Goal: Task Accomplishment & Management: Complete application form

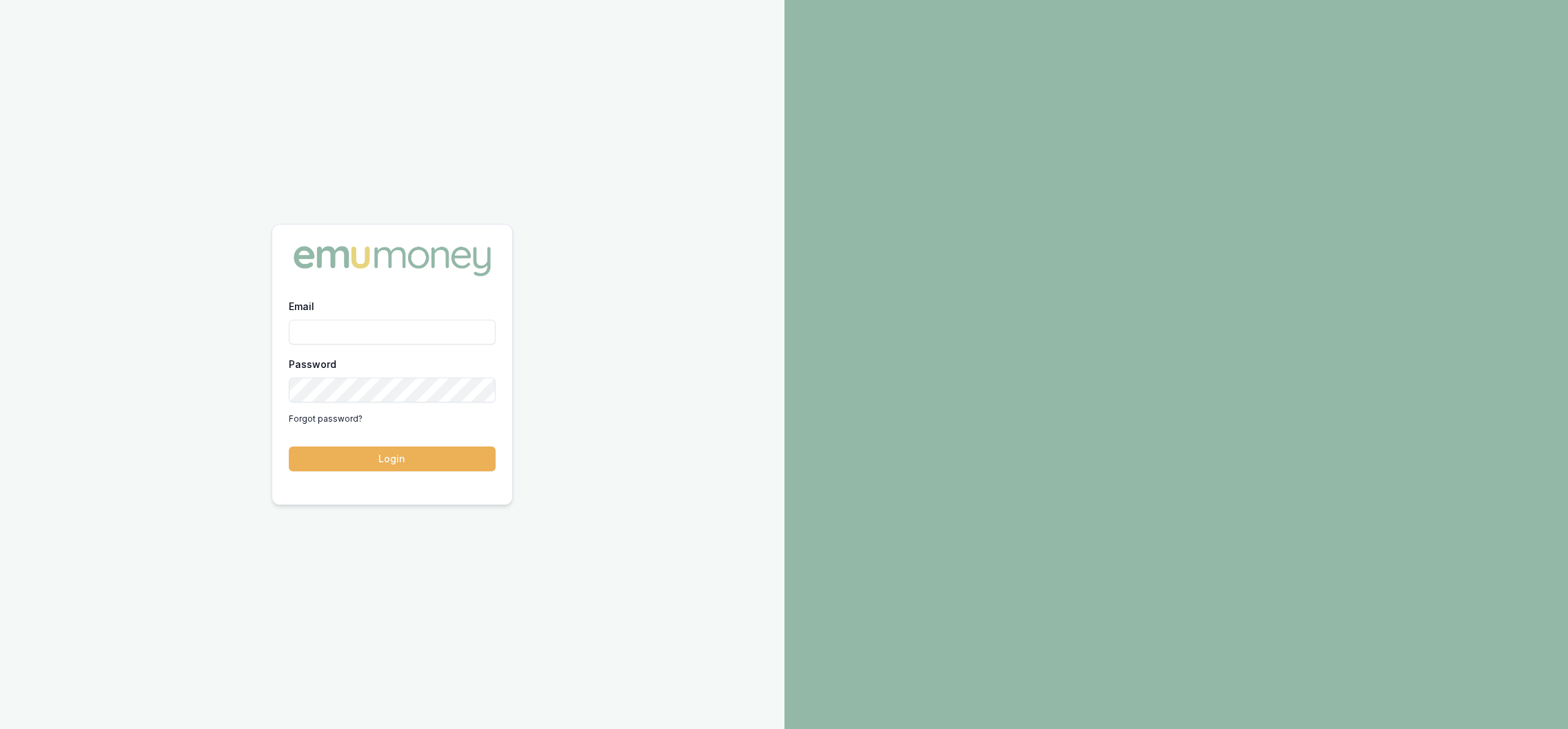
drag, startPoint x: 0, startPoint y: 0, endPoint x: 316, endPoint y: 328, distance: 455.5
click at [316, 328] on input "Email" at bounding box center [392, 332] width 207 height 24
type input "robyn.adams@emumoney.com.au"
click at [375, 454] on button "Login" at bounding box center [392, 459] width 207 height 24
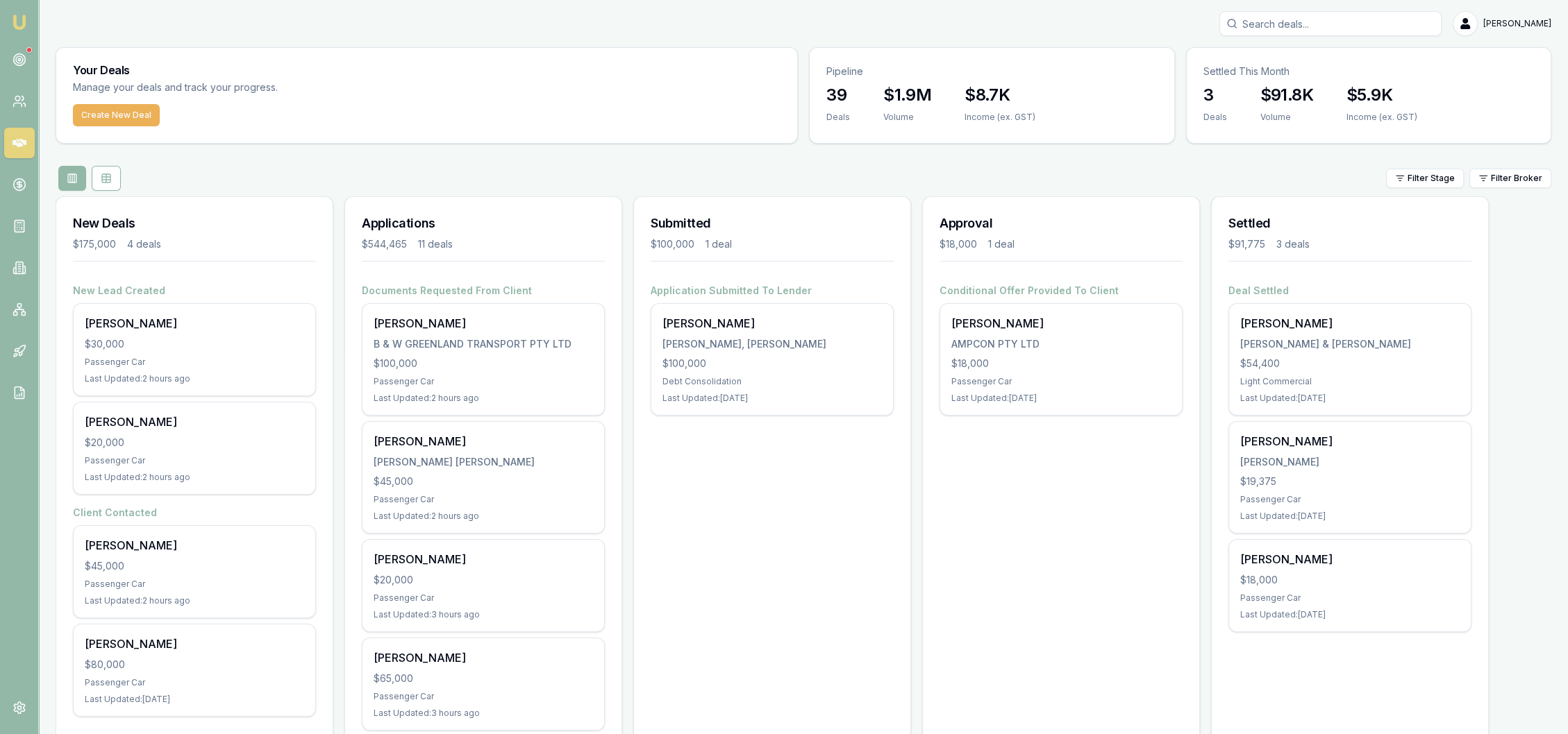
click at [1347, 28] on input "Search deals" at bounding box center [1330, 23] width 222 height 25
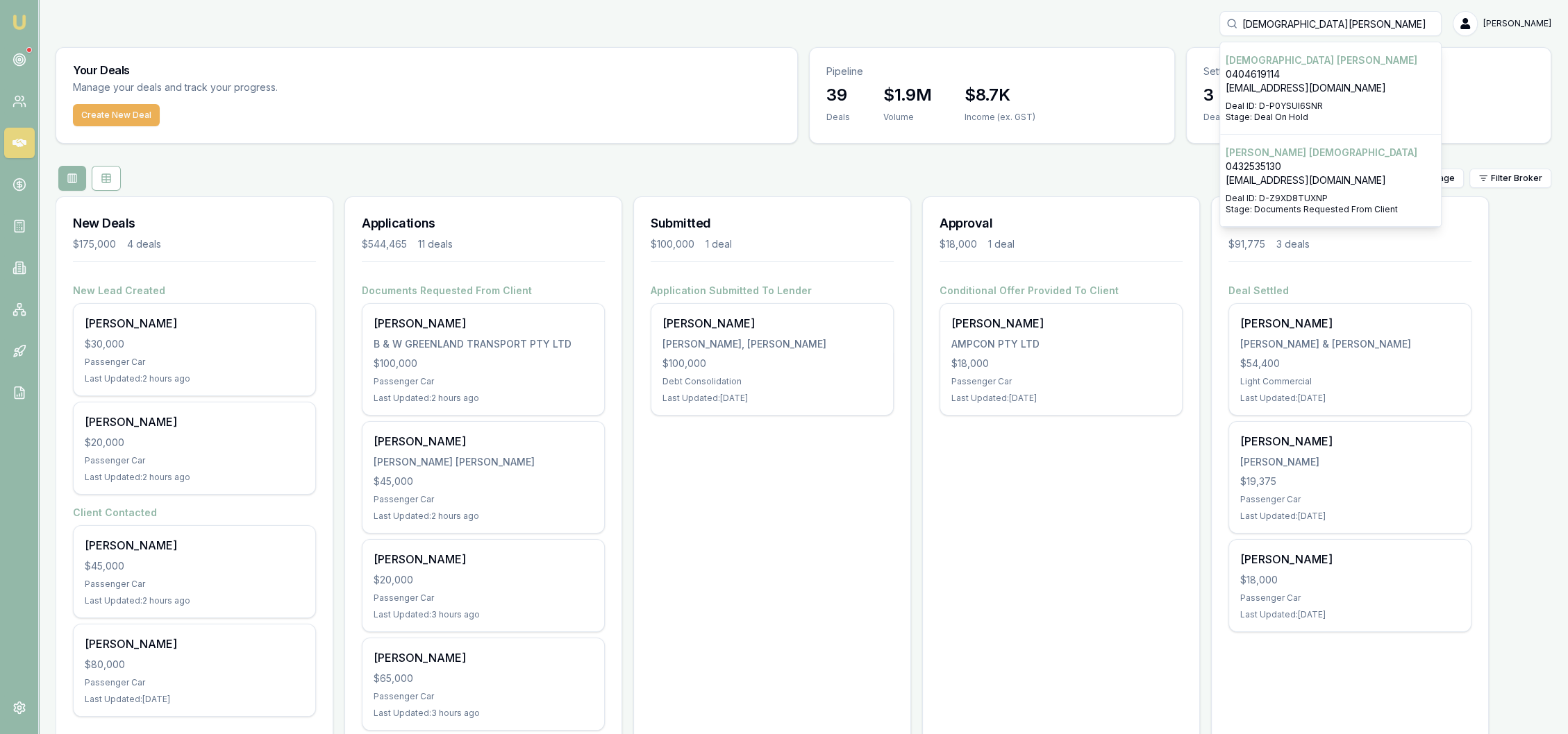
type input "christian rodr"
click at [1307, 93] on p "crrivera0607@gmail.com" at bounding box center [1330, 87] width 209 height 14
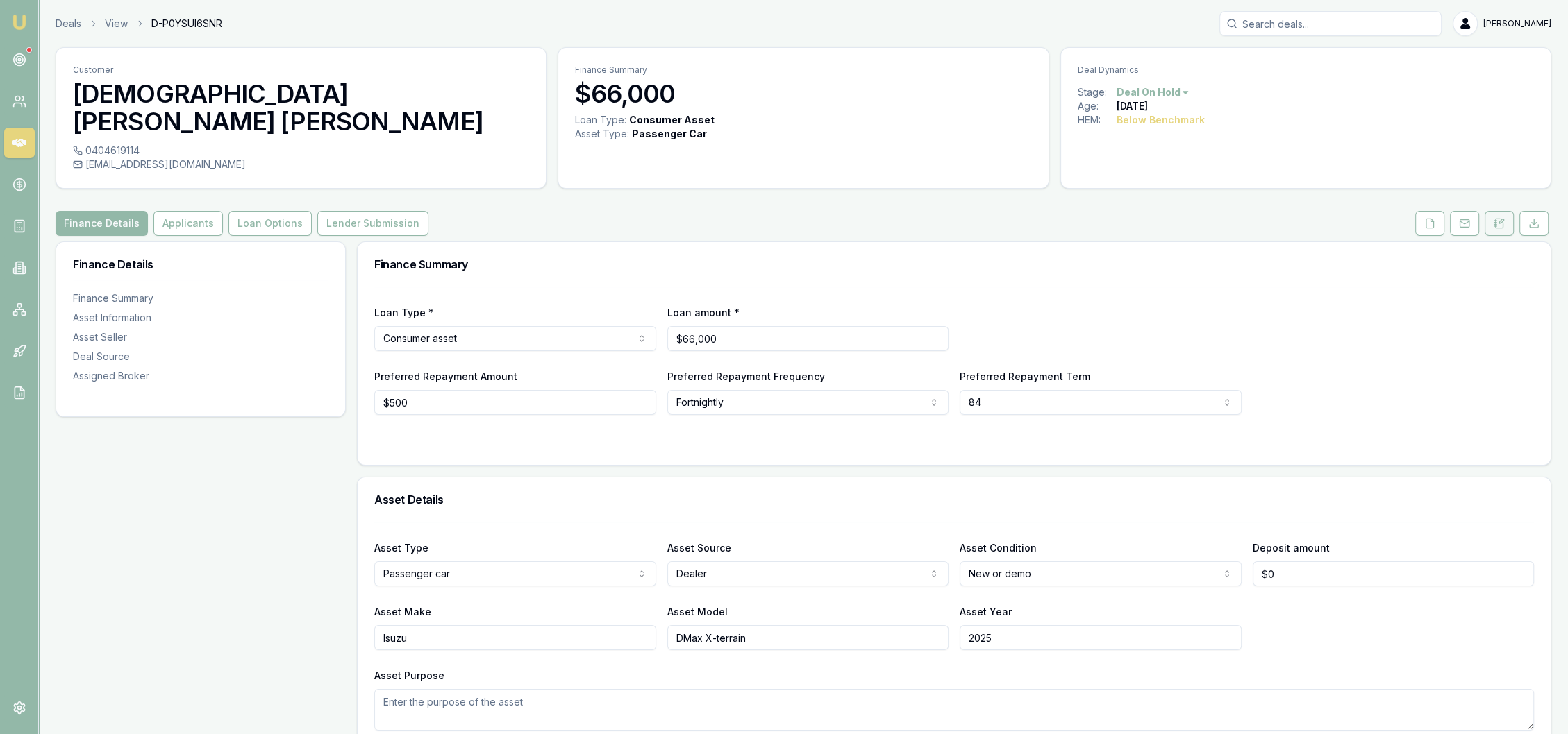
drag, startPoint x: 1495, startPoint y: 198, endPoint x: 1485, endPoint y: 198, distance: 10.0
click at [1496, 218] on icon at bounding box center [1500, 223] width 7 height 9
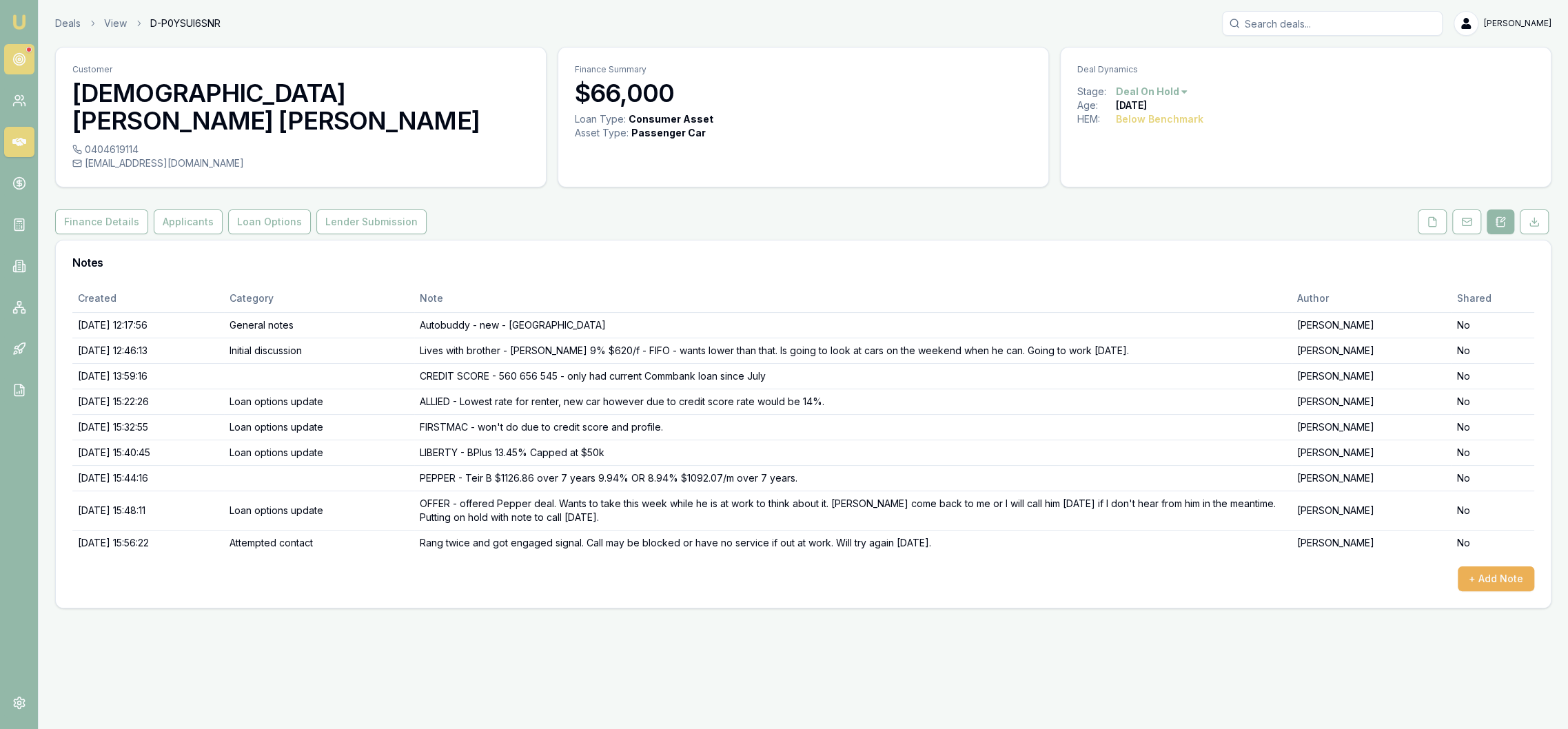
click at [22, 54] on circle at bounding box center [19, 60] width 12 height 12
click at [17, 25] on img at bounding box center [19, 22] width 16 height 16
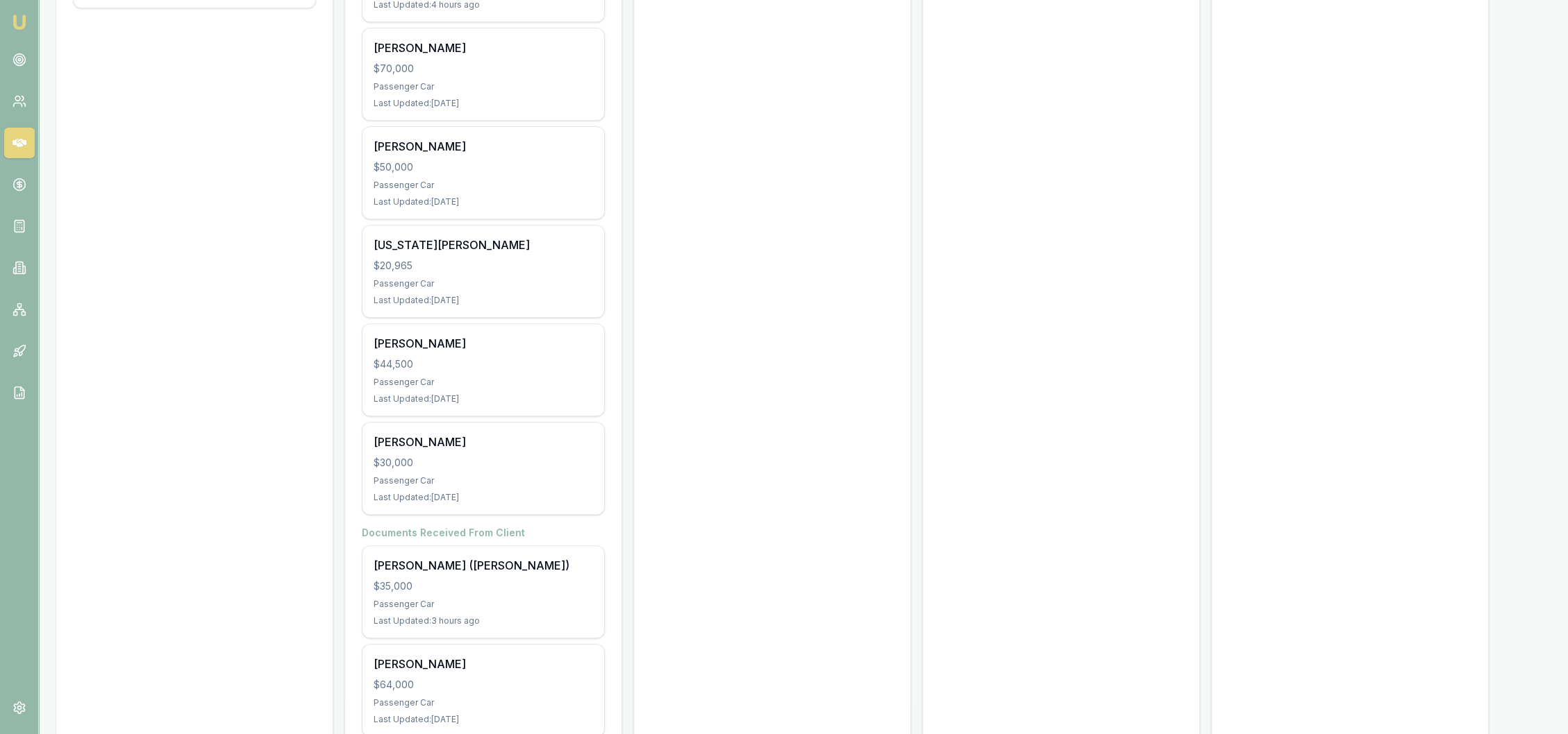
scroll to position [749, 0]
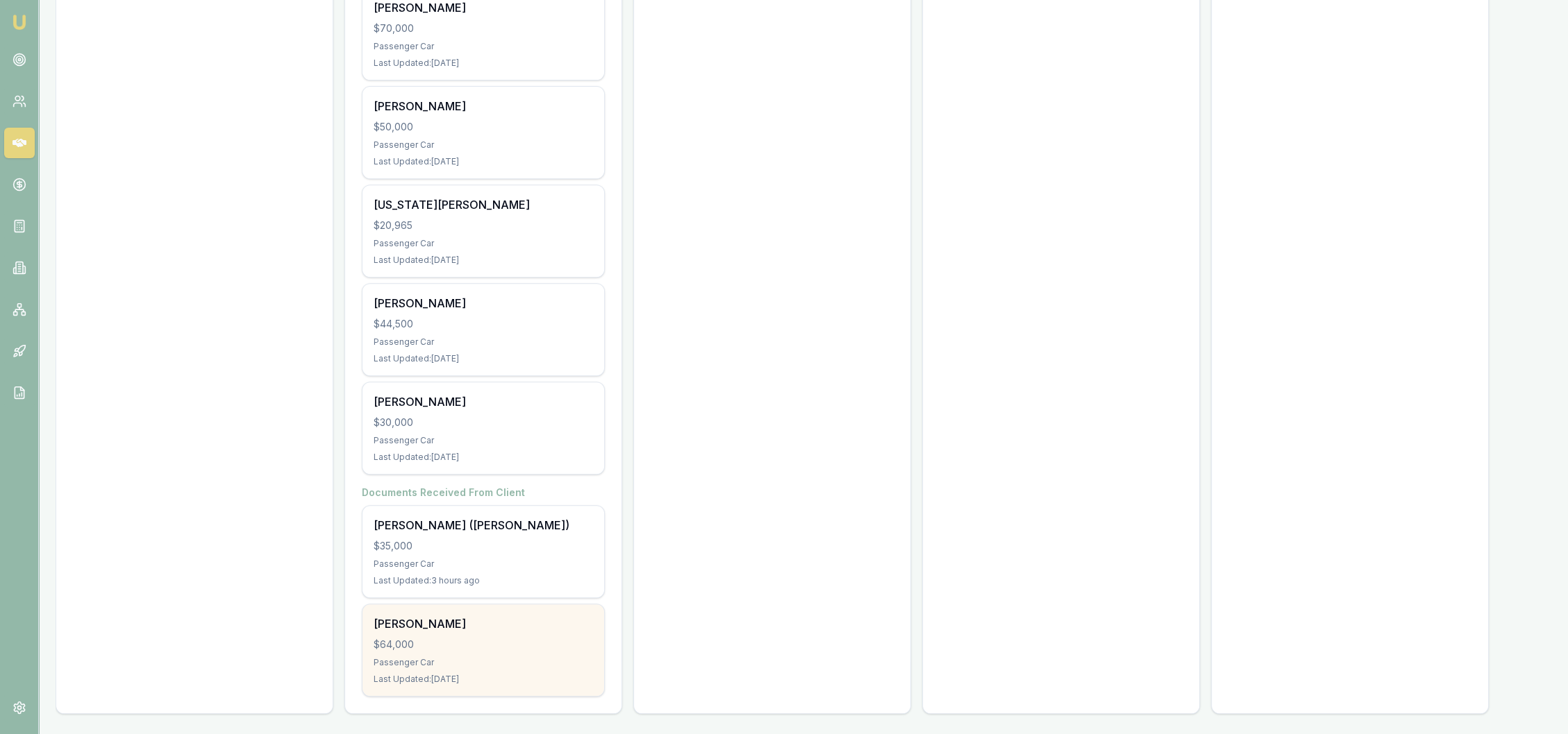
click at [488, 649] on div "$64,000" at bounding box center [483, 644] width 219 height 14
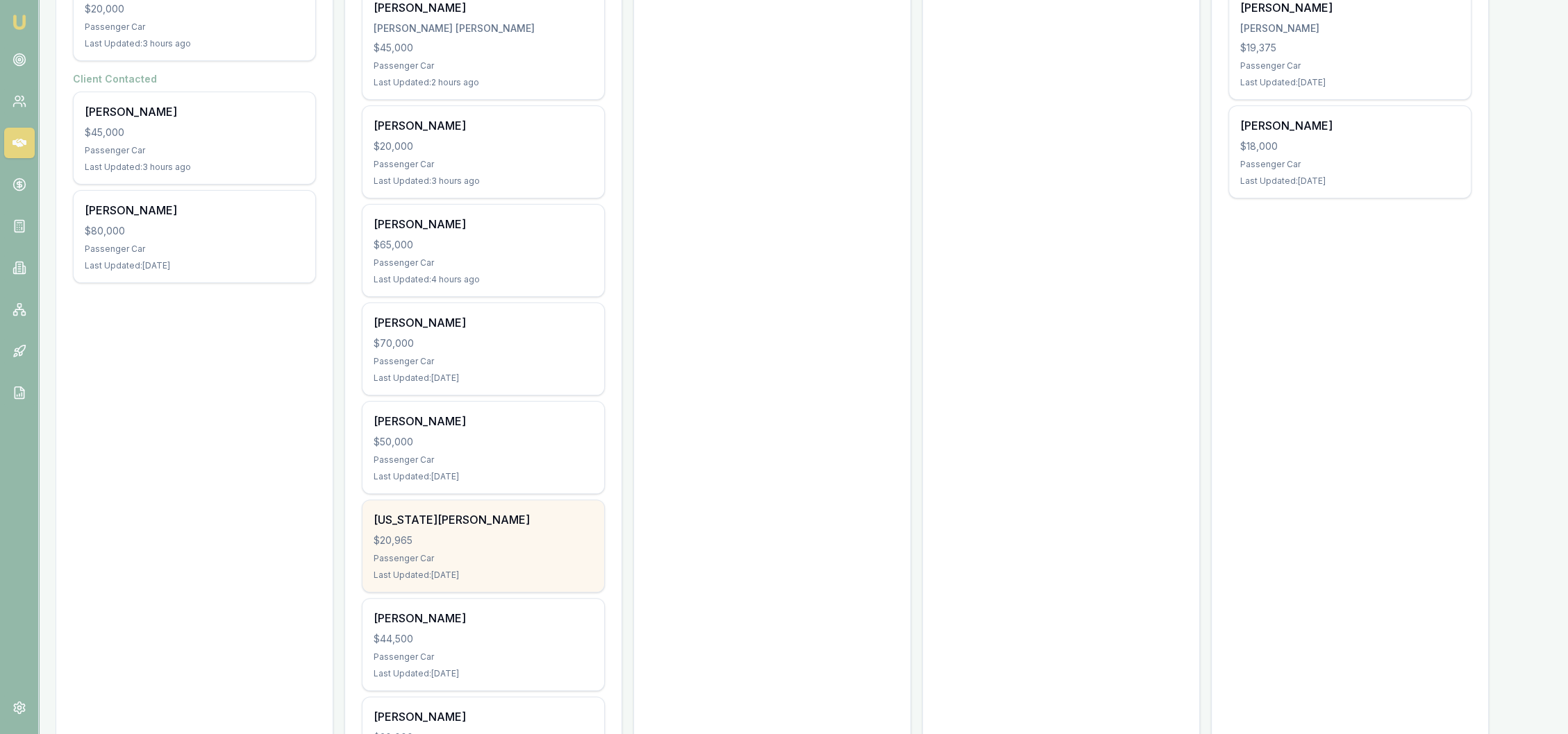
scroll to position [286, 0]
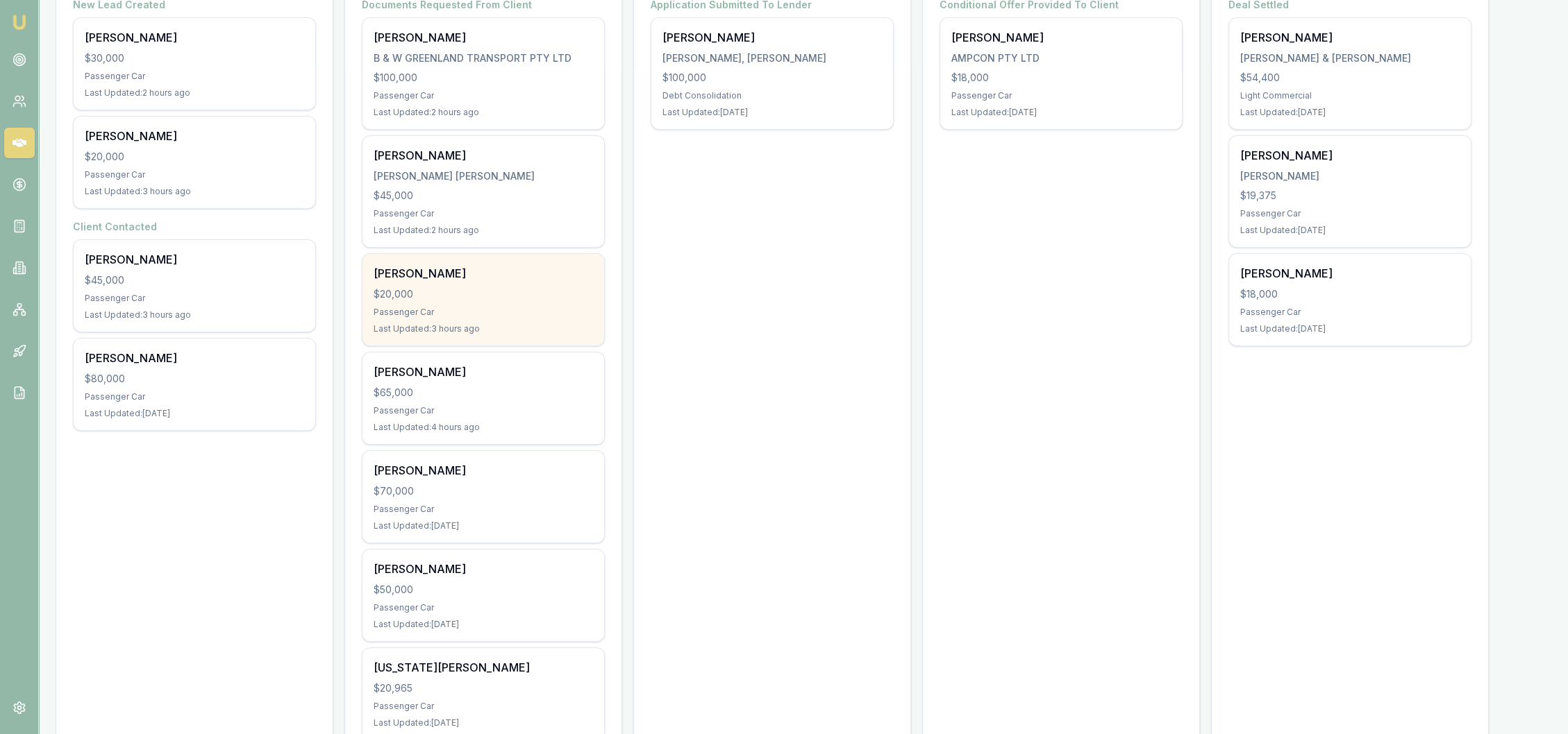
click at [501, 284] on div "Chris Drysdale $20,000 Passenger Car Last Updated: 3 hours ago" at bounding box center [483, 299] width 242 height 92
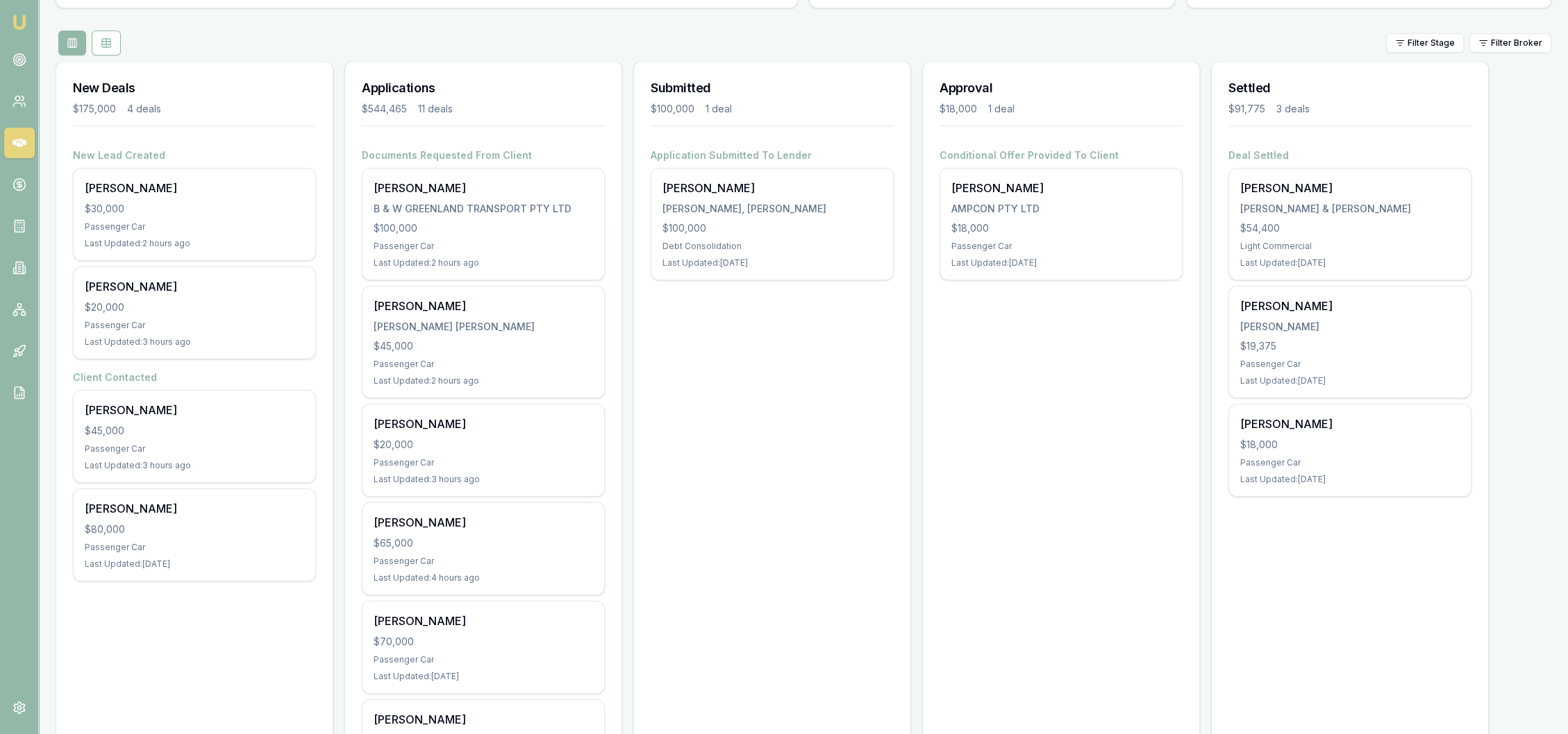
scroll to position [132, 0]
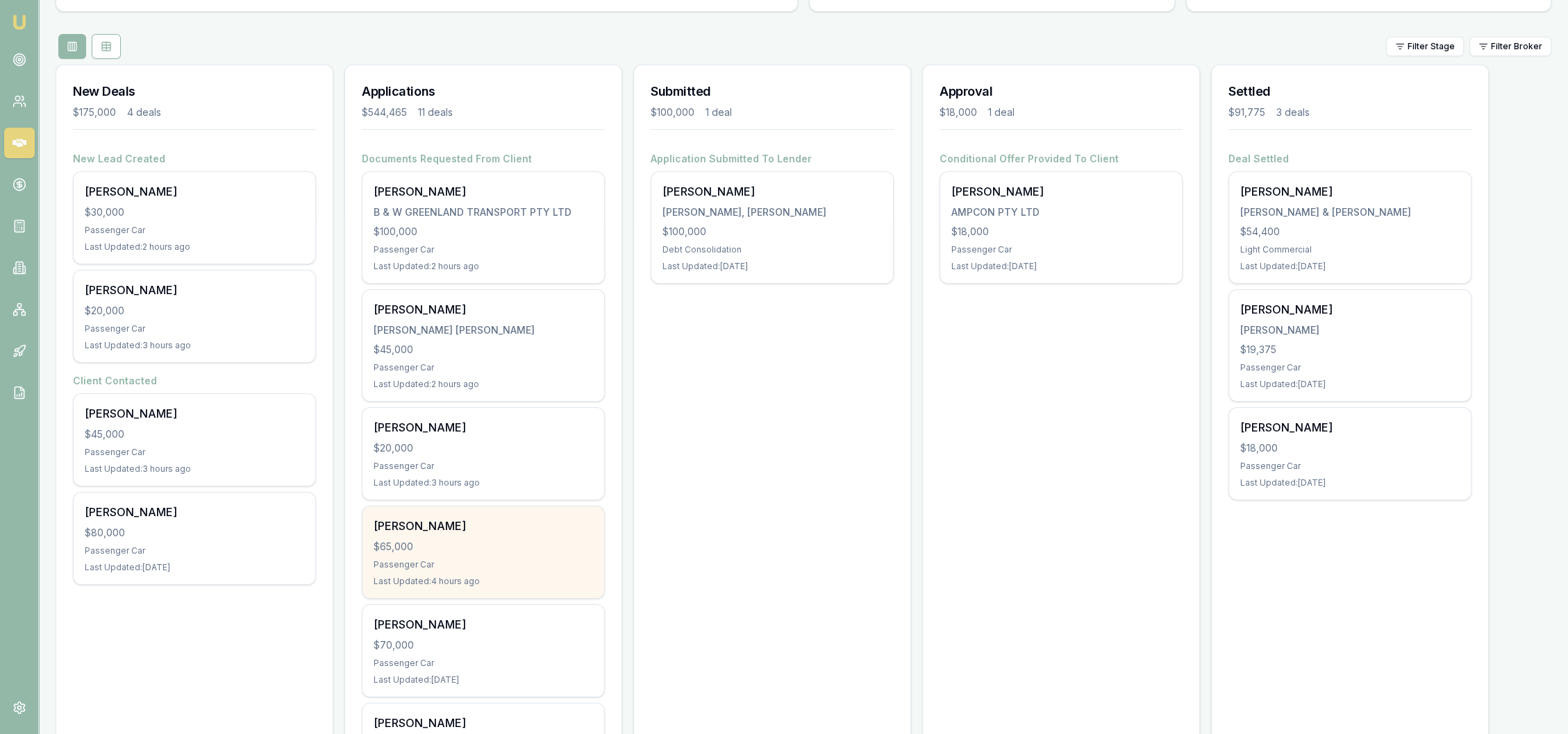
click at [434, 520] on div "[PERSON_NAME]" at bounding box center [483, 526] width 219 height 16
click at [472, 561] on div "Passenger Car" at bounding box center [483, 565] width 219 height 11
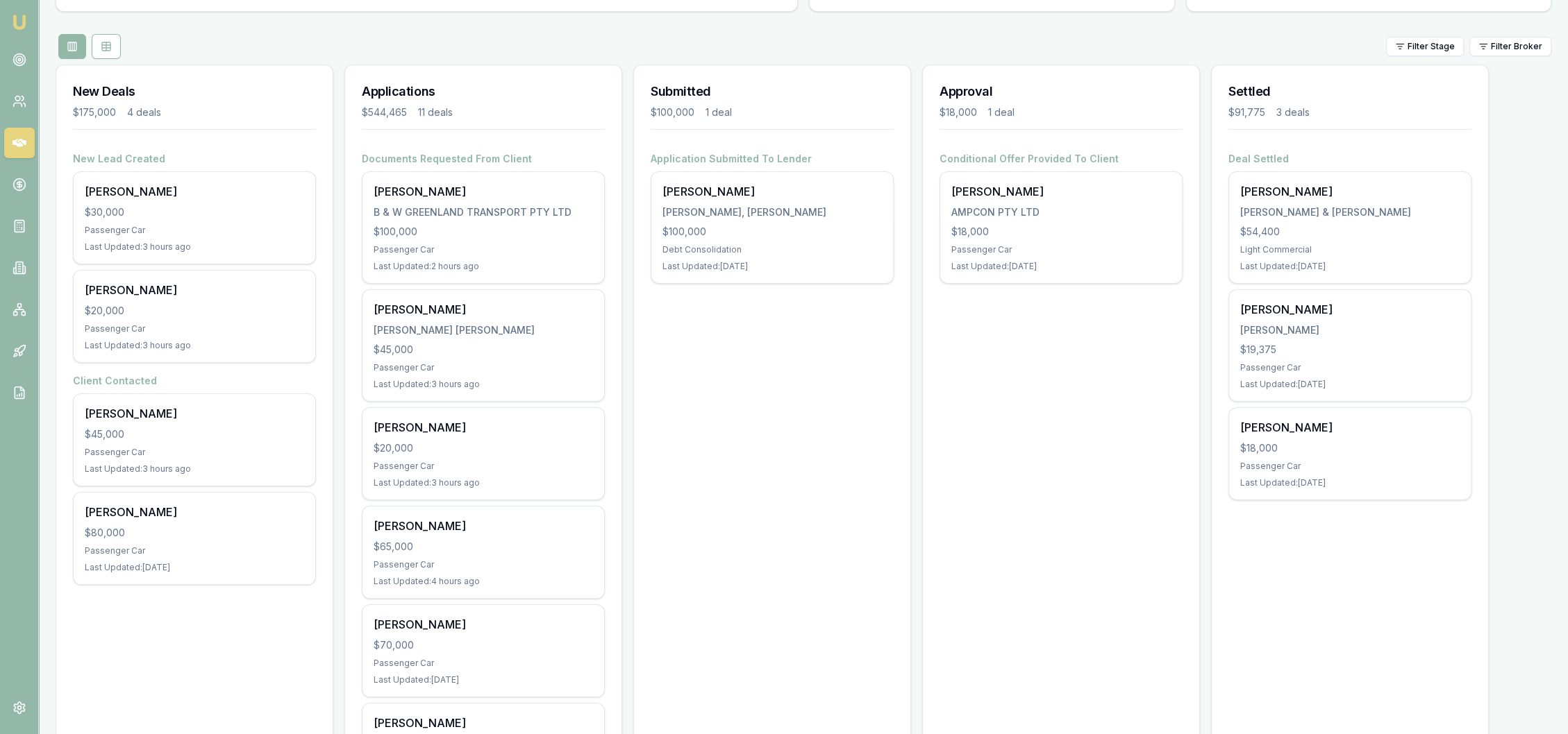
drag, startPoint x: 16, startPoint y: 225, endPoint x: 34, endPoint y: 204, distance: 27.7
click at [16, 223] on icon at bounding box center [19, 226] width 14 height 14
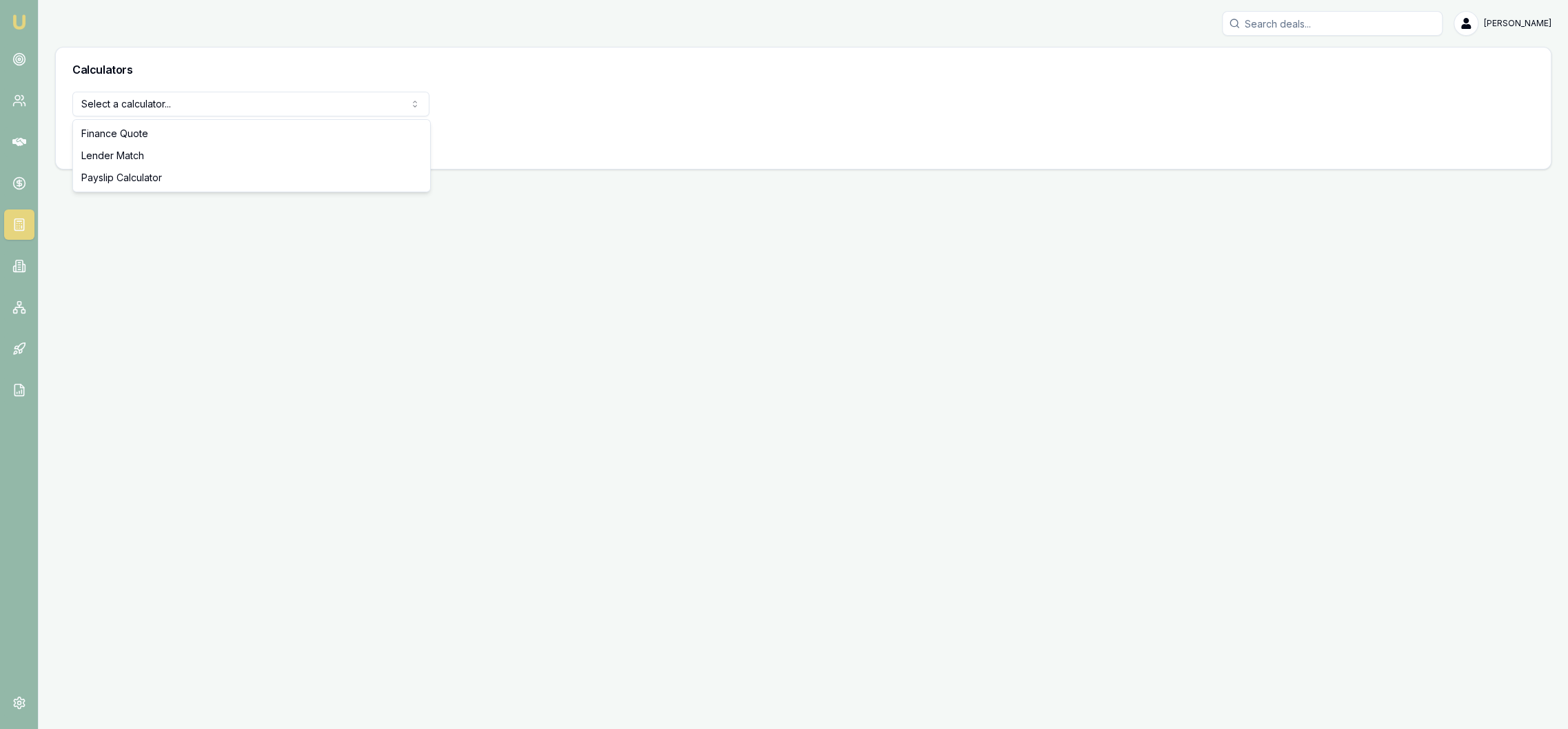
click at [117, 98] on html "Emu Broker Robyn Adams Toggle Menu Calculators Select a calculator... Finance Q…" at bounding box center [784, 364] width 1568 height 729
select select "payslip-calculator"
click at [136, 138] on button "View Calculator" at bounding box center [121, 139] width 98 height 24
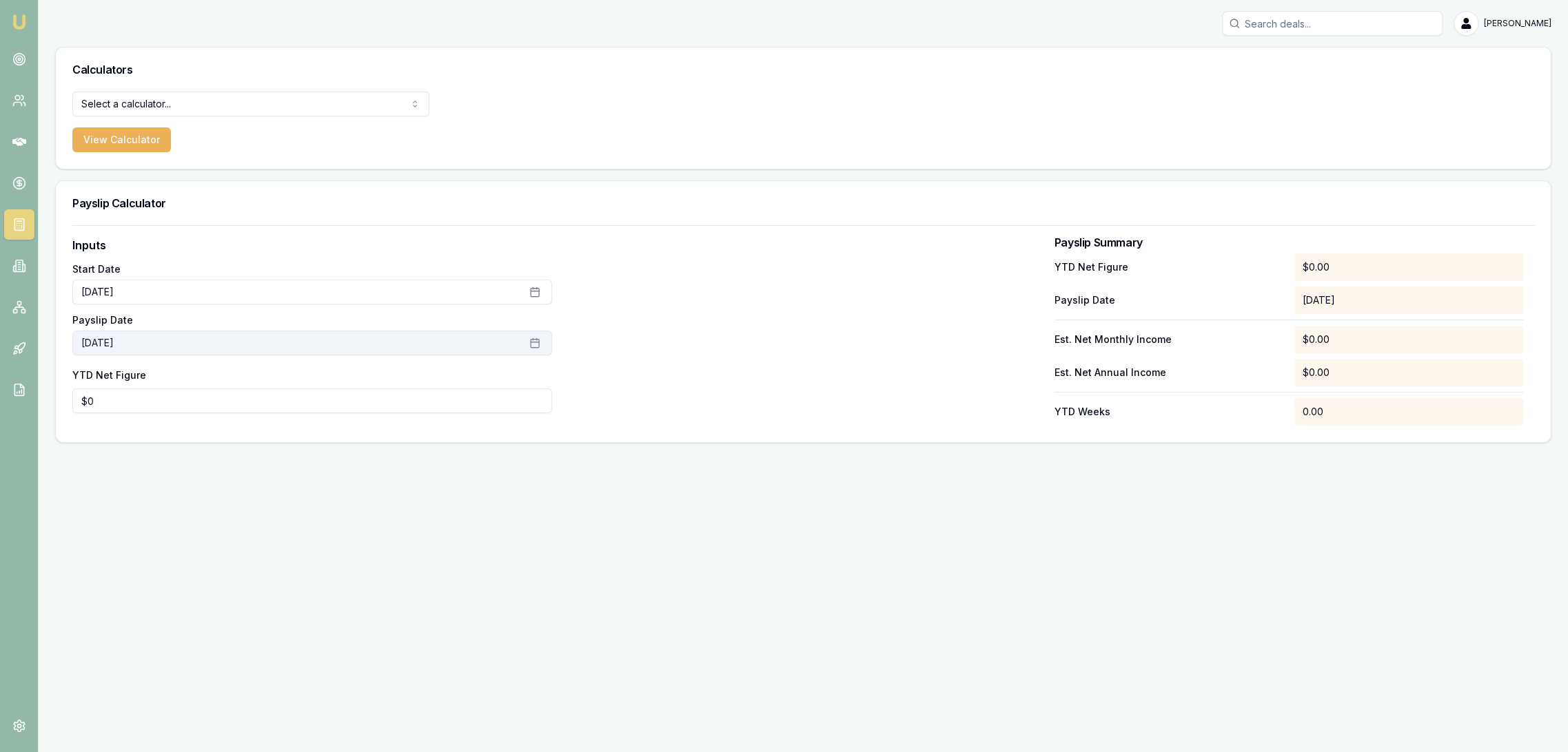
click at [210, 340] on button "September 29th, 2025" at bounding box center [312, 342] width 480 height 24
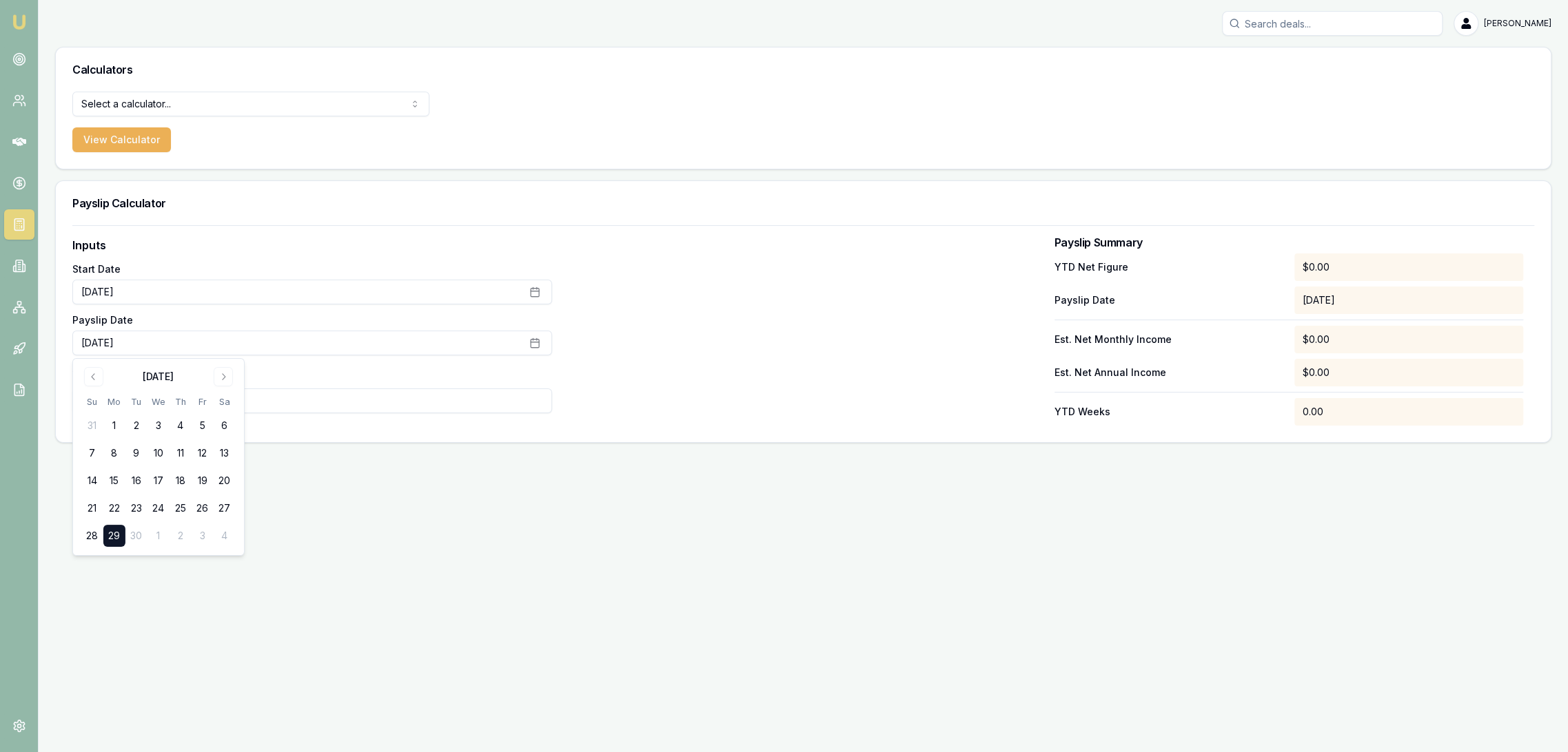
click at [139, 537] on td "30" at bounding box center [136, 536] width 22 height 22
click at [138, 537] on td "30" at bounding box center [136, 536] width 22 height 22
click at [245, 346] on button "September 29th, 2025" at bounding box center [312, 342] width 480 height 24
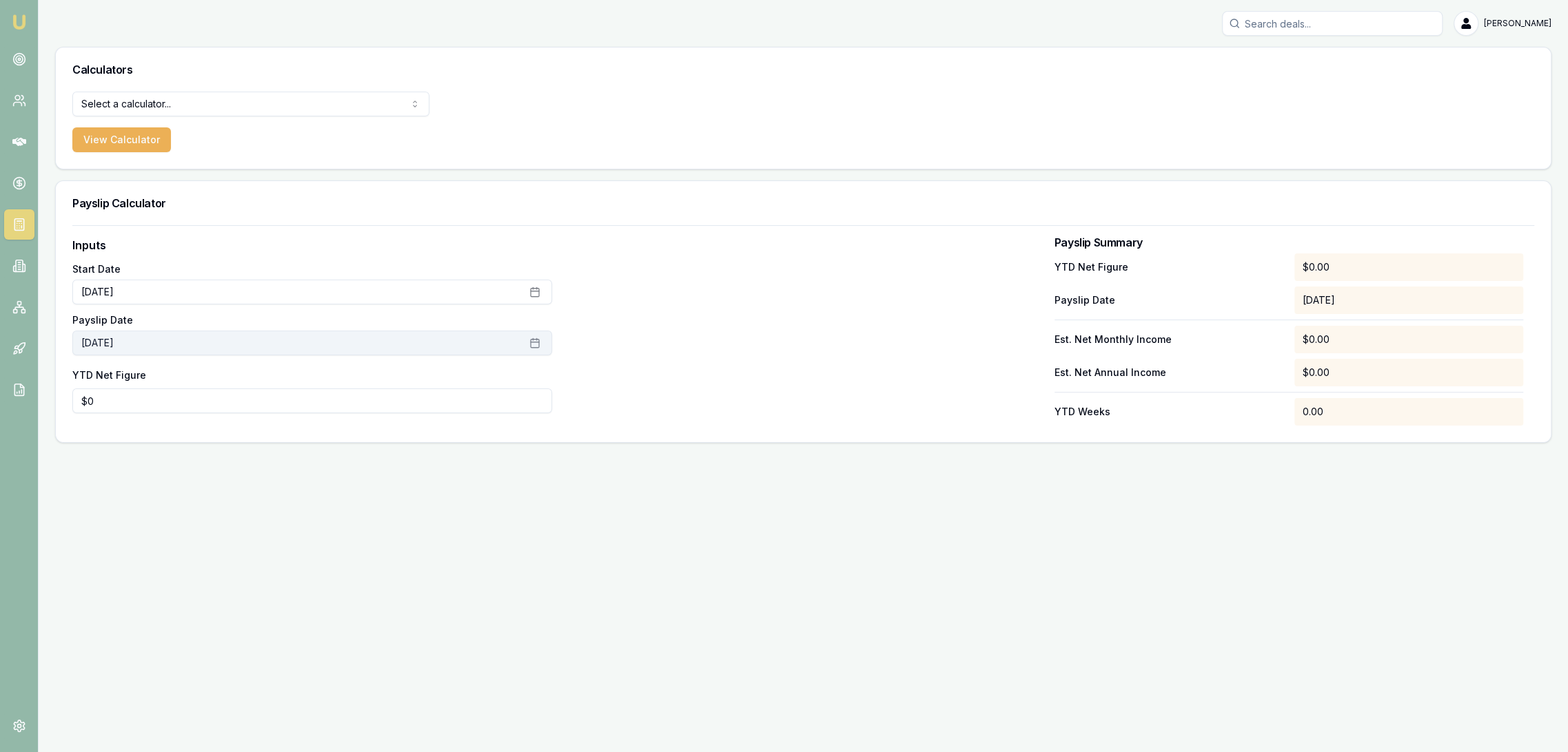
click at [171, 335] on button "September 29th, 2025" at bounding box center [312, 342] width 480 height 24
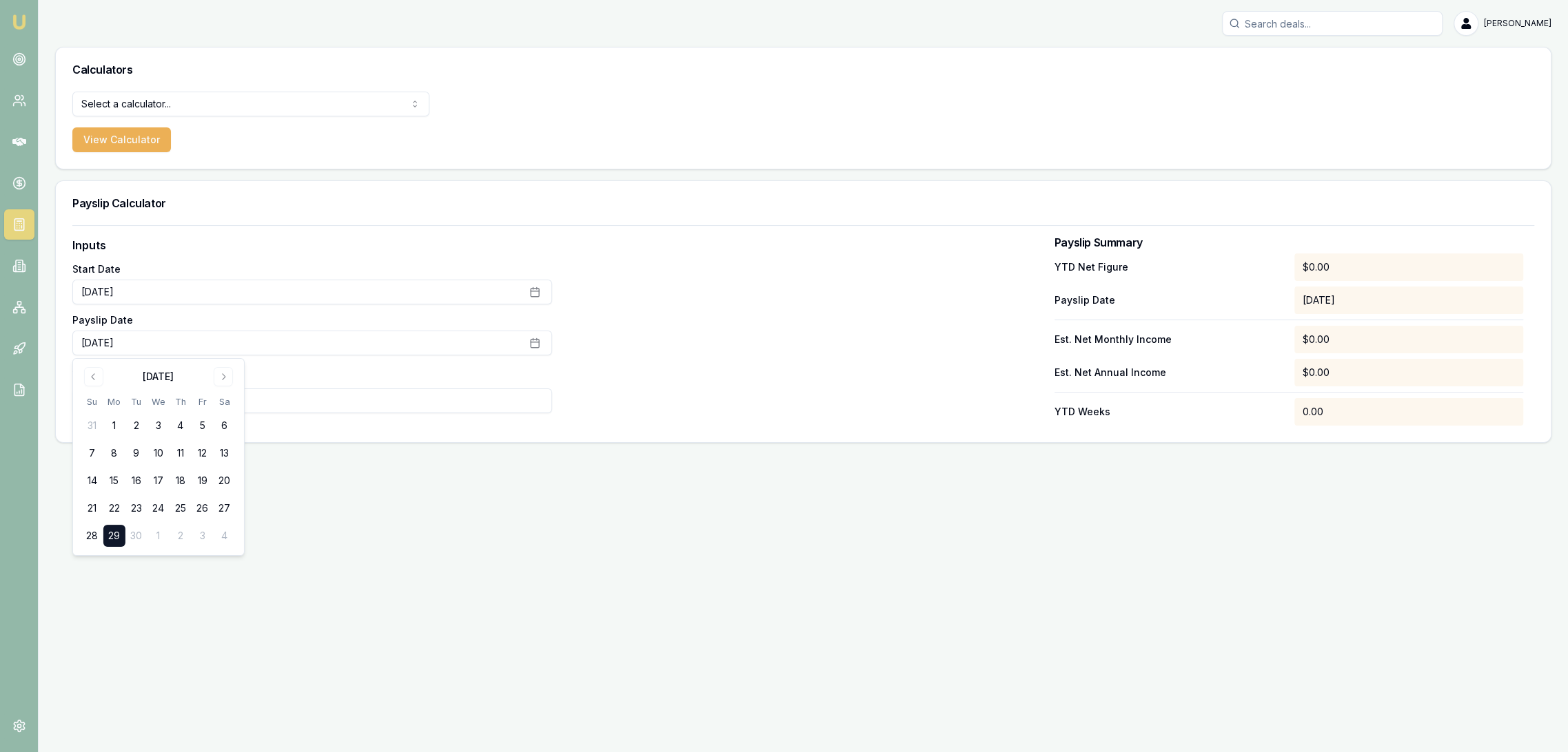
click at [135, 534] on td "30" at bounding box center [136, 536] width 22 height 22
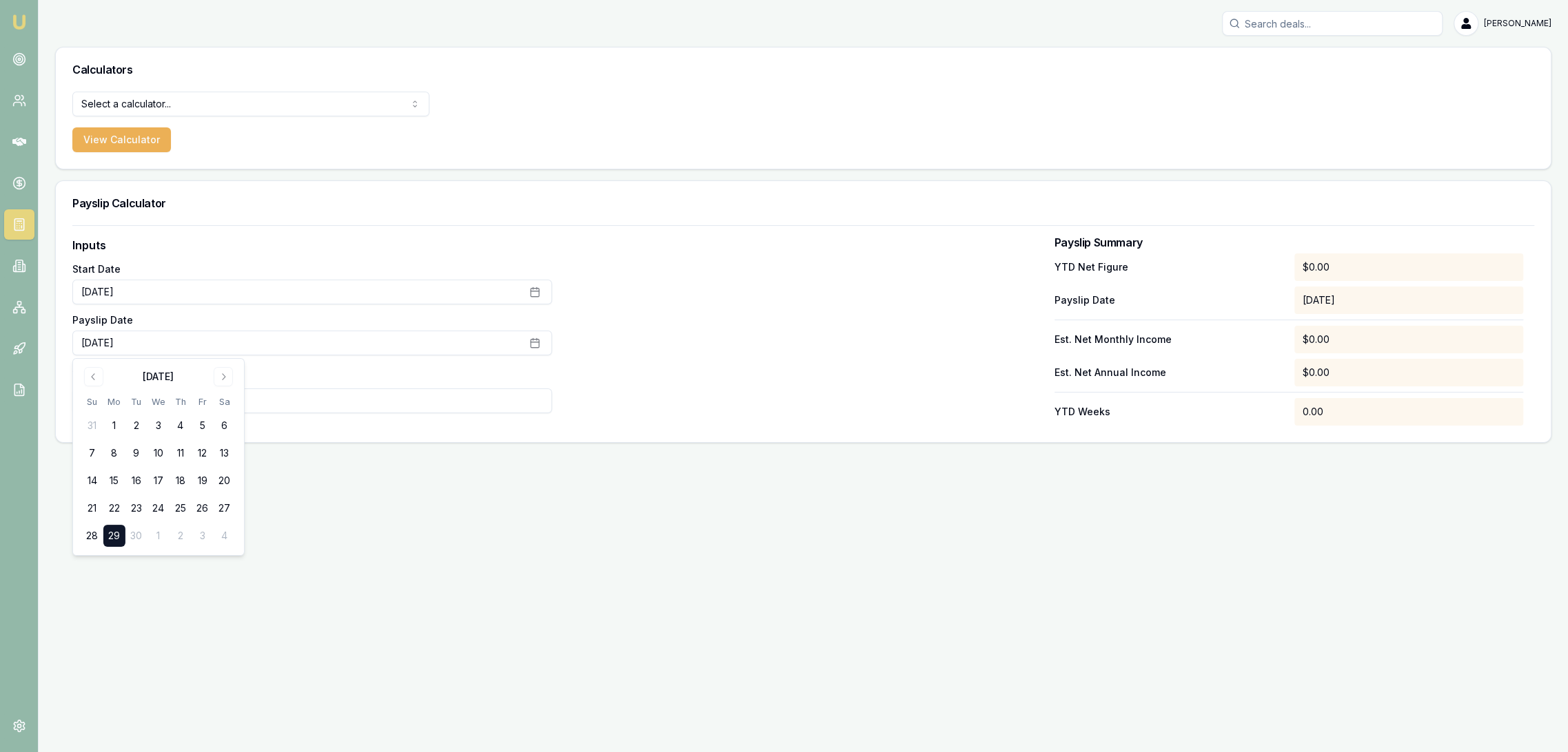
click at [135, 534] on td "30" at bounding box center [136, 536] width 22 height 22
click at [135, 538] on td "30" at bounding box center [136, 536] width 22 height 22
click at [329, 540] on div "Emu Broker Robyn Adams Toggle Menu Calculators Select a calculator... Finance Q…" at bounding box center [784, 376] width 1568 height 752
click at [168, 401] on input "0" at bounding box center [312, 400] width 480 height 24
drag, startPoint x: 163, startPoint y: 401, endPoint x: 13, endPoint y: 418, distance: 151.0
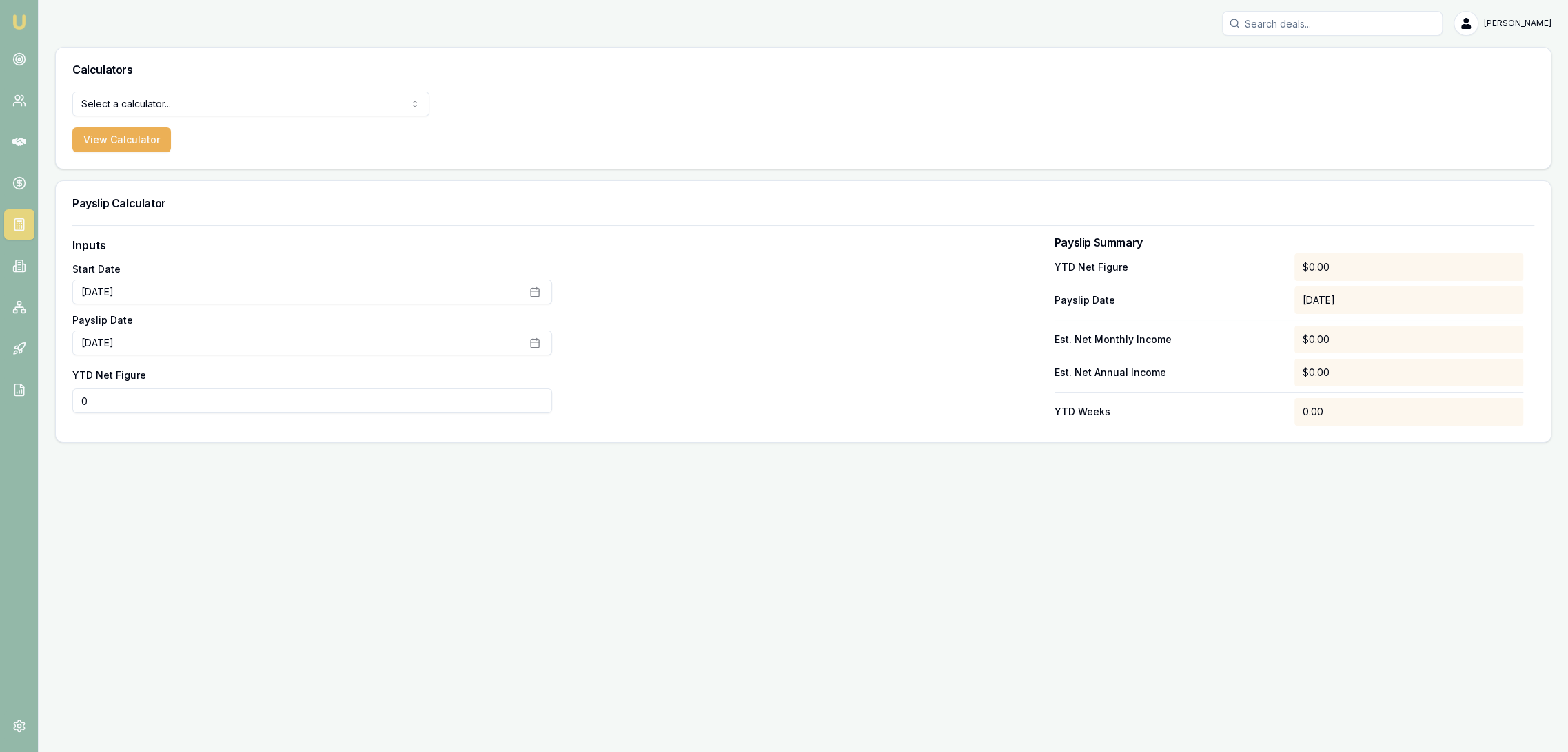
click at [13, 418] on div "Emu Broker Robyn Adams Toggle Menu Calculators Select a calculator... Finance Q…" at bounding box center [784, 376] width 1568 height 752
type input "$39,361"
click at [751, 616] on div "Emu Broker Robyn Adams Toggle Menu Calculators Select a calculator... Finance Q…" at bounding box center [784, 376] width 1568 height 752
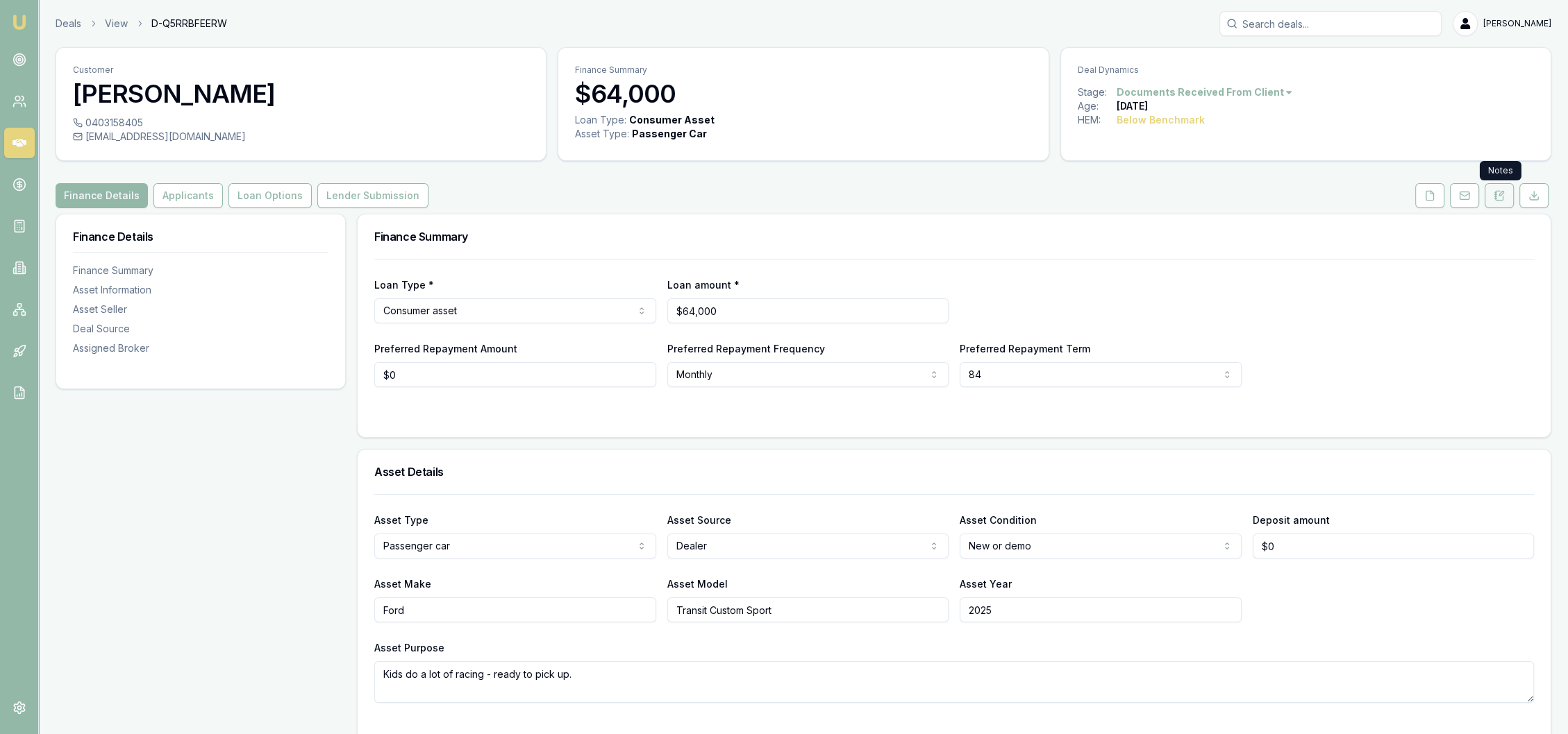
click at [1503, 195] on icon at bounding box center [1500, 196] width 11 height 11
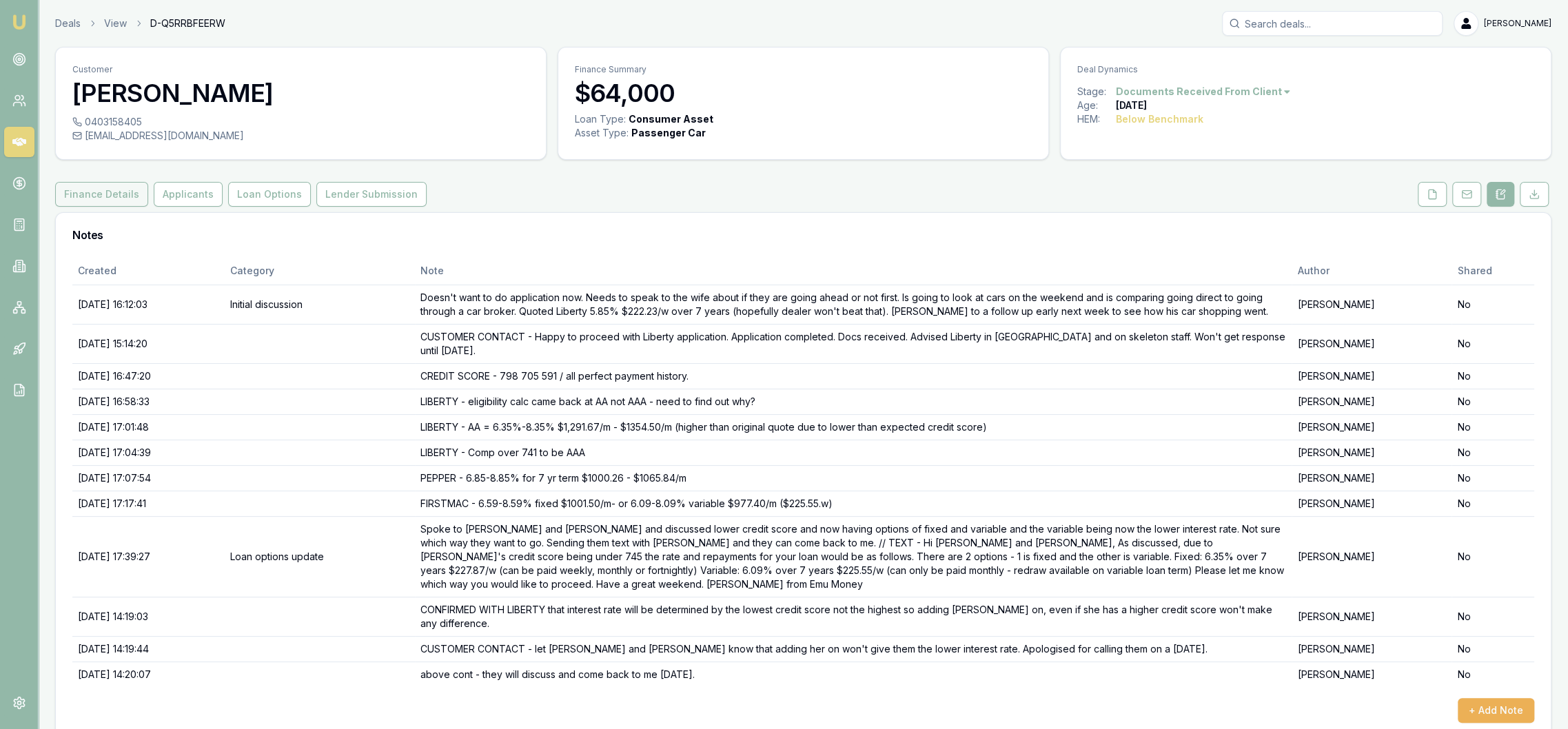
click at [124, 194] on button "Finance Details" at bounding box center [101, 193] width 93 height 24
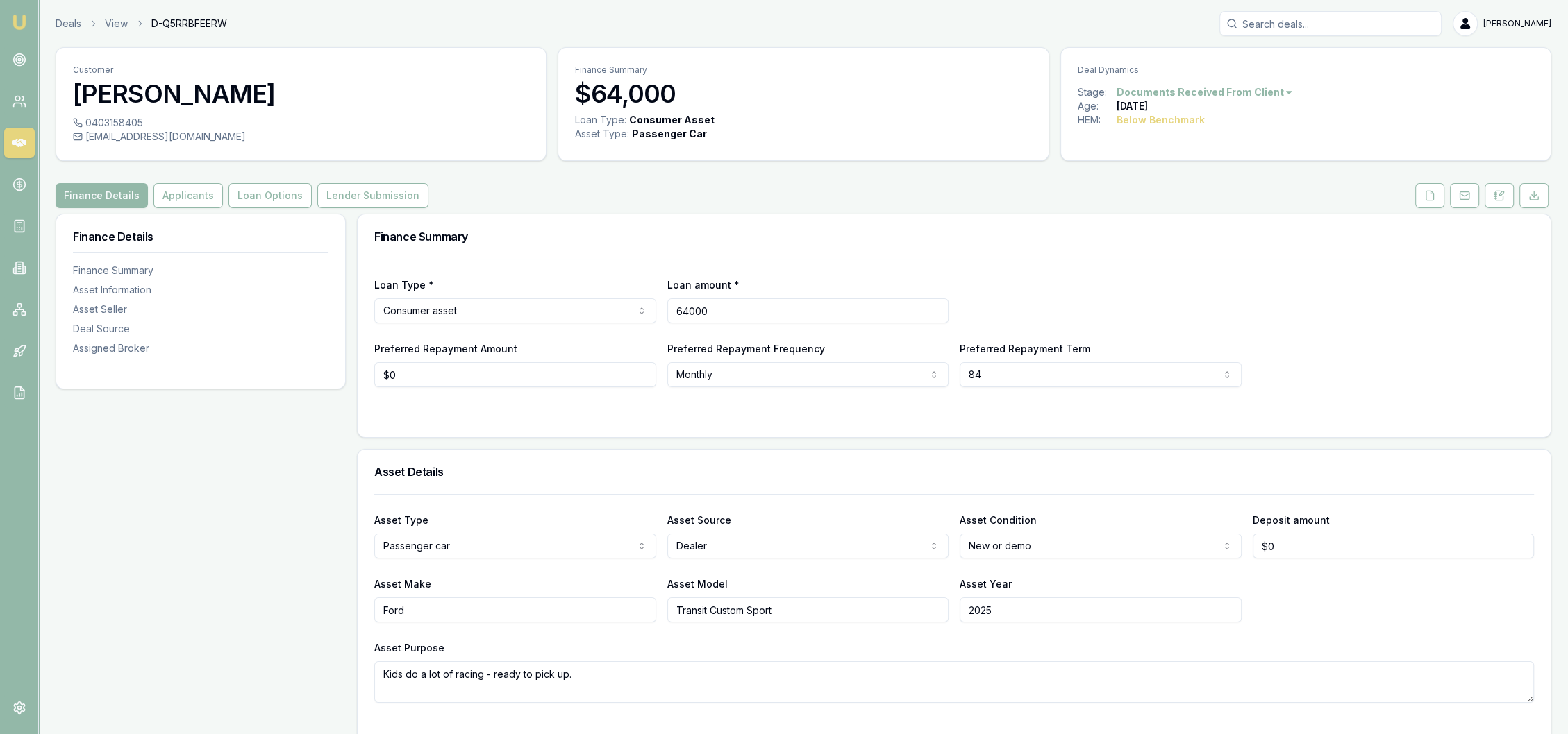
drag, startPoint x: 691, startPoint y: 309, endPoint x: 616, endPoint y: 309, distance: 75.0
click at [616, 309] on div "Loan Type * Consumer asset Consumer loan Consumer asset Commercial loan Commerc…" at bounding box center [954, 300] width 1160 height 47
type input "$63,500"
click at [1137, 309] on div "Loan Type * Consumer asset Consumer loan Consumer asset Commercial loan Commerc…" at bounding box center [954, 300] width 1160 height 47
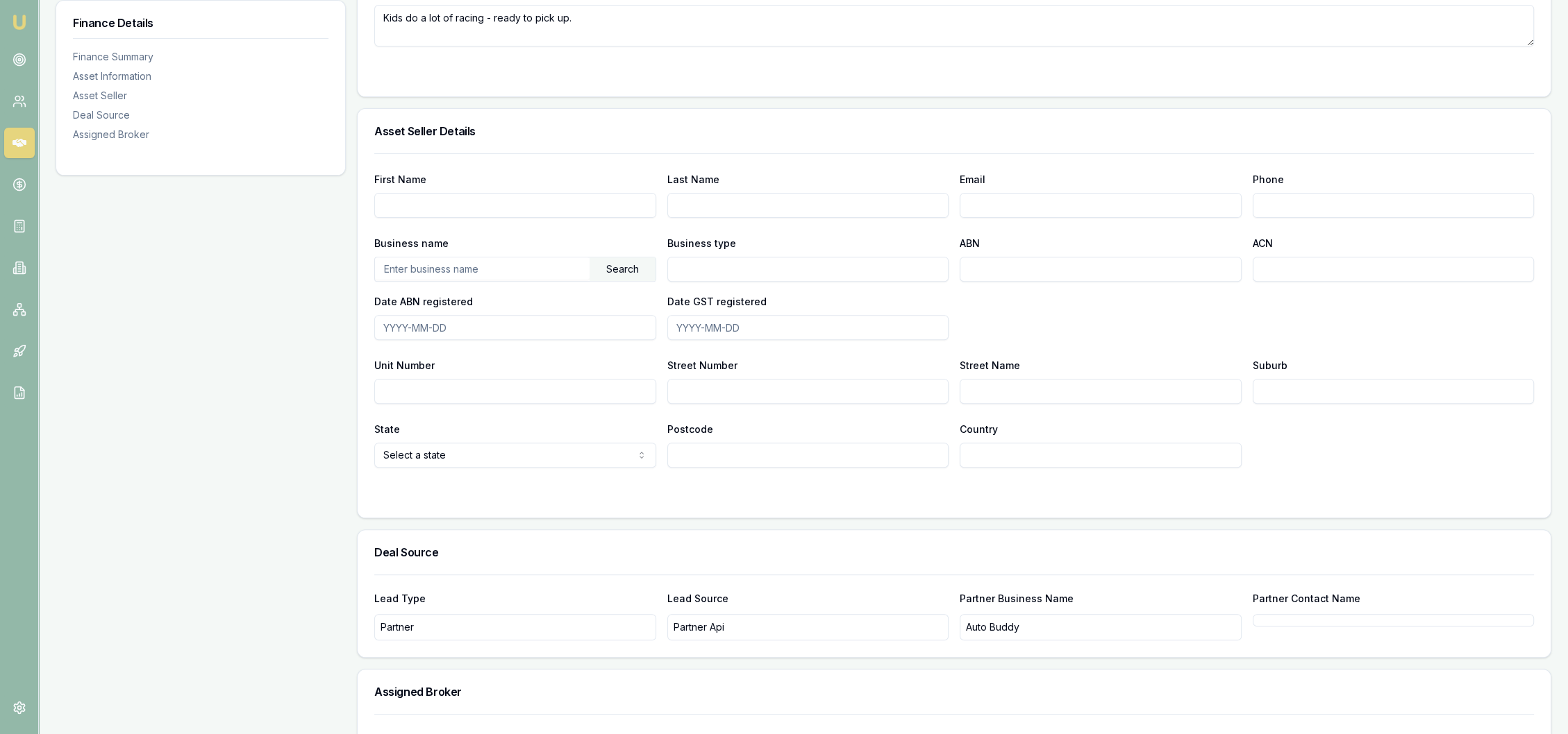
scroll to position [621, 0]
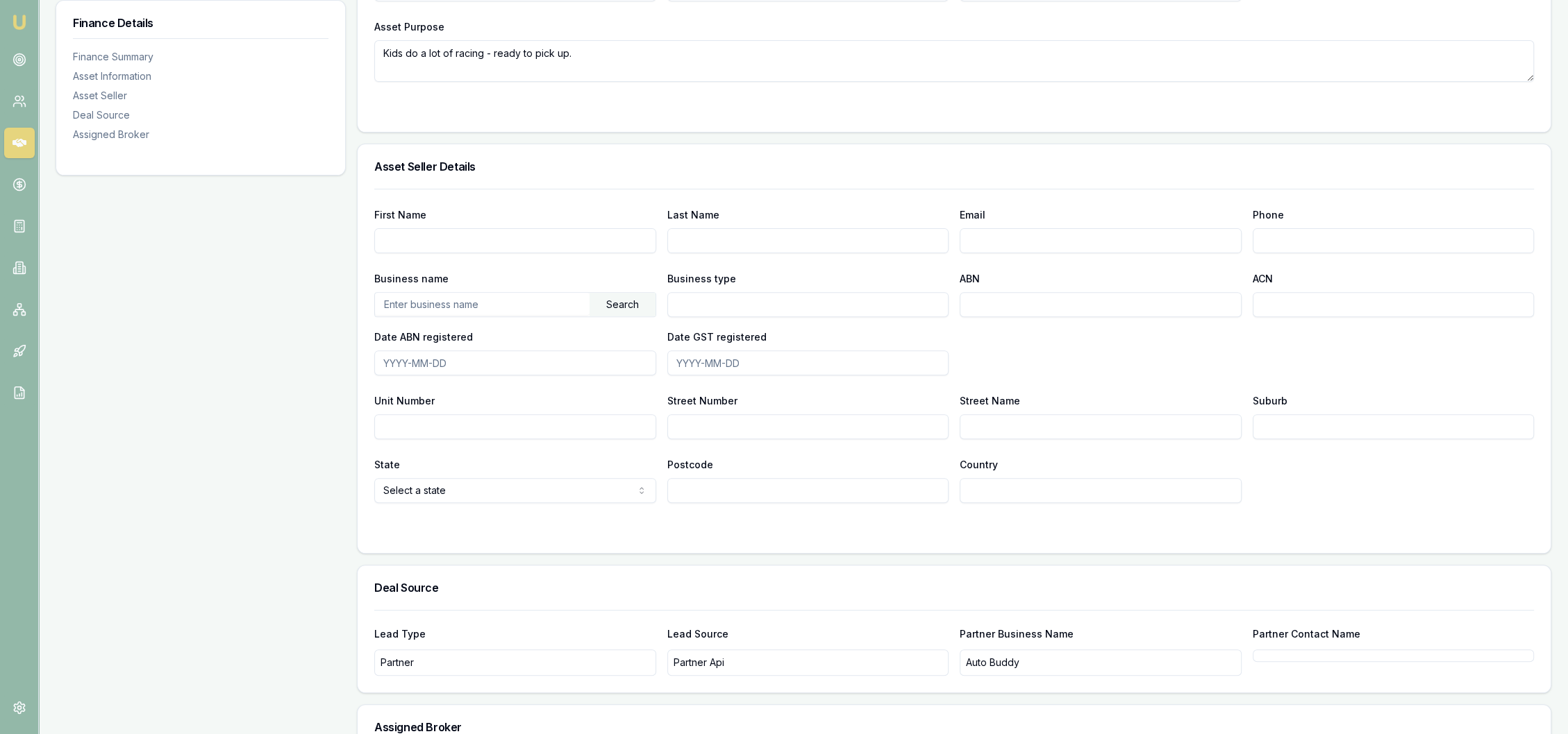
click at [501, 297] on input "text" at bounding box center [482, 304] width 215 height 22
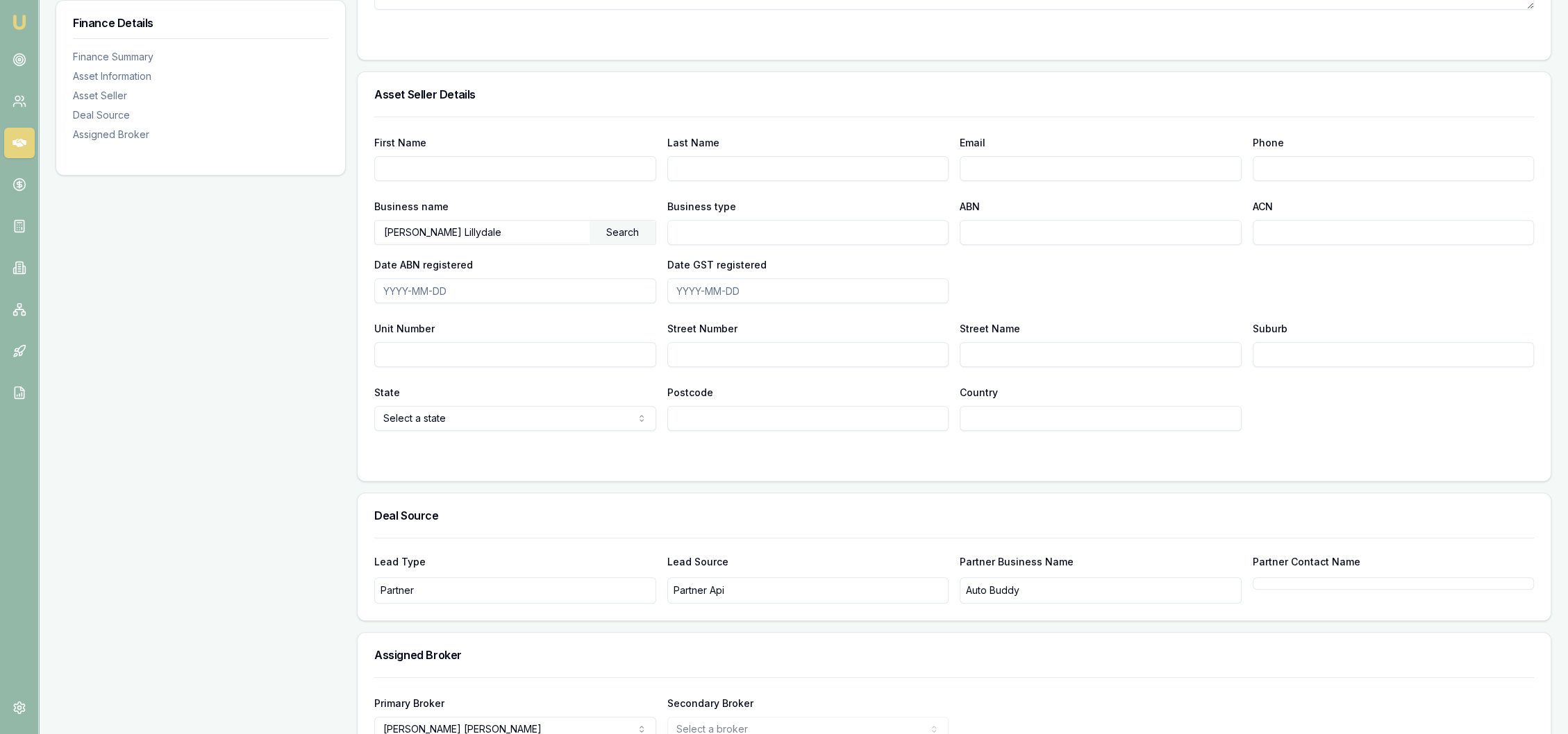
scroll to position [775, 0]
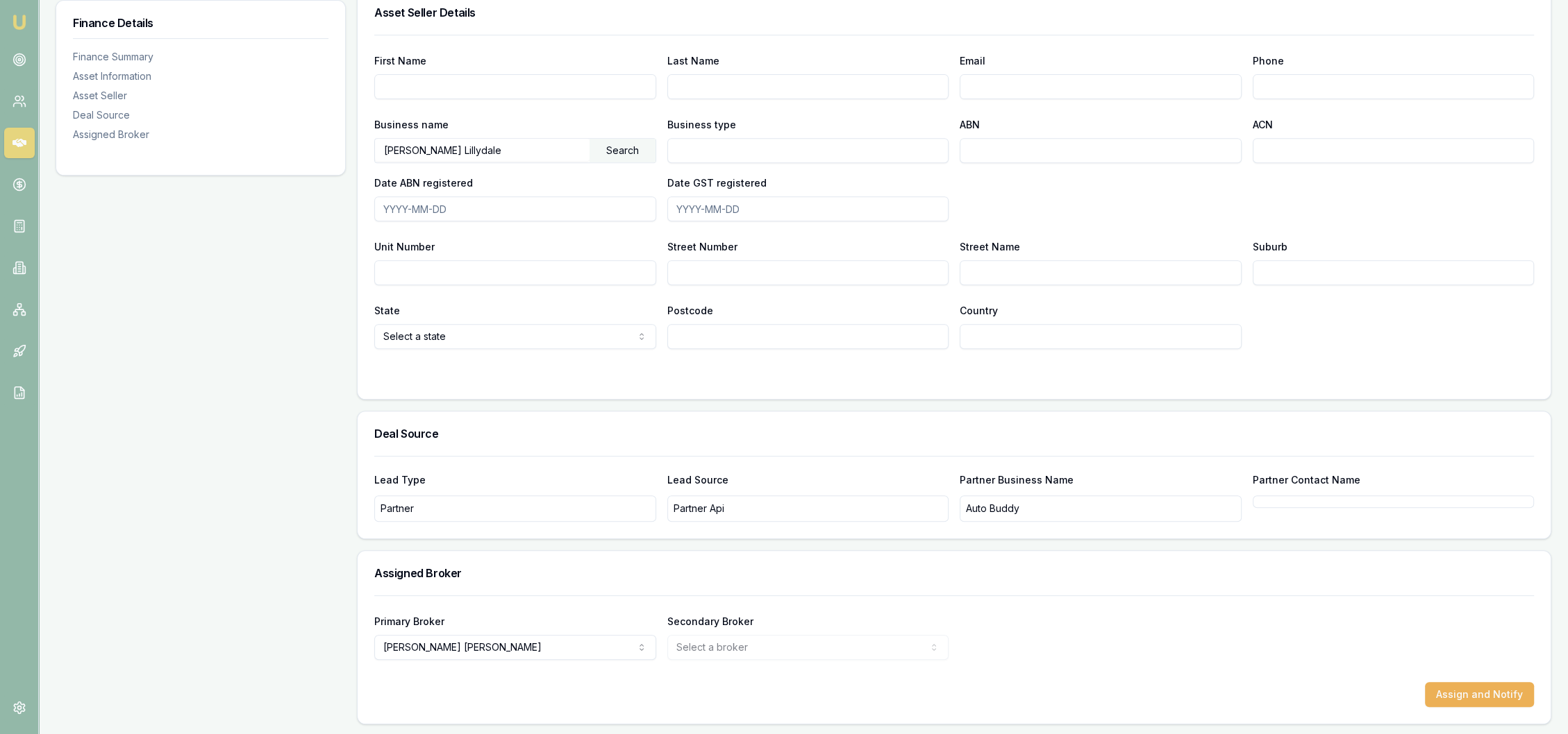
click at [623, 150] on div "Search" at bounding box center [622, 151] width 66 height 24
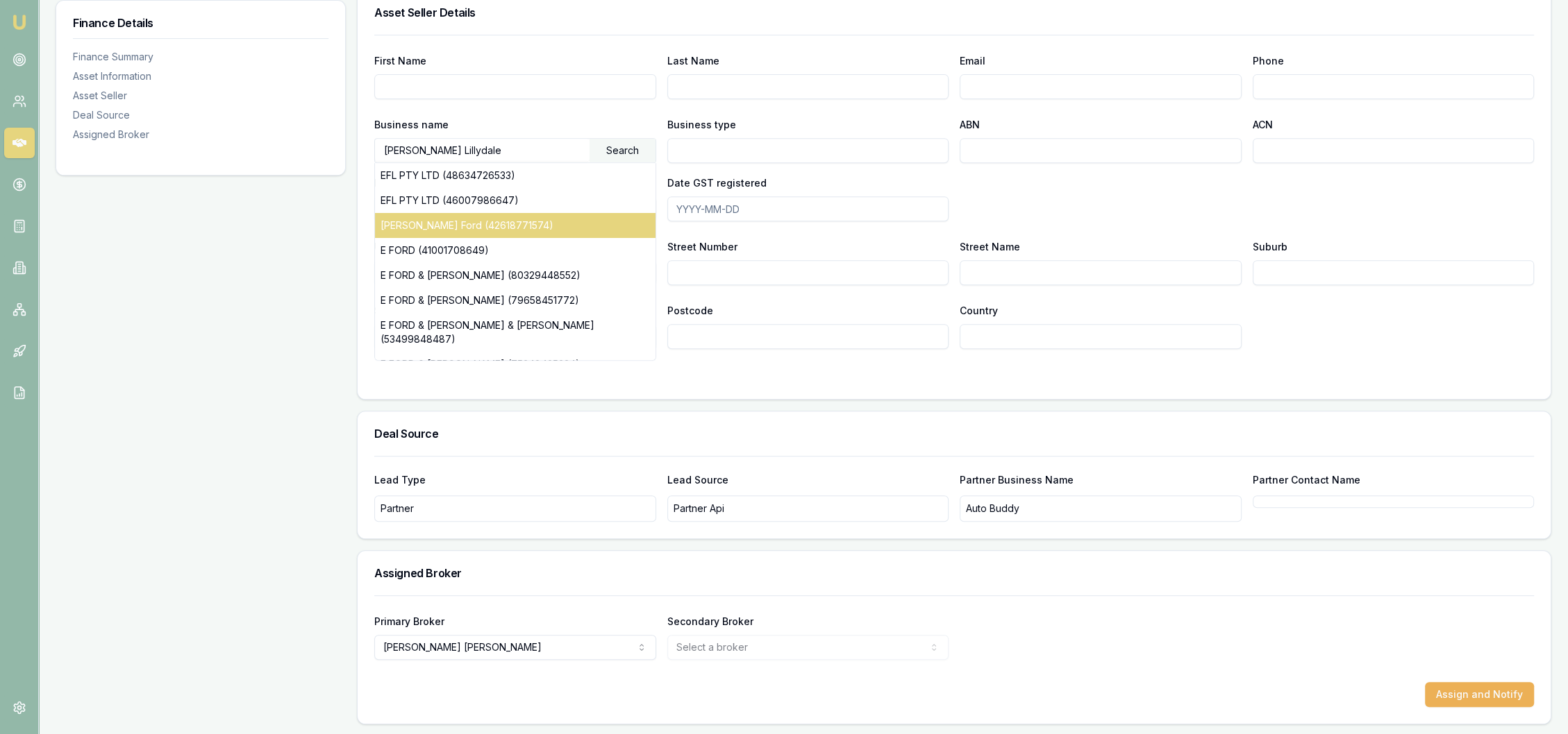
click at [419, 235] on div "Etheridge Ford (42618771574)" at bounding box center [515, 225] width 280 height 25
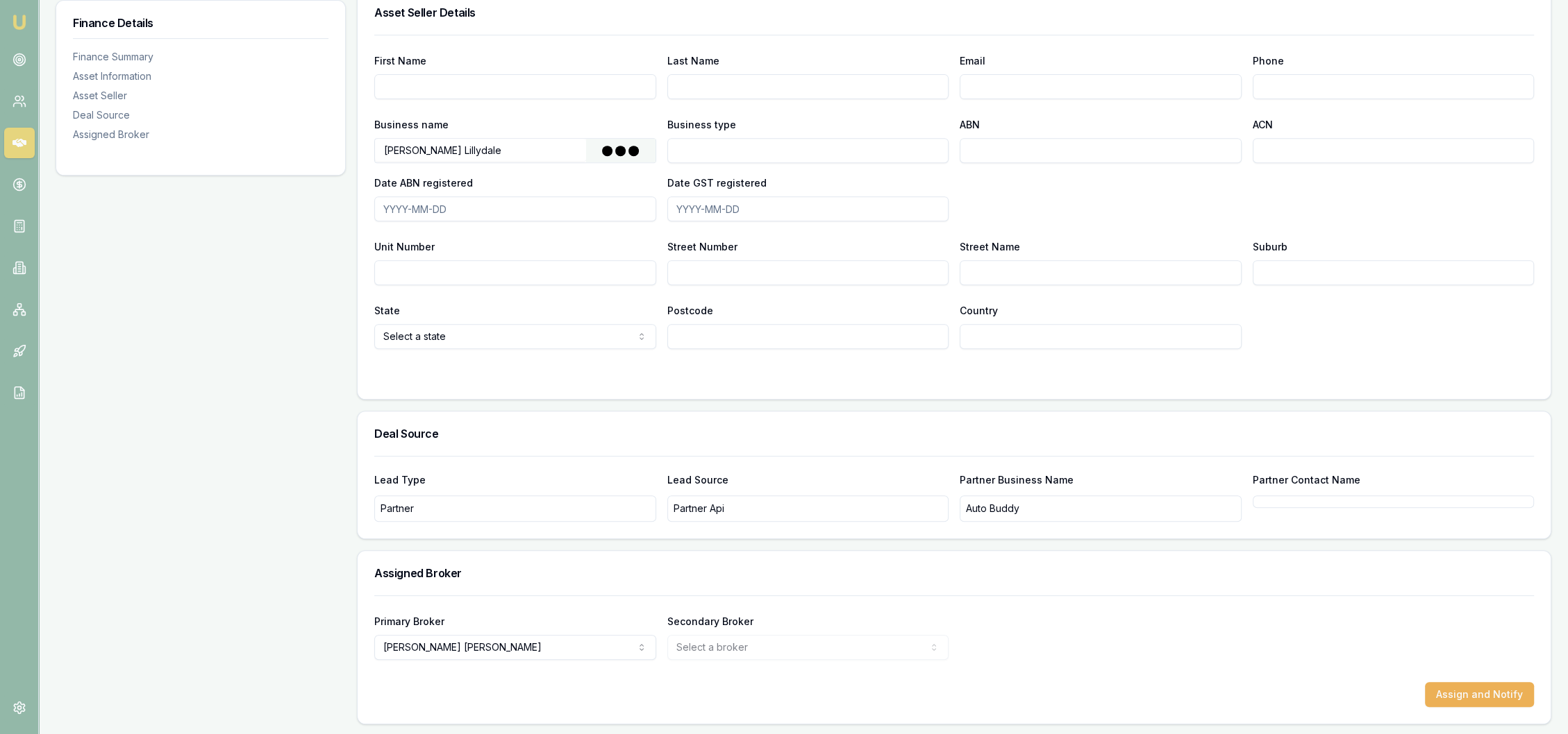
type input "AUTOPACT VICTORIA PTY LTD"
type input "Australian Private Company"
type input "42618771574"
type input "618771574"
type input "2017-05-24"
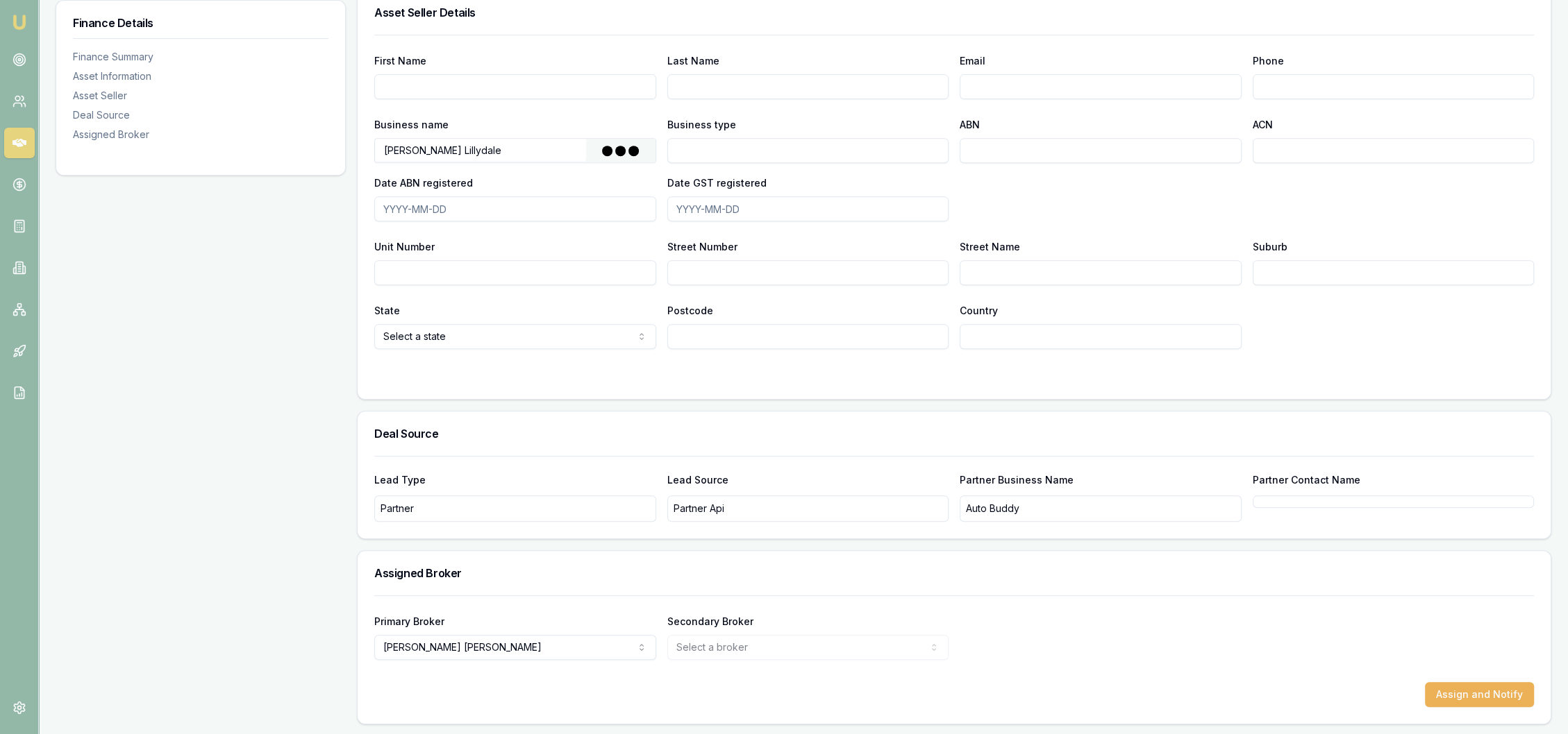
type input "2017-05-25"
click at [439, 93] on input "First Name" at bounding box center [515, 86] width 282 height 25
type input "Rochelle"
type input "0397 357 600"
click at [1371, 340] on div "State Select a state NSW VIC QLD SA WA TAS NT ACT Postcode Country" at bounding box center [954, 326] width 1160 height 47
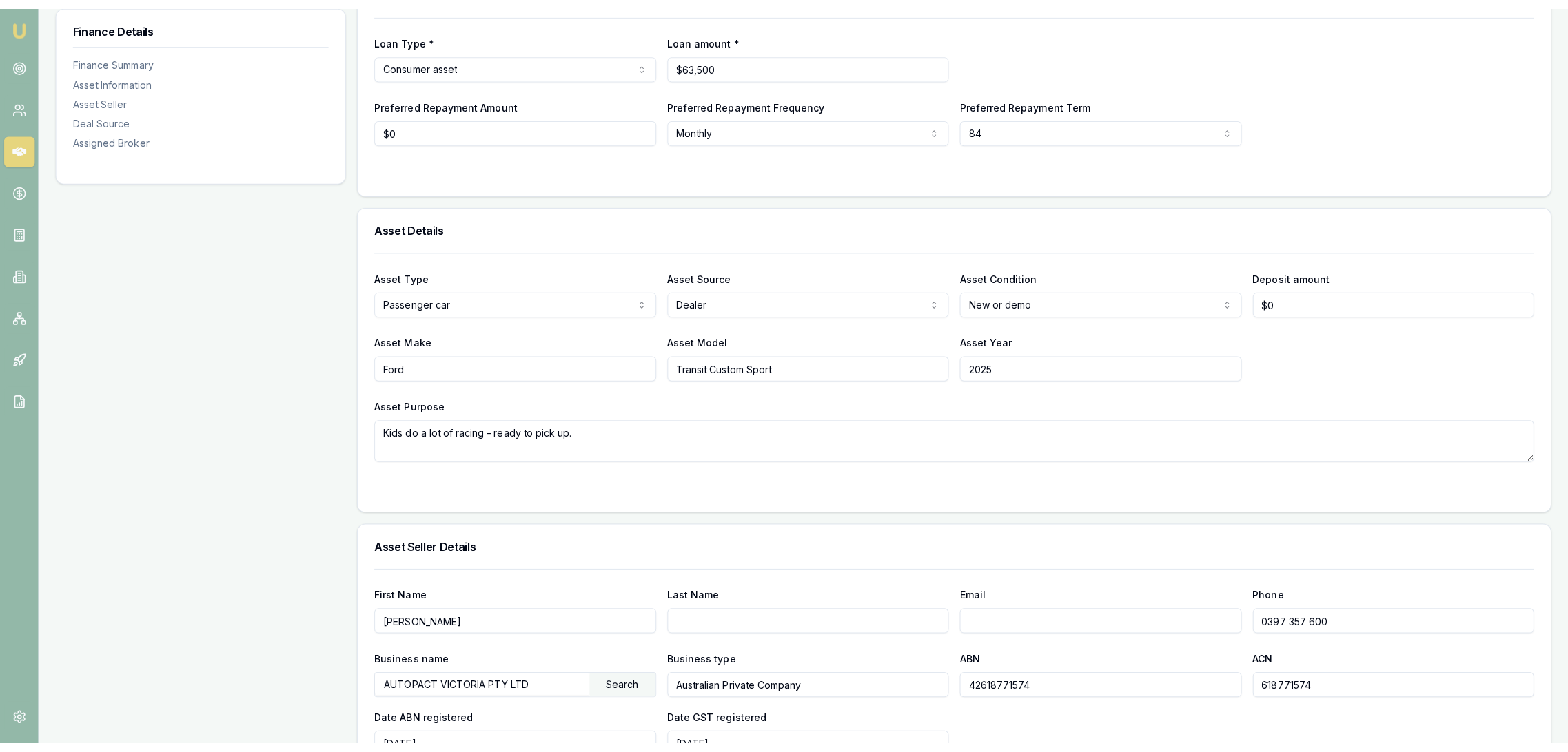
scroll to position [0, 0]
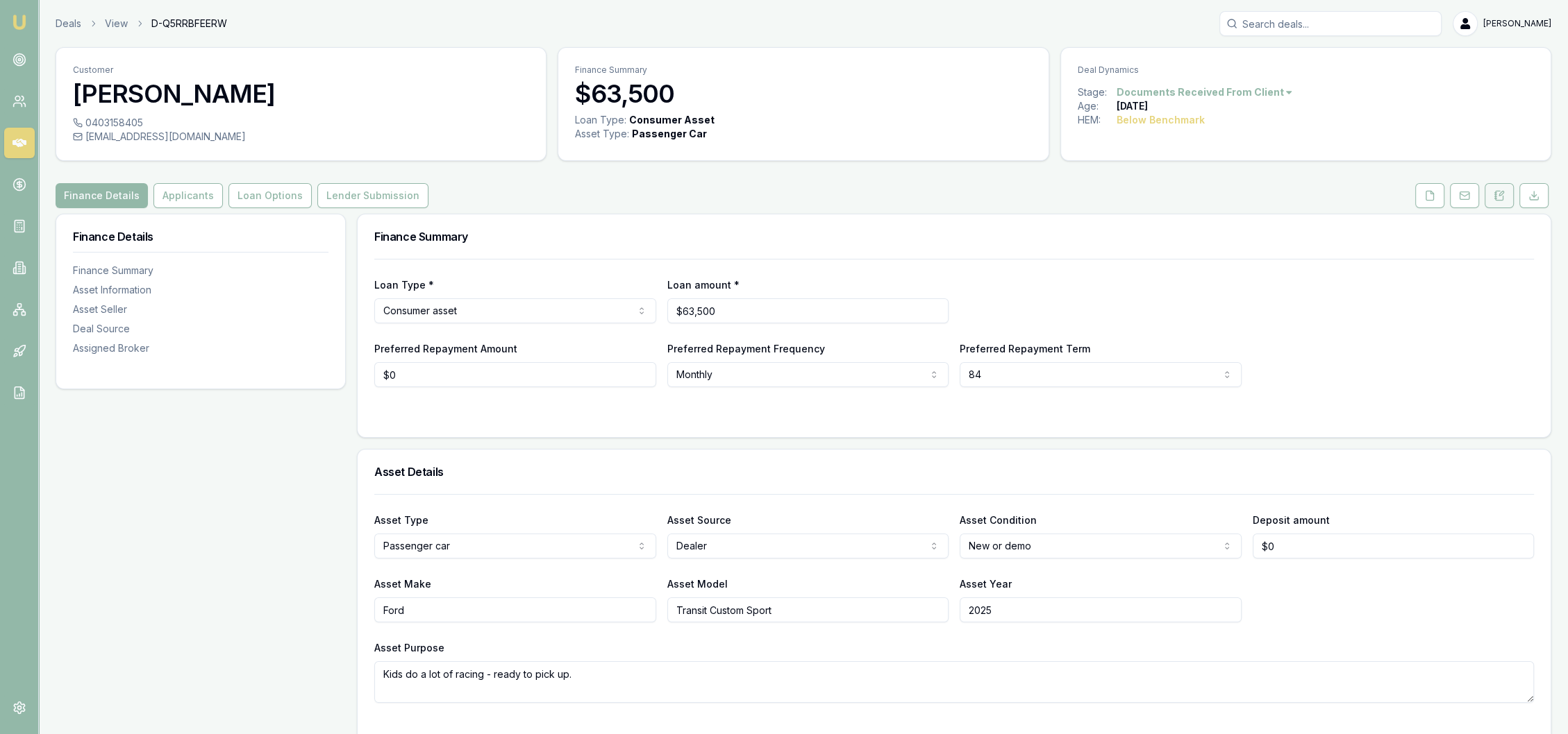
click at [1506, 191] on button at bounding box center [1500, 195] width 29 height 25
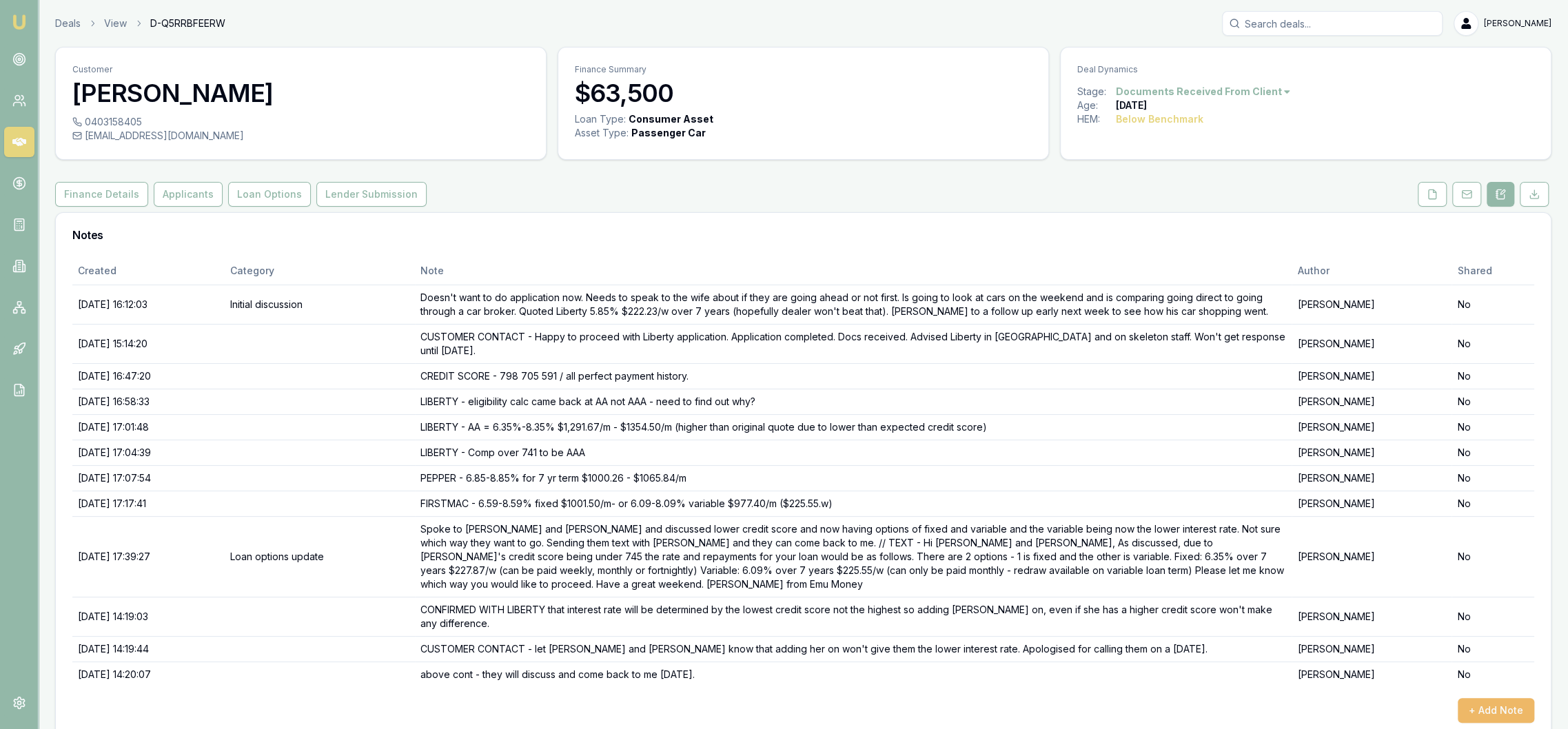
click at [1495, 698] on button "+ Add Note" at bounding box center [1496, 710] width 77 height 24
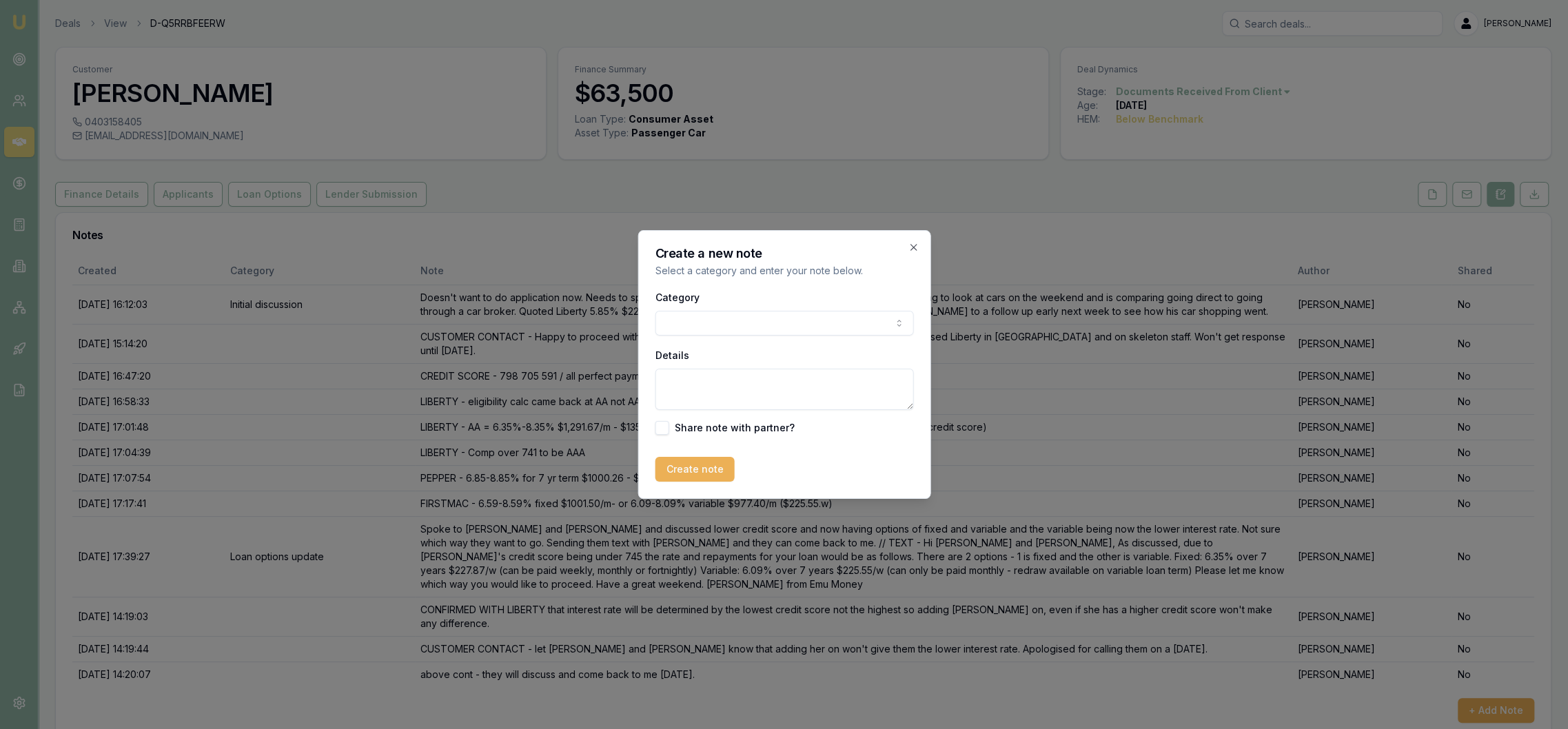
click at [697, 375] on textarea "Details" at bounding box center [784, 389] width 258 height 42
type textarea "KYLIE'S NUMBER 0403146160"
click at [712, 463] on button "Create note" at bounding box center [695, 469] width 79 height 24
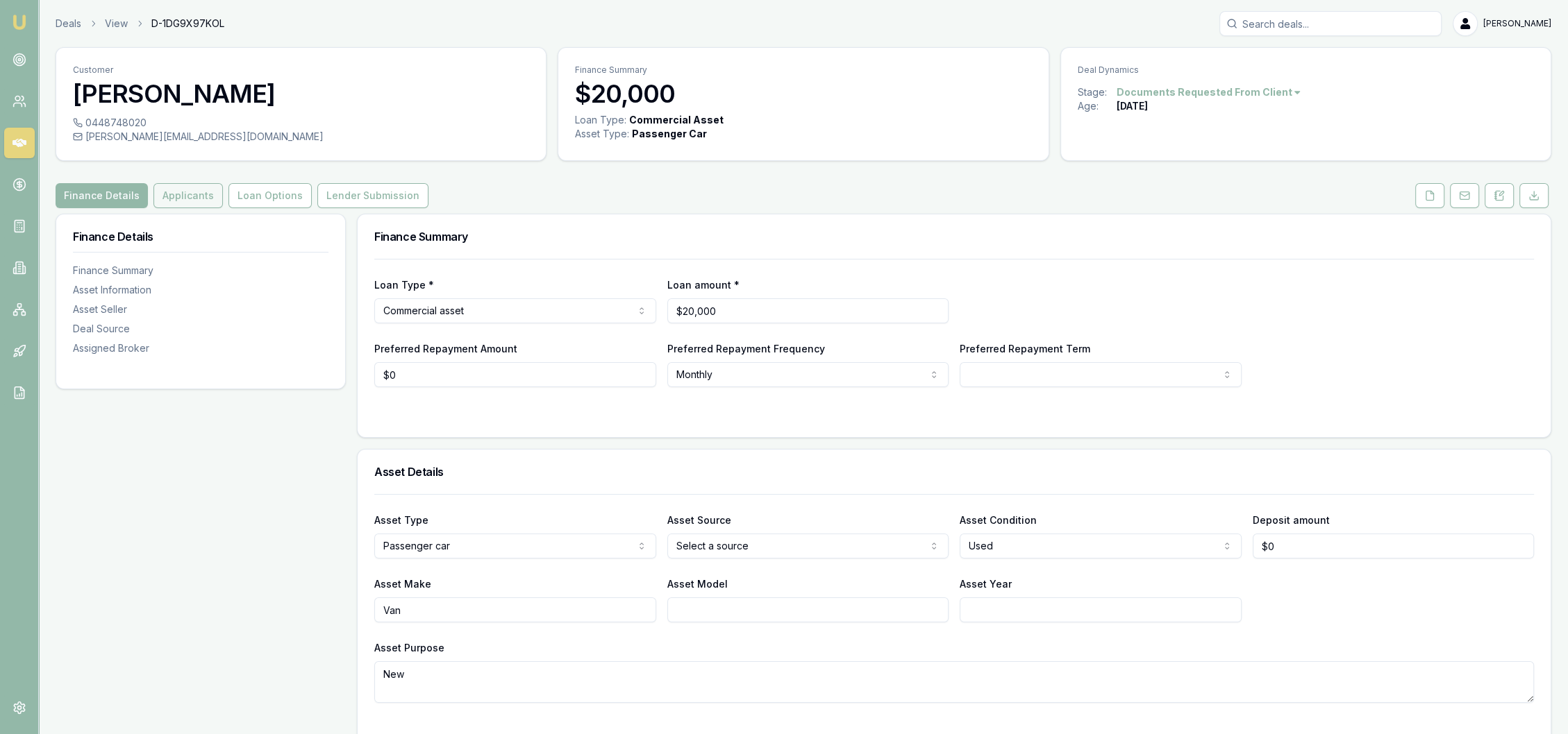
click at [195, 197] on button "Applicants" at bounding box center [188, 195] width 69 height 25
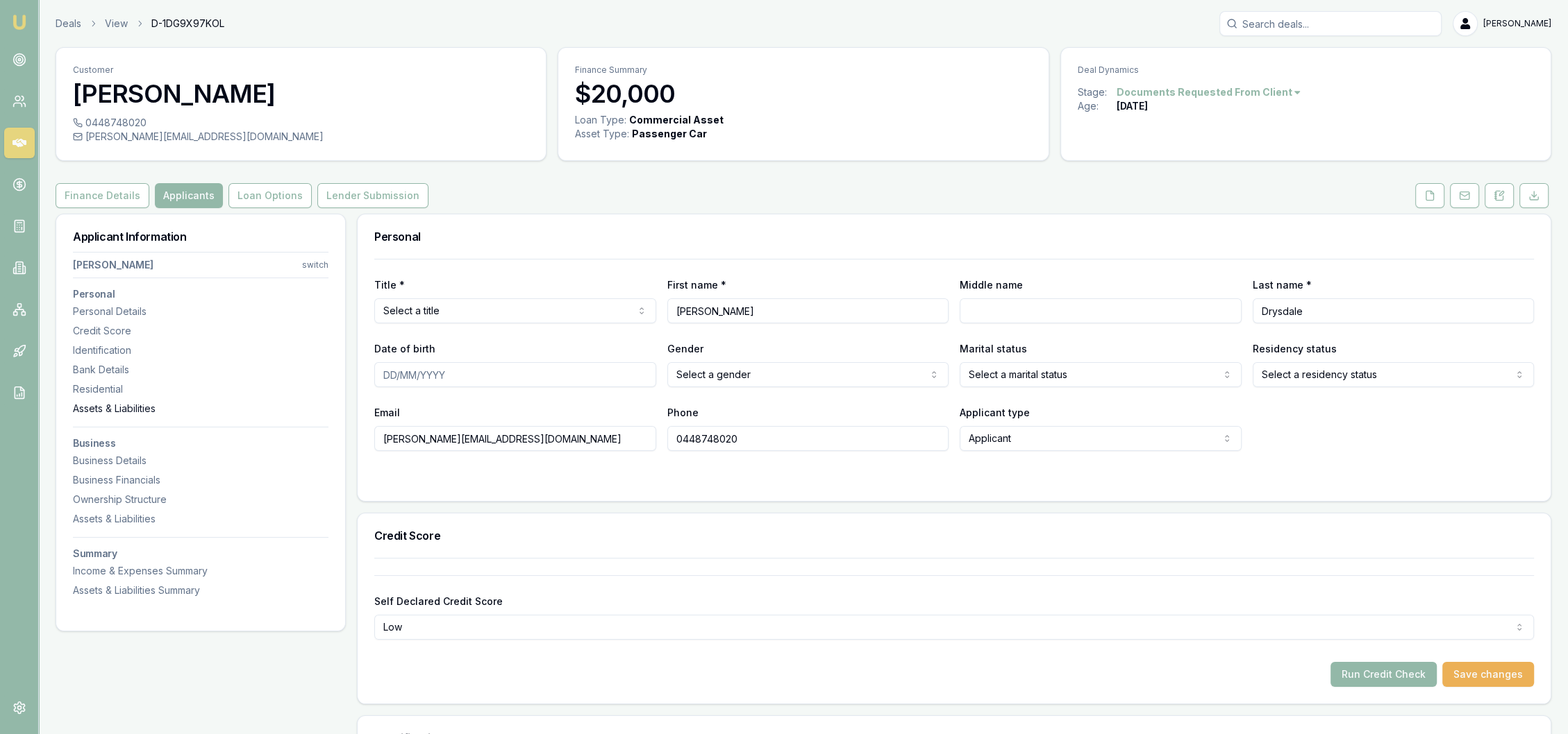
click at [97, 407] on div "Assets & Liabilities" at bounding box center [200, 408] width 256 height 14
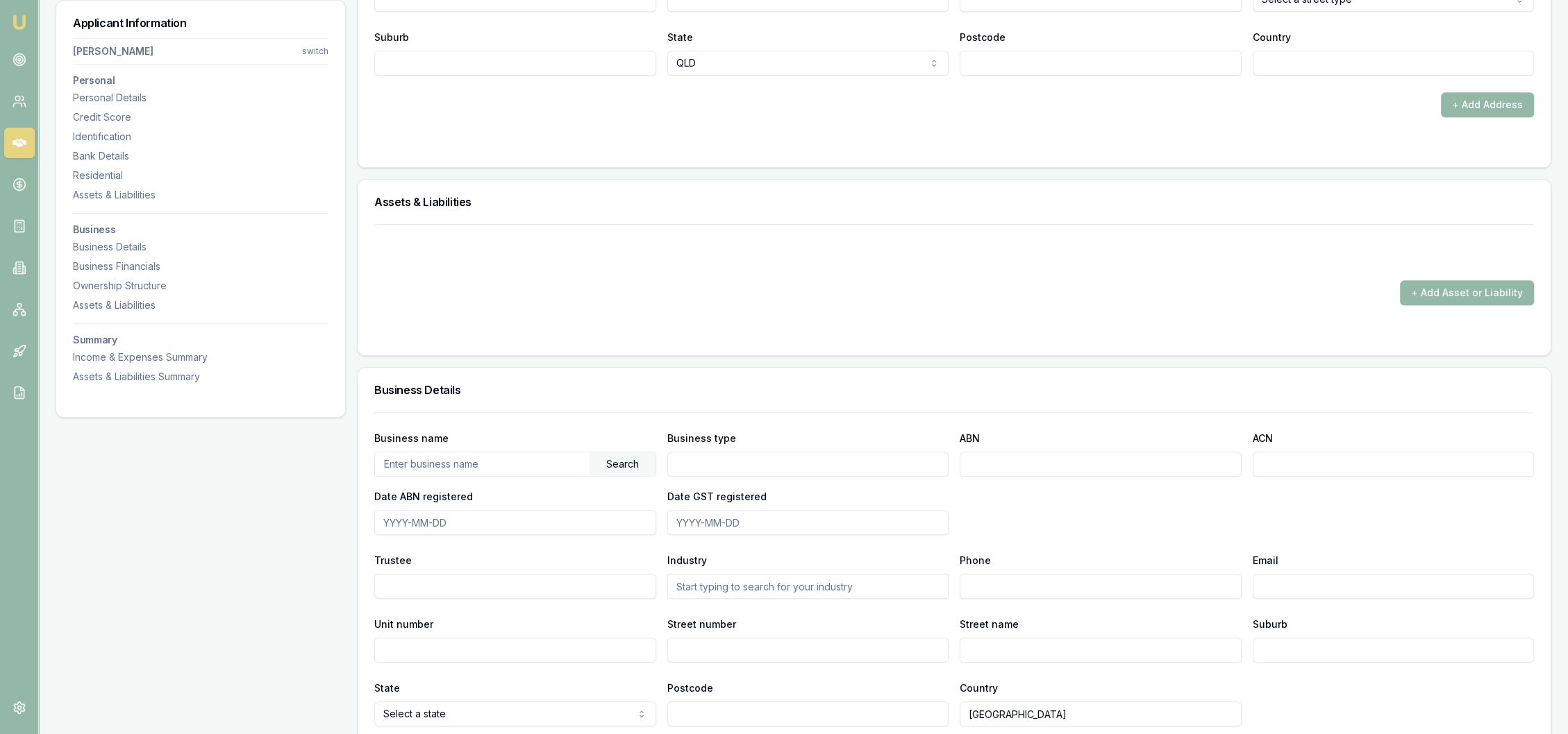
scroll to position [1559, 0]
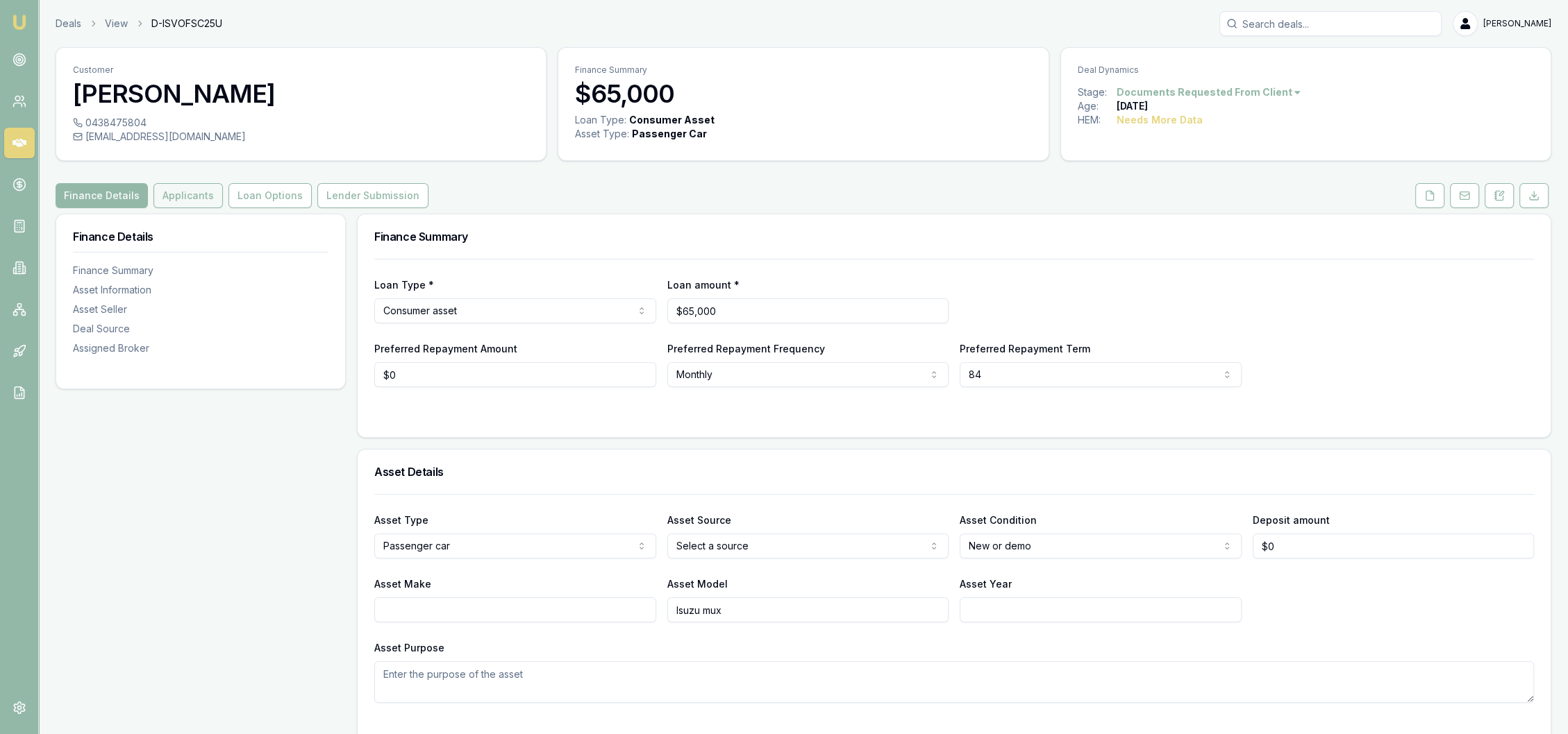
click at [177, 186] on button "Applicants" at bounding box center [188, 195] width 69 height 25
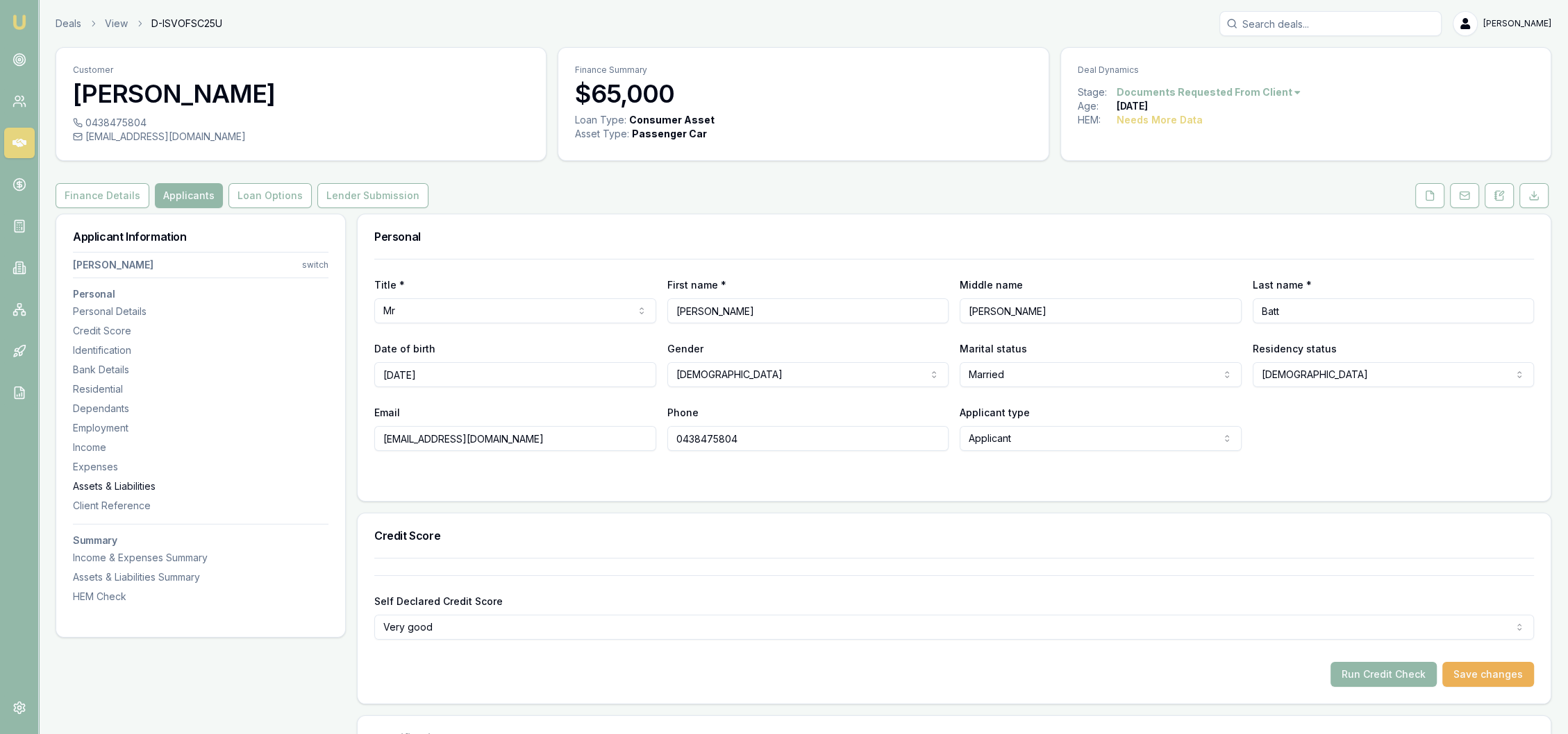
click at [101, 479] on div "Assets & Liabilities" at bounding box center [200, 486] width 256 height 14
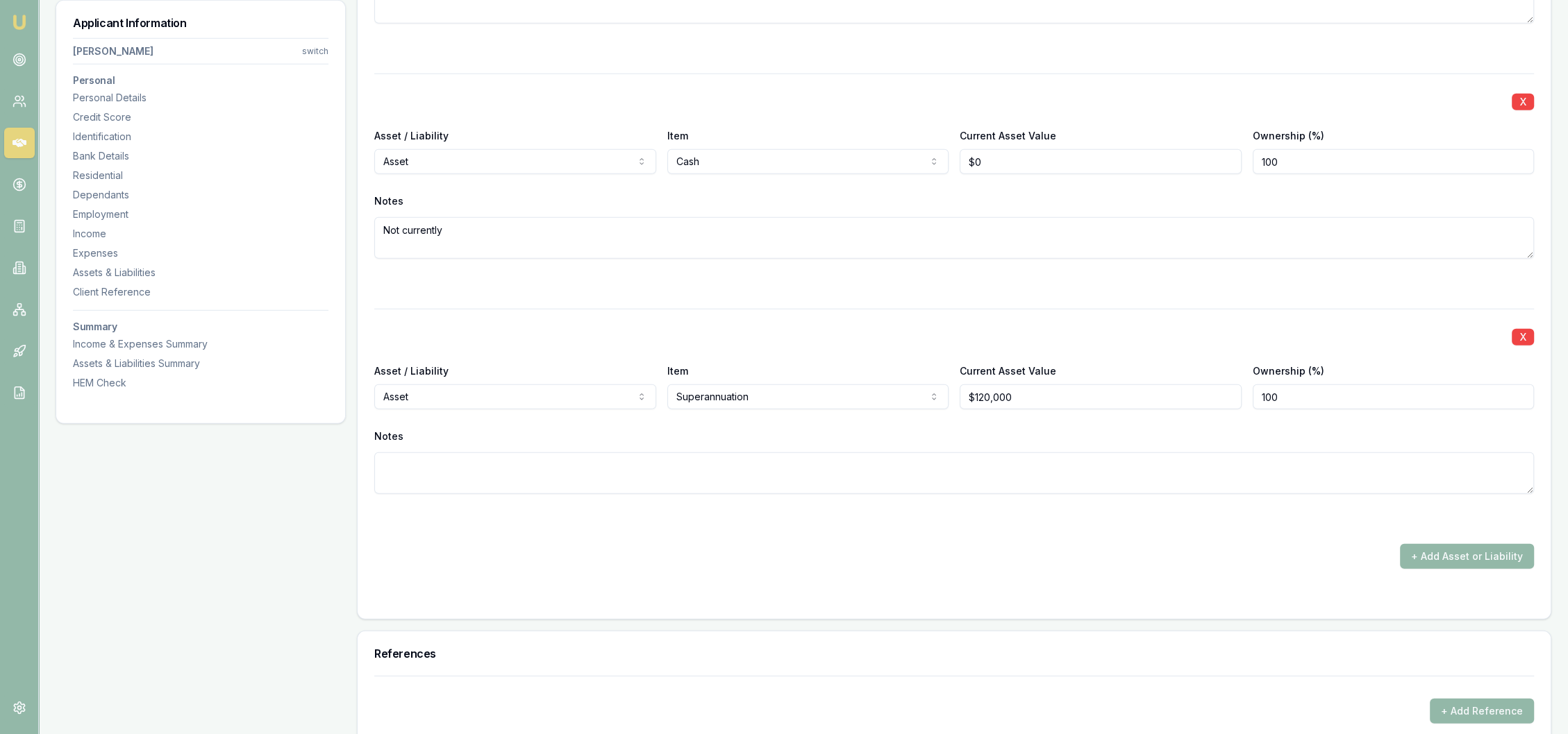
scroll to position [5413, 0]
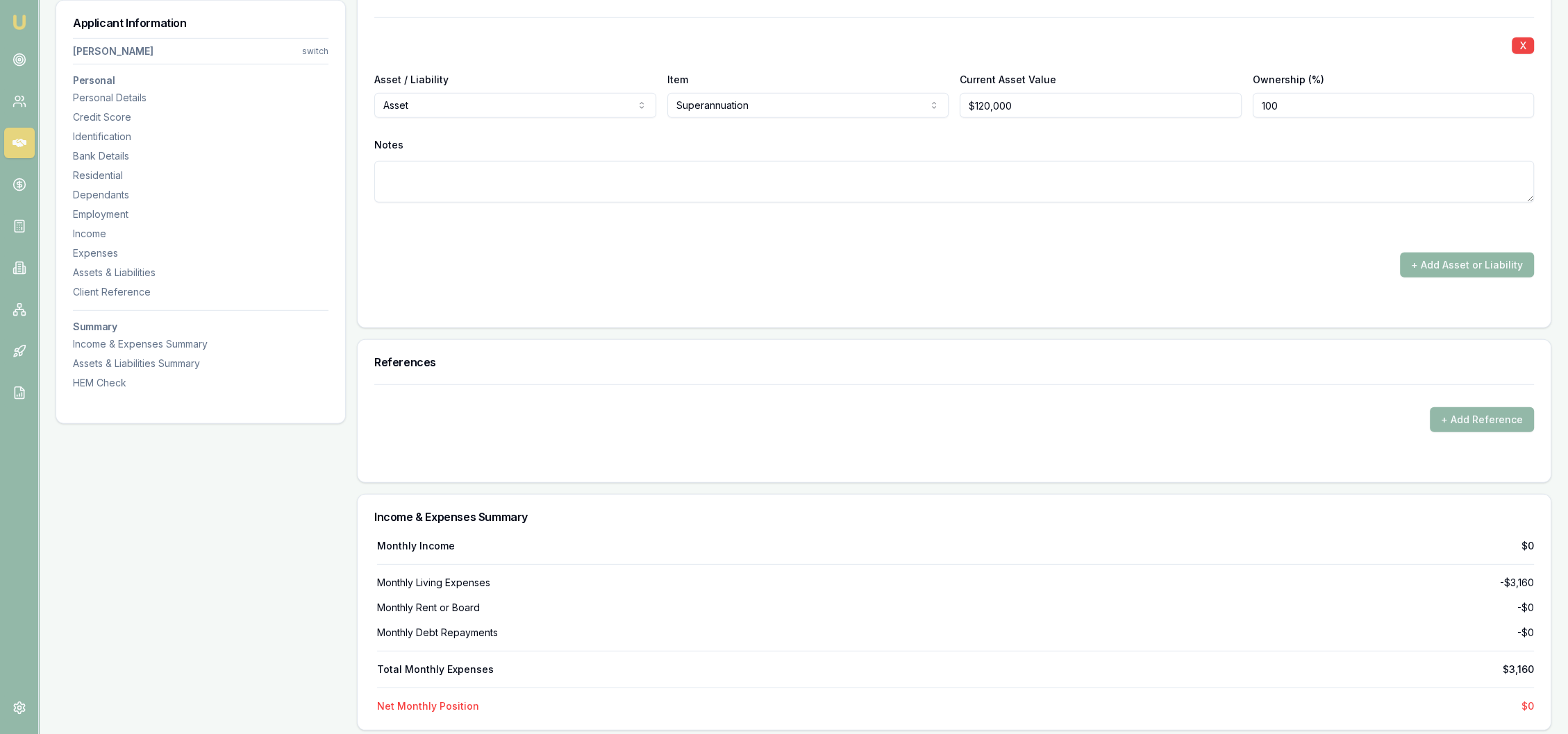
click at [1480, 266] on button "+ Add Asset or Liability" at bounding box center [1467, 265] width 134 height 25
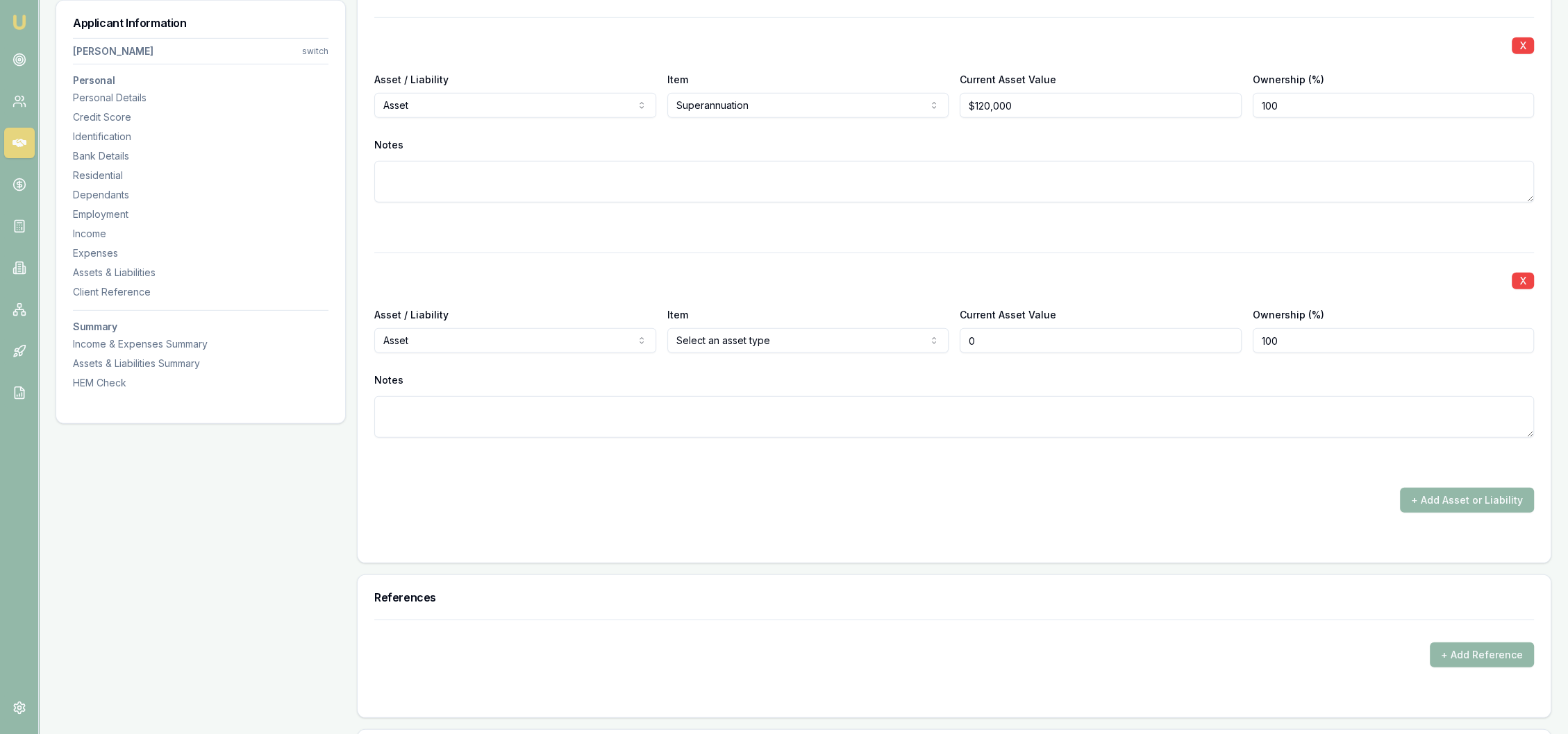
type input "$0"
select select "LIABILITY"
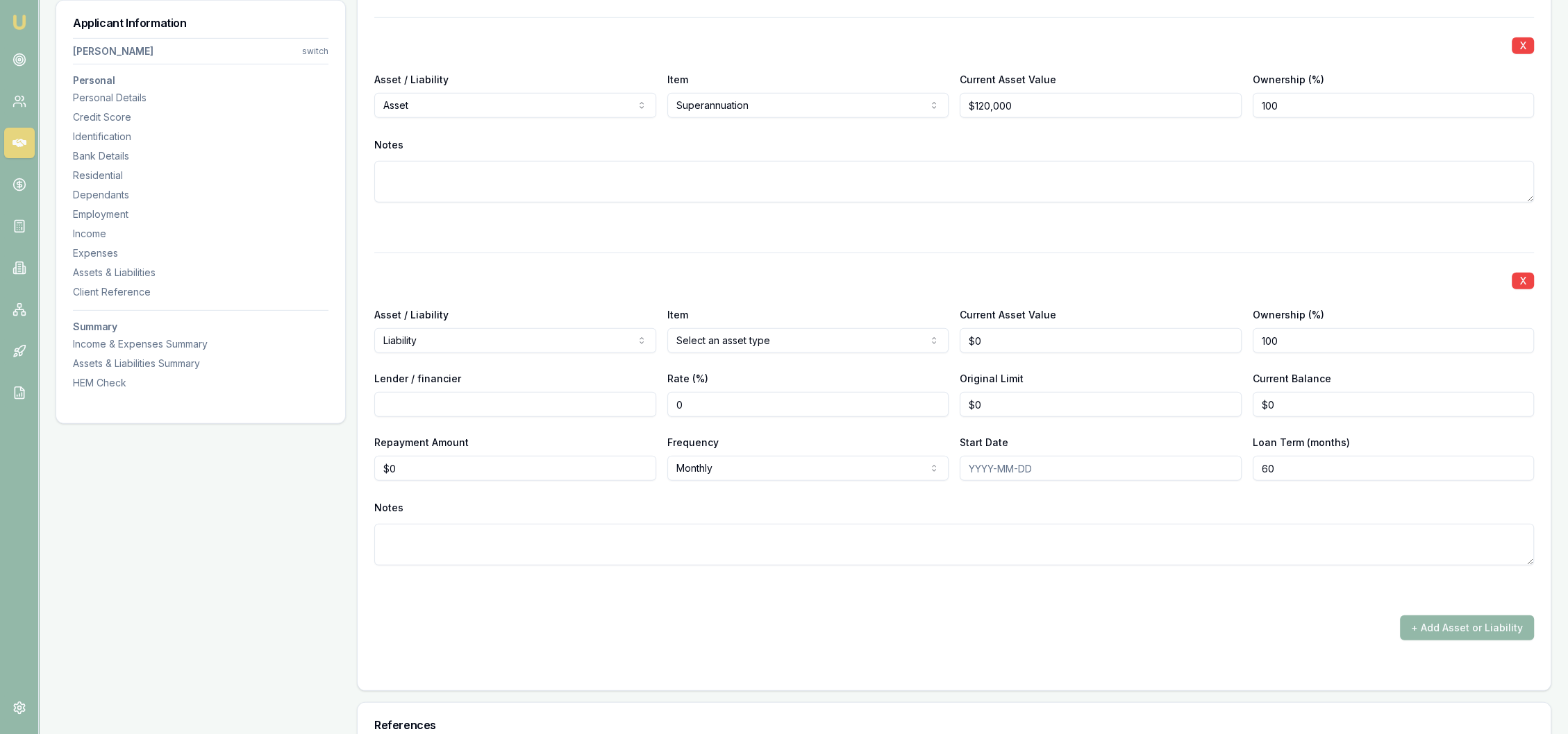
click at [450, 401] on input "Lender / financier" at bounding box center [515, 404] width 282 height 25
type input "Macquarie"
type input "$735,000"
type input "$723,000"
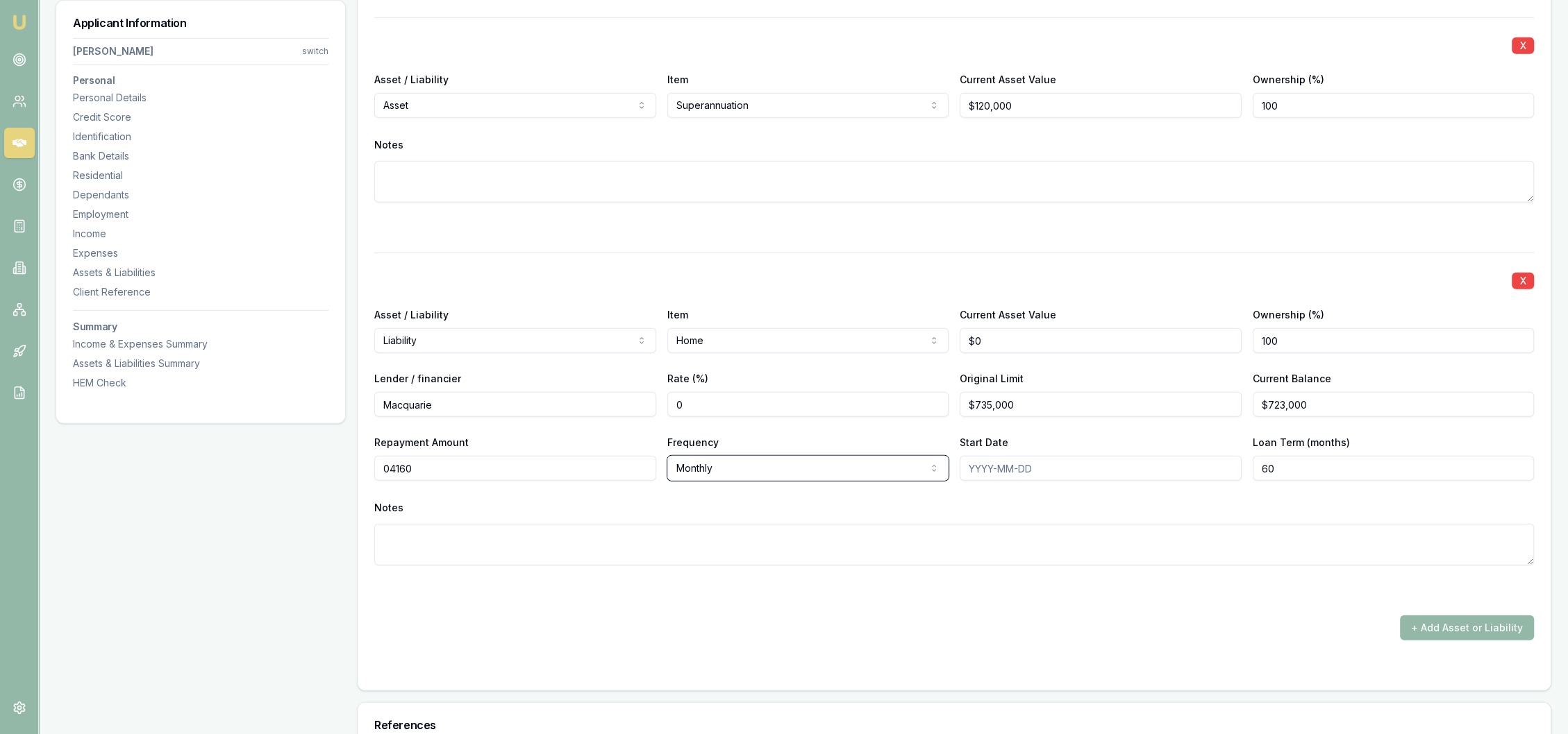
type input "$4,160"
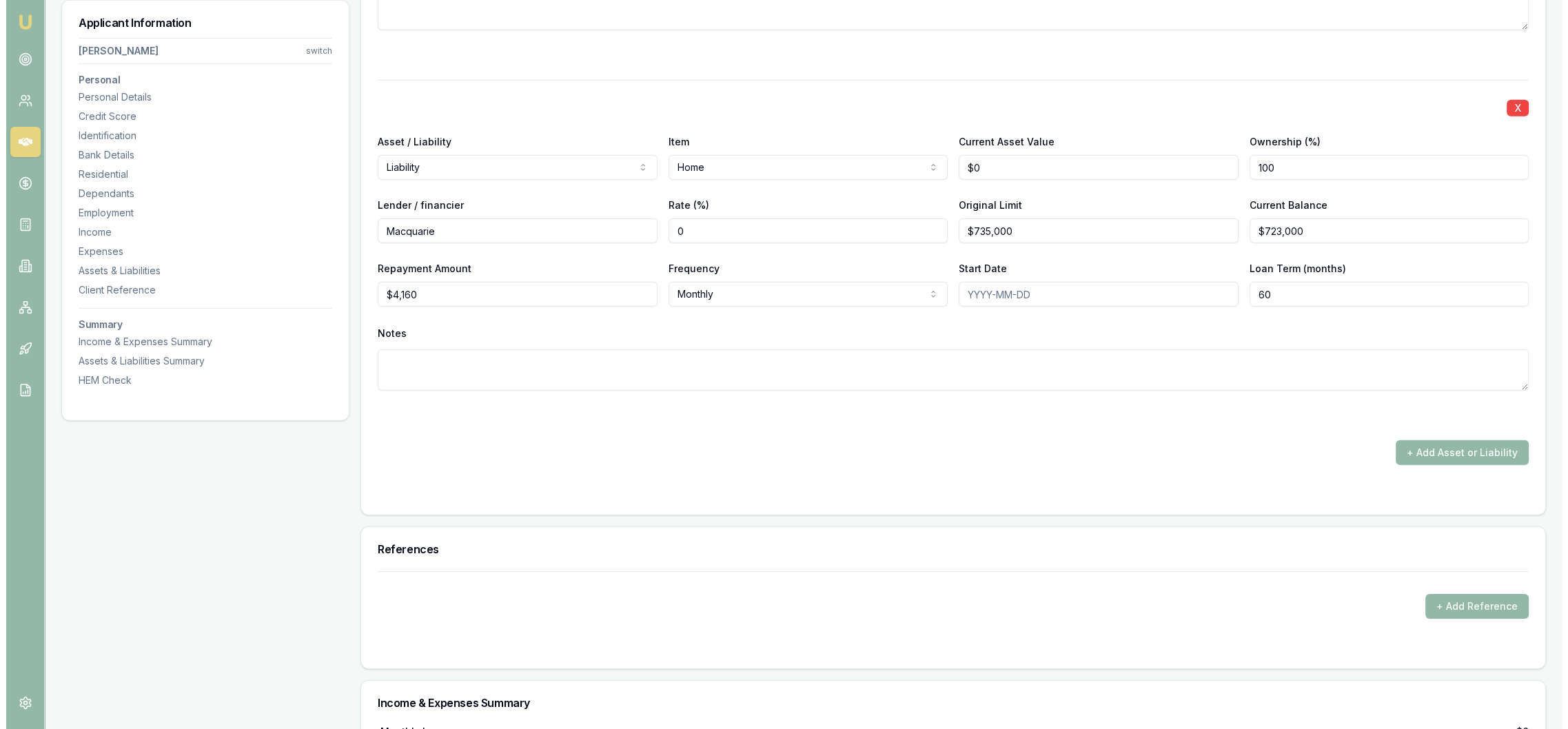
scroll to position [5682, 0]
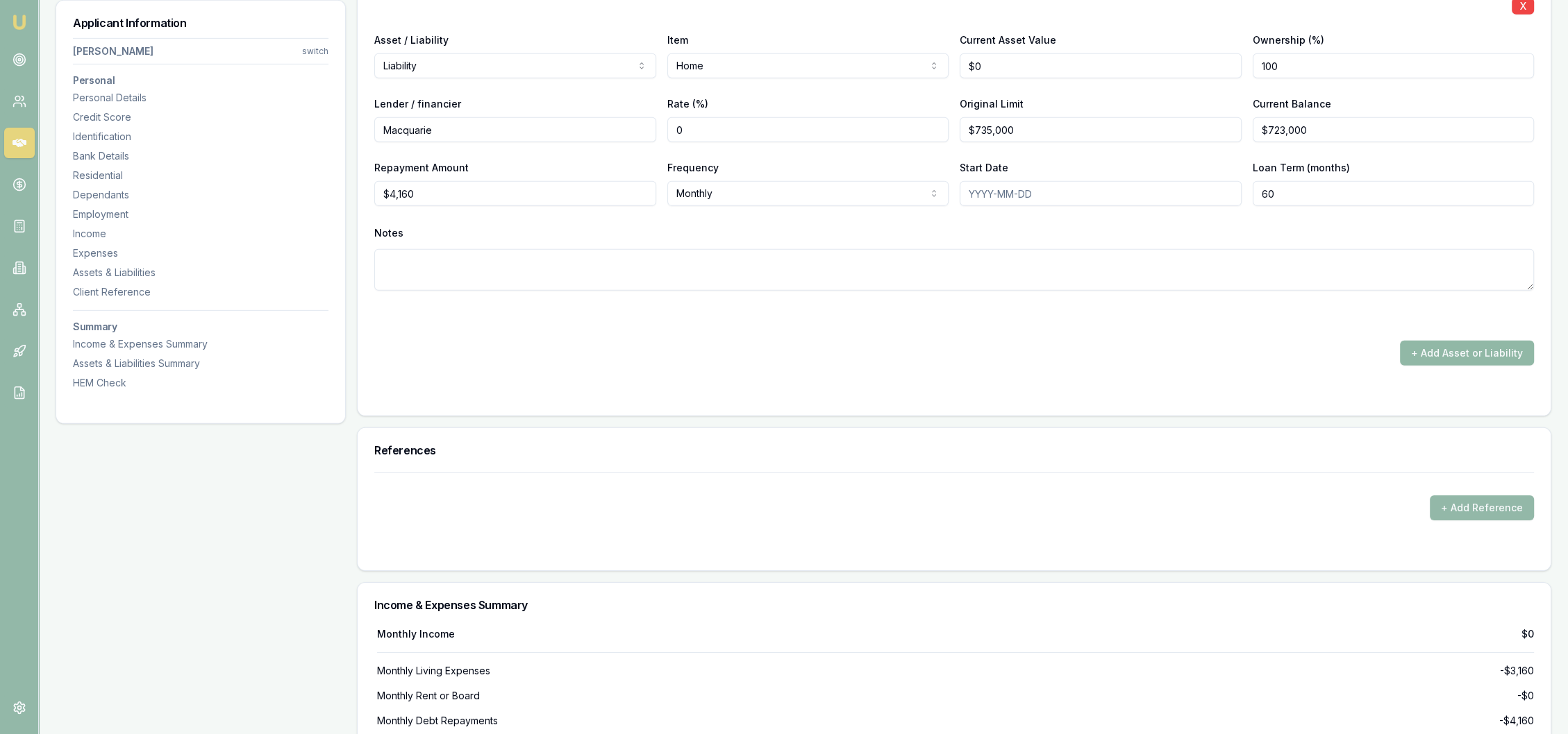
click at [1462, 341] on button "+ Add Asset or Liability" at bounding box center [1467, 353] width 134 height 25
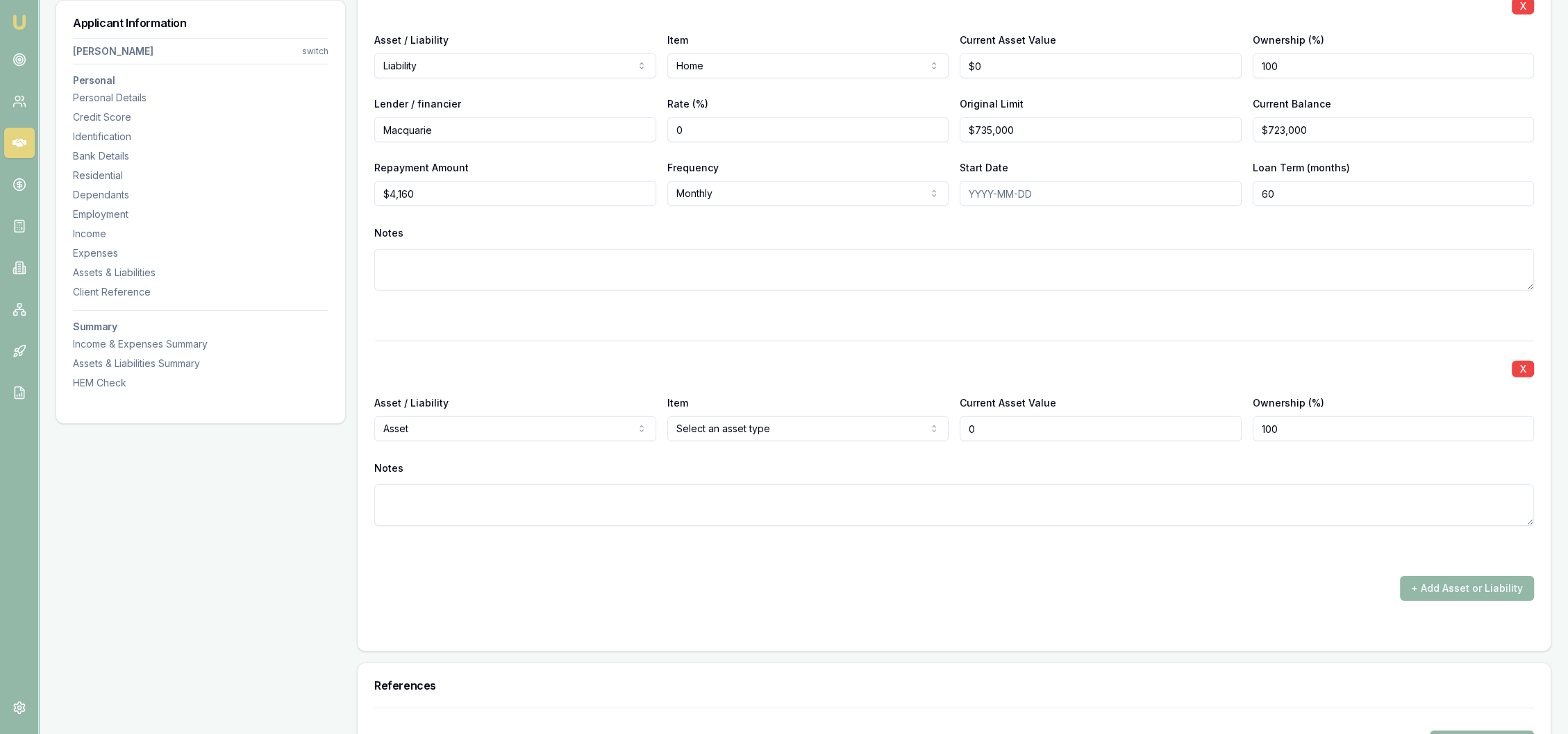
type input "$0"
select select "LIABILITY"
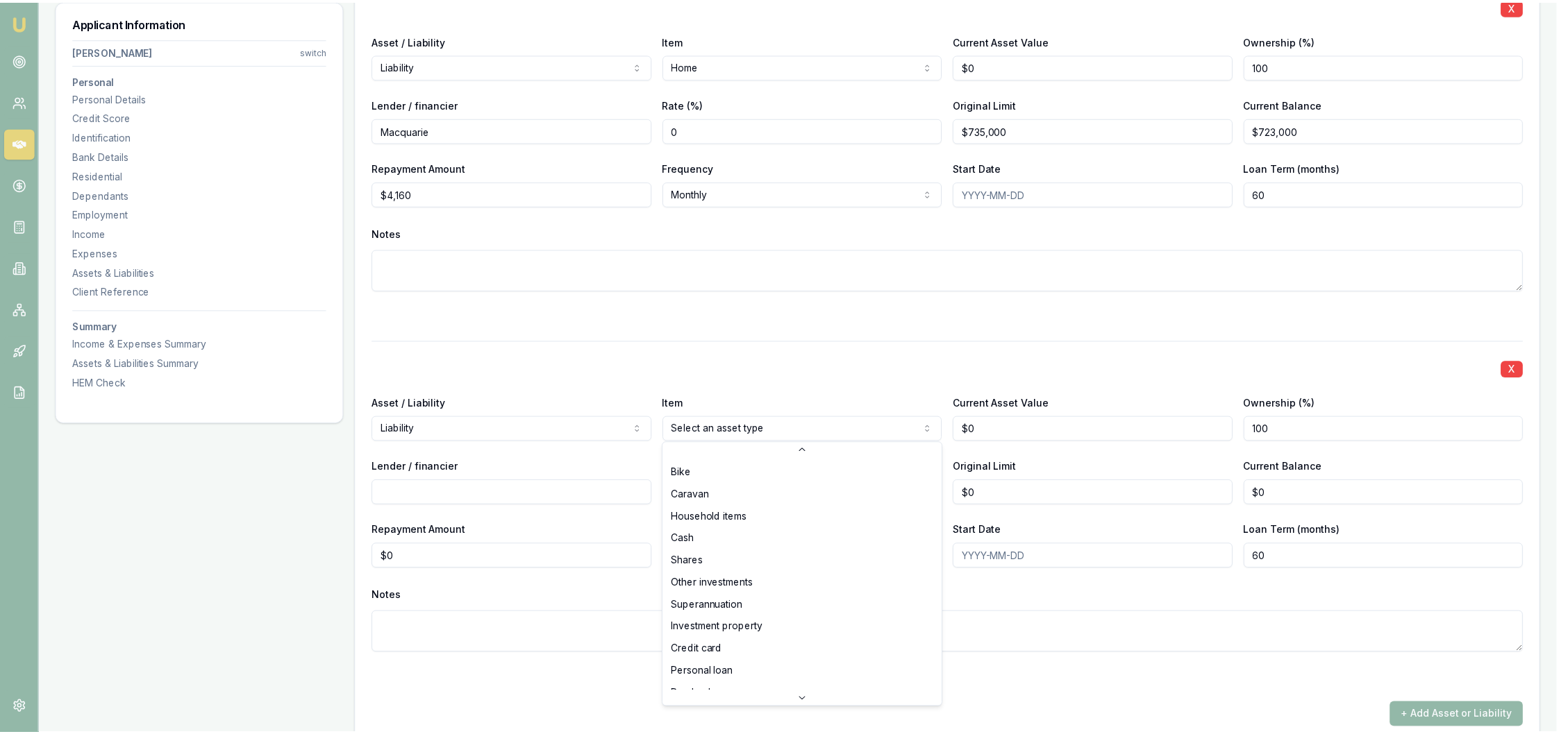
scroll to position [89, 0]
select select "PERSONAL_LOAN"
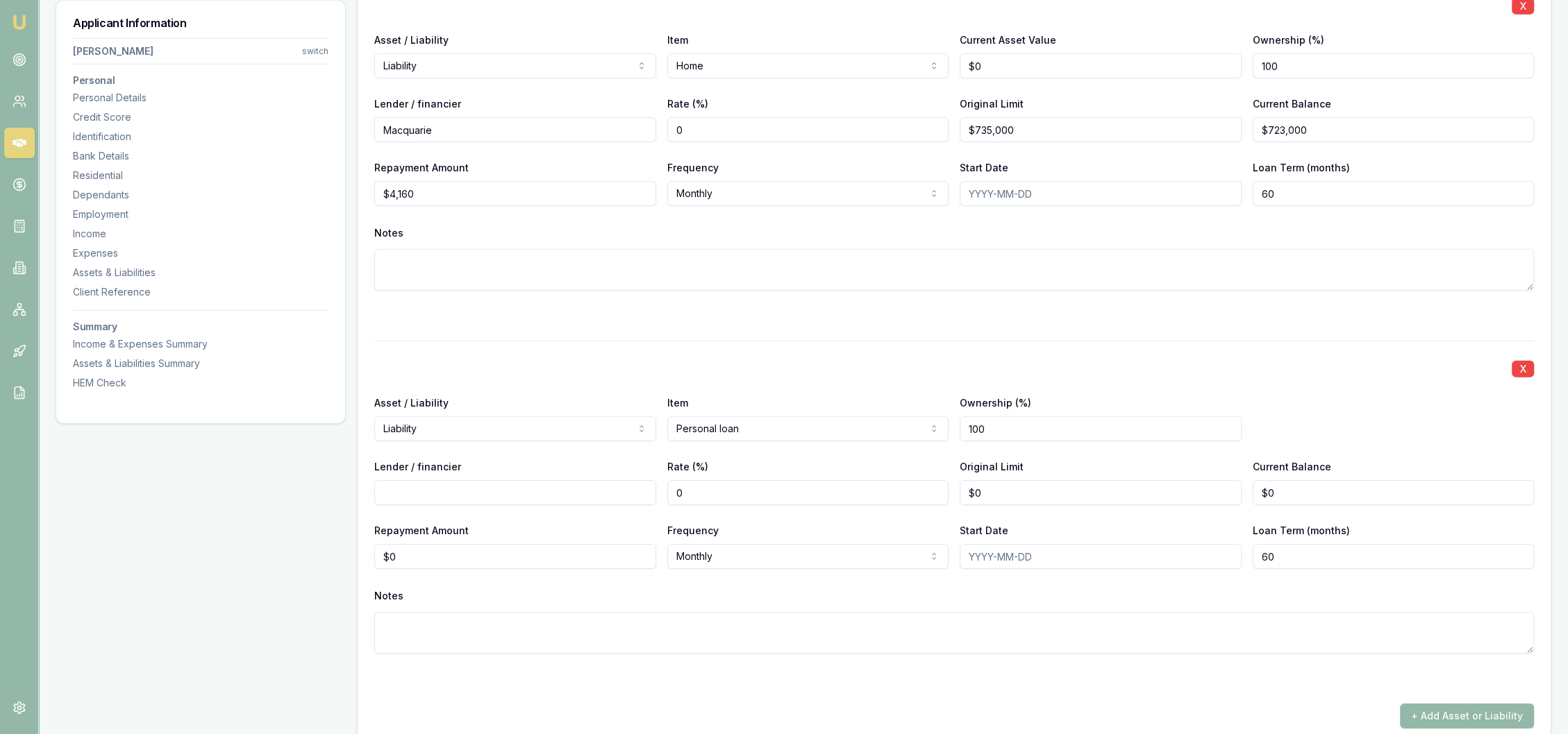
click at [513, 493] on input "Lender / financier" at bounding box center [515, 492] width 282 height 25
type input "WISR"
type input "$36,000"
type input "$33,000"
type input "$650"
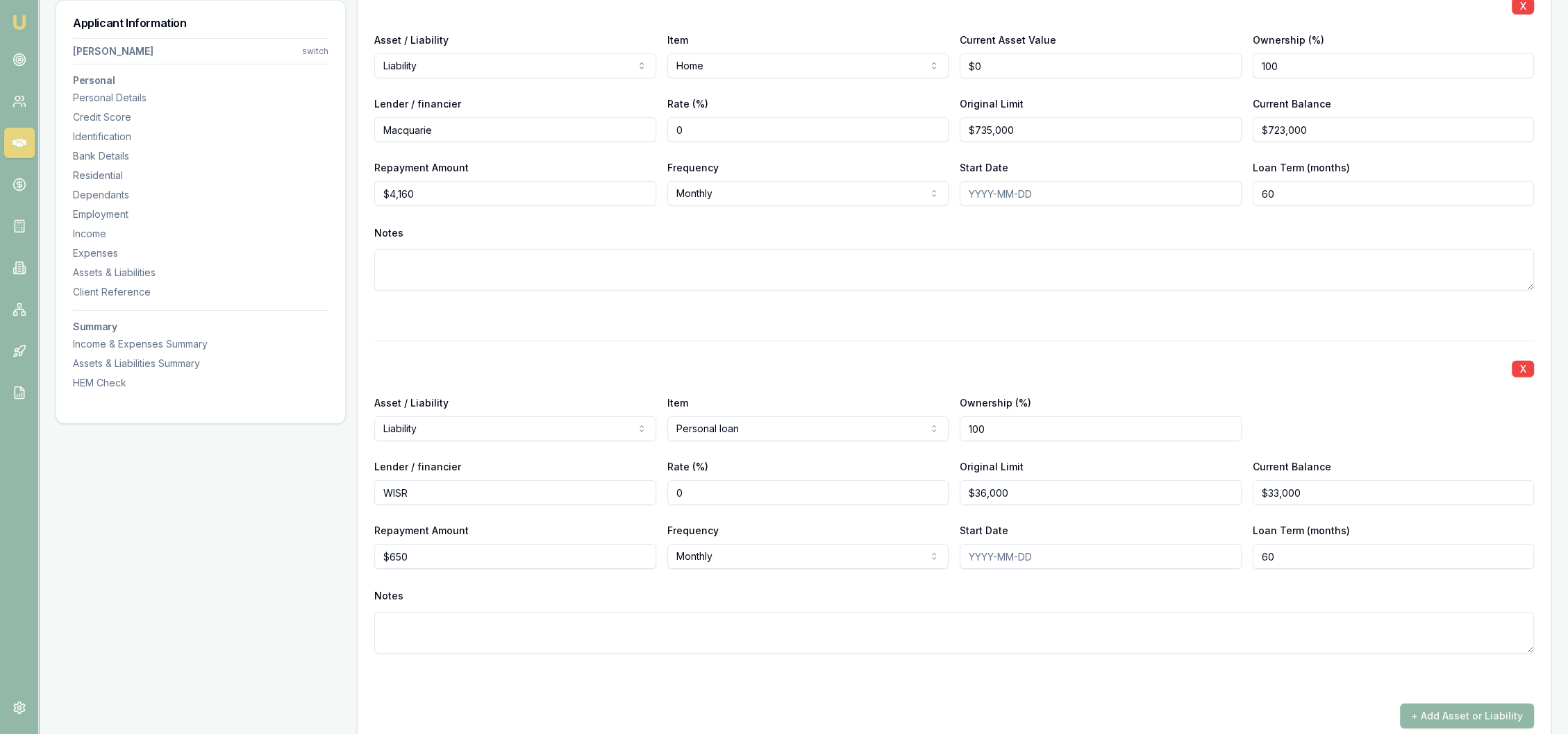
click at [1488, 714] on button "+ Add Asset or Liability" at bounding box center [1467, 716] width 134 height 25
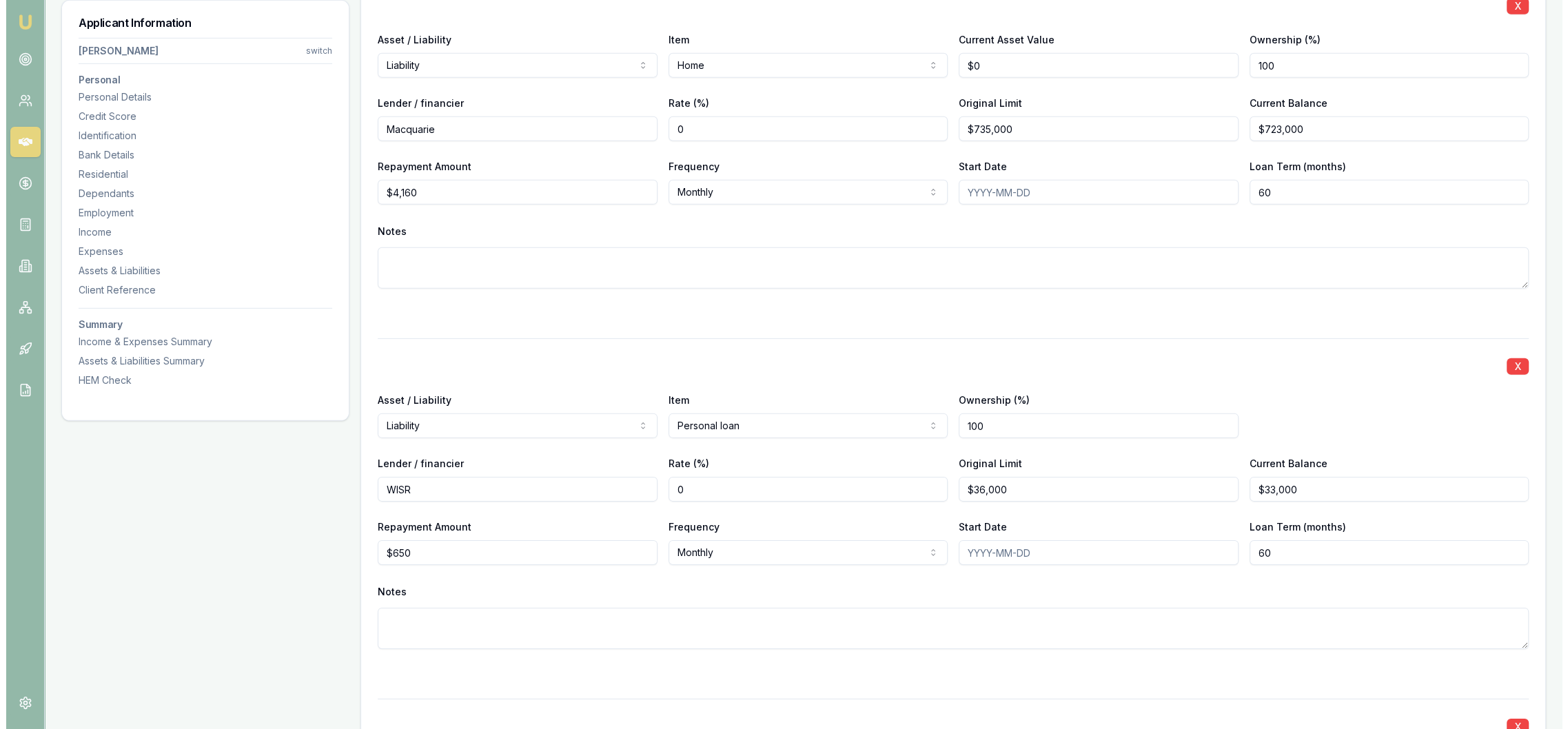
scroll to position [6101, 0]
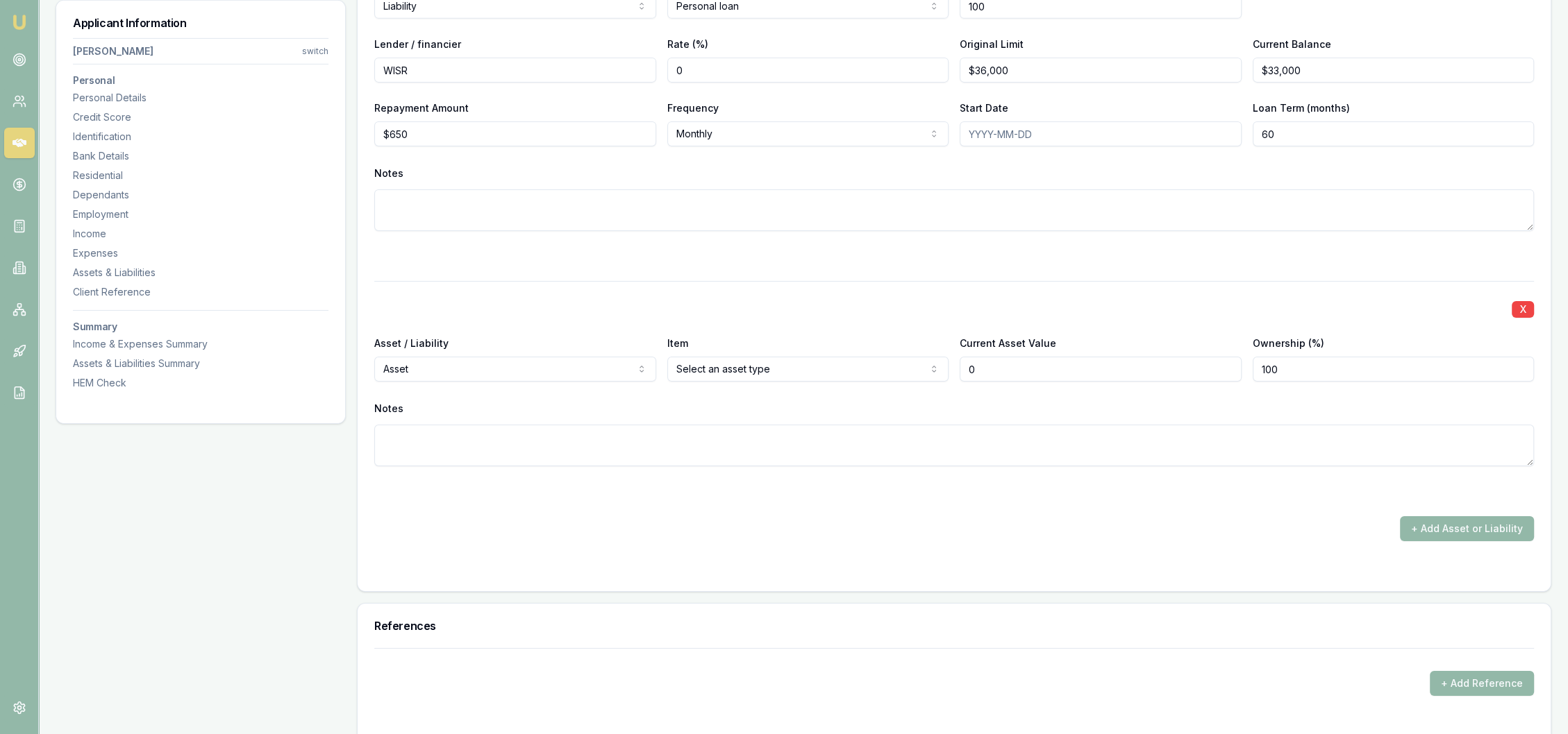
type input "$0"
click at [1061, 527] on div "+ Add Asset or Liability" at bounding box center [954, 528] width 1160 height 25
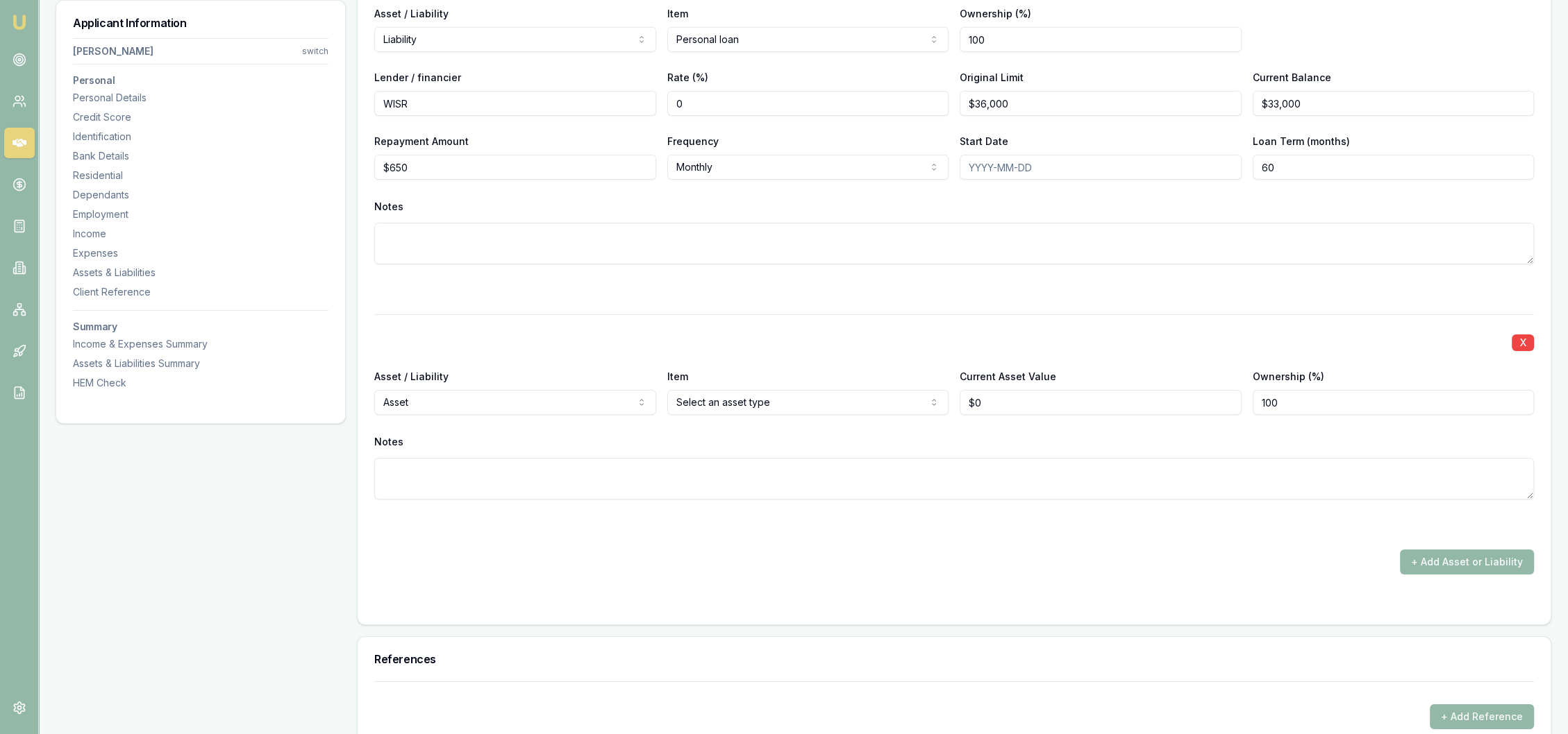
select select "LIABILITY"
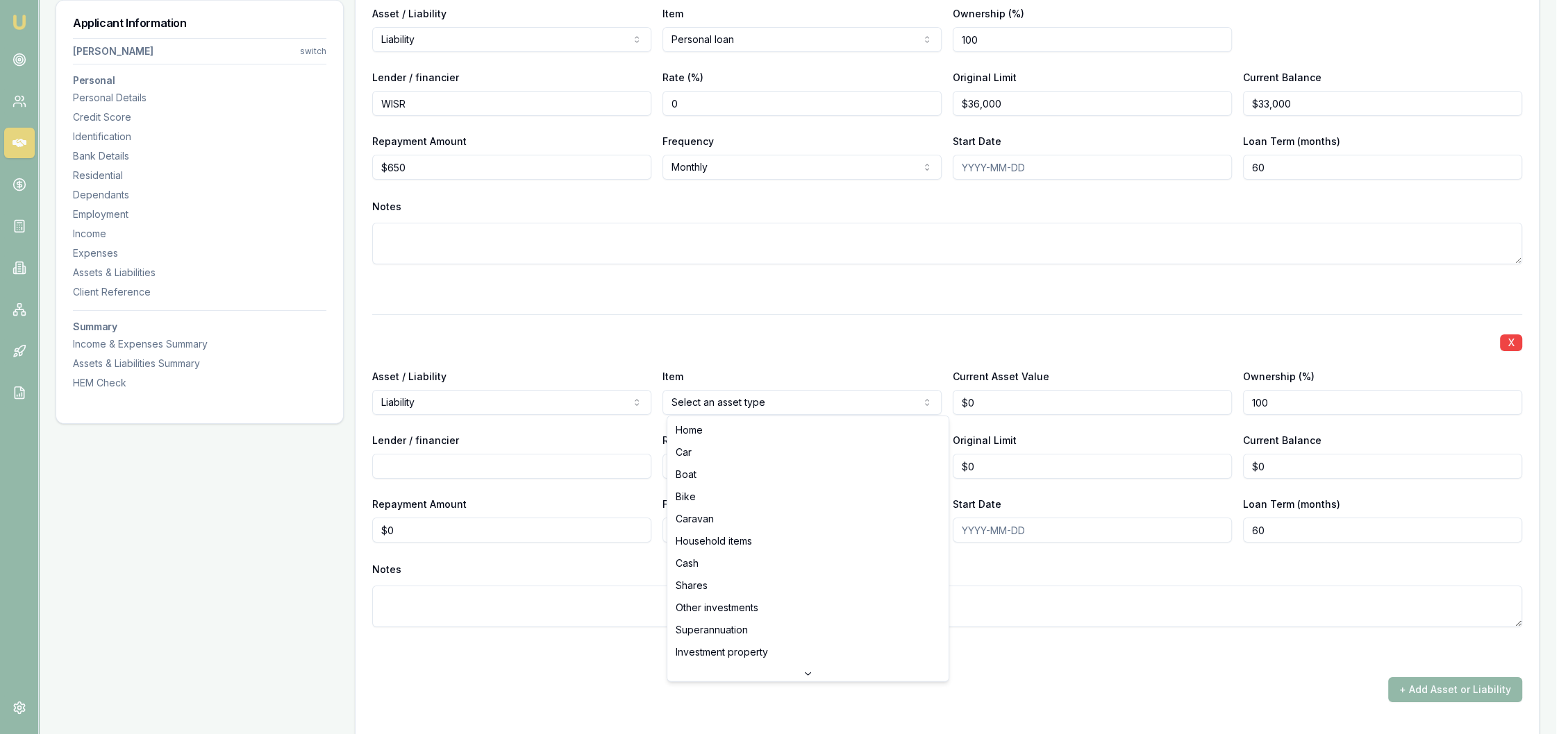
select select "PERSONAL_LOAN"
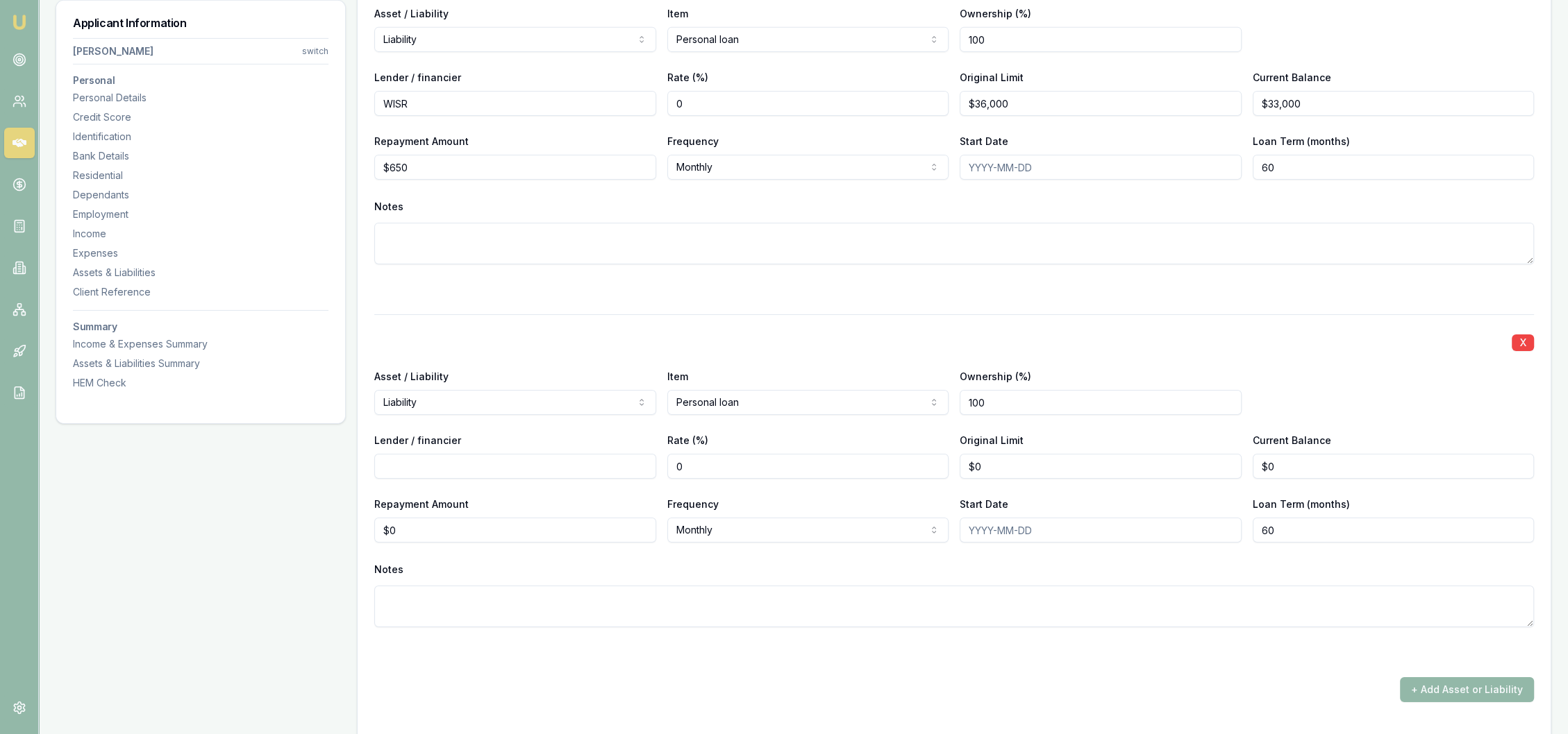
click at [538, 463] on input "Lender / financier" at bounding box center [515, 466] width 282 height 25
type input "c"
type input "Commbank"
type input "$7,000"
type input "$48,000"
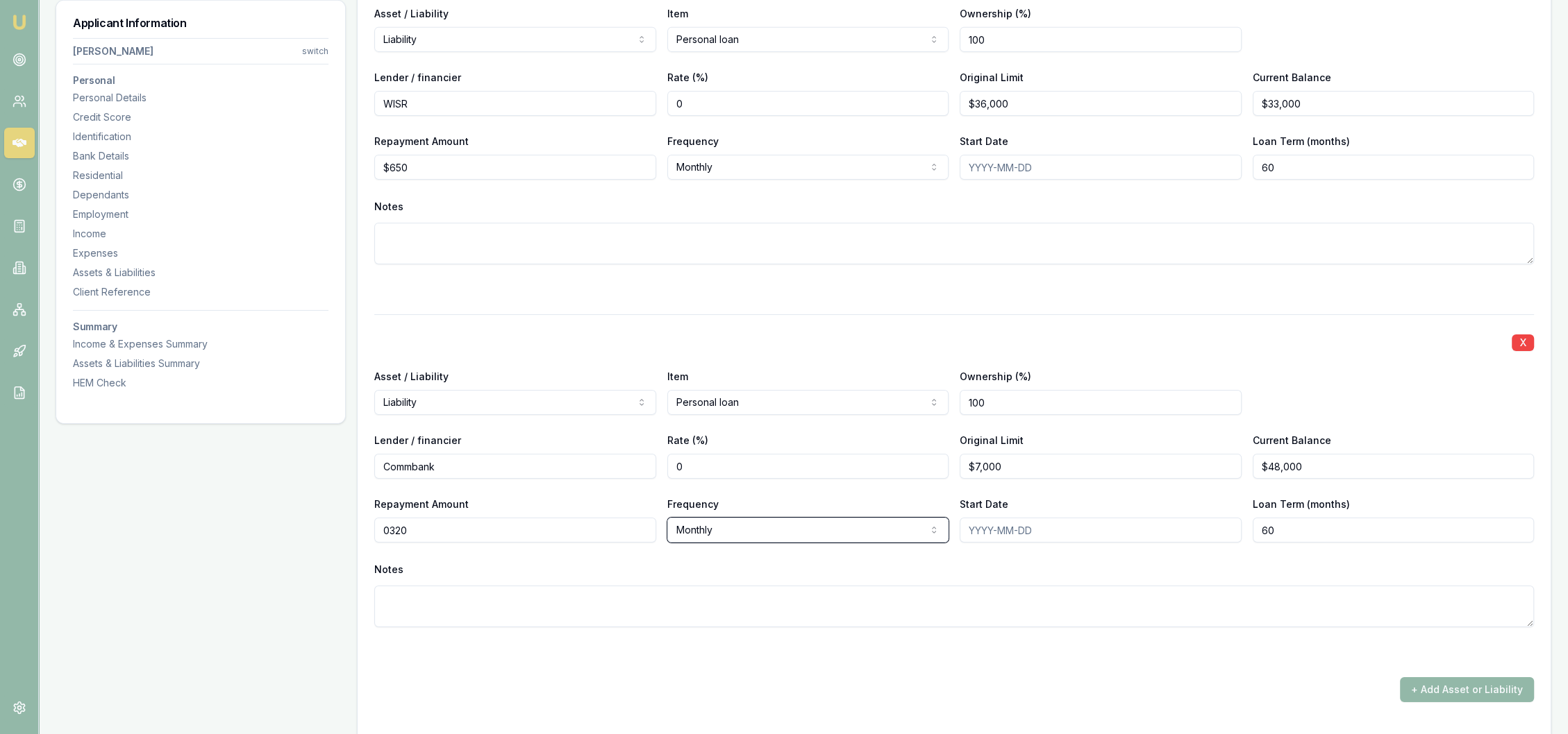
type input "$320"
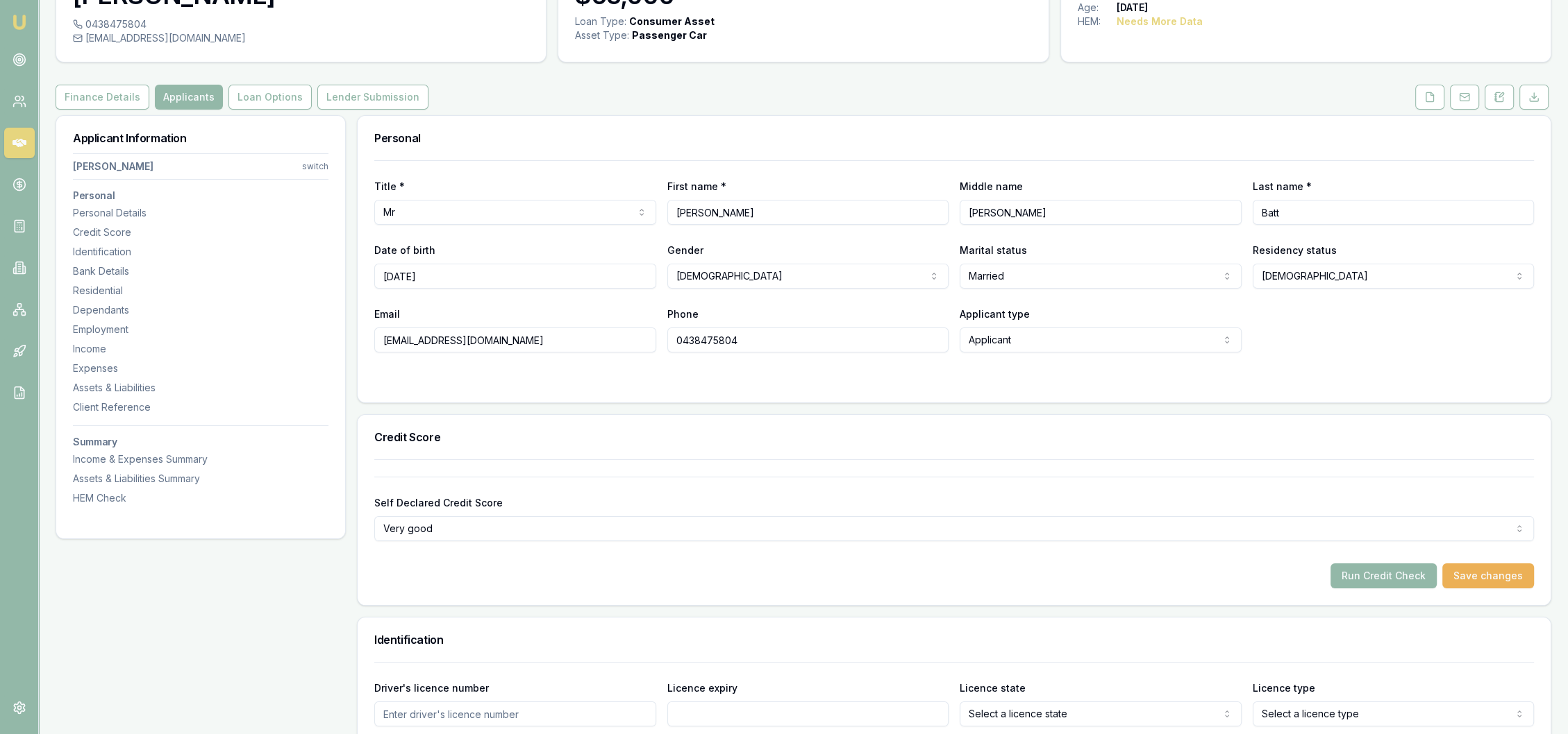
scroll to position [0, 0]
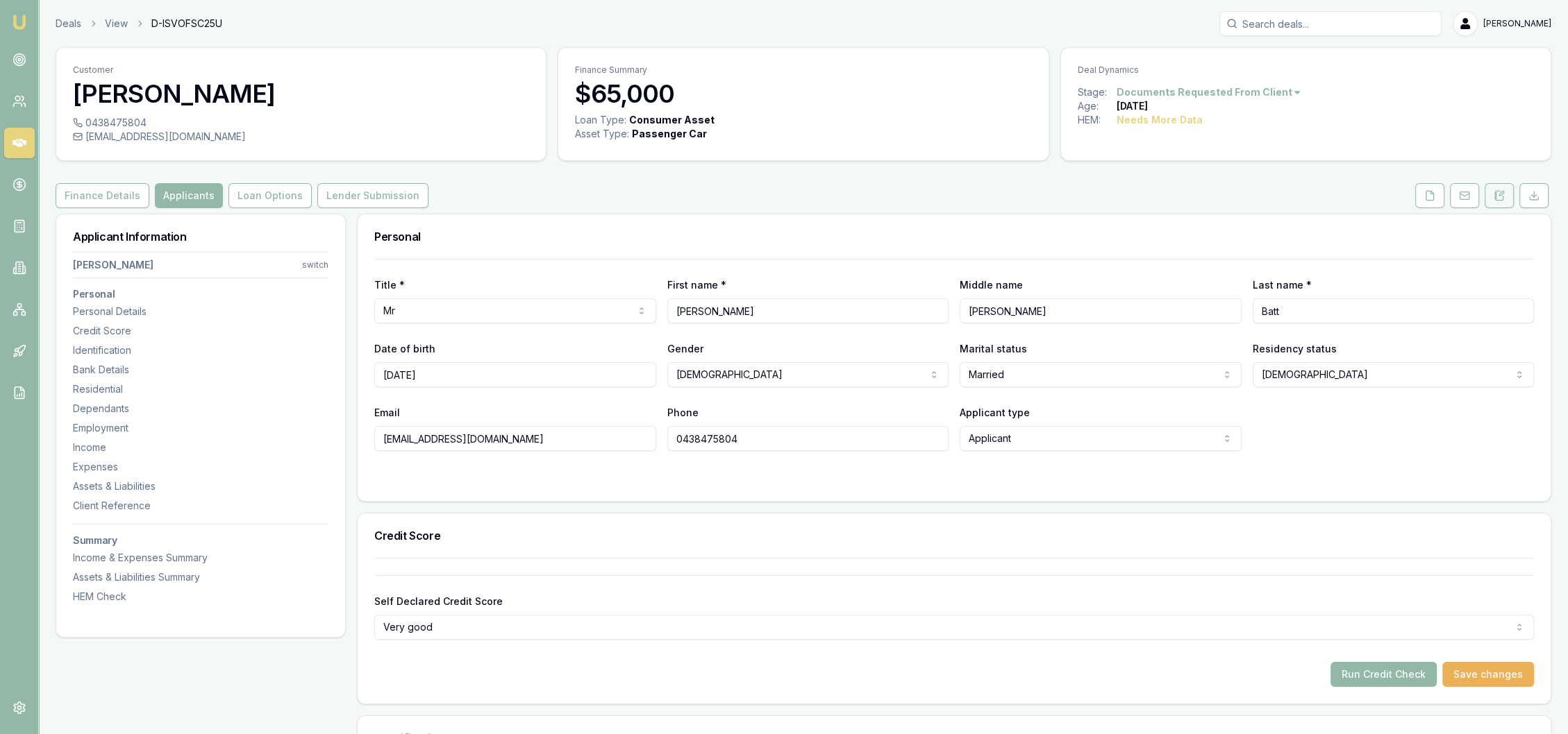
click at [1506, 194] on button at bounding box center [1500, 195] width 29 height 25
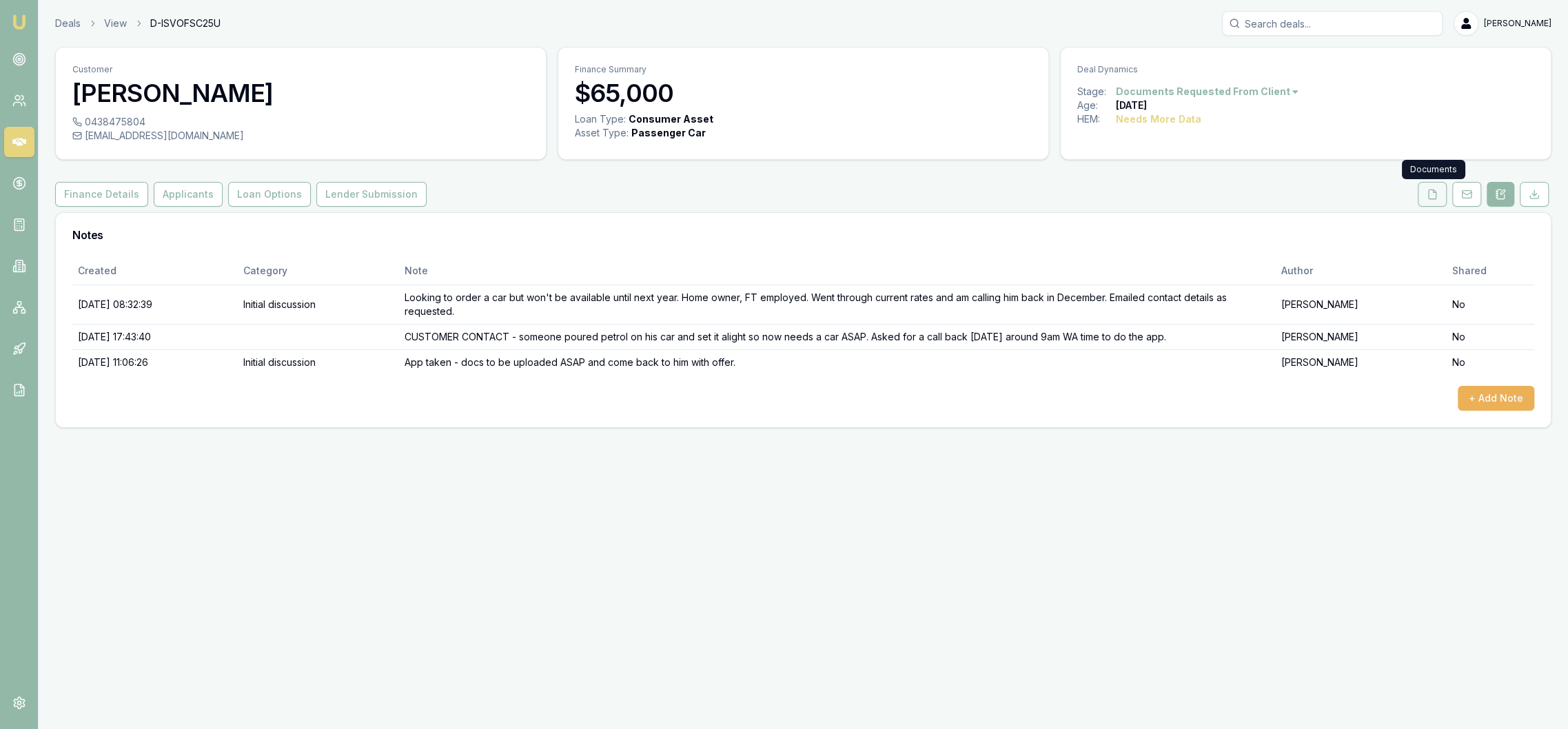
click at [1421, 201] on button at bounding box center [1433, 193] width 29 height 24
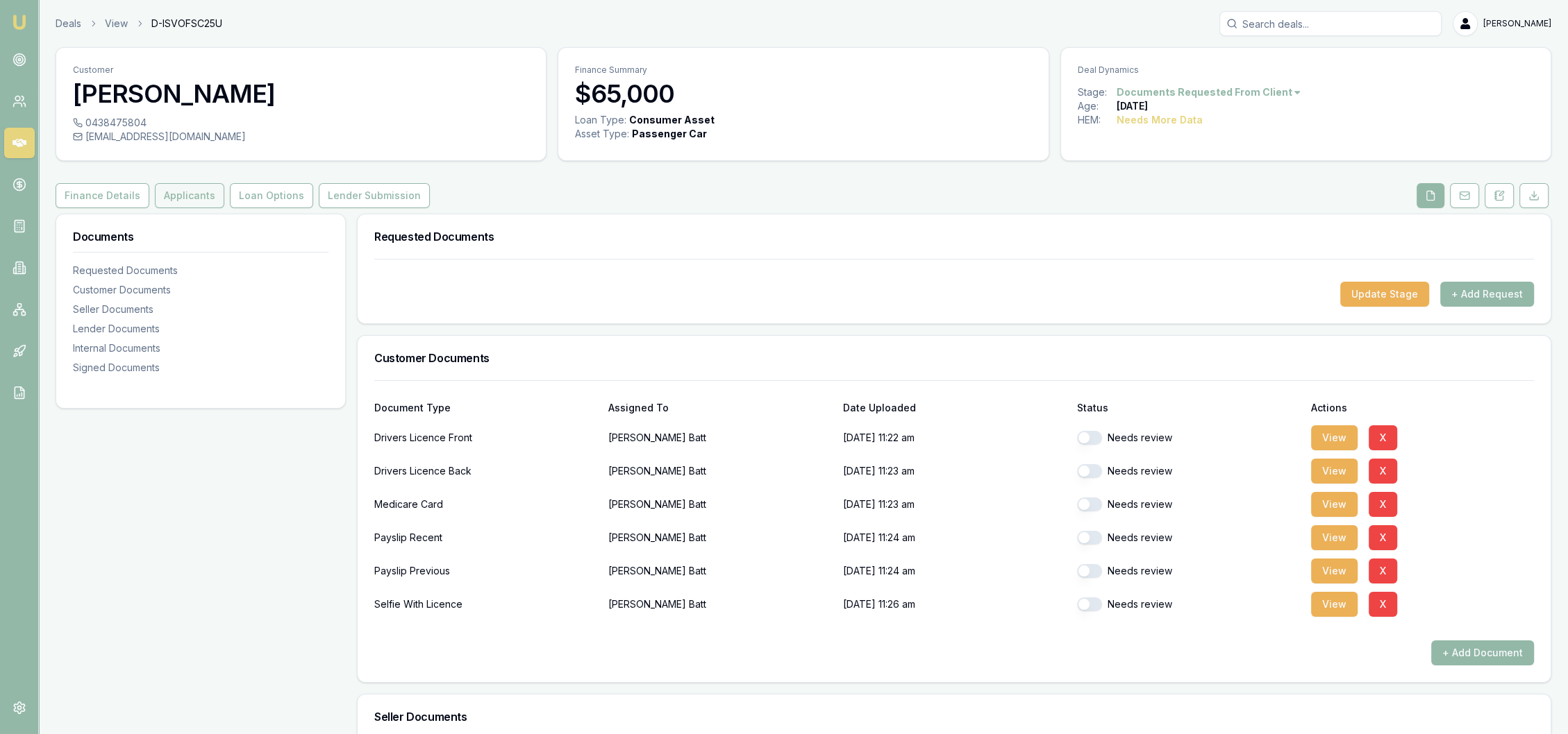
click at [194, 203] on button "Applicants" at bounding box center [189, 195] width 69 height 25
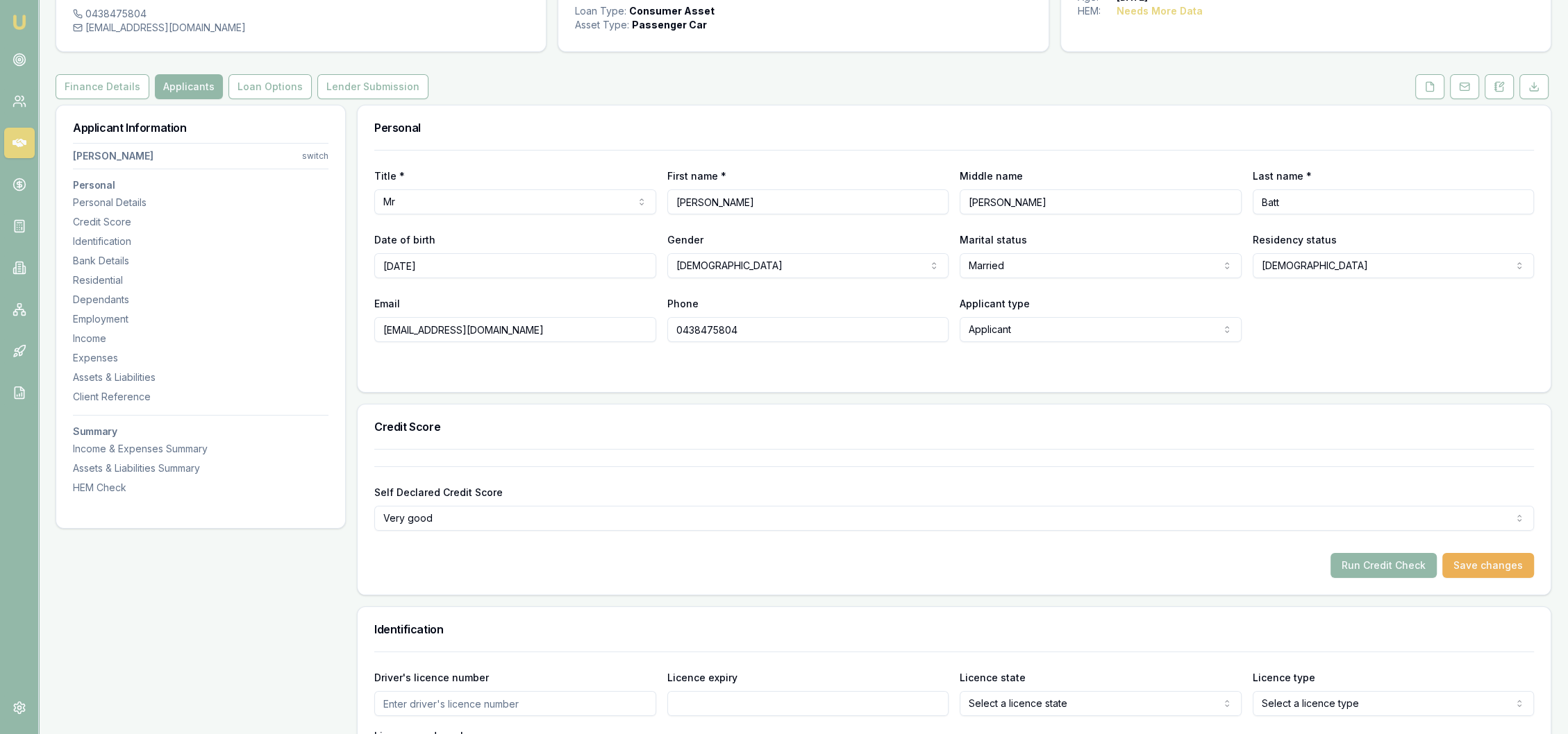
scroll to position [308, 0]
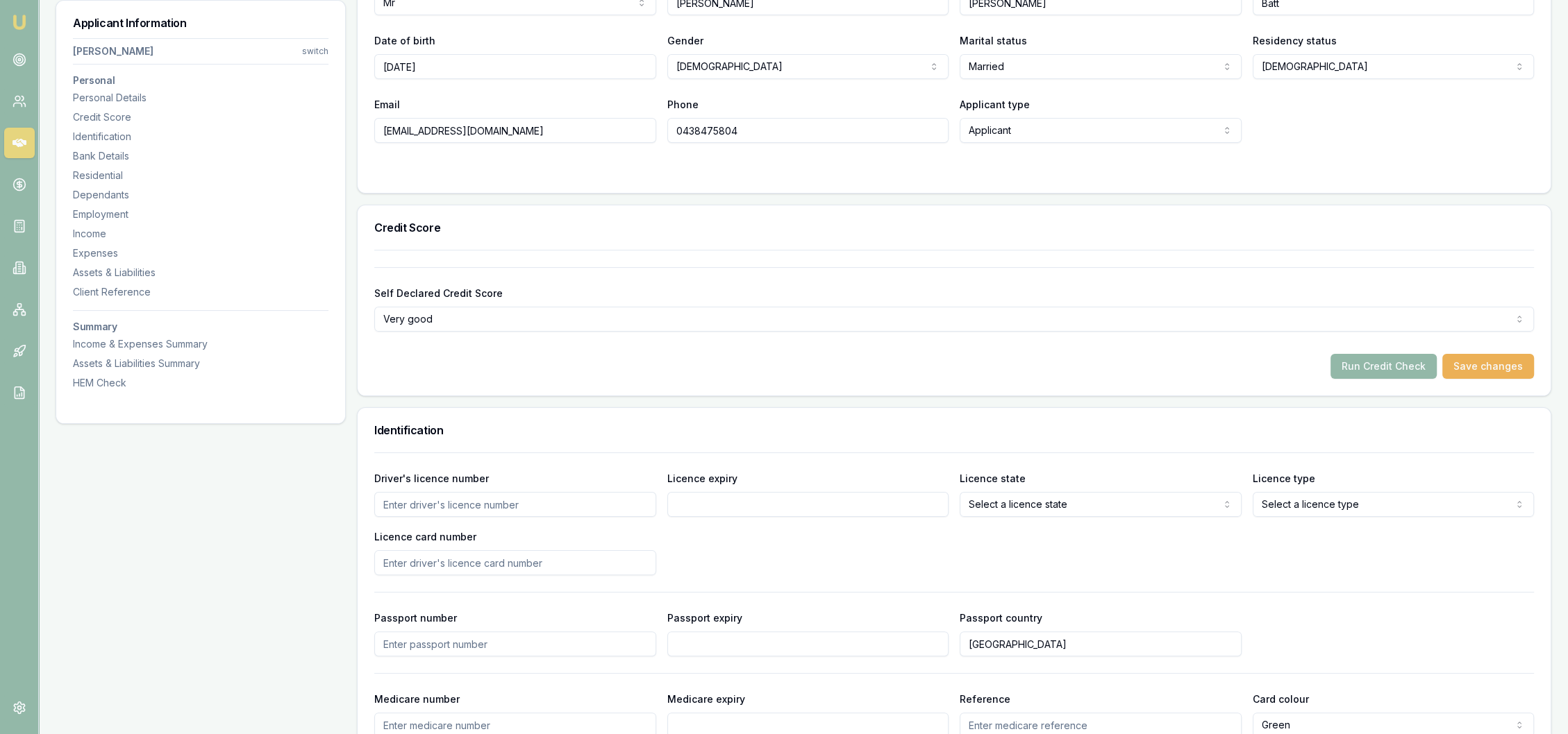
click at [454, 506] on input "Driver's licence number" at bounding box center [515, 504] width 282 height 25
type input "5807814"
type input "13/3/26"
select select "WA"
select select "OPEN_LICENCE"
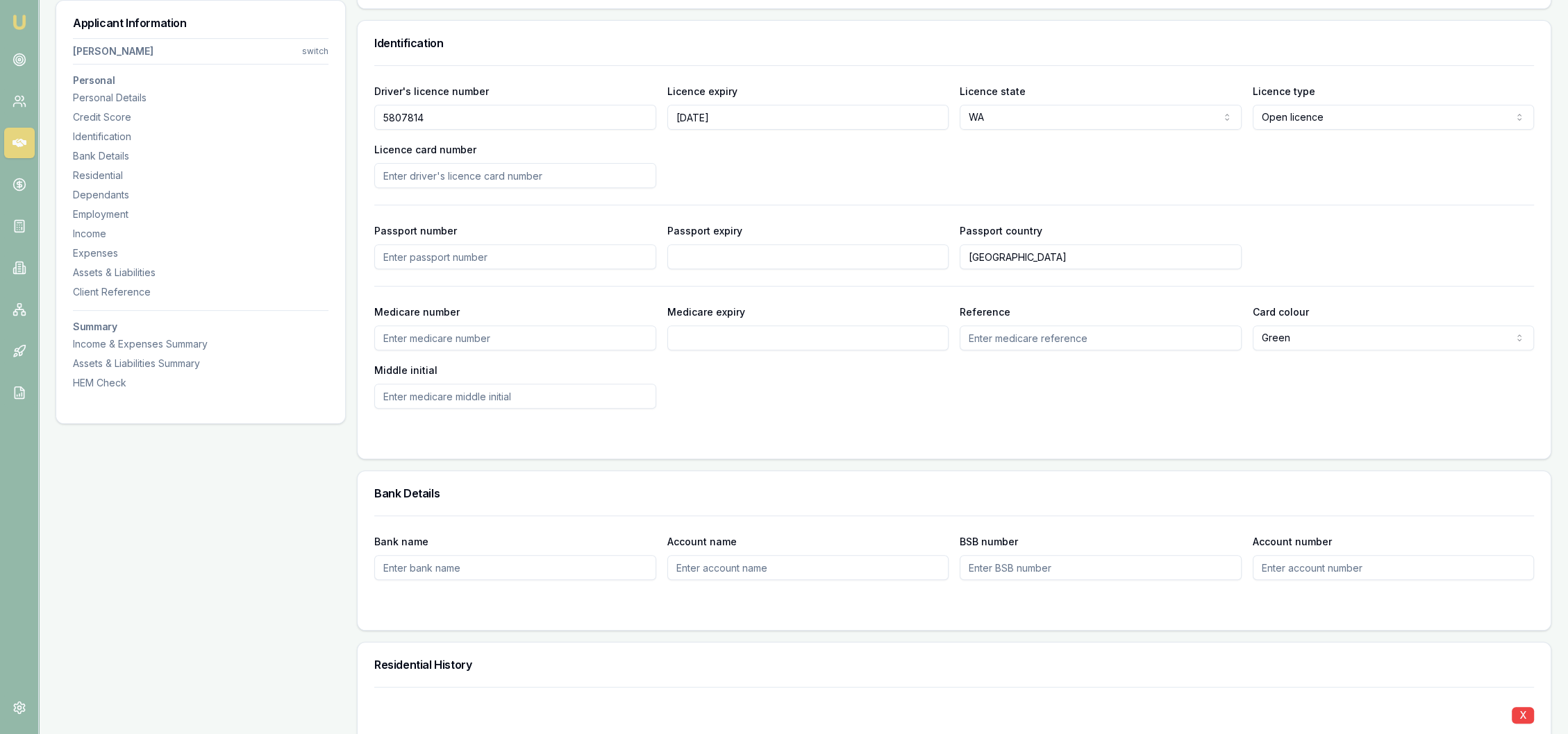
scroll to position [694, 0]
click at [500, 171] on input "Licence card number" at bounding box center [515, 176] width 282 height 25
type input "L002481992"
click at [751, 171] on div "Driver's licence number 5807814 Licence expiry 13/3/26 Licence state WA NSW VIC…" at bounding box center [954, 136] width 1160 height 106
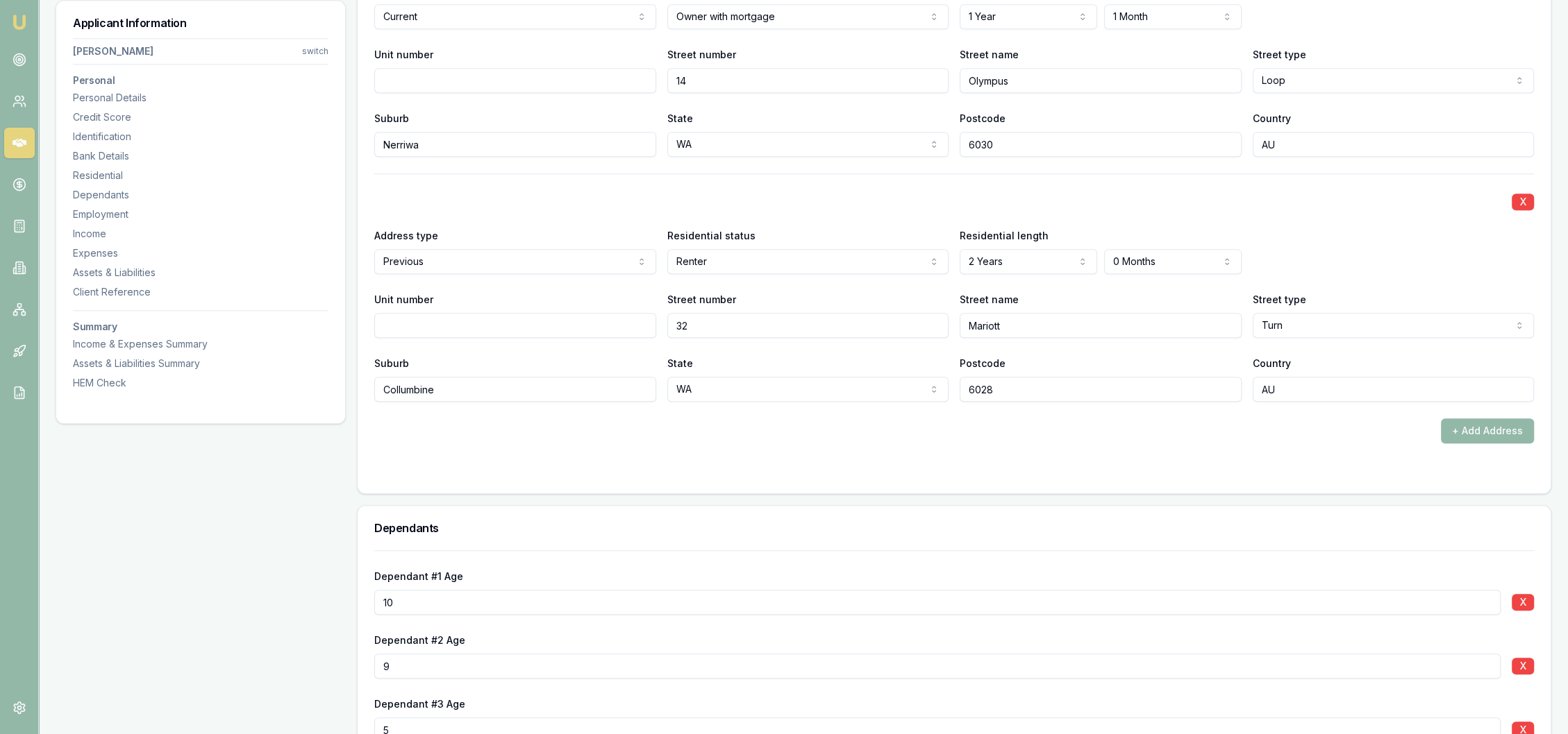
scroll to position [1465, 0]
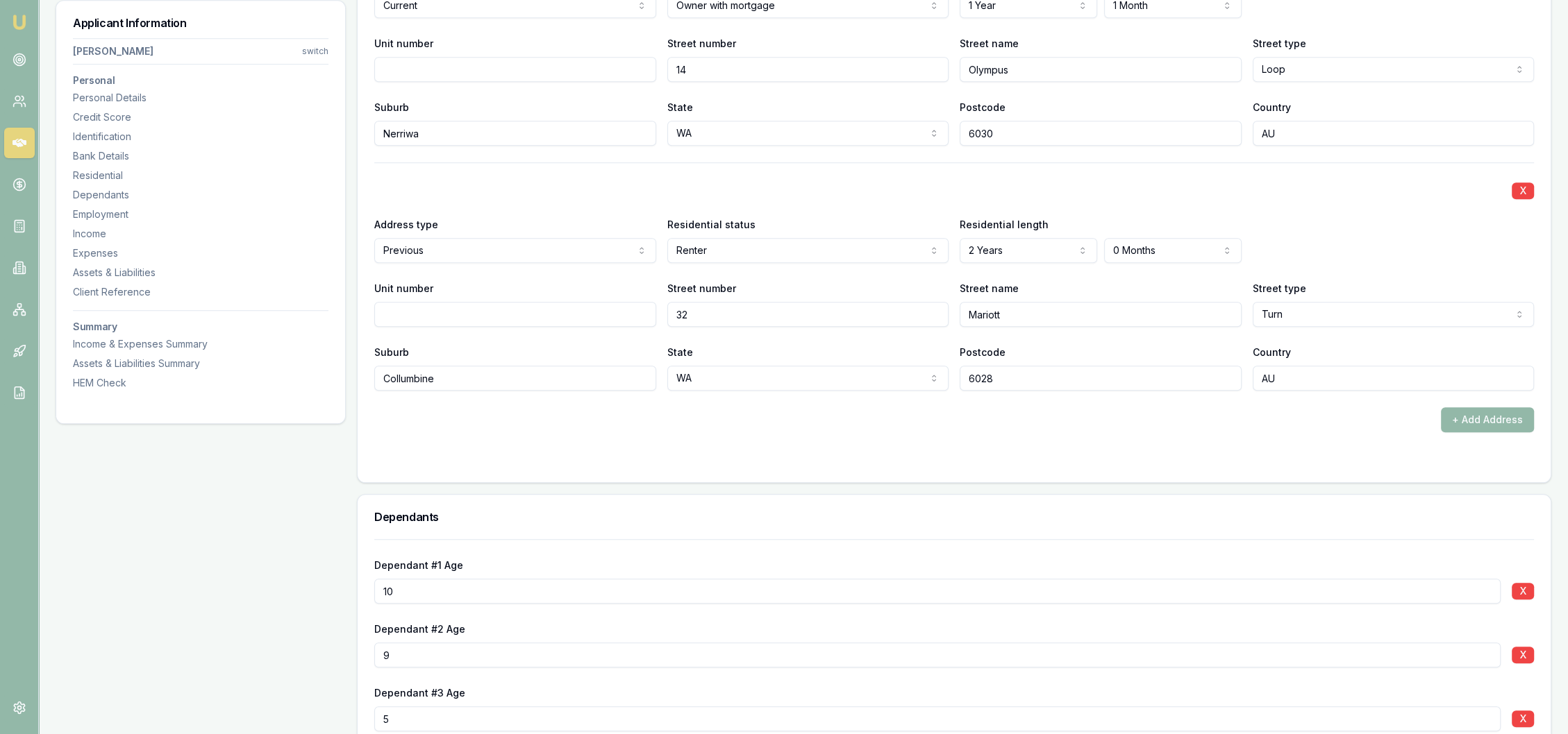
click at [409, 393] on div "X Address type Current Current Previous Residential status Owner with mortgage …" at bounding box center [954, 175] width 1160 height 515
click at [398, 379] on input "Collumbine" at bounding box center [515, 377] width 282 height 25
type input "Columbine"
click at [477, 409] on div "+ Add Address" at bounding box center [954, 419] width 1160 height 25
drag, startPoint x: 394, startPoint y: 377, endPoint x: 538, endPoint y: 377, distance: 144.0
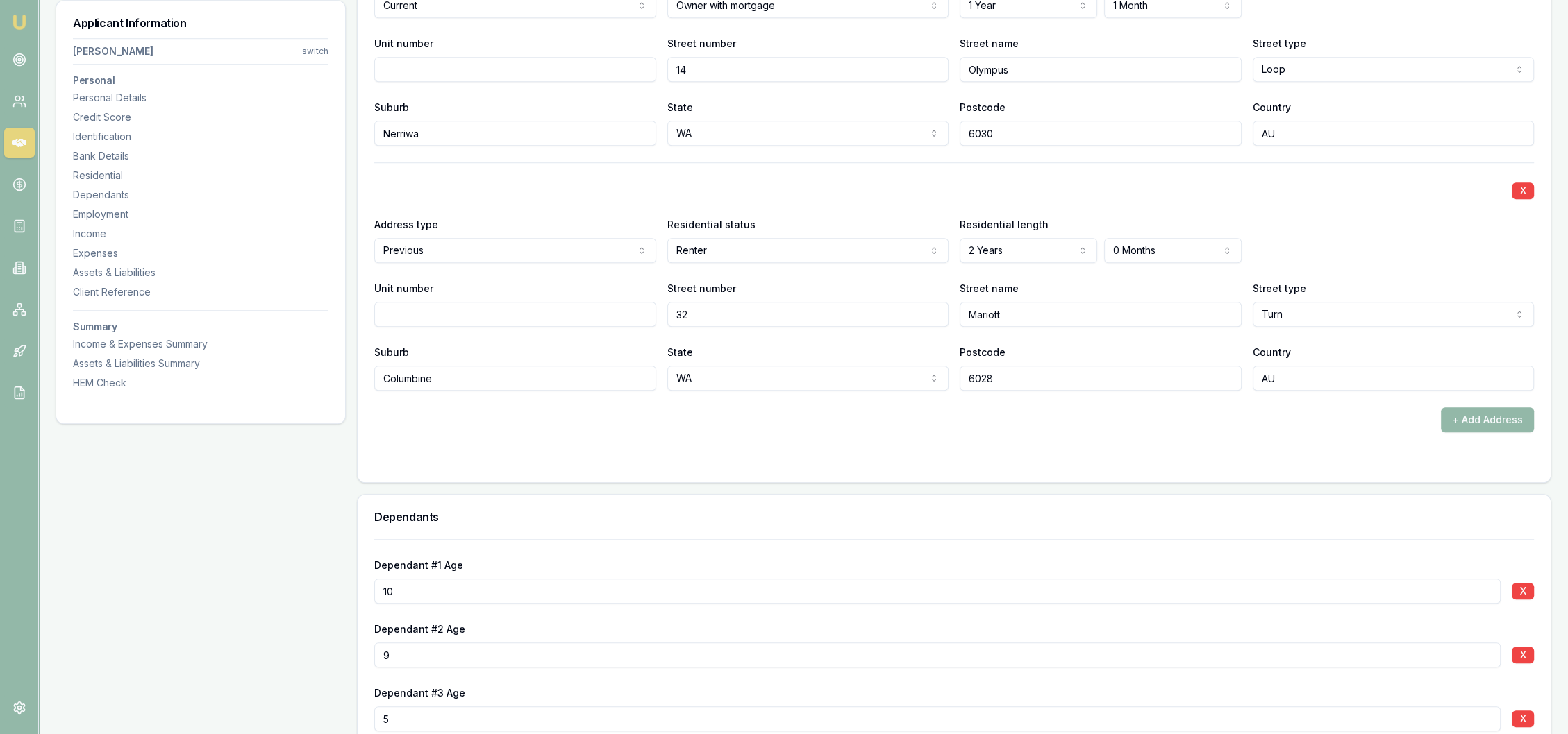
click at [537, 382] on input "Columbine" at bounding box center [515, 377] width 282 height 25
type input "C"
type input "Currambine"
click at [607, 446] on form "X Address type Current Current Previous Residential status Owner with mortgage …" at bounding box center [954, 191] width 1160 height 548
click at [101, 133] on div "Identification" at bounding box center [200, 136] width 256 height 14
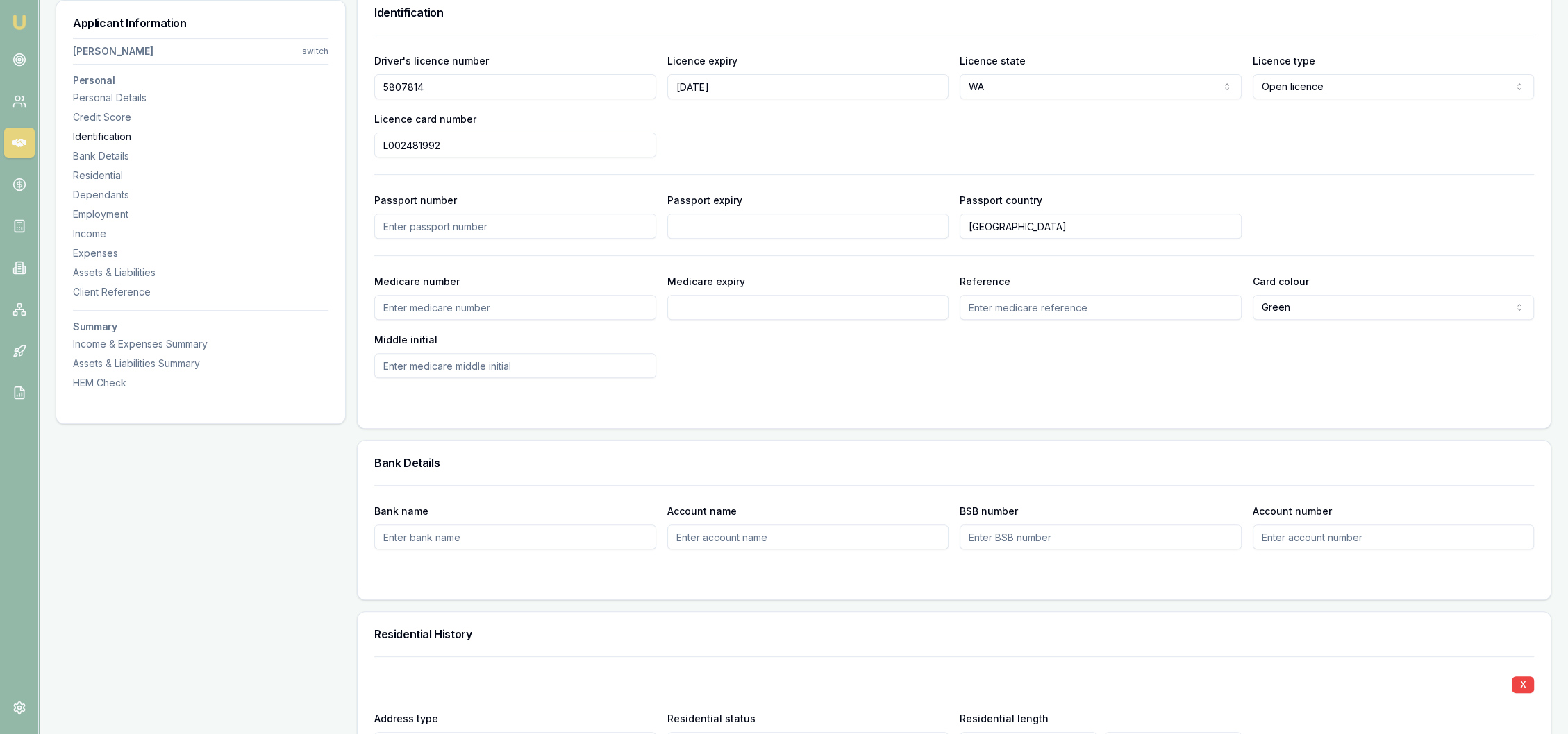
scroll to position [715, 0]
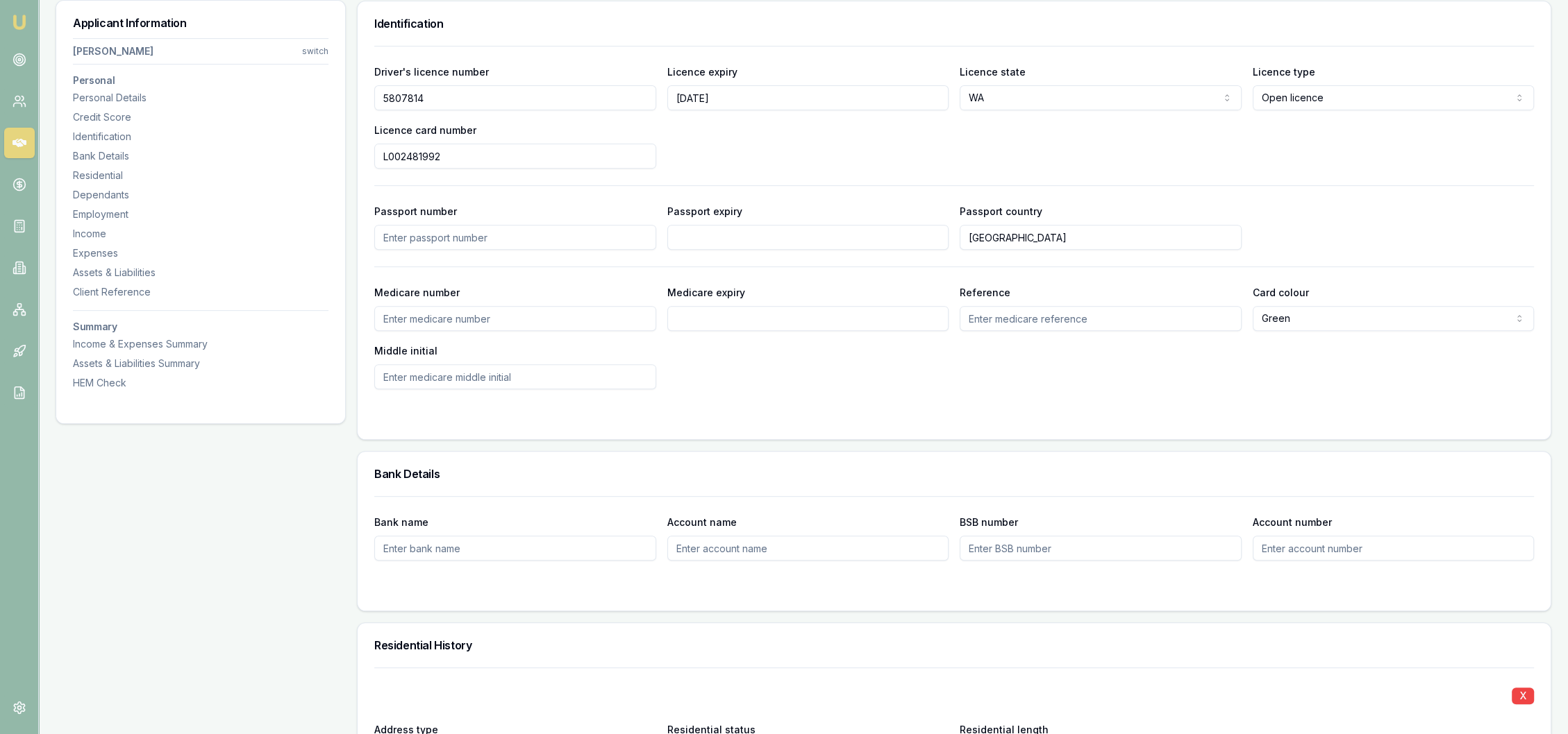
click at [462, 320] on input "Medicare number" at bounding box center [515, 318] width 282 height 25
type input "2646427563"
type input "09/29"
type input "3"
type input "P"
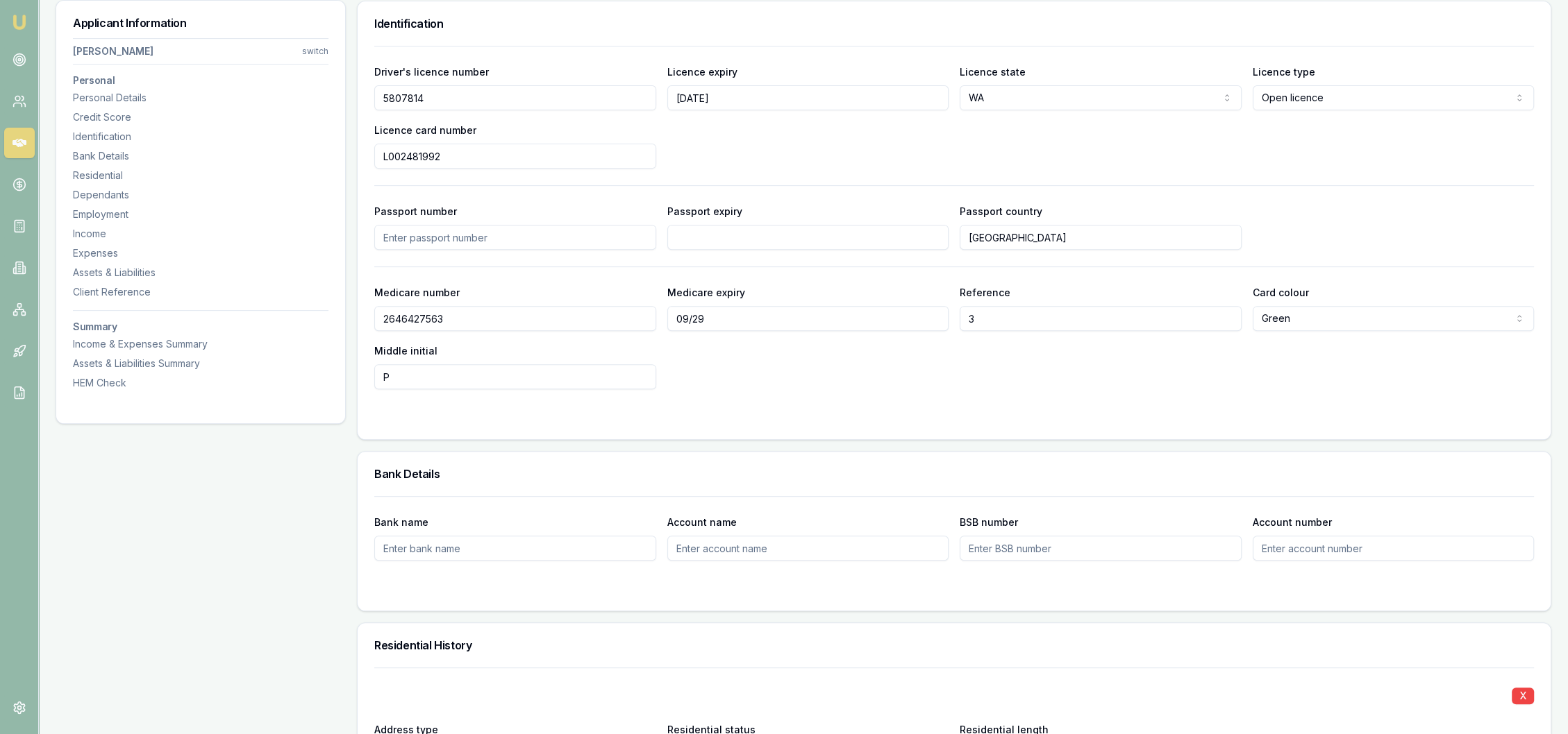
click at [787, 394] on form "Driver's licence number 5807814 Licence expiry 13/3/26 Licence state WA NSW VIC…" at bounding box center [954, 234] width 1160 height 377
click at [100, 213] on div "Employment" at bounding box center [200, 214] width 256 height 14
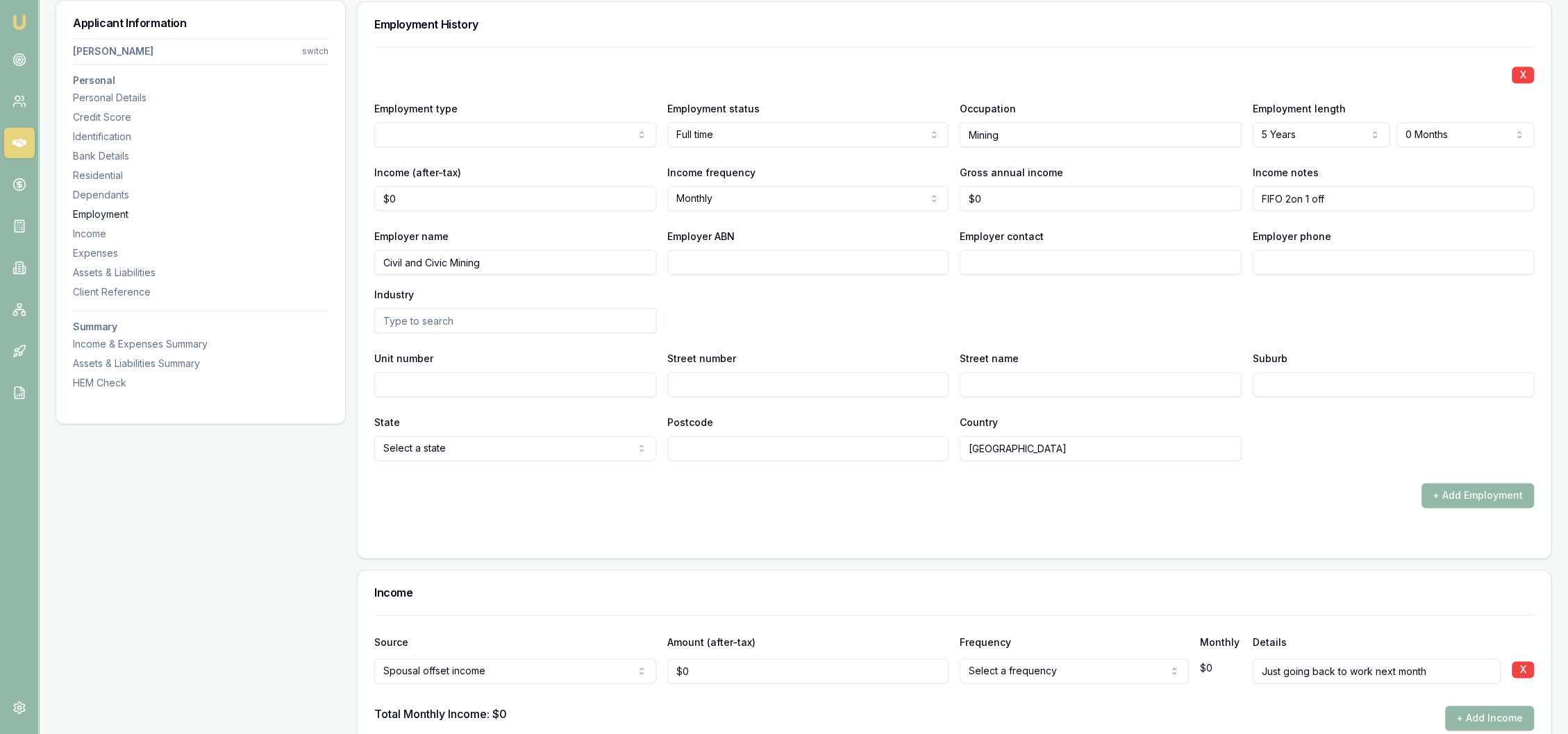
scroll to position [2299, 0]
drag, startPoint x: 521, startPoint y: 254, endPoint x: 286, endPoint y: 274, distance: 235.8
type input "Citic Pacific Mining Managements Pty Ltd"
type input "64119578371"
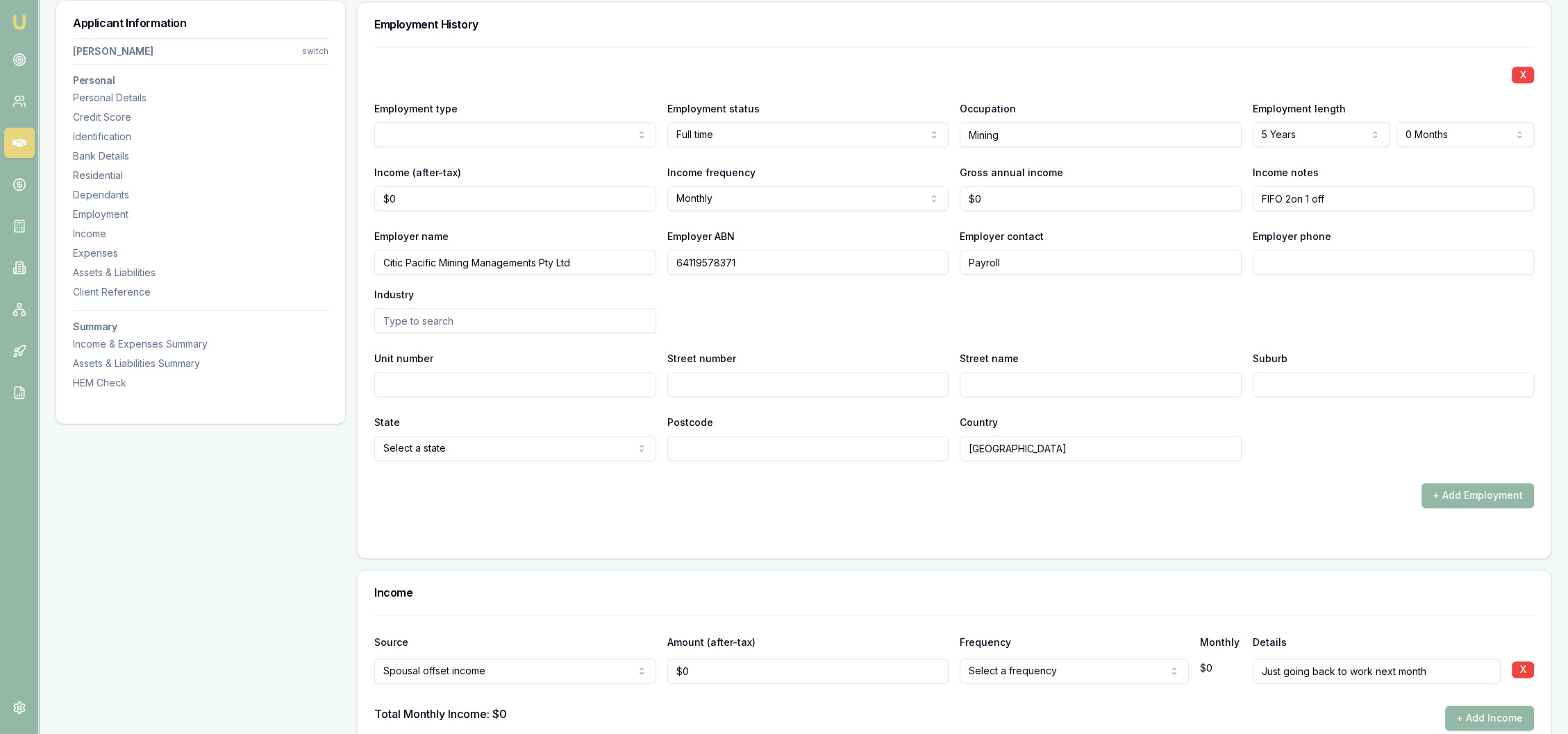
type input "Payroll"
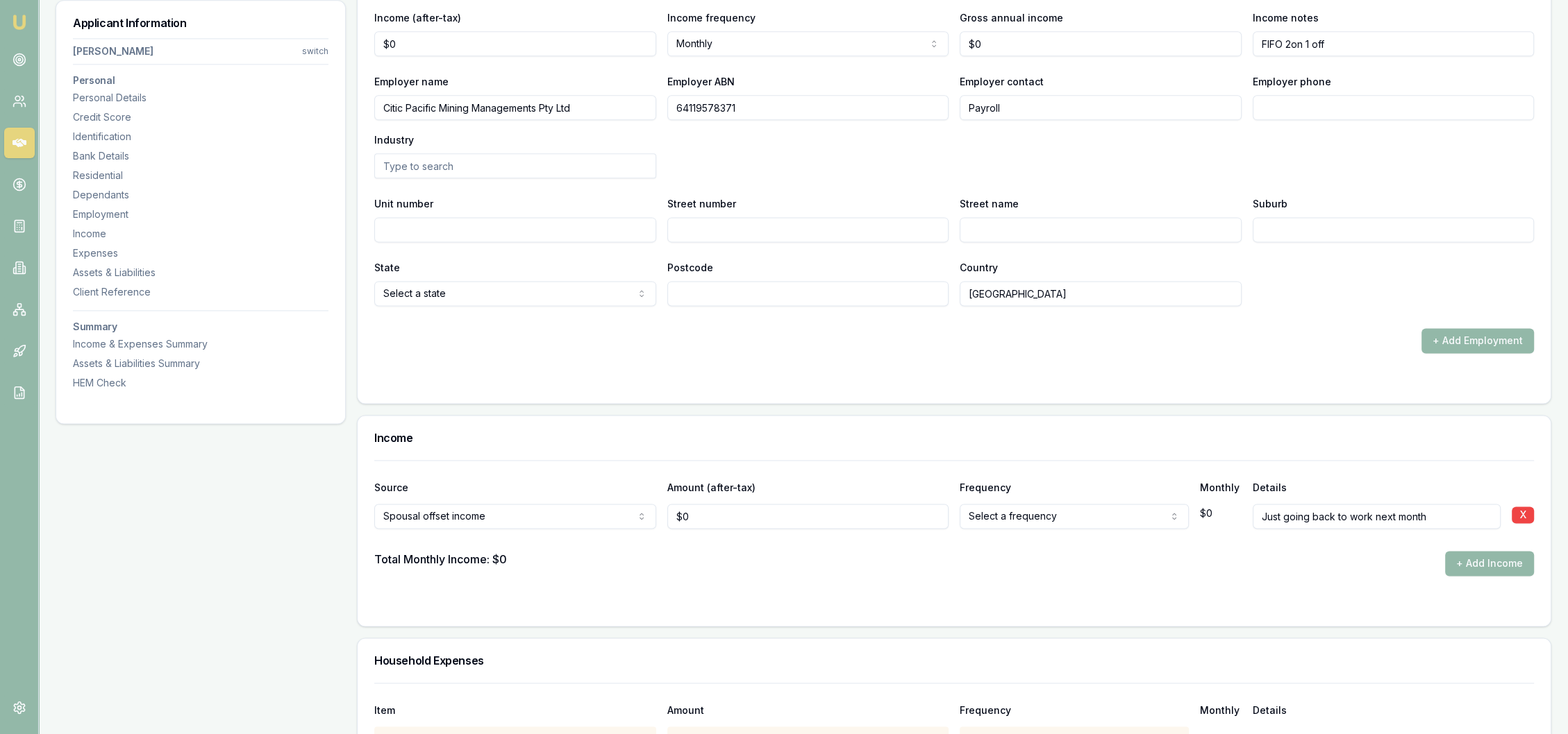
click at [904, 362] on form "X Employment type Current Previous Employment status Full time Full time Part t…" at bounding box center [954, 139] width 1160 height 495
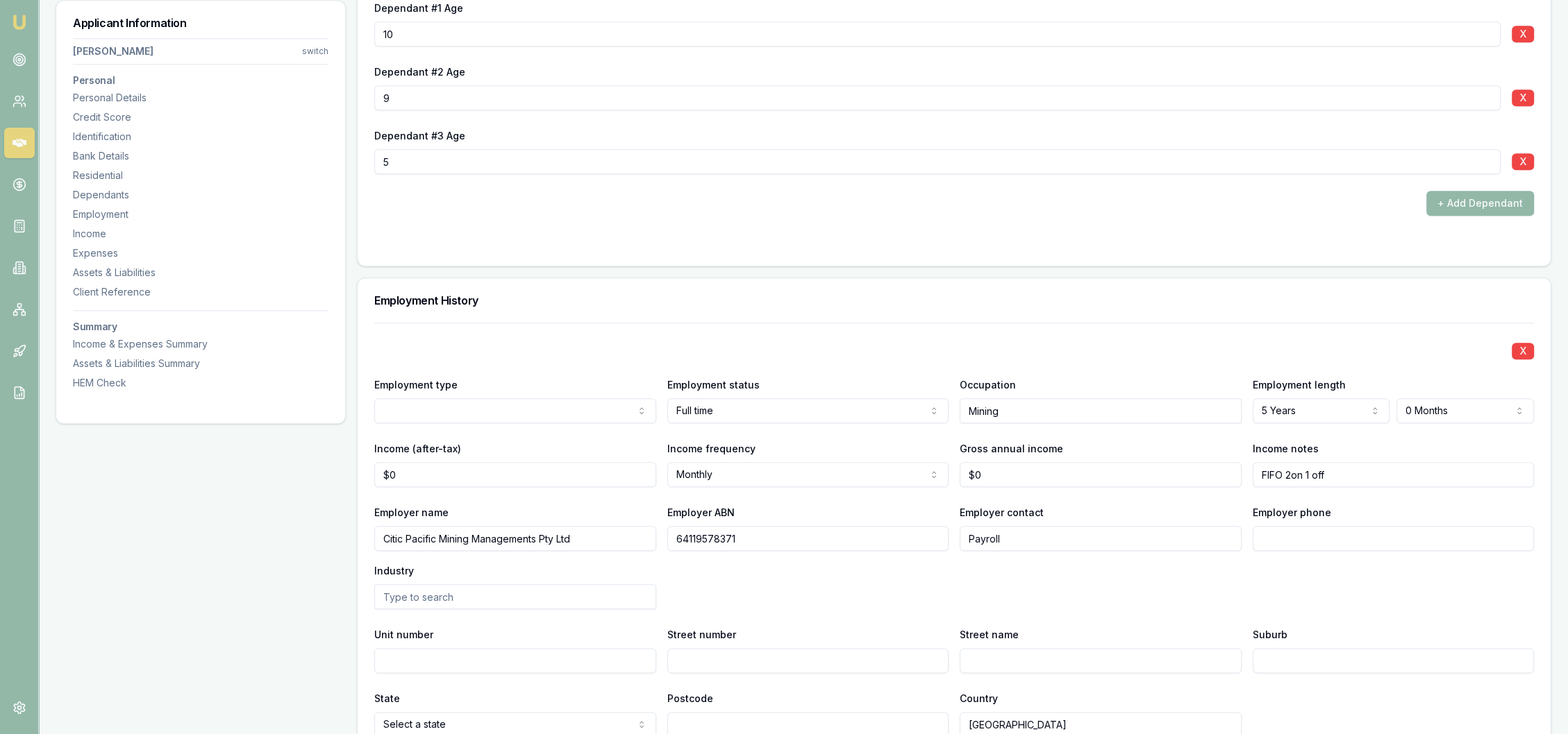
scroll to position [2145, 0]
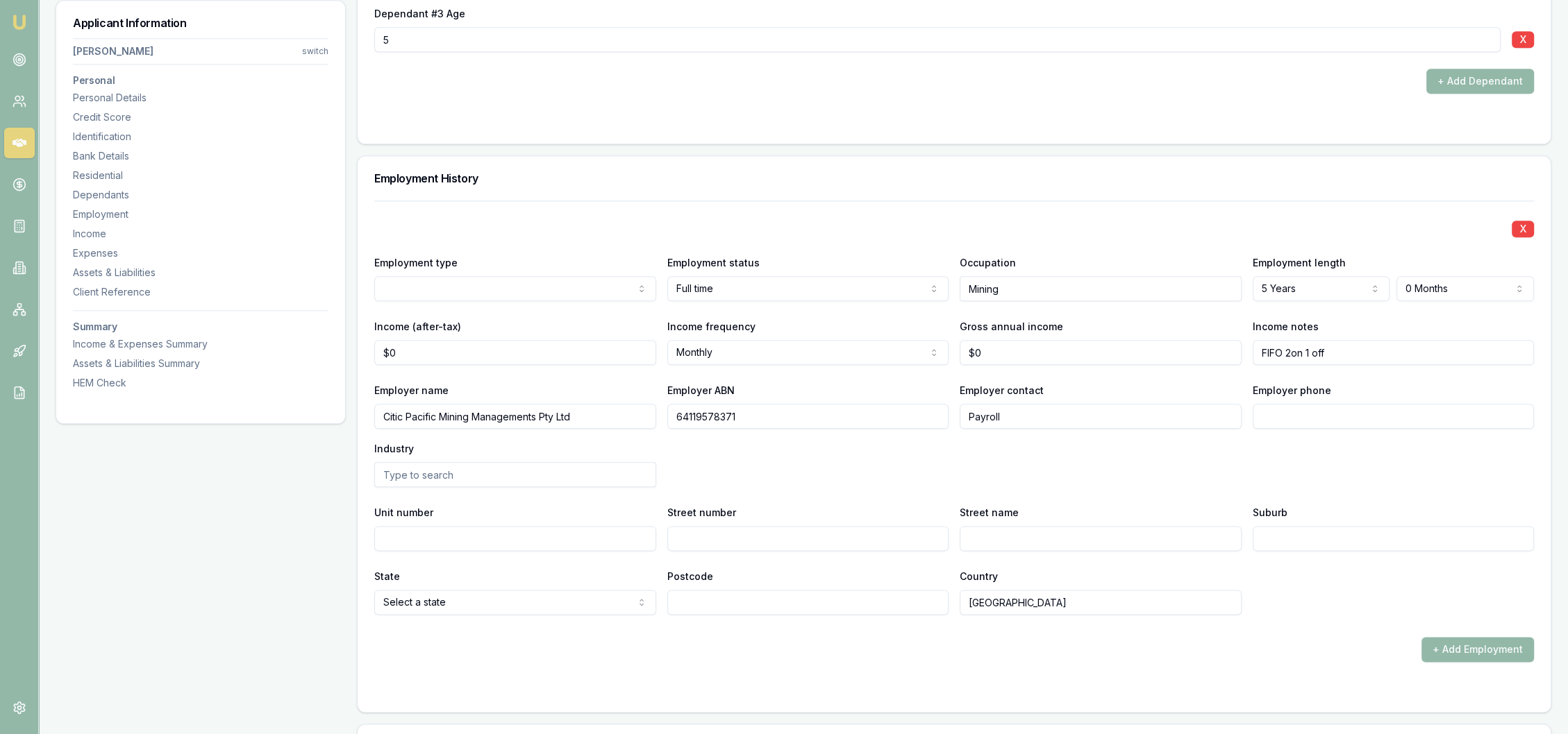
click at [771, 665] on form "X Employment type Current Current Previous Employment status Full time Full tim…" at bounding box center [954, 448] width 1160 height 495
click at [1360, 344] on input "FIFO 2on 1 off" at bounding box center [1394, 352] width 282 height 25
click at [1271, 417] on input "Employer phone" at bounding box center [1394, 416] width 282 height 25
drag, startPoint x: 1267, startPoint y: 417, endPoint x: 1195, endPoint y: 422, distance: 72.2
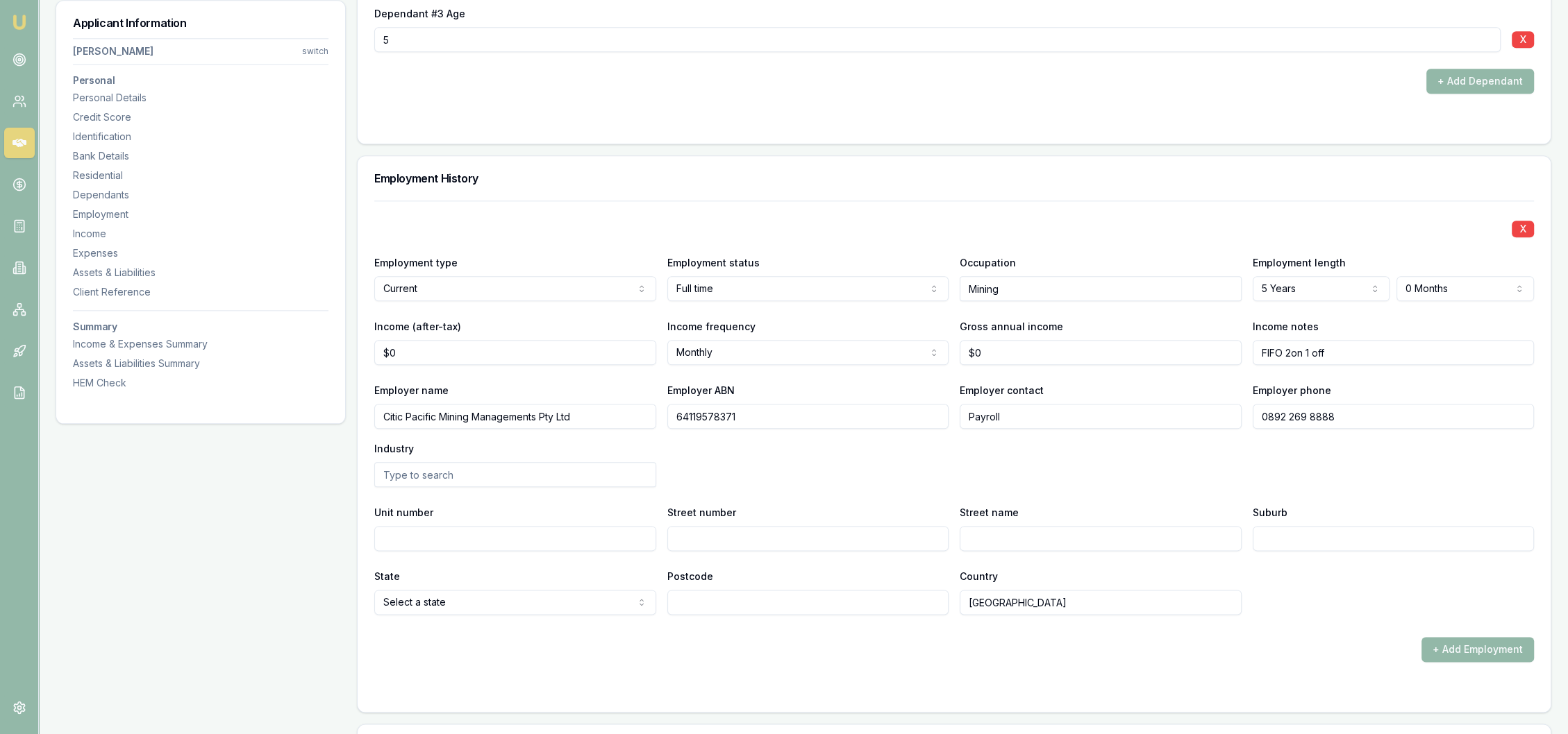
click at [1195, 422] on div "Employer name Citic Pacific Mining Managements Pty Ltd Employer ABN 64119578371…" at bounding box center [954, 435] width 1160 height 106
type input "0892 268 888"
click at [726, 538] on input "Street number" at bounding box center [808, 538] width 282 height 25
type input "45"
type input "St Georges Tce"
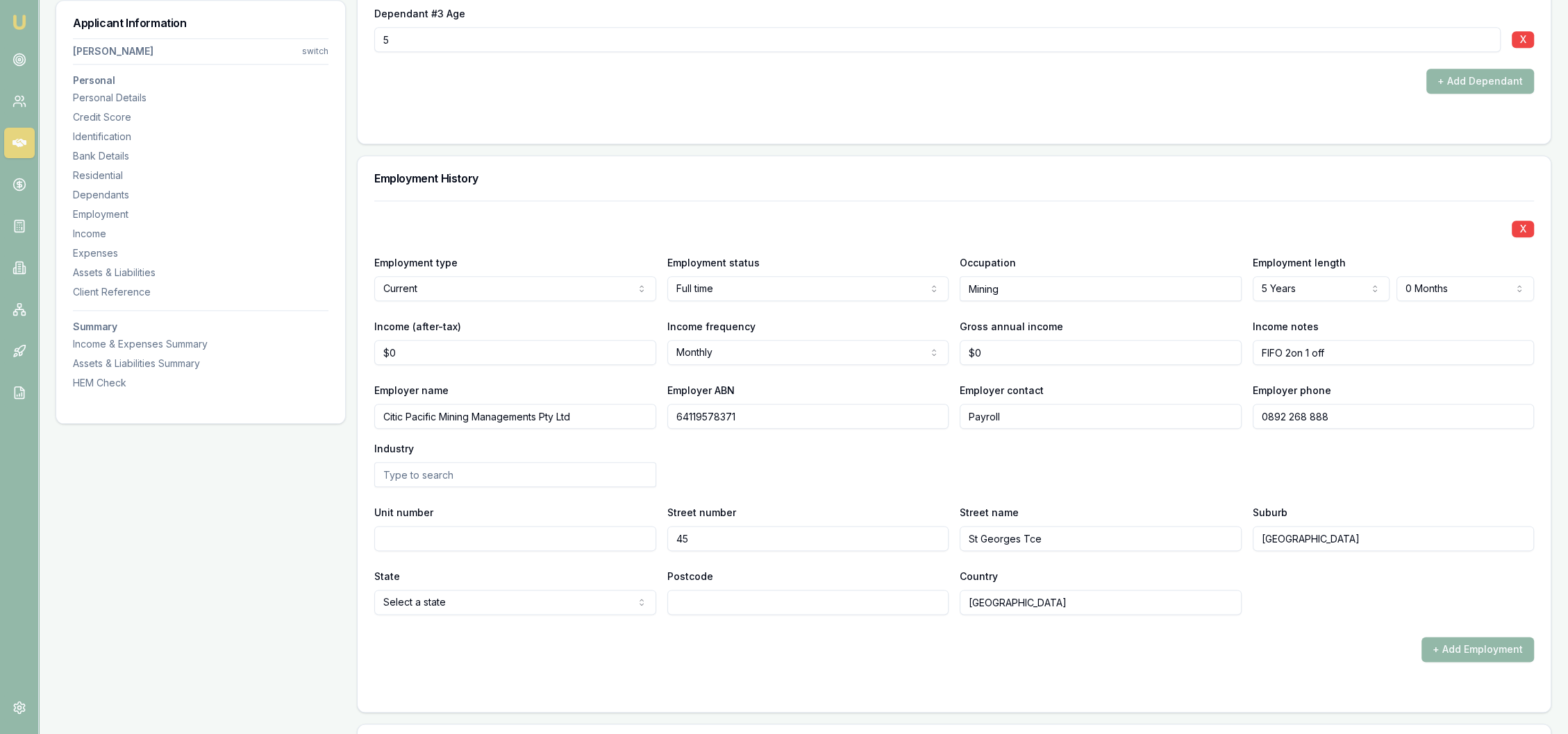
type input "[GEOGRAPHIC_DATA]"
select select "WA"
type input "6000"
click at [712, 662] on form "X Employment type Current Current Previous Employment status Full time Full tim…" at bounding box center [954, 448] width 1160 height 495
click at [1370, 351] on input "FIFO 2on 1 off" at bounding box center [1394, 352] width 282 height 25
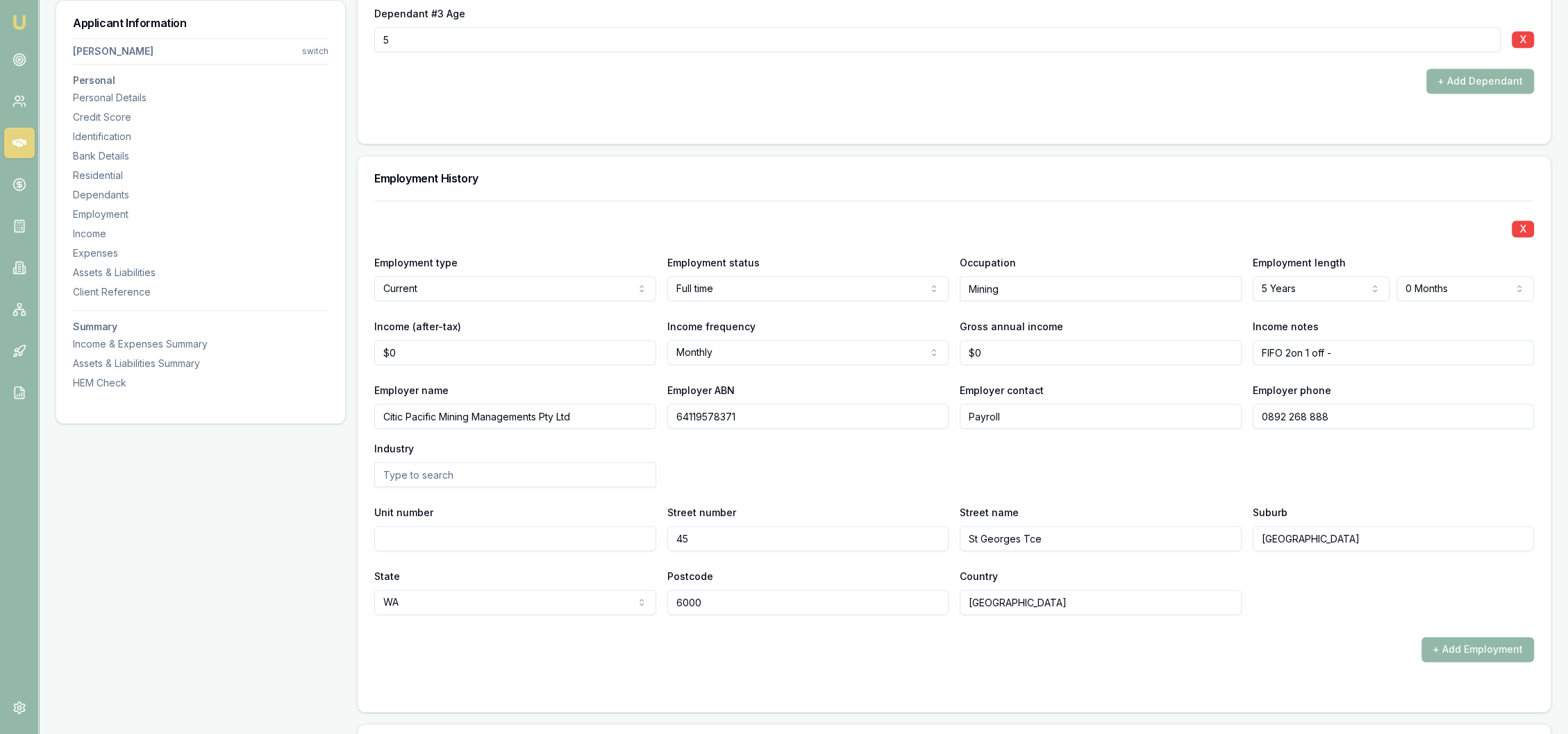
type input "FIFO 2on 1 off -"
click at [1365, 354] on input "FIFO 2on 1 off -" at bounding box center [1394, 352] width 282 height 25
type input "FIFO 2on 1 off - $39360.99 NYTD to"
click at [1433, 356] on input "FIFO 2on 1 off - $39360.99 NYTD to" at bounding box center [1394, 352] width 282 height 25
type input "FIFO 2on 1 off - $39360.99 NYTD to 30/9"
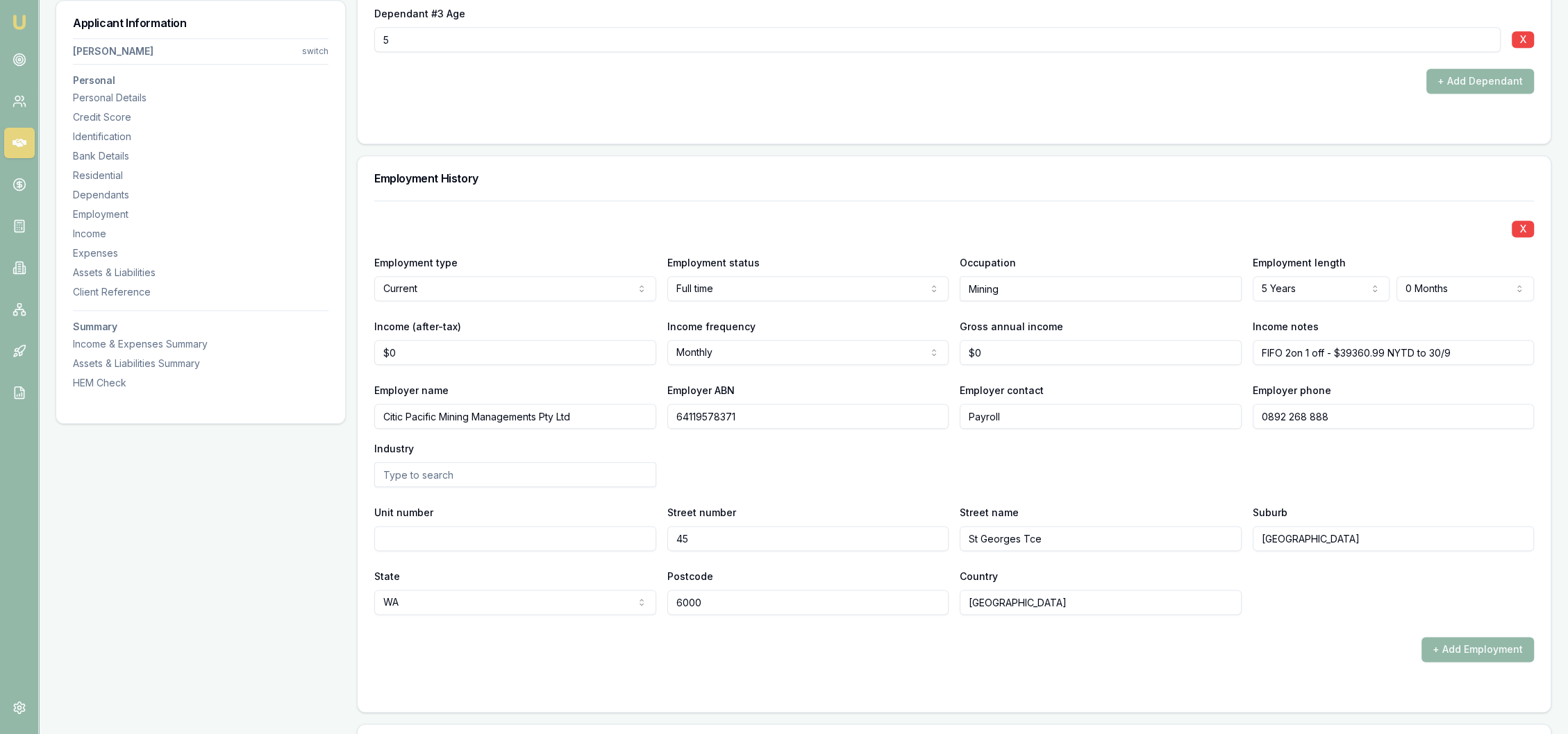
click at [1290, 481] on div "Employer name Citic Pacific Mining Managements Pty Ltd Employer ABN 64119578371…" at bounding box center [954, 435] width 1160 height 106
click at [1472, 351] on input "FIFO 2on 1 off - $39360.99 NYTD to 30/9" at bounding box center [1394, 352] width 282 height 25
click at [1443, 353] on input "FIFO 2on 1 off - $39360.99 NYTD to 30/9 / GYTD $58302.99" at bounding box center [1394, 352] width 282 height 25
type input "FIFO 2on 1 off - $39360.99 NYTD to 30/9 // GYTD $58302.99"
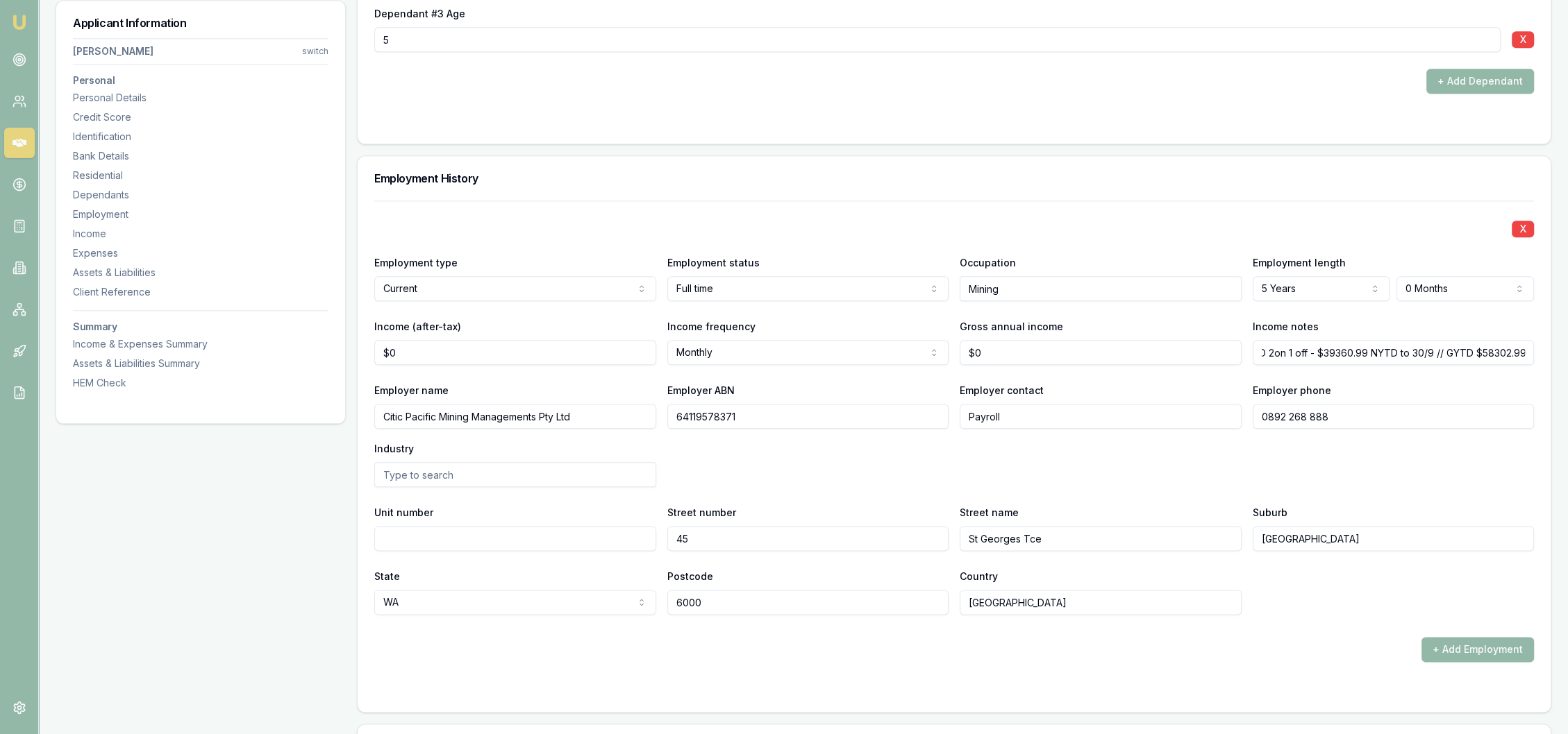
scroll to position [0, 0]
drag, startPoint x: 406, startPoint y: 351, endPoint x: 333, endPoint y: 350, distance: 73.0
type input "$13,072"
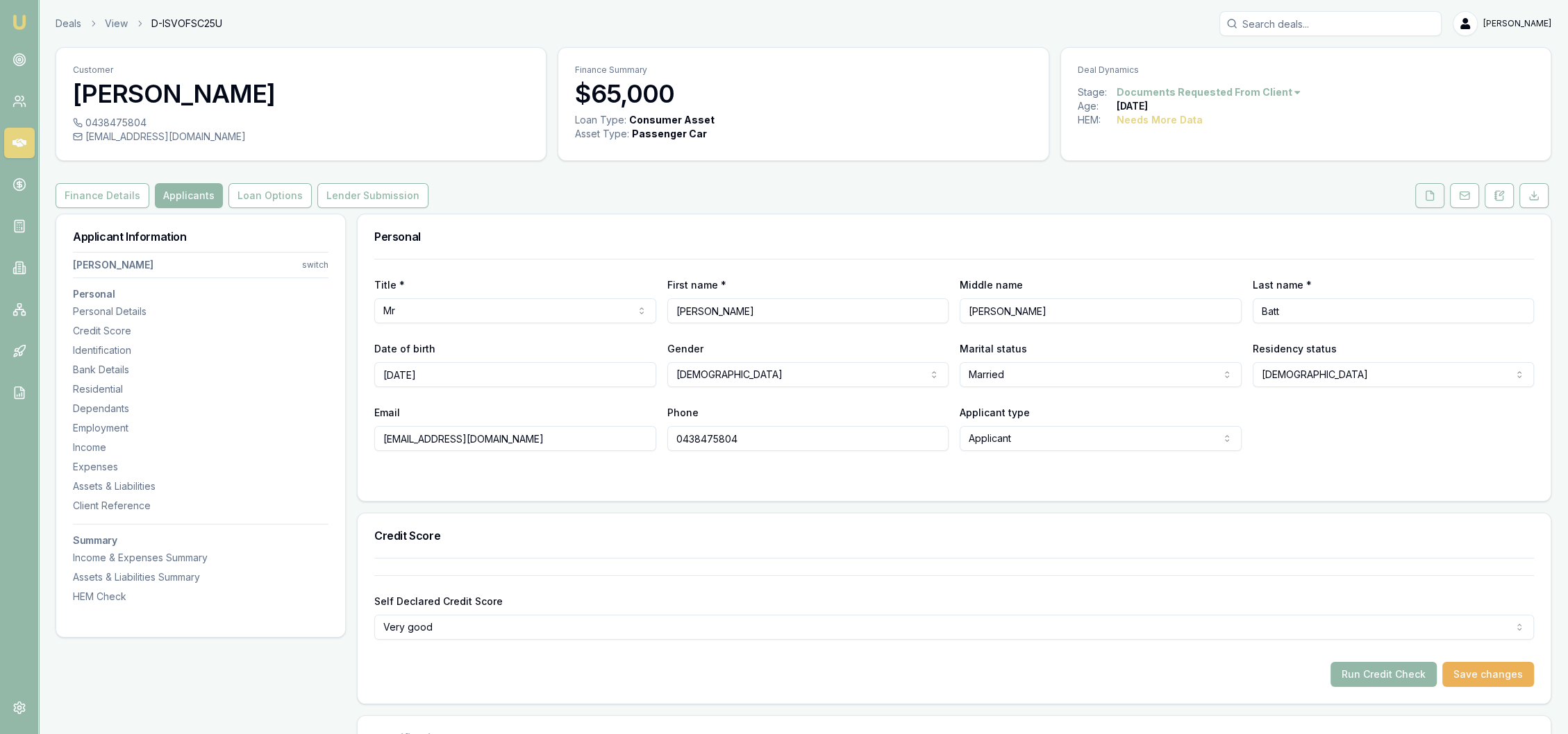
click at [1428, 195] on icon at bounding box center [1430, 196] width 11 height 11
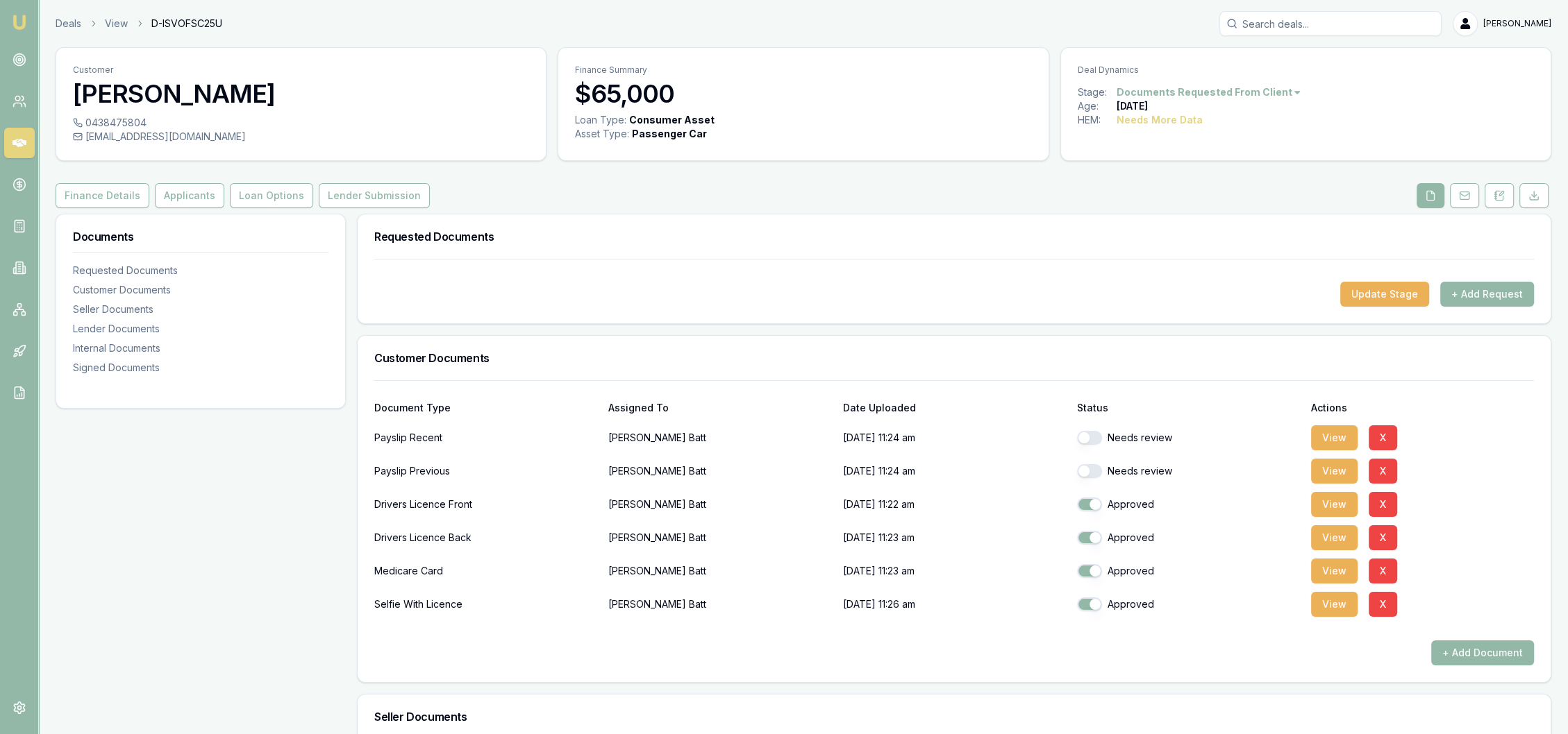
click at [1089, 421] on div "Payslip Recent Roy Batt 29/09/2025, 11:24 am Needs review View X" at bounding box center [954, 435] width 1160 height 34
click at [1095, 437] on button "button" at bounding box center [1089, 437] width 25 height 14
checkbox input "true"
click at [1097, 473] on button "button" at bounding box center [1089, 471] width 25 height 14
checkbox input "true"
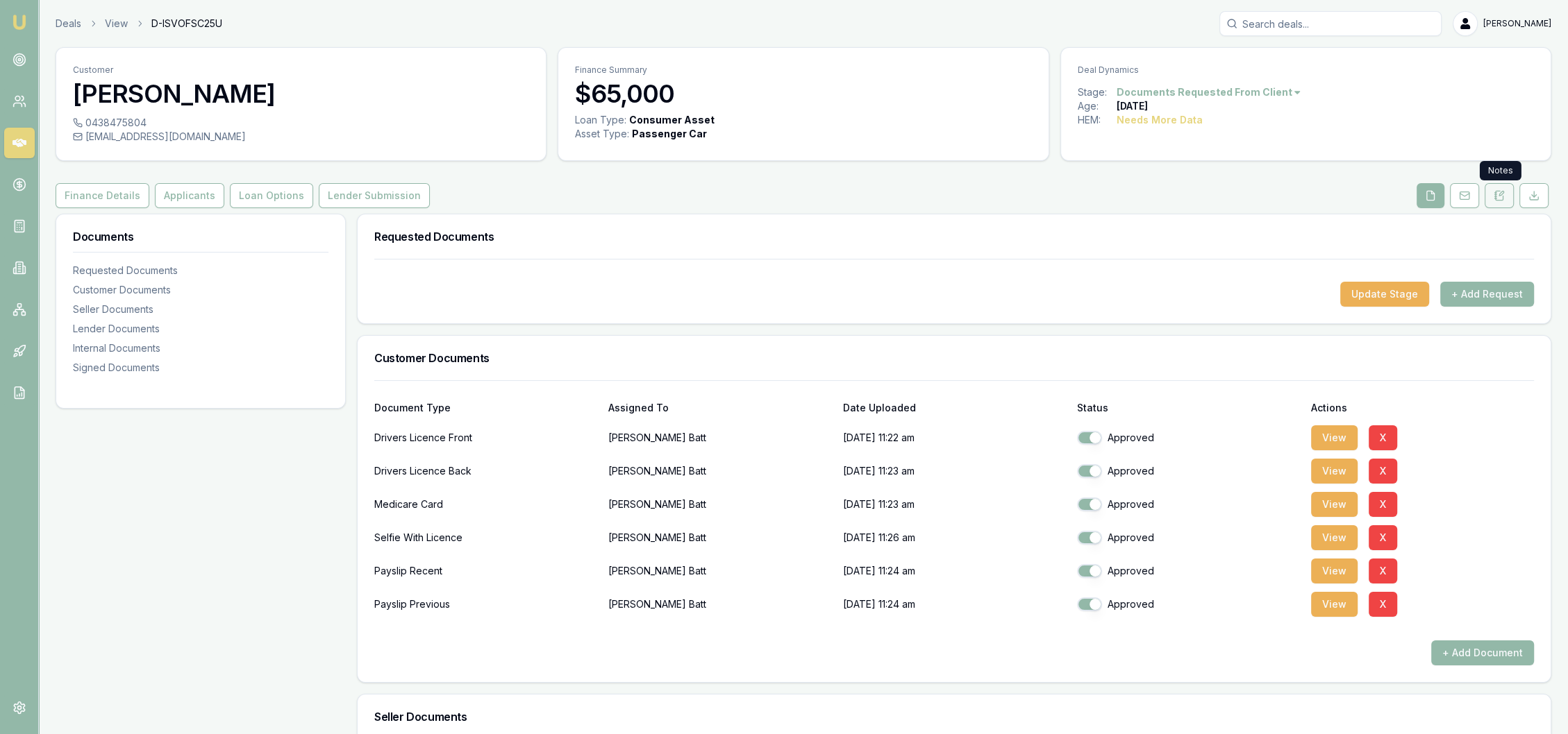
click at [1496, 197] on icon at bounding box center [1500, 196] width 7 height 9
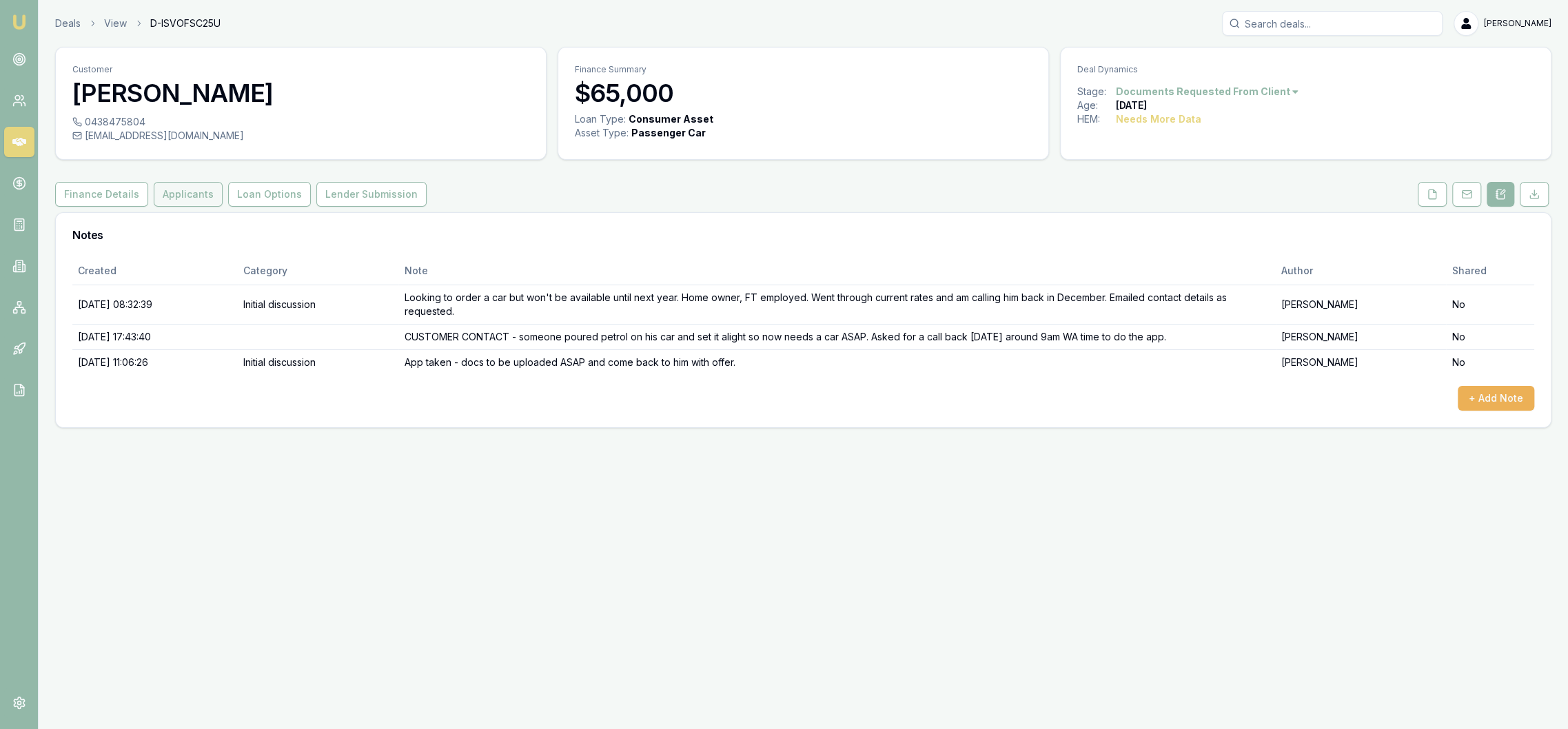
click at [195, 191] on button "Applicants" at bounding box center [188, 193] width 69 height 24
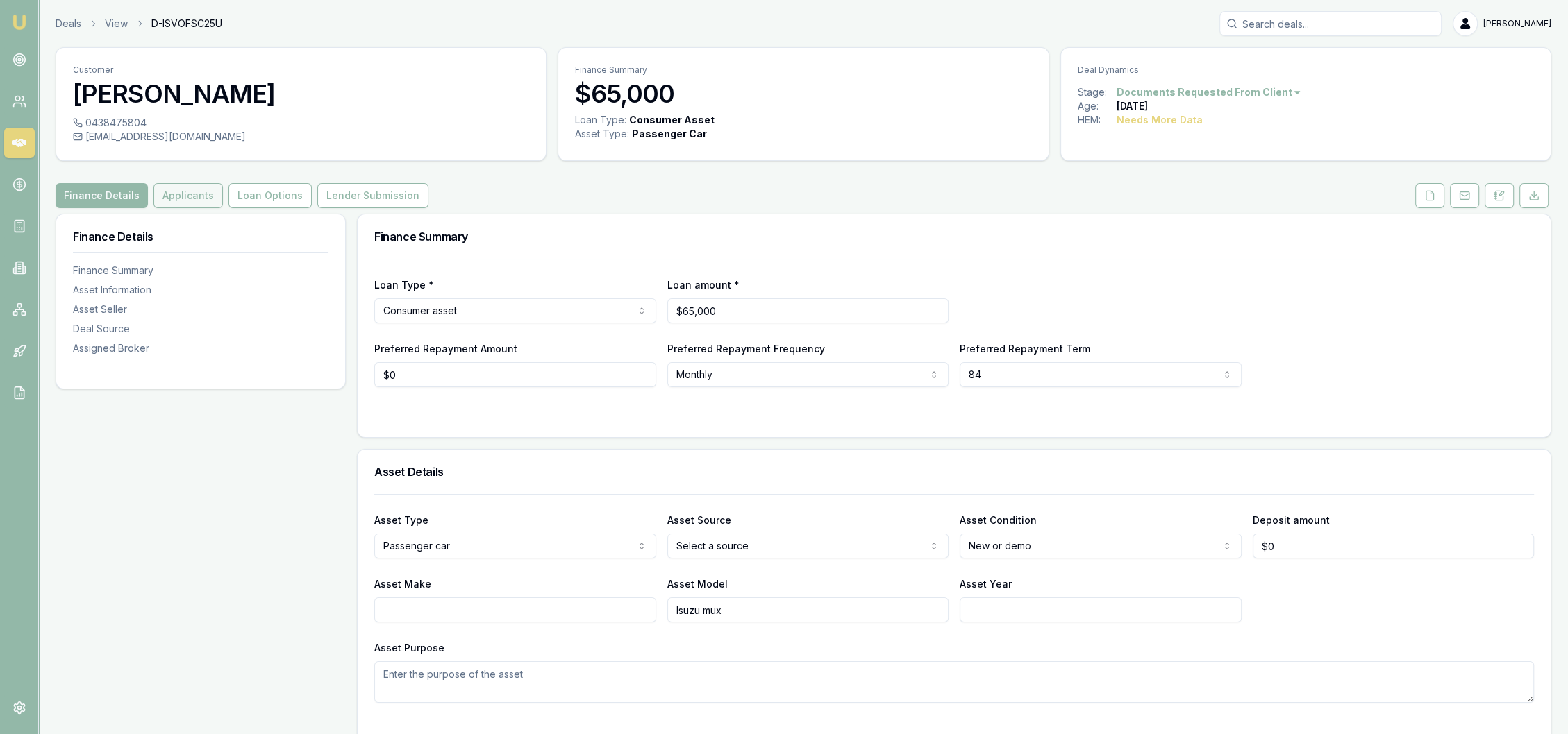
click at [184, 192] on button "Applicants" at bounding box center [188, 195] width 69 height 25
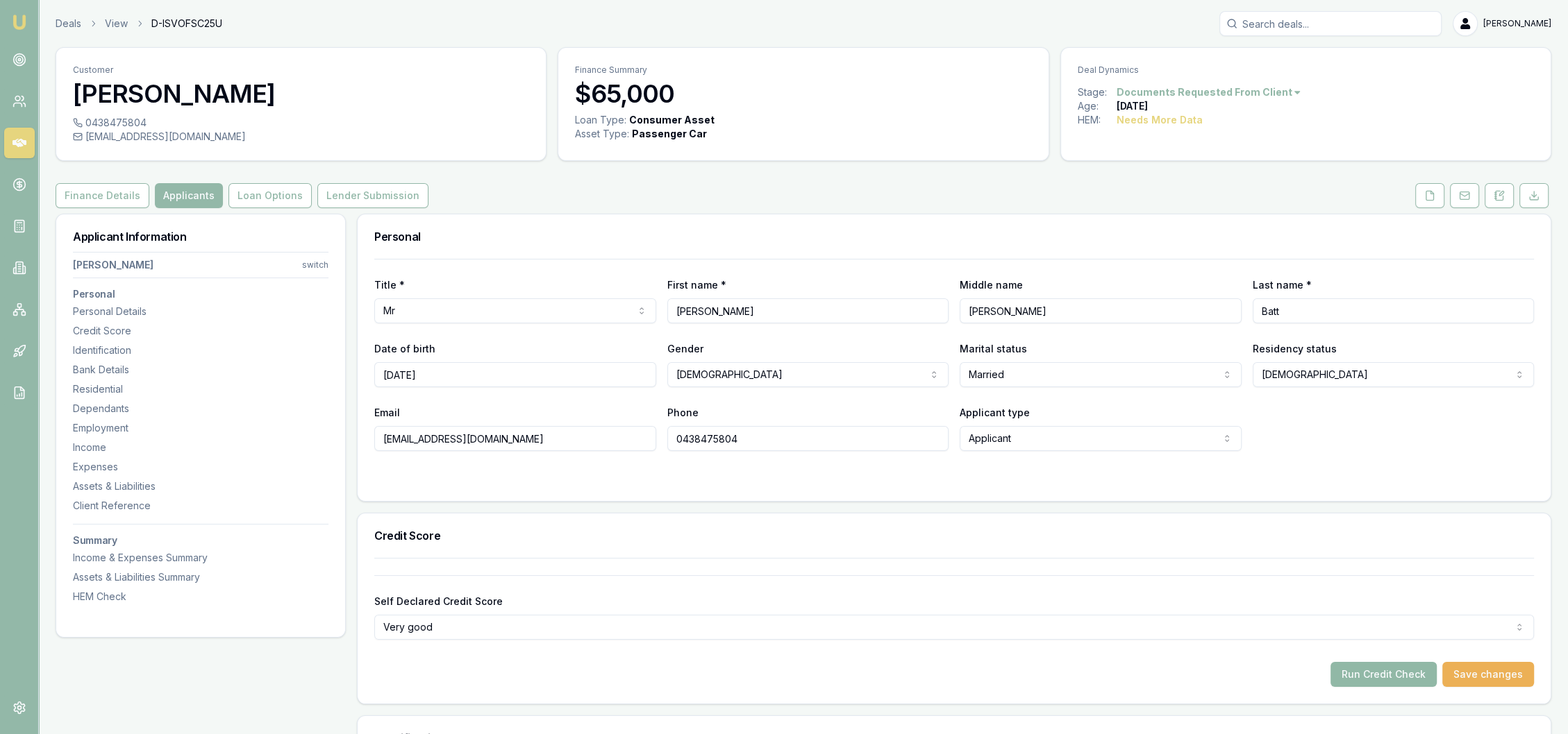
click at [1391, 678] on button "Run Credit Check" at bounding box center [1383, 674] width 106 height 25
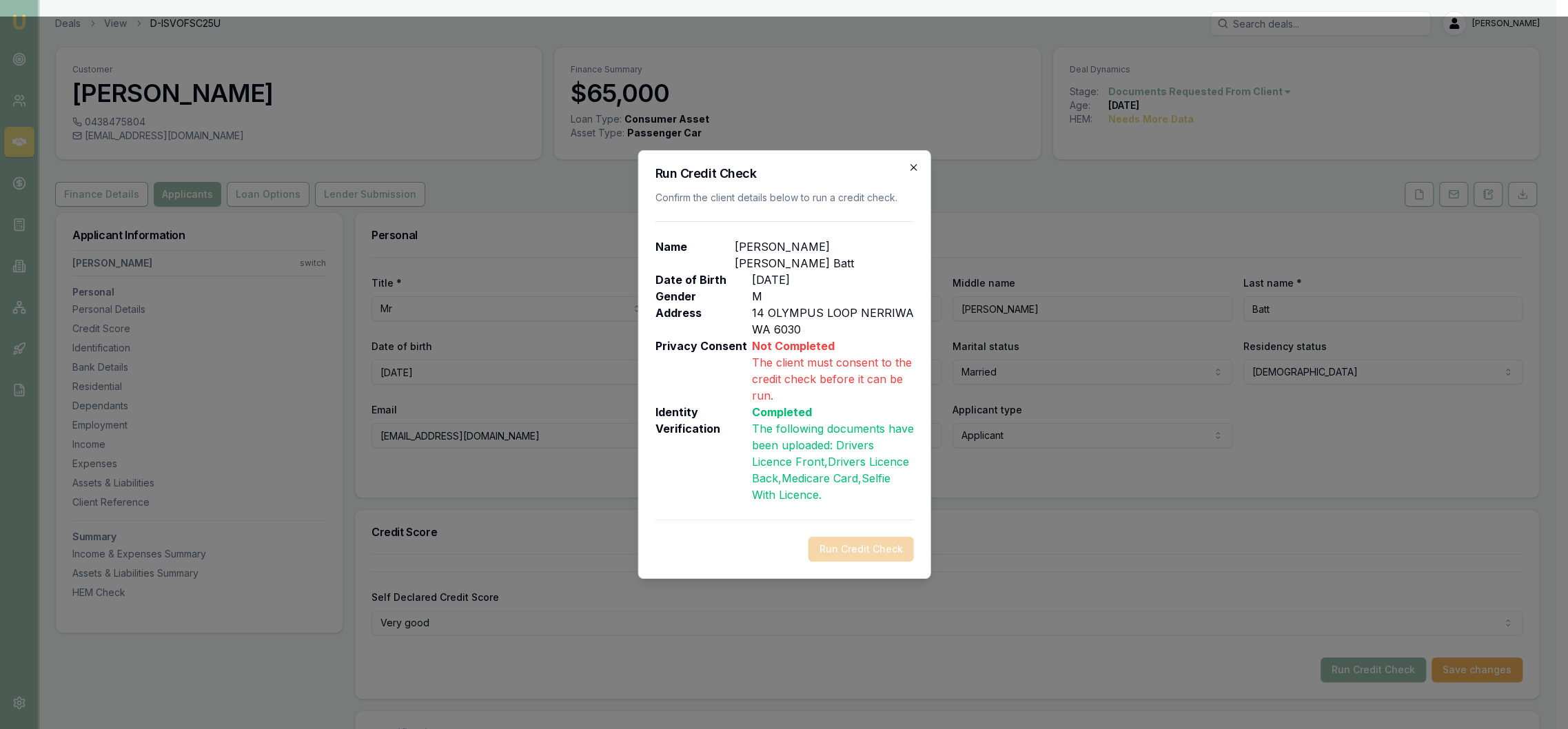
click at [916, 173] on icon "button" at bounding box center [913, 167] width 11 height 11
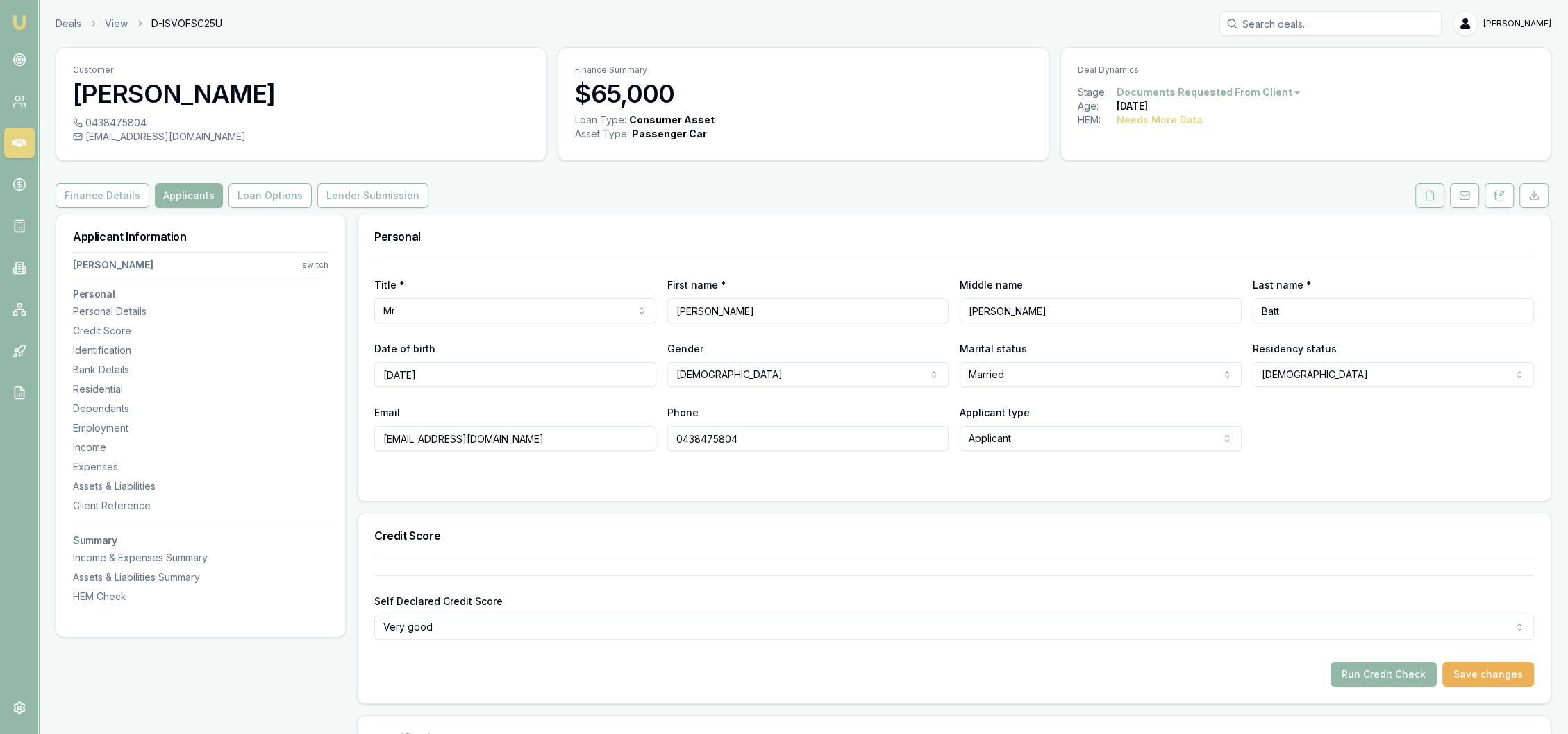
click at [1421, 195] on button at bounding box center [1430, 195] width 29 height 25
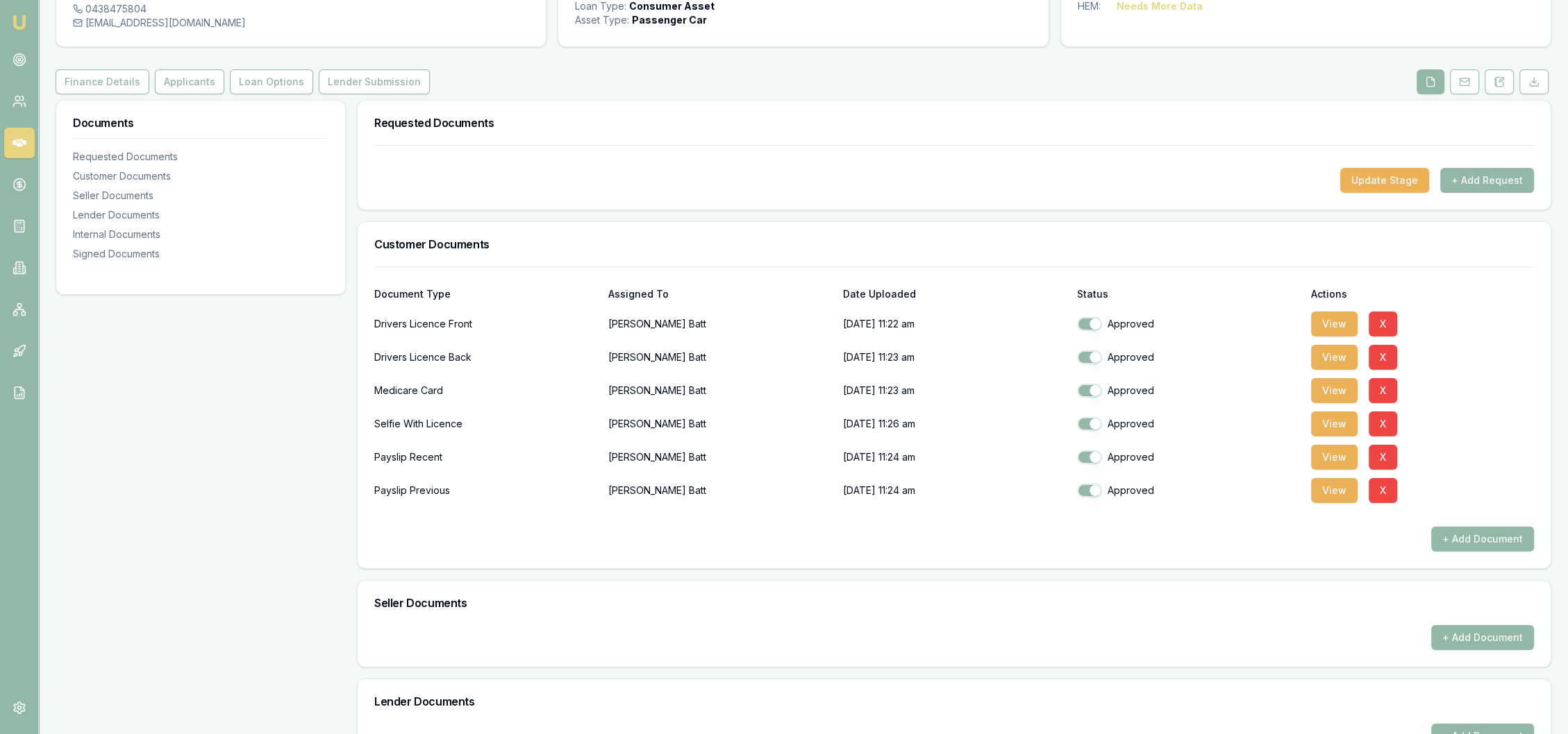
scroll to position [479, 0]
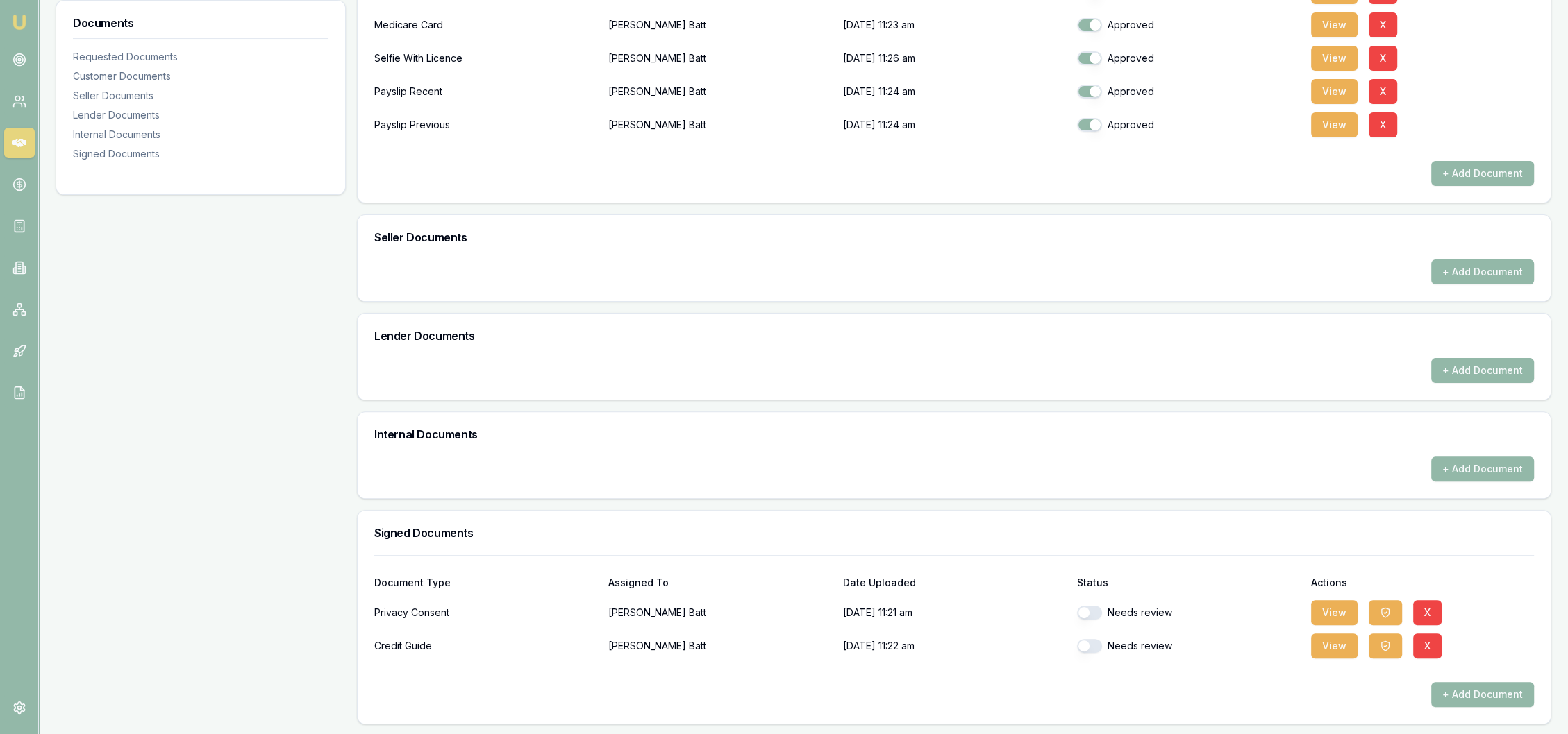
click at [1092, 644] on button "button" at bounding box center [1089, 646] width 25 height 14
checkbox input "true"
click at [1089, 609] on button "button" at bounding box center [1089, 612] width 25 height 14
checkbox input "true"
click at [1327, 602] on button "View" at bounding box center [1334, 612] width 46 height 25
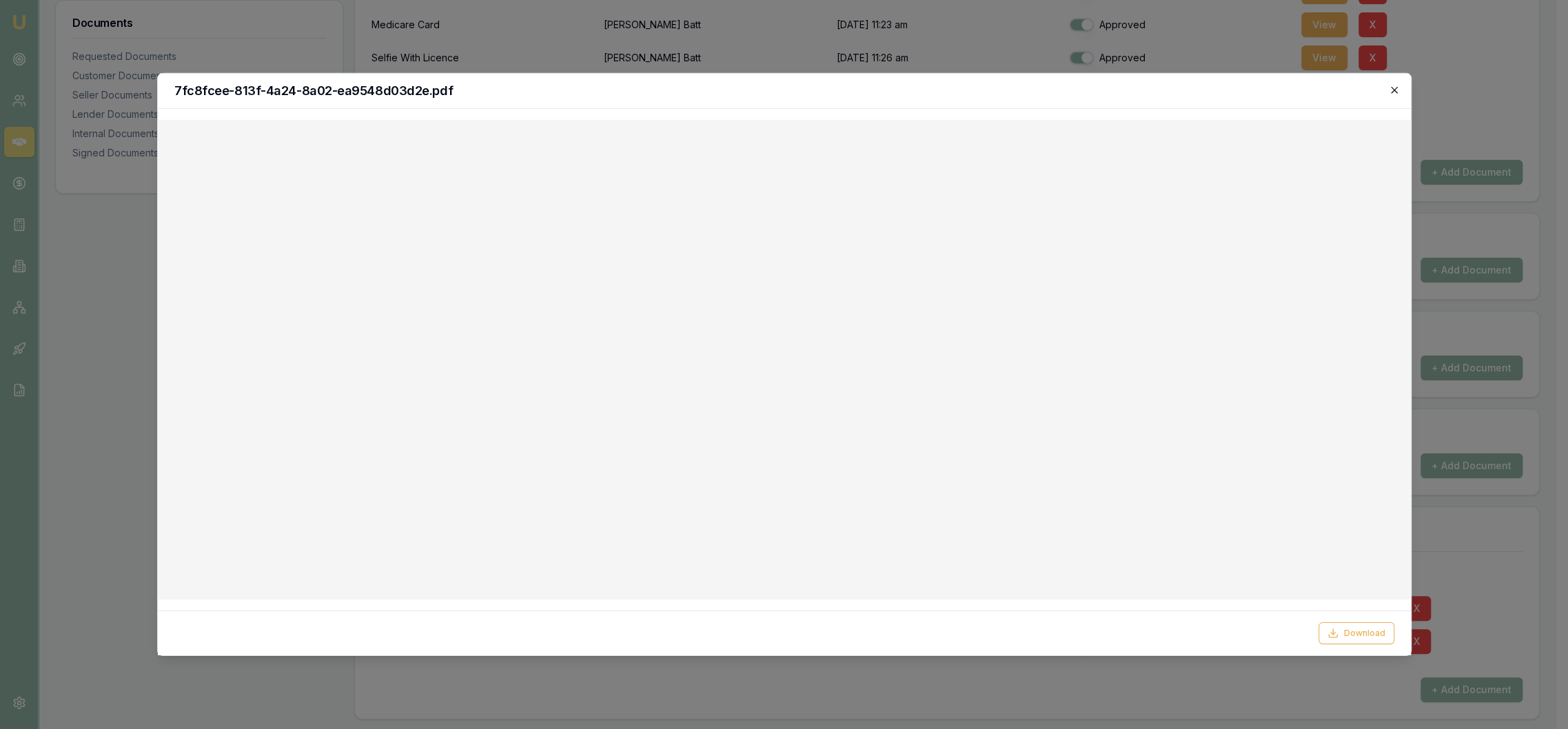
click at [1395, 92] on icon "button" at bounding box center [1394, 89] width 6 height 6
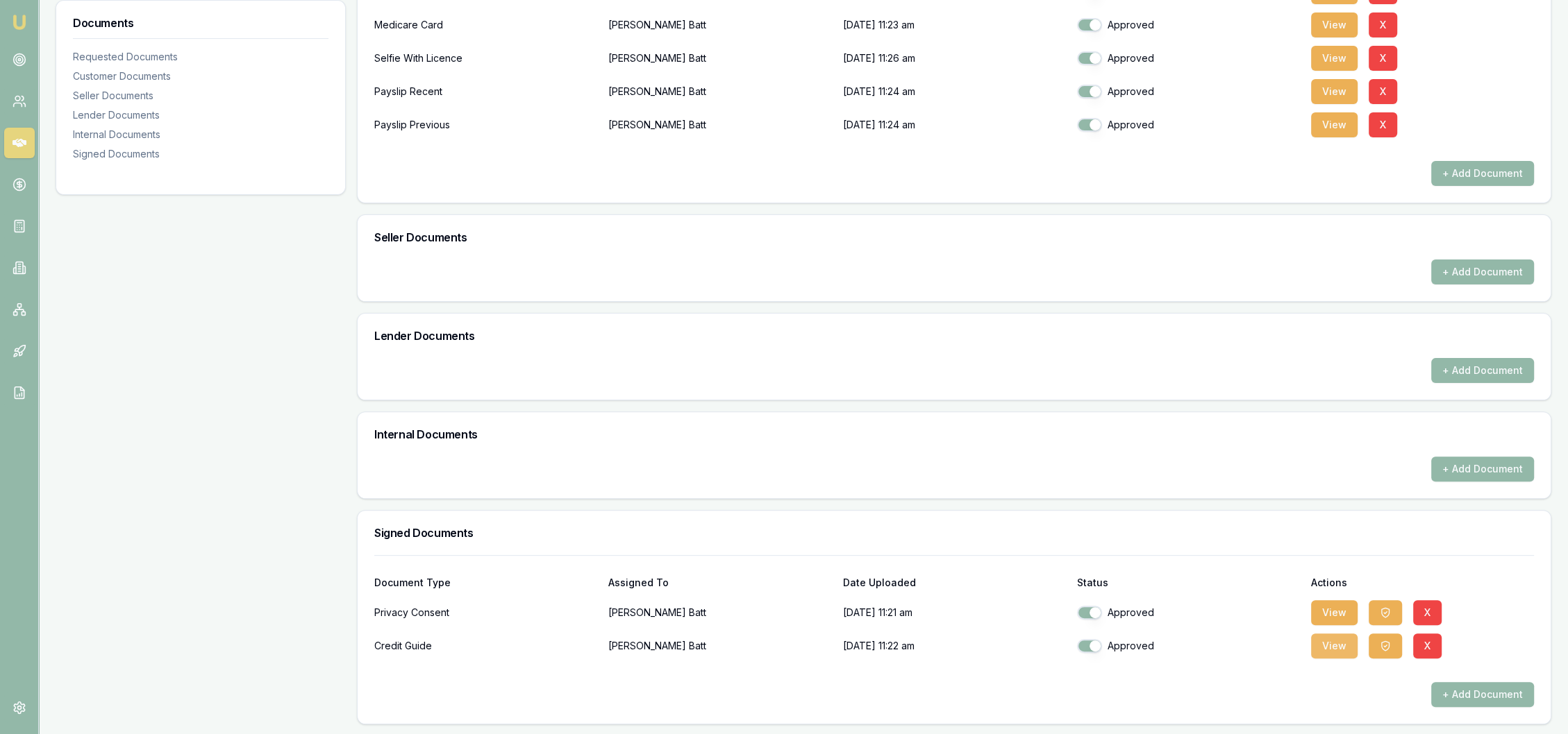
click at [1342, 643] on button "View" at bounding box center [1334, 646] width 46 height 25
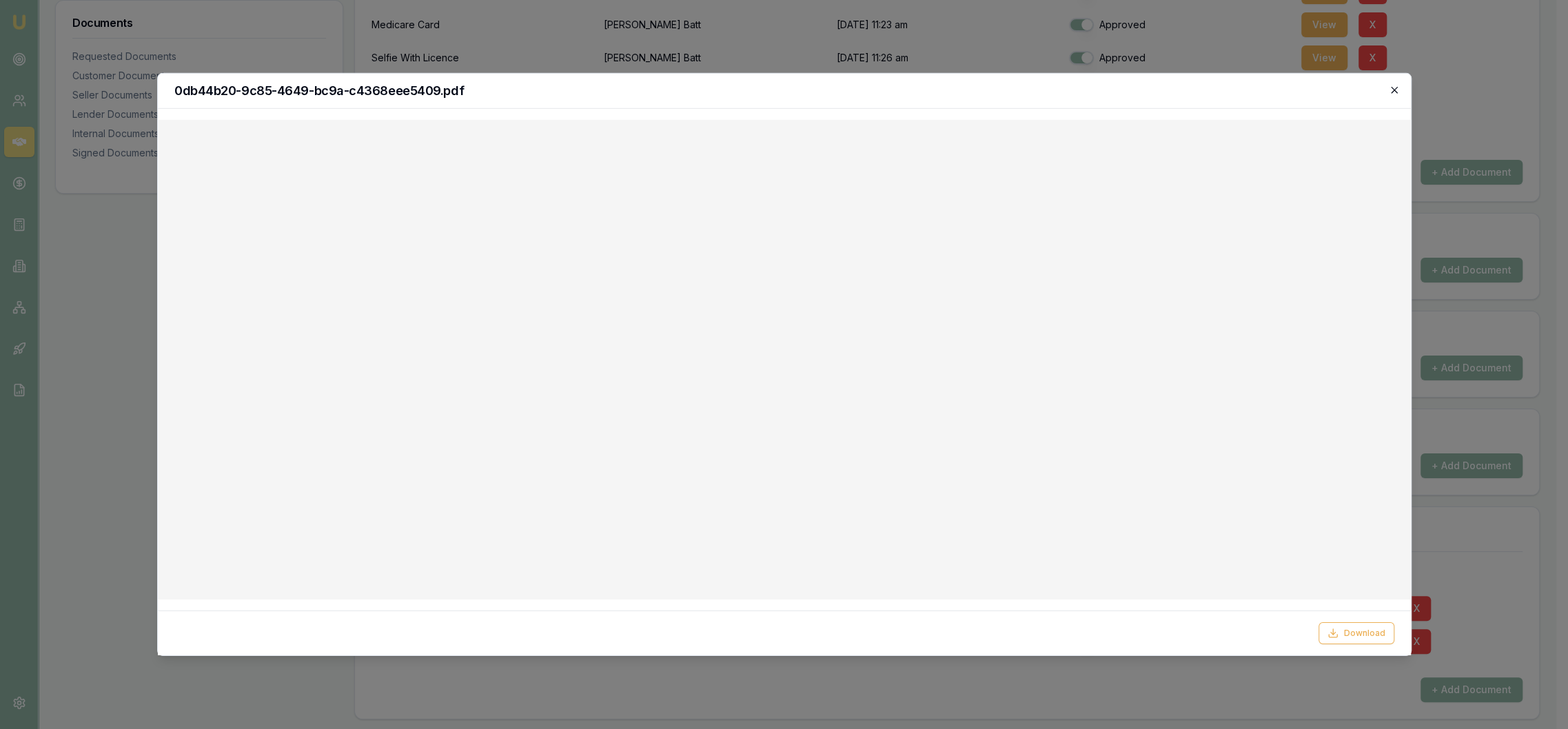
click at [1392, 89] on icon "button" at bounding box center [1395, 90] width 11 height 11
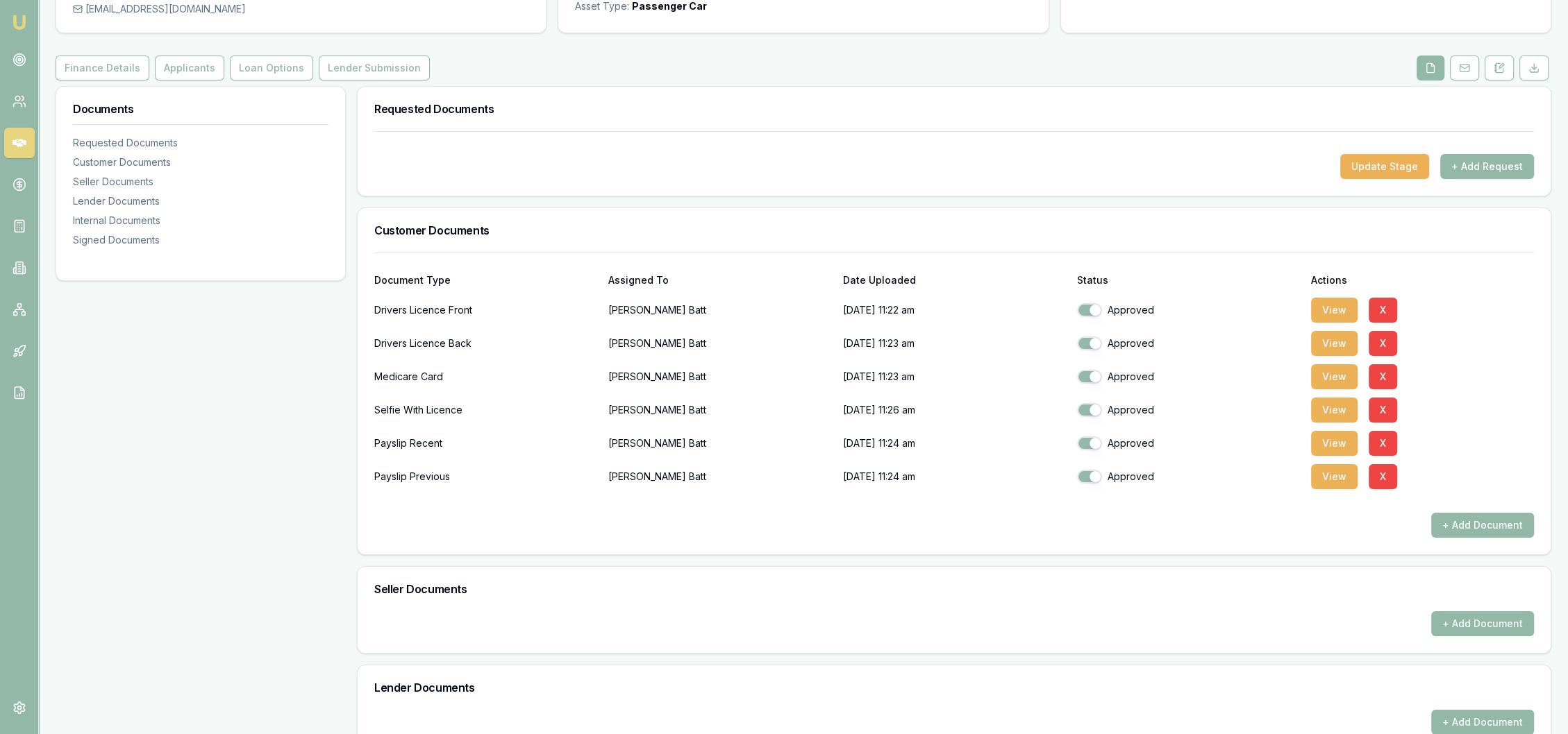
scroll to position [0, 0]
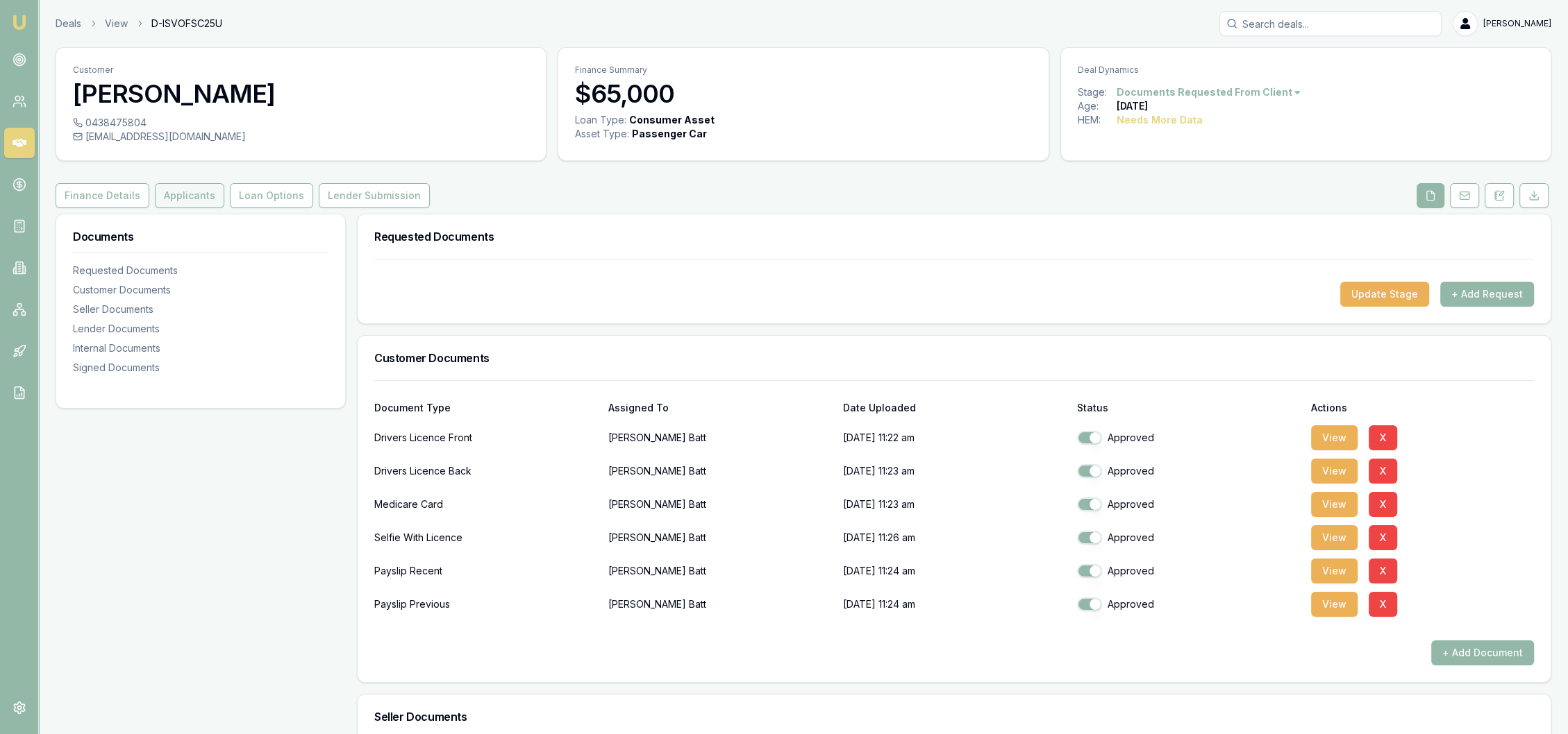
click at [172, 191] on button "Applicants" at bounding box center [189, 195] width 69 height 25
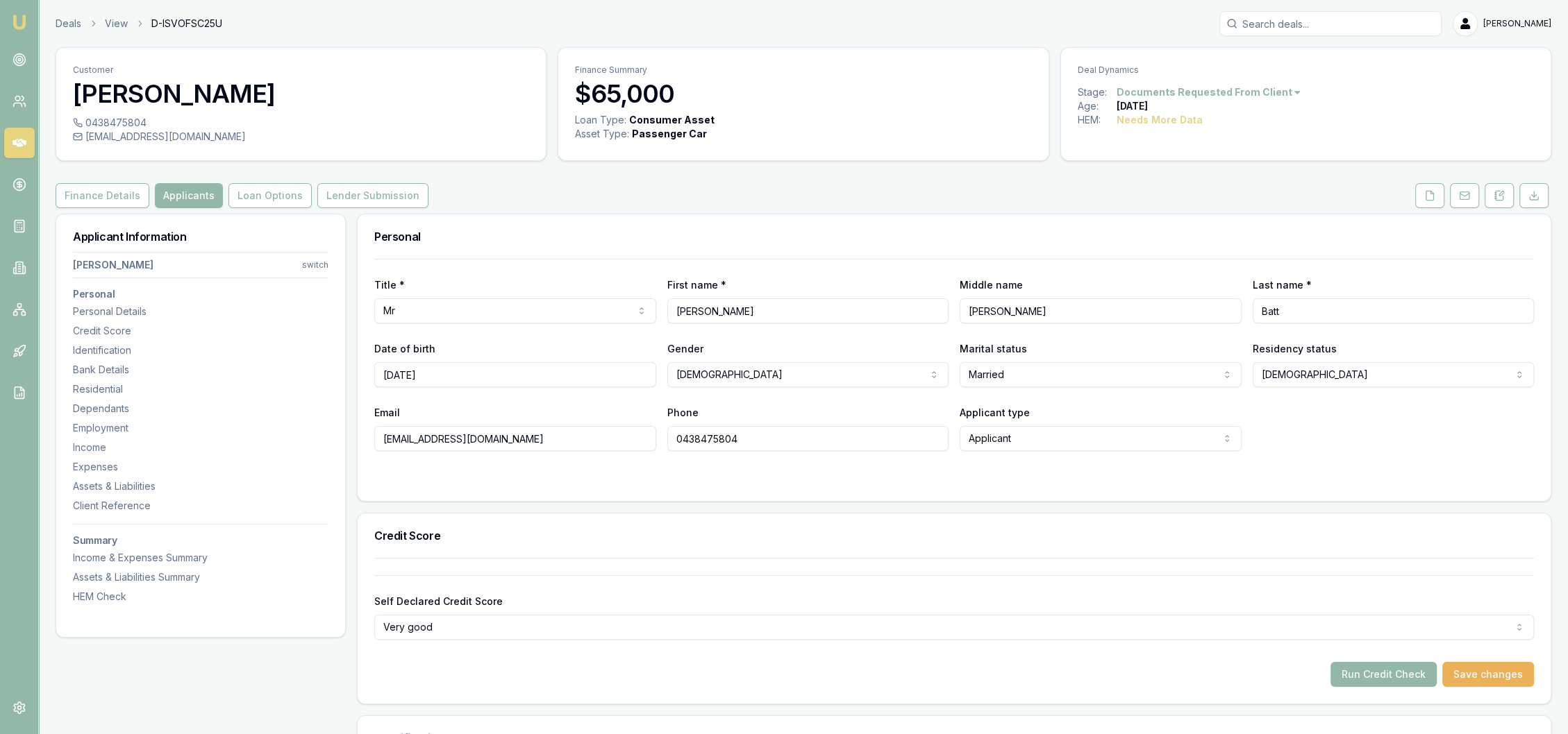
scroll to position [231, 0]
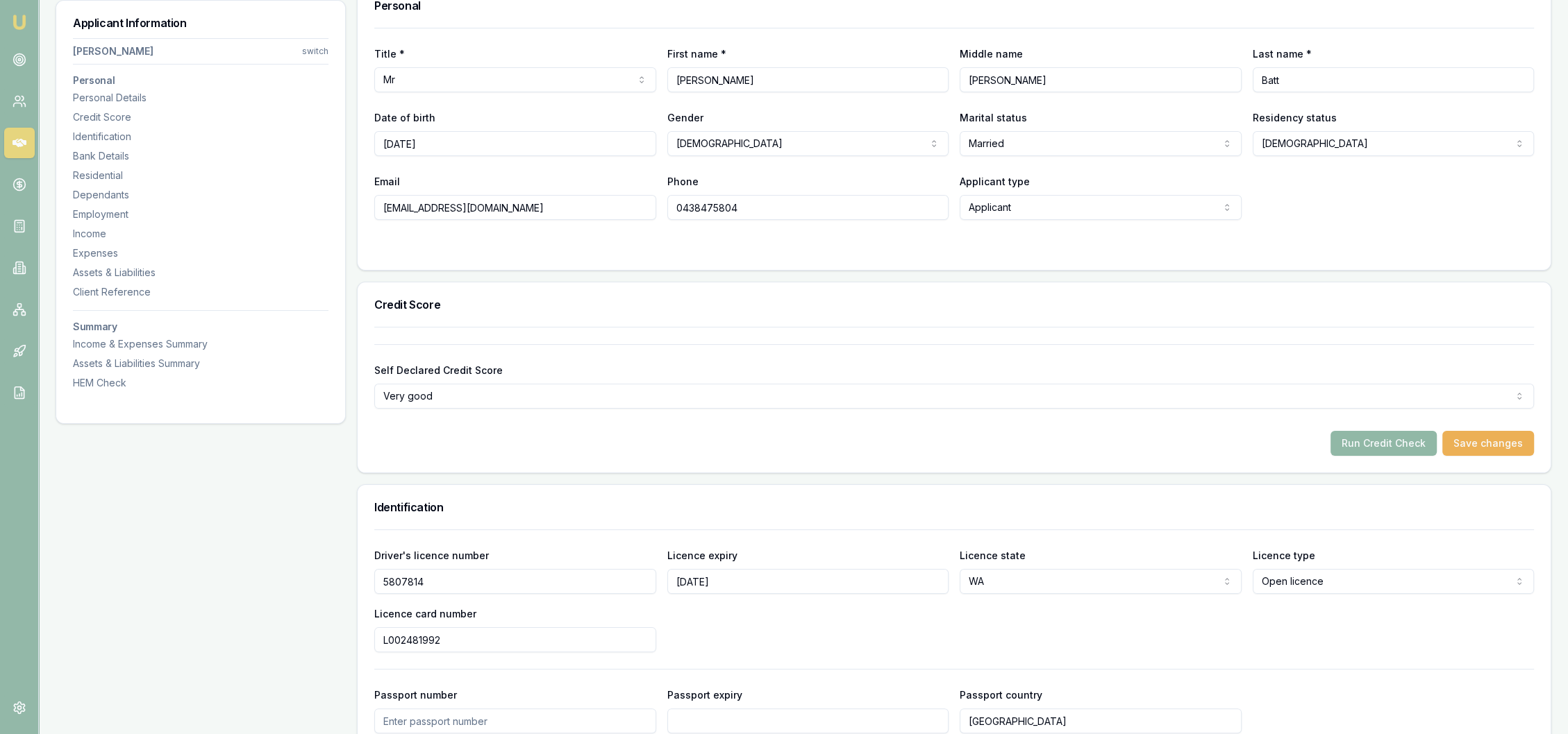
click at [1391, 444] on button "Run Credit Check" at bounding box center [1383, 443] width 106 height 25
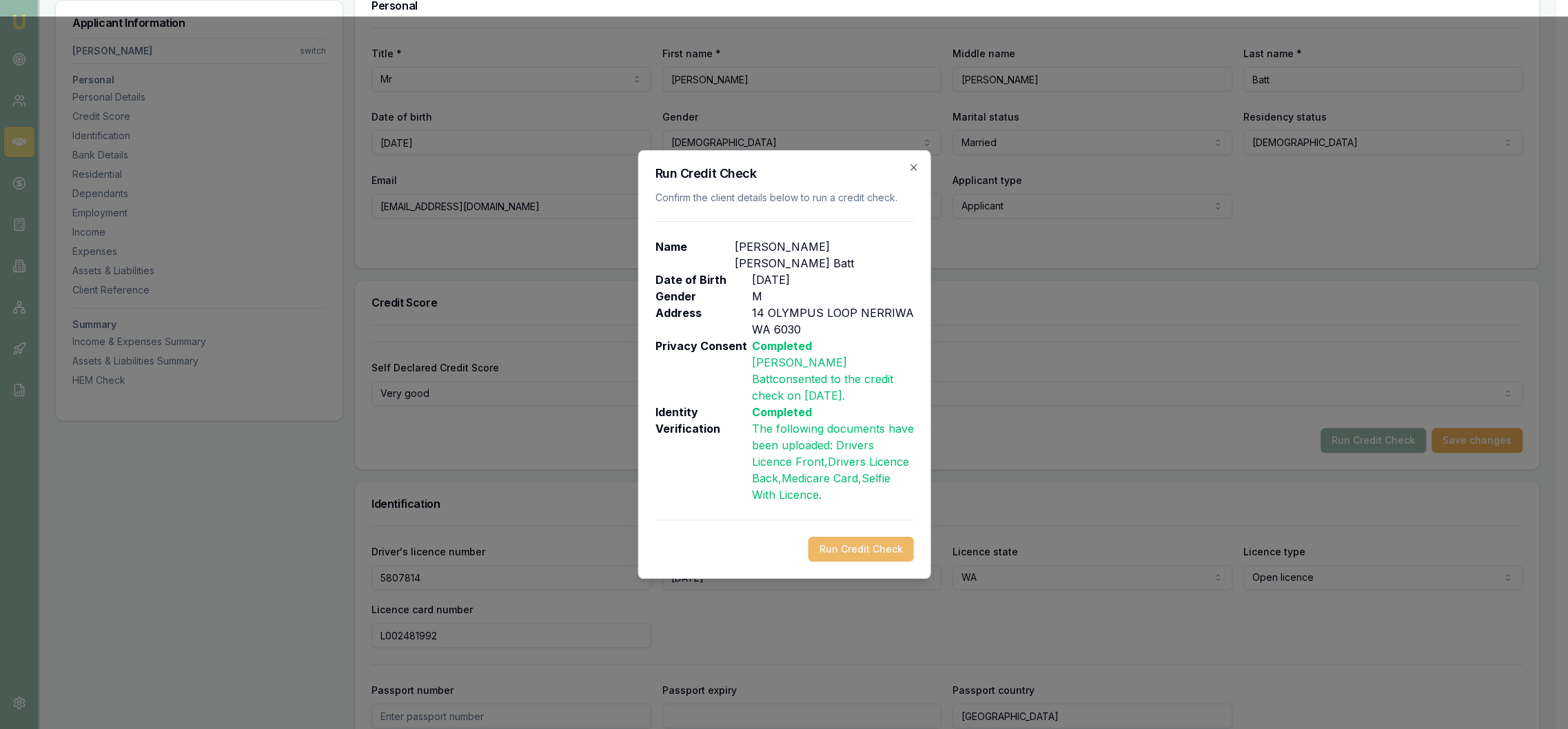
click at [854, 537] on button "Run Credit Check" at bounding box center [860, 549] width 106 height 24
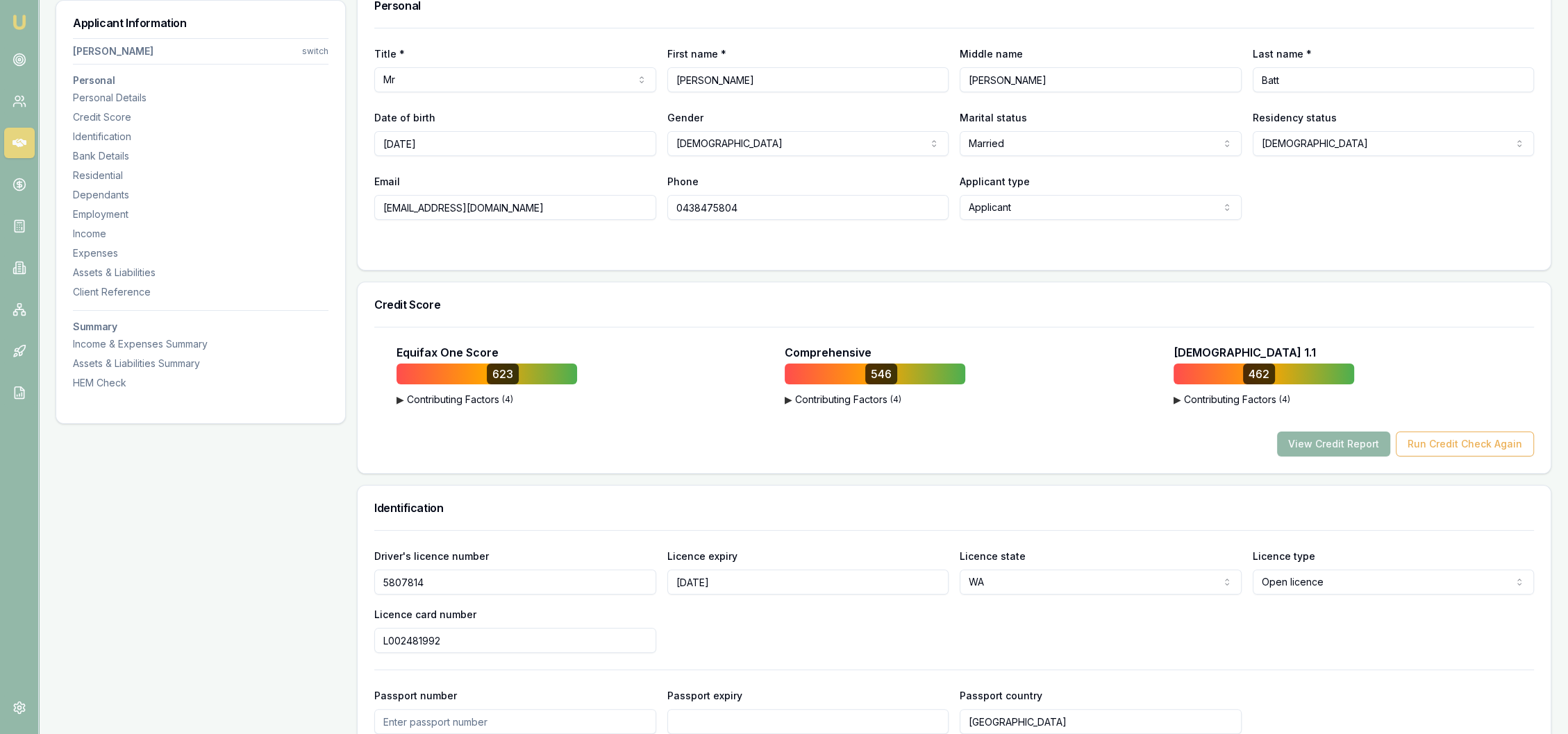
scroll to position [0, 0]
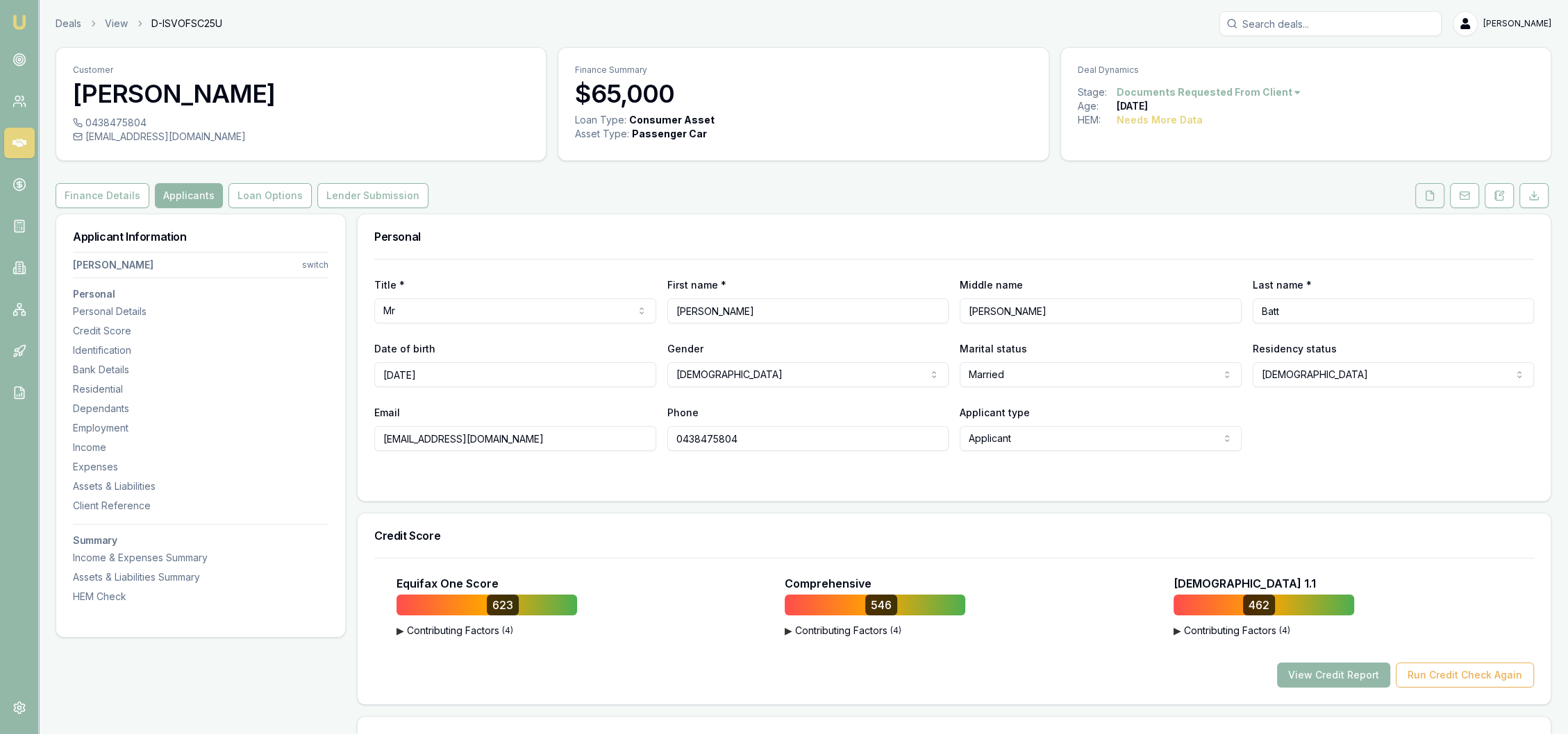
click at [1434, 195] on icon at bounding box center [1430, 196] width 11 height 11
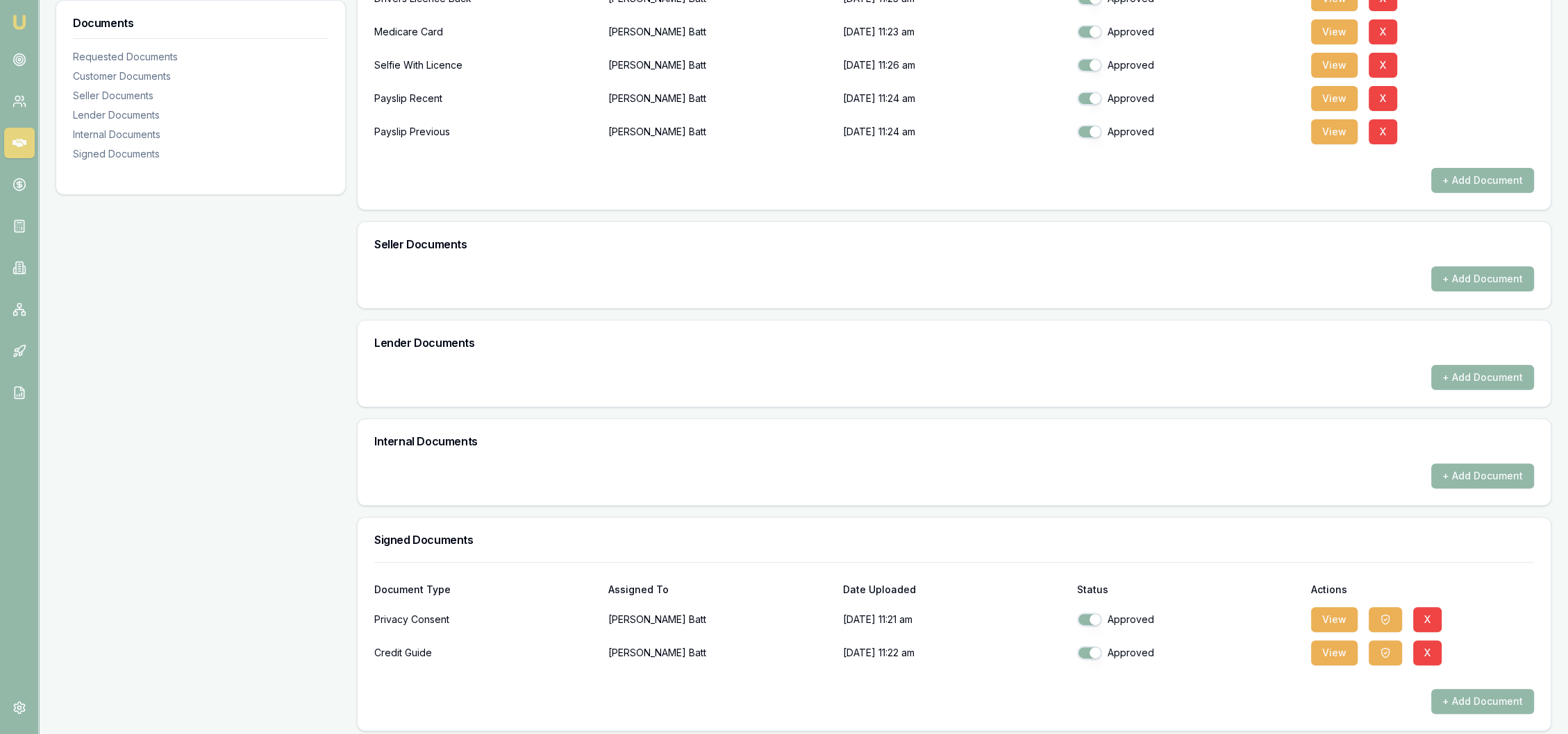
scroll to position [479, 0]
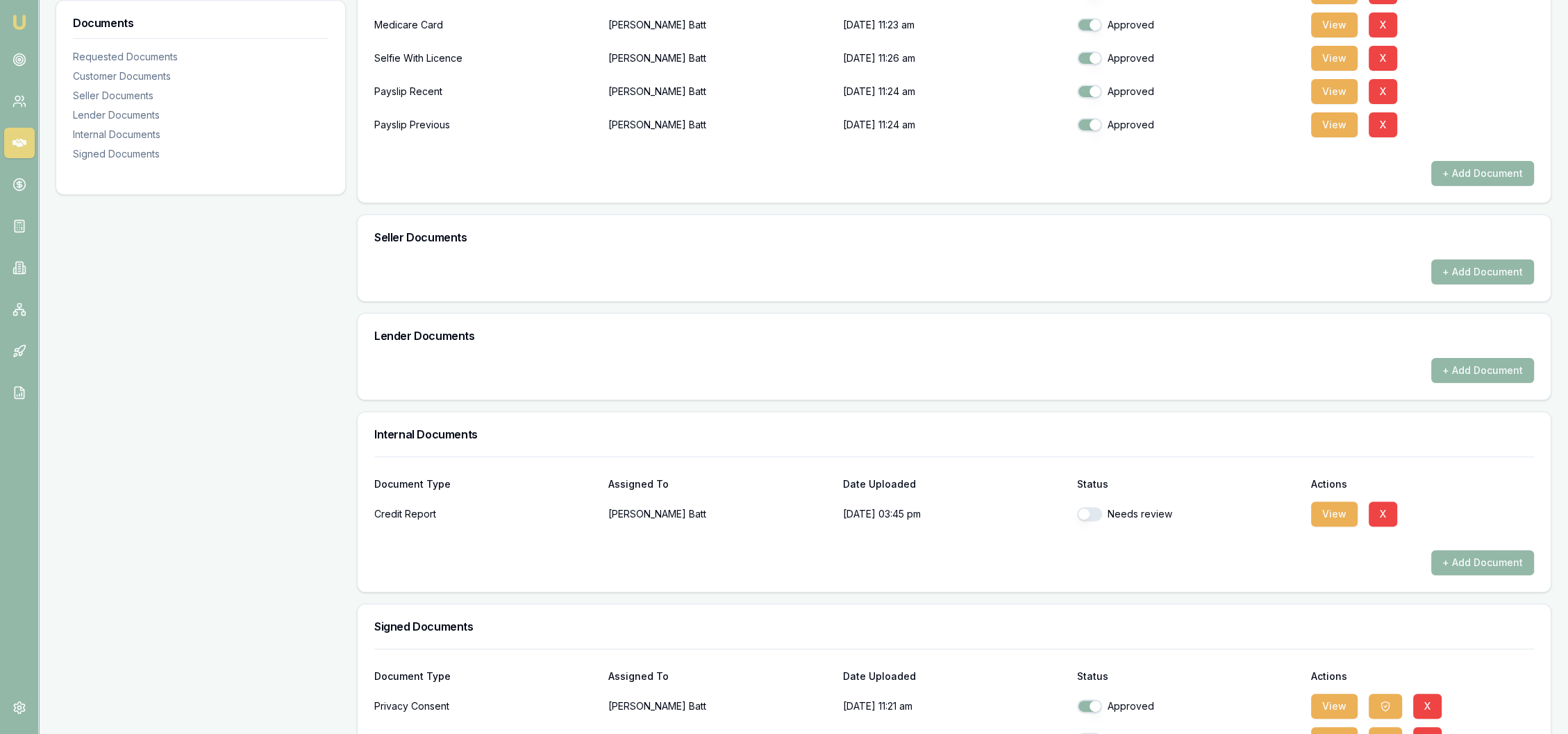
click at [1096, 511] on button "button" at bounding box center [1089, 514] width 25 height 14
checkbox input "true"
click at [1347, 518] on button "View" at bounding box center [1334, 514] width 46 height 25
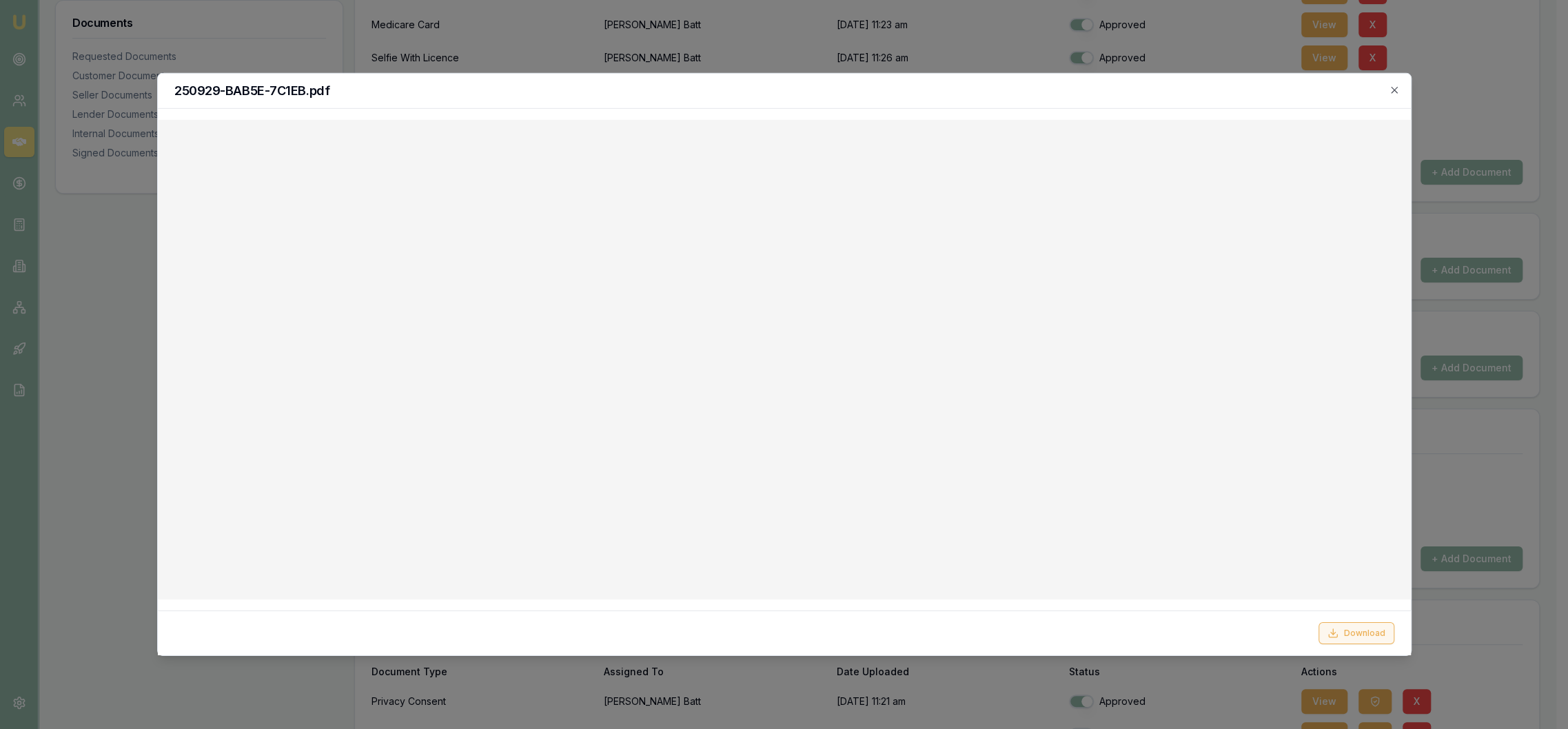
click at [1348, 634] on button "Download" at bounding box center [1357, 633] width 76 height 22
click at [1391, 87] on icon "button" at bounding box center [1394, 89] width 6 height 6
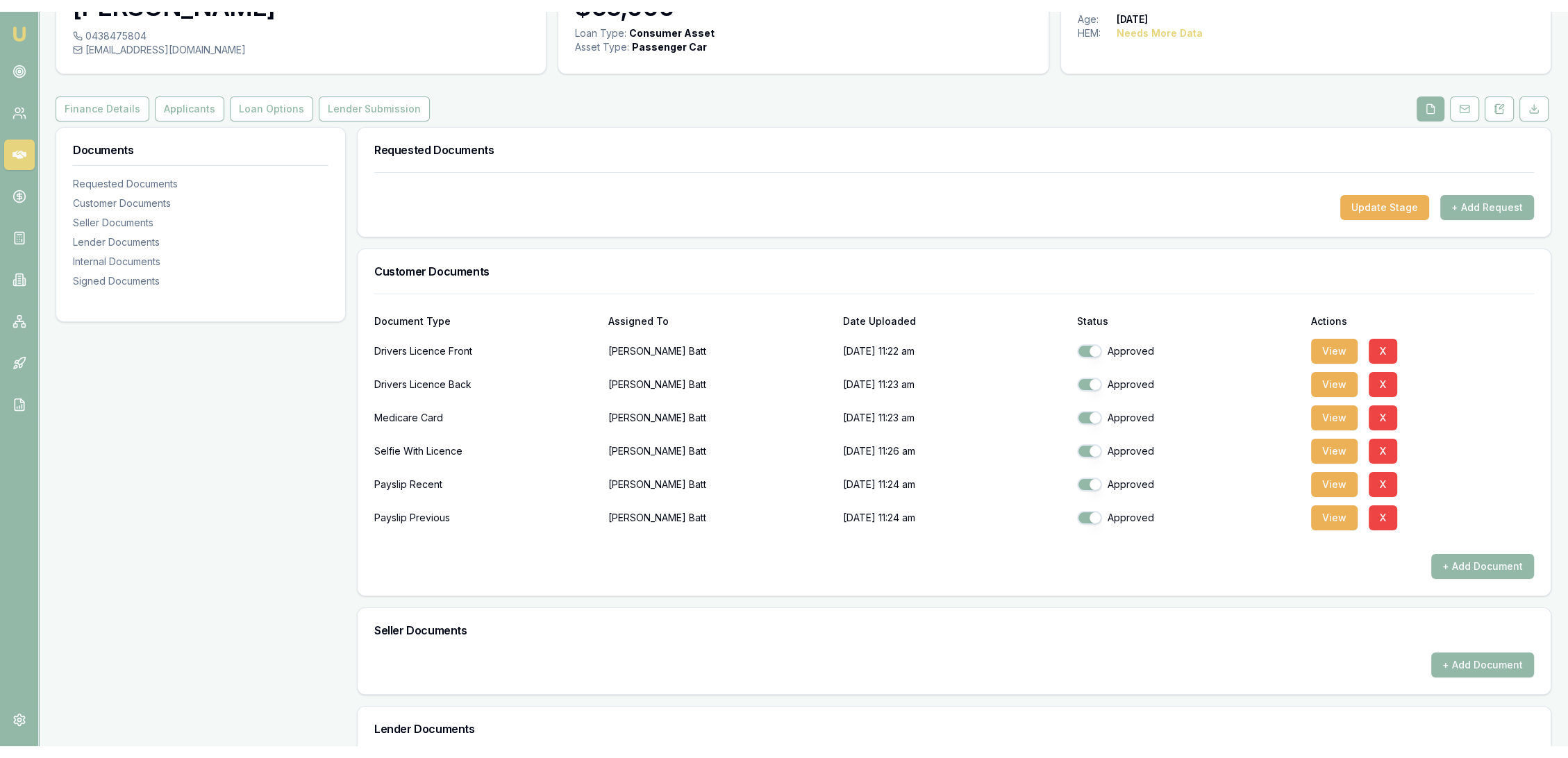
scroll to position [0, 0]
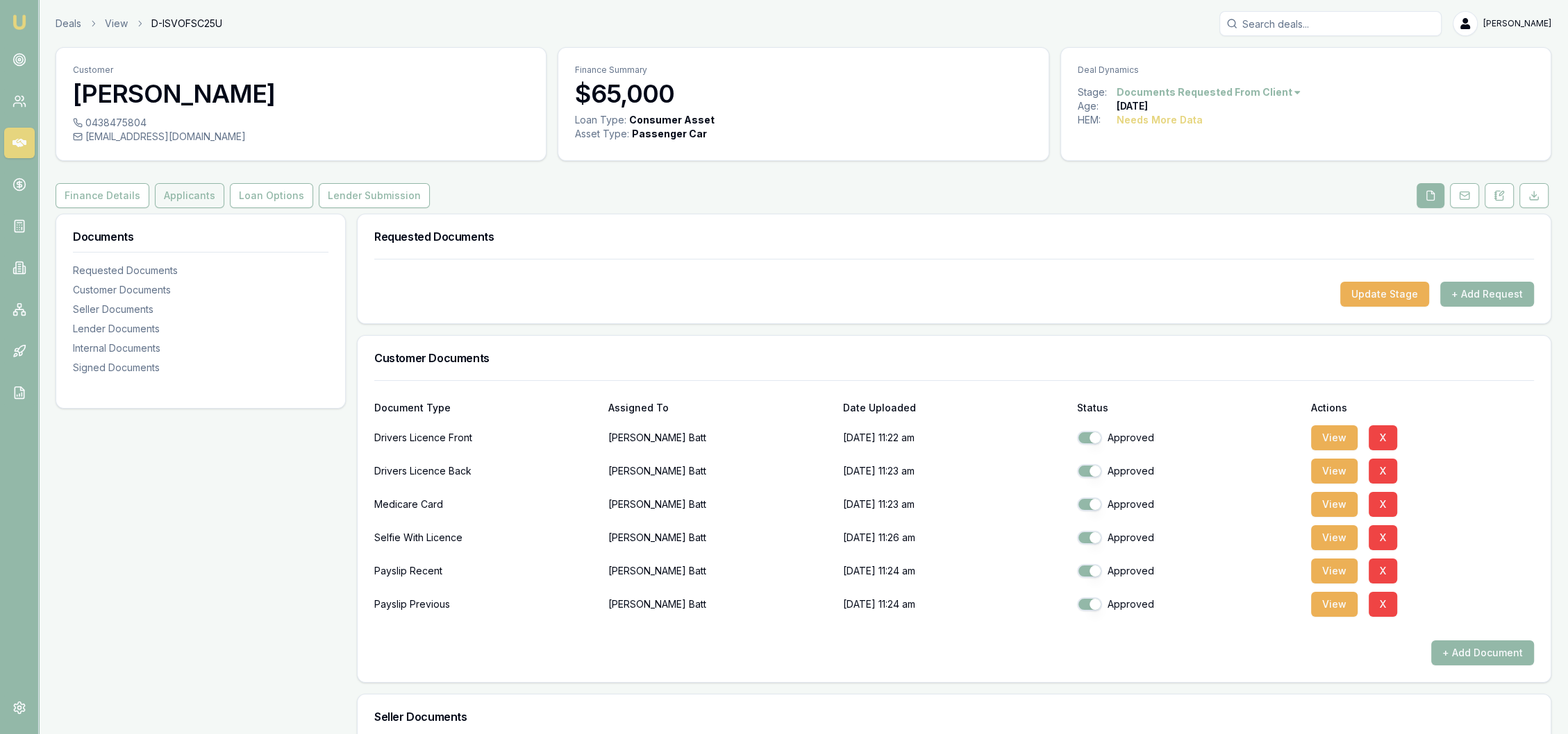
click at [187, 196] on button "Applicants" at bounding box center [189, 195] width 69 height 25
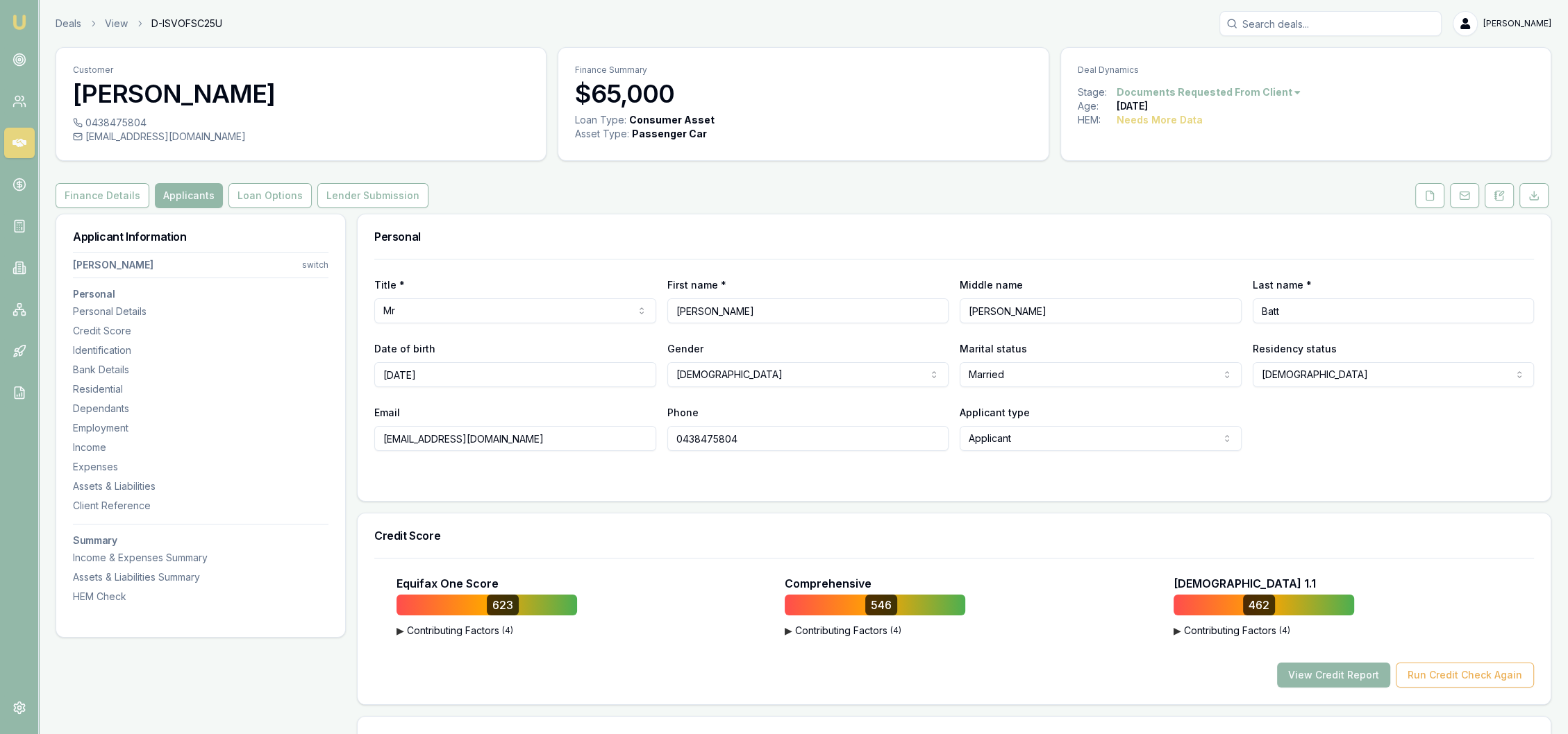
drag, startPoint x: 1502, startPoint y: 197, endPoint x: 1485, endPoint y: 213, distance: 23.3
click at [1502, 197] on icon at bounding box center [1500, 196] width 11 height 11
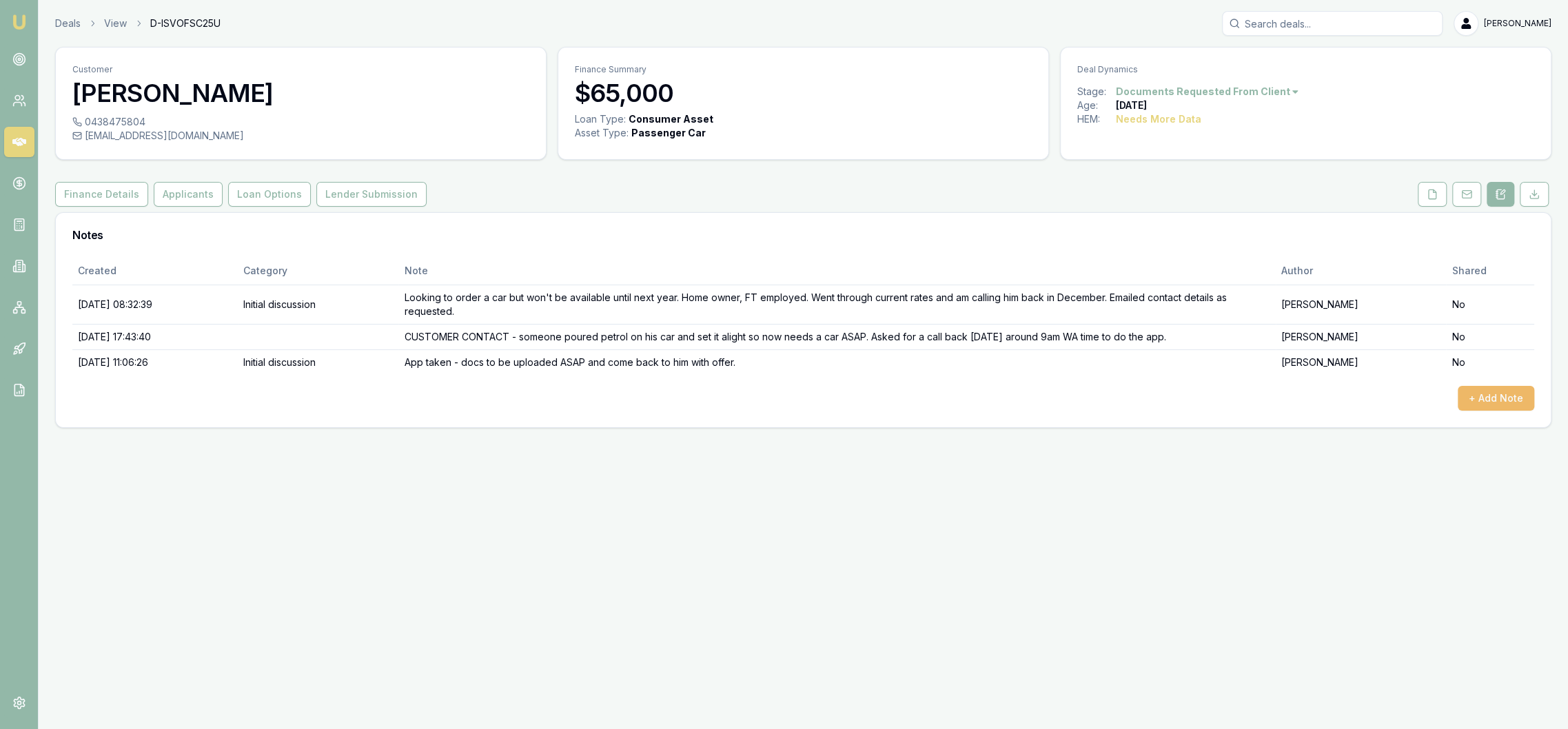
click at [1518, 392] on button "+ Add Note" at bounding box center [1496, 397] width 77 height 24
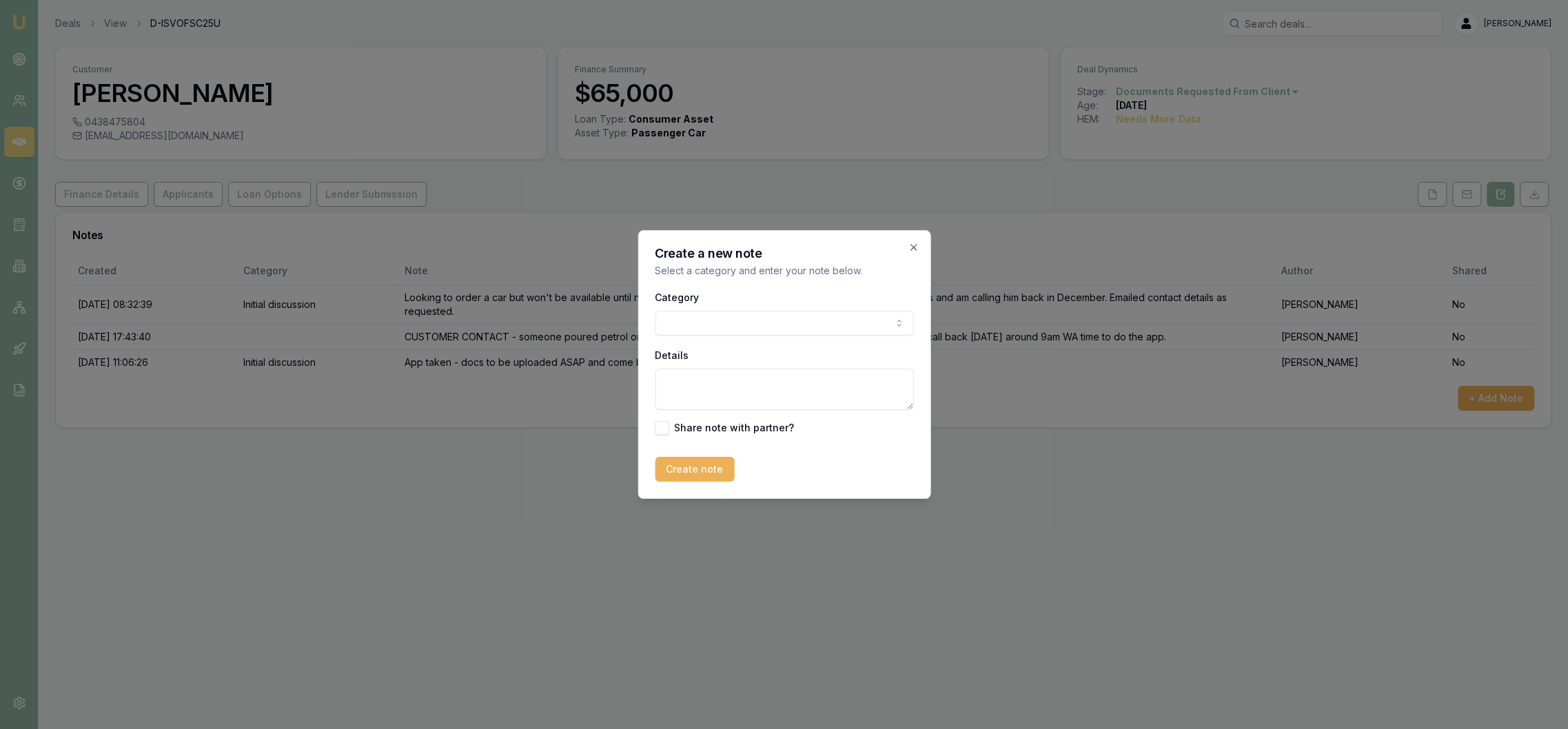
drag, startPoint x: 705, startPoint y: 391, endPoint x: 717, endPoint y: 385, distance: 13.4
click at [706, 388] on textarea "Details" at bounding box center [784, 389] width 258 height 42
type textarea "CREDIT FILE - 623 546 462 // no missed payments, or defaults, 1 mortgage, 2 PL …"
click at [691, 467] on button "Create note" at bounding box center [695, 469] width 79 height 24
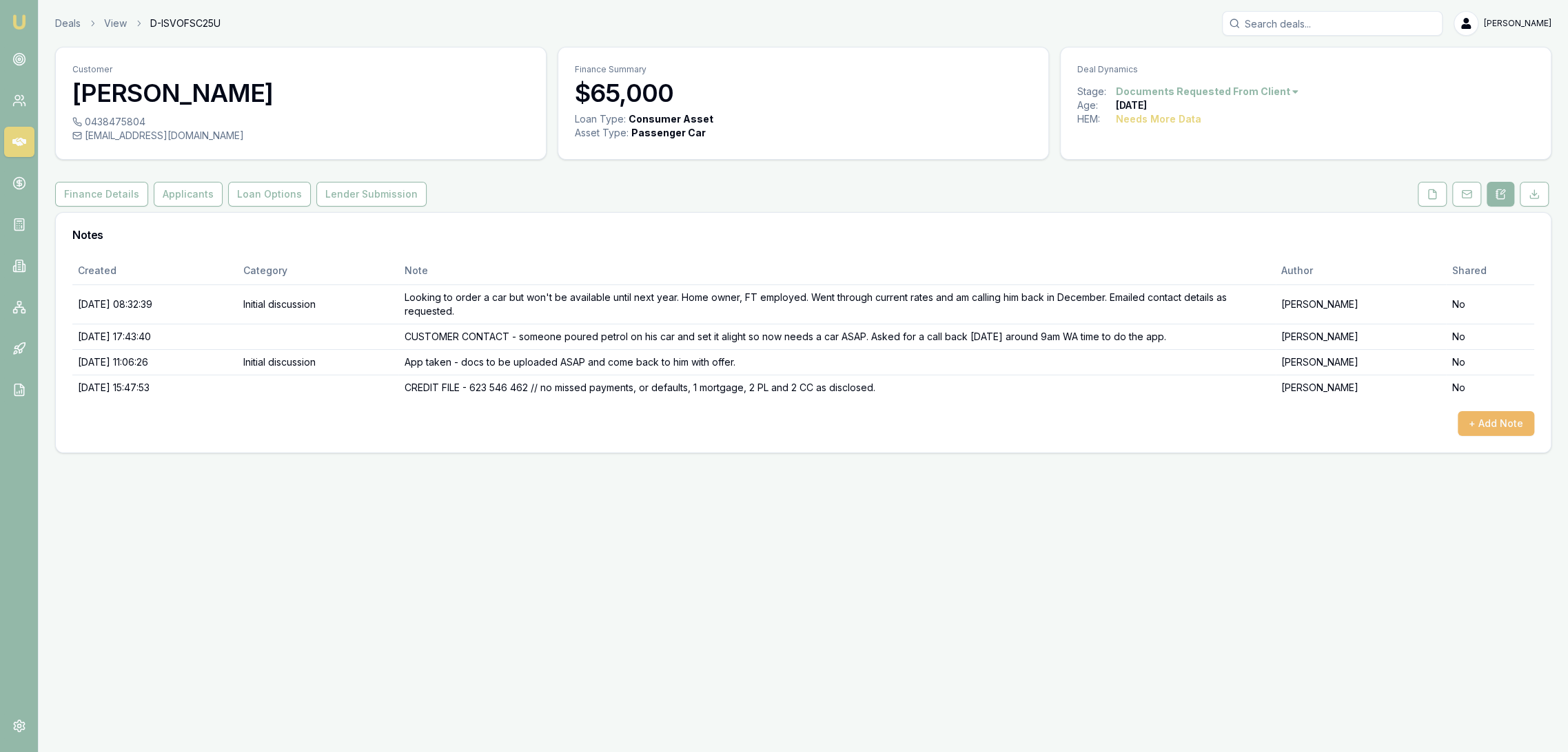
click at [1483, 423] on button "+ Add Note" at bounding box center [1496, 423] width 77 height 24
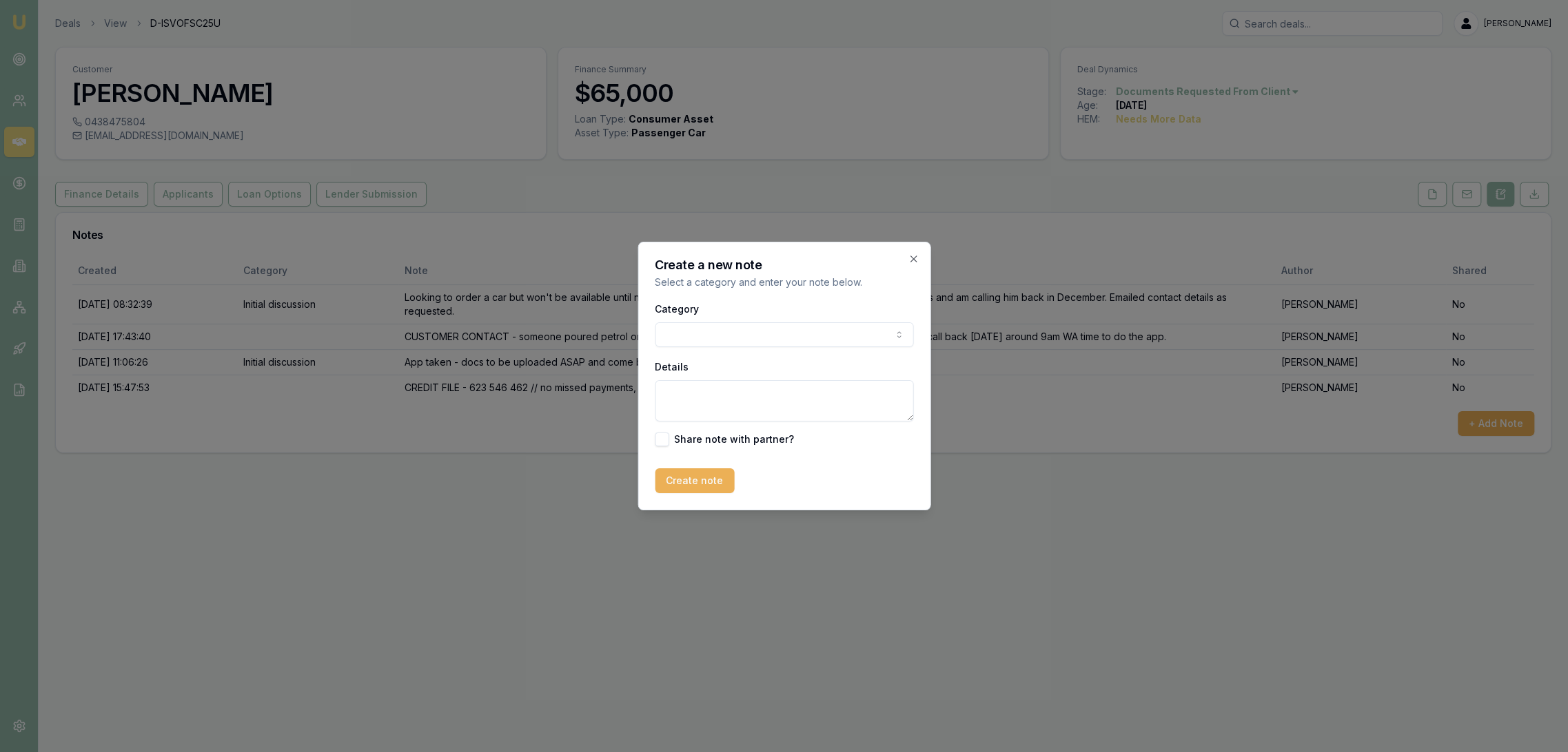
click at [761, 395] on textarea "Details" at bounding box center [784, 401] width 258 height 42
type textarea "l"
click at [832, 395] on textarea "LIBERTY - will be AA at best" at bounding box center [784, 401] width 258 height 42
drag, startPoint x: 747, startPoint y: 392, endPoint x: 845, endPoint y: 405, distance: 98.9
click at [845, 405] on textarea "LIBERTY - will be AA at best due to credit score 6.35-8.35%" at bounding box center [784, 401] width 258 height 42
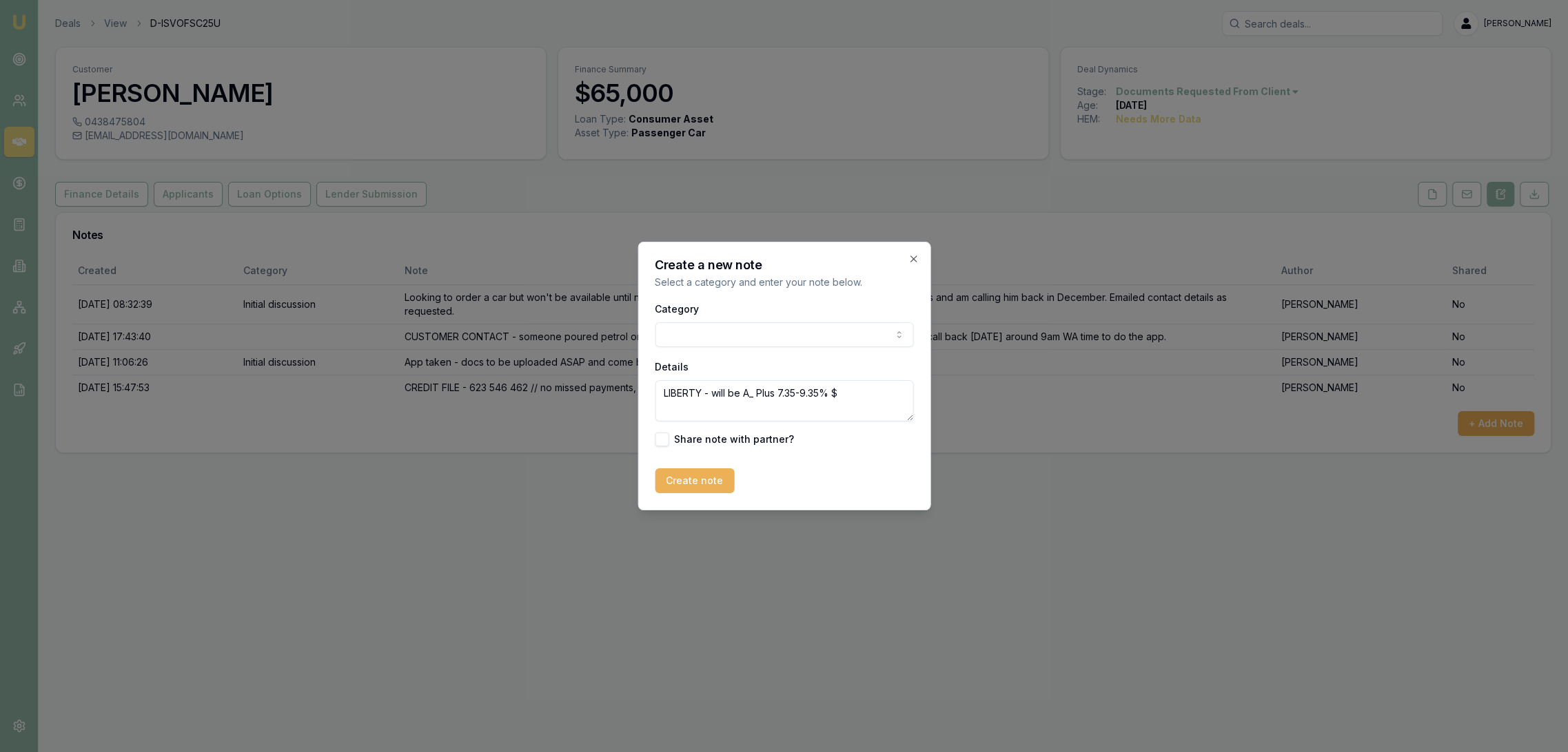
click at [852, 395] on textarea "LIBERTY - will be A_ Plus 7.35-9.35% $" at bounding box center [784, 401] width 258 height 42
click at [893, 390] on textarea "LIBERTY - will be A_ Plus 7.35-9.35% $1348.81 - $" at bounding box center [784, 401] width 258 height 42
type textarea "LIBERTY - will be A_ Plus 7.35-9.35% $1348.81 - $1413.79/m due to lower comp sc…"
click at [699, 481] on button "Create note" at bounding box center [695, 480] width 79 height 24
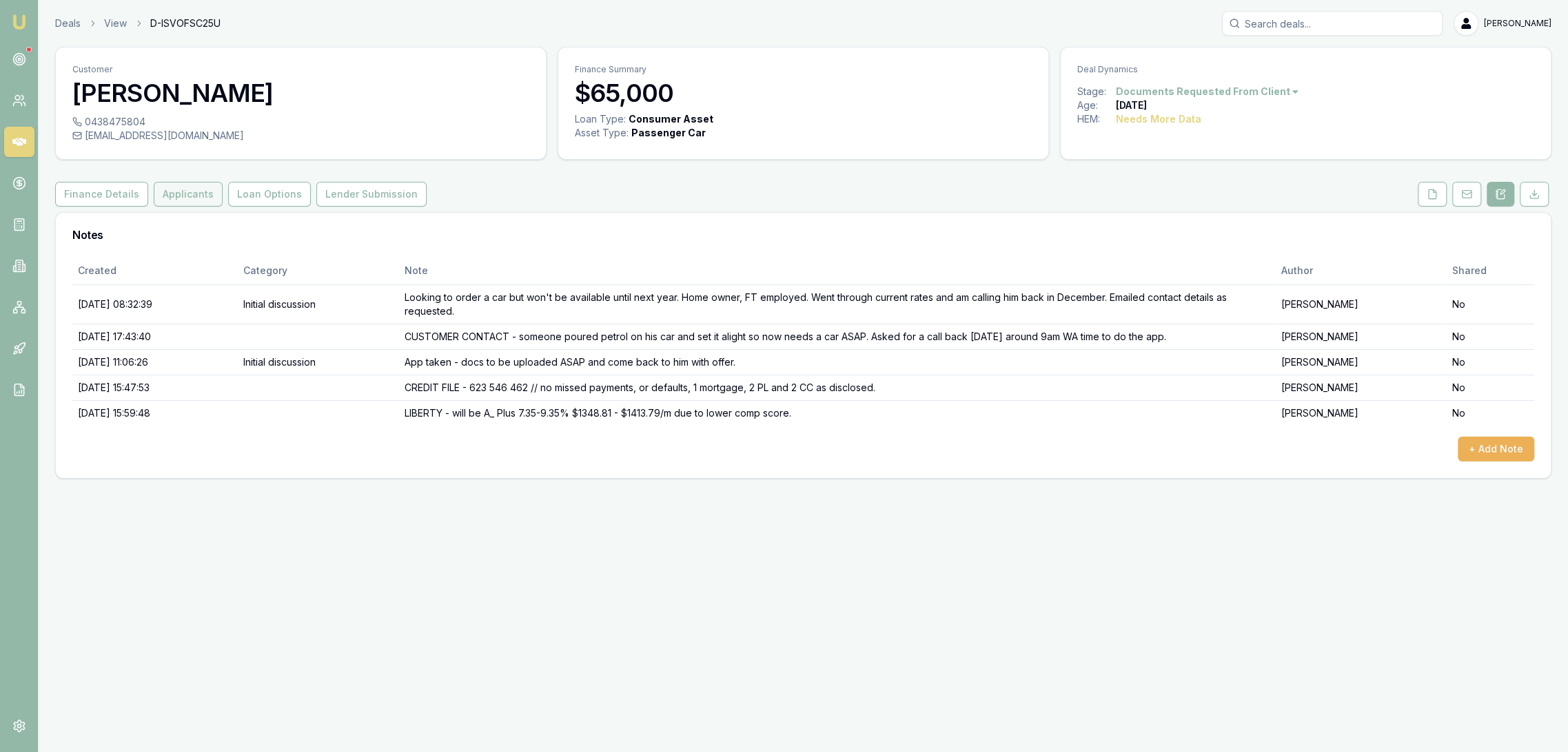
click at [187, 197] on button "Applicants" at bounding box center [188, 193] width 69 height 24
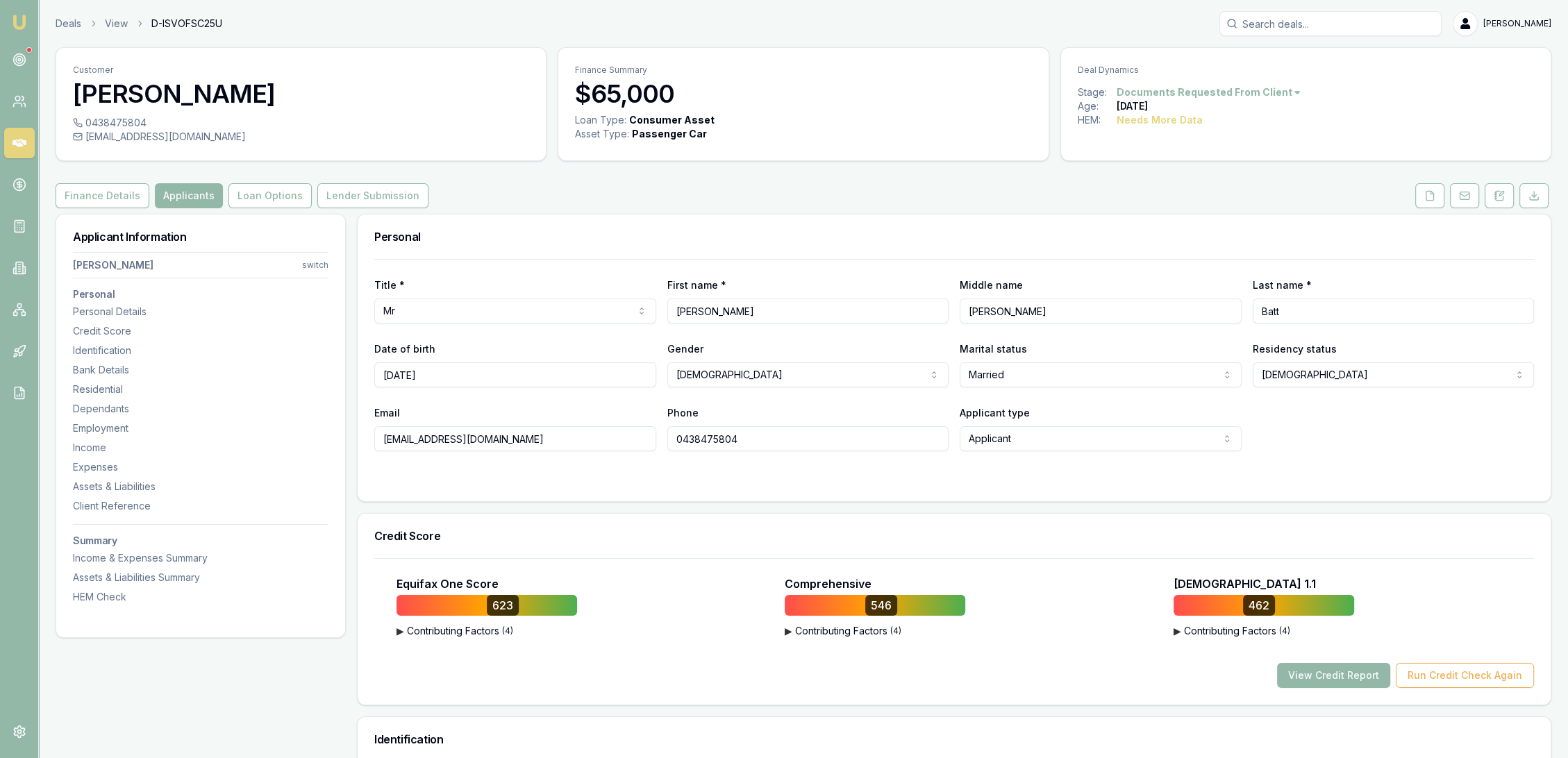
drag, startPoint x: 491, startPoint y: 440, endPoint x: 348, endPoint y: 443, distance: 143.0
drag, startPoint x: 738, startPoint y: 438, endPoint x: 647, endPoint y: 438, distance: 91.0
click at [647, 438] on div "Email roybatt@hotmail.com Phone 0438475804 Applicant type Applicant Applicant N…" at bounding box center [954, 428] width 1160 height 47
click at [106, 202] on button "Finance Details" at bounding box center [102, 195] width 94 height 25
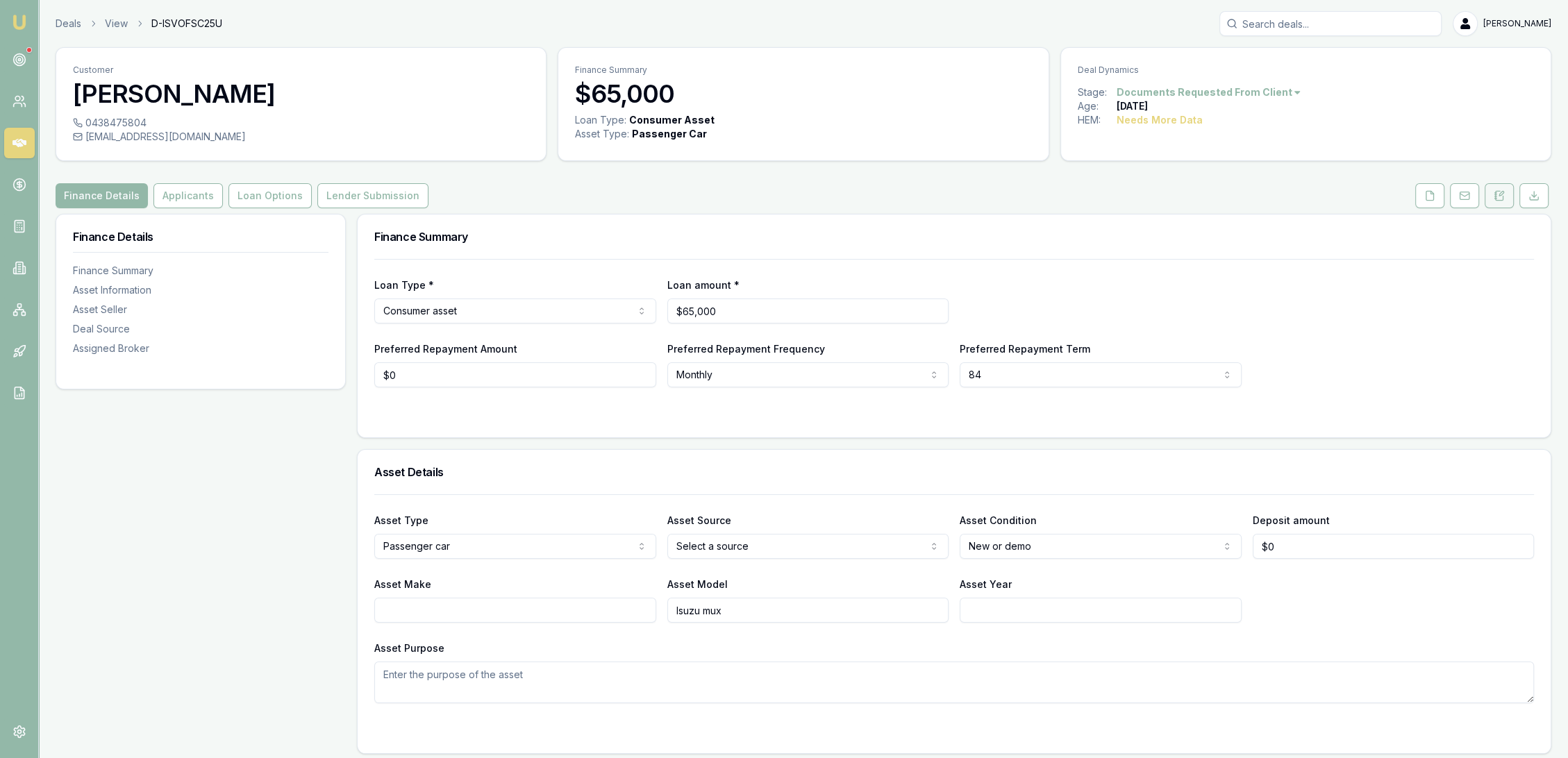
click at [1506, 195] on button at bounding box center [1500, 195] width 29 height 25
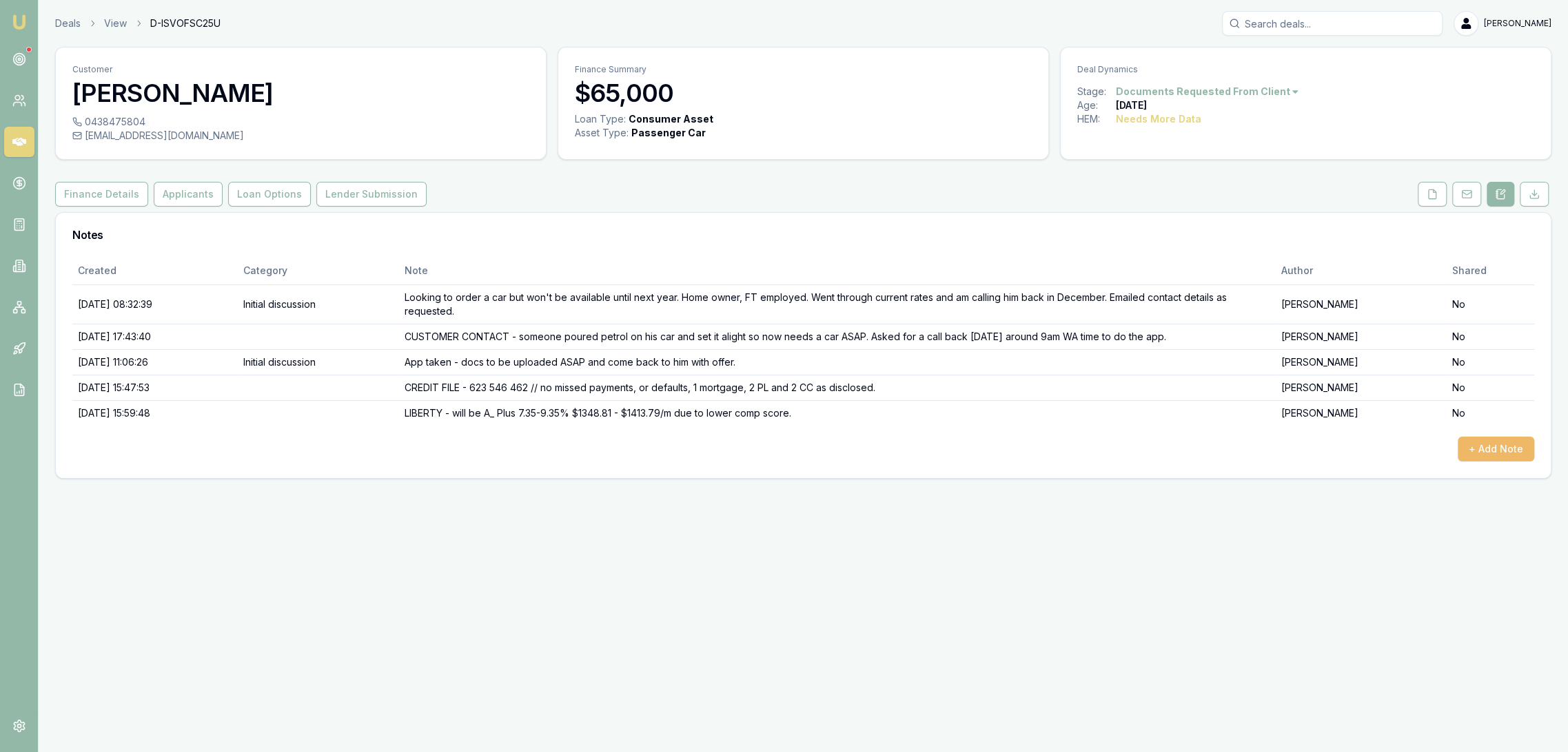
click at [1495, 444] on button "+ Add Note" at bounding box center [1496, 449] width 77 height 24
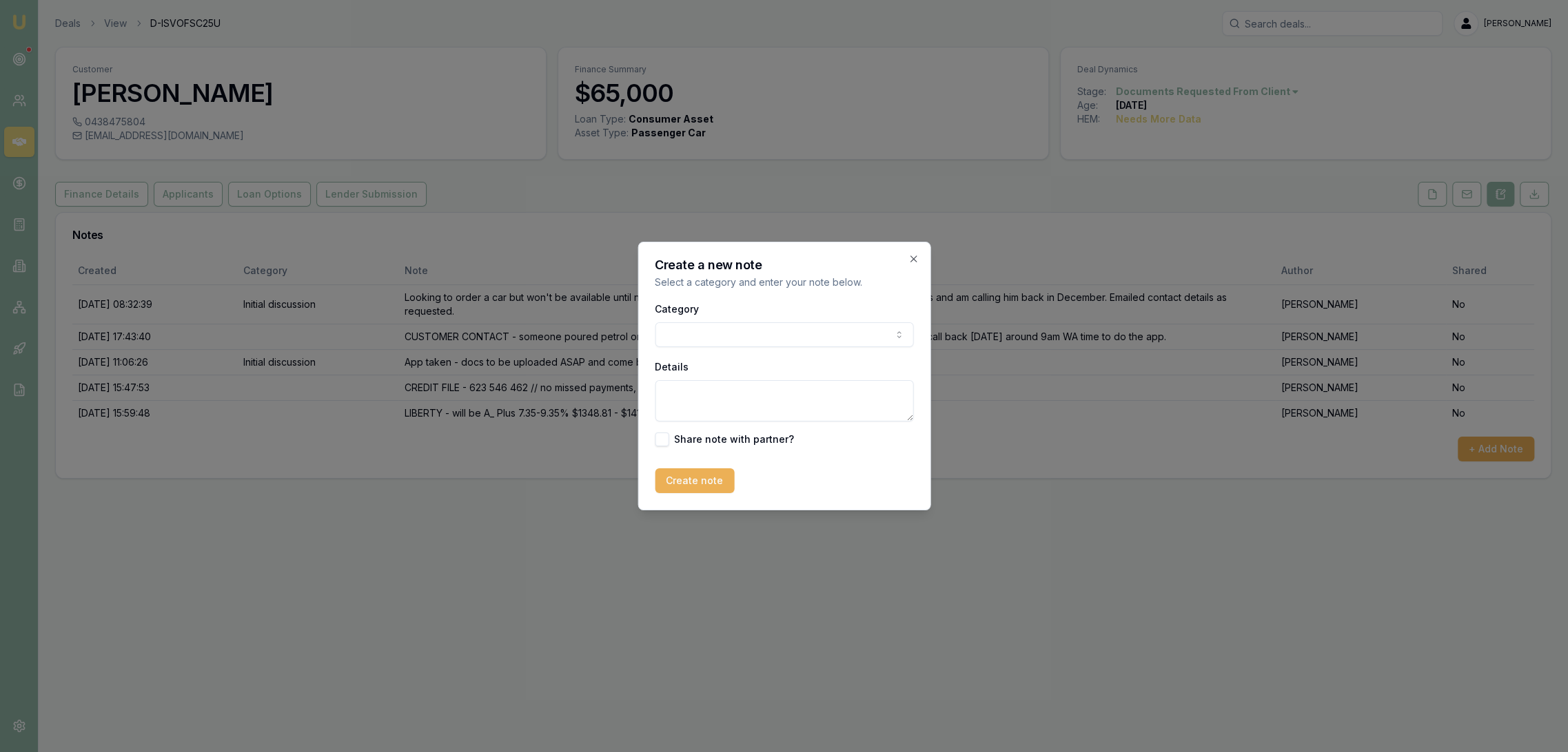
click at [731, 392] on textarea "Details" at bounding box center [784, 401] width 258 height 42
click at [784, 395] on textarea "FIRSTMAC 7.29% $" at bounding box center [784, 401] width 258 height 42
type textarea "FIRSTMAC 7.29% $1039.54/m (brokerage capitalised $1k + 1250 DOF)"
click at [678, 481] on button "Create note" at bounding box center [695, 480] width 79 height 24
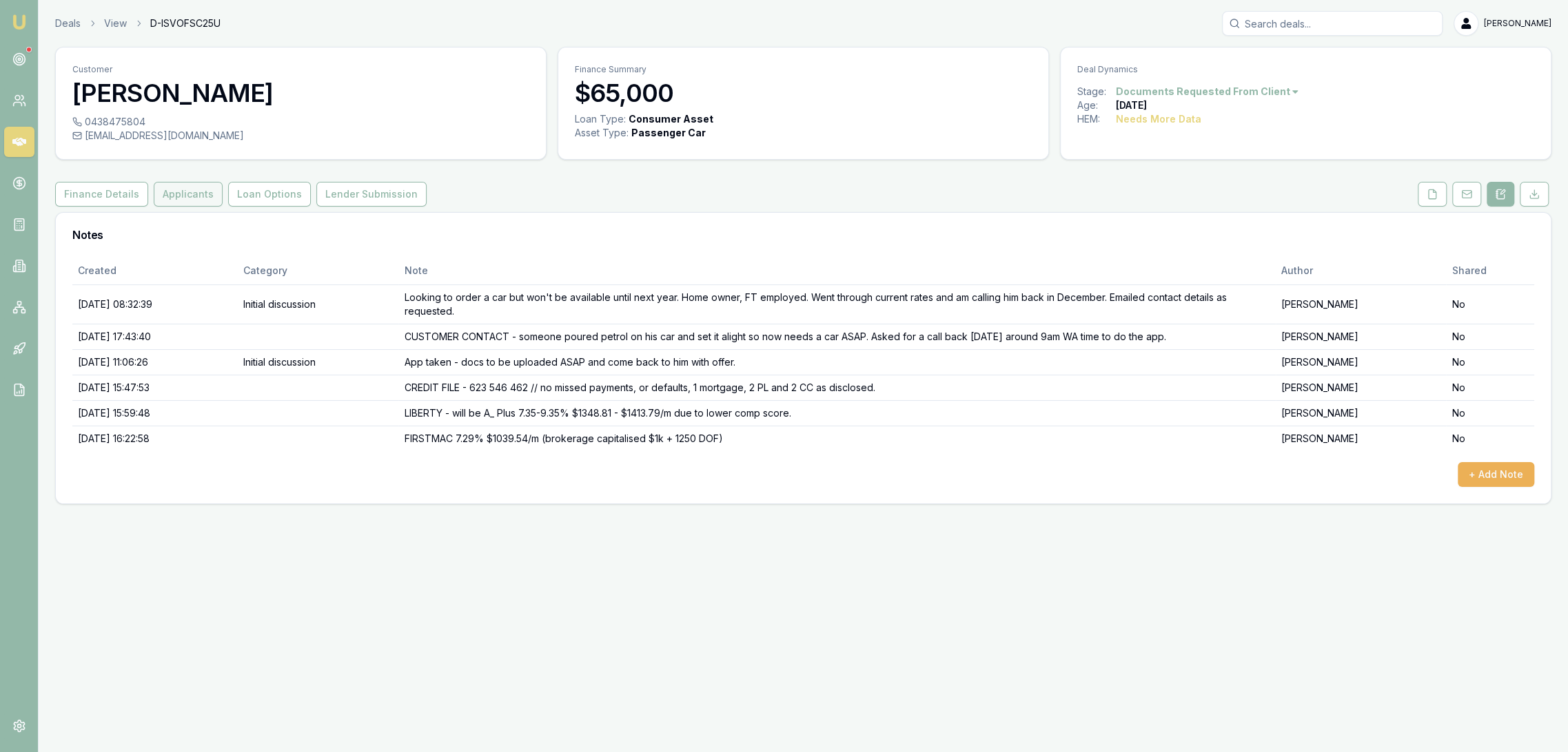
click at [173, 199] on button "Applicants" at bounding box center [188, 193] width 69 height 24
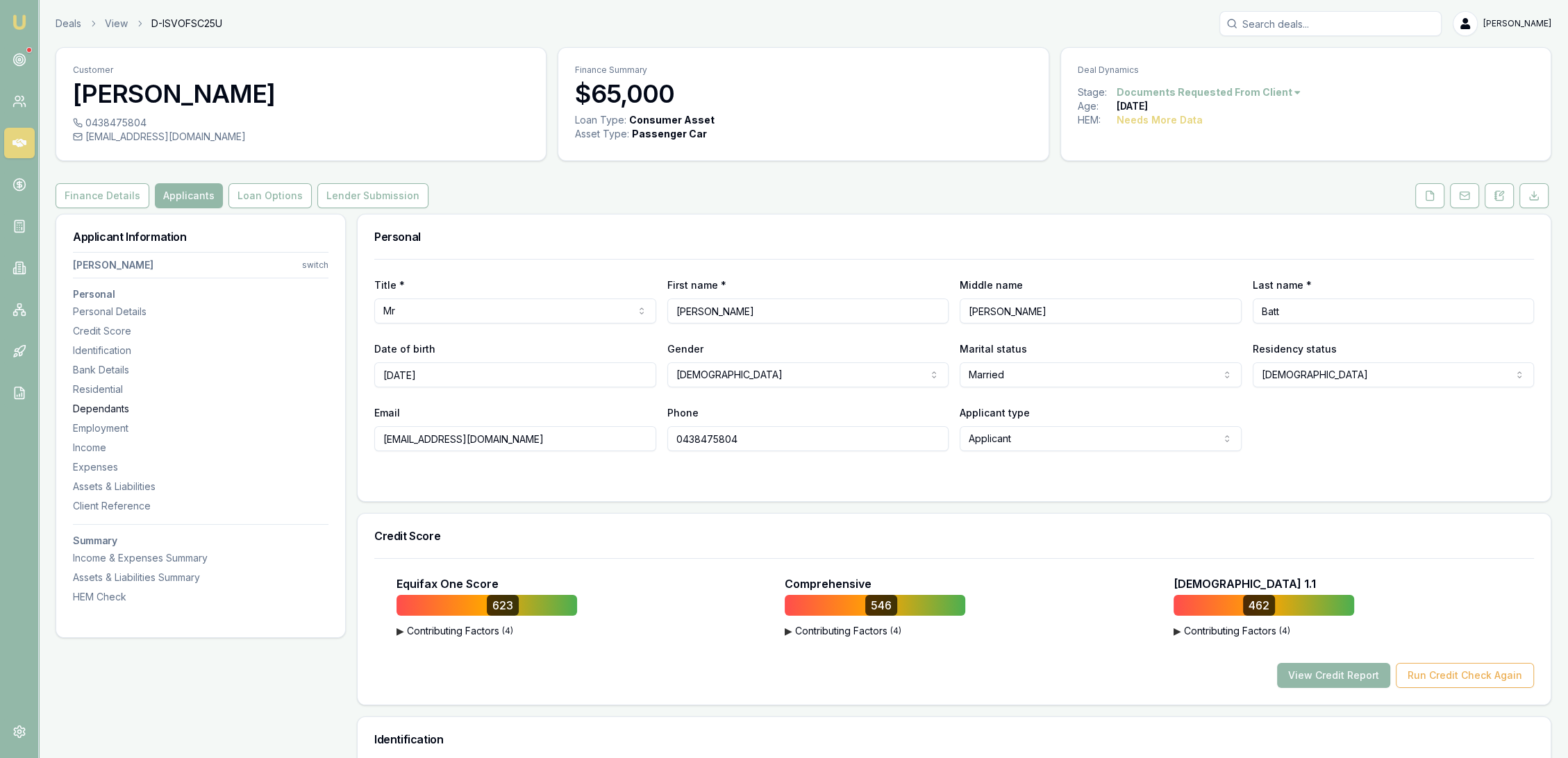
click at [95, 408] on div "Dependants" at bounding box center [200, 409] width 256 height 14
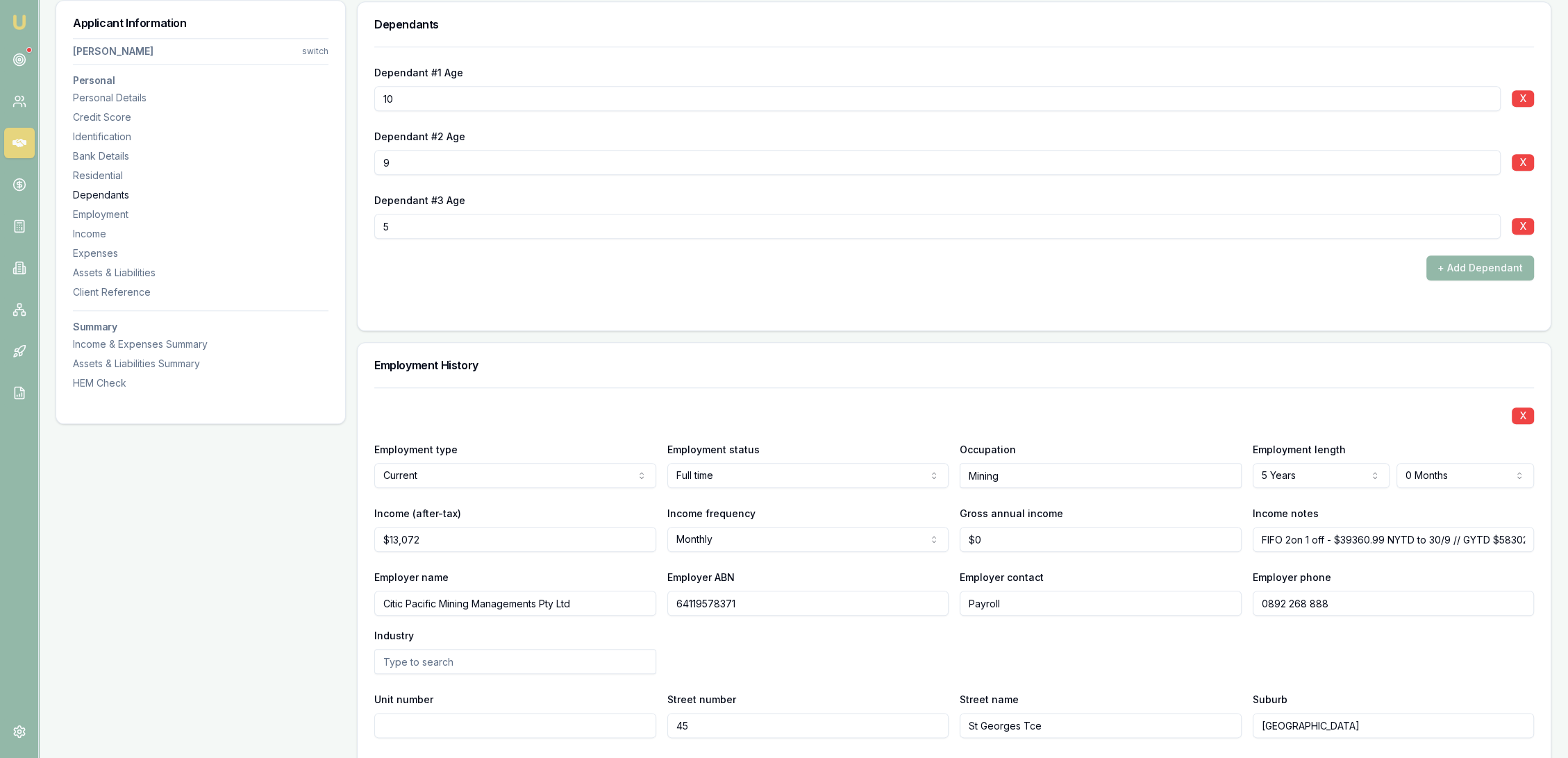
scroll to position [1961, 0]
click at [106, 179] on div "Residential" at bounding box center [200, 175] width 256 height 14
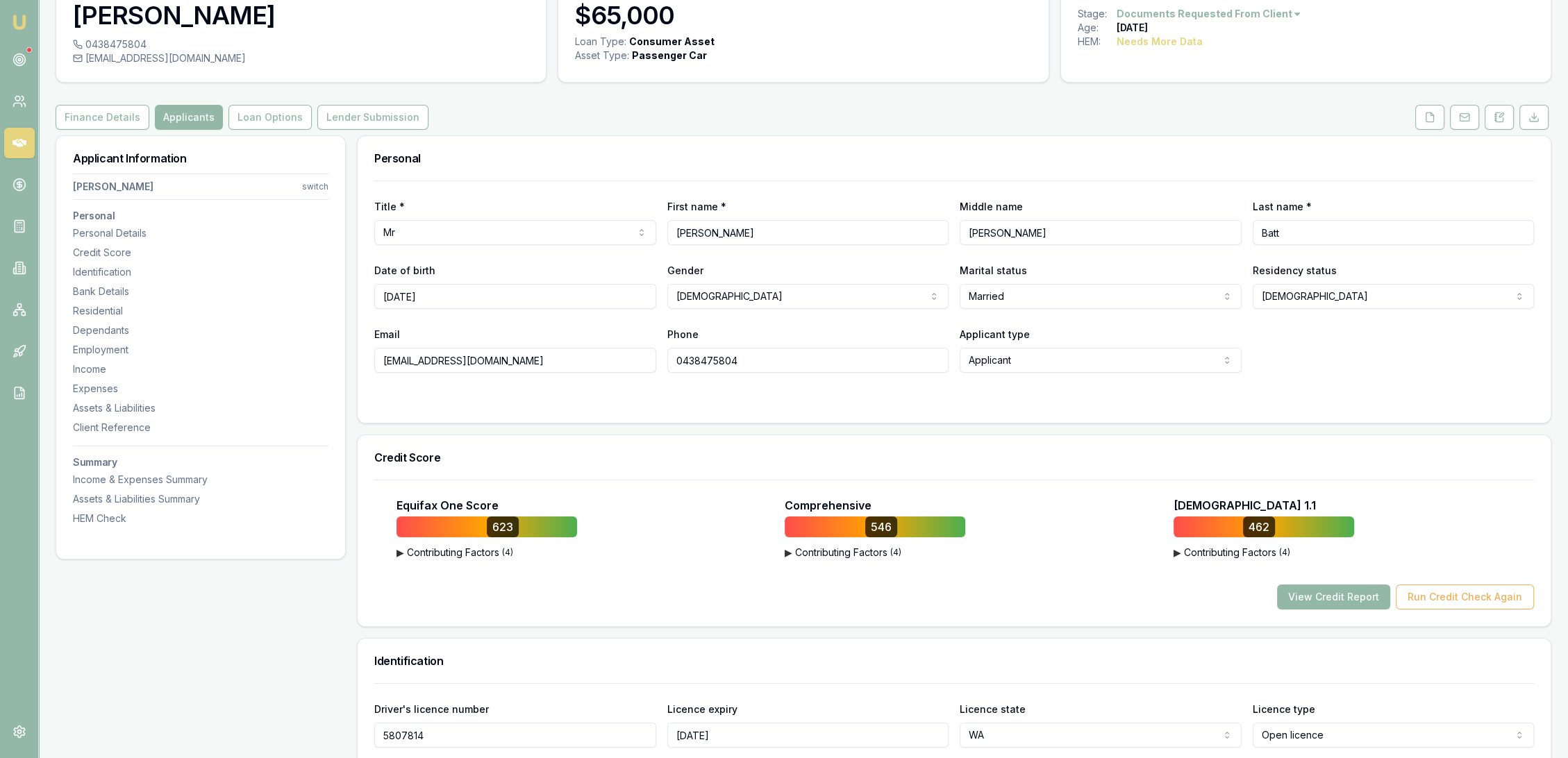
scroll to position [72, 0]
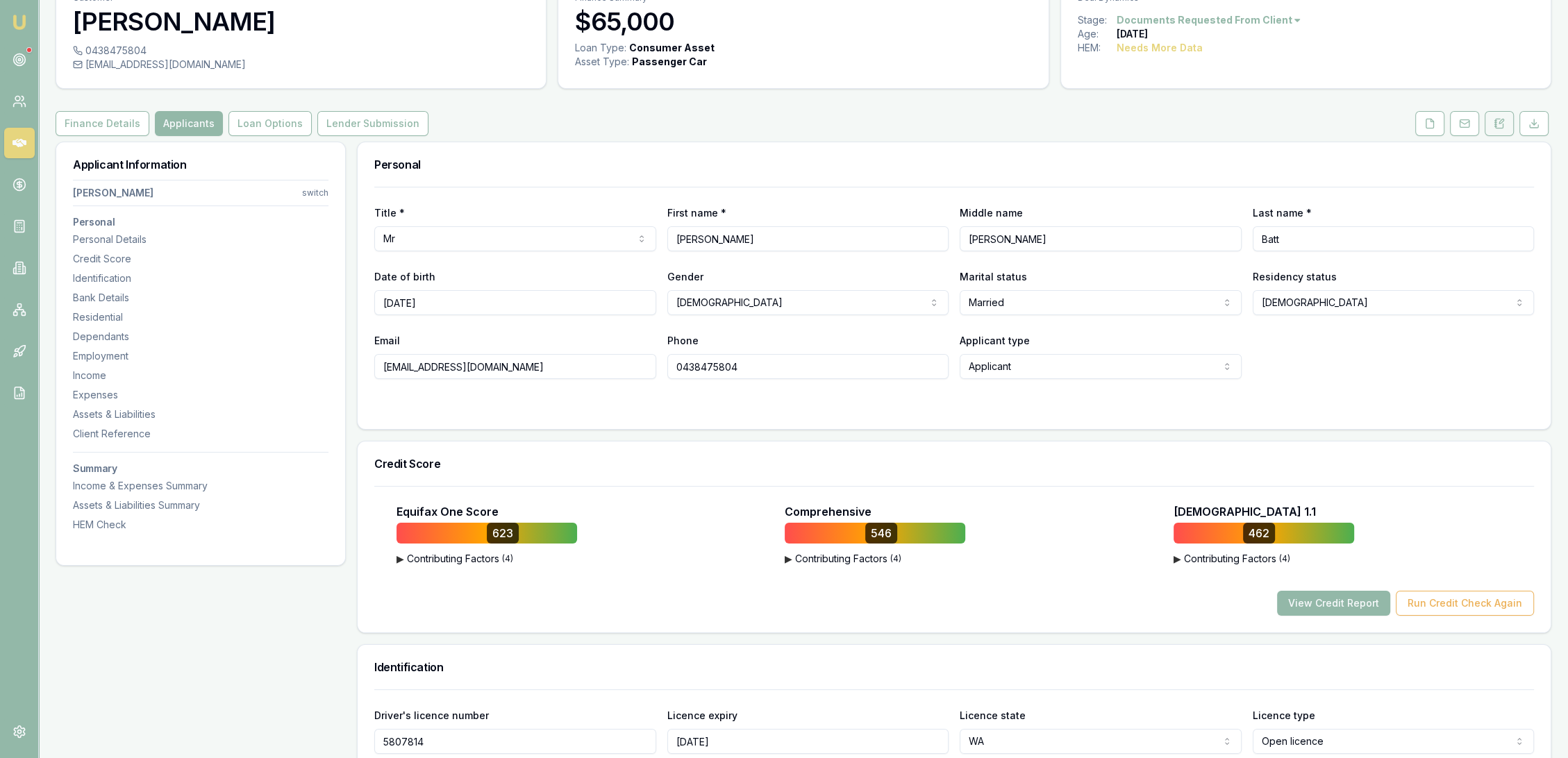
click at [1501, 116] on button at bounding box center [1500, 123] width 29 height 25
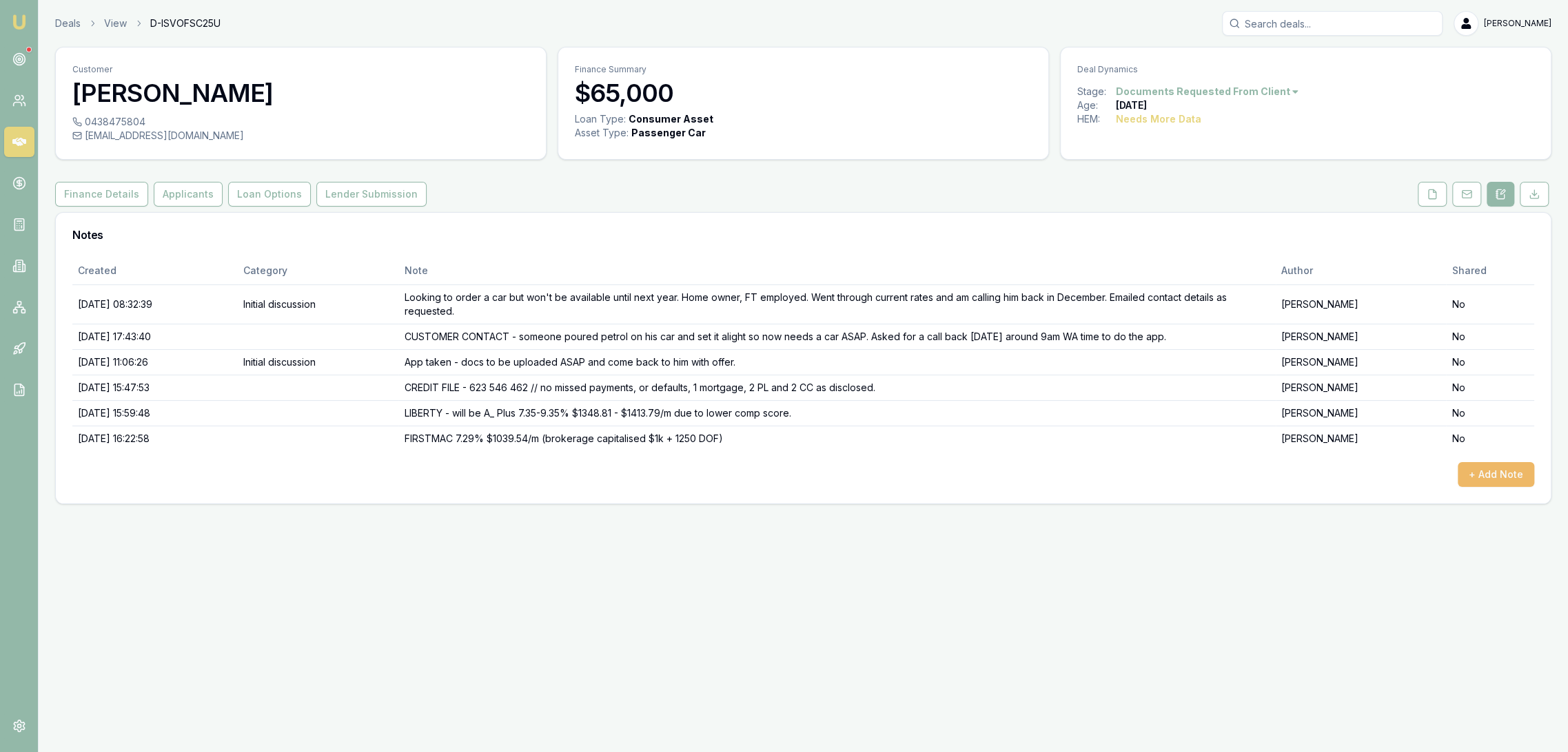
click at [1511, 476] on button "+ Add Note" at bounding box center [1496, 474] width 77 height 24
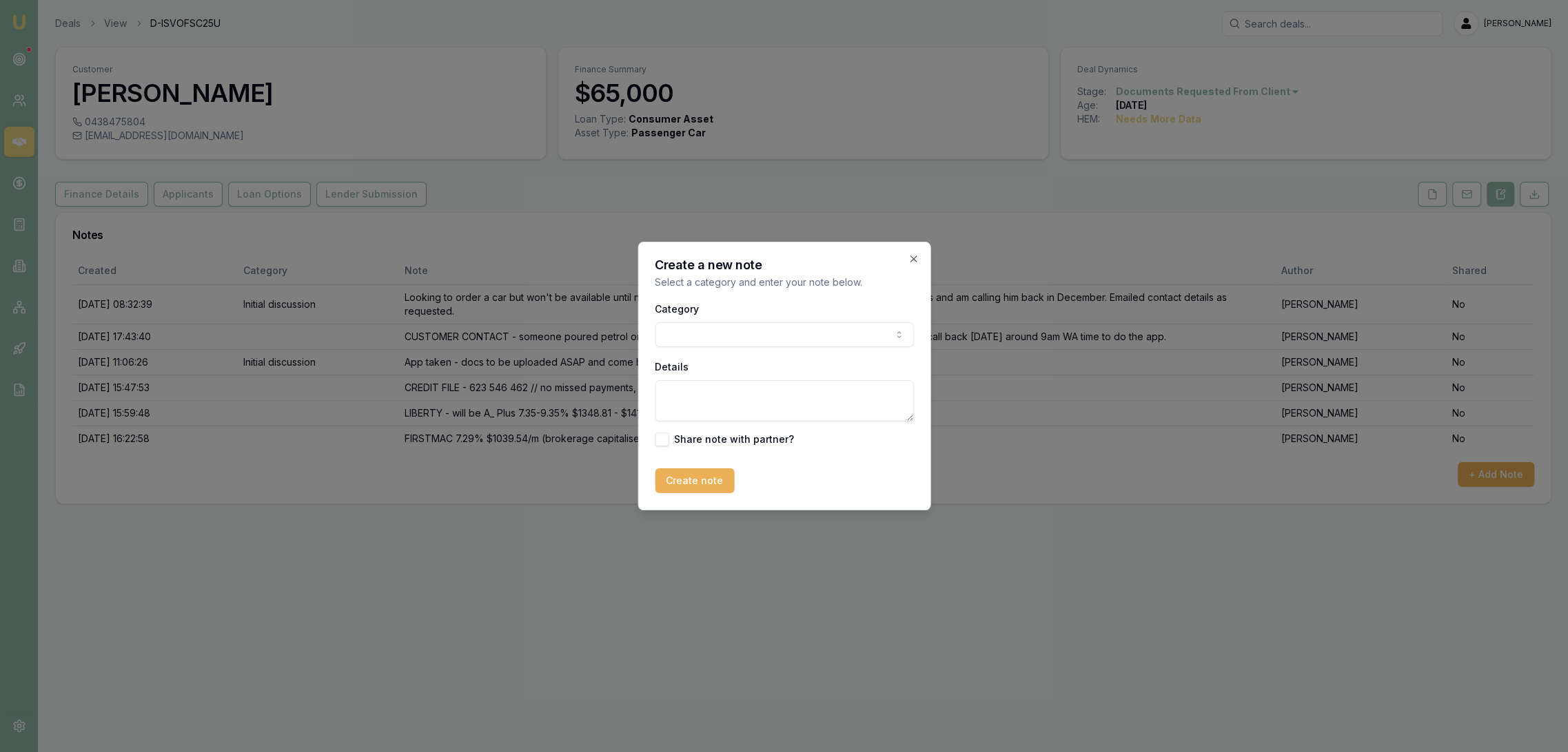
click at [713, 387] on textarea "Details" at bounding box center [784, 401] width 258 height 42
type textarea "f"
type textarea "FIRSTMAC above is variable 7.29%"
click at [713, 475] on button "Create note" at bounding box center [695, 480] width 79 height 24
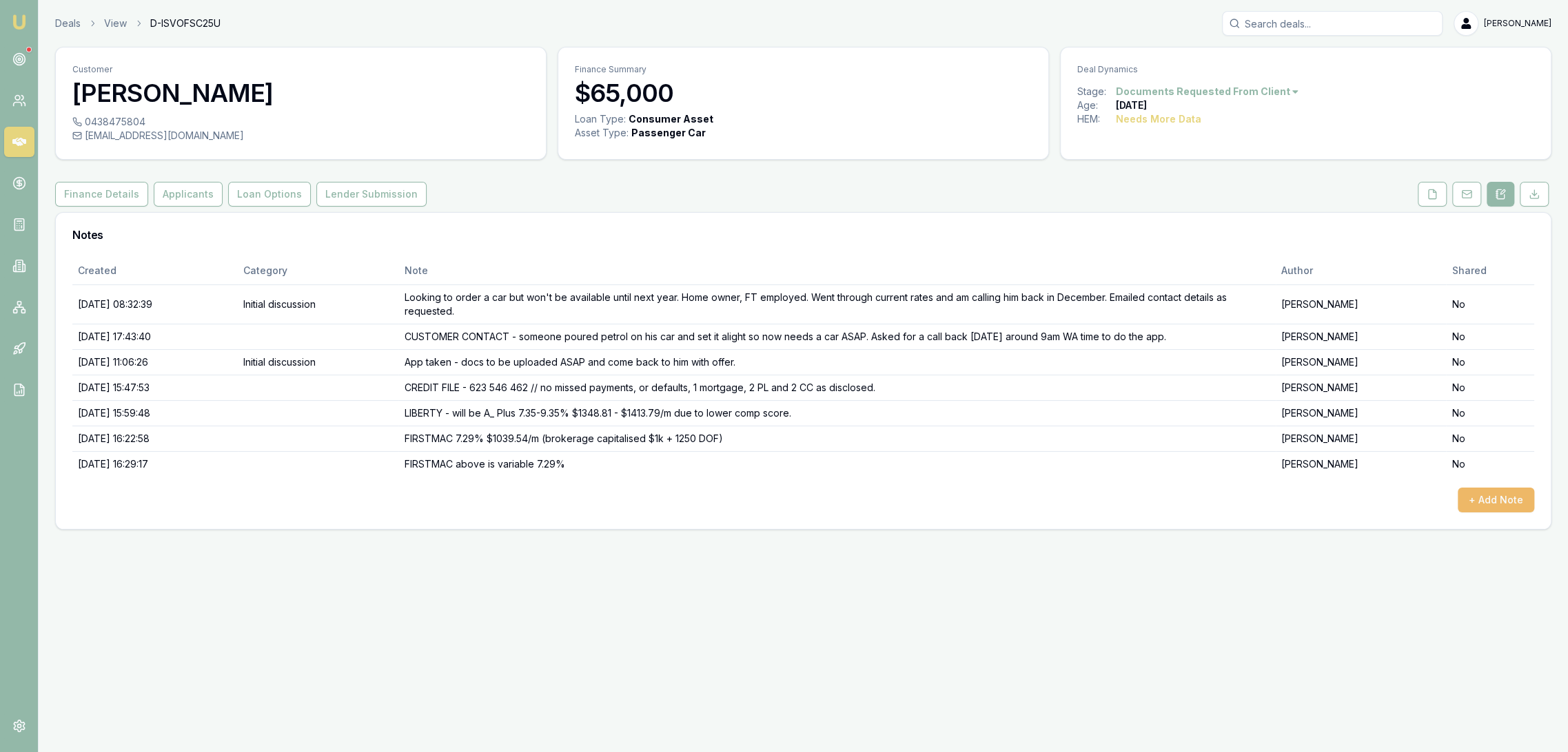
click at [1489, 497] on button "+ Add Note" at bounding box center [1496, 499] width 77 height 24
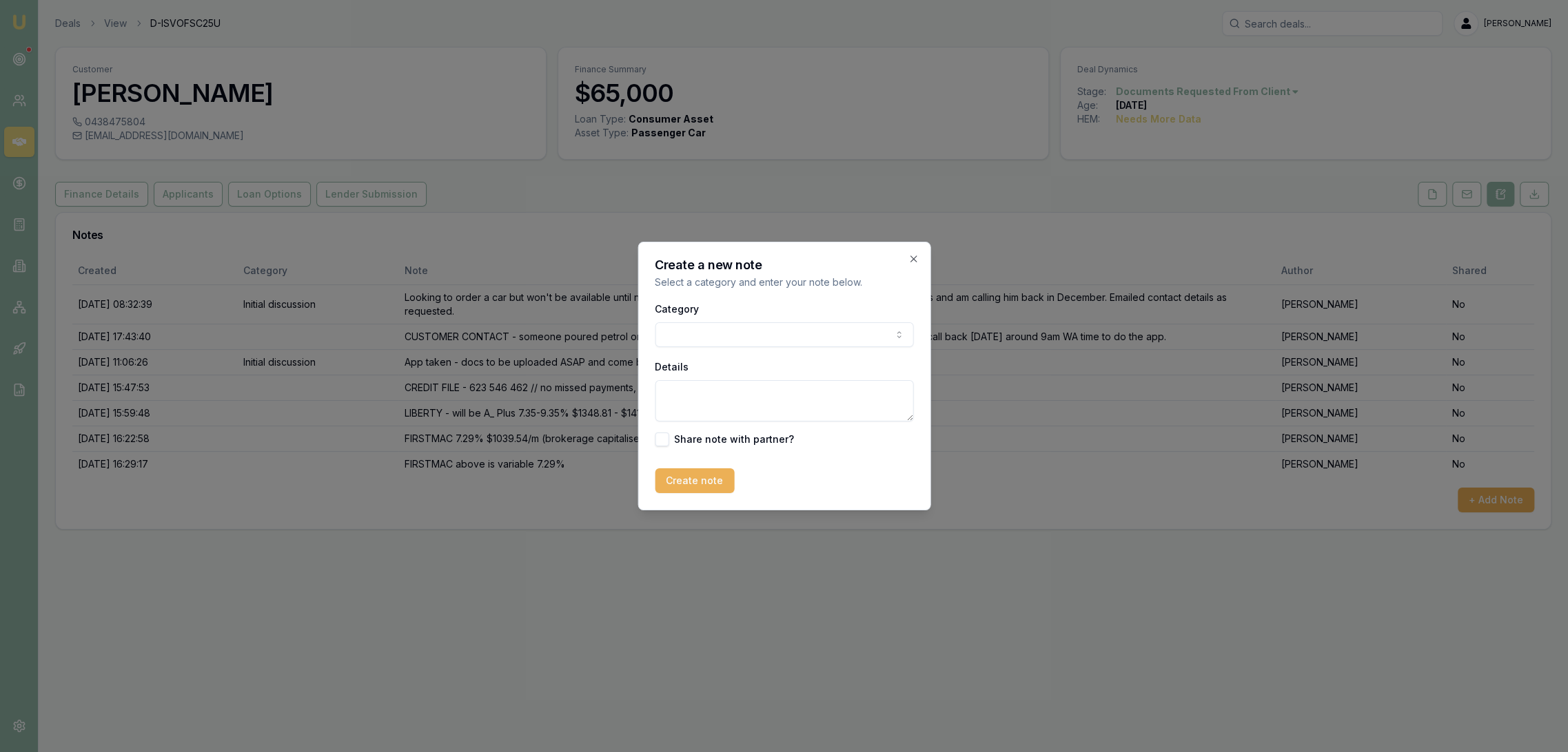
click at [704, 399] on textarea "Details" at bounding box center [784, 401] width 258 height 42
click at [755, 409] on textarea "FIRSTMAC - IGNORE ABOVE --------- Variable 6.09% $1000.05/m FIXED" at bounding box center [784, 401] width 258 height 42
click at [805, 402] on textarea "FIRSTMAC - IGNORE ABOVE --------- Variable 6.09% $1000.05/m // FIXED" at bounding box center [784, 401] width 258 height 42
click at [813, 412] on textarea "FIRSTMAC - IGNORE ABOVE --------- Variable 6.09% $1000.05/m // FIXED" at bounding box center [784, 401] width 258 height 42
type textarea "FIRSTMAC - IGNORE ABOVE --------- Variable 6.09% $1000.05/m // FIXED 6.59% $101…"
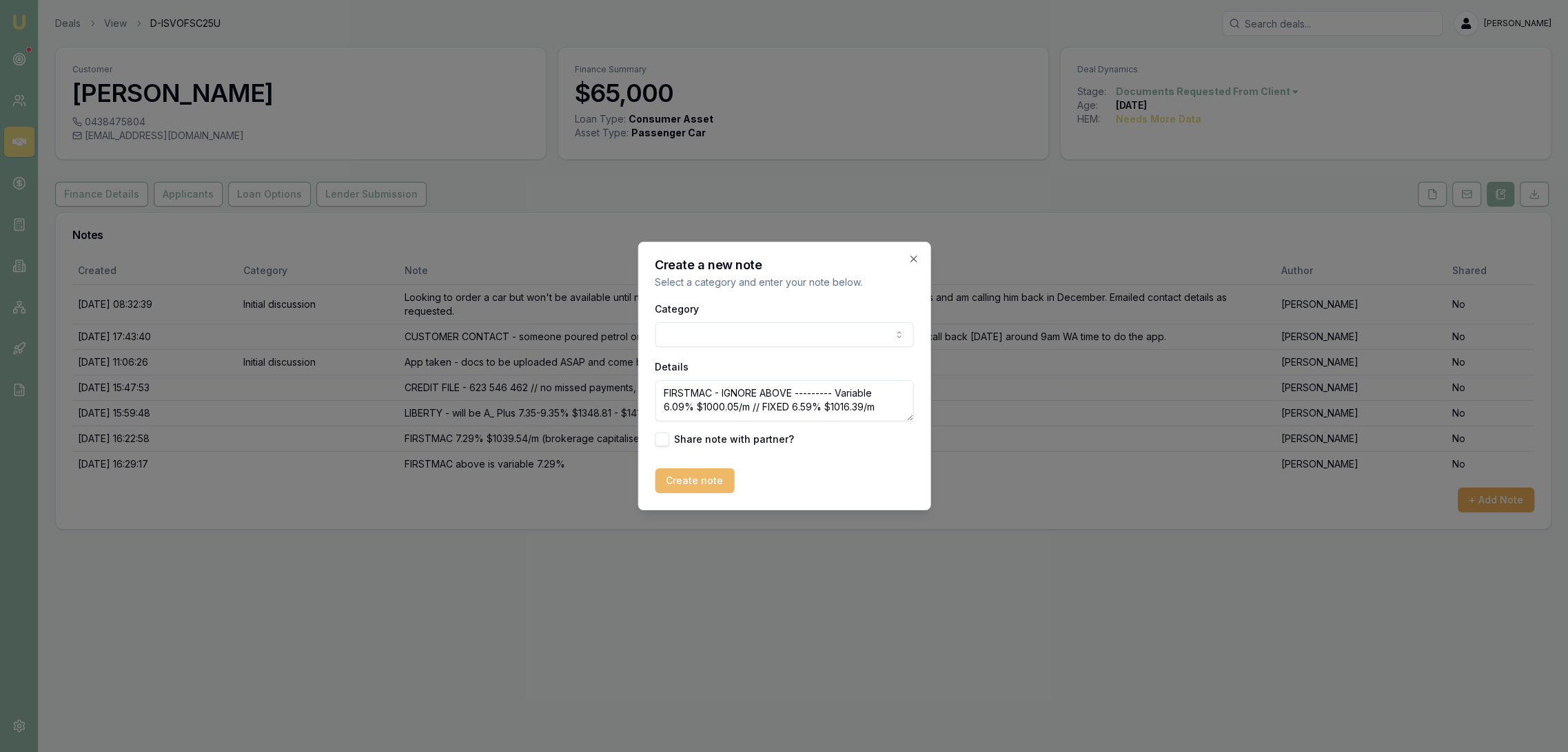
click at [700, 478] on button "Create note" at bounding box center [695, 480] width 79 height 24
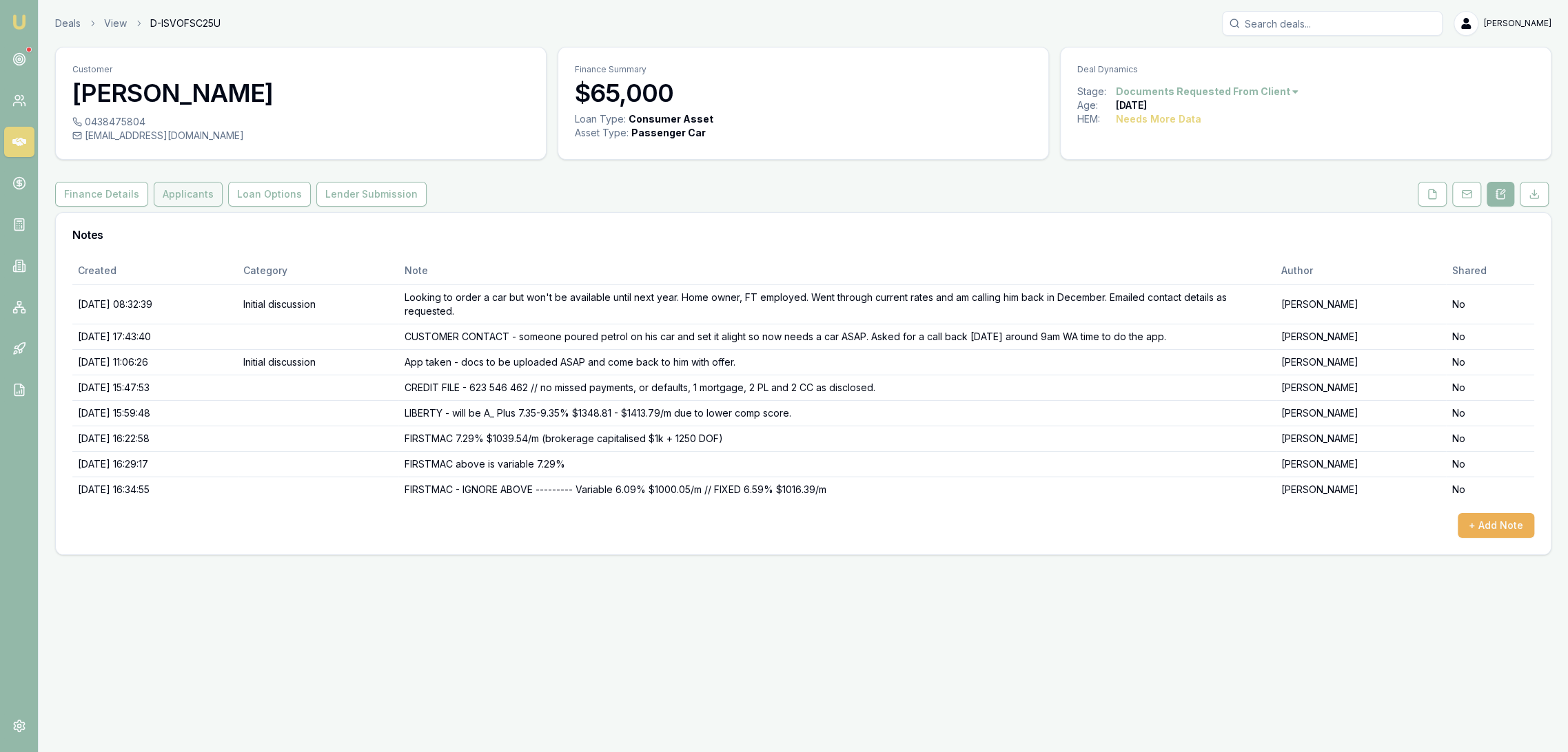
click at [165, 194] on button "Applicants" at bounding box center [188, 193] width 69 height 24
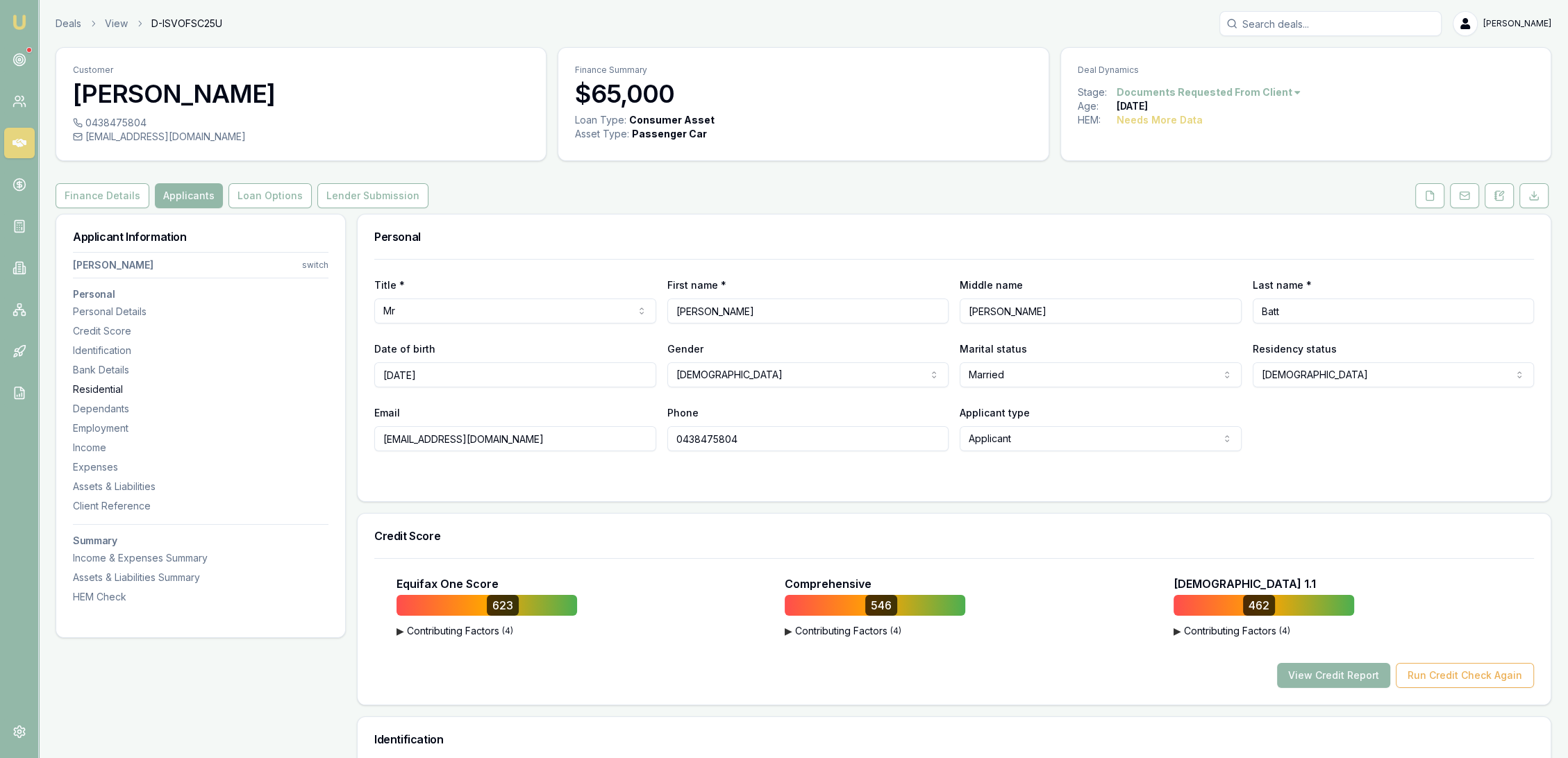
click at [95, 391] on div "Residential" at bounding box center [200, 389] width 256 height 14
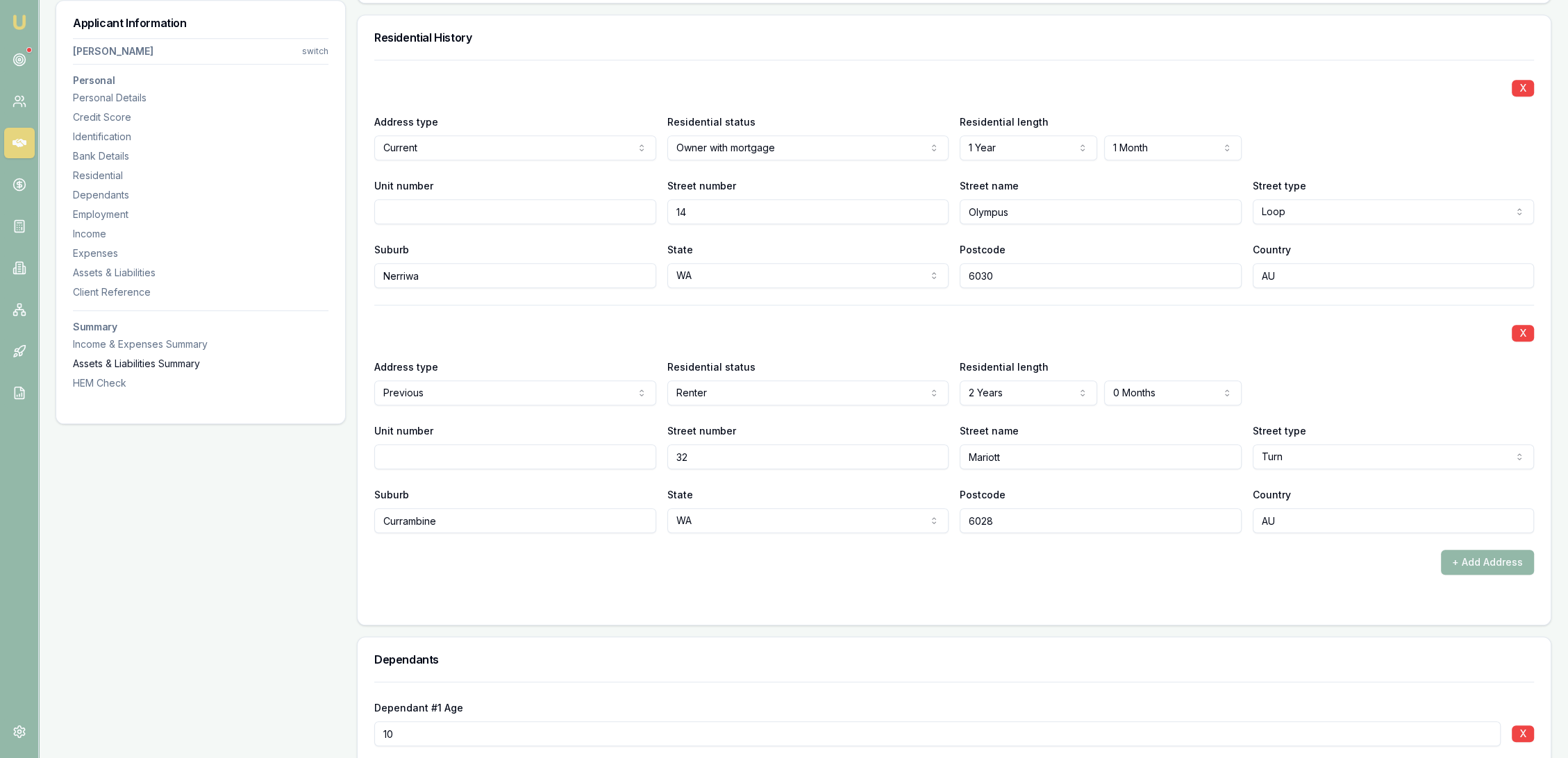
scroll to position [1339, 0]
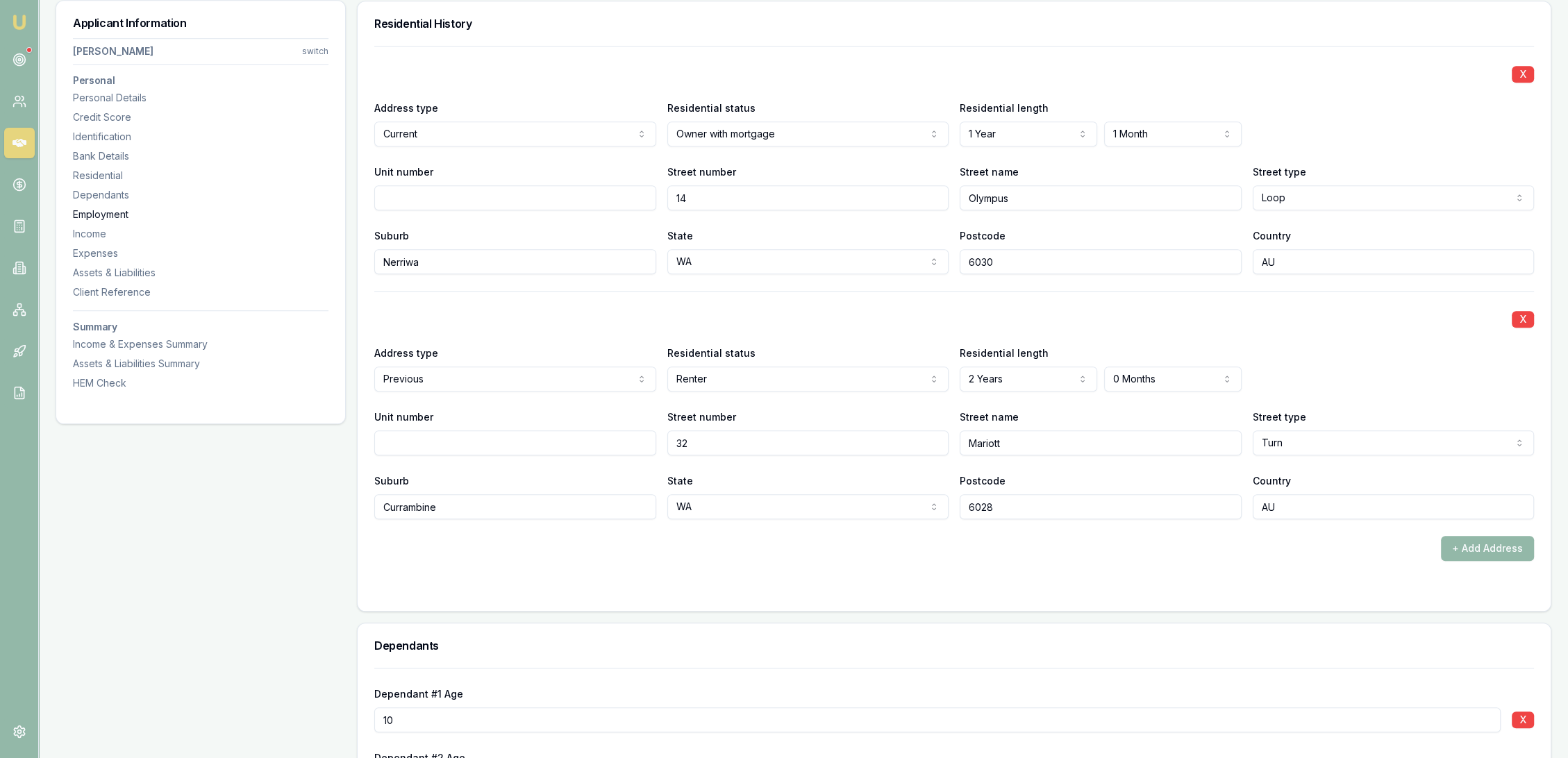
click at [96, 216] on div "Employment" at bounding box center [200, 214] width 256 height 14
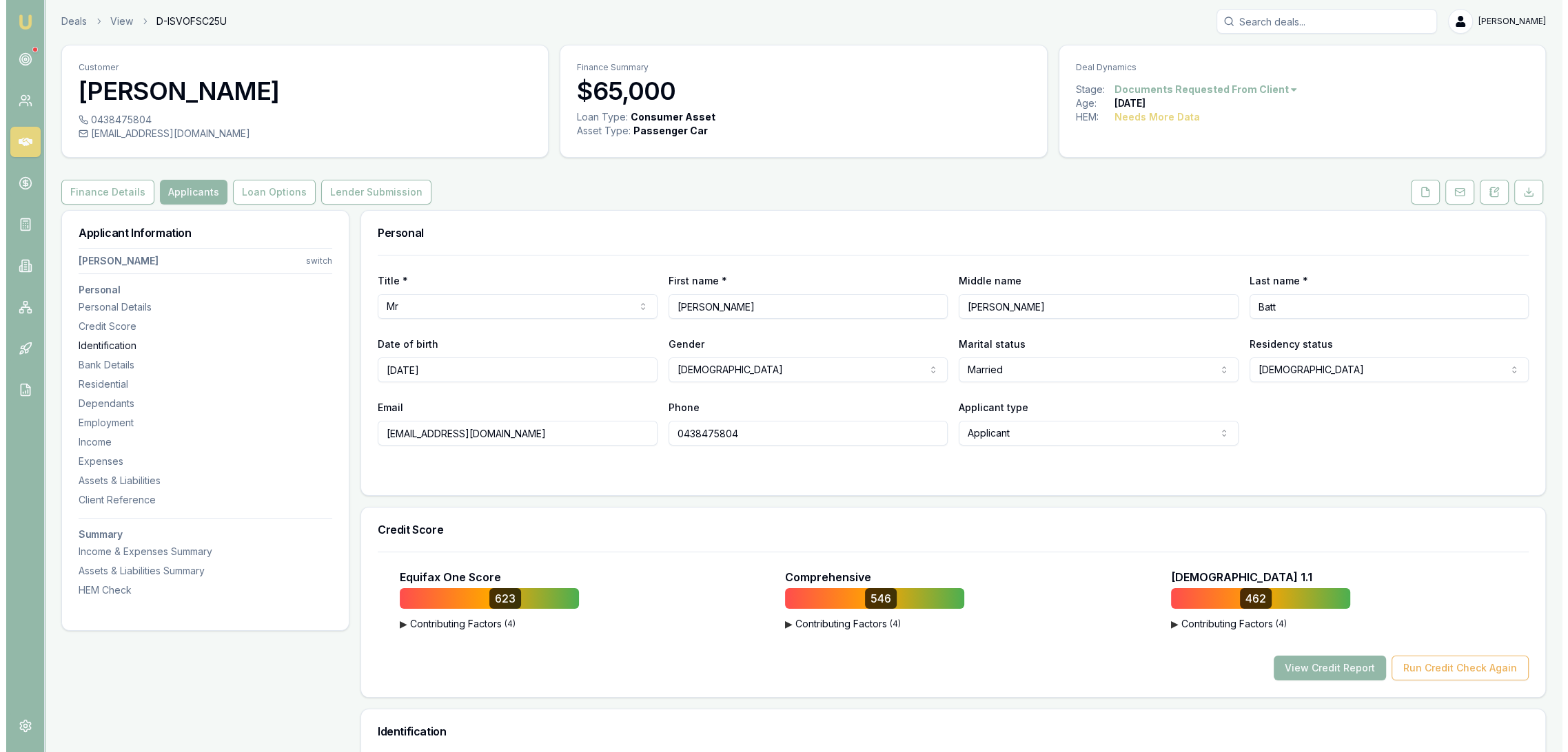
scroll to position [0, 0]
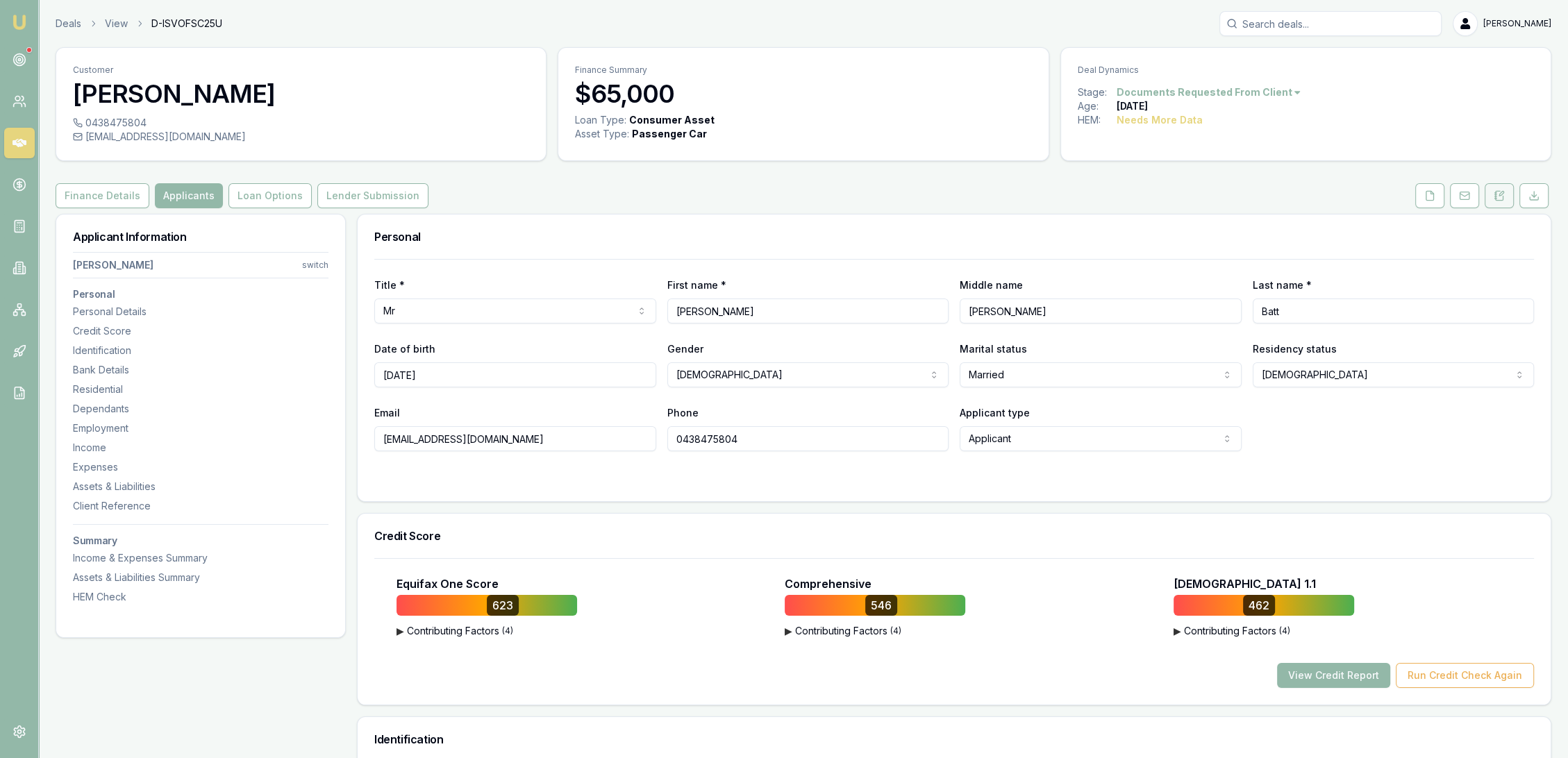
click at [1501, 201] on button at bounding box center [1500, 195] width 29 height 25
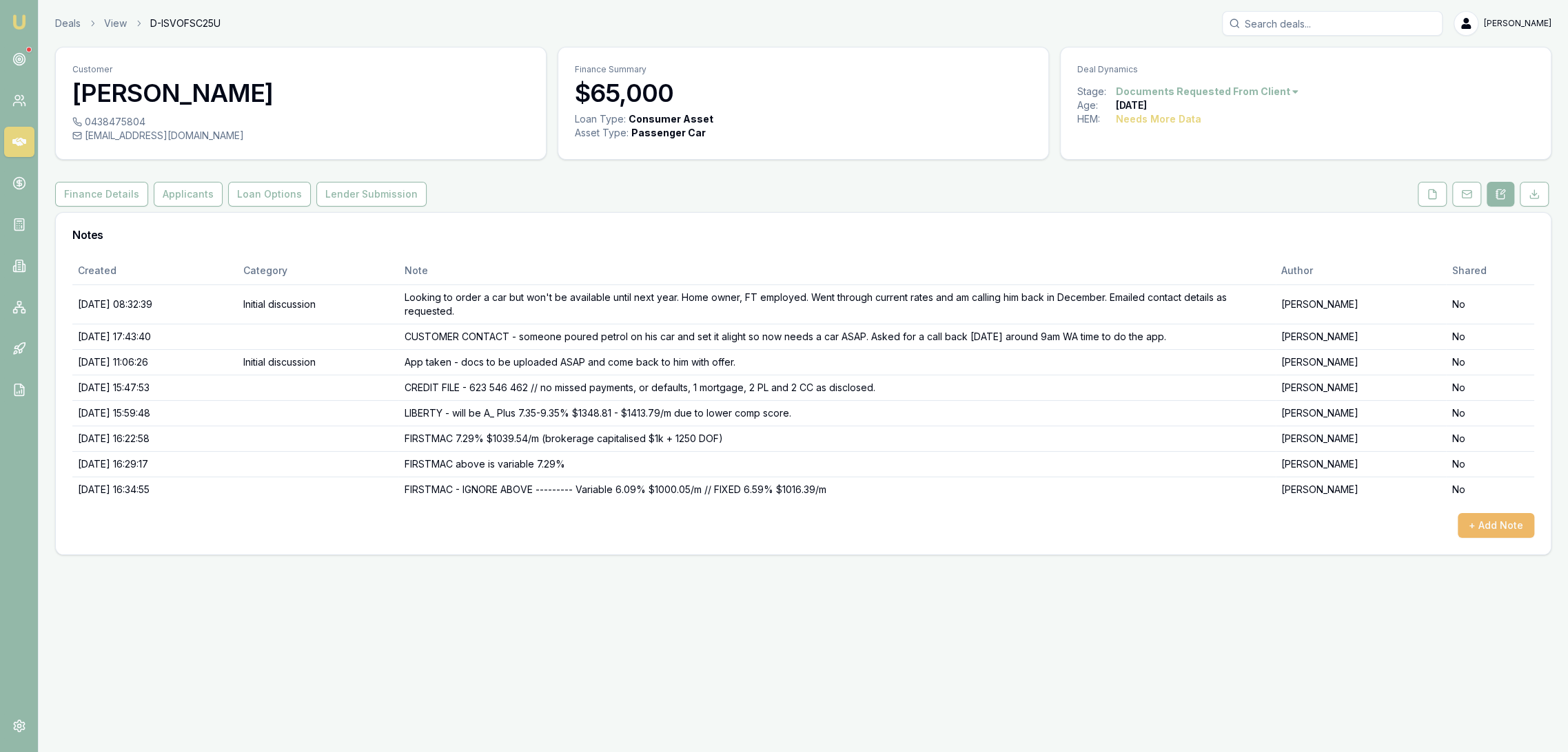
click at [1486, 526] on button "+ Add Note" at bounding box center [1496, 525] width 77 height 24
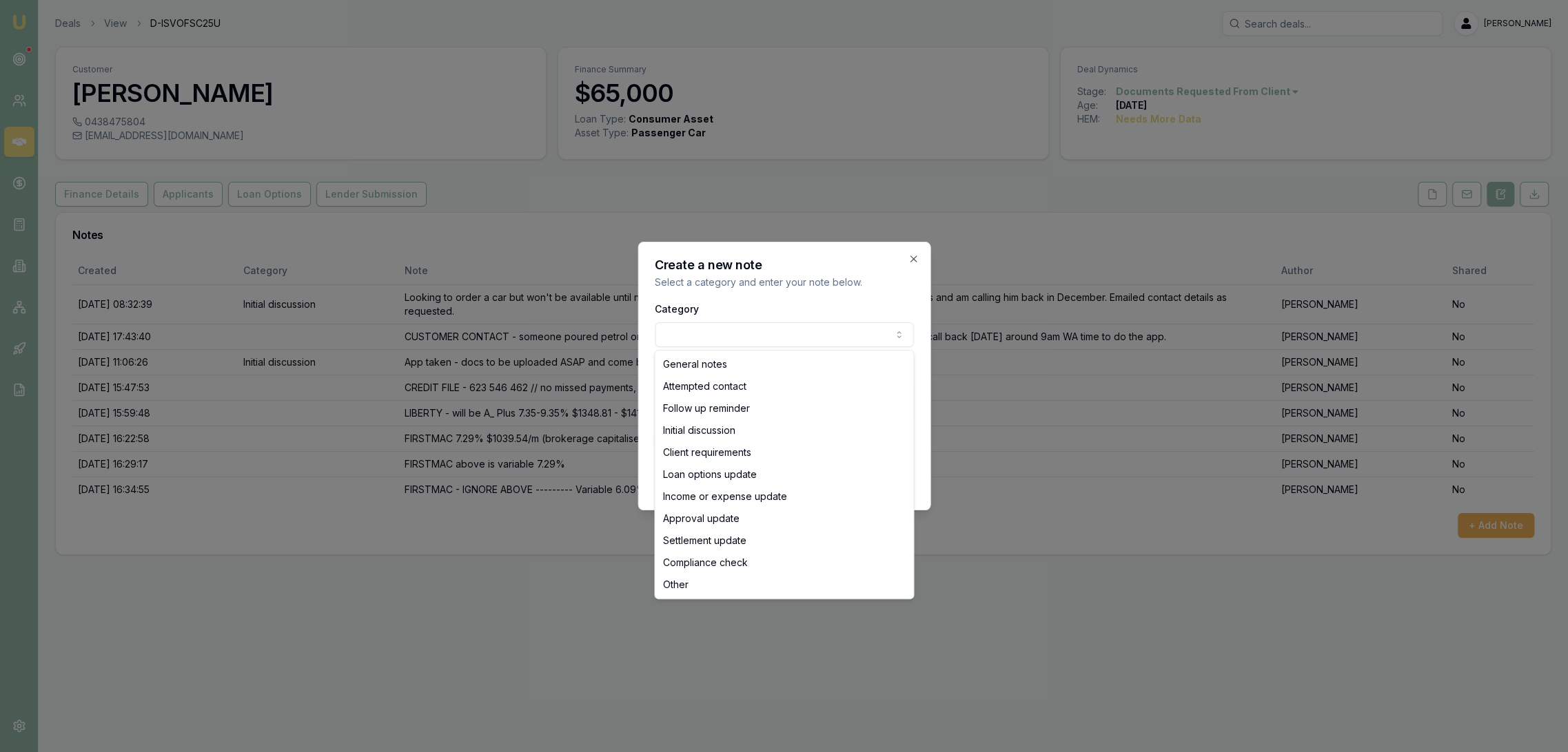
click at [756, 332] on body "Emu Broker Deals View D-ISVOFSC25U Robyn Adams Toggle Menu Customer Roy Batt 04…" at bounding box center [784, 376] width 1568 height 752
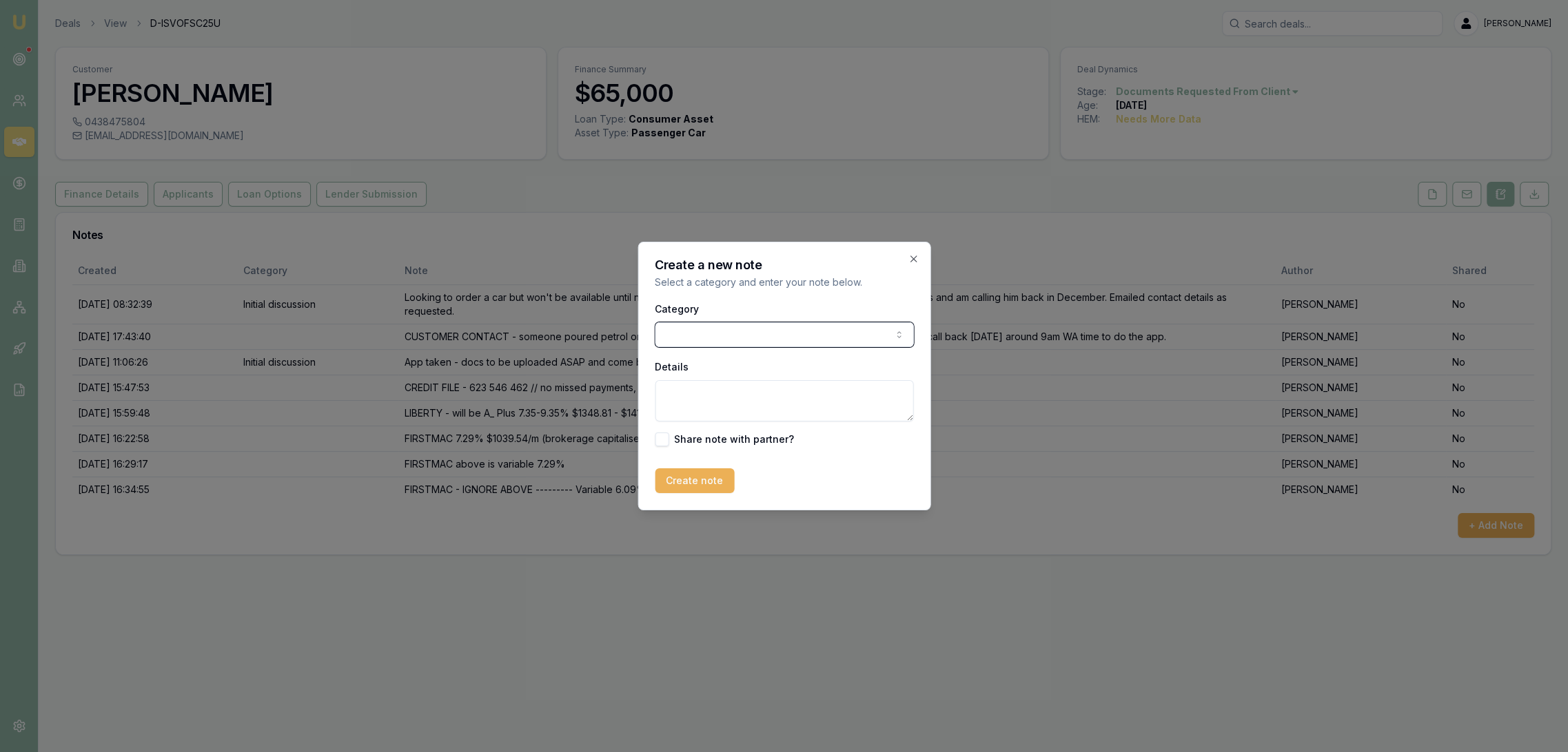
click at [929, 480] on body "Emu Broker Deals View D-ISVOFSC25U Robyn Adams Toggle Menu Customer Roy Batt 04…" at bounding box center [784, 376] width 1568 height 752
click at [735, 390] on textarea "Details" at bounding box center [784, 401] width 258 height 42
click at [823, 395] on textarea "PEPPER - 6.85-8.85% $" at bounding box center [784, 401] width 258 height 42
click at [767, 394] on textarea "PEPPER - 6.85-8.85% $1081.85/m" at bounding box center [784, 401] width 258 height 42
click at [826, 395] on textarea "PEPPER - 6.85-8.85% $1081.85/m" at bounding box center [784, 401] width 258 height 42
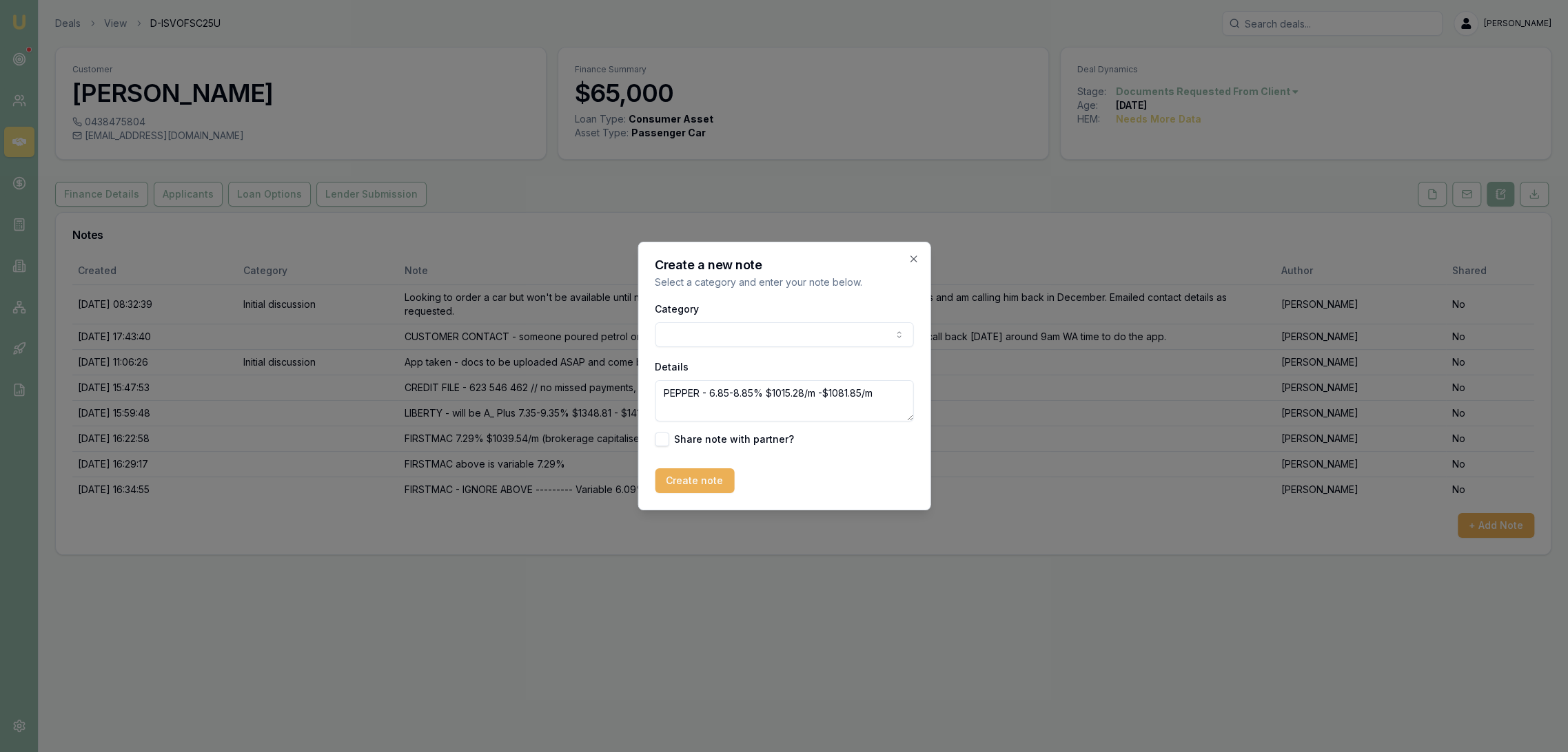
click at [822, 397] on textarea "PEPPER - 6.85-8.85% $1015.28/m -$1081.85/m" at bounding box center [784, 401] width 258 height 42
click at [897, 395] on textarea "PEPPER - 6.85-8.85% $1015.28/m-$1081.85/m" at bounding box center [784, 401] width 258 height 42
type textarea "PEPPER - 6.85-8.85% $1015.28/m-$1081.85/m FOR 7 yrs"
click at [684, 482] on button "Create note" at bounding box center [695, 480] width 79 height 24
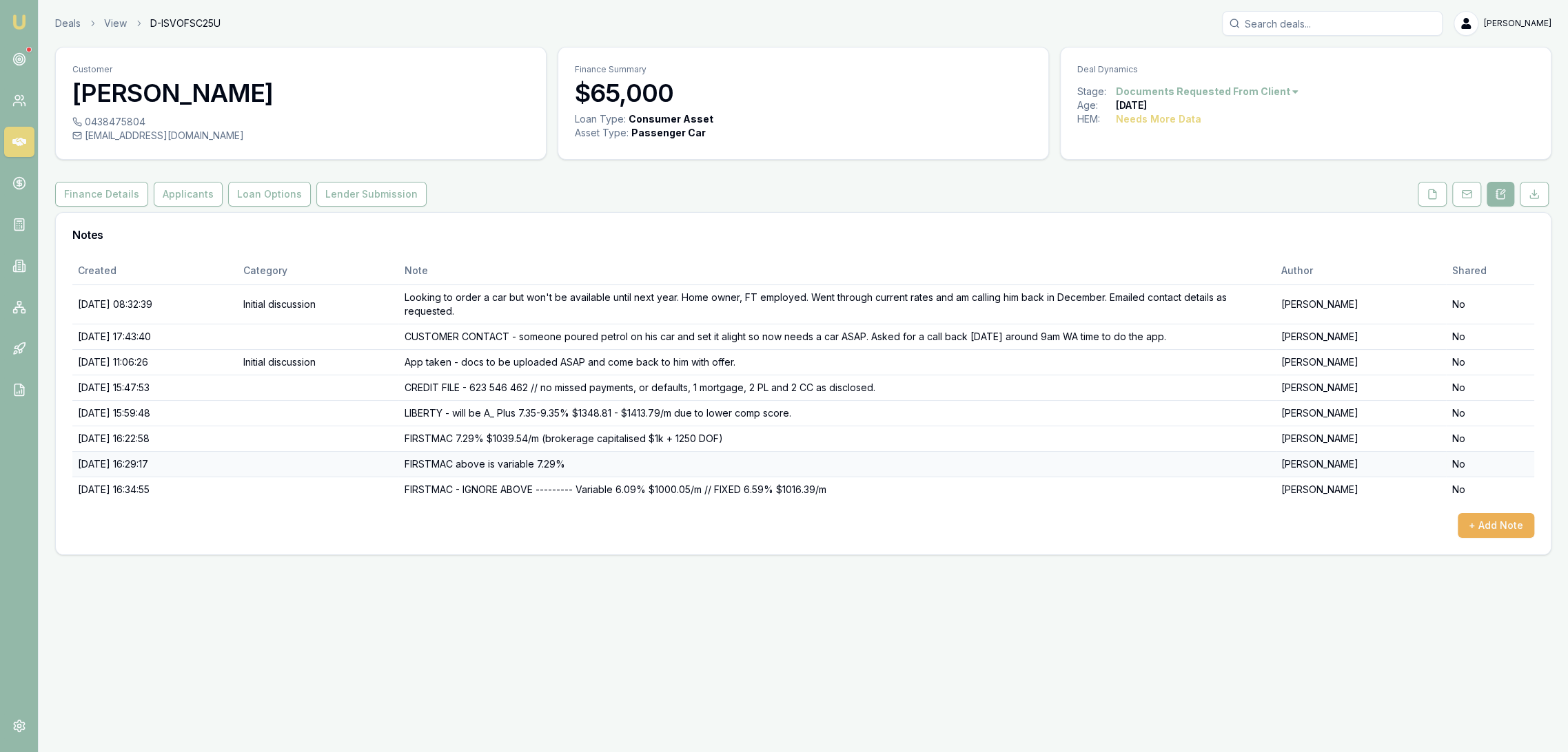
click at [518, 471] on td "FIRSTMAC above is variable 7.29%" at bounding box center [837, 464] width 878 height 25
click at [1479, 523] on button "+ Add Note" at bounding box center [1496, 525] width 77 height 24
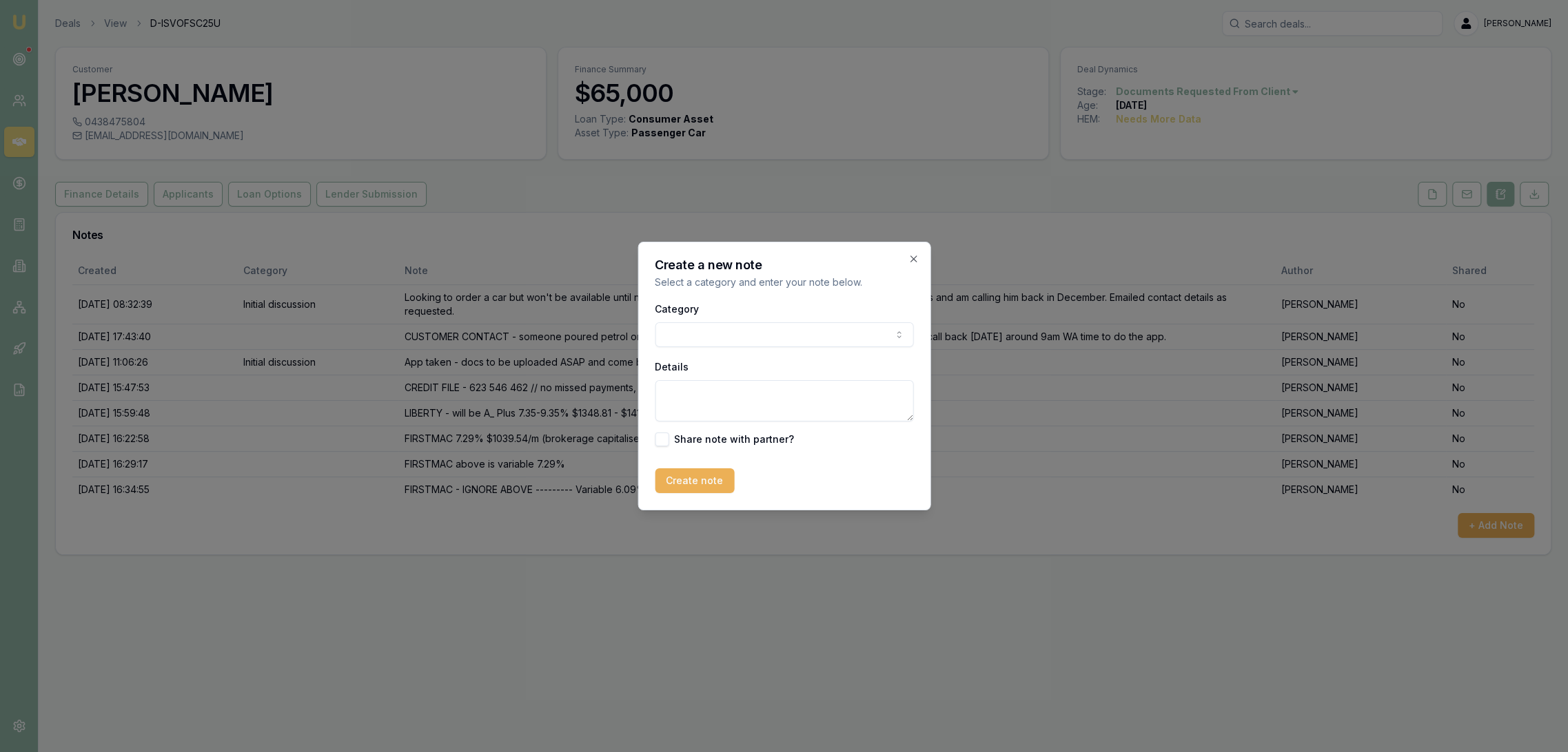
drag, startPoint x: 908, startPoint y: 266, endPoint x: 734, endPoint y: 197, distance: 187.2
click at [908, 266] on h2 "Create a new note" at bounding box center [784, 265] width 258 height 13
click at [917, 260] on icon "button" at bounding box center [913, 259] width 11 height 11
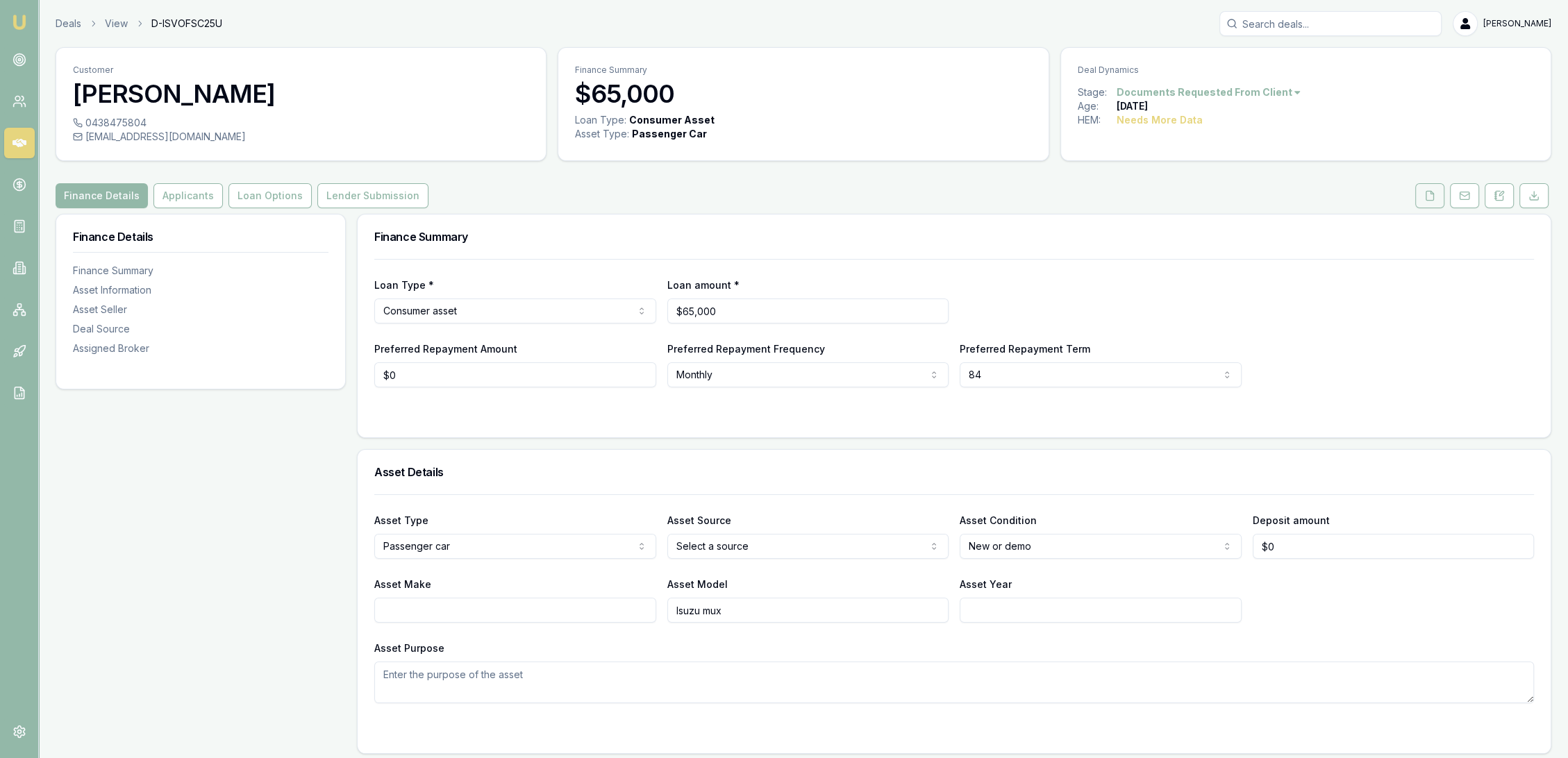
click at [1425, 193] on icon at bounding box center [1430, 196] width 11 height 11
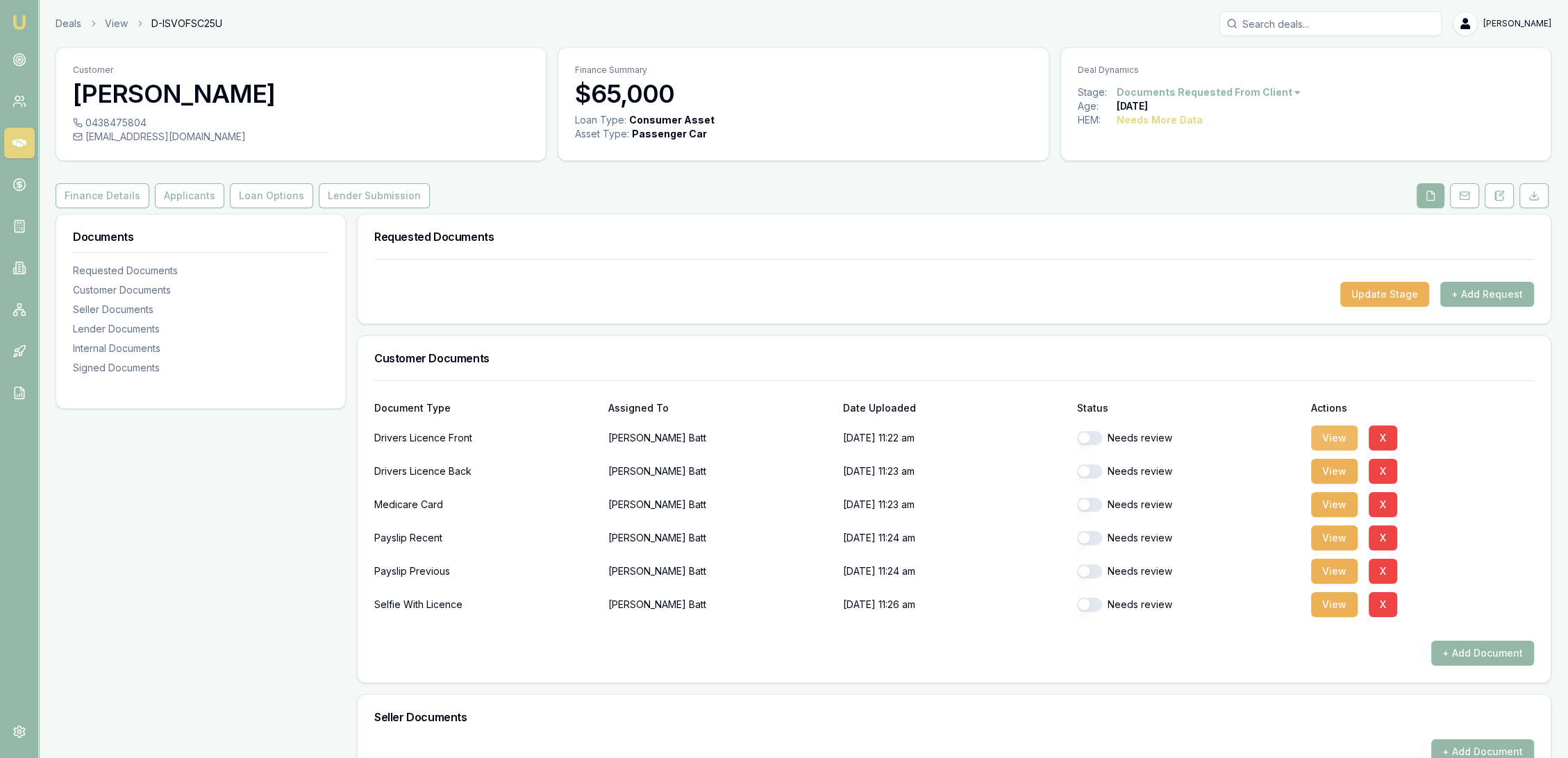
click at [1328, 447] on button "View" at bounding box center [1334, 438] width 46 height 25
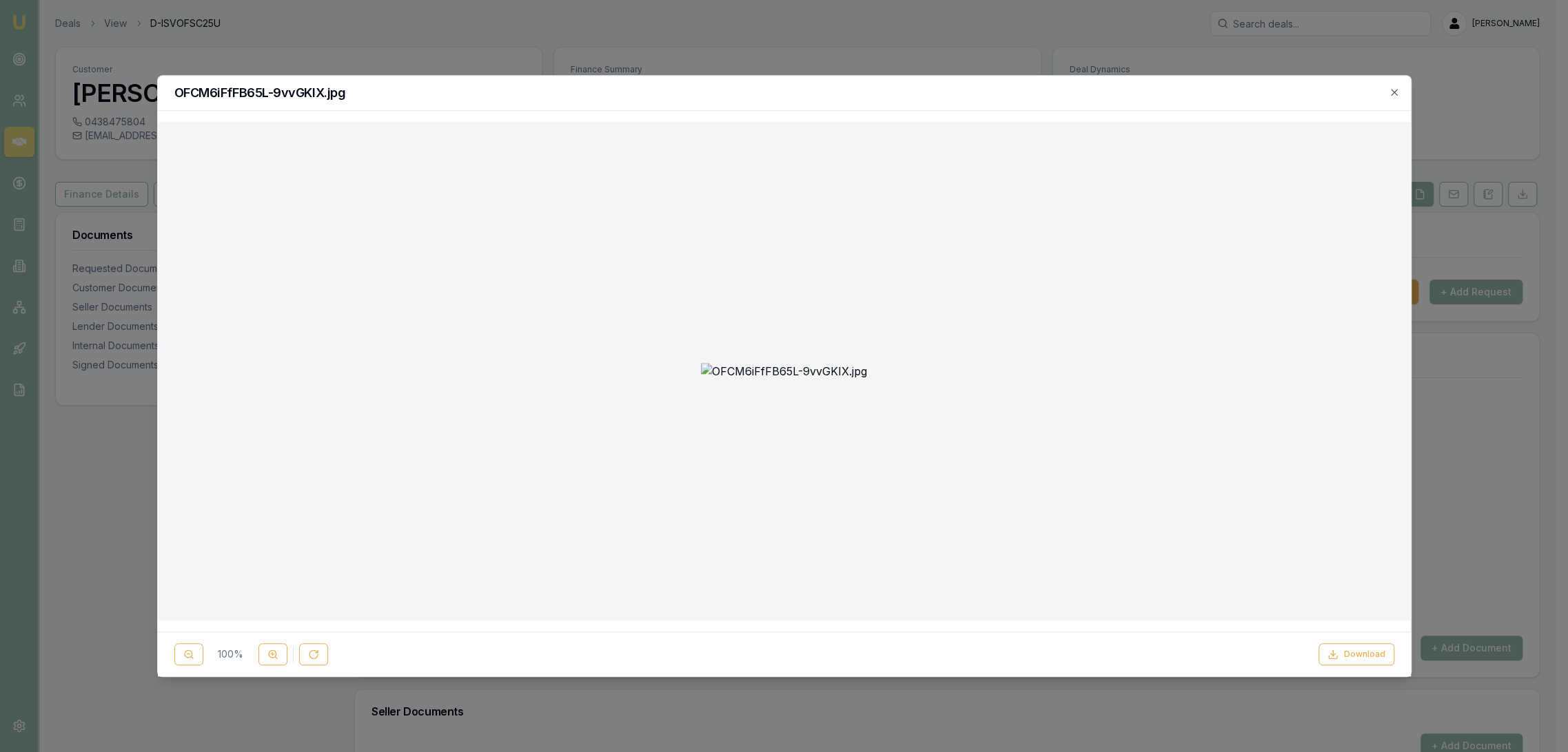
click at [1393, 92] on icon "button" at bounding box center [1394, 91] width 6 height 6
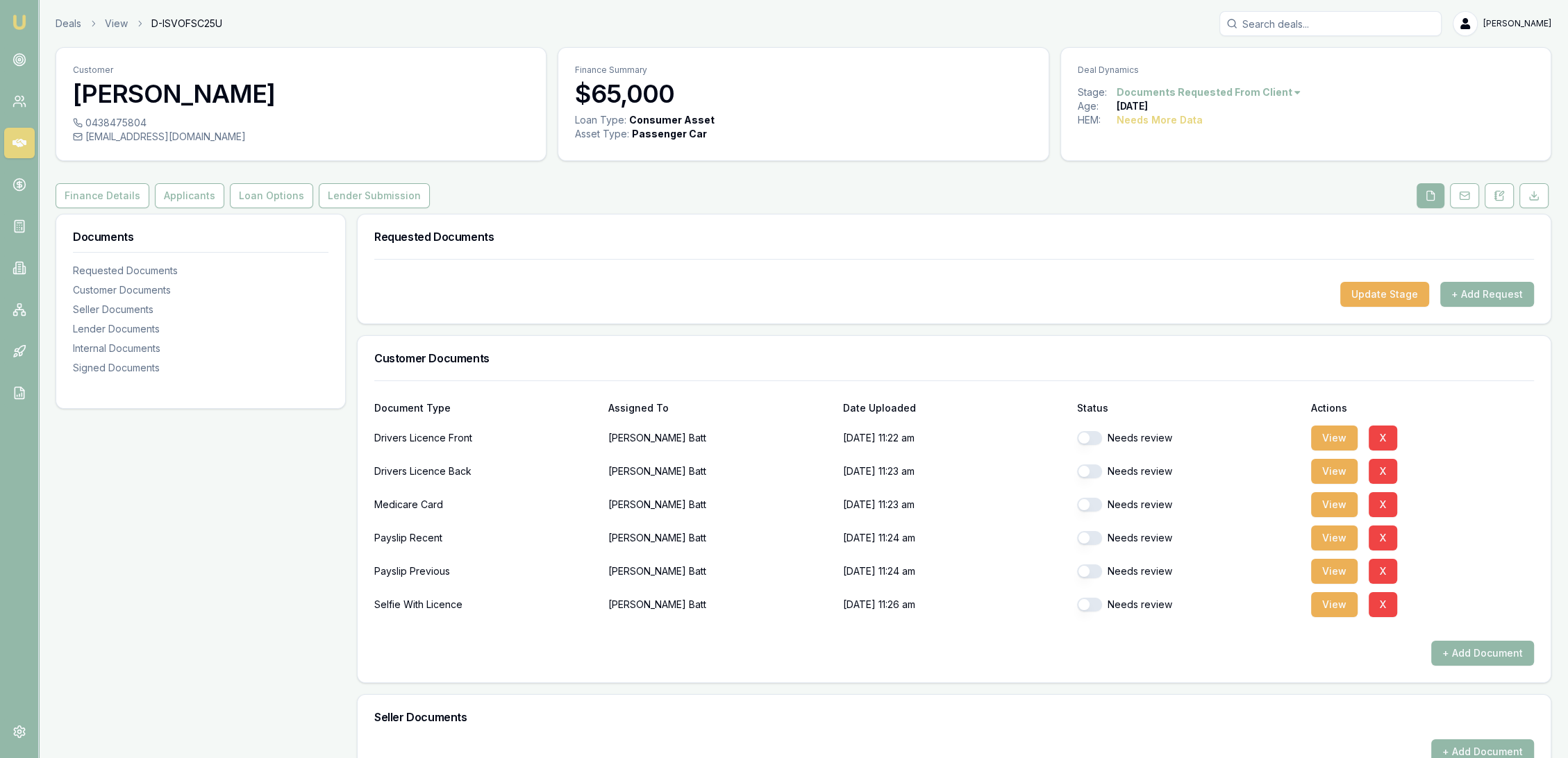
click at [1096, 432] on button "button" at bounding box center [1089, 438] width 25 height 14
click at [1336, 470] on button "View" at bounding box center [1334, 470] width 46 height 25
checkbox input "false"
checkbox input "true"
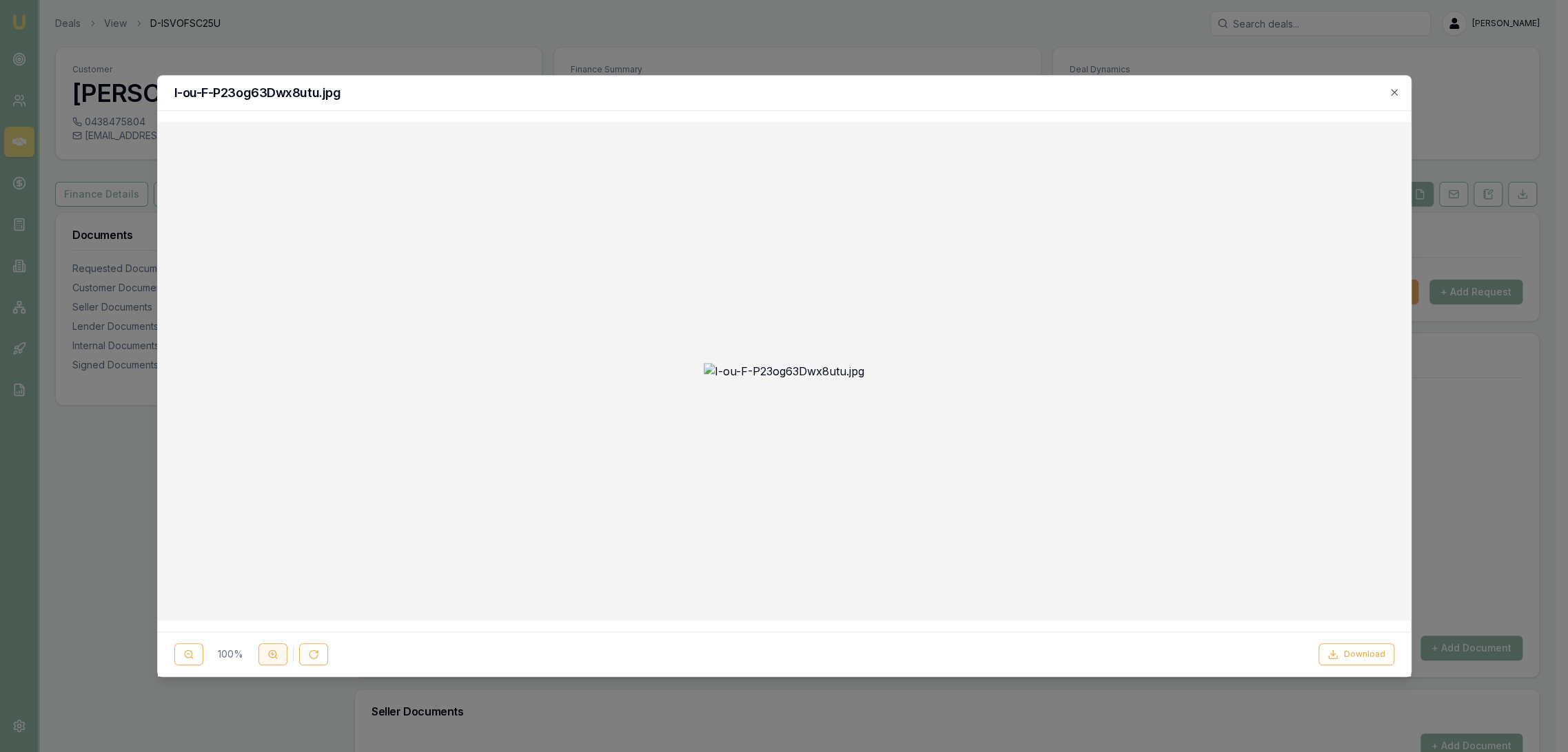
click at [260, 659] on button at bounding box center [273, 655] width 29 height 22
click at [1397, 95] on icon "button" at bounding box center [1395, 92] width 11 height 11
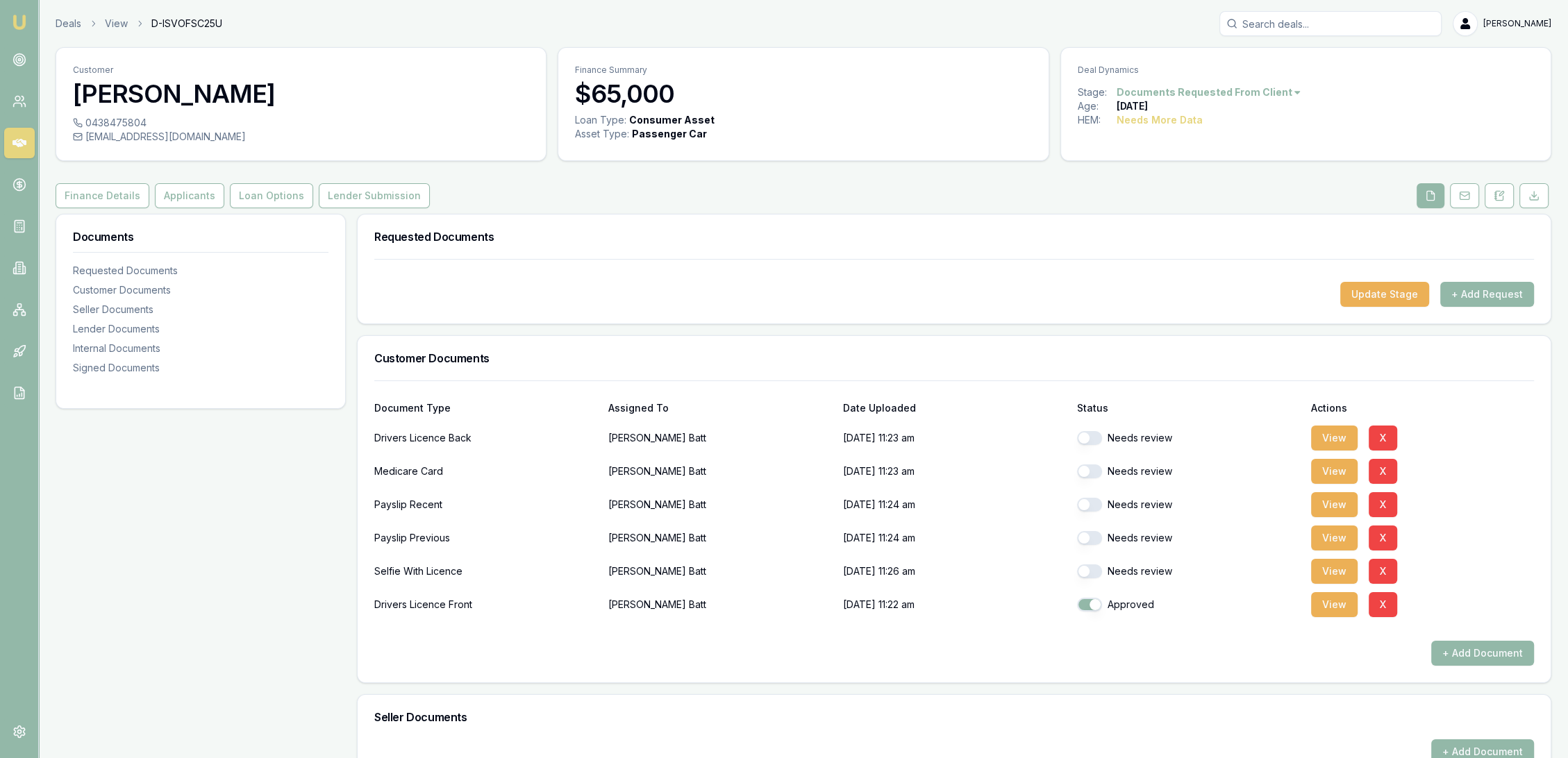
click at [1095, 439] on button "button" at bounding box center [1089, 438] width 25 height 14
checkbox input "false"
checkbox input "true"
click at [1342, 432] on button "View" at bounding box center [1334, 438] width 46 height 25
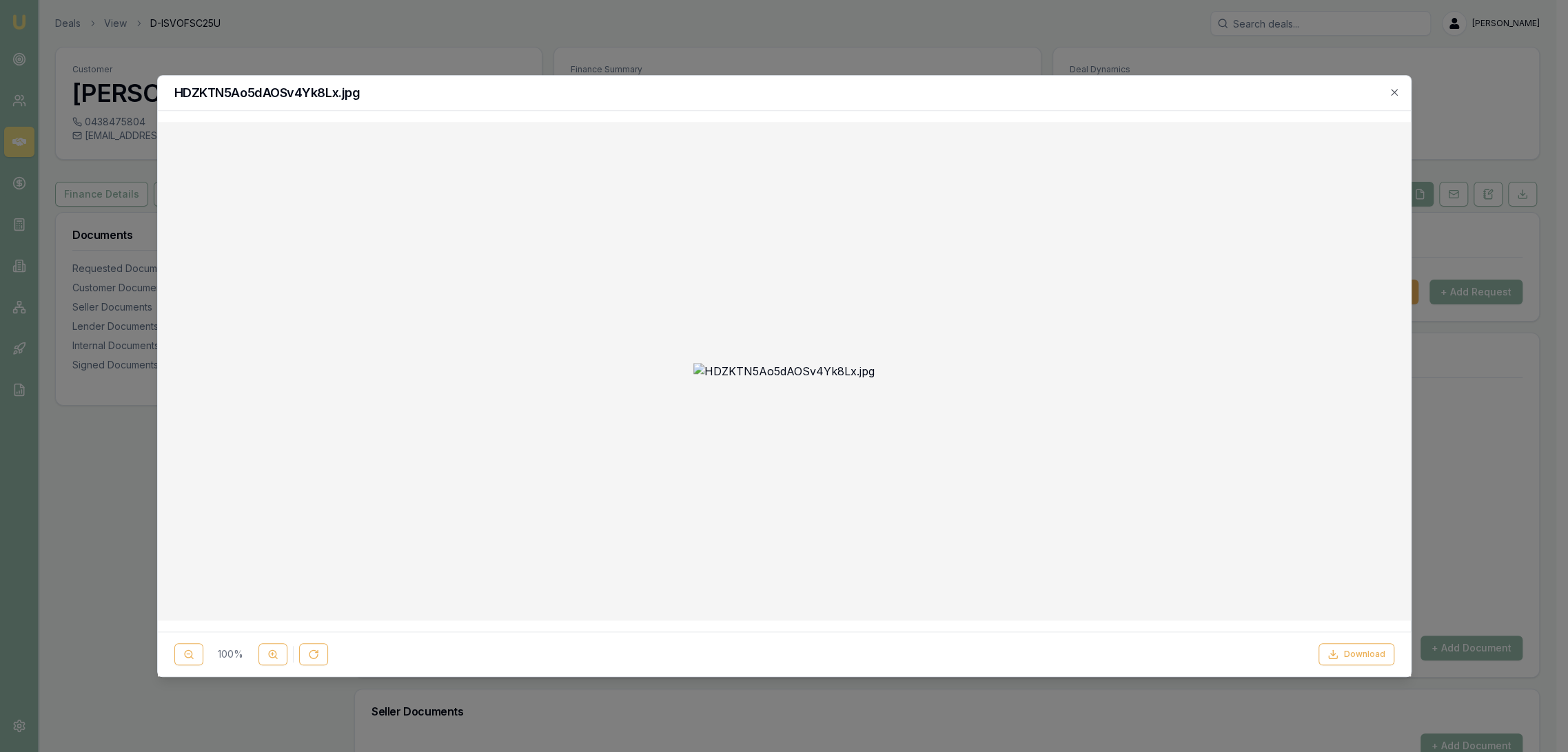
drag, startPoint x: 1395, startPoint y: 95, endPoint x: 1390, endPoint y: 106, distance: 12.1
click at [1395, 95] on icon "button" at bounding box center [1394, 91] width 6 height 6
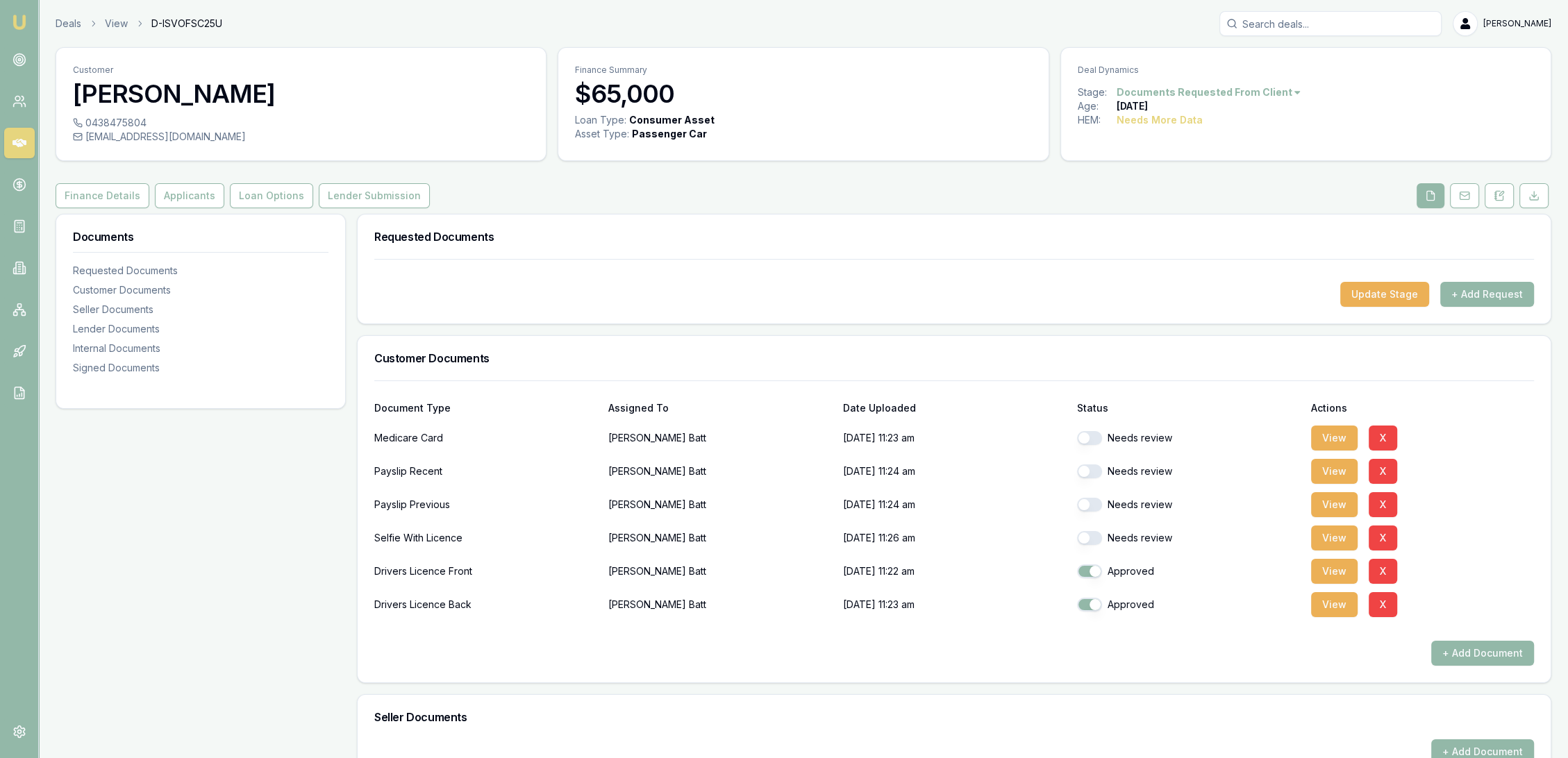
click at [1096, 440] on button "button" at bounding box center [1089, 438] width 25 height 14
checkbox input "false"
checkbox input "true"
click at [1328, 536] on button "View" at bounding box center [1334, 538] width 46 height 25
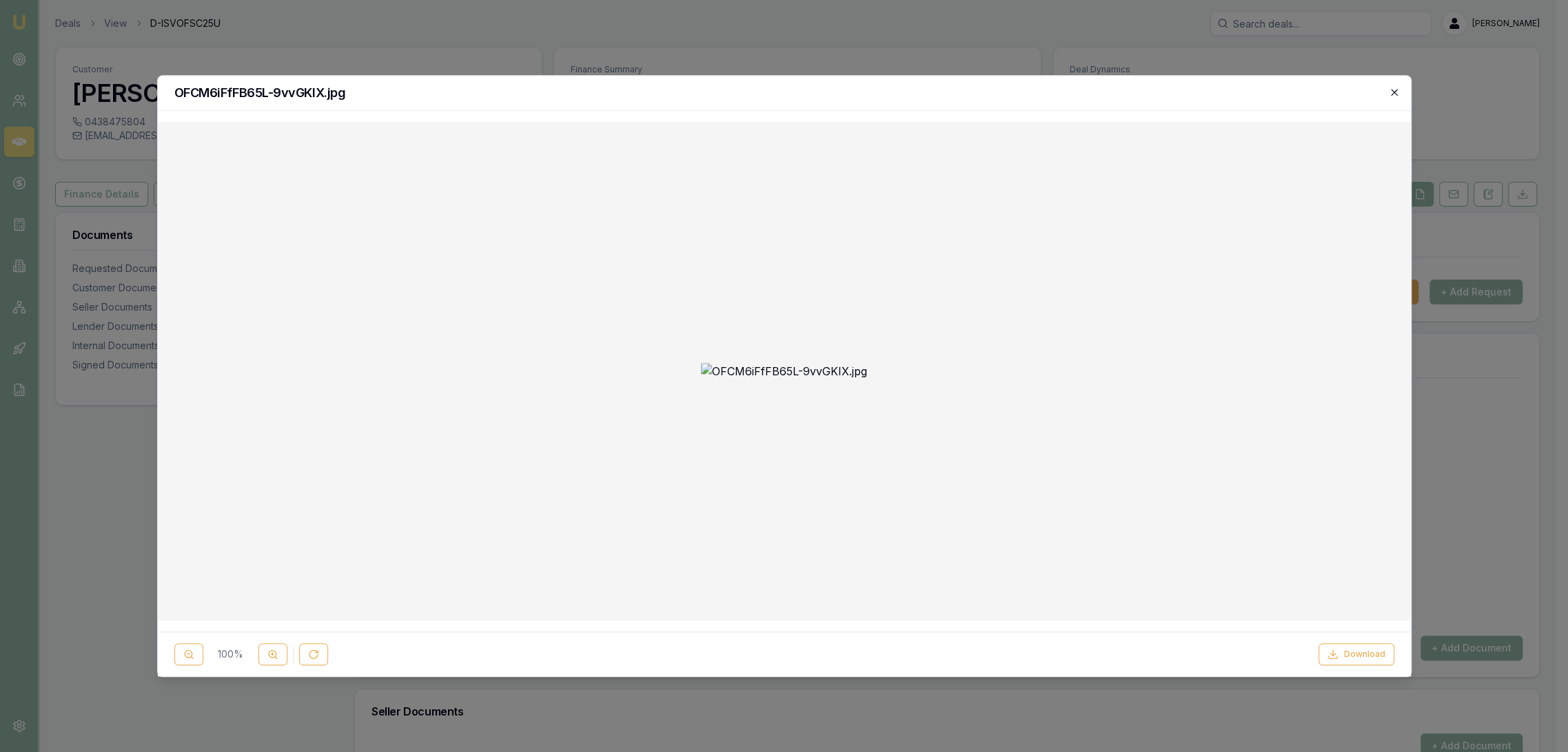
click at [1394, 92] on icon "button" at bounding box center [1394, 91] width 6 height 6
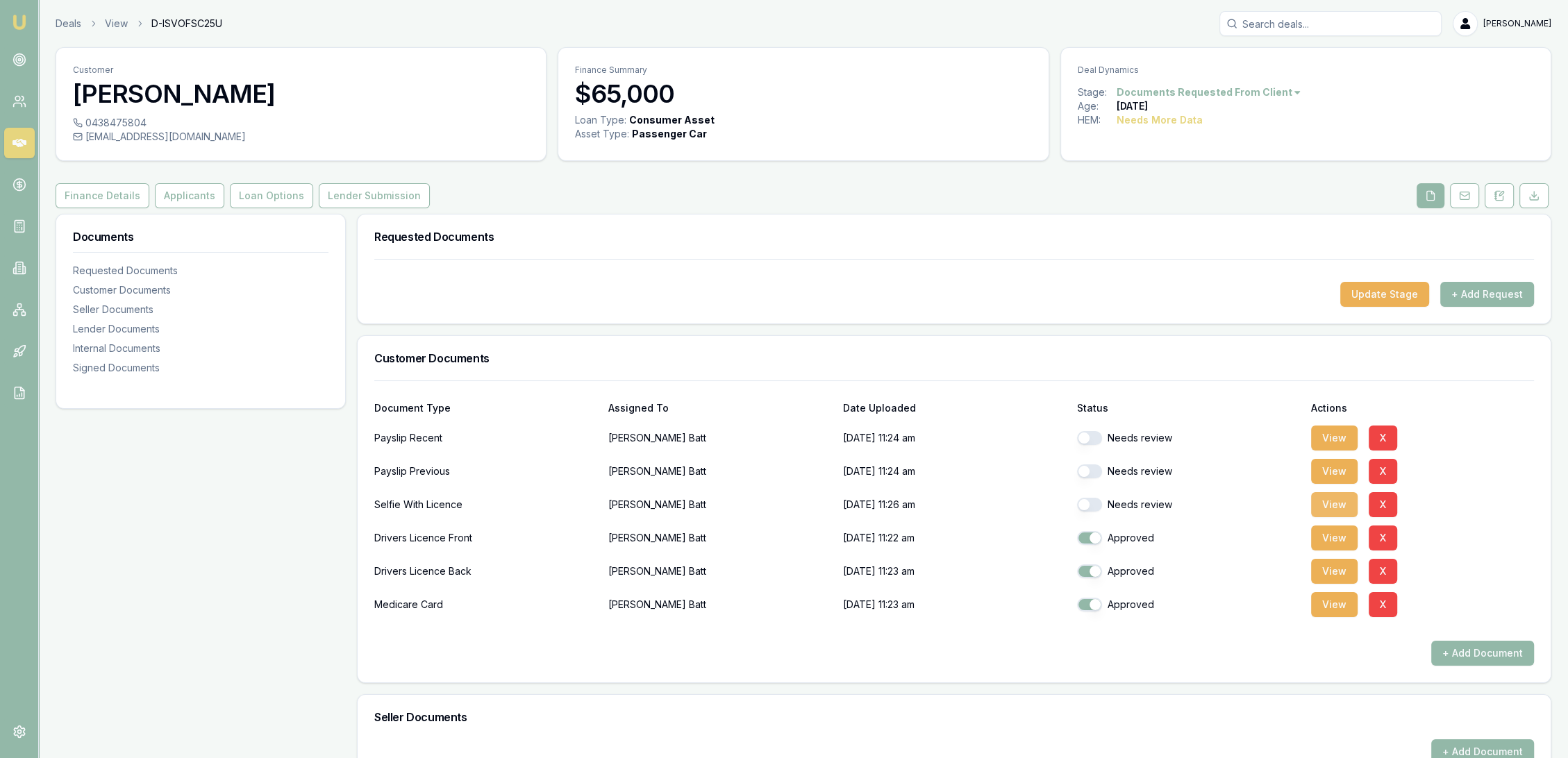
click at [1338, 509] on button "View" at bounding box center [1334, 504] width 46 height 25
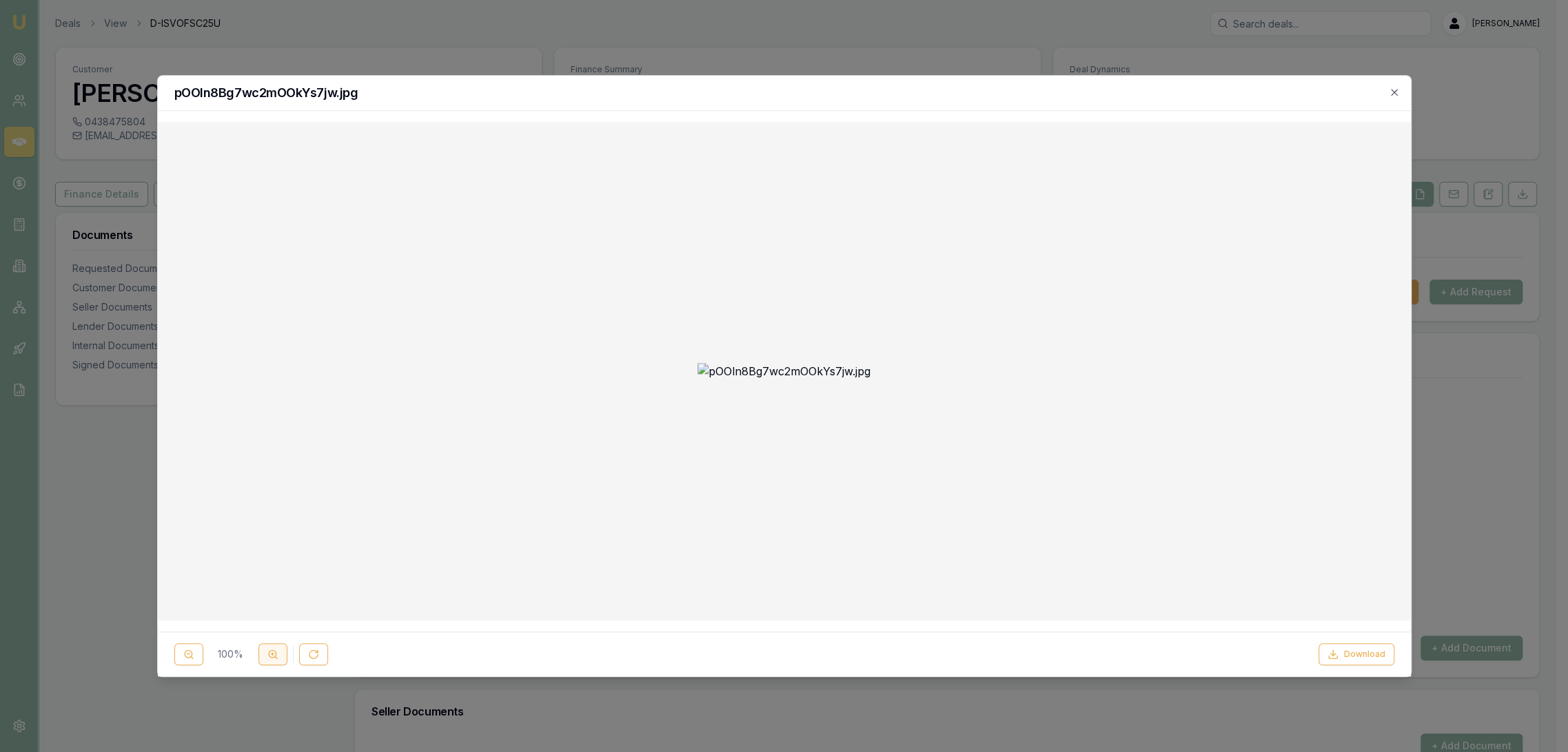
click at [279, 656] on button at bounding box center [273, 655] width 29 height 22
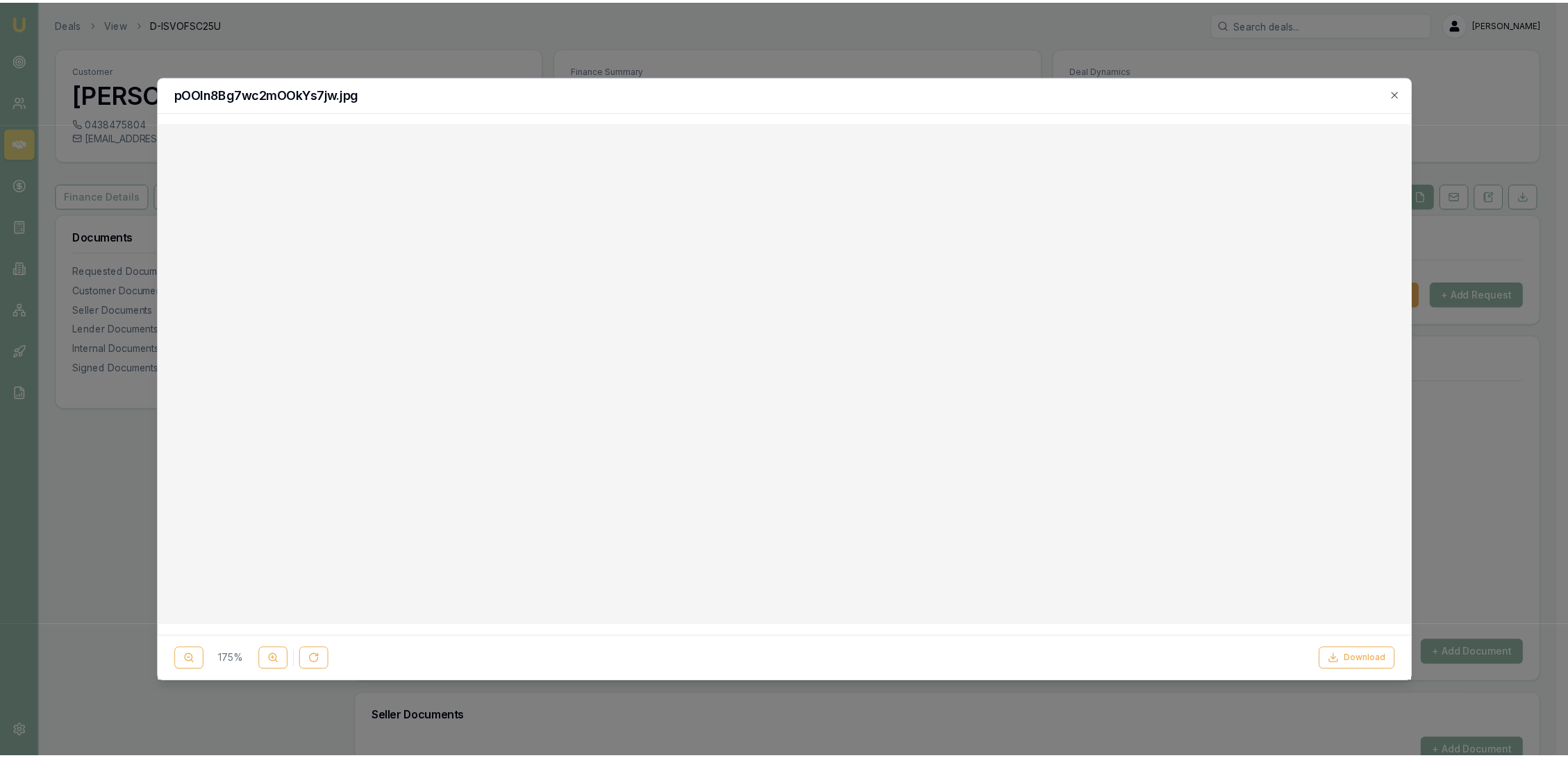
scroll to position [192, 0]
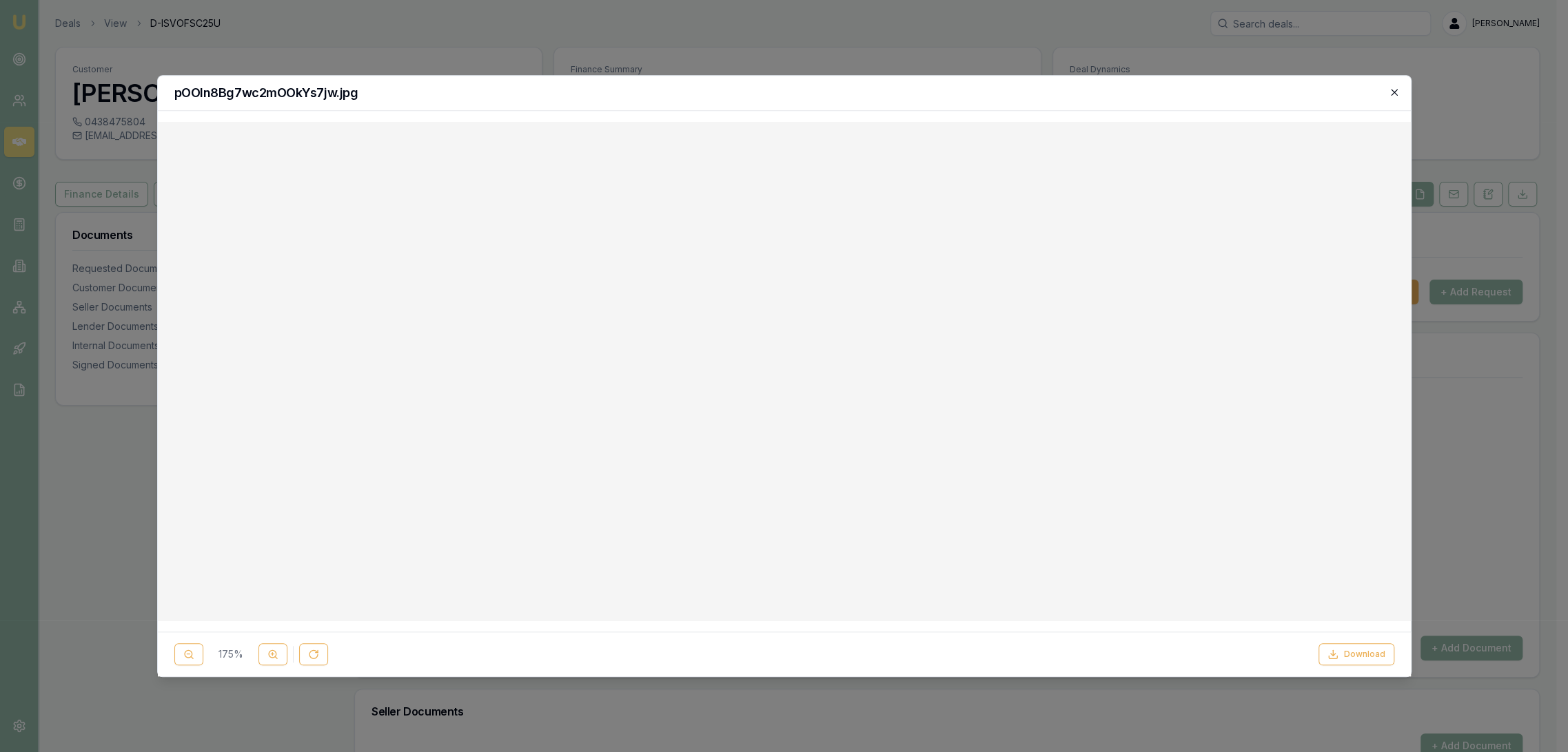
click at [1396, 97] on icon "button" at bounding box center [1395, 92] width 11 height 11
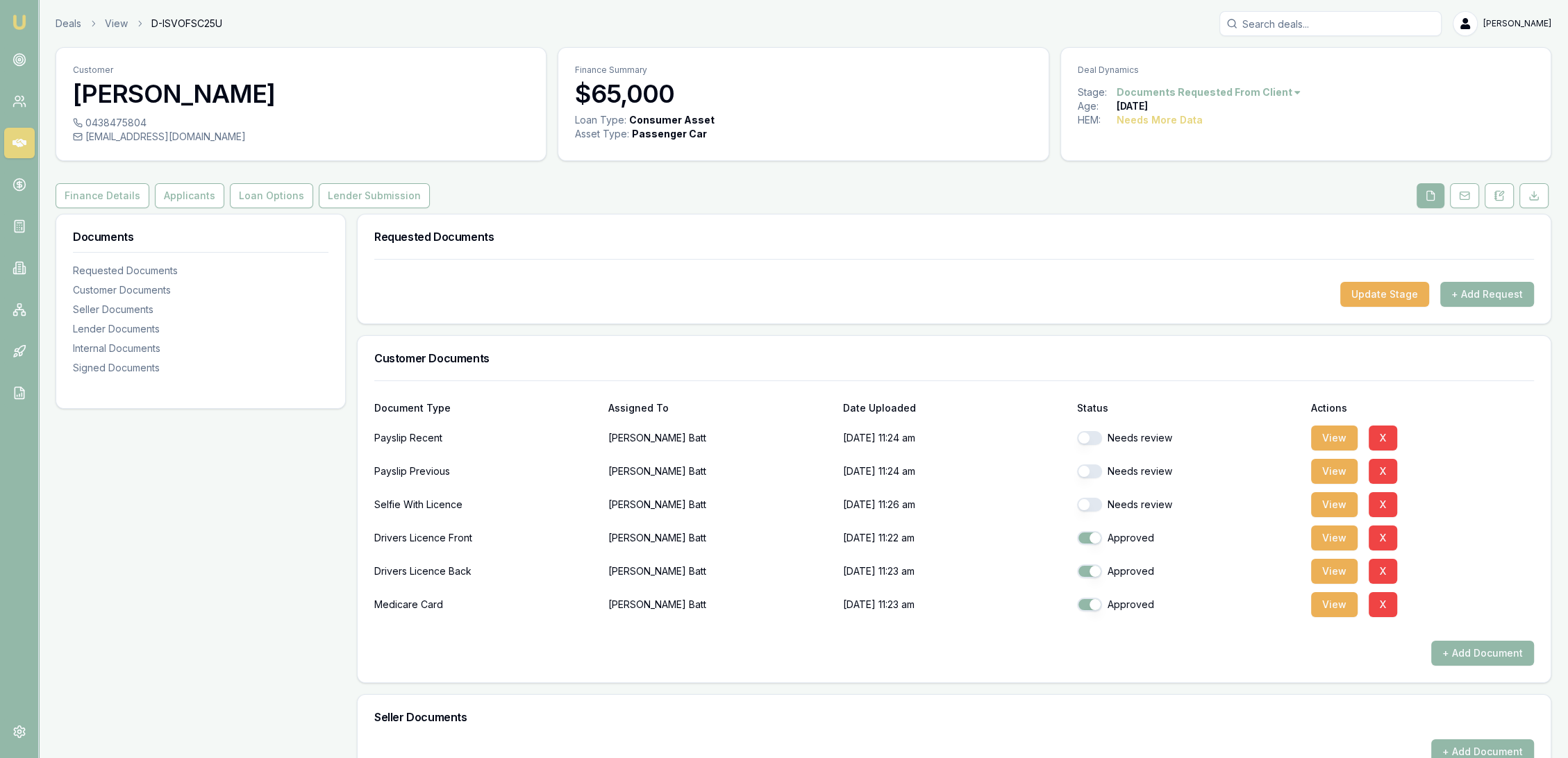
click at [1093, 507] on button "button" at bounding box center [1089, 504] width 25 height 14
checkbox input "true"
click at [1351, 430] on button "View" at bounding box center [1334, 438] width 46 height 25
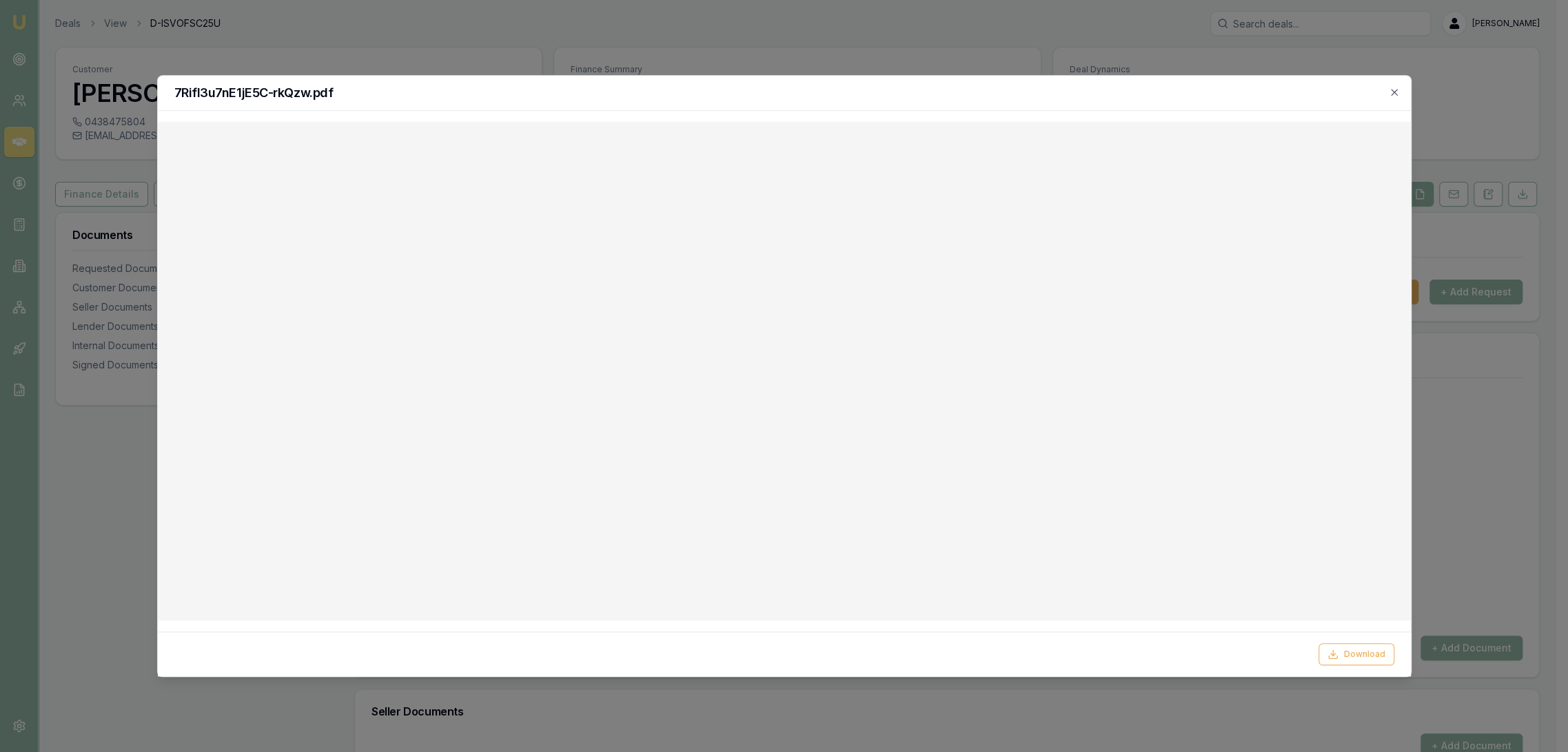
checkbox input "true"
click at [1395, 92] on icon "button" at bounding box center [1394, 91] width 6 height 6
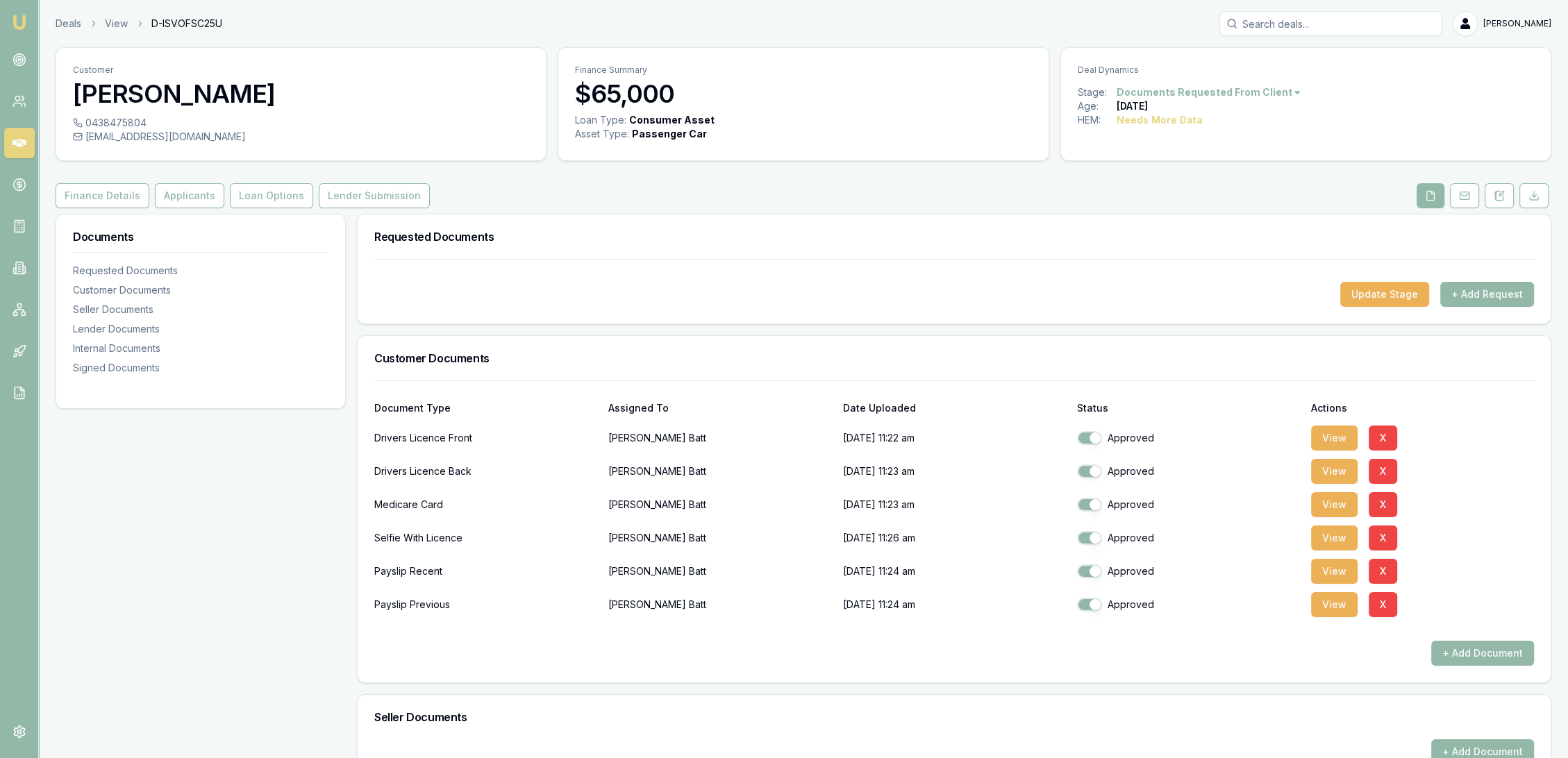
checkbox input "true"
click at [187, 190] on button "Applicants" at bounding box center [189, 195] width 69 height 25
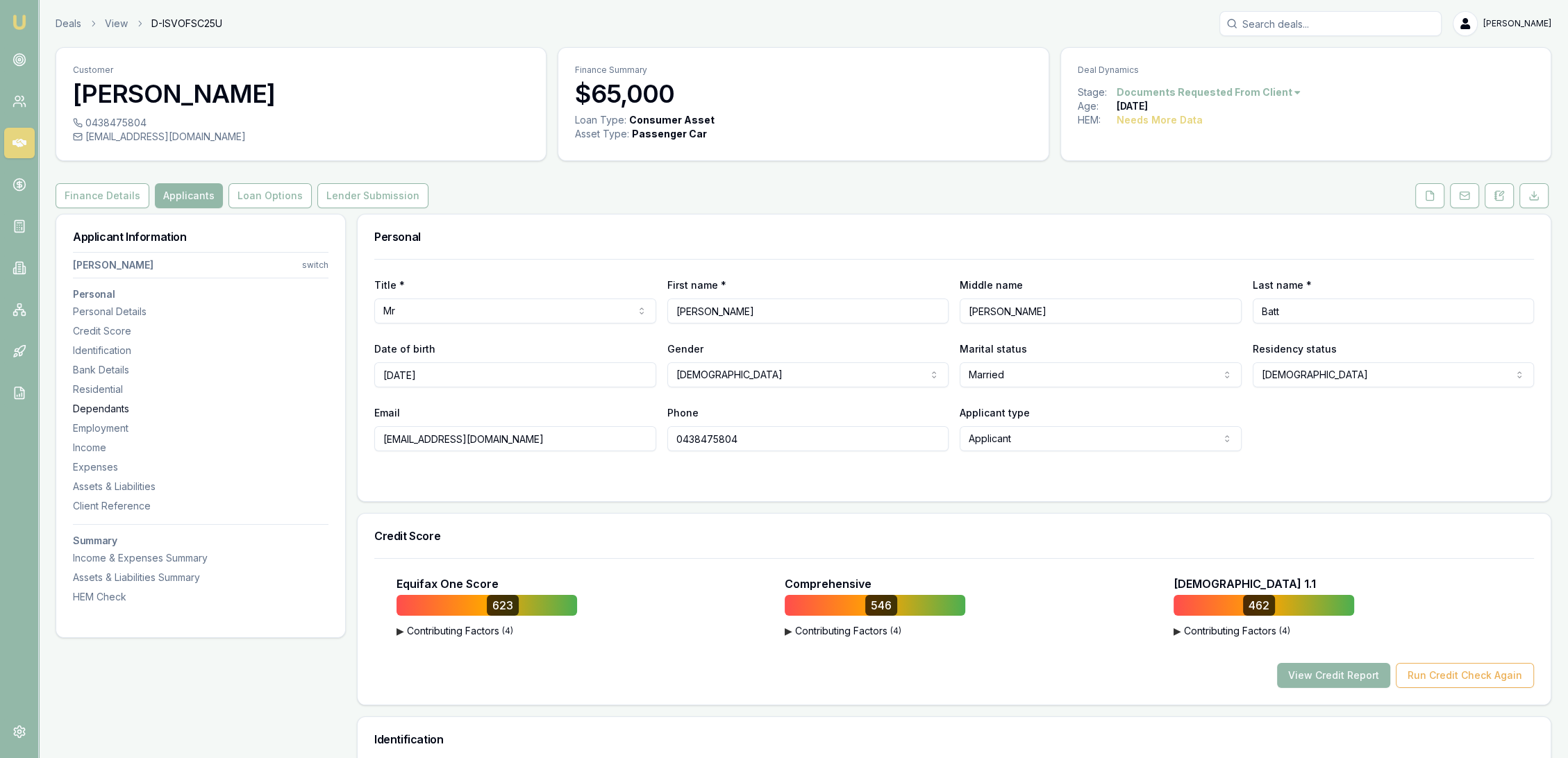
click at [109, 409] on div "Dependants" at bounding box center [200, 409] width 256 height 14
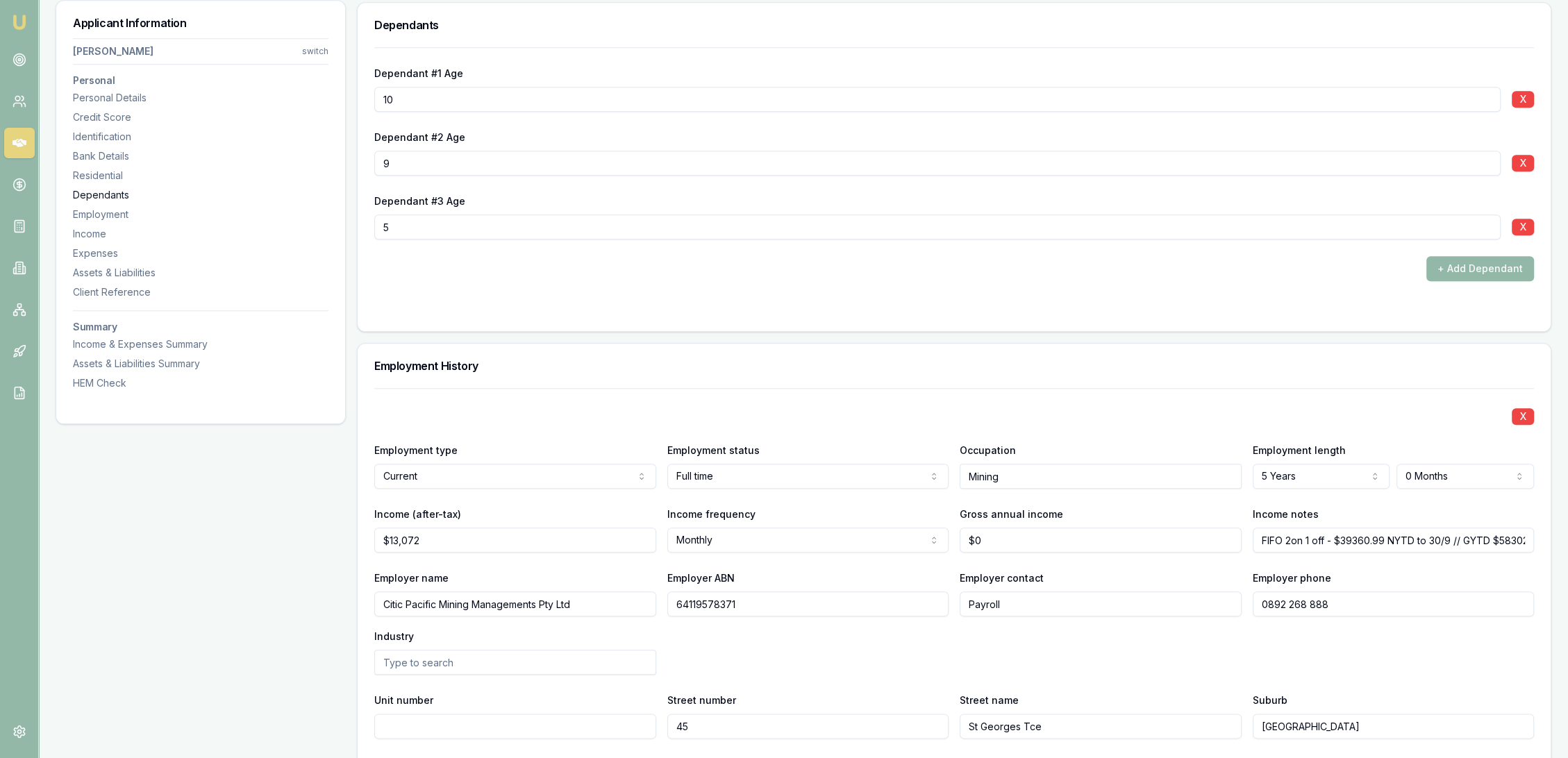
scroll to position [1961, 0]
click at [87, 175] on div "Residential" at bounding box center [200, 175] width 256 height 14
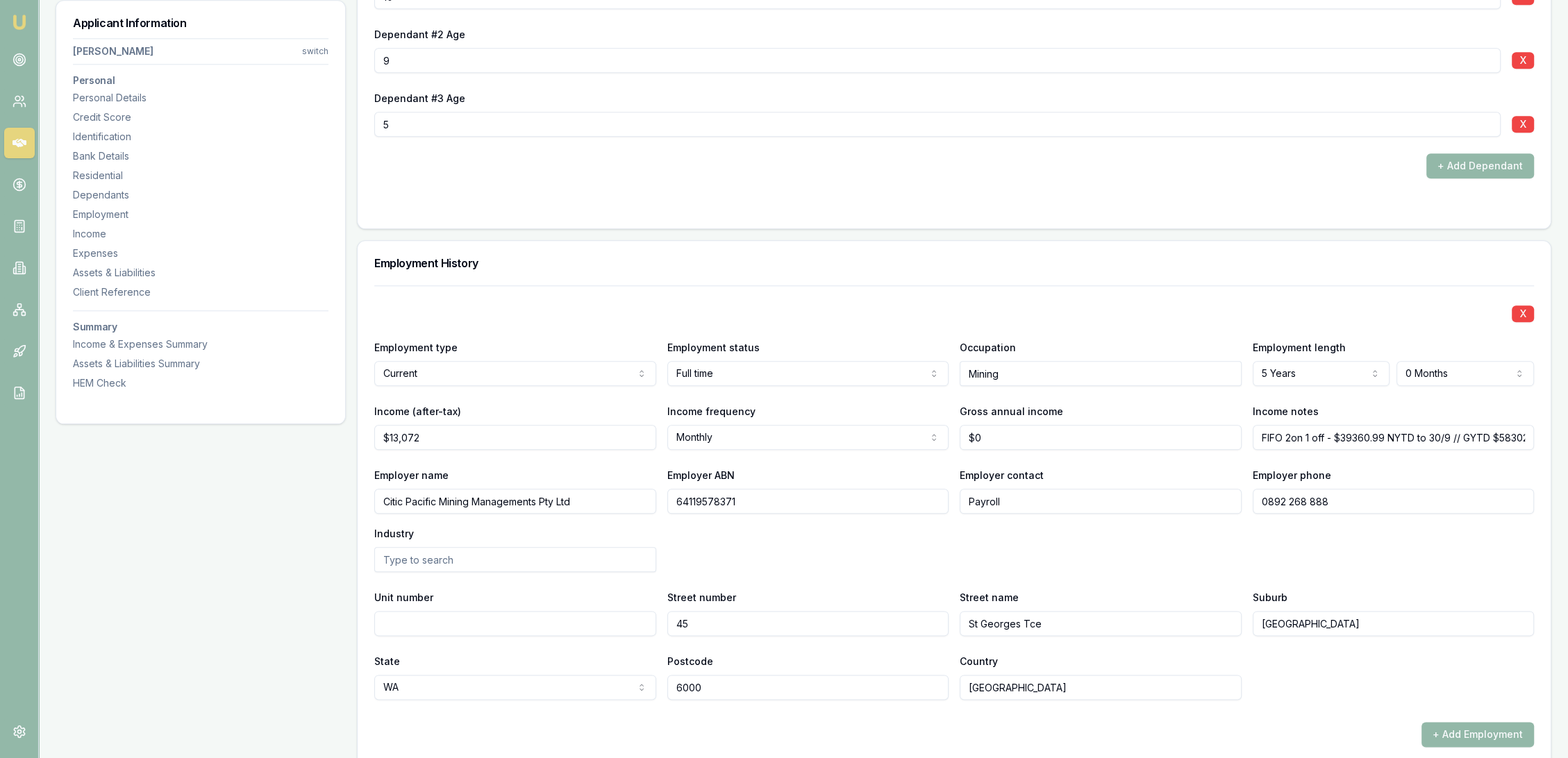
scroll to position [1878, 0]
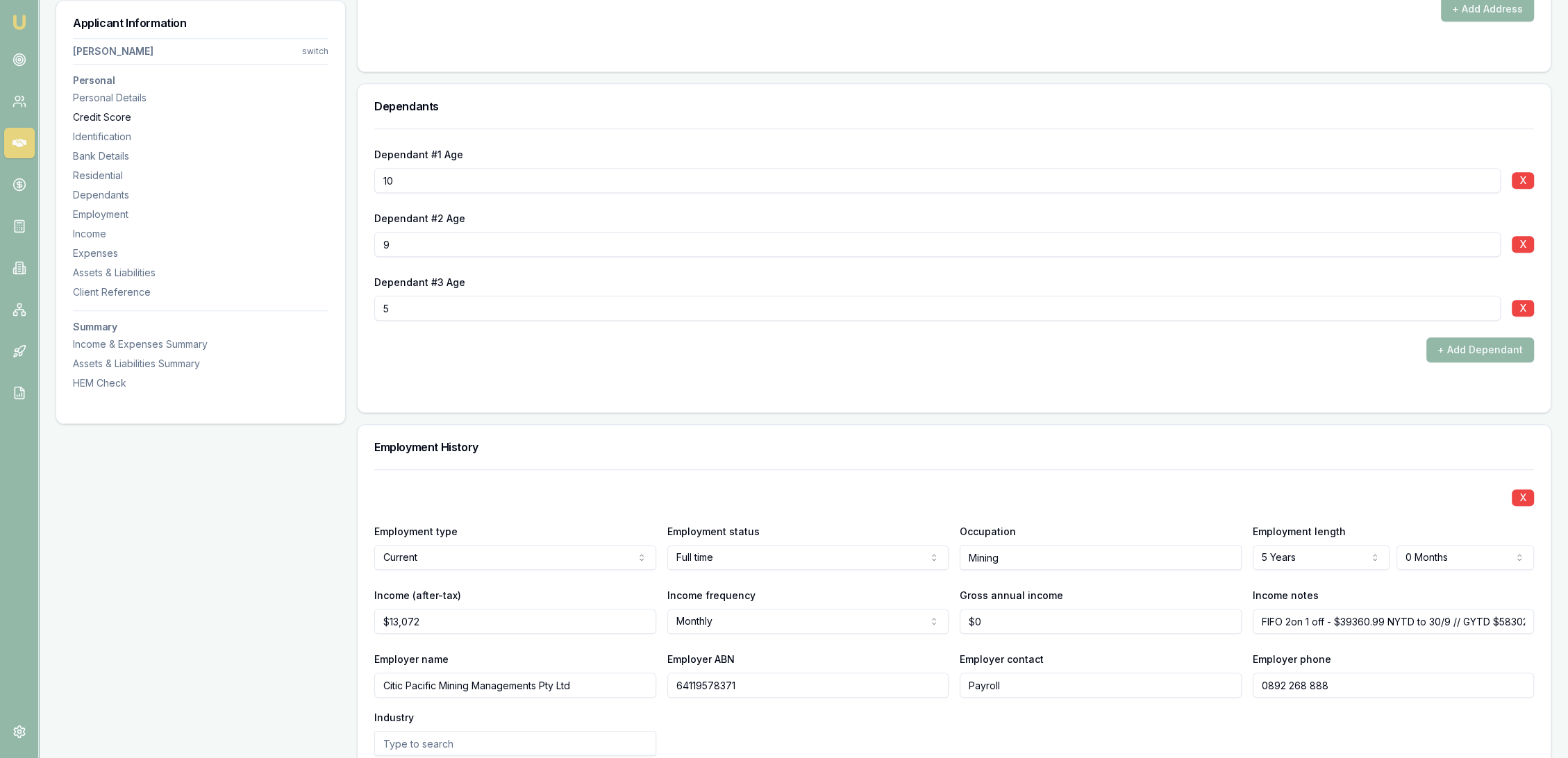
click at [111, 119] on div "Credit Score" at bounding box center [200, 116] width 256 height 14
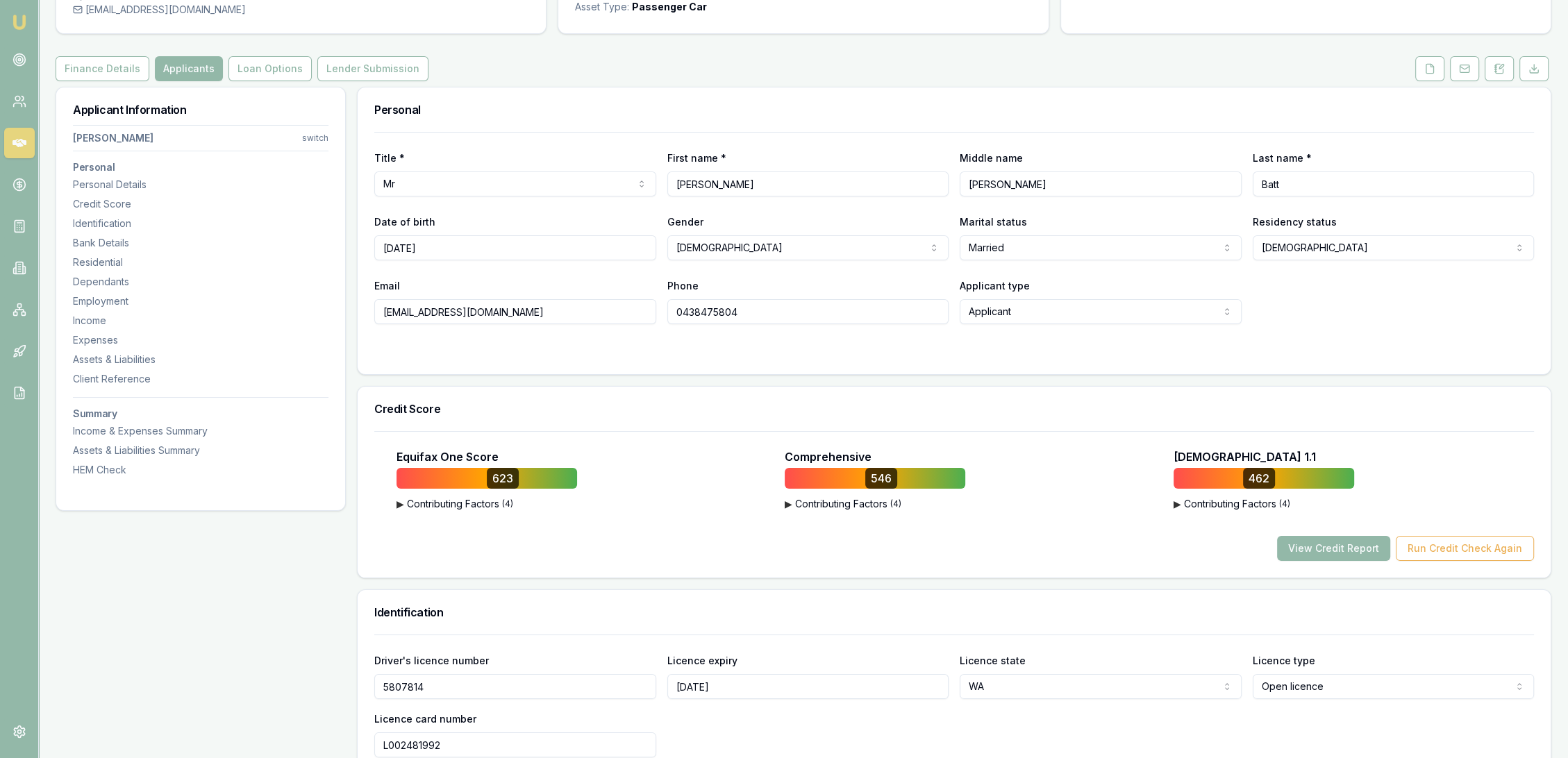
scroll to position [0, 0]
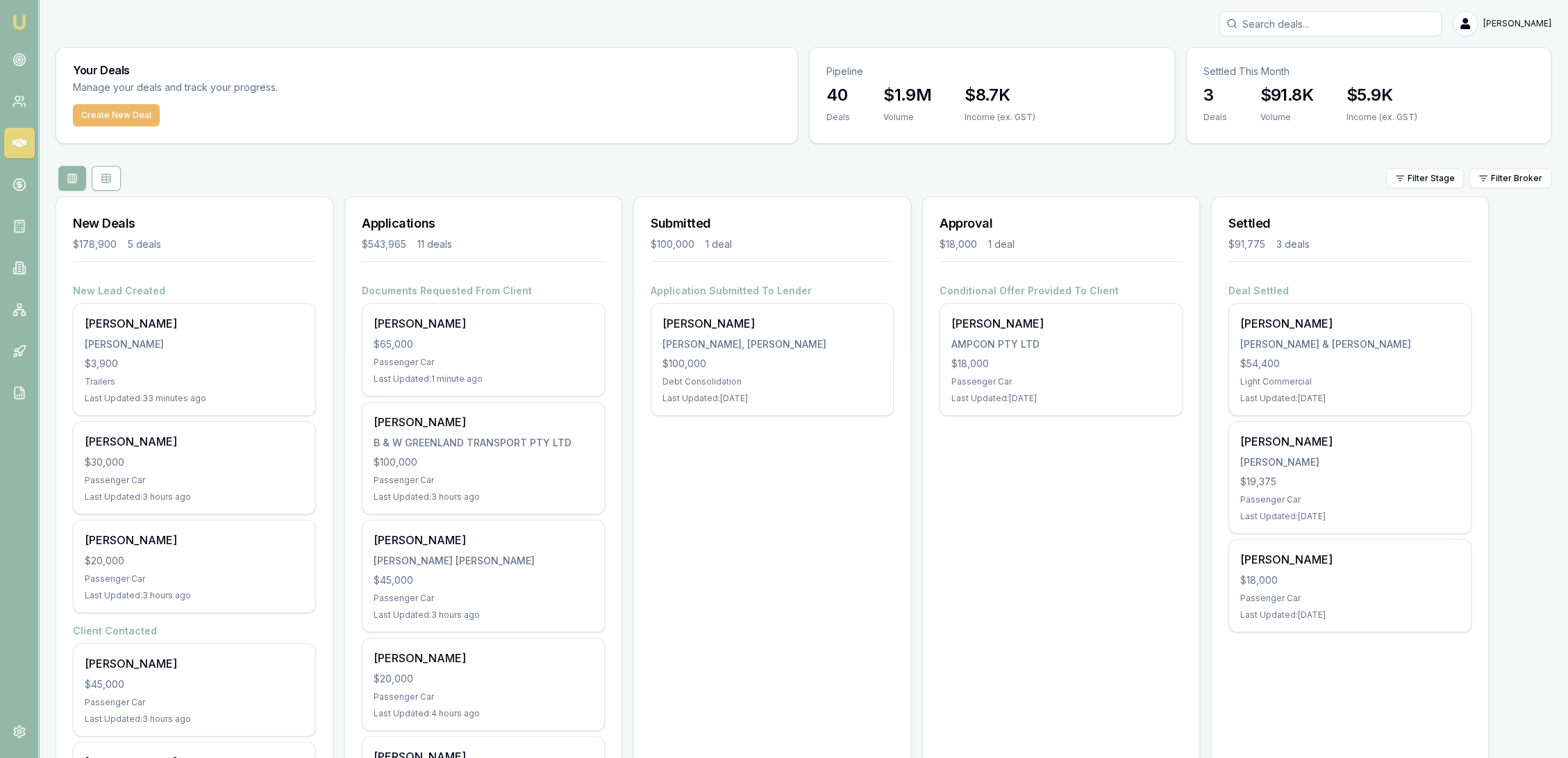
click at [113, 112] on button "Create New Deal" at bounding box center [116, 115] width 86 height 22
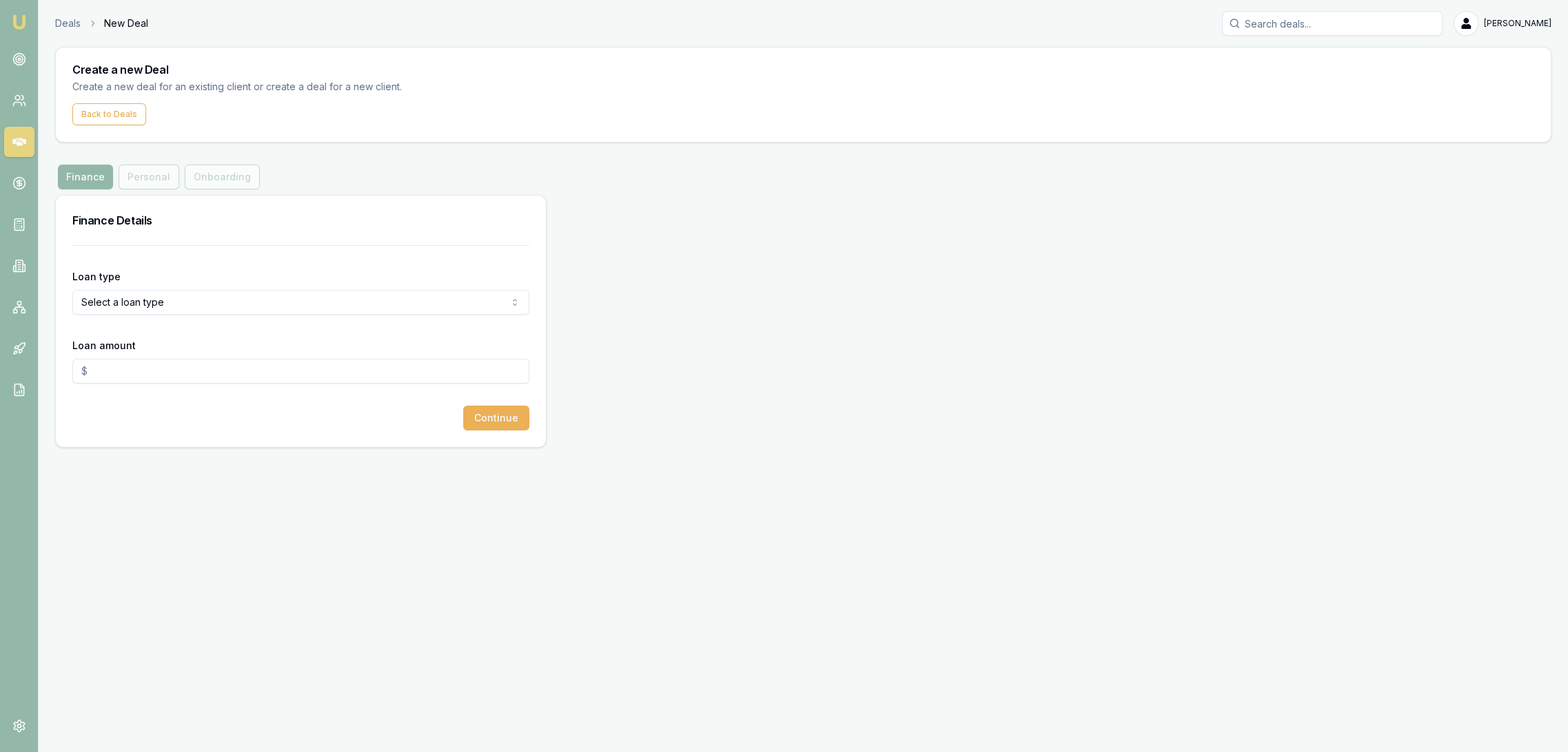
click at [150, 300] on html "Emu Broker Deals New Deal [PERSON_NAME] Toggle Menu Create a new Deal Create a …" at bounding box center [784, 376] width 1568 height 752
select select "CONSUMER_ASSET"
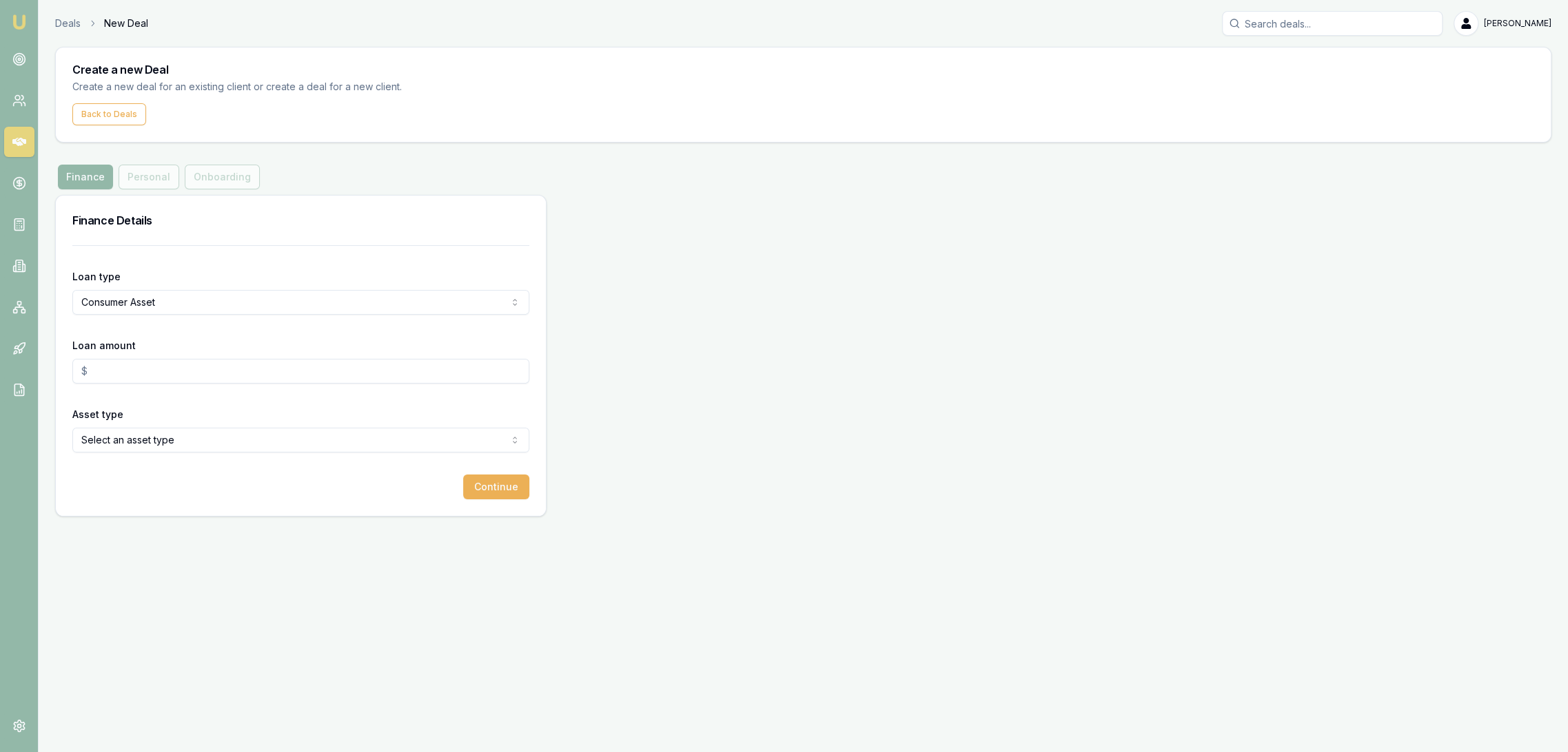
click at [163, 367] on input "Loan amount" at bounding box center [301, 371] width 457 height 24
type input "$35,000.00"
click at [188, 450] on html "Emu Broker Deals New Deal [PERSON_NAME] Toggle Menu Create a new Deal Create a …" at bounding box center [784, 376] width 1568 height 752
click at [508, 488] on button "Continue" at bounding box center [496, 487] width 66 height 24
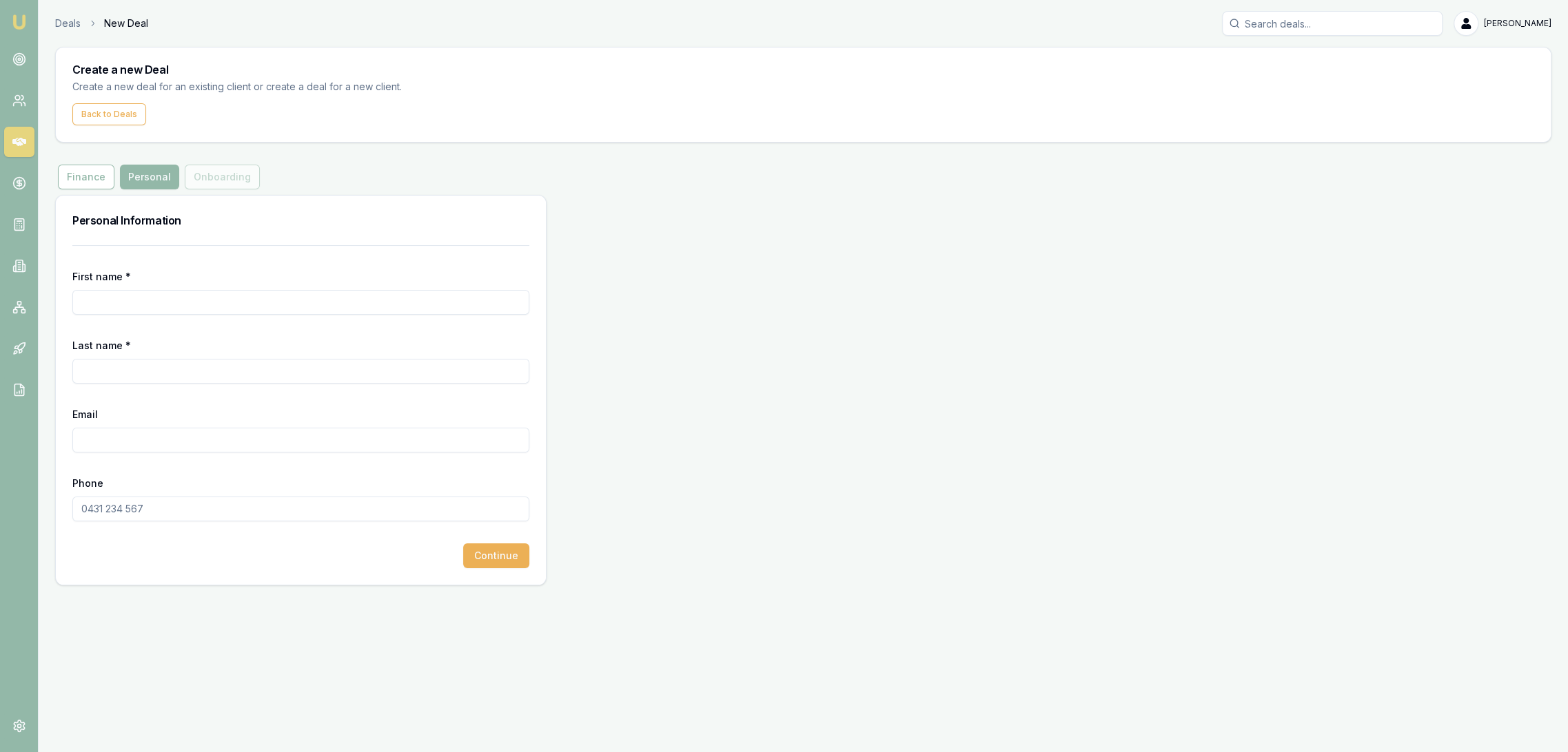
click at [154, 301] on input "First name *" at bounding box center [301, 302] width 457 height 24
type input "Montanna"
type input "Dalby"
type input "[PERSON_NAME][EMAIL_ADDRESS][PERSON_NAME][DOMAIN_NAME]"
type input "0401 370 268"
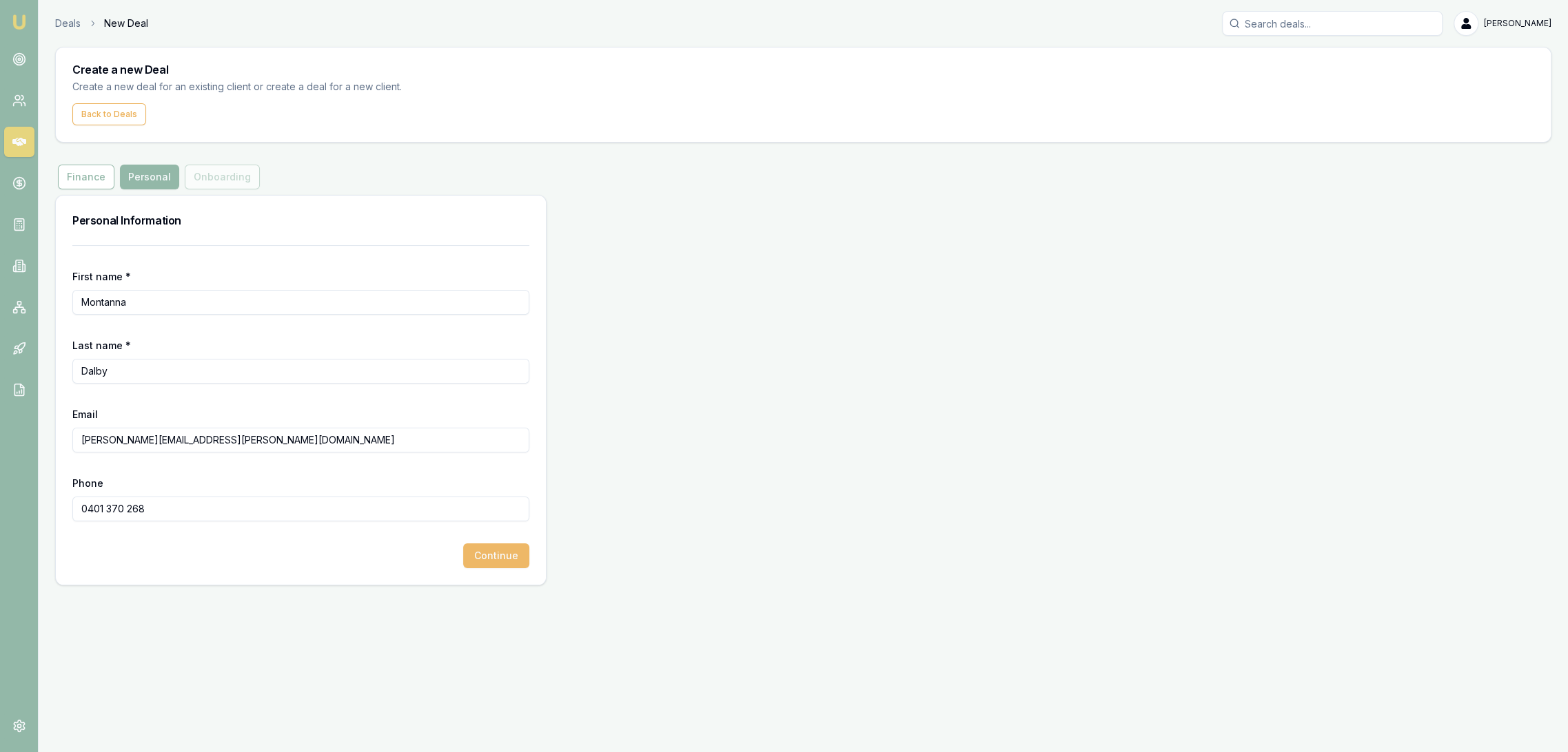
click at [492, 552] on button "Continue" at bounding box center [496, 555] width 66 height 24
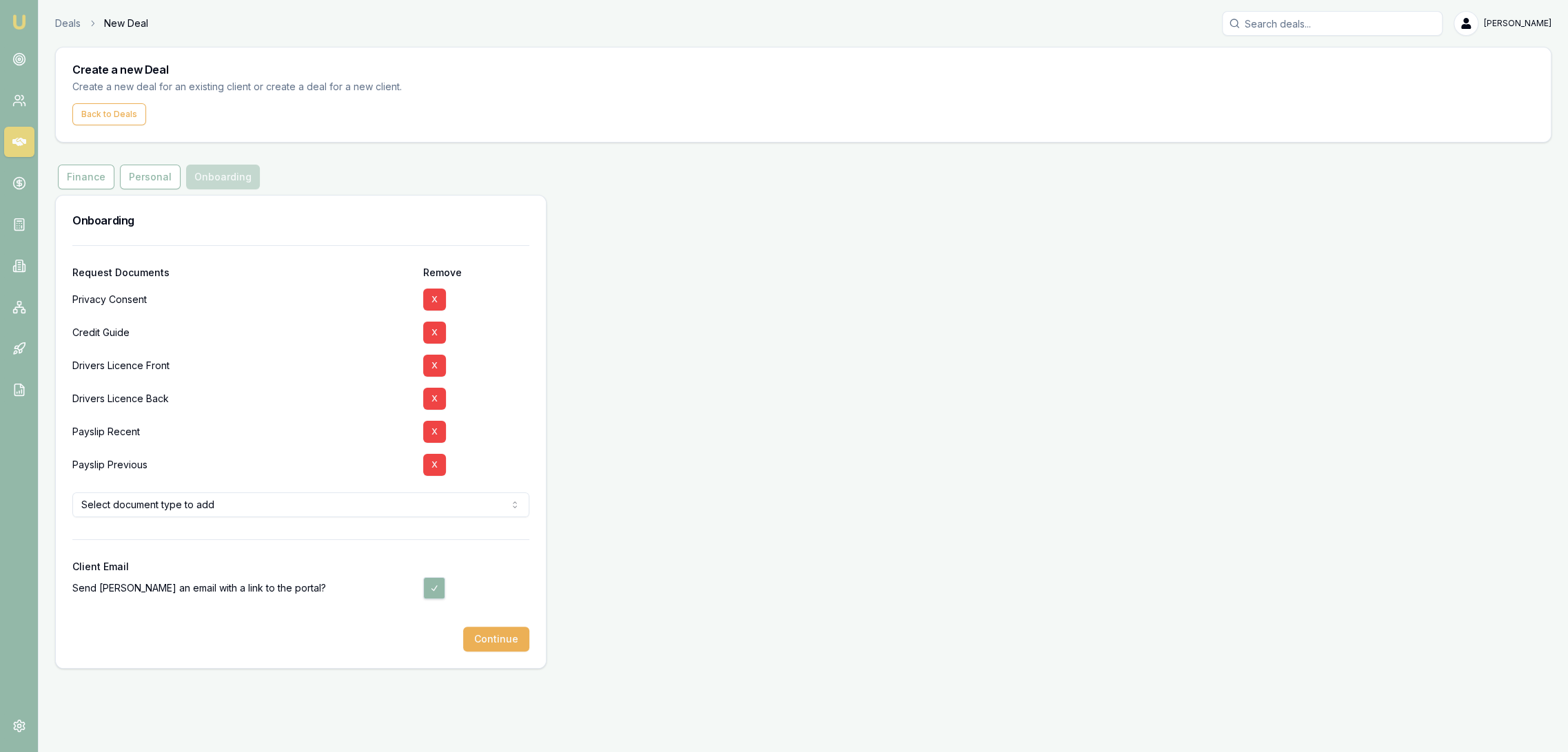
click at [431, 588] on button "button" at bounding box center [434, 589] width 22 height 22
checkbox input "false"
click at [497, 638] on button "Continue" at bounding box center [496, 639] width 66 height 24
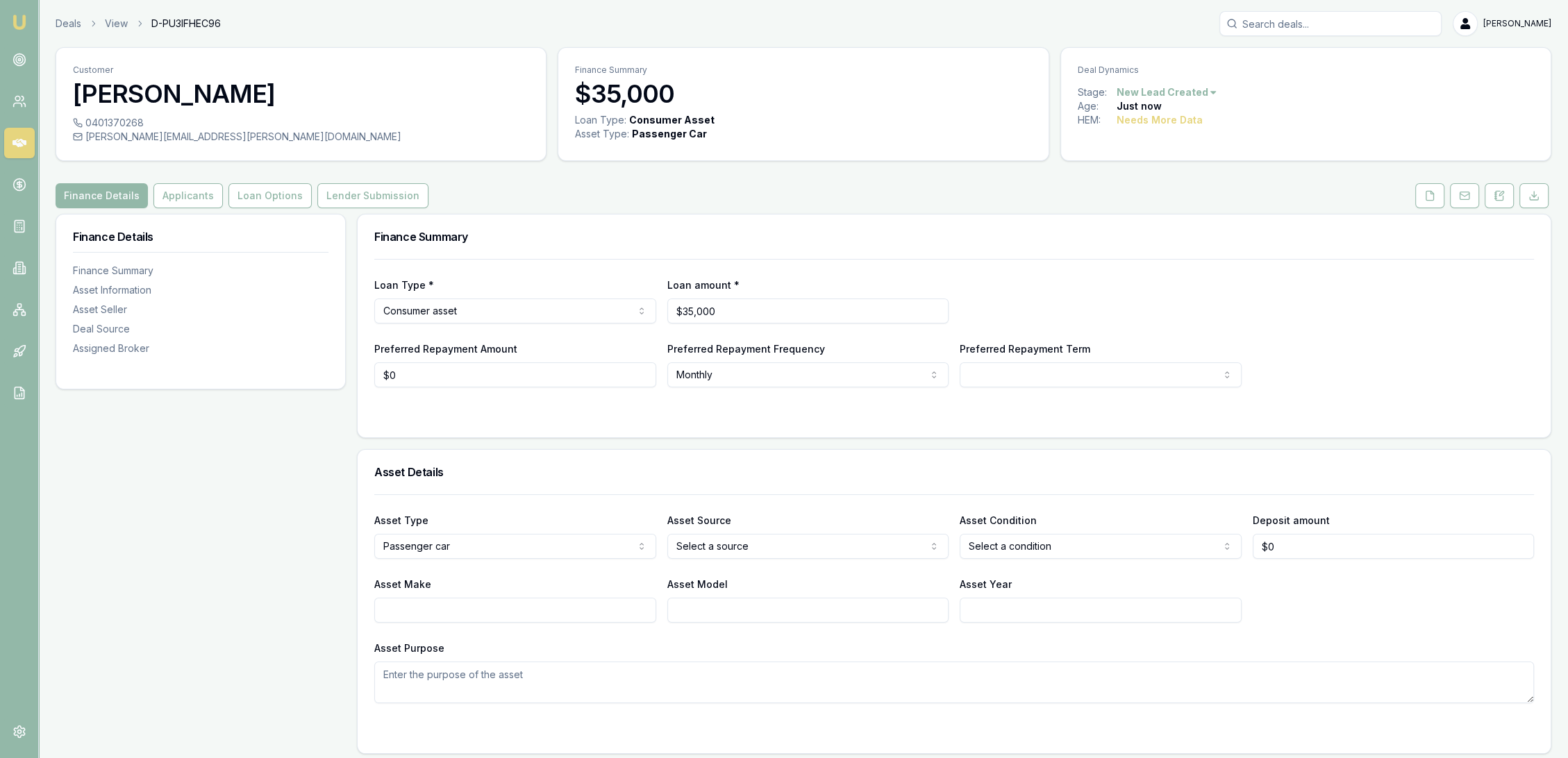
click at [984, 370] on html "Emu Broker Deals View D-PU3IFHEC96 [PERSON_NAME] Toggle Menu Customer [PERSON_N…" at bounding box center [784, 379] width 1568 height 758
select select "84"
click at [183, 195] on button "Applicants" at bounding box center [188, 195] width 69 height 25
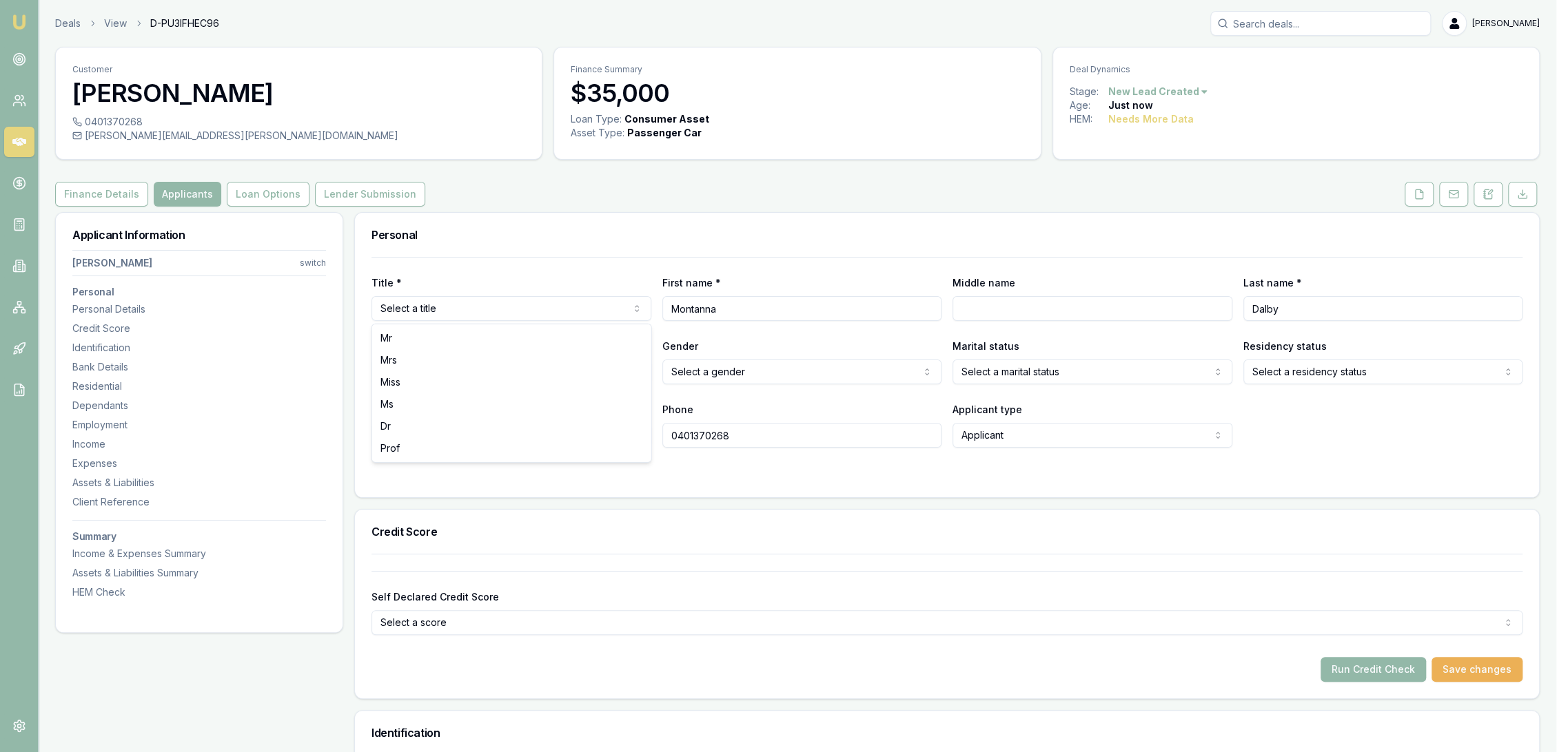
click at [469, 313] on html "Emu Broker Deals View D-PU3IFHEC96 [PERSON_NAME] Toggle Menu Customer [PERSON_N…" at bounding box center [784, 376] width 1568 height 752
select select "Miss"
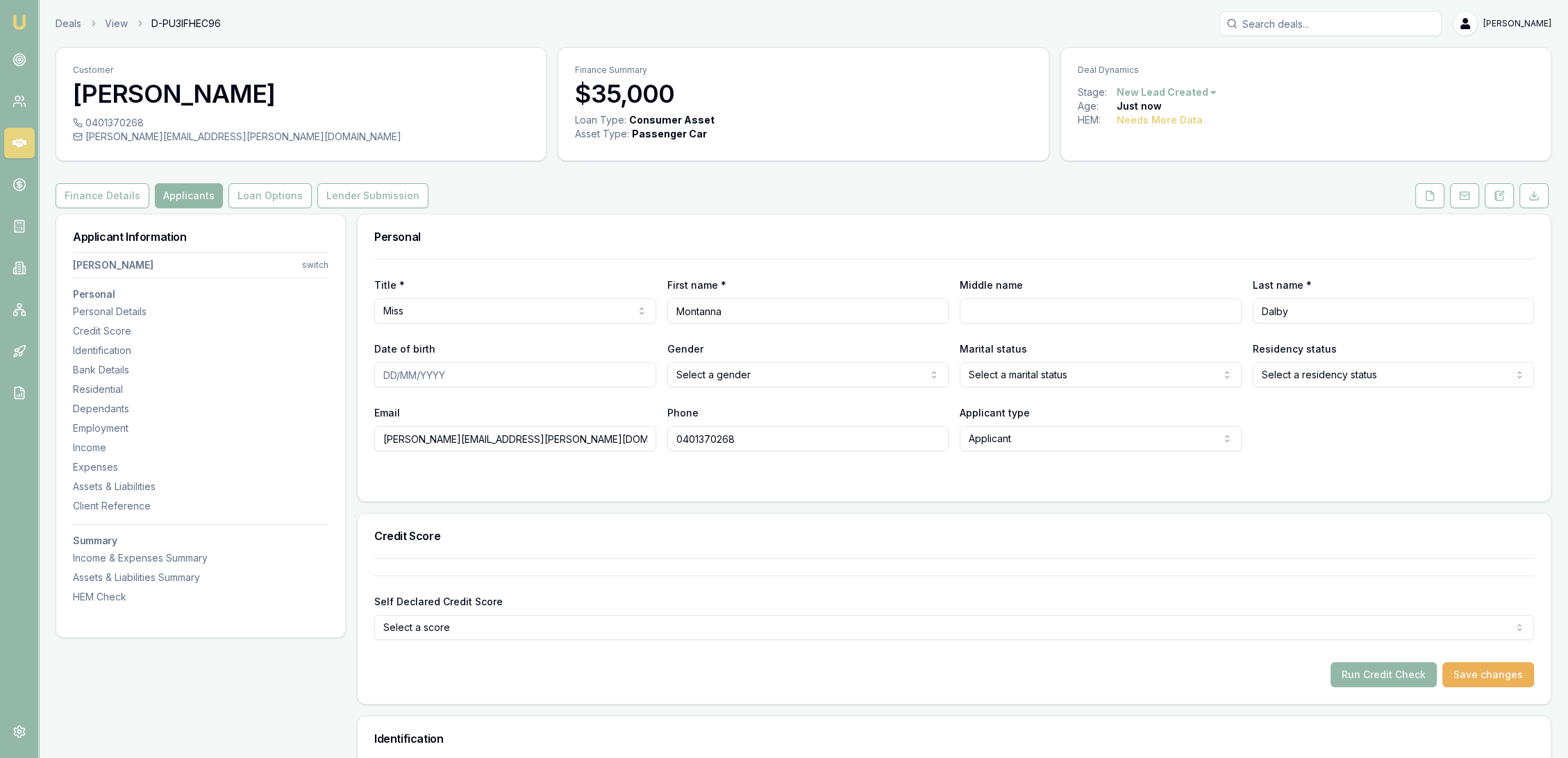
click at [1035, 309] on input "Middle name" at bounding box center [1101, 310] width 282 height 25
type input "Grace"
click at [650, 219] on div "Personal" at bounding box center [954, 237] width 1193 height 45
click at [84, 193] on button "Finance Details" at bounding box center [102, 195] width 94 height 25
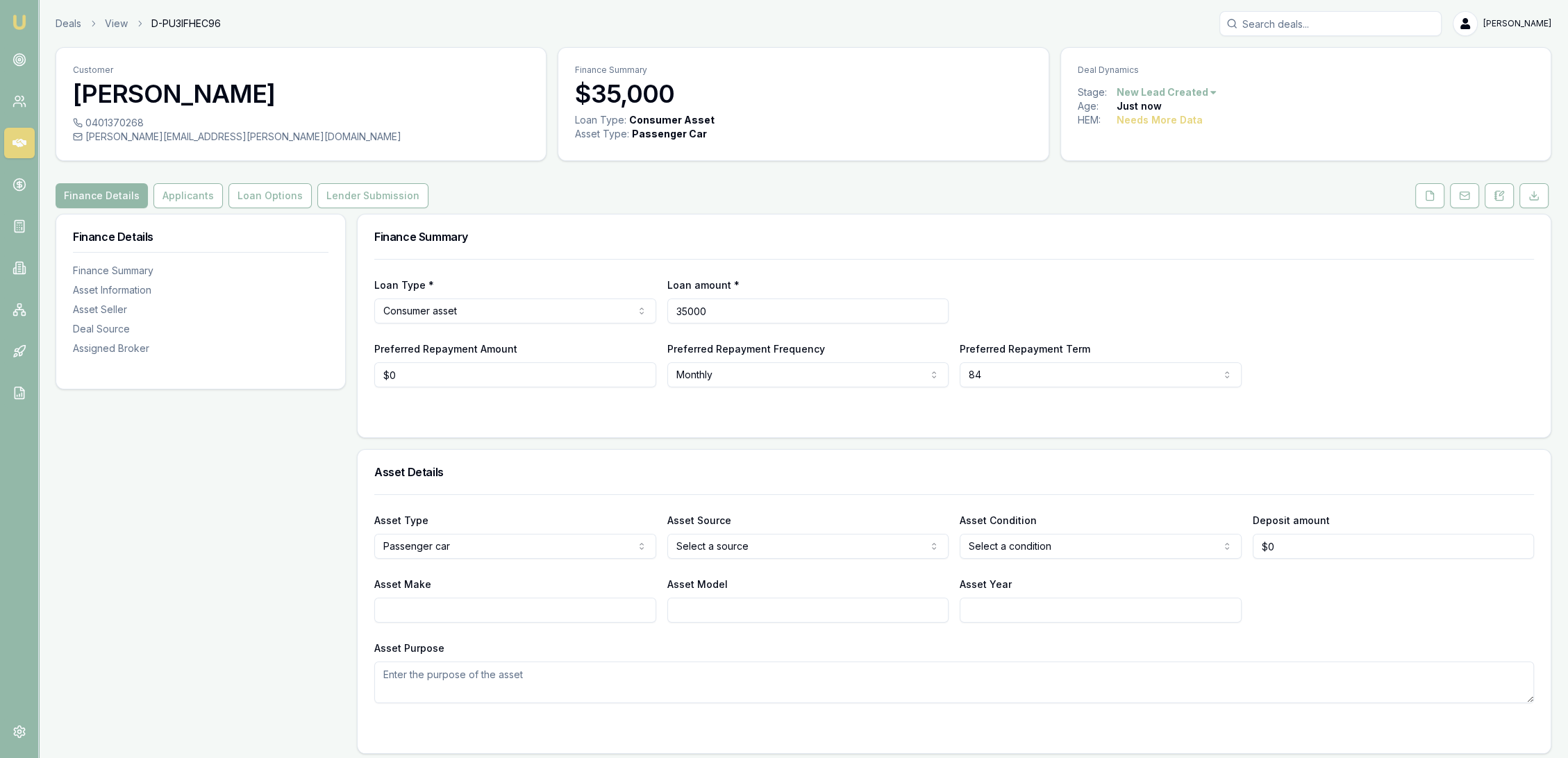
drag, startPoint x: 680, startPoint y: 312, endPoint x: 535, endPoint y: 317, distance: 145.1
click at [536, 317] on div "Loan Type * Consumer asset Consumer loan Consumer asset Commercial loan Commerc…" at bounding box center [954, 300] width 1160 height 47
type input "$15,000"
click at [1139, 292] on div "Loan Type * Consumer asset Consumer loan Consumer asset Commercial loan Commerc…" at bounding box center [954, 300] width 1160 height 47
click at [164, 187] on button "Applicants" at bounding box center [188, 195] width 69 height 25
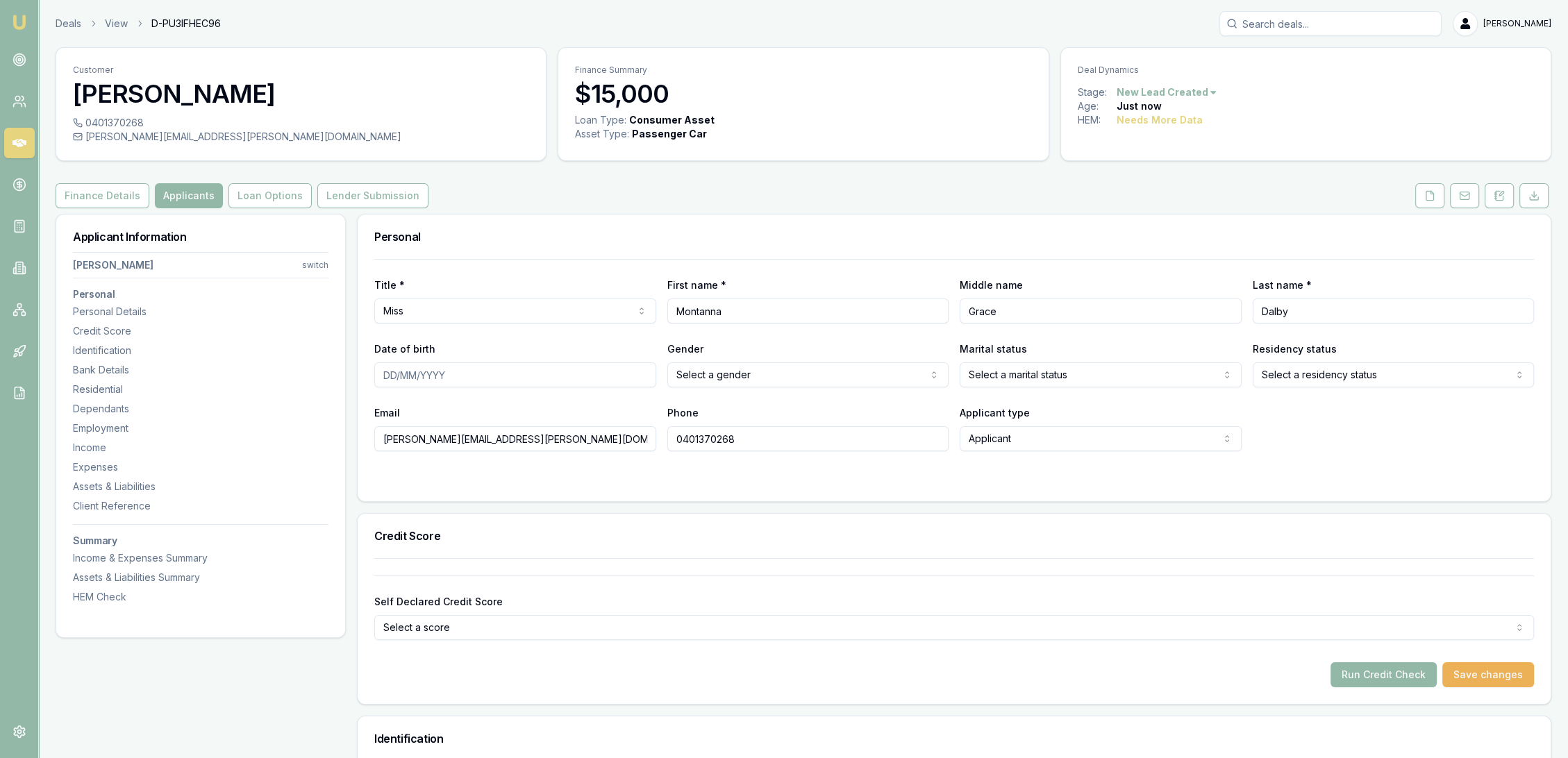
click at [383, 371] on input "Date of birth" at bounding box center [515, 374] width 282 height 25
type input "15/03/2007"
select select "FEMALE"
click at [1405, 427] on div "Email tanna.grace@icloud.com Phone 0401370268 Applicant type Applicant Applican…" at bounding box center [954, 428] width 1160 height 47
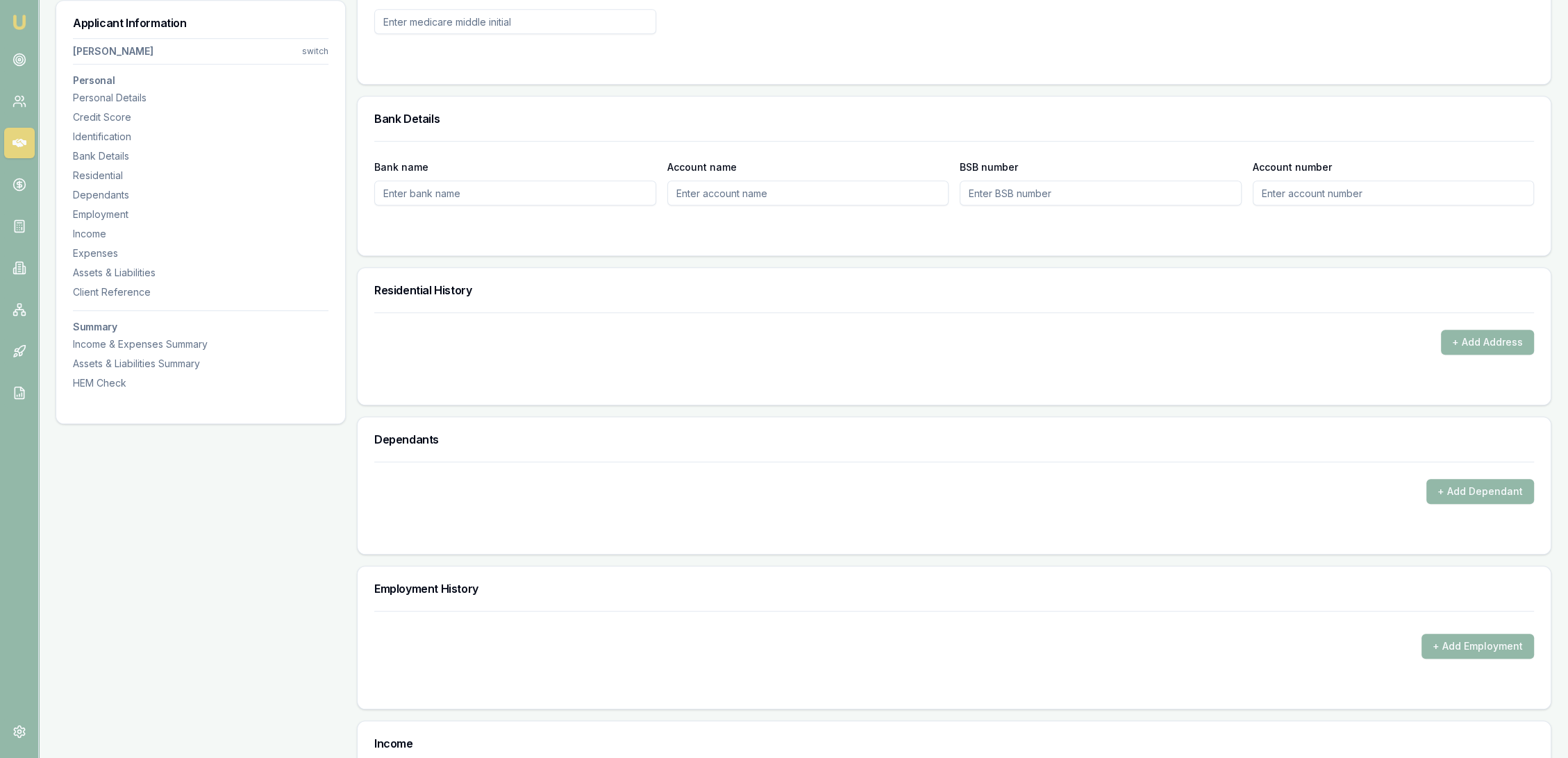
scroll to position [1157, 0]
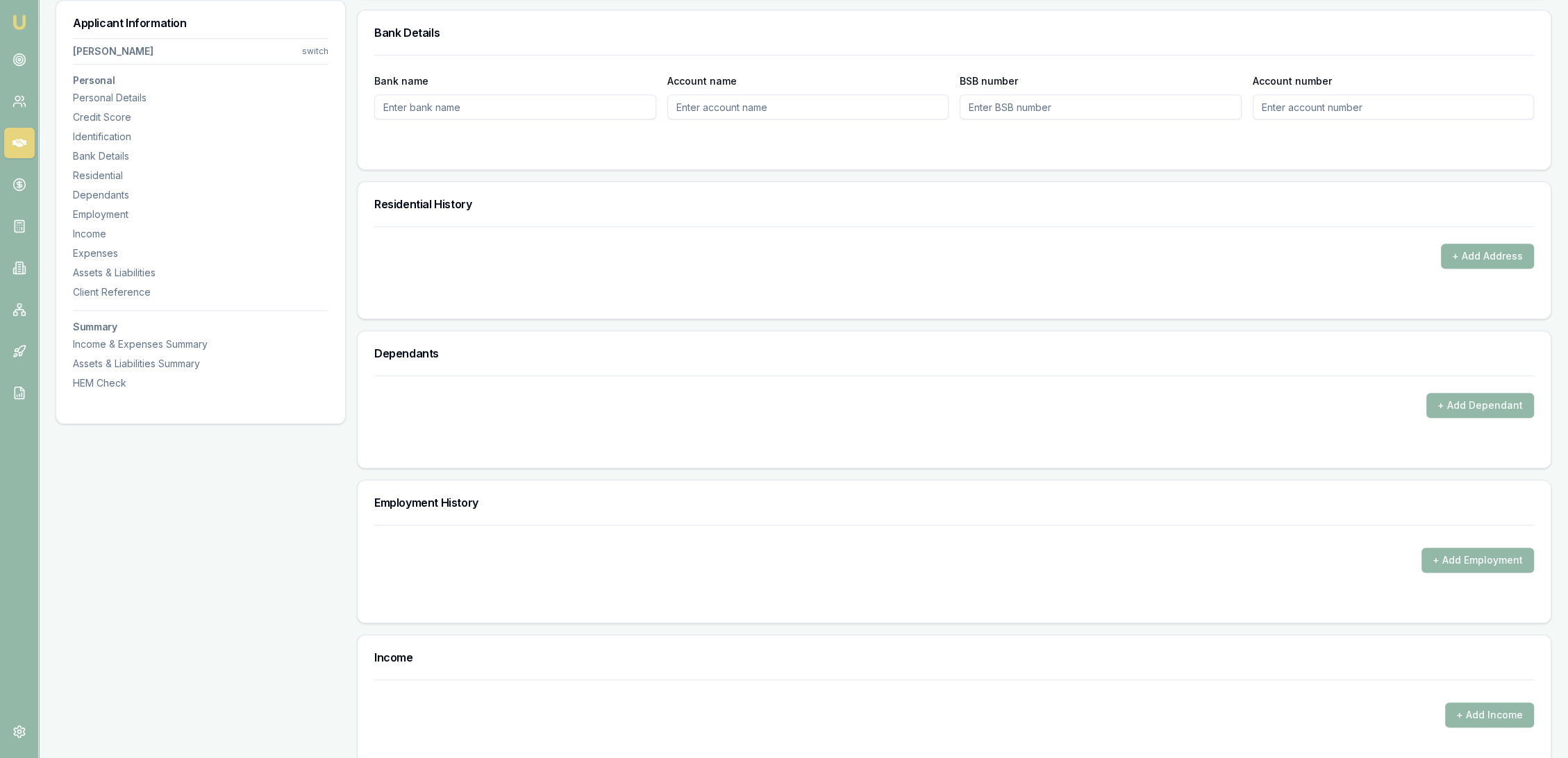
click at [1478, 261] on button "+ Add Address" at bounding box center [1488, 256] width 93 height 25
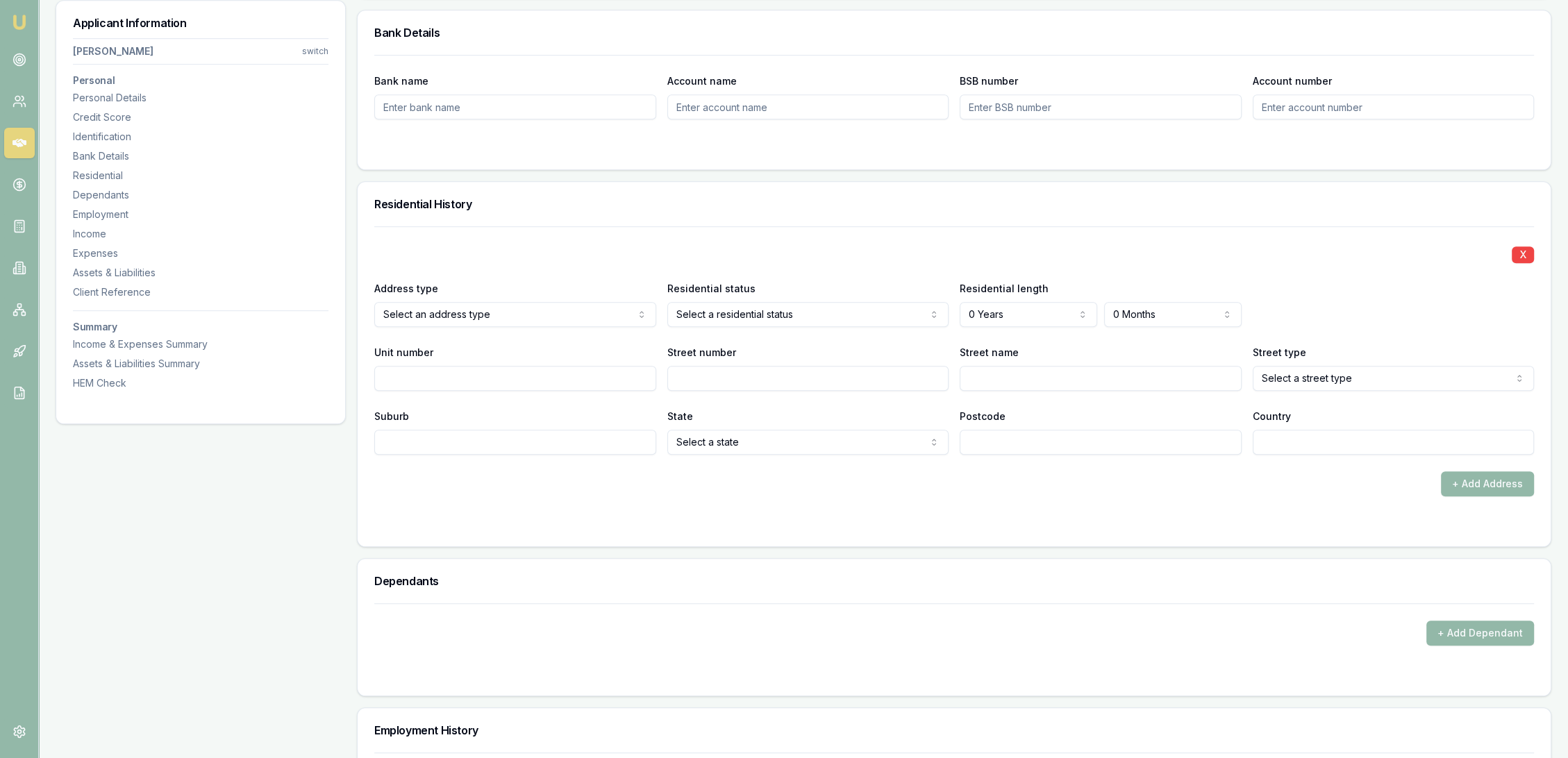
click at [1270, 554] on div "Personal Title * Miss Mr Mrs Miss Ms Dr Prof First name * Montanna Middle name …" at bounding box center [954, 565] width 1195 height 3017
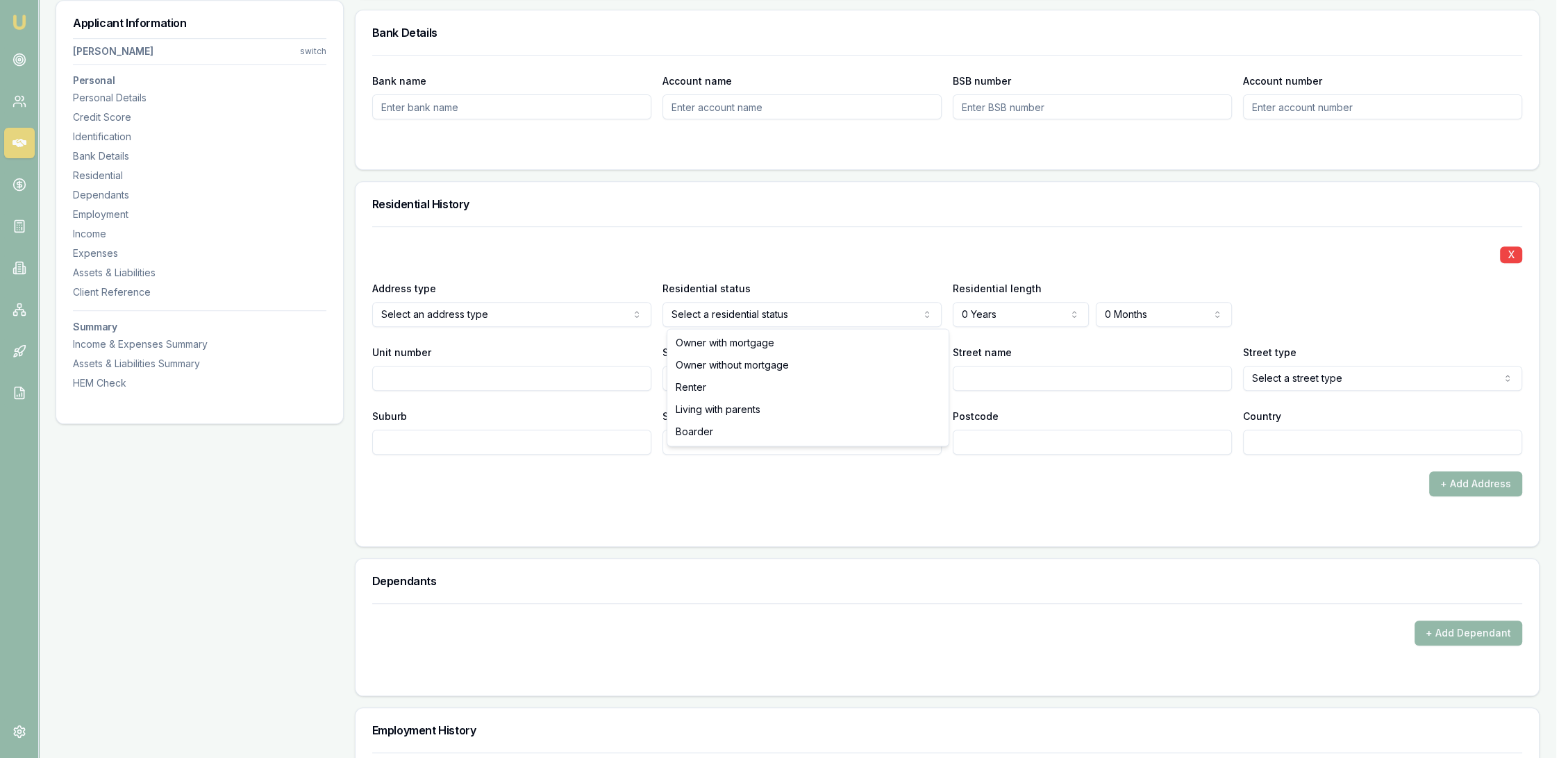
select select "LIVING_WITH_PARENTS"
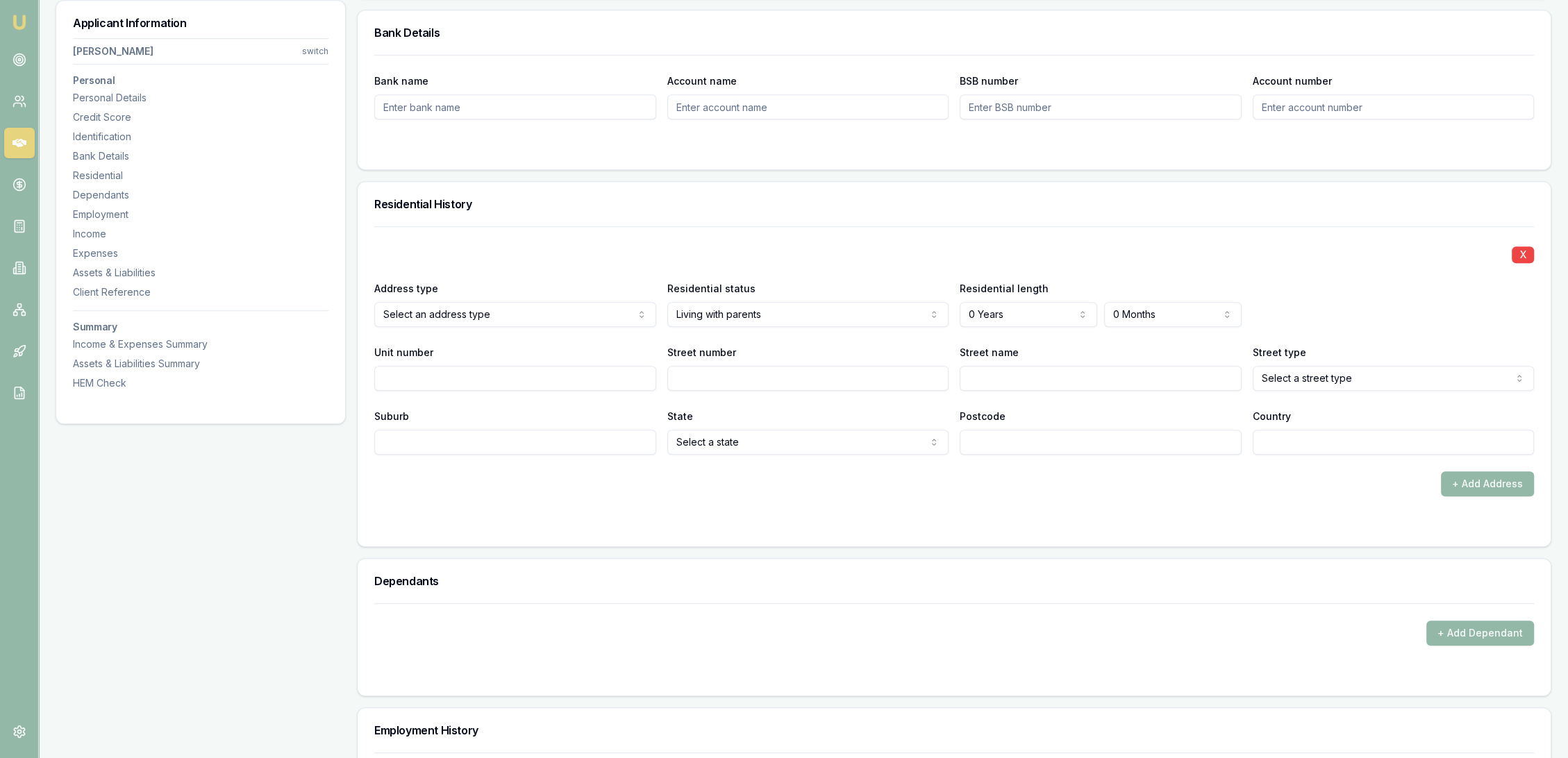
click at [804, 500] on form "X Address type Select an address type Current Previous Residential status Livin…" at bounding box center [954, 379] width 1160 height 304
click at [791, 375] on input "Street number" at bounding box center [808, 378] width 282 height 25
click at [514, 374] on input "Unit number" at bounding box center [515, 378] width 282 height 25
type input "1"
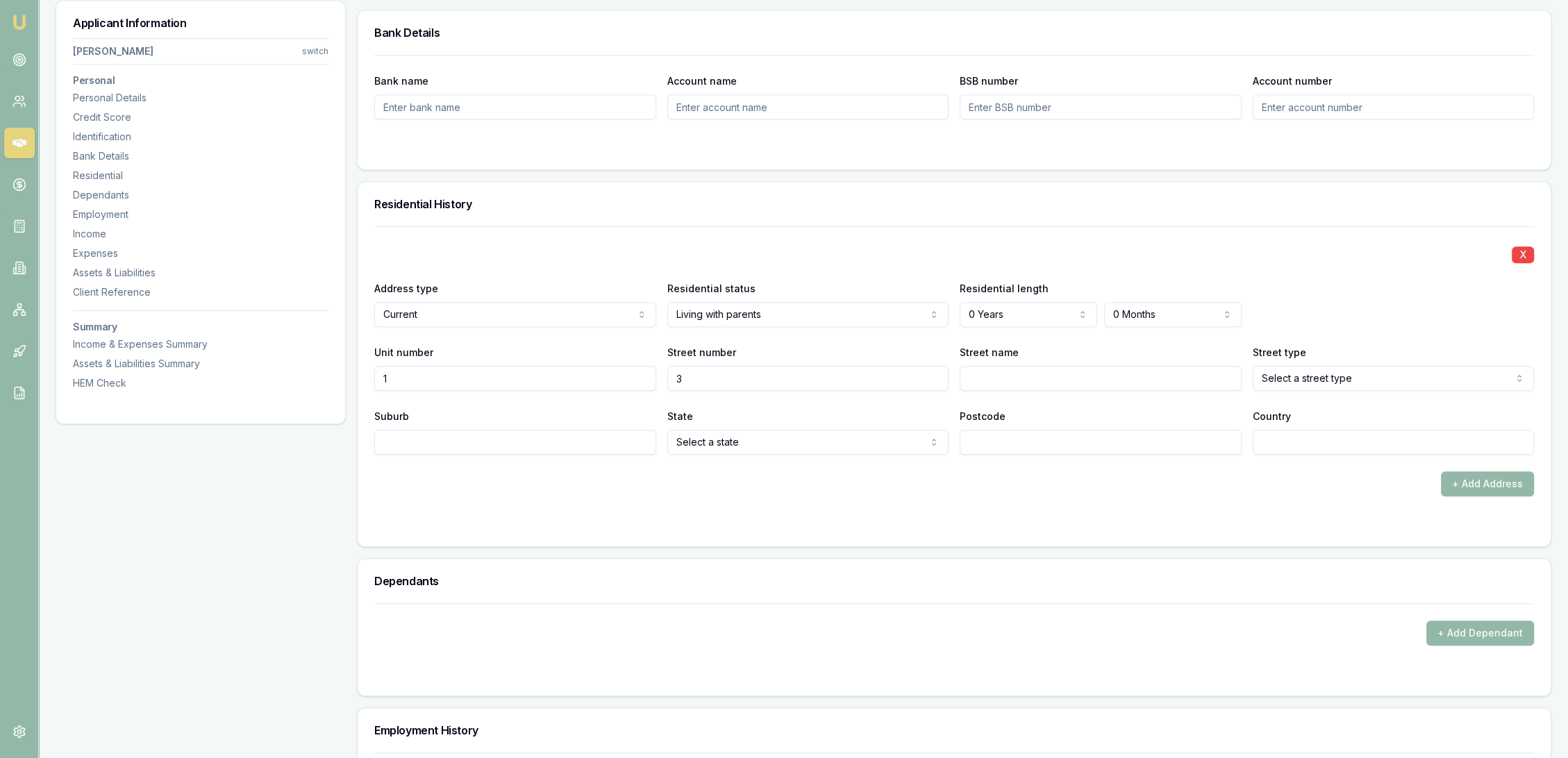
type input "3"
type input "Narrung"
select select "Street"
type input "North Wagga"
type input "2650"
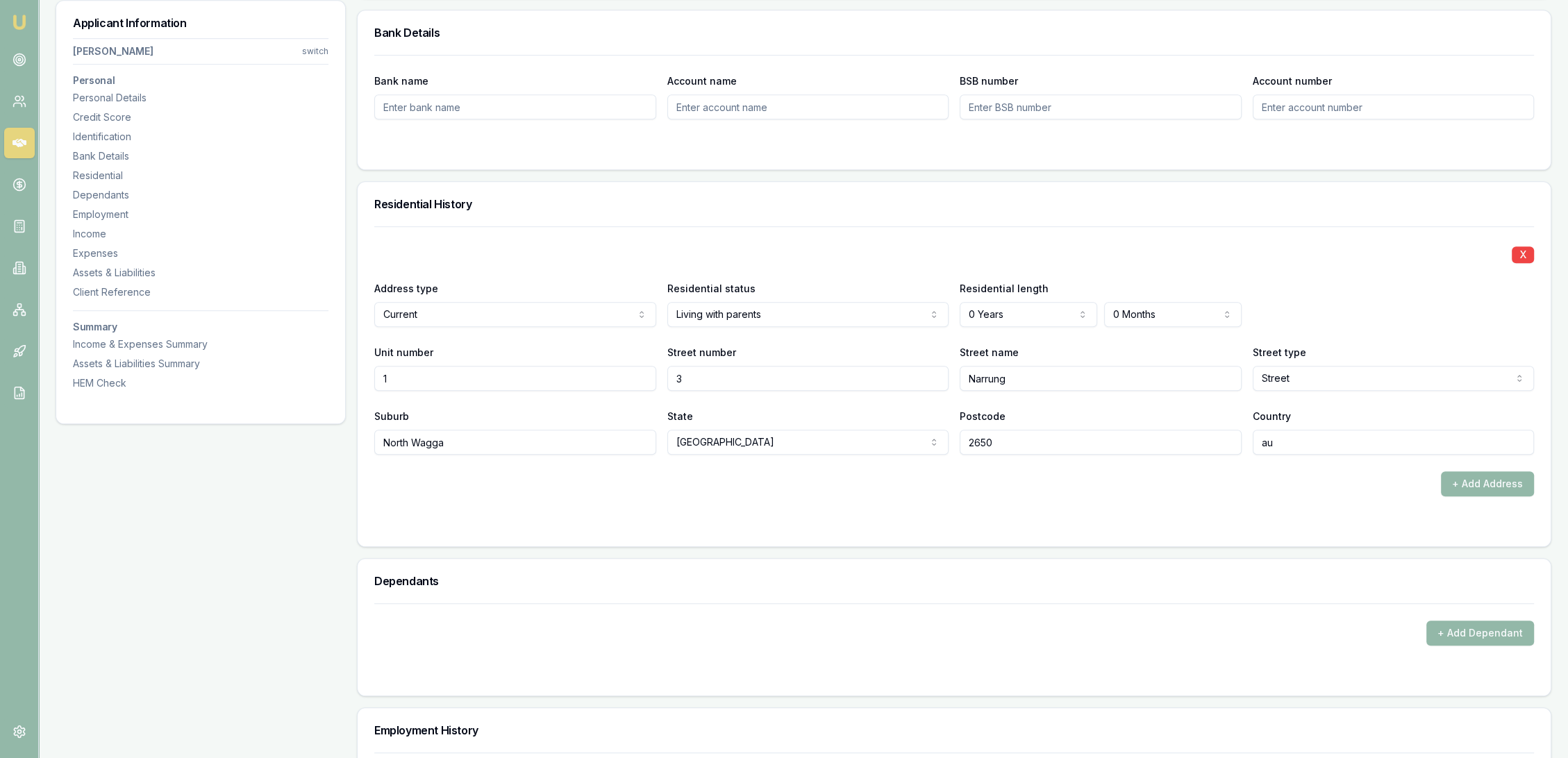
type input "au"
click at [966, 504] on form "X Address type Current Current Previous Residential status Living with parents …" at bounding box center [954, 379] width 1160 height 304
select select "3"
click at [978, 490] on div "+ Add Address" at bounding box center [954, 483] width 1160 height 25
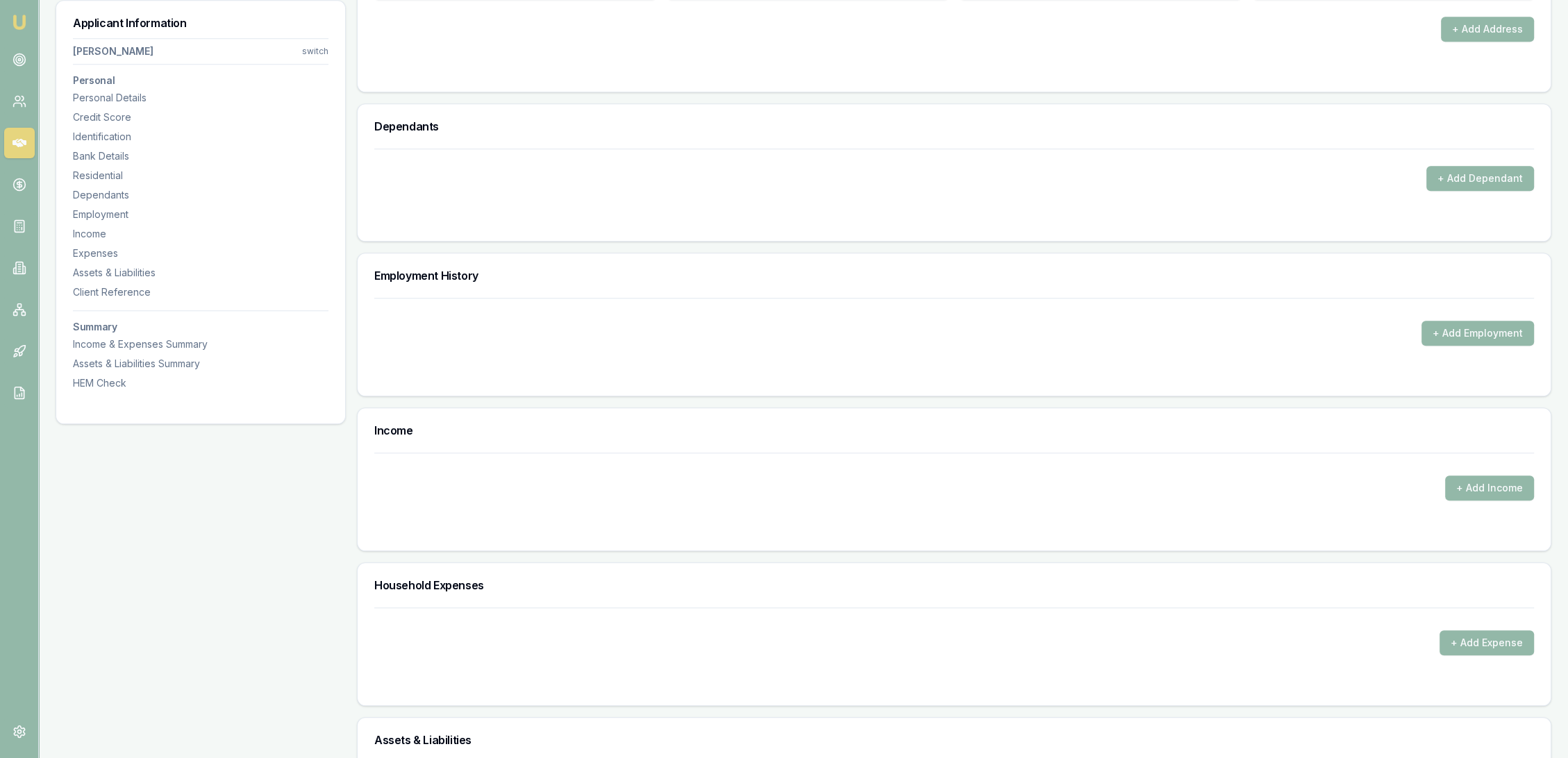
scroll to position [1621, 0]
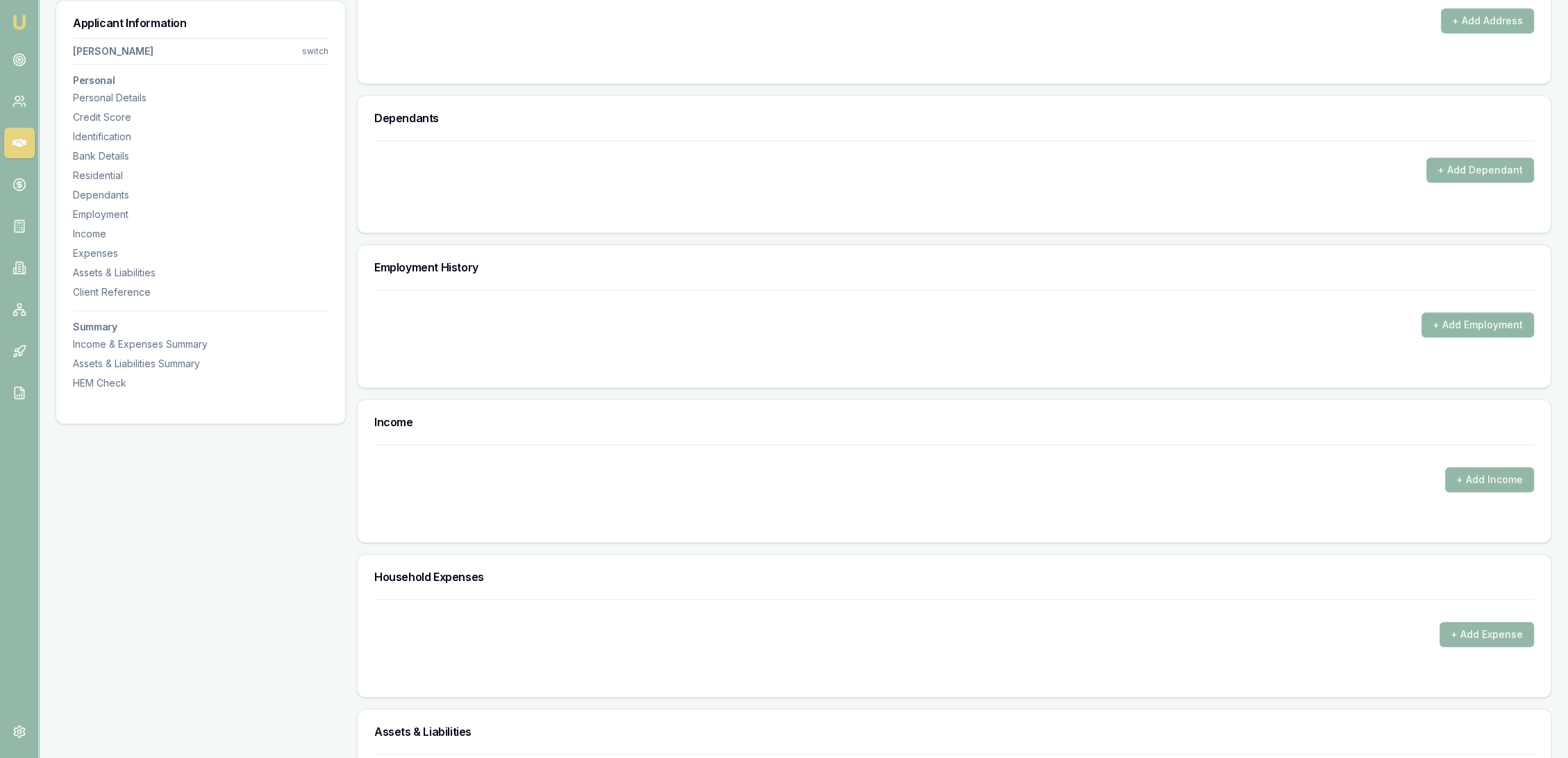
click at [1446, 316] on button "+ Add Employment" at bounding box center [1478, 324] width 113 height 25
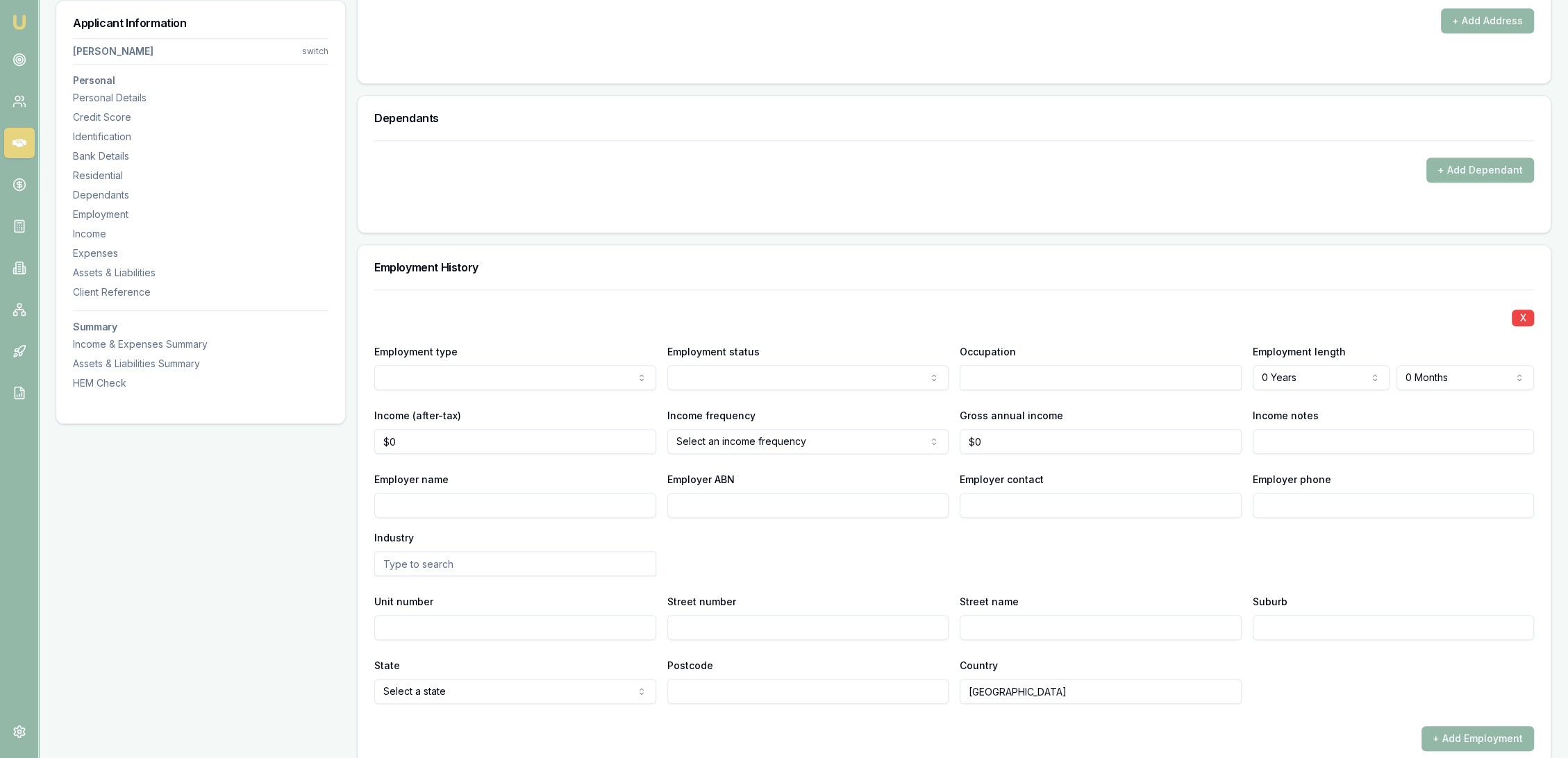
click at [1328, 565] on div "Employer name Employer ABN Employer contact Employer phone Industry" at bounding box center [954, 523] width 1160 height 106
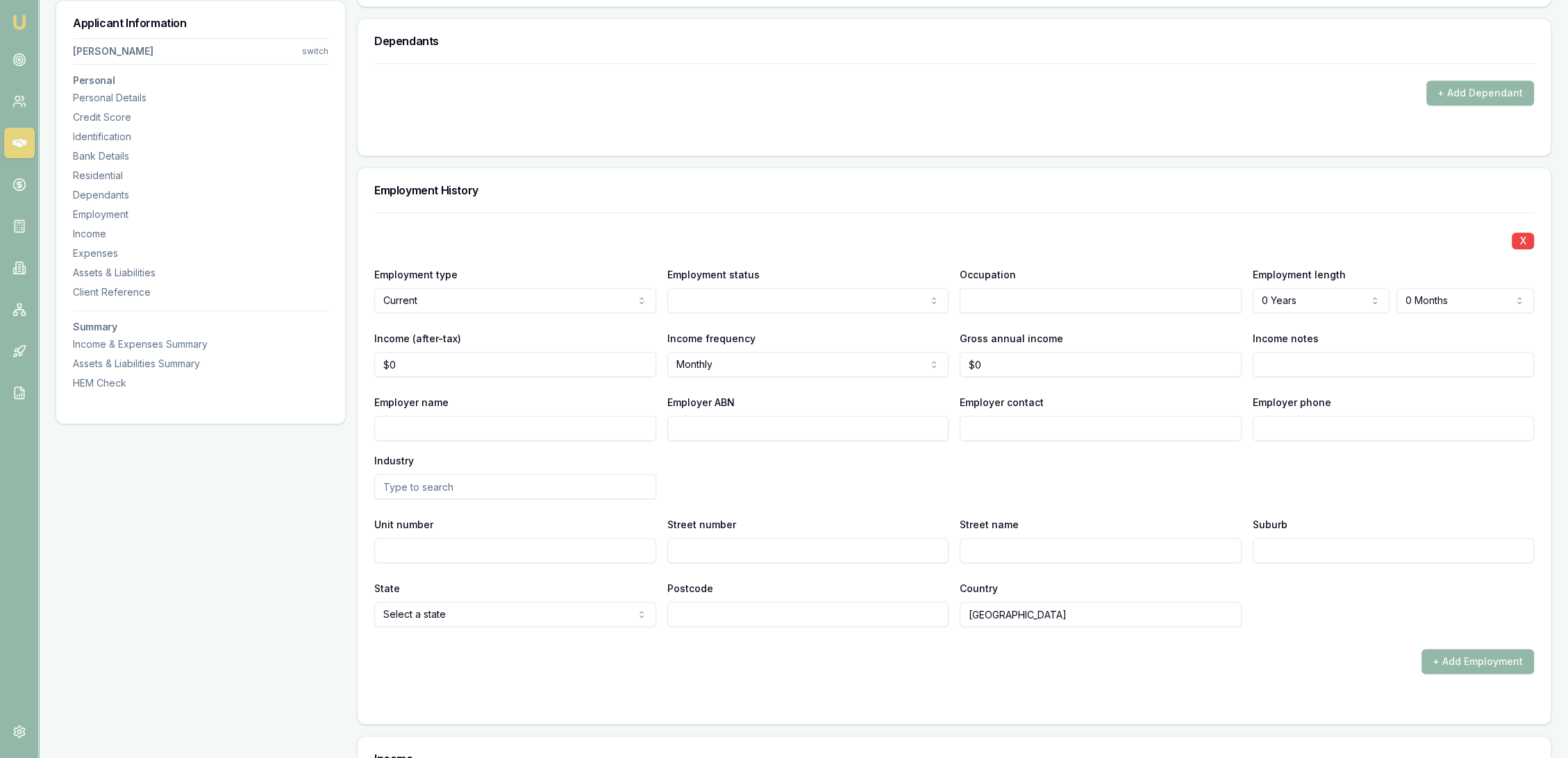
select select "CASUAL"
click at [1020, 307] on input "text" at bounding box center [1101, 300] width 282 height 25
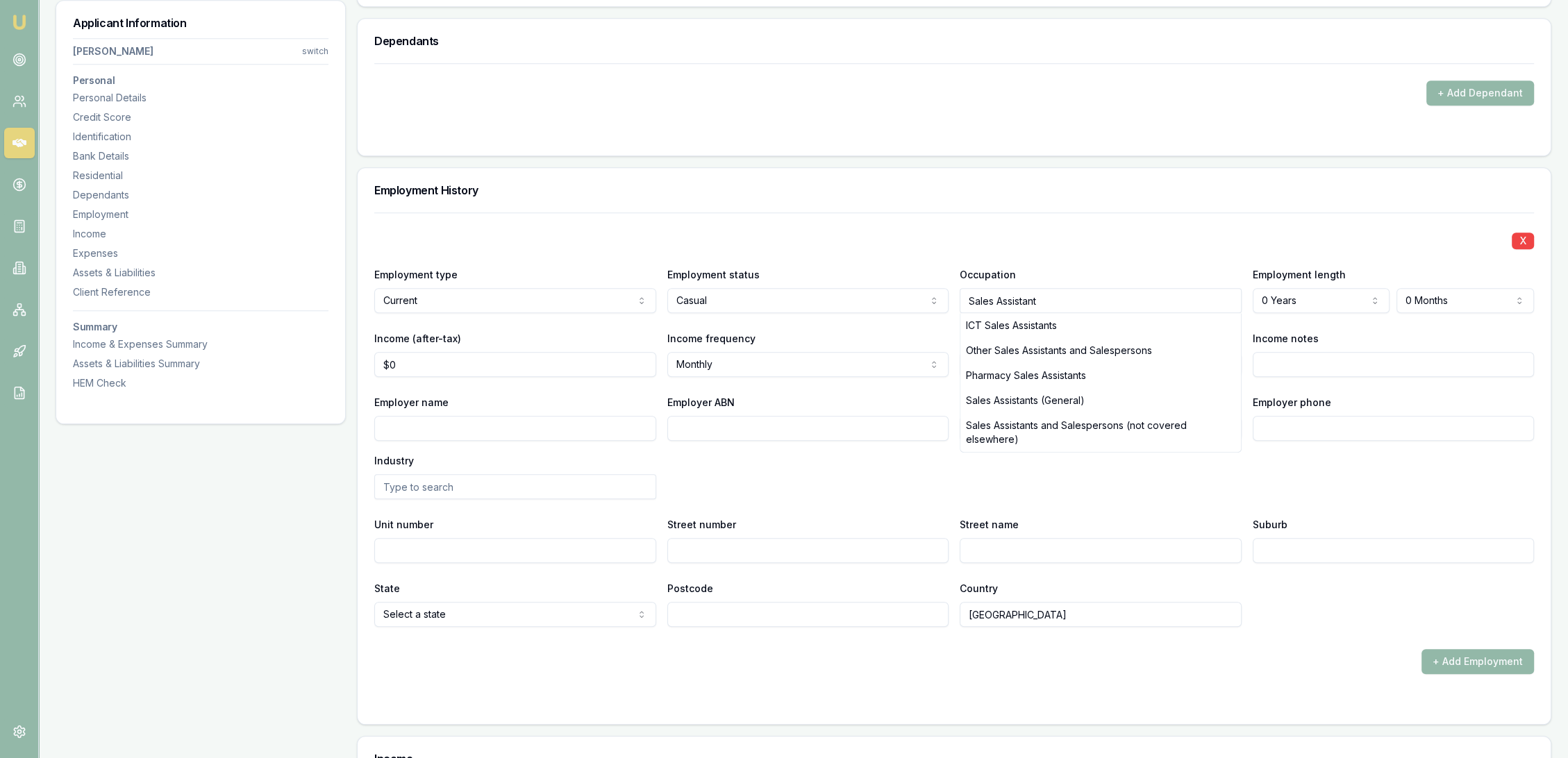
type input "Sales Assistant"
click at [1052, 259] on div "X Employment type Current Current Previous Employment status Casual Full time P…" at bounding box center [954, 420] width 1160 height 415
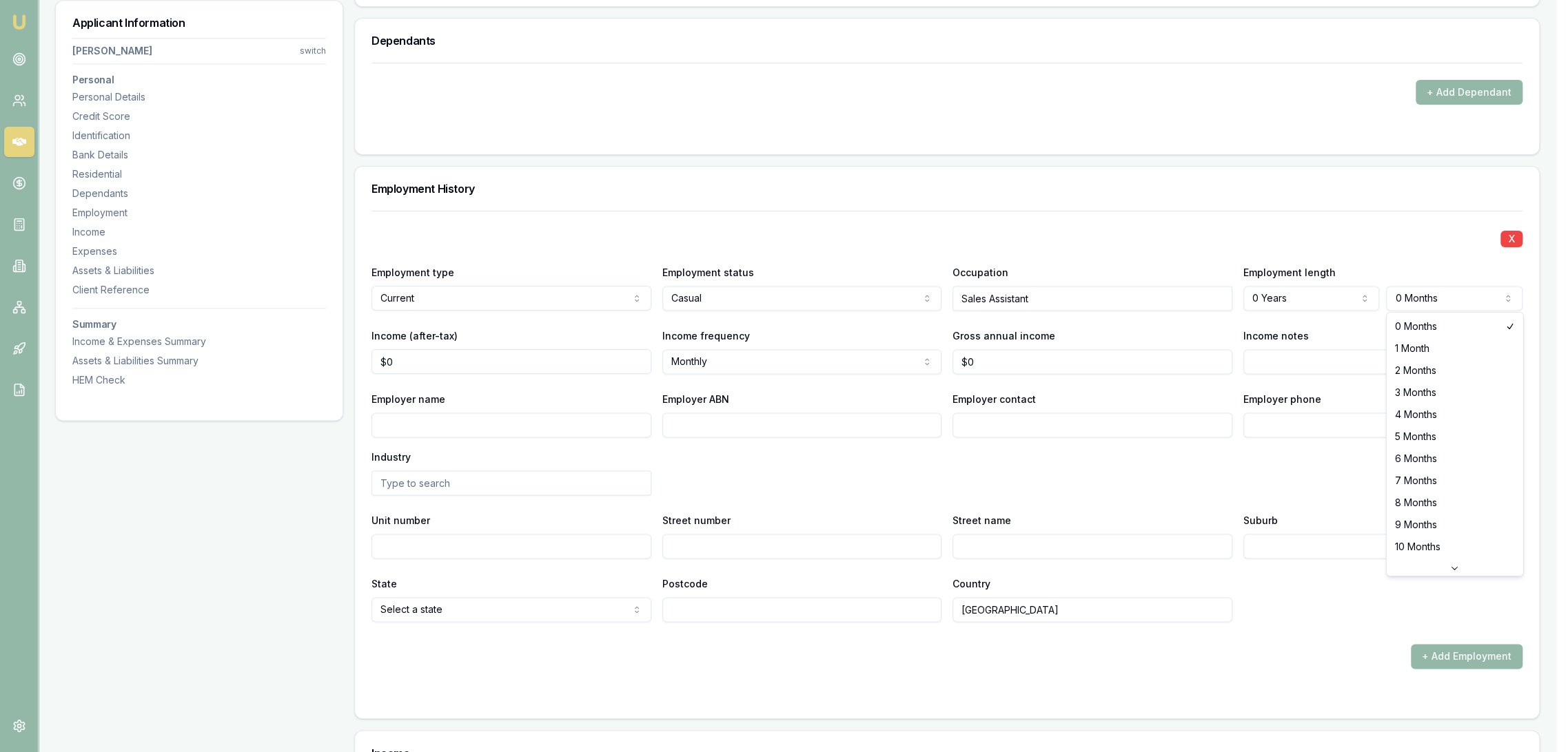
select select "7"
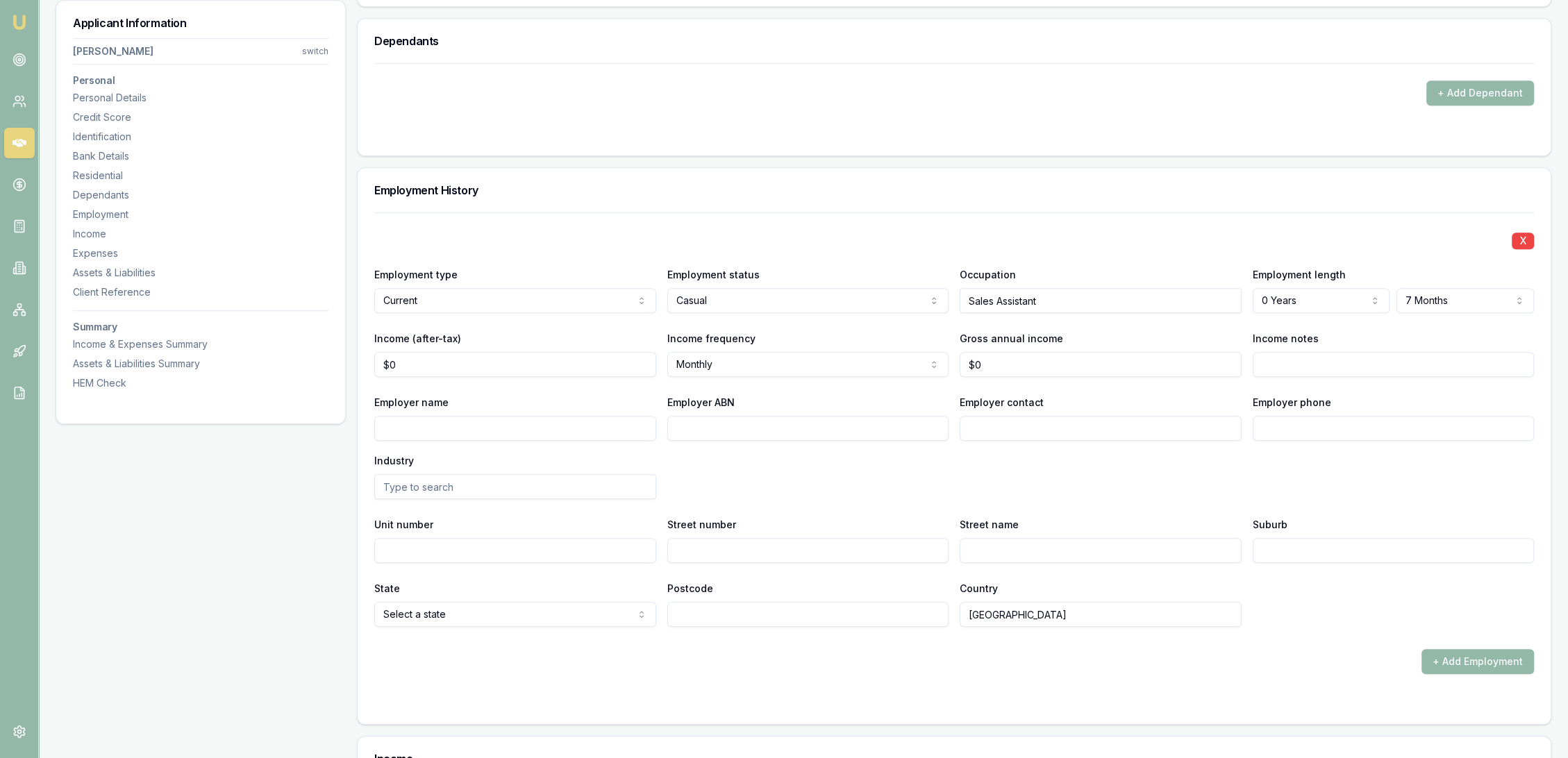
click at [1320, 355] on input "Income notes" at bounding box center [1394, 364] width 282 height 25
type input "o"
type input "started on the books June 2024"
click at [1127, 501] on div "X Employment type Current Current Previous Employment status Casual Full time P…" at bounding box center [954, 420] width 1160 height 415
click at [608, 427] on input "Employer name" at bounding box center [515, 428] width 282 height 25
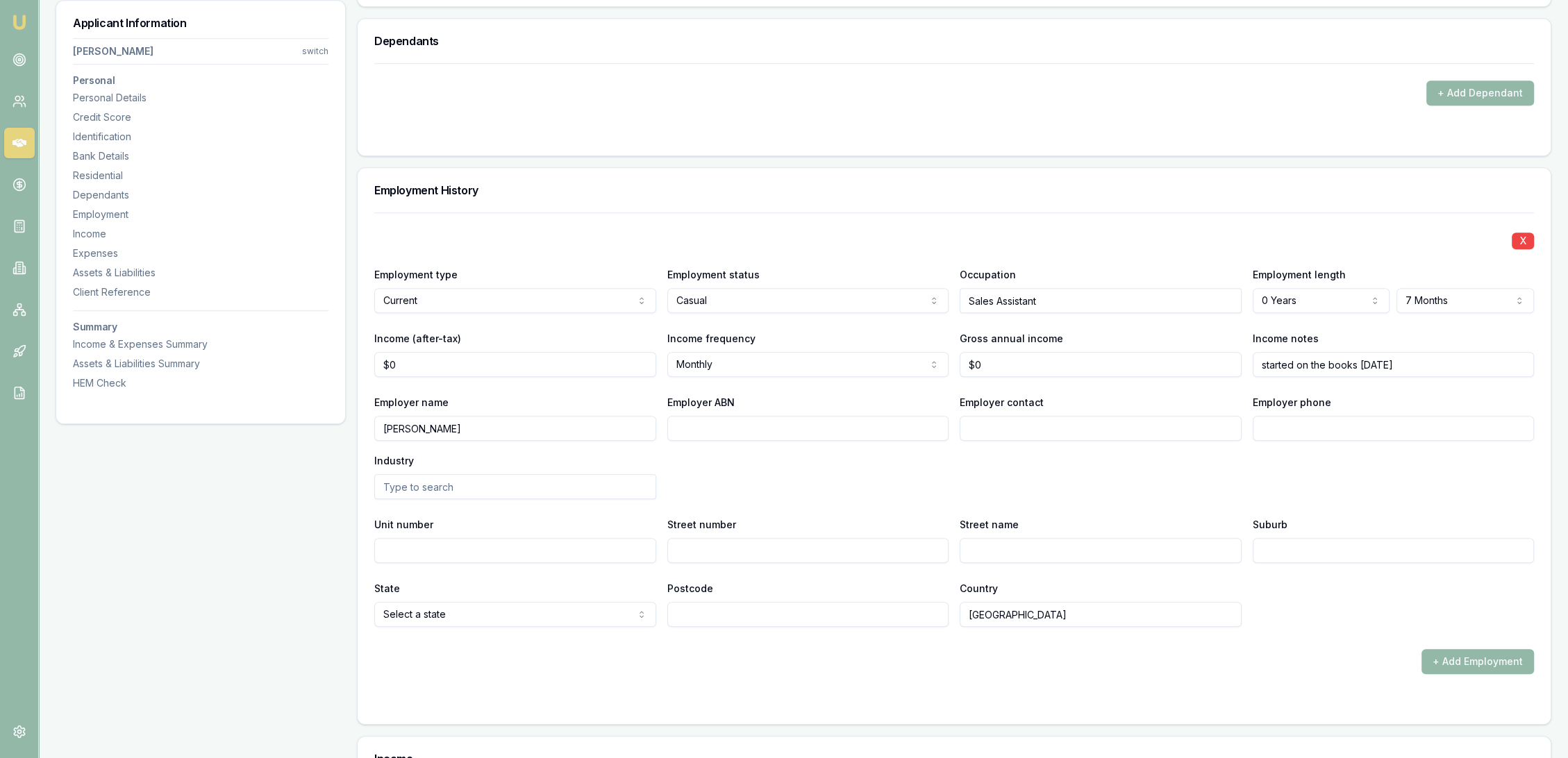
type input "Junee Bakery"
click at [748, 462] on div "Employer name Junee Bakery Employer ABN Employer contact Employer phone Industry" at bounding box center [954, 447] width 1160 height 106
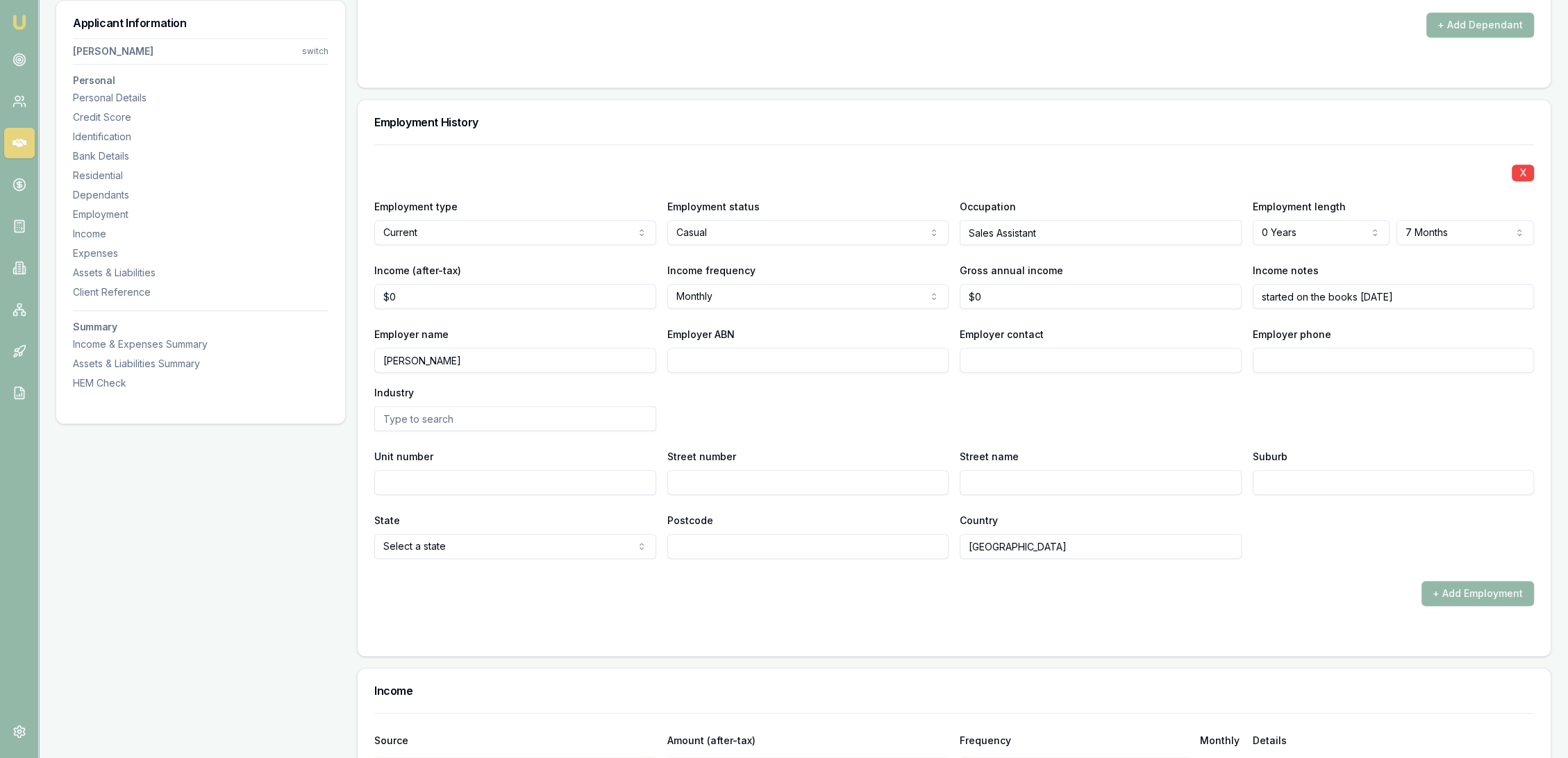
scroll to position [1852, 0]
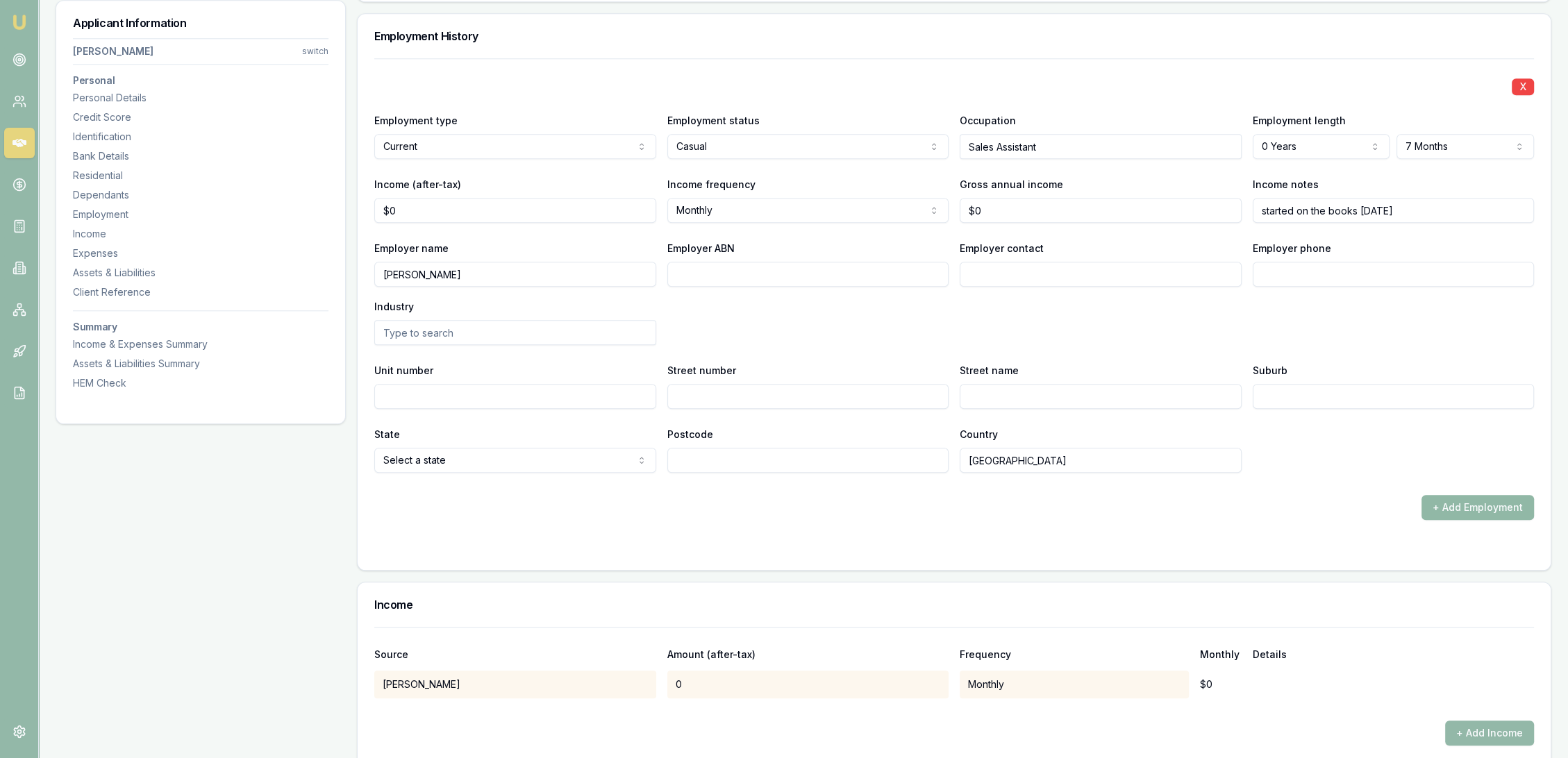
click at [1482, 498] on button "+ Add Employment" at bounding box center [1478, 507] width 113 height 25
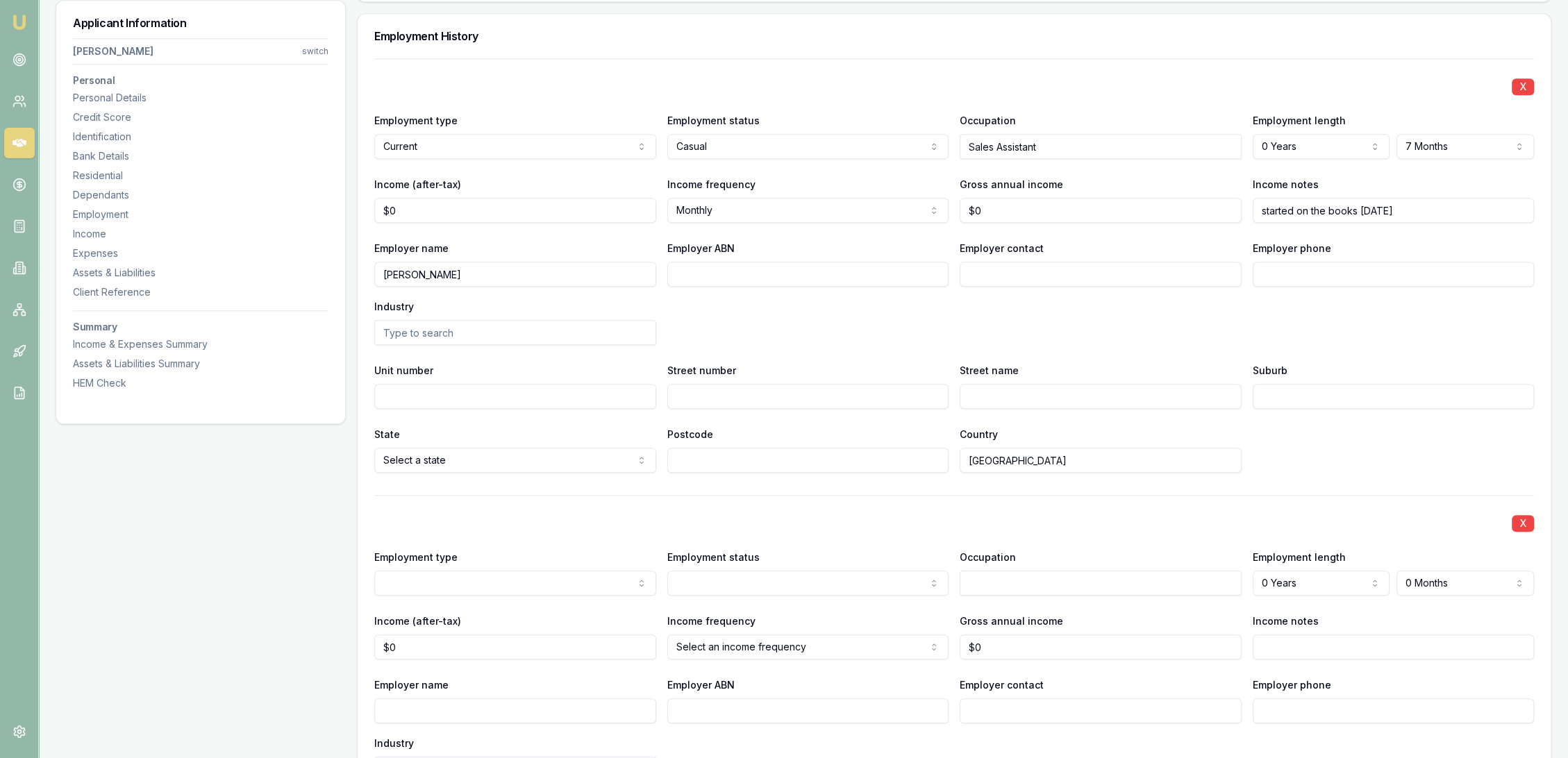
select select "PREVIOUS"
click at [929, 535] on div "X Employment type Previous Current Previous Employment status Full time Part ti…" at bounding box center [954, 702] width 1160 height 415
type input "Cleaner"
drag, startPoint x: 1123, startPoint y: 524, endPoint x: 1130, endPoint y: 540, distance: 17.5
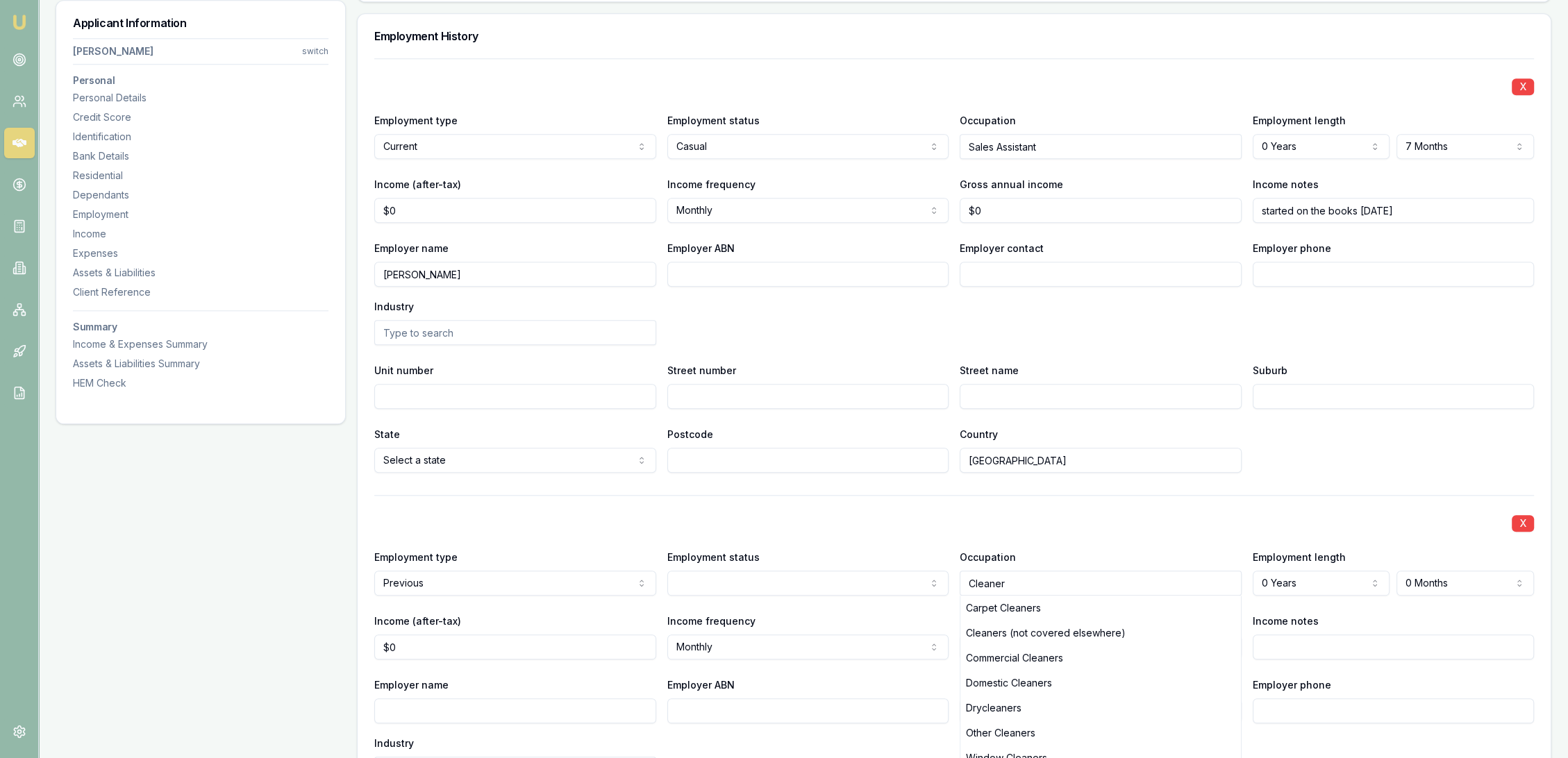
click at [1123, 524] on div "X" at bounding box center [954, 521] width 1160 height 19
click at [439, 708] on input "Employer name" at bounding box center [515, 711] width 282 height 25
type input "/"
type input "Smith's Cleaning"
click at [1348, 610] on div "X Employment type Previous Current Previous Employment status Full time Part ti…" at bounding box center [954, 702] width 1160 height 415
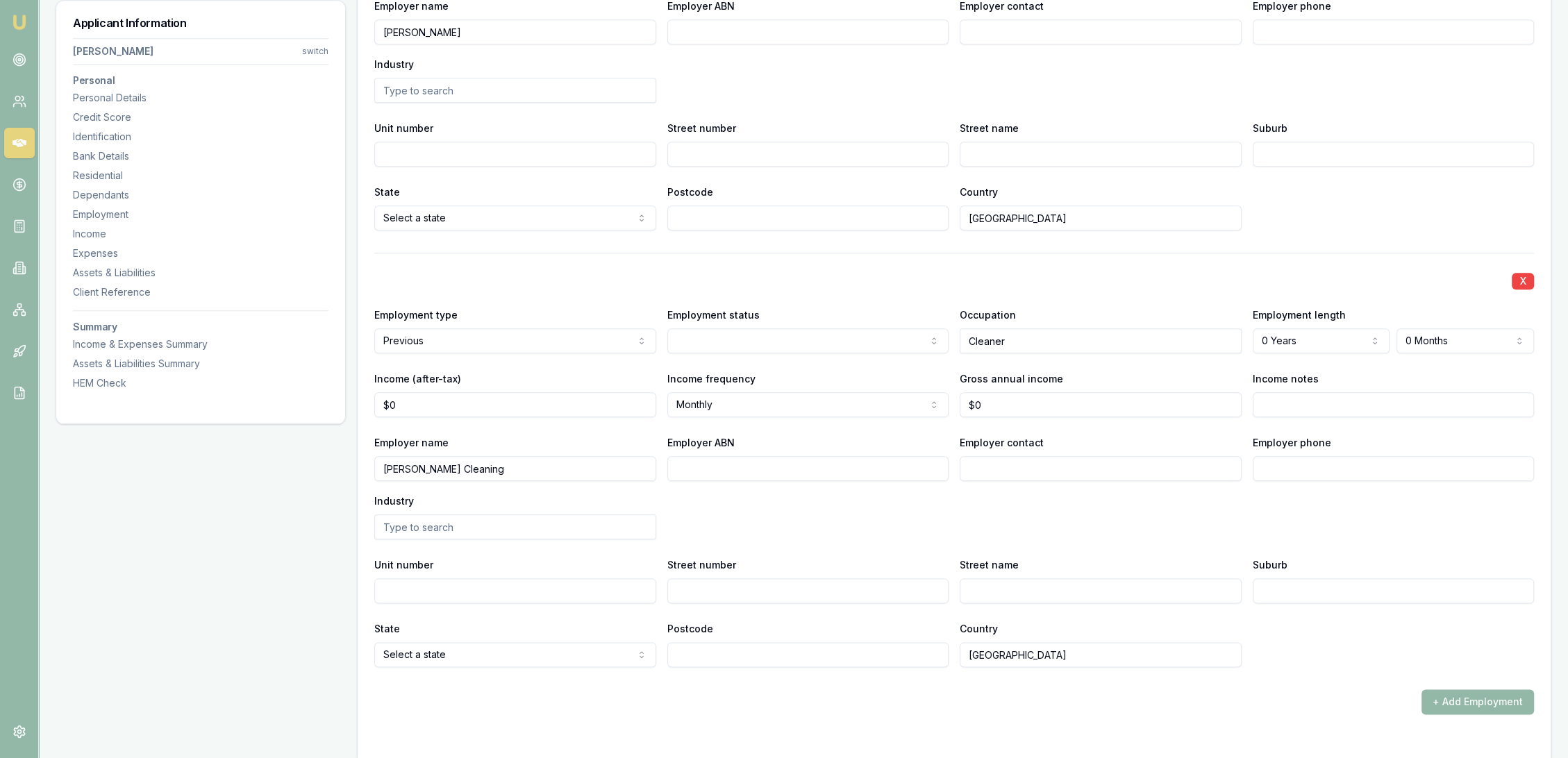
scroll to position [2160, 0]
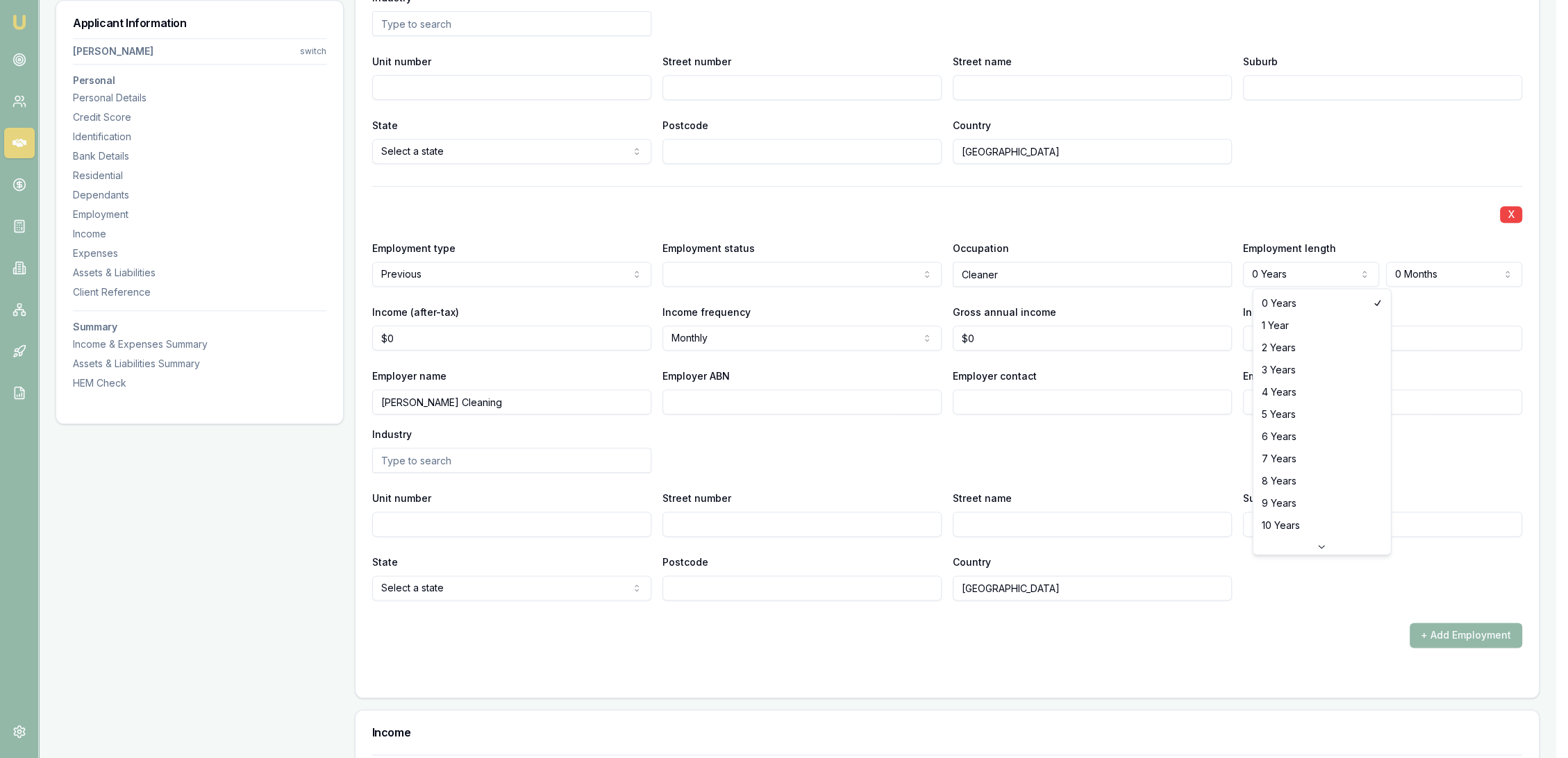
select select "1"
click at [866, 212] on div "X" at bounding box center [954, 213] width 1160 height 19
click at [821, 241] on div "Employment status Full time Full time Part time Casual Contract Self employed" at bounding box center [808, 263] width 282 height 47
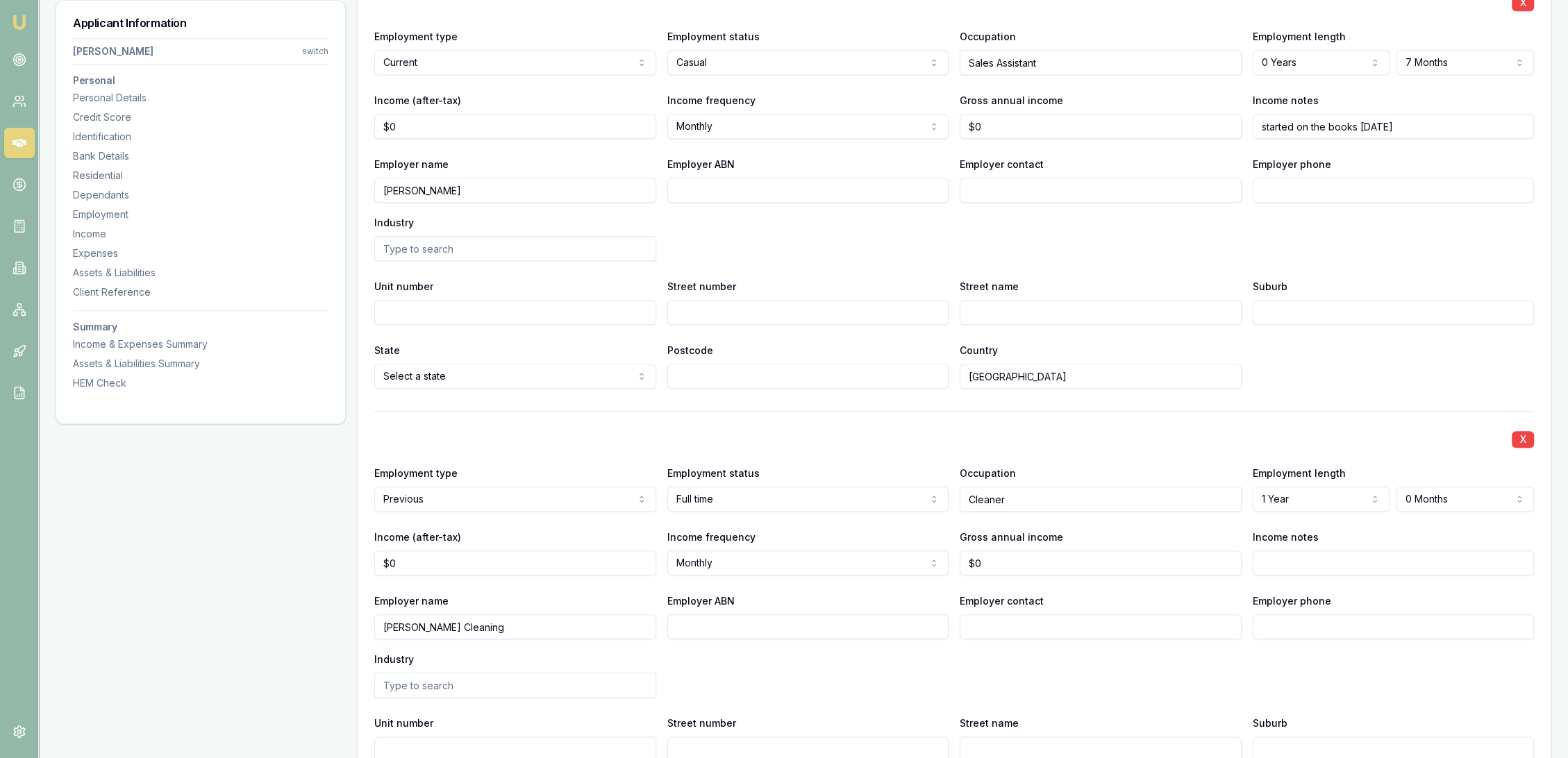
scroll to position [1928, 0]
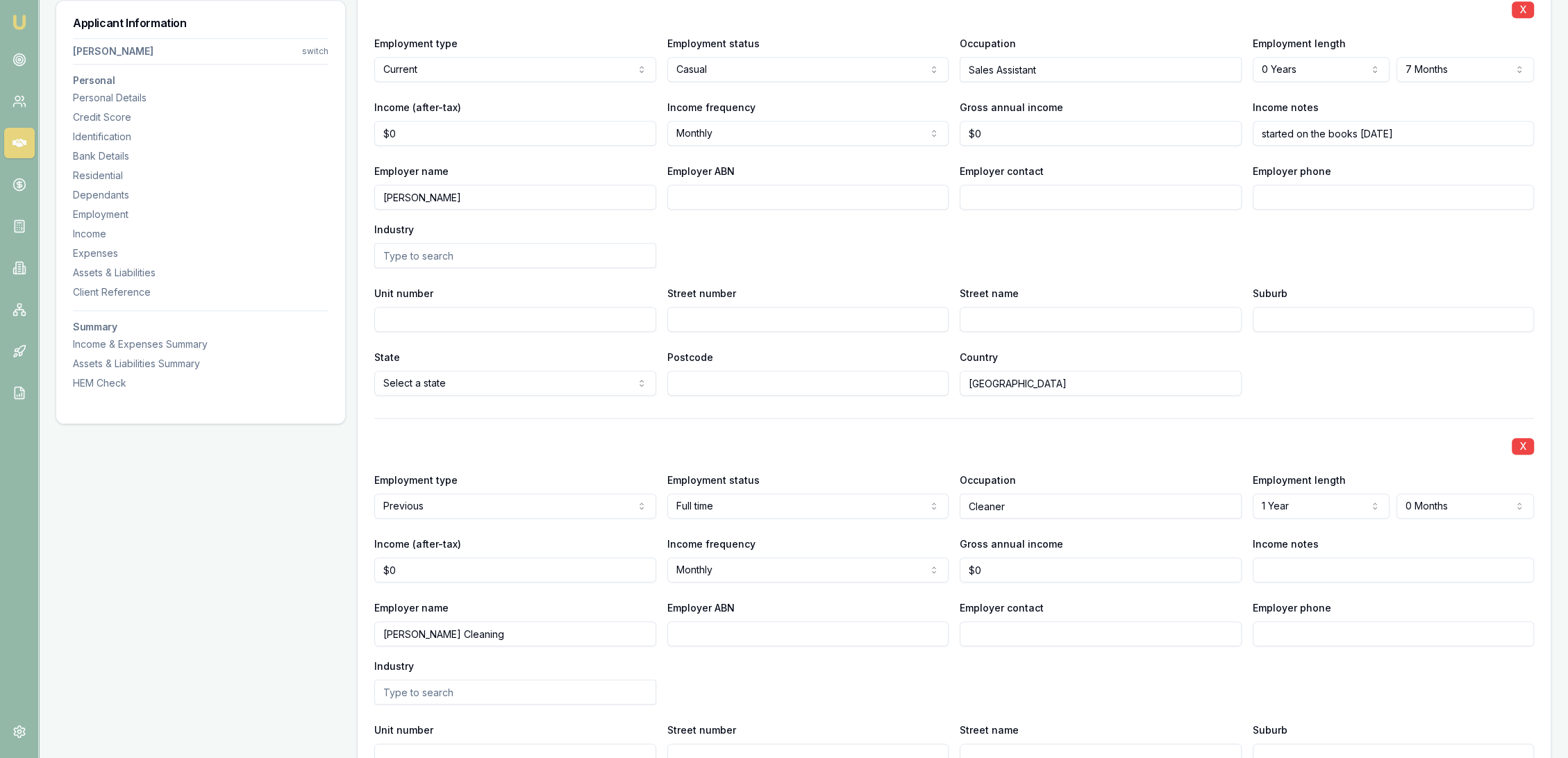
click at [1367, 575] on input "Income notes" at bounding box center [1394, 570] width 282 height 25
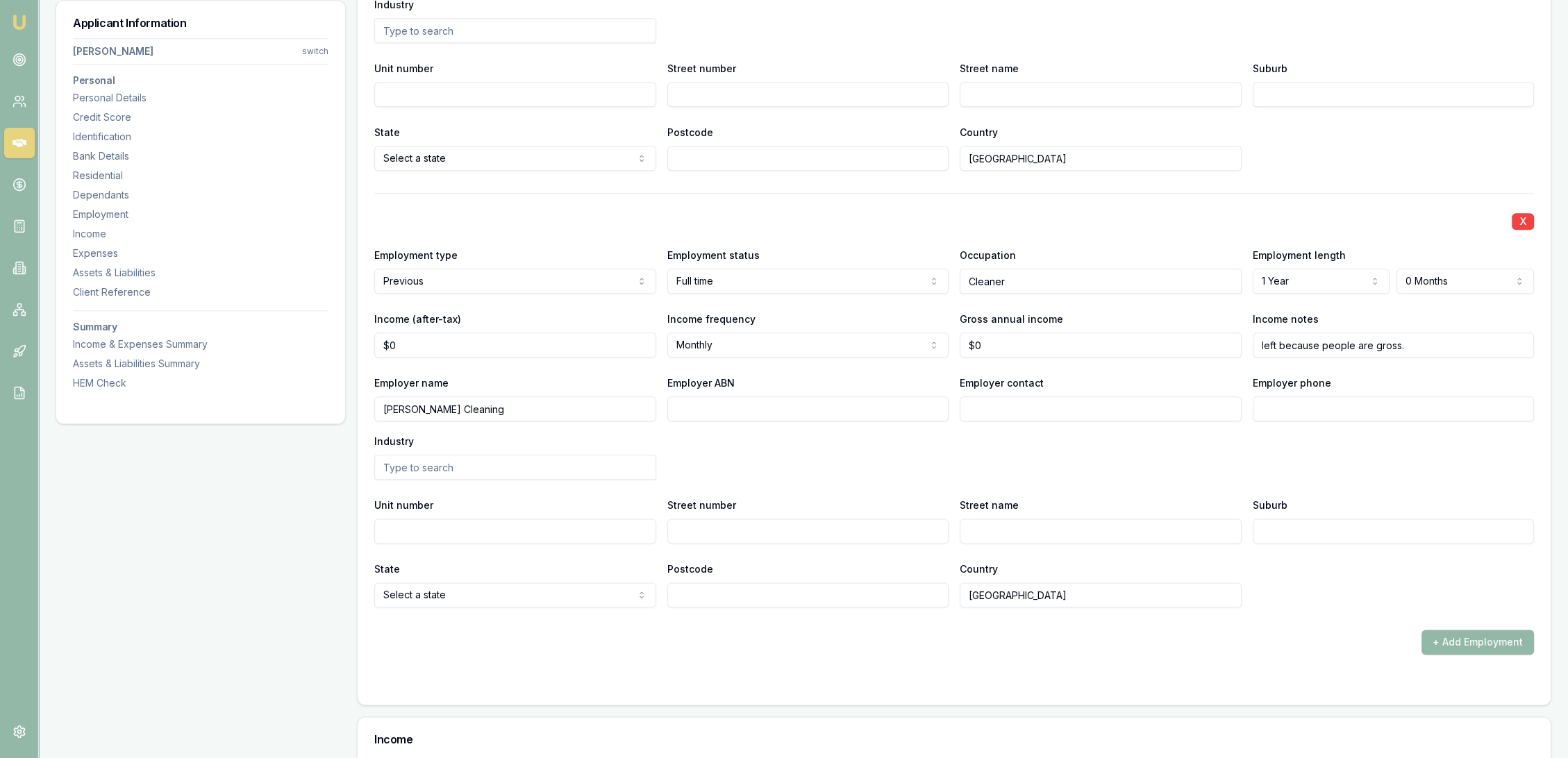
scroll to position [2160, 0]
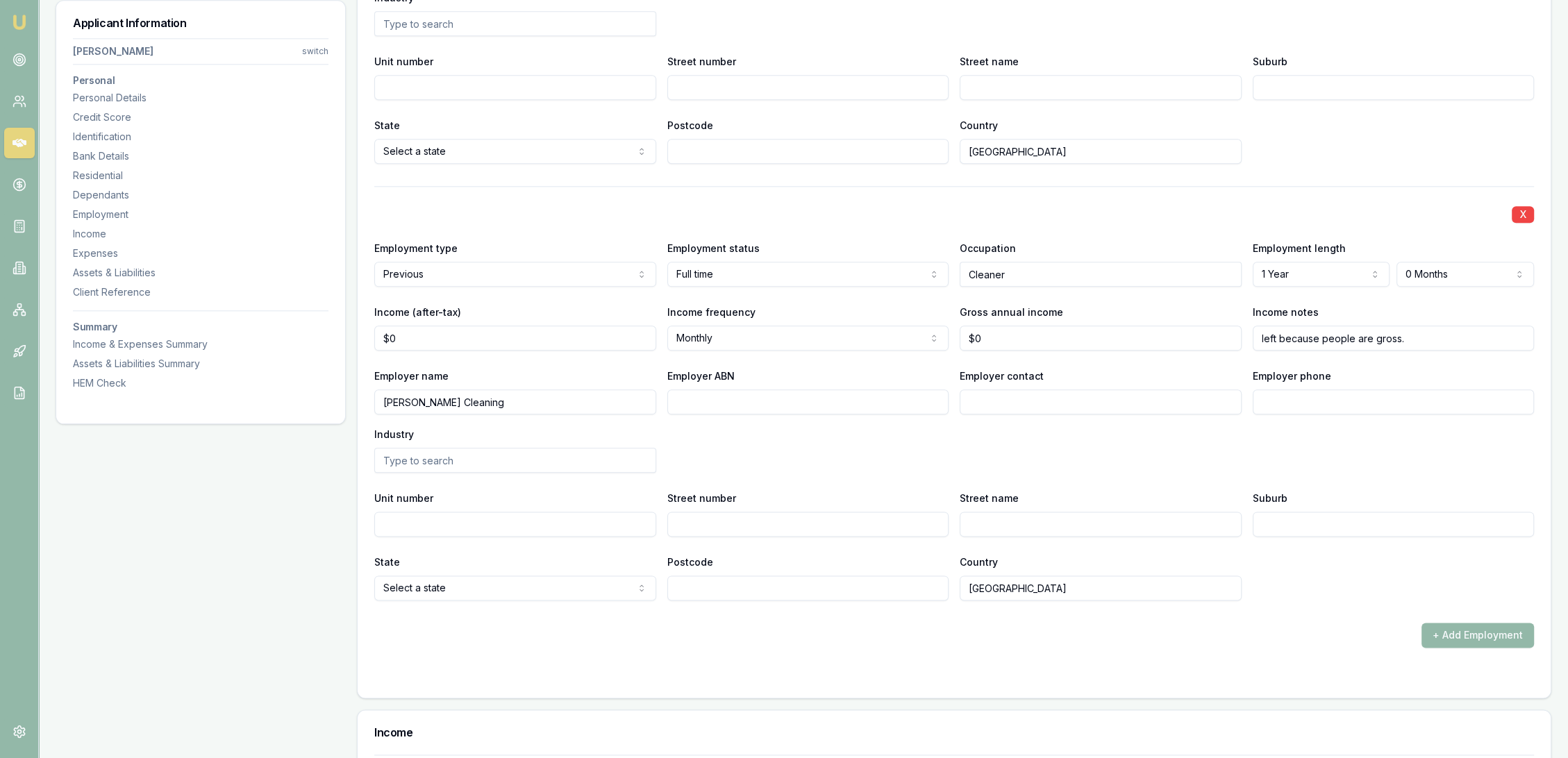
type input "left because people are gross."
click at [1277, 400] on input "Employer phone" at bounding box center [1394, 401] width 282 height 25
type input "0400 497 814"
click at [1206, 473] on div "X Employment type Previous Current Previous Employment status Full time Full ti…" at bounding box center [954, 394] width 1160 height 415
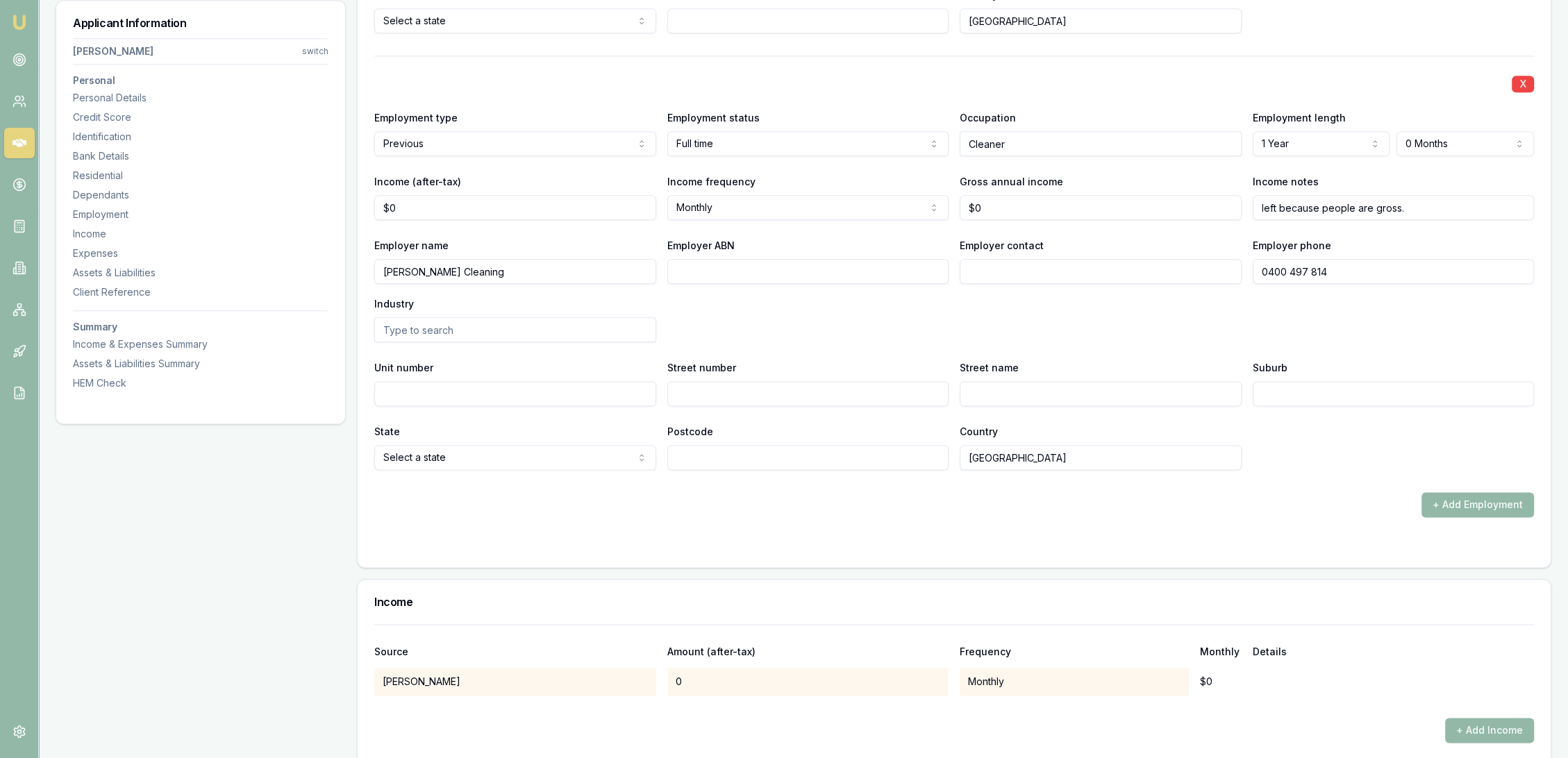
scroll to position [2315, 0]
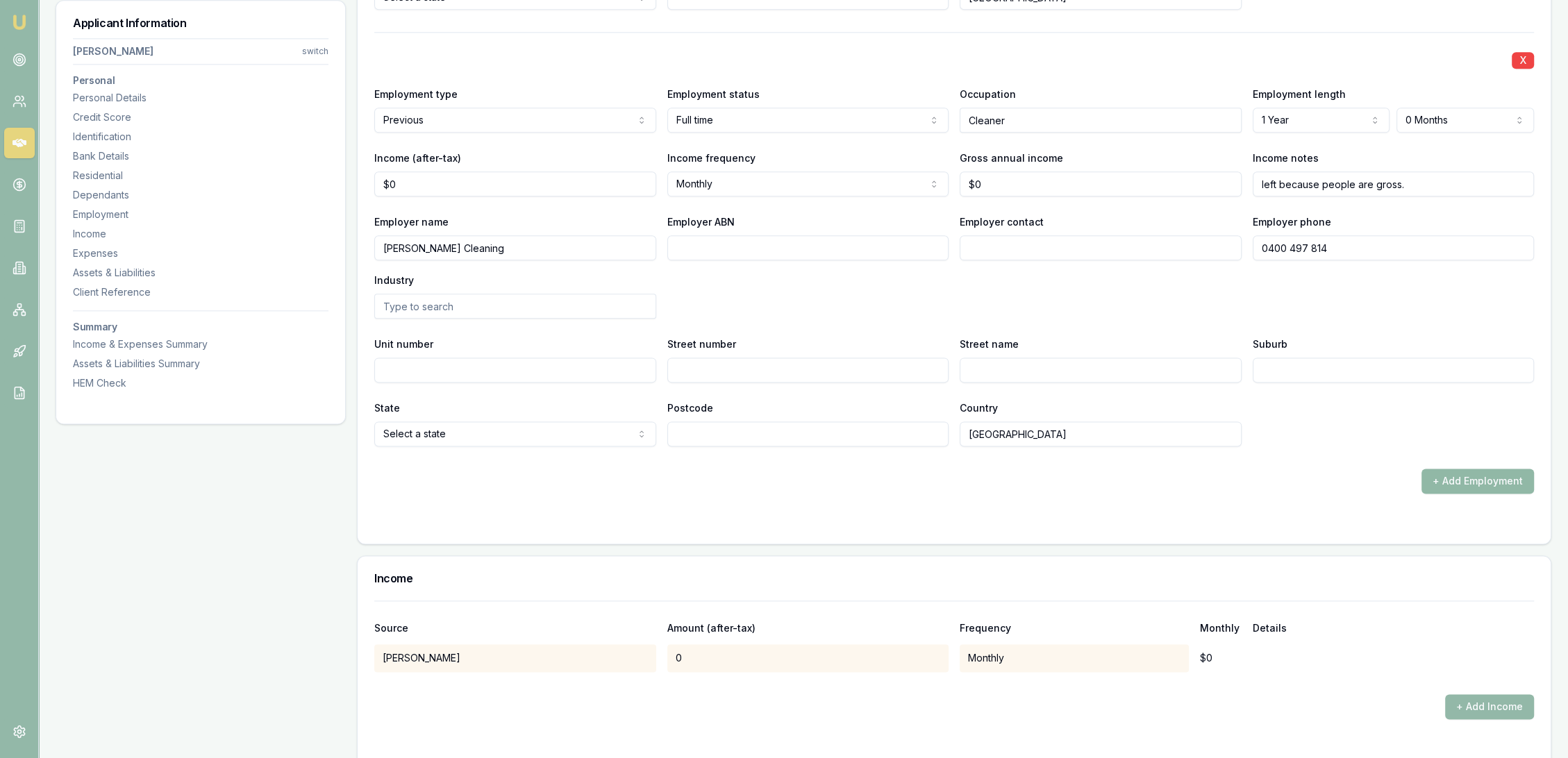
click at [1492, 485] on button "+ Add Employment" at bounding box center [1478, 480] width 113 height 25
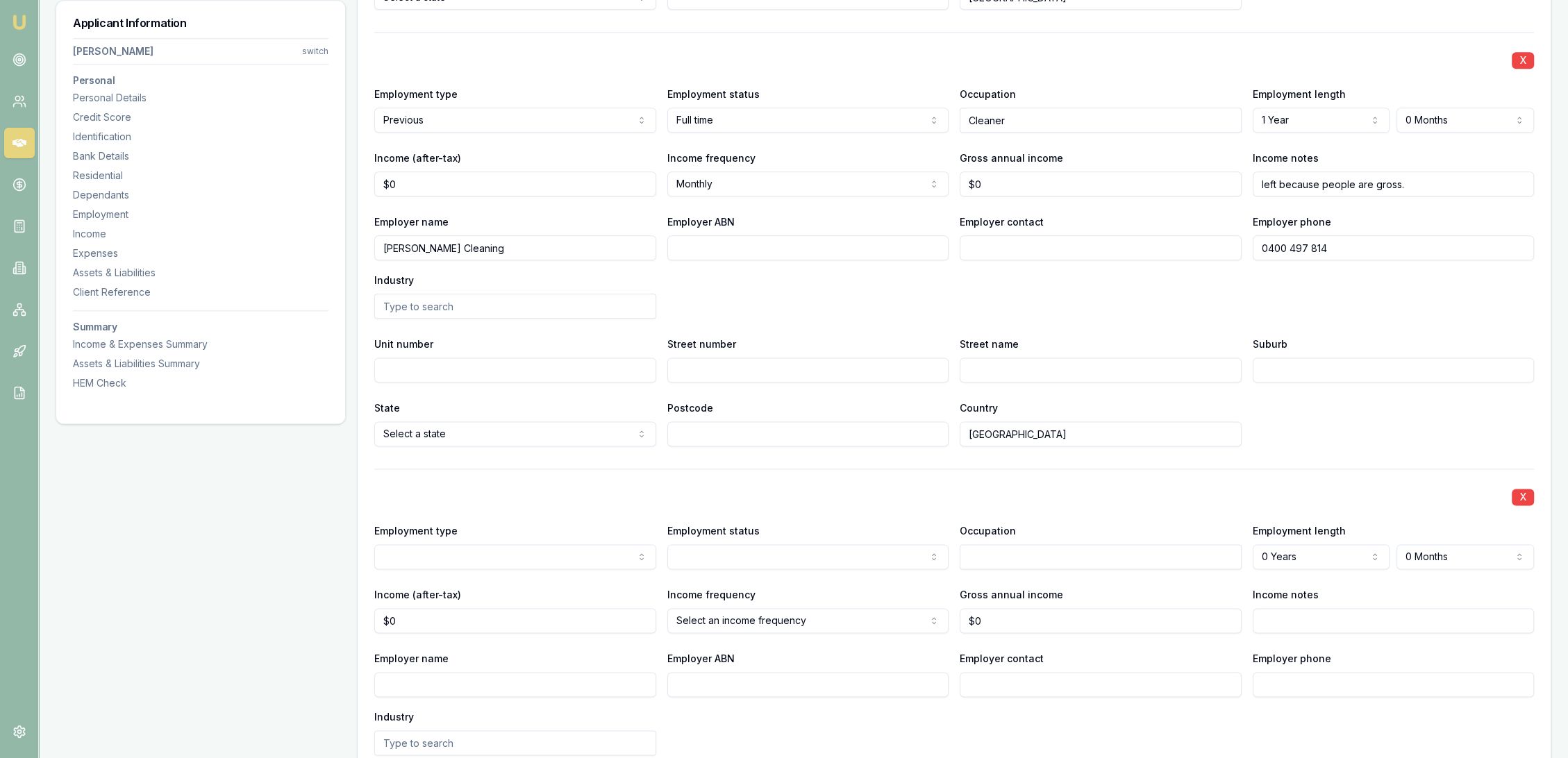
select select "PREVIOUS"
drag, startPoint x: 476, startPoint y: 602, endPoint x: 507, endPoint y: 600, distance: 31.1
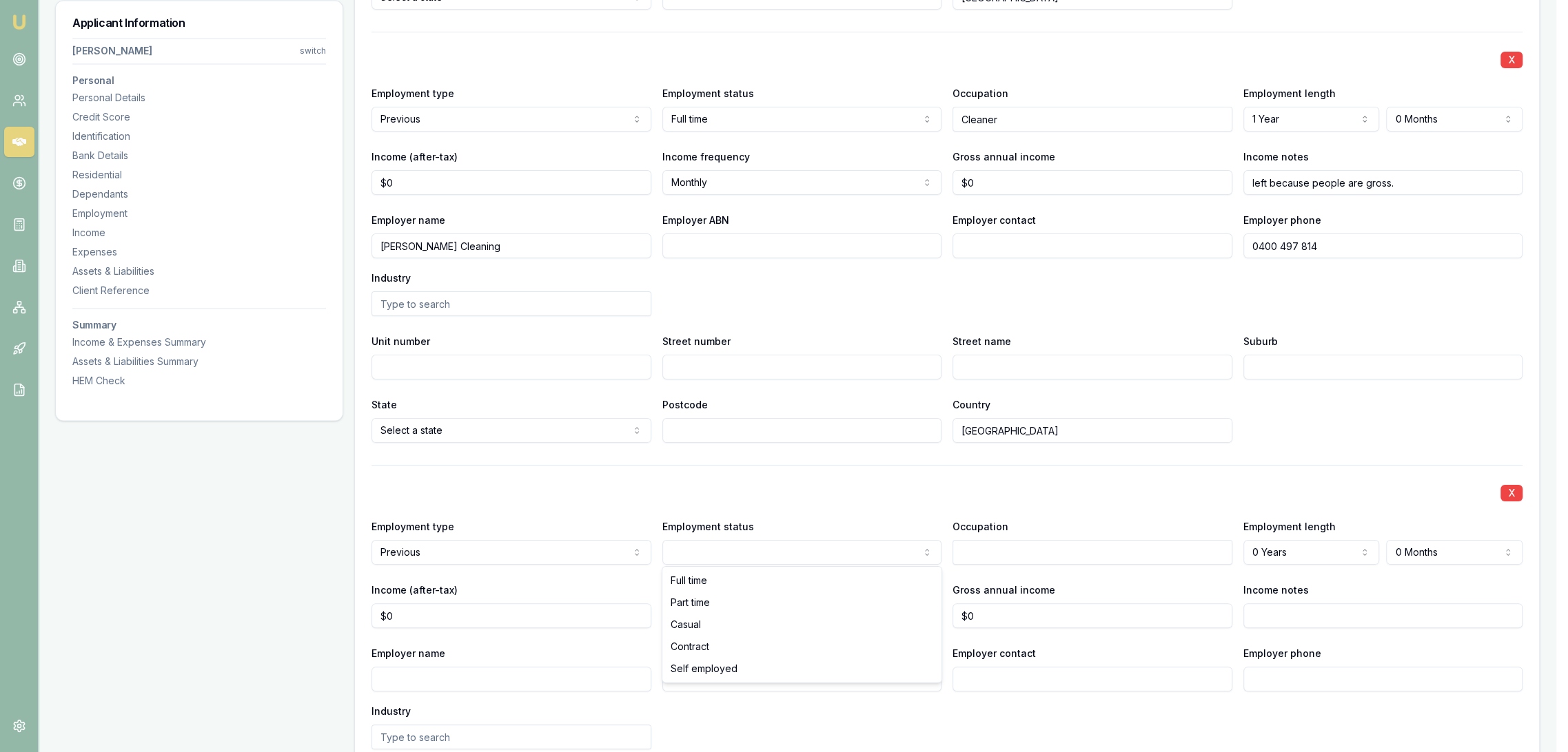
select select "CASUAL"
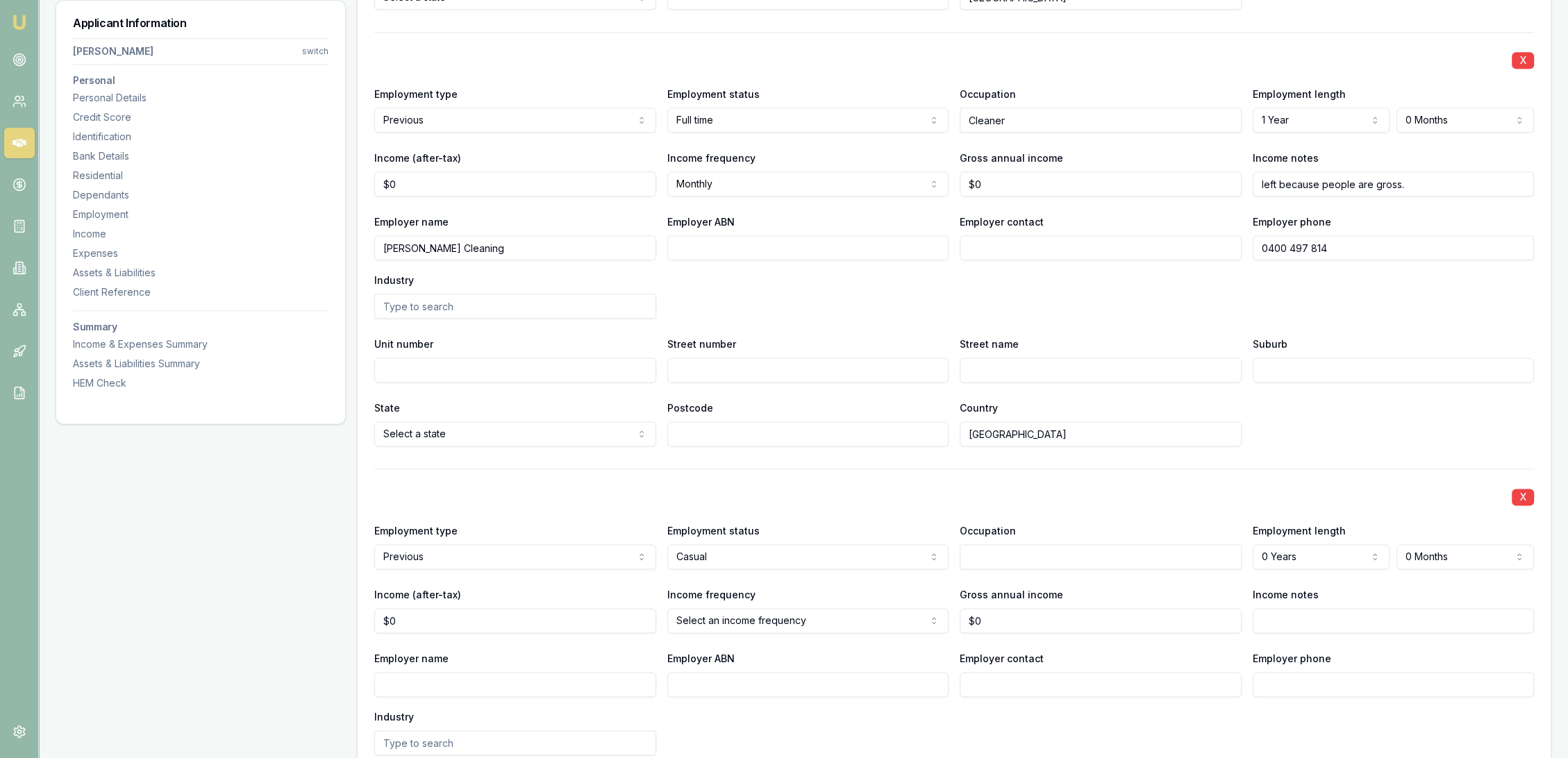
click at [978, 558] on input "text" at bounding box center [1101, 556] width 282 height 25
type input "Sales assistant"
click at [1102, 500] on div "X" at bounding box center [954, 495] width 1160 height 19
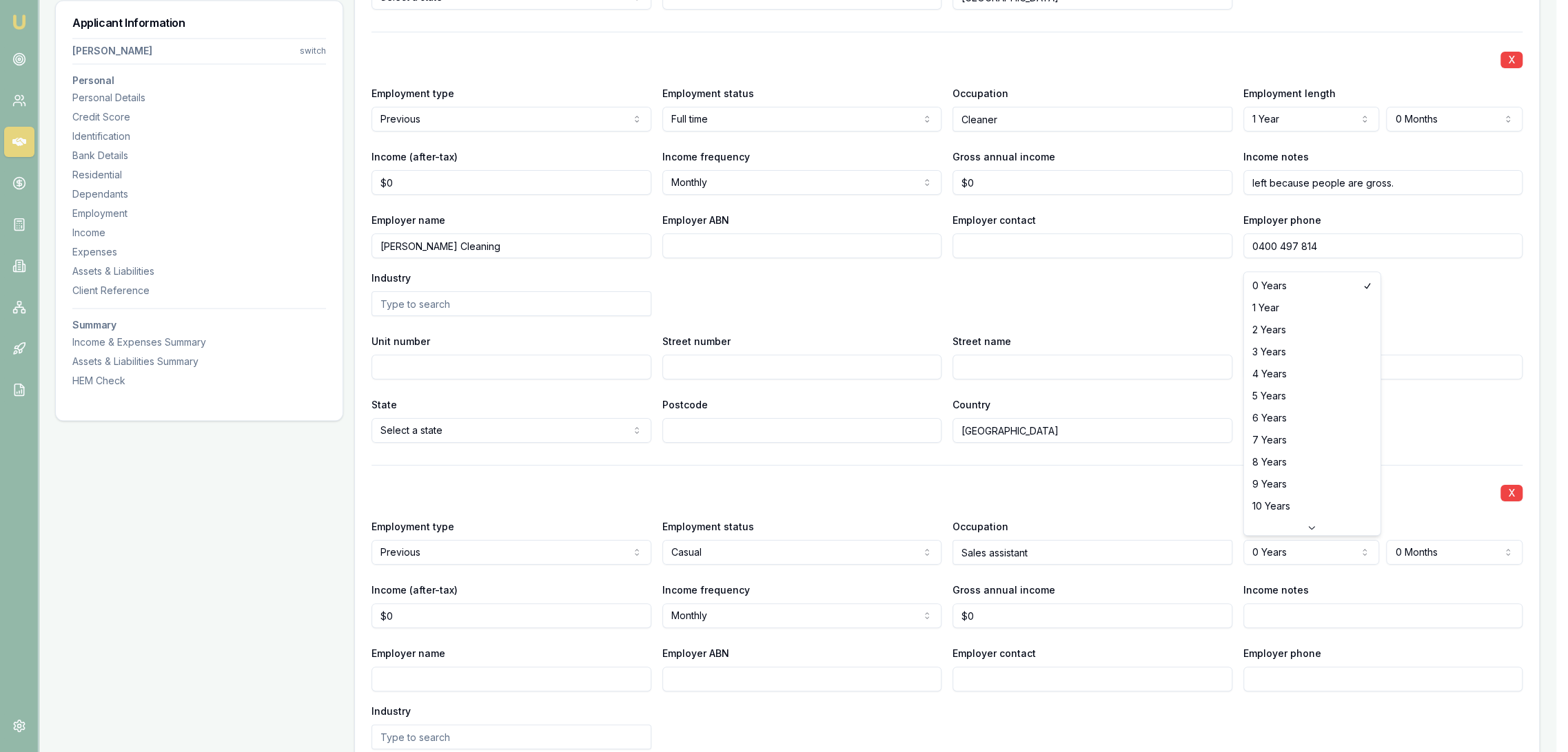
select select "3"
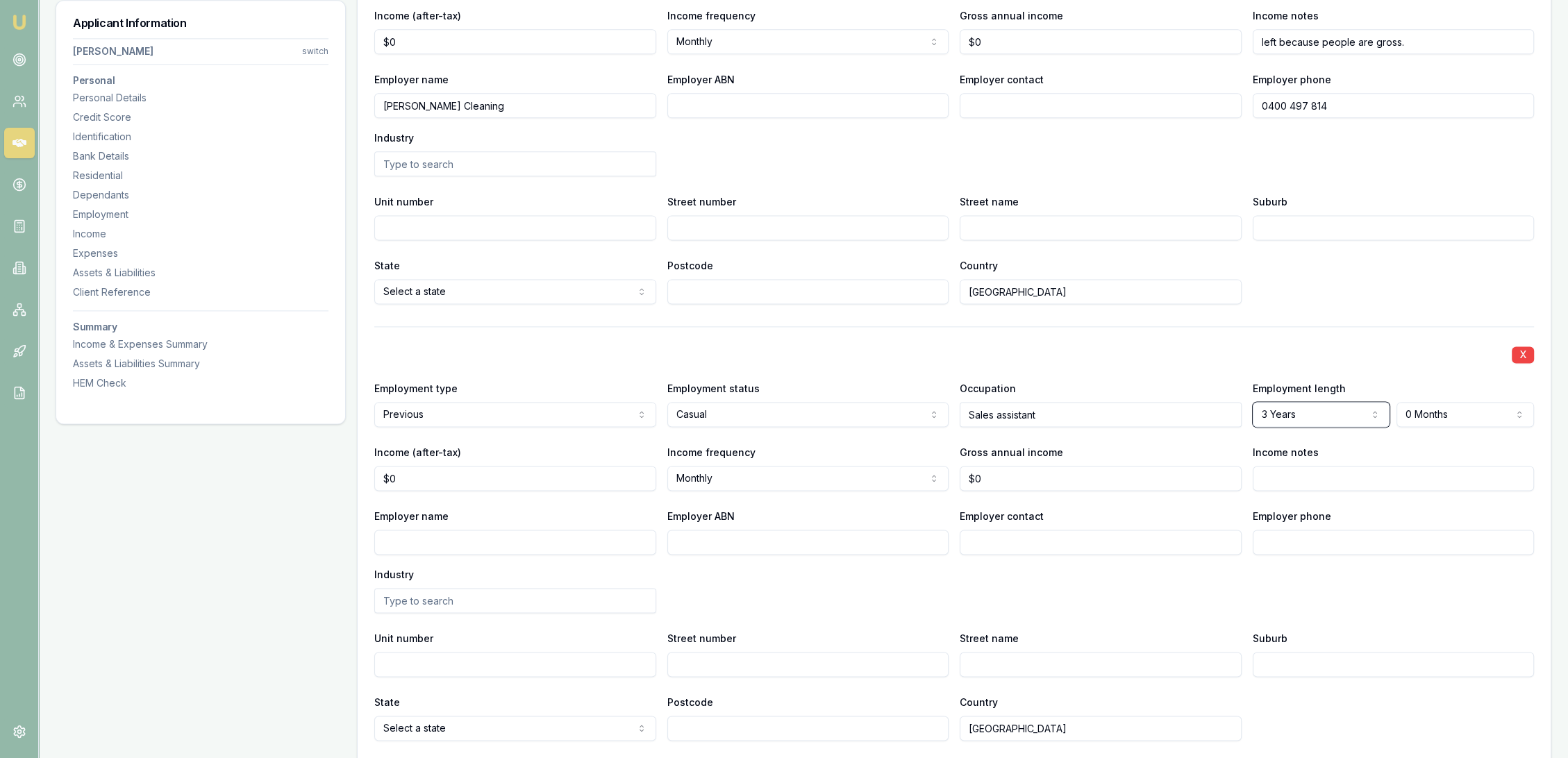
scroll to position [2469, 0]
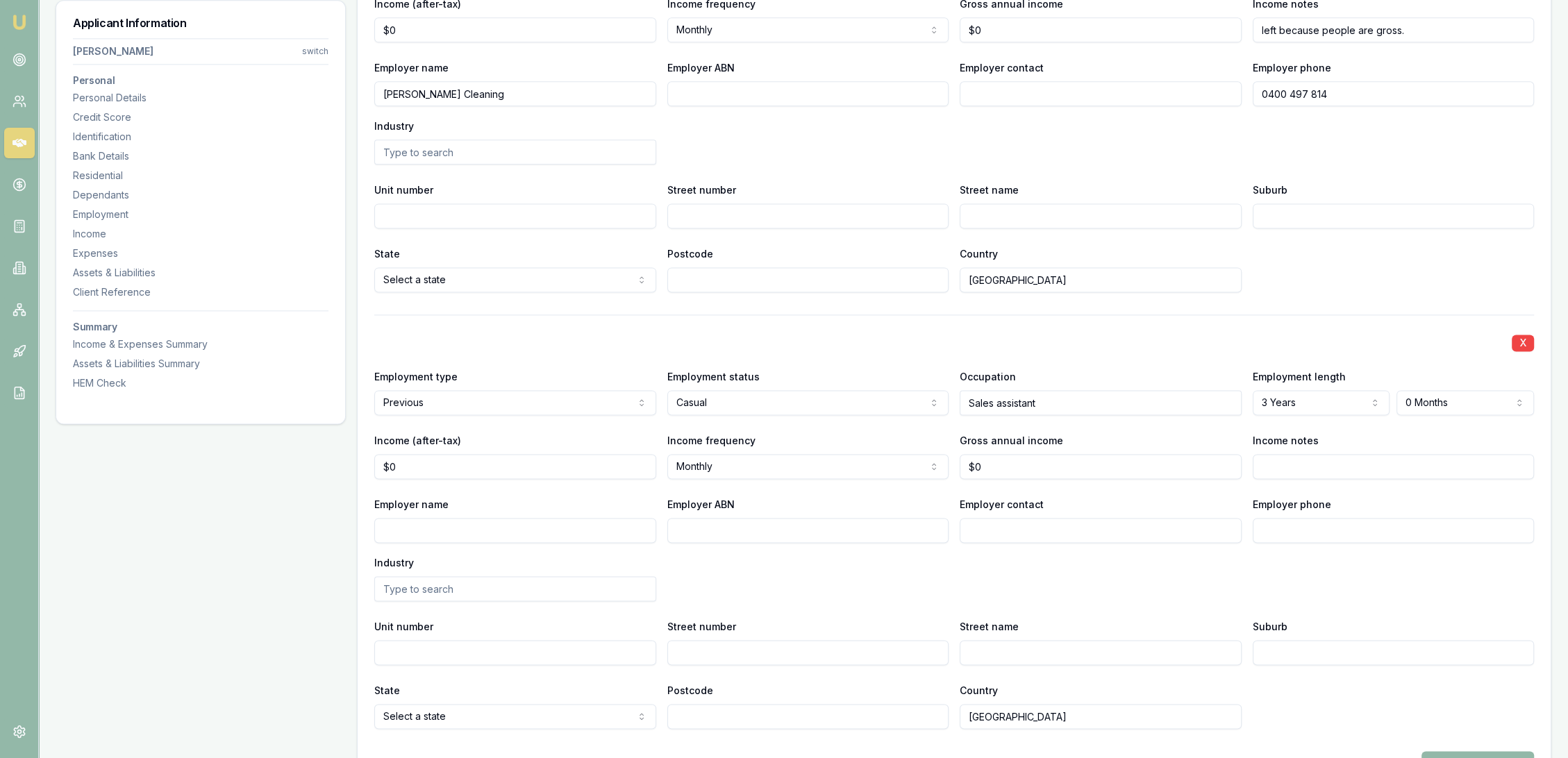
click at [1280, 470] on input "Income notes" at bounding box center [1394, 466] width 282 height 25
type input "Left school in yr 9"
click at [1156, 326] on div "X Employment type Previous Current Previous Employment status Casual Full time …" at bounding box center [954, 522] width 1160 height 415
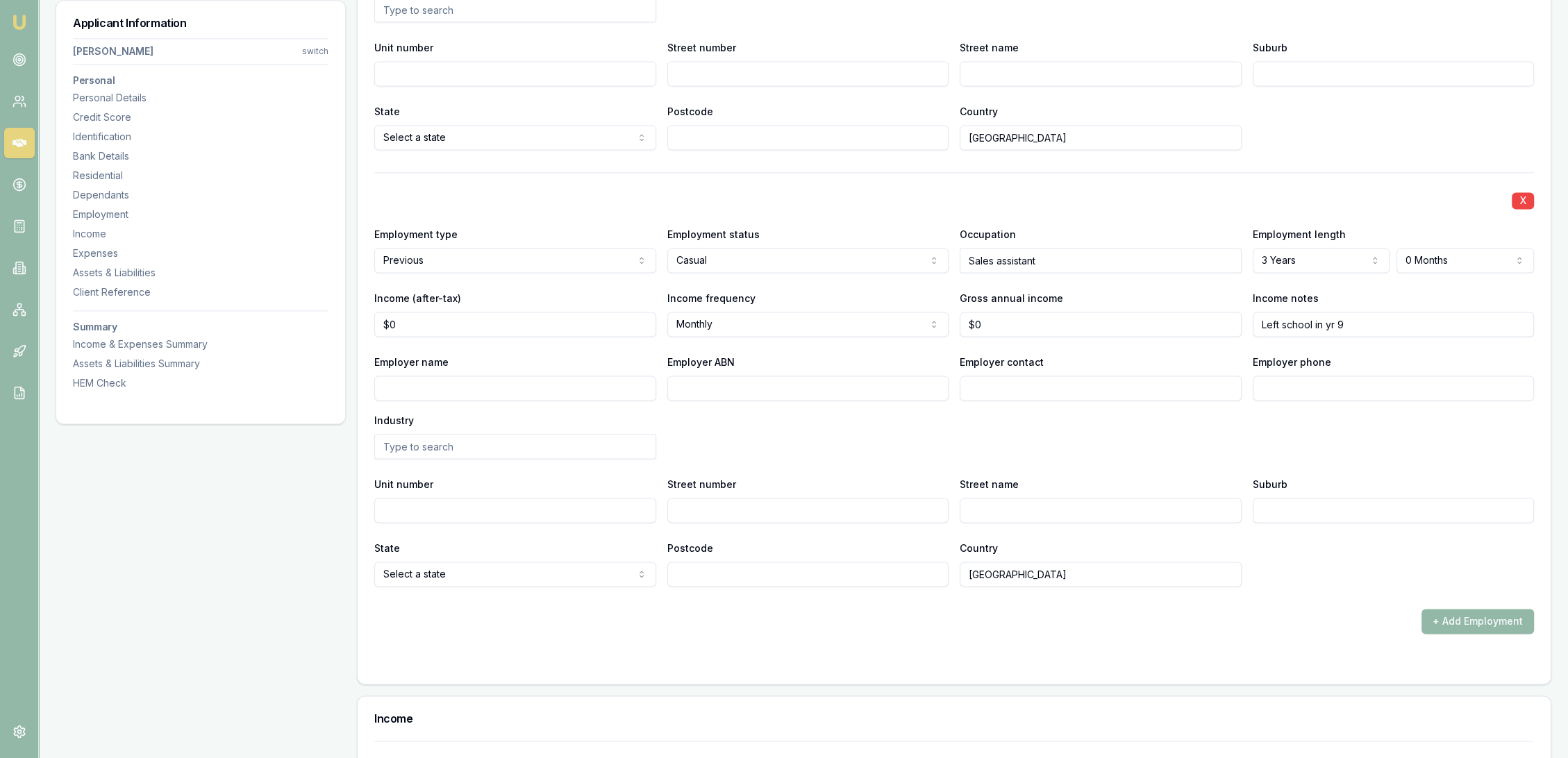
scroll to position [2623, 0]
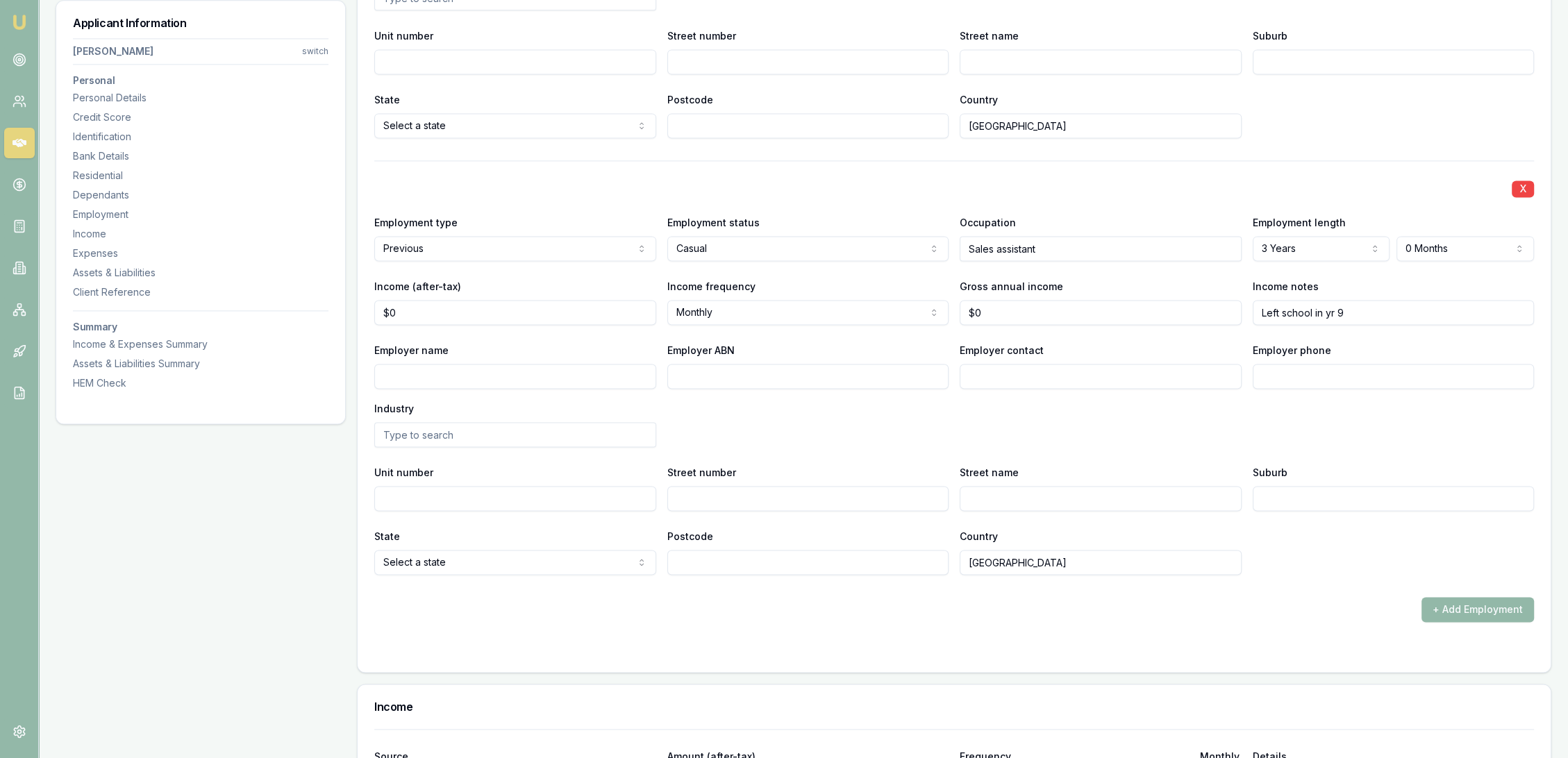
click at [606, 369] on input "Employer name" at bounding box center [515, 376] width 282 height 25
type input "KFC North Wagga"
click at [905, 421] on div "Employer name KFC North Wagga Employer ABN Employer contact Employer phone Indu…" at bounding box center [954, 394] width 1160 height 106
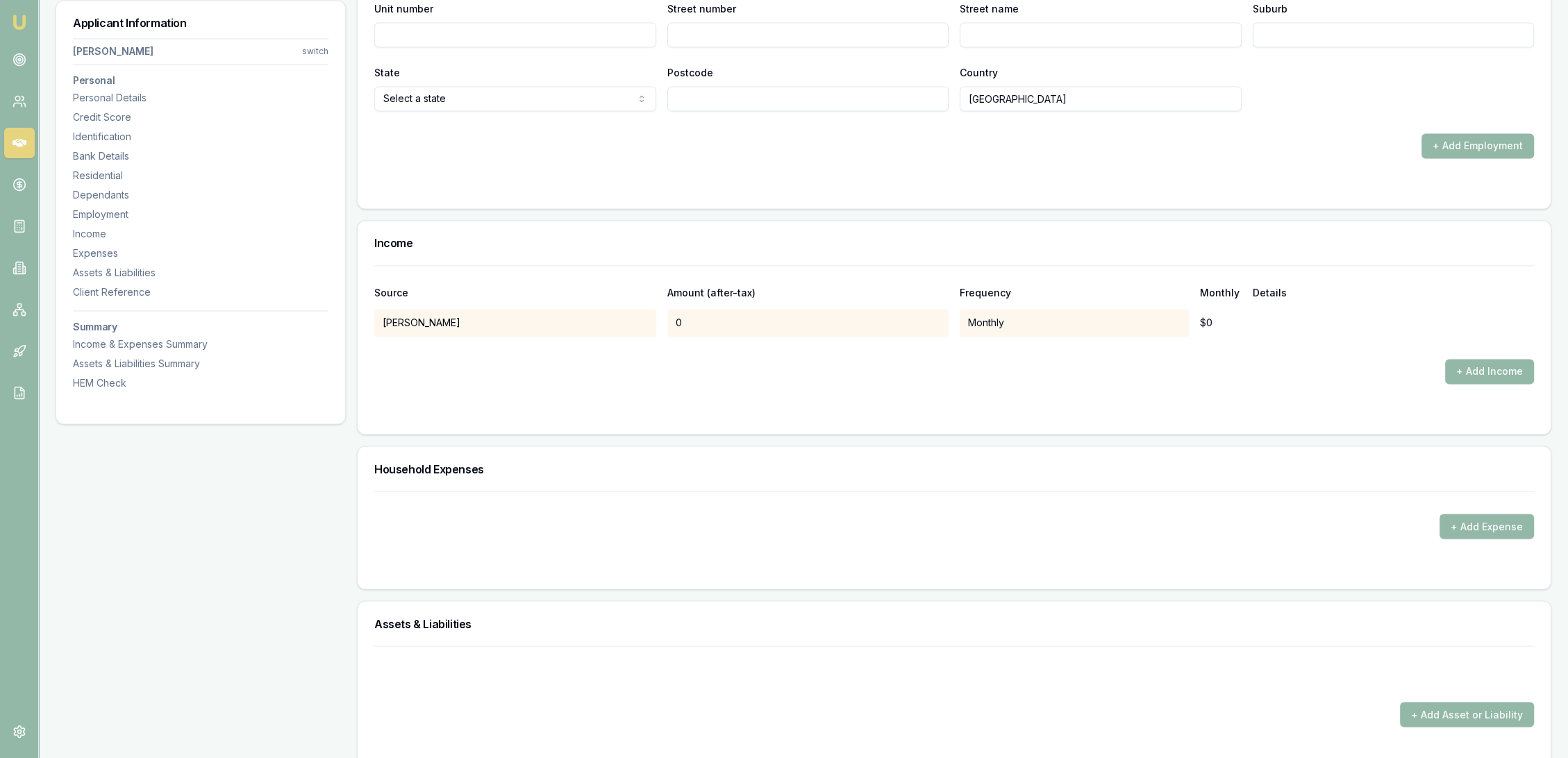
scroll to position [3087, 0]
click at [1483, 527] on button "+ Add Expense" at bounding box center [1487, 527] width 95 height 25
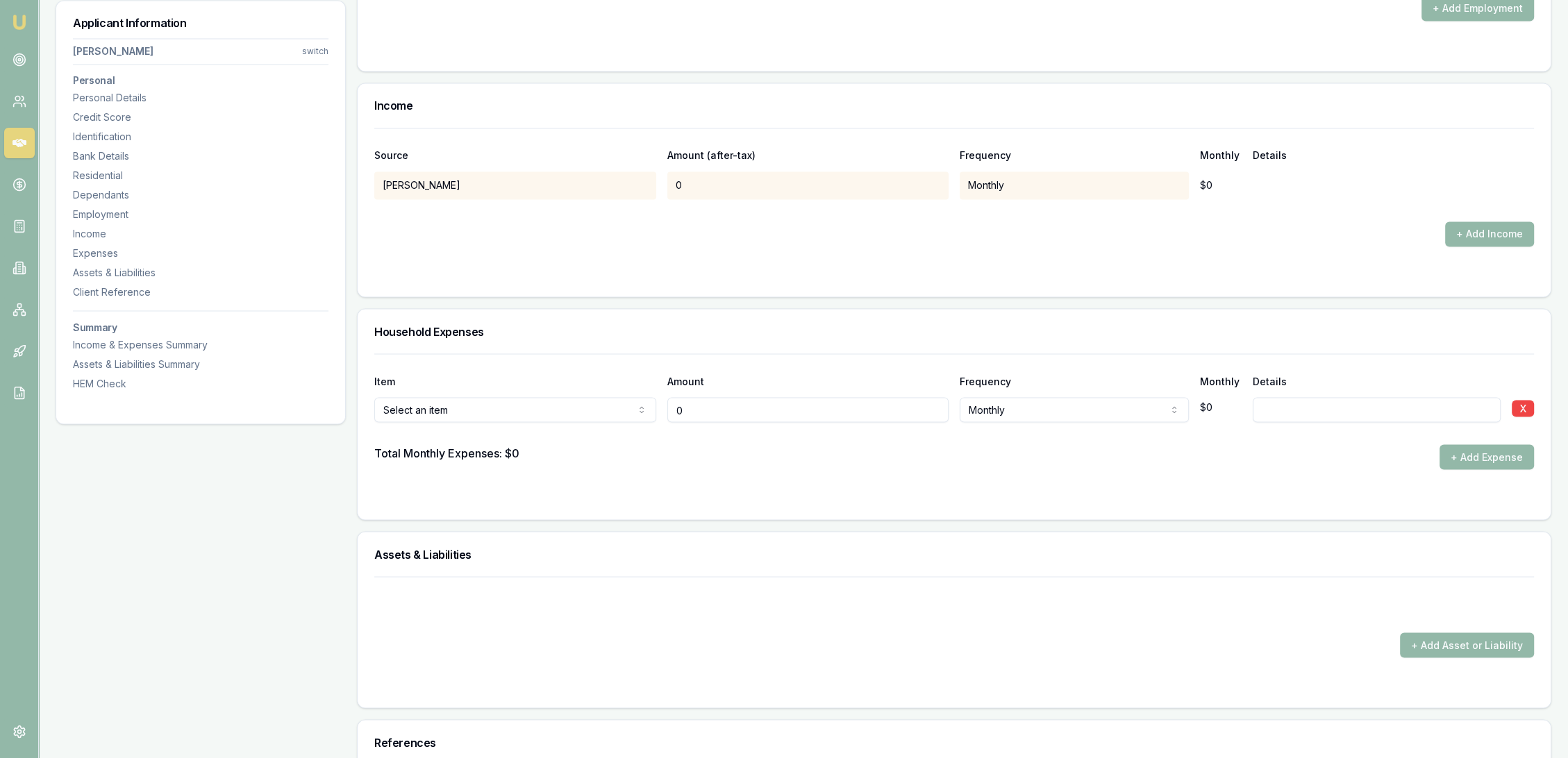
scroll to position [3240, 0]
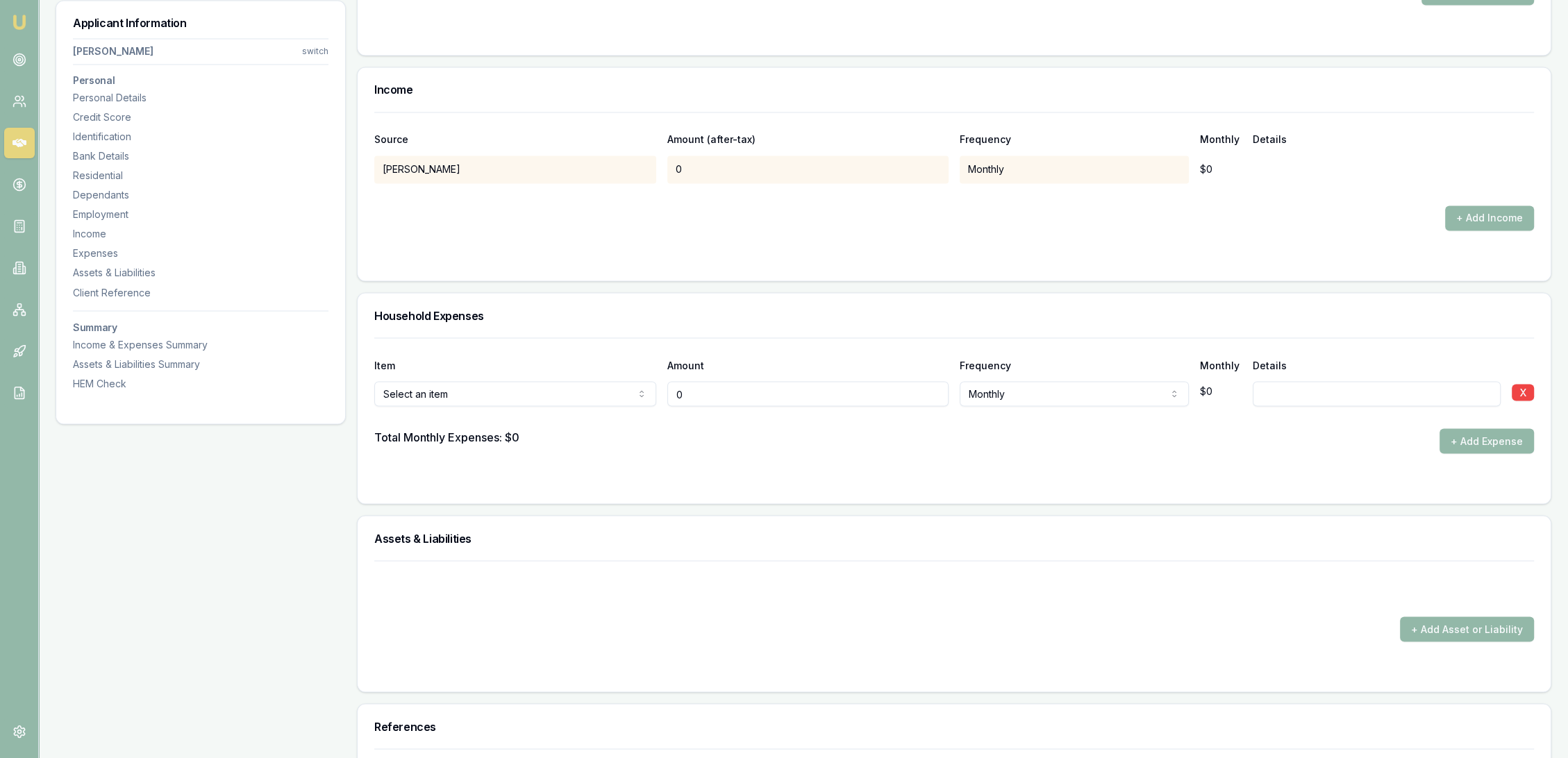
type input "$0"
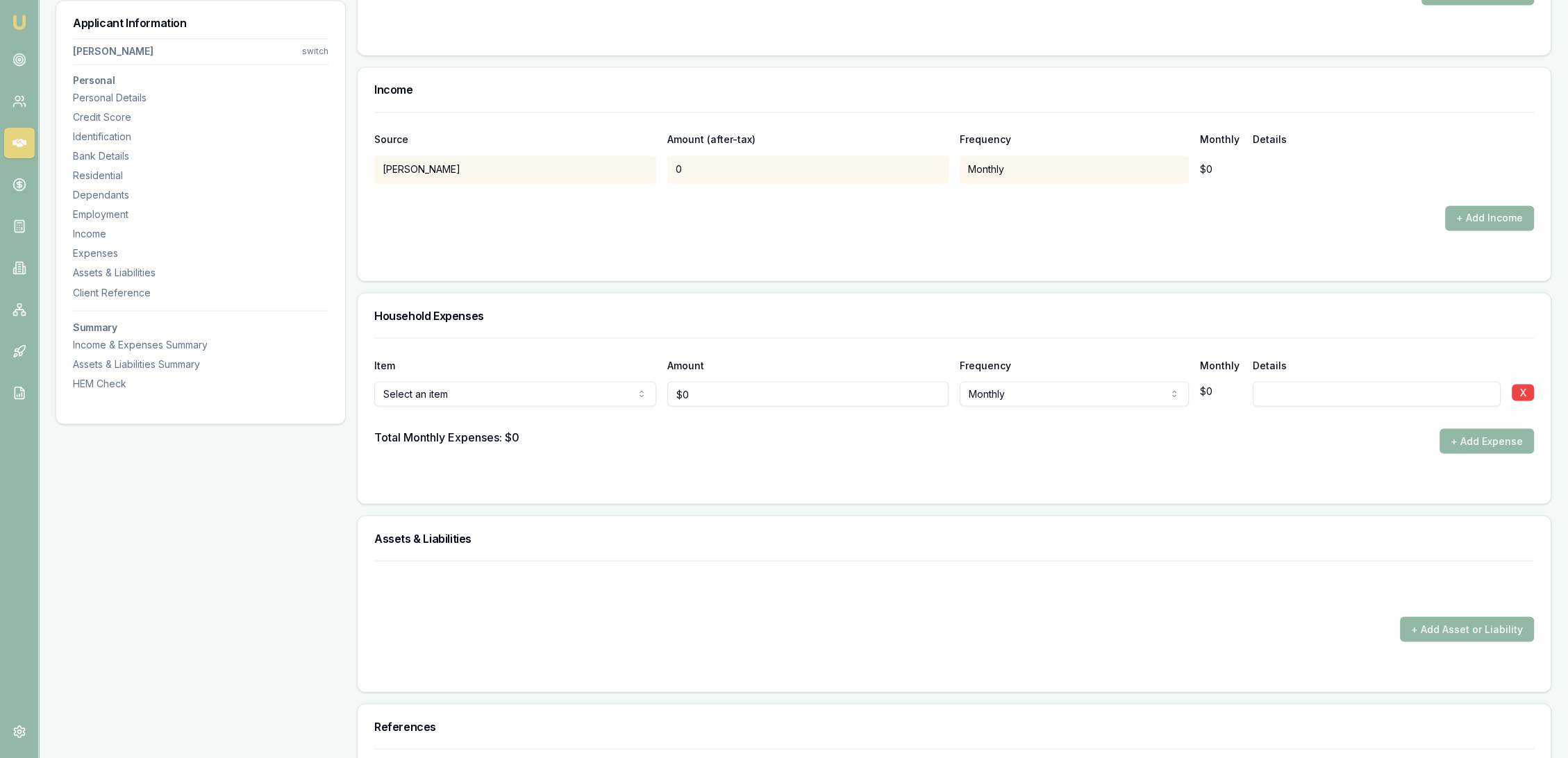
click at [1387, 394] on input at bounding box center [1377, 393] width 248 height 25
type input "Lives with mum"
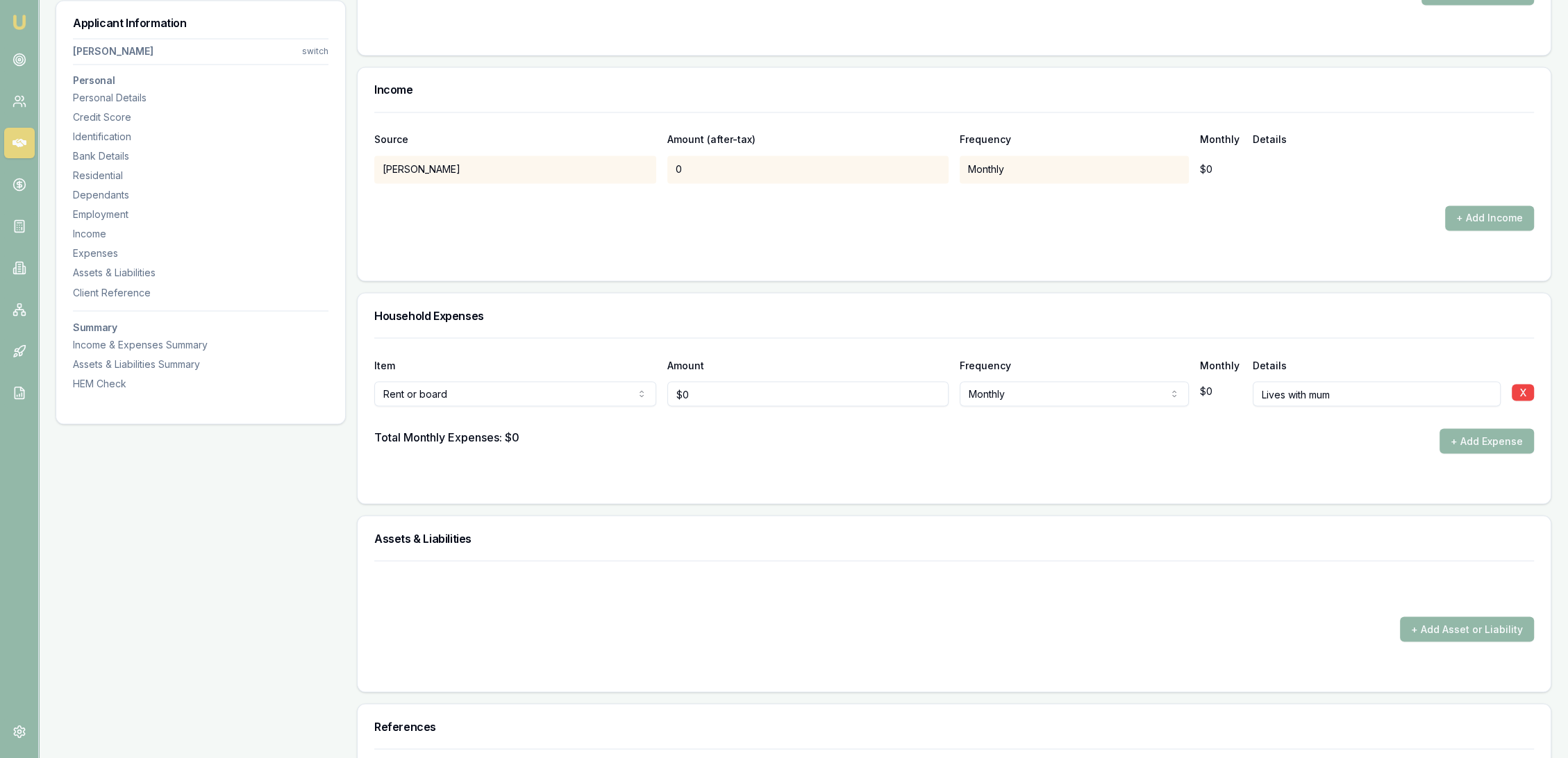
click at [1222, 489] on div "Item Amount Frequency Monthly Details Rent or board Rent or board Food and groc…" at bounding box center [954, 420] width 1193 height 166
click at [1492, 440] on button "+ Add Expense" at bounding box center [1487, 440] width 95 height 25
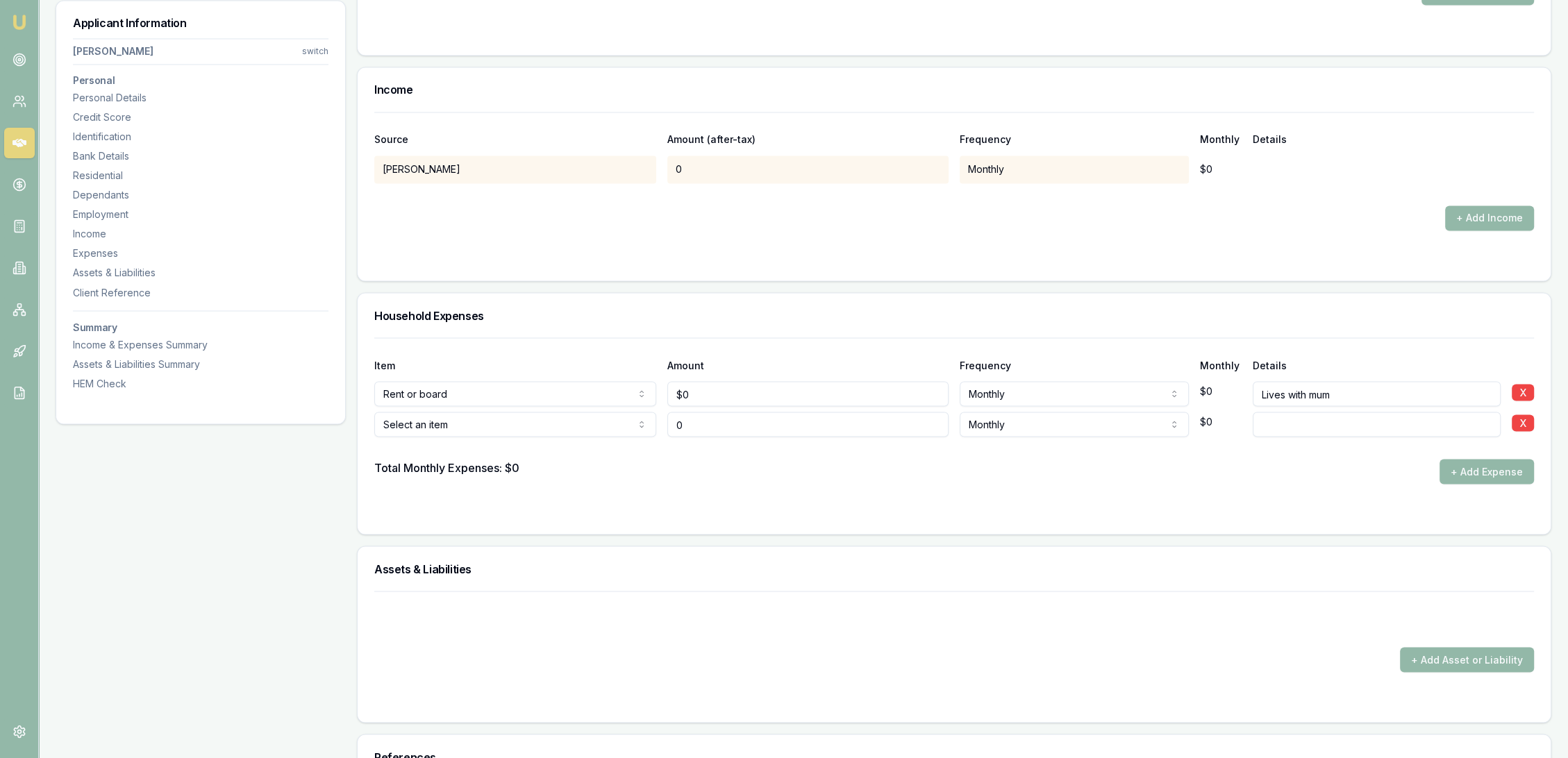
type input "$0"
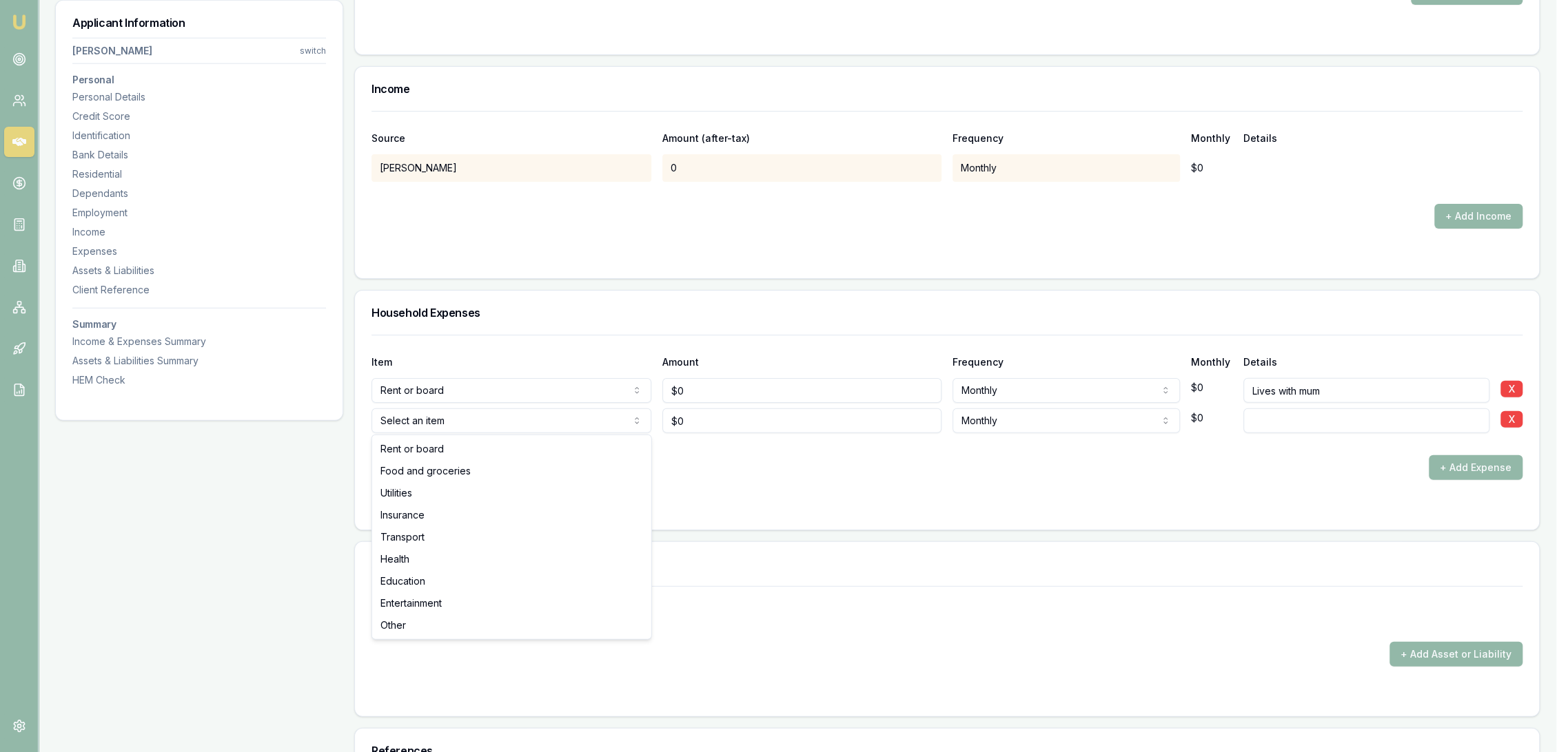
select select "FOOD_AND_GROCERIES"
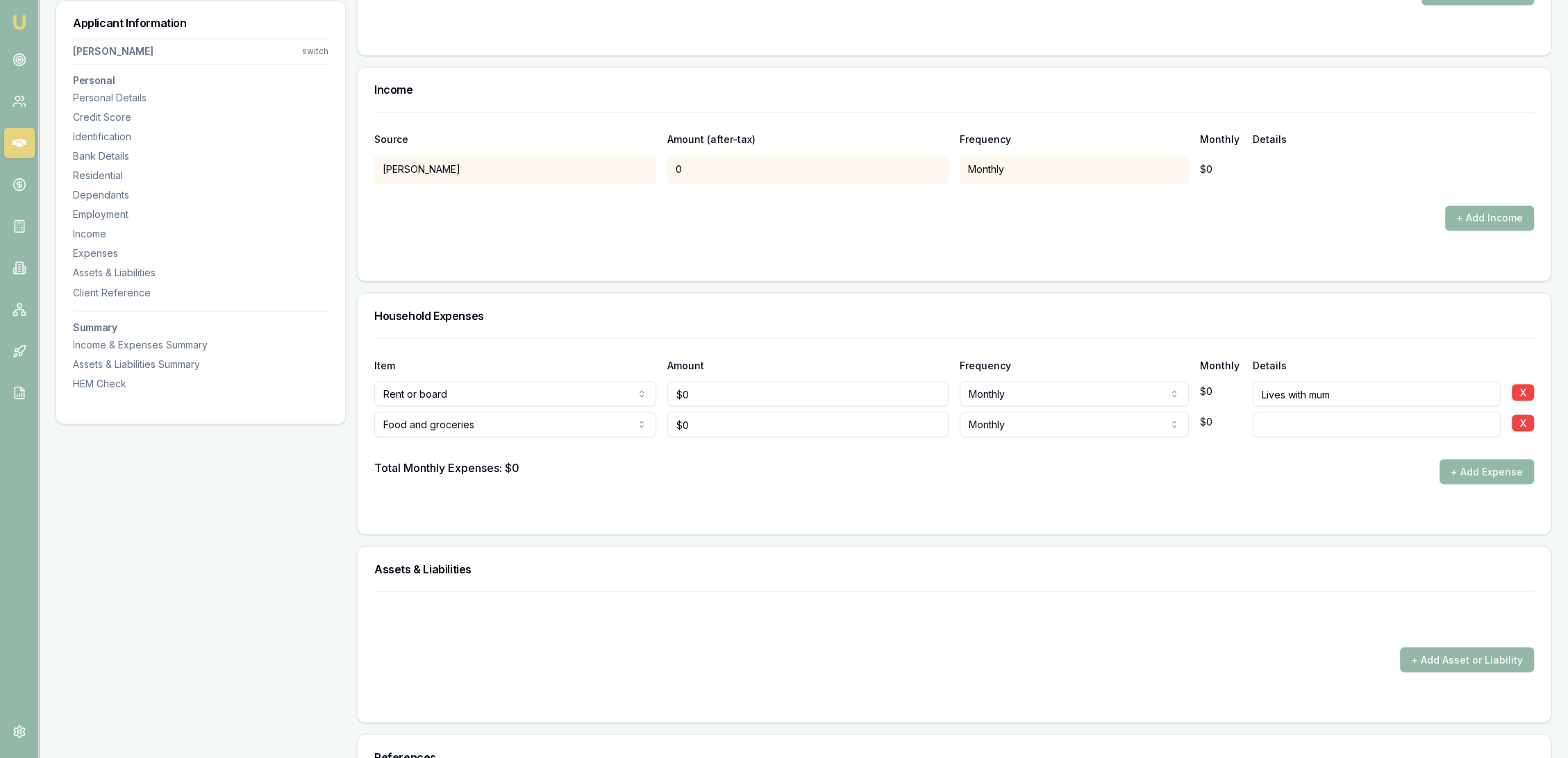
click at [839, 490] on form "Item Amount Frequency Monthly Details Rent or board Rent or board Food and groc…" at bounding box center [954, 428] width 1160 height 180
drag, startPoint x: 711, startPoint y: 426, endPoint x: 586, endPoint y: 424, distance: 125.0
click at [587, 426] on div "Food and groceries Rent or board Food and groceries Utilities Insurance Transpo…" at bounding box center [954, 421] width 1160 height 31
type input "$300"
type input "incl take away"
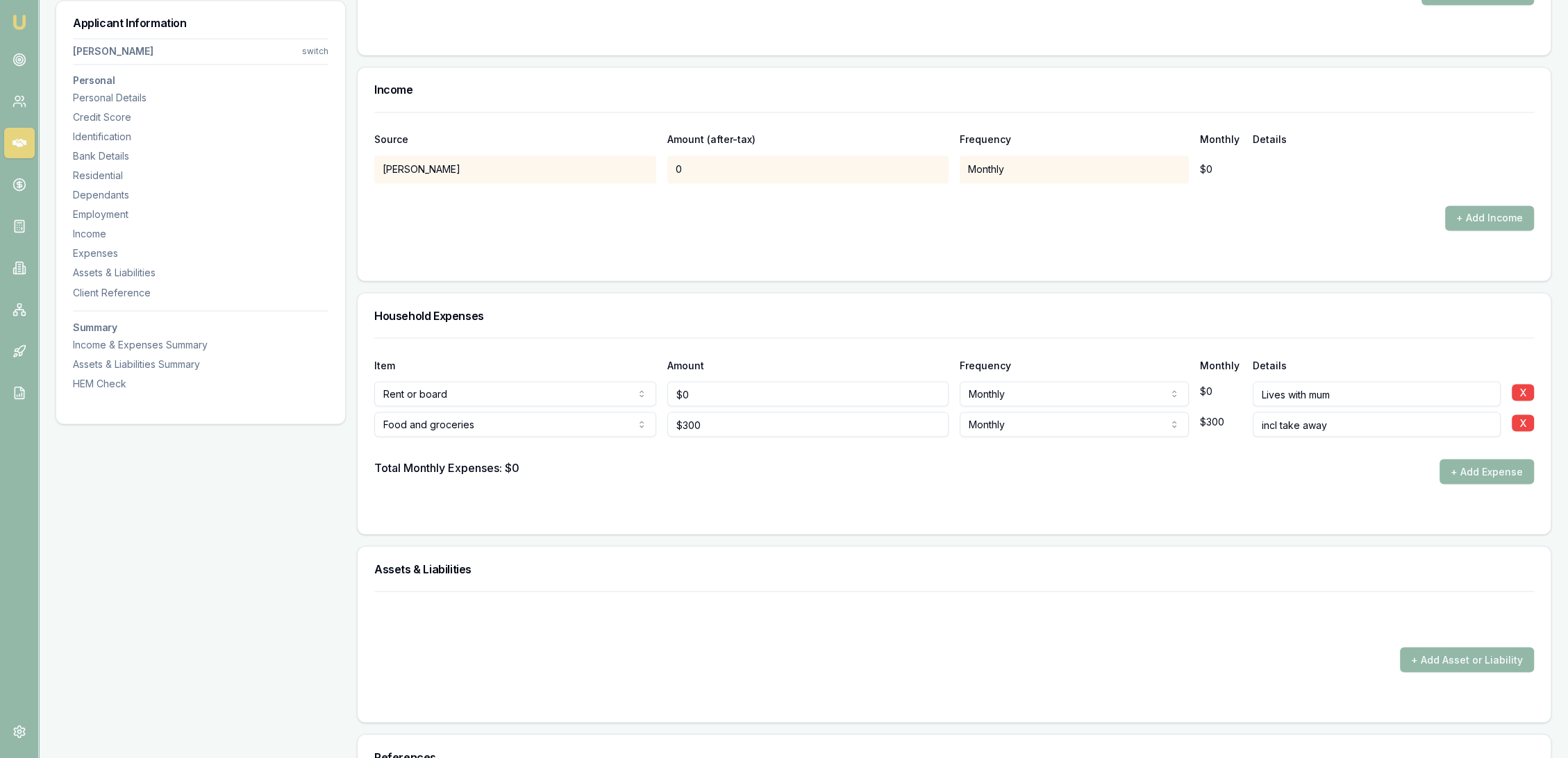
click at [703, 494] on form "Item Amount Frequency Monthly Details Rent or board Rent or board Food and groc…" at bounding box center [954, 428] width 1160 height 180
click at [1509, 465] on button "+ Add Expense" at bounding box center [1487, 470] width 95 height 25
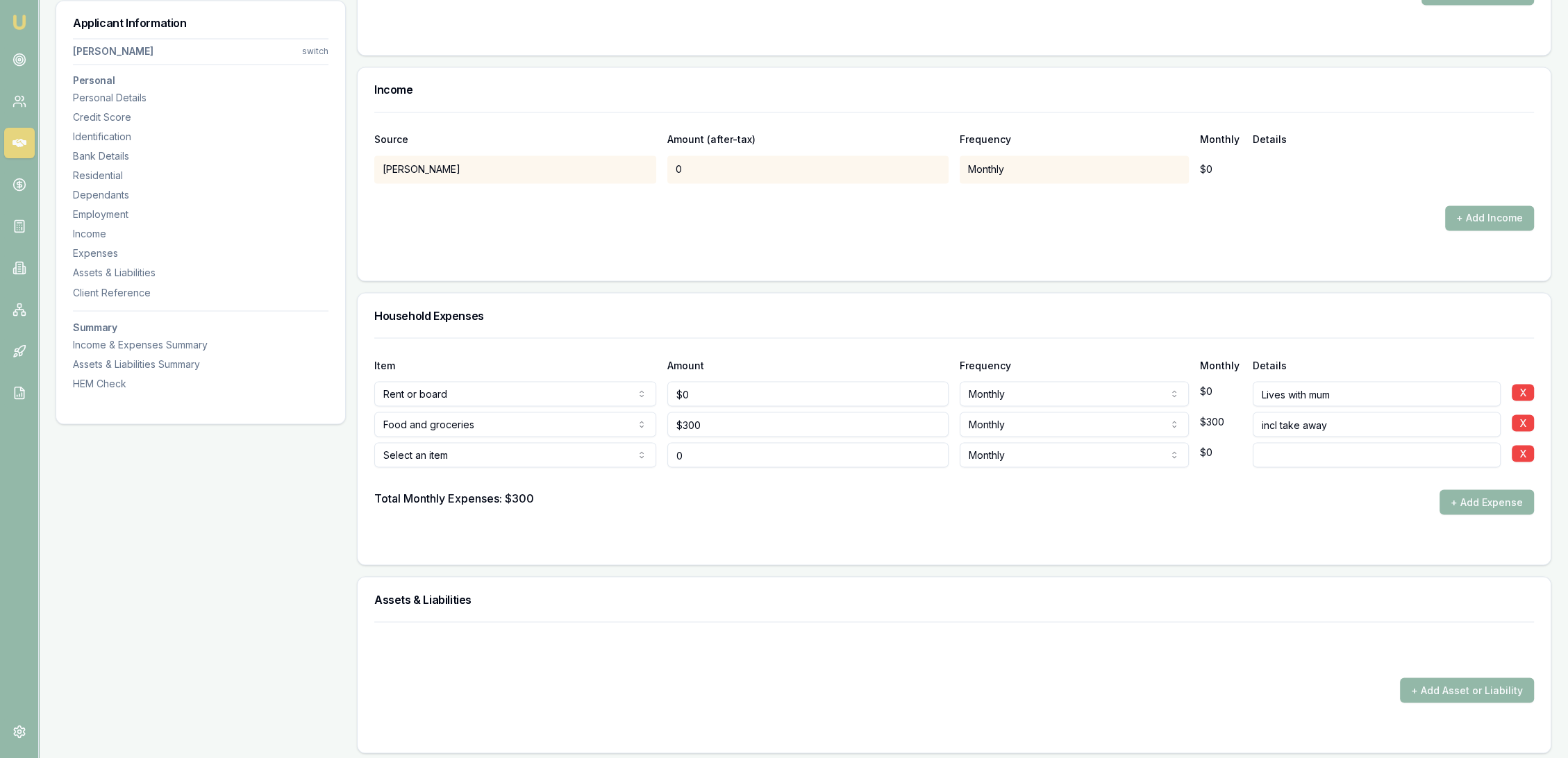
type input "$0"
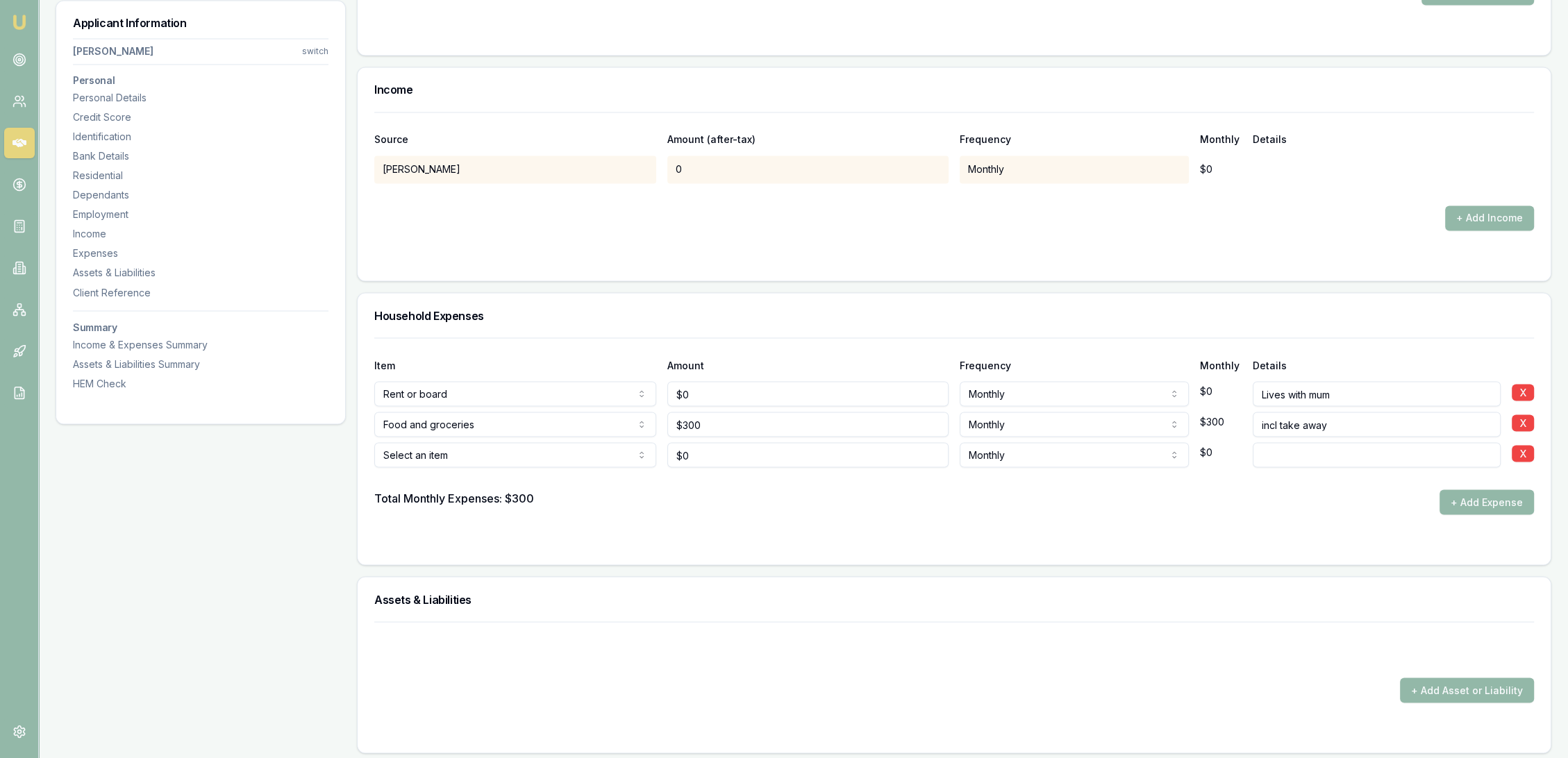
click at [1371, 386] on input "Lives with mum" at bounding box center [1377, 393] width 248 height 25
type input "Lives with mum - incl utilities"
click at [1326, 468] on div at bounding box center [954, 479] width 1160 height 22
type input "Mobile phone"
drag, startPoint x: 714, startPoint y: 450, endPoint x: 632, endPoint y: 452, distance: 82.0
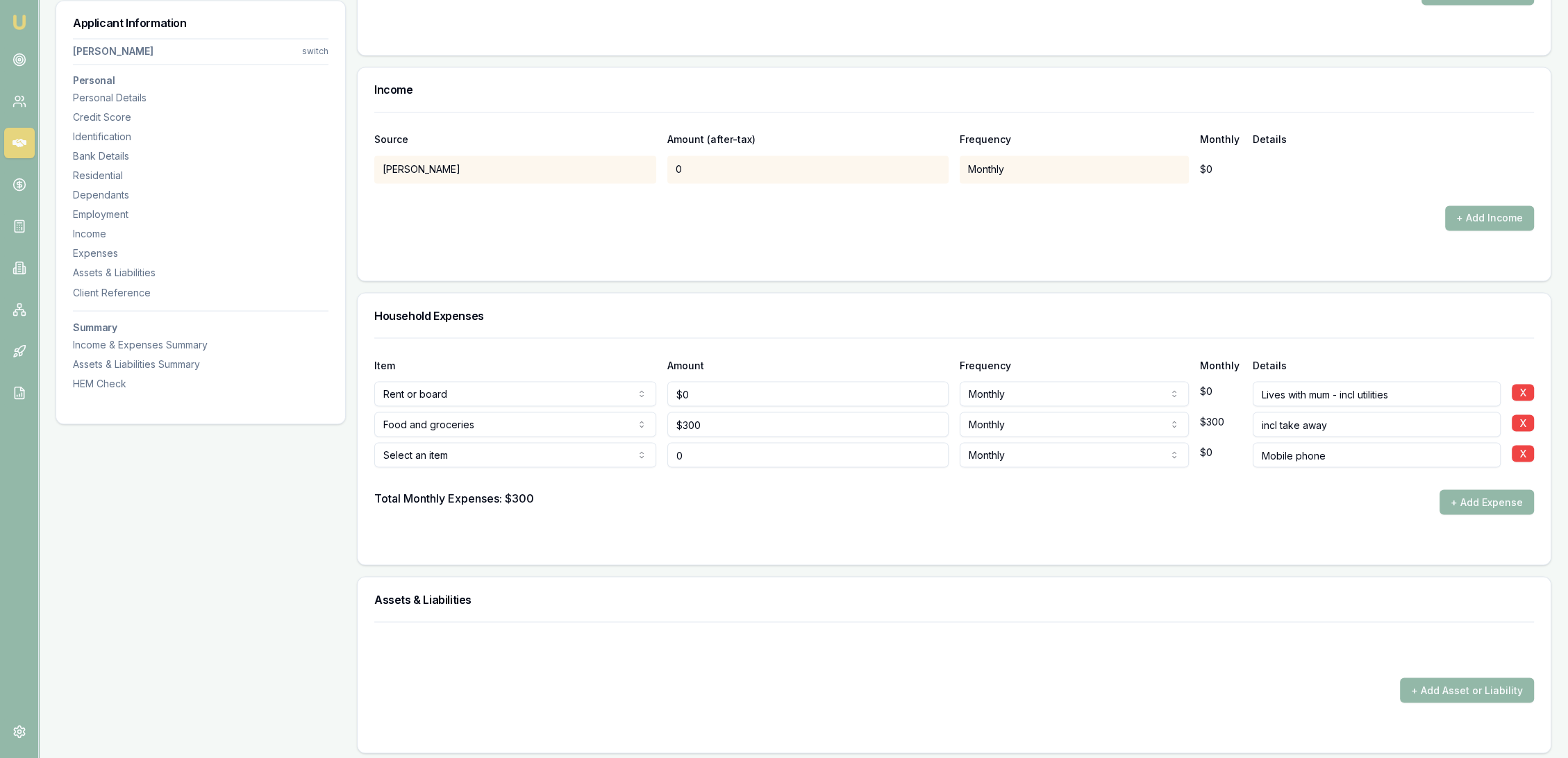
click at [632, 452] on div "Select an item Rent or board Food and groceries Utilities Insurance Transport H…" at bounding box center [954, 452] width 1160 height 31
type input "$12"
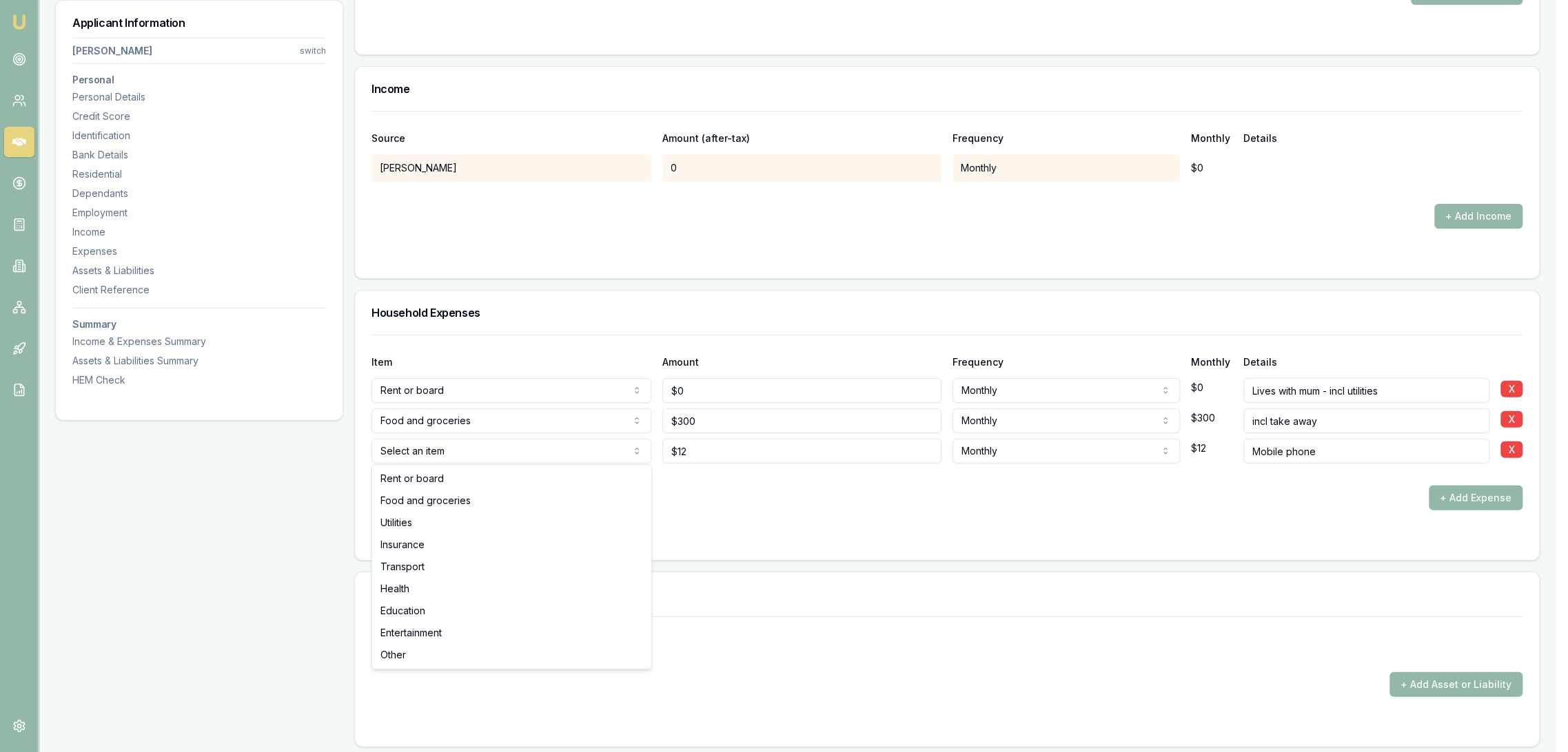
select select "UTILITIES"
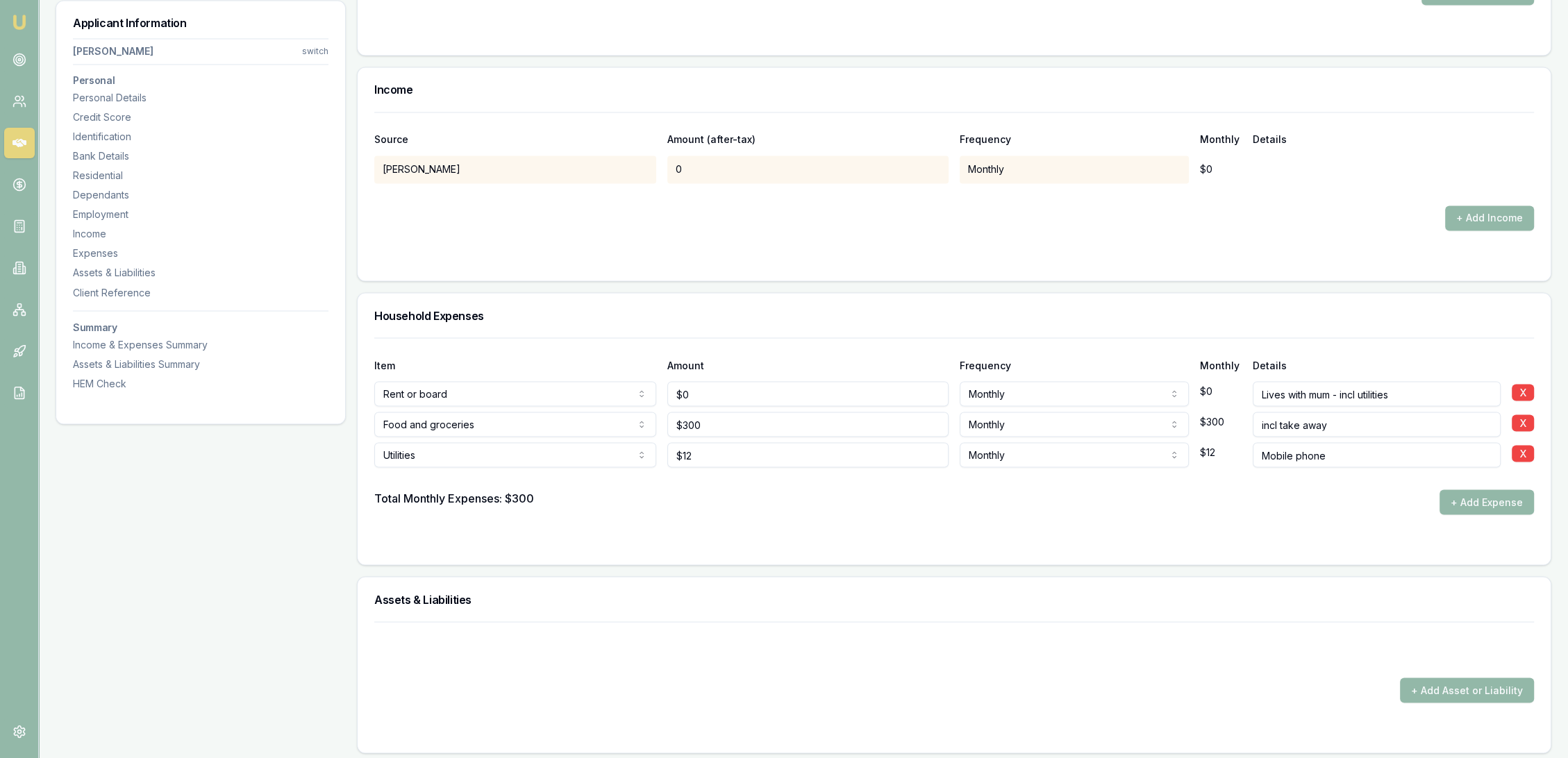
click at [796, 503] on div "Total Monthly Expenses: $300 + Add Expense" at bounding box center [954, 501] width 1160 height 25
drag, startPoint x: 729, startPoint y: 456, endPoint x: 689, endPoint y: 456, distance: 40.0
click at [689, 456] on input "12" at bounding box center [808, 454] width 282 height 25
type input "1"
type input "$72"
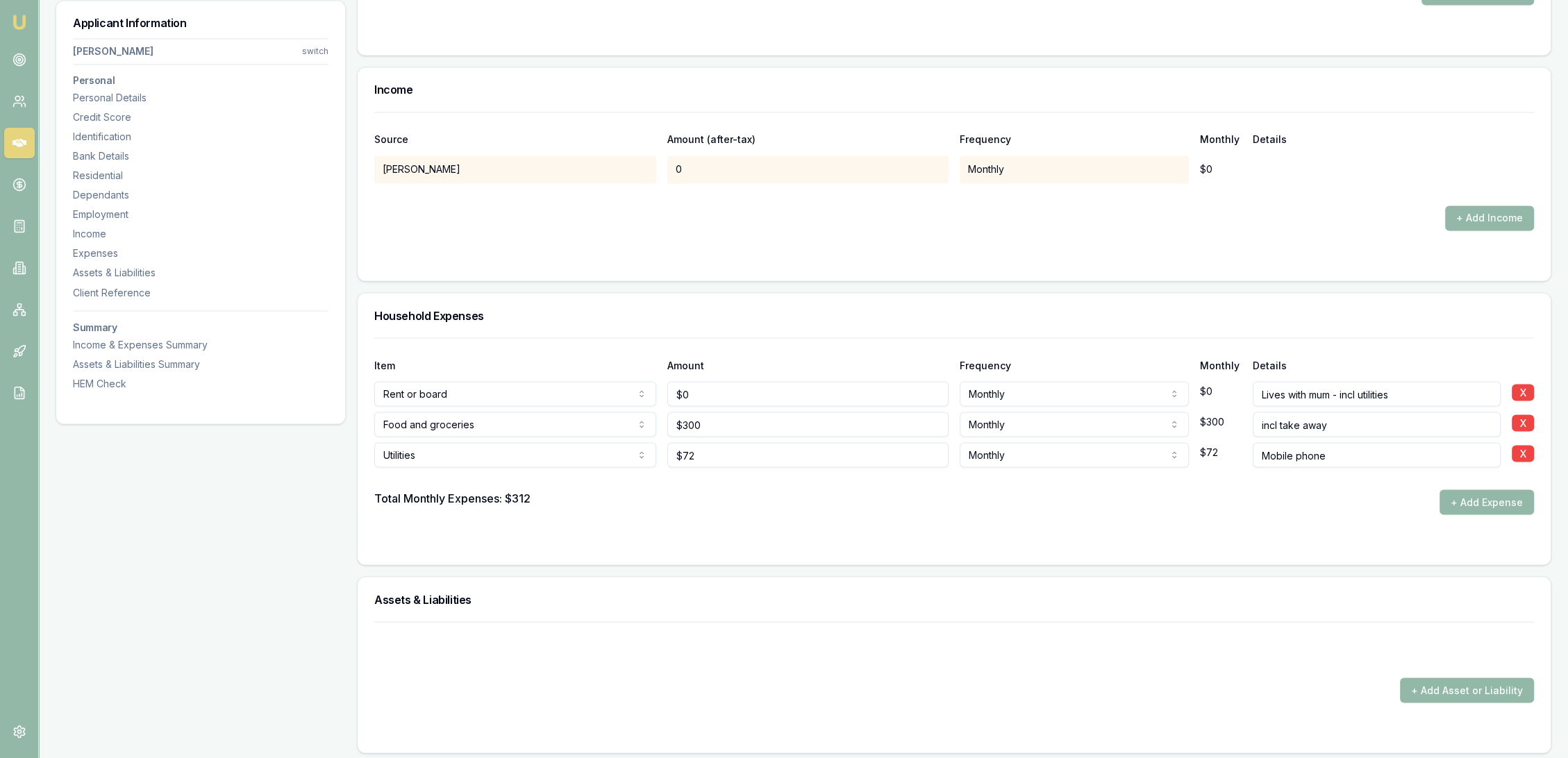
click at [719, 526] on form "Item Amount Frequency Monthly Details Rent or board Rent or board Food and groc…" at bounding box center [954, 442] width 1160 height 210
click at [1488, 497] on button "+ Add Expense" at bounding box center [1487, 501] width 95 height 25
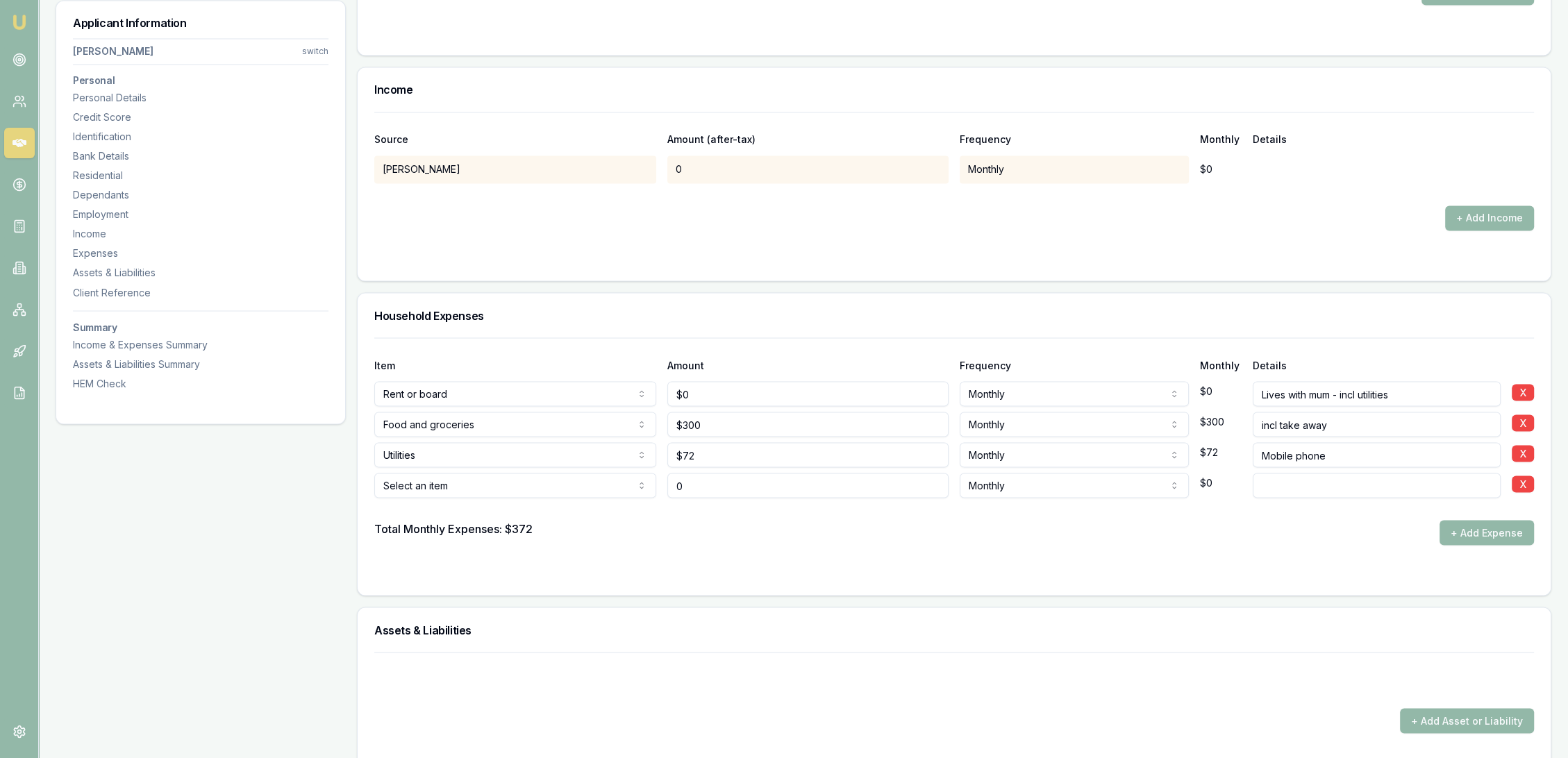
type input "$0"
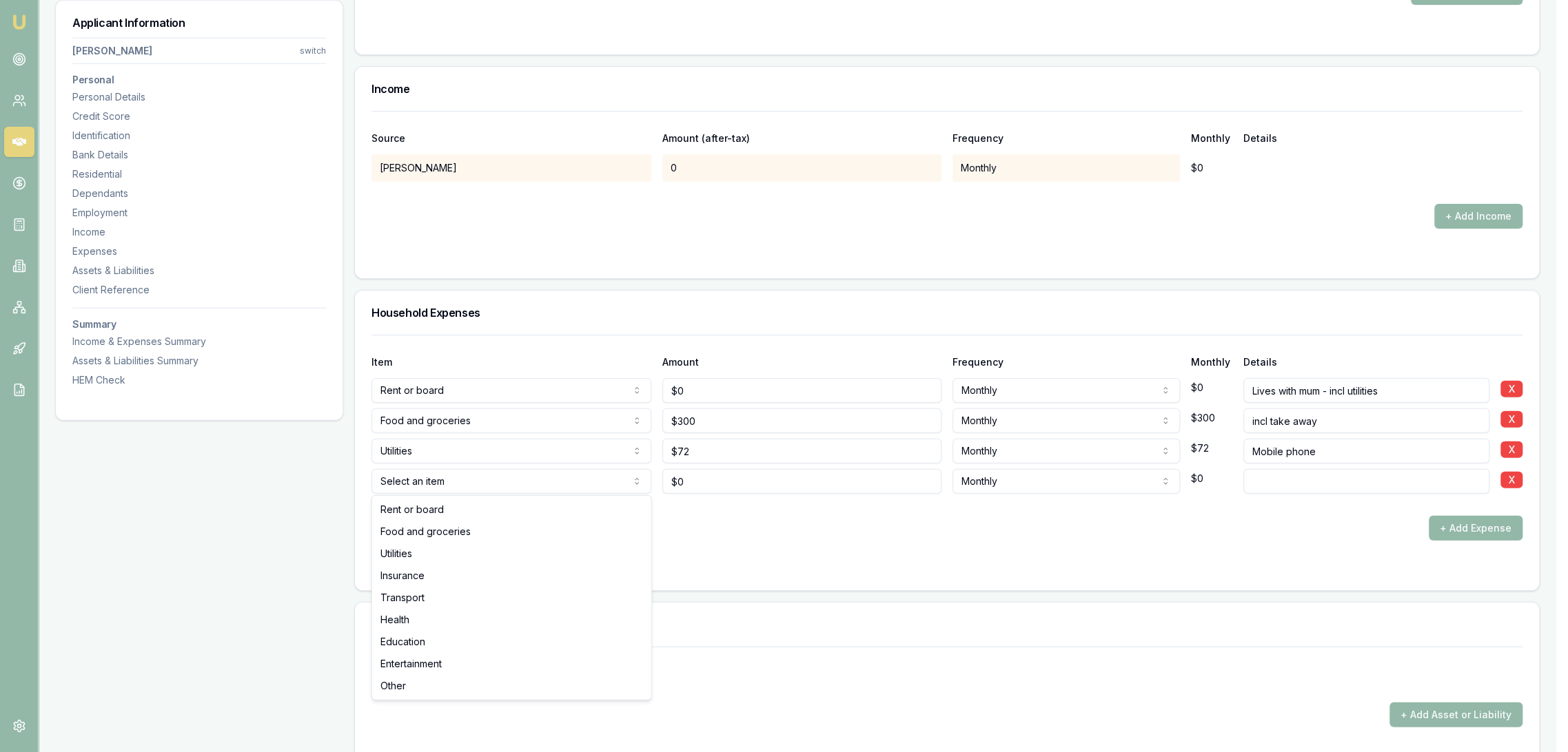
select select "INSURANCE"
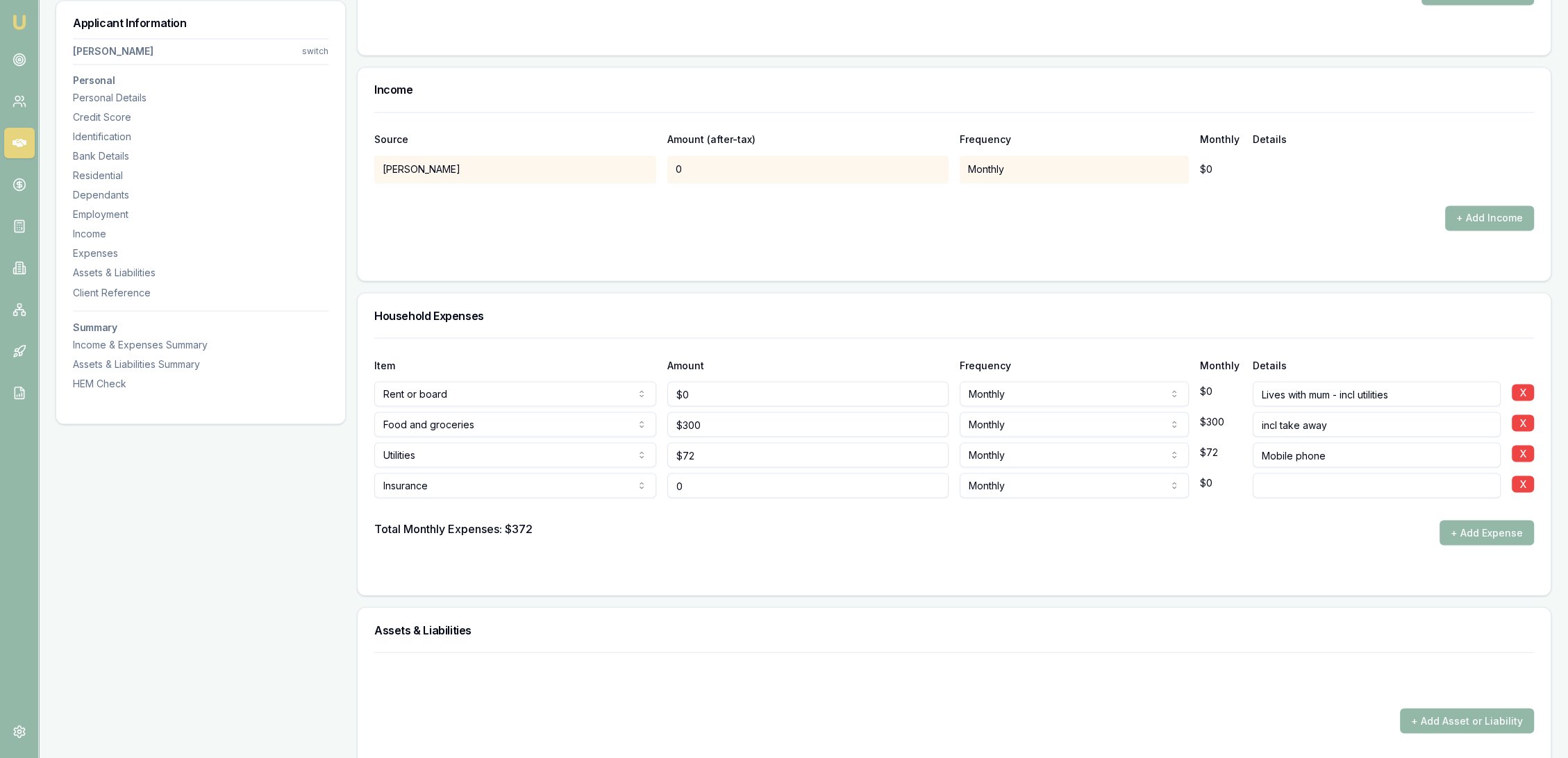
drag, startPoint x: 879, startPoint y: 489, endPoint x: 567, endPoint y: 485, distance: 312.0
click at [567, 485] on div "Insurance Rent or board Food and groceries Utilities Insurance Transport Health…" at bounding box center [954, 483] width 1160 height 31
type input "$800"
select select "ANNUALLY"
click at [600, 539] on div "Total Monthly Expenses: $372 + Add Expense" at bounding box center [954, 532] width 1160 height 25
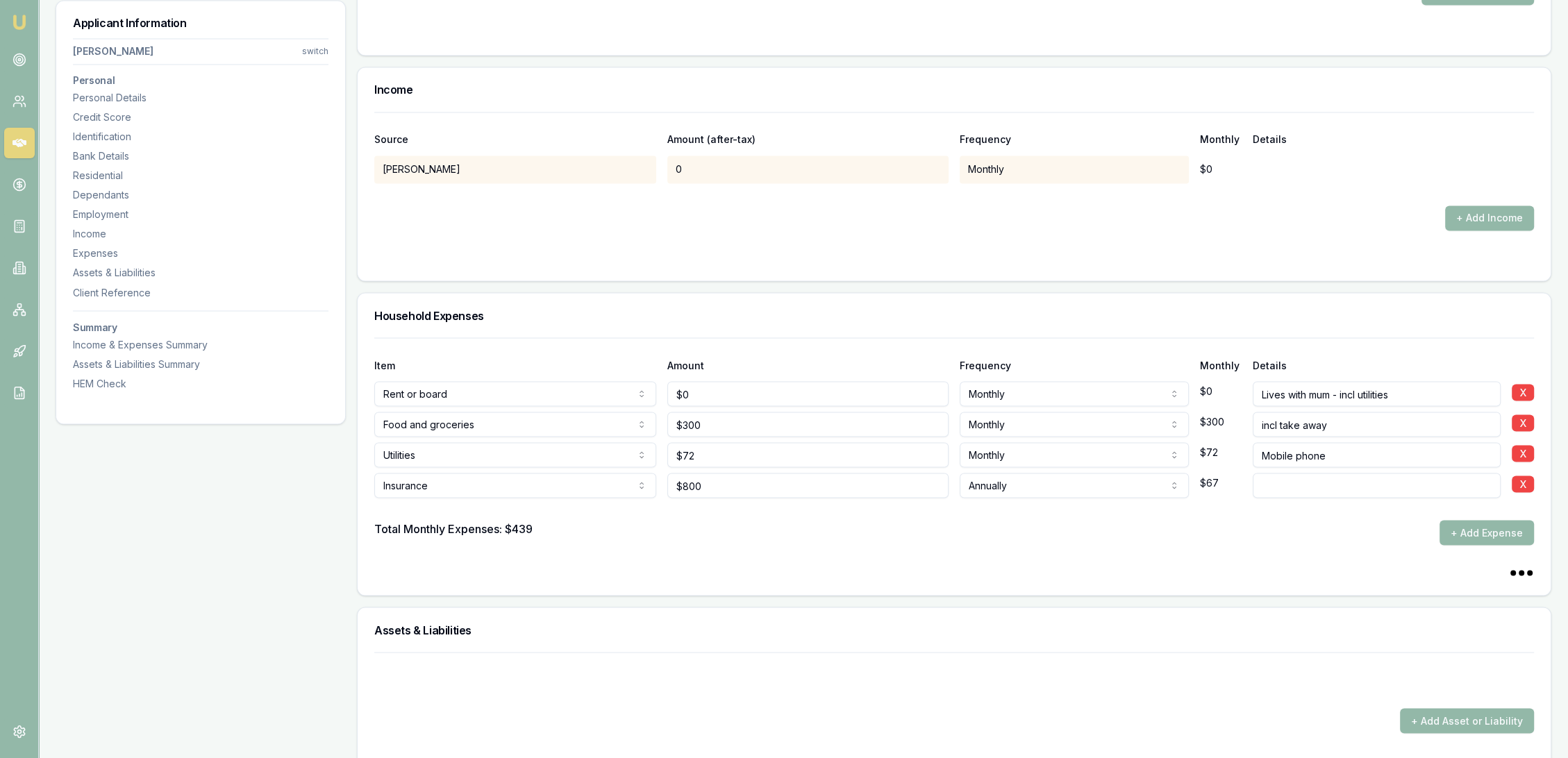
type input "800"
click at [750, 483] on input "800" at bounding box center [808, 485] width 282 height 25
drag, startPoint x: 651, startPoint y: 496, endPoint x: 623, endPoint y: 498, distance: 28.1
click at [623, 498] on div "Item Amount Frequency Monthly Details Rent or board Rent or board Food and groc…" at bounding box center [954, 441] width 1160 height 207
type input "$950"
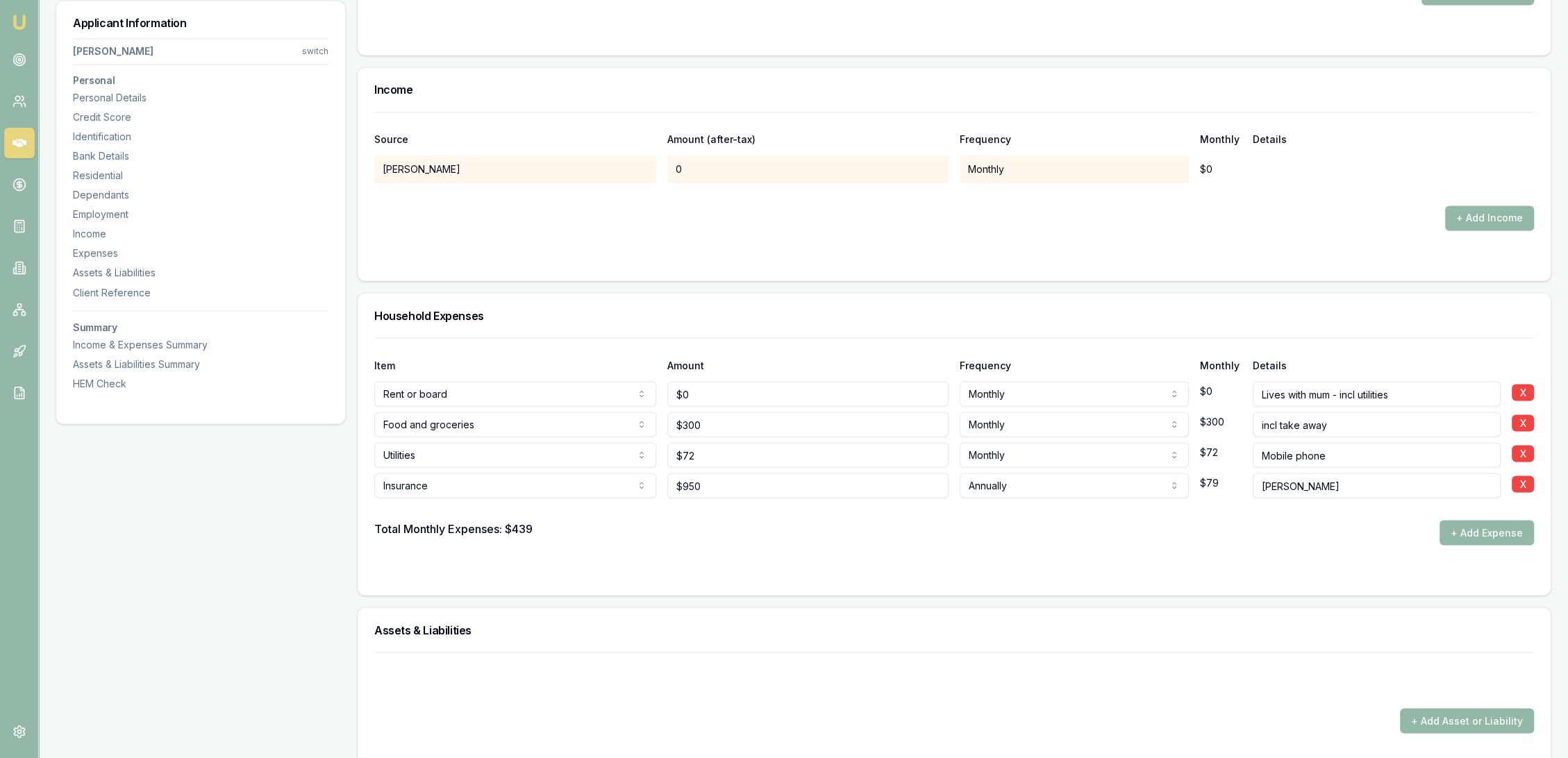
type input "Rego"
click at [626, 531] on div "Total Monthly Expenses: $439 + Add Expense" at bounding box center [954, 532] width 1160 height 25
click at [1462, 532] on button "+ Add Expense" at bounding box center [1487, 532] width 95 height 25
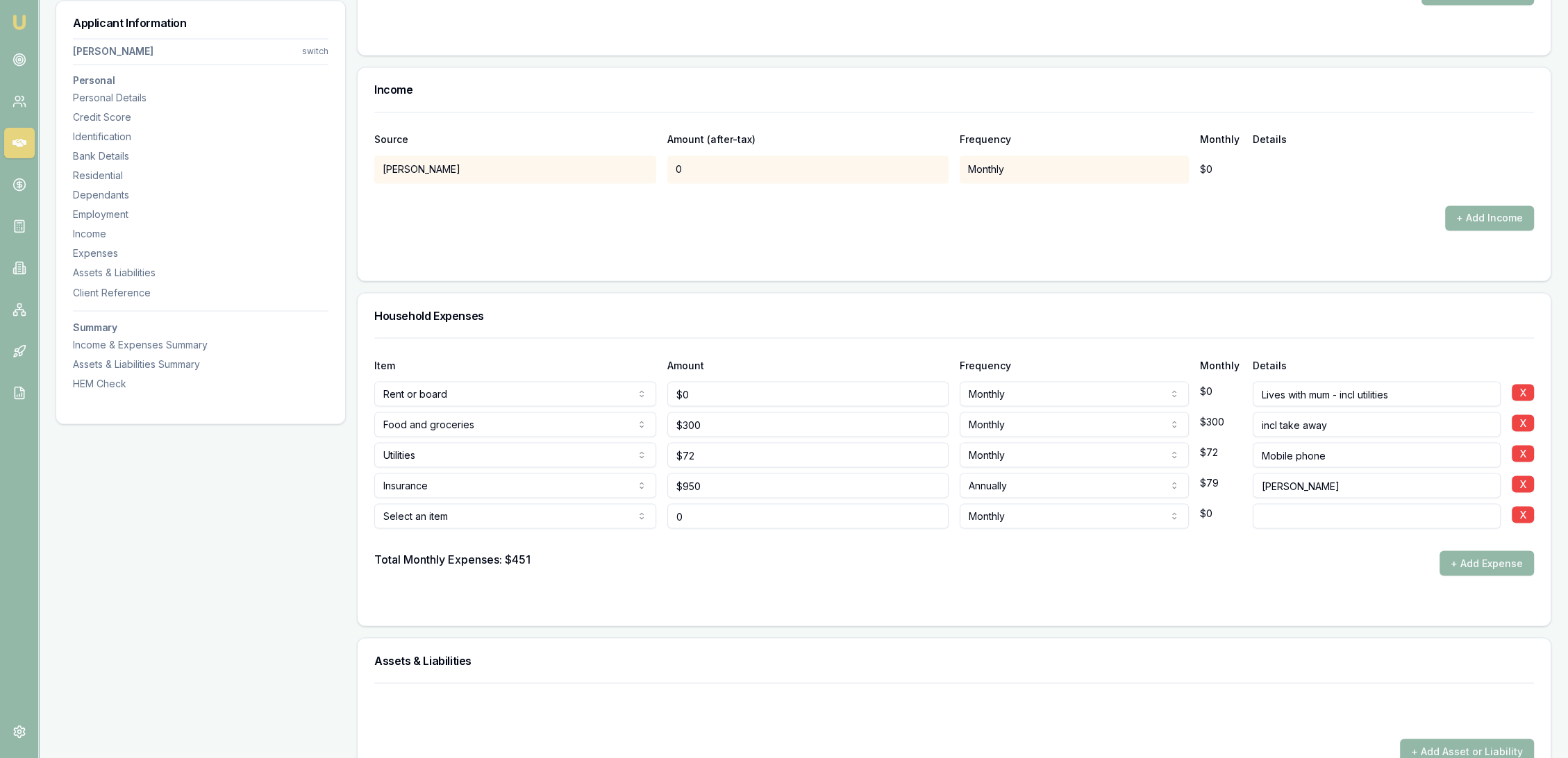
type input "$0"
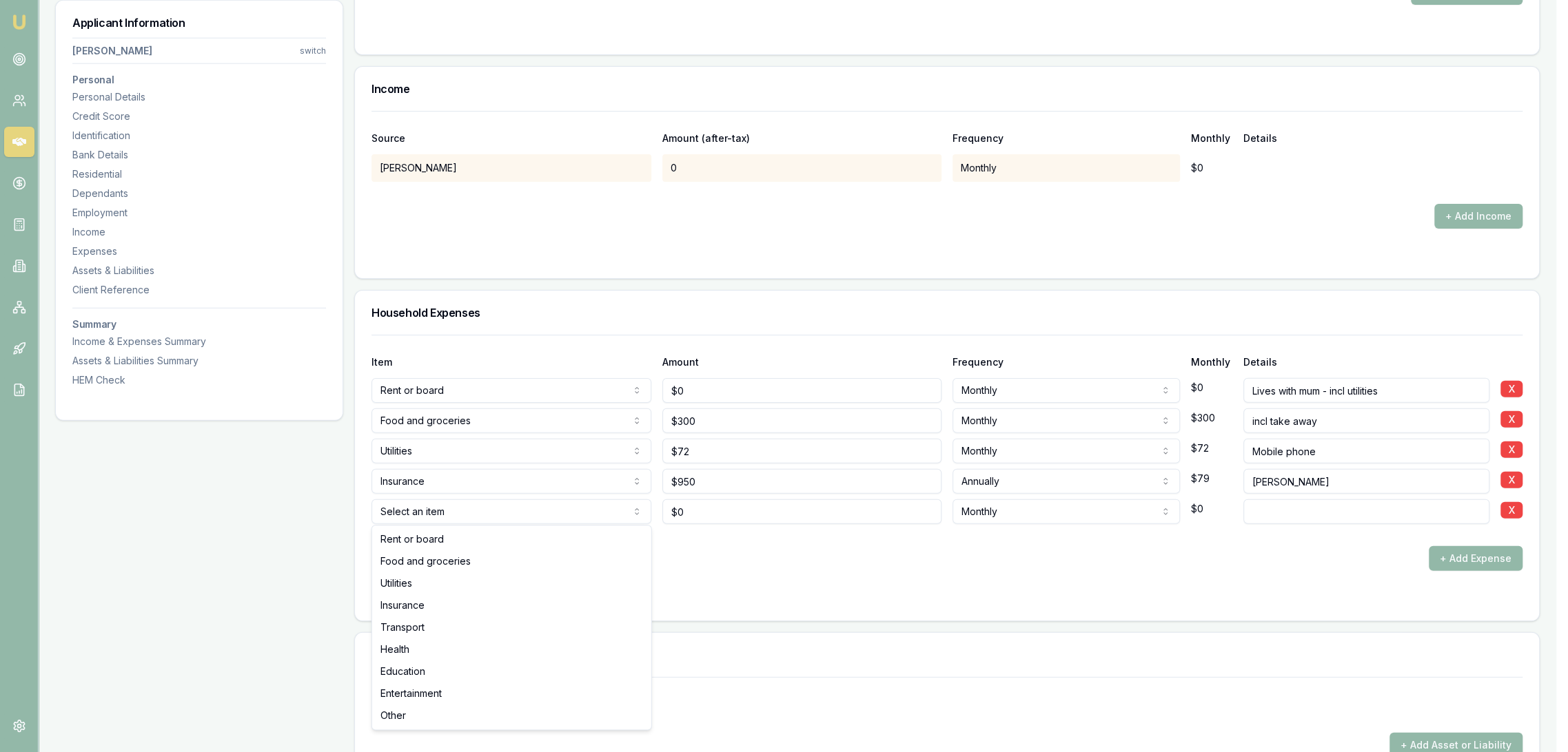
select select "TRANSPORT"
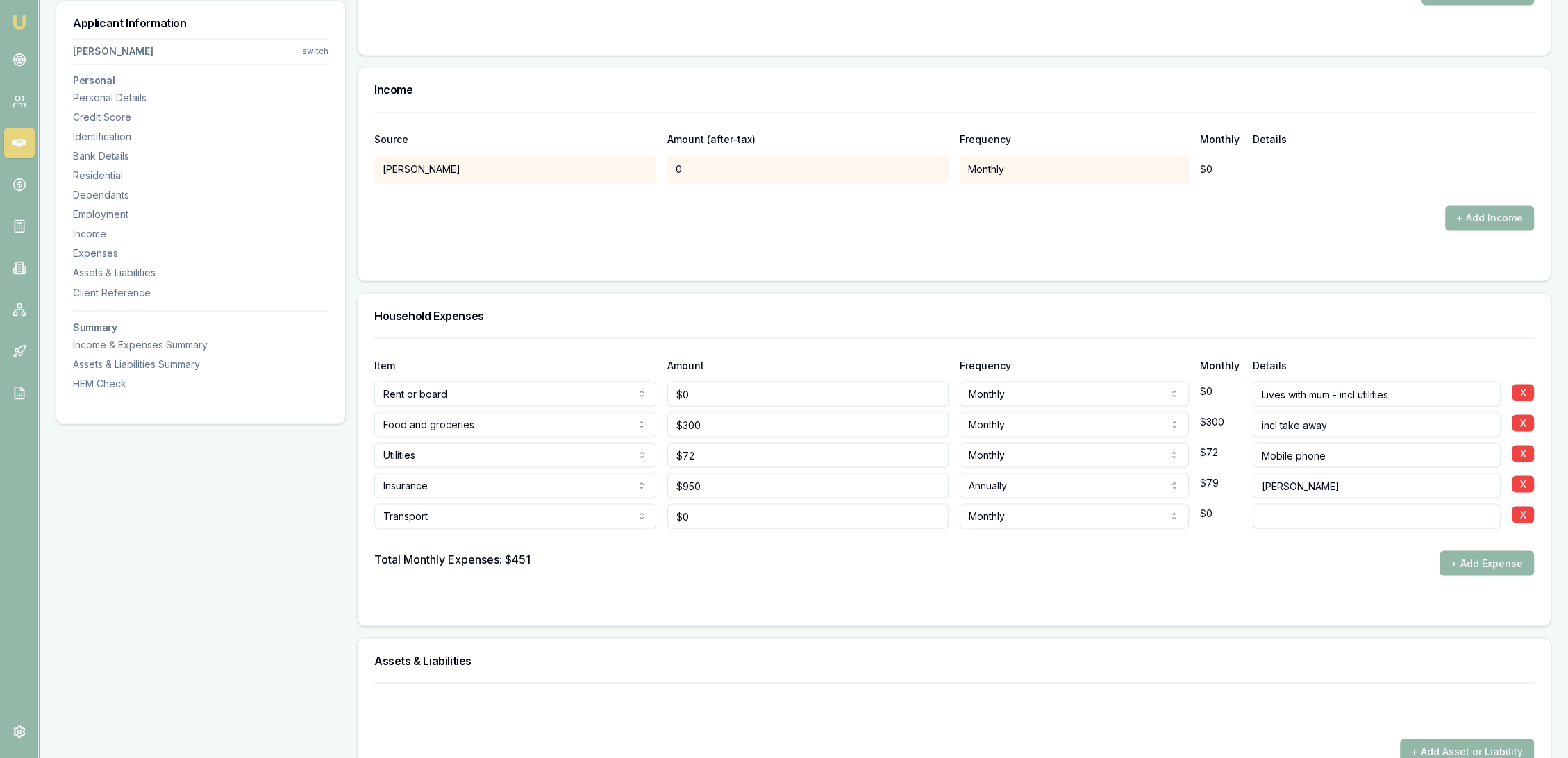
click at [1319, 513] on input at bounding box center [1377, 515] width 248 height 25
type input "Fuel"
click at [1037, 561] on div "Total Monthly Expenses: $451 + Add Expense" at bounding box center [954, 562] width 1160 height 25
click at [753, 517] on input "0" at bounding box center [808, 515] width 282 height 25
click at [652, 520] on div "Transport Rent or board Food and groceries Utilities Insurance Transport Health…" at bounding box center [954, 513] width 1160 height 31
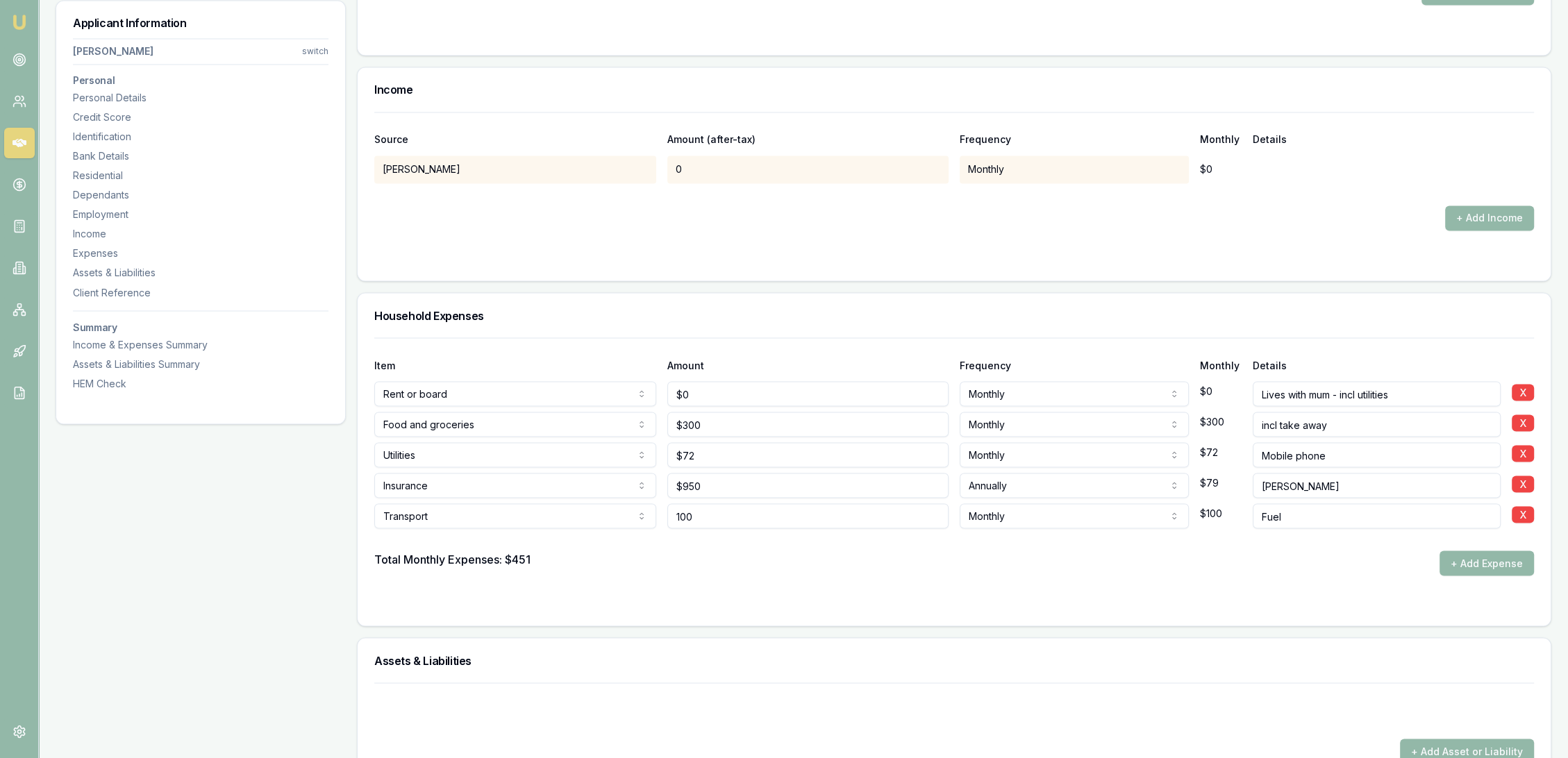
type input "$100"
click at [652, 535] on div at bounding box center [954, 540] width 1160 height 22
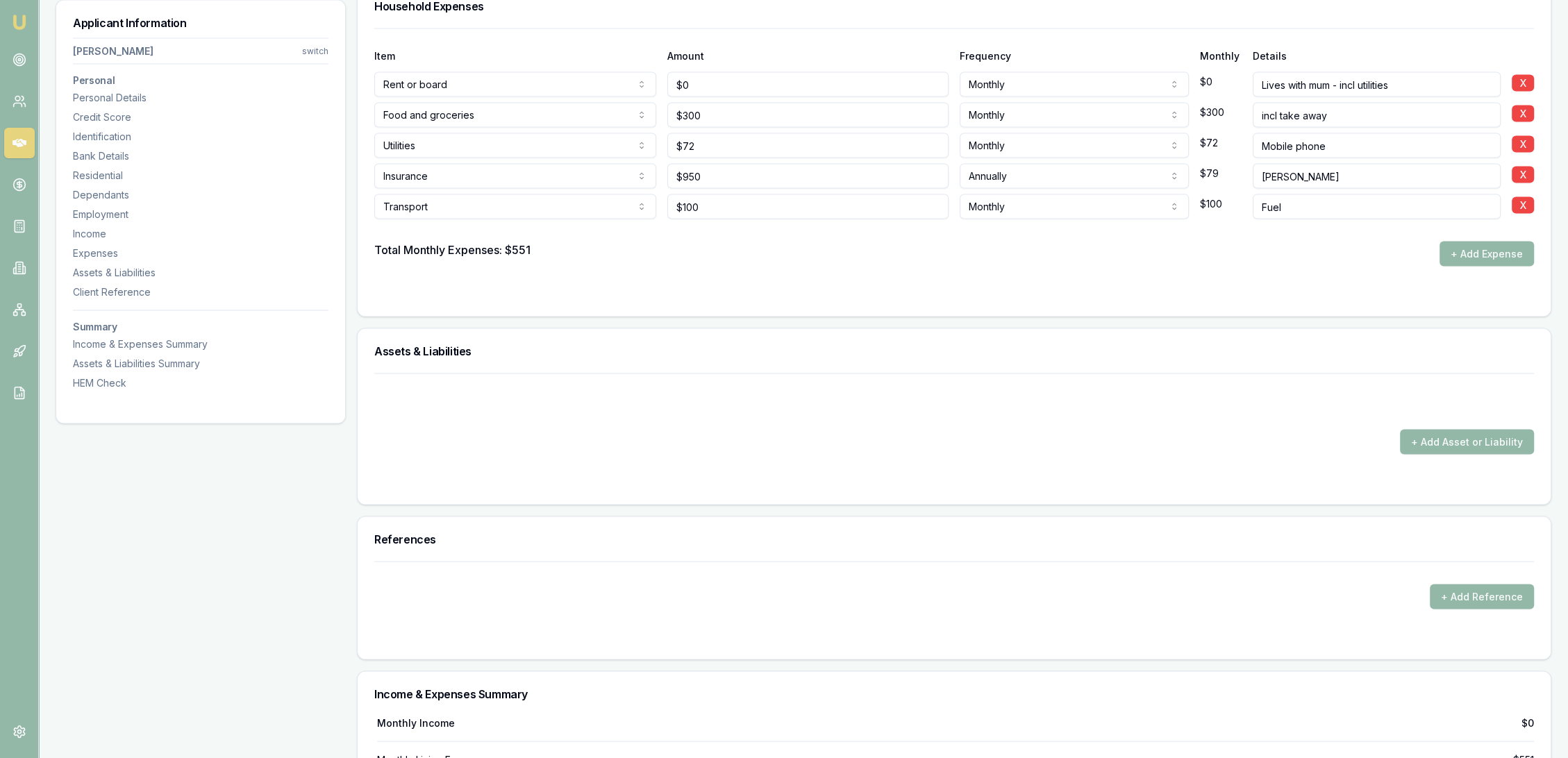
drag, startPoint x: 1476, startPoint y: 262, endPoint x: 1445, endPoint y: 266, distance: 31.3
click at [1476, 261] on button "+ Add Expense" at bounding box center [1487, 254] width 95 height 25
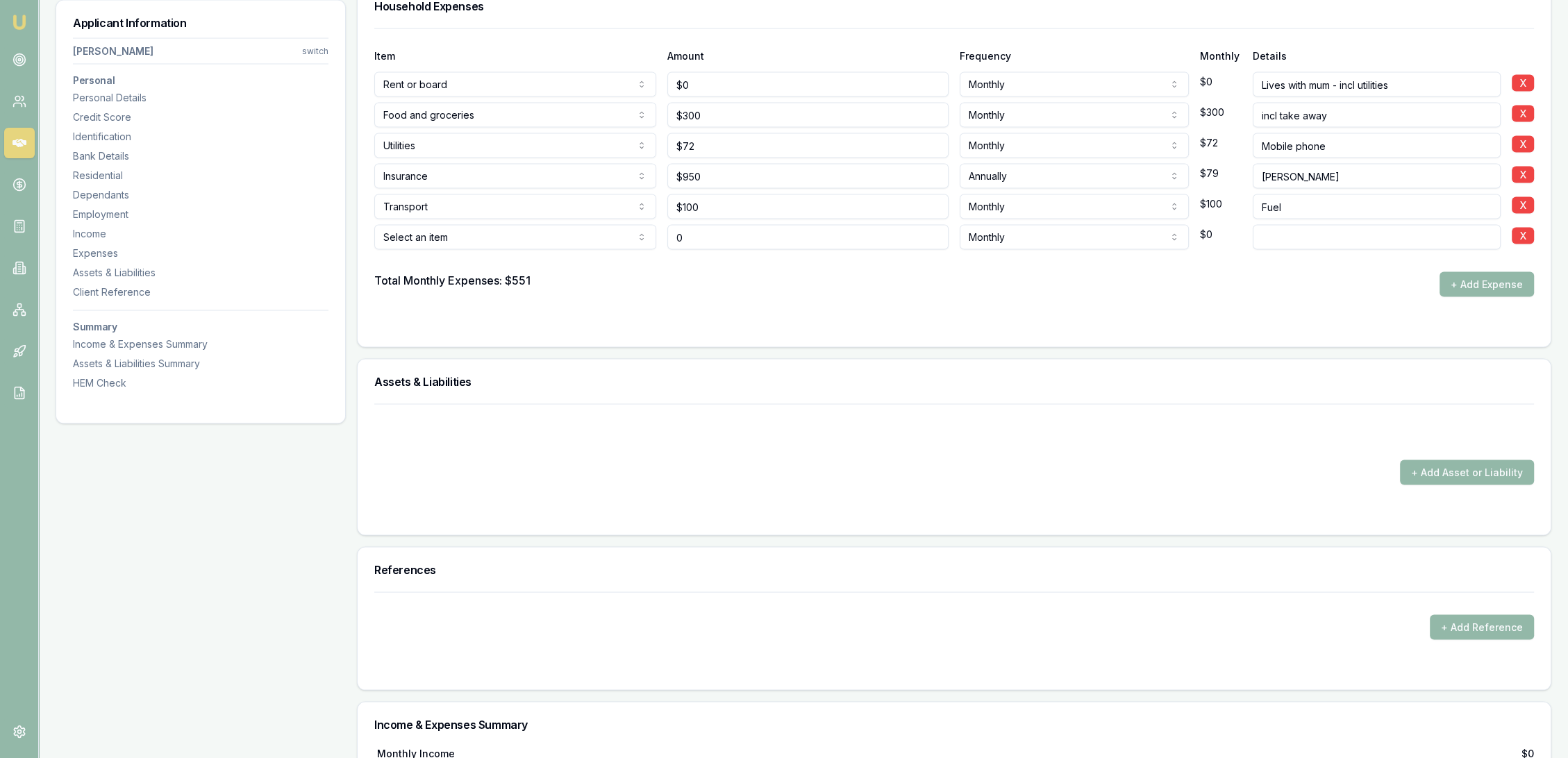
type input "$0"
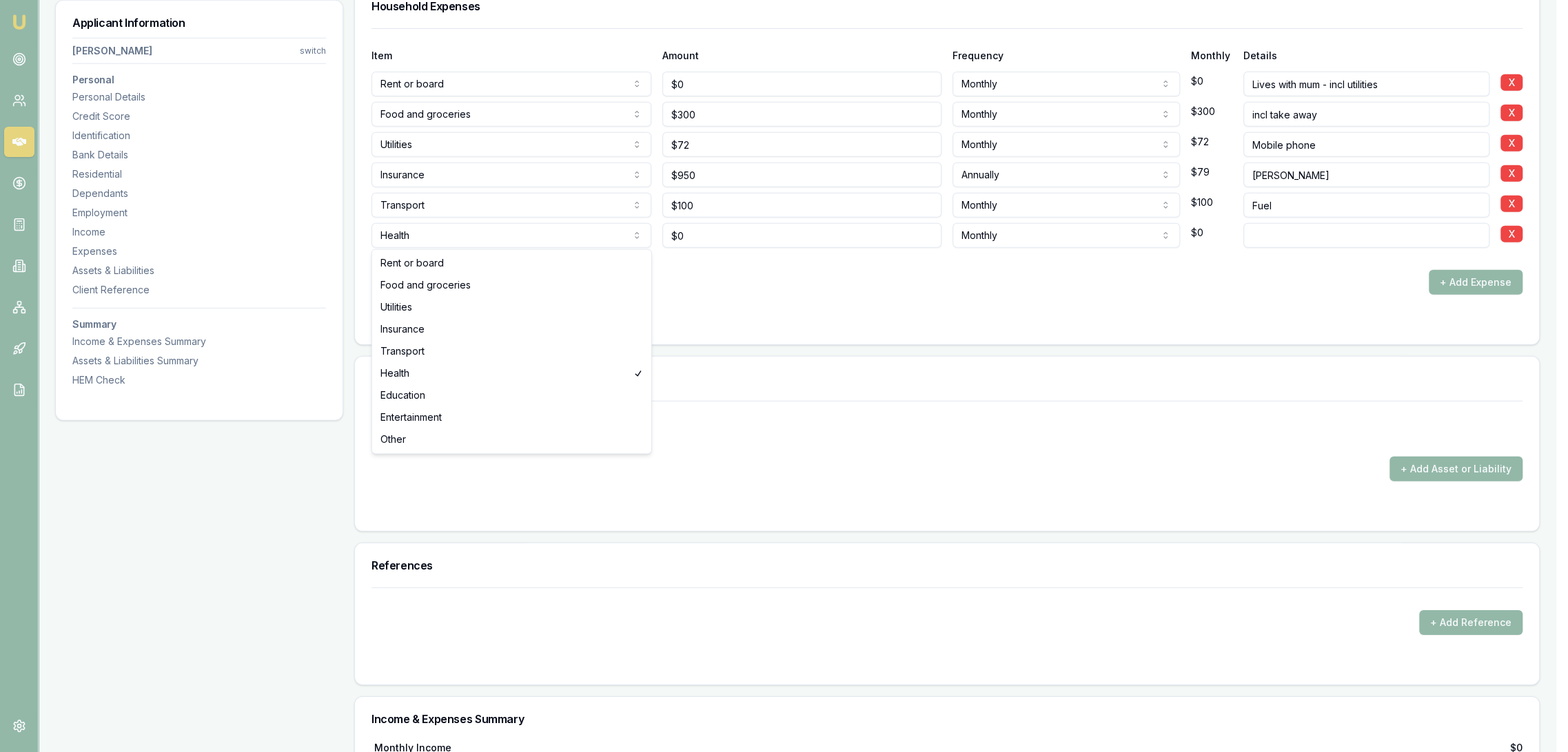
select select "ENTERTAINMENT"
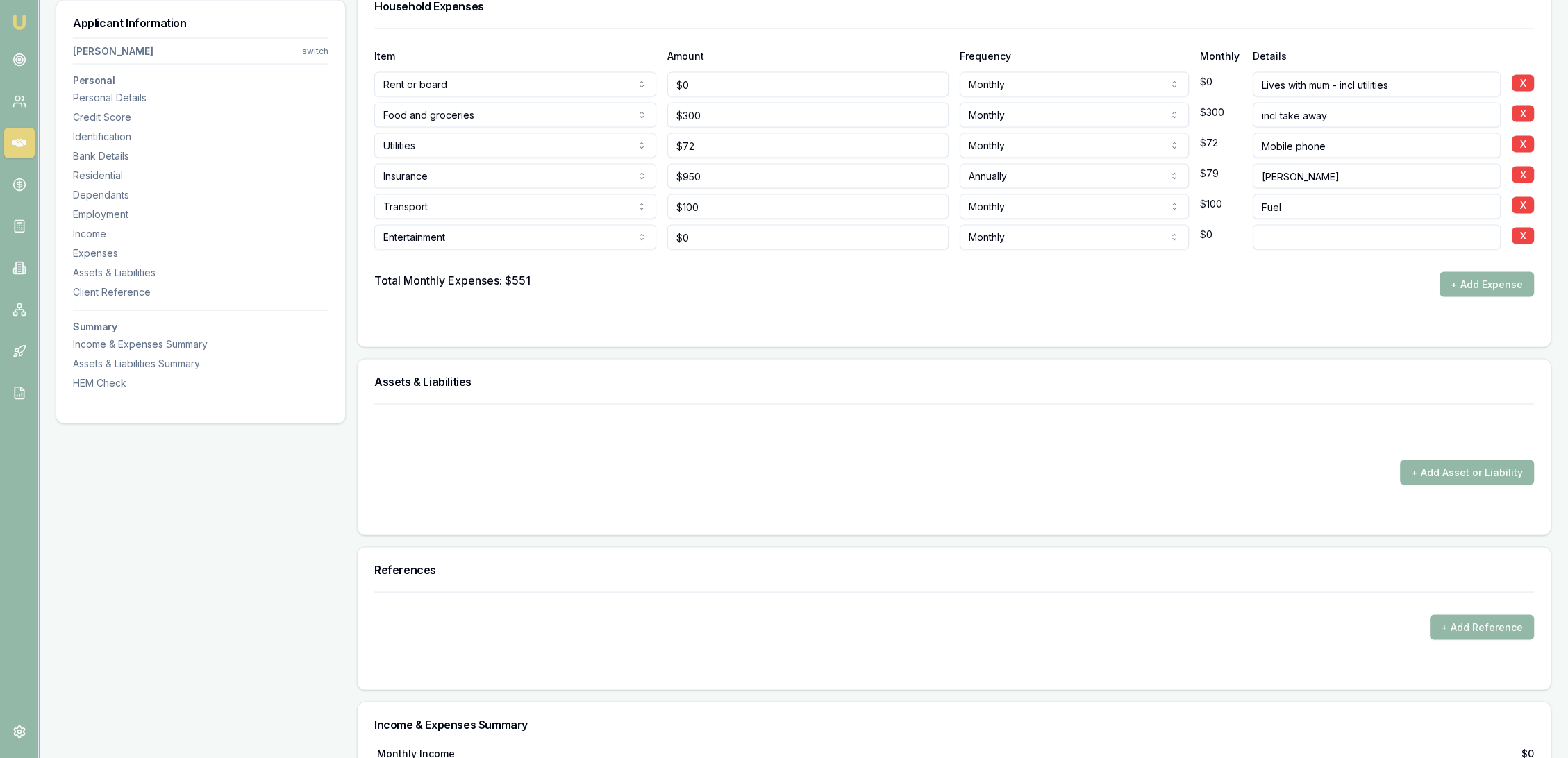
click at [1339, 240] on input at bounding box center [1377, 237] width 248 height 25
drag, startPoint x: 652, startPoint y: 233, endPoint x: 549, endPoint y: 235, distance: 103.0
click at [550, 233] on div "Entertainment Rent or board Food and groceries Utilities Insurance Transport He…" at bounding box center [954, 235] width 1160 height 31
type input "$100"
select select "WEEKLY"
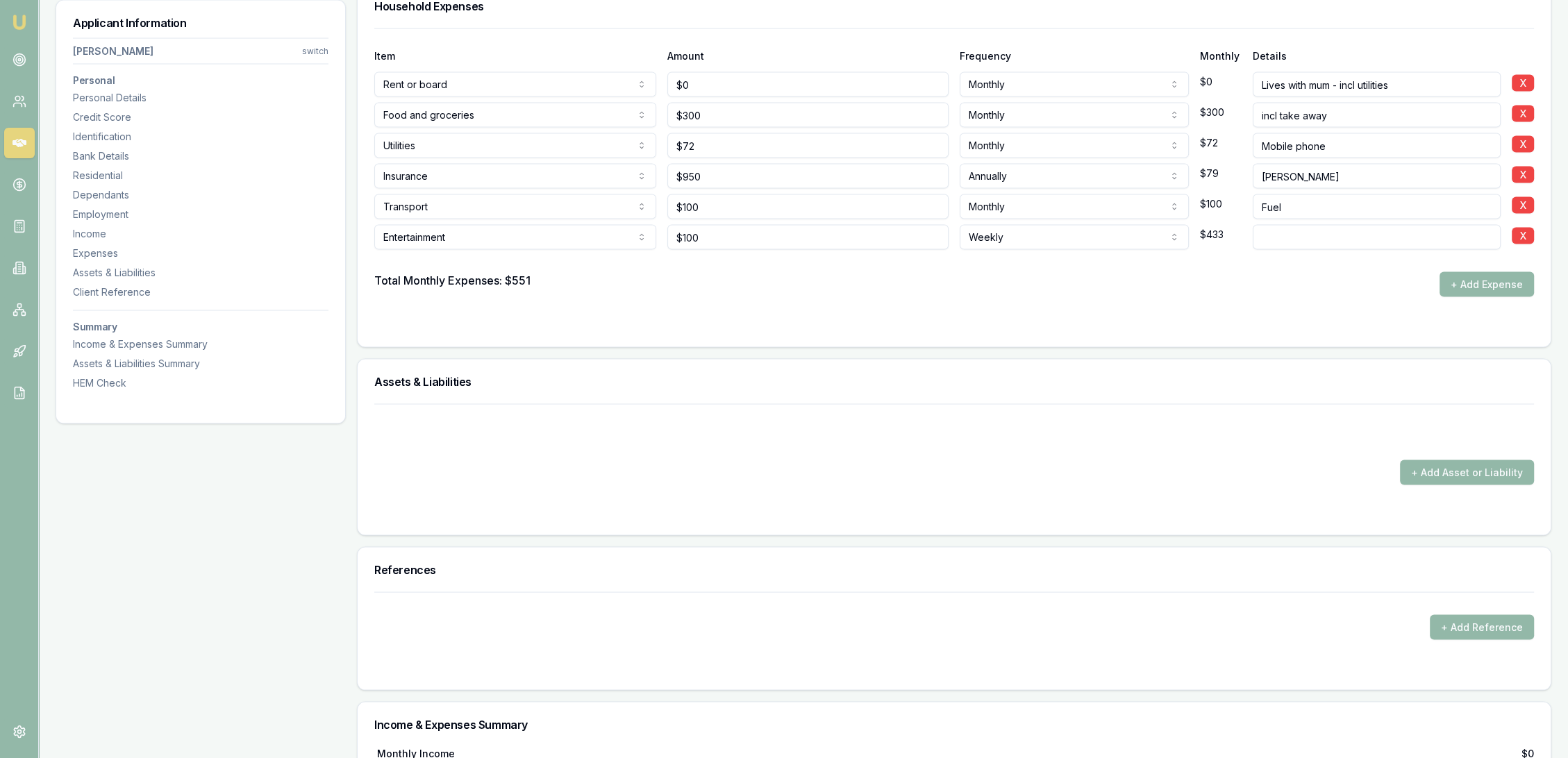
click at [605, 313] on form "Item Amount Frequency Monthly Details Rent or board Rent or board Food and groc…" at bounding box center [954, 179] width 1160 height 302
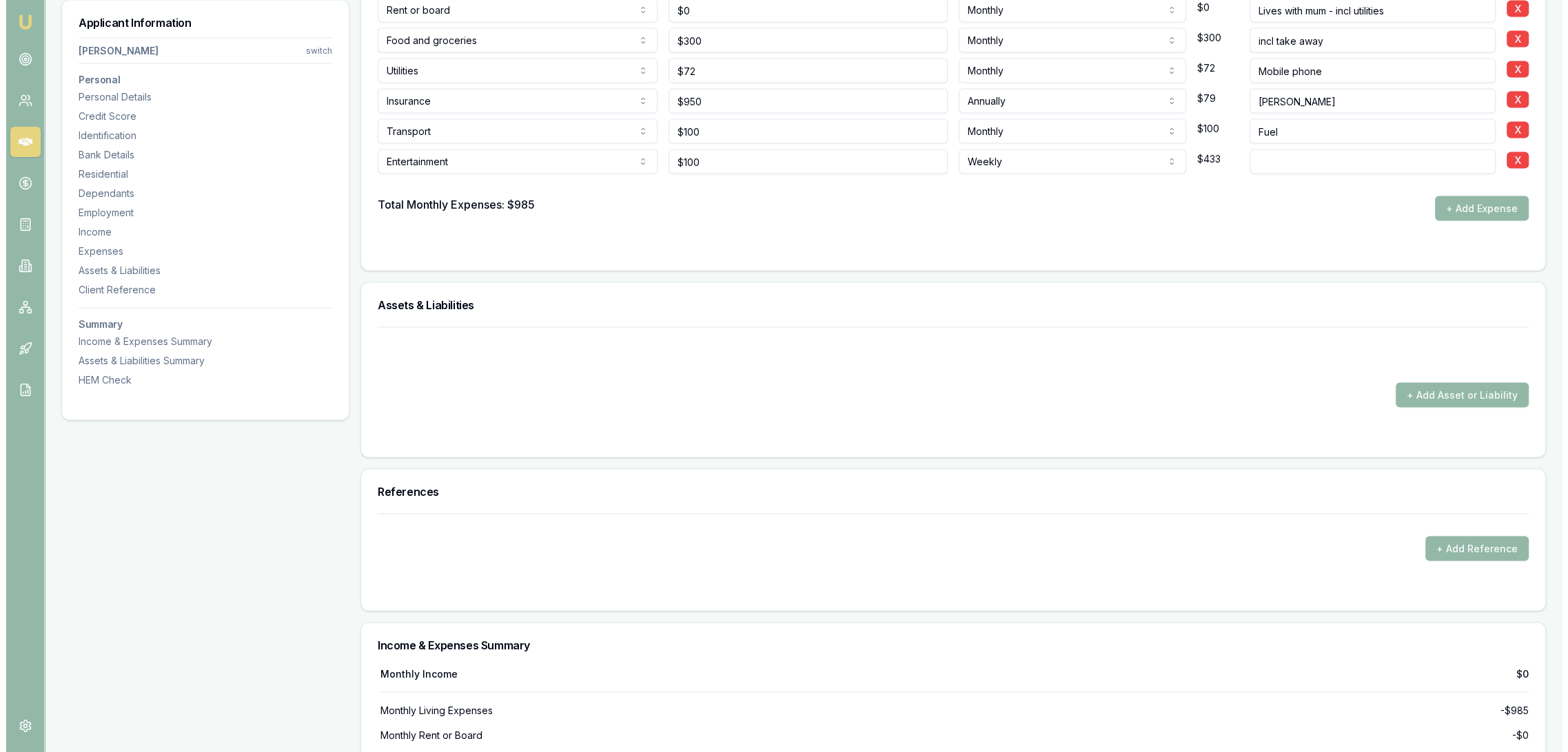
scroll to position [3598, 0]
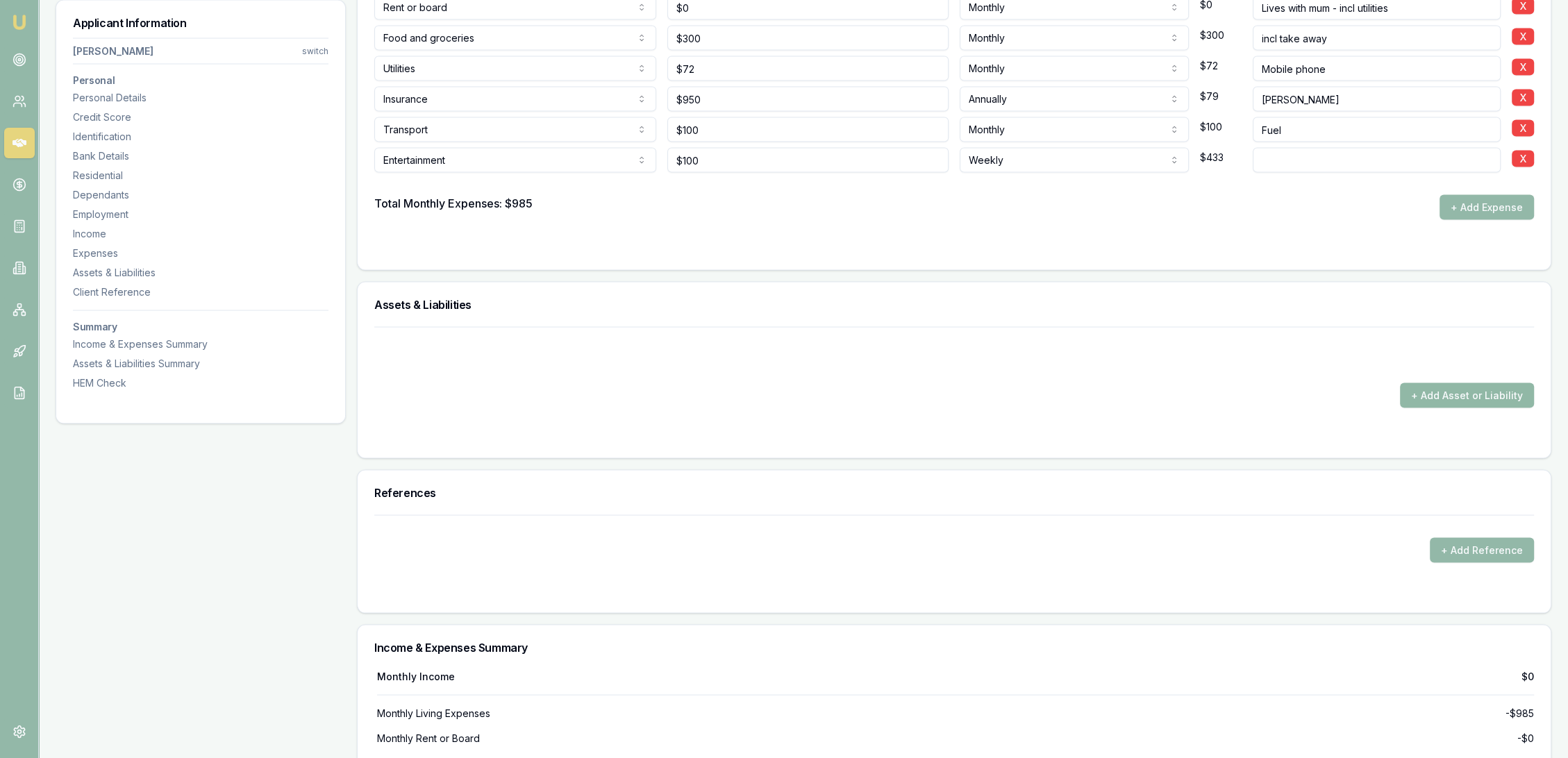
click at [1439, 400] on button "+ Add Asset or Liability" at bounding box center [1467, 395] width 134 height 25
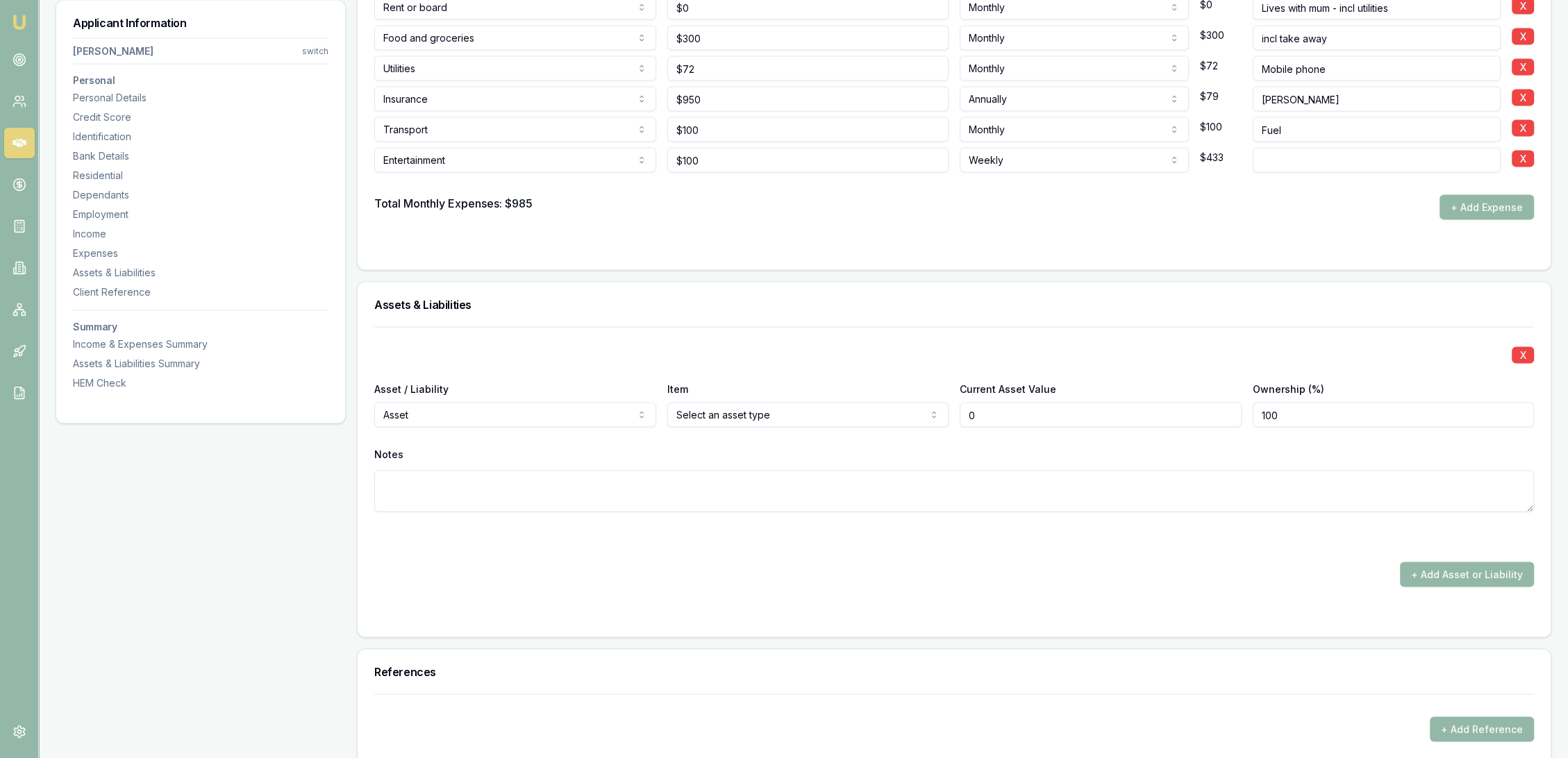
type input "$0"
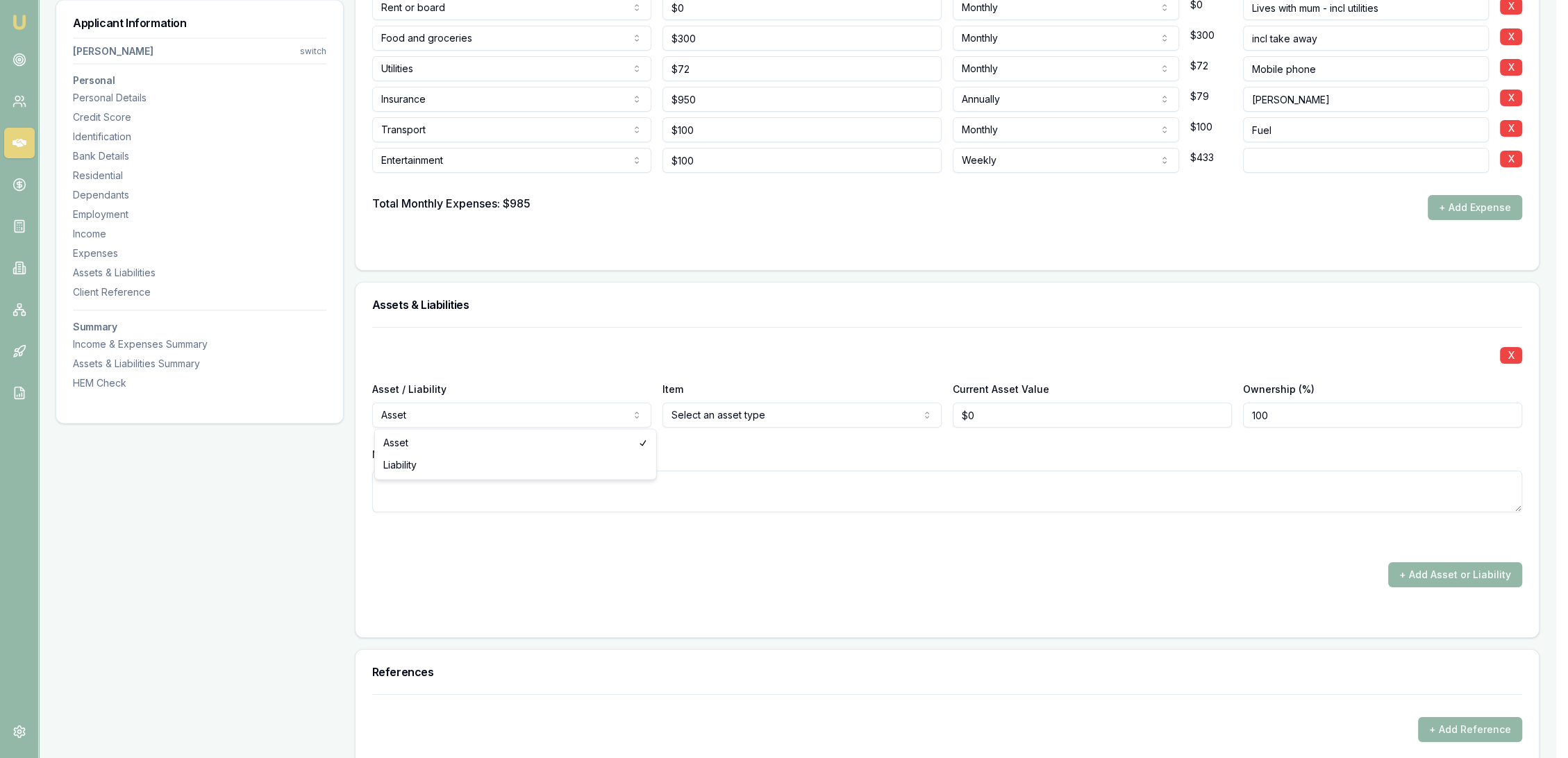
select select "LIABILITY"
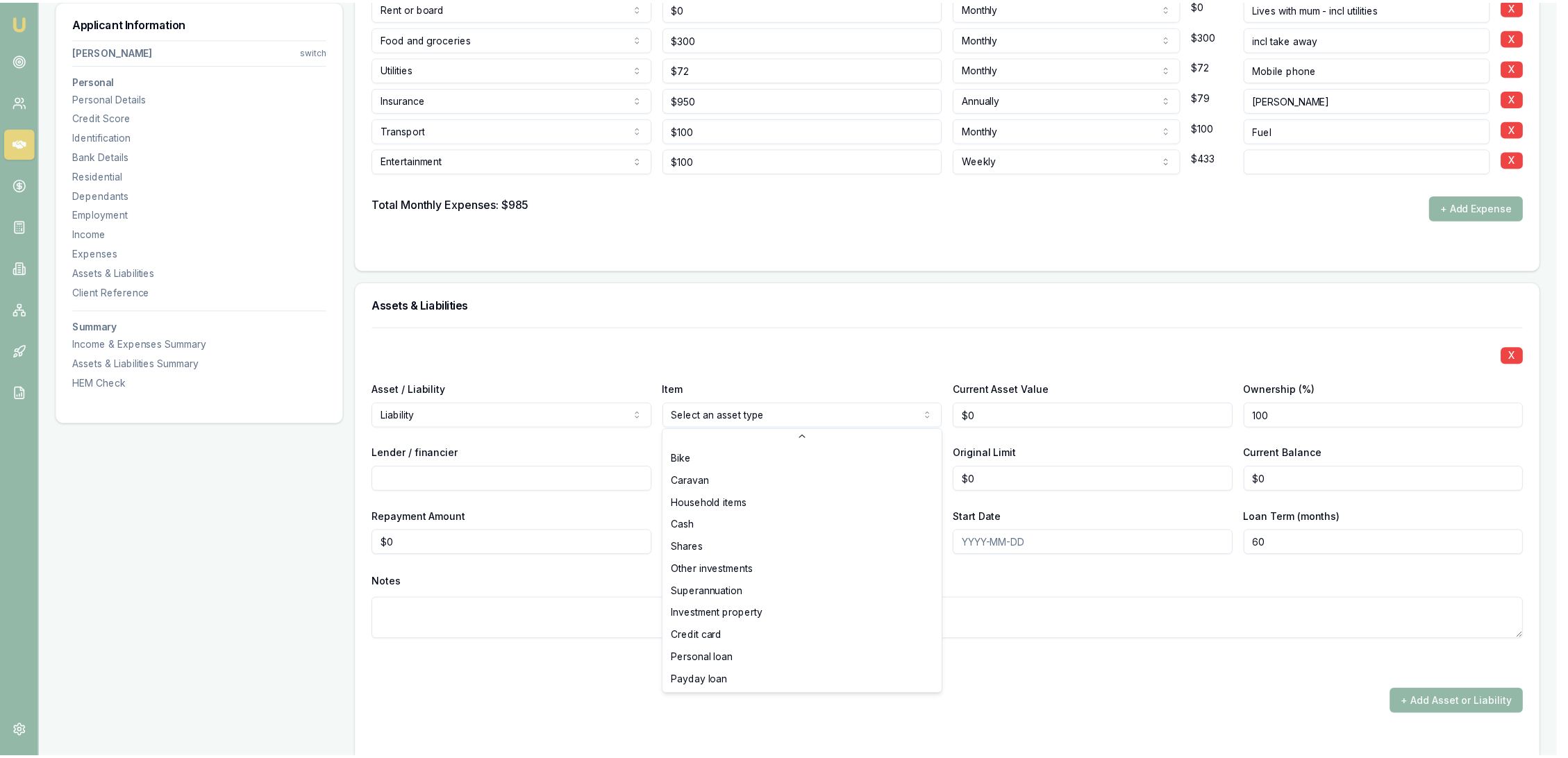
scroll to position [89, 0]
select select "OTHER"
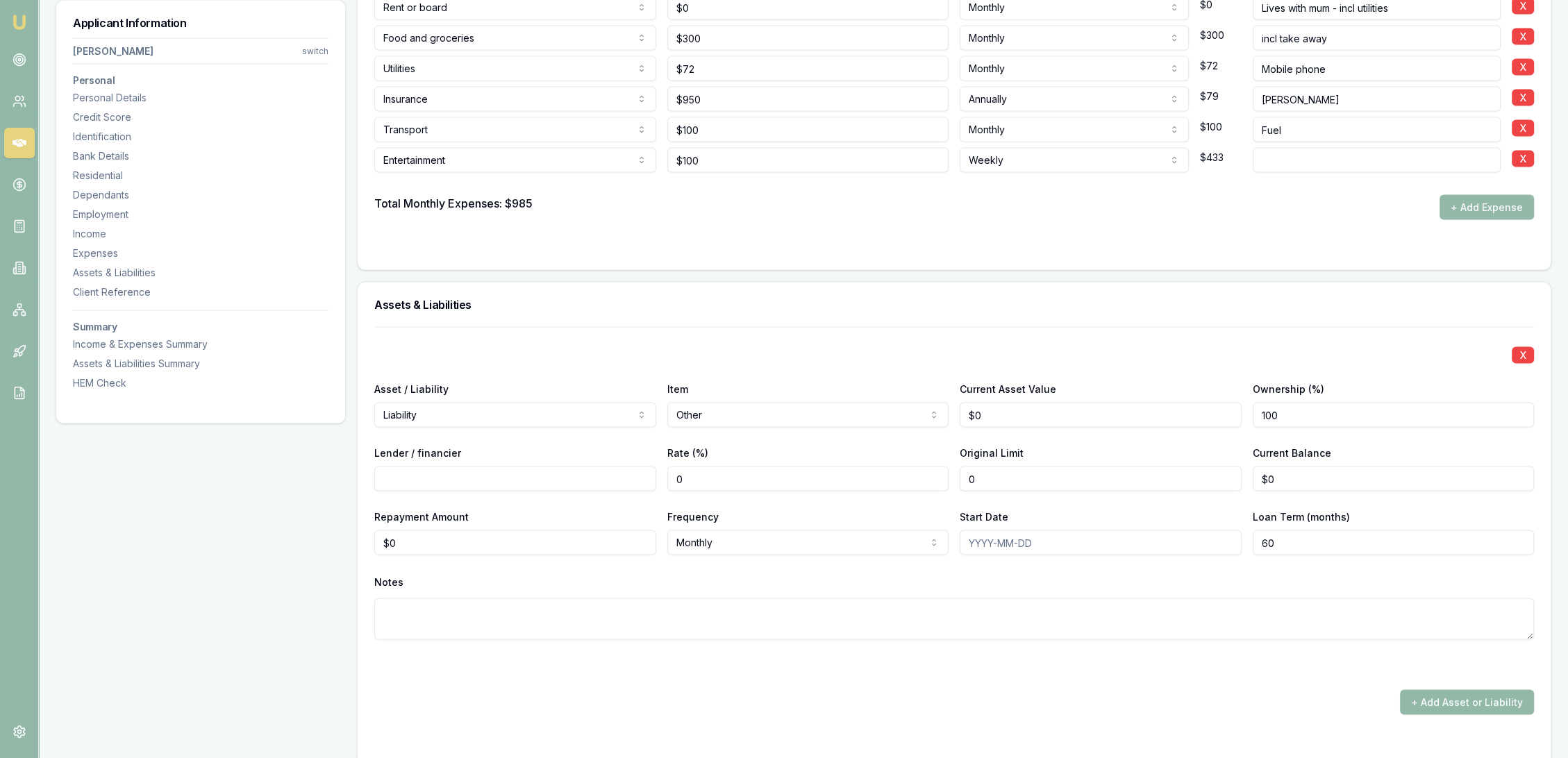
drag, startPoint x: 998, startPoint y: 476, endPoint x: 914, endPoint y: 484, distance: 84.4
click at [923, 483] on div "Lender / financier Rate (%) 0 Original Limit 0 Current Balance $0" at bounding box center [954, 468] width 1160 height 47
type input "$400"
type input "$0"
click at [590, 477] on input "Lender / financier" at bounding box center [515, 479] width 282 height 25
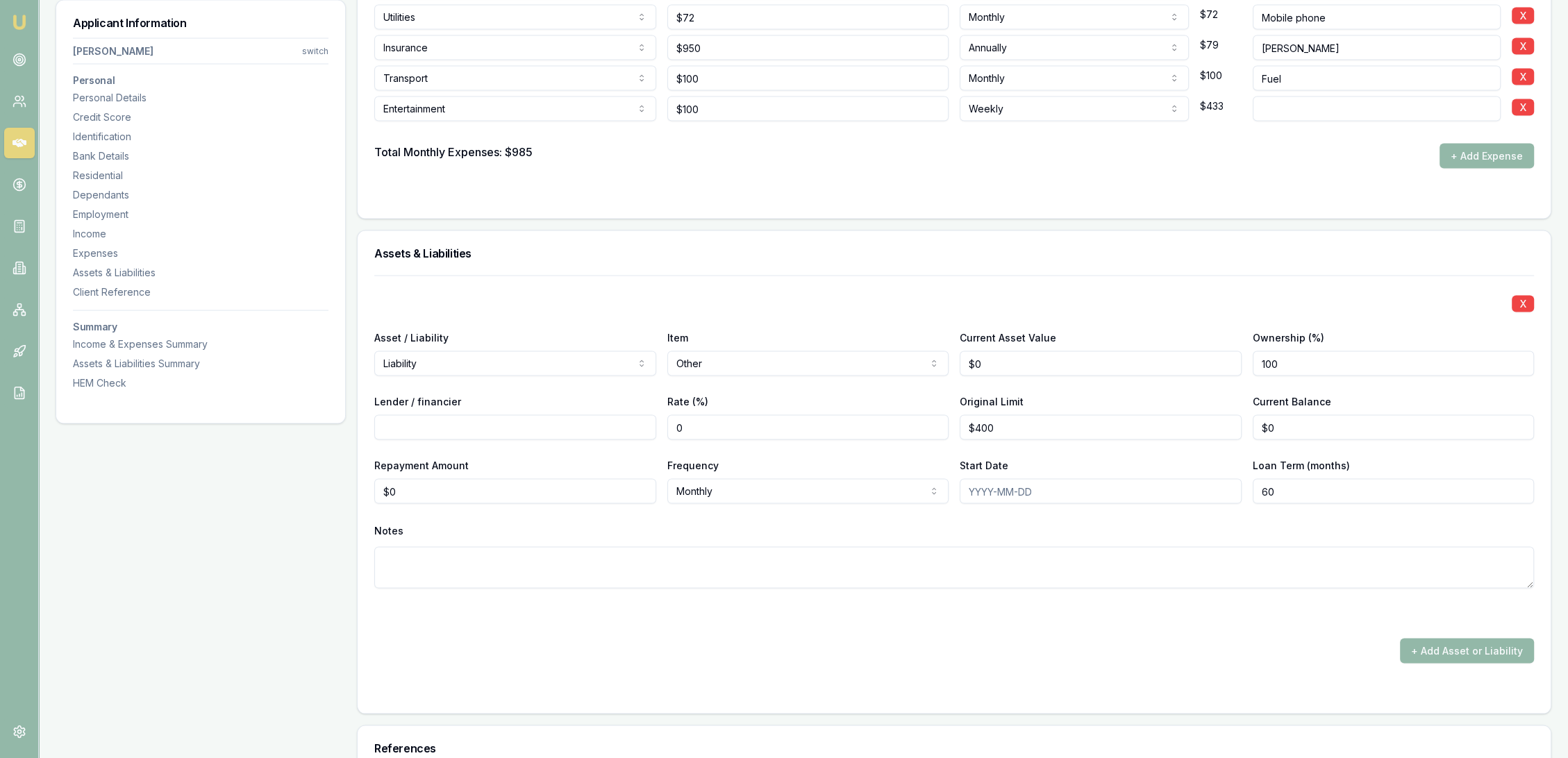
scroll to position [3704, 0]
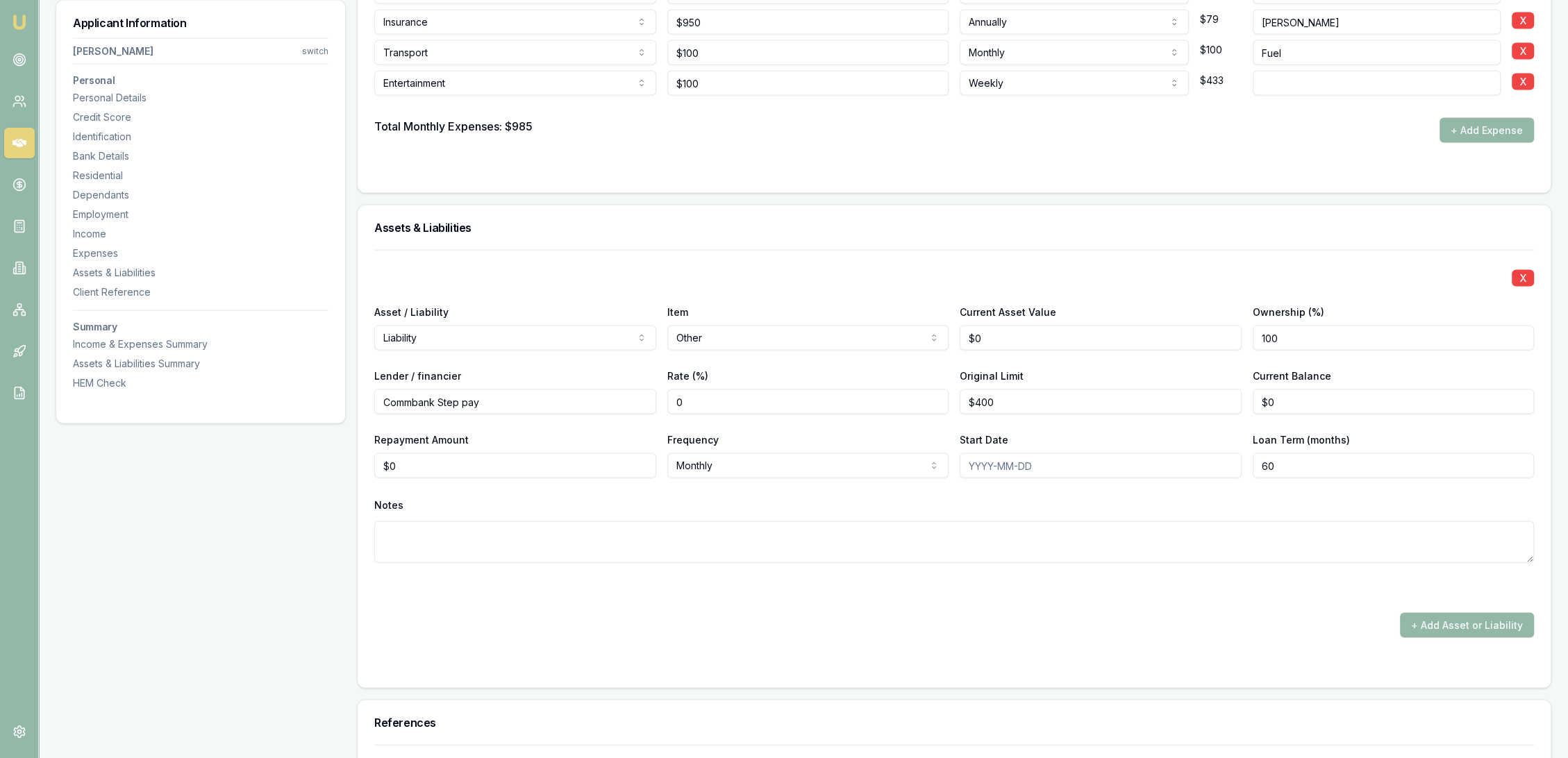
type input "Commbank Step pay"
click at [1295, 402] on input "0" at bounding box center [1394, 401] width 282 height 25
type input "$50"
click at [401, 466] on input "0" at bounding box center [515, 465] width 282 height 25
drag, startPoint x: 401, startPoint y: 466, endPoint x: 338, endPoint y: 466, distance: 63.0
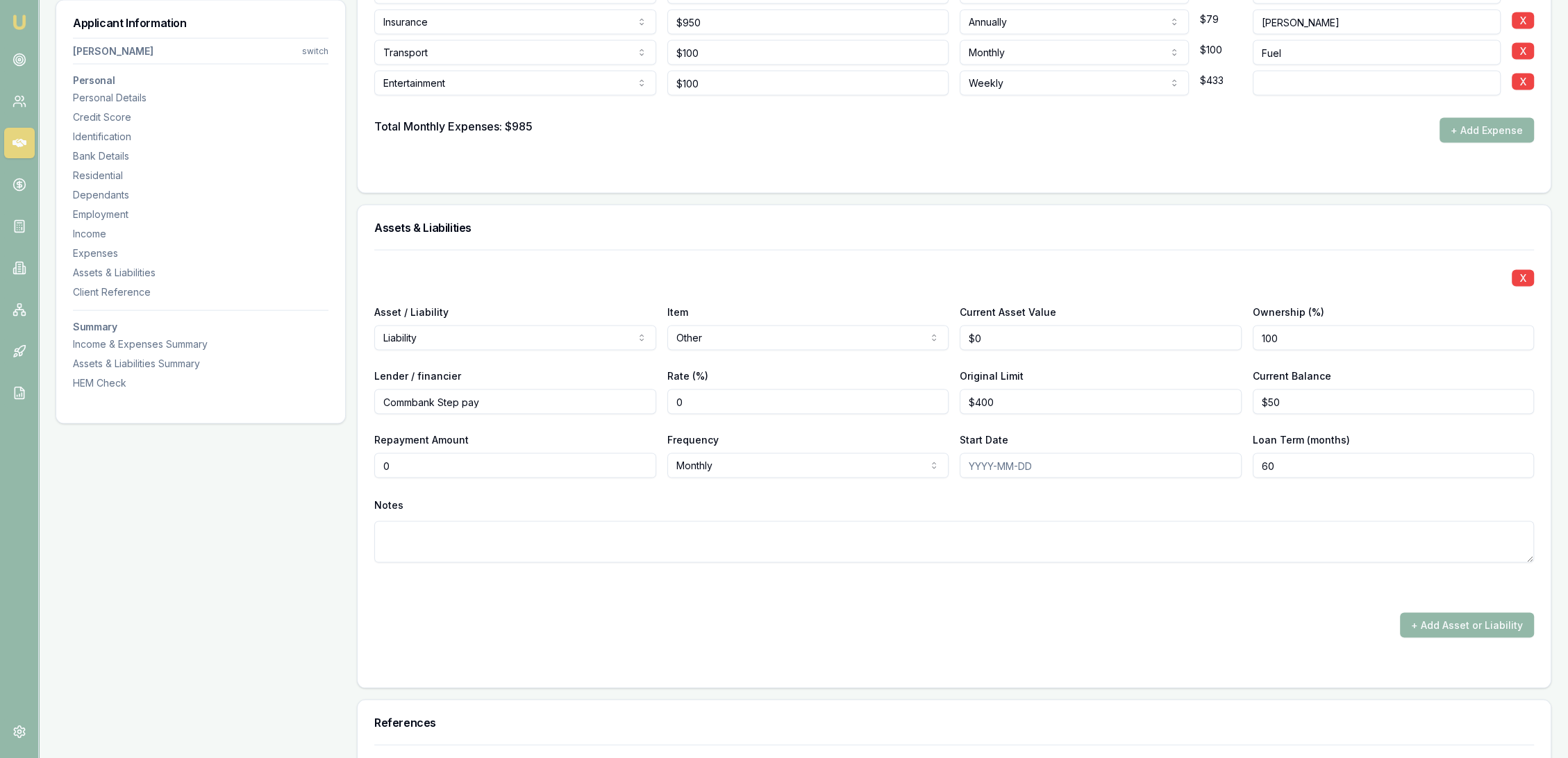
type input "$15"
click at [528, 565] on div "X Asset / Liability Liability Asset Liability Item Other Home Car Boat Bike Car…" at bounding box center [954, 423] width 1160 height 347
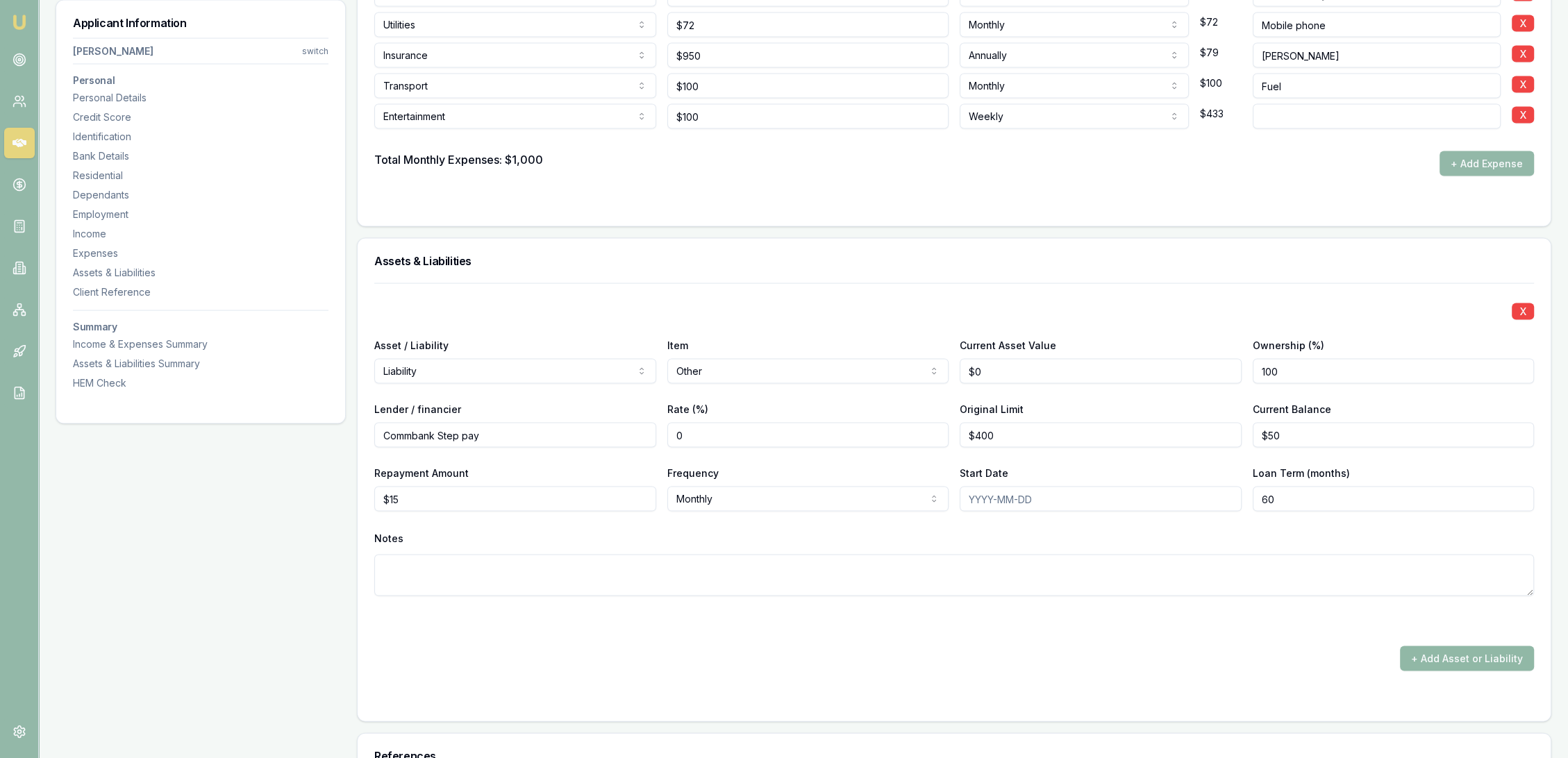
click at [1470, 659] on button "+ Add Asset or Liability" at bounding box center [1467, 659] width 134 height 25
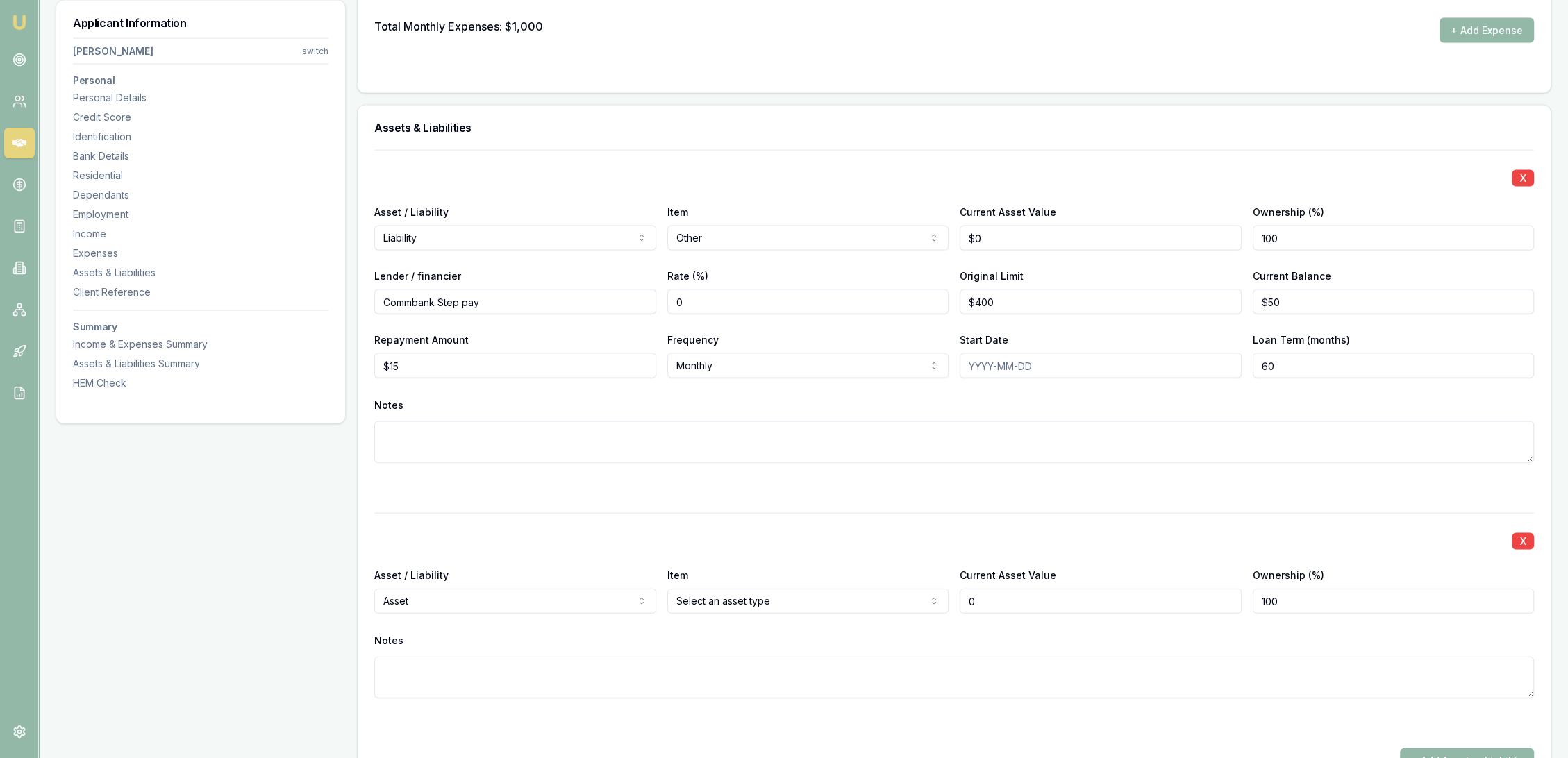
scroll to position [3858, 0]
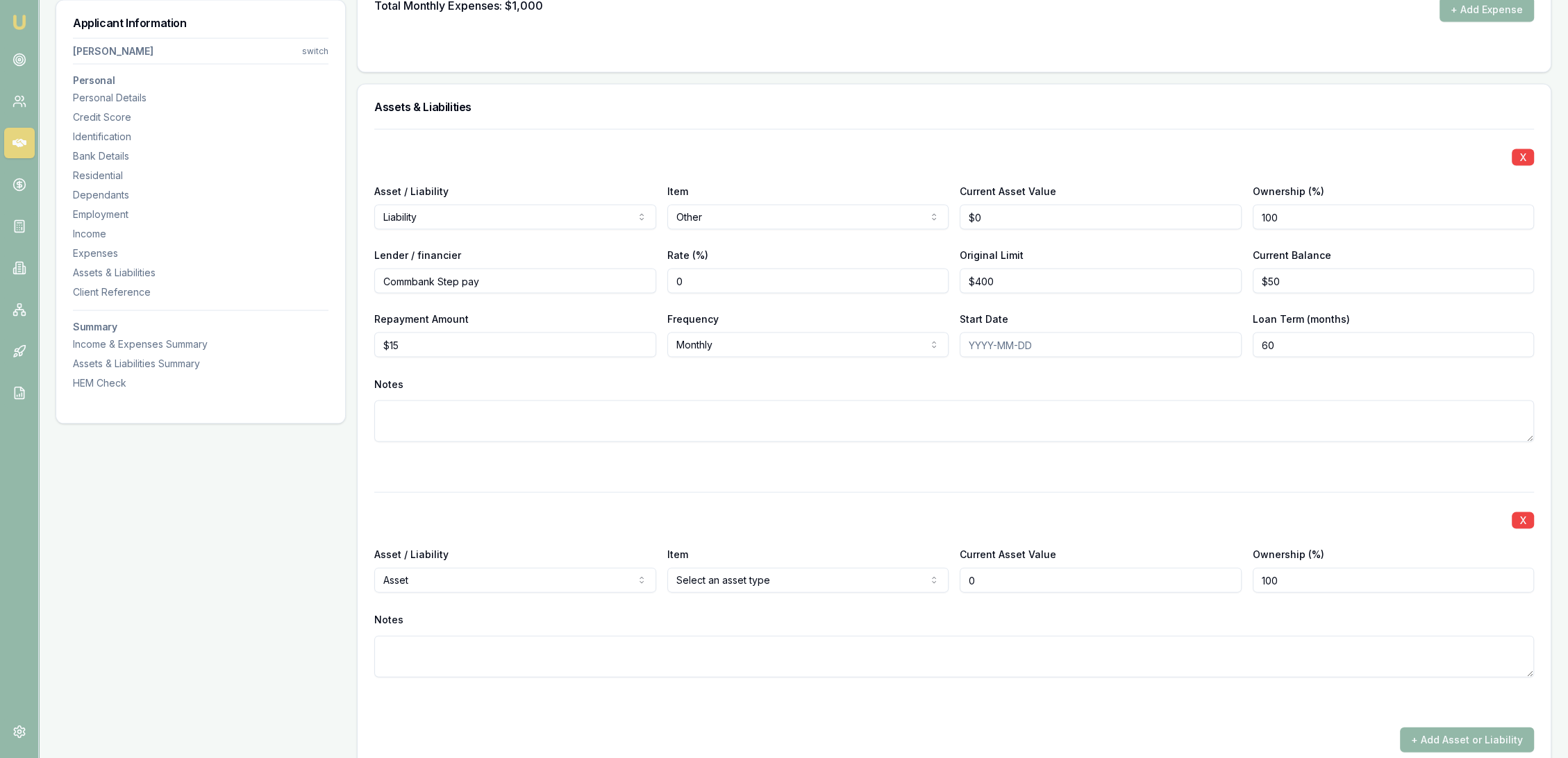
type input "$0"
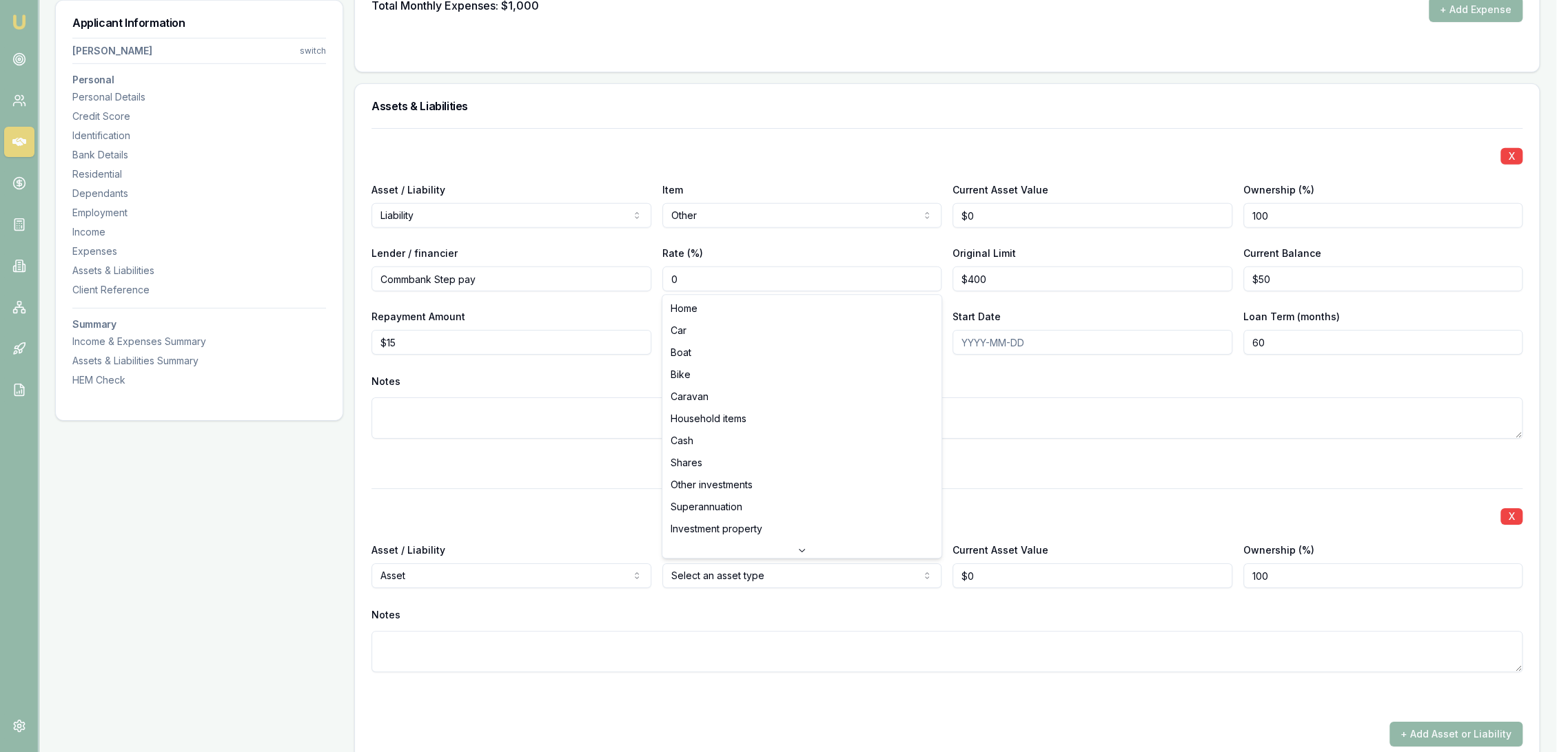
select select "CAR"
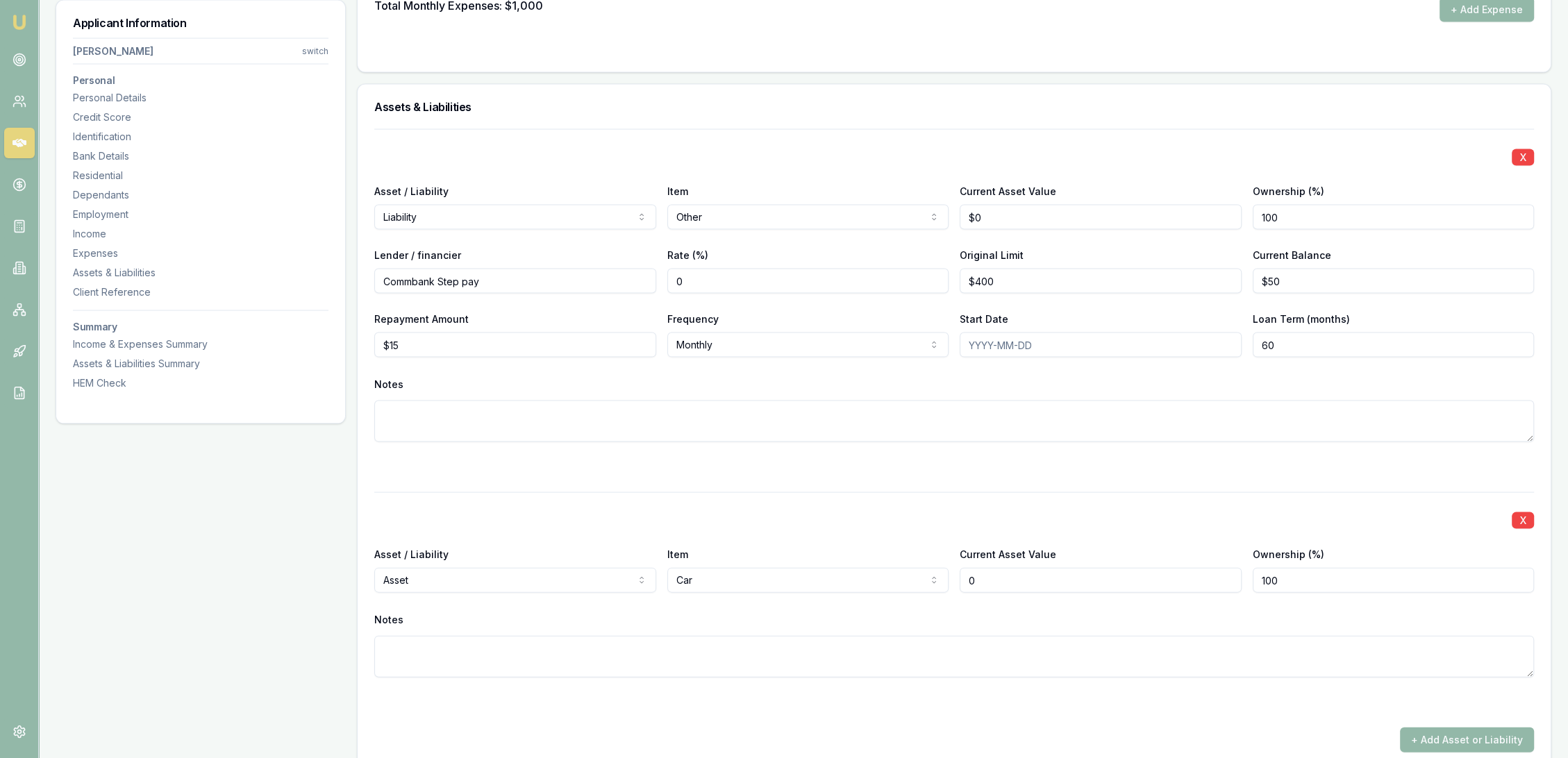
click at [1010, 581] on input "0" at bounding box center [1101, 580] width 282 height 25
drag, startPoint x: 918, startPoint y: 581, endPoint x: 861, endPoint y: 593, distance: 58.2
click at [887, 586] on div "Asset / Liability Asset Asset Liability Item Car Home Car Boat Bike Caravan Hou…" at bounding box center [954, 570] width 1160 height 47
type input "$6,000"
type textarea "2009 Nissan Dualis"
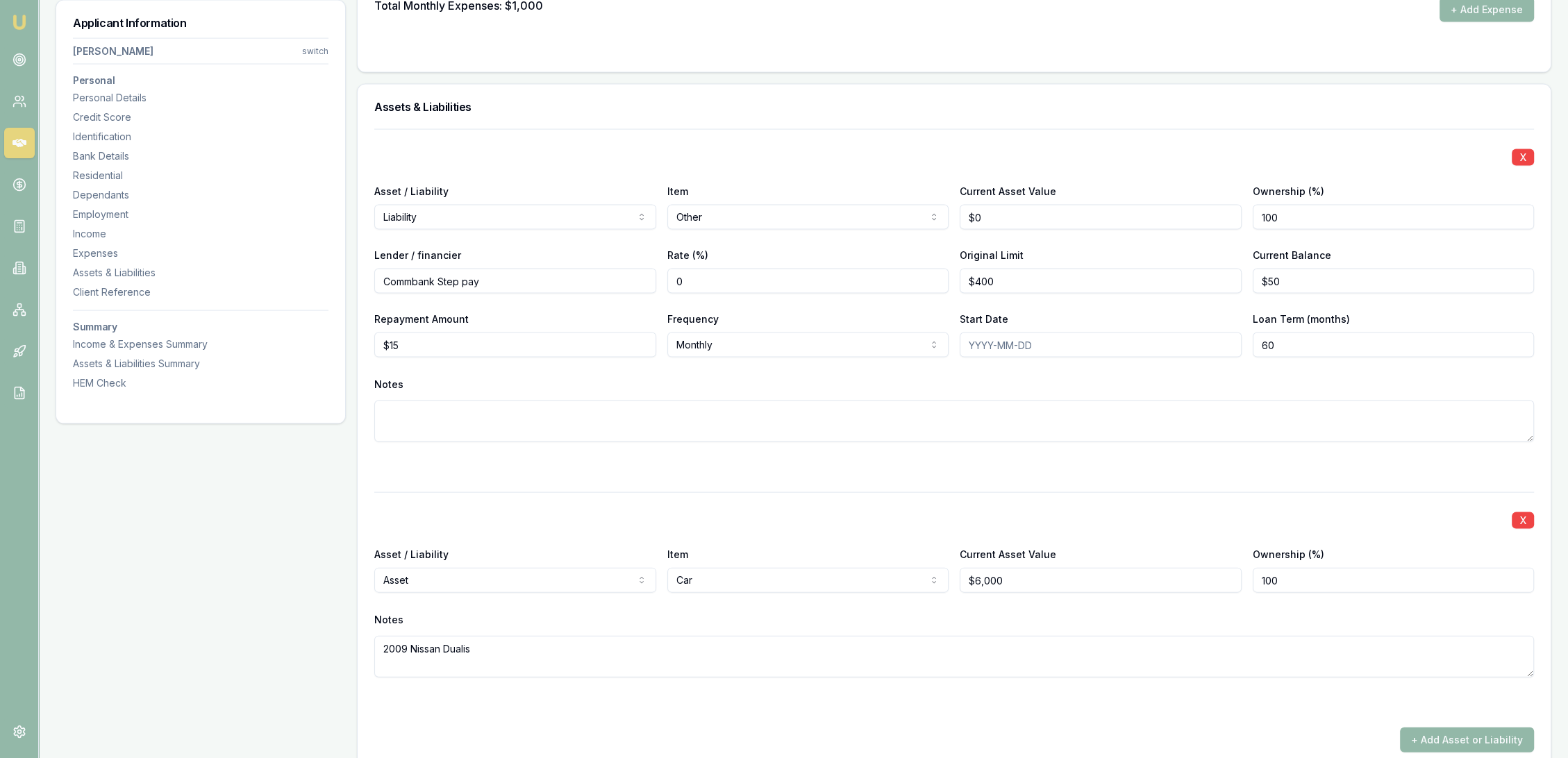
click at [1179, 728] on div "+ Add Asset or Liability" at bounding box center [954, 740] width 1160 height 25
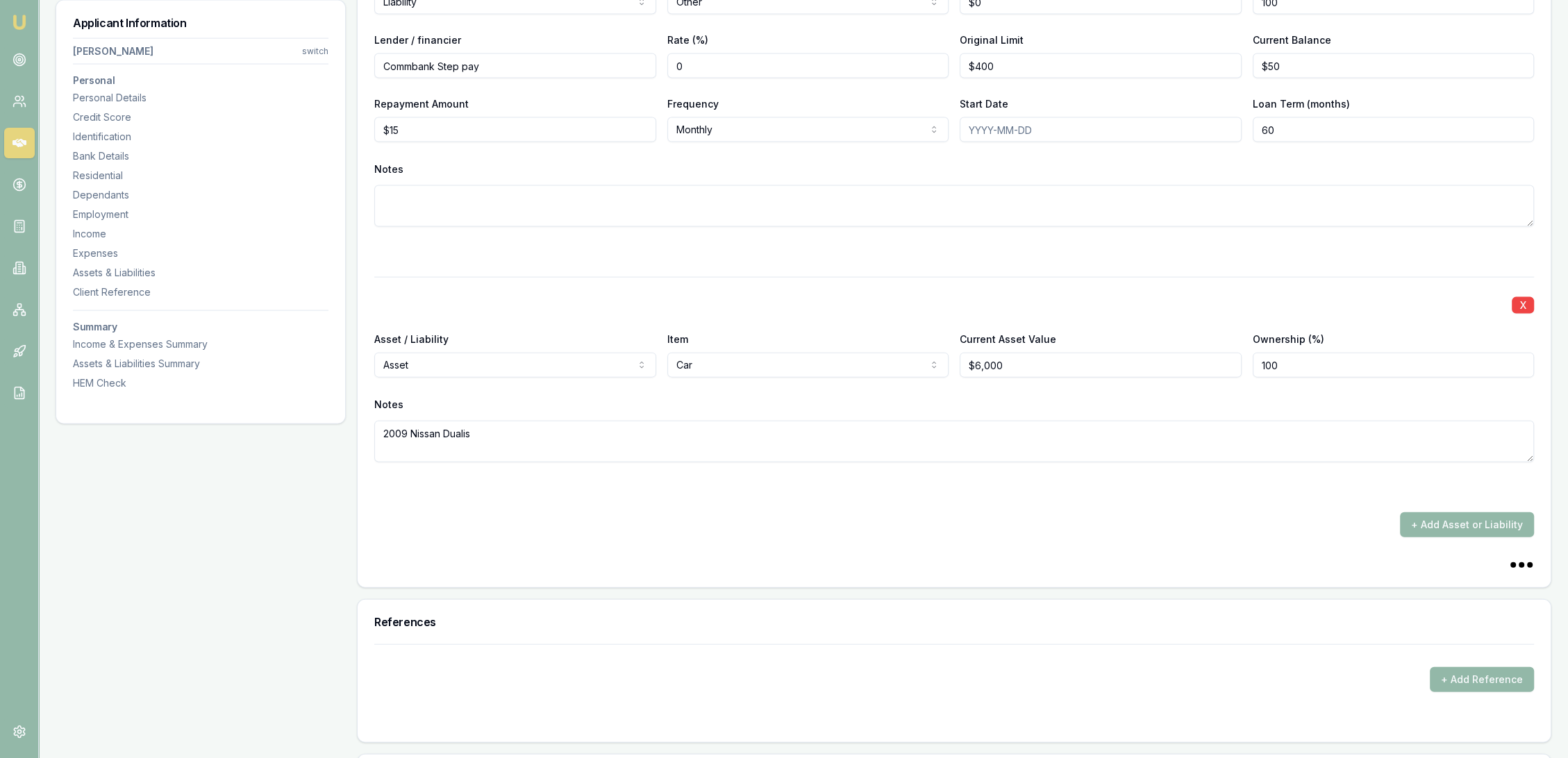
scroll to position [4167, 0]
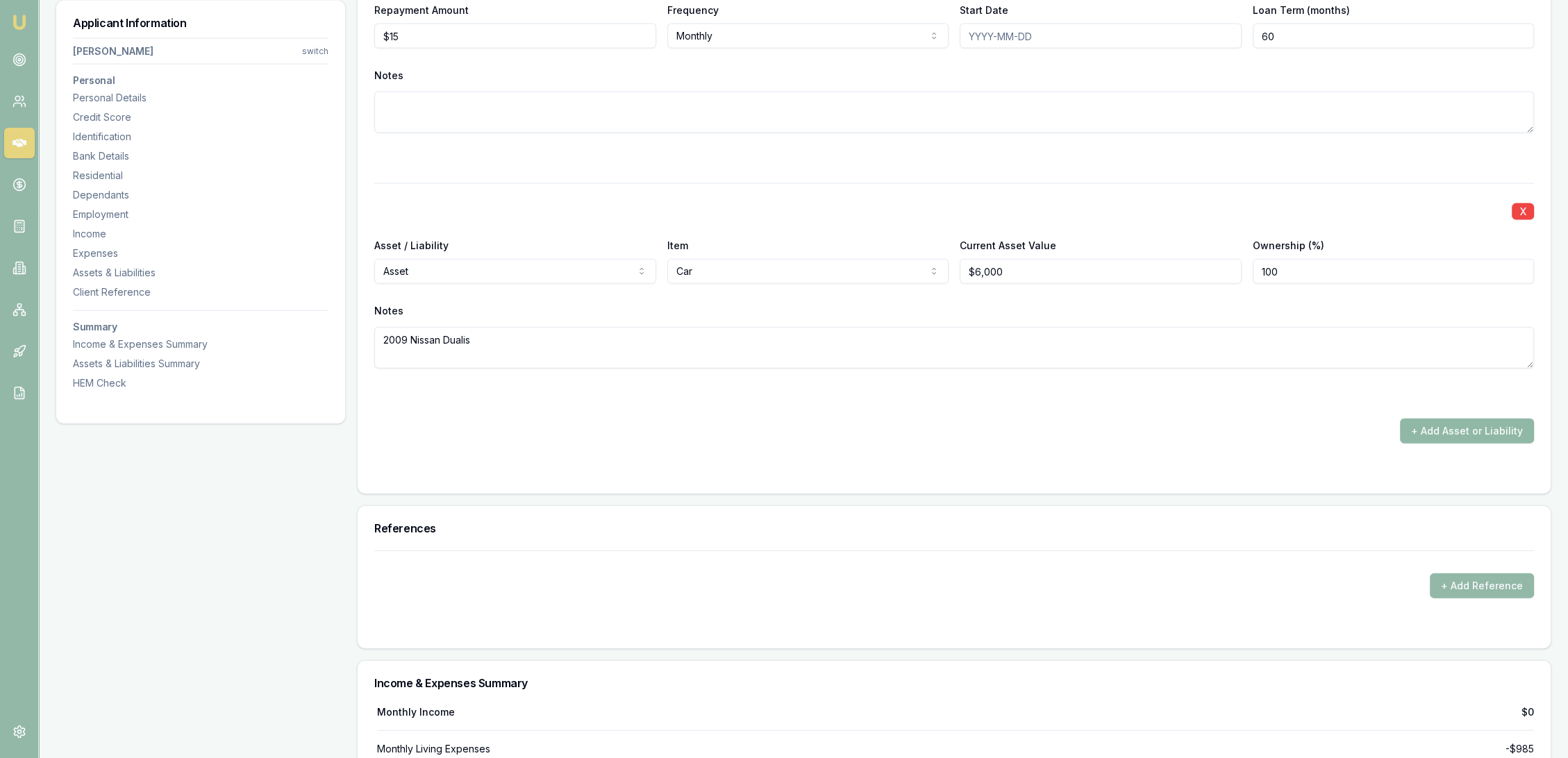
click at [1440, 424] on button "+ Add Asset or Liability" at bounding box center [1467, 430] width 134 height 25
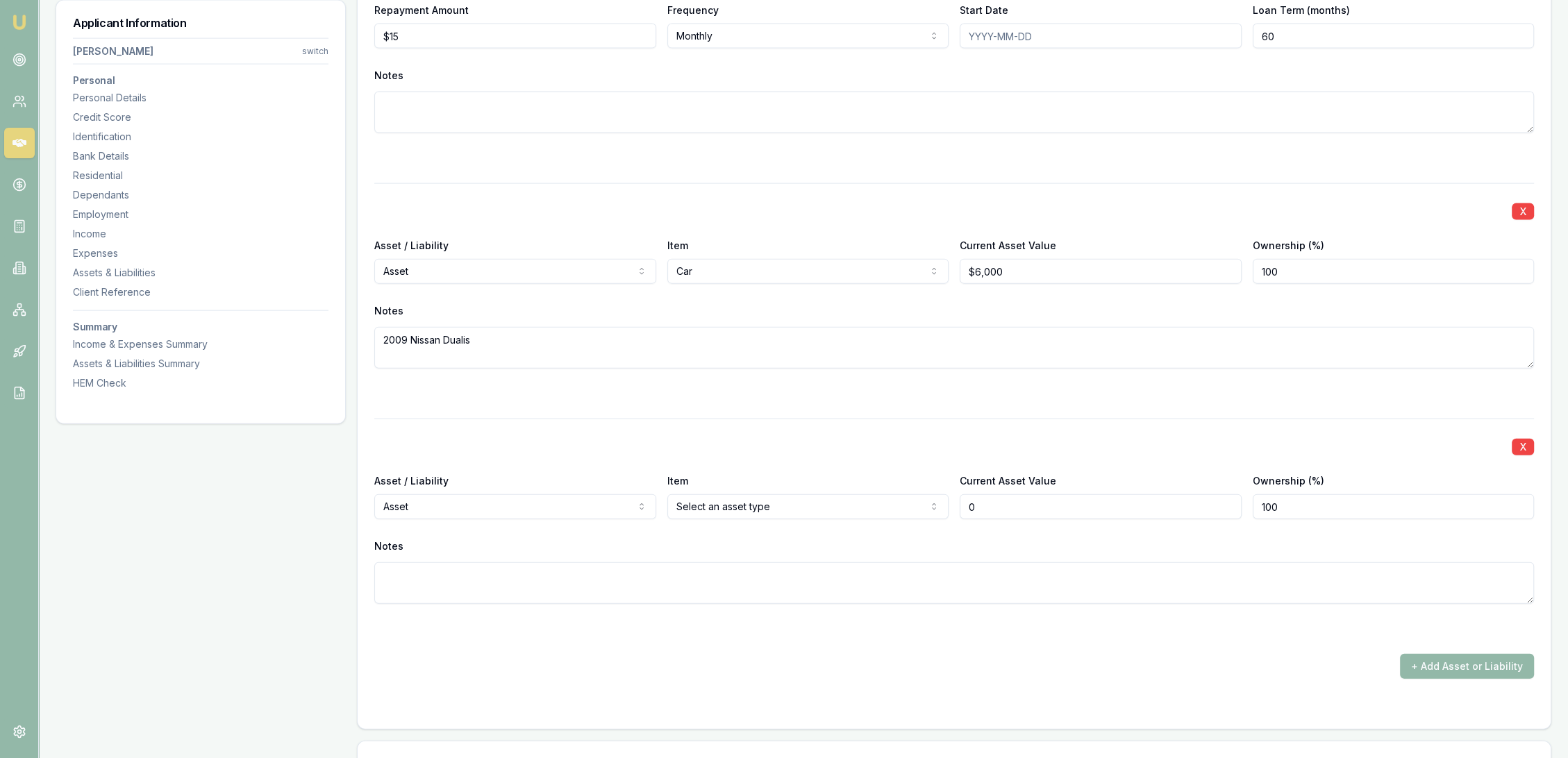
type input "$0"
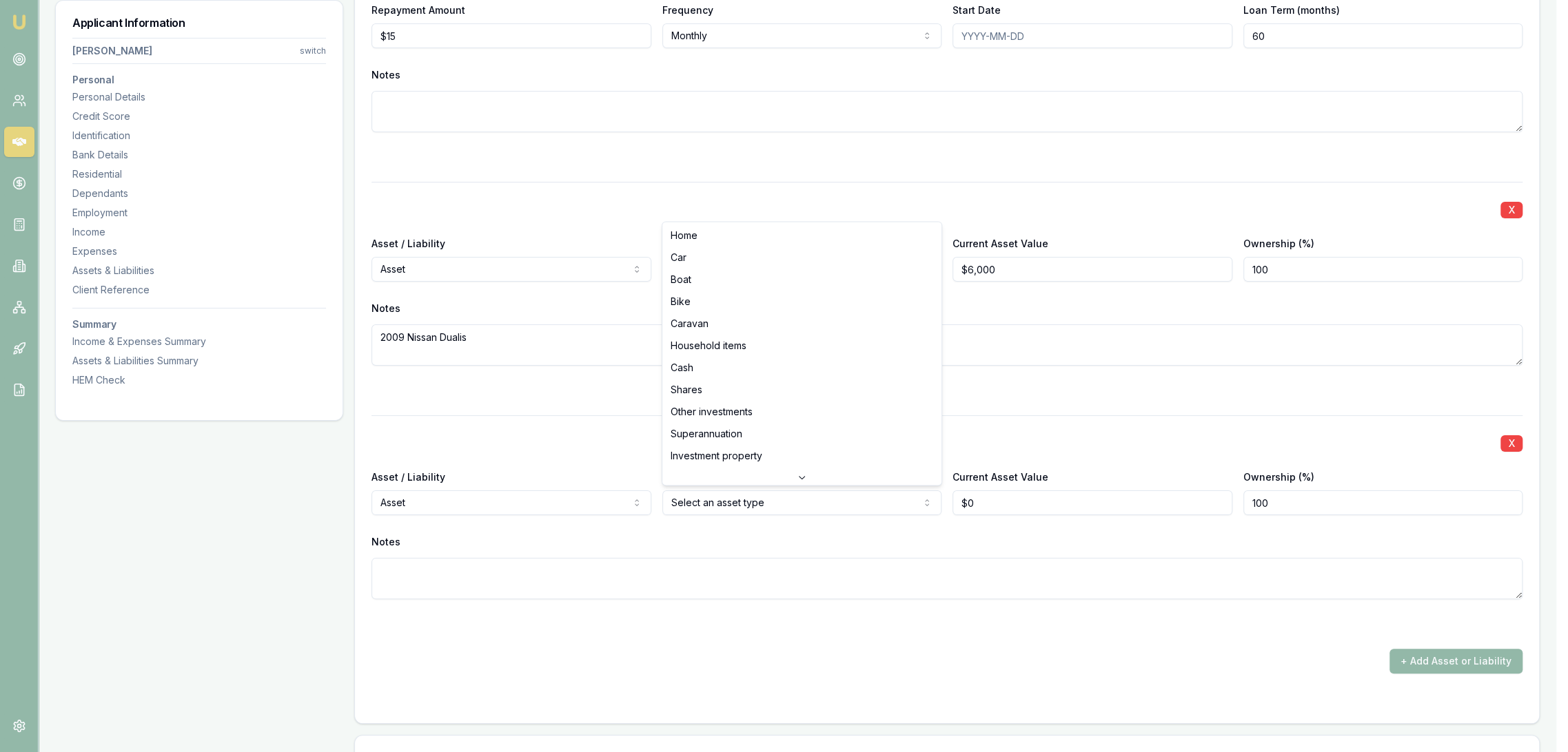
select select "HOUSEHOLD_ITEMS"
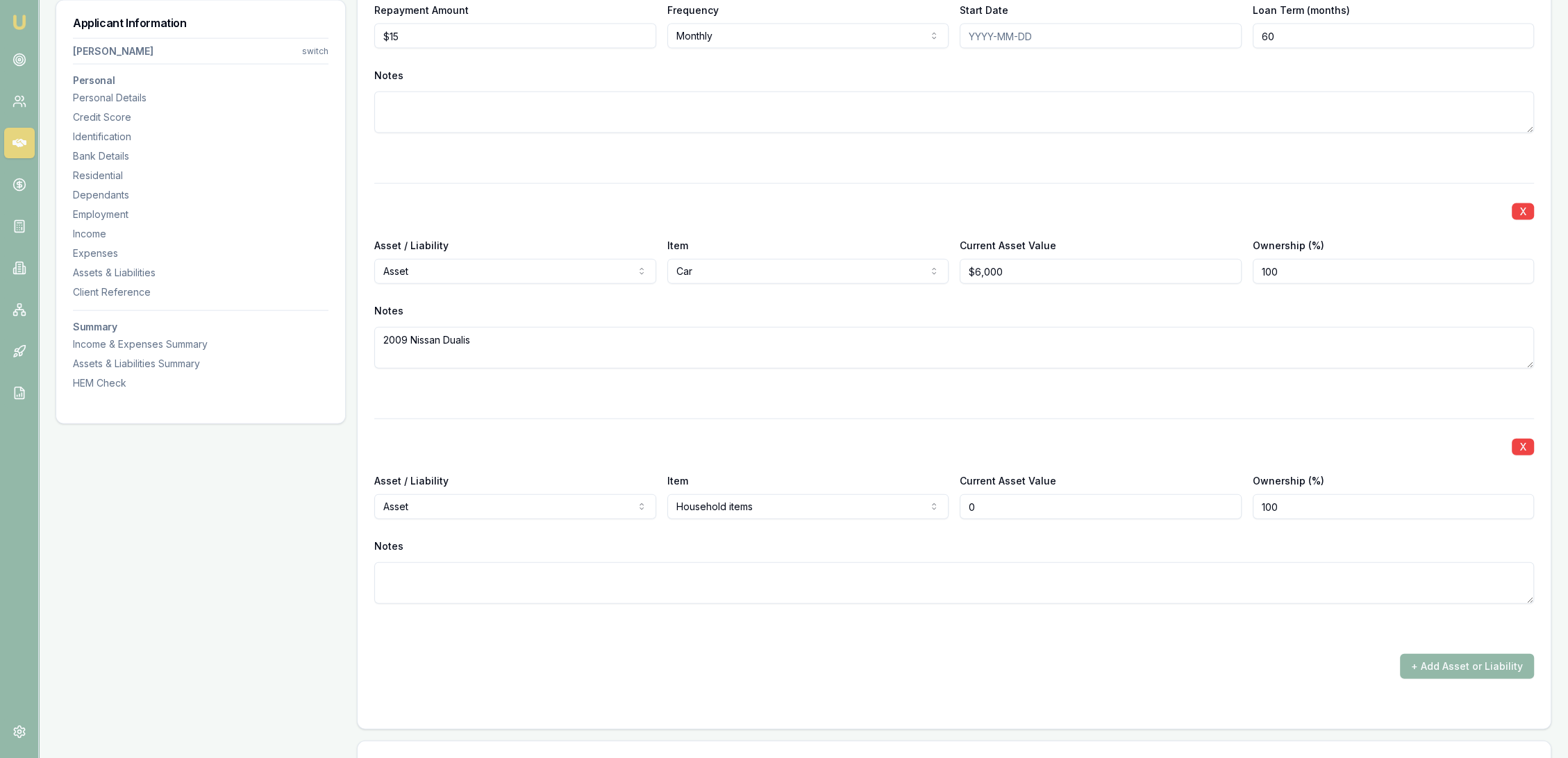
click at [1027, 502] on input "0" at bounding box center [1101, 506] width 282 height 25
drag, startPoint x: 1017, startPoint y: 503, endPoint x: 950, endPoint y: 507, distance: 67.1
click at [950, 507] on div "Asset / Liability Asset Asset Liability Item Household items Home Car Boat Bike…" at bounding box center [954, 496] width 1160 height 47
type input "$0"
drag, startPoint x: 1002, startPoint y: 500, endPoint x: 961, endPoint y: 510, distance: 42.2
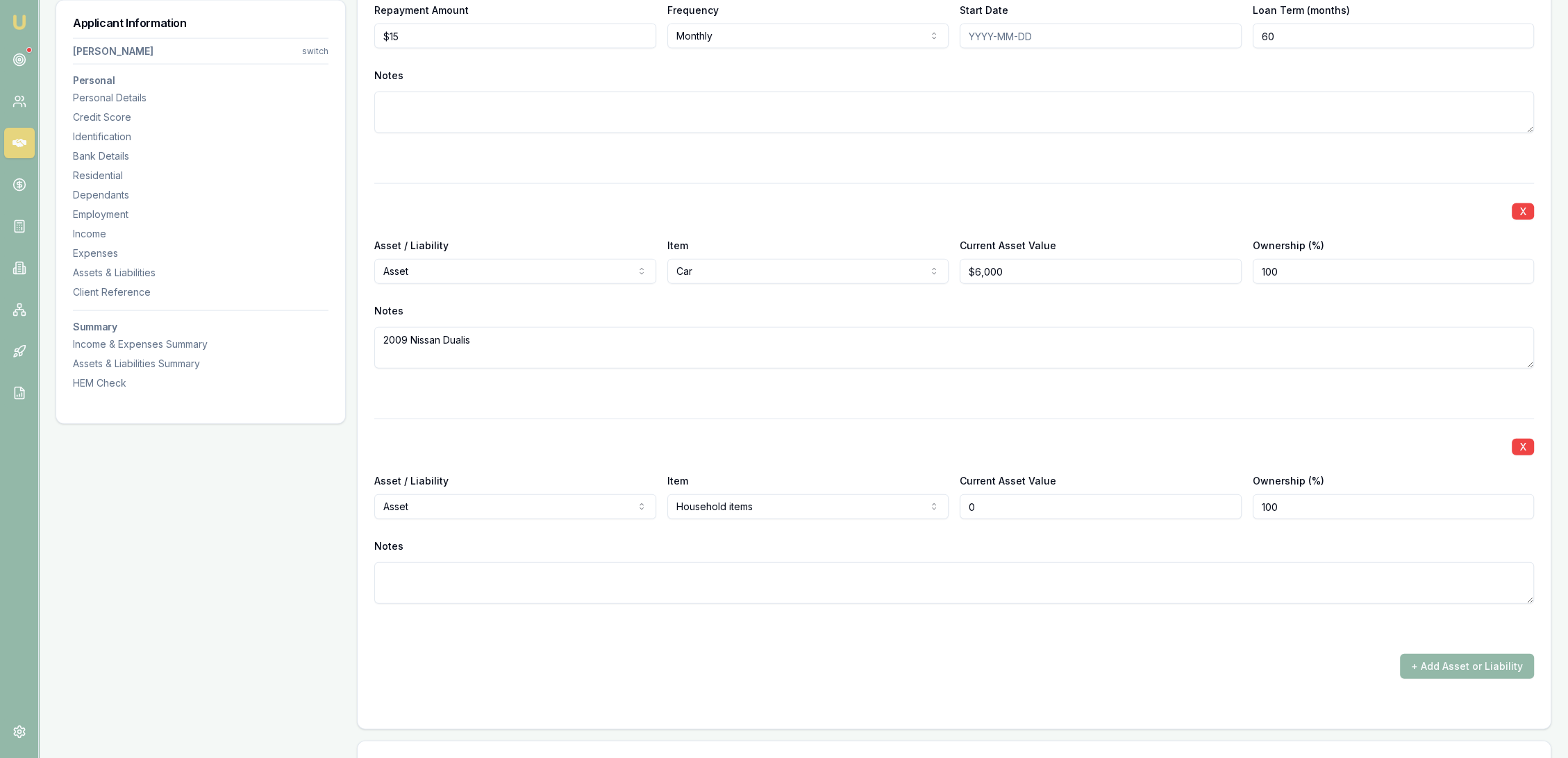
click at [961, 510] on input "0" at bounding box center [1101, 506] width 282 height 25
type input "$15,000"
click at [941, 556] on div "Notes" at bounding box center [954, 570] width 1160 height 68
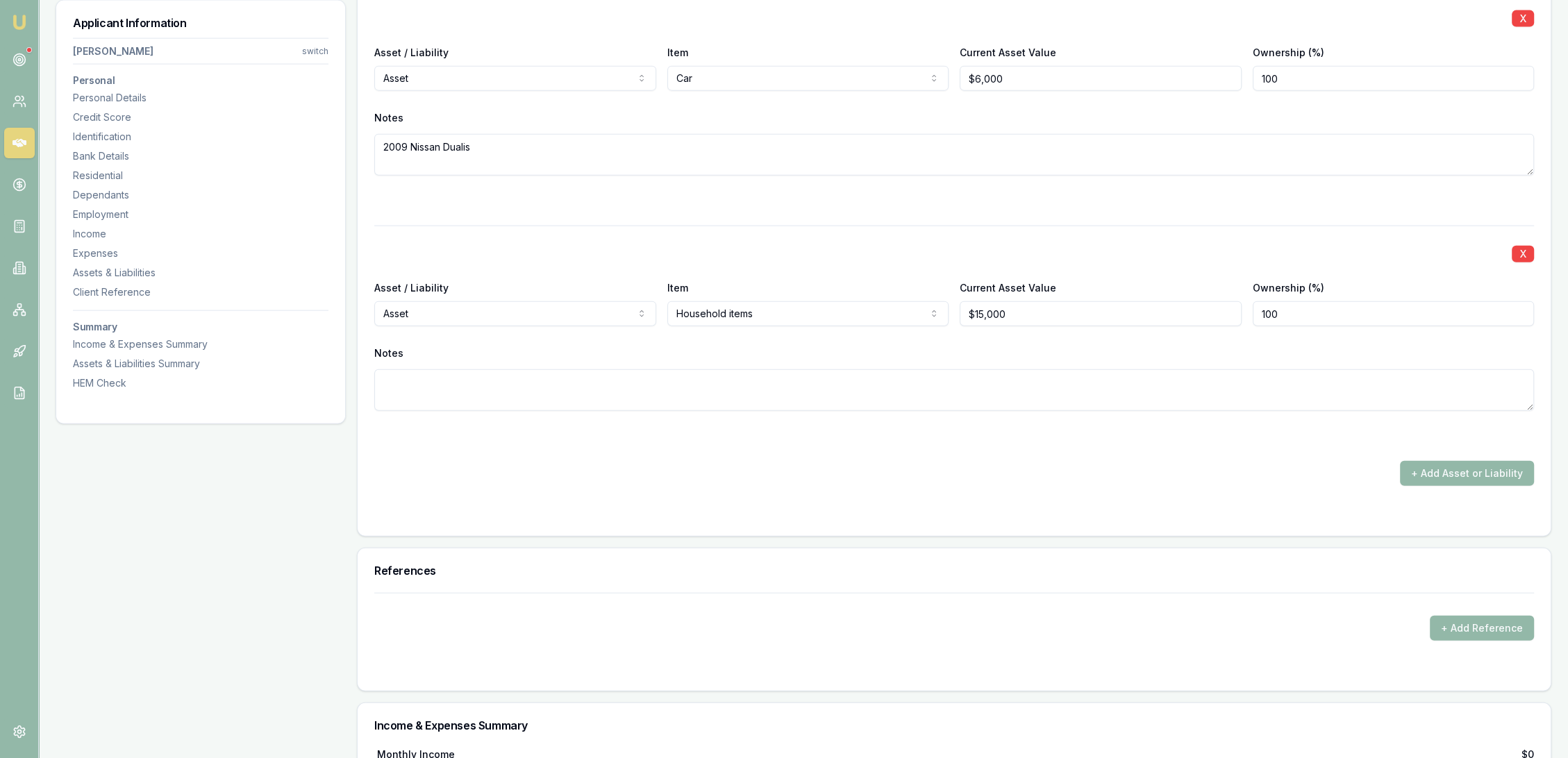
scroll to position [4398, 0]
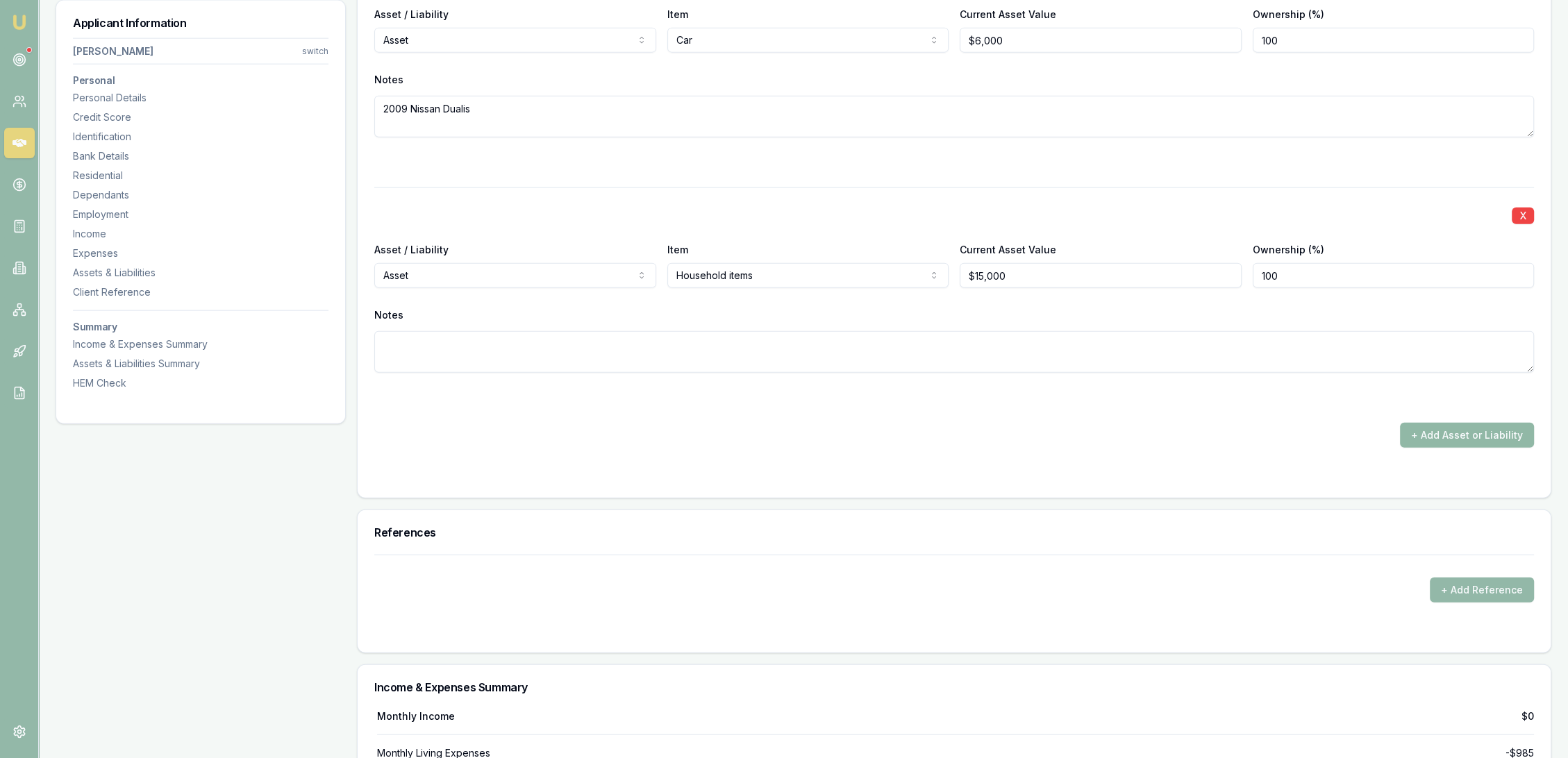
click at [1495, 427] on button "+ Add Asset or Liability" at bounding box center [1467, 435] width 134 height 25
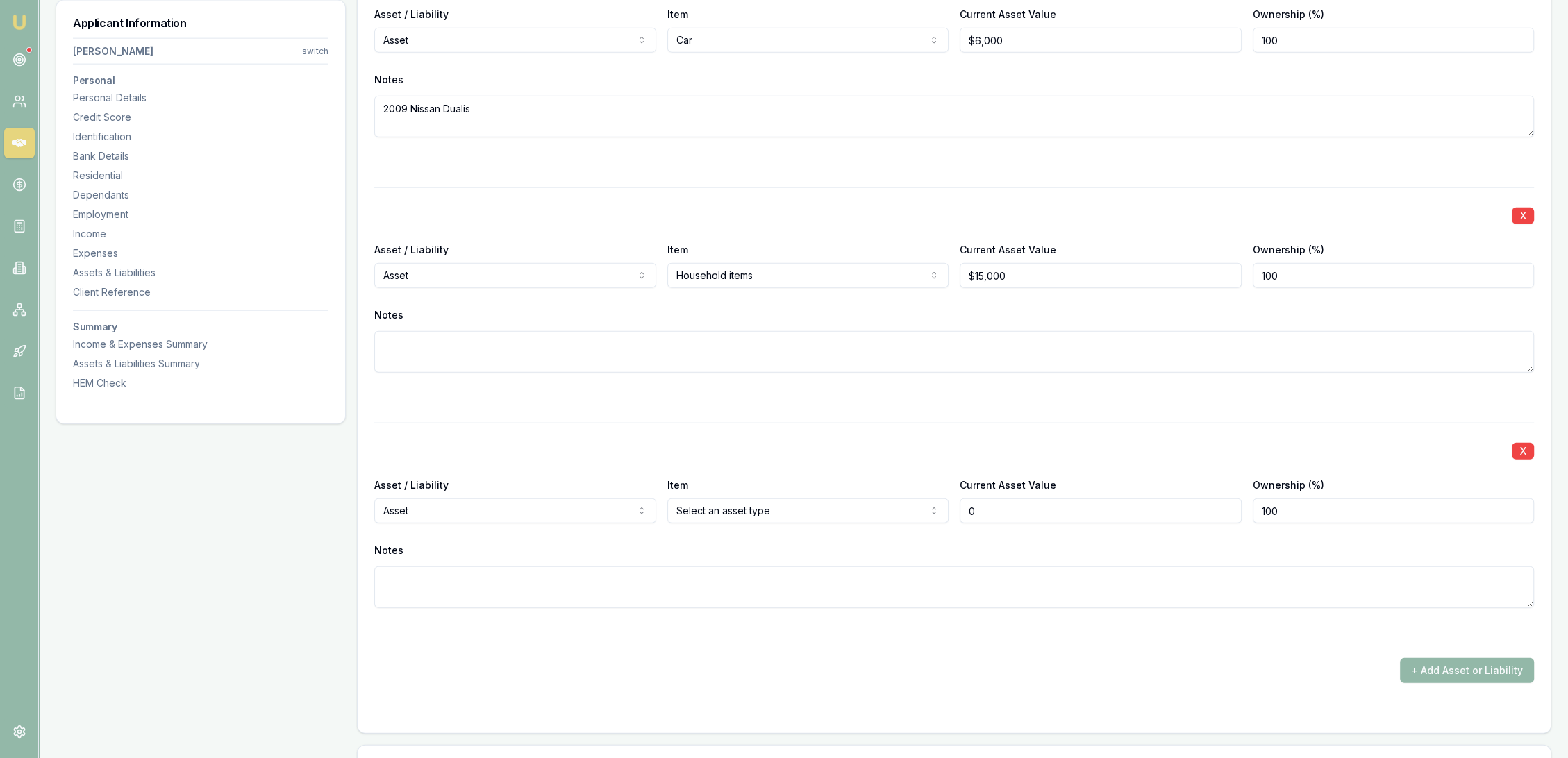
type input "$0"
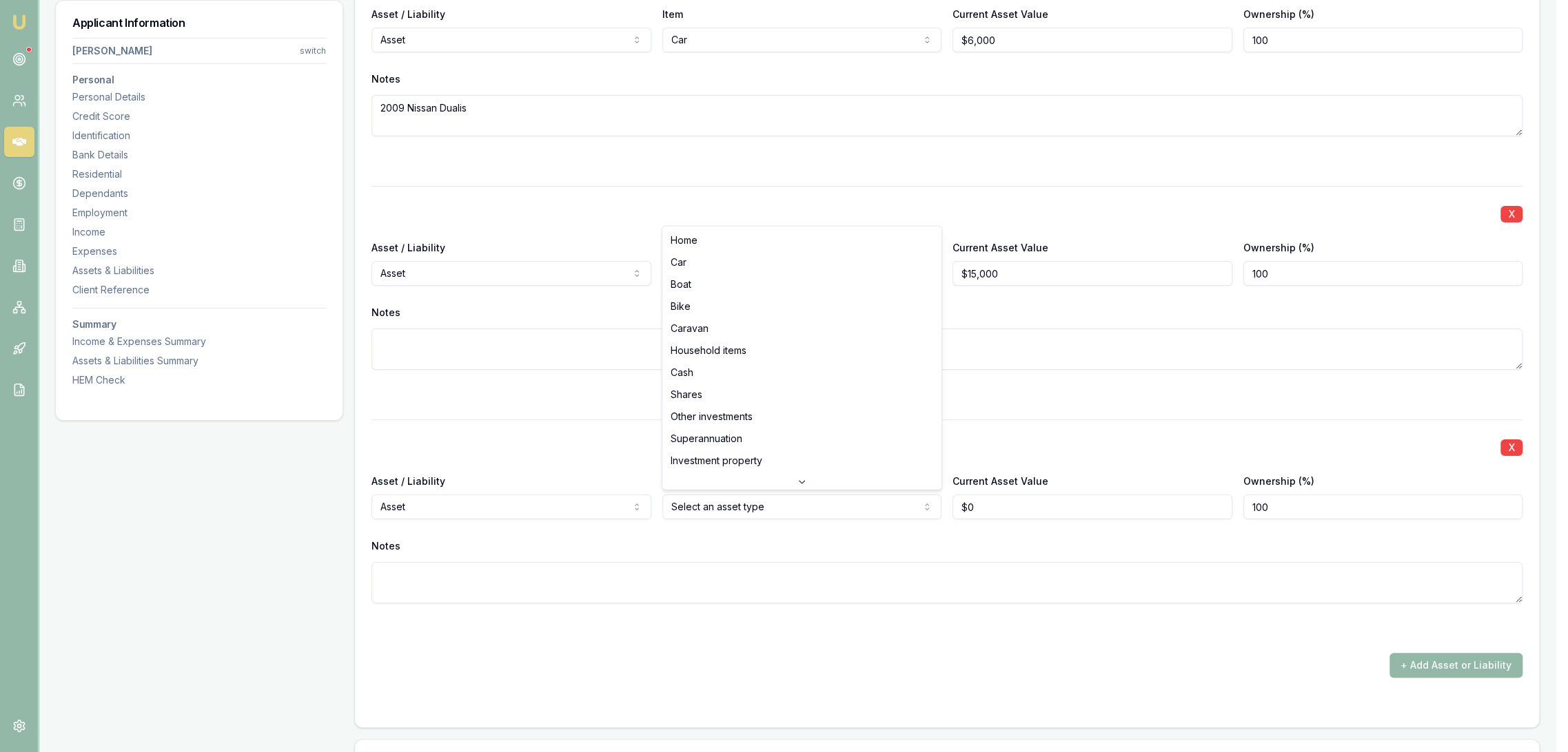
select select "CASH"
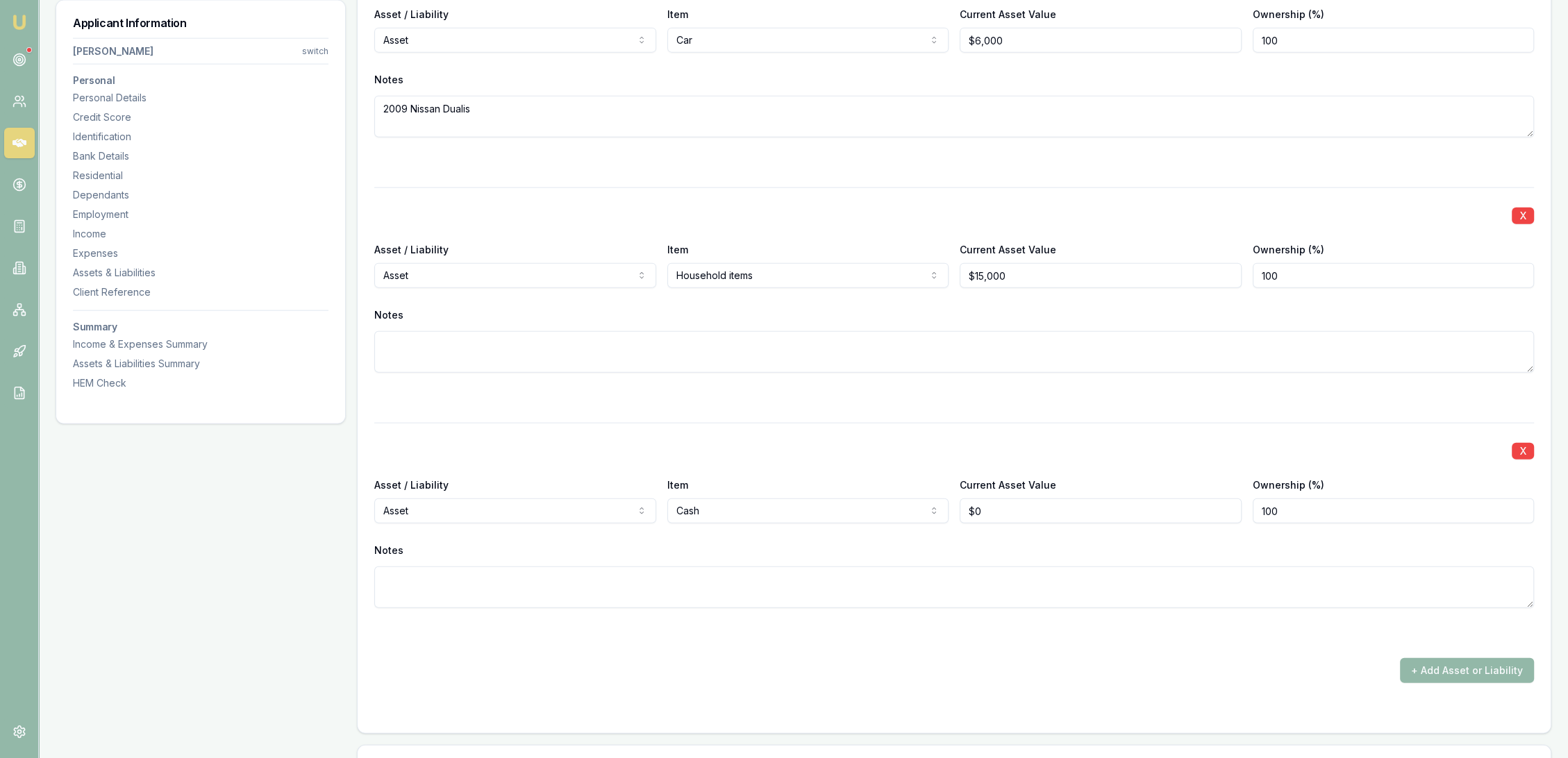
click at [722, 579] on textarea at bounding box center [954, 588] width 1160 height 42
drag, startPoint x: 979, startPoint y: 501, endPoint x: 953, endPoint y: 504, distance: 26.2
click at [953, 504] on div "Asset / Liability Asset Asset Liability Item Cash Home Car Boat Bike Caravan Ho…" at bounding box center [954, 500] width 1160 height 47
type input "$0"
drag, startPoint x: 923, startPoint y: 580, endPoint x: 928, endPoint y: 585, distance: 7.1
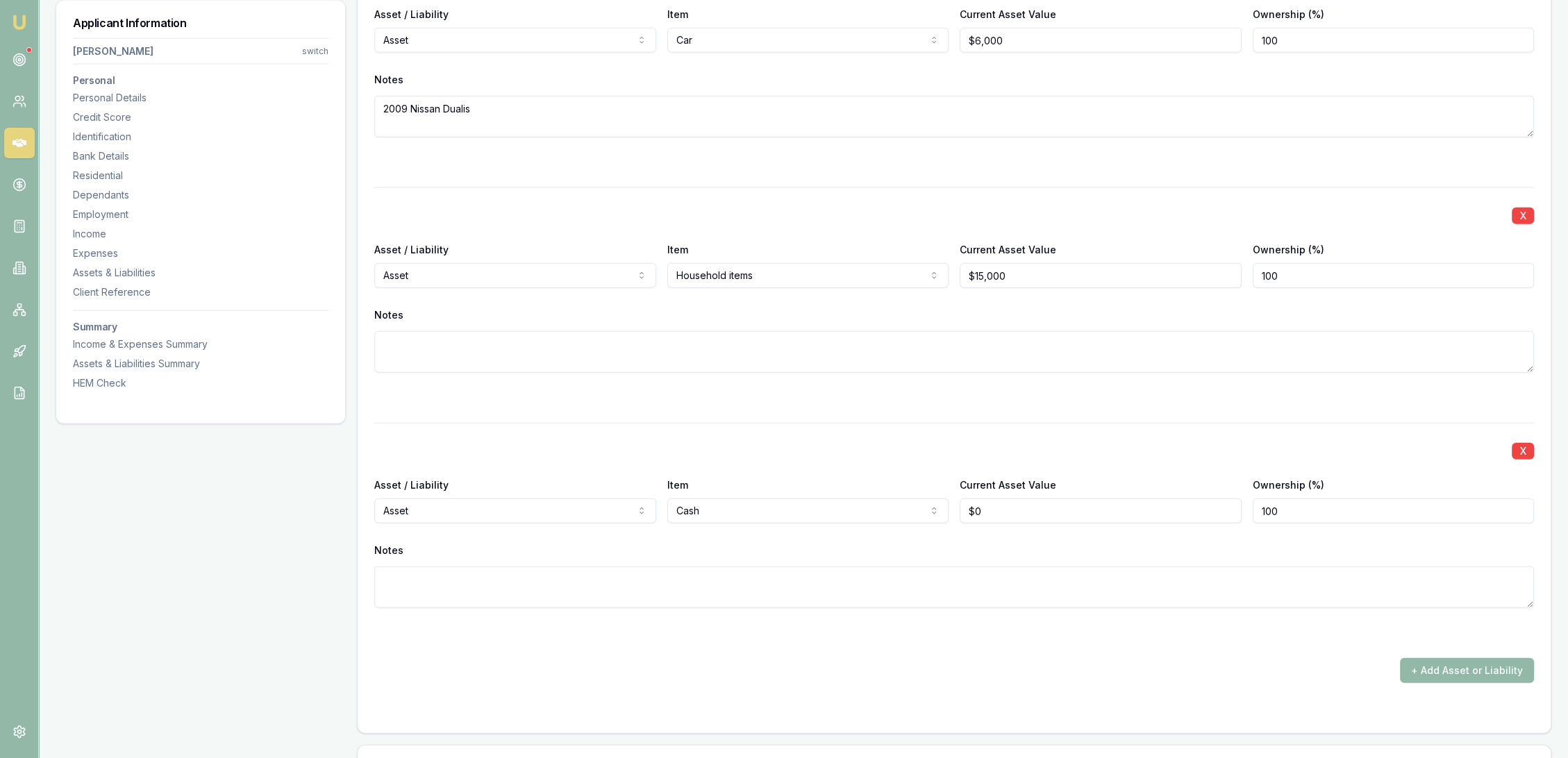
click at [926, 582] on textarea at bounding box center [954, 588] width 1160 height 42
type textarea "Goes to sisters bank for"
click at [1421, 676] on button "+ Add Asset or Liability" at bounding box center [1467, 671] width 134 height 25
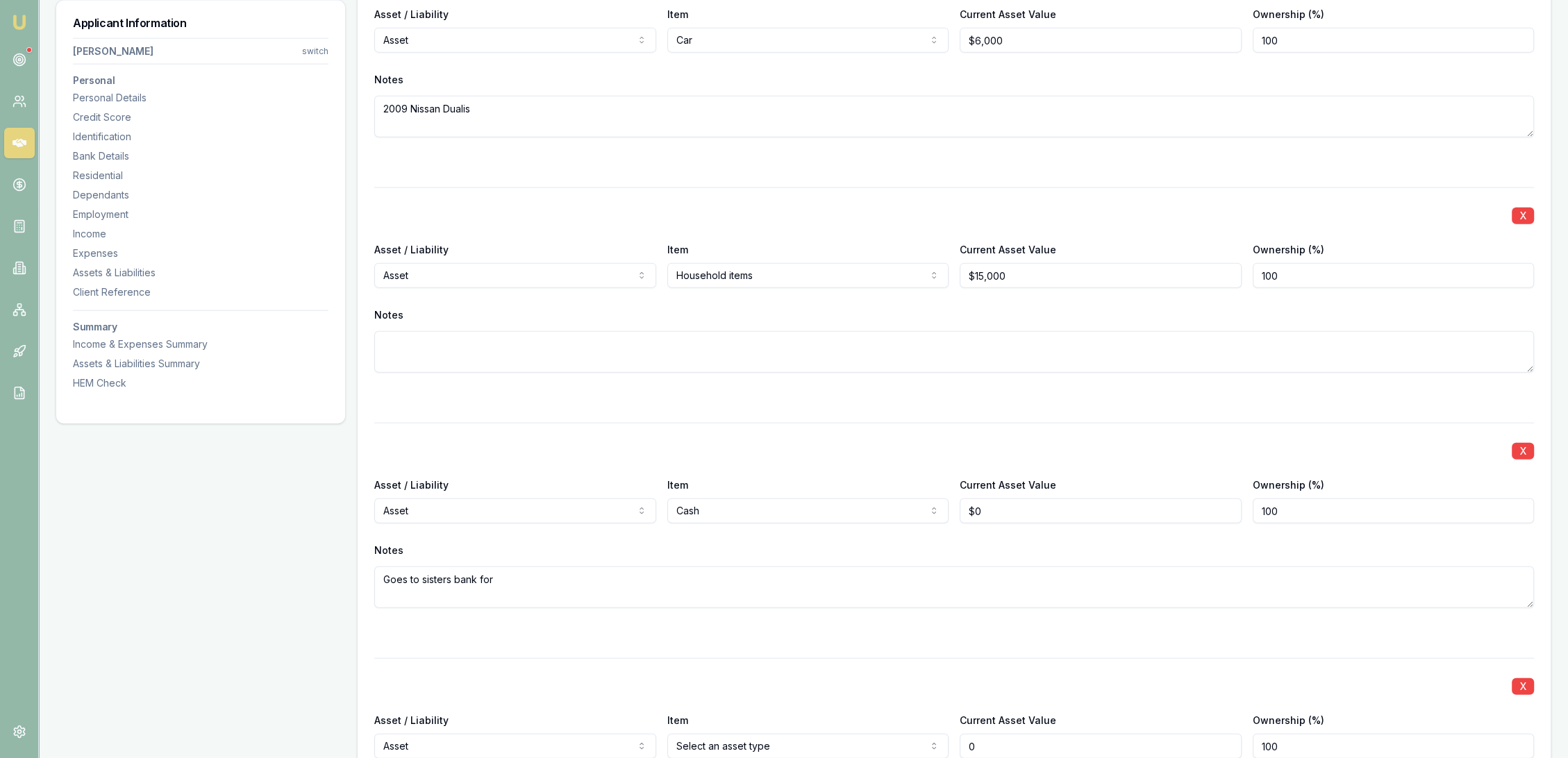
click at [928, 748] on div "X Asset / Liability Asset Asset Liability Item Select an asset type Home Car Bo…" at bounding box center [954, 768] width 1160 height 218
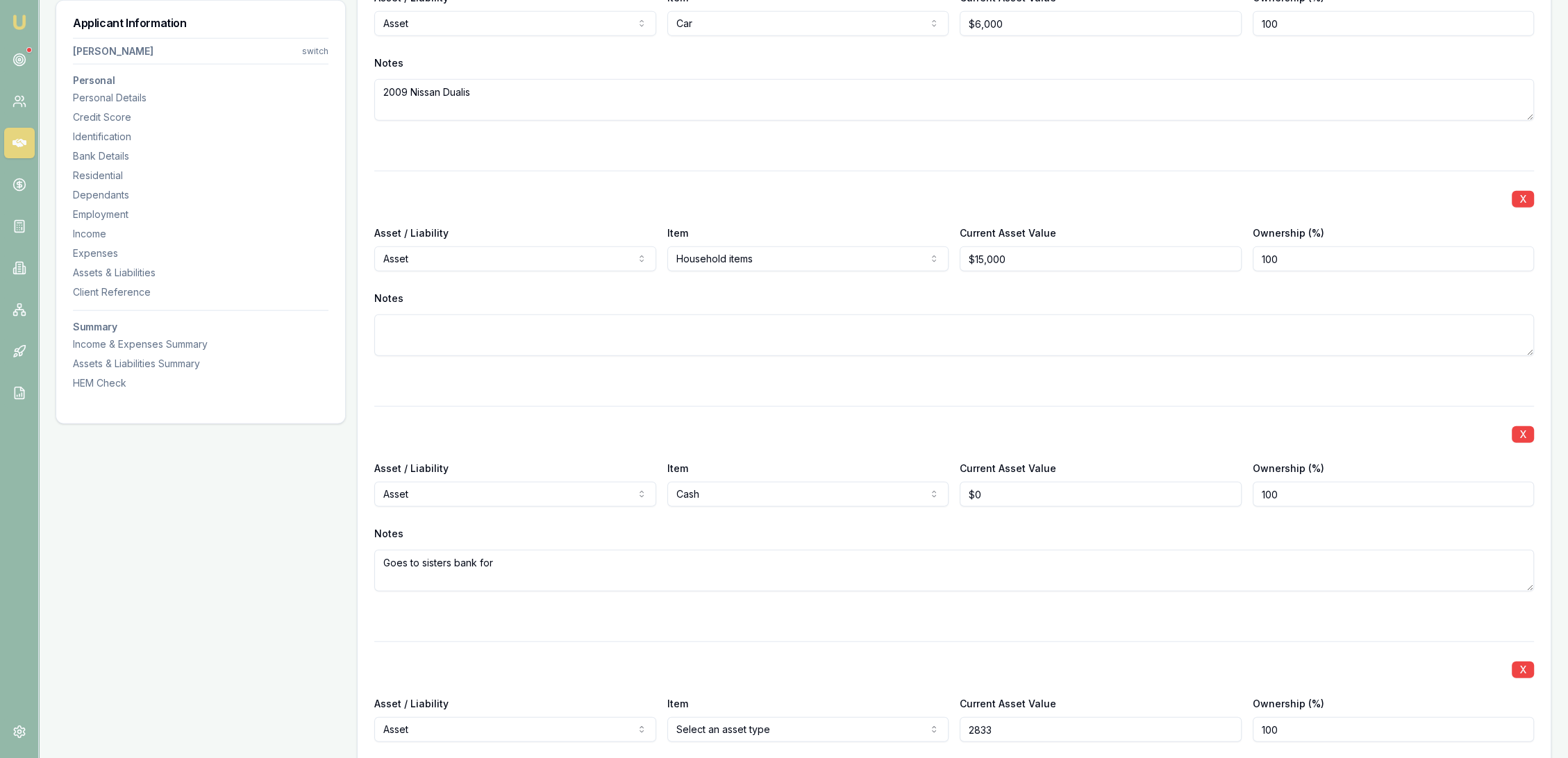
type input "$2,833"
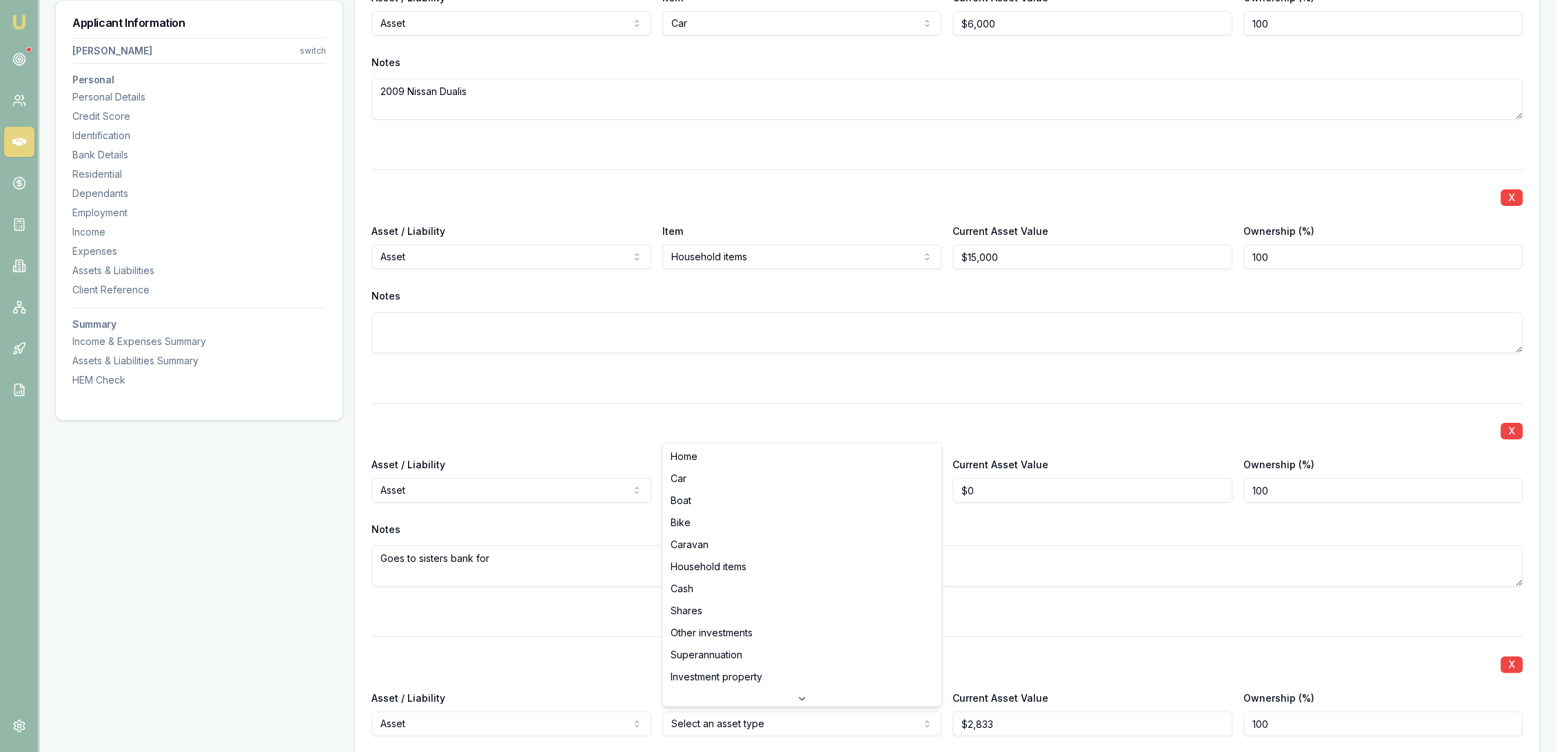
select select "SUPERANNUATION"
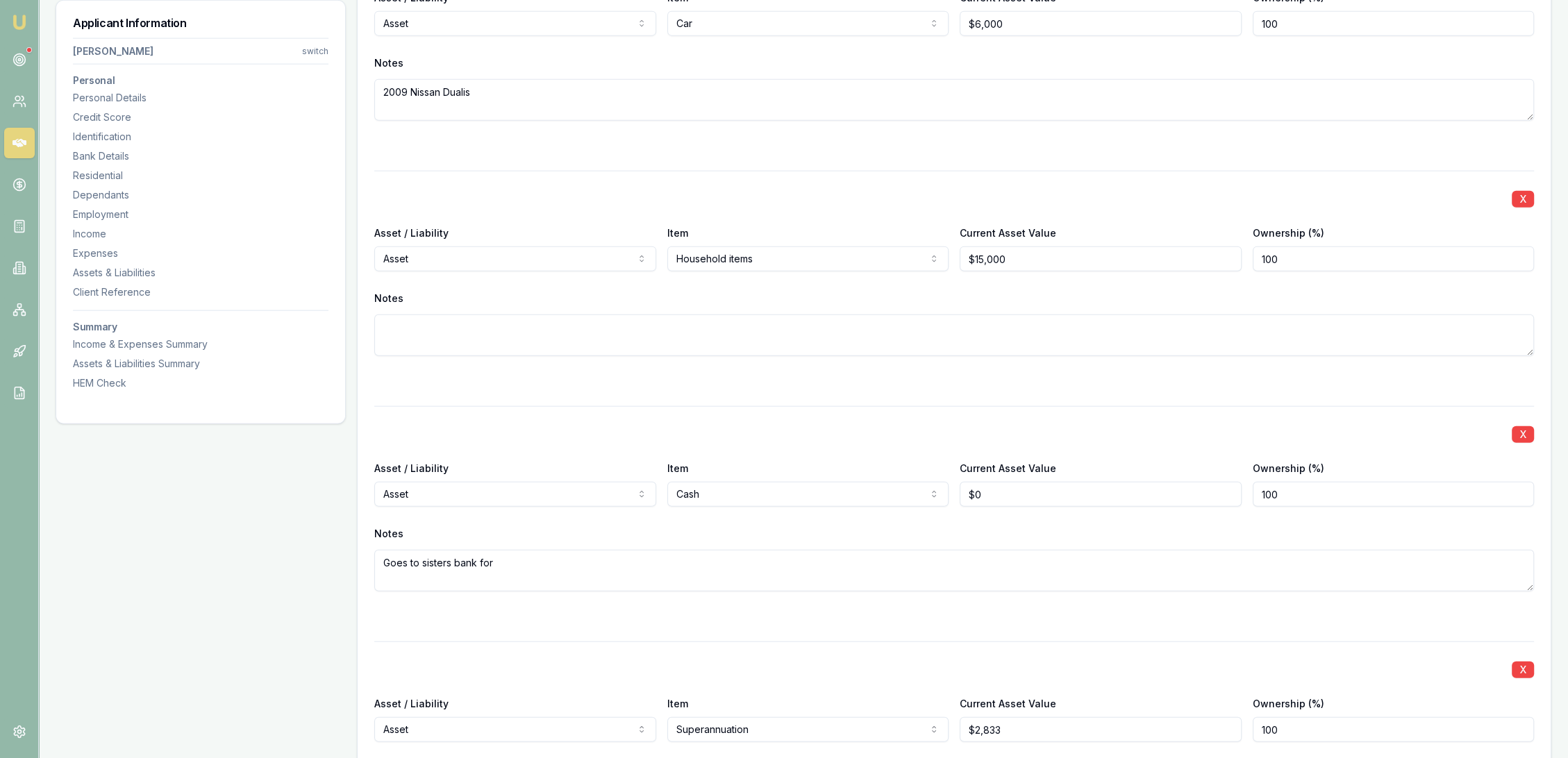
click at [935, 650] on div "X Asset / Liability Asset Asset Liability Item Superannuation Home Car Boat Bik…" at bounding box center [954, 751] width 1160 height 218
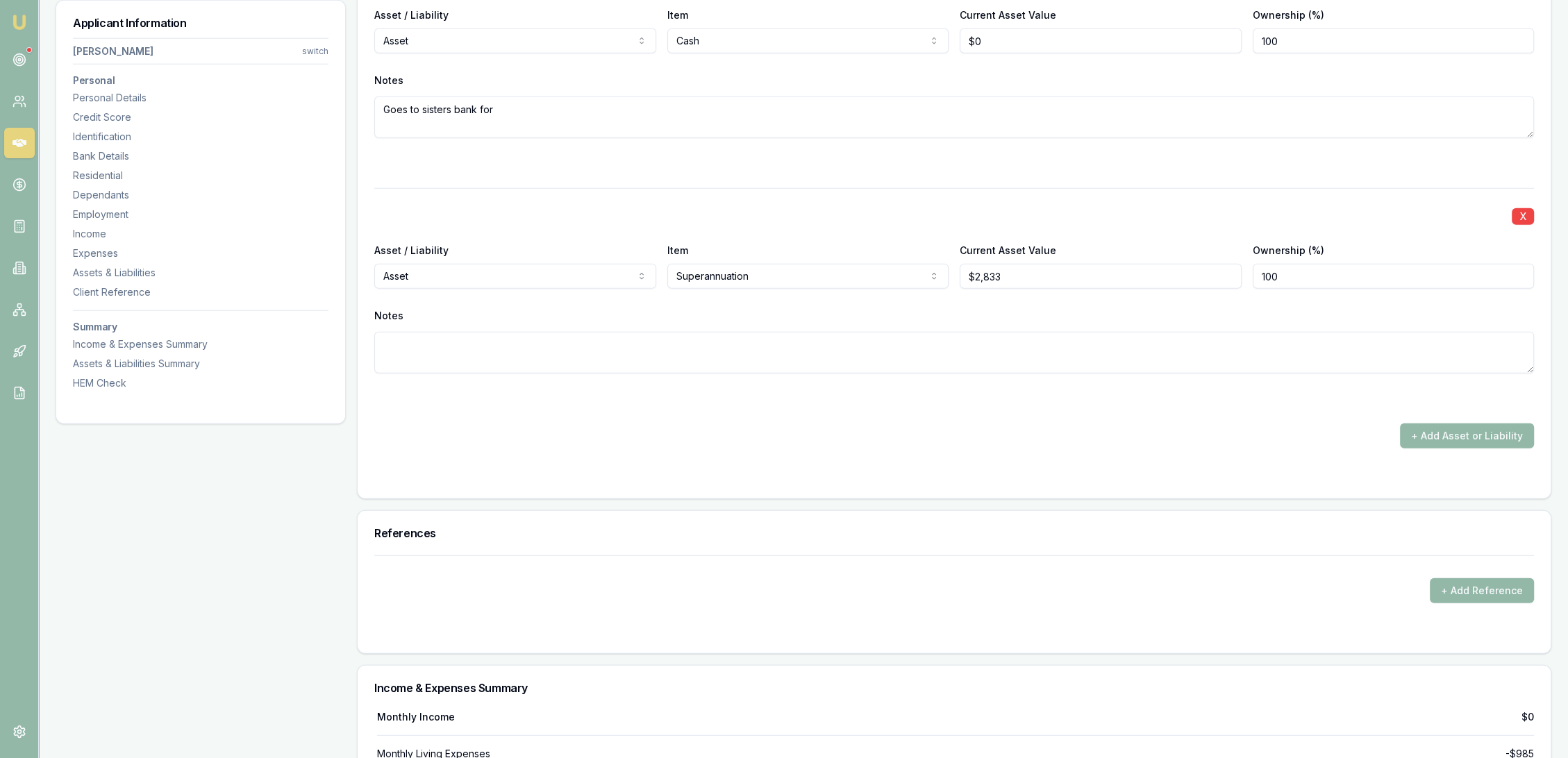
scroll to position [5032, 0]
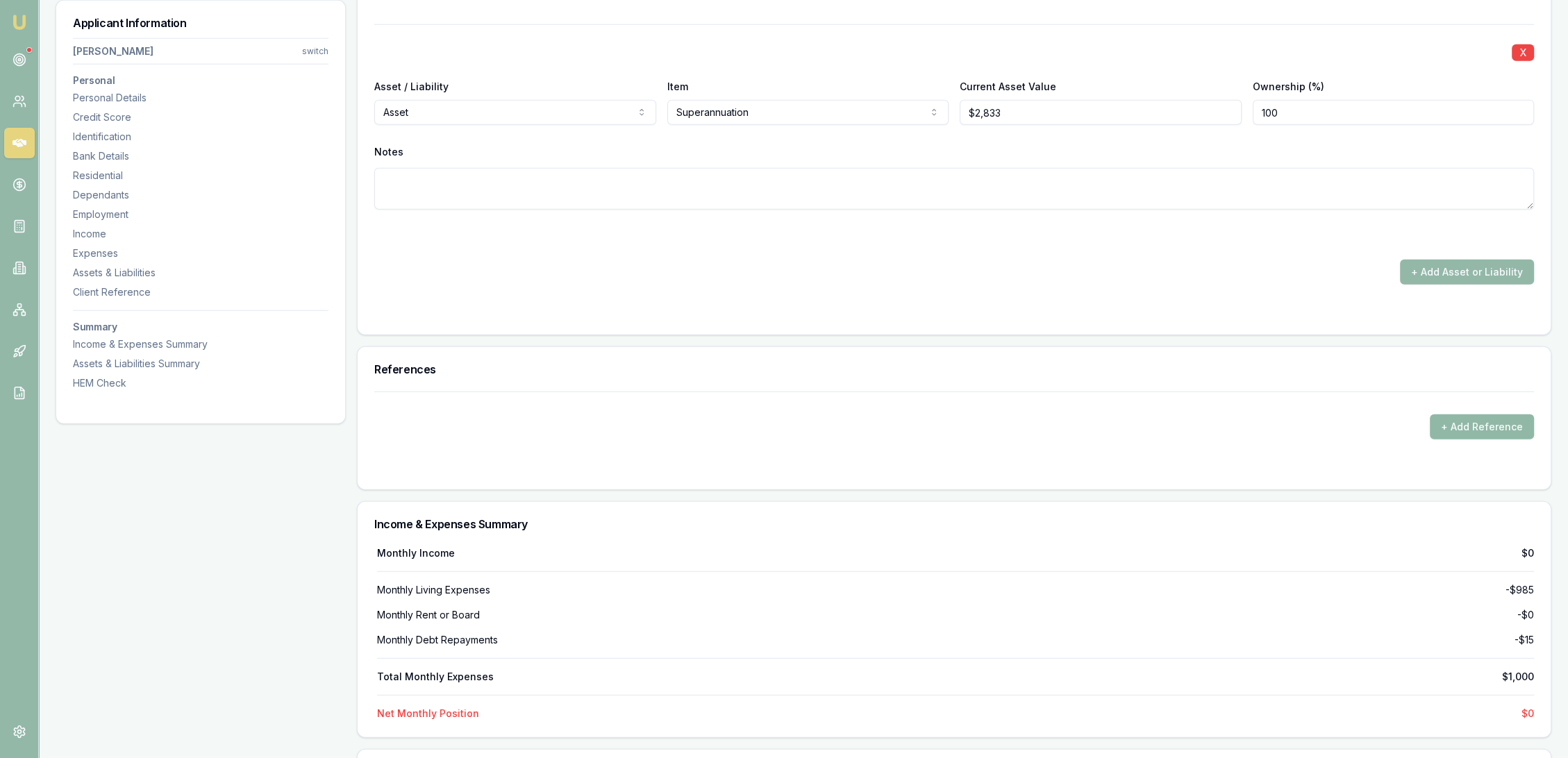
click at [1456, 430] on button "+ Add Reference" at bounding box center [1482, 427] width 104 height 25
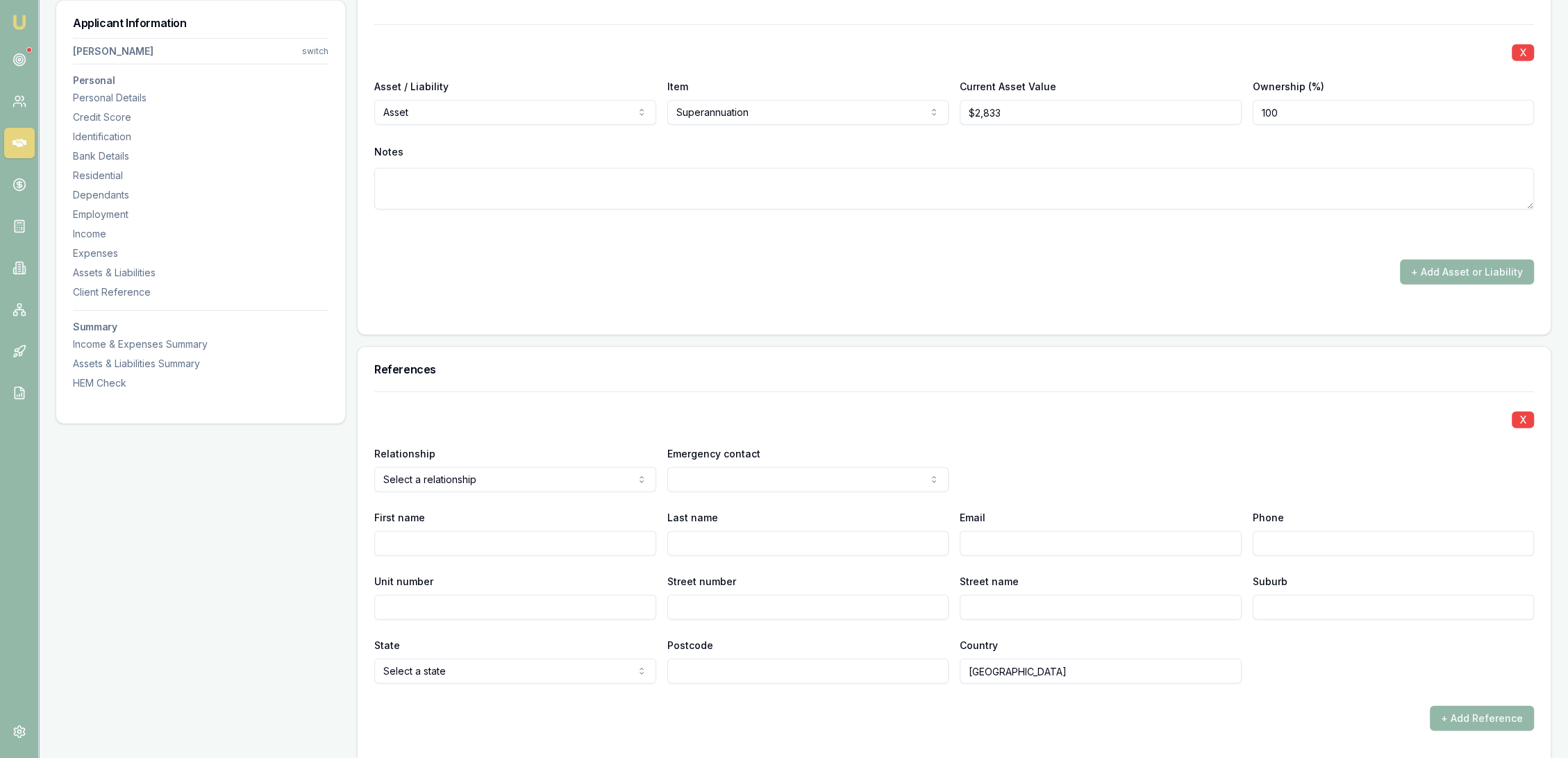
select select "FAMILY"
click at [527, 541] on input "First name" at bounding box center [515, 543] width 282 height 25
type input "Renae"
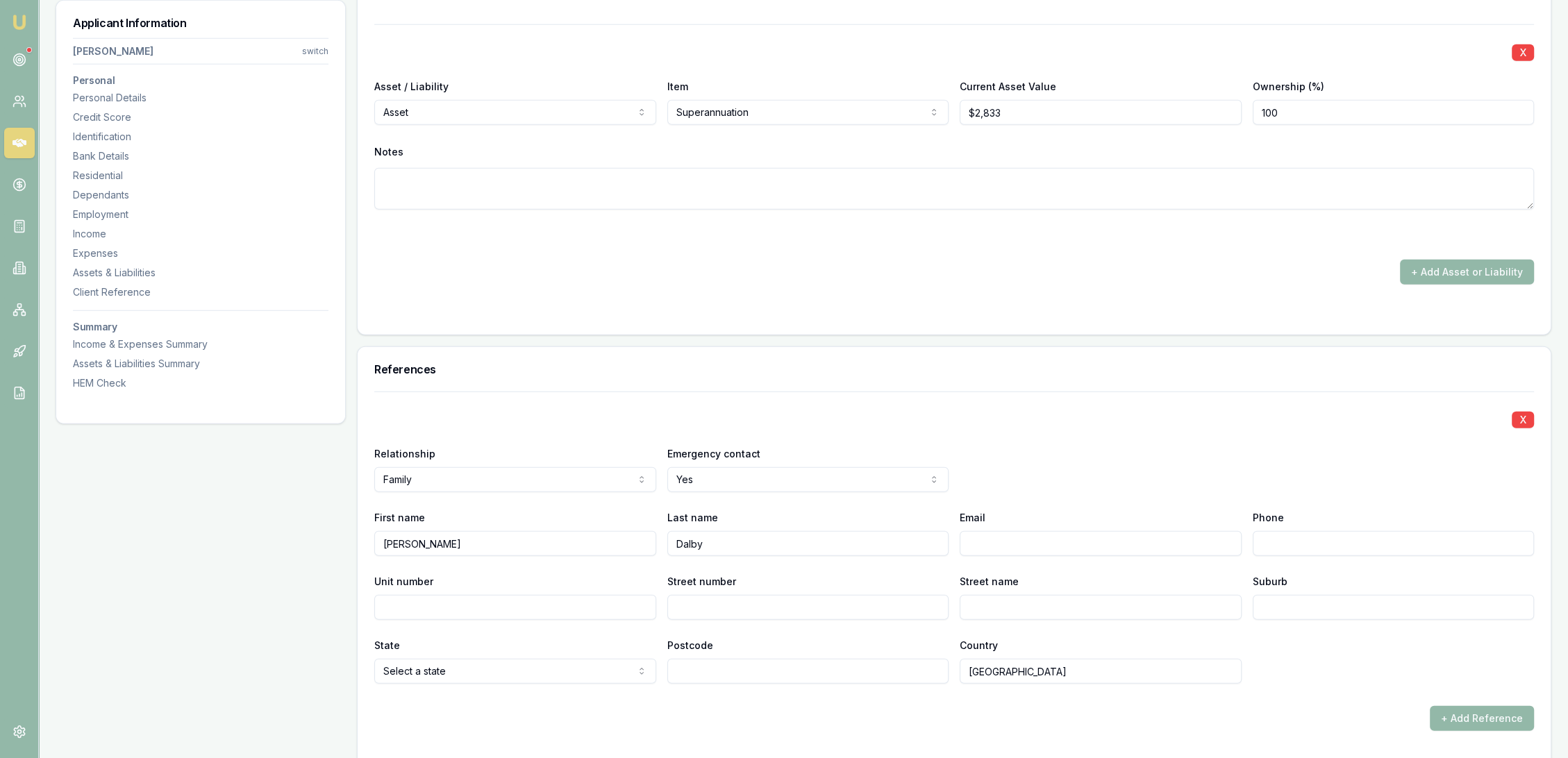
type input "Dalby"
type input "0427 437 332"
click at [1051, 445] on div "Relationship Family Agent landlord Friend Family Colleague Other Emergency cont…" at bounding box center [954, 469] width 1160 height 47
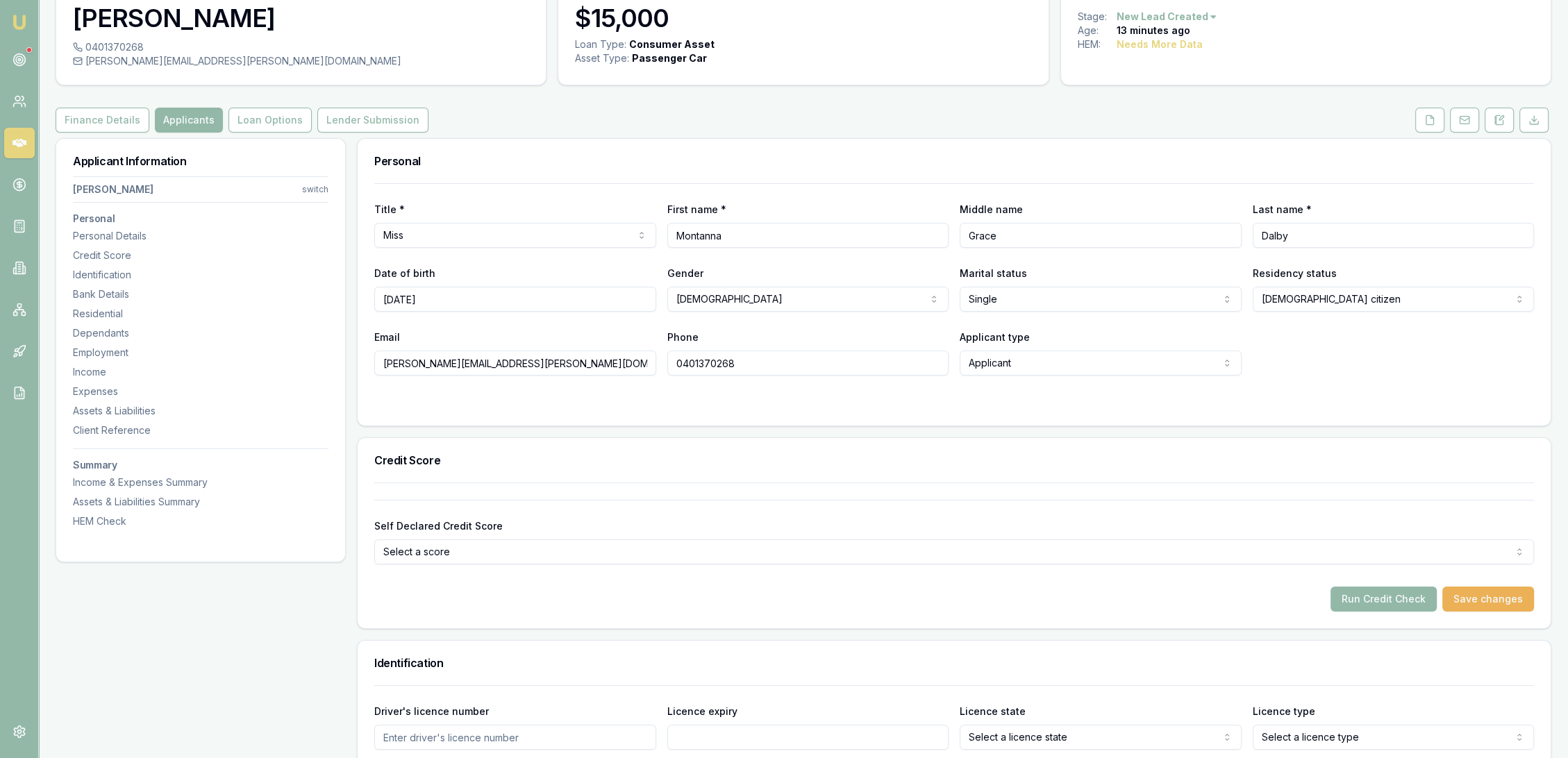
scroll to position [0, 0]
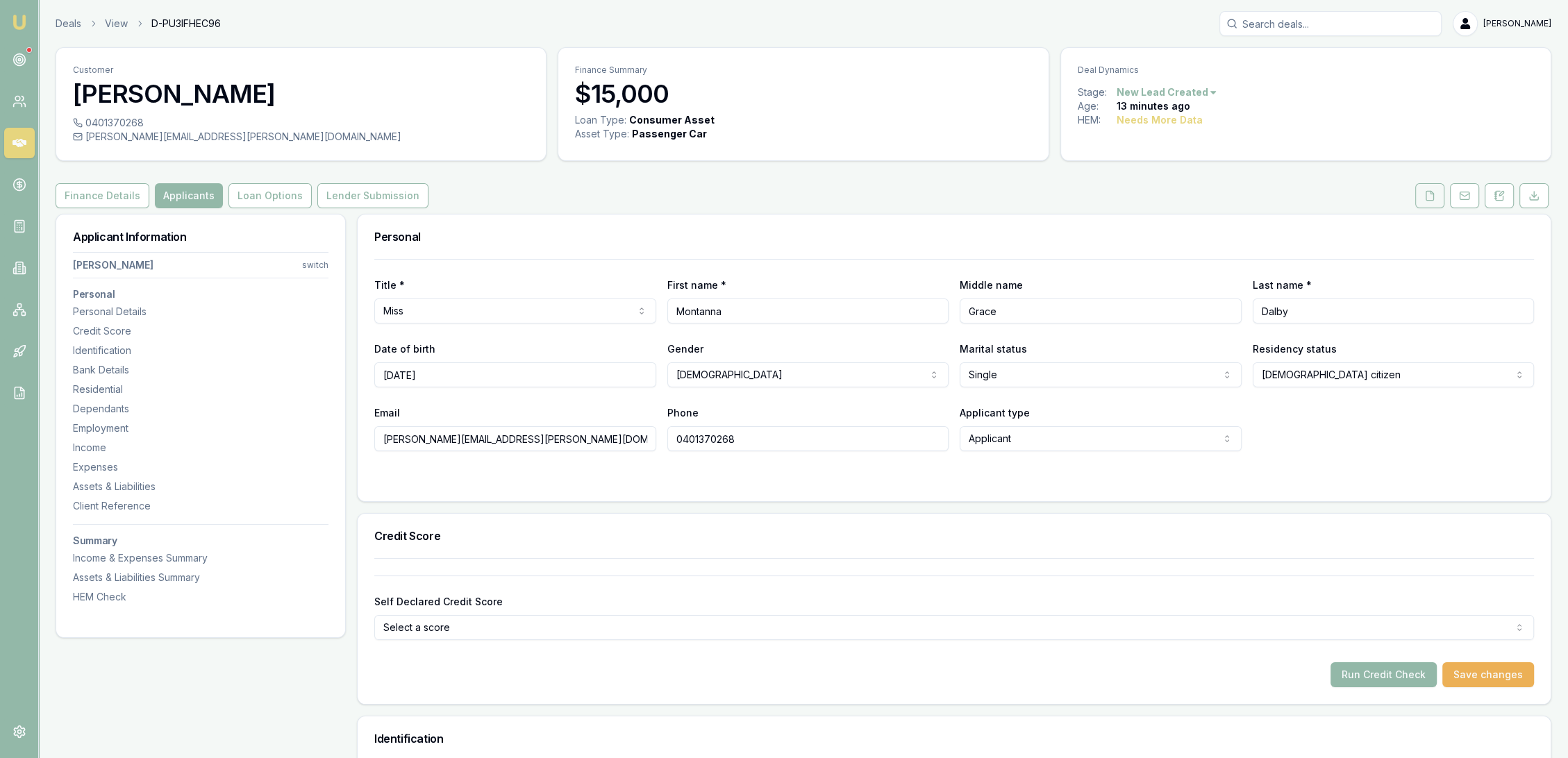
click at [1421, 189] on button at bounding box center [1430, 195] width 29 height 25
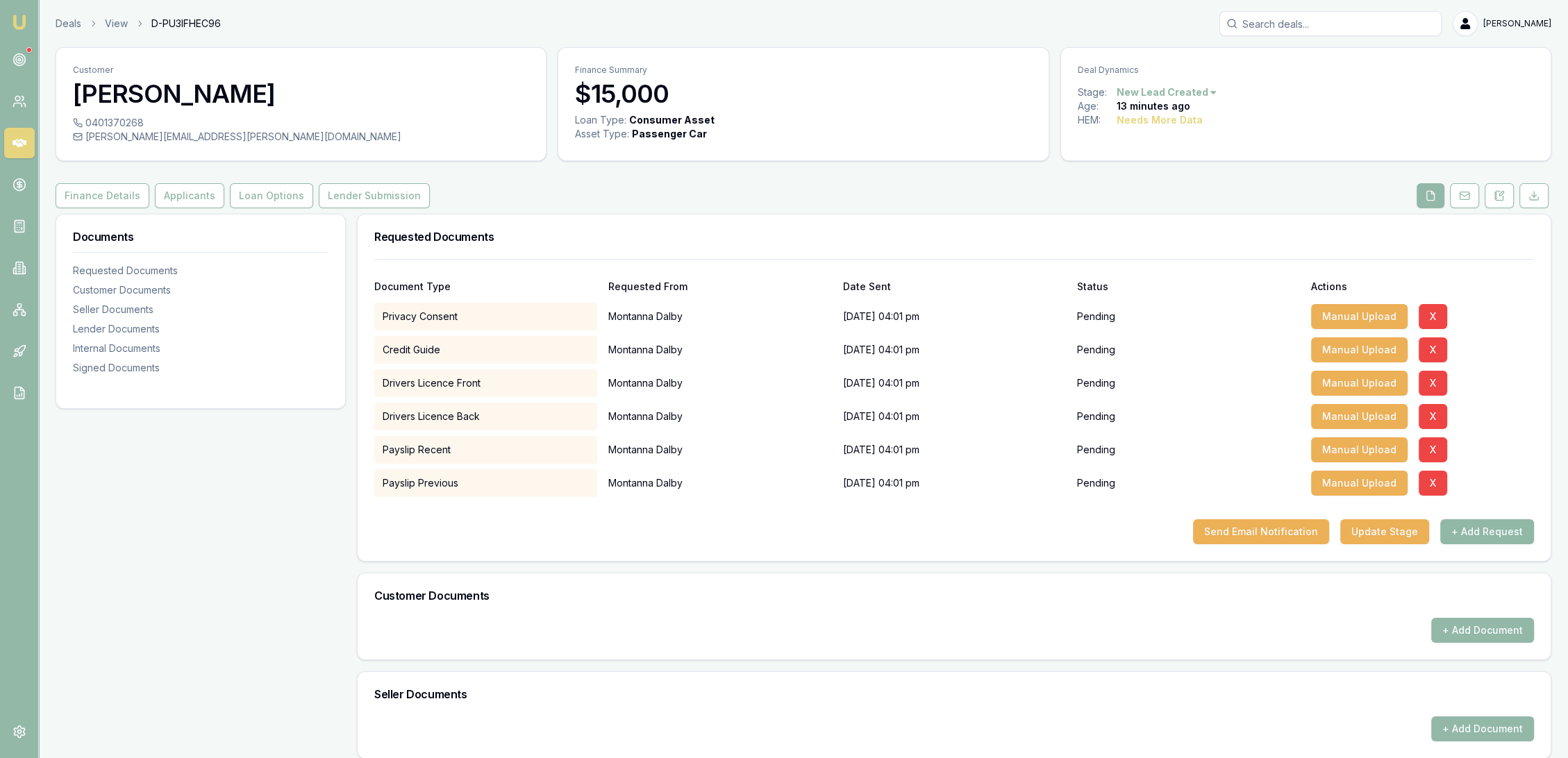
click at [1497, 538] on button "+ Add Request" at bounding box center [1487, 531] width 94 height 25
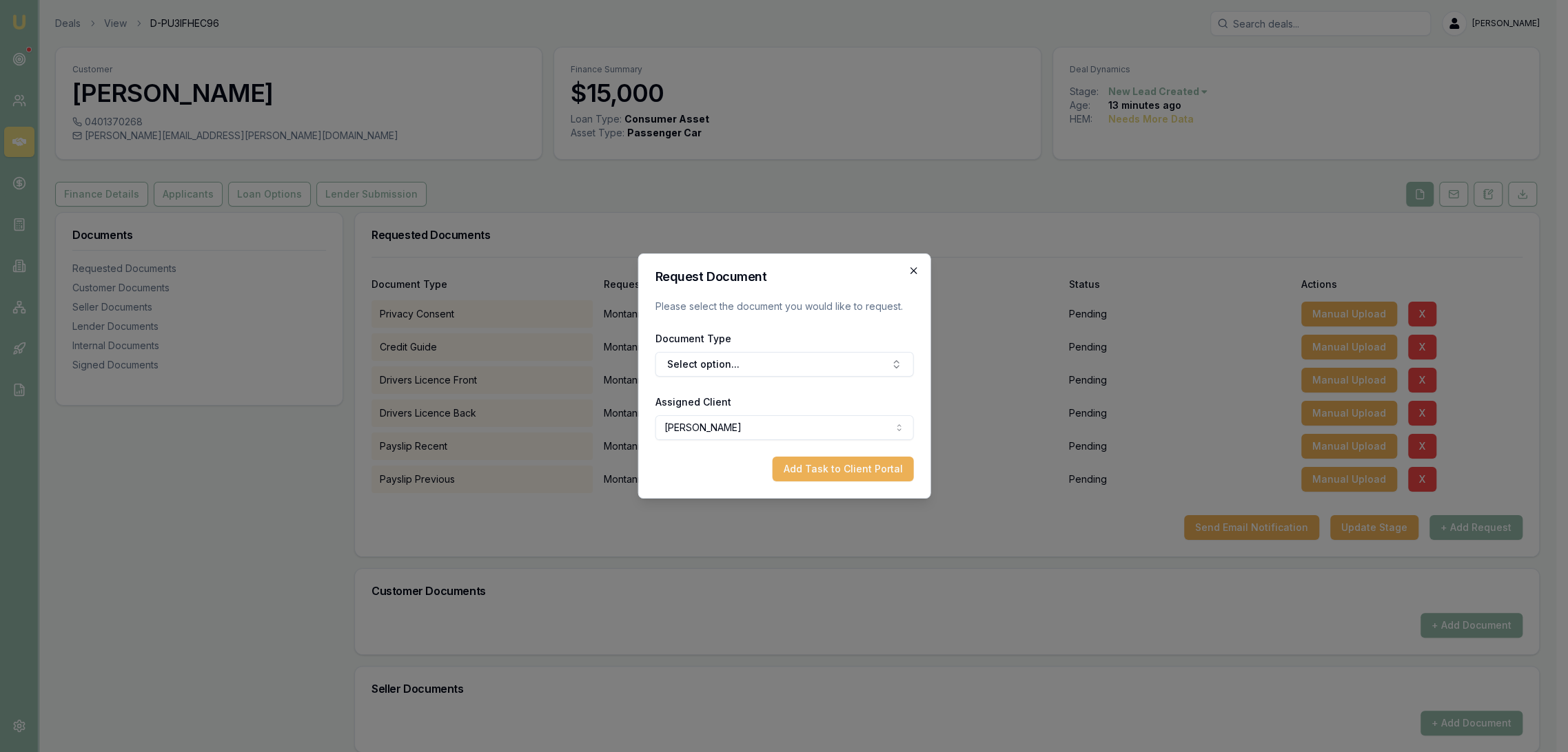
click at [906, 274] on h2 "Request Document" at bounding box center [784, 277] width 258 height 13
click at [912, 271] on icon "button" at bounding box center [913, 271] width 11 height 11
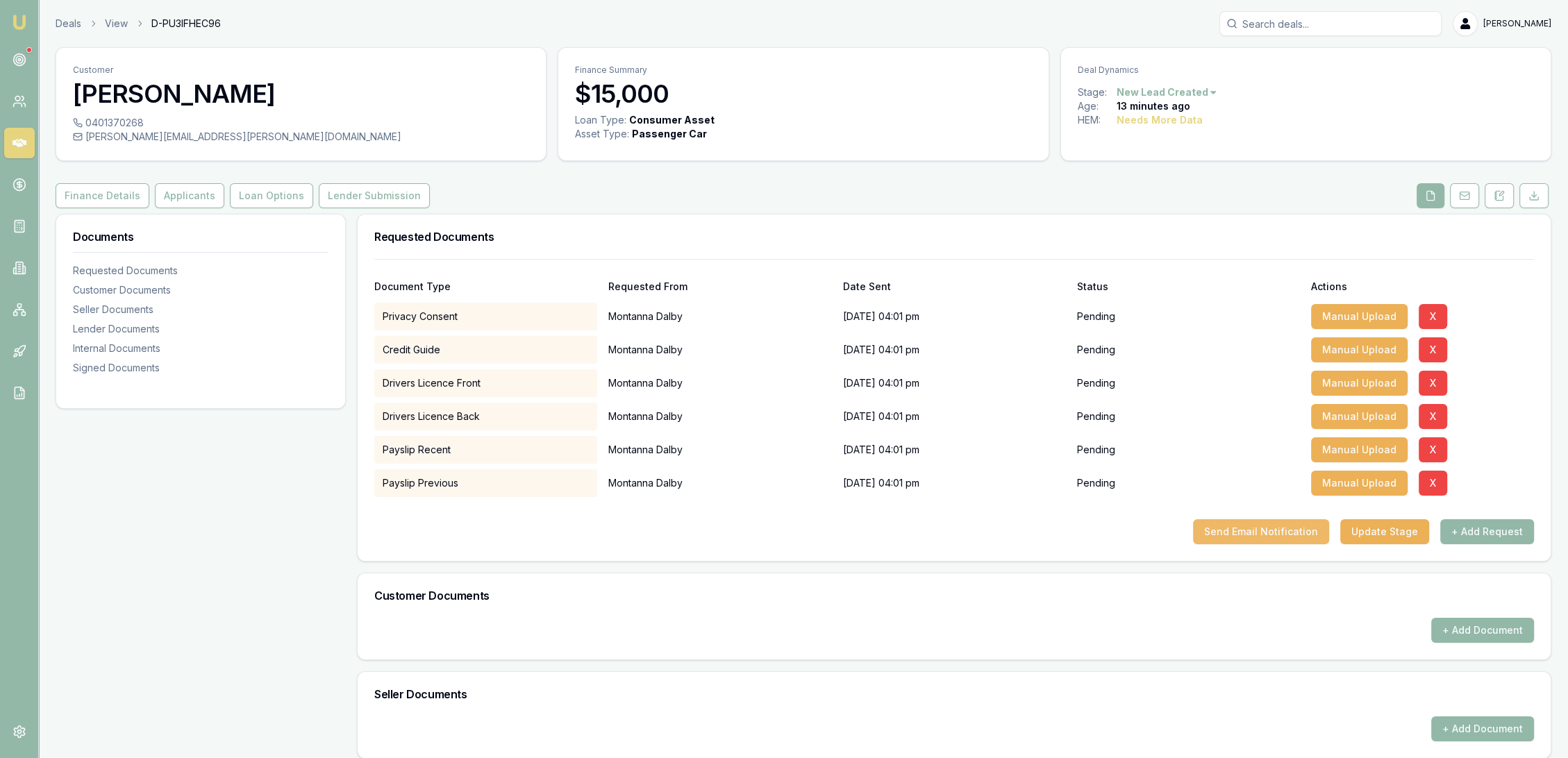
click at [1259, 538] on button "Send Email Notification" at bounding box center [1261, 531] width 137 height 25
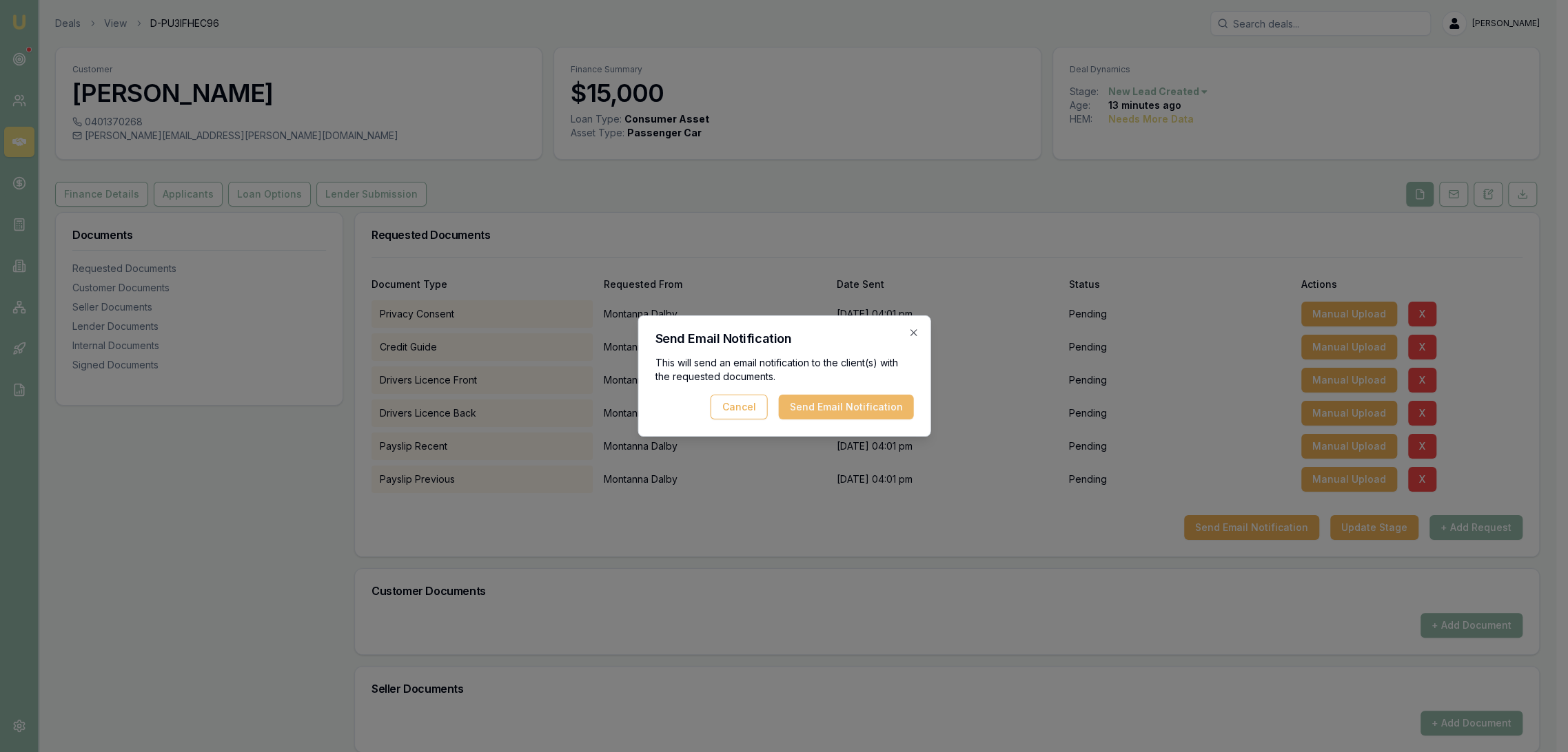
click at [868, 404] on button "Send Email Notification" at bounding box center [846, 406] width 135 height 24
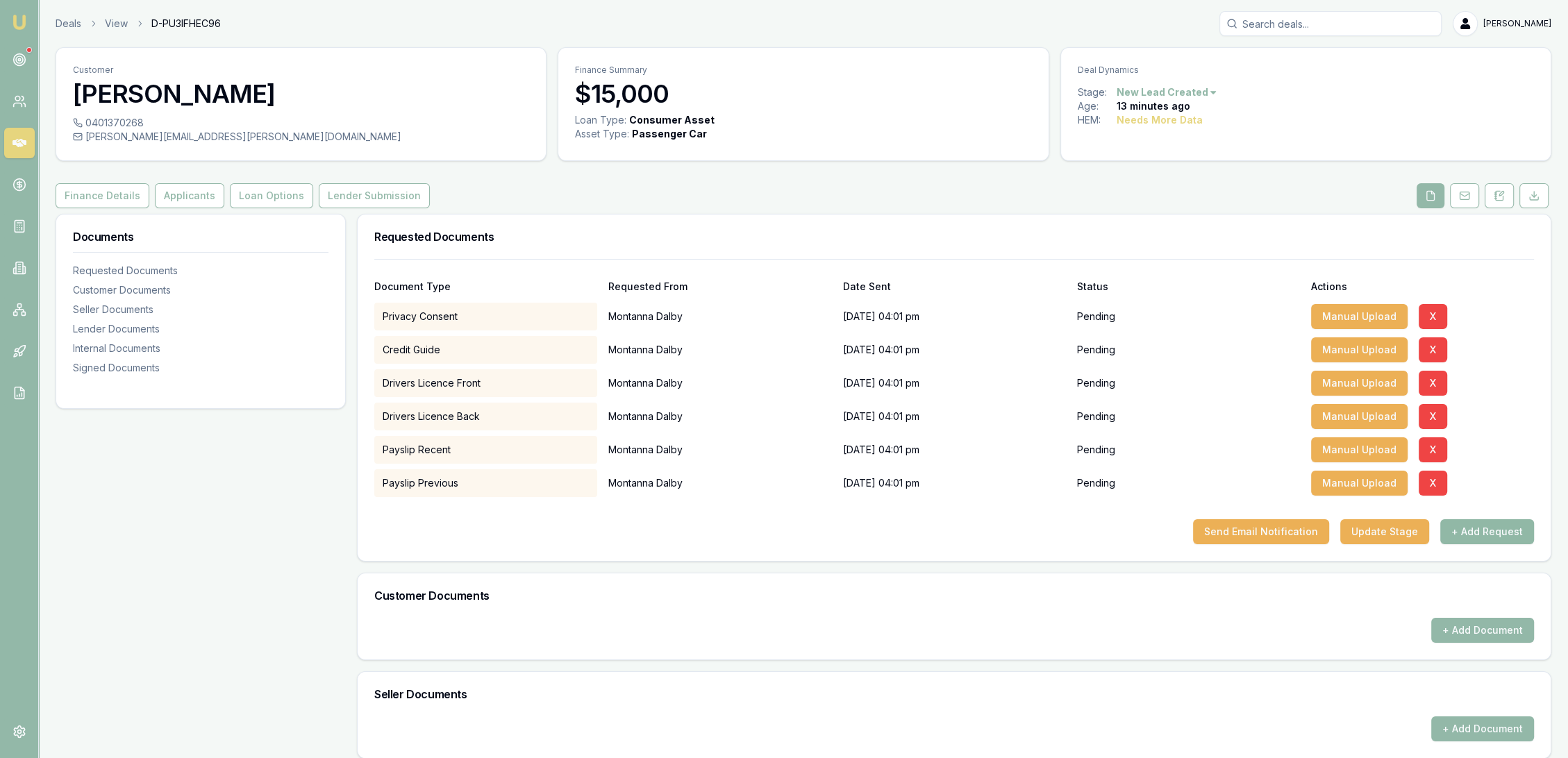
click at [1485, 527] on button "+ Add Request" at bounding box center [1487, 531] width 94 height 25
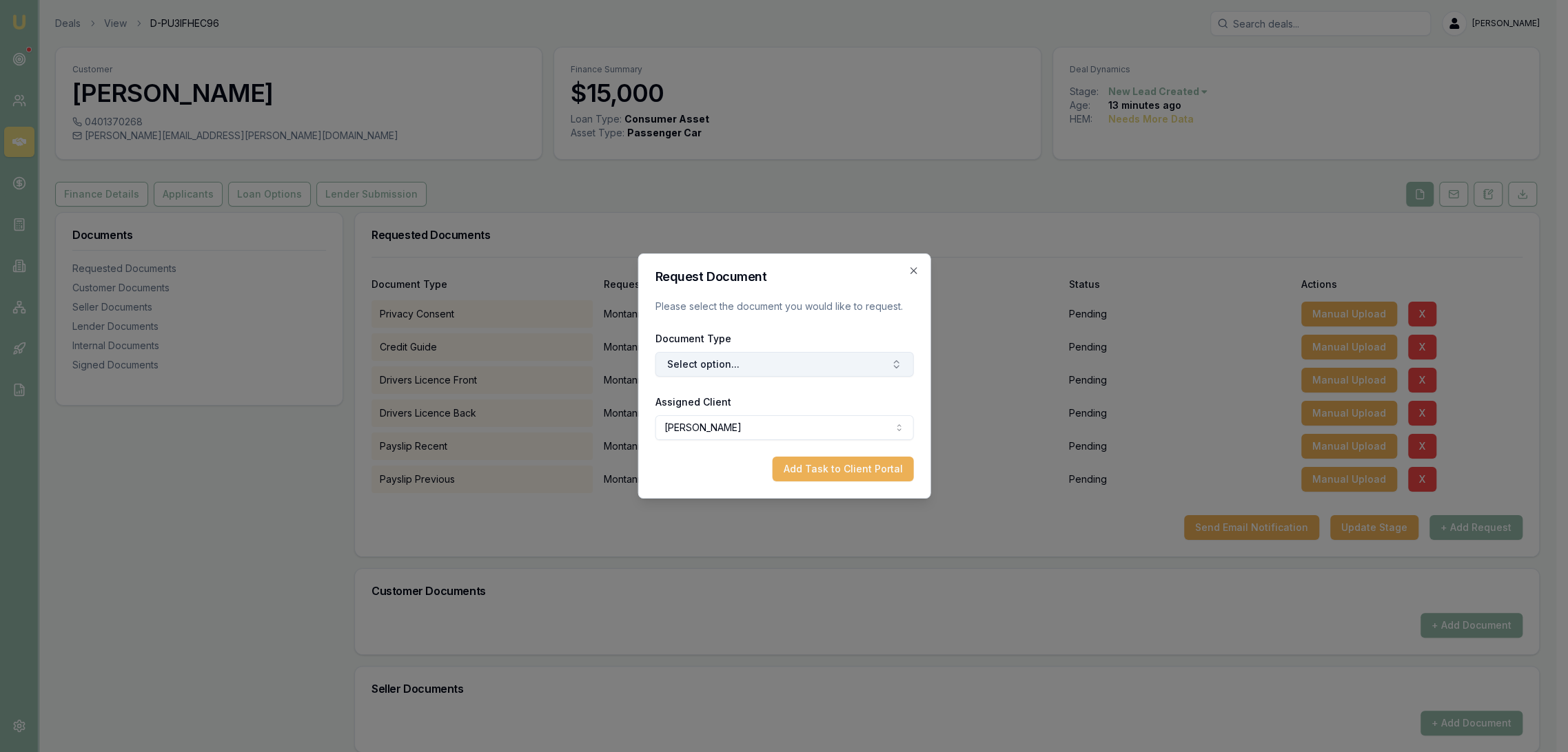
click at [842, 363] on button "Select option..." at bounding box center [784, 364] width 258 height 24
type input "selfi"
click at [816, 423] on div "Selfie with Licence" at bounding box center [790, 422] width 173 height 22
click at [838, 469] on button "Add Task to Client Portal" at bounding box center [843, 469] width 141 height 24
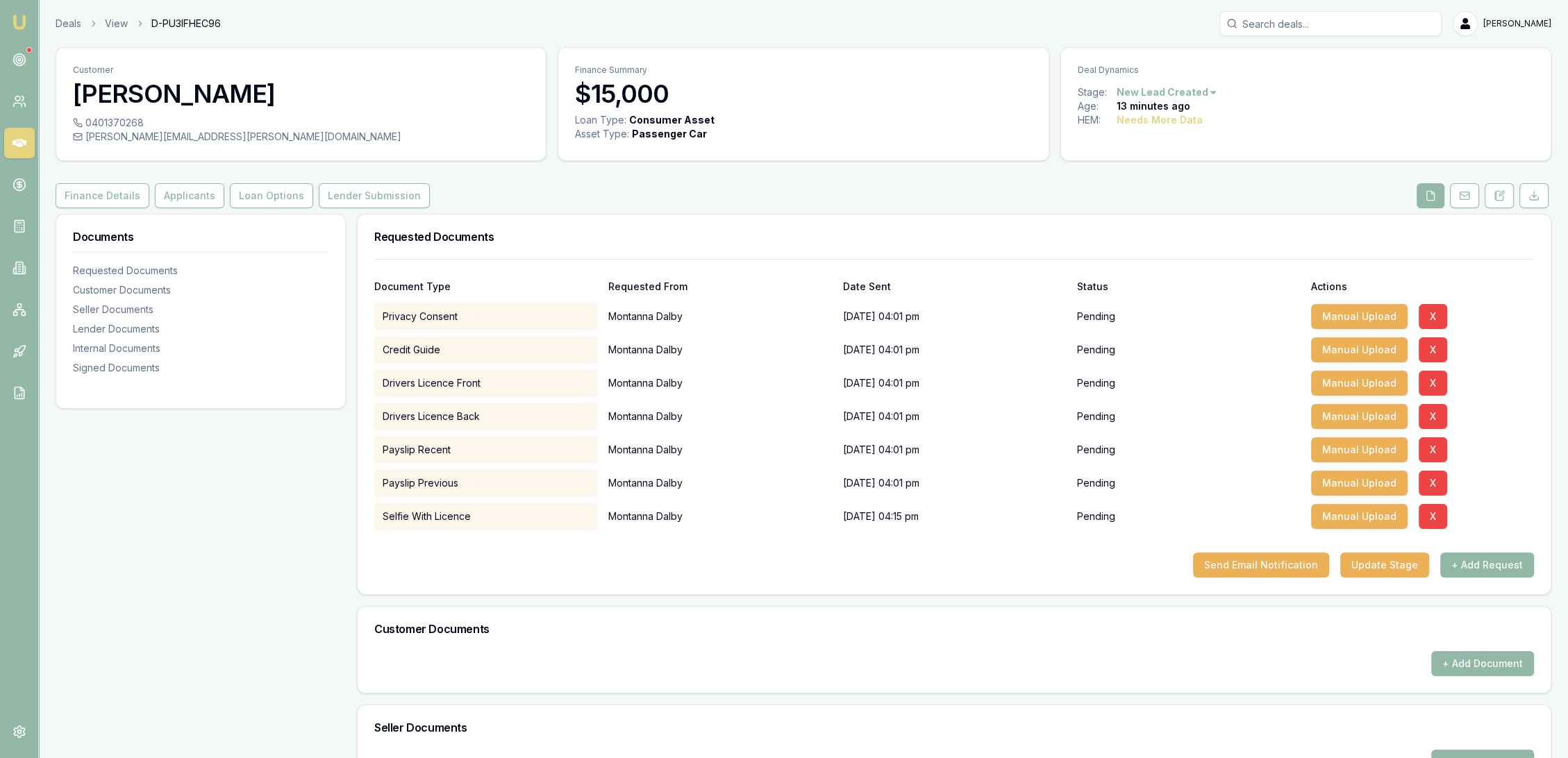
click at [1520, 553] on button "+ Add Request" at bounding box center [1487, 565] width 94 height 25
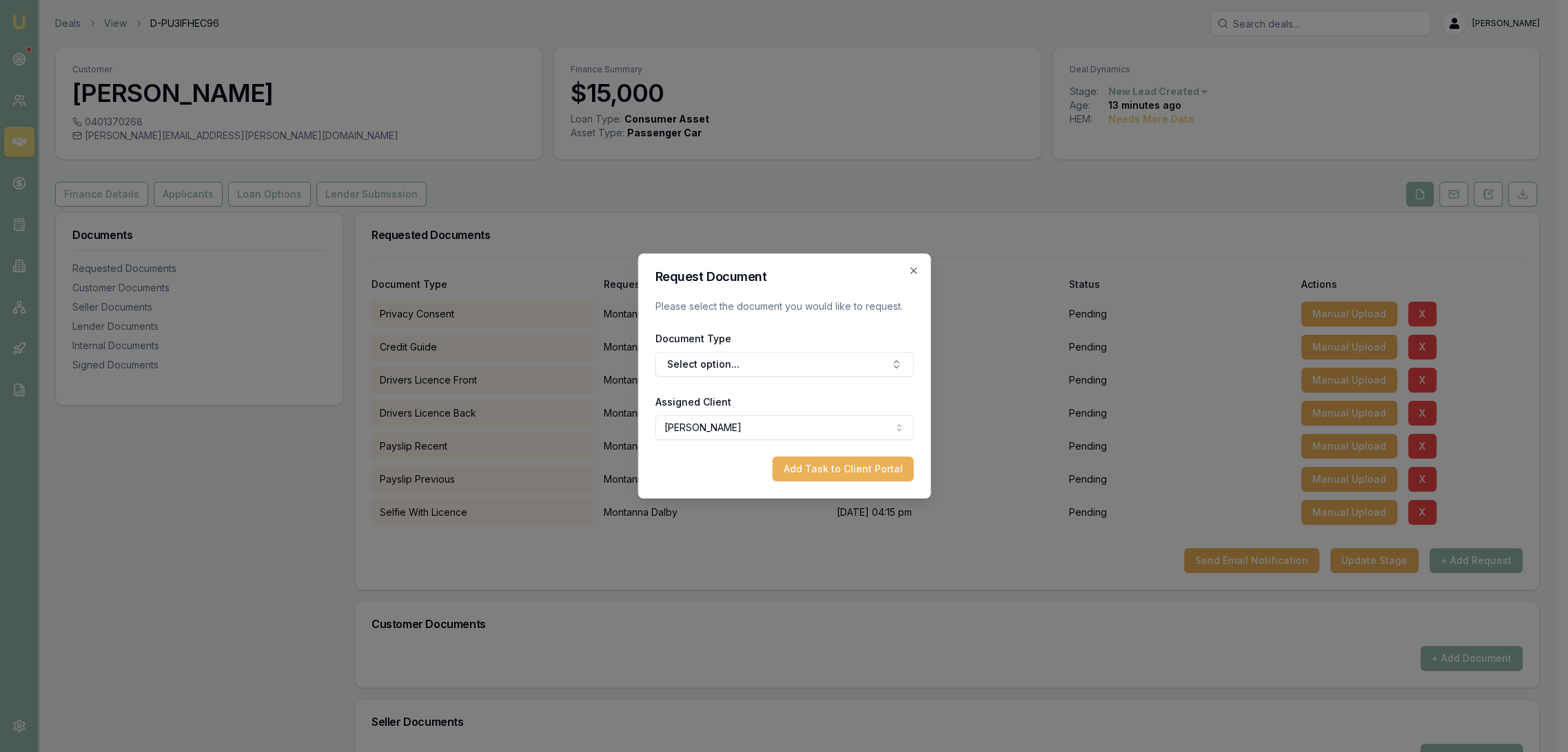
click at [757, 348] on div "Document Type Select option..." at bounding box center [784, 354] width 258 height 47
click at [761, 359] on button "Select option..." at bounding box center [784, 364] width 258 height 24
type input "medic"
click at [782, 421] on div "Medicare Card" at bounding box center [790, 422] width 173 height 22
click at [827, 474] on button "Add Task to Client Portal" at bounding box center [843, 469] width 141 height 24
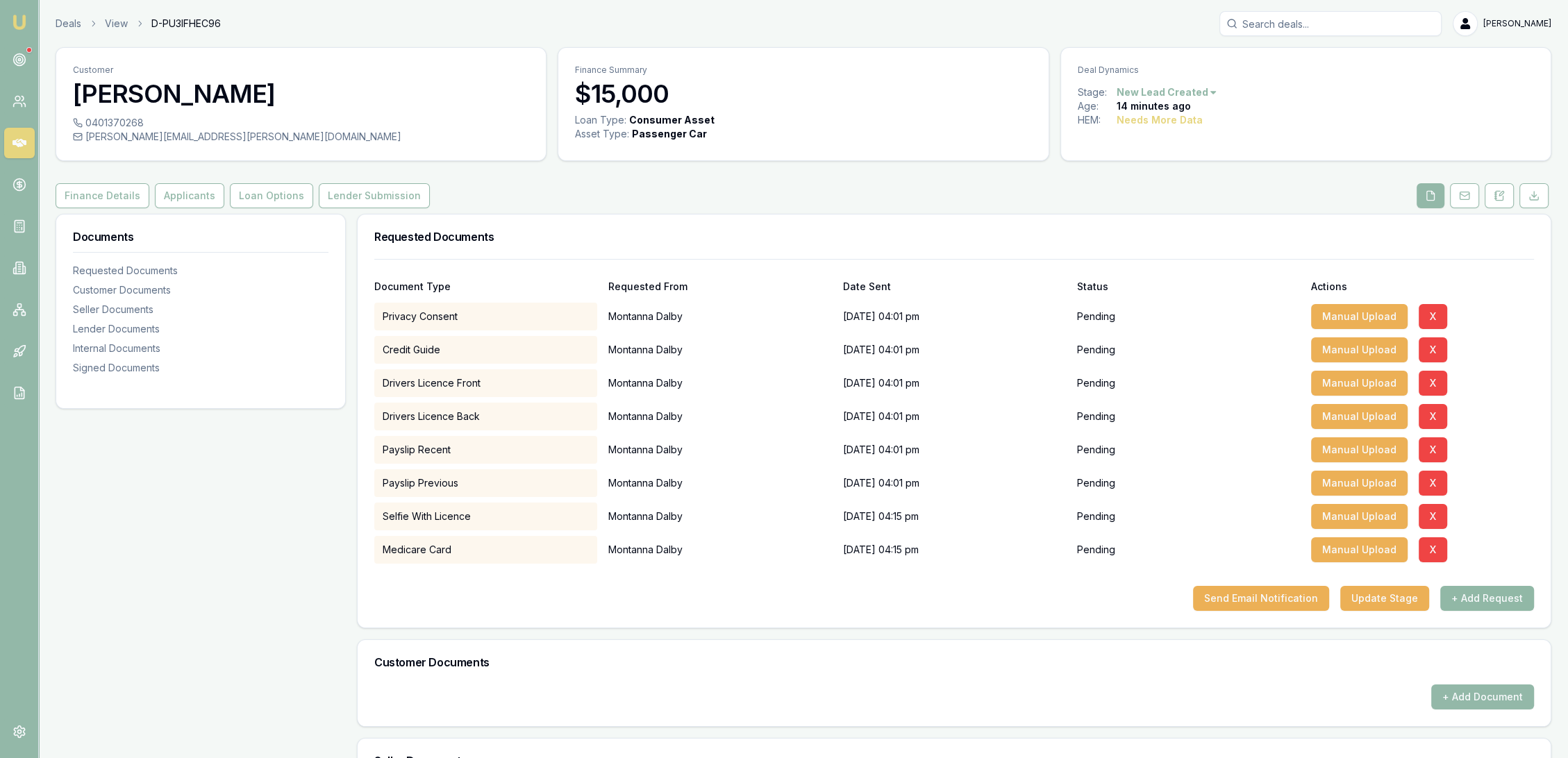
click at [1478, 597] on button "+ Add Request" at bounding box center [1487, 598] width 94 height 25
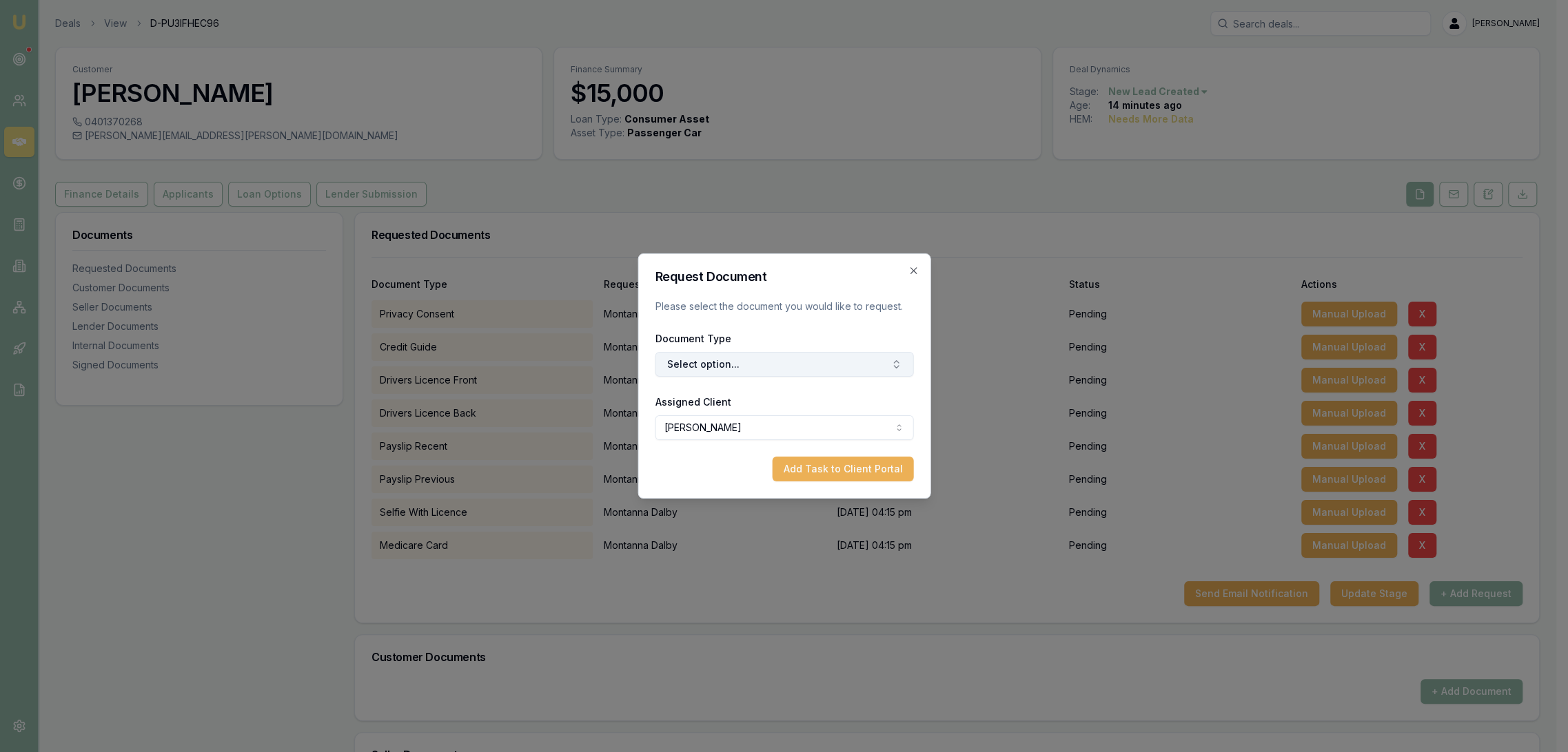
click at [775, 361] on button "Select option..." at bounding box center [784, 364] width 258 height 24
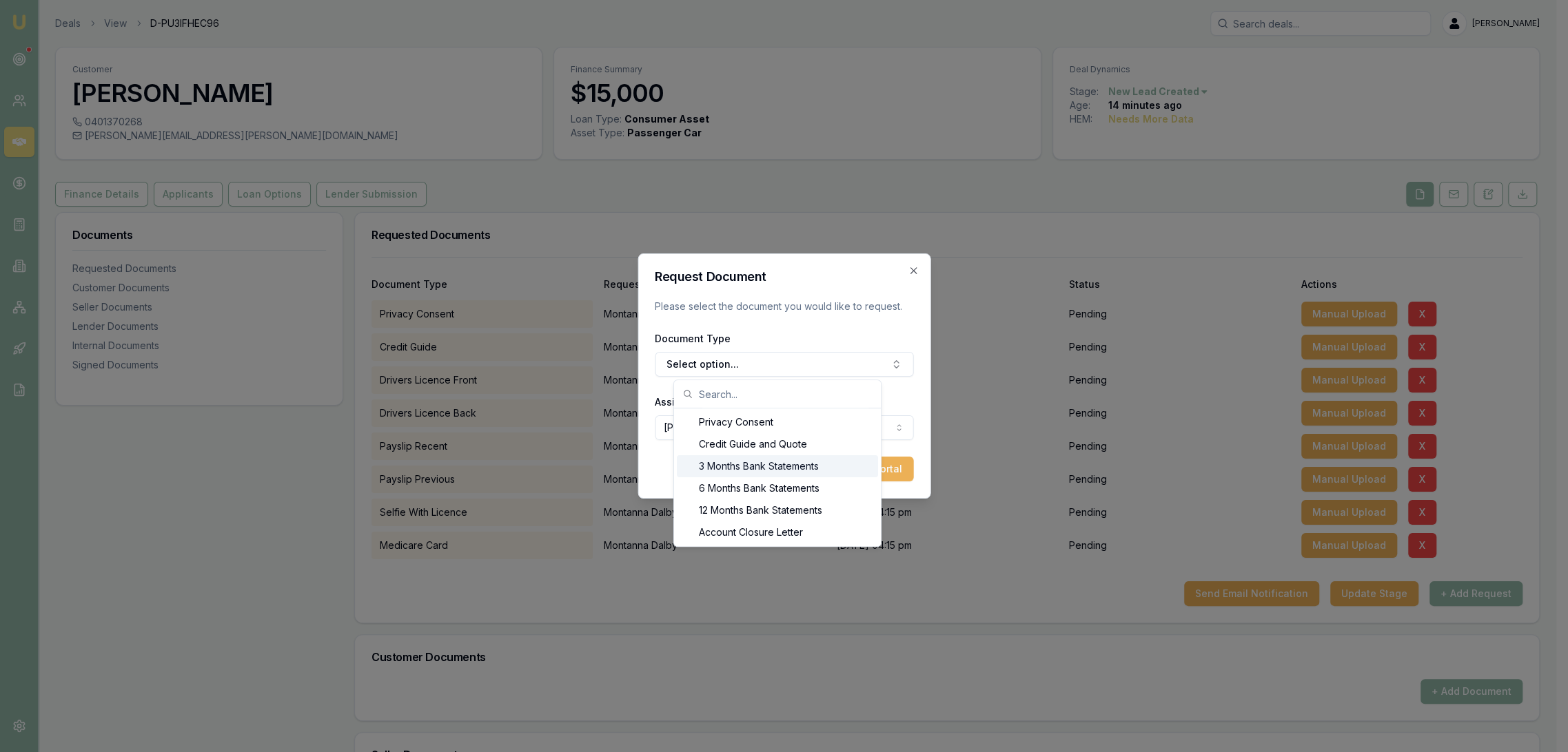
click at [754, 460] on div "3 Months Bank Statements" at bounding box center [777, 466] width 201 height 22
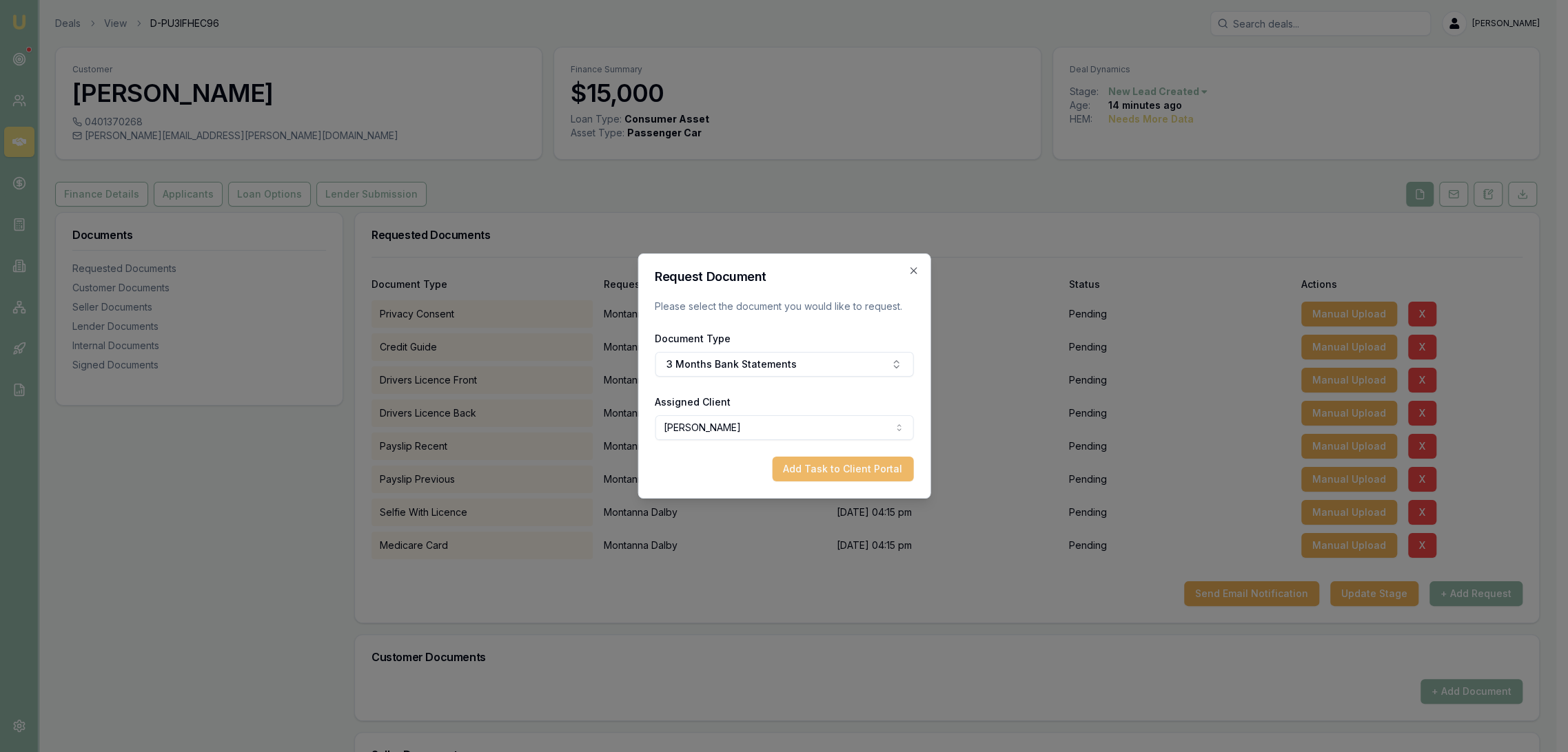
click at [819, 463] on button "Add Task to Client Portal" at bounding box center [843, 469] width 141 height 24
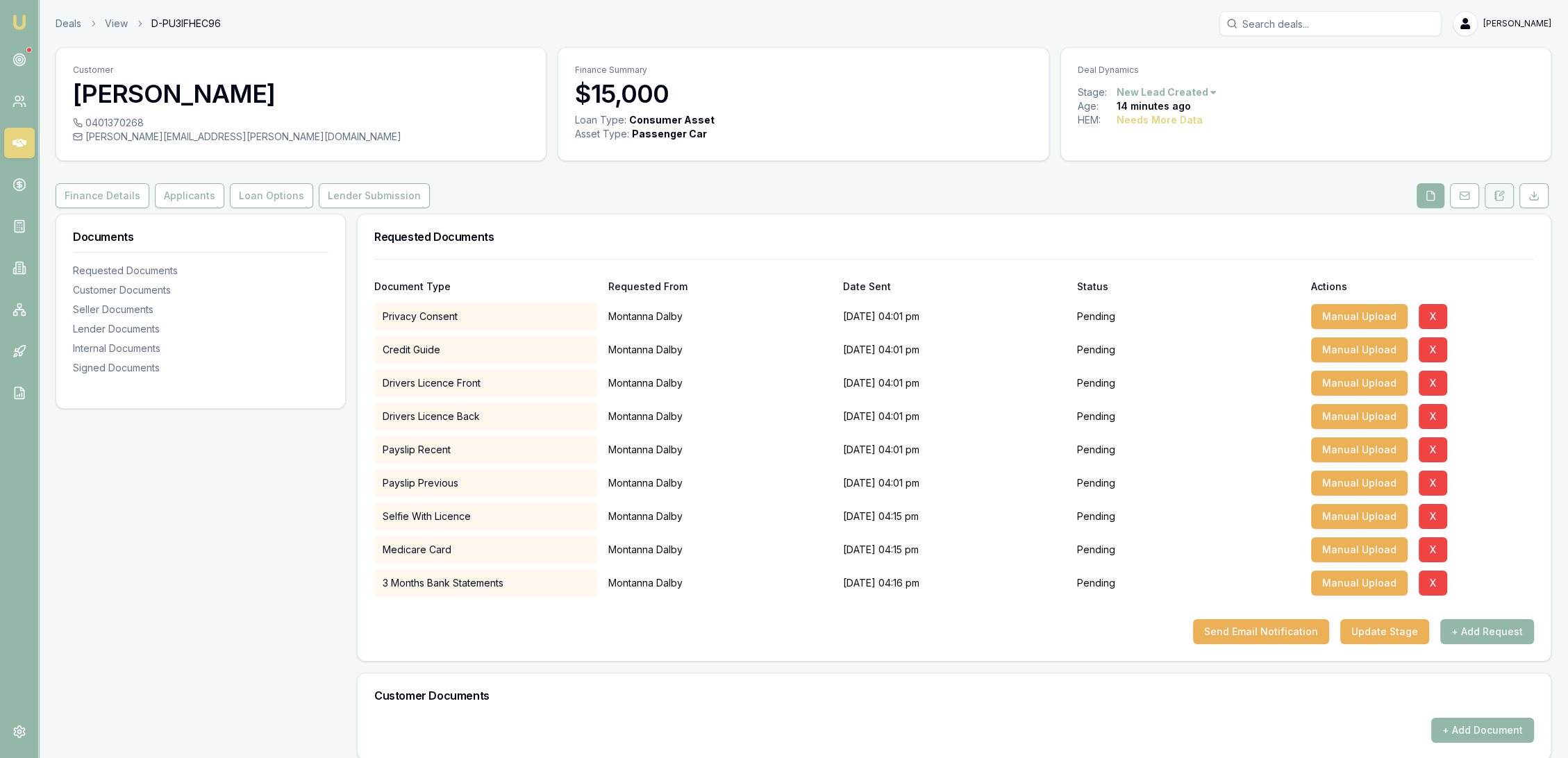
click at [1501, 188] on button at bounding box center [1500, 195] width 29 height 25
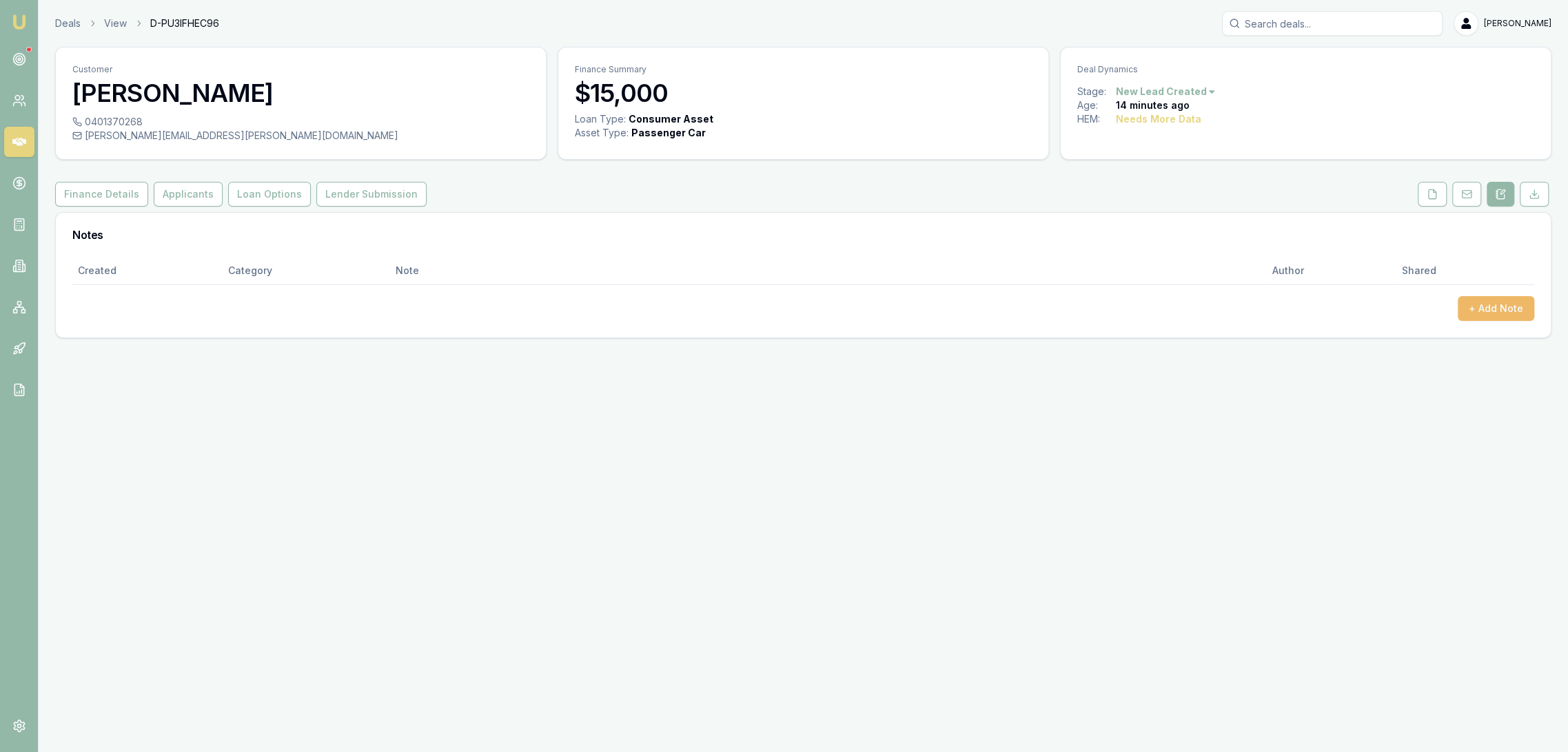
click at [1496, 305] on button "+ Add Note" at bounding box center [1496, 308] width 77 height 24
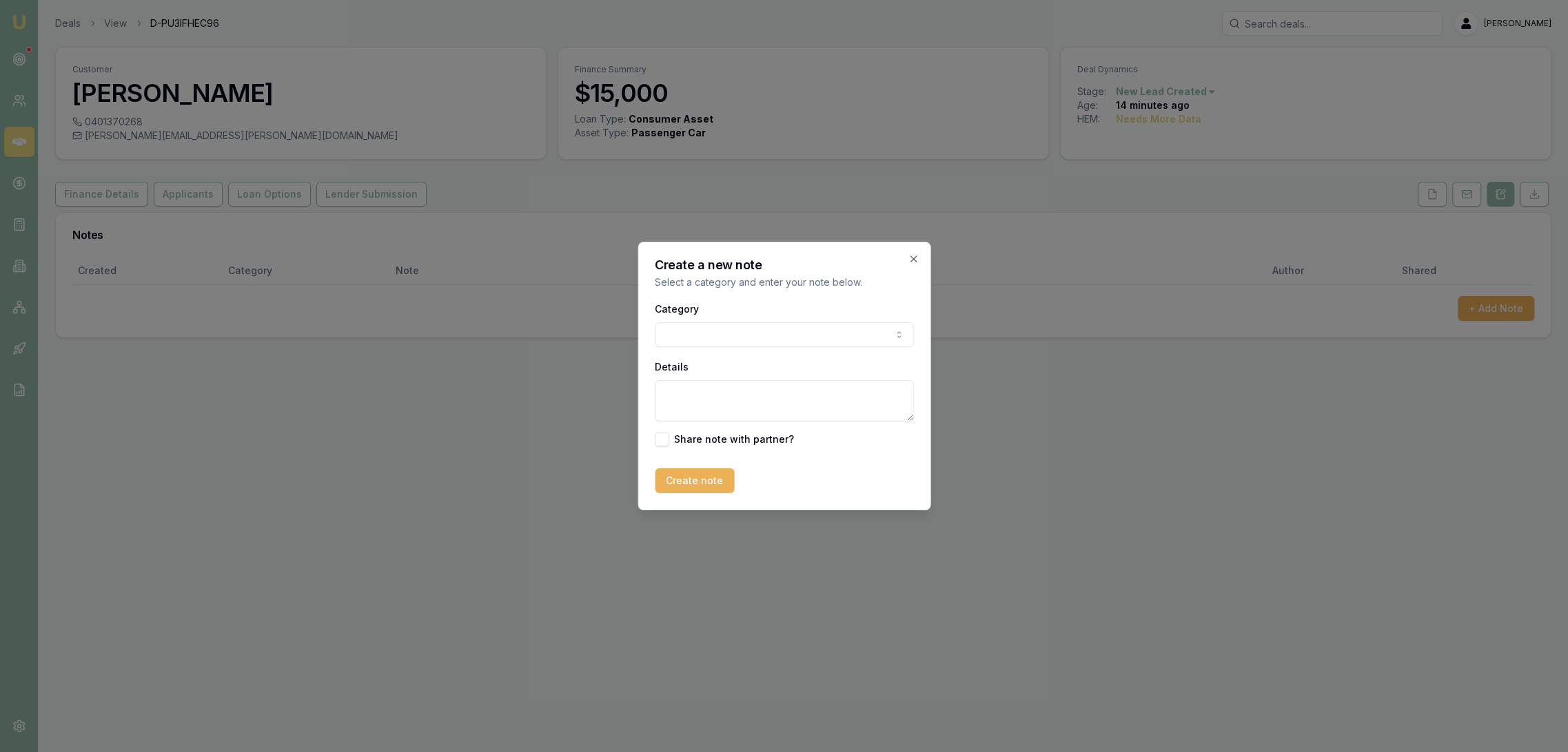
click at [771, 334] on body "Emu Broker Deals View D-PU3IFHEC96 Robyn Adams Toggle Menu Customer Montanna Da…" at bounding box center [784, 376] width 1568 height 752
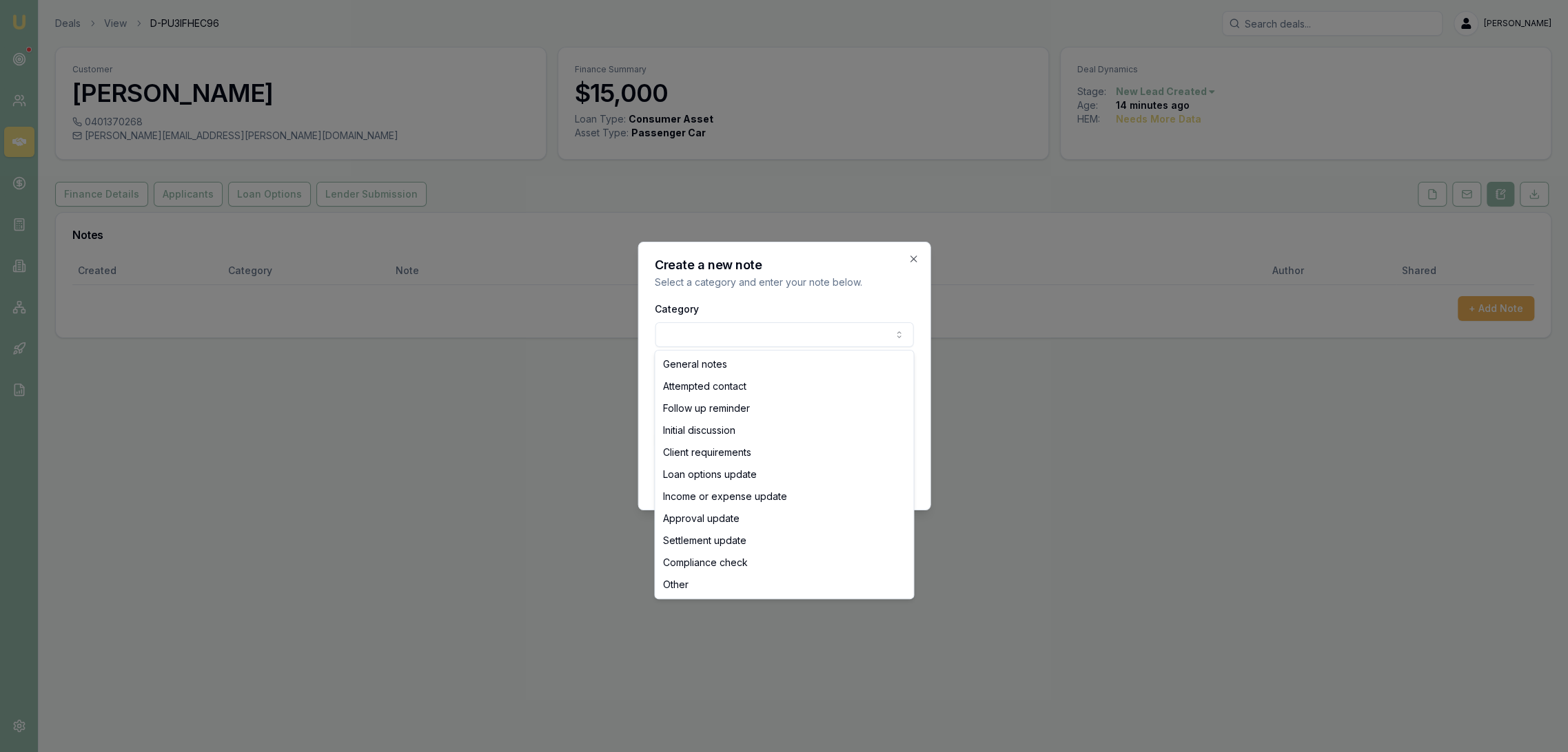
select select "INITIAL_DISCUSSION"
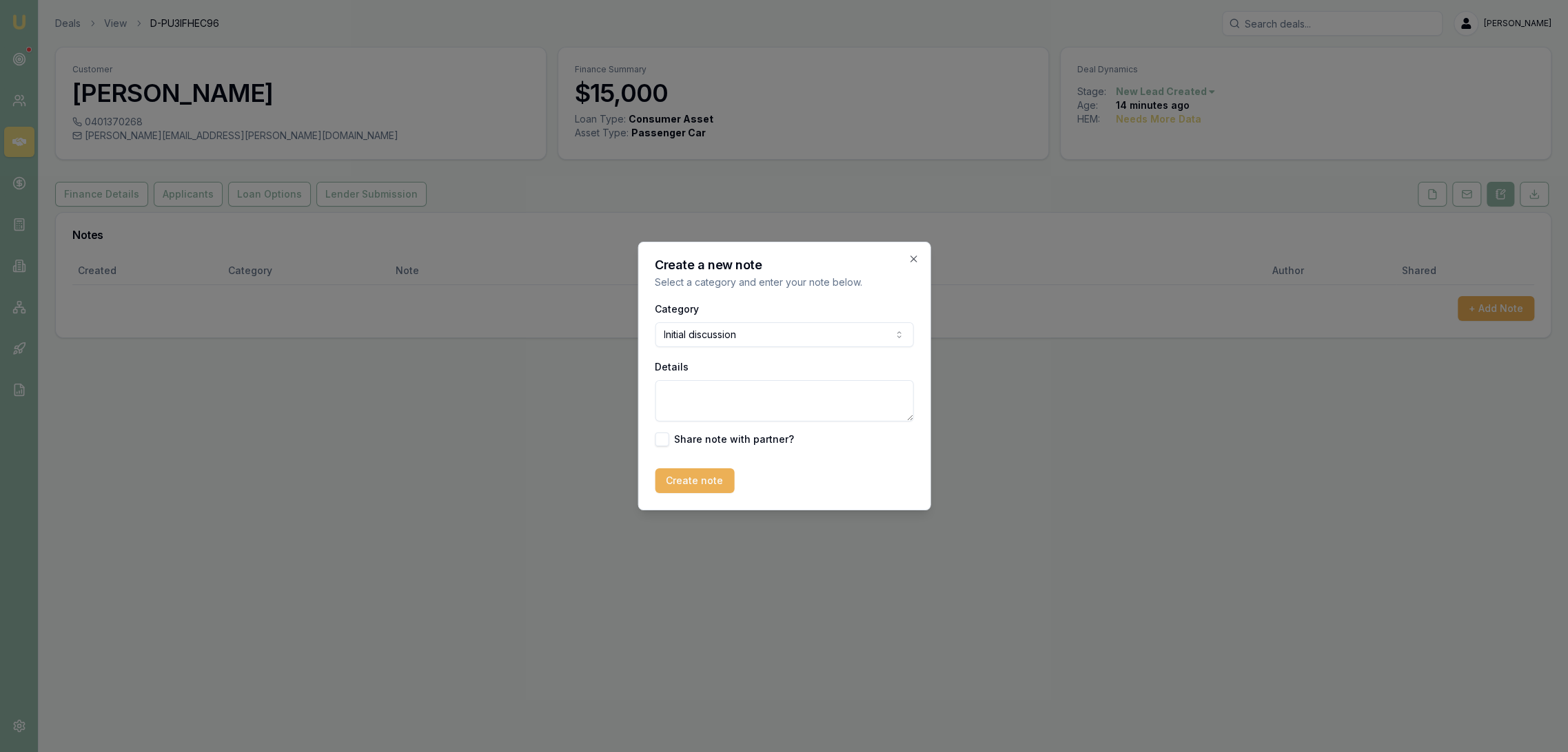
click at [729, 403] on textarea "Details" at bounding box center [784, 401] width 258 height 42
type textarea "Is Bailey Dalby's sister looking to upgrade her car. LWP, first time lender."
click at [782, 404] on textarea "Is Bailey Dalby's sister looking to upgrade her car. LWP, first time lender." at bounding box center [784, 401] width 258 height 42
click at [702, 475] on button "Create note" at bounding box center [695, 480] width 79 height 24
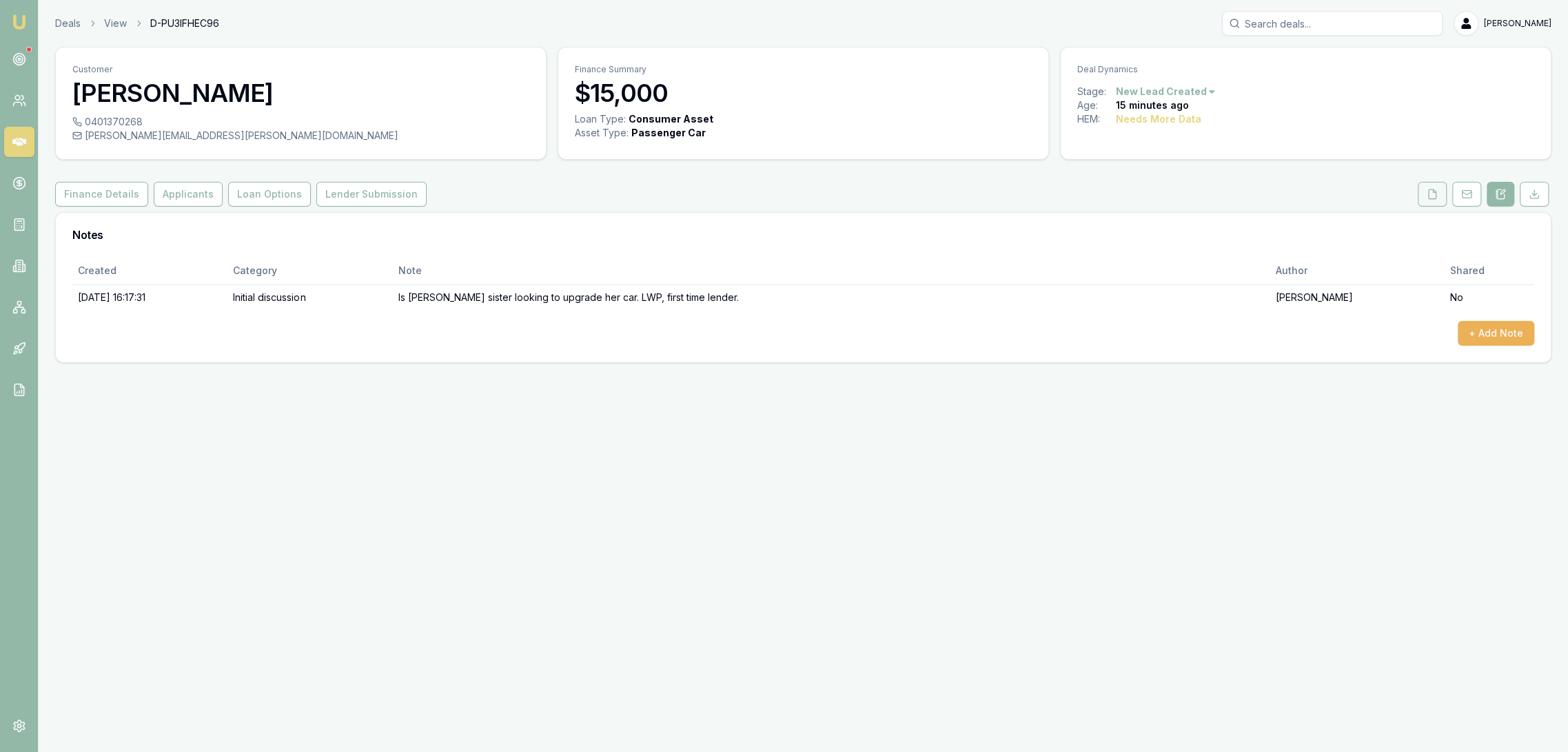
click at [1434, 200] on icon at bounding box center [1433, 194] width 11 height 11
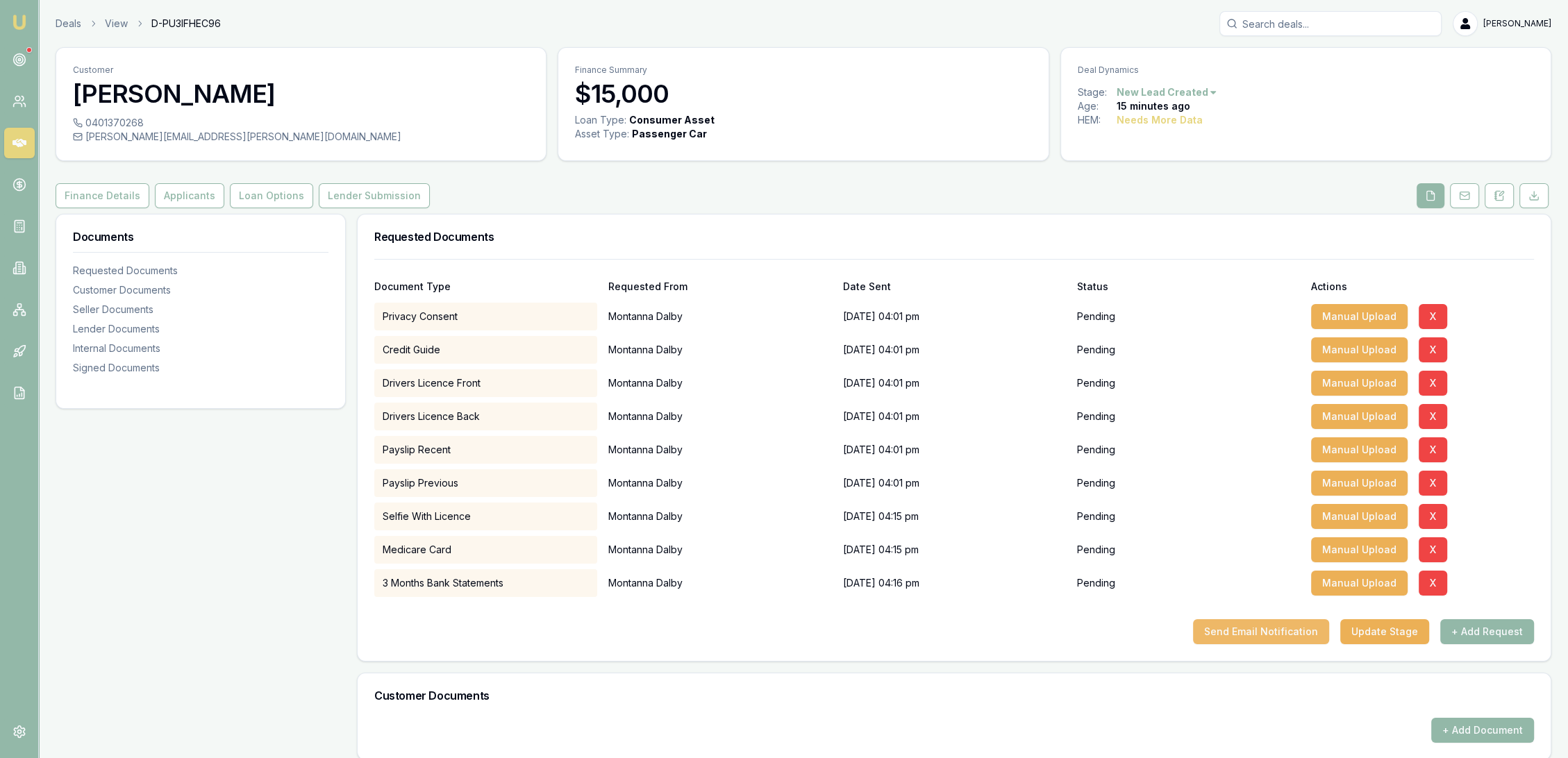
click at [1295, 630] on button "Send Email Notification" at bounding box center [1261, 632] width 137 height 25
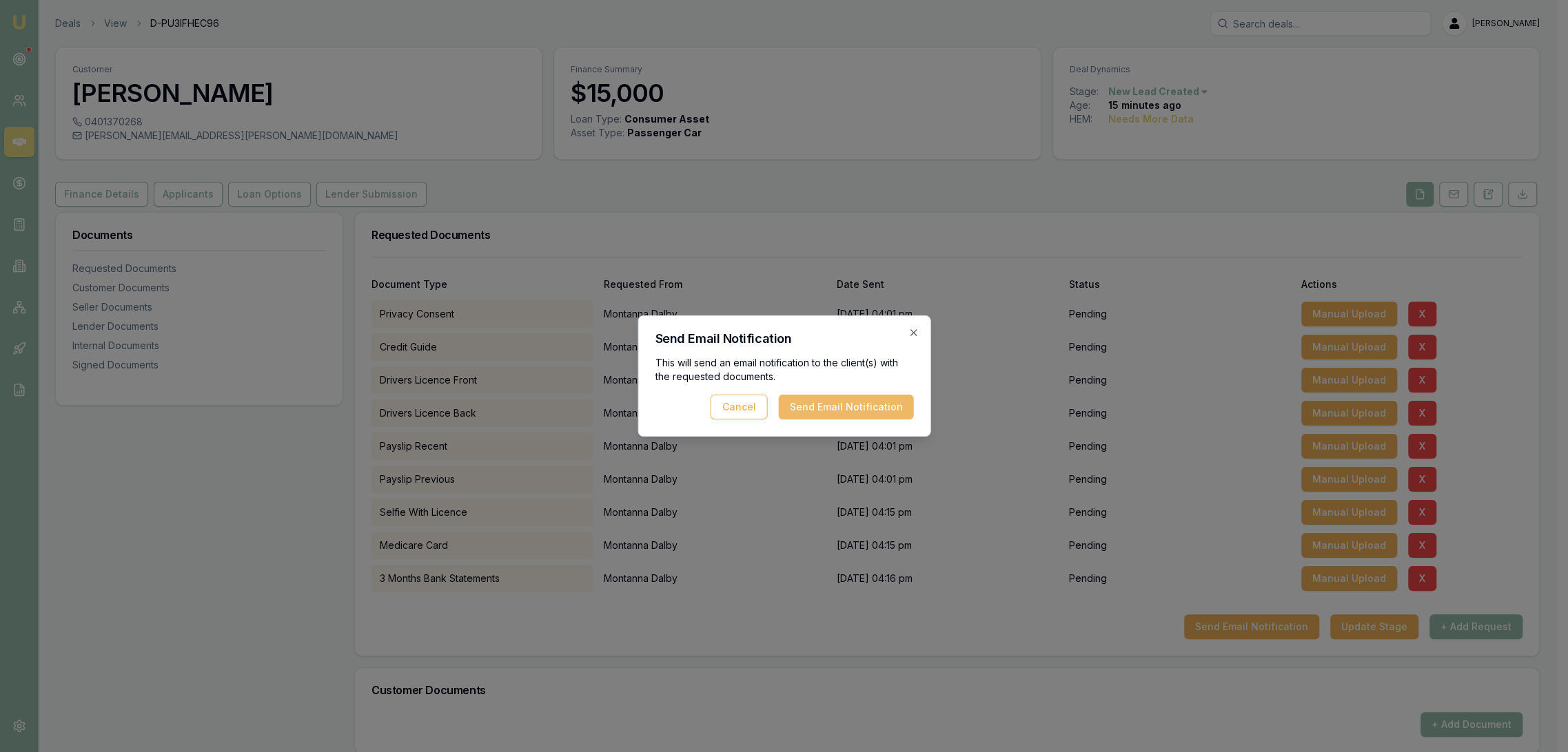
click at [843, 409] on button "Send Email Notification" at bounding box center [846, 406] width 135 height 24
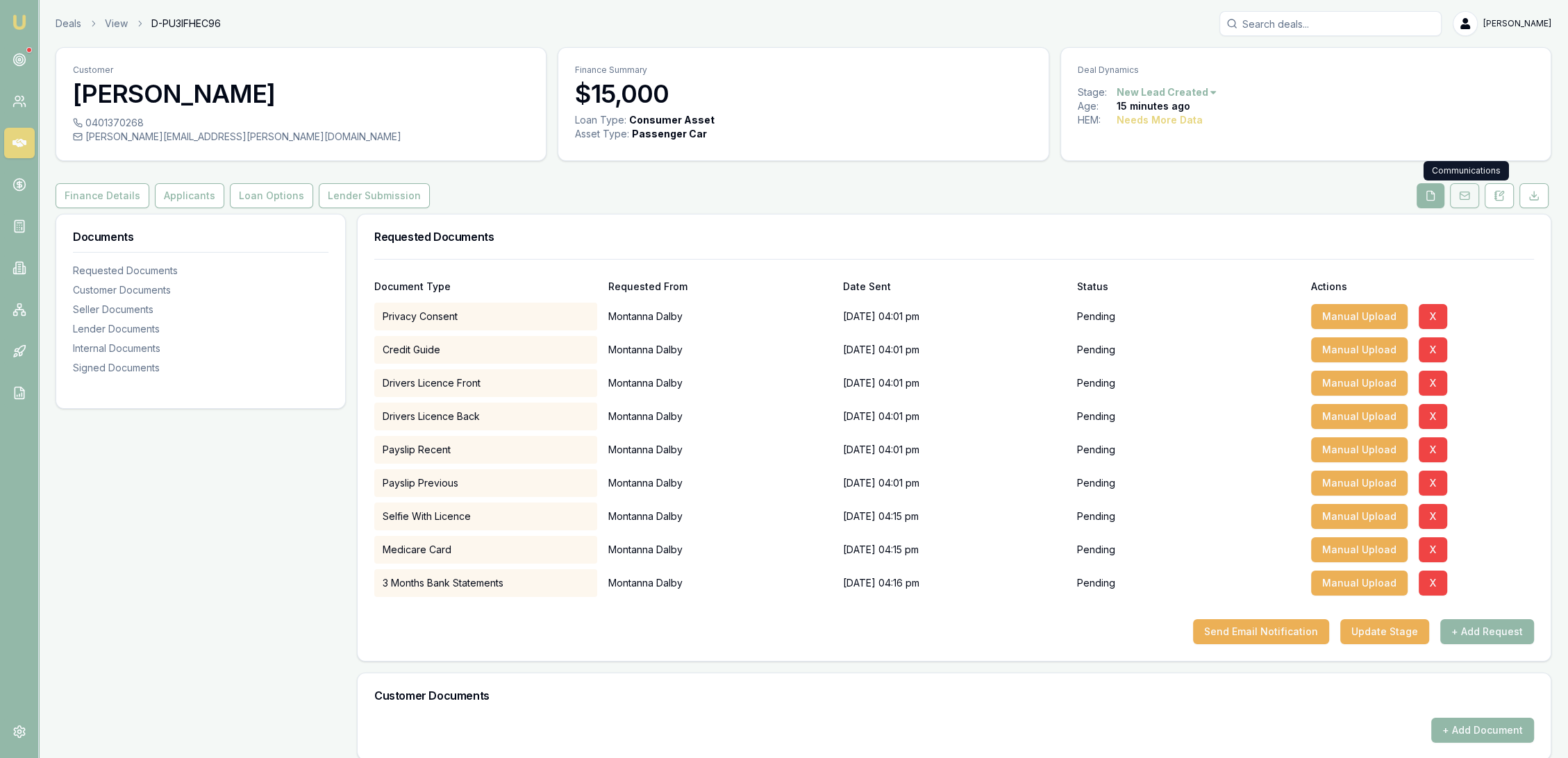
click at [1467, 198] on rect at bounding box center [1464, 196] width 9 height 7
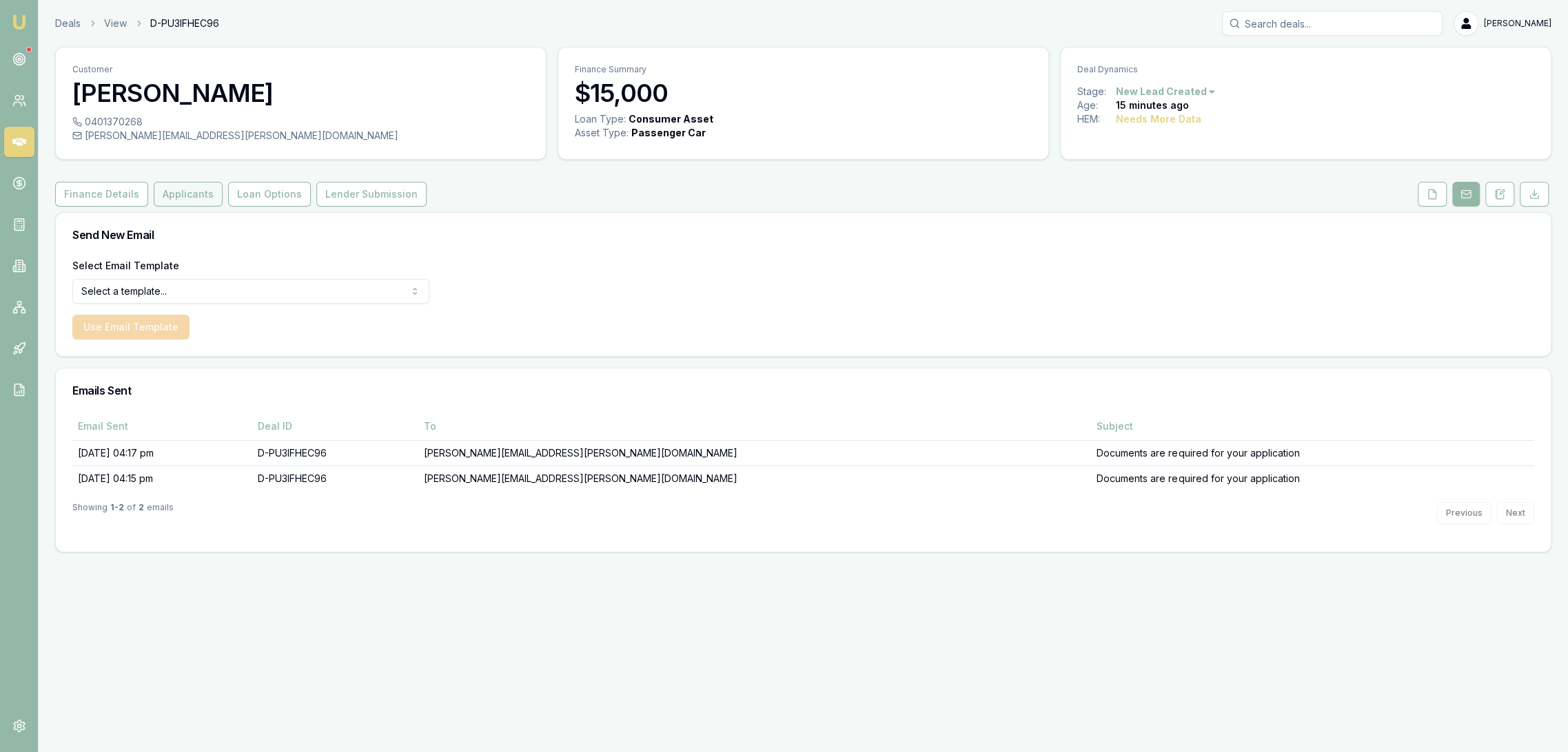
click at [176, 194] on button "Applicants" at bounding box center [188, 193] width 69 height 24
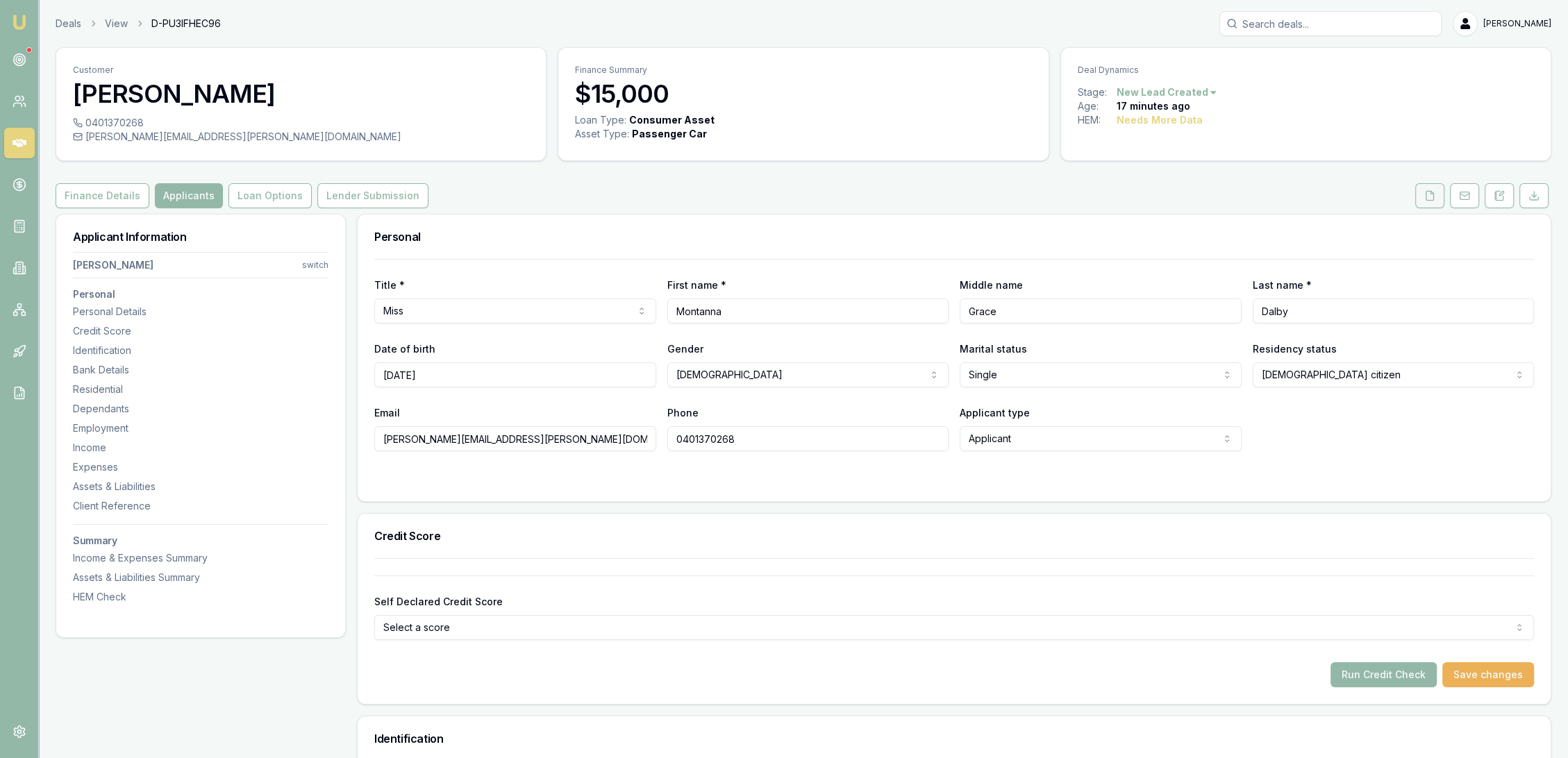
click at [1421, 188] on button at bounding box center [1430, 195] width 29 height 25
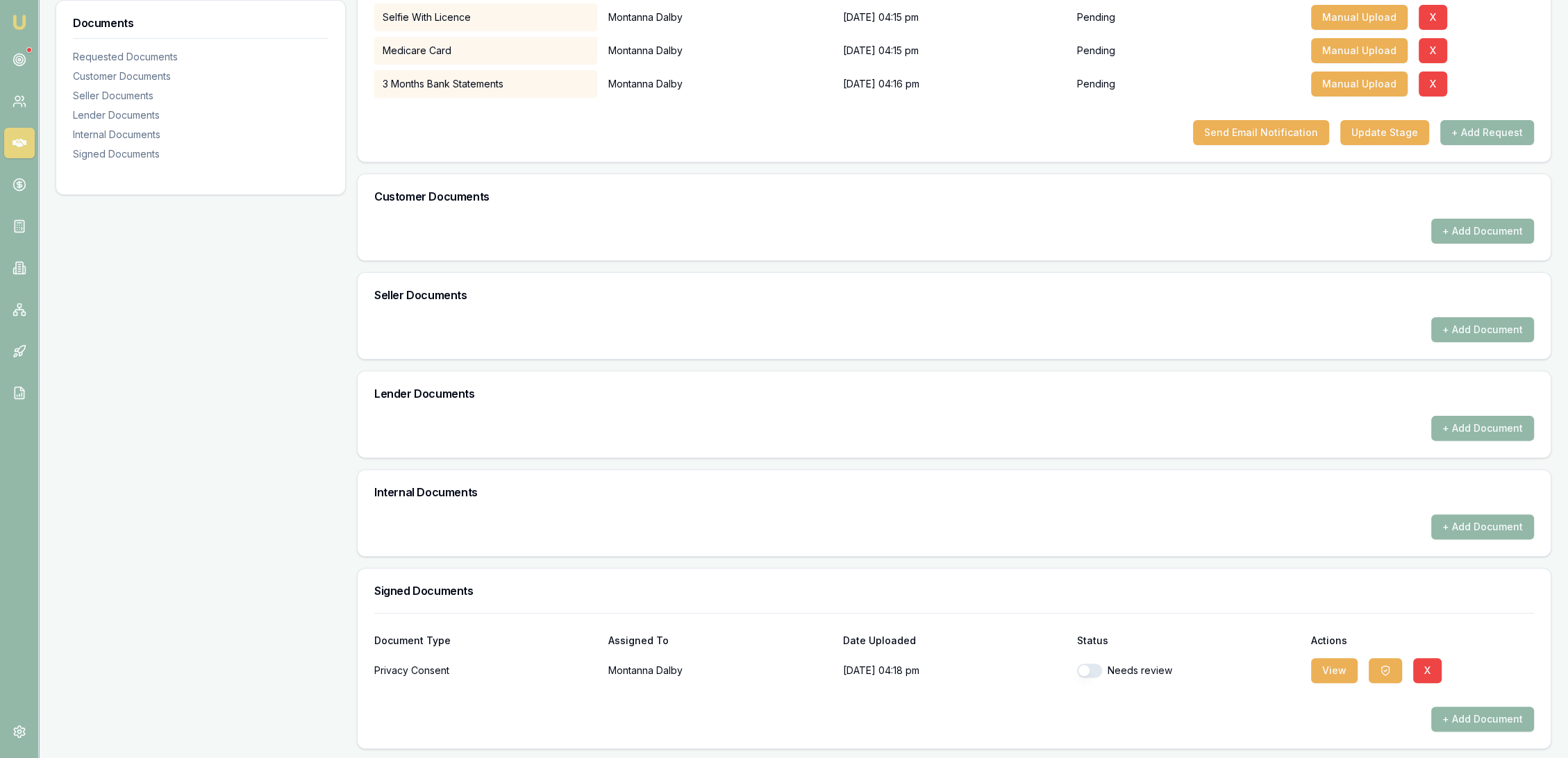
scroll to position [467, 0]
drag, startPoint x: 1088, startPoint y: 665, endPoint x: 1107, endPoint y: 659, distance: 19.9
click at [1089, 665] on button "button" at bounding box center [1089, 670] width 25 height 14
checkbox input "true"
click at [1328, 671] on button "View" at bounding box center [1334, 670] width 46 height 25
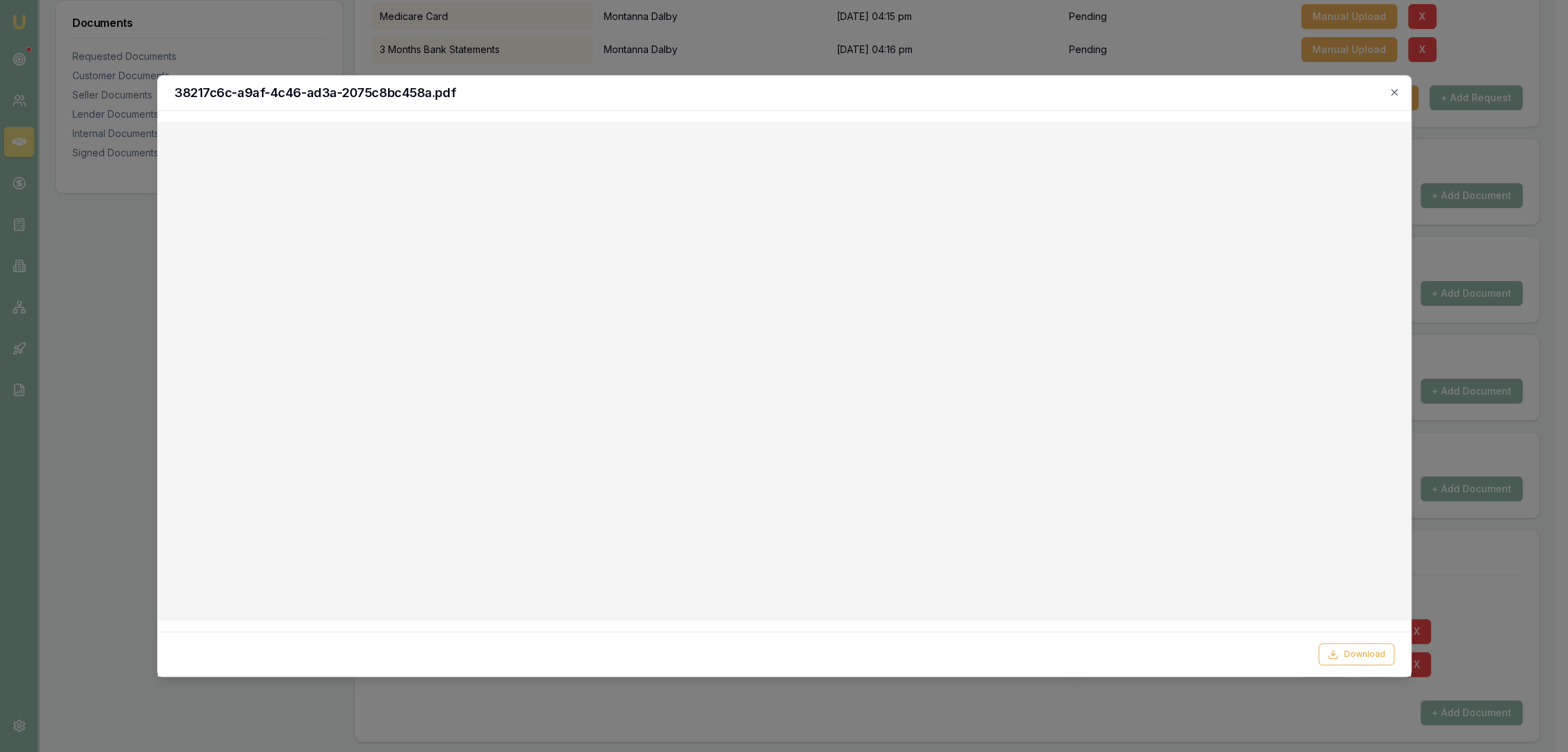
click at [1395, 87] on icon "button" at bounding box center [1395, 92] width 11 height 11
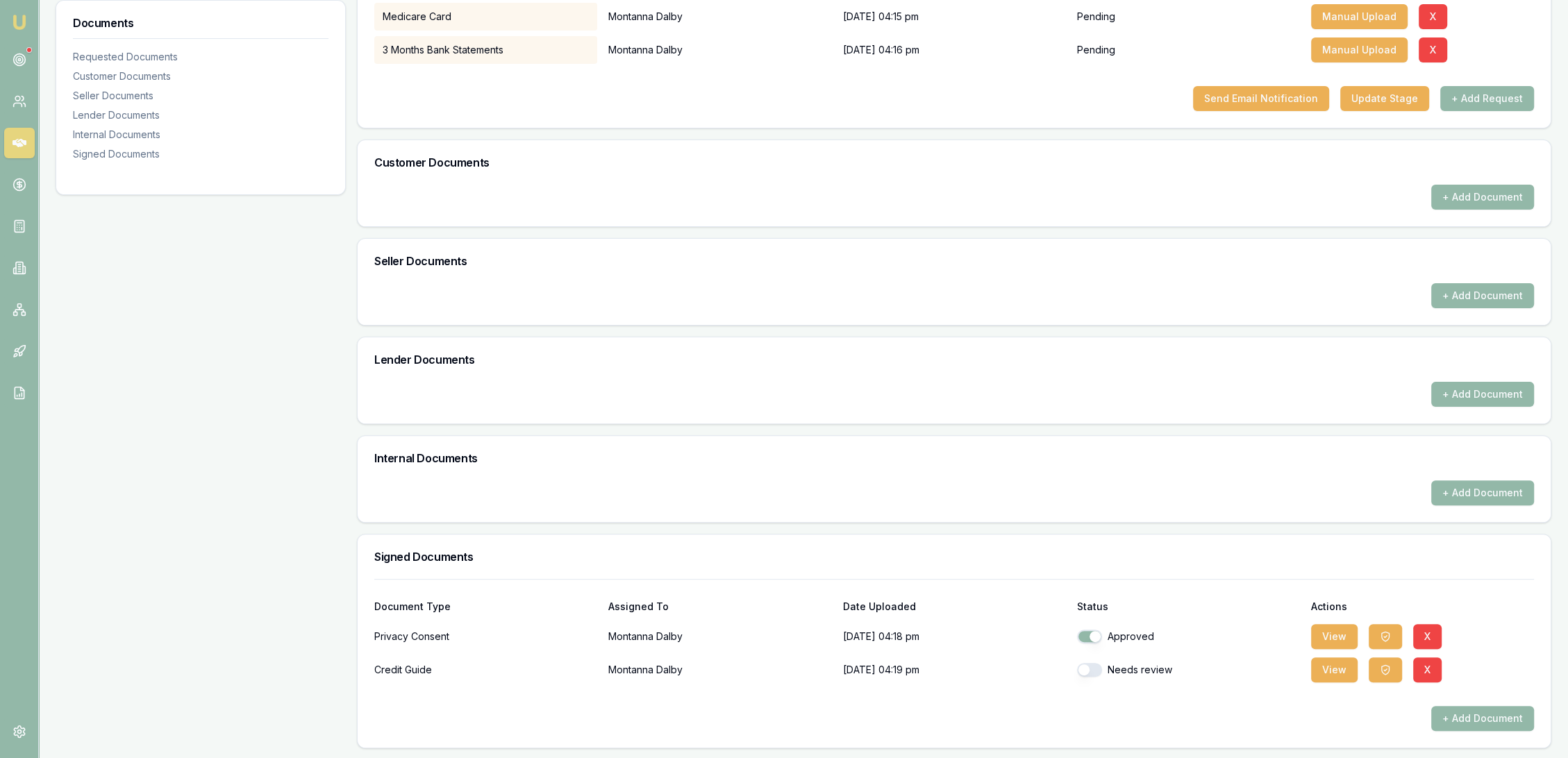
click at [1098, 672] on button "button" at bounding box center [1089, 670] width 25 height 14
checkbox input "true"
click at [1337, 665] on button "View" at bounding box center [1334, 670] width 46 height 25
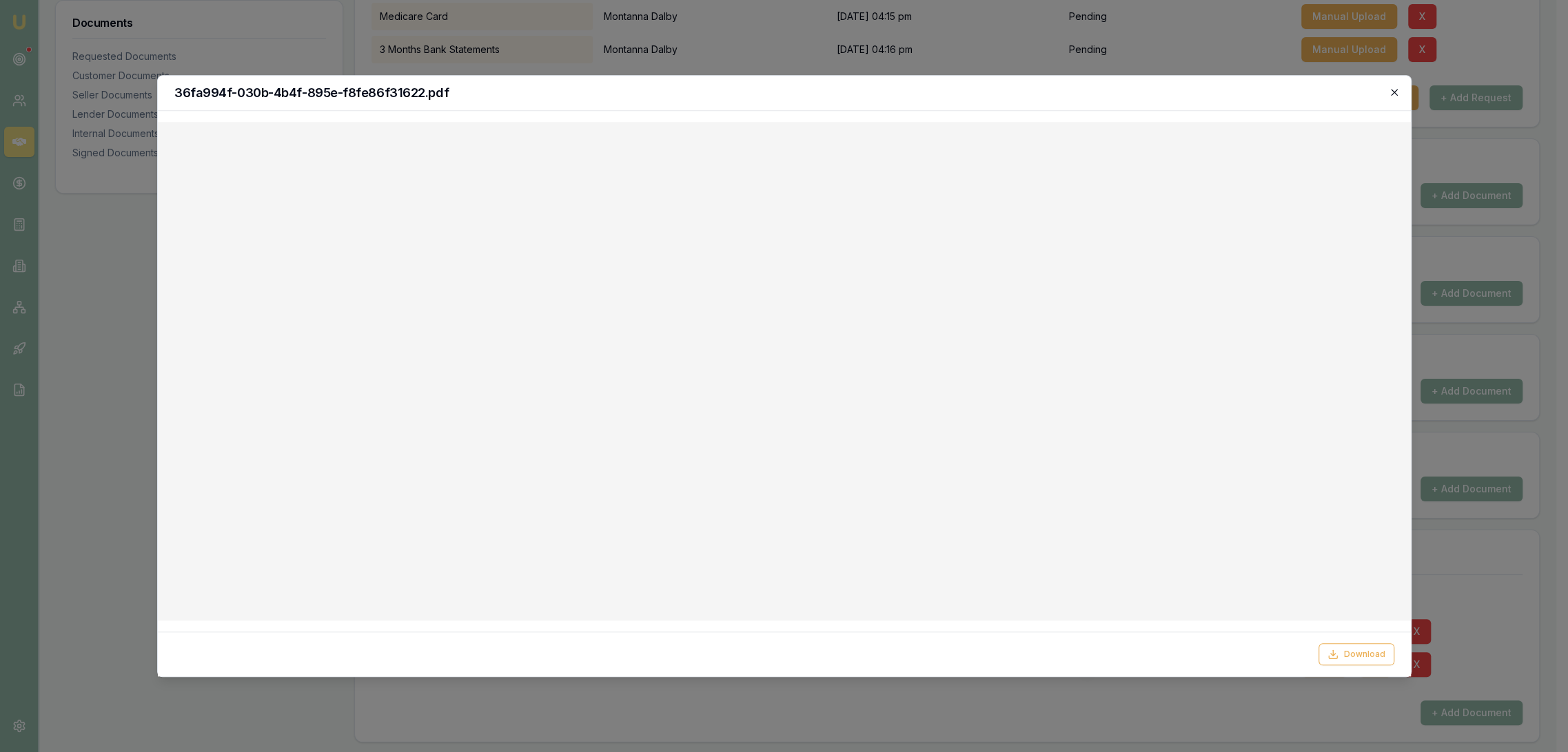
click at [1398, 89] on icon "button" at bounding box center [1395, 92] width 11 height 11
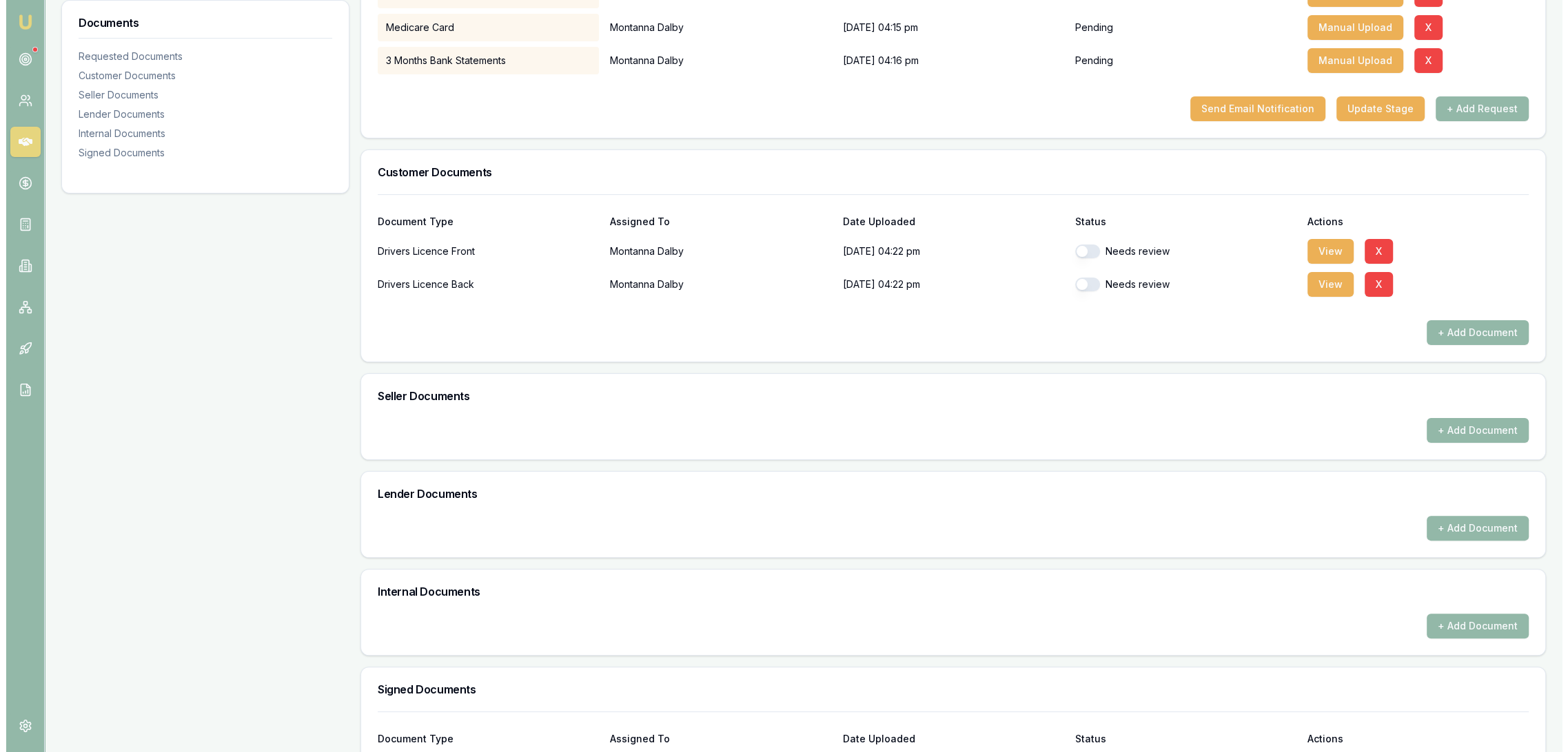
scroll to position [523, 0]
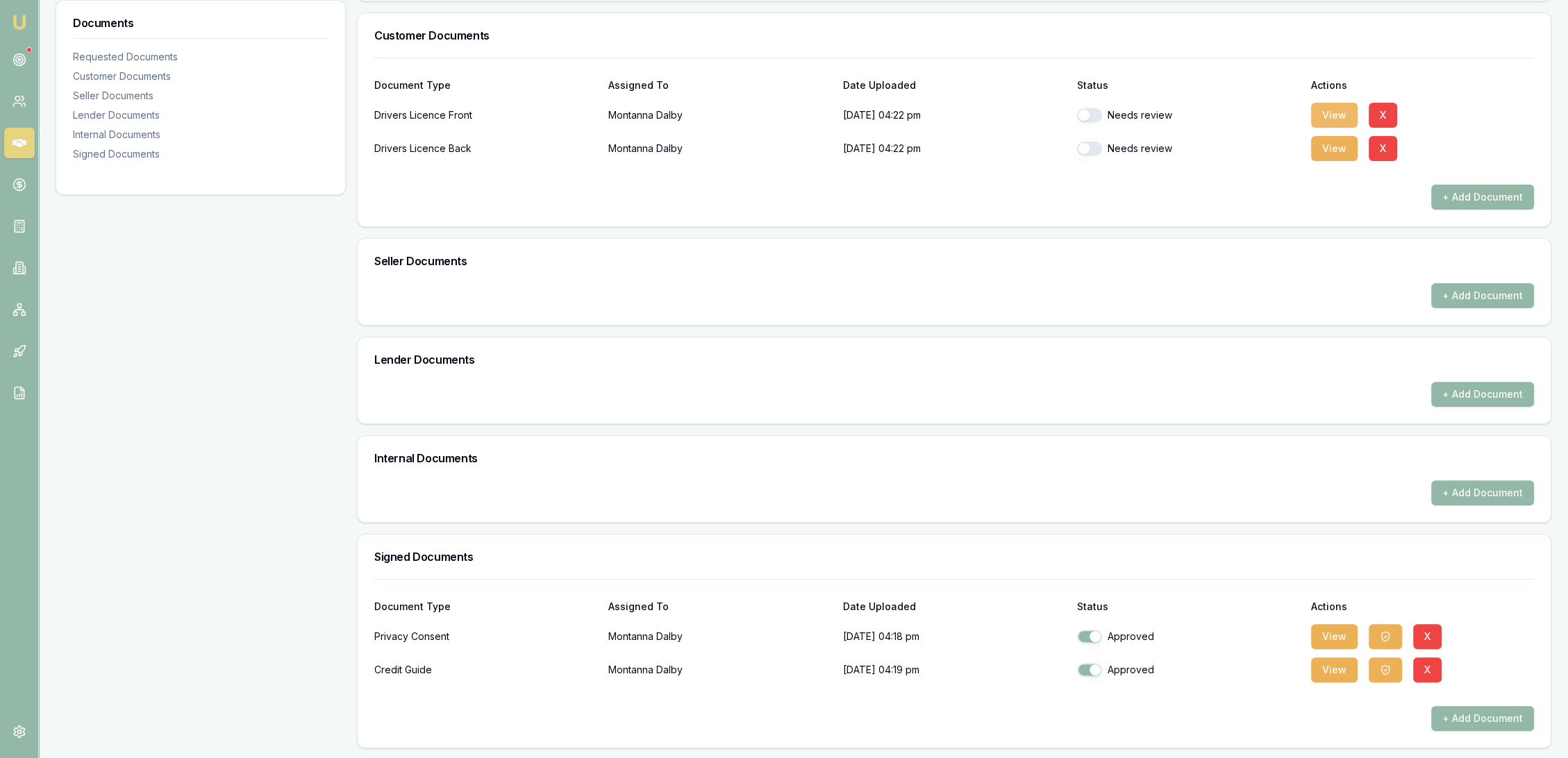
click at [1335, 116] on button "View" at bounding box center [1334, 115] width 46 height 25
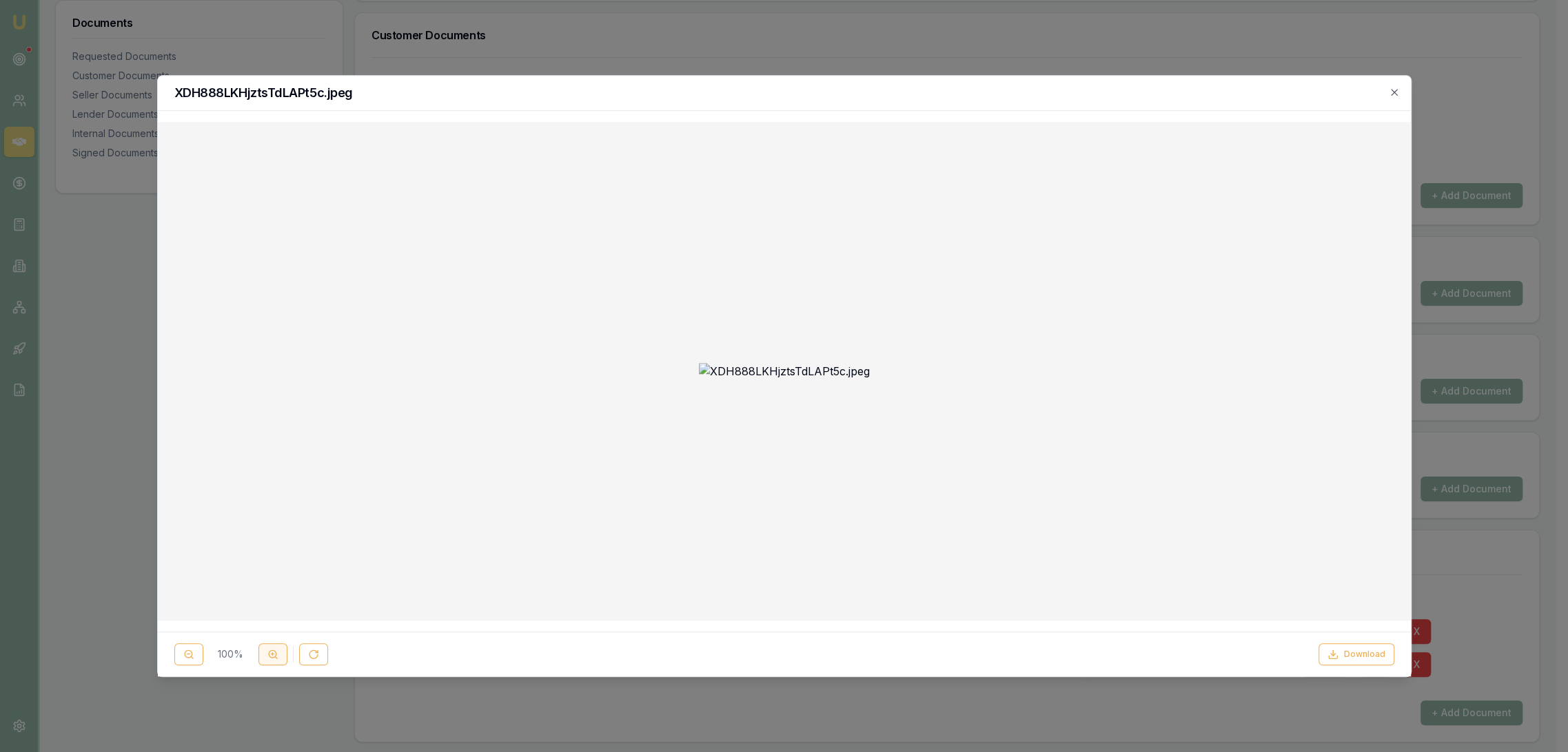
click at [275, 659] on line at bounding box center [276, 657] width 2 height 2
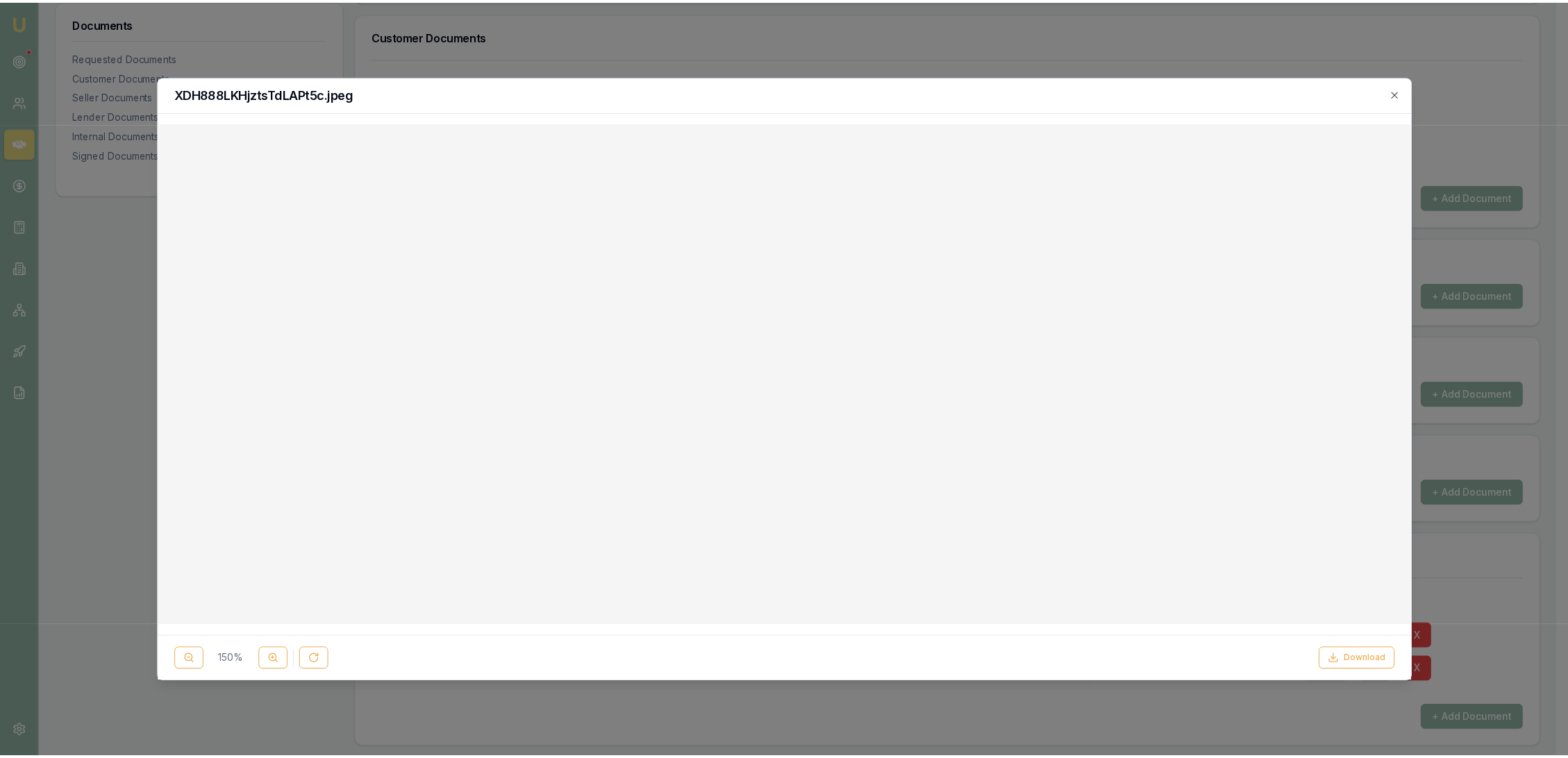
scroll to position [435, 0]
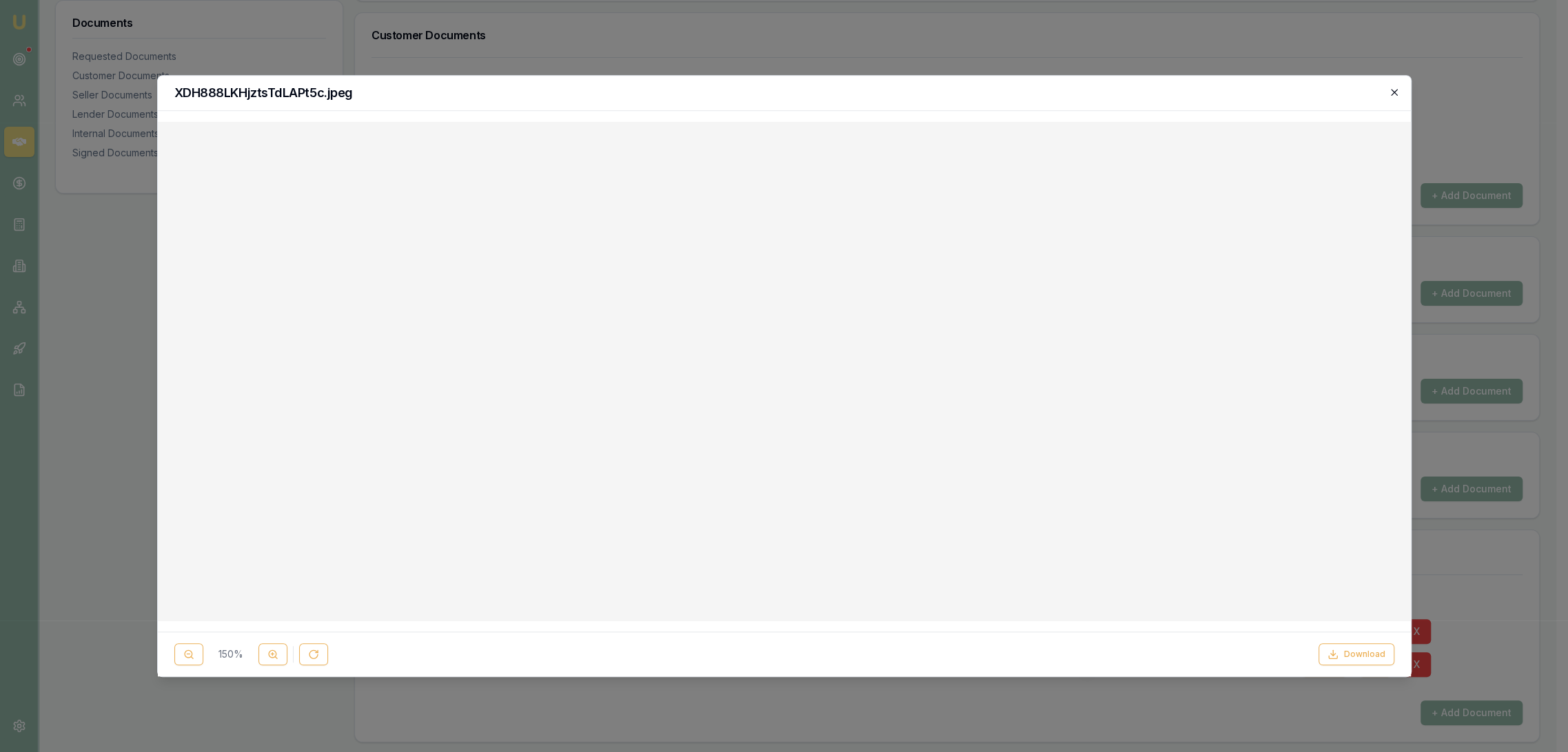
click at [1397, 91] on icon "button" at bounding box center [1395, 92] width 11 height 11
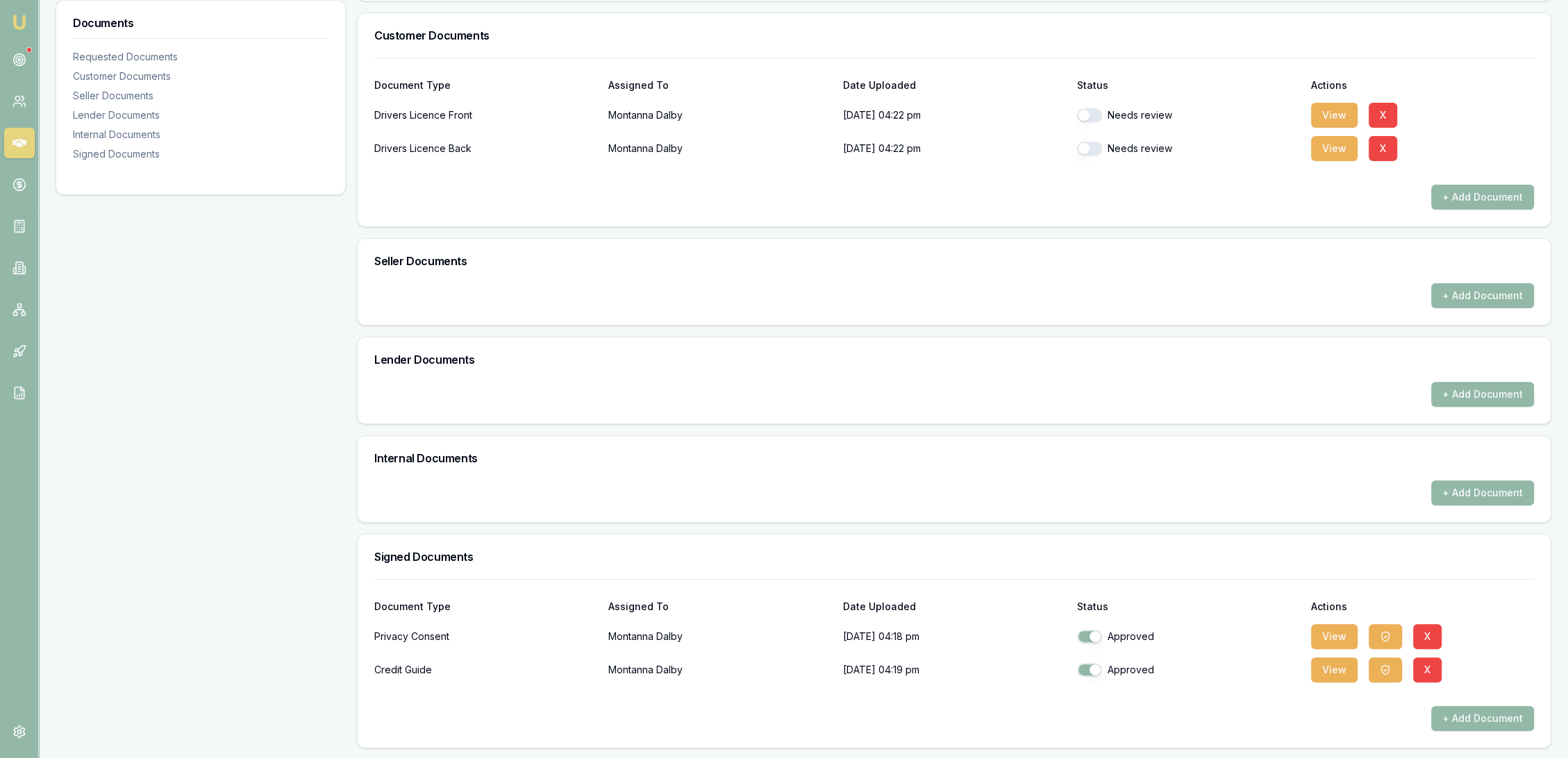
click at [1089, 113] on button "button" at bounding box center [1089, 115] width 25 height 14
checkbox input "true"
click at [1097, 150] on button "button" at bounding box center [1089, 148] width 25 height 14
checkbox input "true"
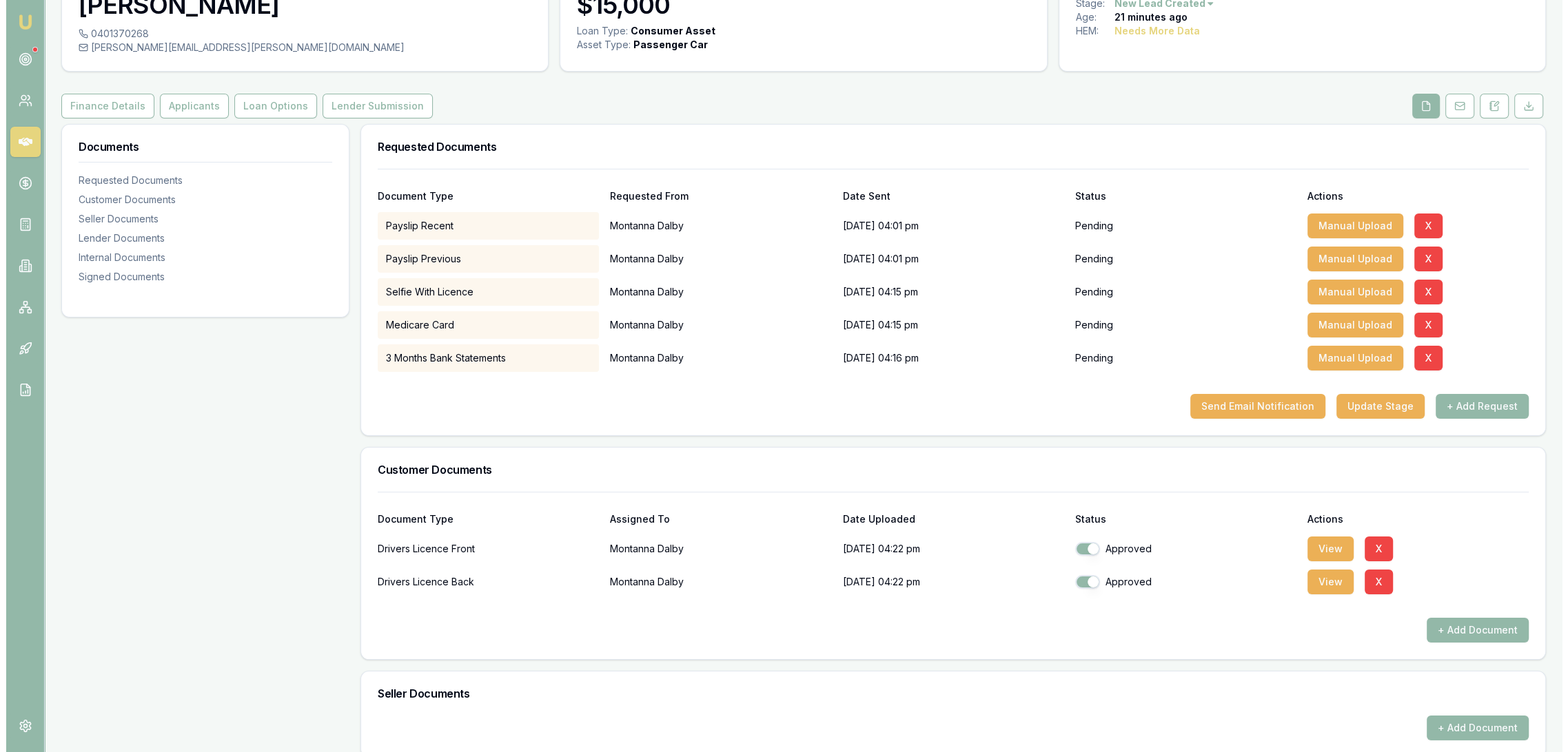
scroll to position [63, 0]
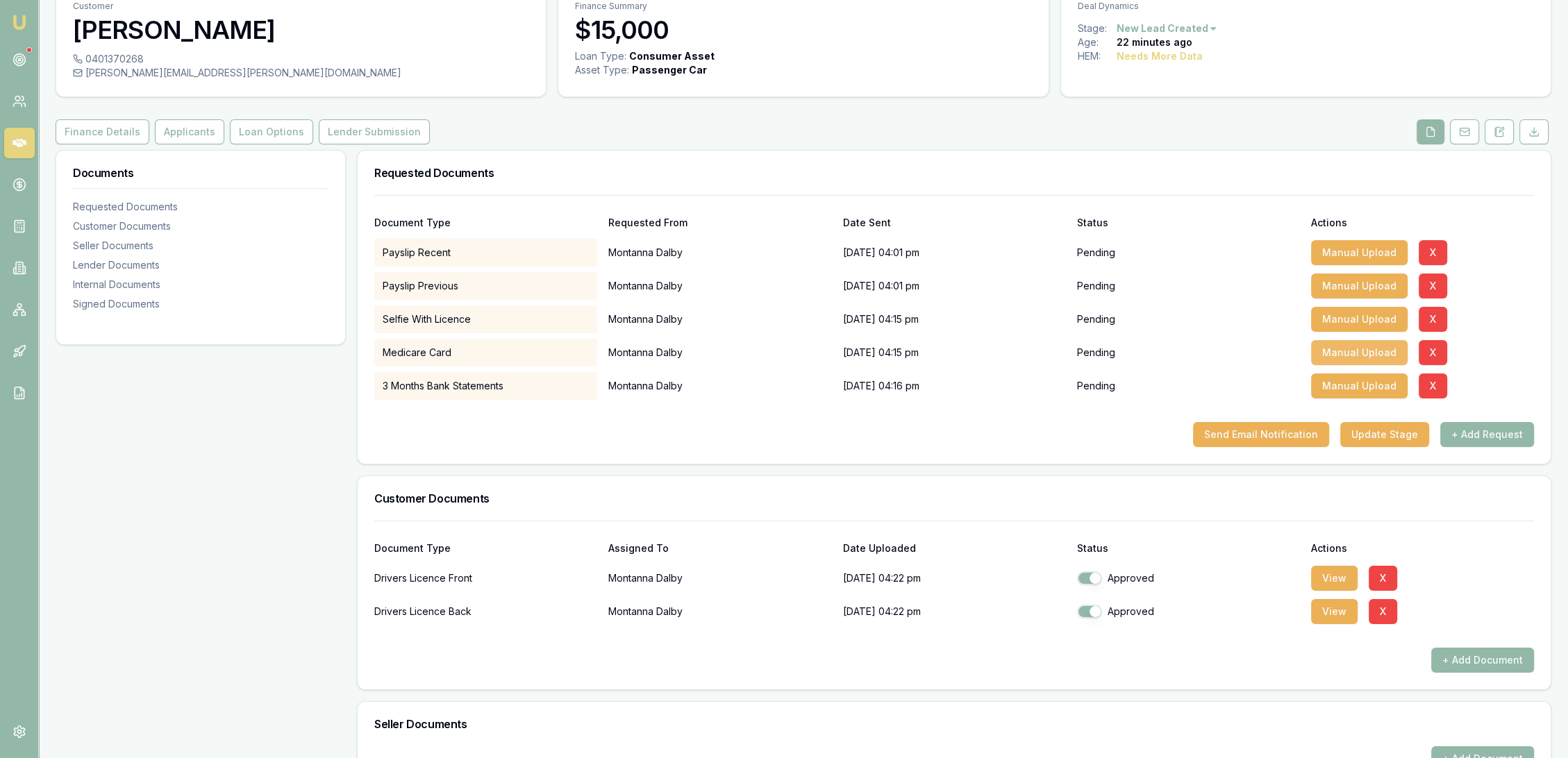
click at [1371, 345] on button "Manual Upload" at bounding box center [1360, 352] width 96 height 25
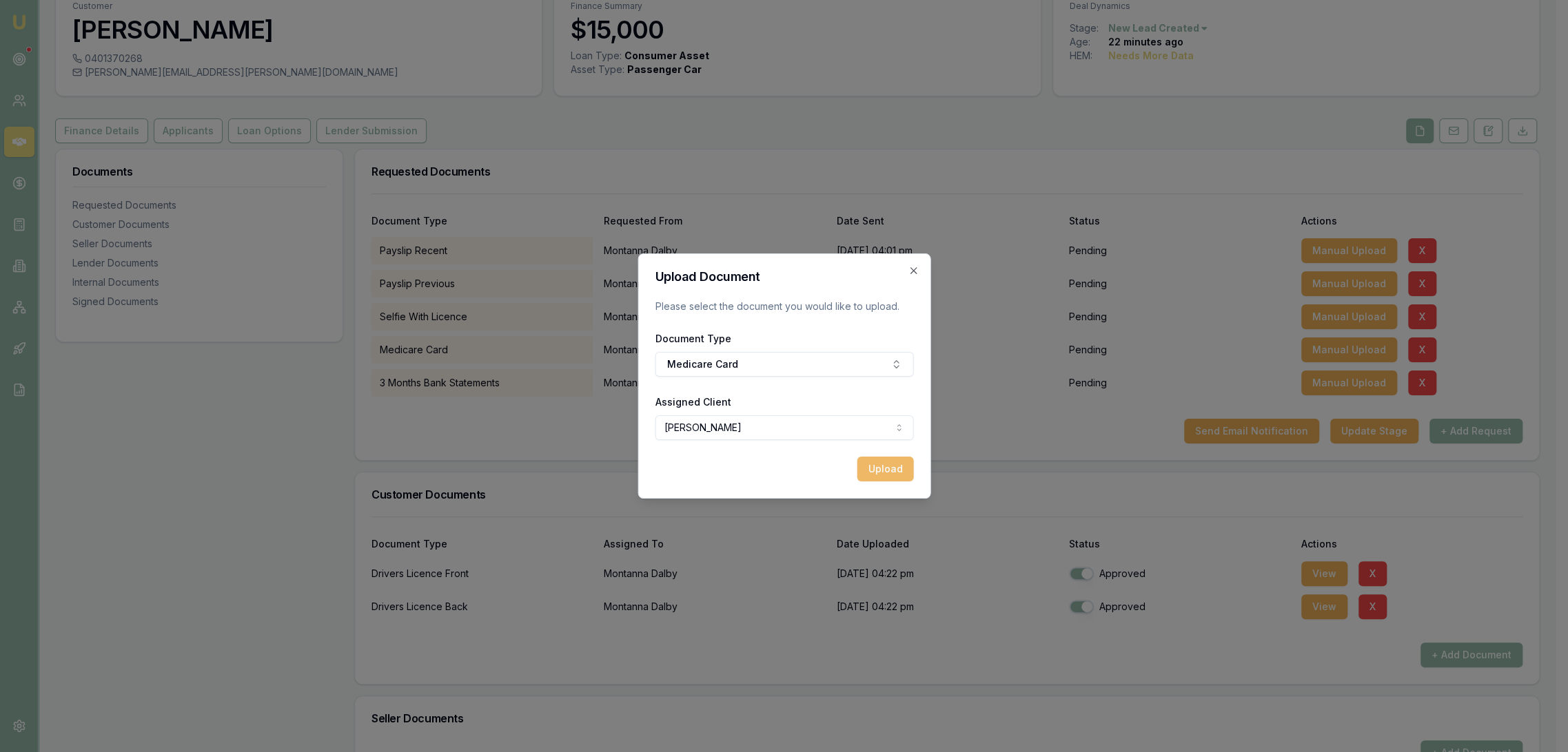
click at [889, 462] on button "Upload" at bounding box center [885, 469] width 57 height 24
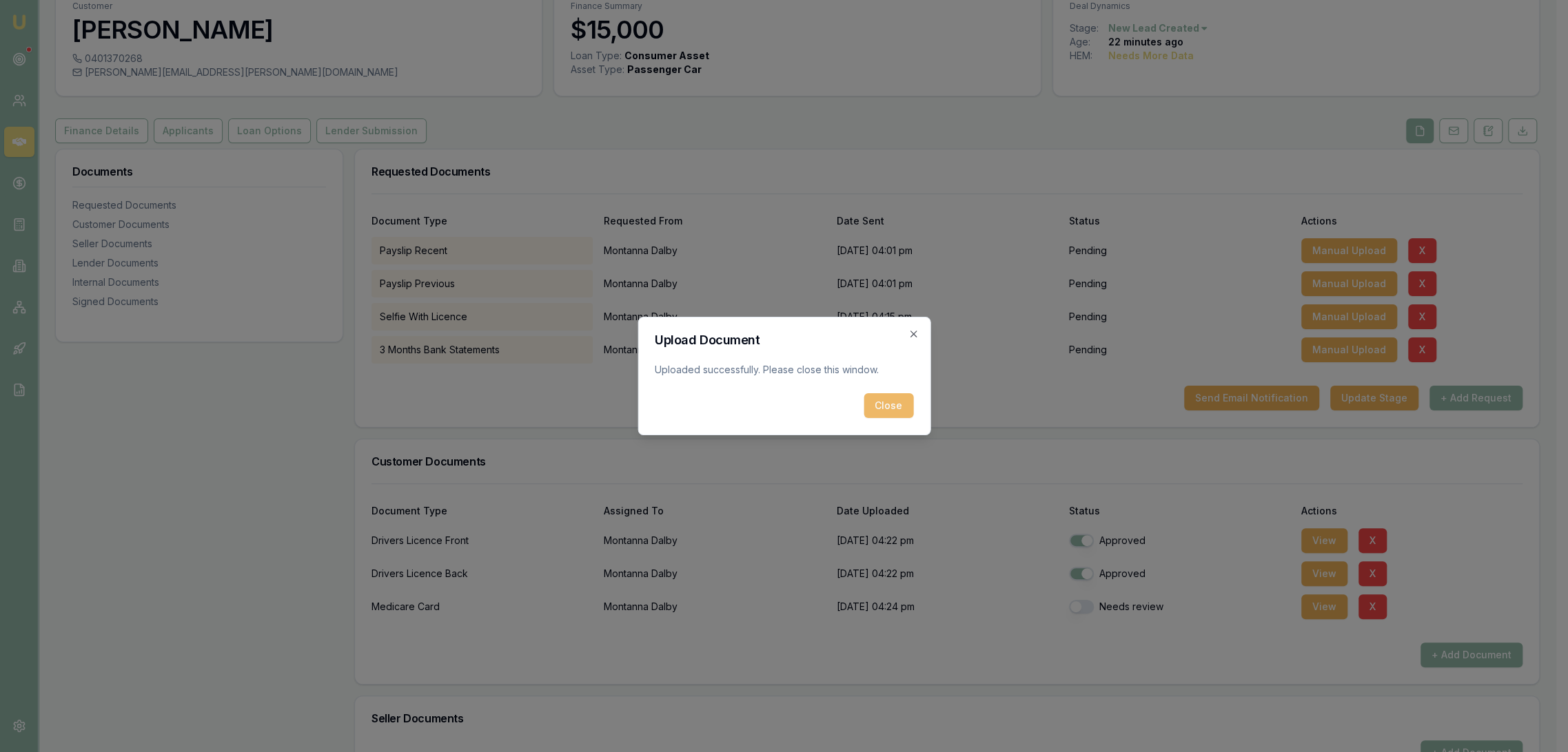
click at [894, 405] on button "Close" at bounding box center [888, 405] width 50 height 24
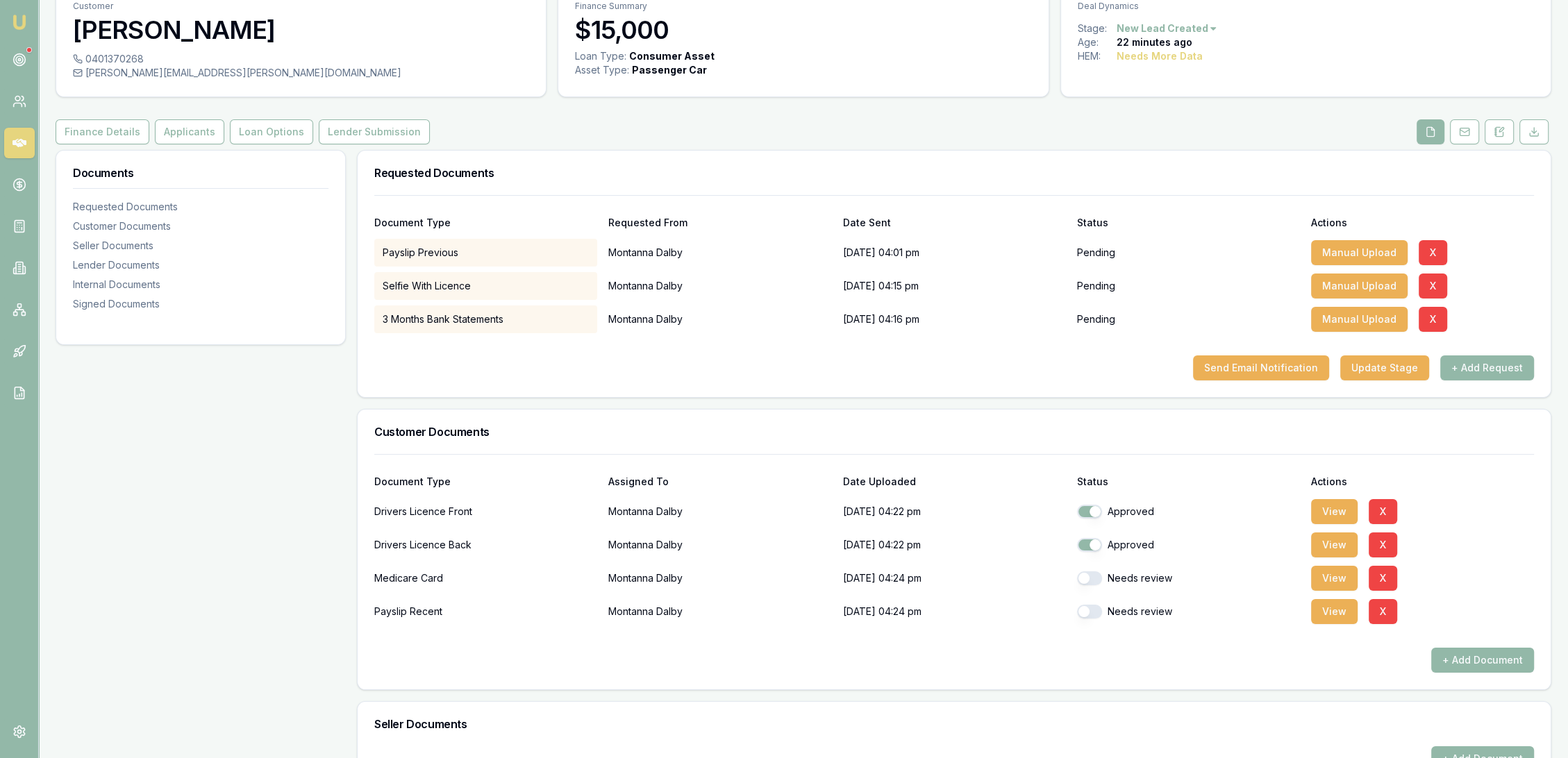
click at [1098, 578] on button "button" at bounding box center [1089, 578] width 25 height 14
checkbox input "true"
click at [1096, 614] on button "button" at bounding box center [1089, 611] width 25 height 14
checkbox input "true"
click at [1331, 614] on button "View" at bounding box center [1334, 611] width 46 height 25
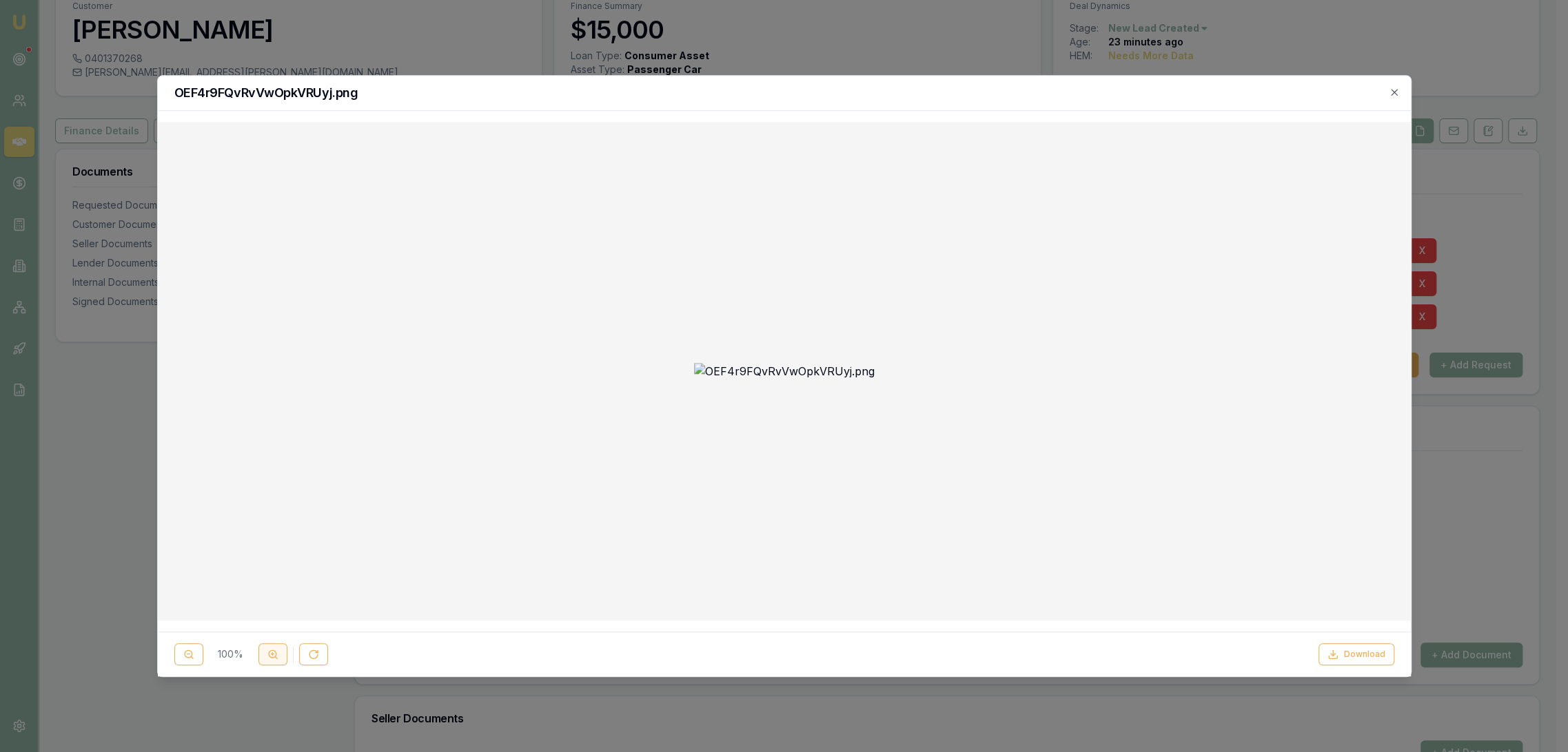
click at [268, 646] on button at bounding box center [273, 655] width 29 height 22
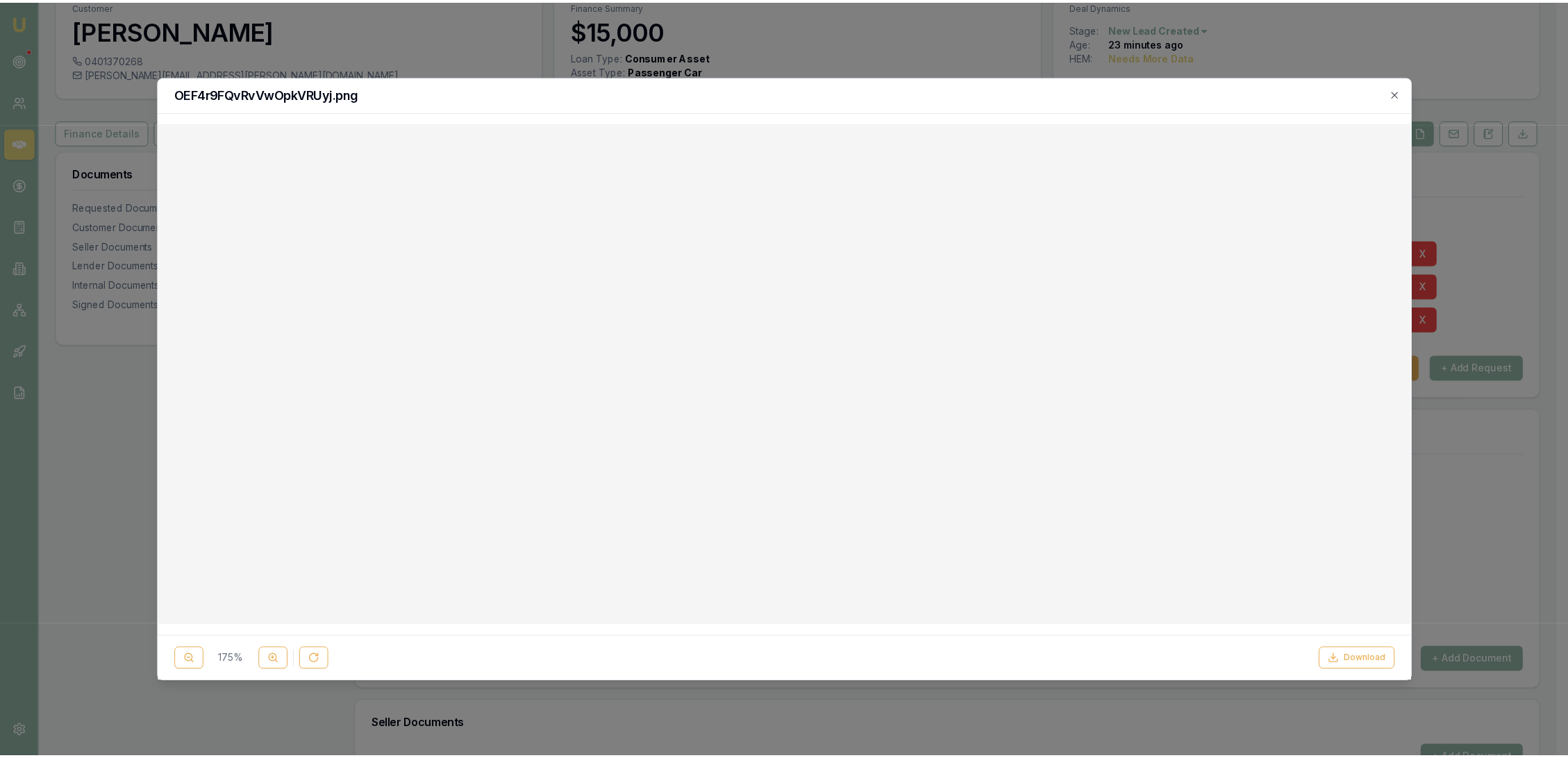
scroll to position [386, 0]
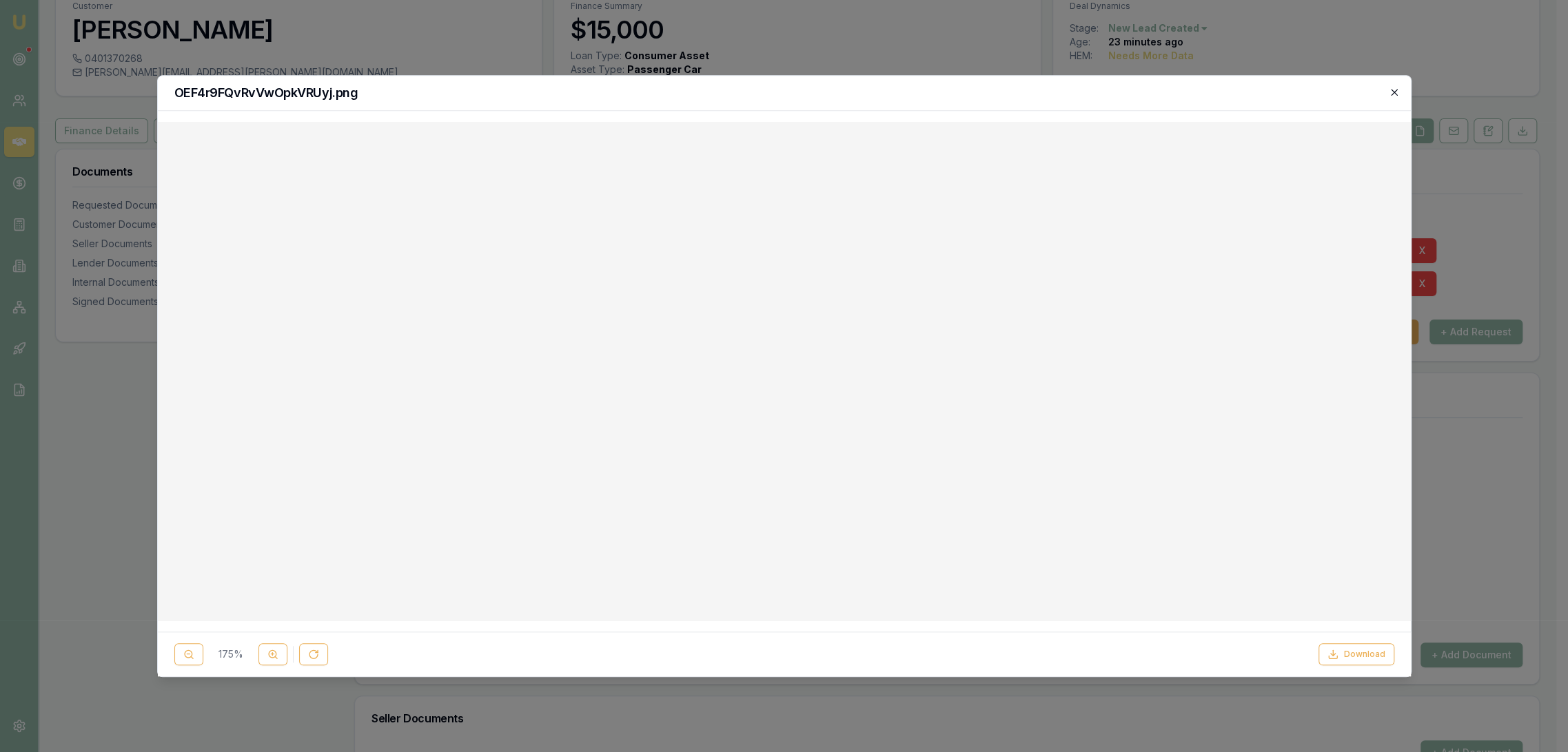
click at [1395, 94] on icon "button" at bounding box center [1395, 92] width 11 height 11
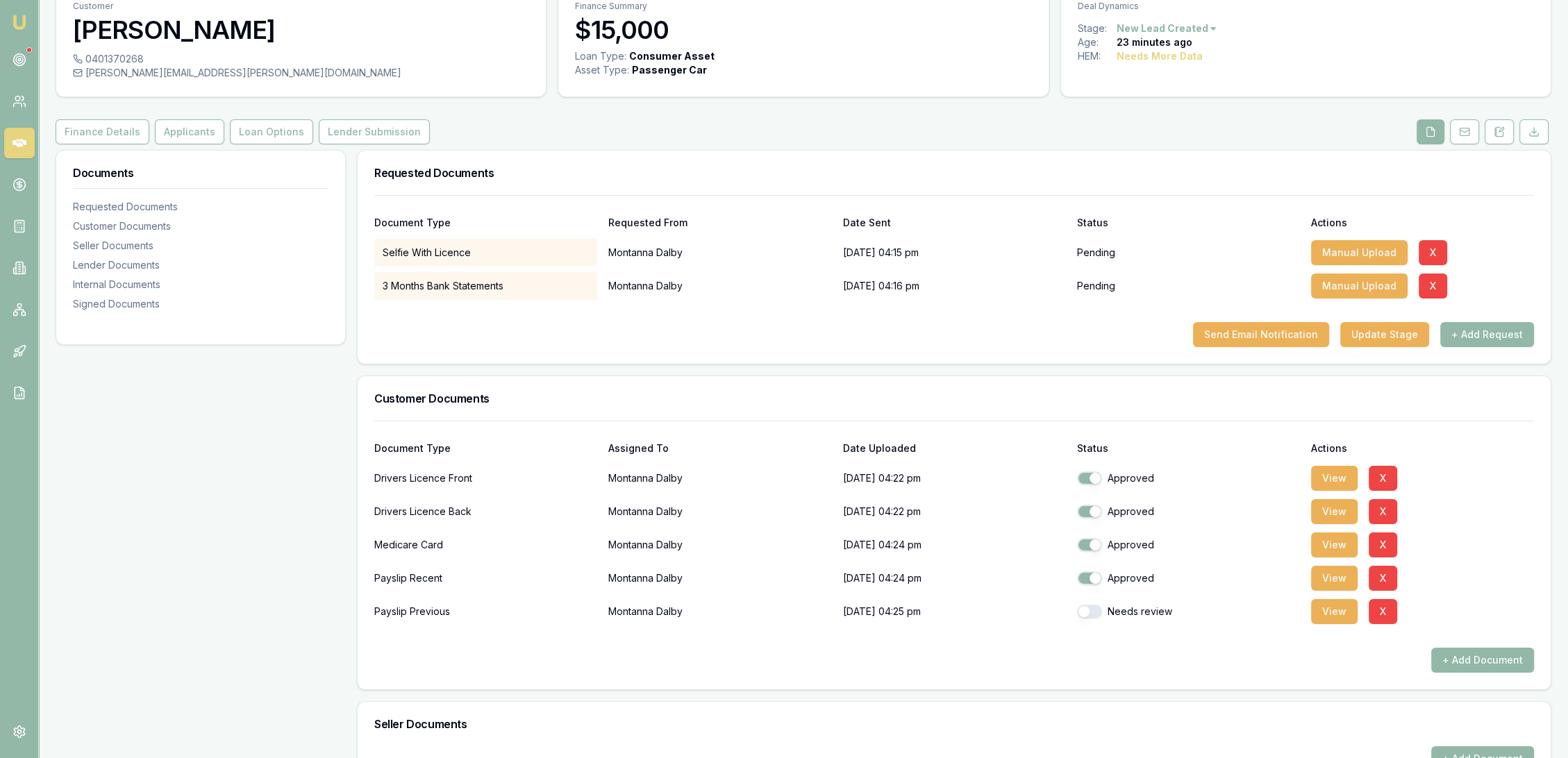
click at [1089, 611] on button "button" at bounding box center [1089, 611] width 25 height 14
checkbox input "true"
click at [1342, 607] on button "View" at bounding box center [1334, 611] width 46 height 25
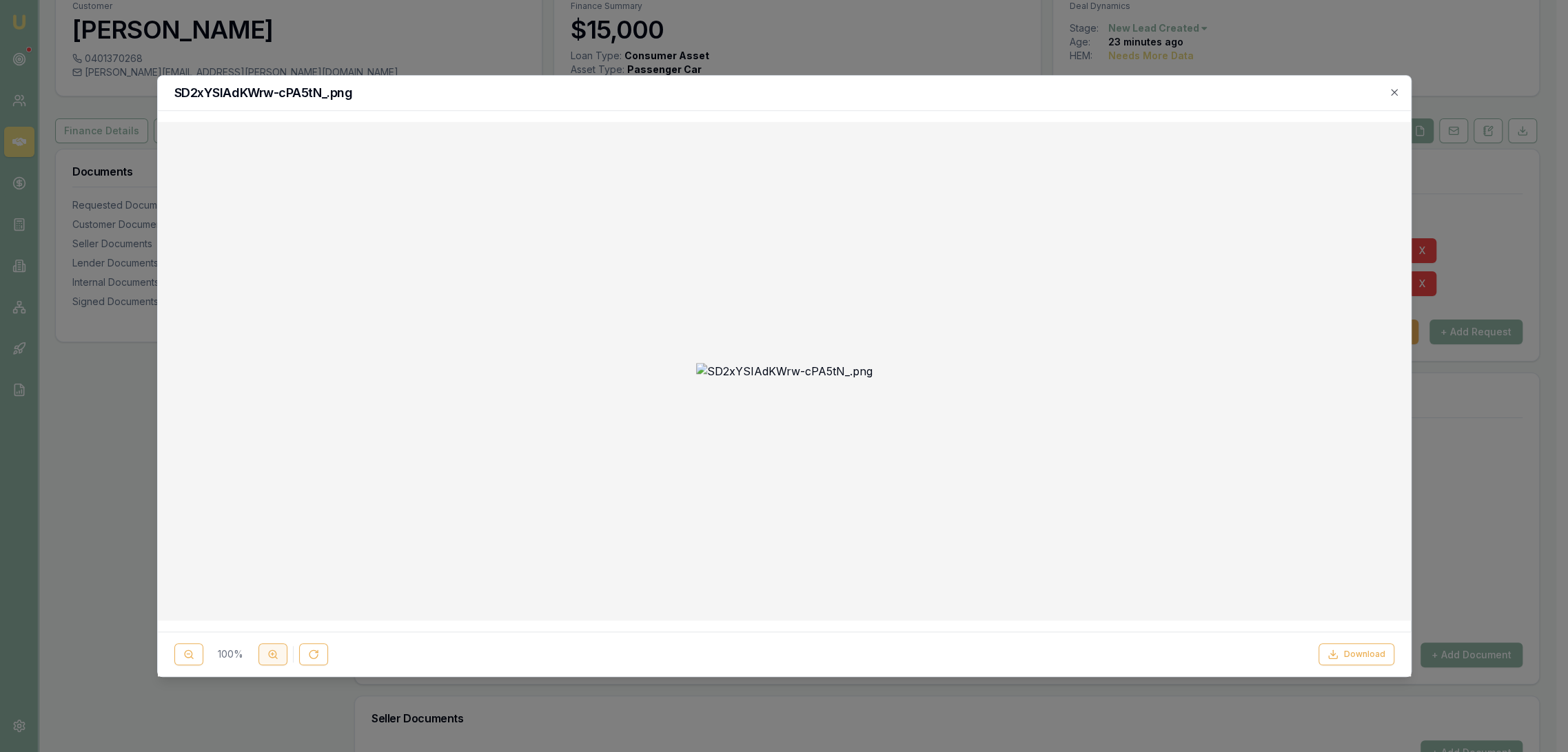
click at [277, 655] on icon at bounding box center [273, 655] width 11 height 11
click at [1395, 91] on icon "button" at bounding box center [1394, 91] width 6 height 6
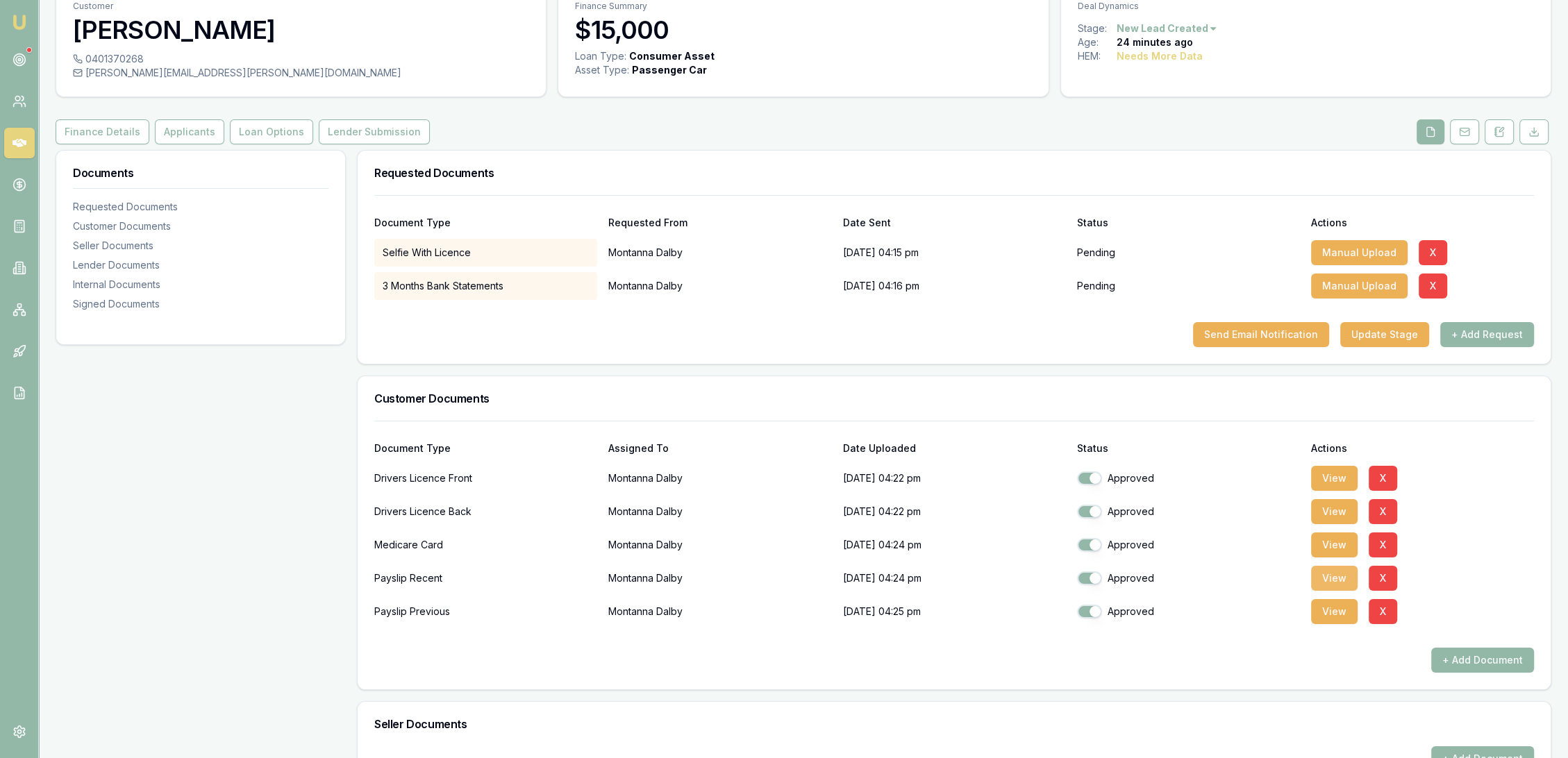
click at [1329, 579] on button "View" at bounding box center [1334, 578] width 46 height 25
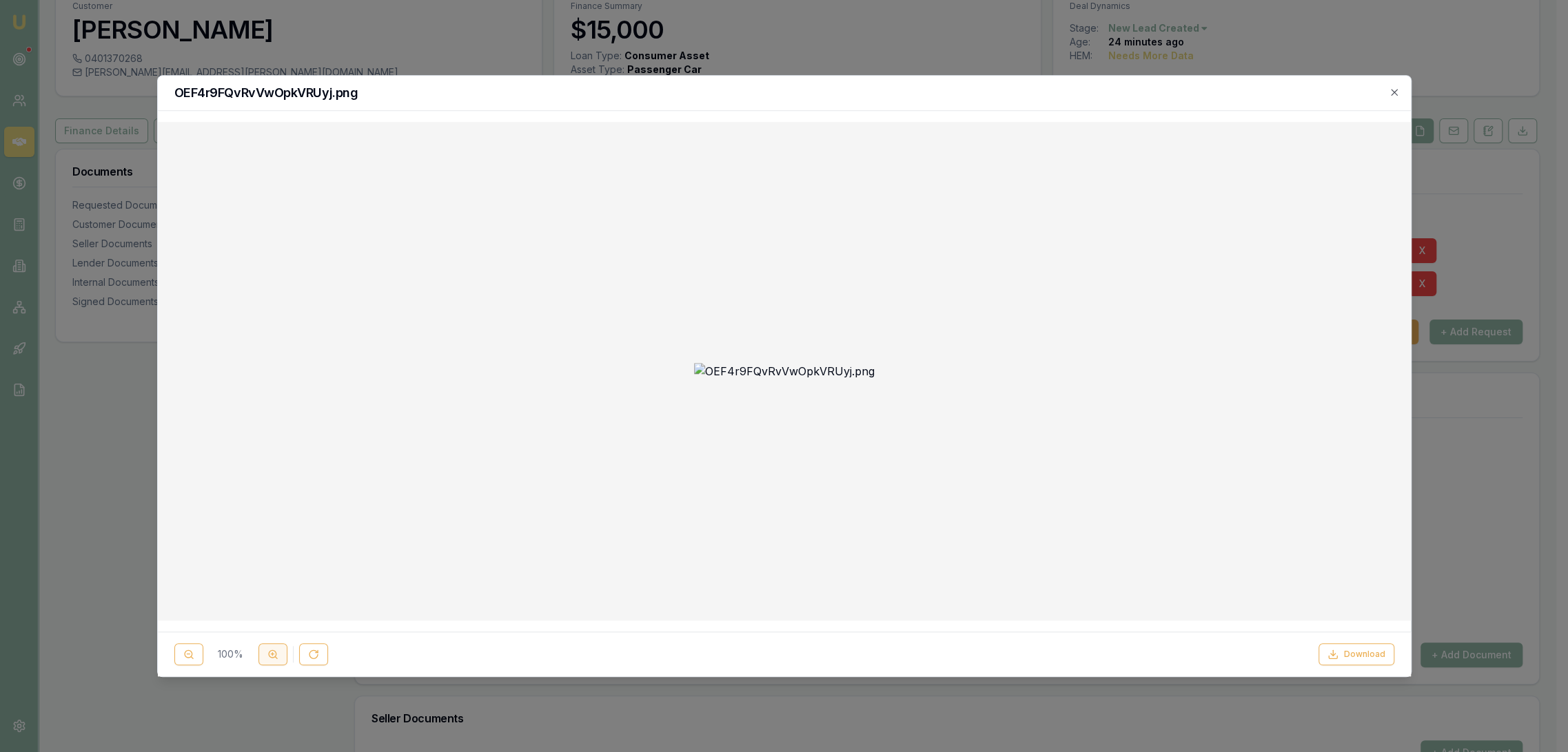
click at [264, 656] on button at bounding box center [273, 655] width 29 height 22
click at [1395, 94] on icon "button" at bounding box center [1394, 91] width 6 height 6
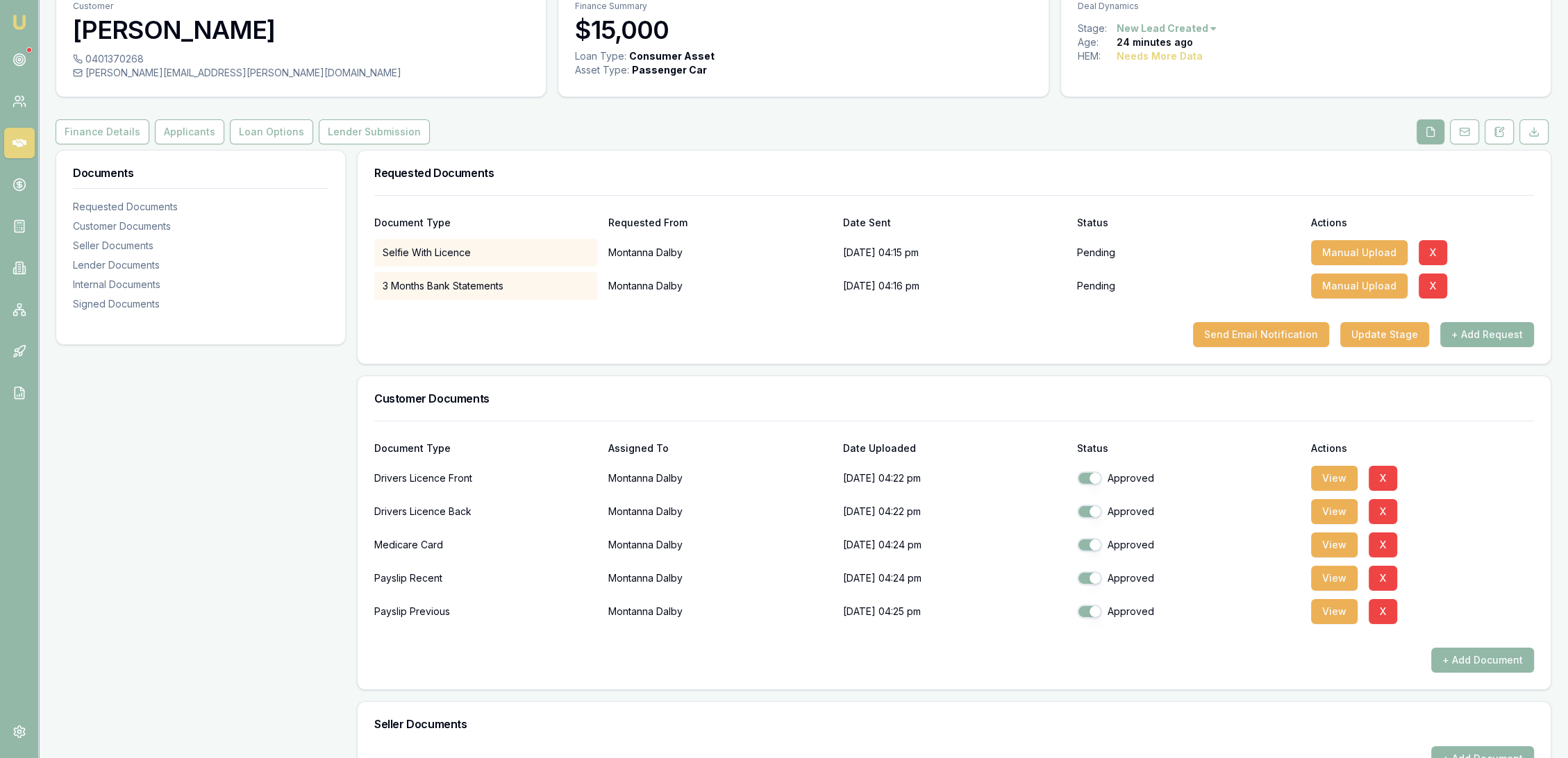
click at [1482, 329] on button "+ Add Request" at bounding box center [1487, 334] width 94 height 25
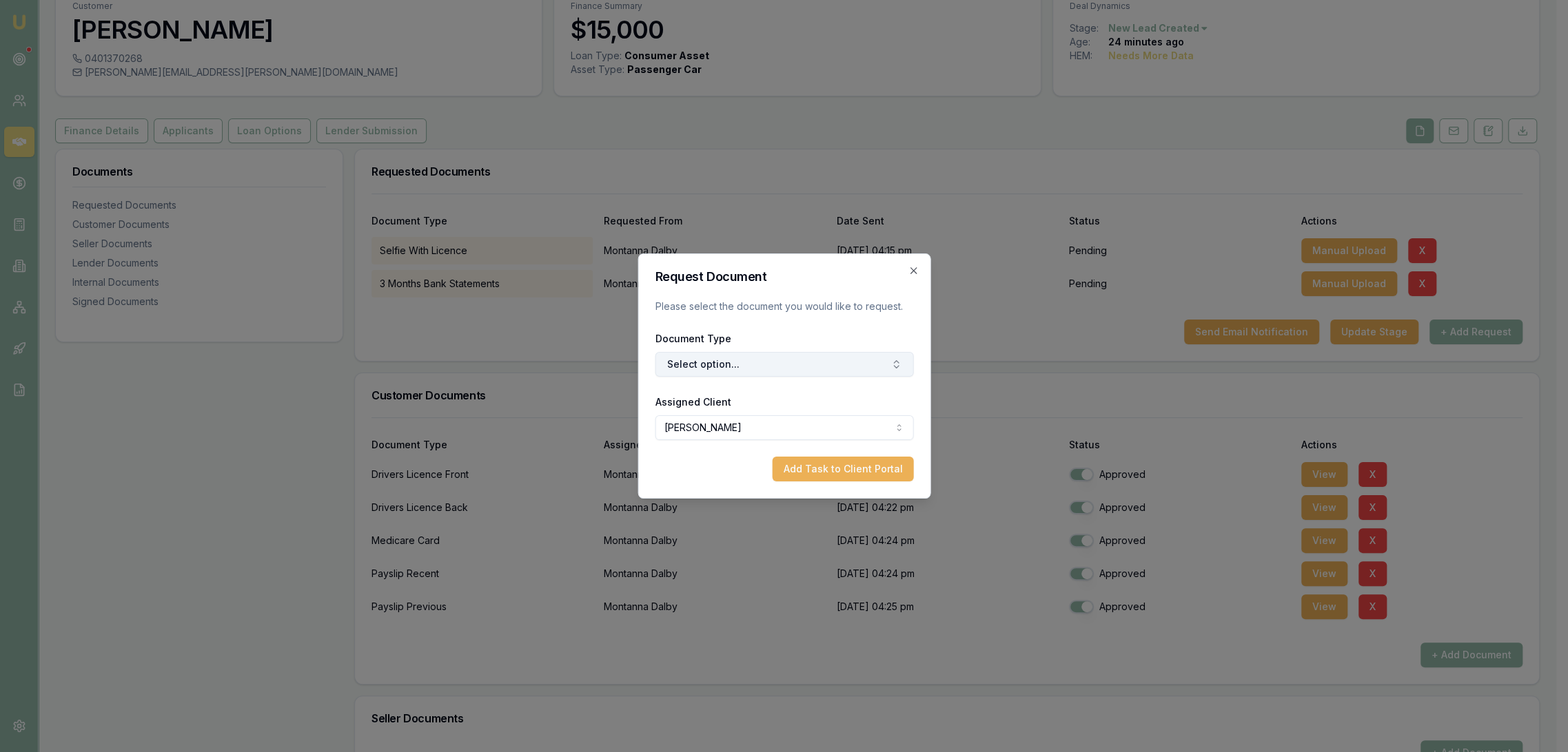
click at [743, 368] on button "Select option..." at bounding box center [784, 364] width 258 height 24
type input "OTHER"
click at [787, 413] on div "Other Customer Document" at bounding box center [790, 422] width 173 height 22
drag, startPoint x: 830, startPoint y: 478, endPoint x: 823, endPoint y: 482, distance: 8.1
click at [831, 478] on button "Add Task to Client Portal" at bounding box center [843, 469] width 141 height 24
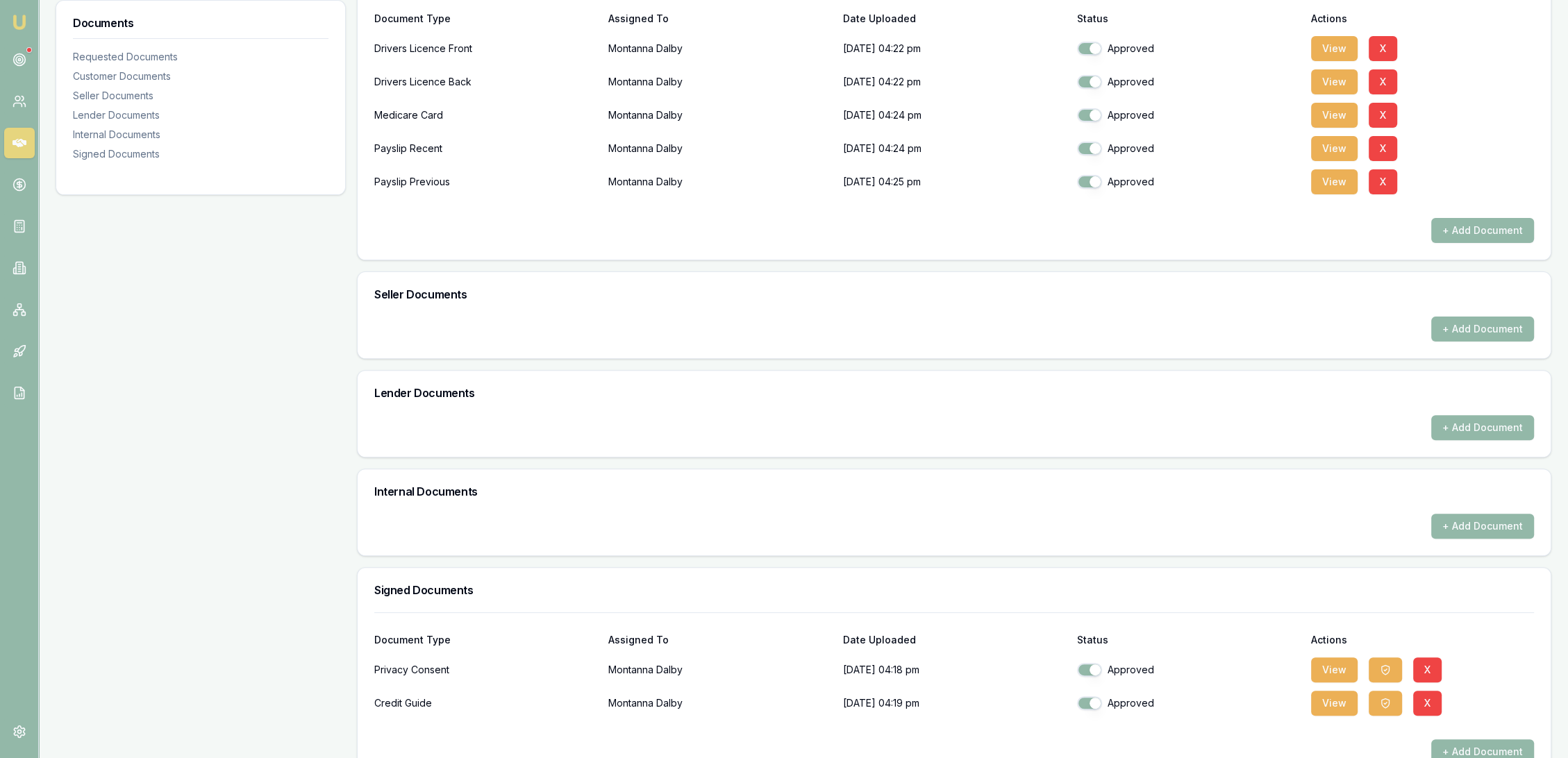
scroll to position [218, 0]
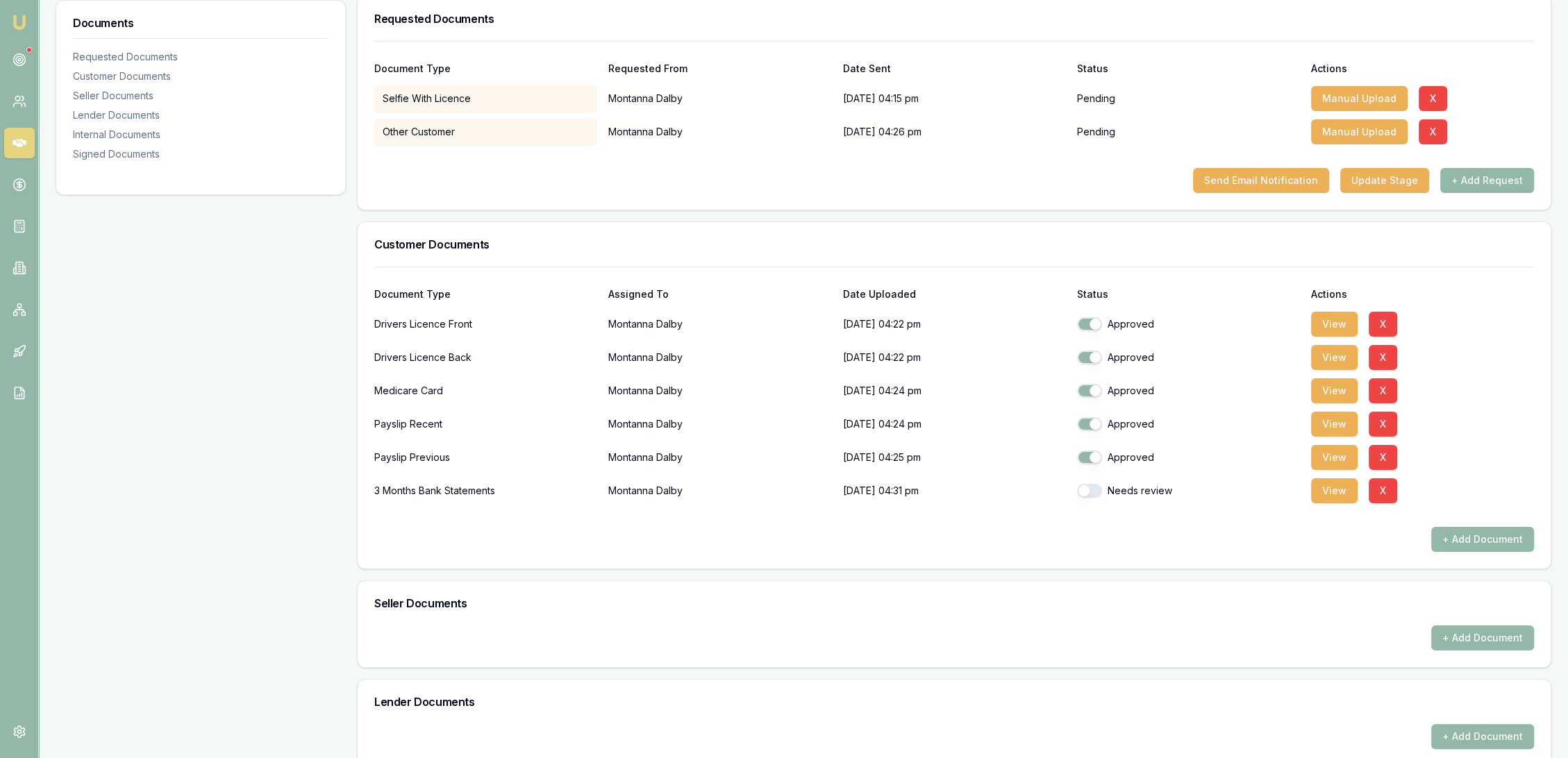
click at [1092, 488] on button "button" at bounding box center [1089, 490] width 25 height 14
checkbox input "true"
click at [1339, 489] on button "View" at bounding box center [1334, 490] width 46 height 25
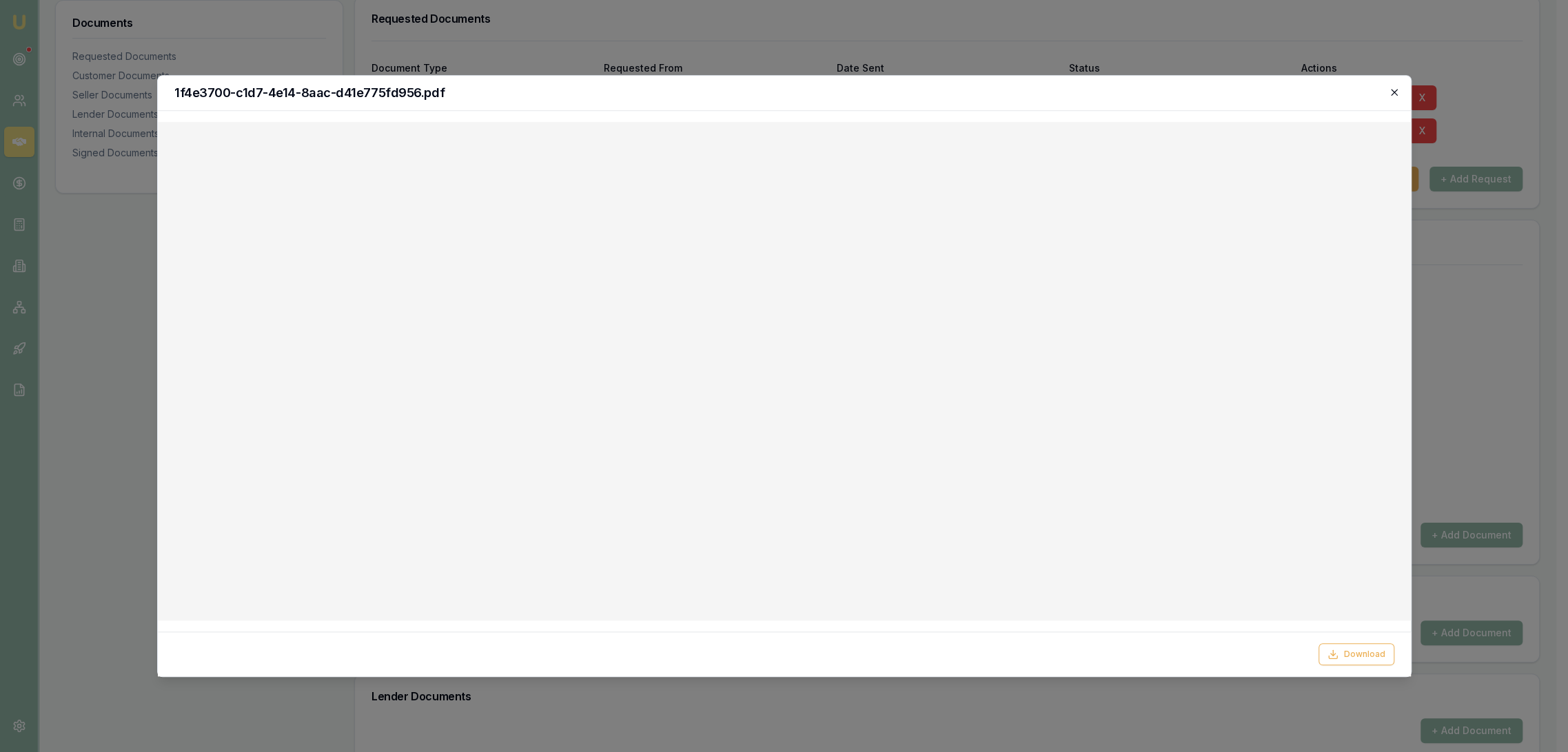
click at [1399, 92] on icon "button" at bounding box center [1395, 92] width 11 height 11
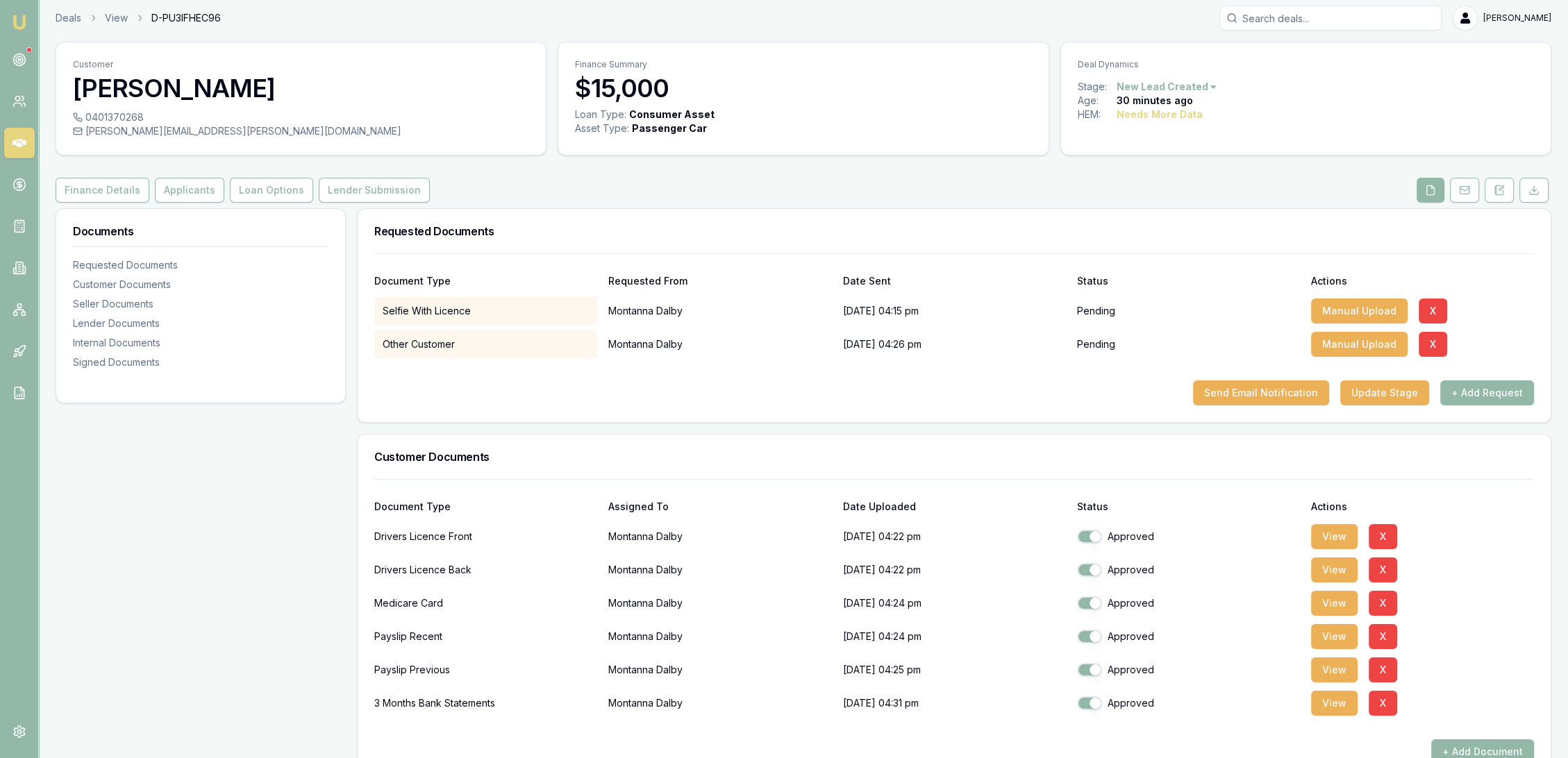
scroll to position [0, 0]
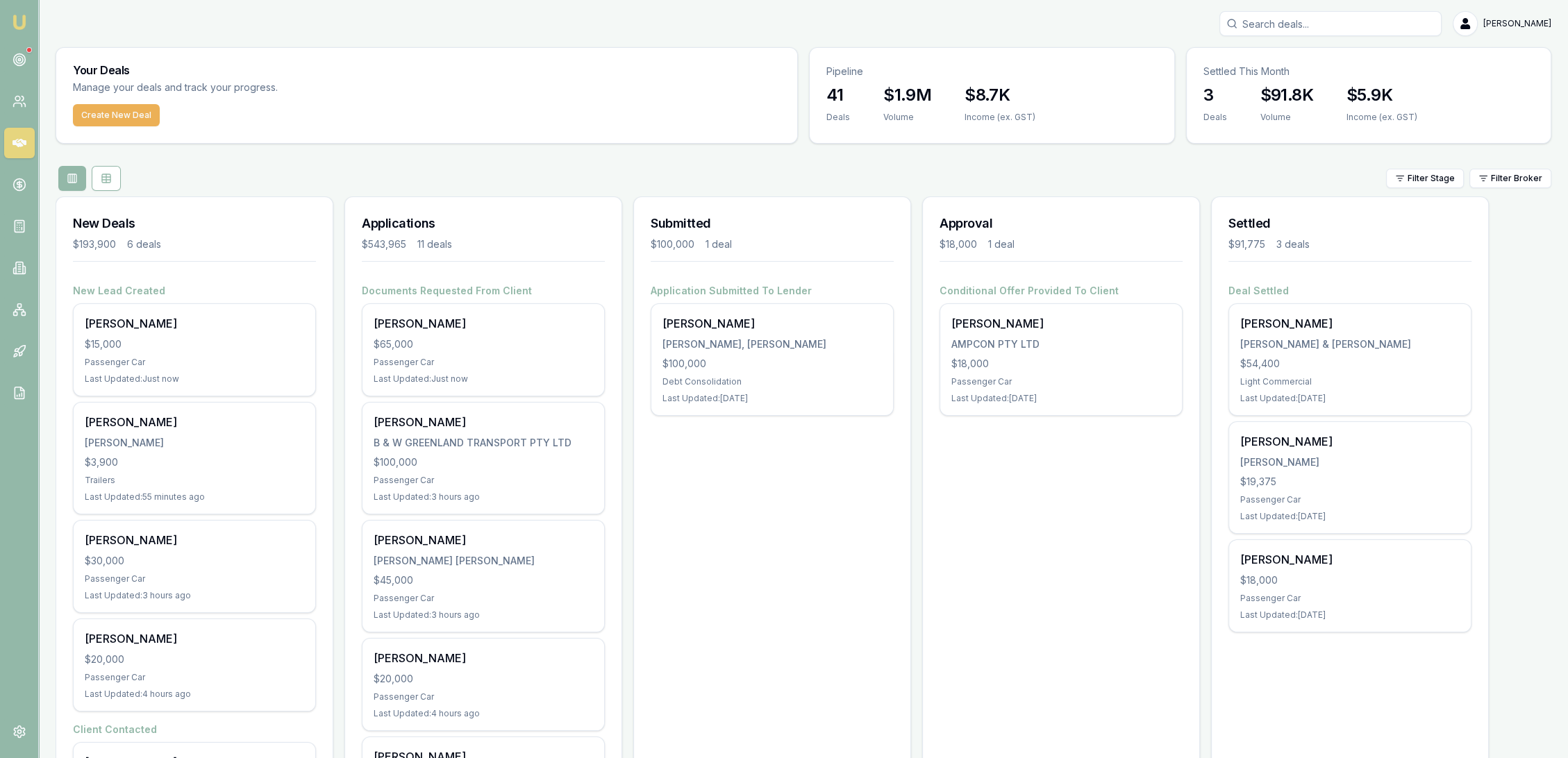
click at [1351, 25] on input "Search deals" at bounding box center [1330, 23] width 222 height 25
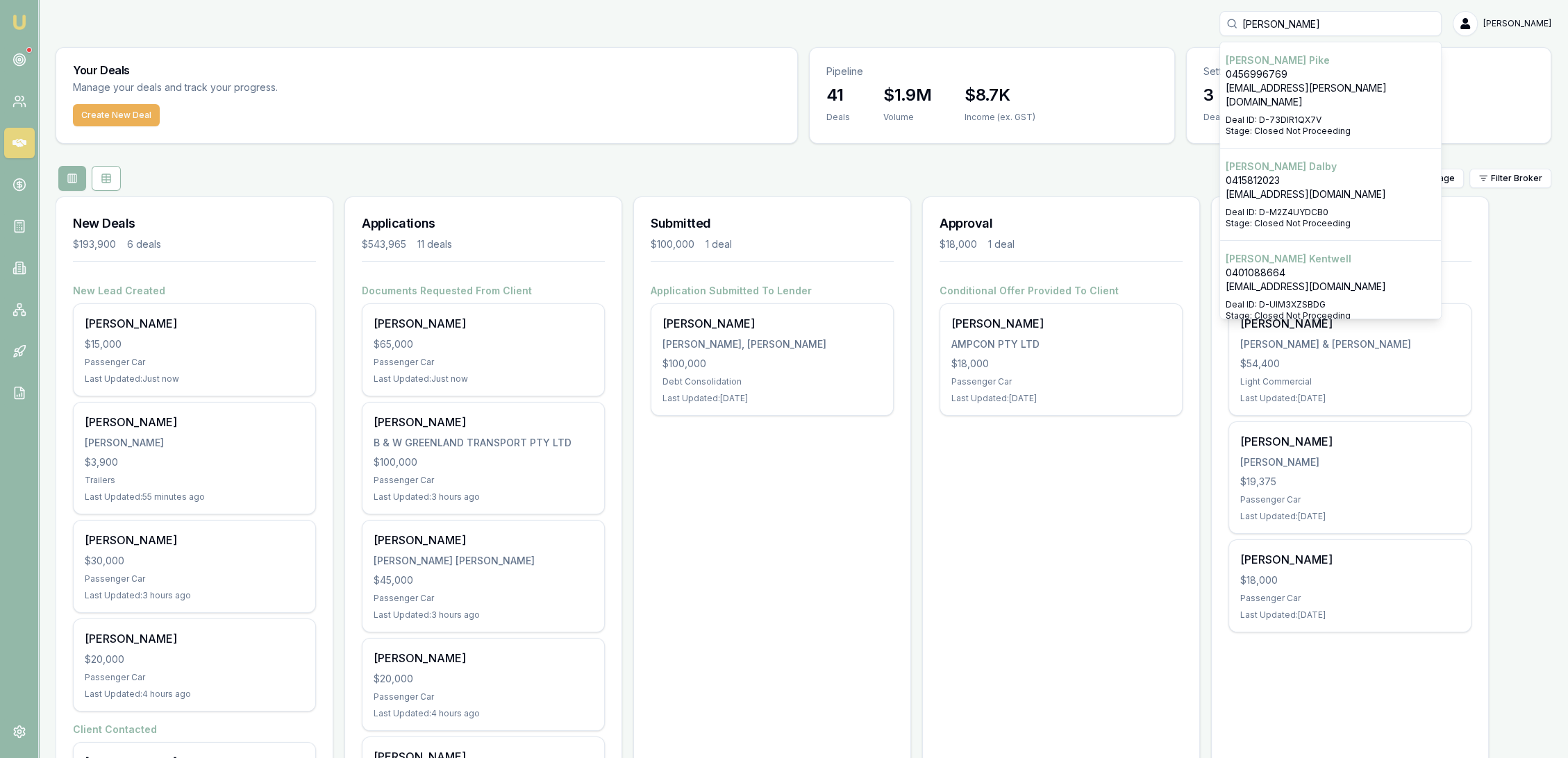
type input "[PERSON_NAME]"
click at [1291, 174] on p "0415812023" at bounding box center [1330, 180] width 209 height 14
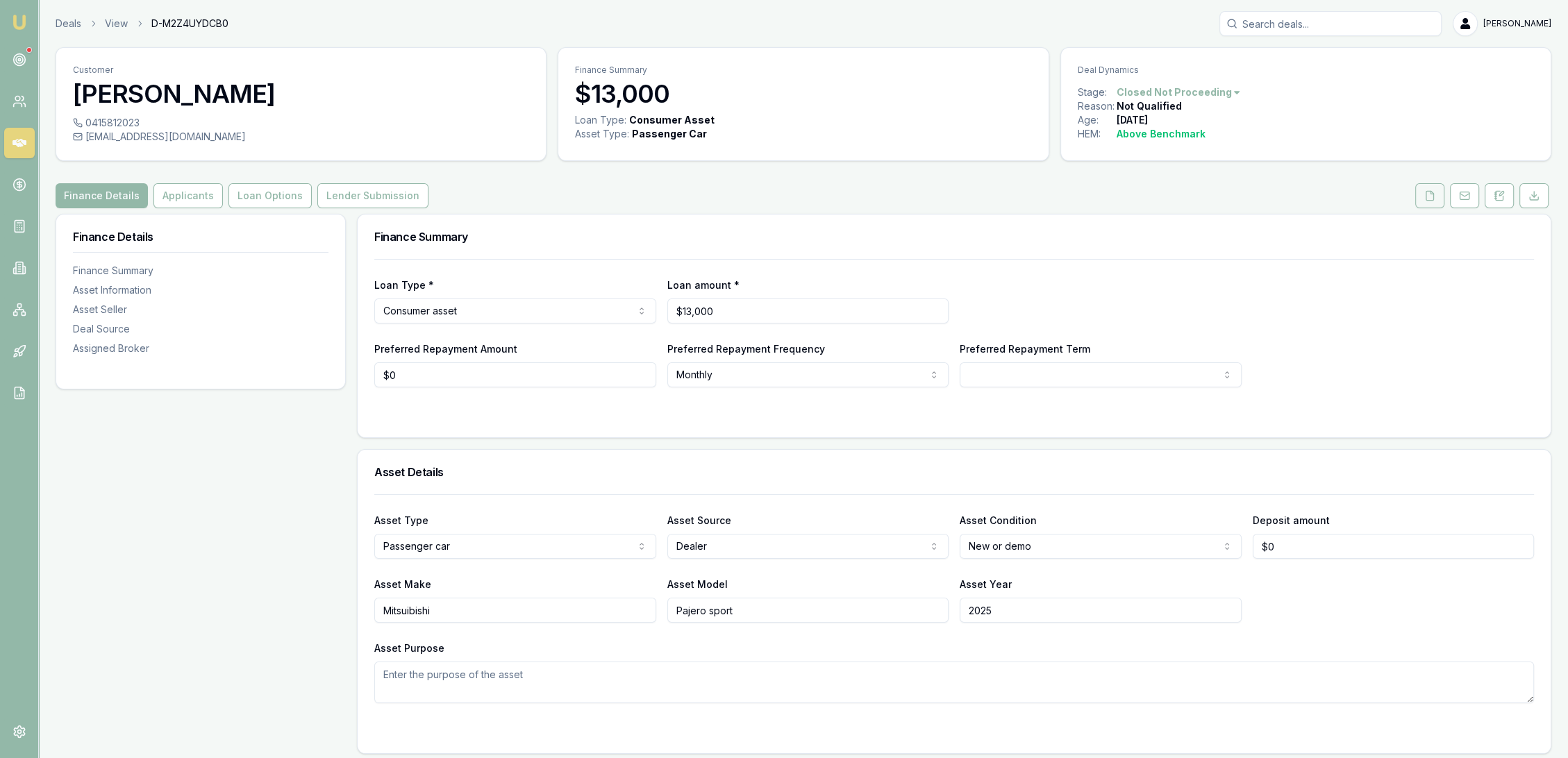
drag, startPoint x: 1430, startPoint y: 193, endPoint x: 1421, endPoint y: 207, distance: 16.6
click at [1430, 193] on icon at bounding box center [1430, 196] width 11 height 11
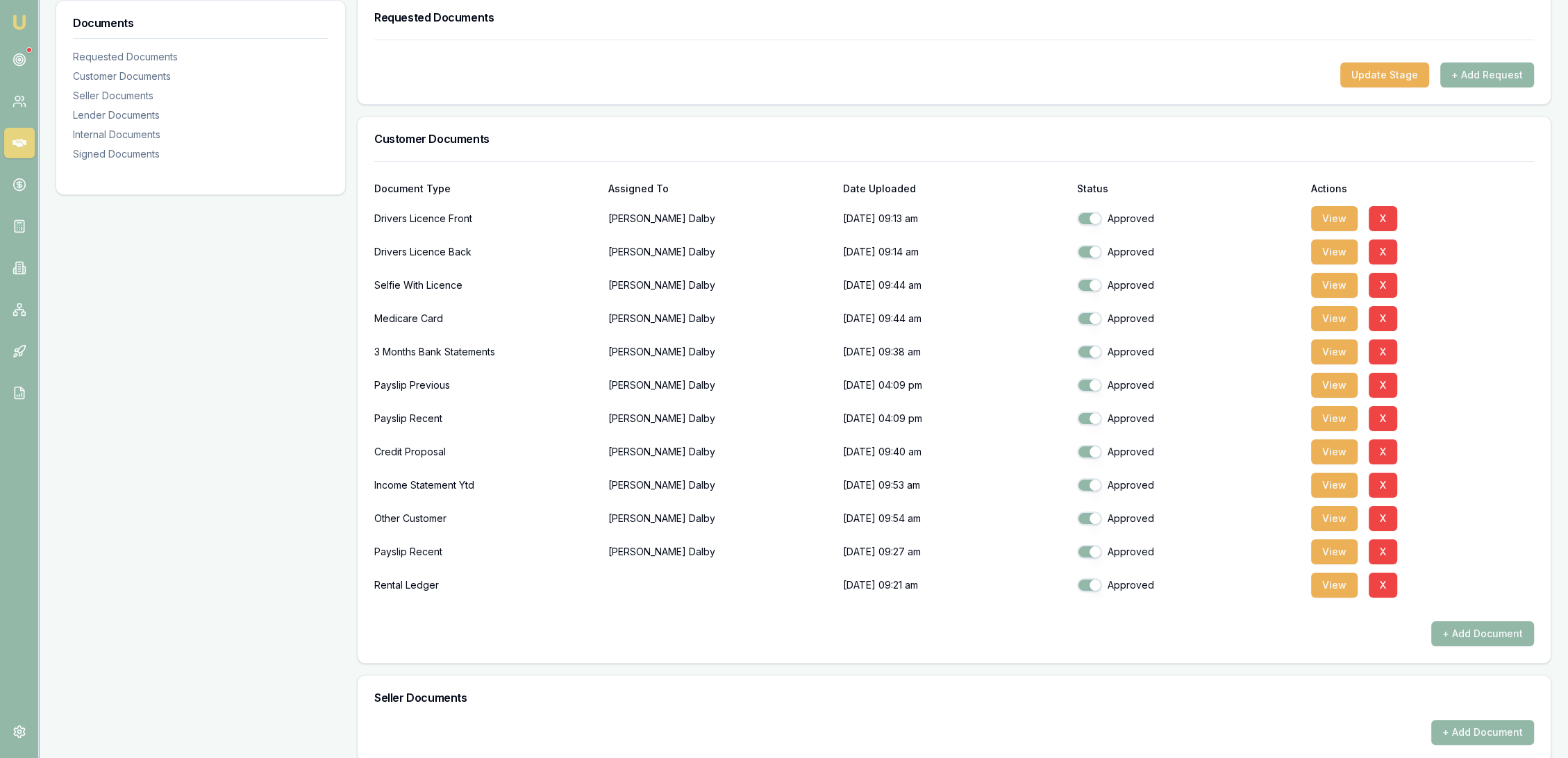
scroll to position [231, 0]
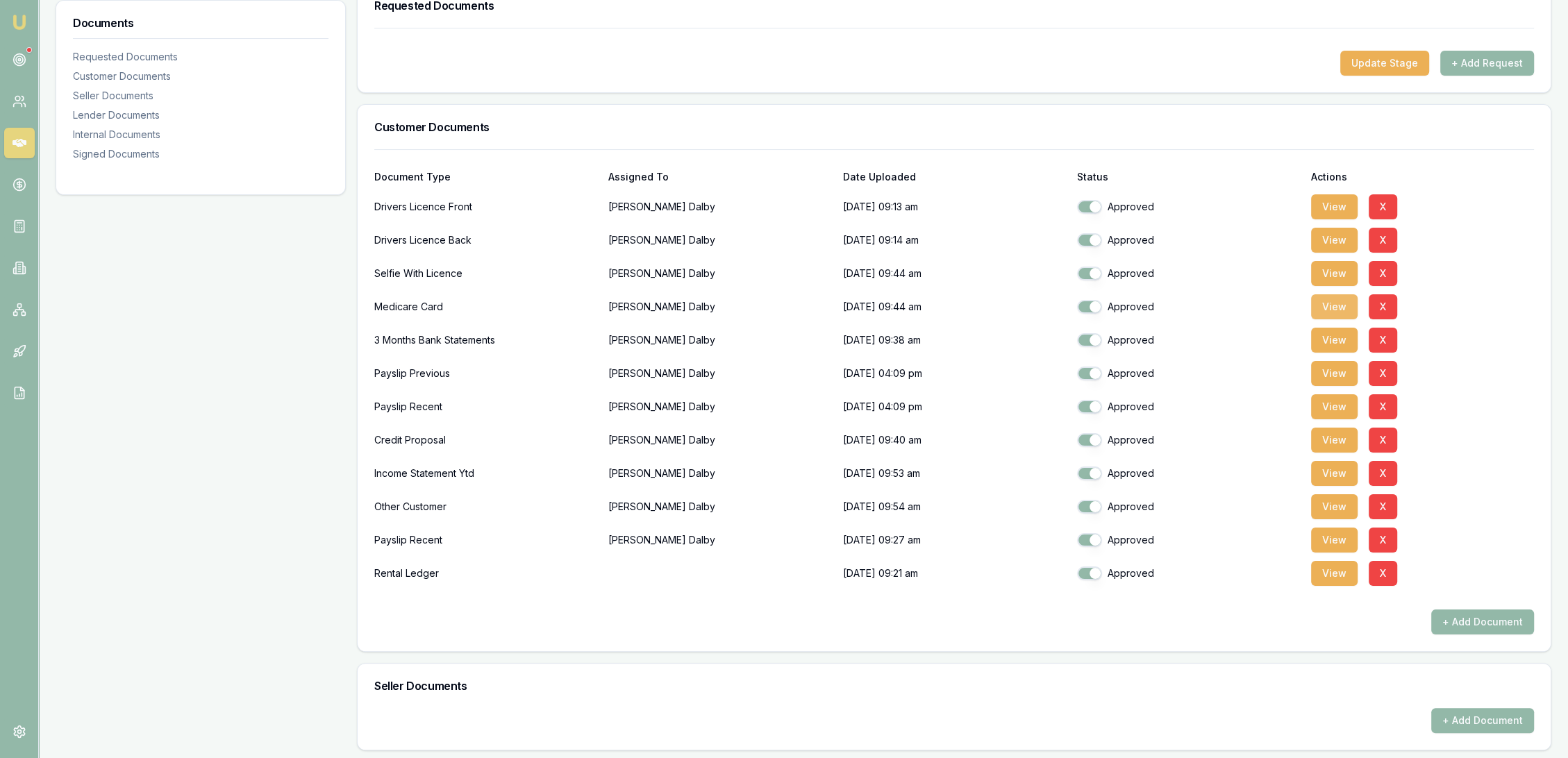
click at [1329, 298] on button "View" at bounding box center [1334, 307] width 46 height 25
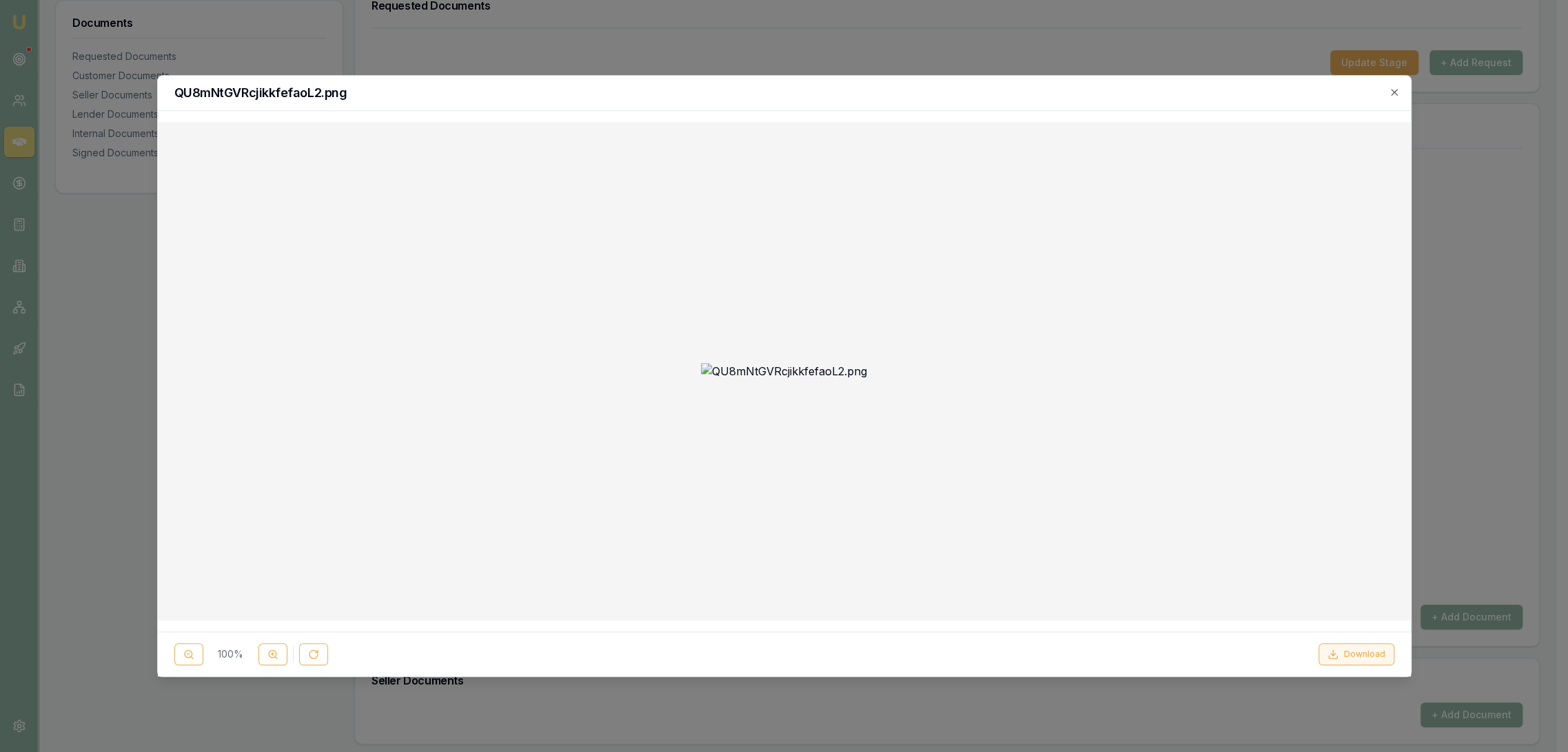
click at [1351, 652] on button "Download" at bounding box center [1357, 655] width 76 height 22
click at [1399, 92] on icon "button" at bounding box center [1395, 92] width 11 height 11
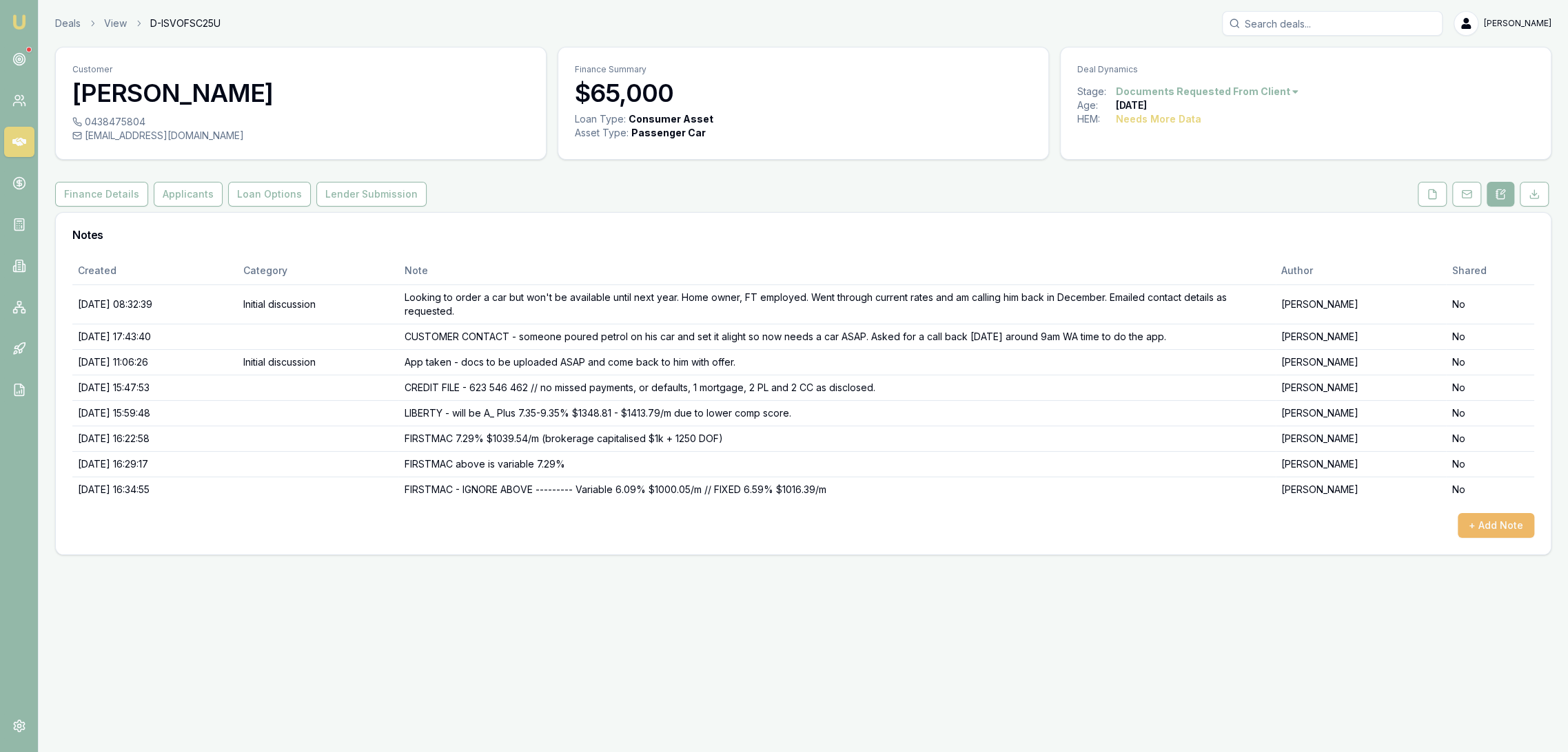
click at [1497, 521] on button "+ Add Note" at bounding box center [1496, 525] width 77 height 24
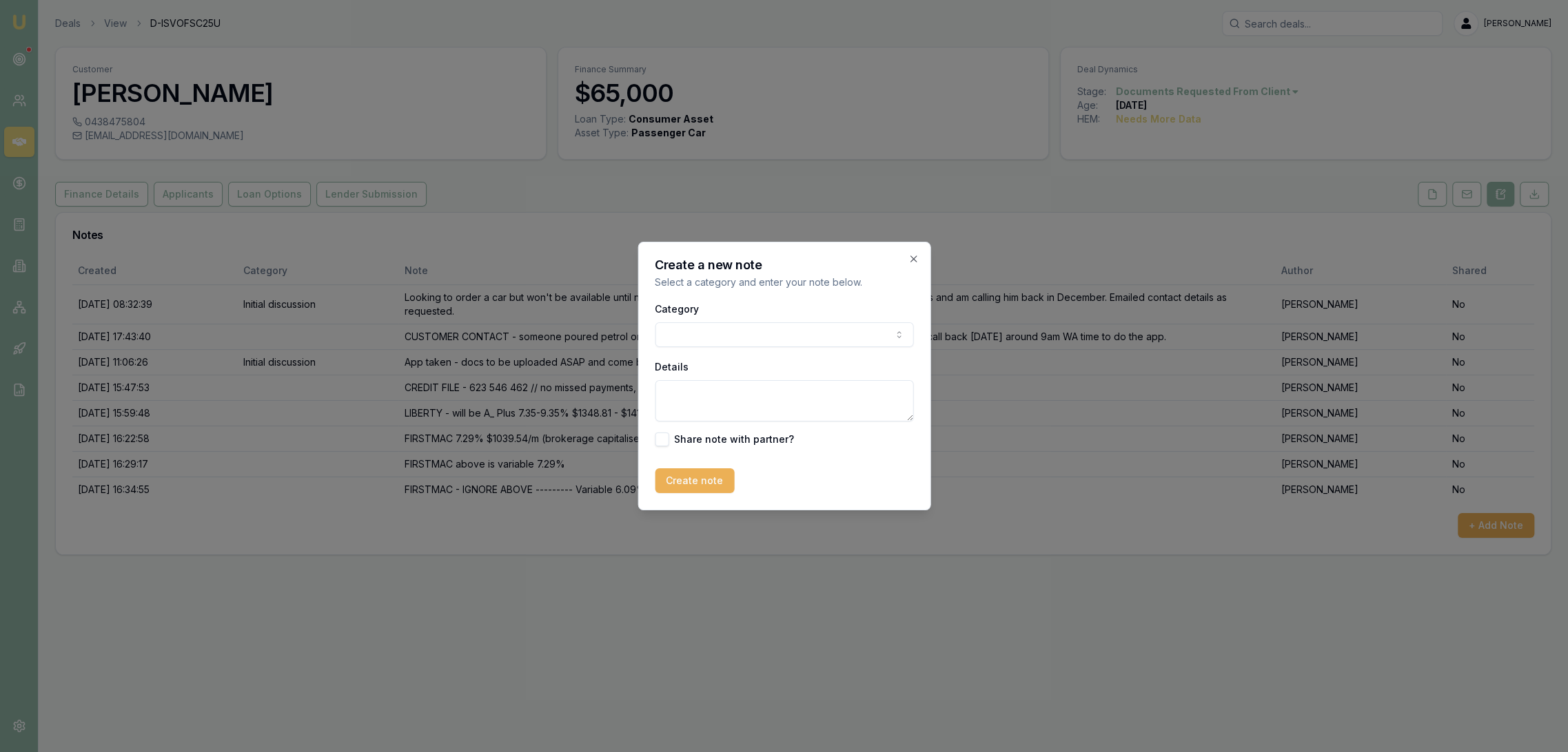
click at [721, 337] on body "Emu Broker Deals View D-ISVOFSC25U [PERSON_NAME] Toggle Menu Customer [PERSON_N…" at bounding box center [784, 376] width 1568 height 752
click at [721, 337] on body "Emu Broker Deals View D-ISVOFSC25U Robyn Adams Toggle Menu Customer Roy Batt 04…" at bounding box center [784, 376] width 1568 height 752
click at [715, 389] on textarea "Details" at bounding box center [784, 401] width 258 height 42
click at [805, 395] on textarea "PEPPER - 6.85-8.85% $1015.28-$1081.85/m" at bounding box center [784, 401] width 258 height 42
type textarea "PEPPER - 6.85-8.85% $1015.28/m-$1081.85/m"
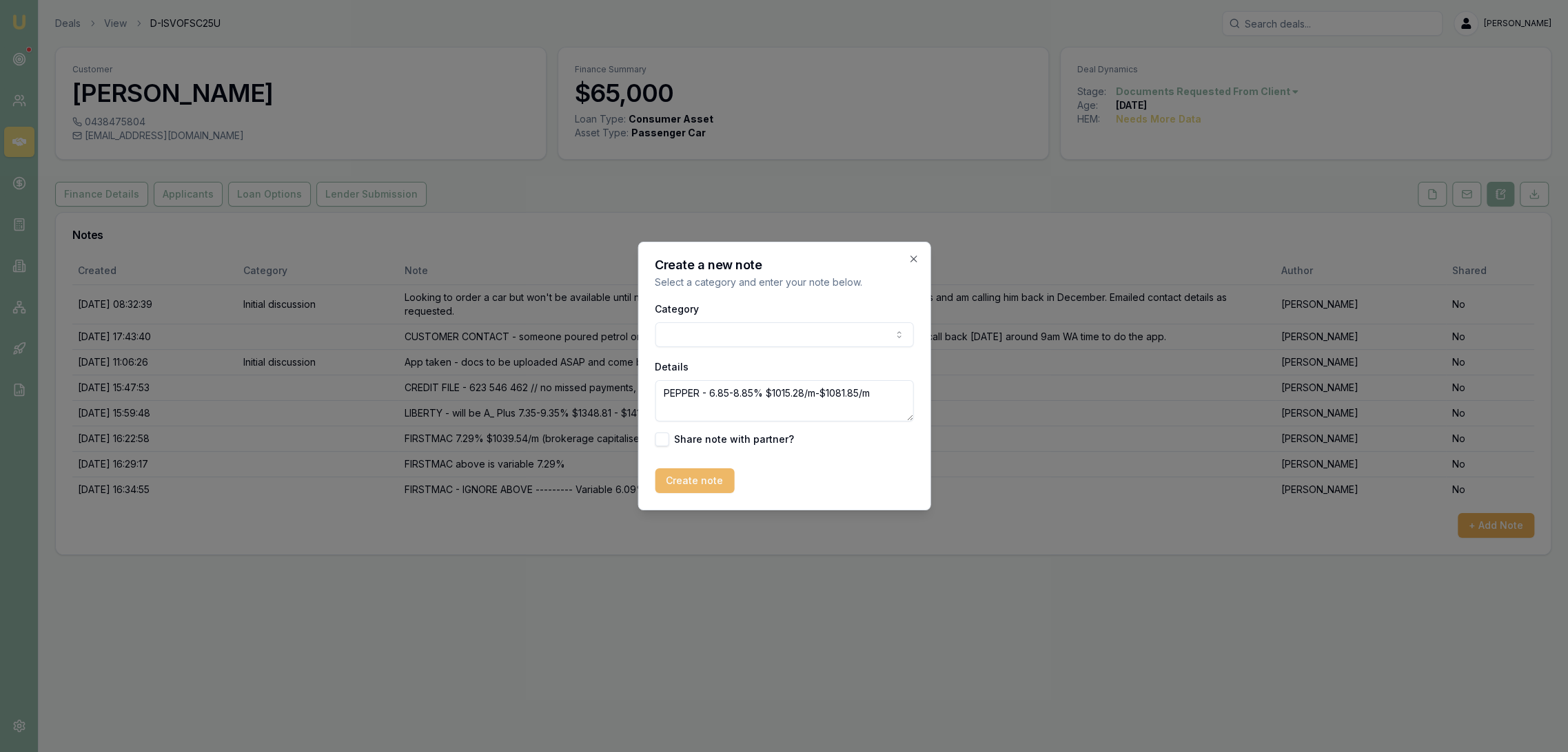
click at [692, 485] on button "Create note" at bounding box center [695, 480] width 79 height 24
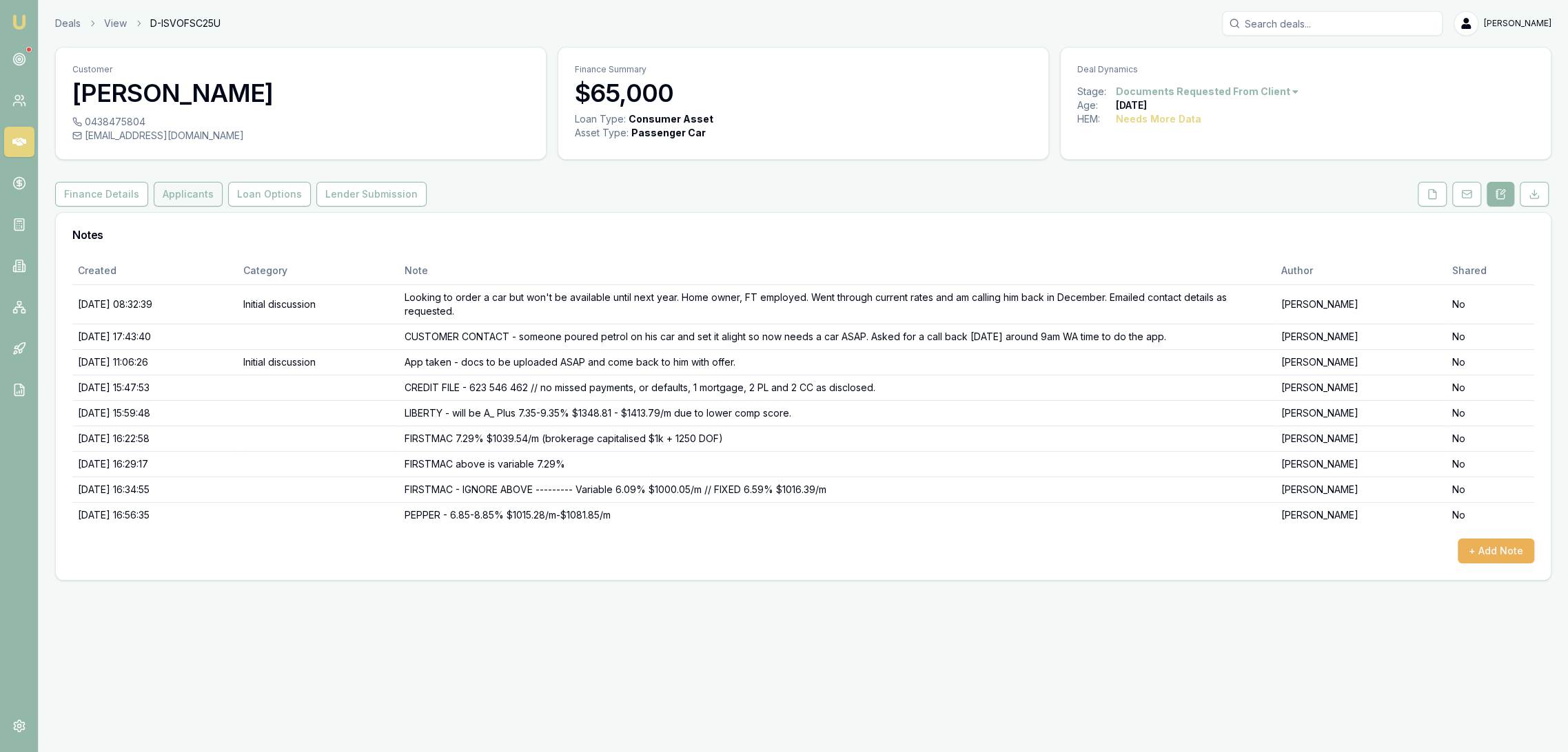
click at [176, 190] on button "Applicants" at bounding box center [188, 193] width 69 height 24
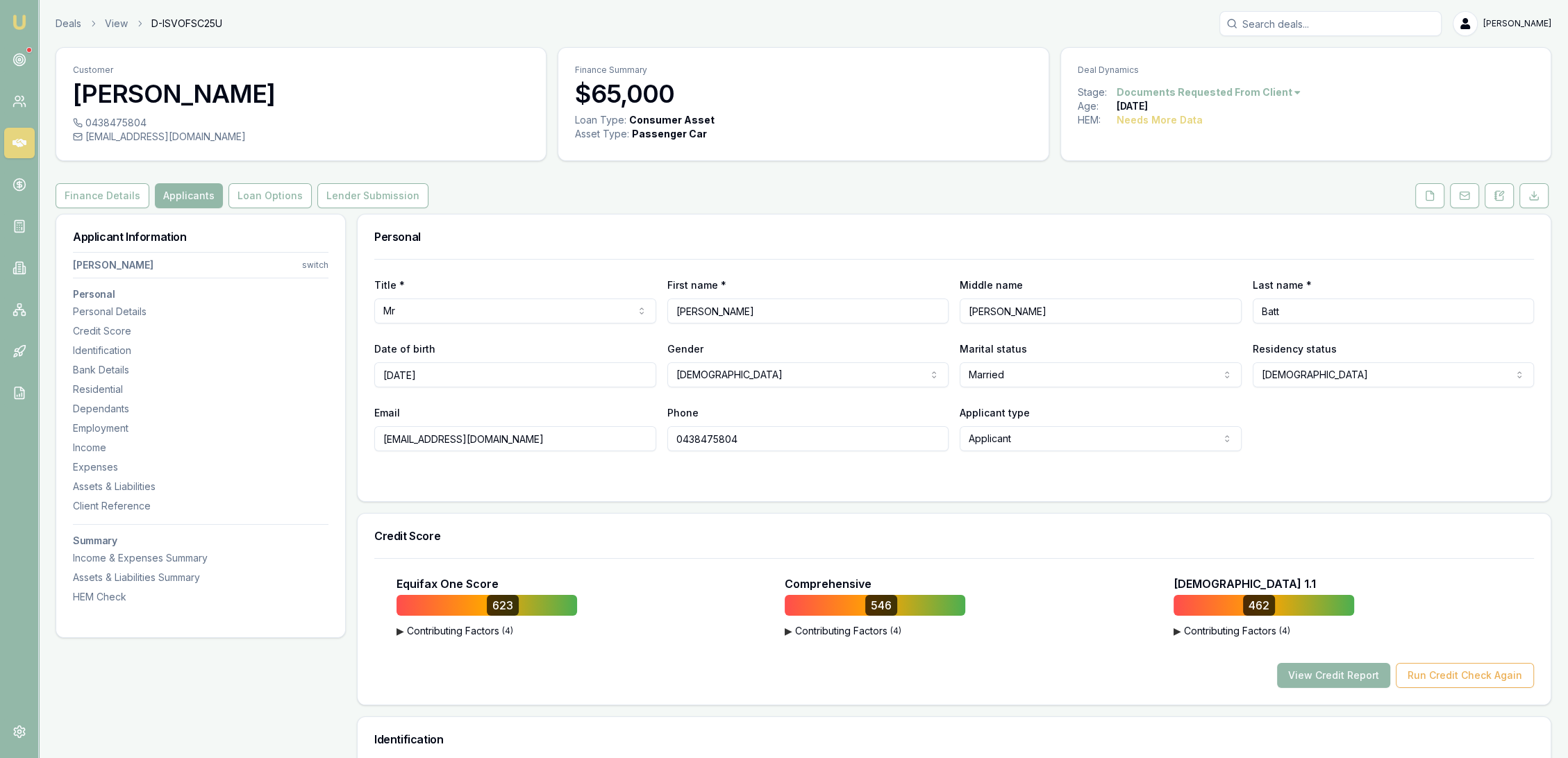
click at [784, 632] on span "▶" at bounding box center [788, 631] width 7 height 14
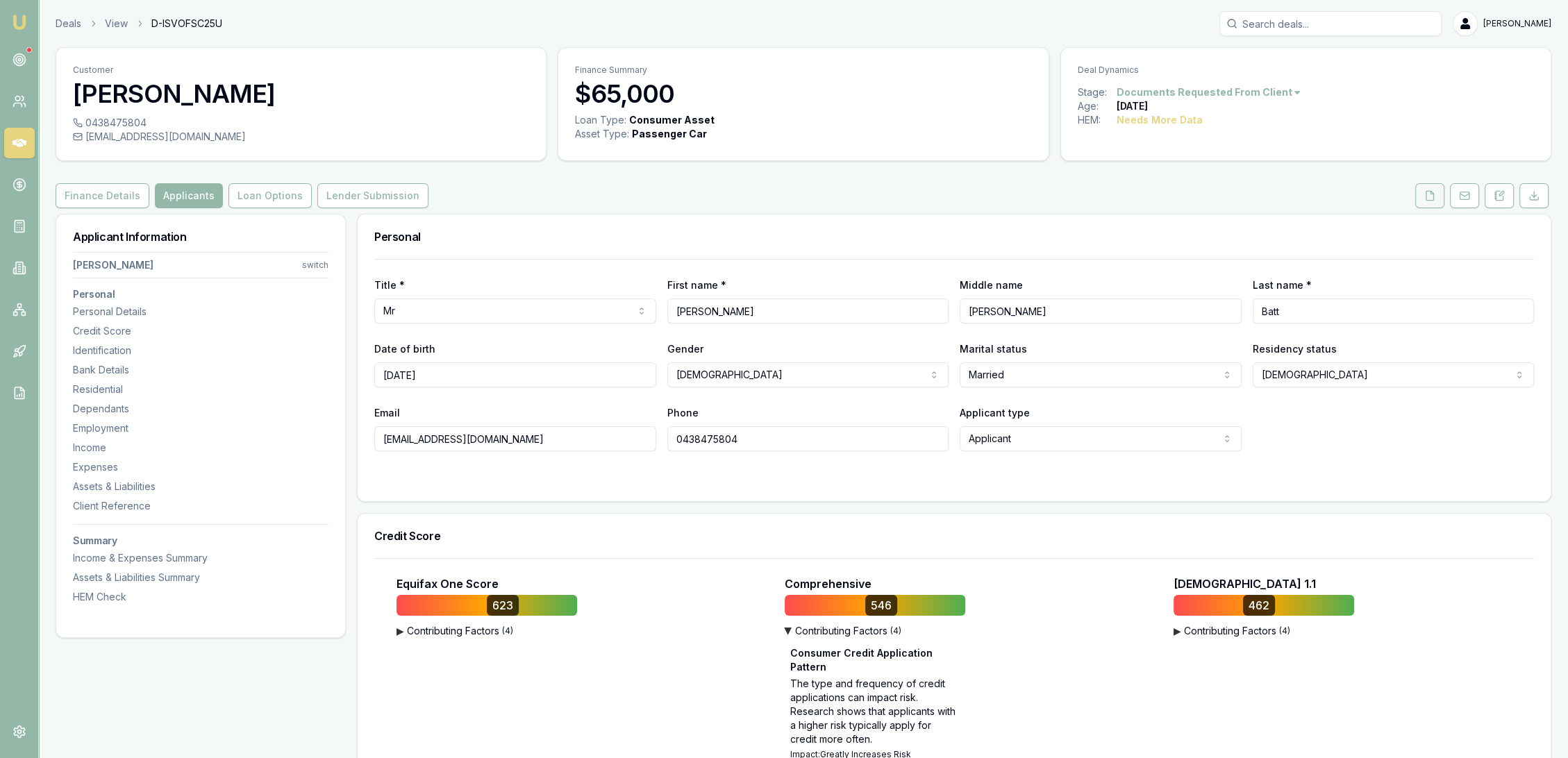
click at [1430, 197] on icon at bounding box center [1430, 196] width 11 height 11
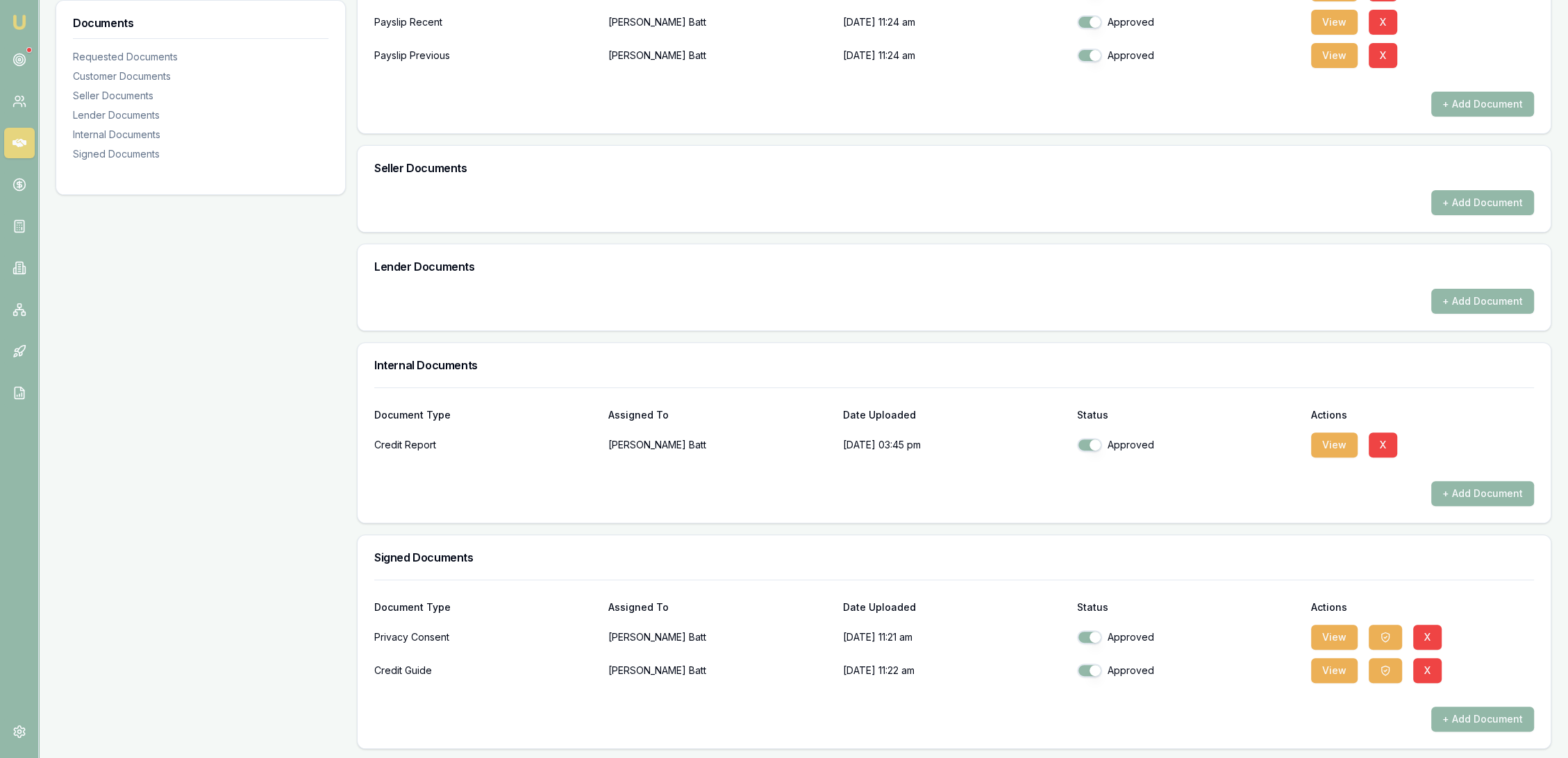
scroll to position [550, 0]
drag, startPoint x: 1347, startPoint y: 444, endPoint x: 1330, endPoint y: 440, distance: 17.5
click at [1347, 443] on button "View" at bounding box center [1334, 444] width 46 height 25
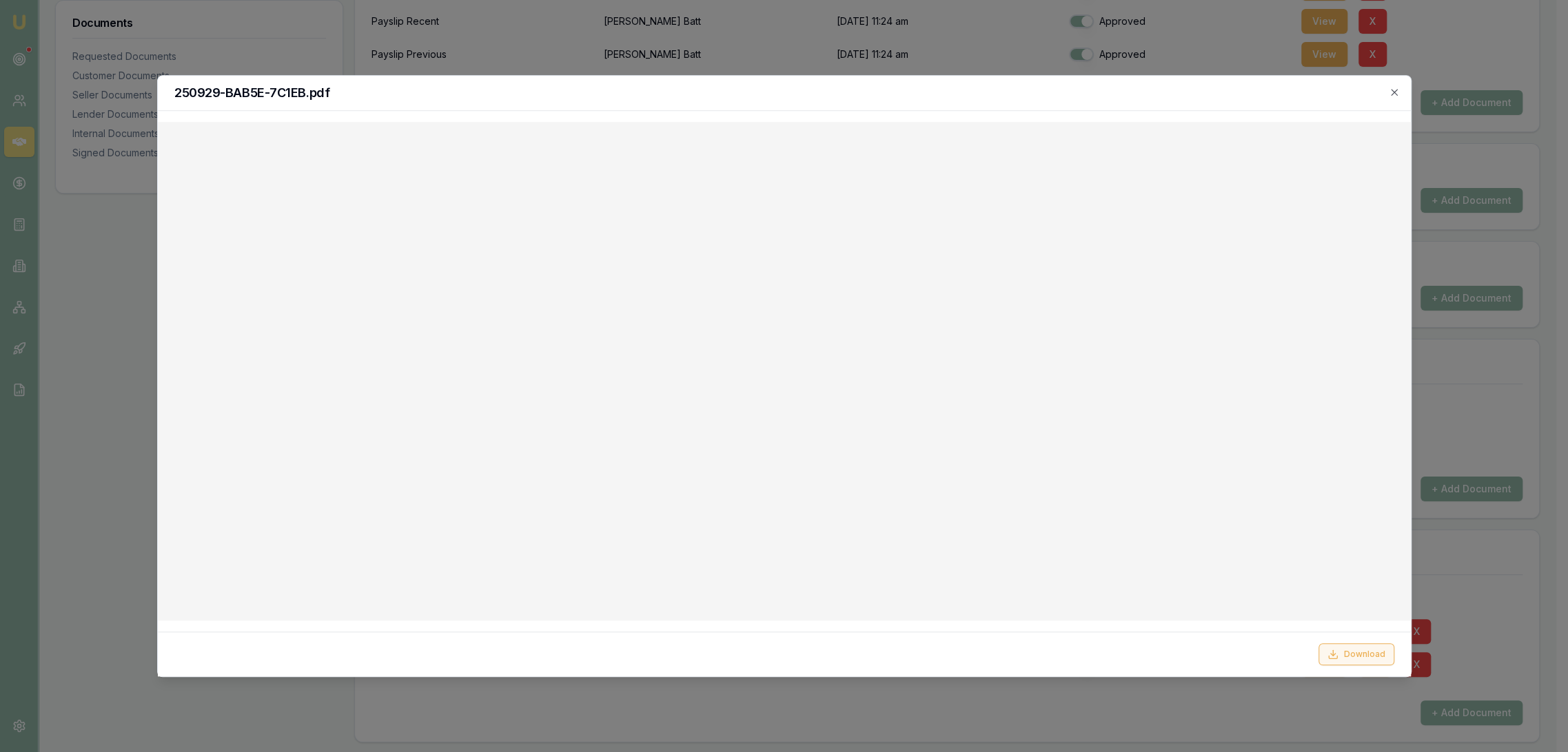
click at [1353, 650] on button "Download" at bounding box center [1357, 655] width 76 height 22
click at [1394, 95] on icon "button" at bounding box center [1395, 92] width 11 height 11
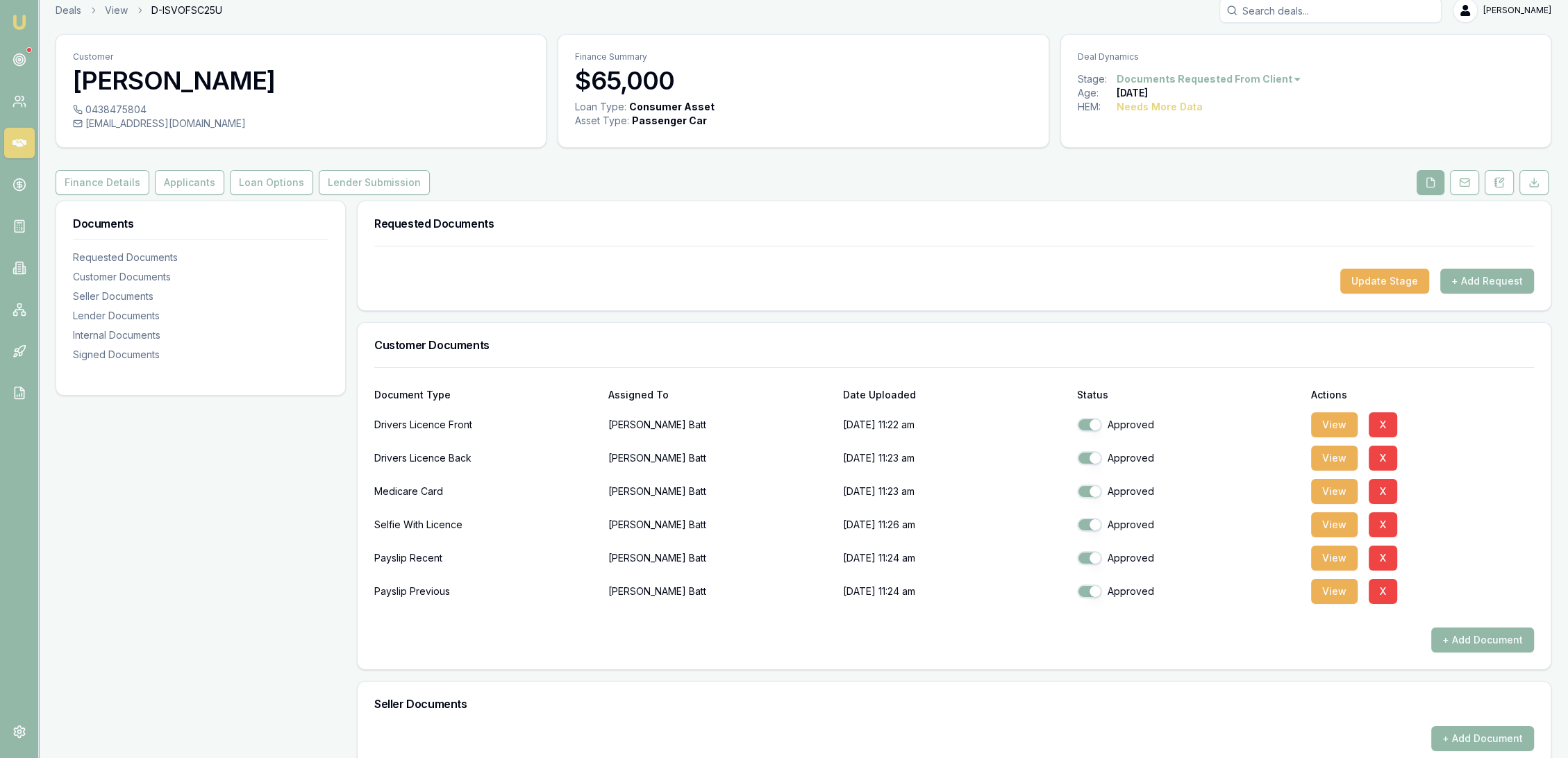
scroll to position [0, 0]
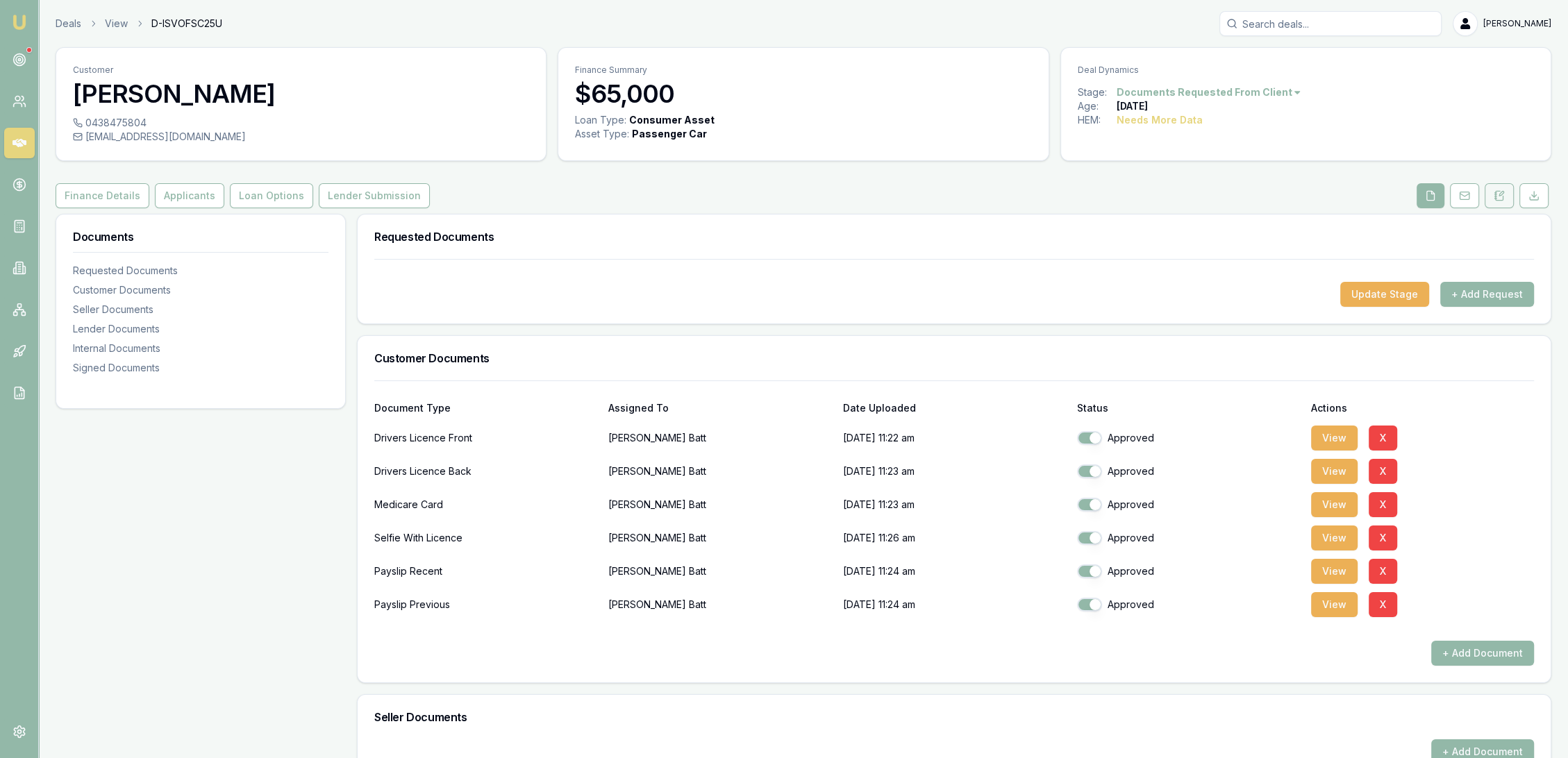
click at [1495, 198] on icon at bounding box center [1495, 198] width 2 height 0
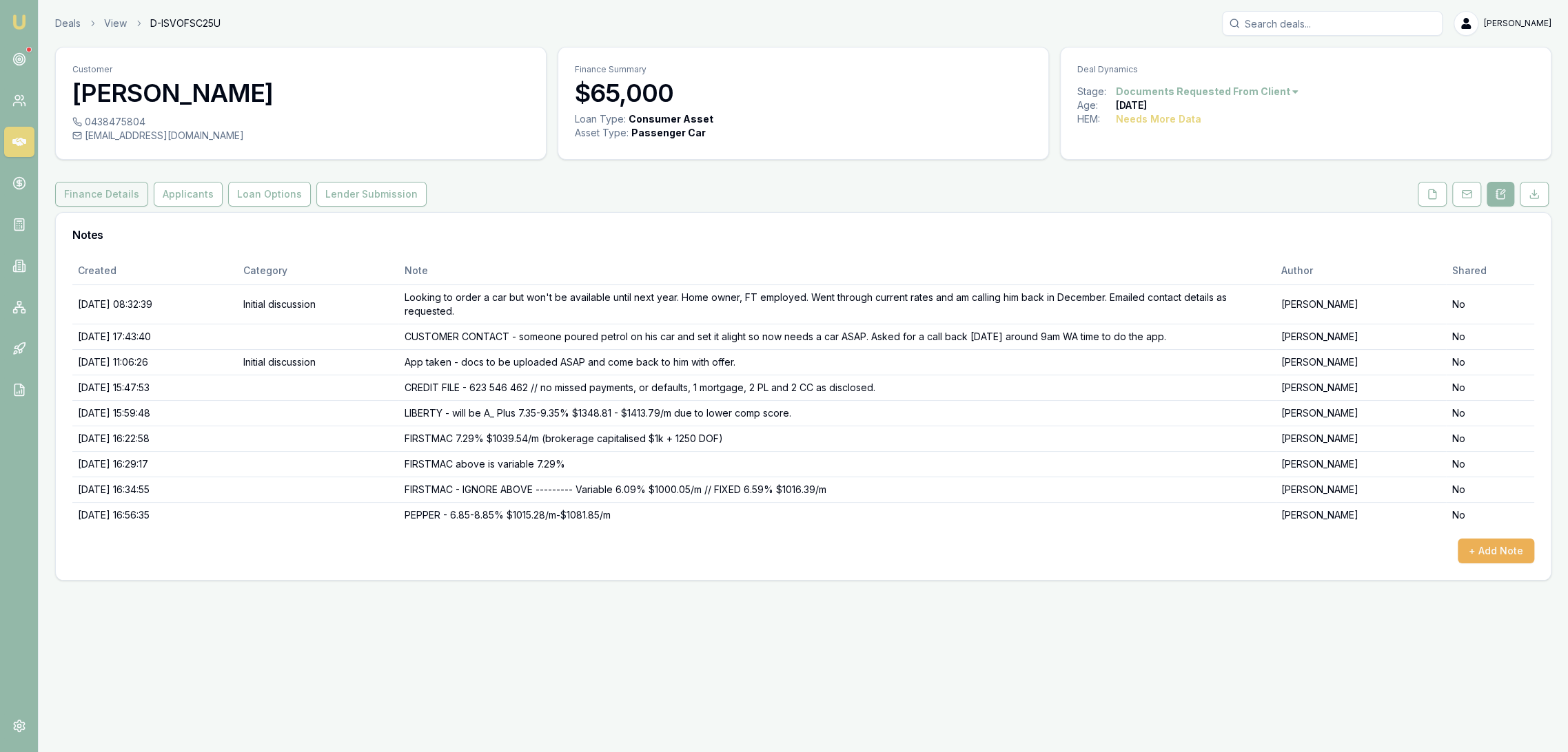
click at [94, 190] on button "Finance Details" at bounding box center [101, 193] width 93 height 24
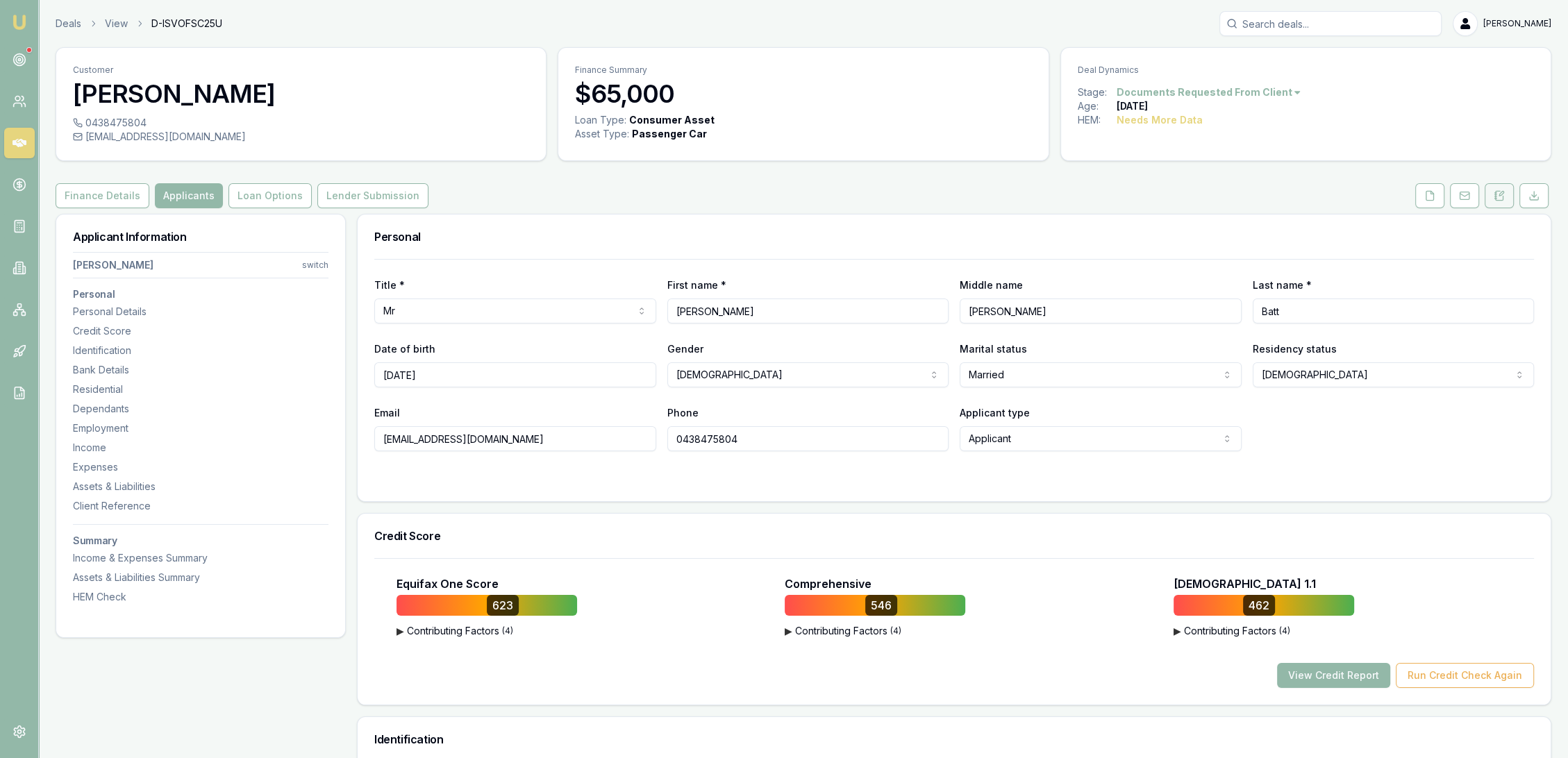
drag, startPoint x: 1495, startPoint y: 193, endPoint x: 1483, endPoint y: 204, distance: 16.3
click at [1497, 194] on icon at bounding box center [1500, 196] width 11 height 11
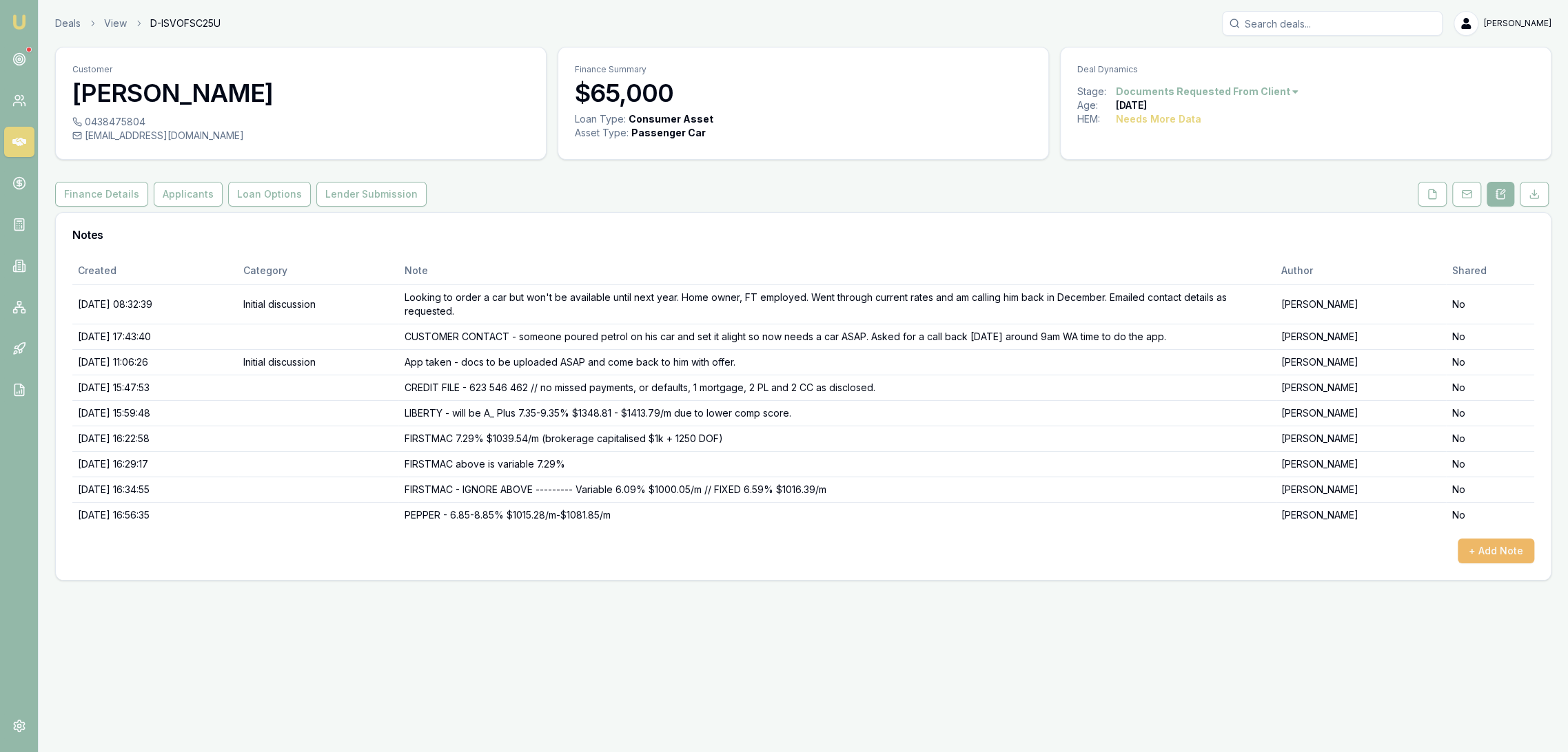
click at [1486, 548] on button "+ Add Note" at bounding box center [1496, 551] width 77 height 24
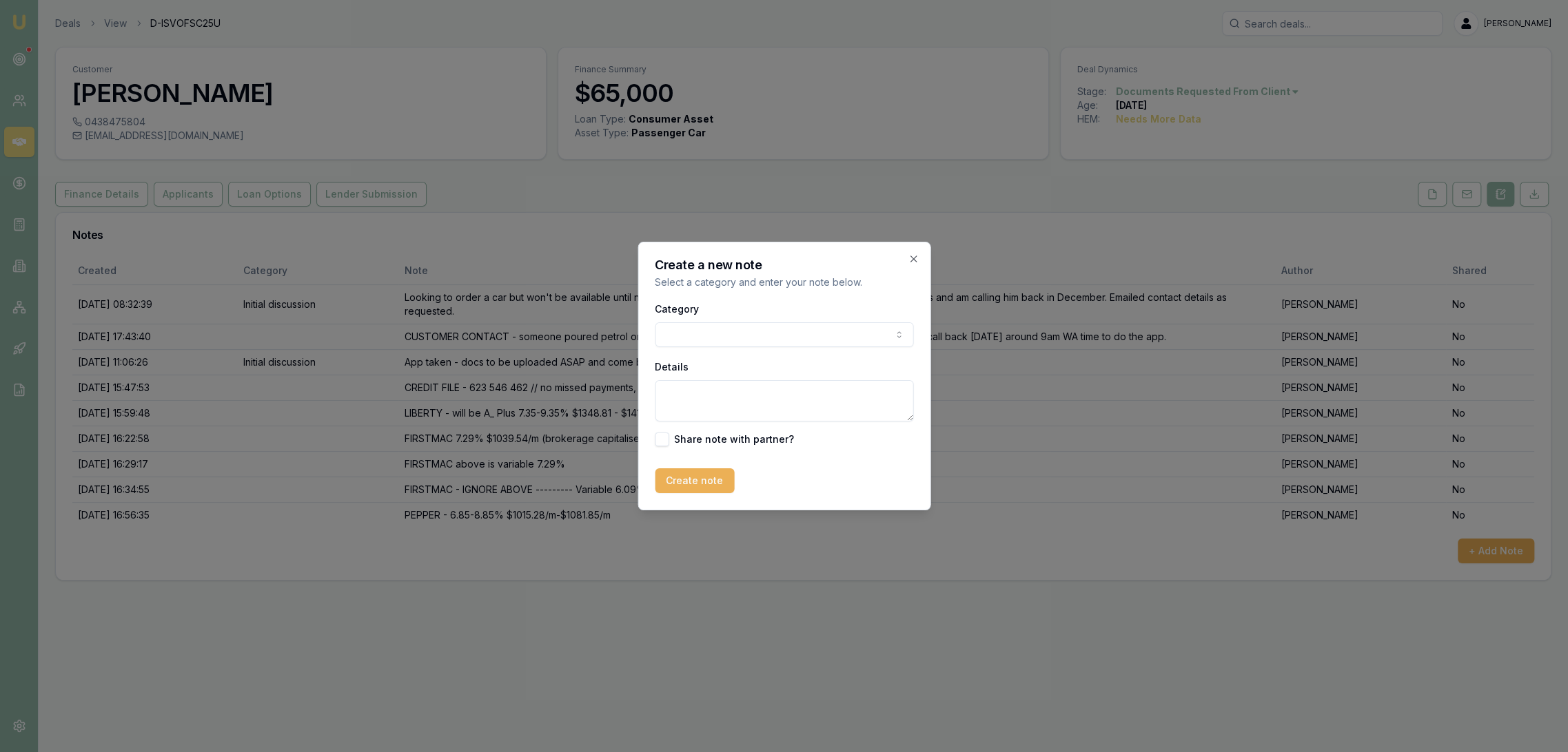
click at [708, 343] on body "Emu Broker Deals View D-ISVOFSC25U [PERSON_NAME] Toggle Menu Customer [PERSON_N…" at bounding box center [784, 376] width 1568 height 752
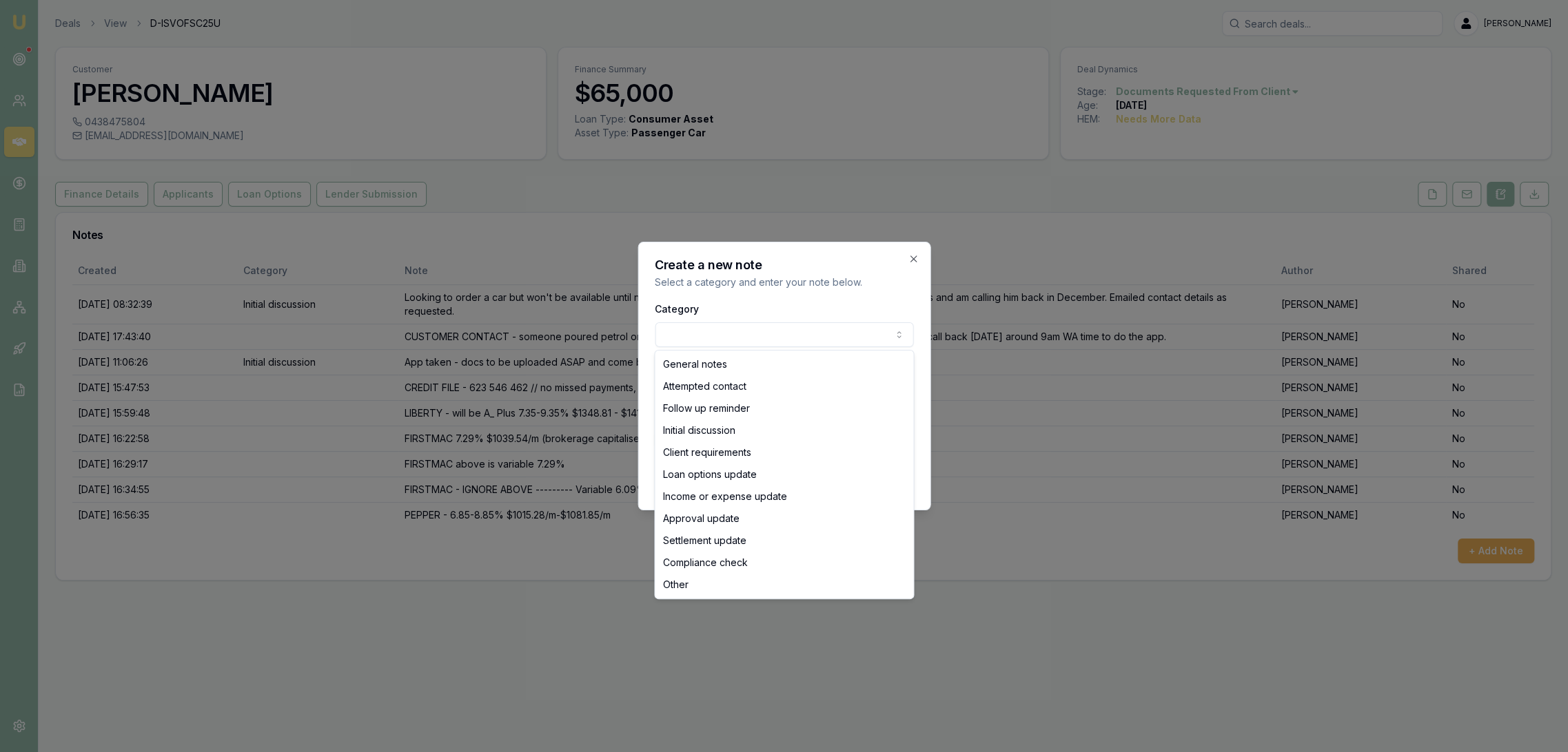
select select "LOAN_OPTIONS_UPDATE"
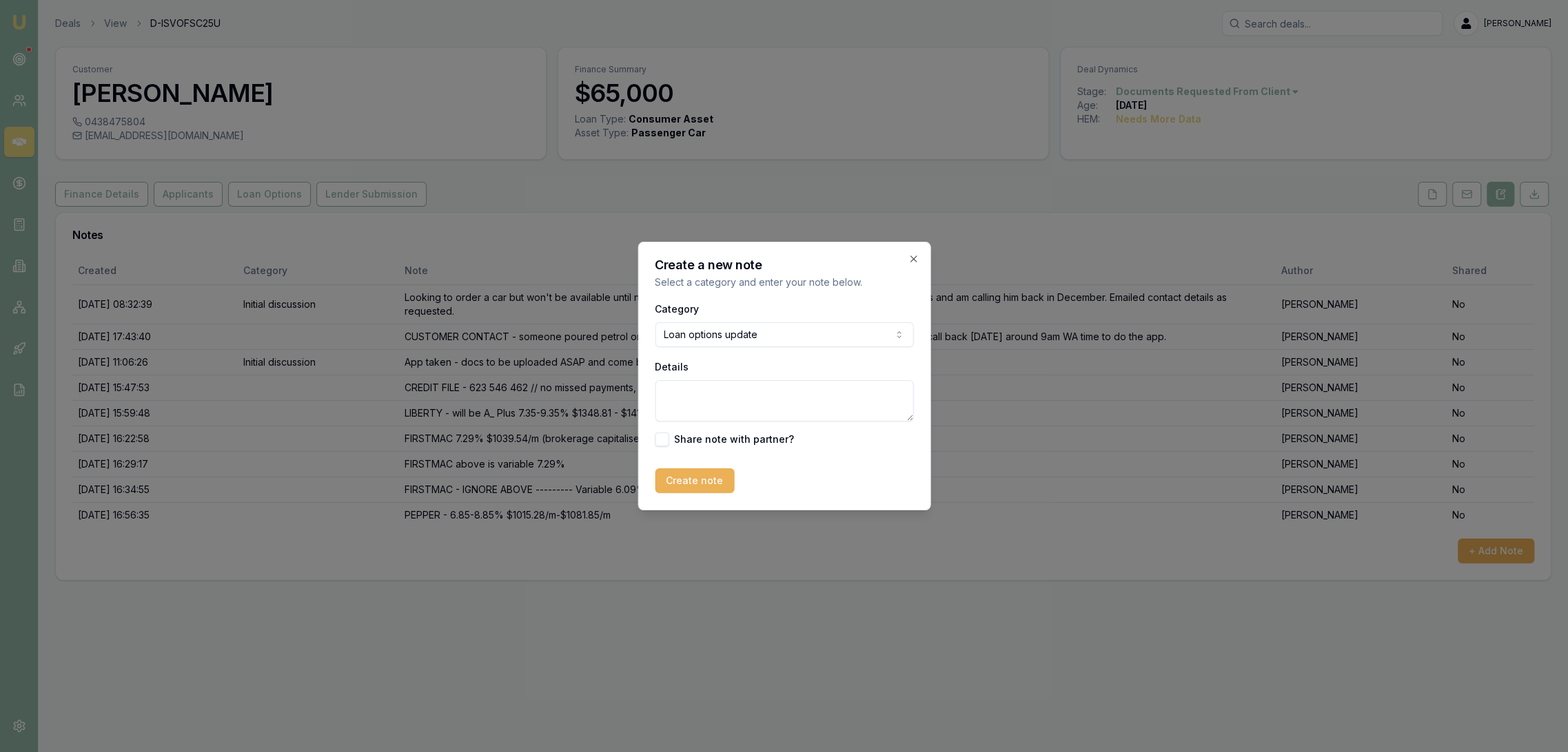
click at [675, 397] on textarea "Details" at bounding box center [784, 401] width 258 height 42
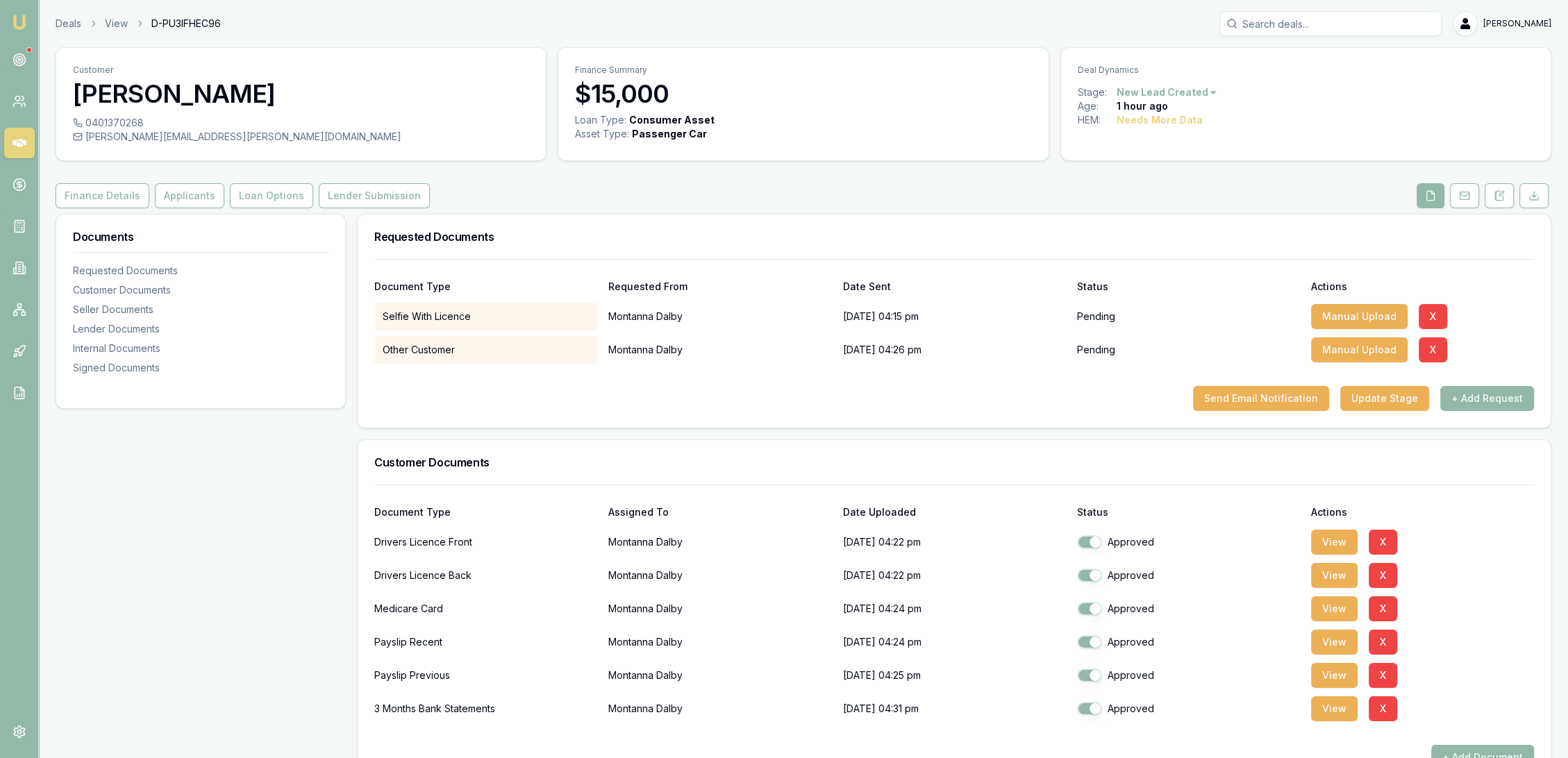
drag, startPoint x: 0, startPoint y: 0, endPoint x: 18, endPoint y: 19, distance: 26.2
click at [18, 19] on img at bounding box center [19, 22] width 16 height 16
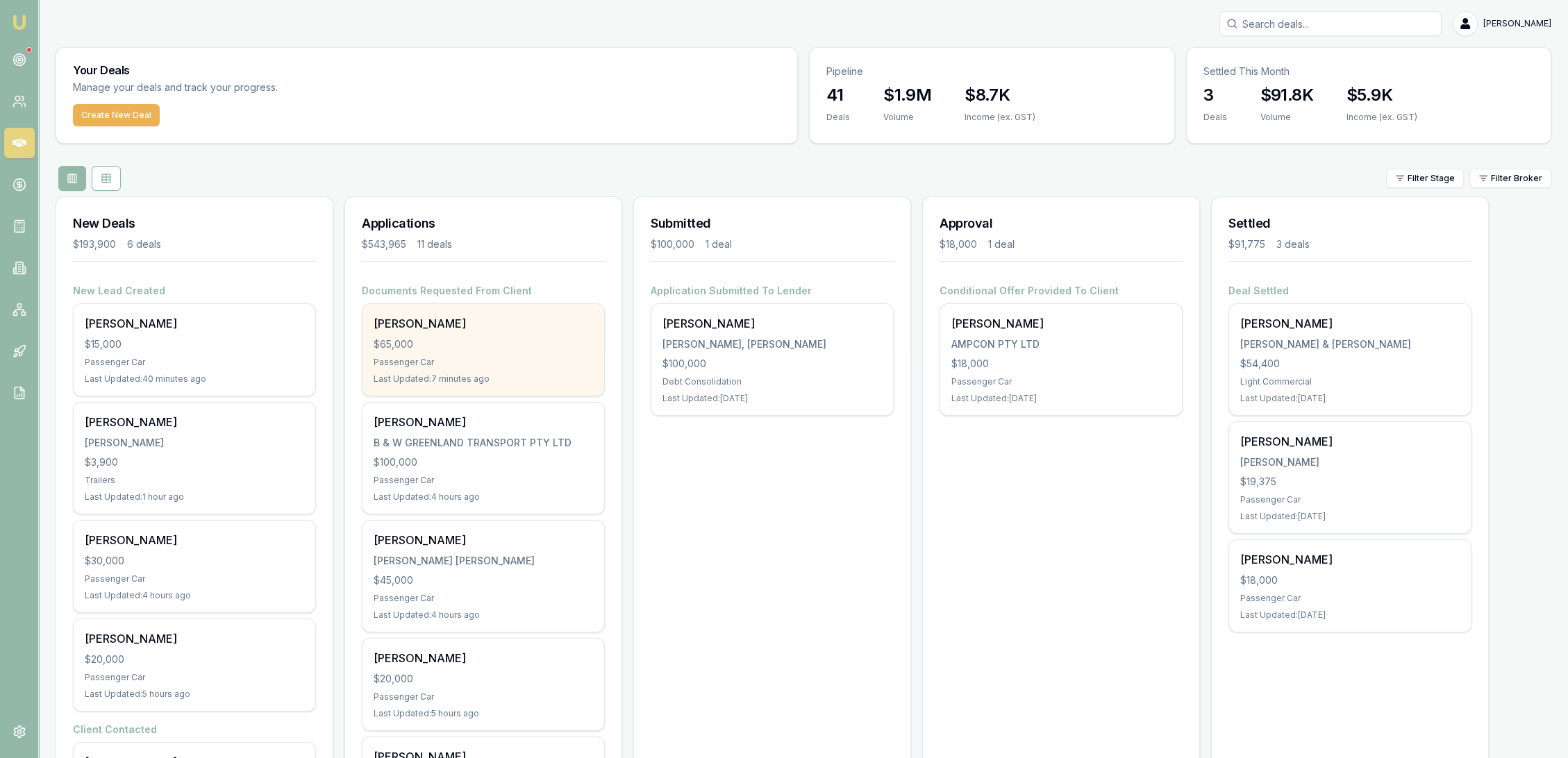
click at [450, 355] on div "[PERSON_NAME] $65,000 Passenger Car Last Updated: 7 minutes ago" at bounding box center [483, 349] width 242 height 92
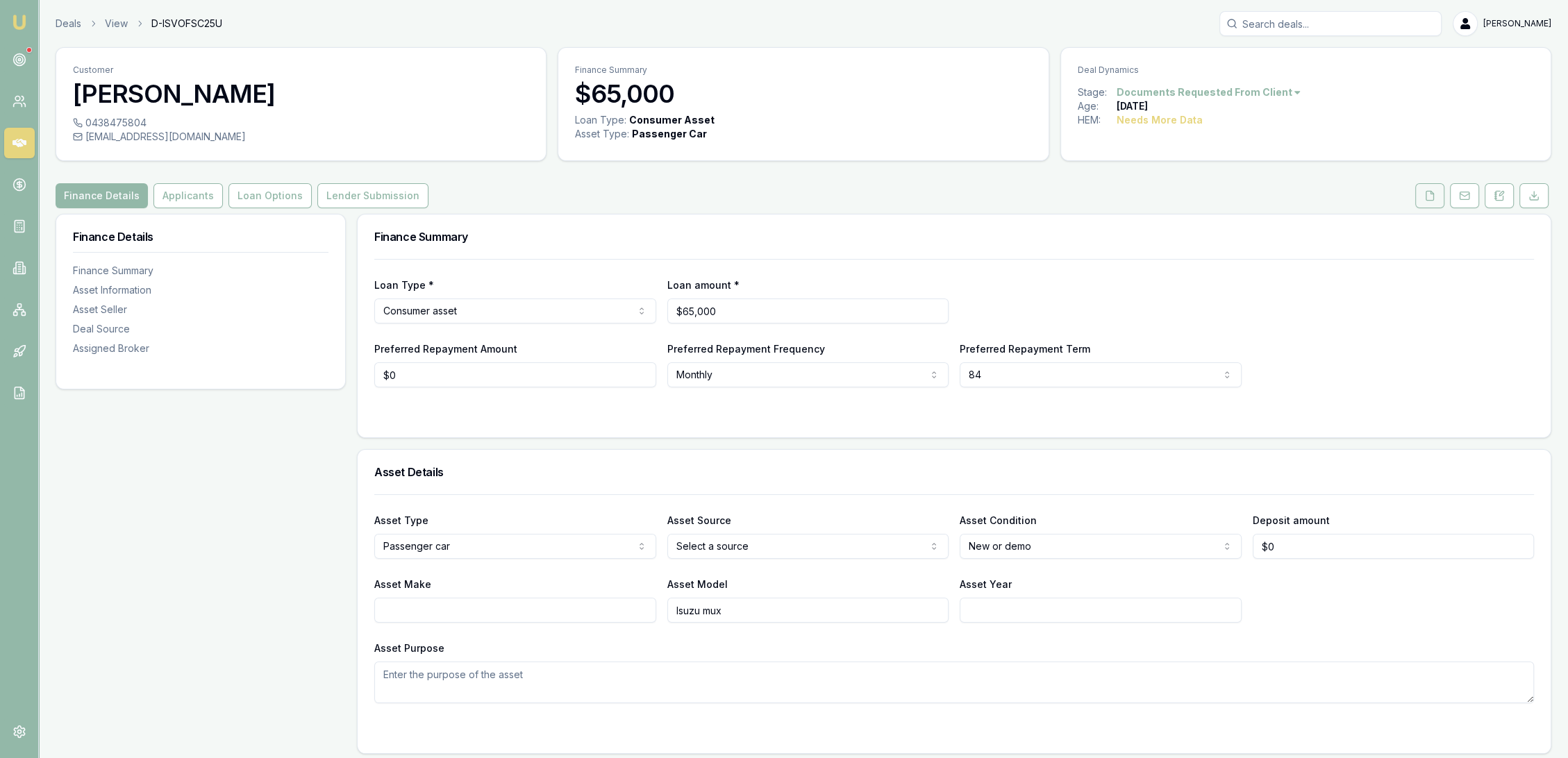
click at [1437, 195] on button at bounding box center [1430, 195] width 29 height 25
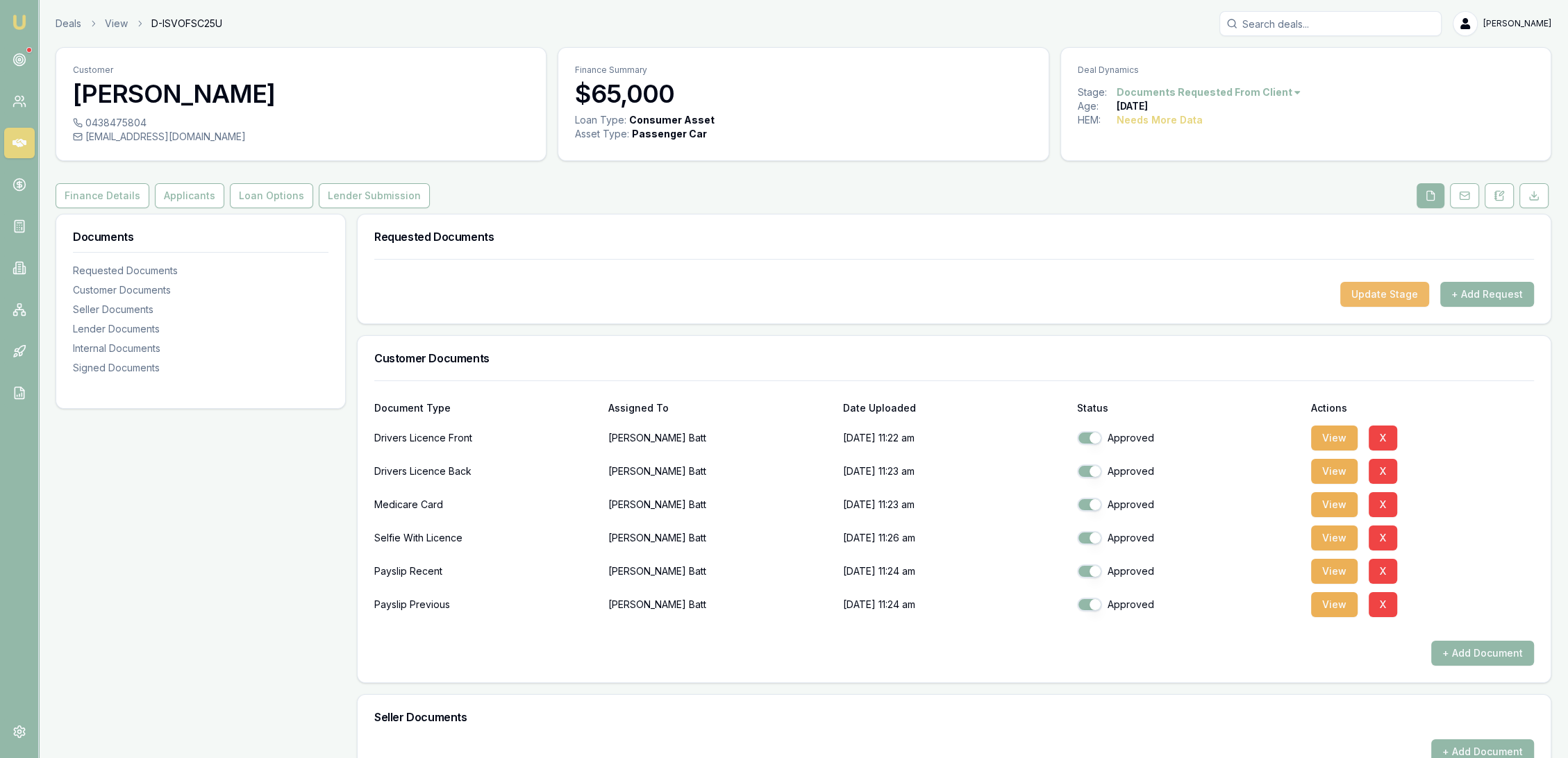
click at [1410, 288] on button "Update Stage" at bounding box center [1385, 294] width 89 height 25
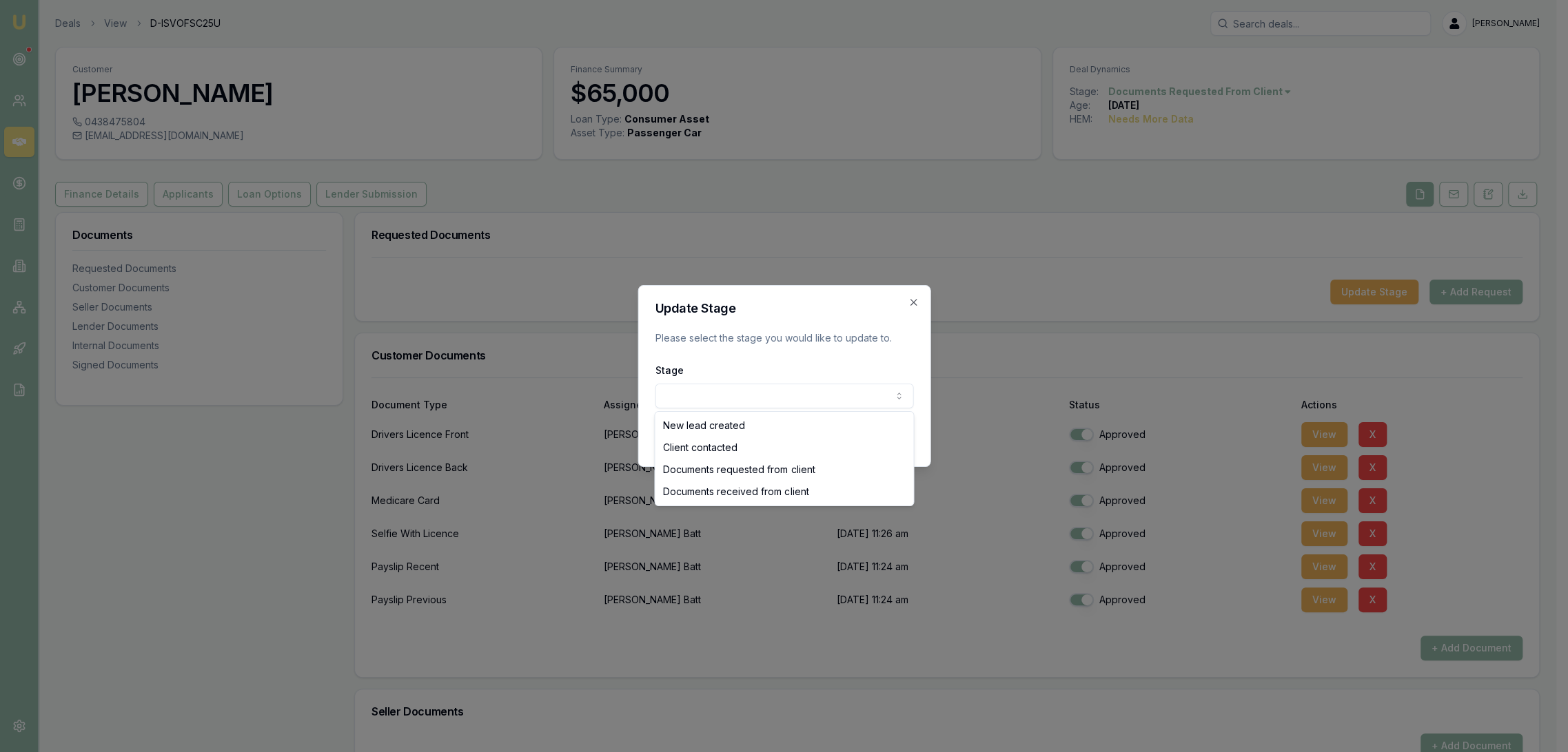
click at [814, 395] on body "Emu Broker Deals View D-ISVOFSC25U [PERSON_NAME] Toggle Menu Customer [PERSON_N…" at bounding box center [778, 376] width 1556 height 752
select select "DOCUMENTS_RECEIVED_FROM_CLIENT"
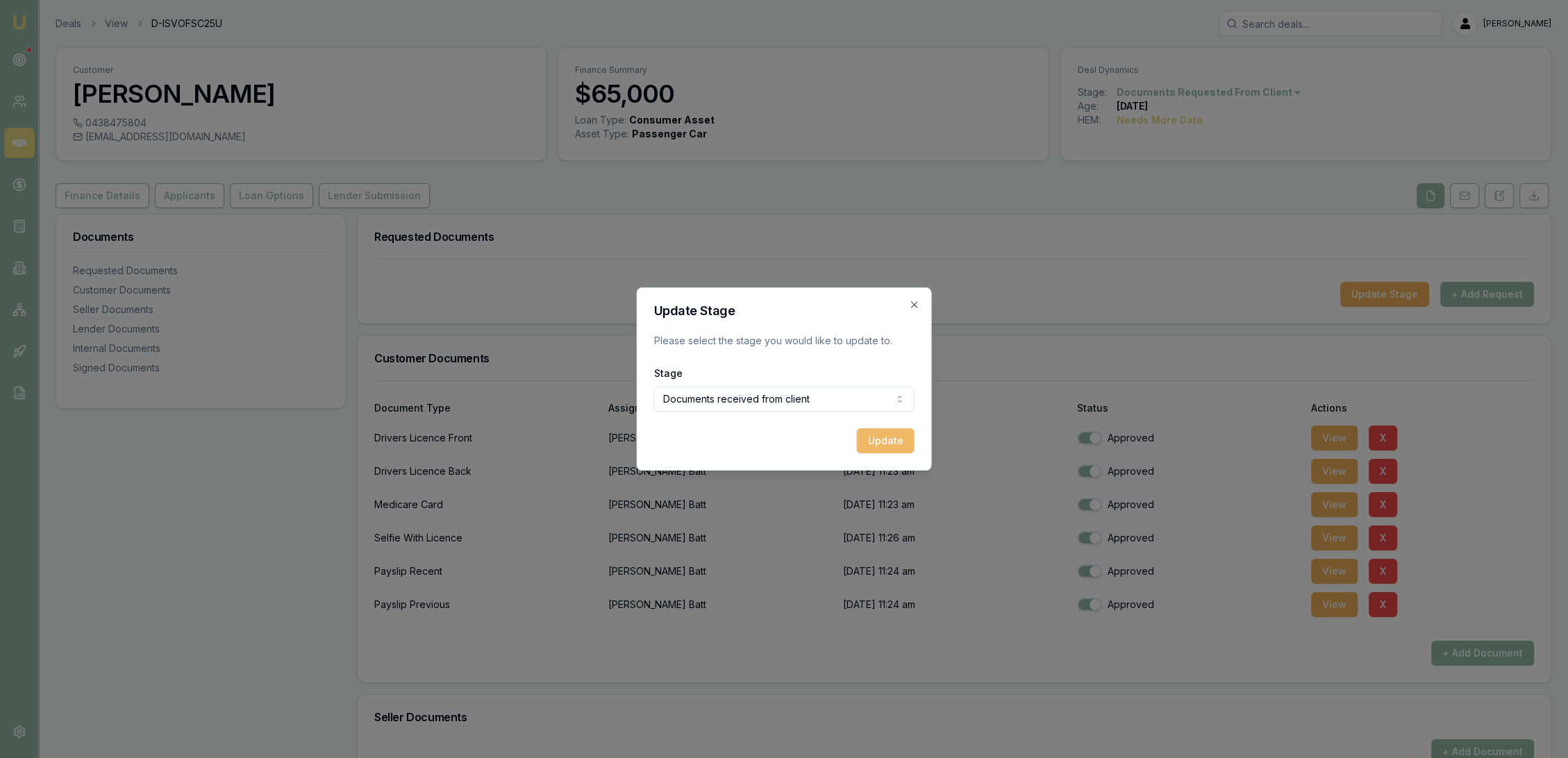
click at [886, 443] on button "Update" at bounding box center [885, 440] width 57 height 25
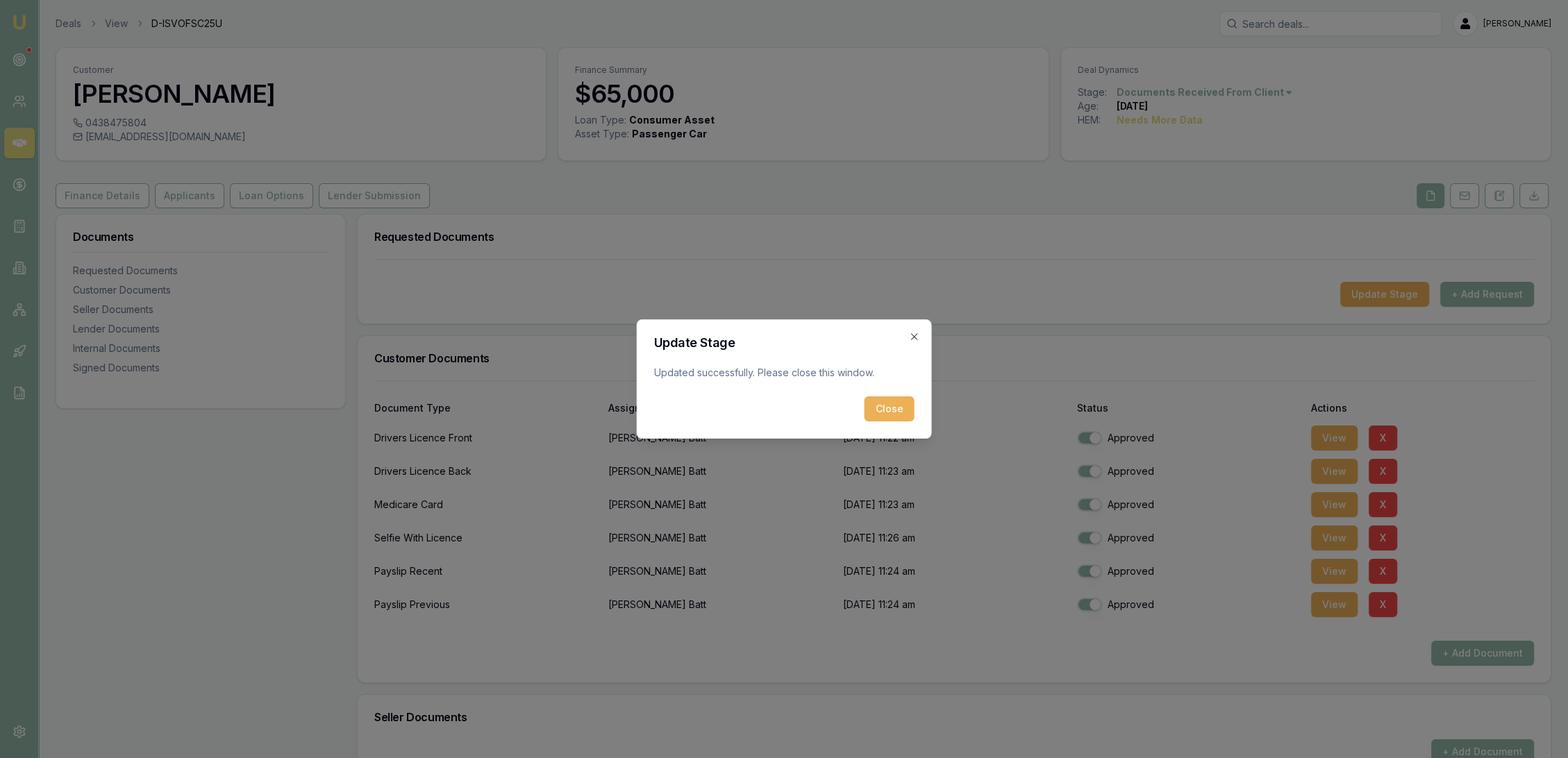
drag, startPoint x: 884, startPoint y: 398, endPoint x: 638, endPoint y: 359, distance: 249.1
click at [883, 398] on button "Close" at bounding box center [889, 409] width 50 height 25
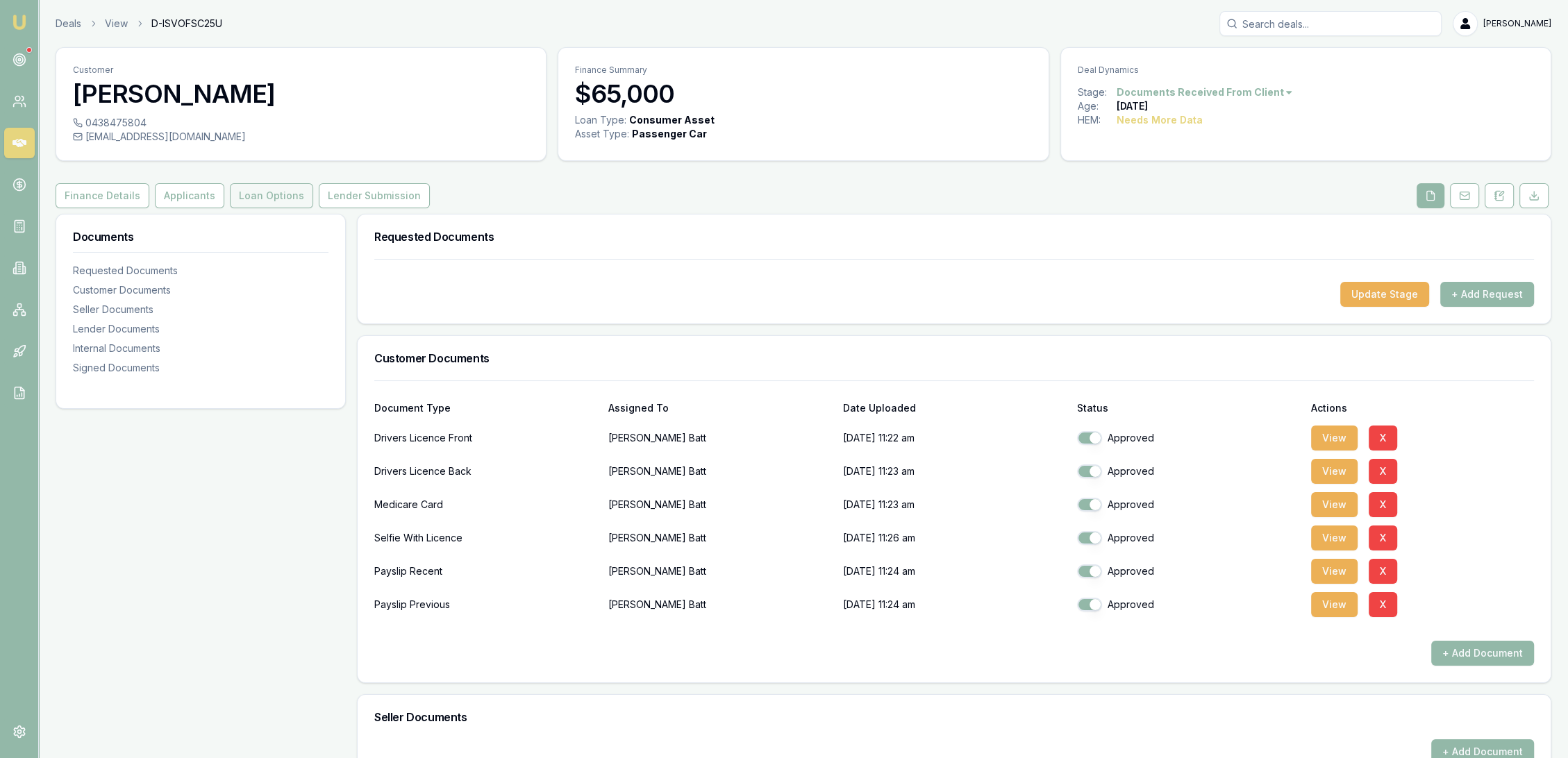
click at [272, 199] on button "Loan Options" at bounding box center [272, 195] width 84 height 25
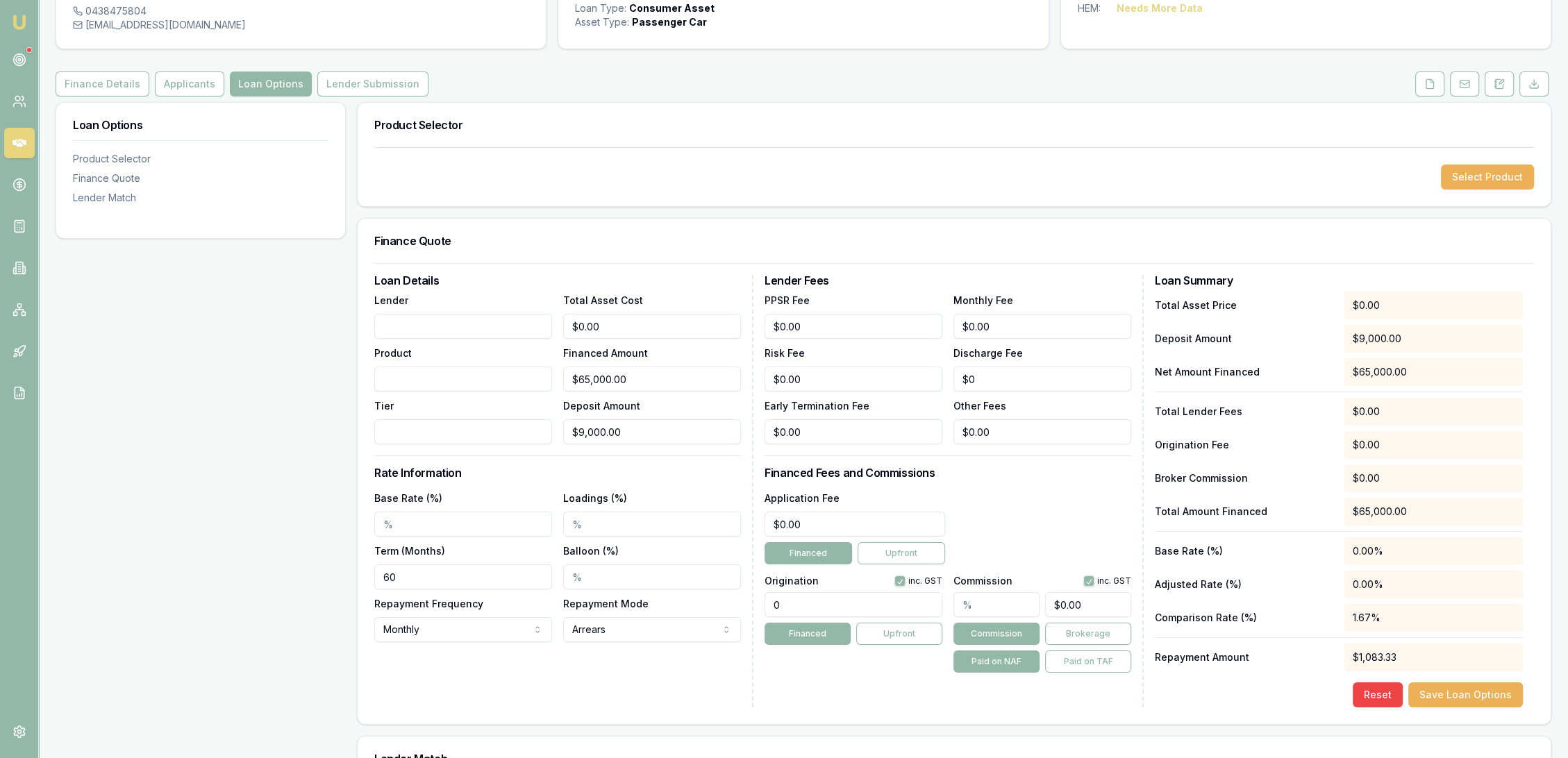
scroll to position [154, 0]
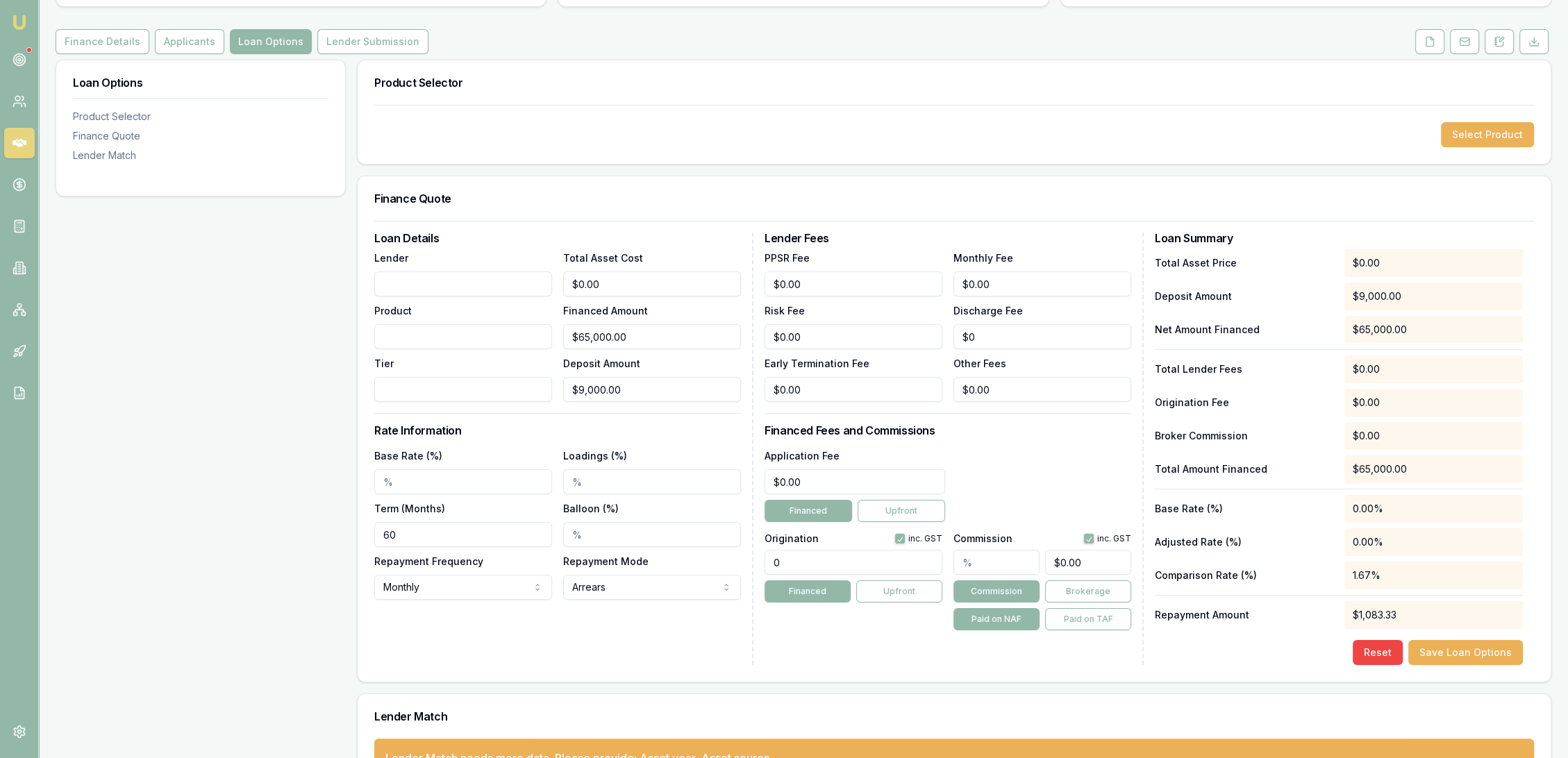
click at [451, 288] on input "Lender" at bounding box center [462, 283] width 177 height 25
type input "FirstMac"
drag, startPoint x: 568, startPoint y: 283, endPoint x: 538, endPoint y: 284, distance: 30.0
click at [541, 283] on div "Lender FirstMac Product Tier Total Asset Cost 0 Financed Amount $65,000.00 Depo…" at bounding box center [557, 326] width 367 height 153
type input "6"
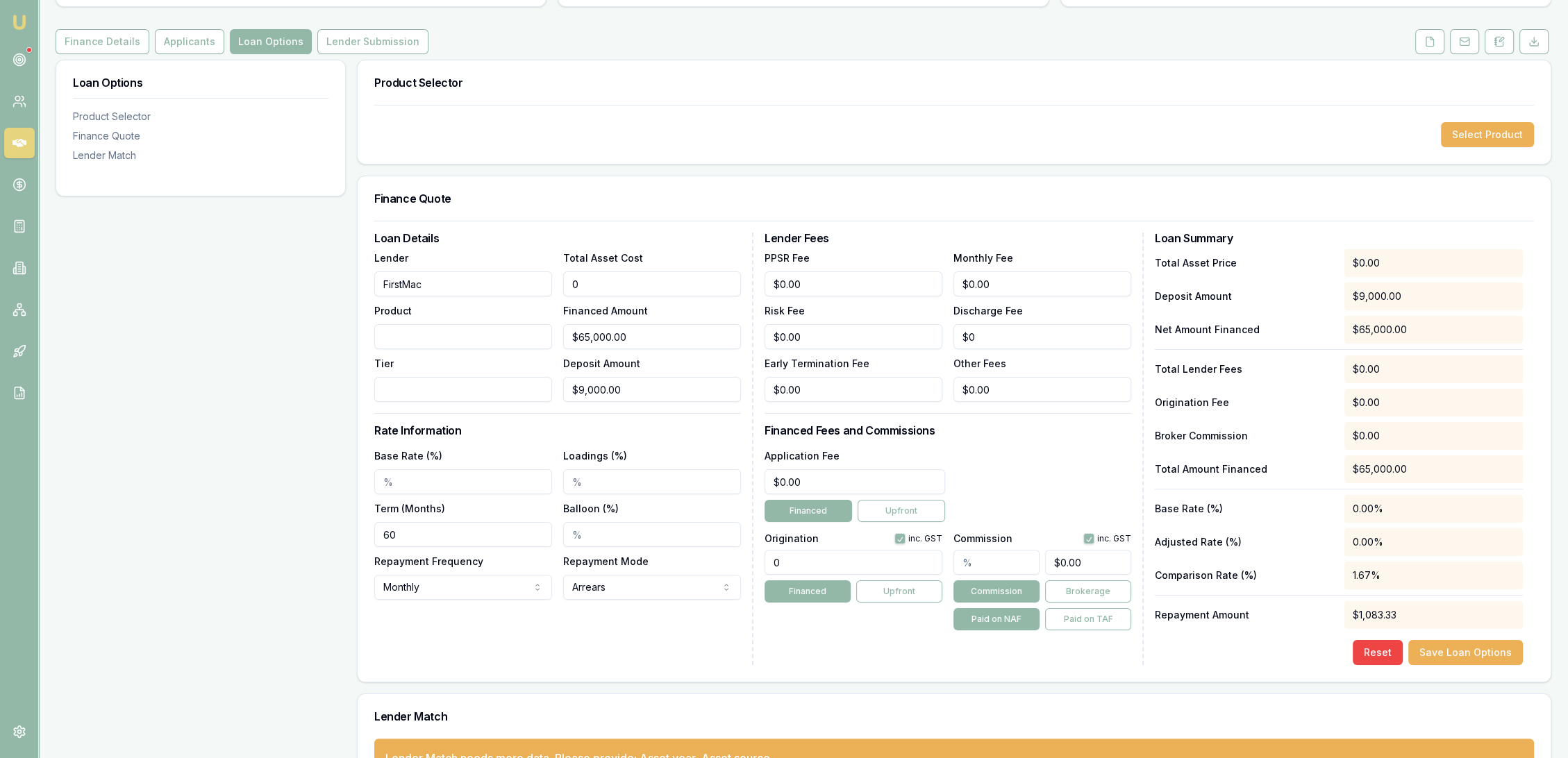
type input "$0.00"
type input "65000"
type input "$56,000.00"
type input "$65,000.00"
type input "9000"
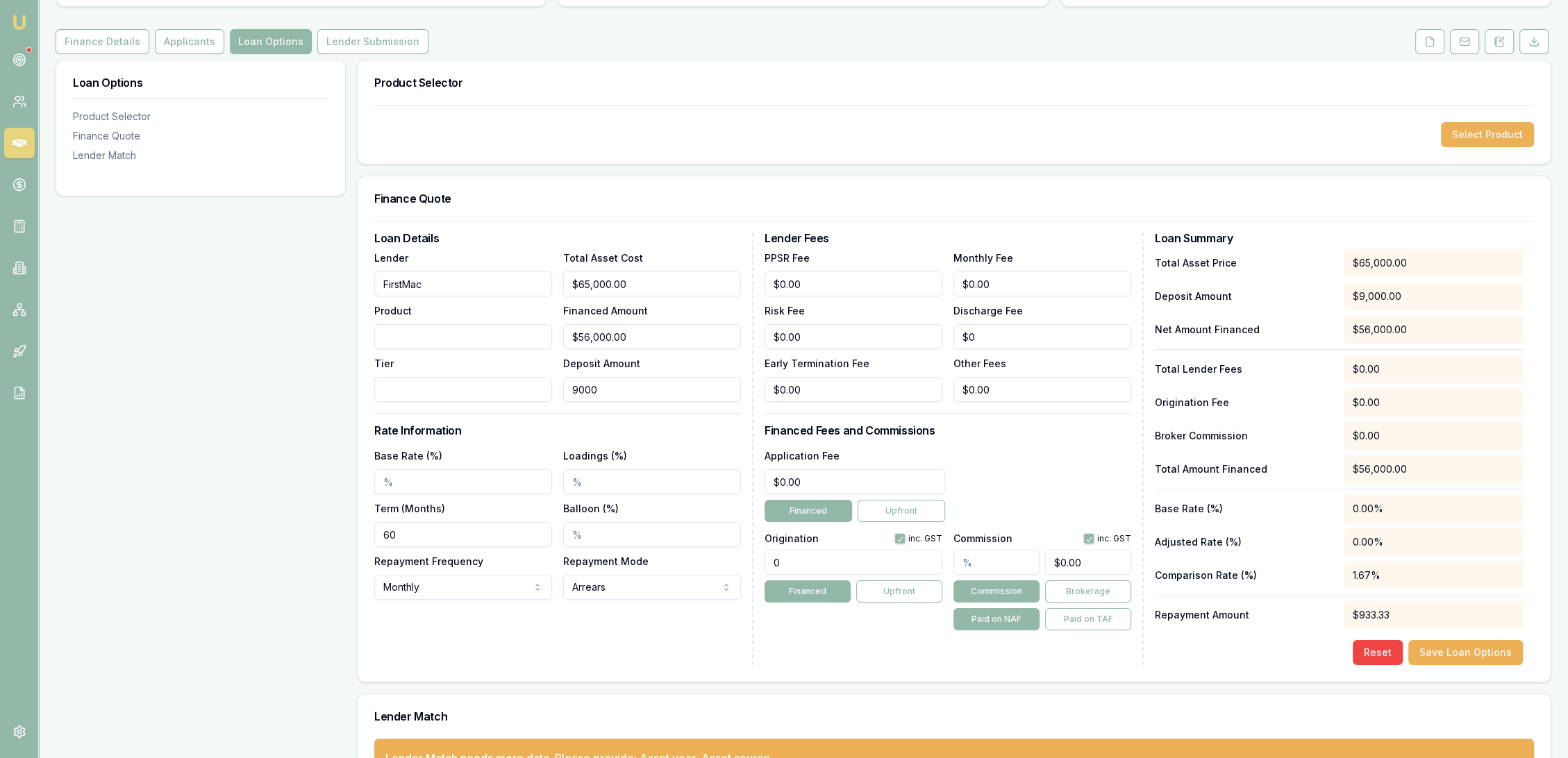
drag, startPoint x: 628, startPoint y: 383, endPoint x: 556, endPoint y: 386, distance: 72.1
click at [556, 386] on div "Lender FirstMac Product Tier Total Asset Cost $65,000.00 Financed Amount $56,00…" at bounding box center [557, 326] width 367 height 153
type input "$65,000.00"
click at [410, 330] on input "Product" at bounding box center [462, 336] width 177 height 25
type input "Car loan"
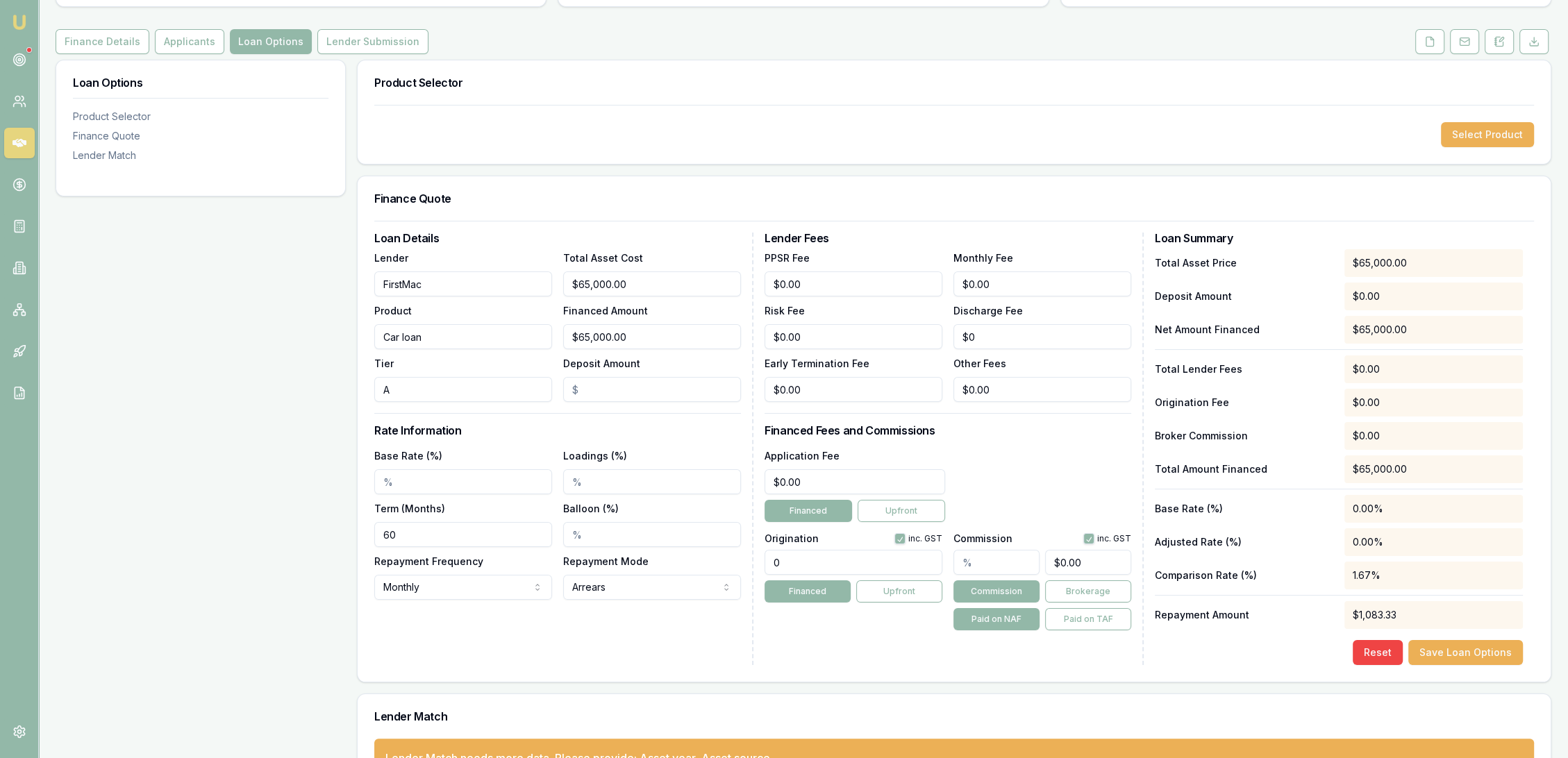
type input "A"
click at [439, 332] on input "Car loan" at bounding box center [462, 336] width 177 height 25
click at [383, 334] on input "Car loan (FIXED)" at bounding box center [462, 336] width 177 height 25
type input "New Car loan (FIXED)"
click at [410, 389] on input "A" at bounding box center [462, 389] width 177 height 25
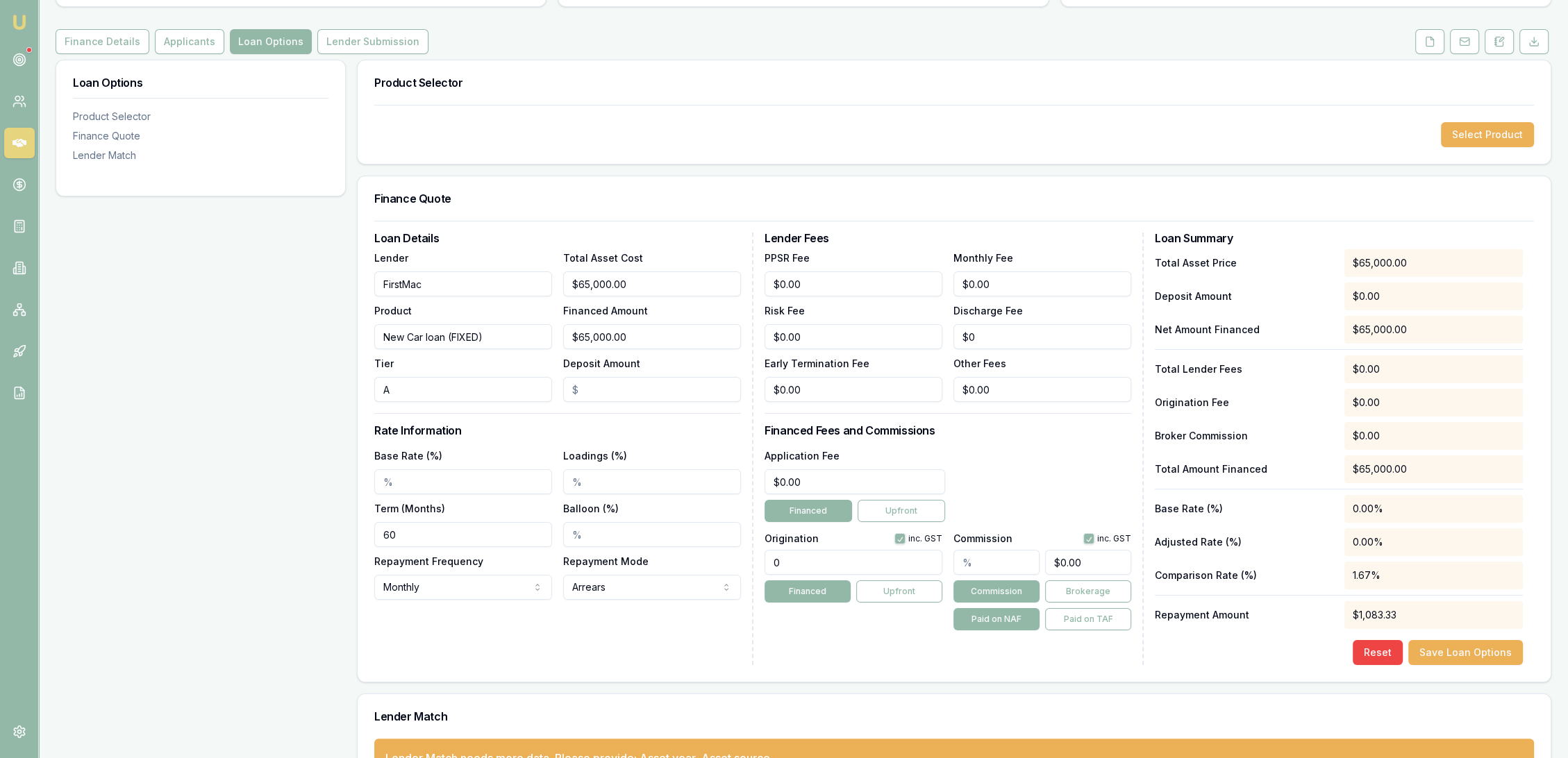
drag, startPoint x: 410, startPoint y: 389, endPoint x: 380, endPoint y: 391, distance: 30.1
click at [380, 391] on input "A" at bounding box center [462, 389] width 177 height 25
click at [390, 478] on input "Base Rate (%)" at bounding box center [462, 481] width 177 height 25
type input "6.59%"
drag, startPoint x: 403, startPoint y: 534, endPoint x: 354, endPoint y: 535, distance: 49.0
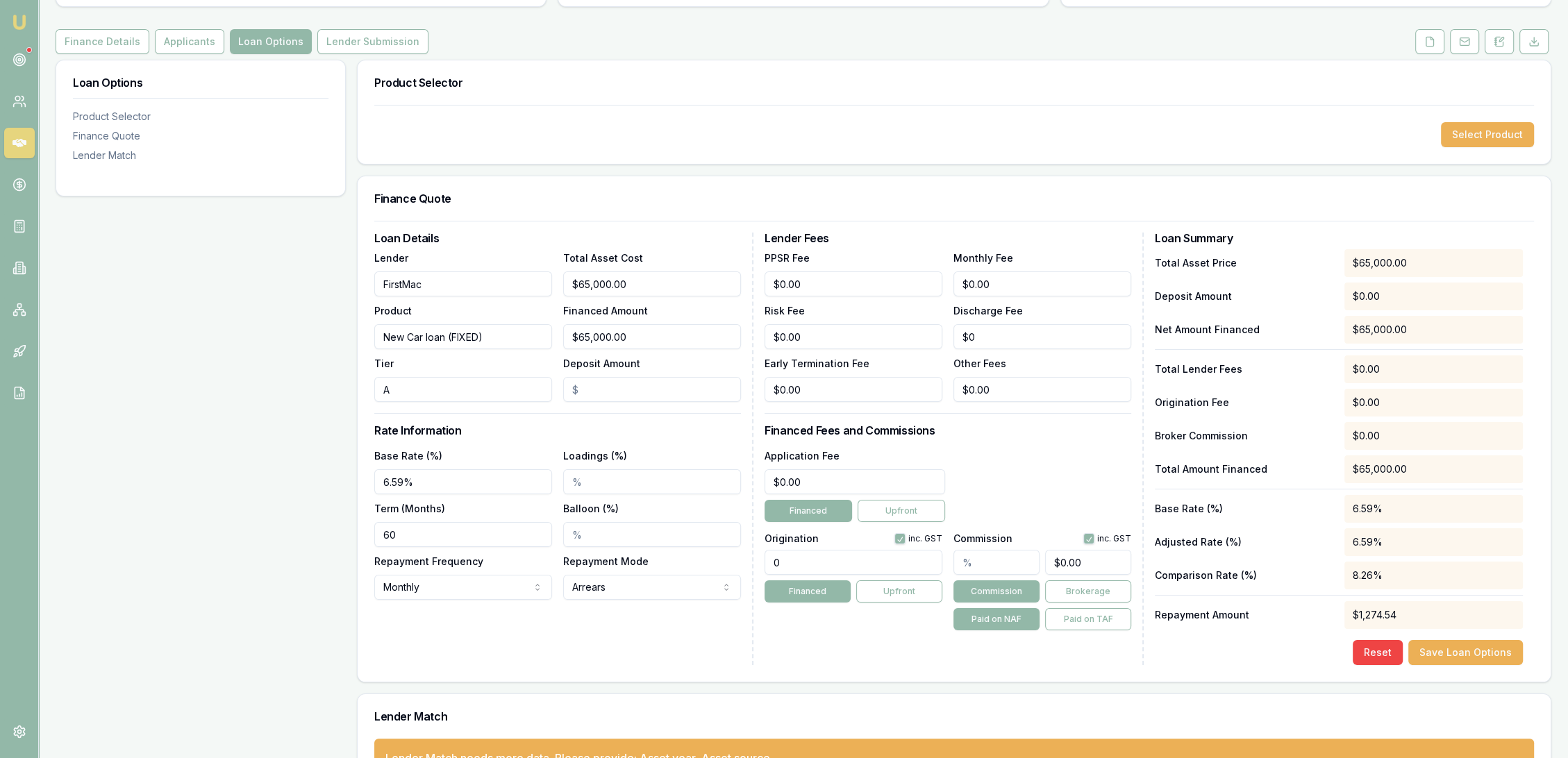
click at [354, 535] on div "Loan Options Product Selector Finance Quote Lender Match Product Selector Selec…" at bounding box center [804, 428] width 1496 height 735
type input "84"
click at [476, 643] on div "Loan Details Lender FirstMac Product New Car loan (FIXED) Tier A Total Asset Co…" at bounding box center [563, 449] width 379 height 432
drag, startPoint x: 996, startPoint y: 279, endPoint x: 908, endPoint y: 277, distance: 88.0
click at [908, 277] on div "PPSR Fee $0.00 Monthly Fee 0 Risk Fee $0.00 Discharge Fee $0 Early Termination …" at bounding box center [947, 326] width 367 height 153
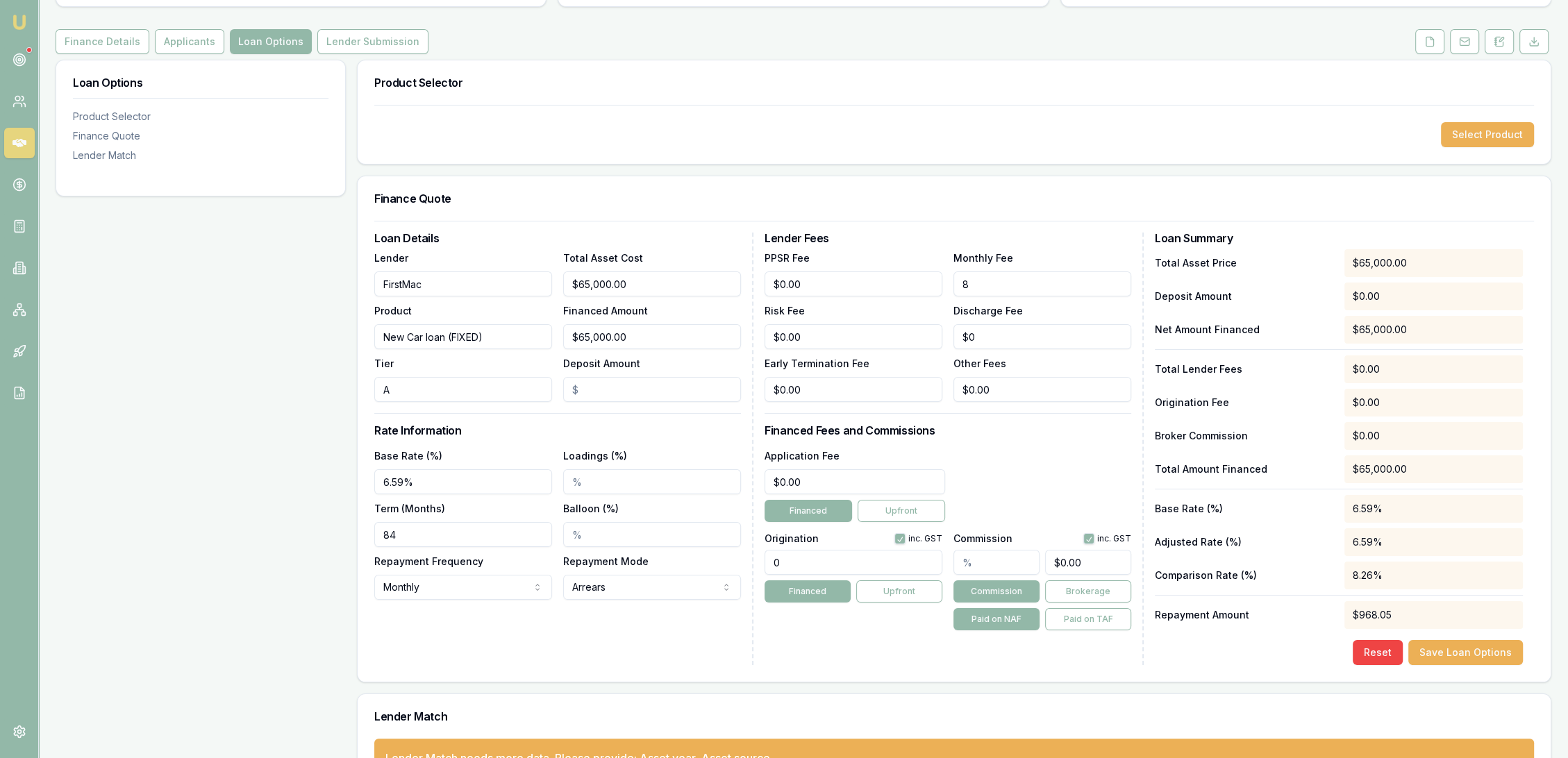
type input "$8.00"
drag, startPoint x: 1039, startPoint y: 458, endPoint x: 1037, endPoint y: 450, distance: 8.2
click at [1039, 451] on div "Application Fee $0.00 Financed Upfront" at bounding box center [947, 485] width 367 height 75
drag, startPoint x: 812, startPoint y: 482, endPoint x: 712, endPoint y: 481, distance: 100.0
click at [712, 481] on div "Loan Details Lender FirstMac Product New Car loan (FIXED) Tier A Total Asset Co…" at bounding box center [954, 449] width 1160 height 432
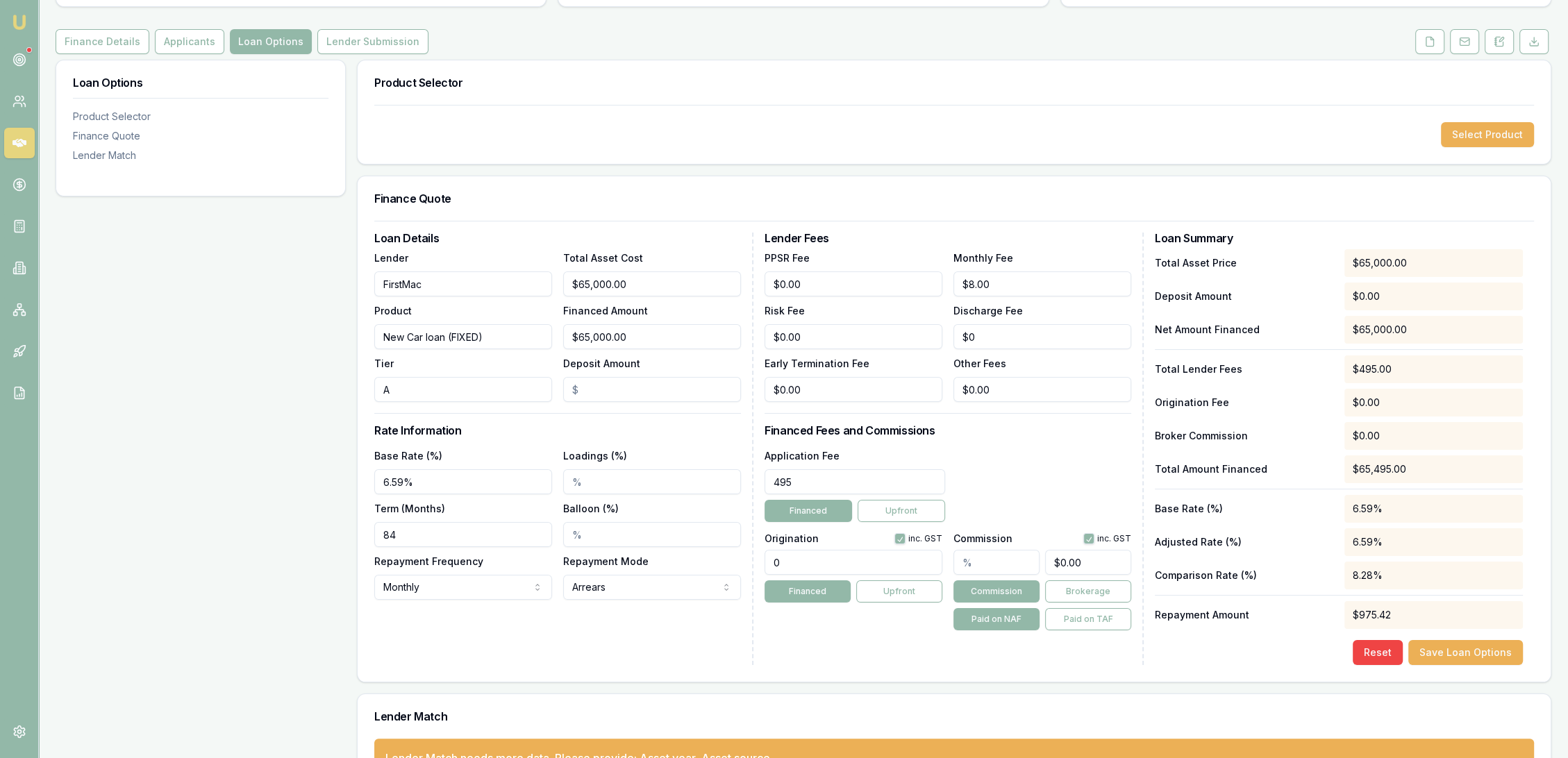
type input "$495.00"
drag, startPoint x: 794, startPoint y: 561, endPoint x: 721, endPoint y: 564, distance: 73.1
click at [721, 564] on div "Loan Details Lender FirstMac Product New Car loan (FIXED) Tier A Total Asset Co…" at bounding box center [954, 449] width 1160 height 432
type input "1210.00"
click at [1097, 594] on button "Brokerage" at bounding box center [1088, 591] width 86 height 22
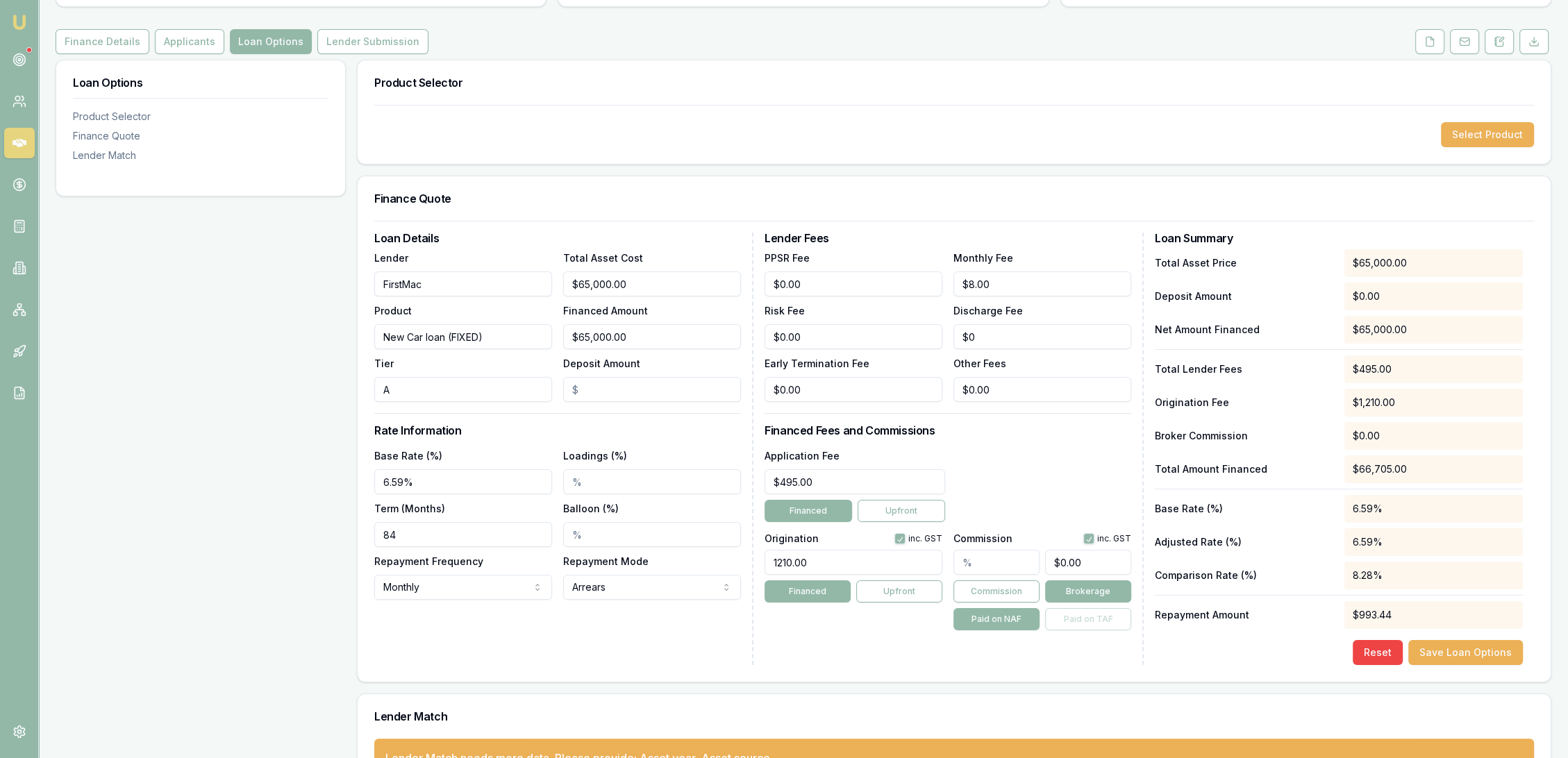
type input "0"
click at [1061, 559] on input "0" at bounding box center [1088, 561] width 86 height 25
type input "1"
type input "0.0015384615384615385"
type input "10"
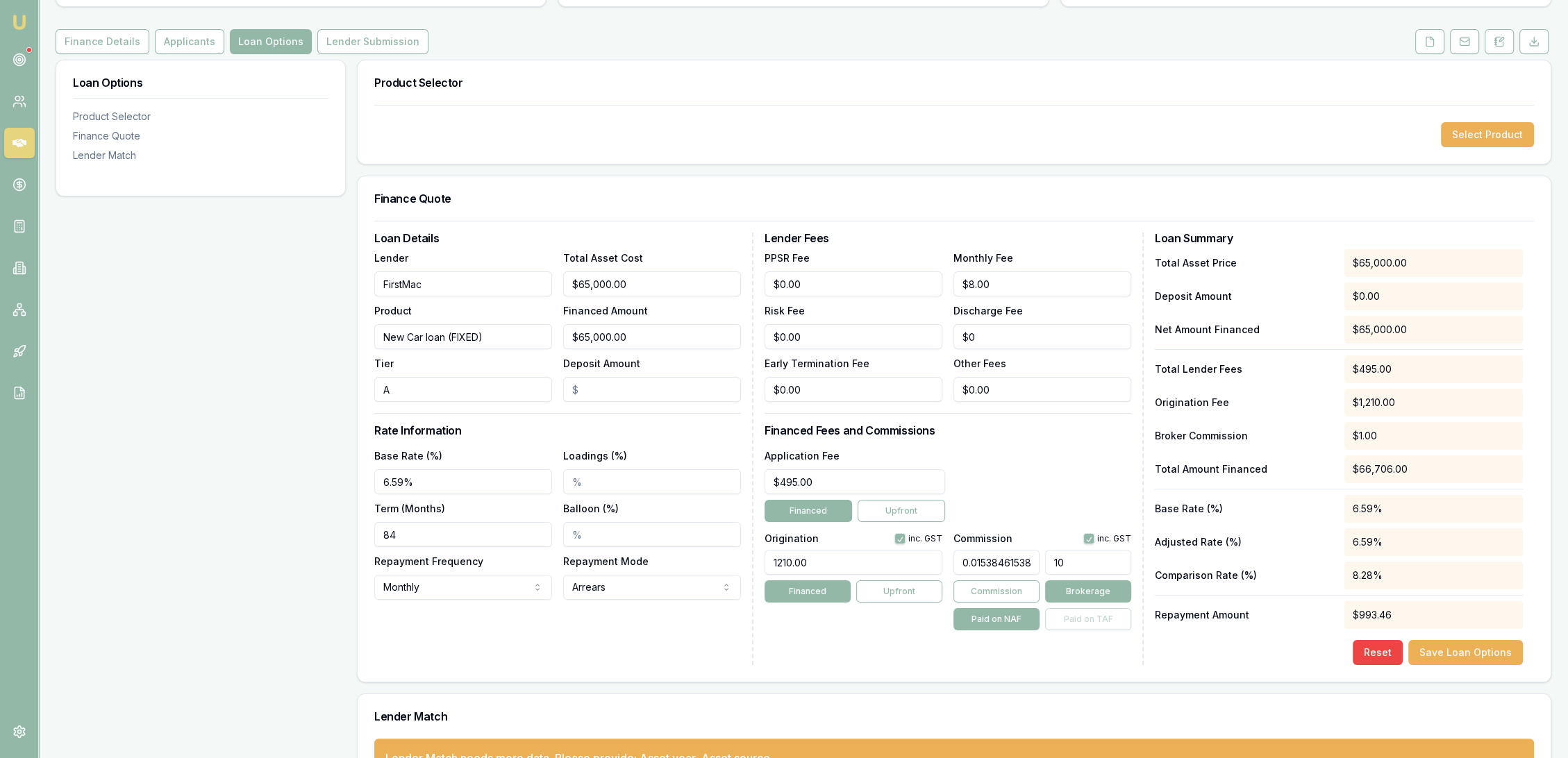
type input "0.15384615384615385"
type input "100"
type input "1.5384615384615385"
type input "$1,000.00"
click at [1020, 660] on div "Lender Fees PPSR Fee $0.00 Monthly Fee $8.00 Risk Fee $0.00 Discharge Fee $0 Ea…" at bounding box center [954, 449] width 379 height 432
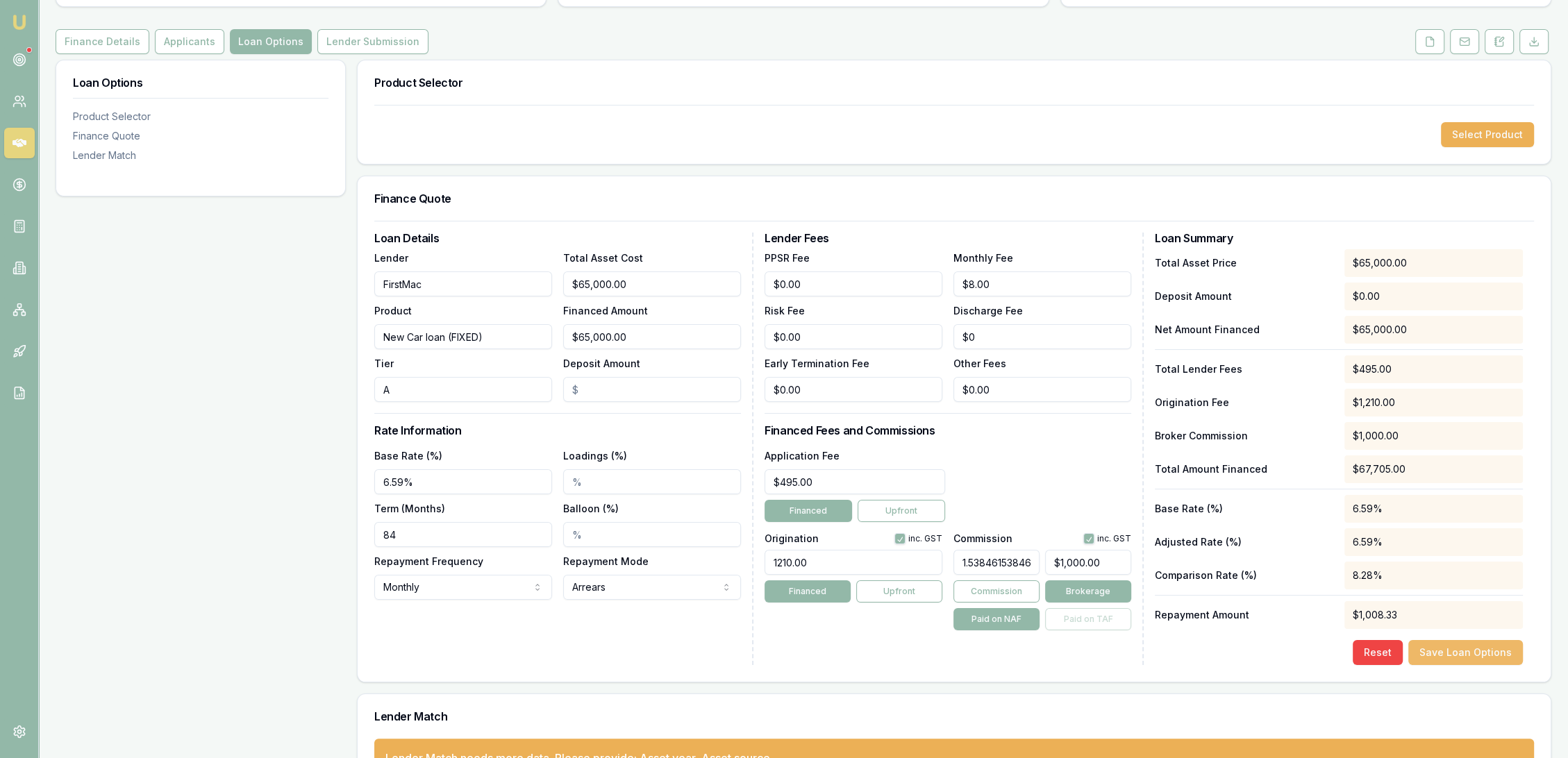
click at [1472, 641] on button "Save Loan Options" at bounding box center [1466, 652] width 115 height 25
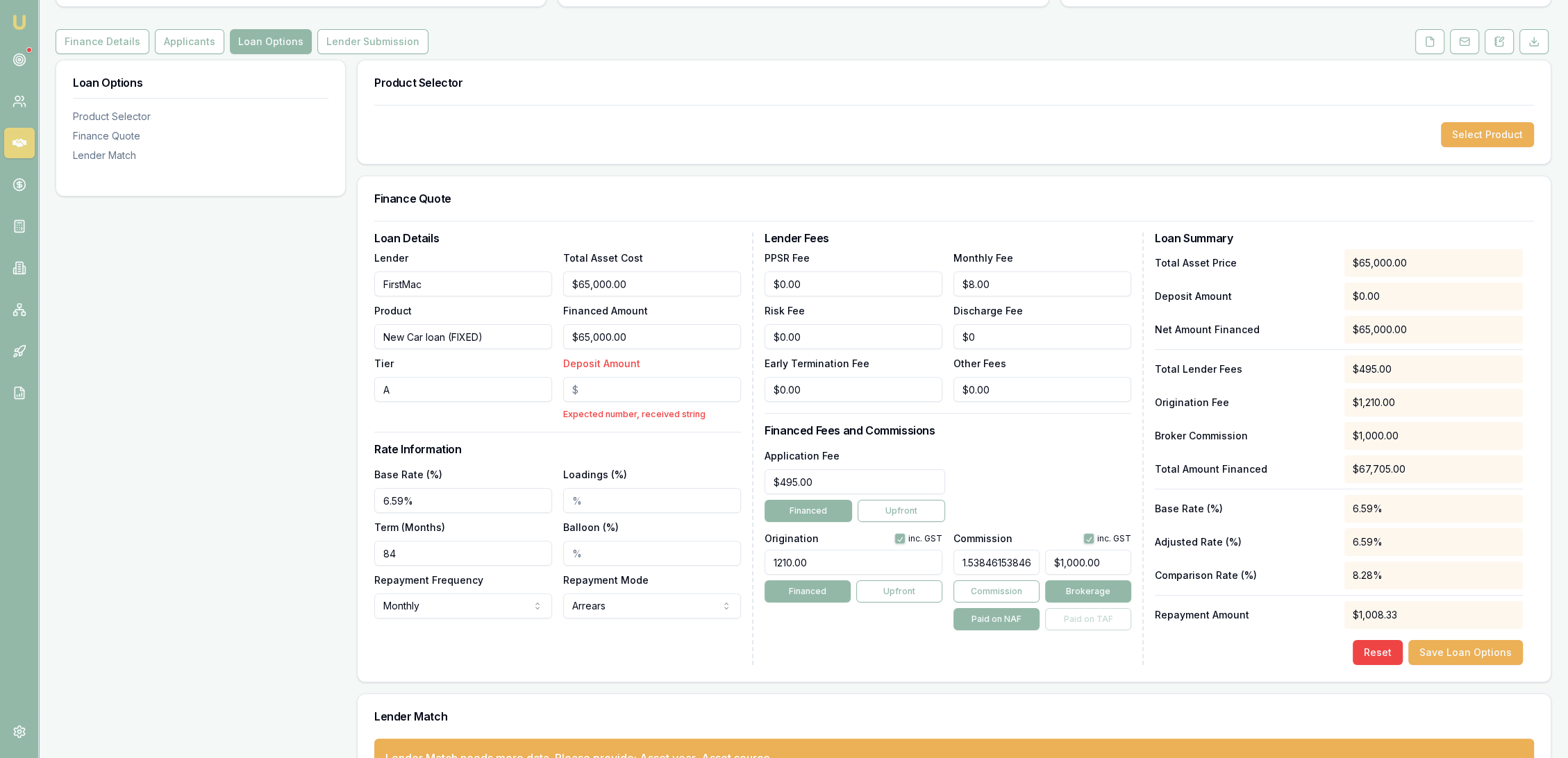
type input "0"
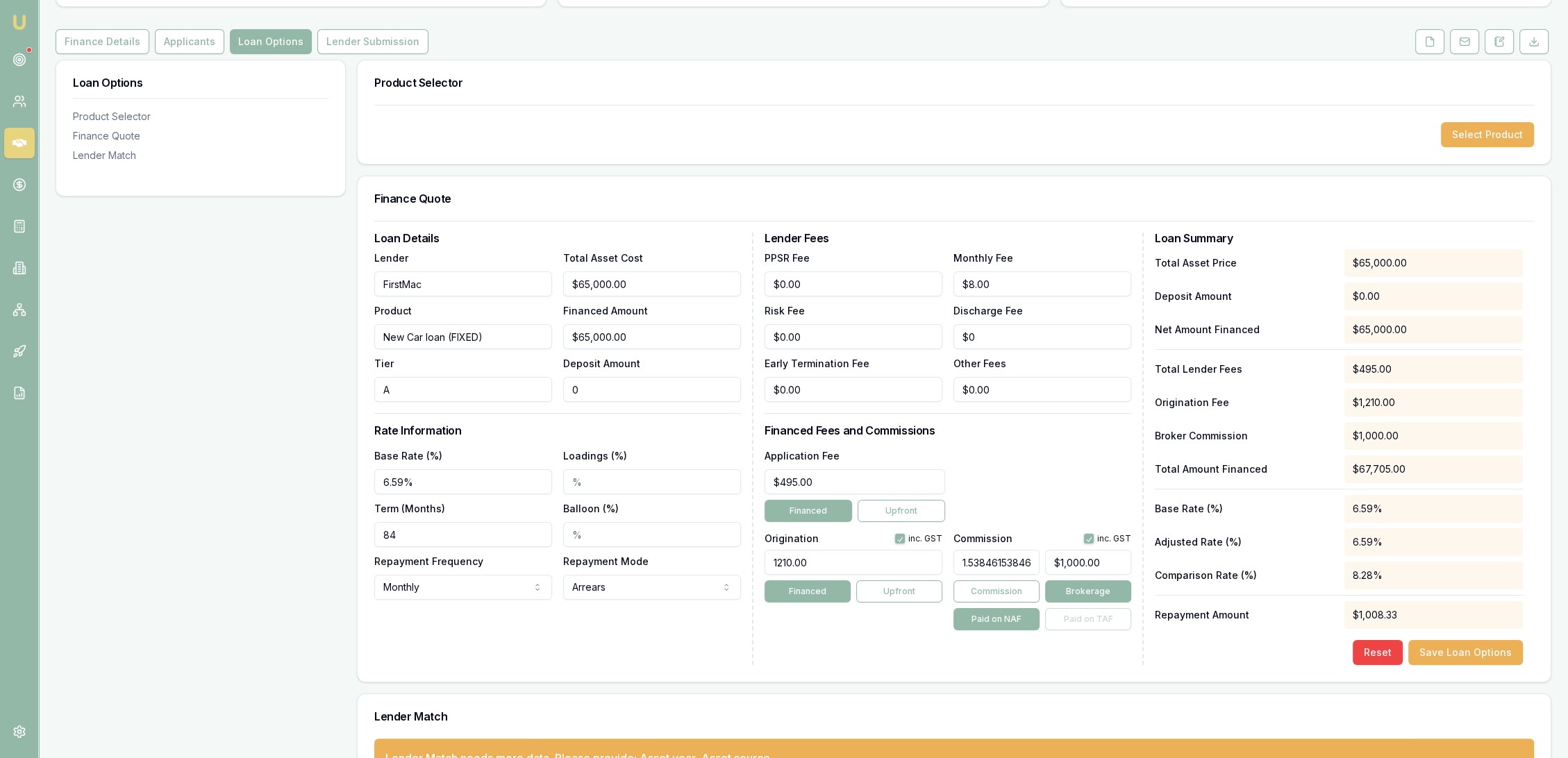
click button "Save Loan Options" at bounding box center [1466, 652] width 115 height 25
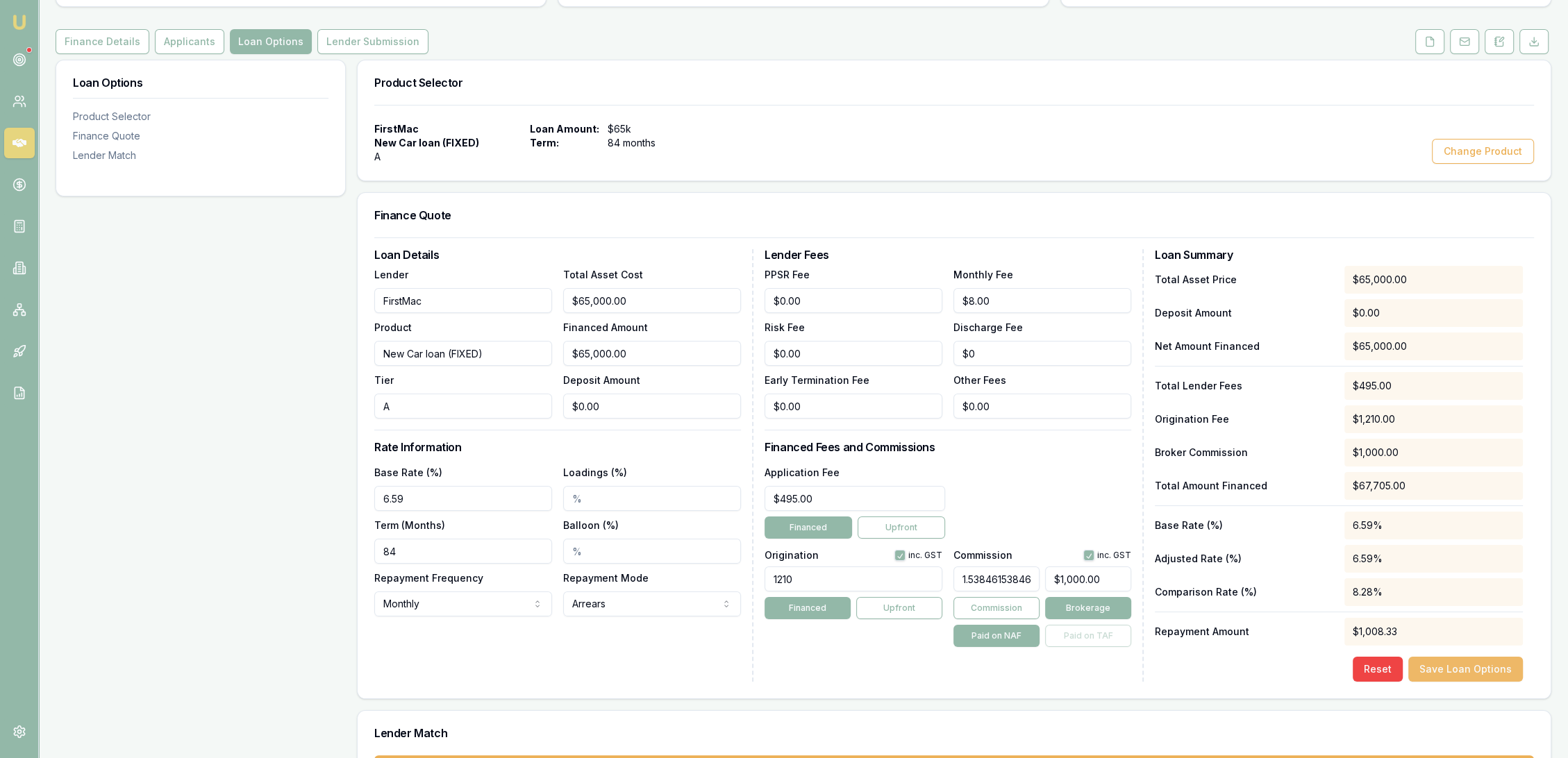
drag, startPoint x: 1467, startPoint y: 666, endPoint x: 1189, endPoint y: 686, distance: 278.7
click at [1465, 665] on button "Save Loan Options" at bounding box center [1466, 669] width 115 height 25
click at [326, 37] on button "Lender Submission" at bounding box center [373, 41] width 111 height 25
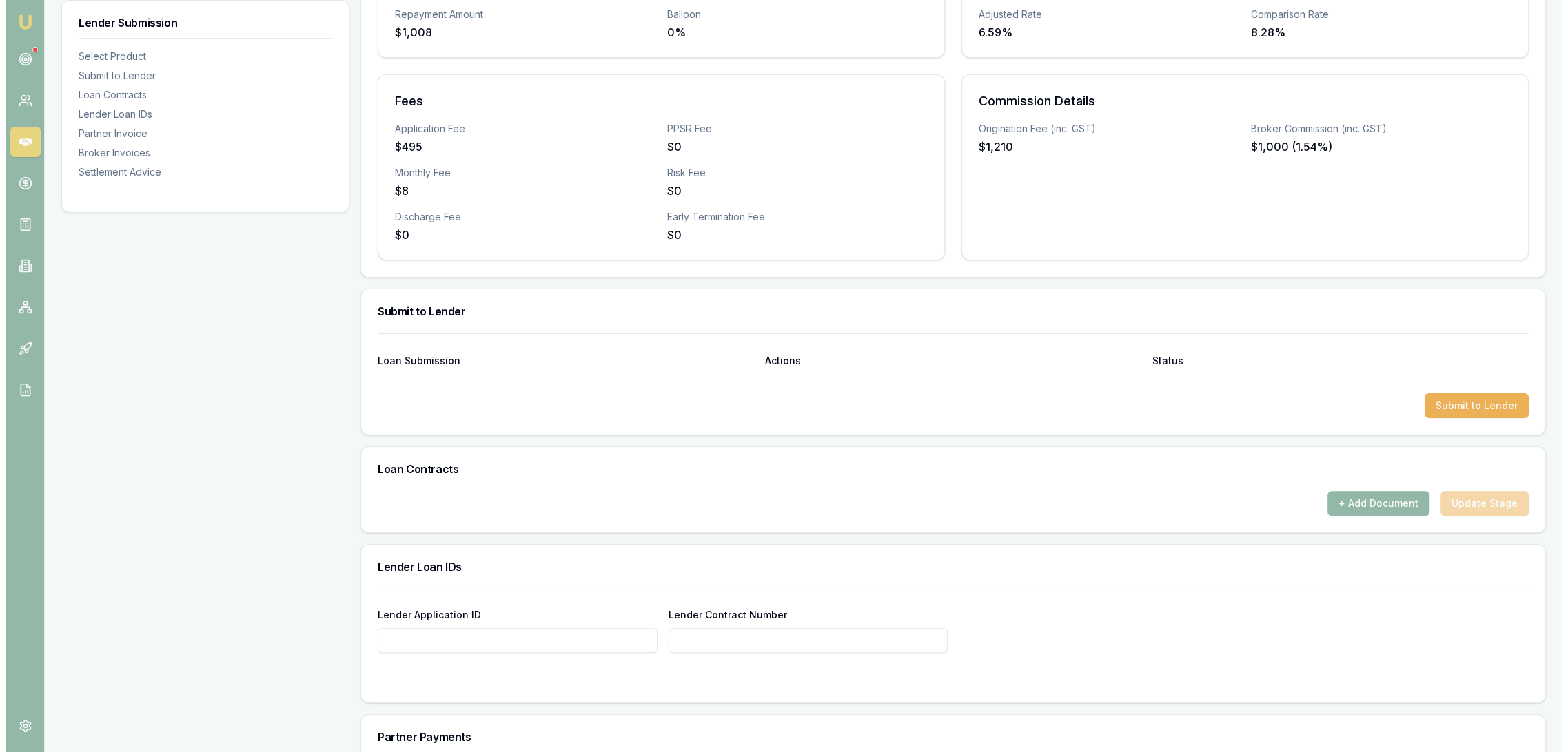
scroll to position [459, 0]
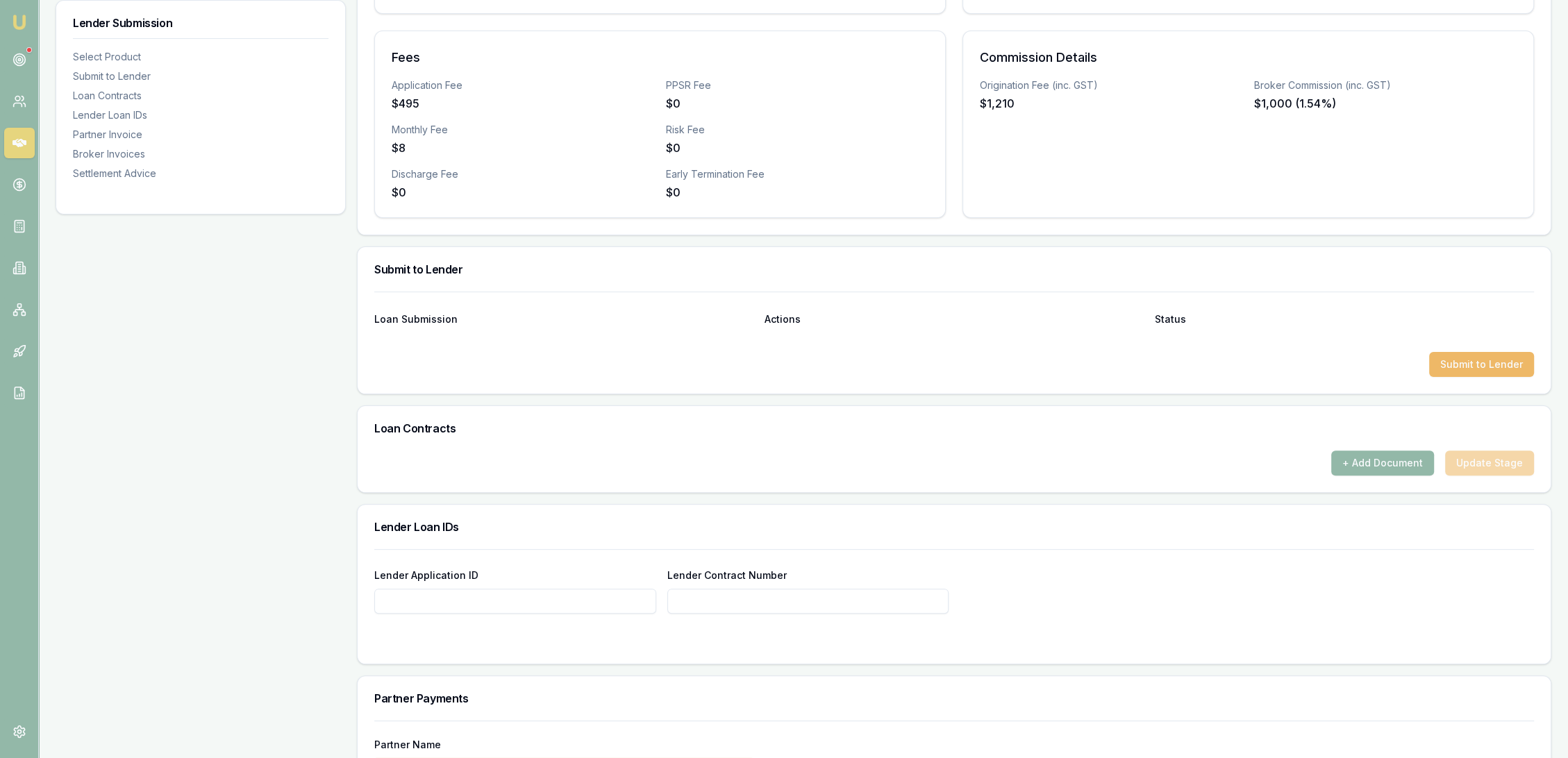
click at [1501, 368] on button "Submit to Lender" at bounding box center [1482, 364] width 105 height 25
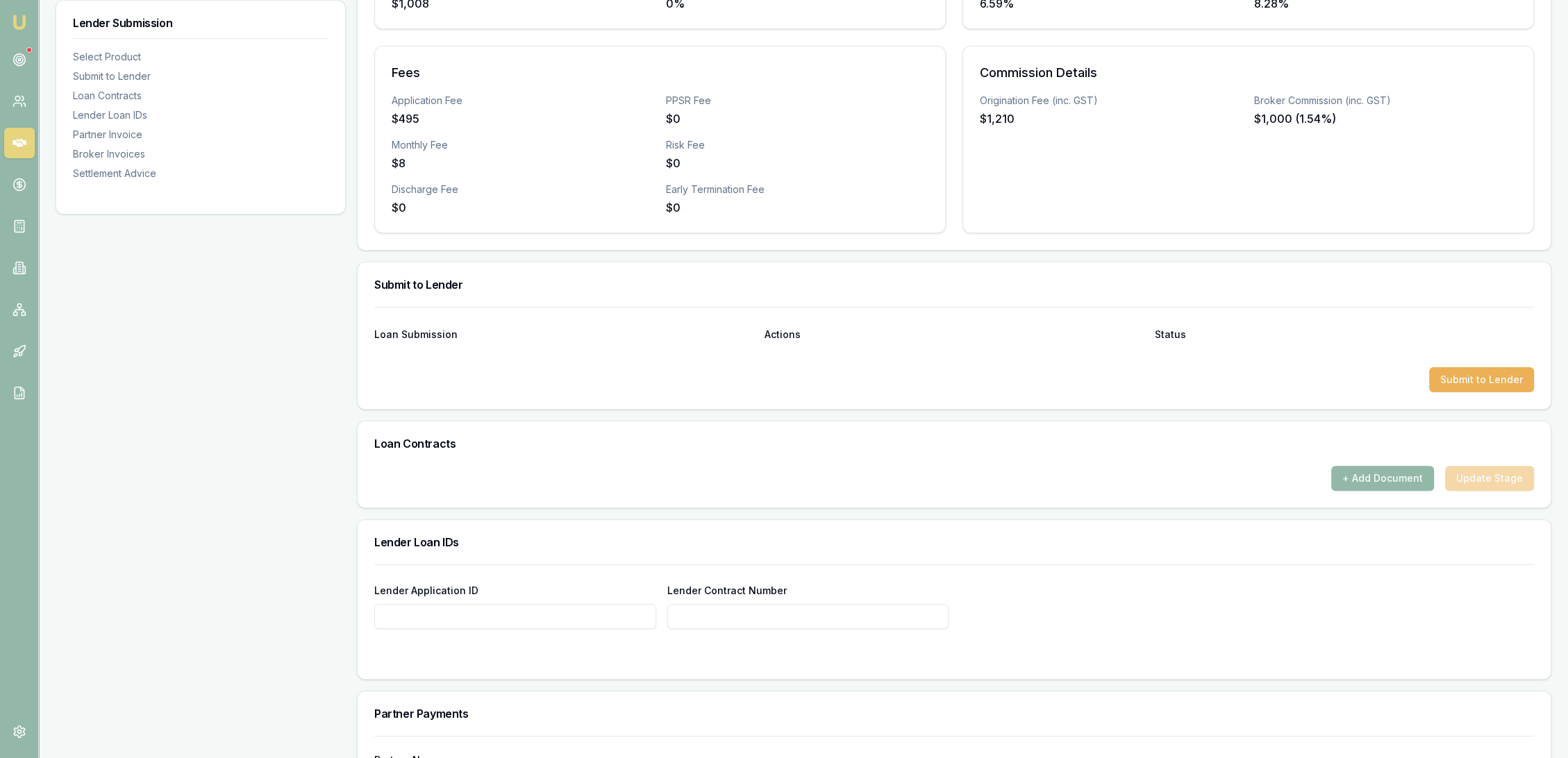
scroll to position [0, 0]
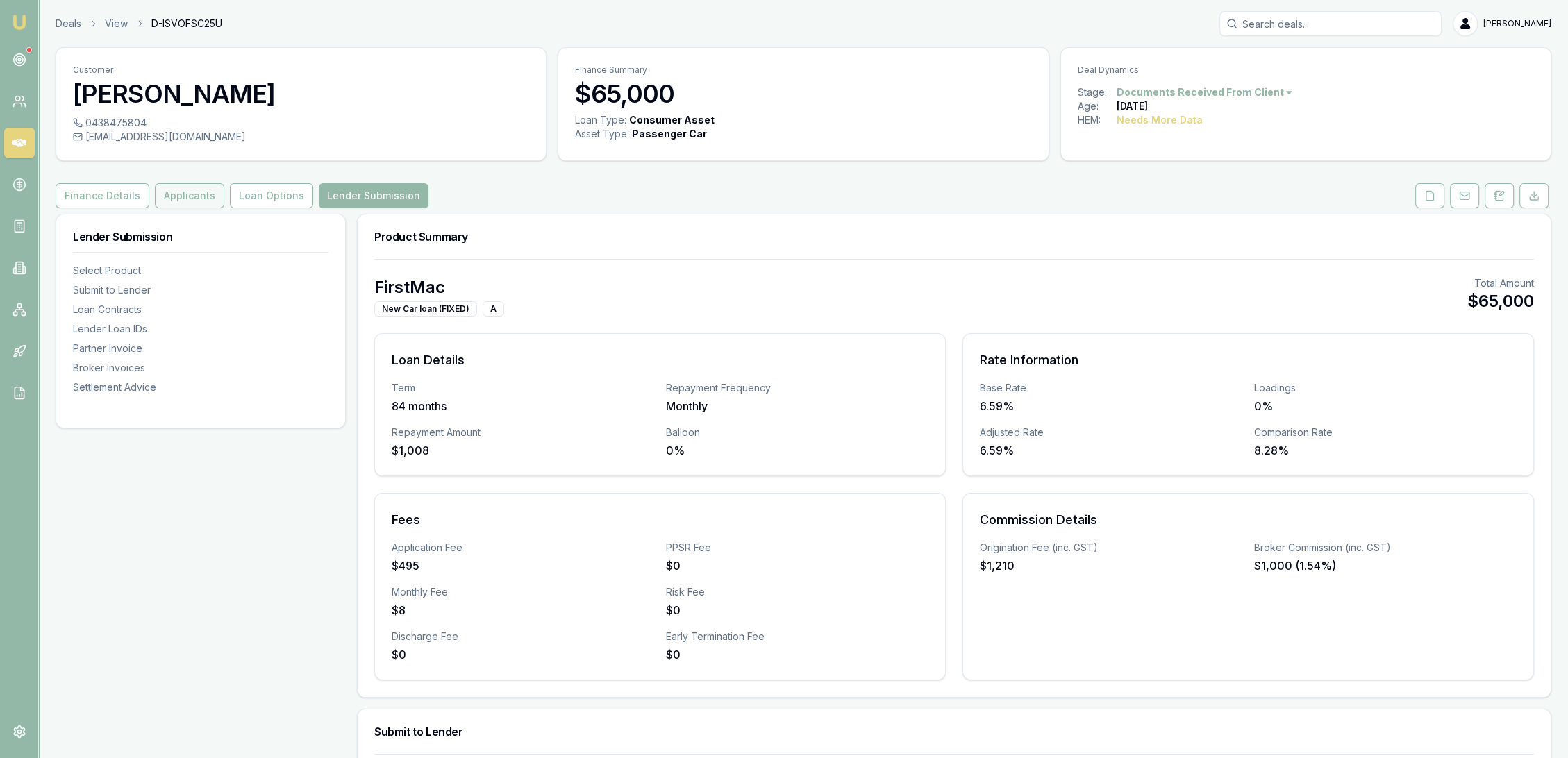
click at [189, 192] on button "Applicants" at bounding box center [189, 195] width 69 height 25
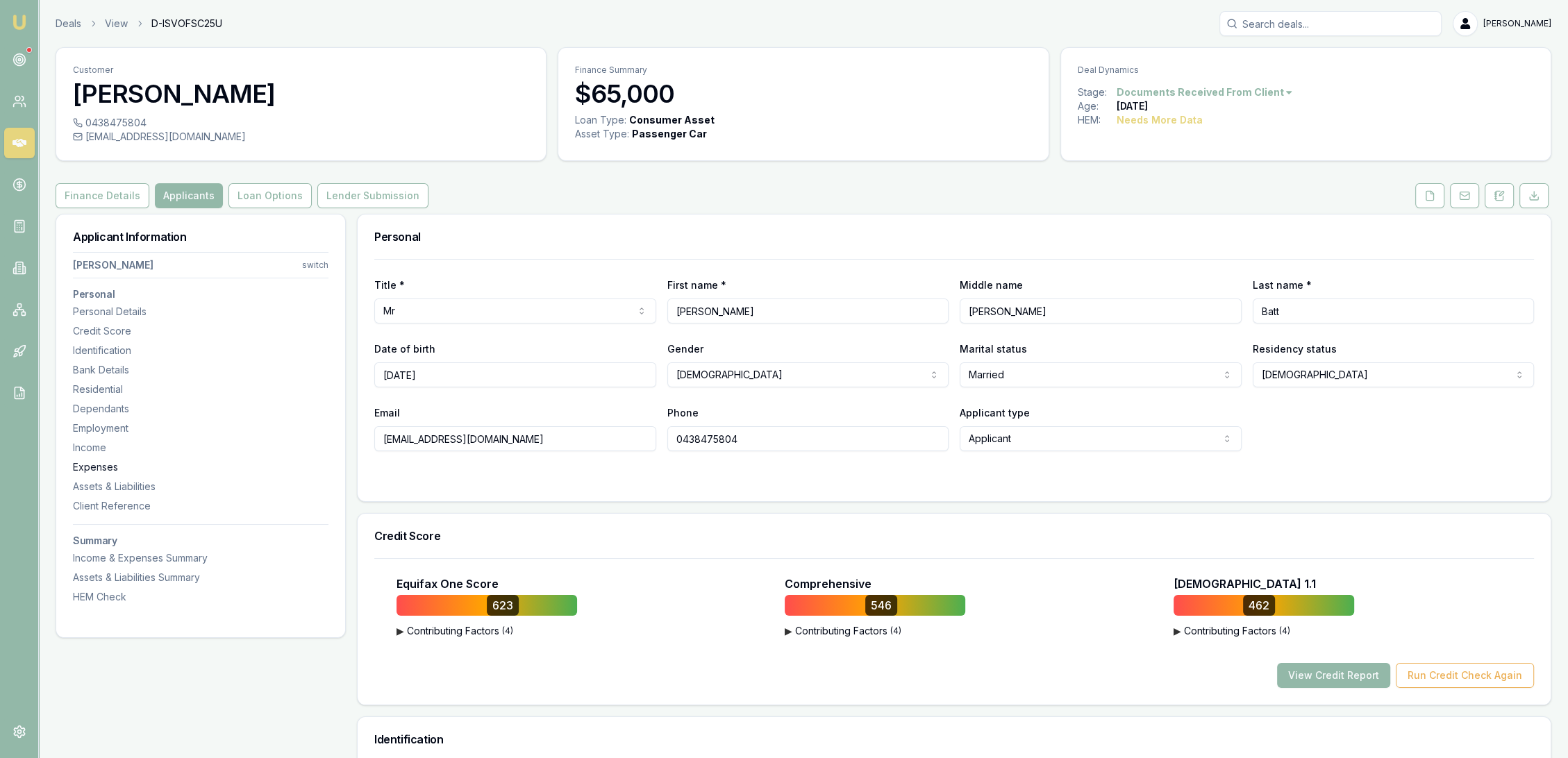
click at [101, 460] on div "Expenses" at bounding box center [200, 467] width 256 height 14
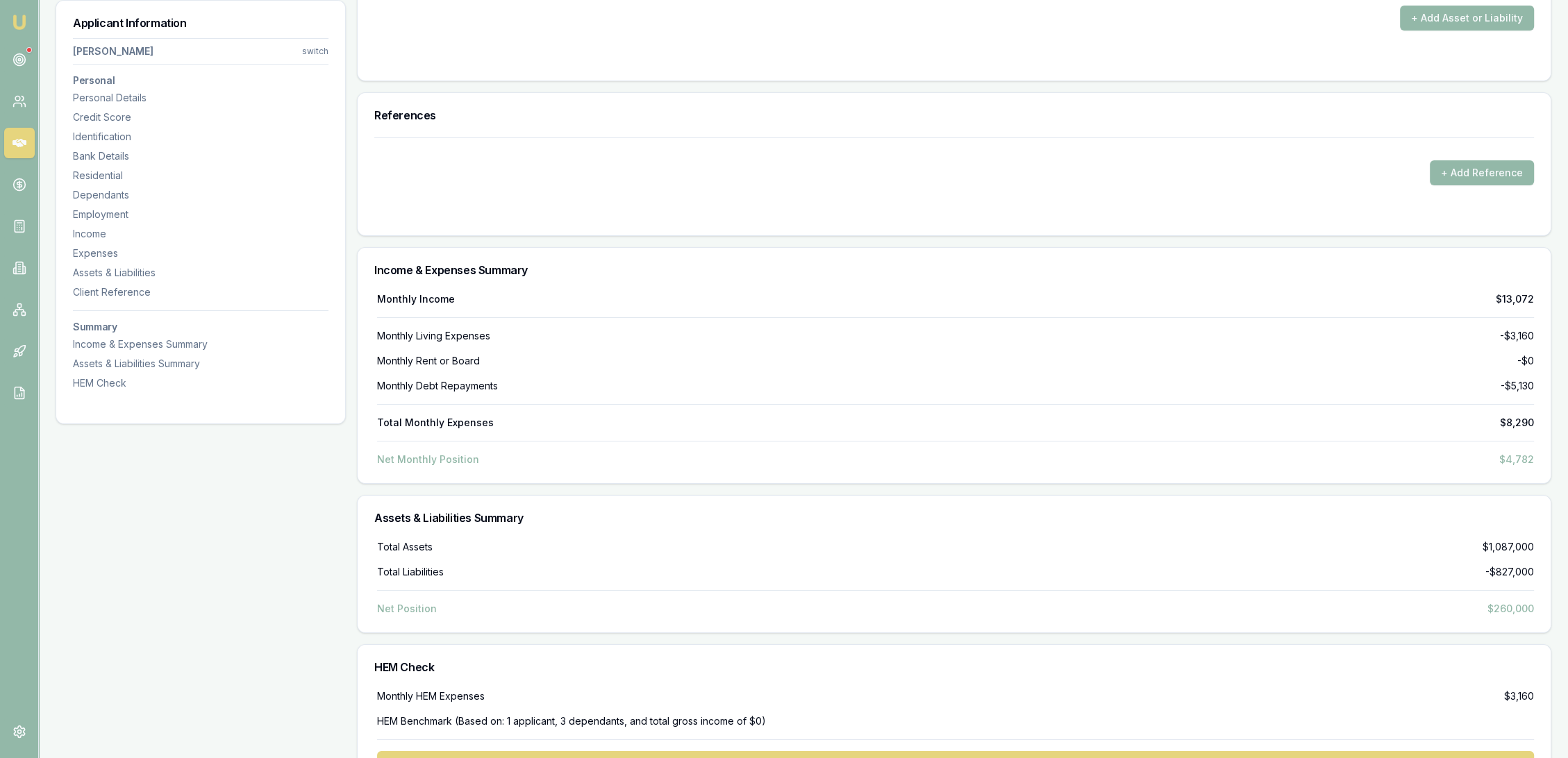
scroll to position [6864, 0]
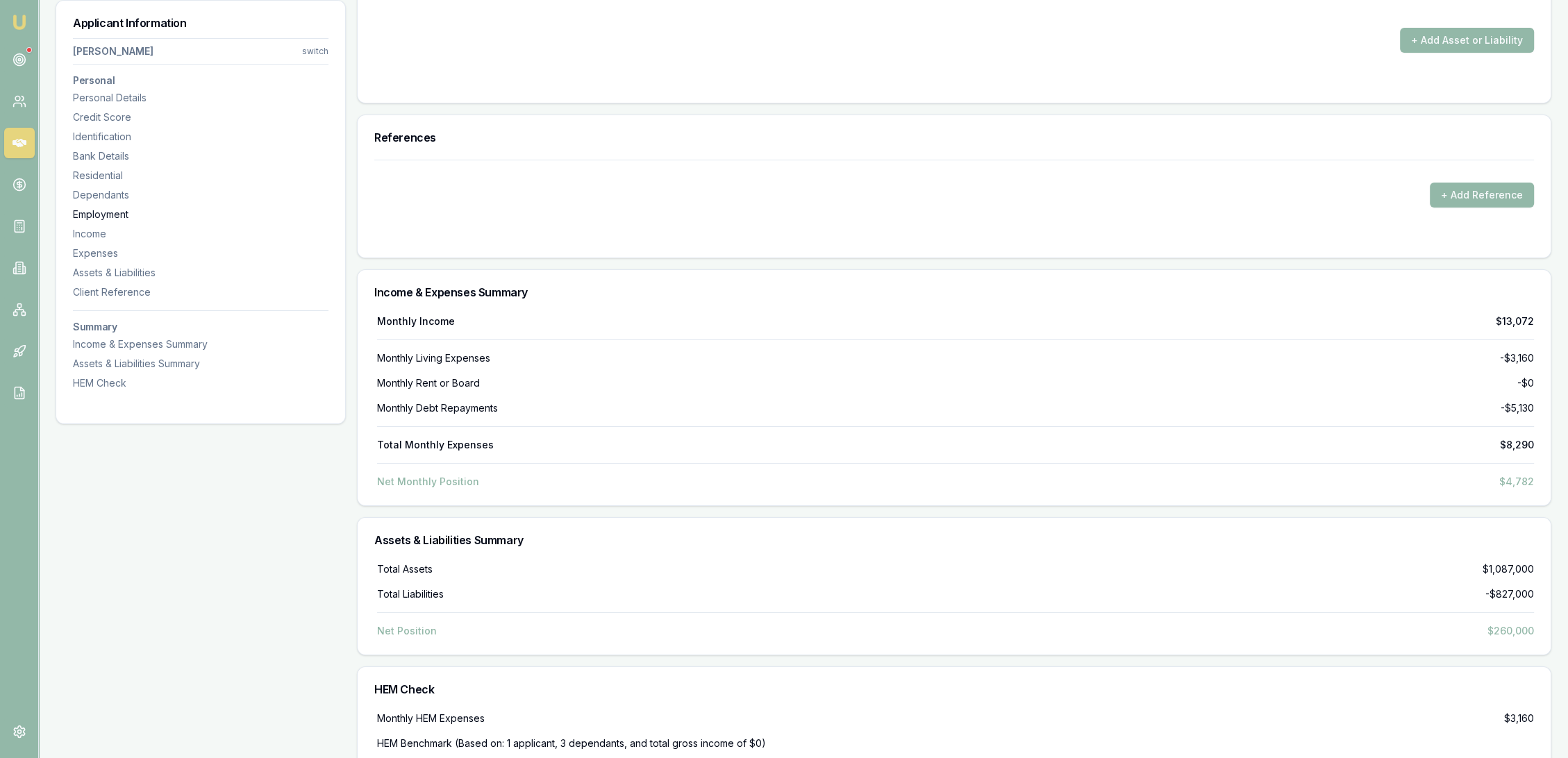
click at [98, 208] on div "Employment" at bounding box center [200, 214] width 256 height 14
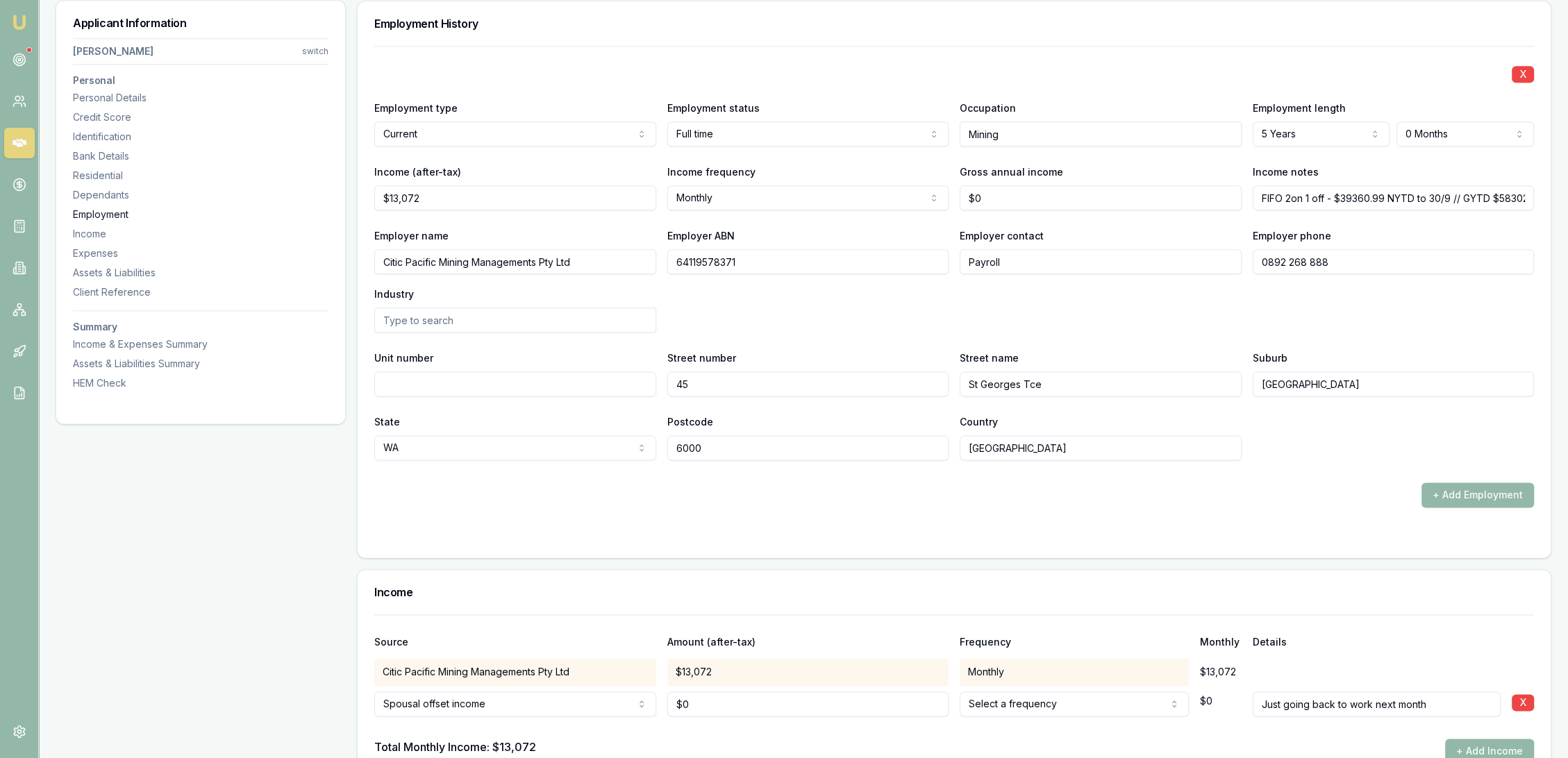
scroll to position [2300, 0]
drag, startPoint x: 1004, startPoint y: 196, endPoint x: 910, endPoint y: 198, distance: 94.0
click at [910, 198] on div "Income (after-tax) $13,072 Income frequency Monthly Weekly Fortnightly Monthly …" at bounding box center [954, 187] width 1160 height 47
type input "$232,136"
click at [861, 343] on div "X Employment type Current Current Previous Employment status Full time Full tim…" at bounding box center [954, 254] width 1160 height 415
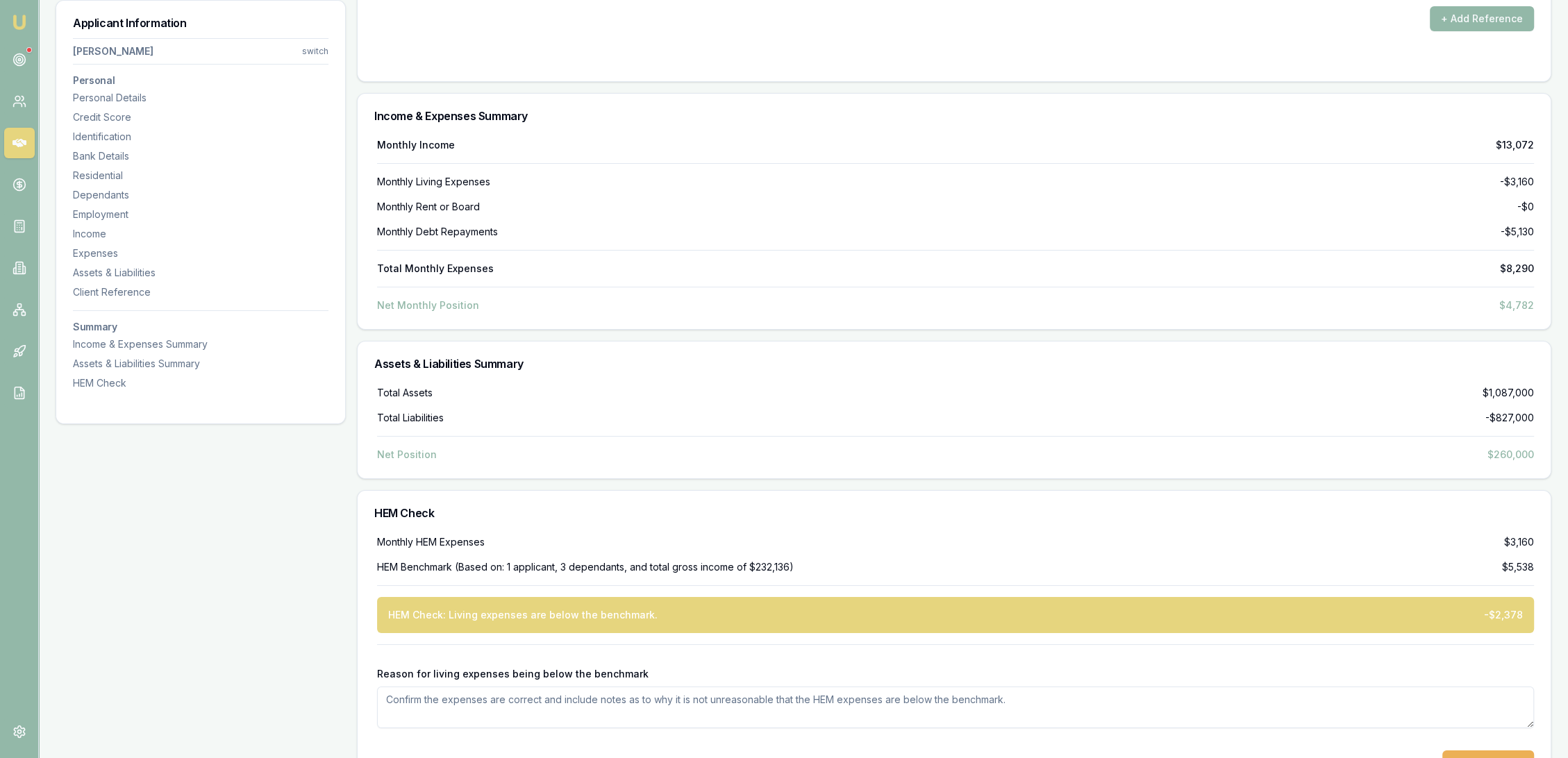
scroll to position [7083, 0]
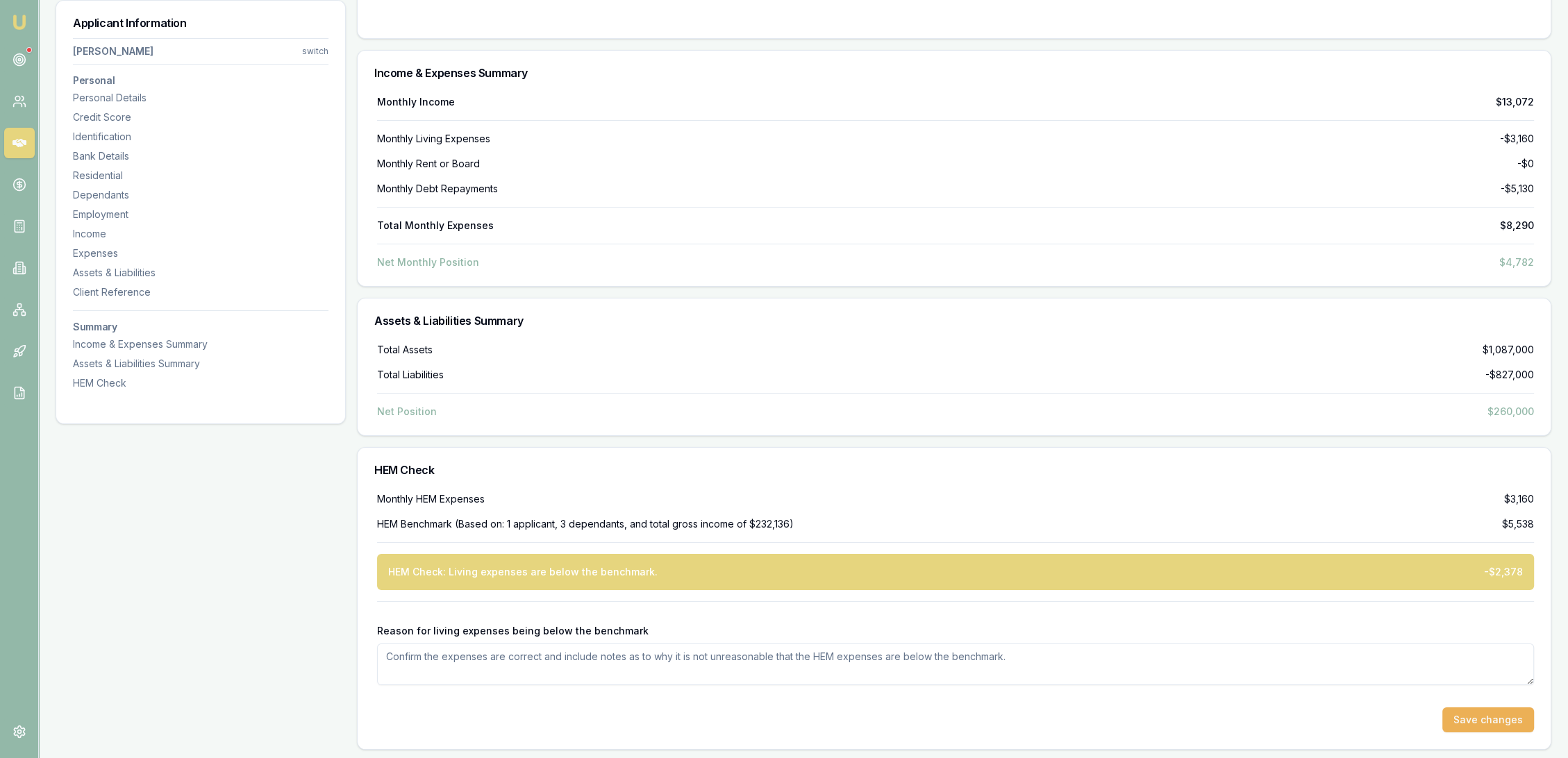
click at [533, 658] on textarea "Reason for living expenses being below the benchmark" at bounding box center [955, 664] width 1157 height 42
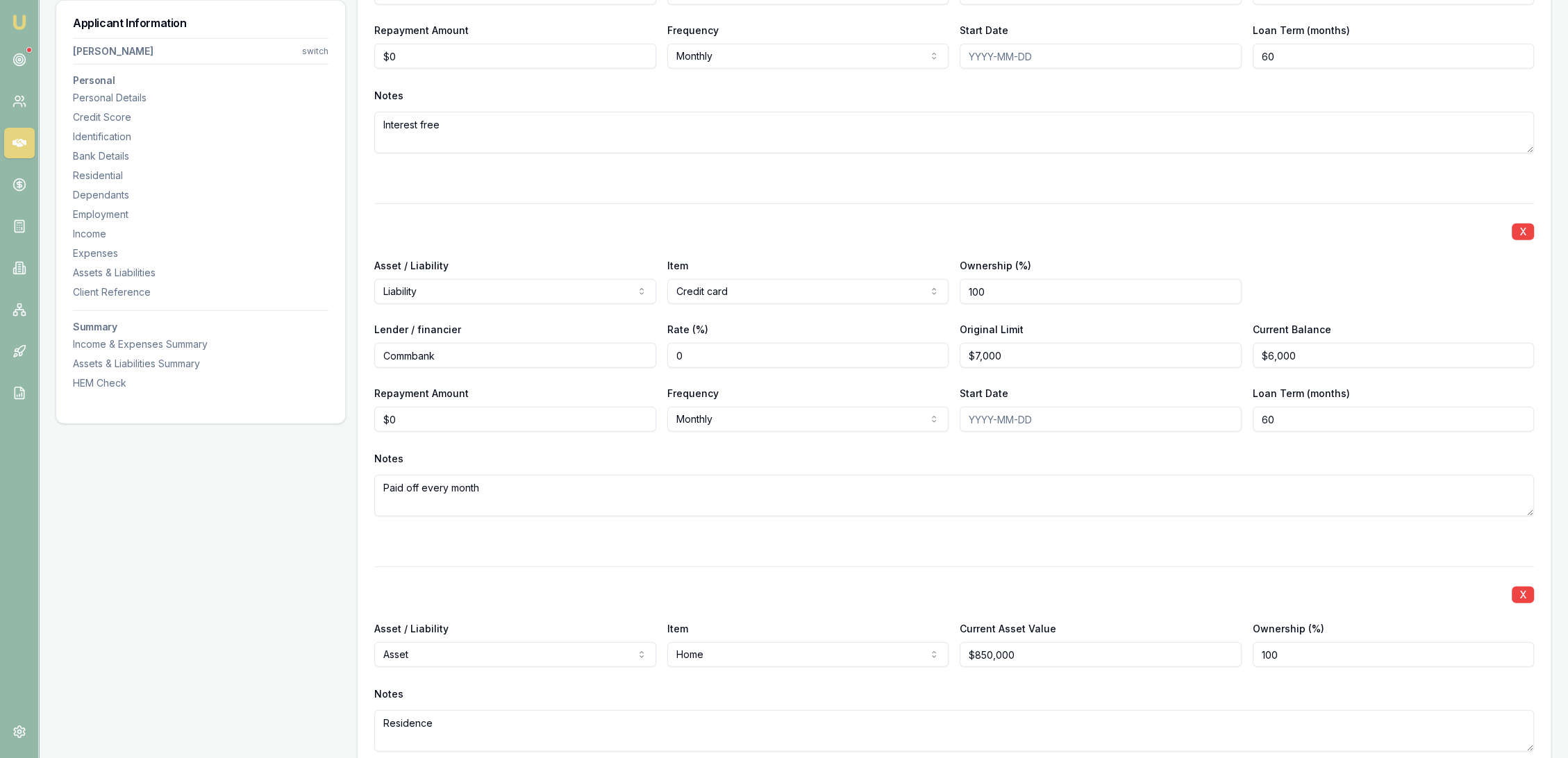
scroll to position [4767, 0]
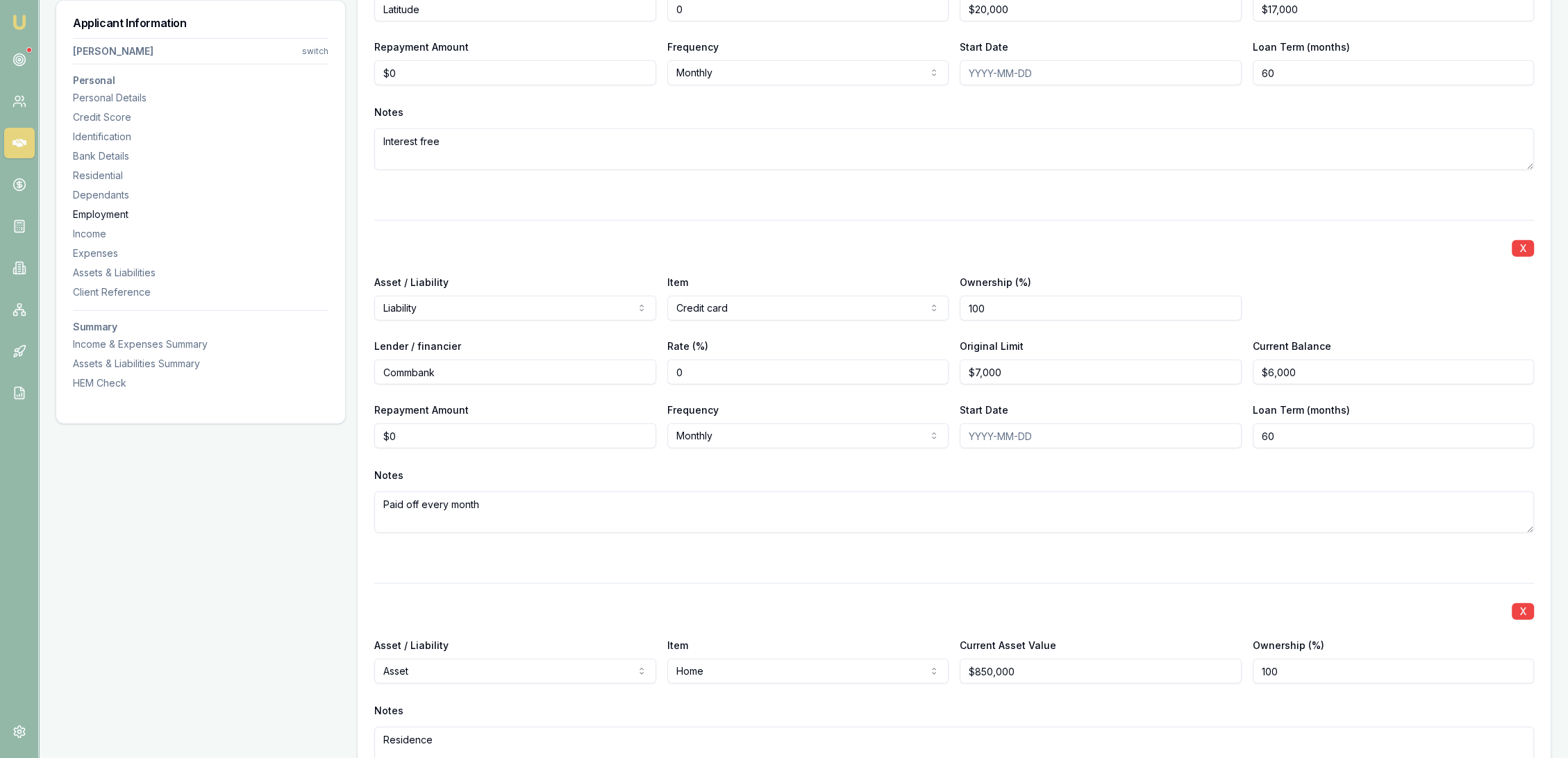
click at [110, 218] on div "Employment" at bounding box center [200, 214] width 256 height 14
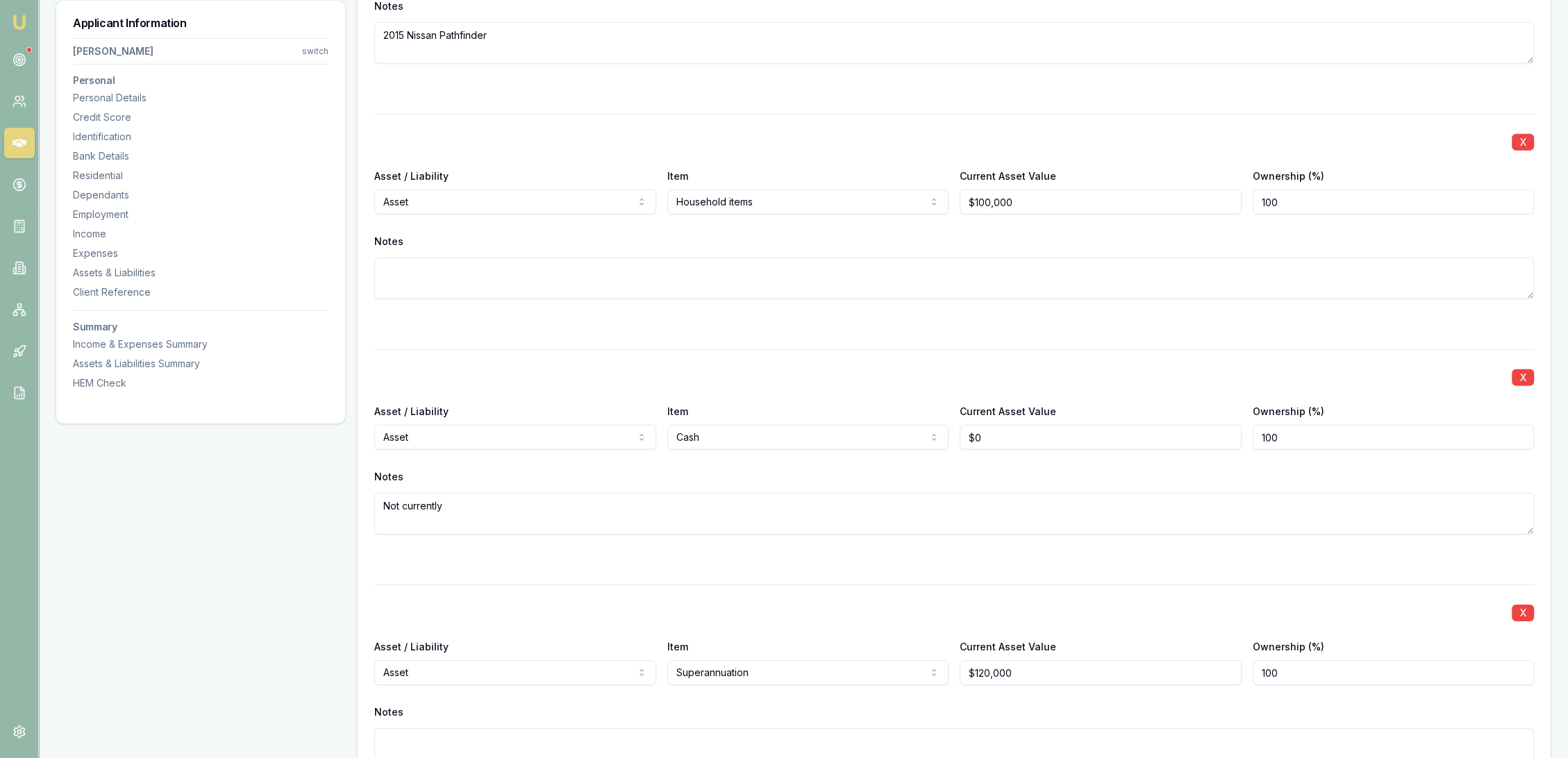
scroll to position [7083, 0]
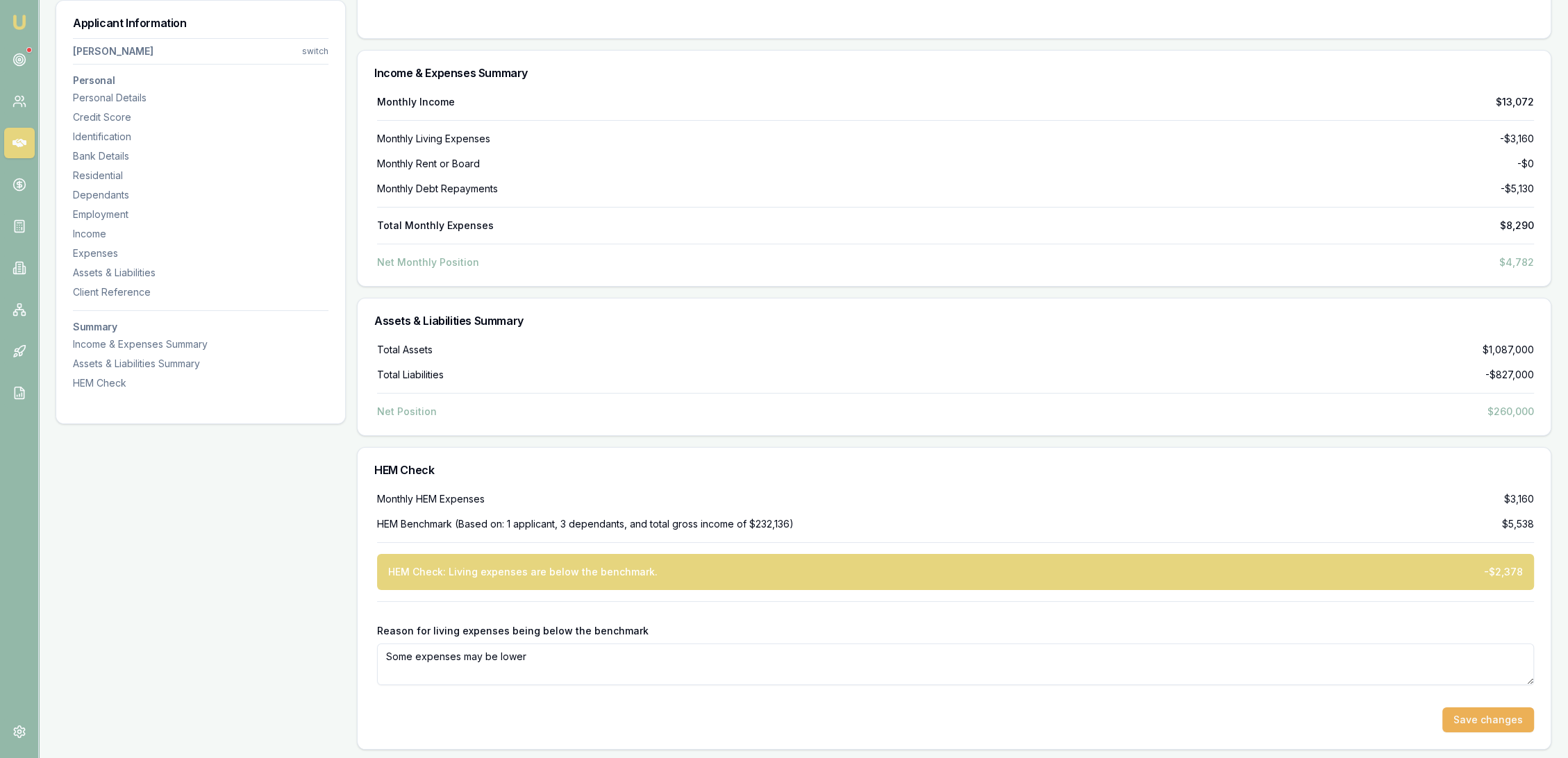
click at [560, 654] on textarea "Some expenses may be lower" at bounding box center [955, 664] width 1157 height 42
type textarea "Some expenses may be lower as Roy is FIFO and is away working for 2 out of 3 we…"
click at [1039, 708] on div "Save changes" at bounding box center [955, 720] width 1157 height 25
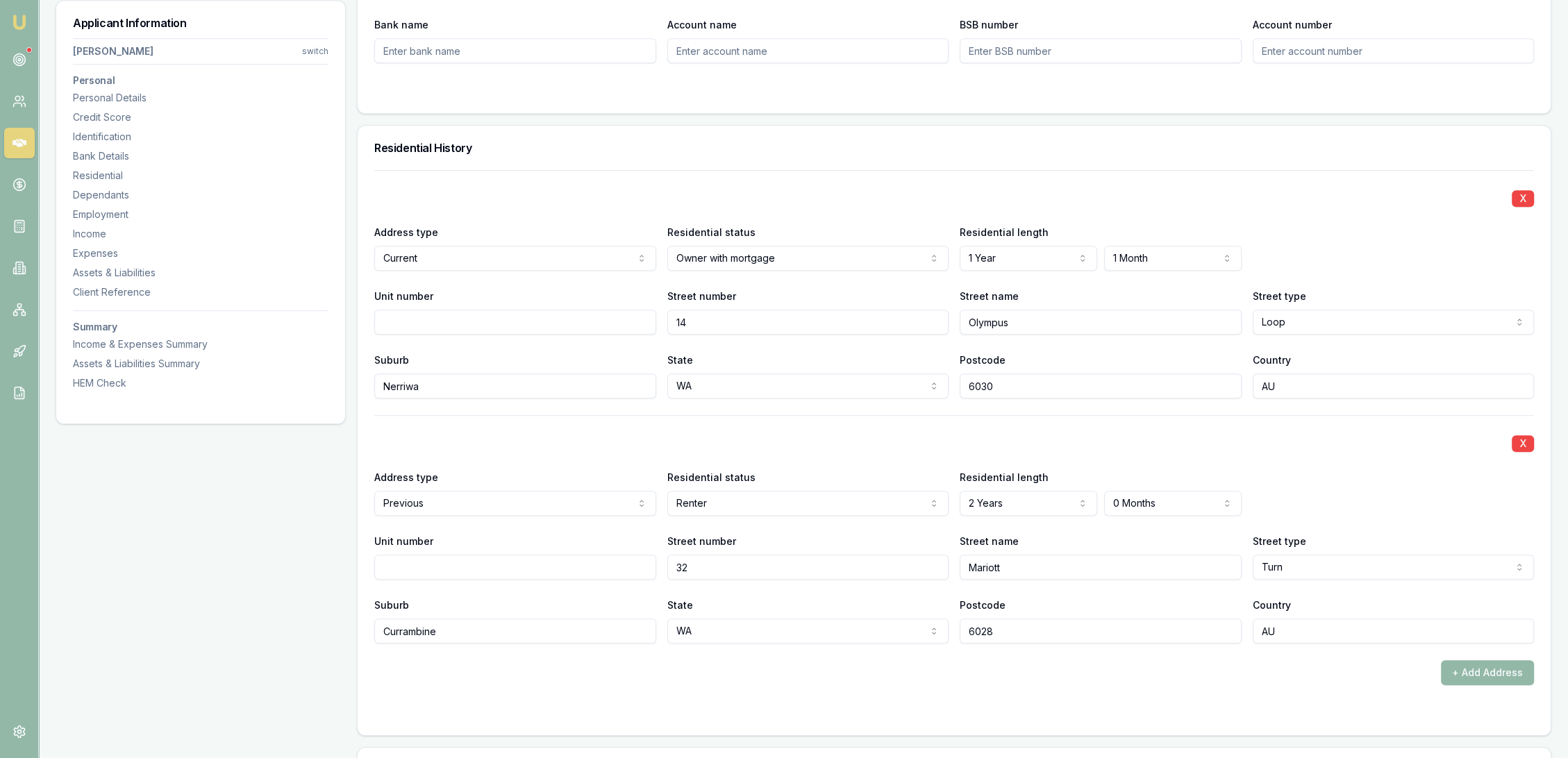
scroll to position [1432, 0]
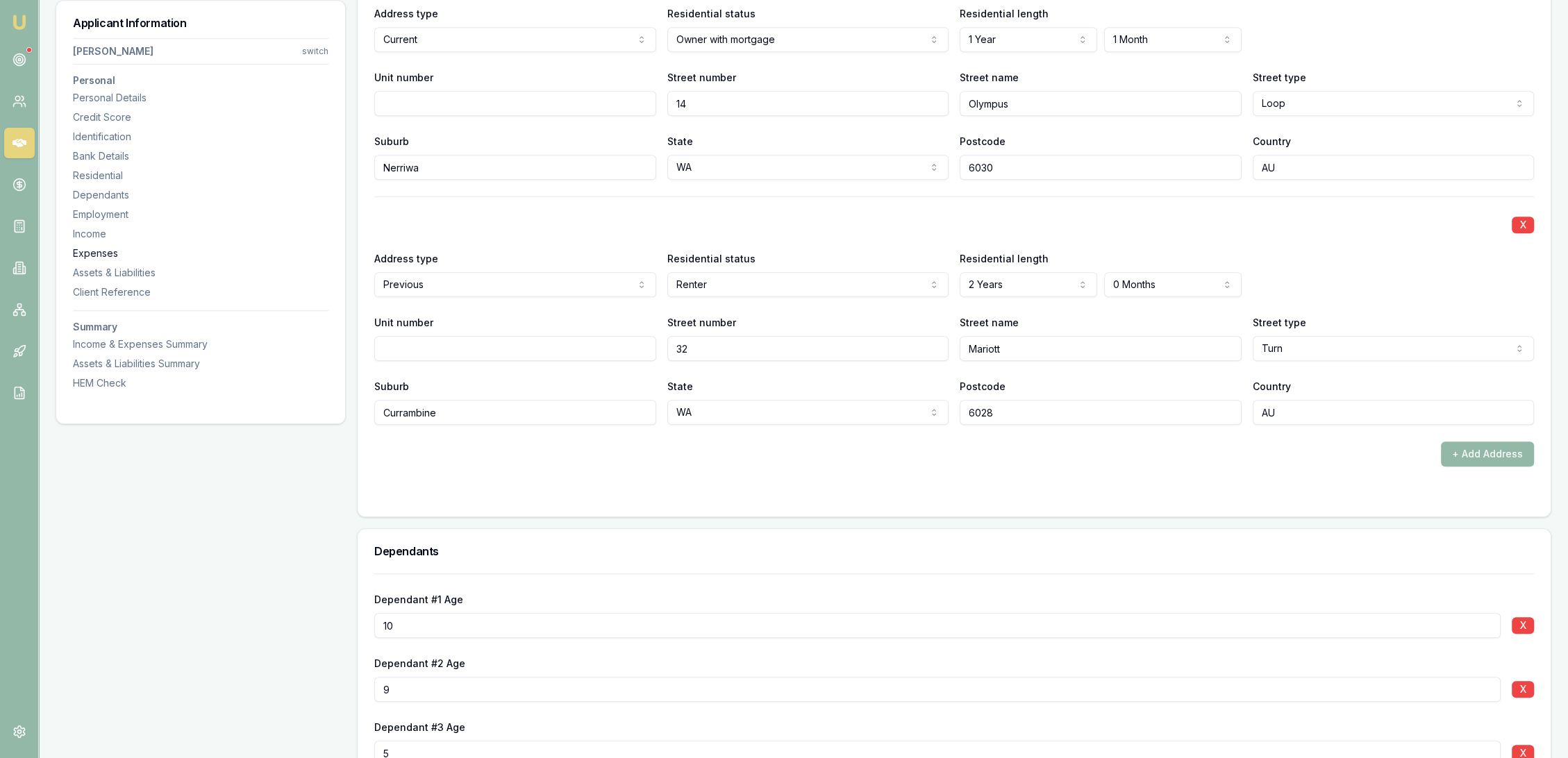
click at [88, 254] on div "Expenses" at bounding box center [200, 253] width 256 height 14
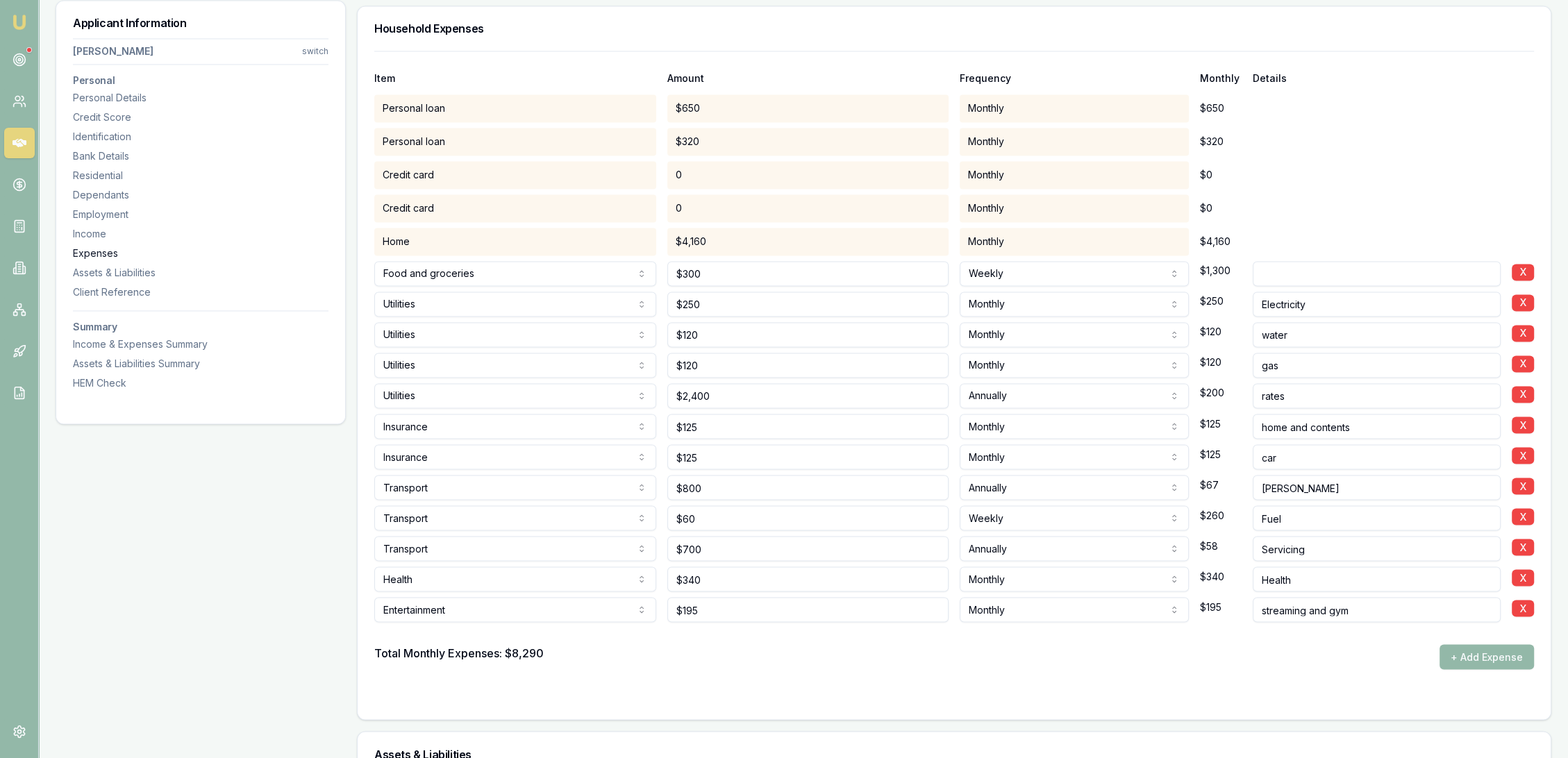
scroll to position [3126, 0]
drag, startPoint x: 714, startPoint y: 449, endPoint x: 662, endPoint y: 450, distance: 52.0
click at [662, 450] on div "Insurance Rent or board Food and groceries Utilities Insurance Transport Health…" at bounding box center [954, 450] width 1160 height 31
type input "$250"
click at [713, 490] on input "800" at bounding box center [808, 482] width 282 height 25
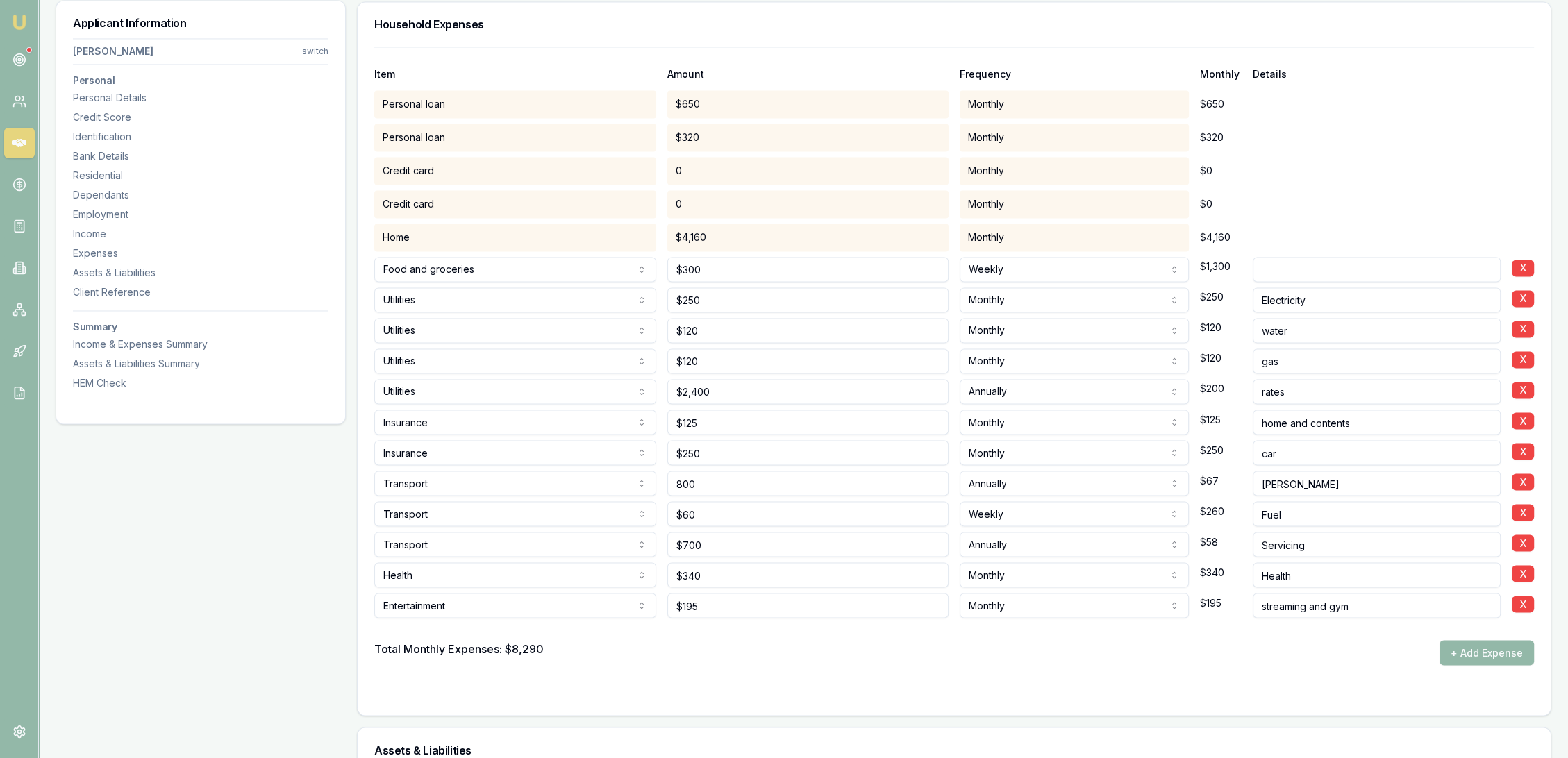
drag, startPoint x: 691, startPoint y: 482, endPoint x: 655, endPoint y: 482, distance: 36.0
click at [655, 482] on div "Transport Rent or board Food and groceries Utilities Insurance Transport Health…" at bounding box center [954, 480] width 1160 height 31
type input "$1,600"
click at [731, 515] on input "60" at bounding box center [808, 513] width 282 height 25
type input "$60"
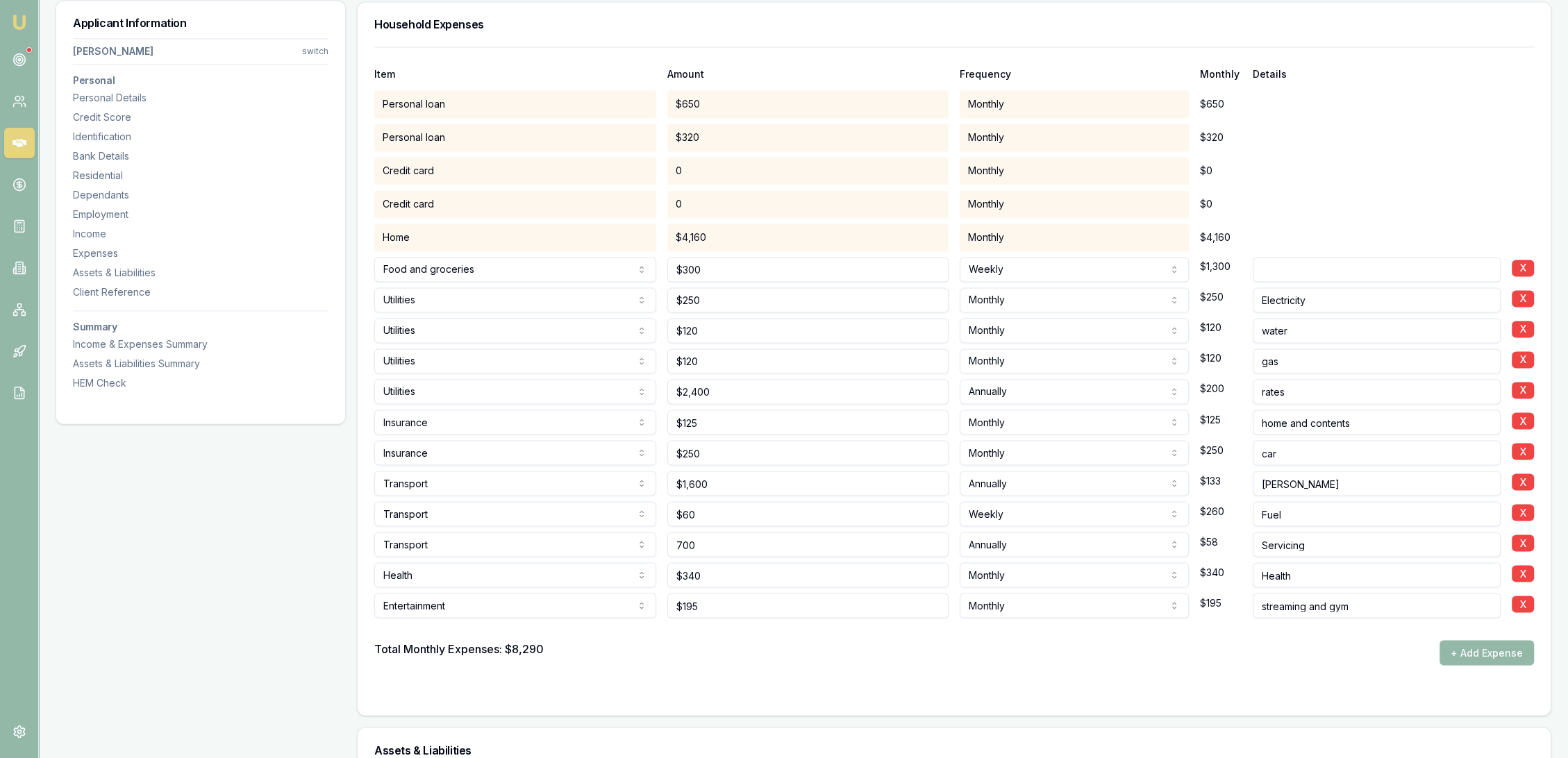
drag, startPoint x: 712, startPoint y: 544, endPoint x: 676, endPoint y: 544, distance: 36.0
click at [676, 544] on input "700" at bounding box center [808, 544] width 282 height 25
type input "$700"
click at [694, 652] on div "Total Monthly Expenses: $8,290 + Add Expense" at bounding box center [954, 652] width 1160 height 25
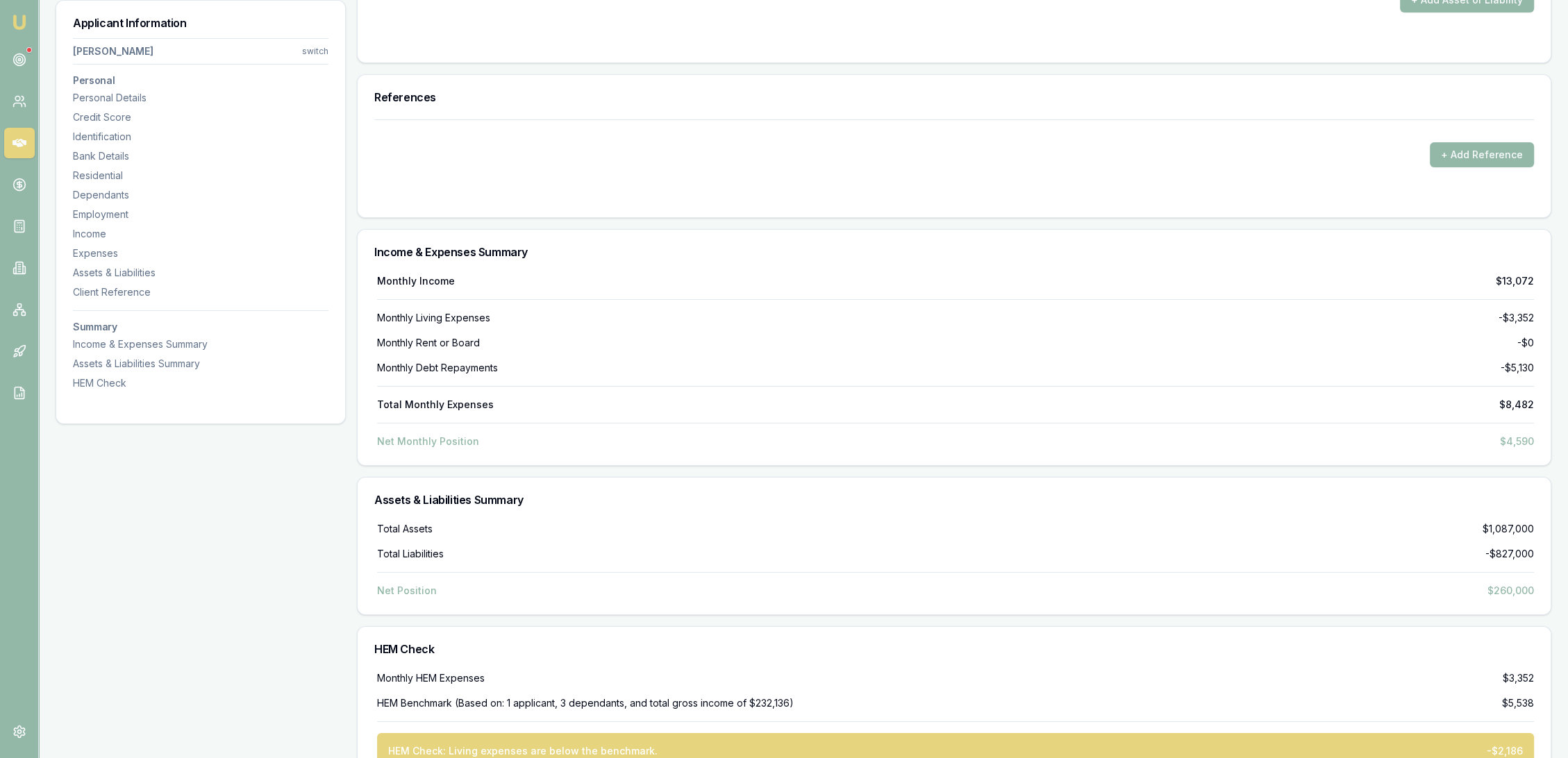
scroll to position [7083, 0]
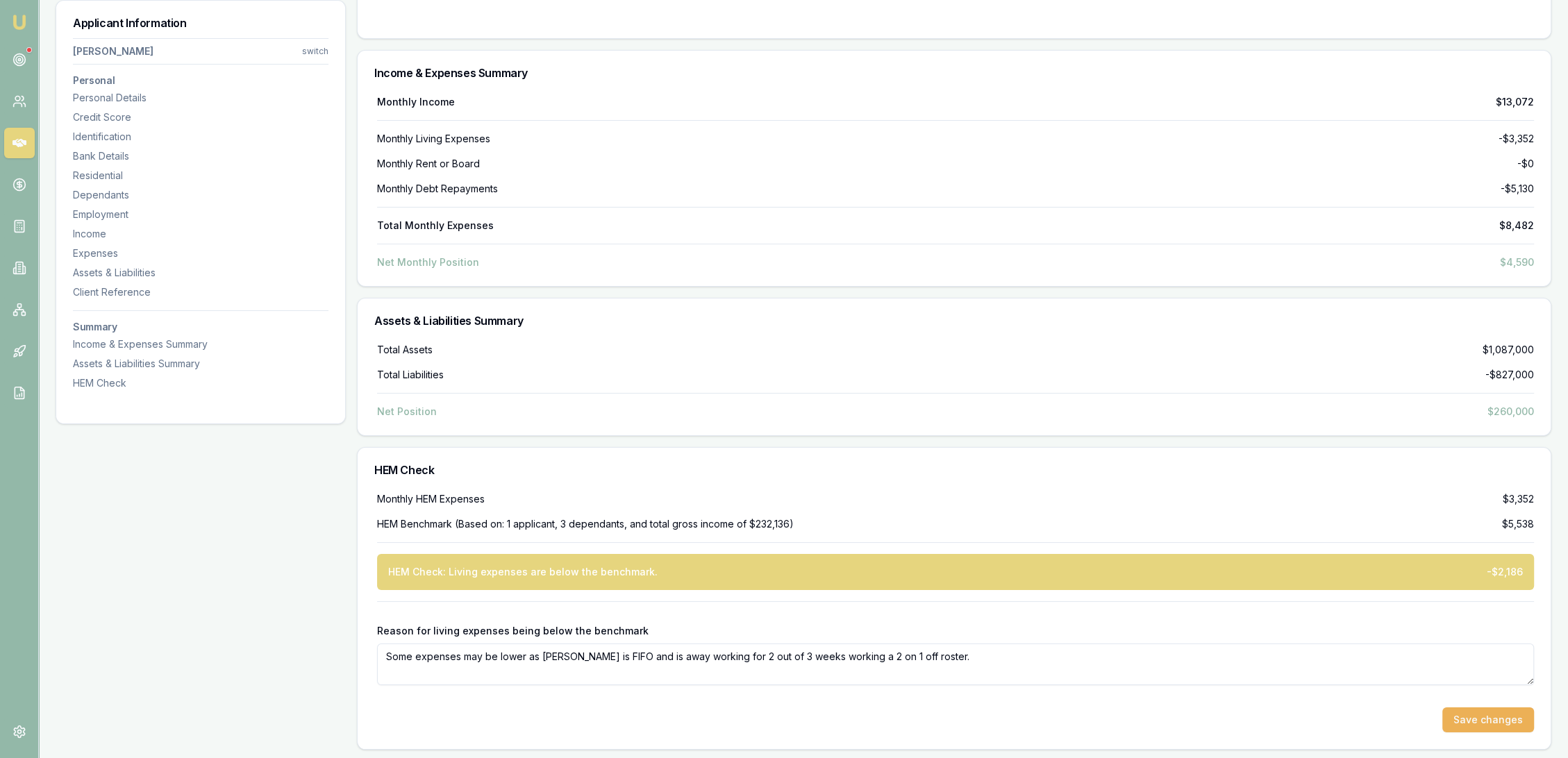
click at [1005, 645] on textarea "Some expenses may be lower as Roy is FIFO and is away working for 2 out of 3 we…" at bounding box center [955, 664] width 1157 height 42
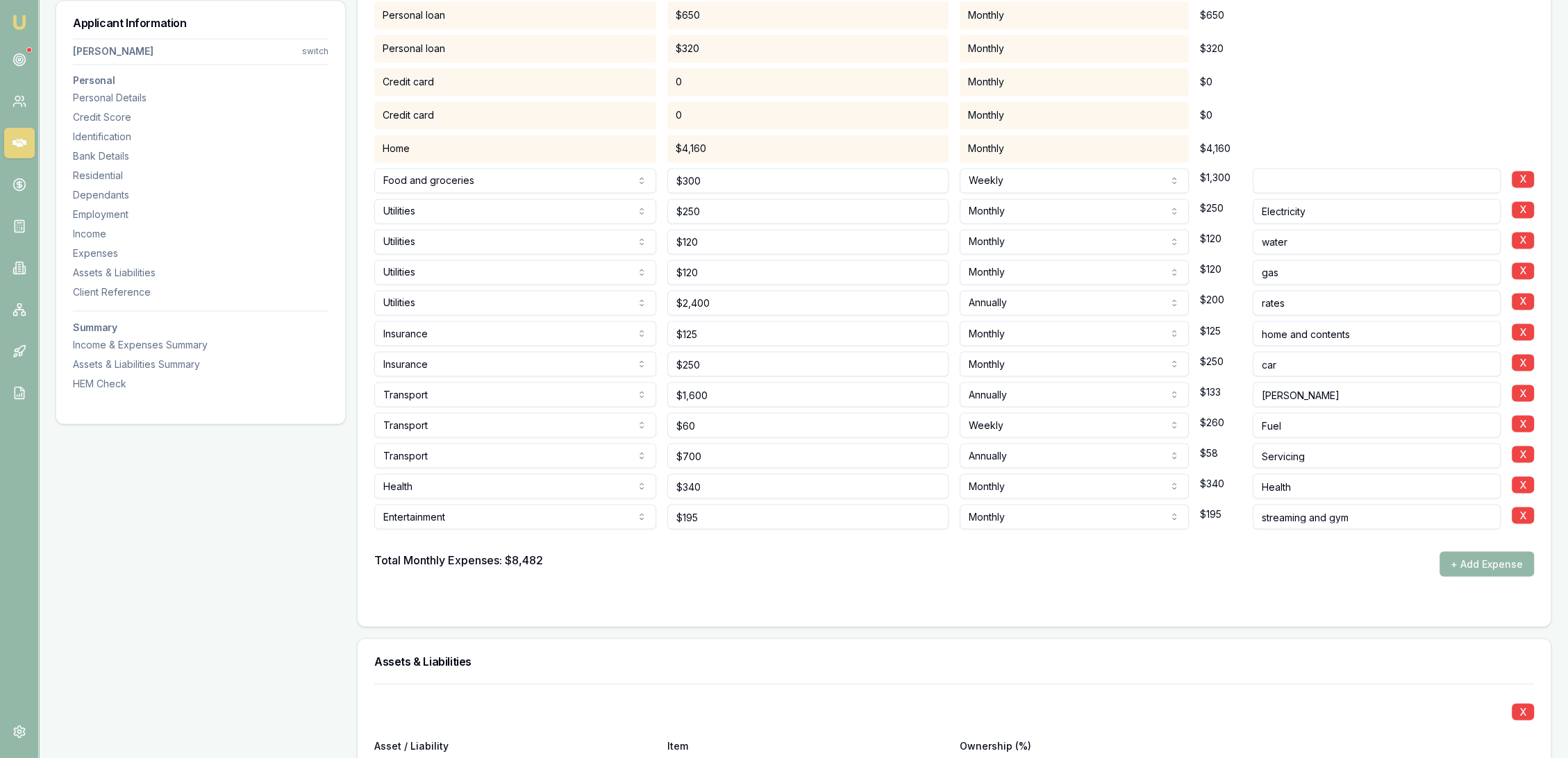
scroll to position [3295, 0]
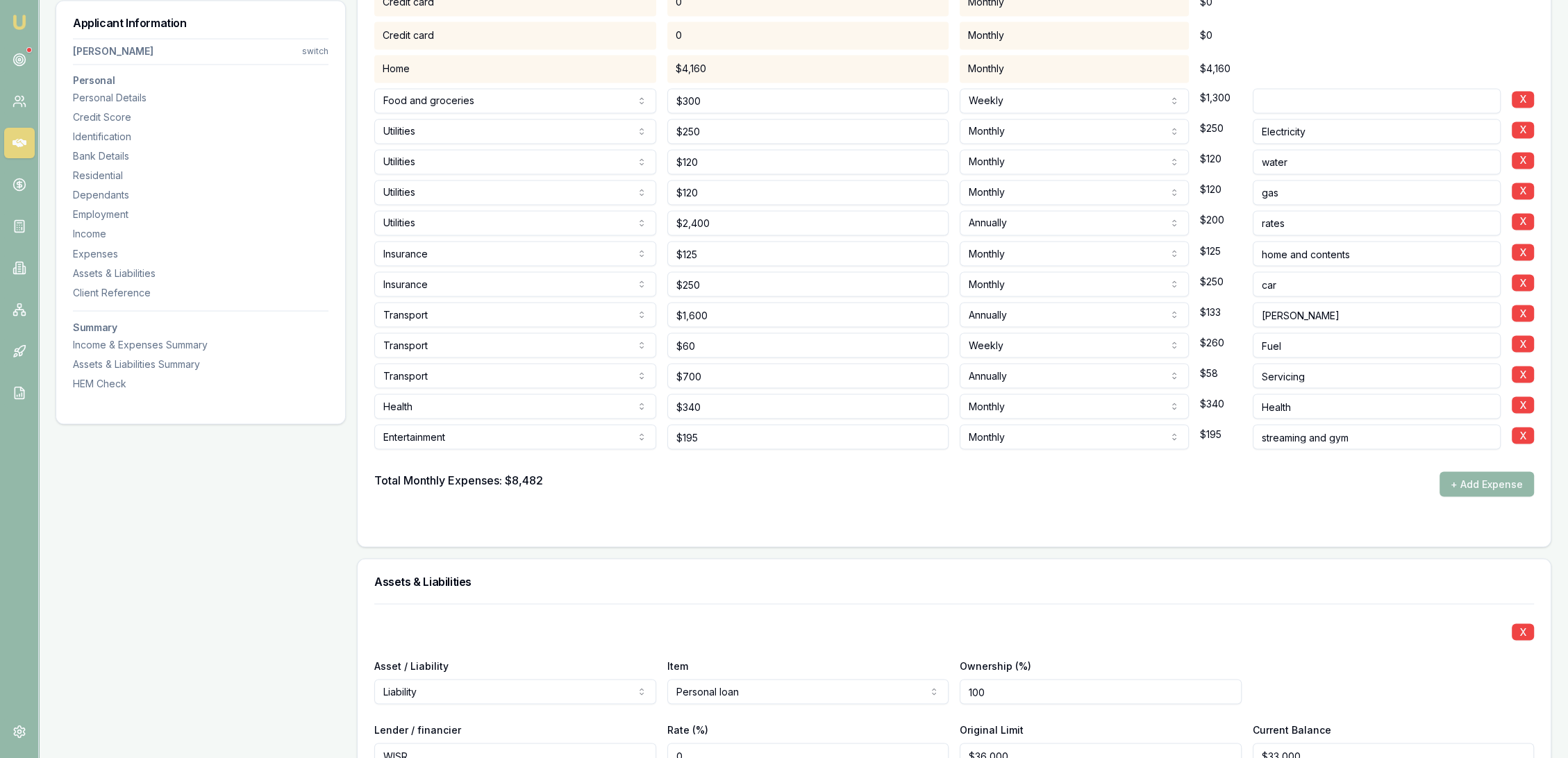
click at [1007, 504] on form "Item Amount Frequency Monthly Details Personal loan $650 Monthly $650 Personal …" at bounding box center [954, 204] width 1160 height 652
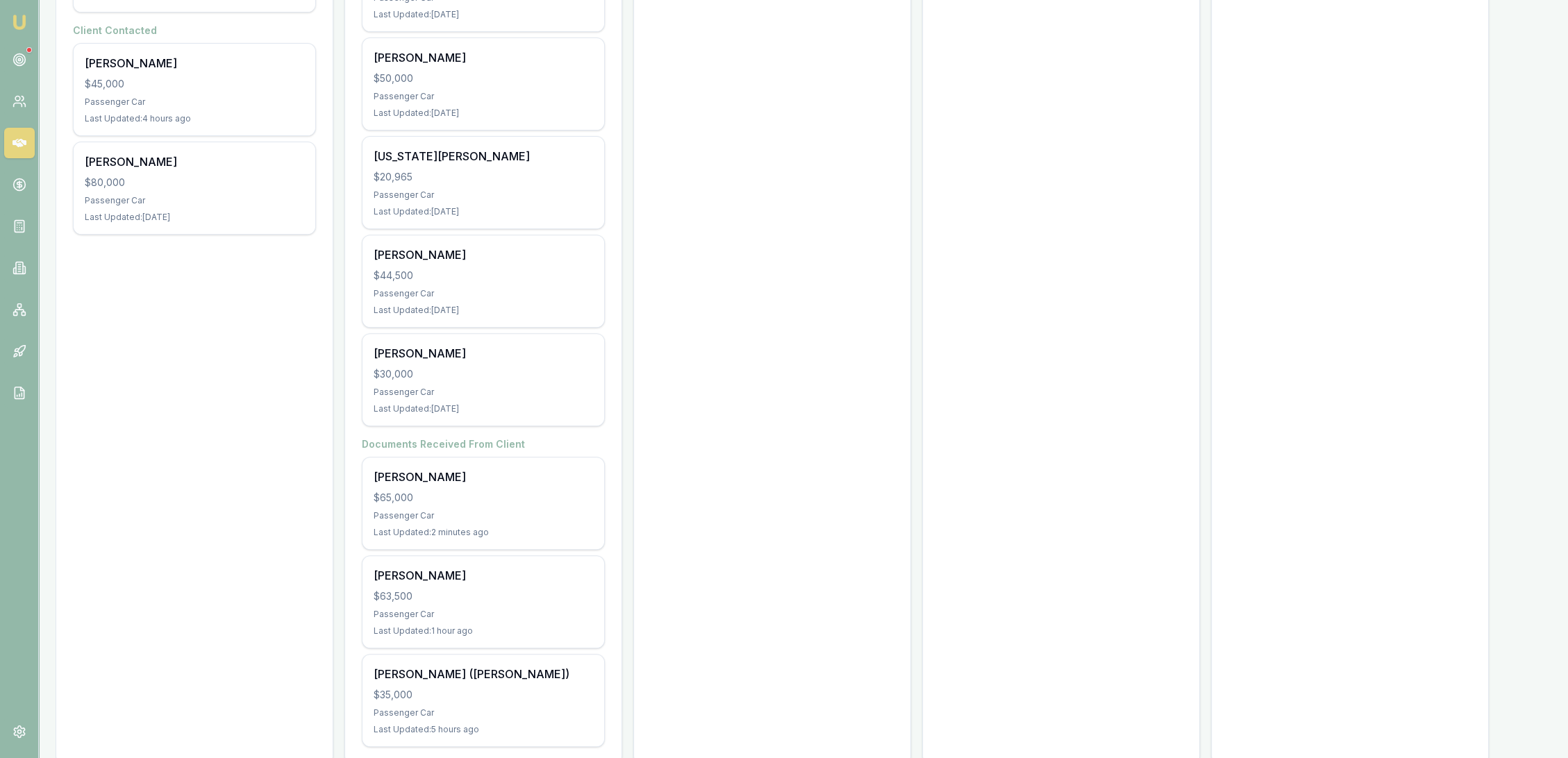
scroll to position [725, 0]
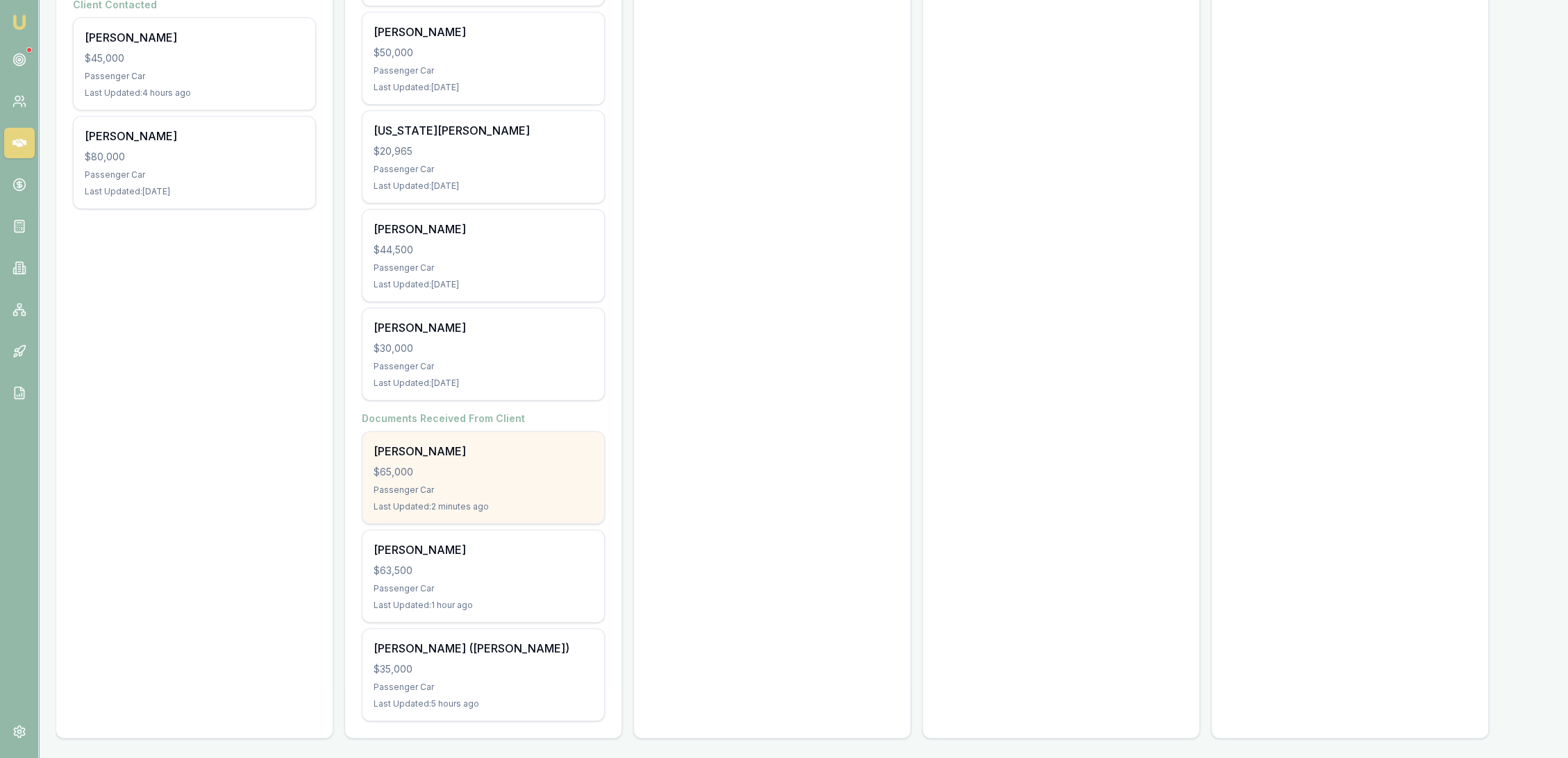
click at [524, 444] on div "[PERSON_NAME]" at bounding box center [483, 451] width 219 height 16
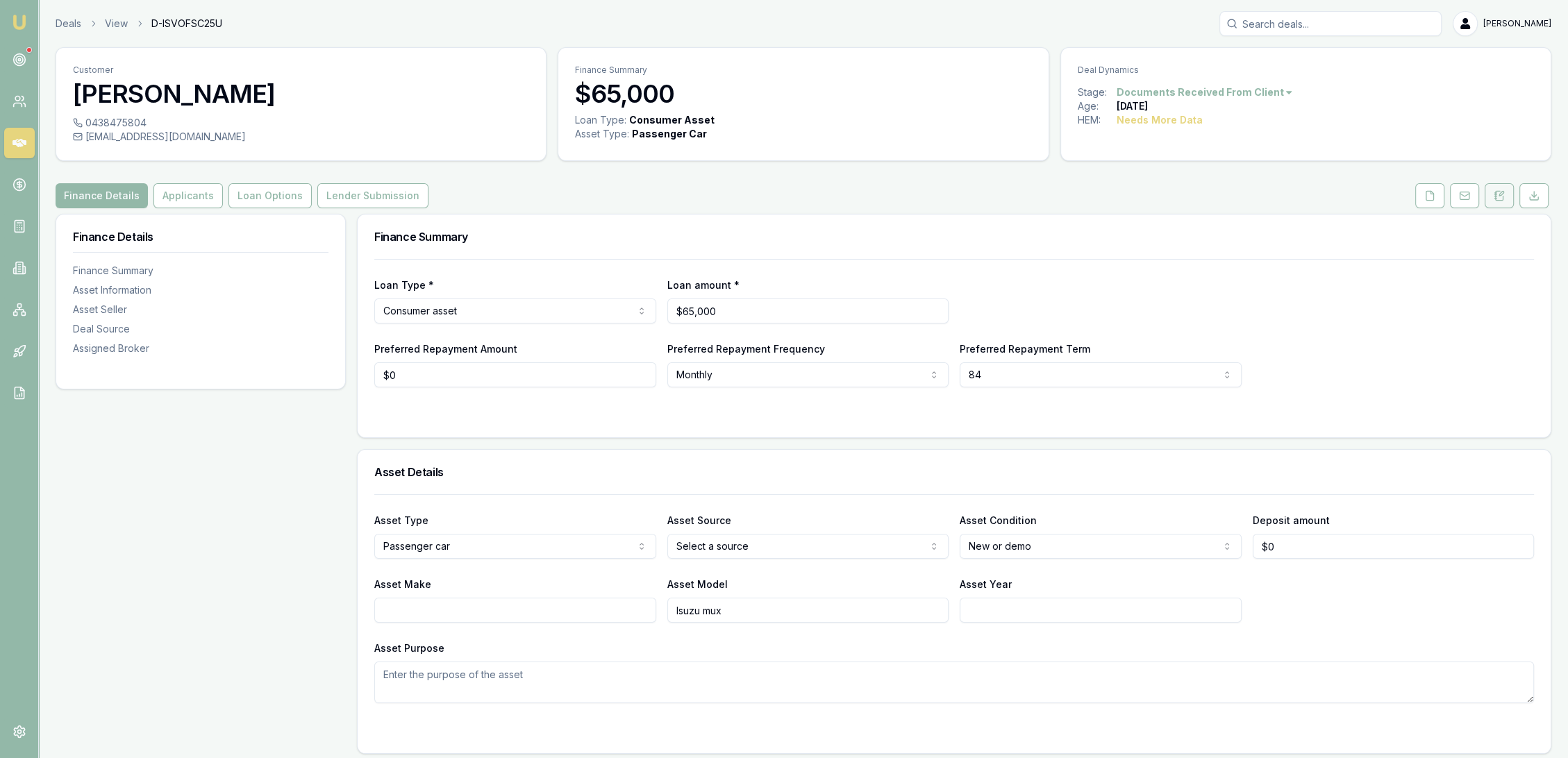
drag, startPoint x: 1506, startPoint y: 194, endPoint x: 1493, endPoint y: 200, distance: 14.3
click at [1506, 194] on button at bounding box center [1500, 195] width 29 height 25
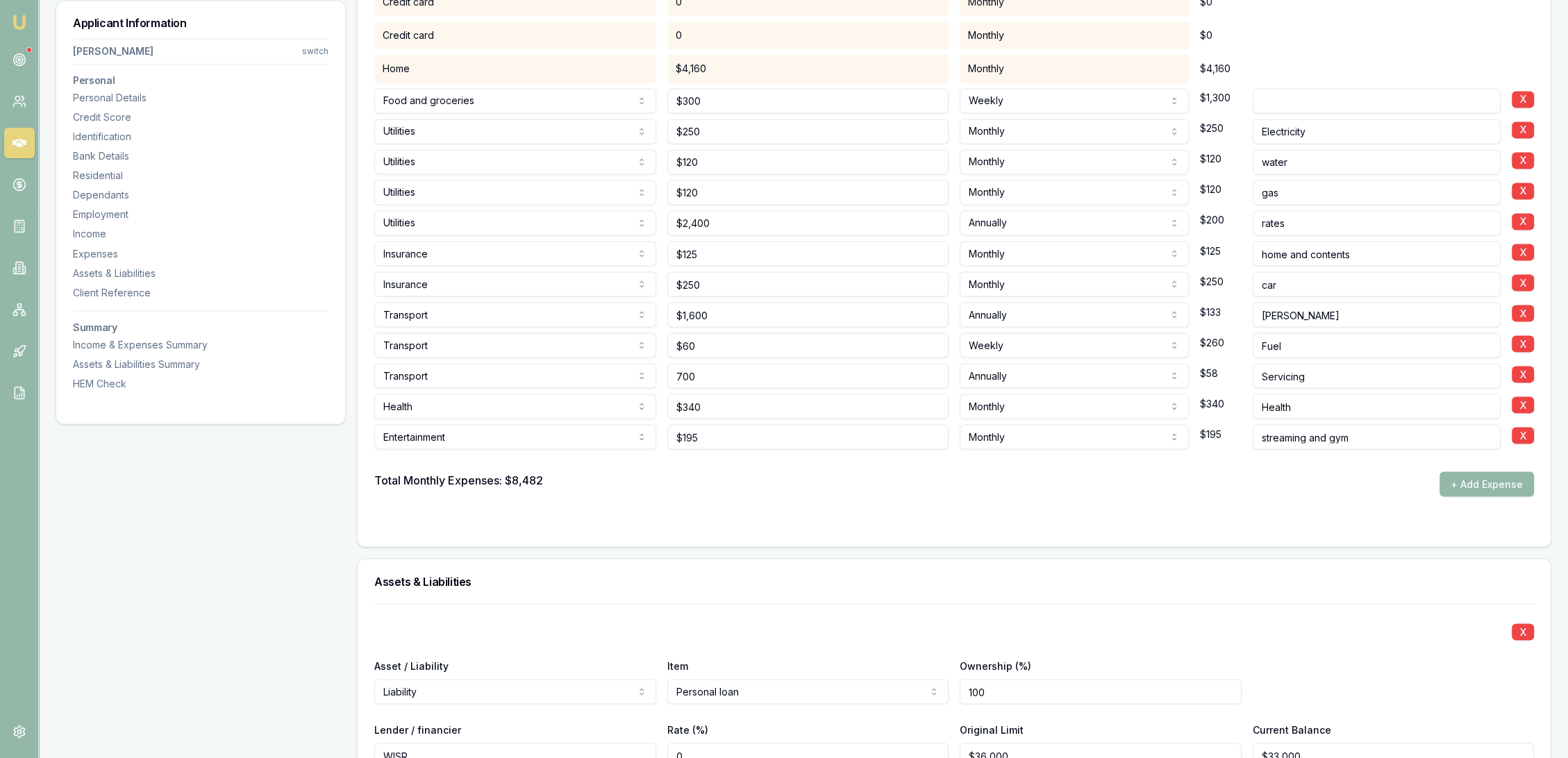
drag, startPoint x: 729, startPoint y: 370, endPoint x: 628, endPoint y: 371, distance: 101.0
click at [628, 371] on div "Transport Rent or board Food and groceries Utilities Insurance Transport Health…" at bounding box center [954, 373] width 1160 height 31
click at [771, 491] on div "Total Monthly Expenses: $8,482 + Add Expense" at bounding box center [954, 483] width 1160 height 25
type input "$1,400"
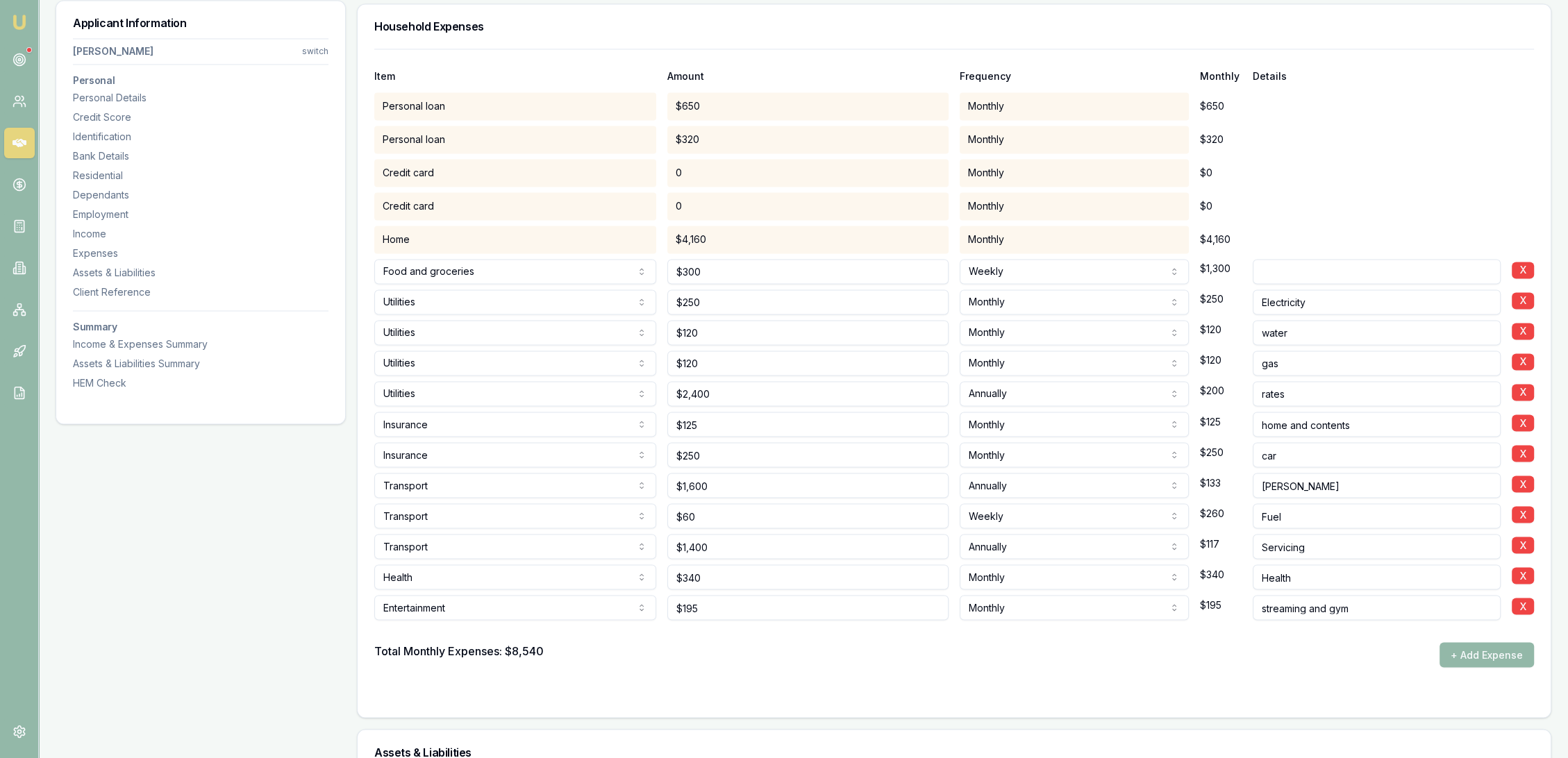
scroll to position [3278, 0]
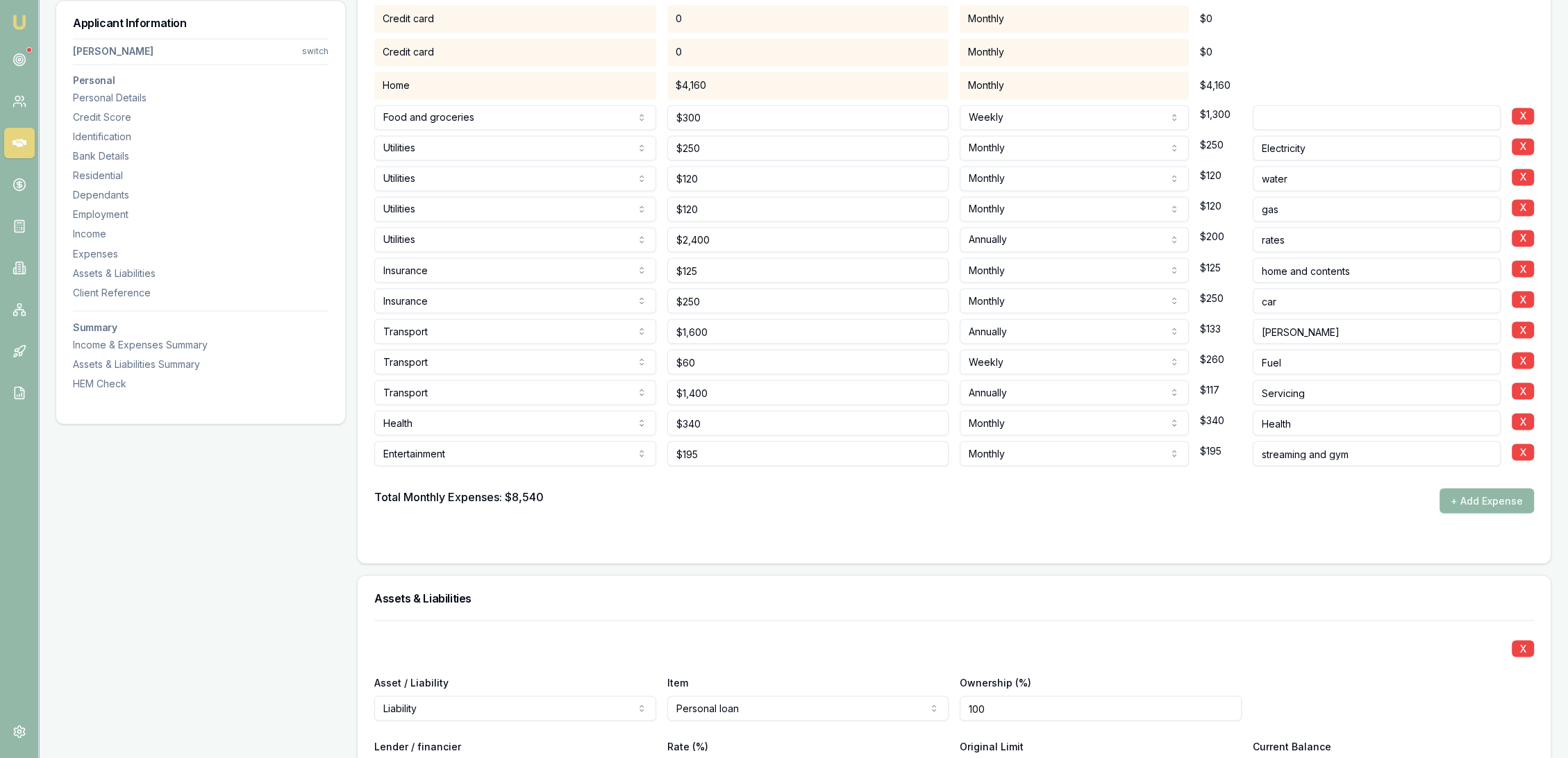
click at [1501, 504] on button "+ Add Expense" at bounding box center [1487, 500] width 95 height 25
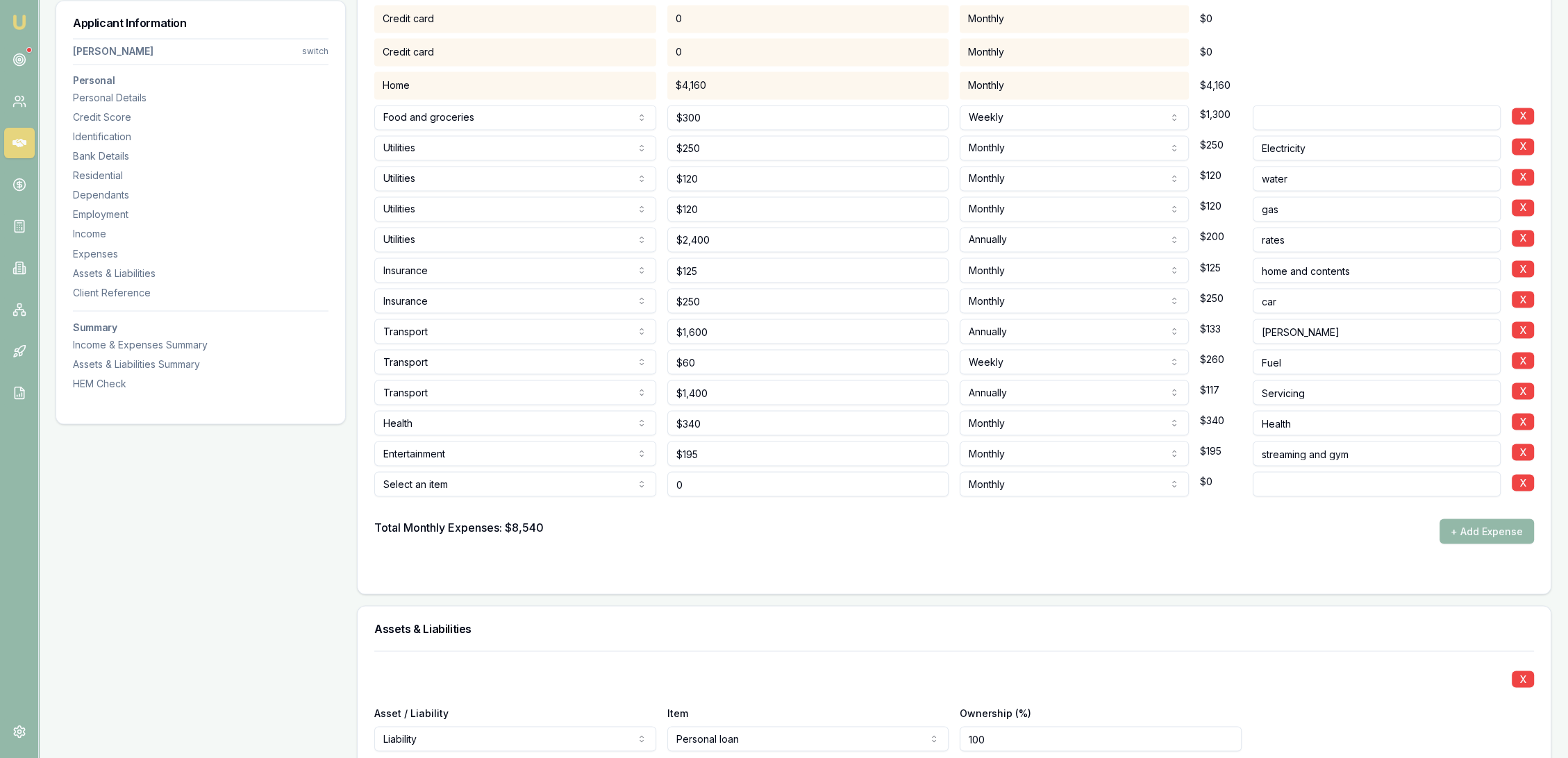
type input "$0"
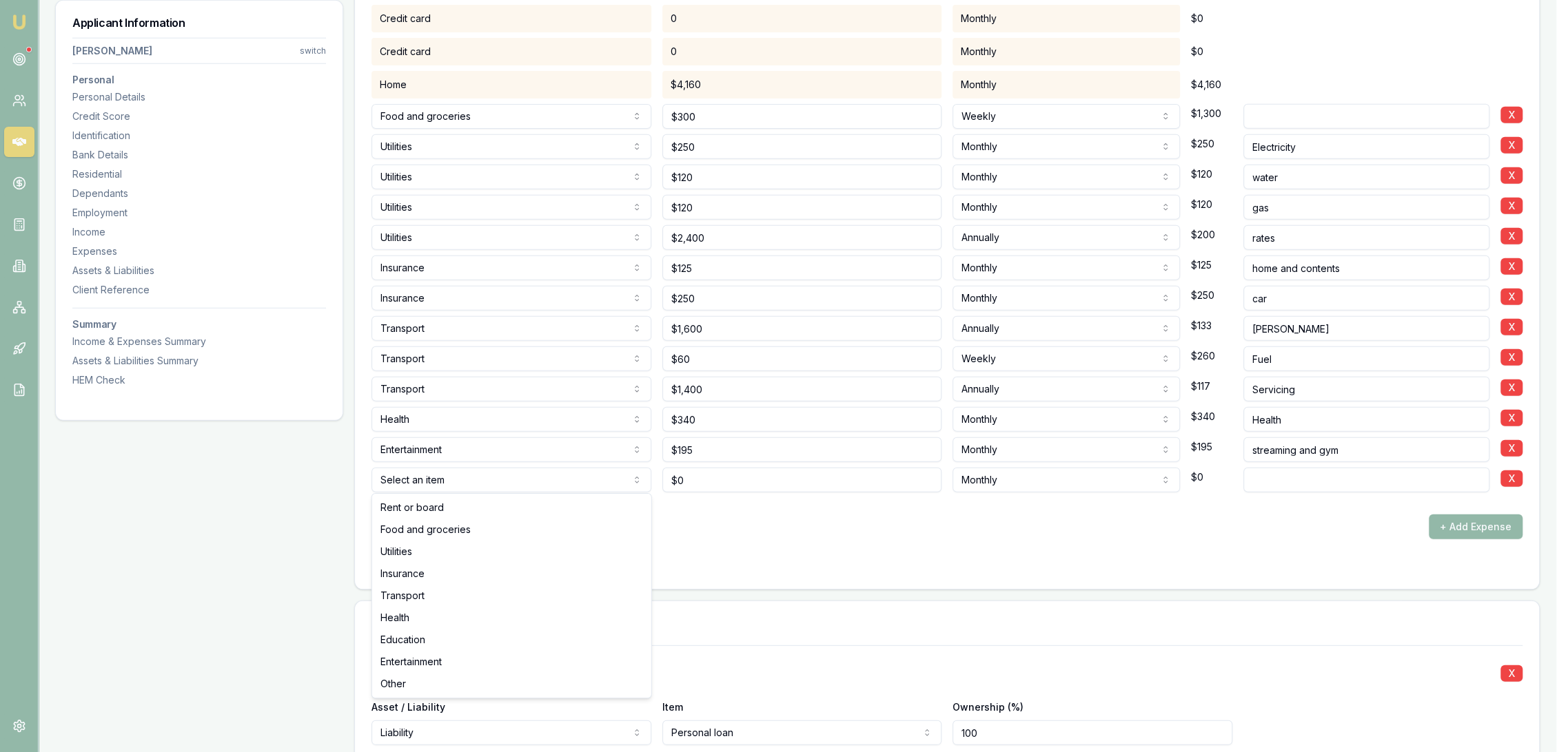
select select "OTHER"
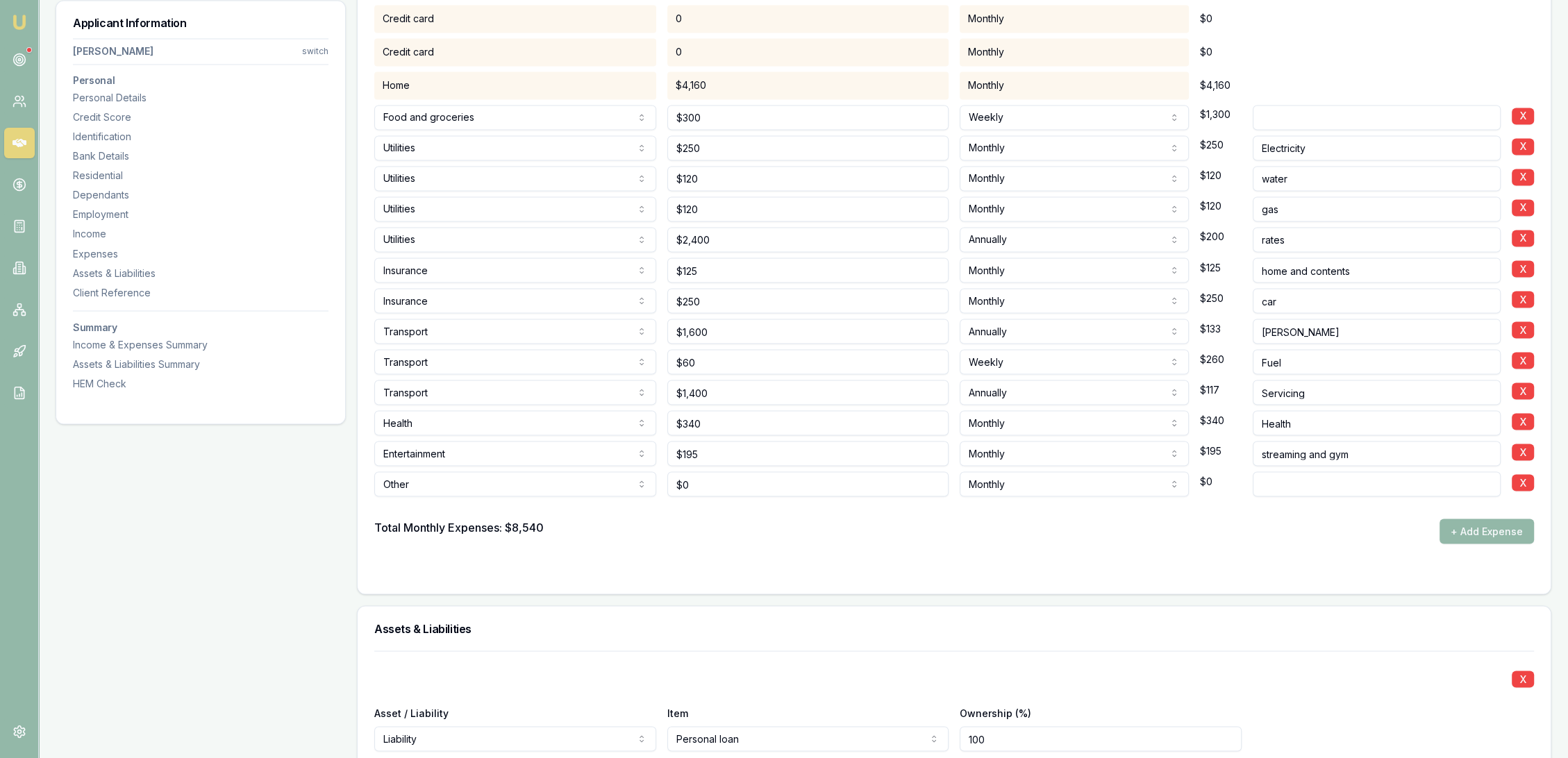
click at [1298, 480] on input at bounding box center [1377, 483] width 248 height 25
type input "Clothing"
drag, startPoint x: 712, startPoint y: 474, endPoint x: 649, endPoint y: 480, distance: 63.3
click at [650, 479] on div "Other Rent or board Food and groceries Utilities Insurance Transport Health Edu…" at bounding box center [954, 481] width 1160 height 31
type input "$100"
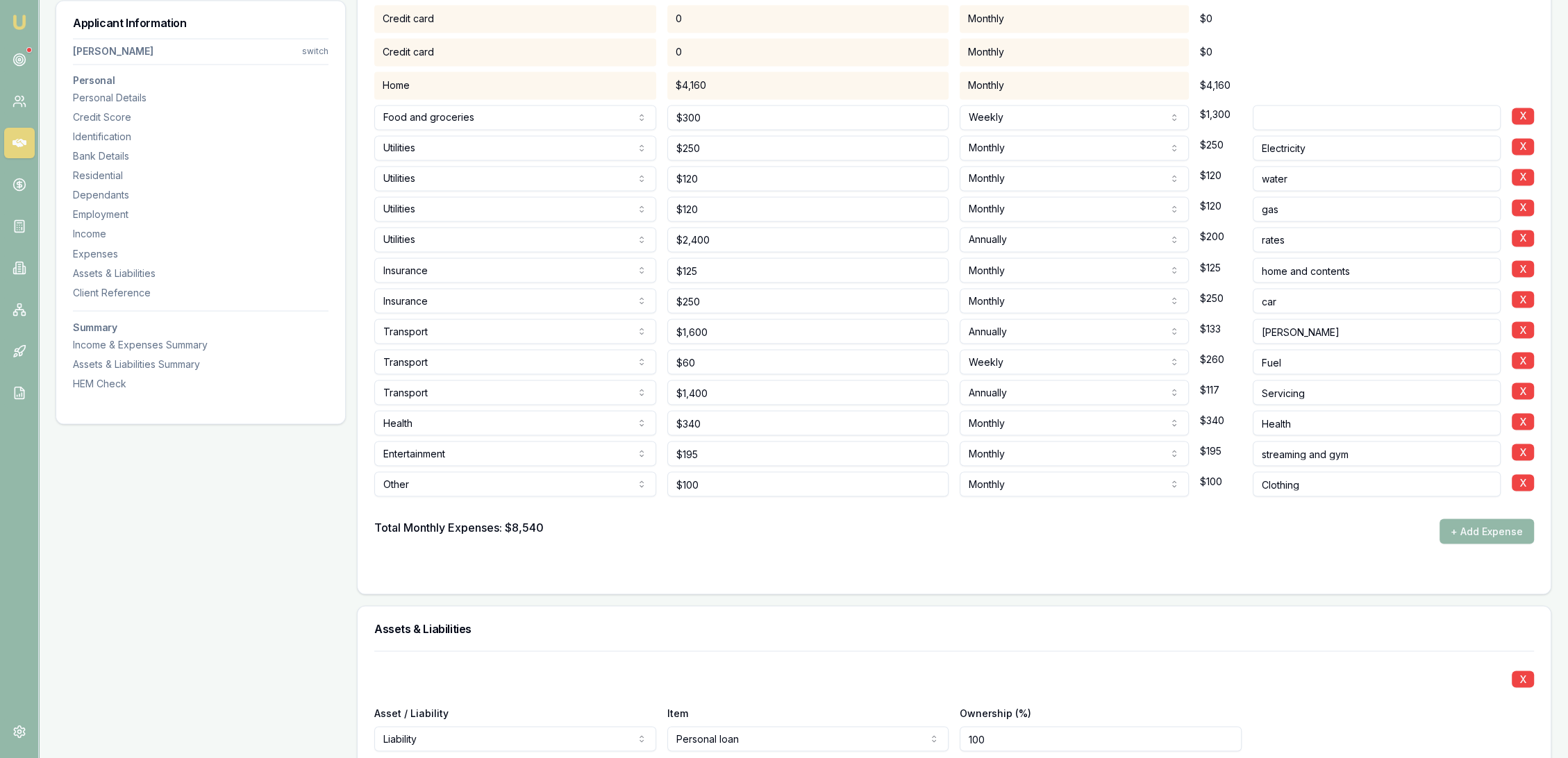
drag, startPoint x: 1319, startPoint y: 486, endPoint x: 1326, endPoint y: 488, distance: 7.3
click at [1321, 486] on input "Clothing" at bounding box center [1377, 483] width 248 height 25
type input "Clothing and incidentals"
click at [1232, 527] on div "Total Monthly Expenses: $8,540 + Add Expense" at bounding box center [954, 531] width 1160 height 25
click at [650, 485] on div "Other Rent or board Food and groceries Utilities Insurance Transport Health Edu…" at bounding box center [954, 481] width 1160 height 31
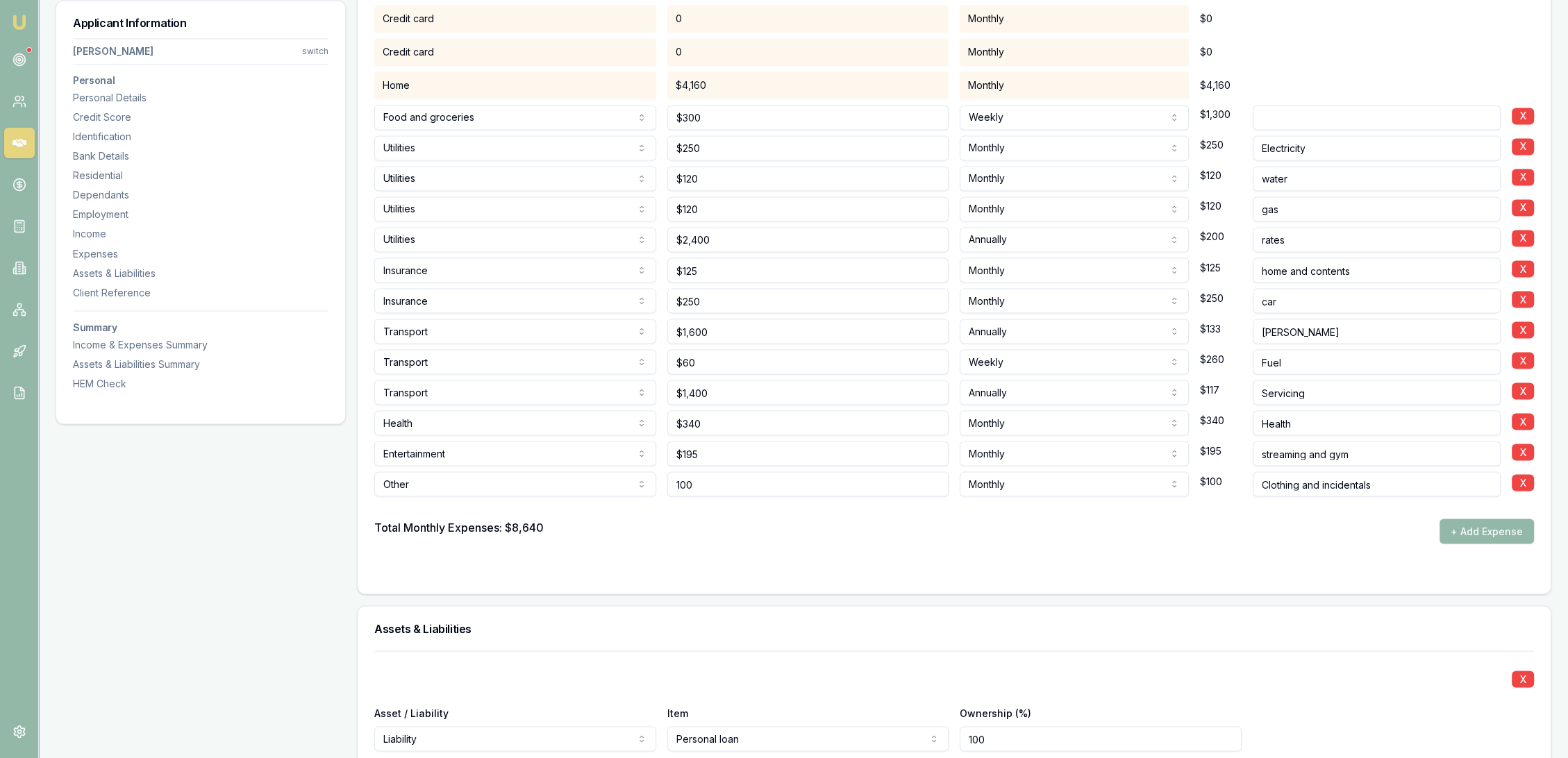
type input "$100"
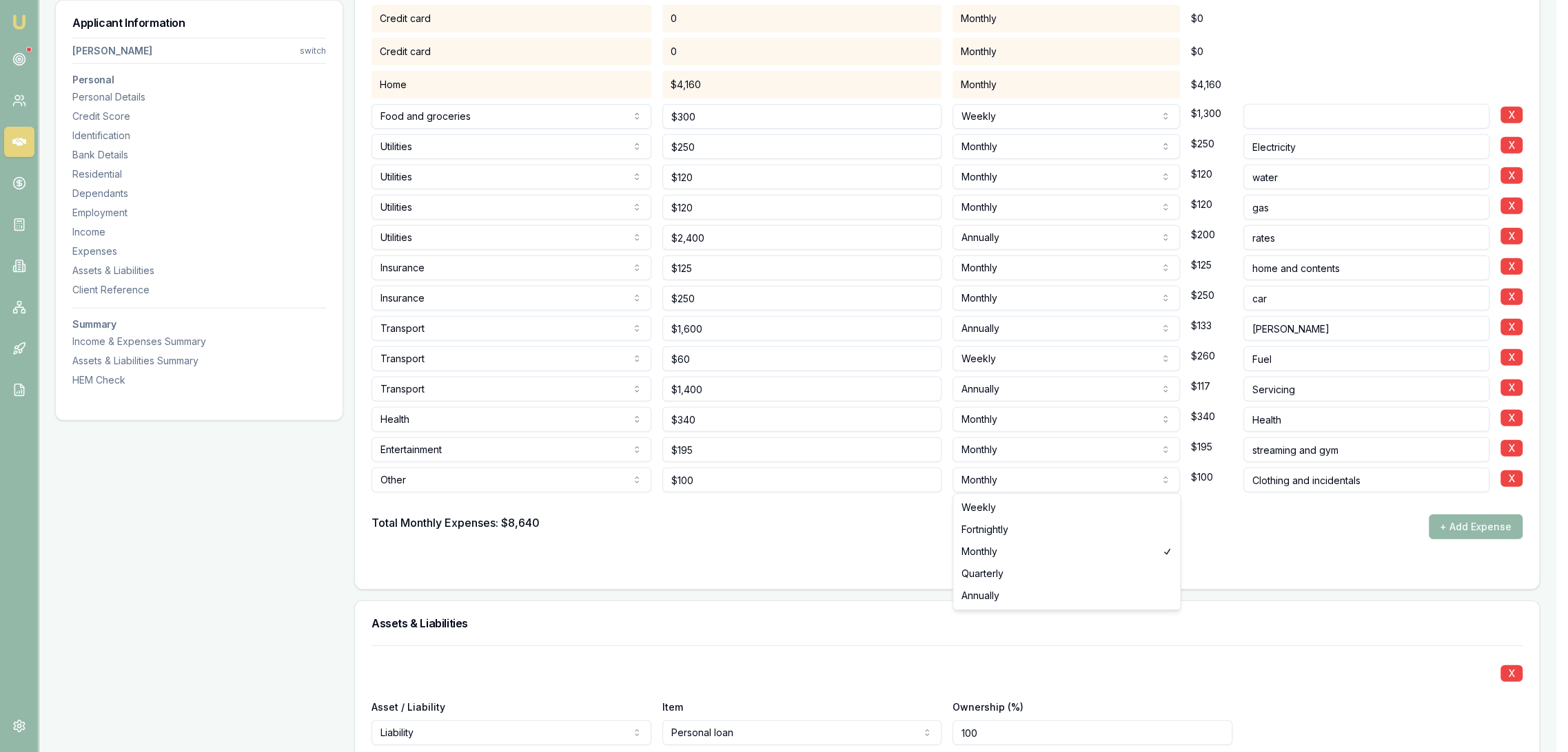
select select "WEEKLY"
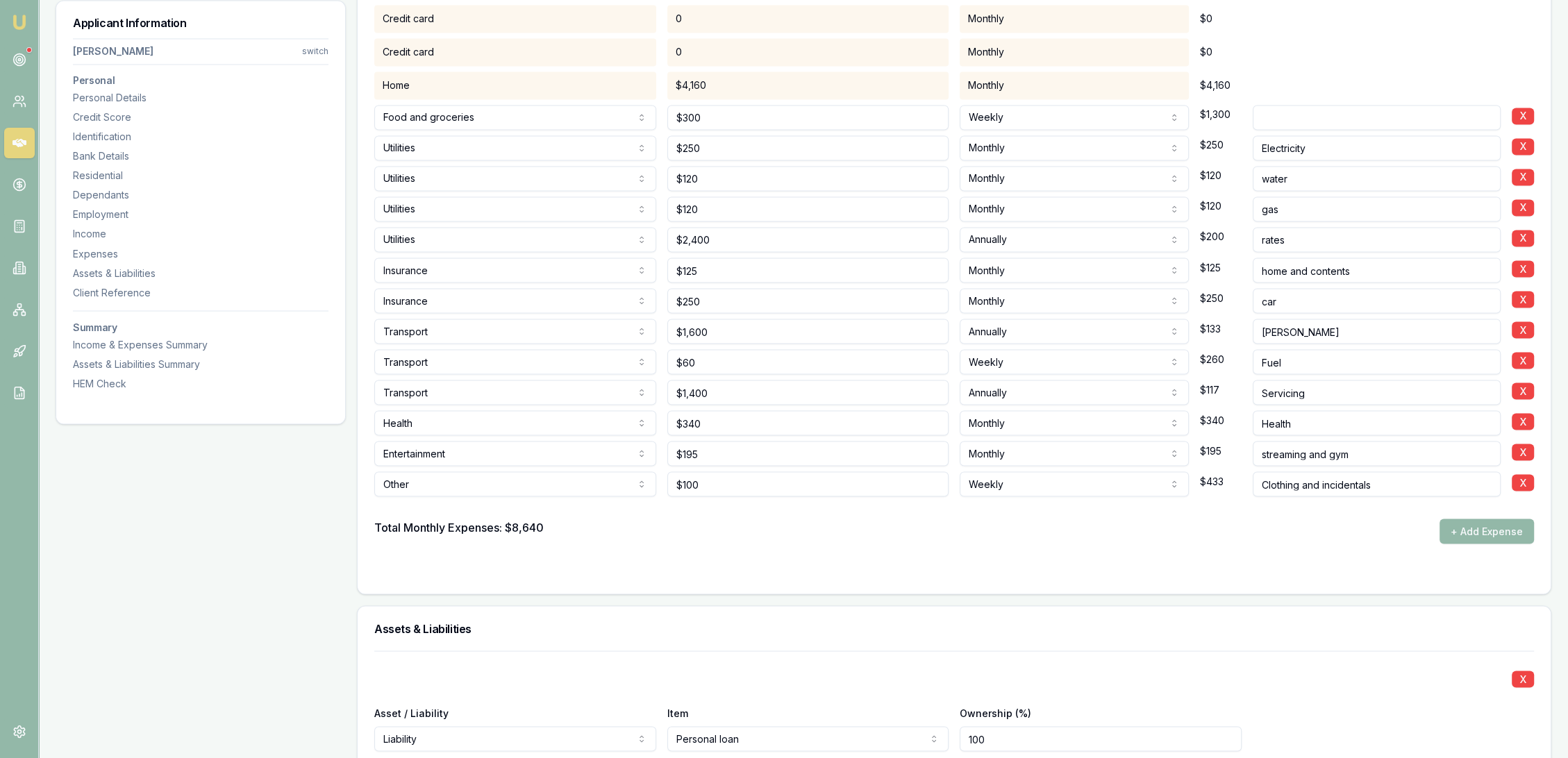
click at [911, 535] on div "Total Monthly Expenses: $8,640 + Add Expense" at bounding box center [954, 531] width 1160 height 25
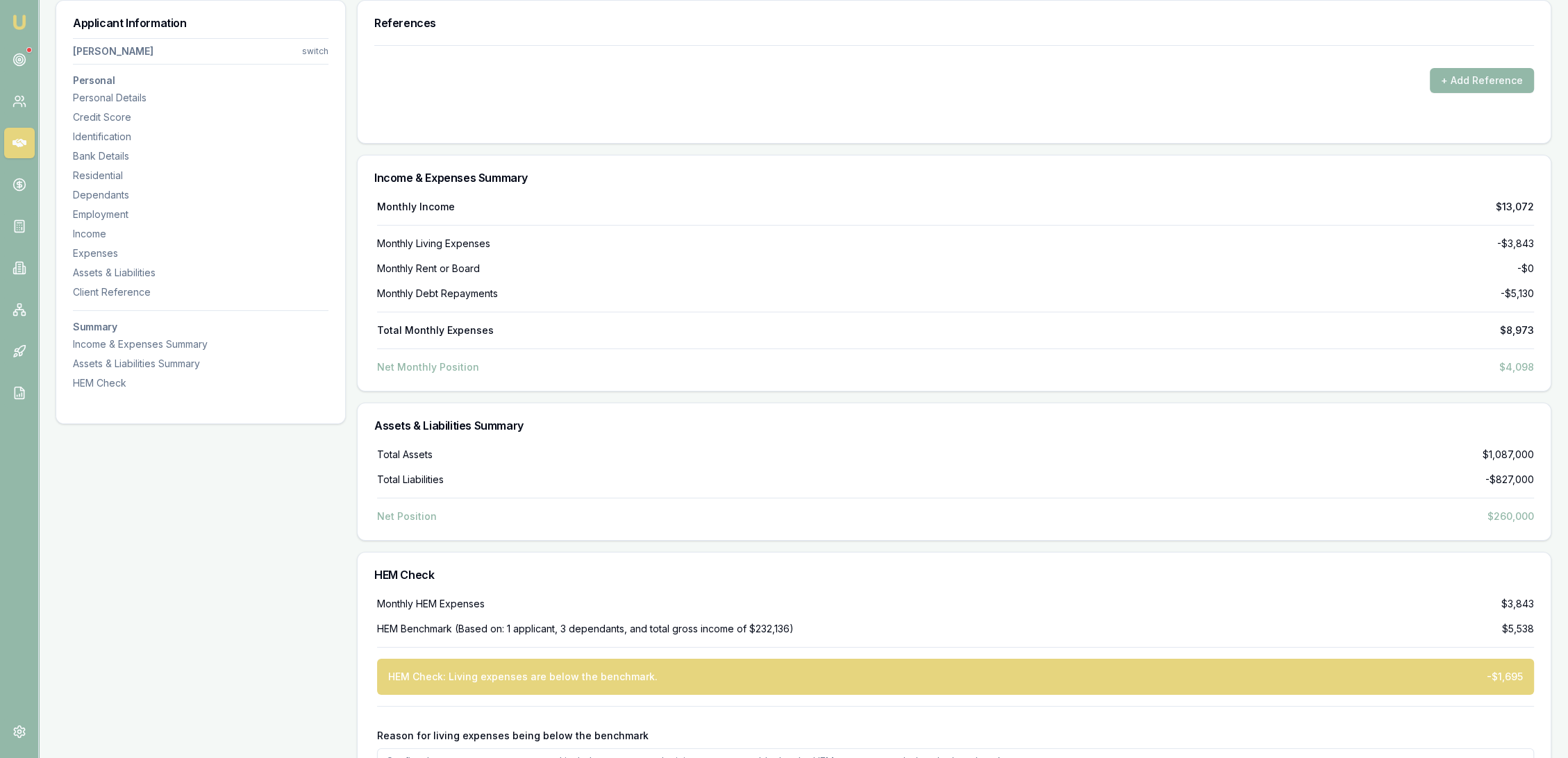
scroll to position [7113, 0]
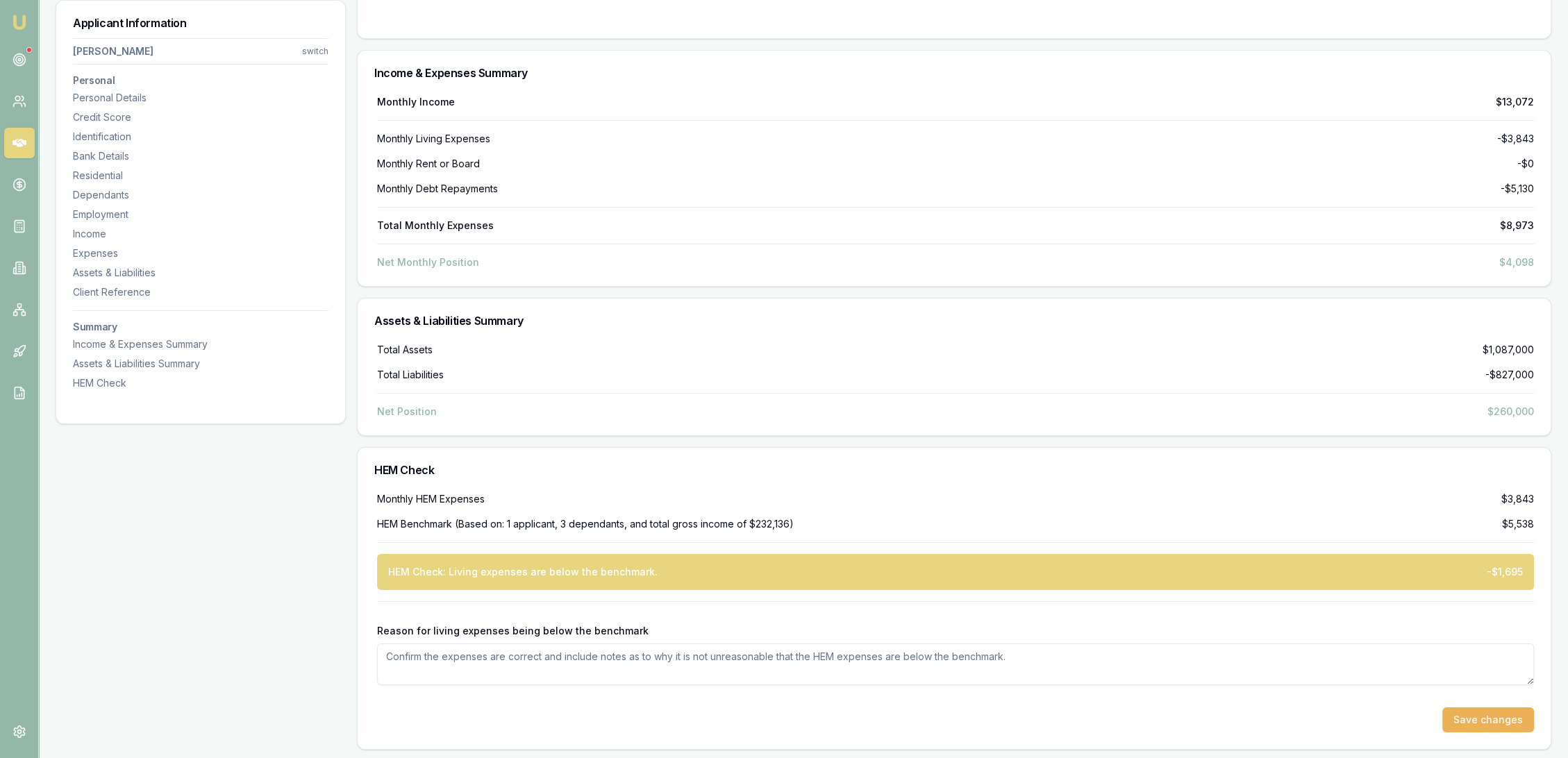
click at [1093, 658] on textarea "Reason for living expenses being below the benchmark" at bounding box center [955, 664] width 1157 height 42
click at [1086, 658] on textarea "Reason for living expenses being below the benchmark" at bounding box center [955, 664] width 1157 height 42
click at [685, 659] on textarea "Expenses being below benchmark would be being contributed to by Roy being on a …" at bounding box center [955, 664] width 1157 height 42
click at [1025, 650] on textarea "Expenses being below benchmark would be being contributed to by Roy being on a …" at bounding box center [955, 664] width 1157 height 42
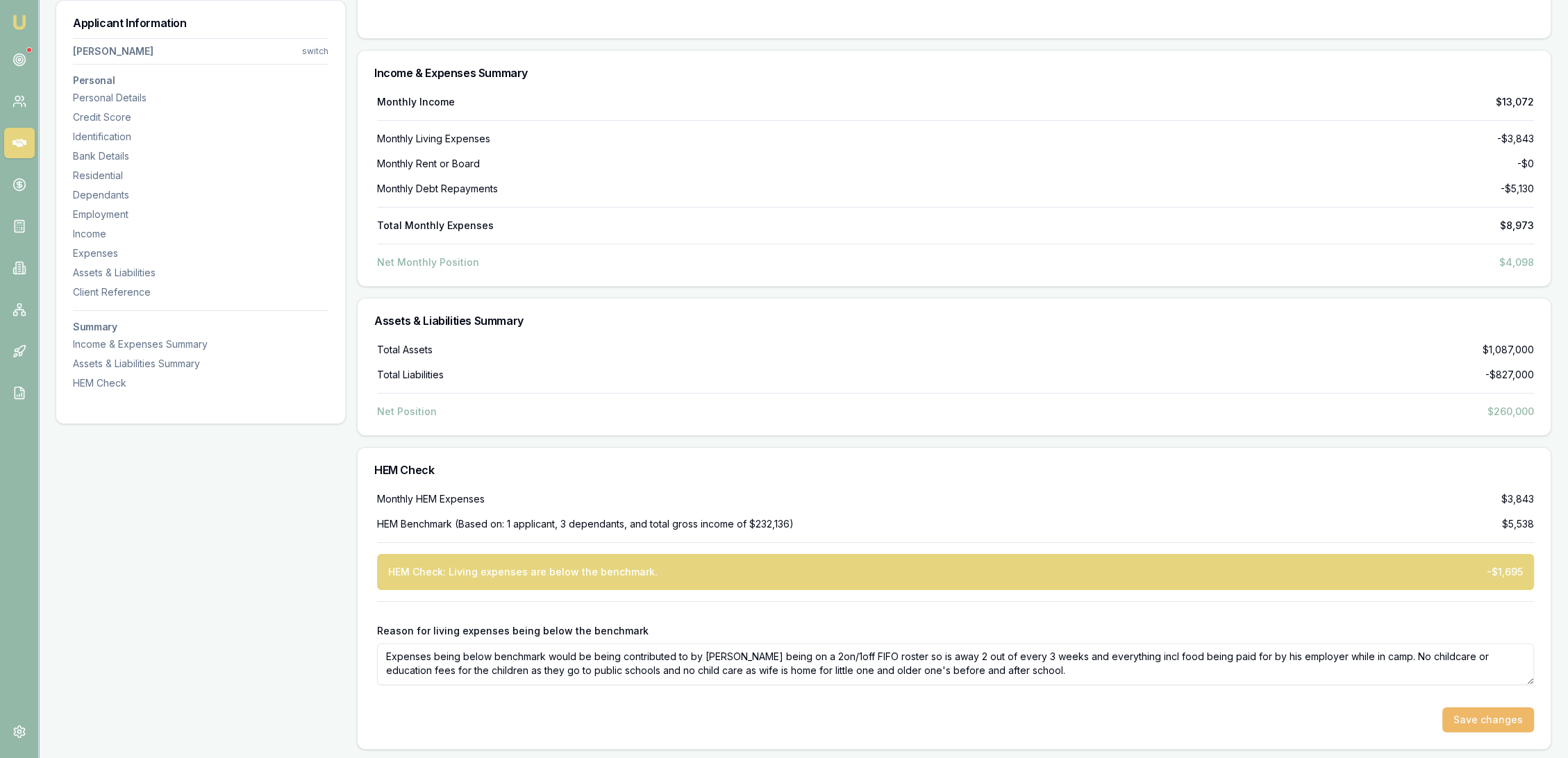
type textarea "Expenses being below benchmark would be being contributed to by [PERSON_NAME] b…"
click at [1483, 720] on button "Save changes" at bounding box center [1488, 720] width 92 height 25
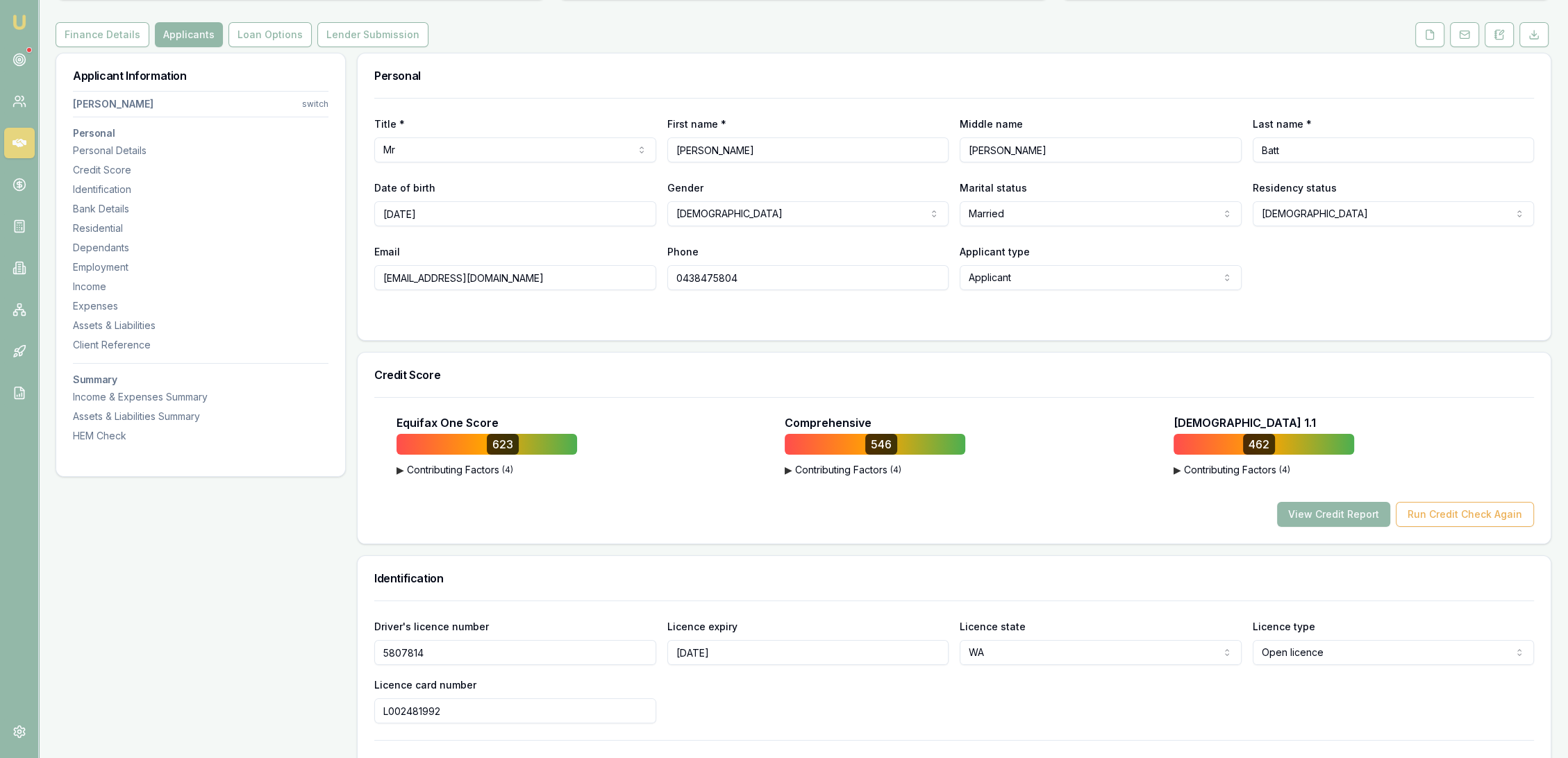
scroll to position [0, 0]
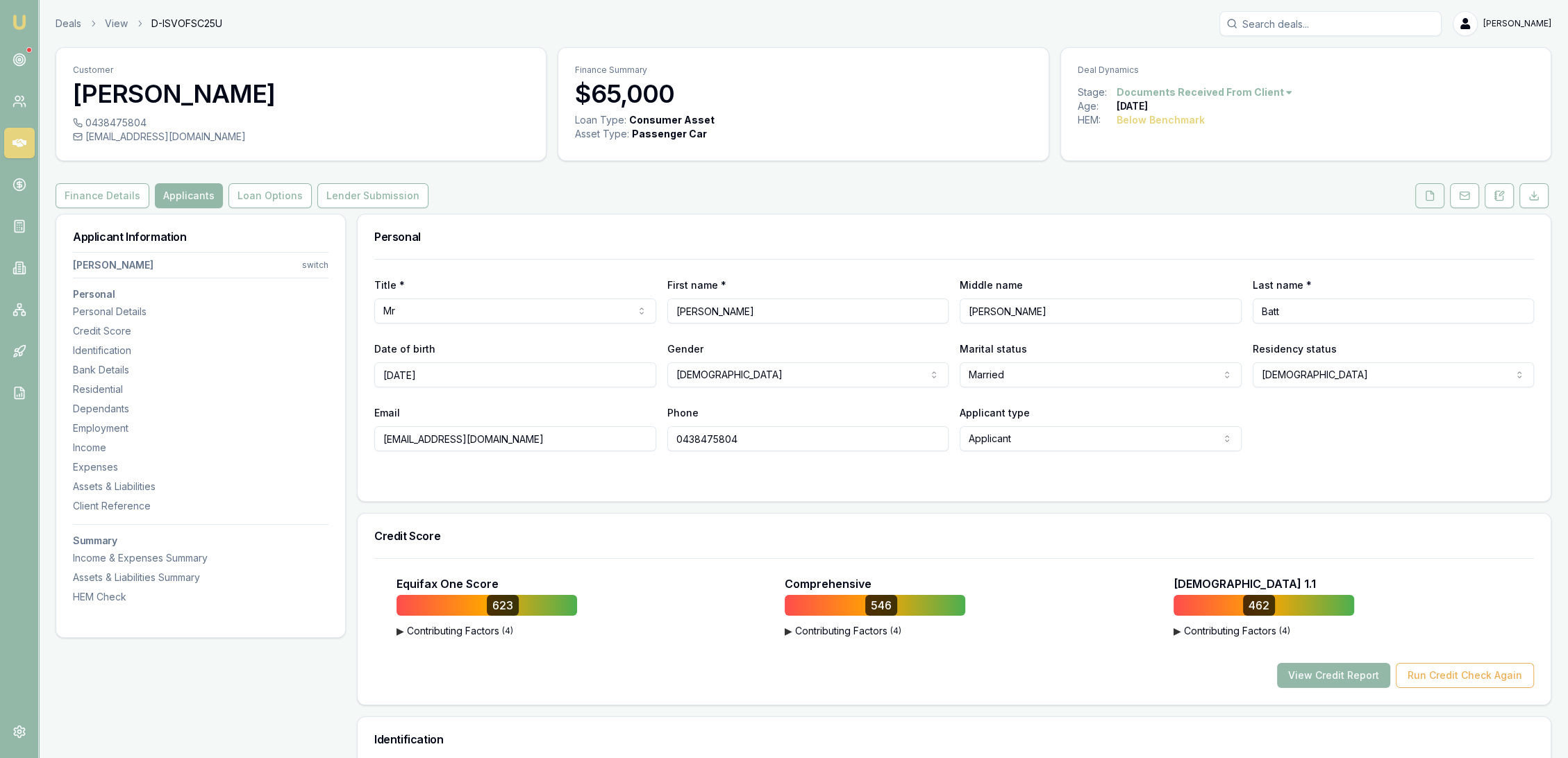
click at [1433, 204] on button at bounding box center [1430, 195] width 29 height 25
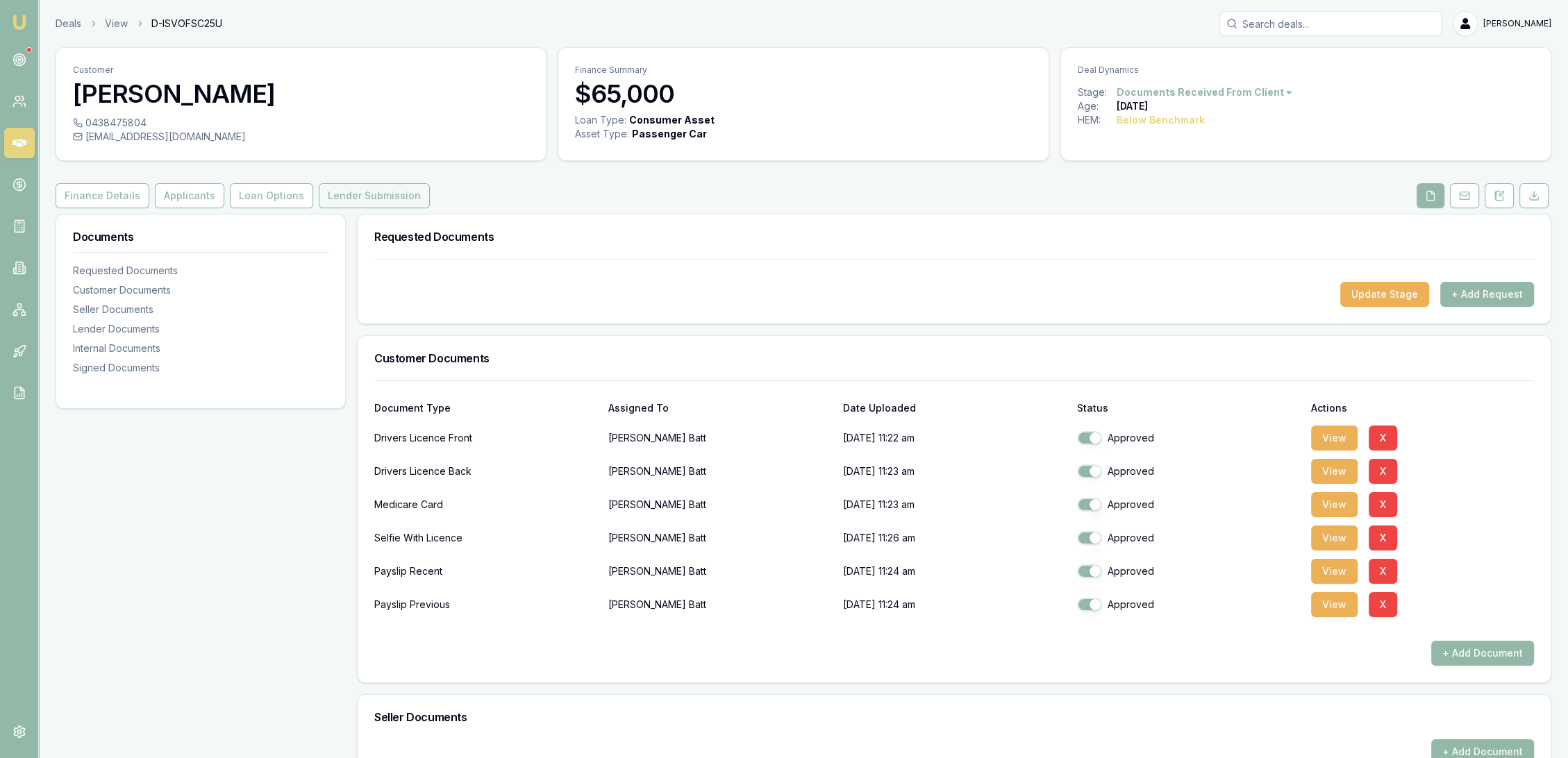
click at [339, 197] on button "Lender Submission" at bounding box center [374, 195] width 111 height 25
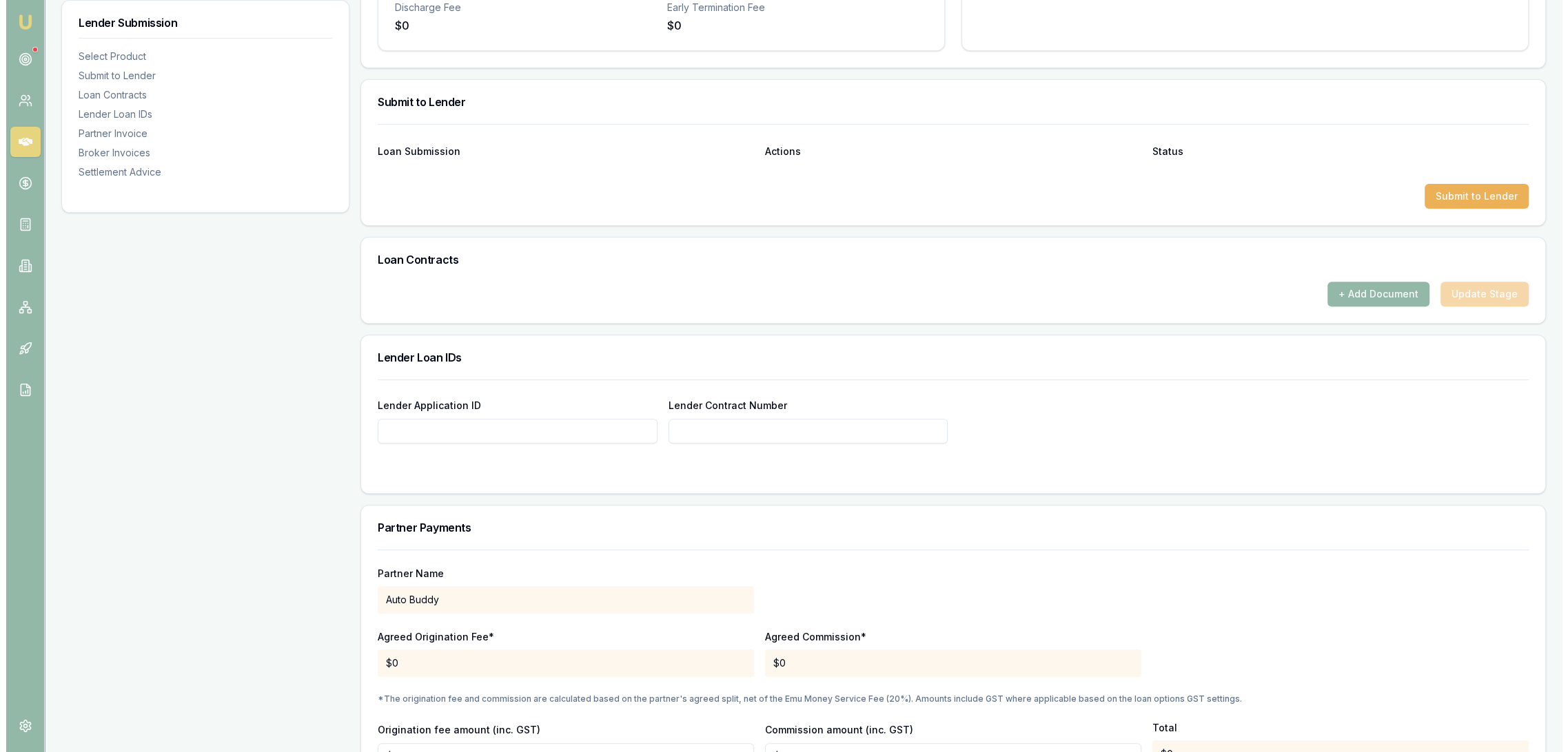
scroll to position [621, 0]
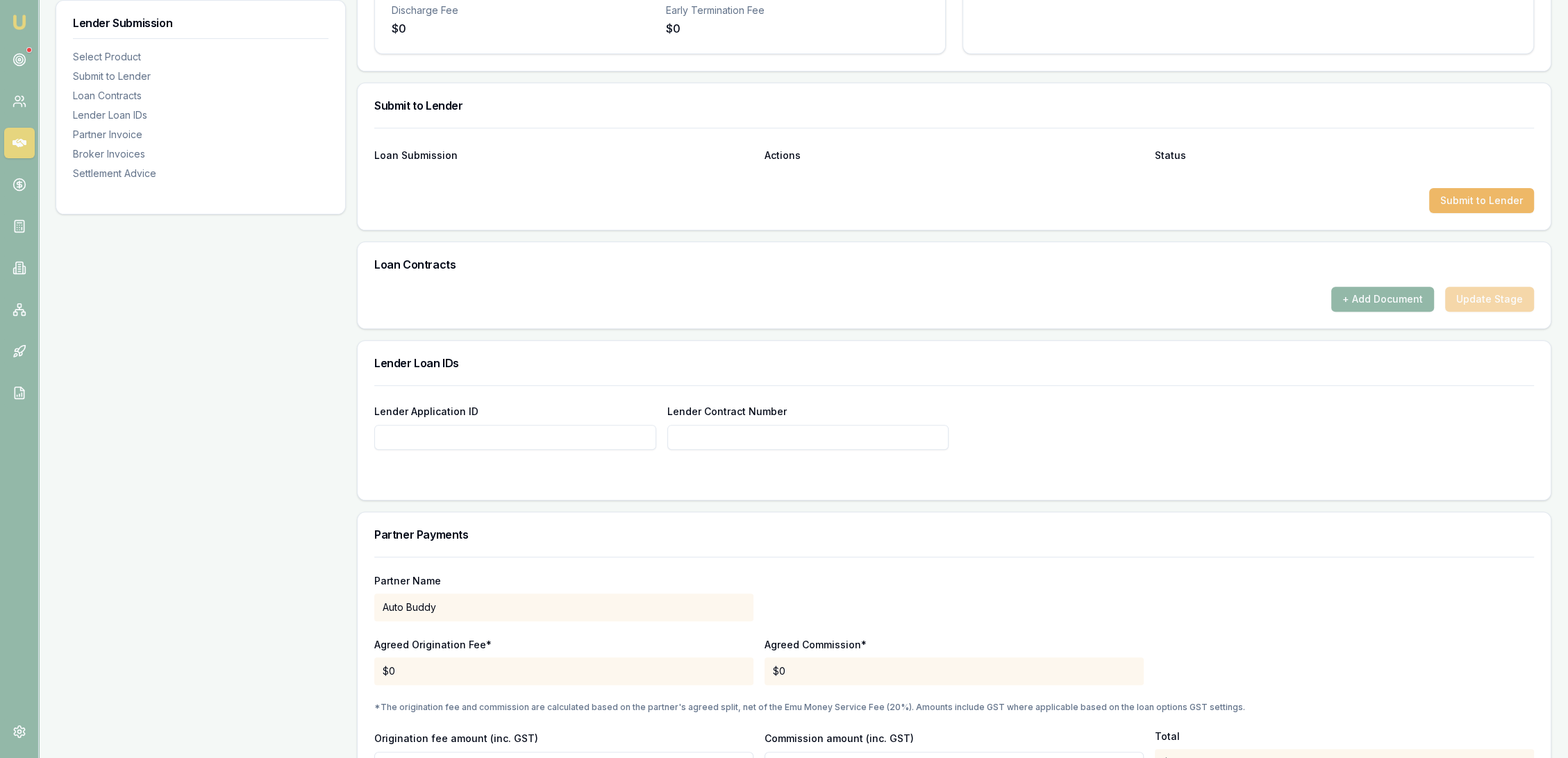
click at [1494, 201] on button "Submit to Lender" at bounding box center [1482, 200] width 105 height 25
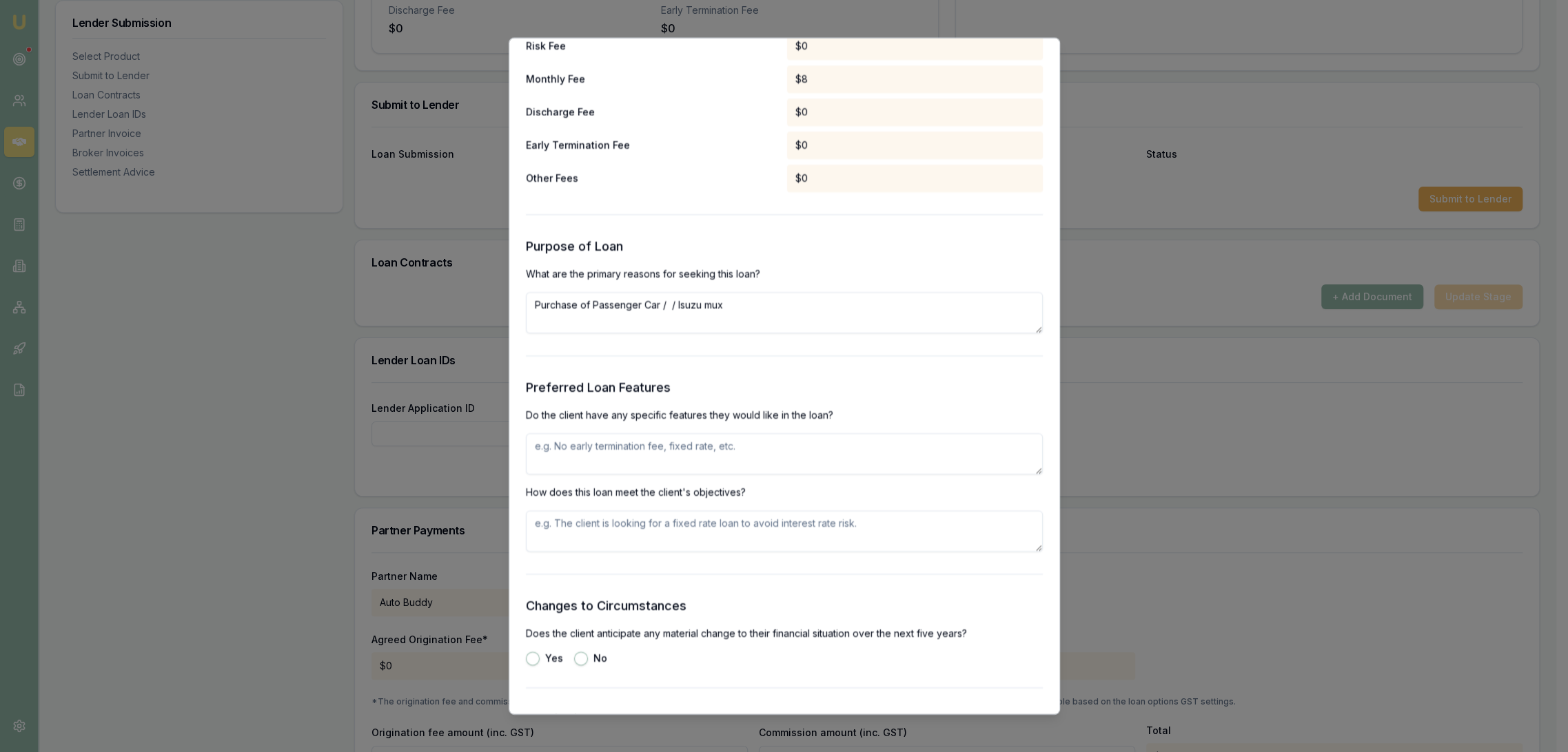
scroll to position [1334, 0]
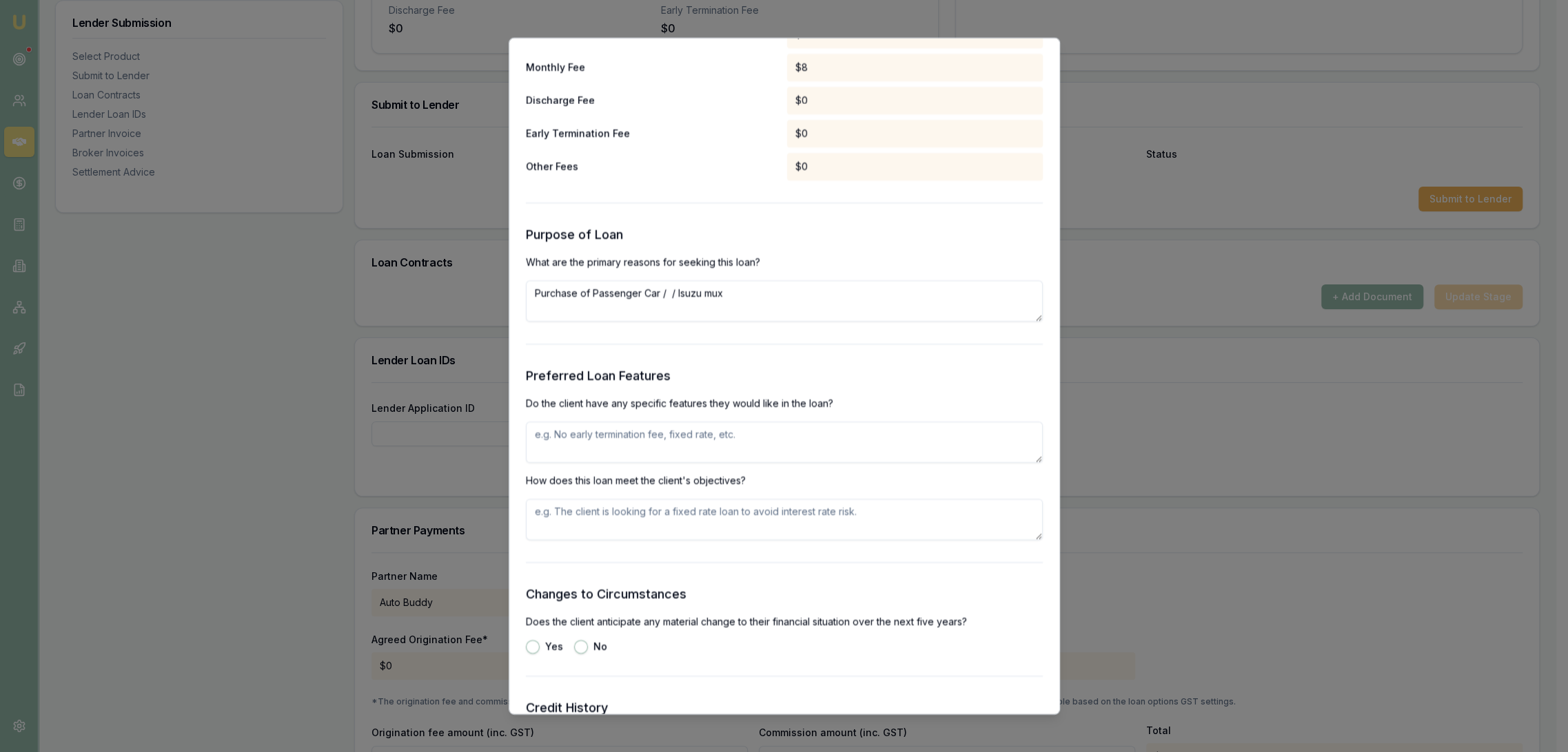
click at [593, 431] on textarea at bounding box center [784, 443] width 517 height 42
type textarea "Lowest rate and repayment for profile."
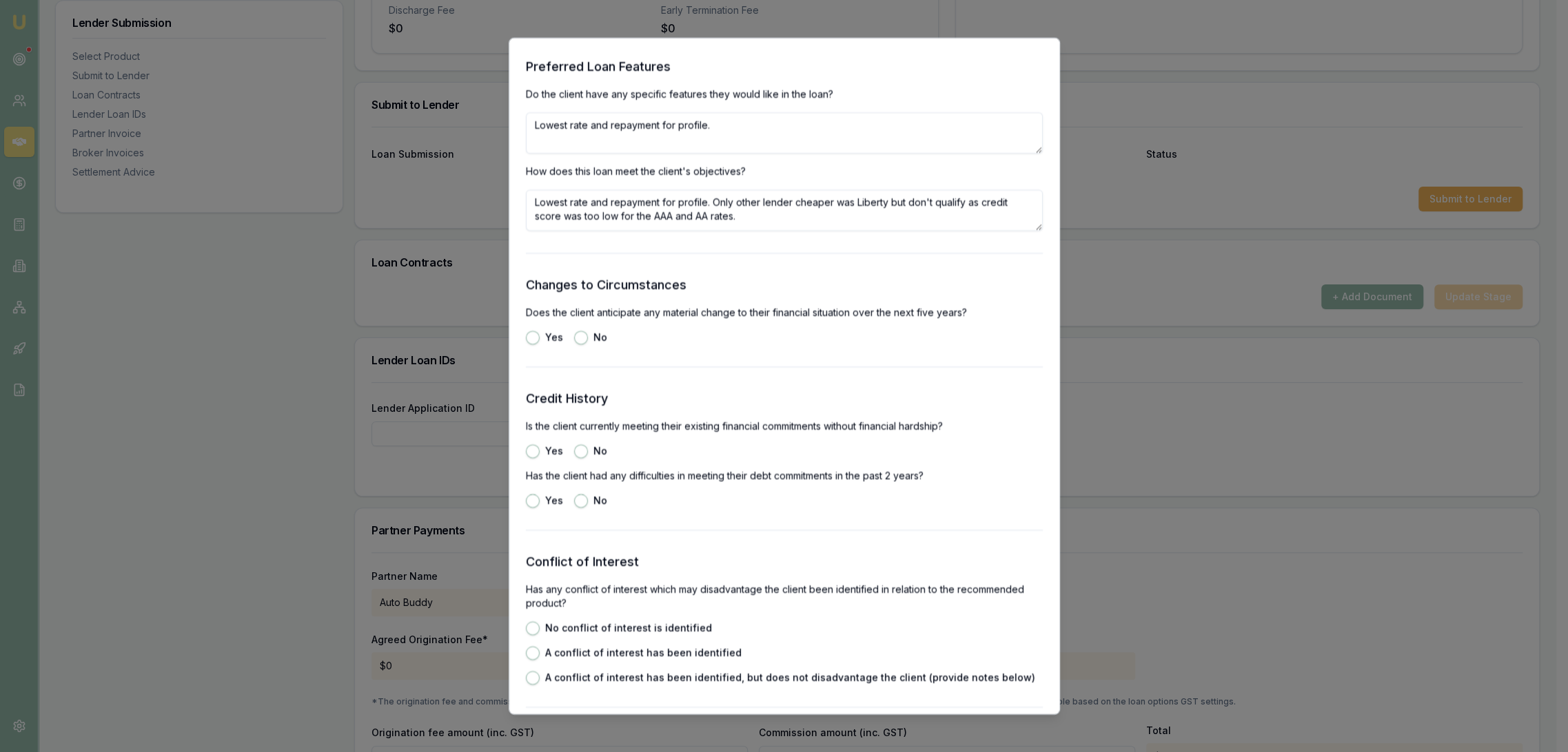
scroll to position [1947, 0]
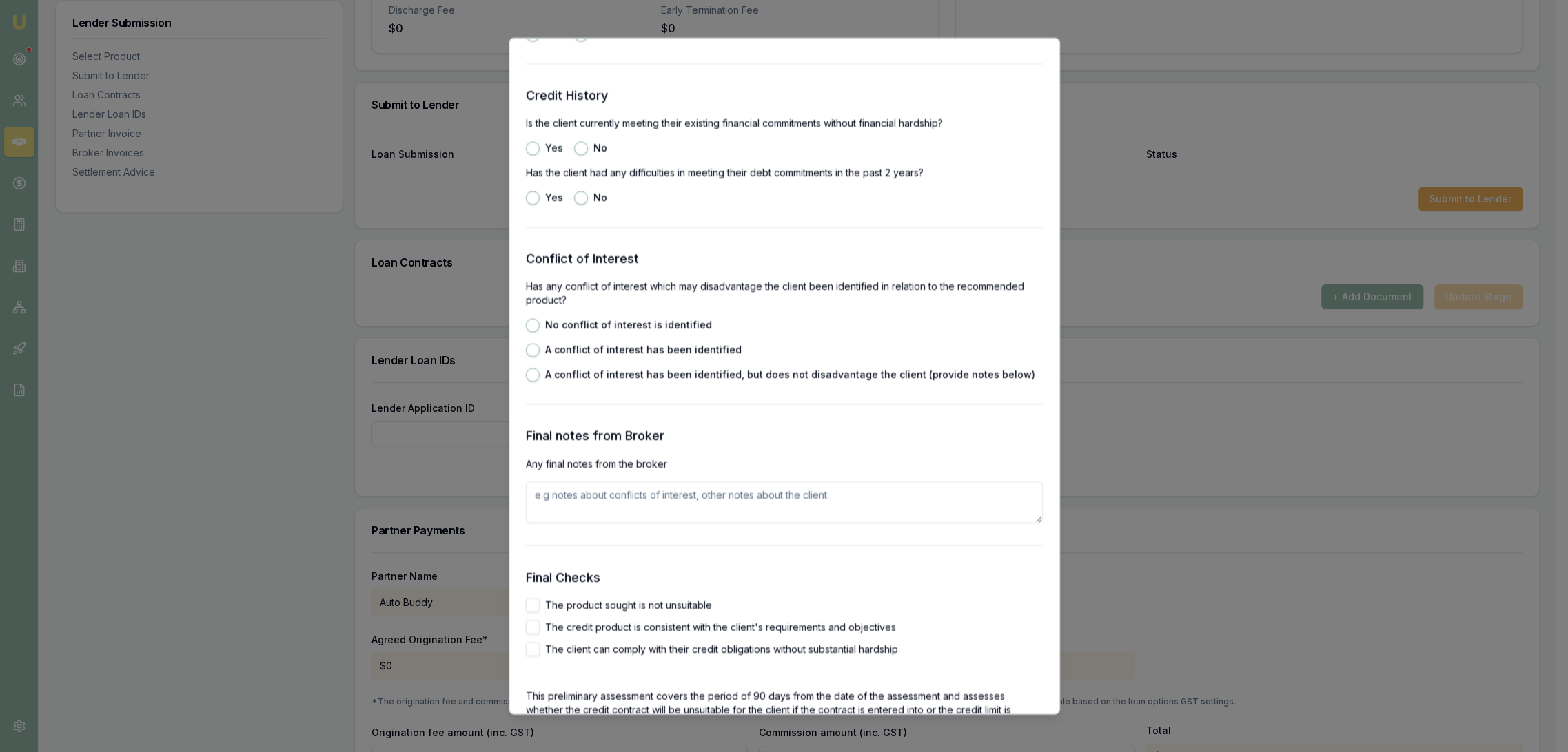
type textarea "Lowest rate and repayment for profile. Only other lender cheaper was Liberty bu…"
click at [581, 144] on button "No" at bounding box center [581, 148] width 14 height 14
radio input "true"
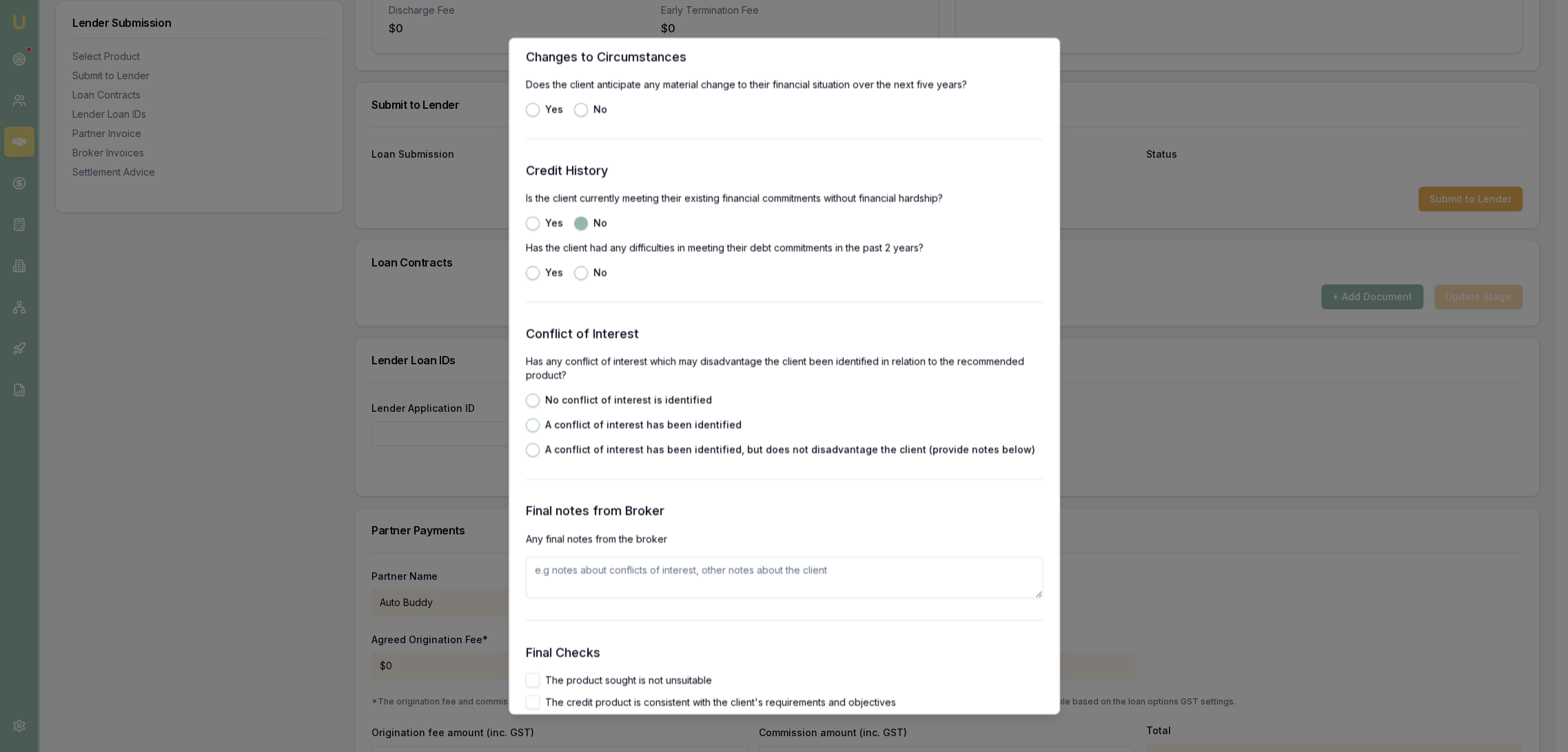
scroll to position [1794, 0]
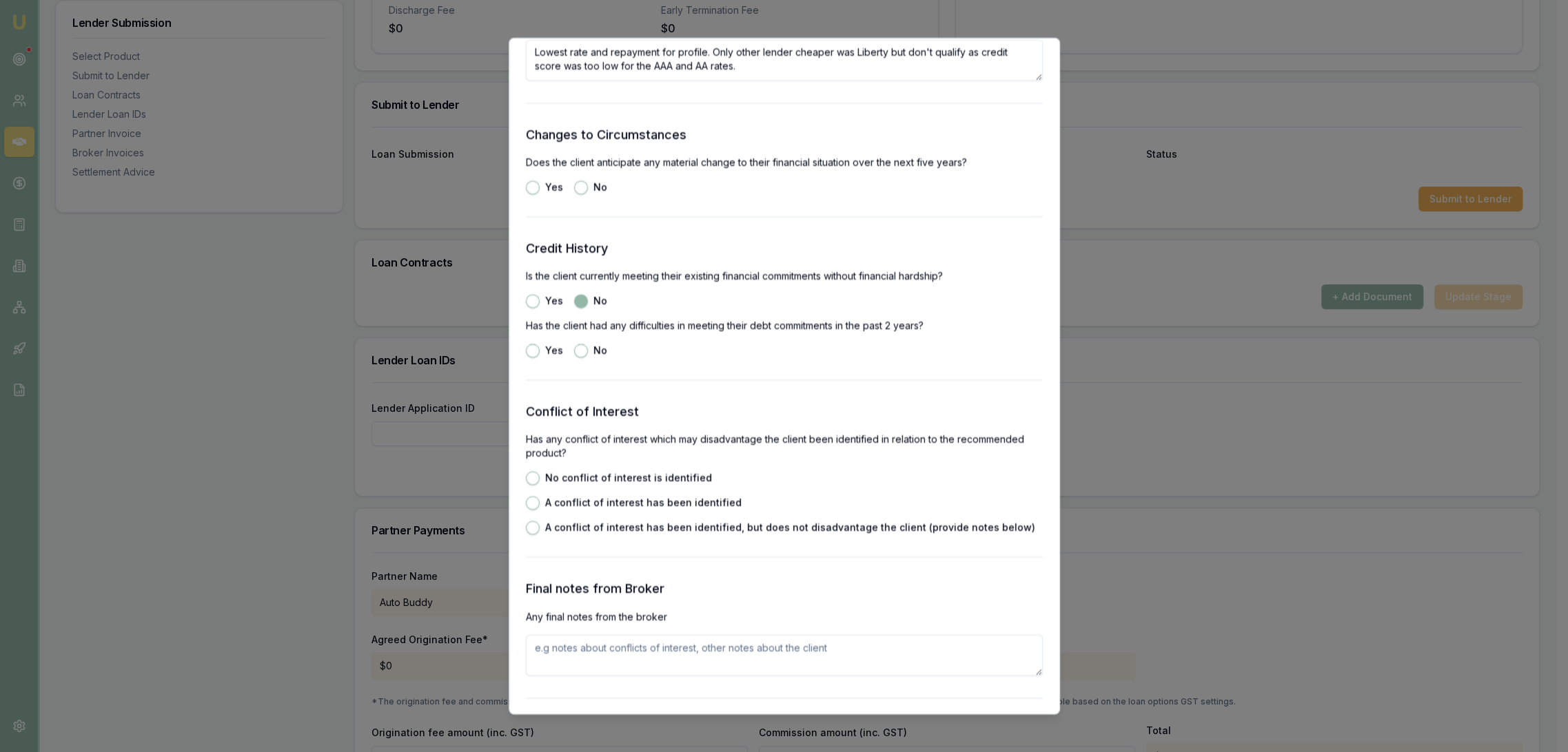
click at [581, 183] on button "No" at bounding box center [581, 188] width 14 height 14
radio input "true"
click at [531, 296] on button "Yes" at bounding box center [532, 302] width 14 height 14
radio input "true"
radio input "false"
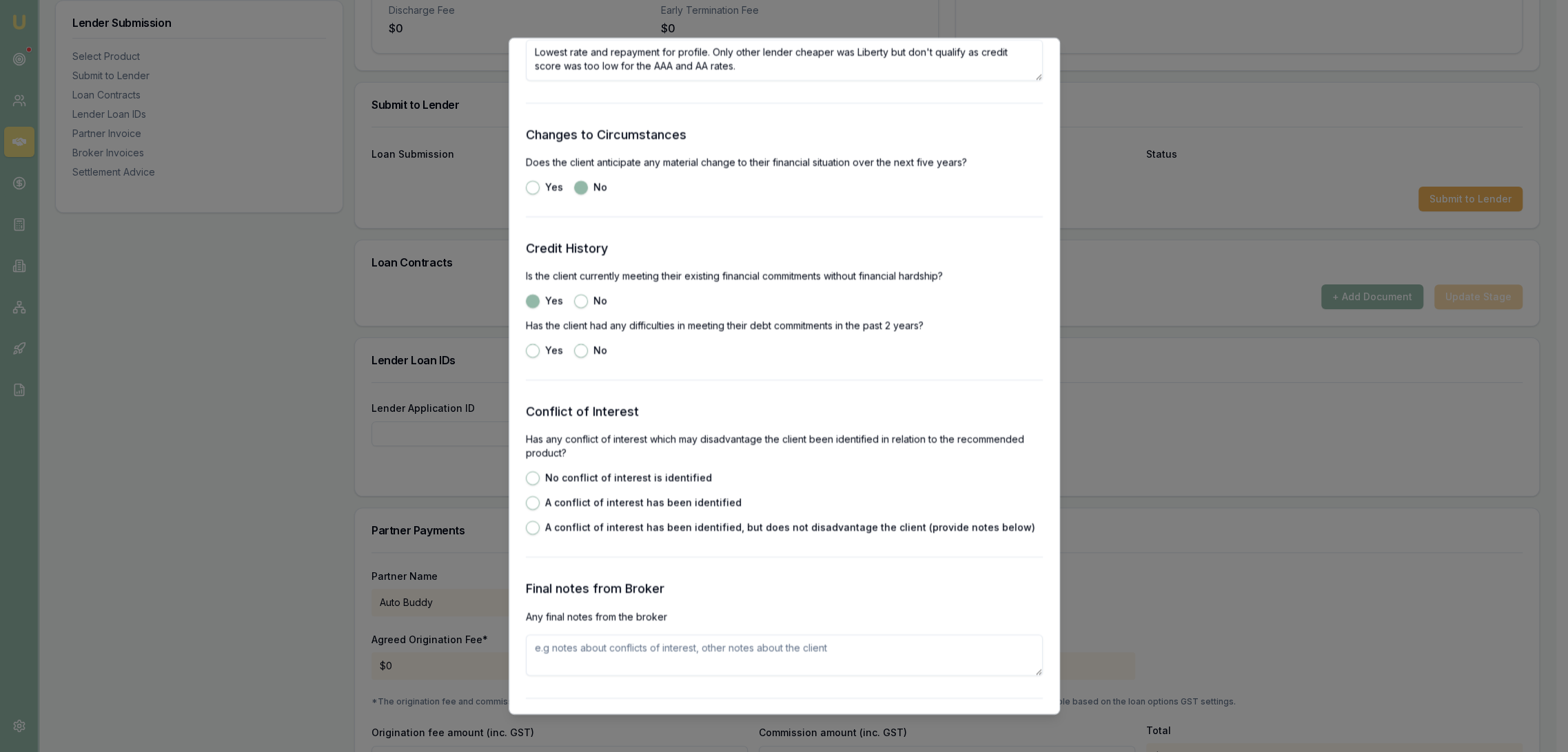
click at [584, 350] on button "No" at bounding box center [581, 351] width 14 height 14
radio input "true"
click at [535, 481] on button "No conflict of interest is identified" at bounding box center [532, 478] width 14 height 14
radio input "true"
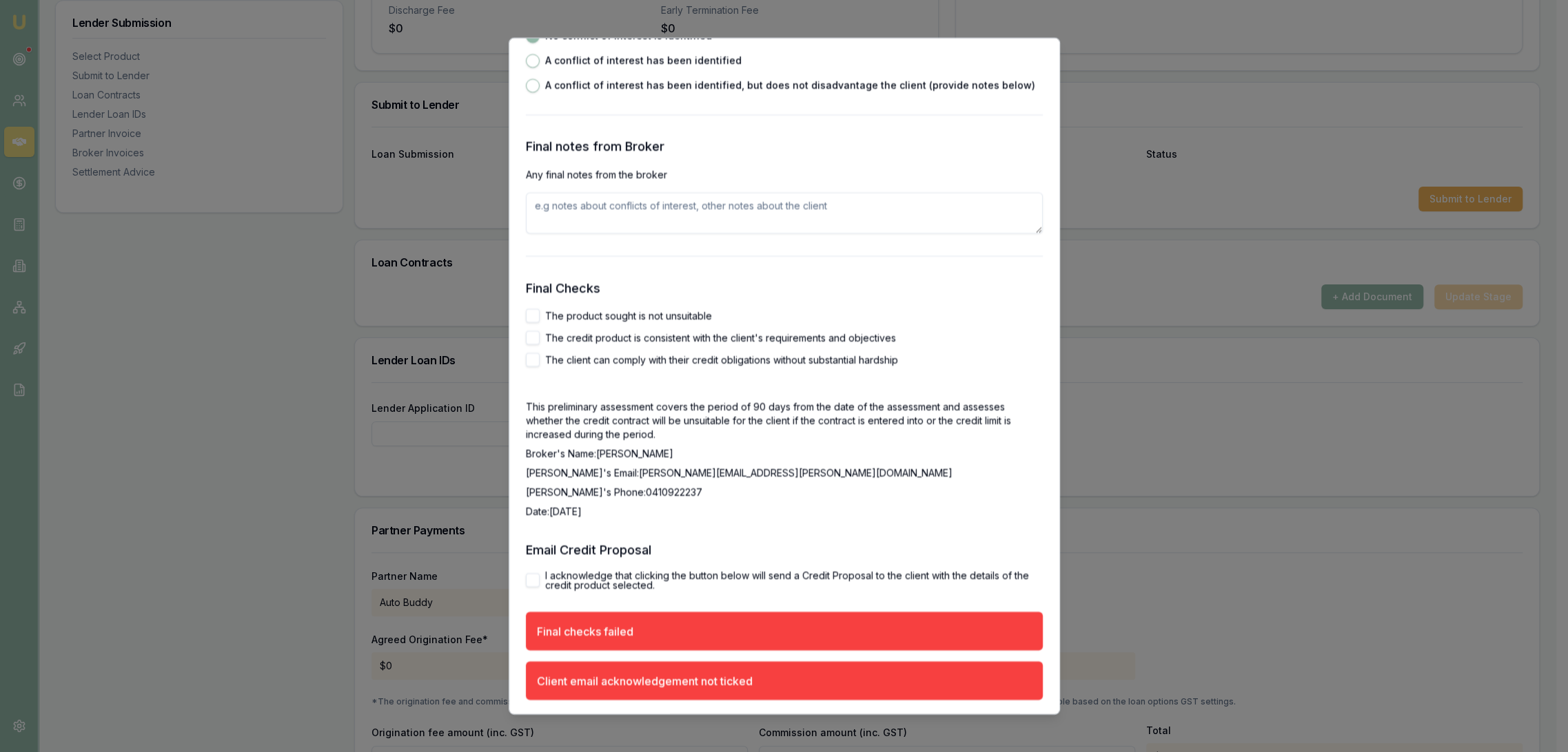
scroll to position [2253, 0]
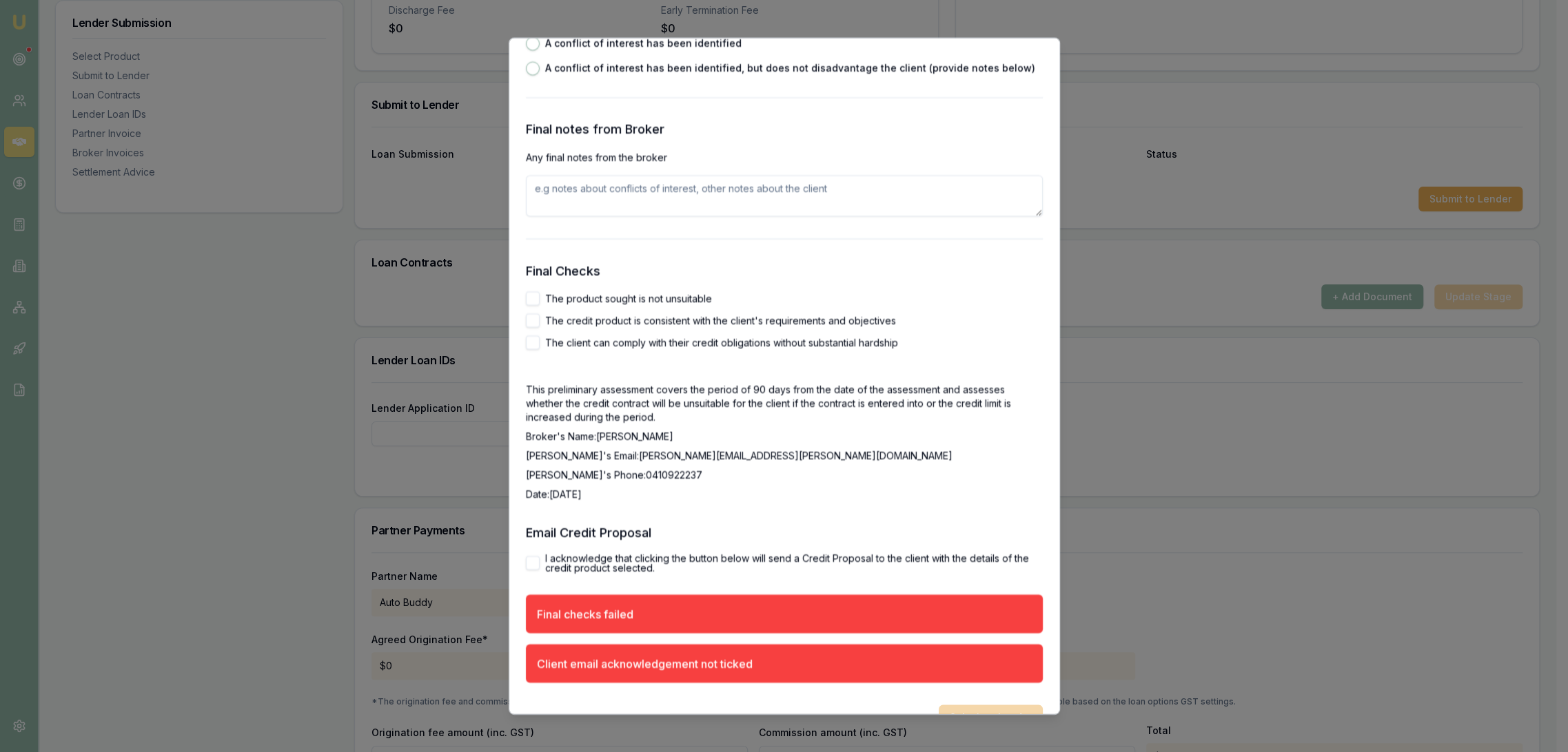
click at [533, 296] on button "The product sought is not unsuitable" at bounding box center [532, 299] width 14 height 14
checkbox input "true"
click at [533, 324] on button "The credit product is consistent with the client's requirements and objectives" at bounding box center [532, 320] width 14 height 14
checkbox input "true"
click at [534, 340] on button "The client can comply with their credit obligations without substantial hardship" at bounding box center [532, 342] width 14 height 14
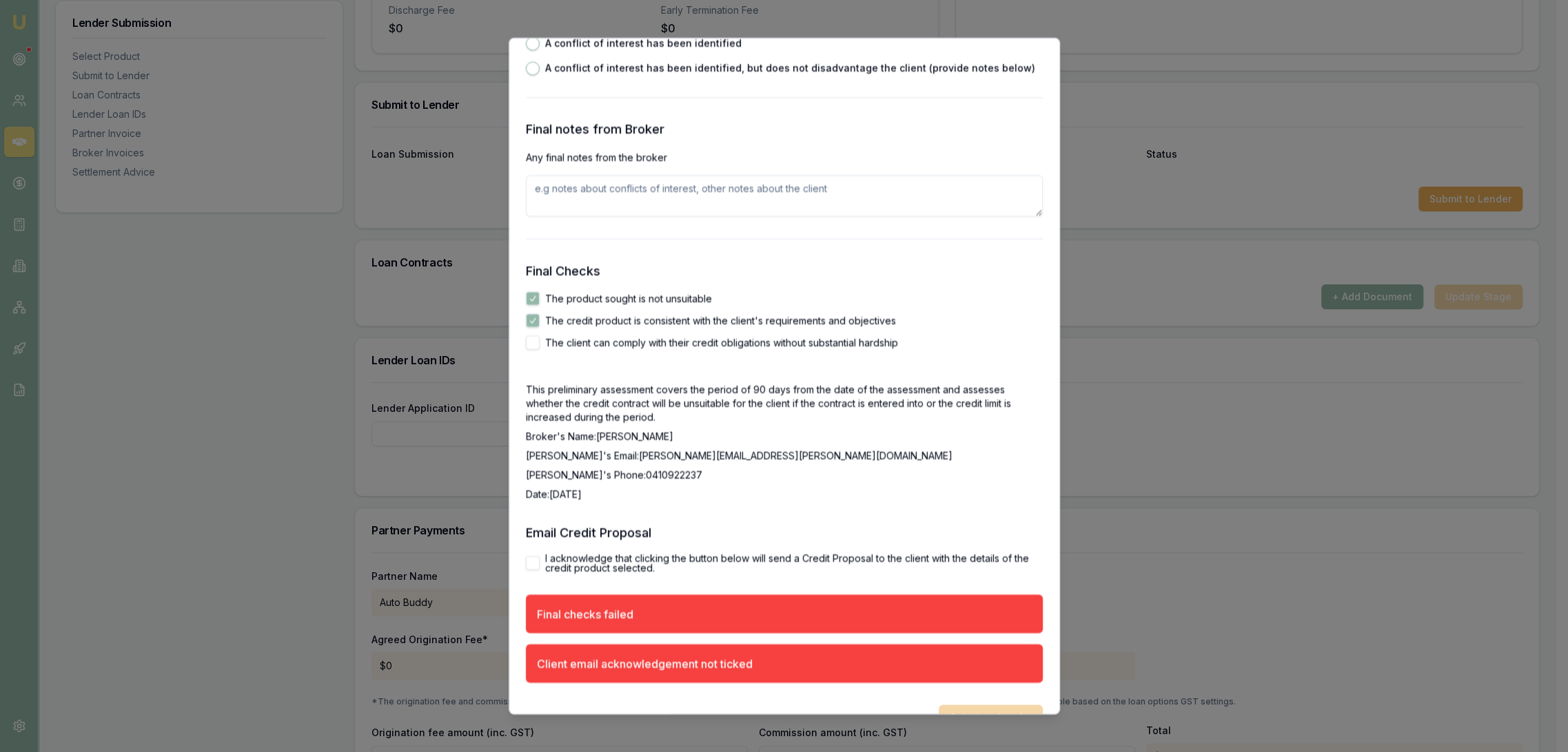
checkbox input "true"
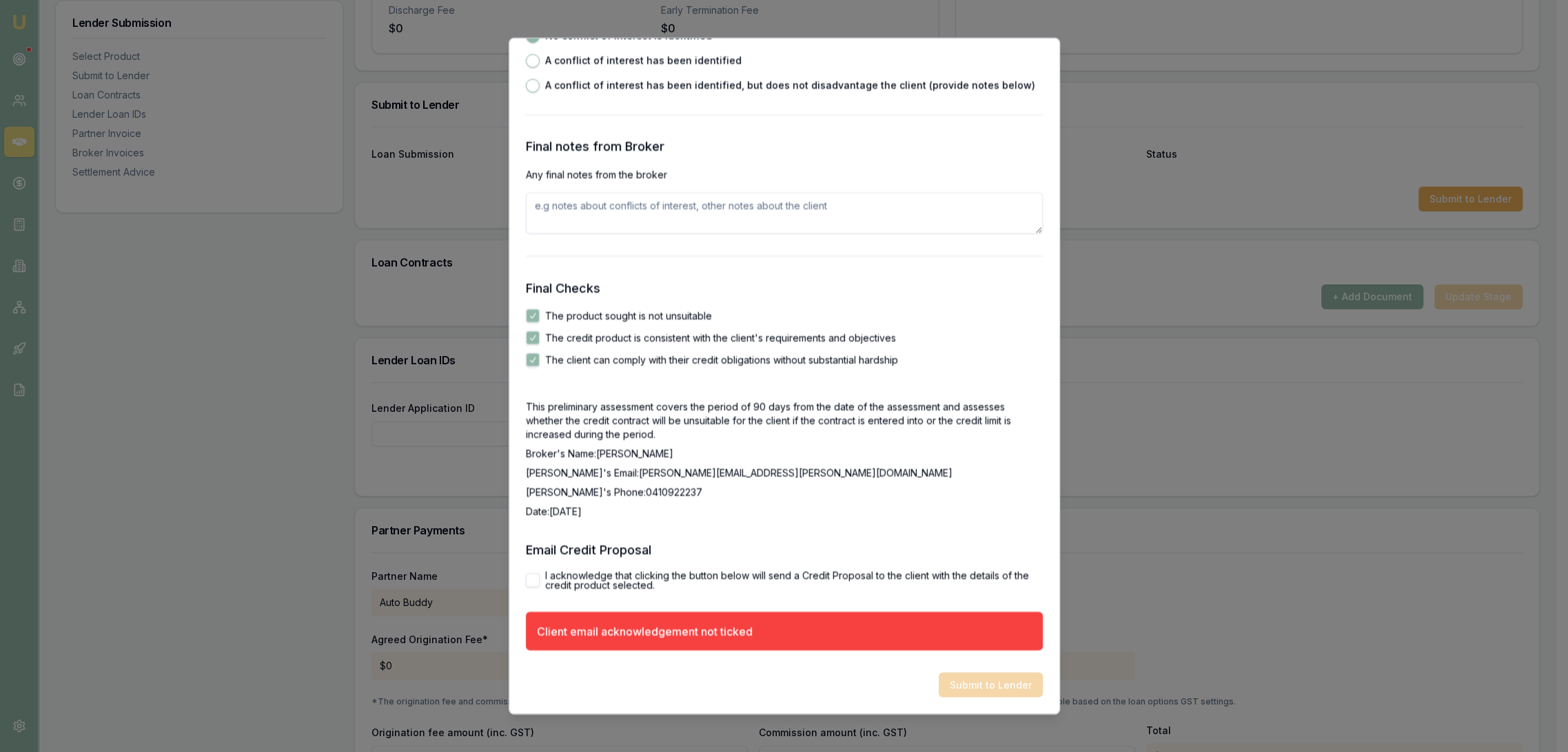
click at [534, 583] on button "I acknowledge that clicking the button below will send a Credit Proposal to the…" at bounding box center [532, 580] width 14 height 14
checkbox input "true"
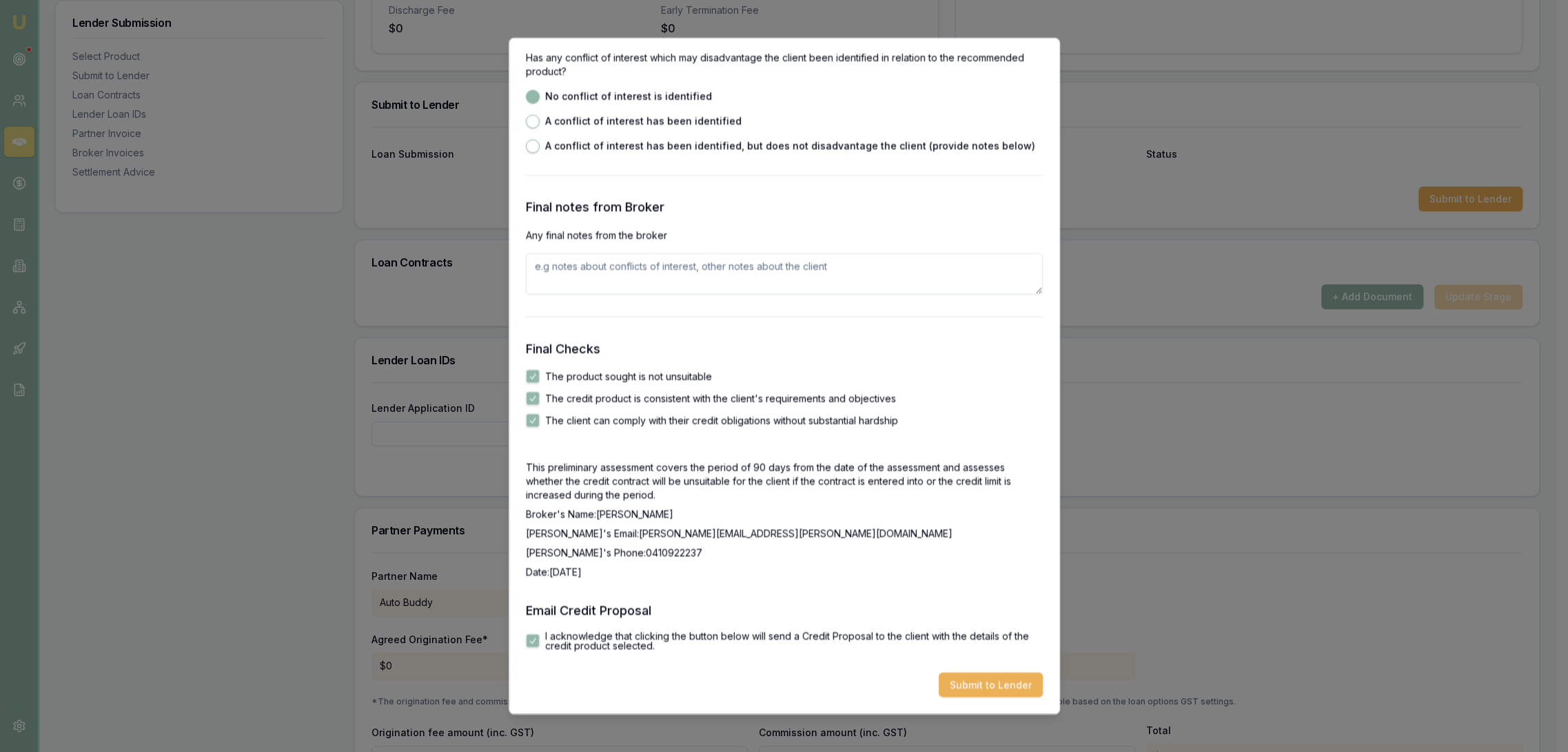
scroll to position [2176, 0]
click at [979, 680] on button "Submit to Lender" at bounding box center [990, 685] width 104 height 24
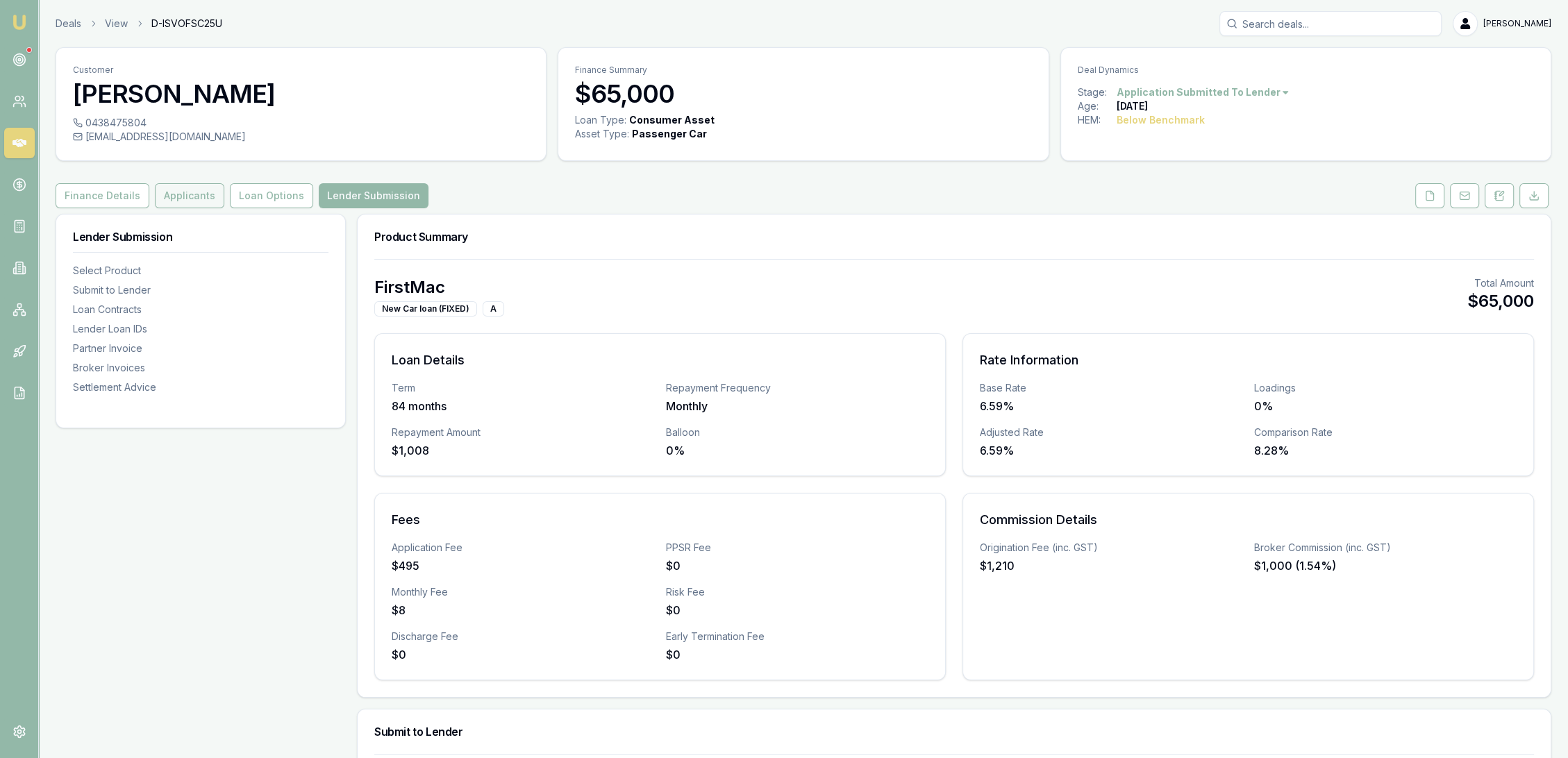
click at [183, 201] on button "Applicants" at bounding box center [189, 195] width 69 height 25
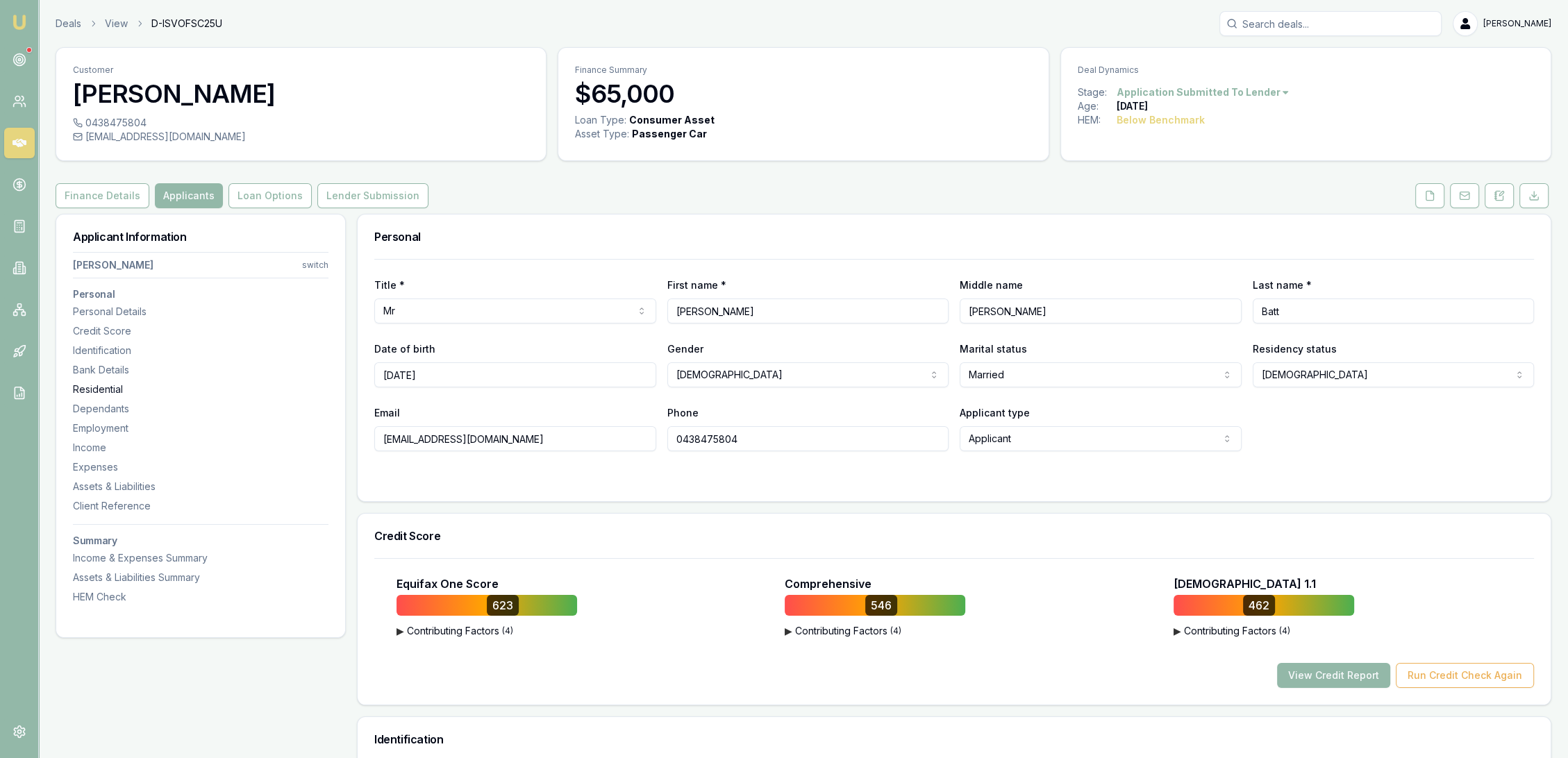
click at [119, 392] on div "Residential" at bounding box center [200, 389] width 256 height 14
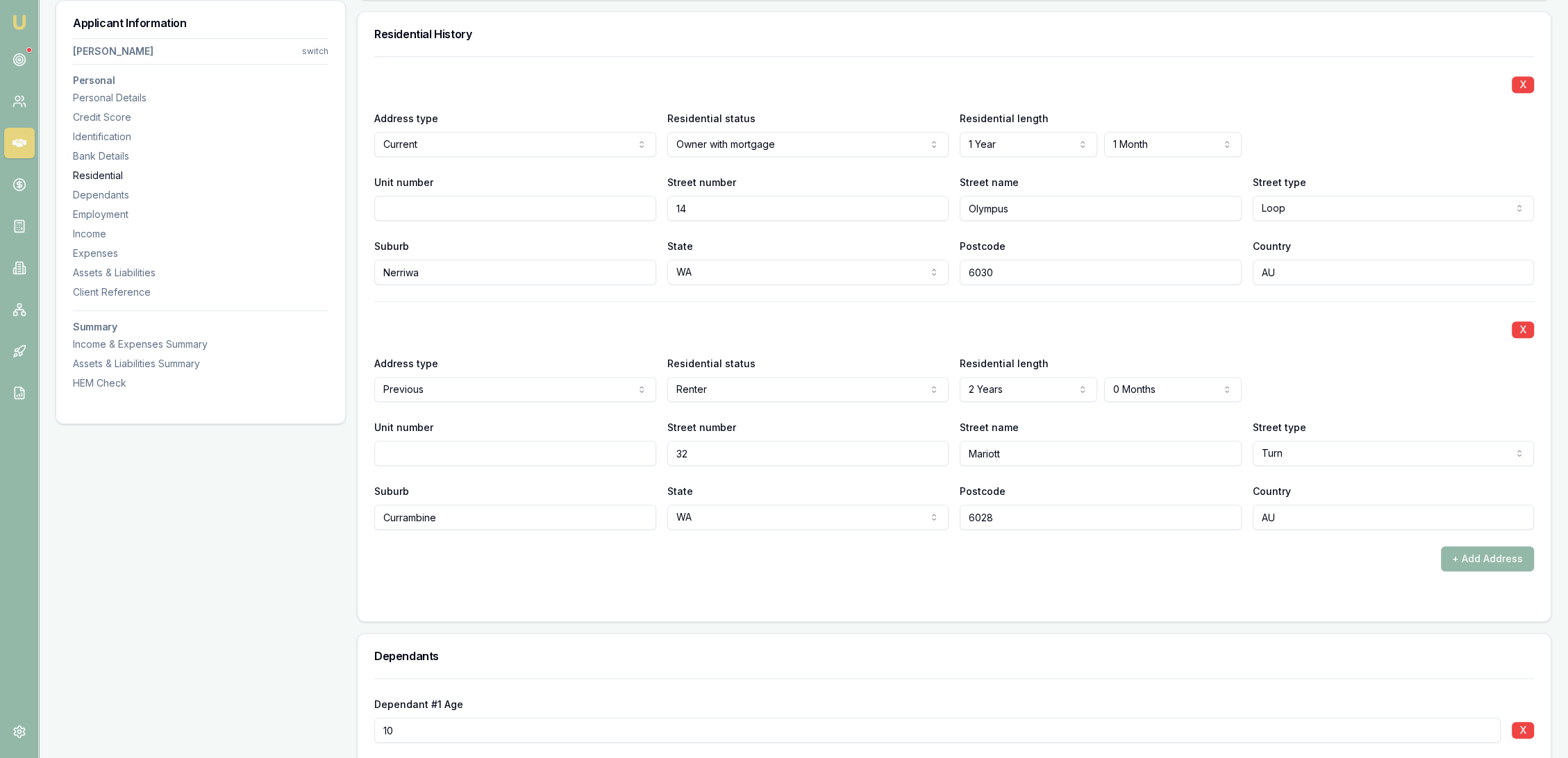
scroll to position [1339, 0]
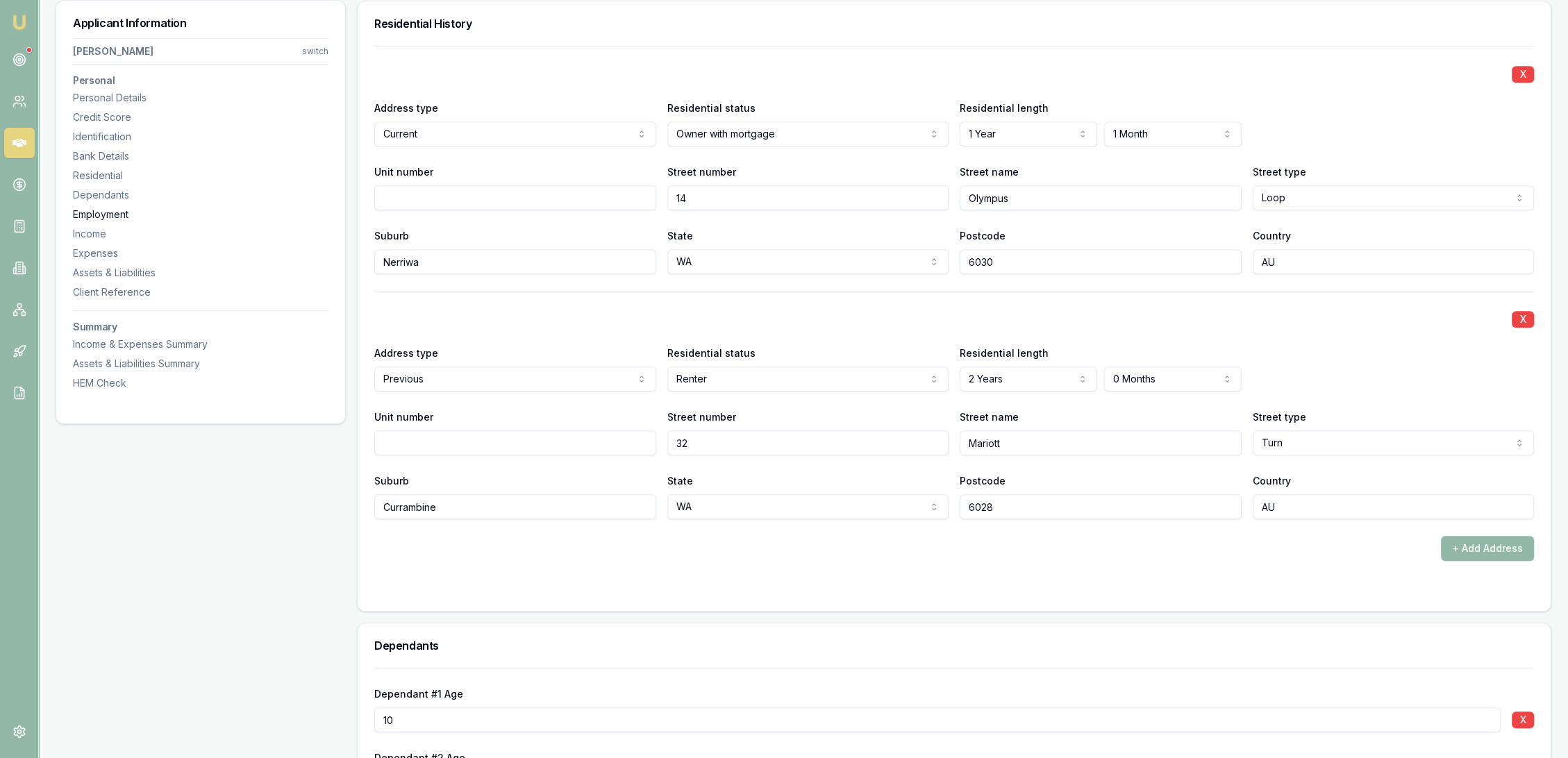
click at [86, 213] on div "Employment" at bounding box center [200, 214] width 256 height 14
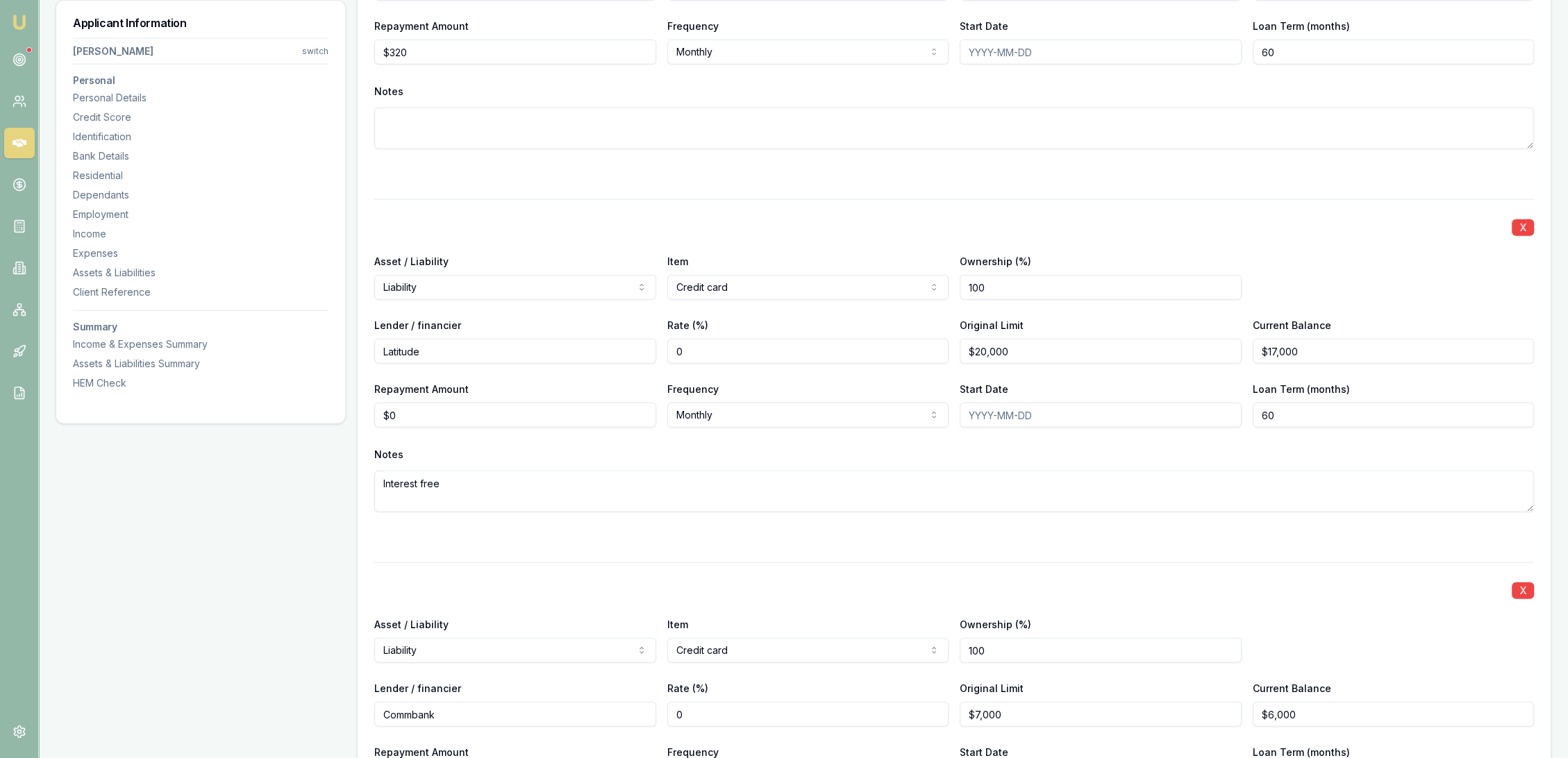
scroll to position [4462, 0]
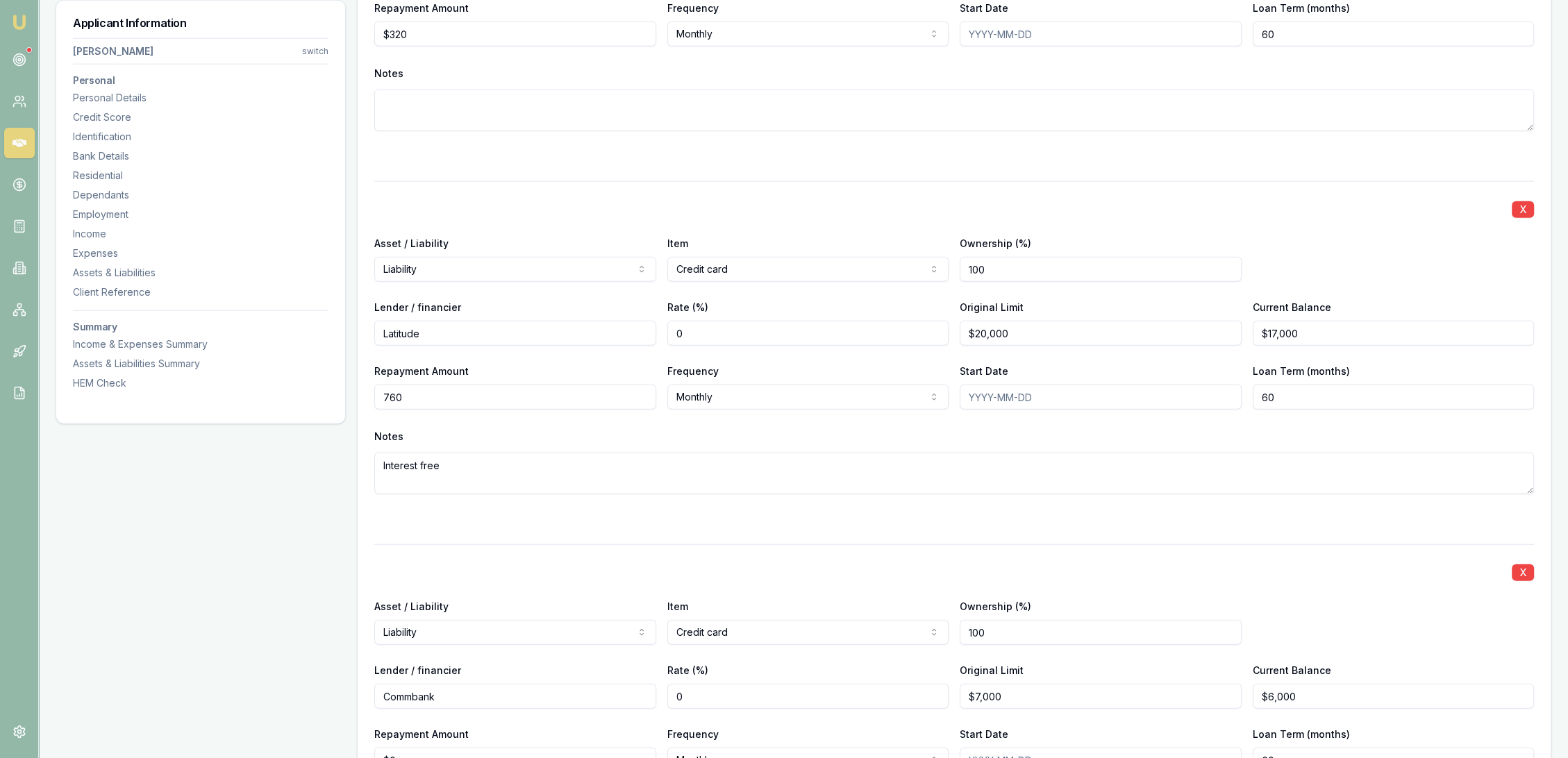
scroll to position [4694, 0]
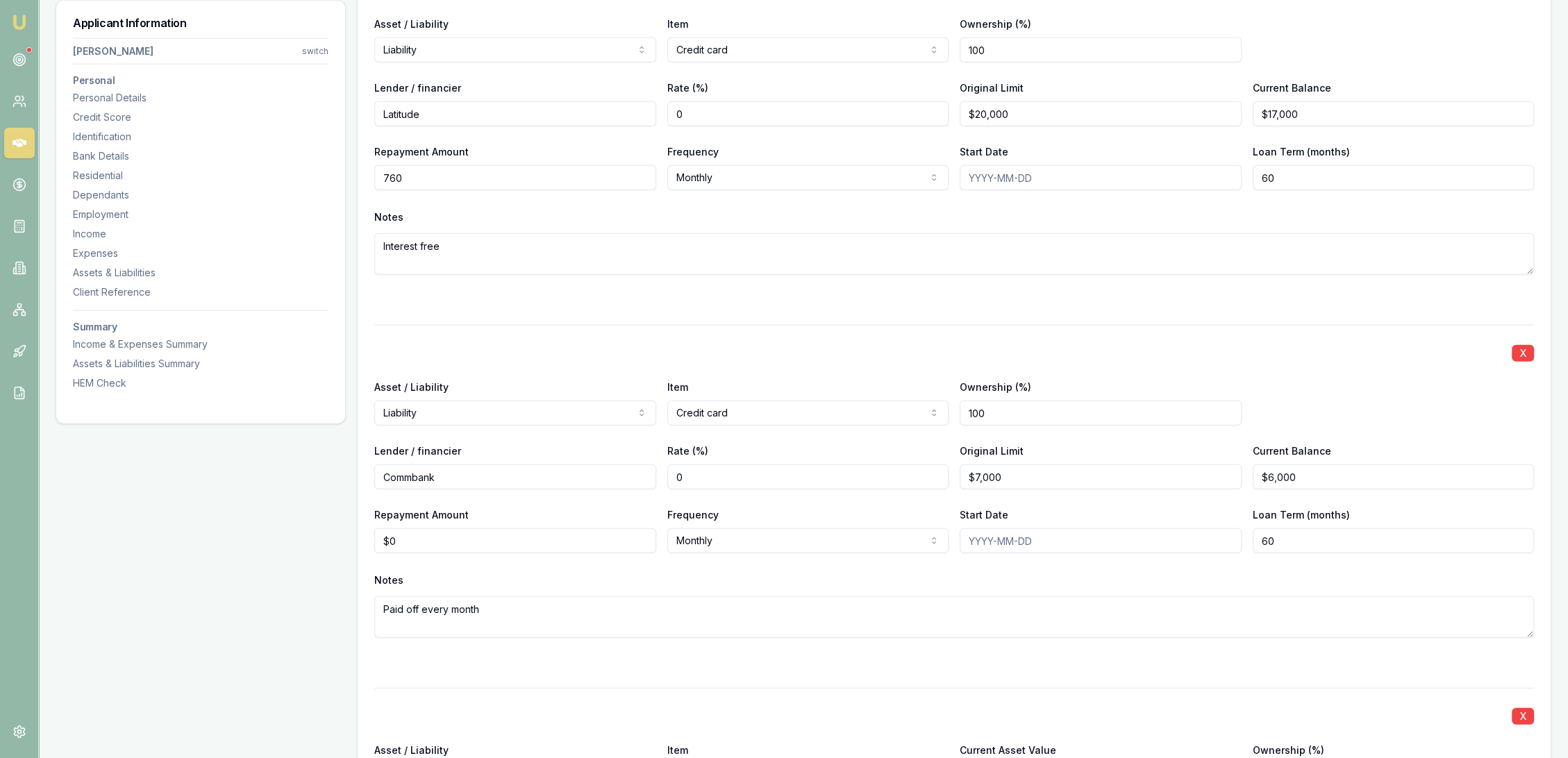
type input "$760"
click at [419, 543] on input "0" at bounding box center [515, 541] width 282 height 25
drag, startPoint x: 417, startPoint y: 543, endPoint x: 365, endPoint y: 543, distance: 52.0
click at [365, 543] on div "X Asset / Liability Liability Asset Liability Item Personal loan Home Car Boat …" at bounding box center [954, 770] width 1193 height 3068
type input "$266"
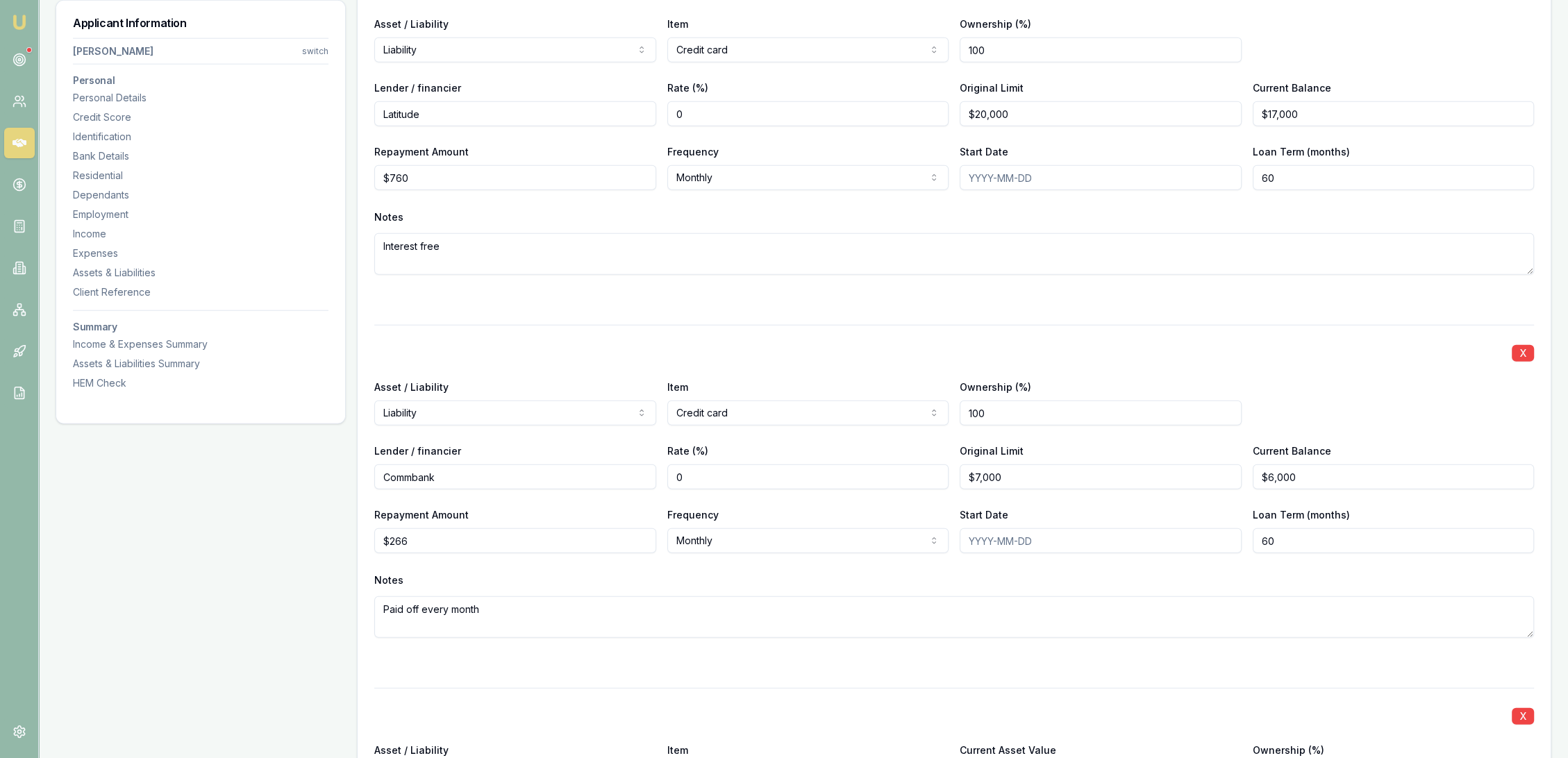
click at [420, 561] on div "X Asset / Liability Liability Asset Liability Item Credit card Home Car Boat Bi…" at bounding box center [954, 498] width 1160 height 347
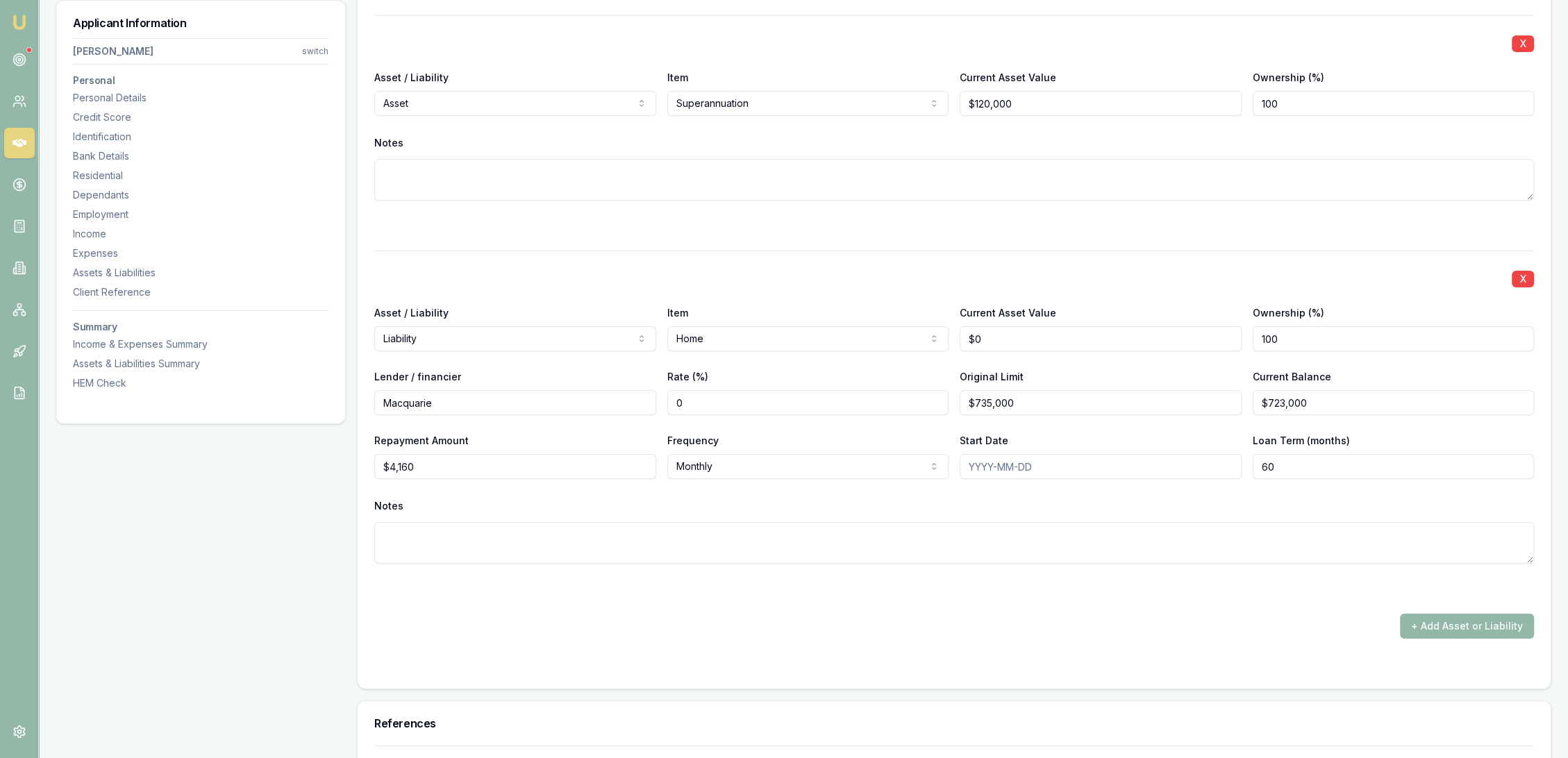
scroll to position [6401, 0]
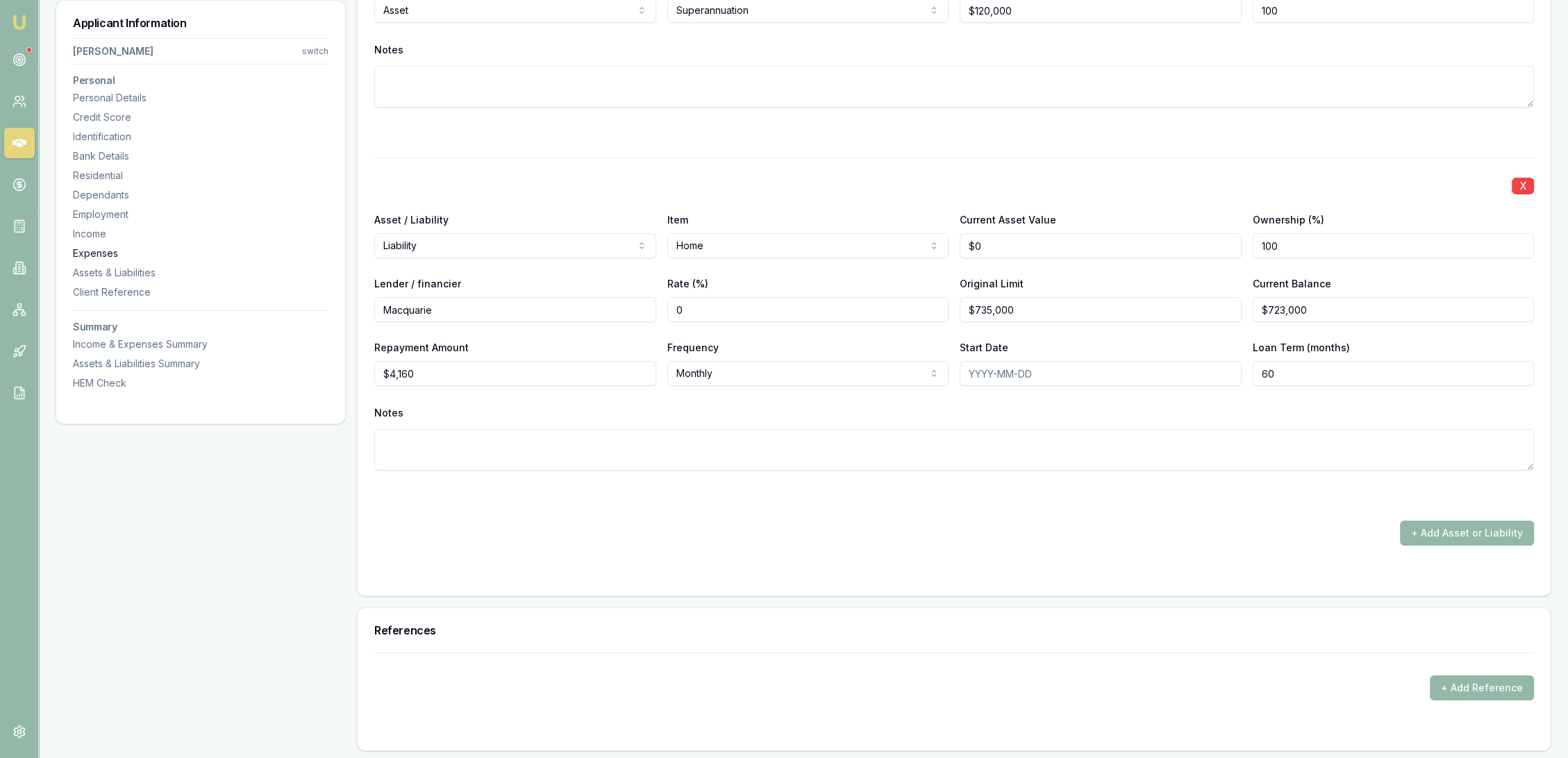
click at [101, 248] on div "Expenses" at bounding box center [200, 253] width 256 height 14
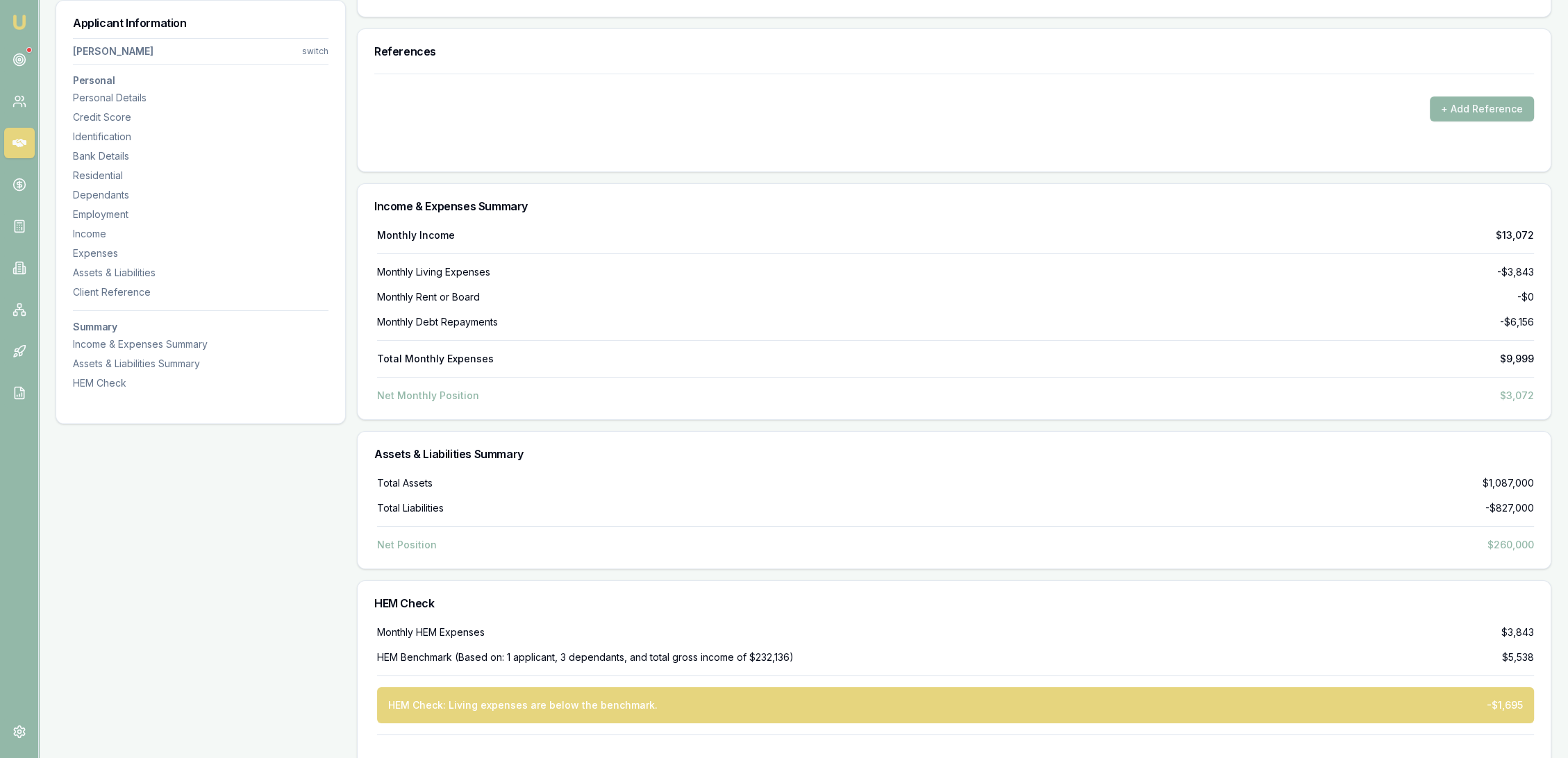
scroll to position [7113, 0]
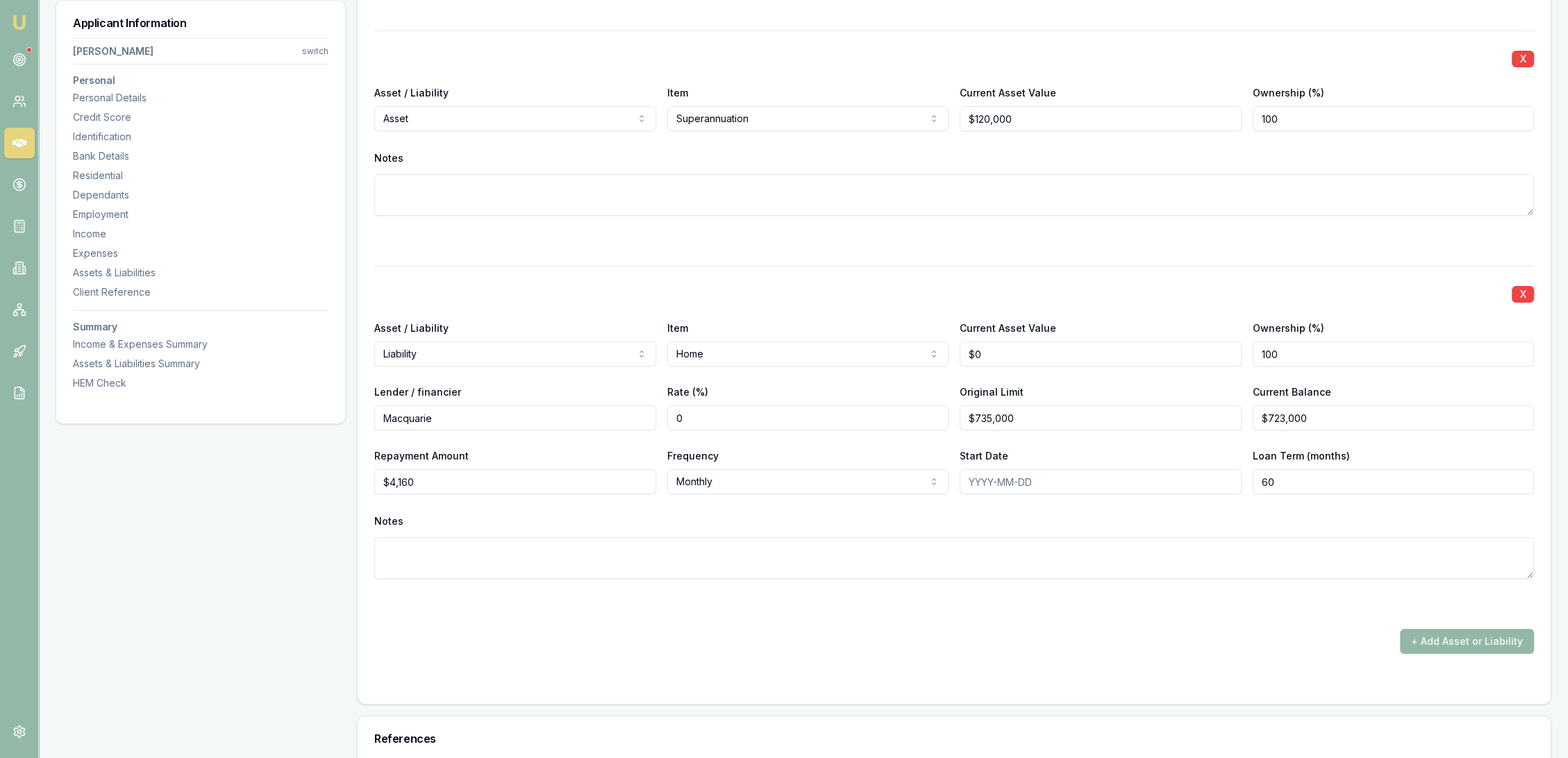
scroll to position [6265, 0]
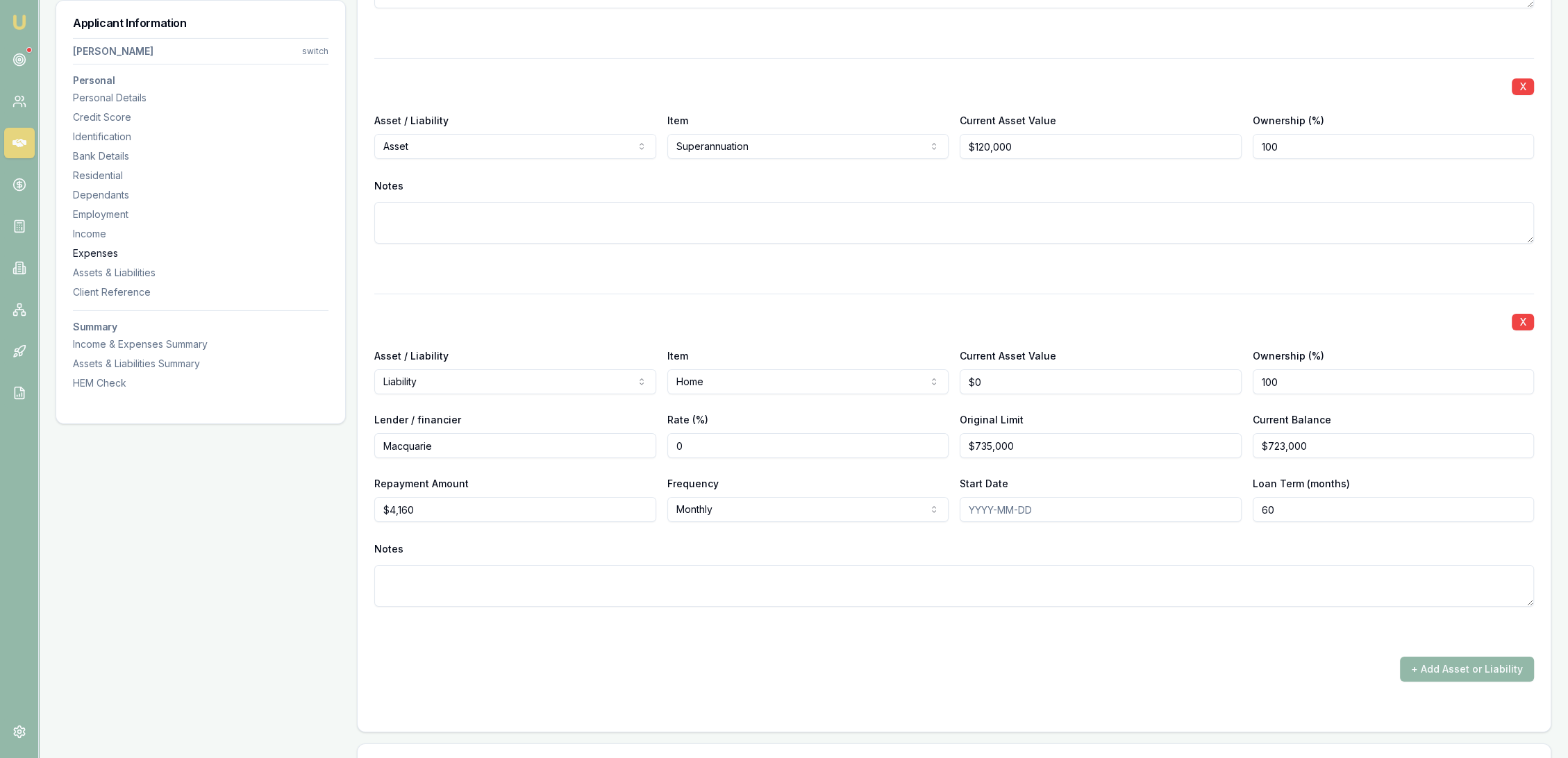
click at [119, 254] on div "Expenses" at bounding box center [200, 253] width 256 height 14
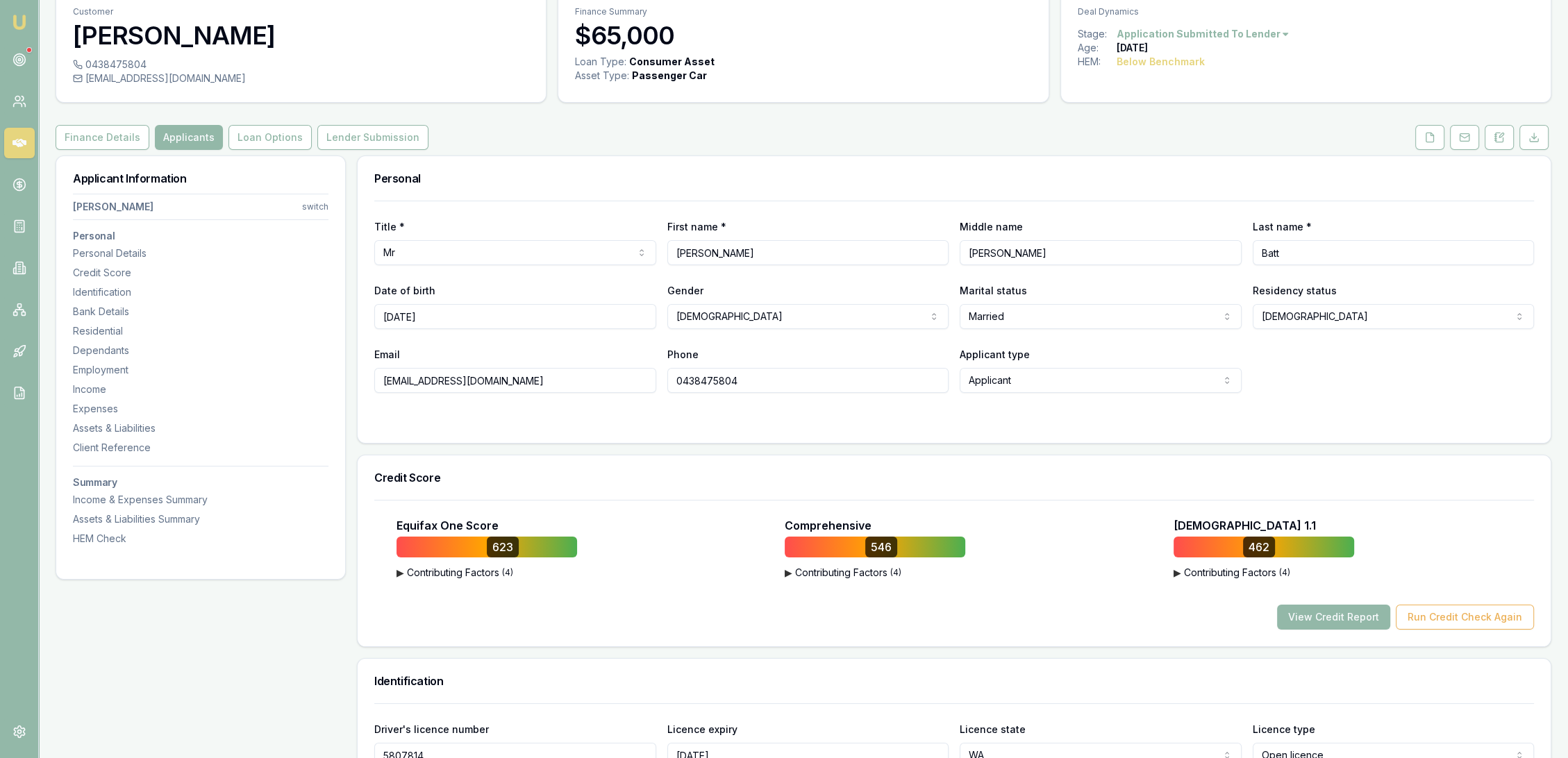
scroll to position [0, 0]
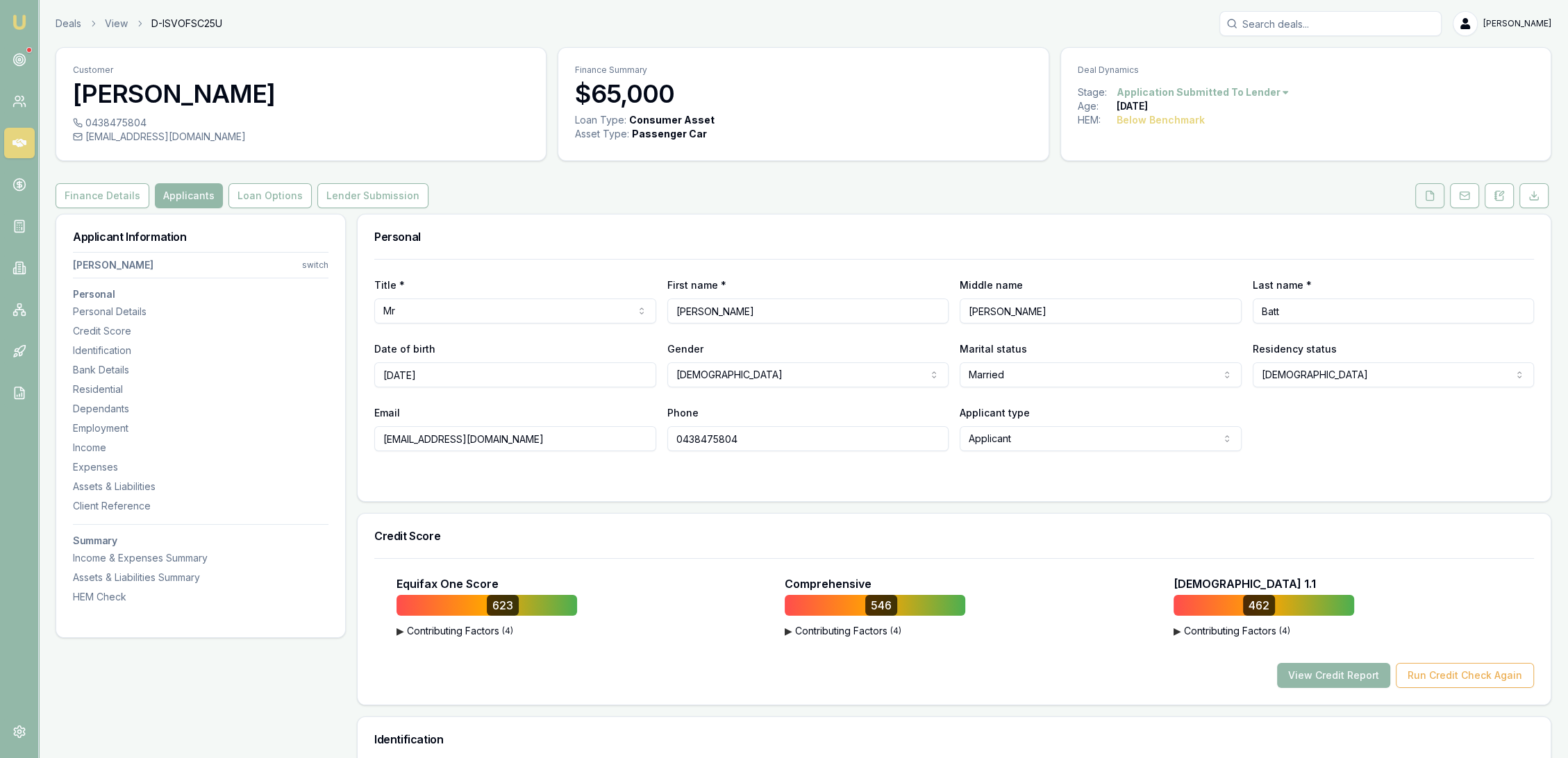
click at [1421, 190] on button at bounding box center [1430, 195] width 29 height 25
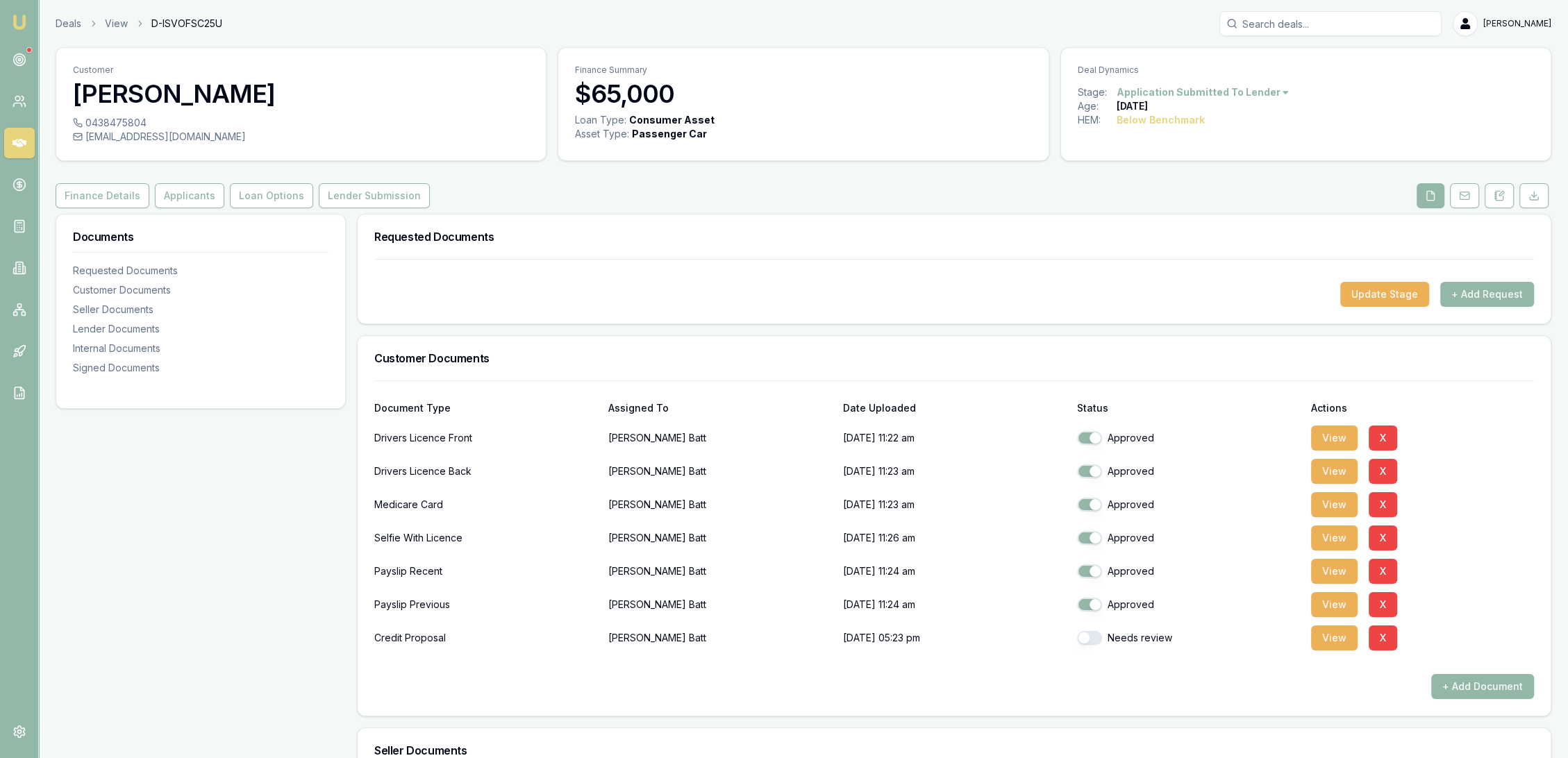
click at [1096, 633] on button "button" at bounding box center [1089, 638] width 25 height 14
checkbox input "true"
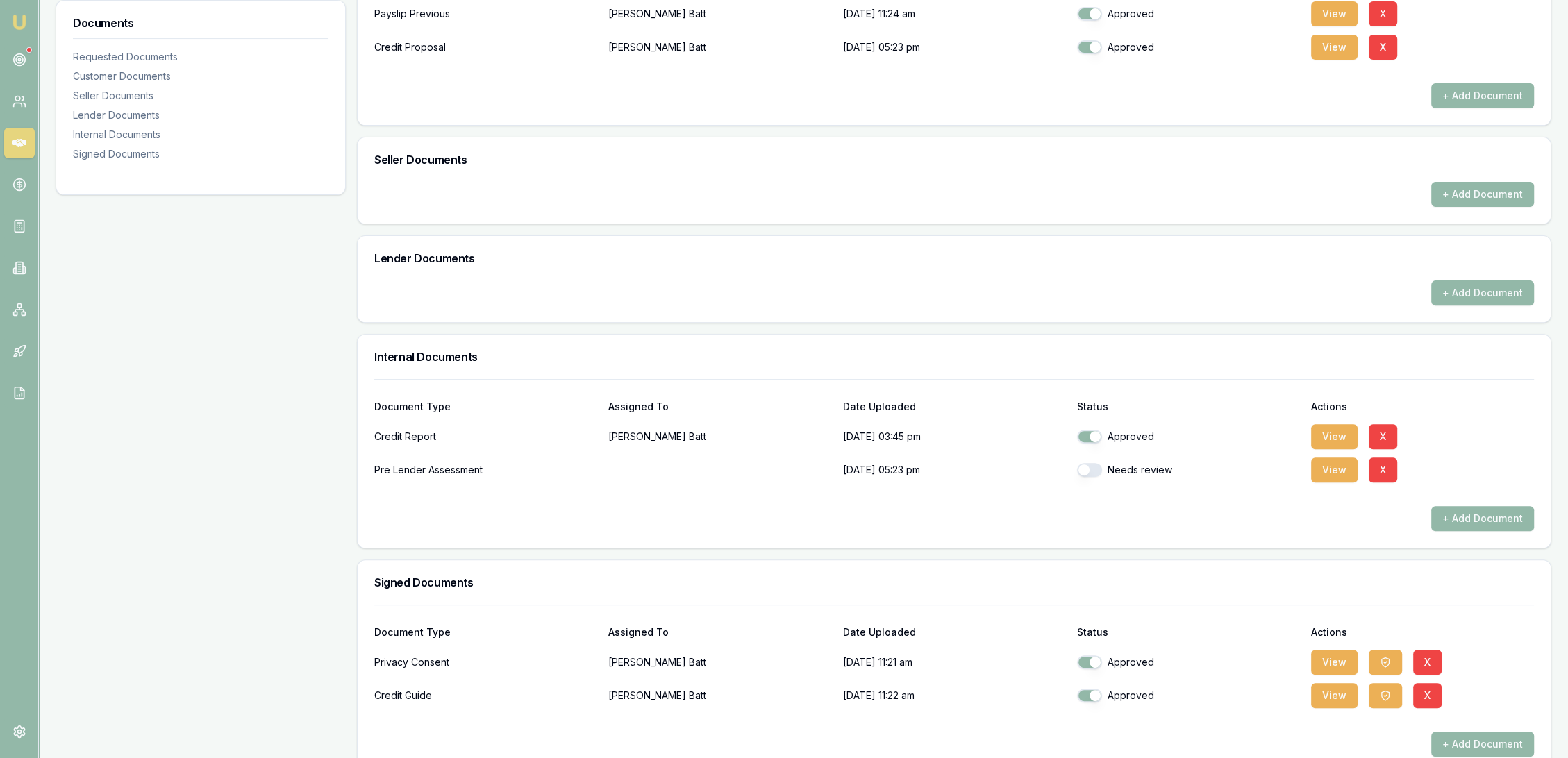
scroll to position [617, 0]
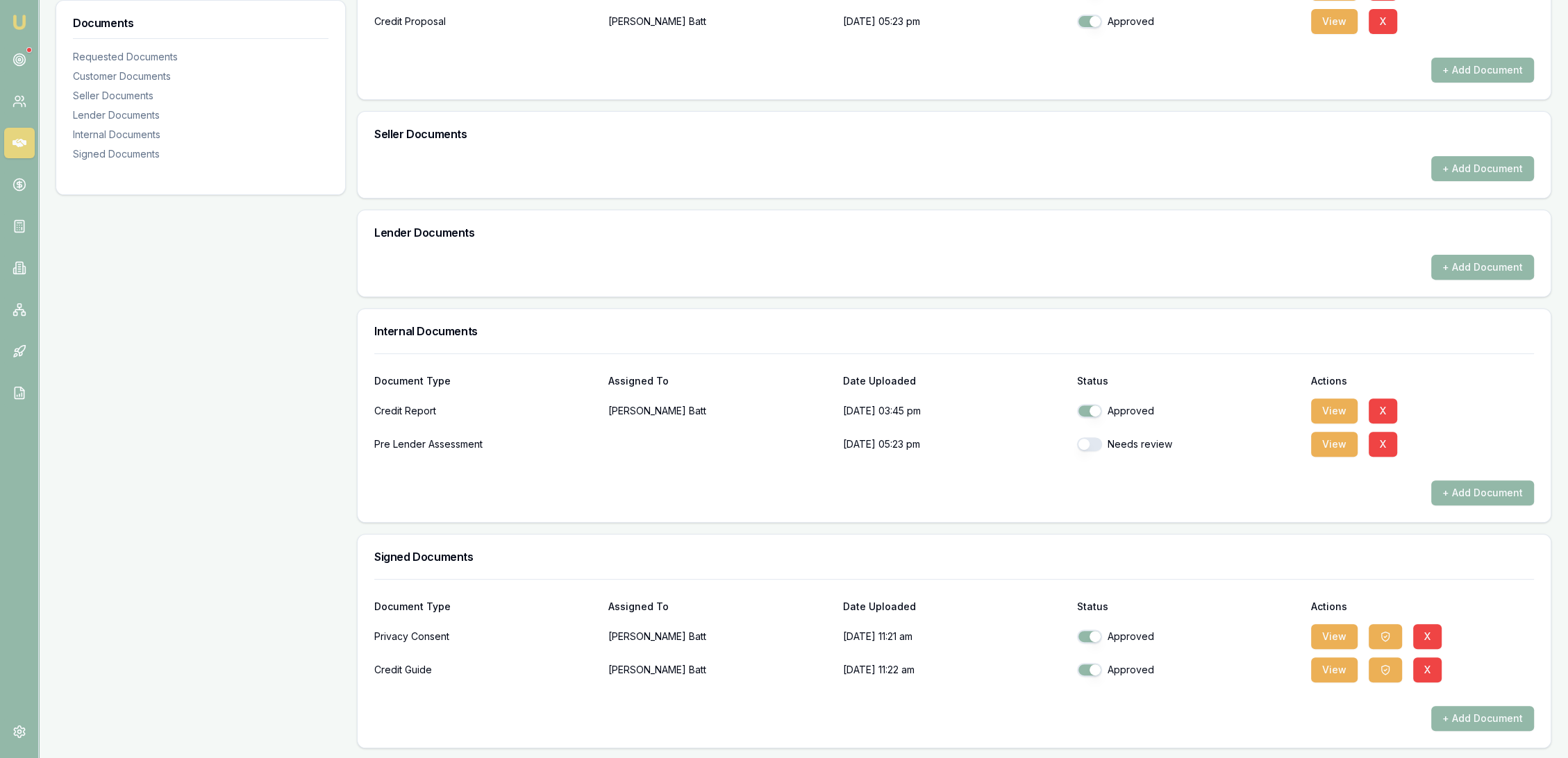
click at [1096, 444] on button "button" at bounding box center [1089, 444] width 25 height 14
checkbox input "true"
click at [1327, 406] on button "View" at bounding box center [1334, 410] width 46 height 25
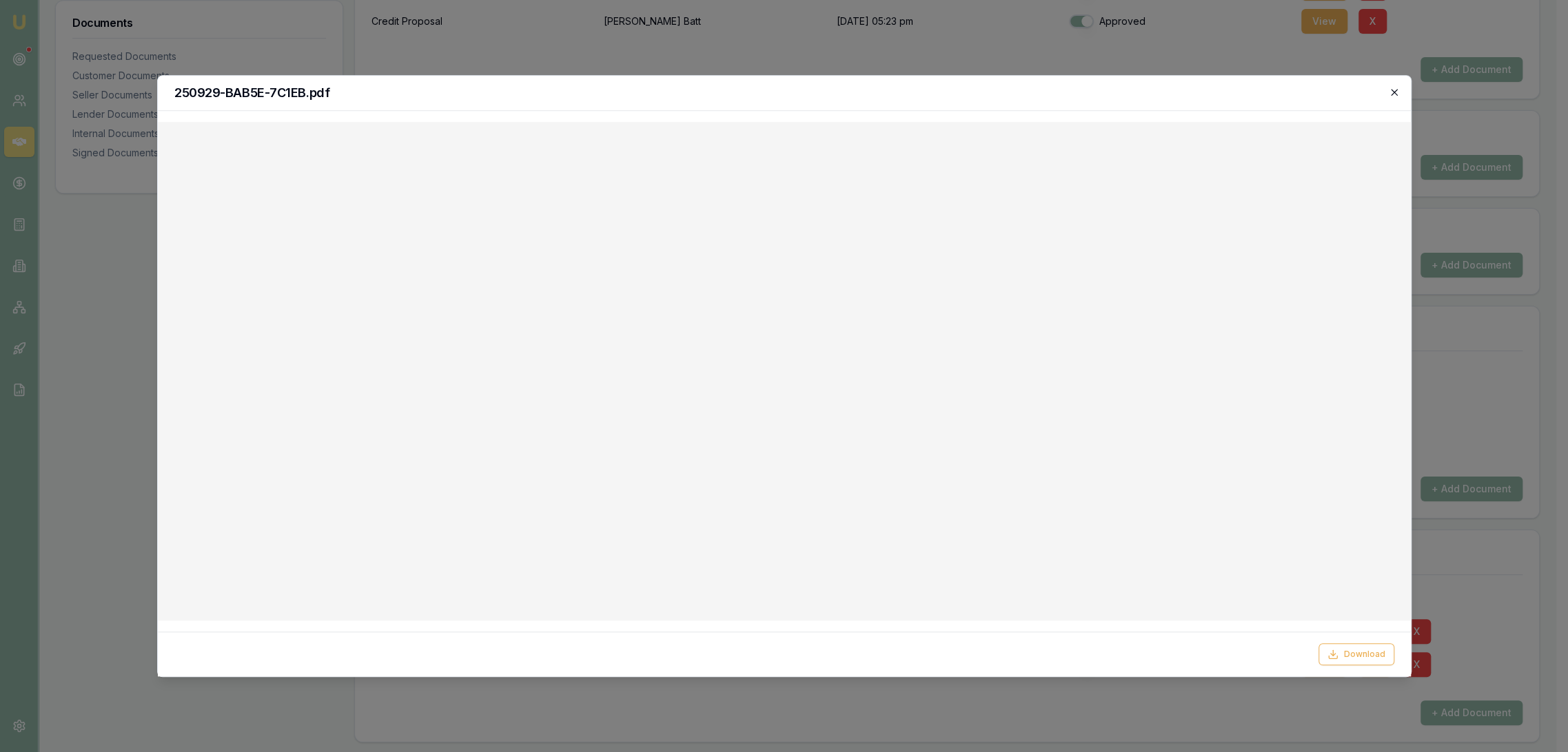
click at [1395, 93] on icon "button" at bounding box center [1394, 91] width 6 height 6
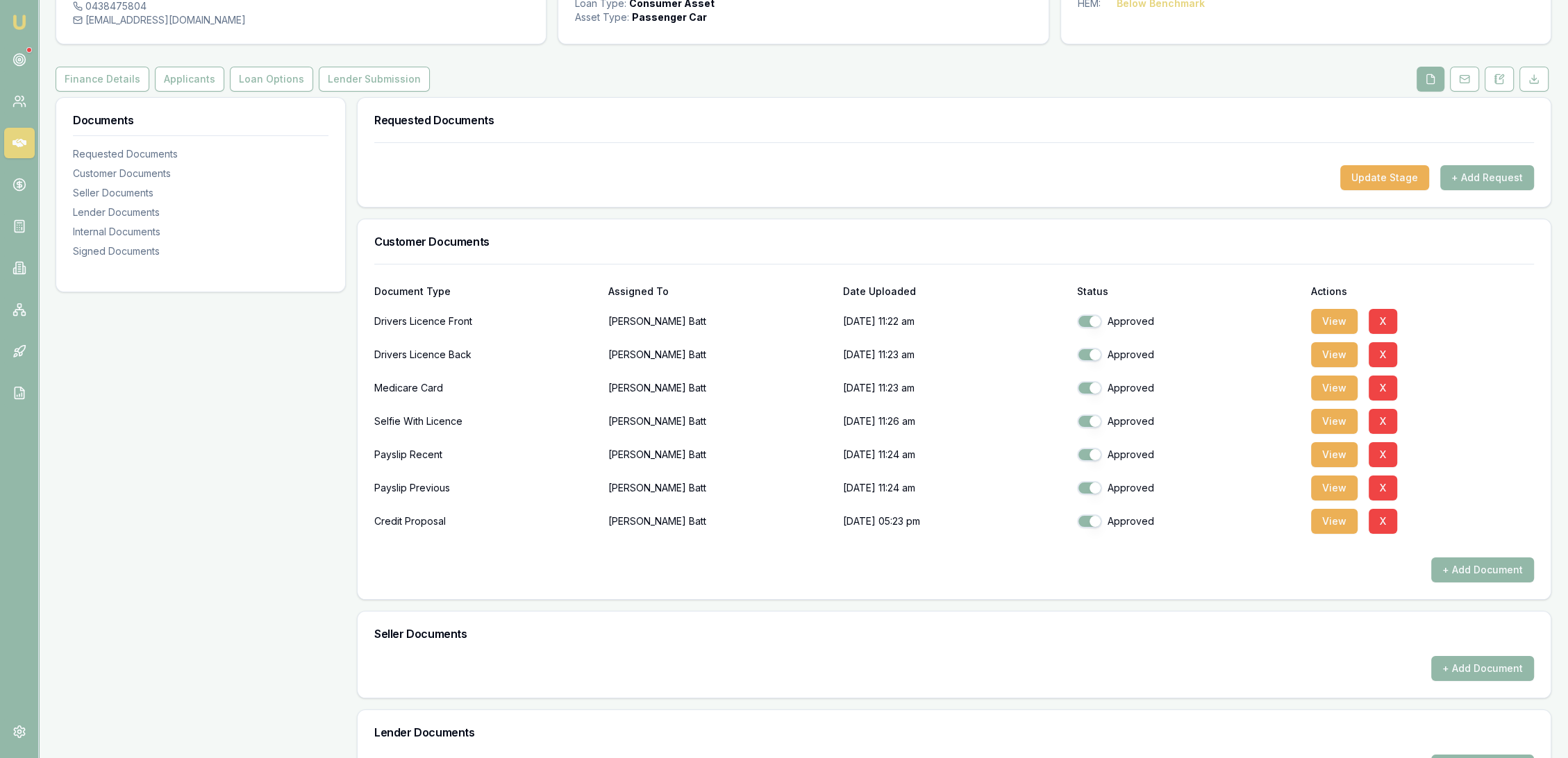
scroll to position [0, 0]
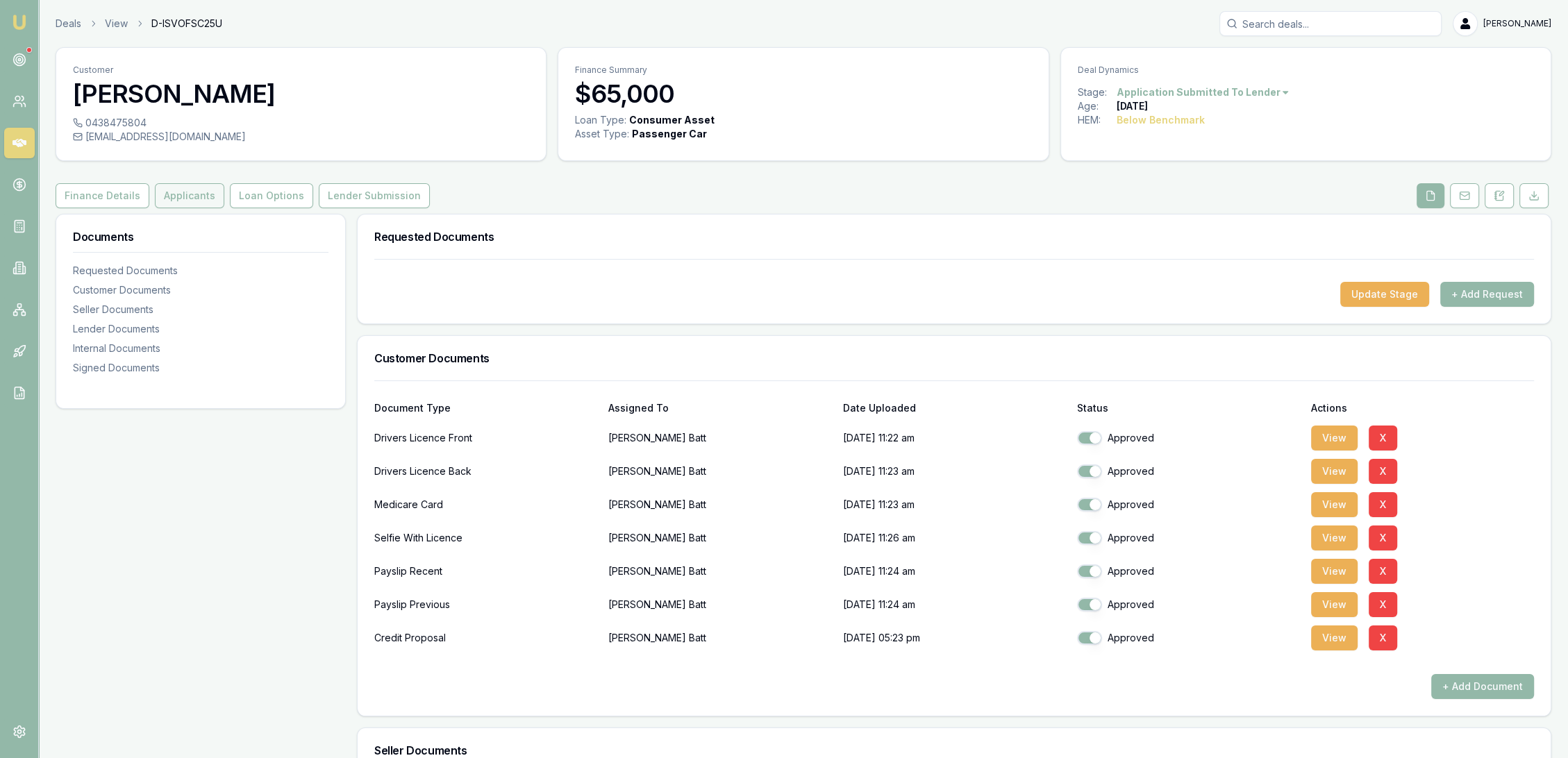
click at [180, 185] on button "Applicants" at bounding box center [189, 195] width 69 height 25
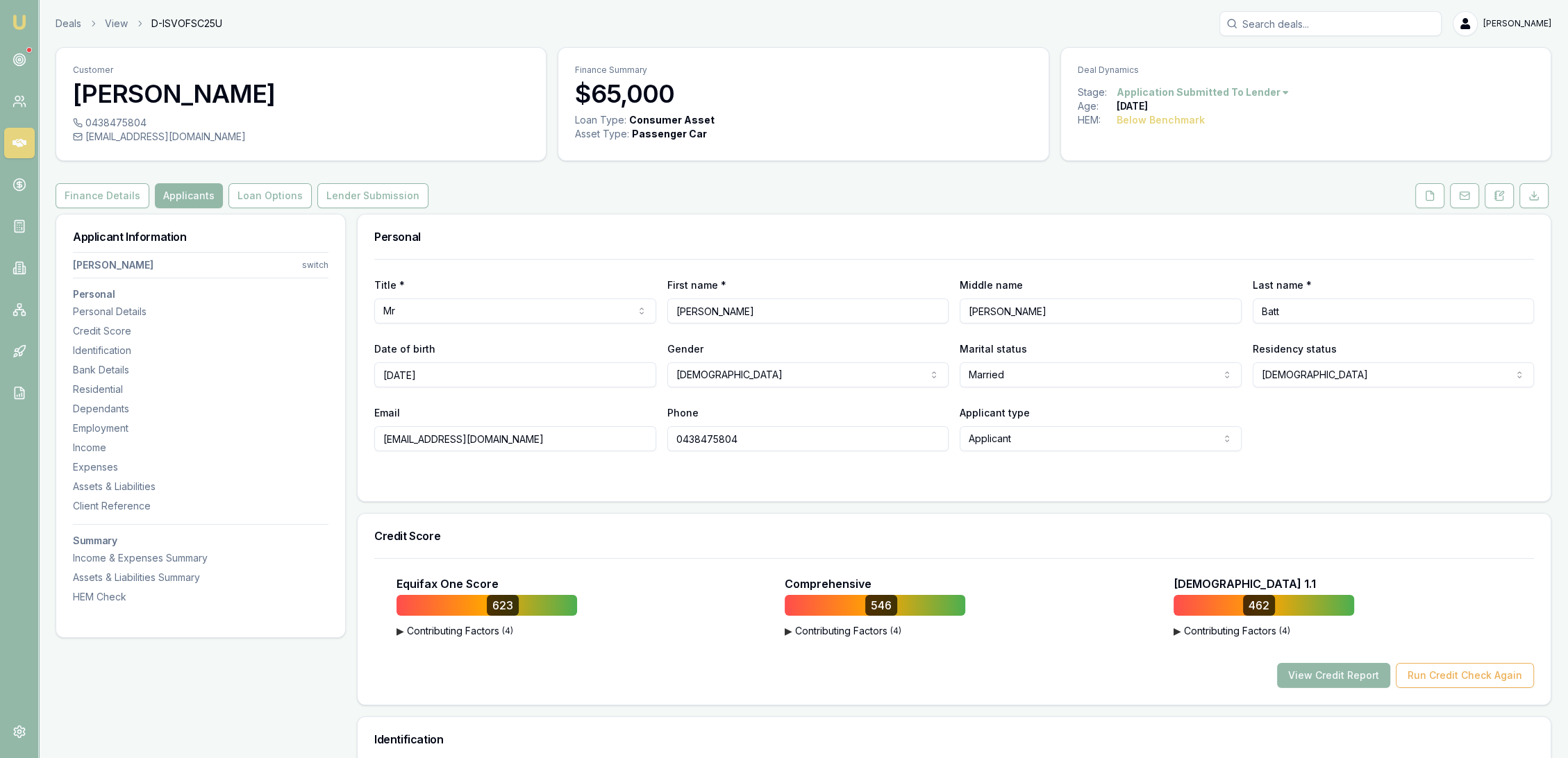
drag, startPoint x: 496, startPoint y: 440, endPoint x: 348, endPoint y: 439, distance: 148.0
drag, startPoint x: 657, startPoint y: 441, endPoint x: 623, endPoint y: 444, distance: 34.1
click at [623, 444] on div "Email roybatt@hotmail.com Phone 0438475804 Applicant type Applicant Applicant N…" at bounding box center [954, 428] width 1160 height 47
click at [106, 347] on div "Identification" at bounding box center [200, 350] width 256 height 14
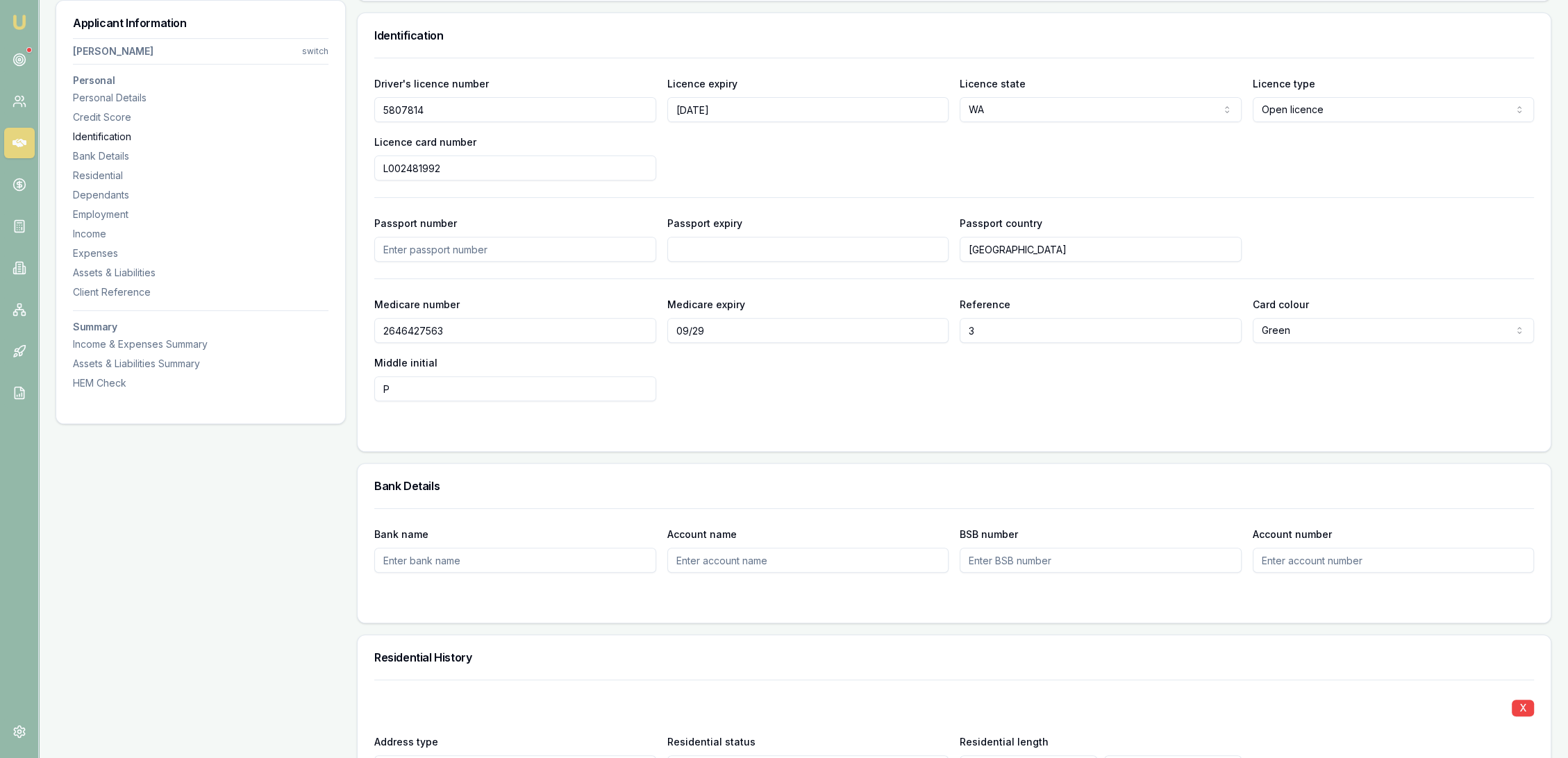
scroll to position [716, 0]
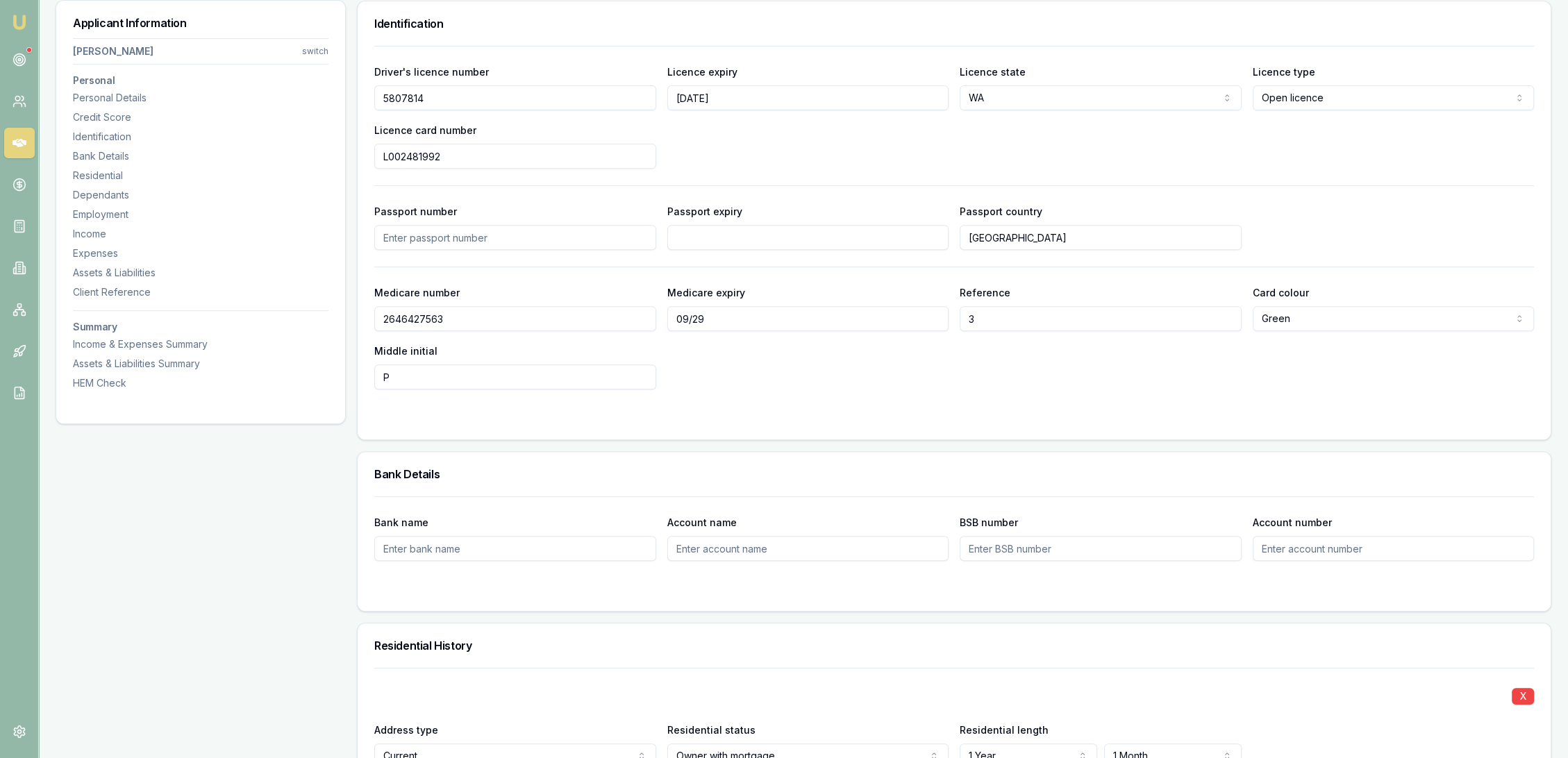
drag, startPoint x: 374, startPoint y: 99, endPoint x: 359, endPoint y: 99, distance: 15.0
click at [359, 99] on div "Driver's licence number 5807814 Licence expiry 13/3/26 Licence state WA NSW VIC…" at bounding box center [954, 242] width 1193 height 394
drag, startPoint x: 473, startPoint y: 148, endPoint x: 372, endPoint y: 157, distance: 101.4
click at [372, 157] on div "Driver's licence number 5807814 Licence expiry 13/3/26 Licence state WA NSW VIC…" at bounding box center [954, 242] width 1193 height 394
click at [128, 189] on div "Dependants" at bounding box center [200, 195] width 256 height 14
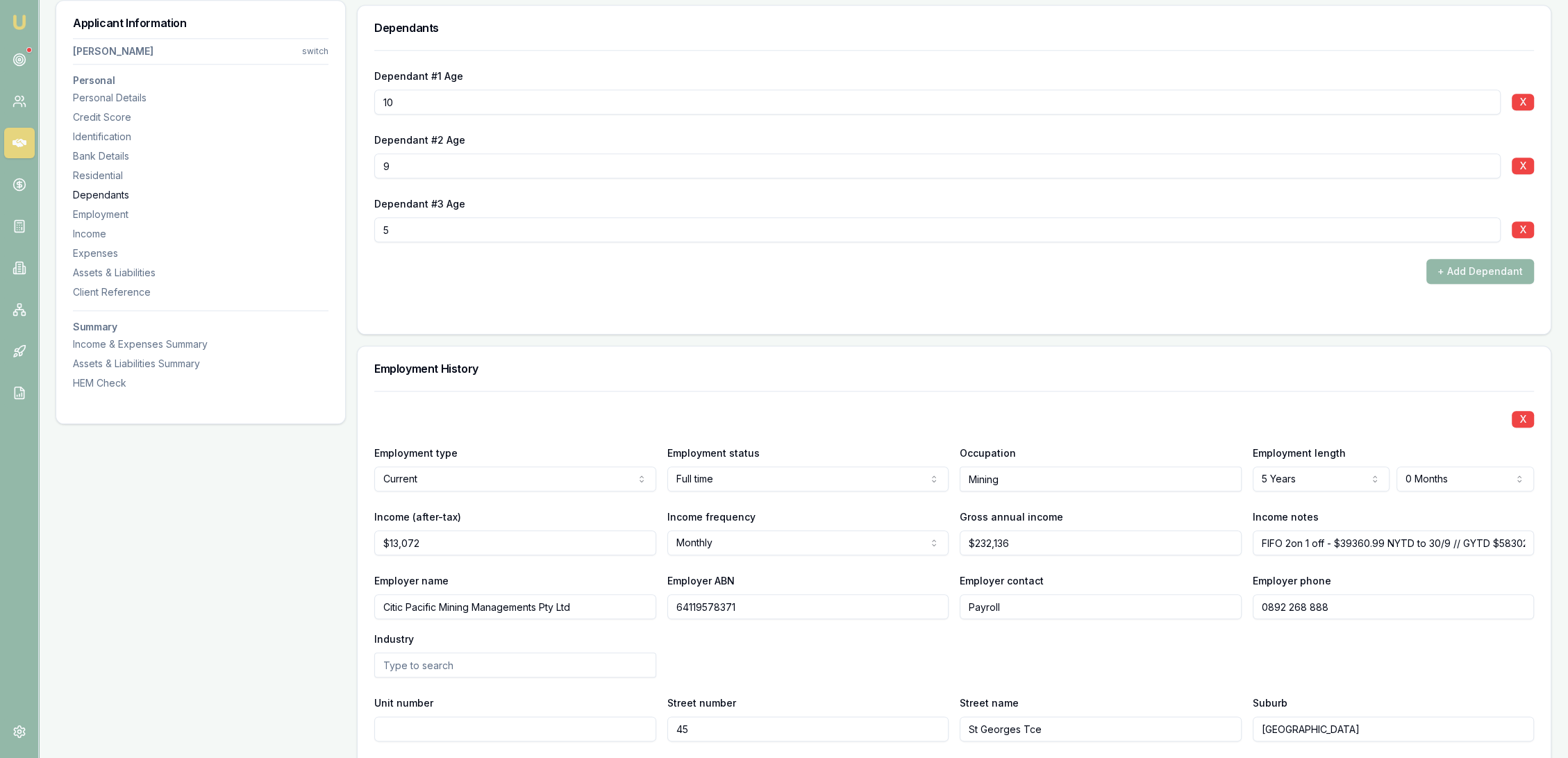
scroll to position [1961, 0]
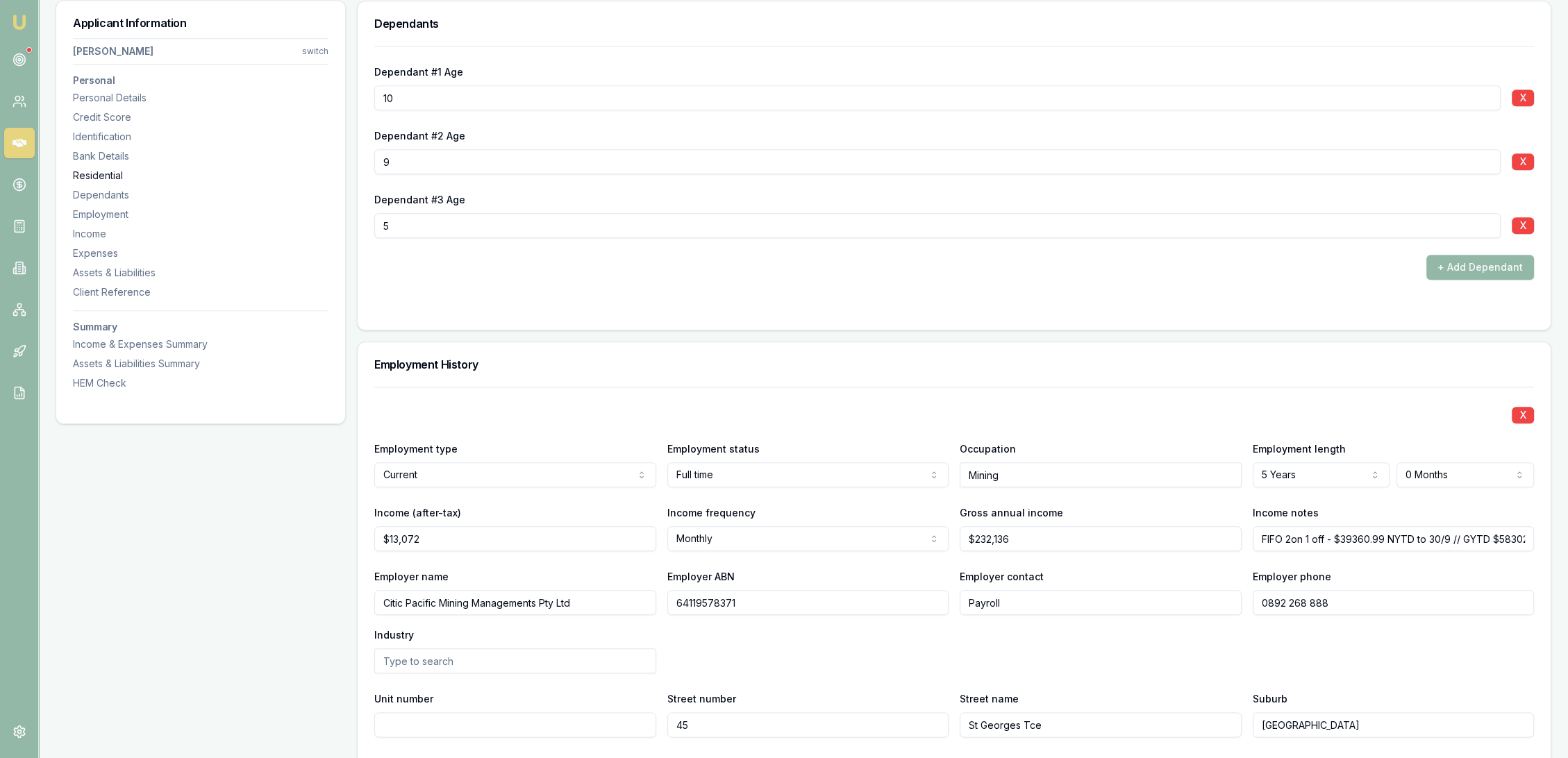
click at [108, 177] on div "Residential" at bounding box center [200, 175] width 256 height 14
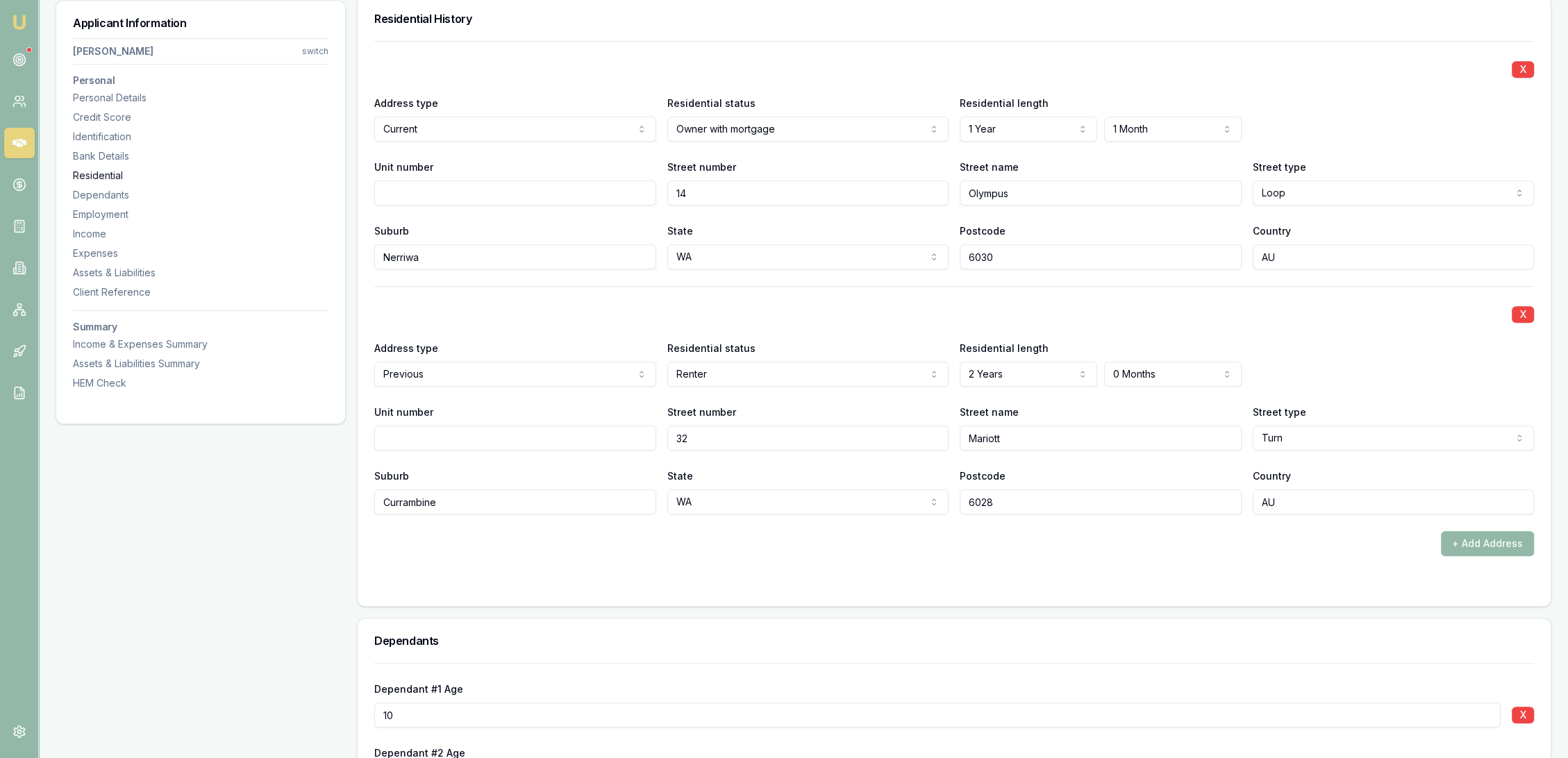
scroll to position [1339, 0]
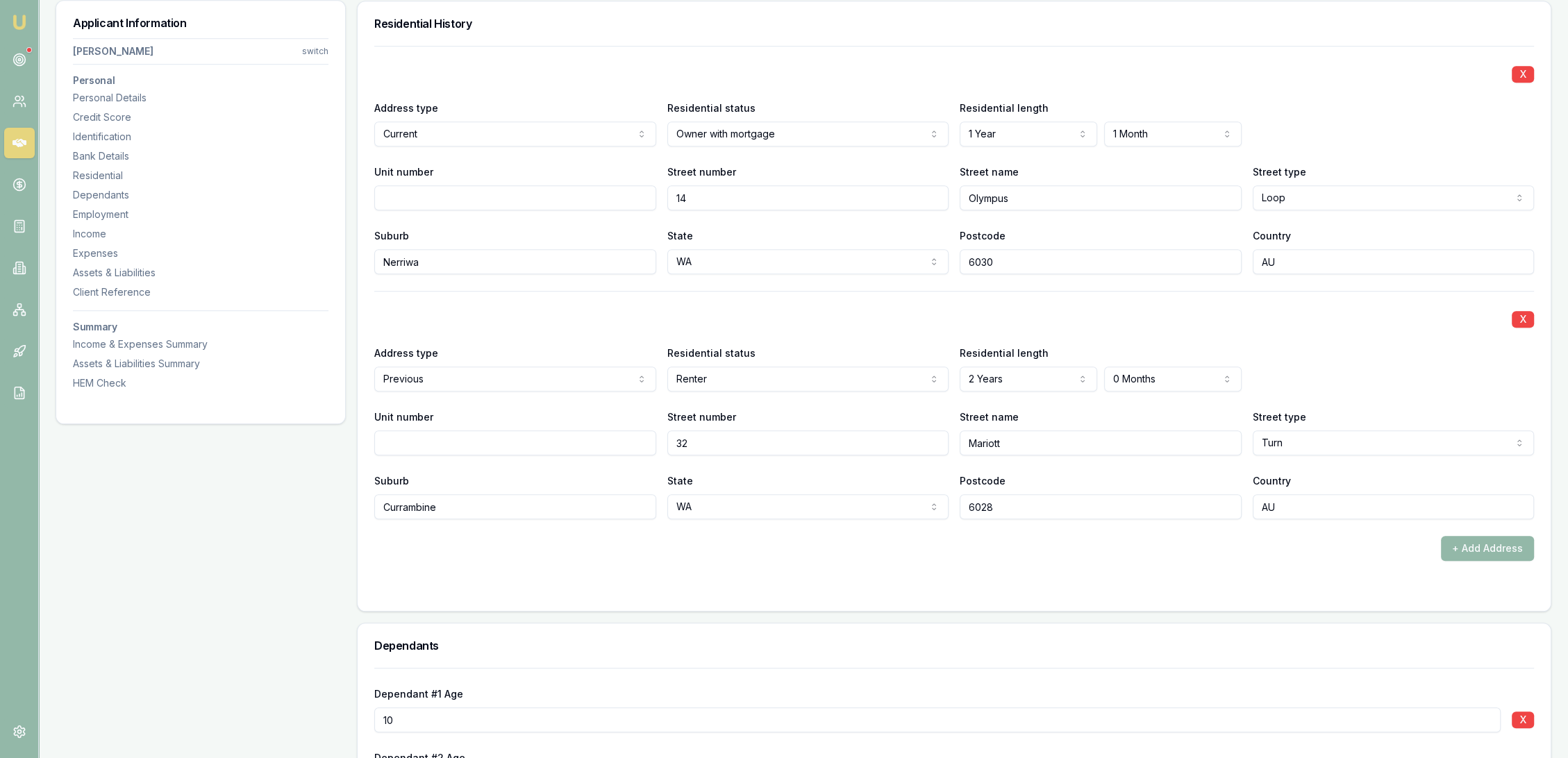
click at [383, 262] on input "Nerriwa" at bounding box center [515, 261] width 282 height 25
type input "Merriwa"
click at [988, 444] on input "Mariott" at bounding box center [1101, 442] width 282 height 25
click at [986, 440] on input "Mariott" at bounding box center [1101, 442] width 282 height 25
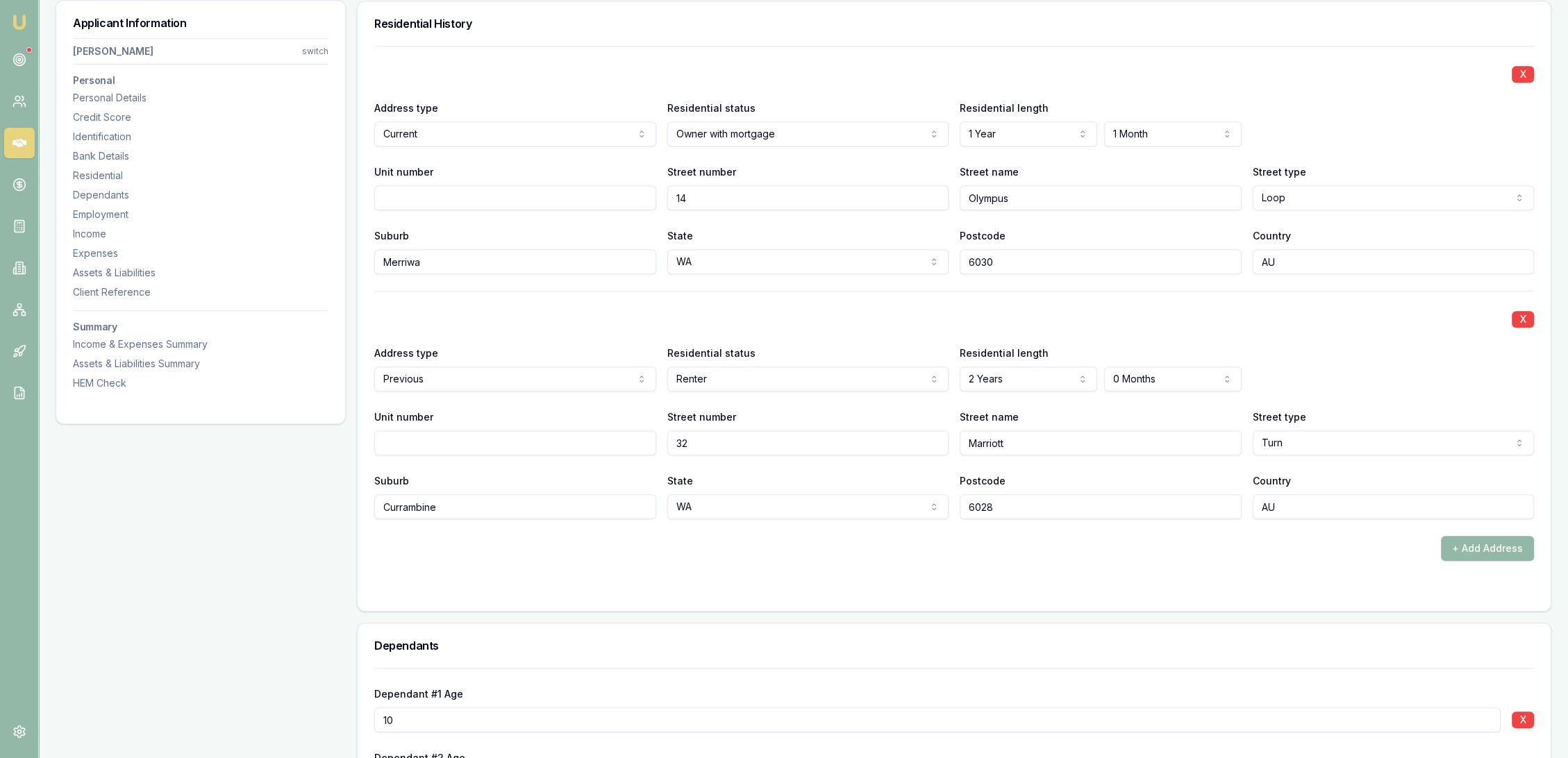
type input "Marriott"
click at [850, 565] on form "X Address type Current Current Previous Residential status Owner with mortgage …" at bounding box center [954, 319] width 1160 height 549
click at [119, 211] on div "Employment" at bounding box center [200, 214] width 256 height 14
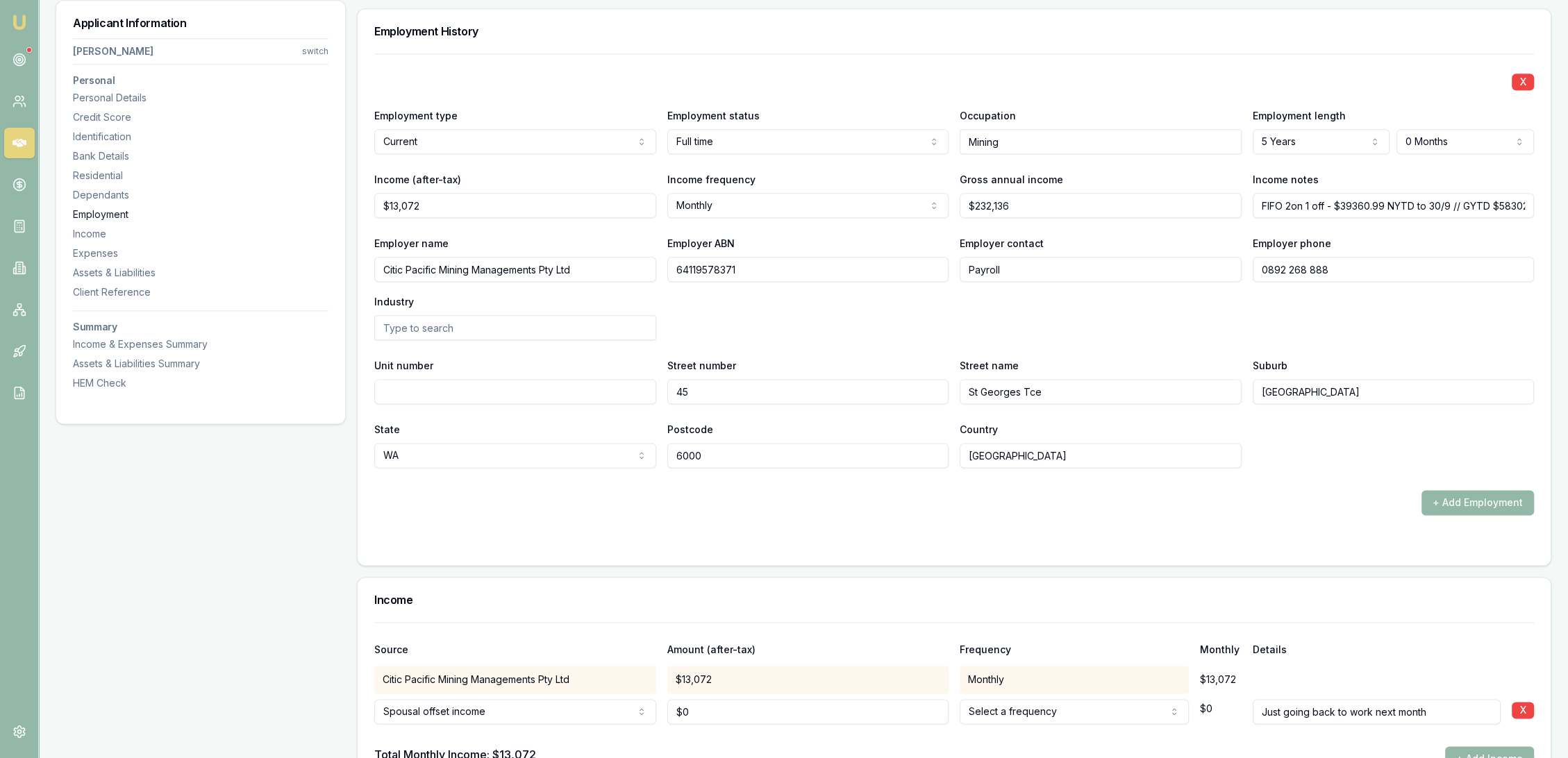
scroll to position [2300, 0]
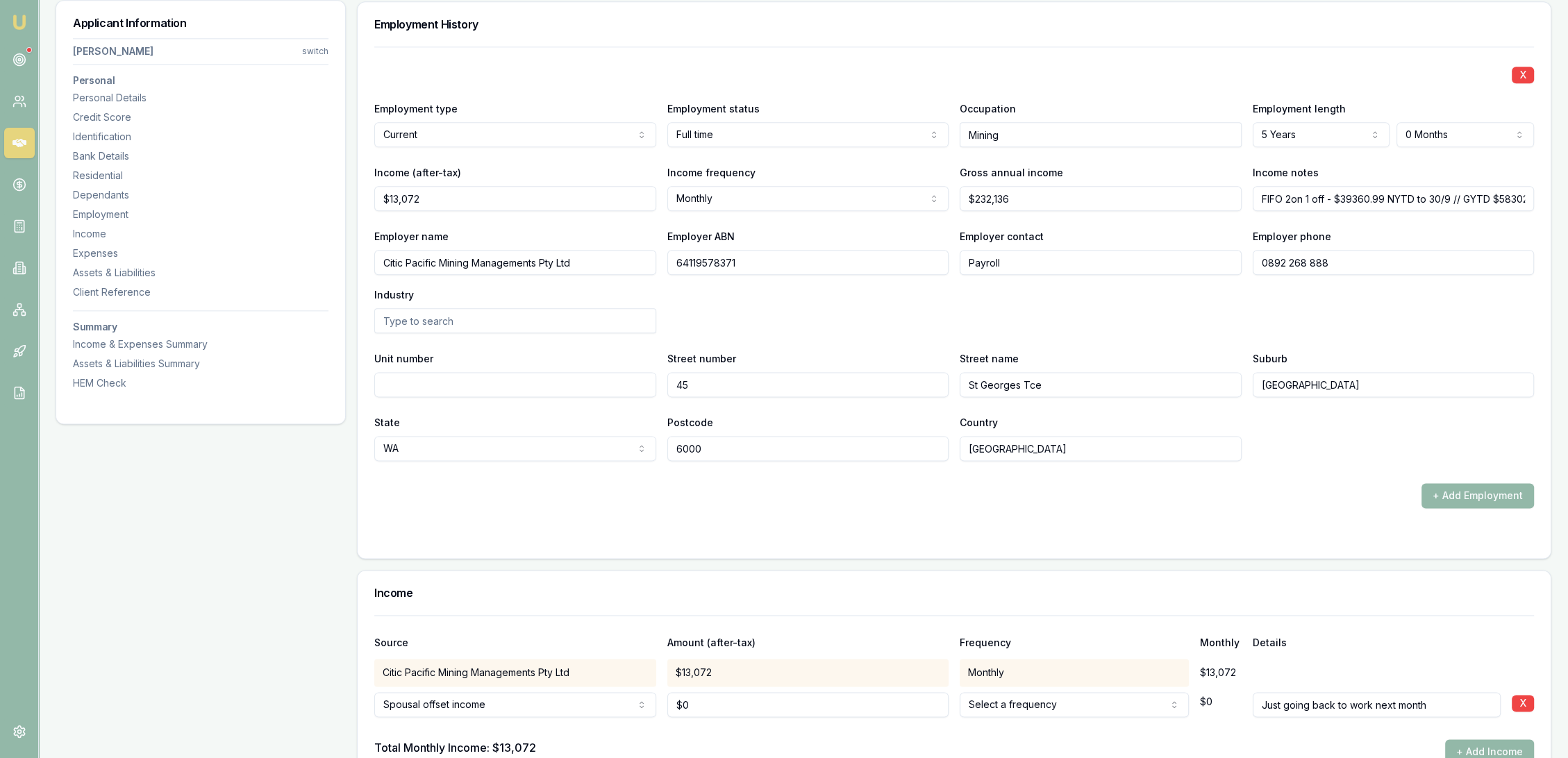
drag, startPoint x: 600, startPoint y: 260, endPoint x: 371, endPoint y: 269, distance: 229.2
click at [371, 269] on div "X Employment type Current Current Previous Employment status Full time Full tim…" at bounding box center [954, 302] width 1193 height 511
drag, startPoint x: 1022, startPoint y: 131, endPoint x: 951, endPoint y: 132, distance: 71.0
click at [951, 132] on div "Employment type Current Current Previous Employment status Full time Full time …" at bounding box center [954, 124] width 1160 height 47
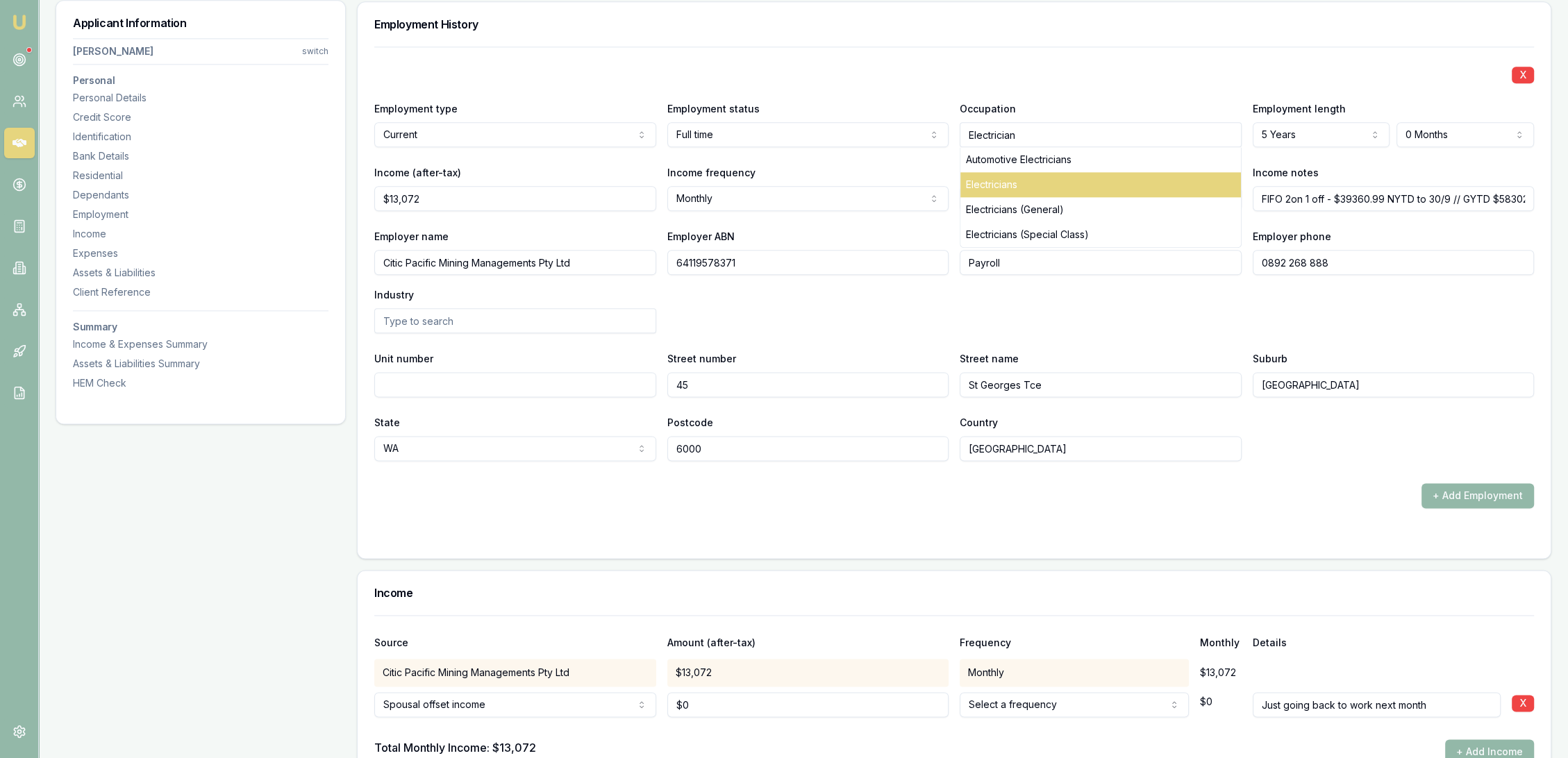
click at [973, 183] on div "Electricians" at bounding box center [1101, 184] width 280 height 25
type input "Electricians"
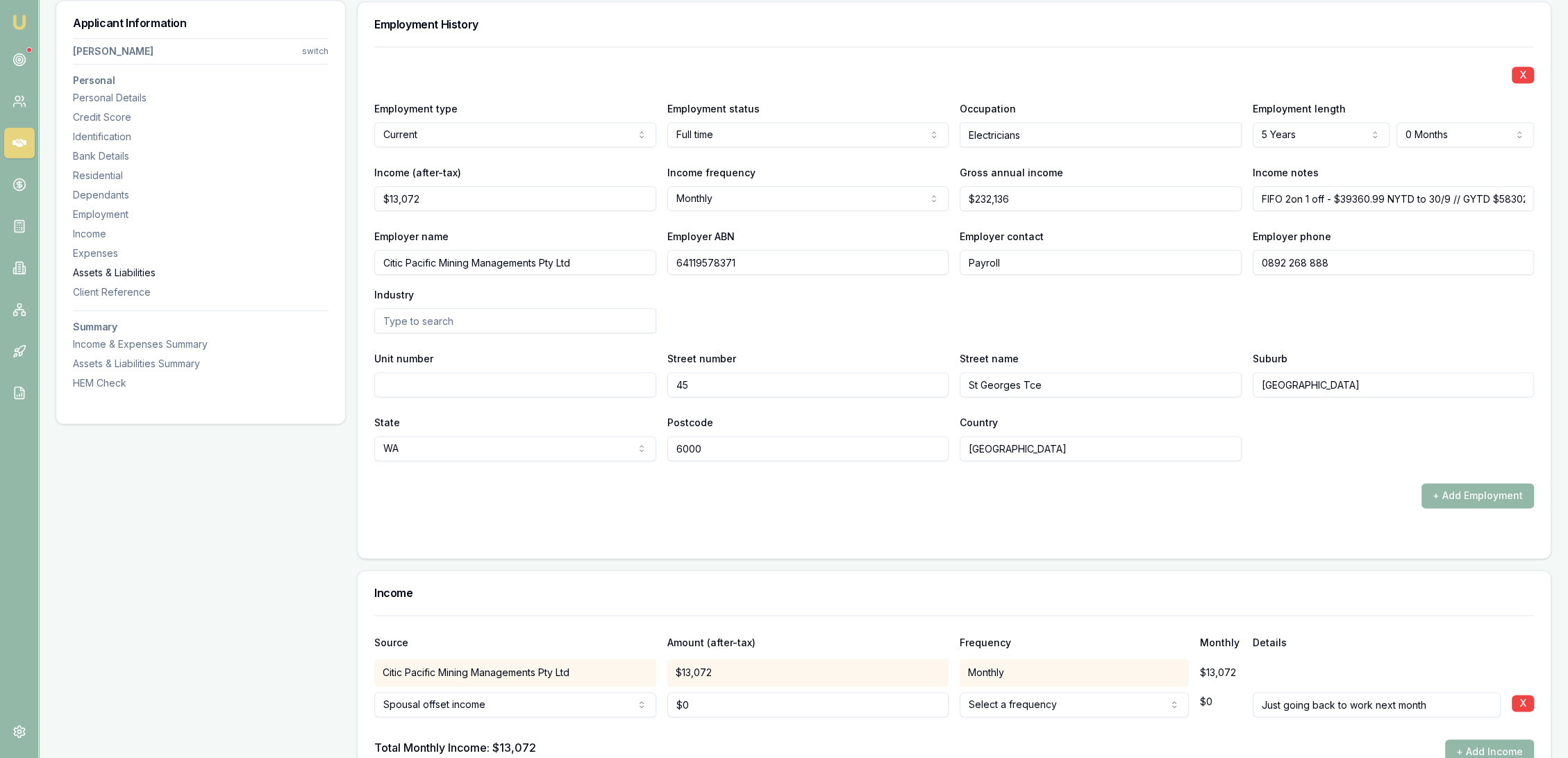
click at [97, 274] on div "Assets & Liabilities" at bounding box center [200, 272] width 256 height 14
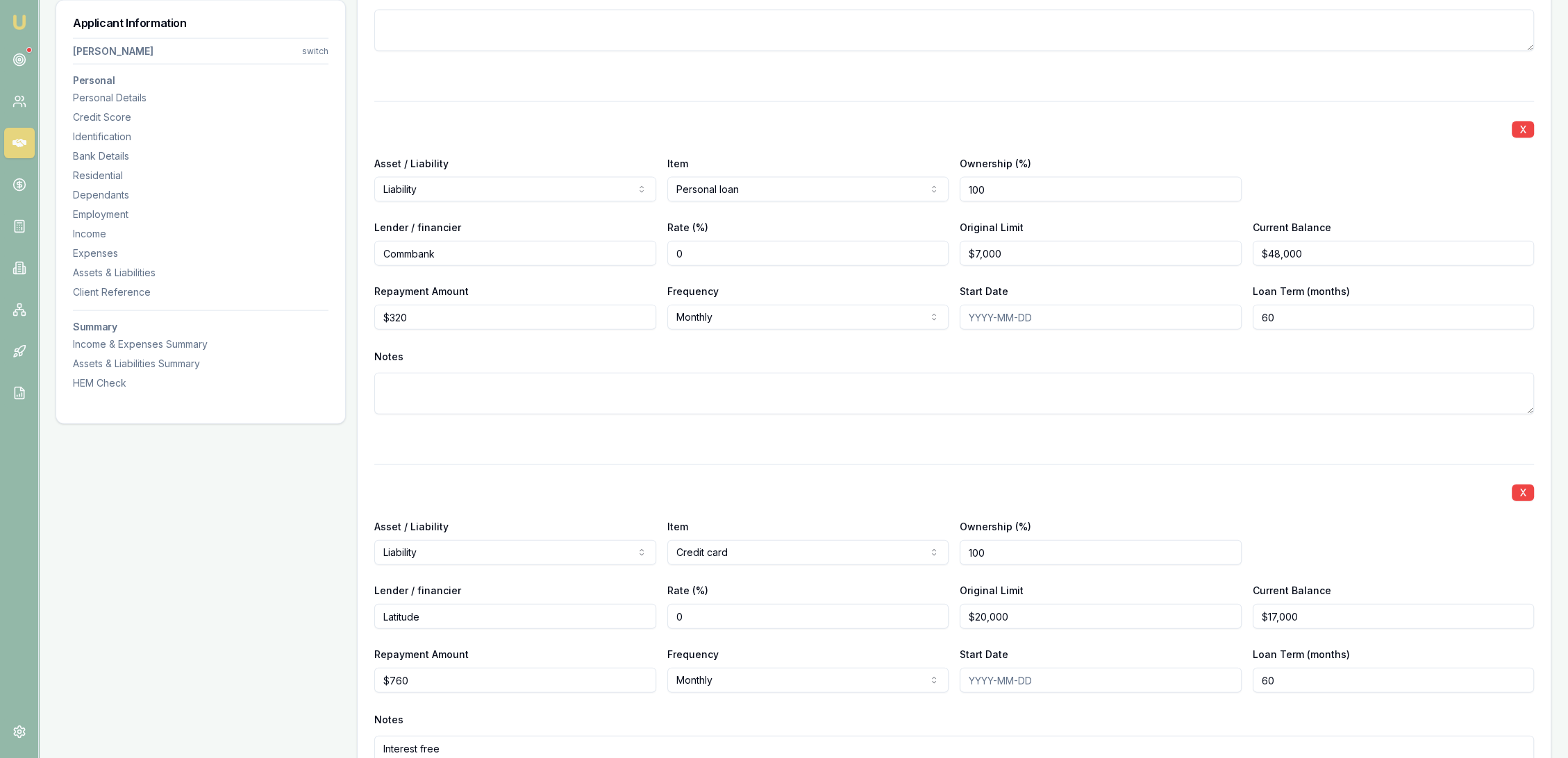
scroll to position [4268, 0]
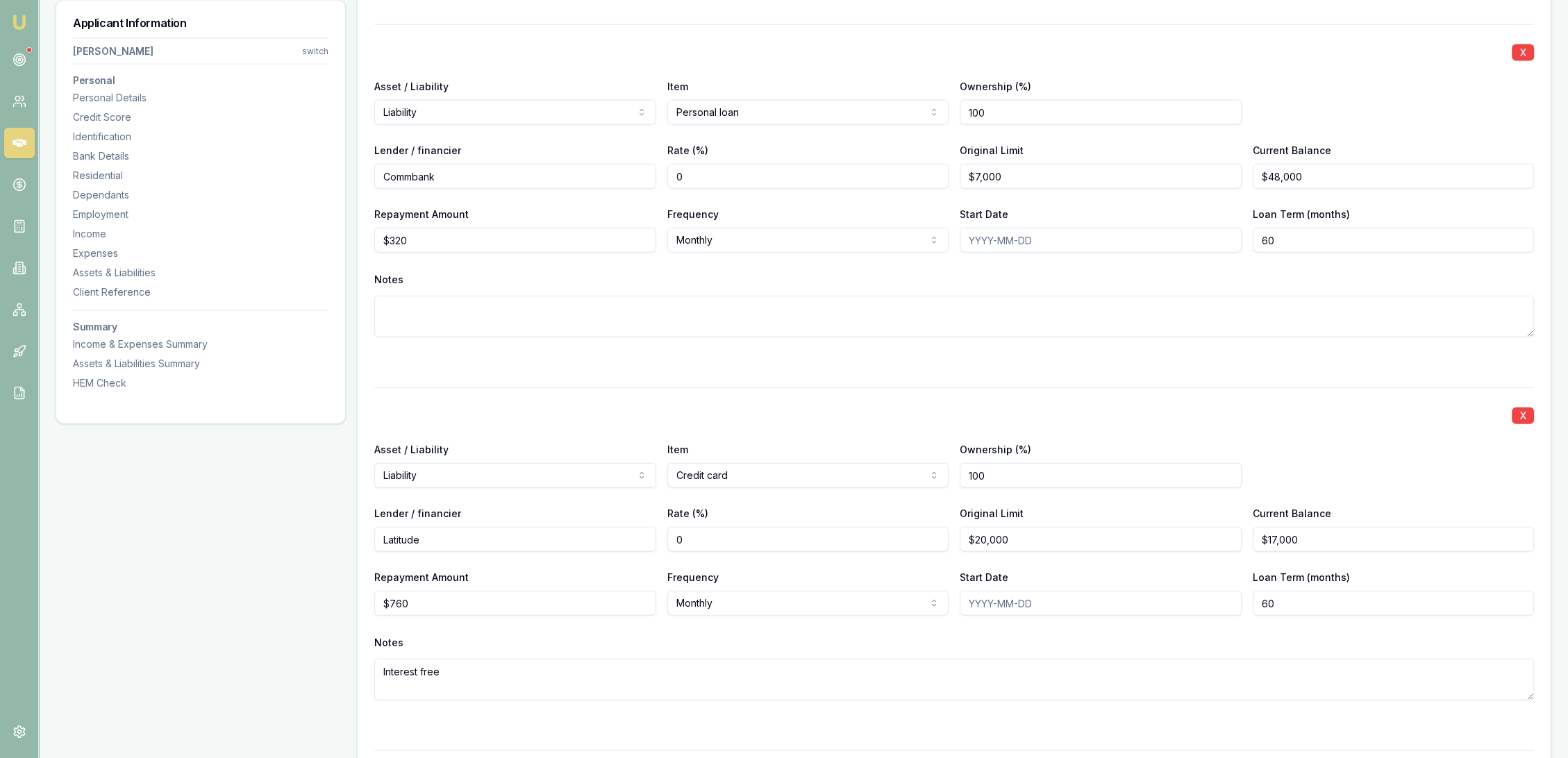
click at [1295, 172] on input "$48,000" at bounding box center [1394, 176] width 282 height 25
type input "$4,800"
click at [984, 365] on div at bounding box center [954, 362] width 1160 height 16
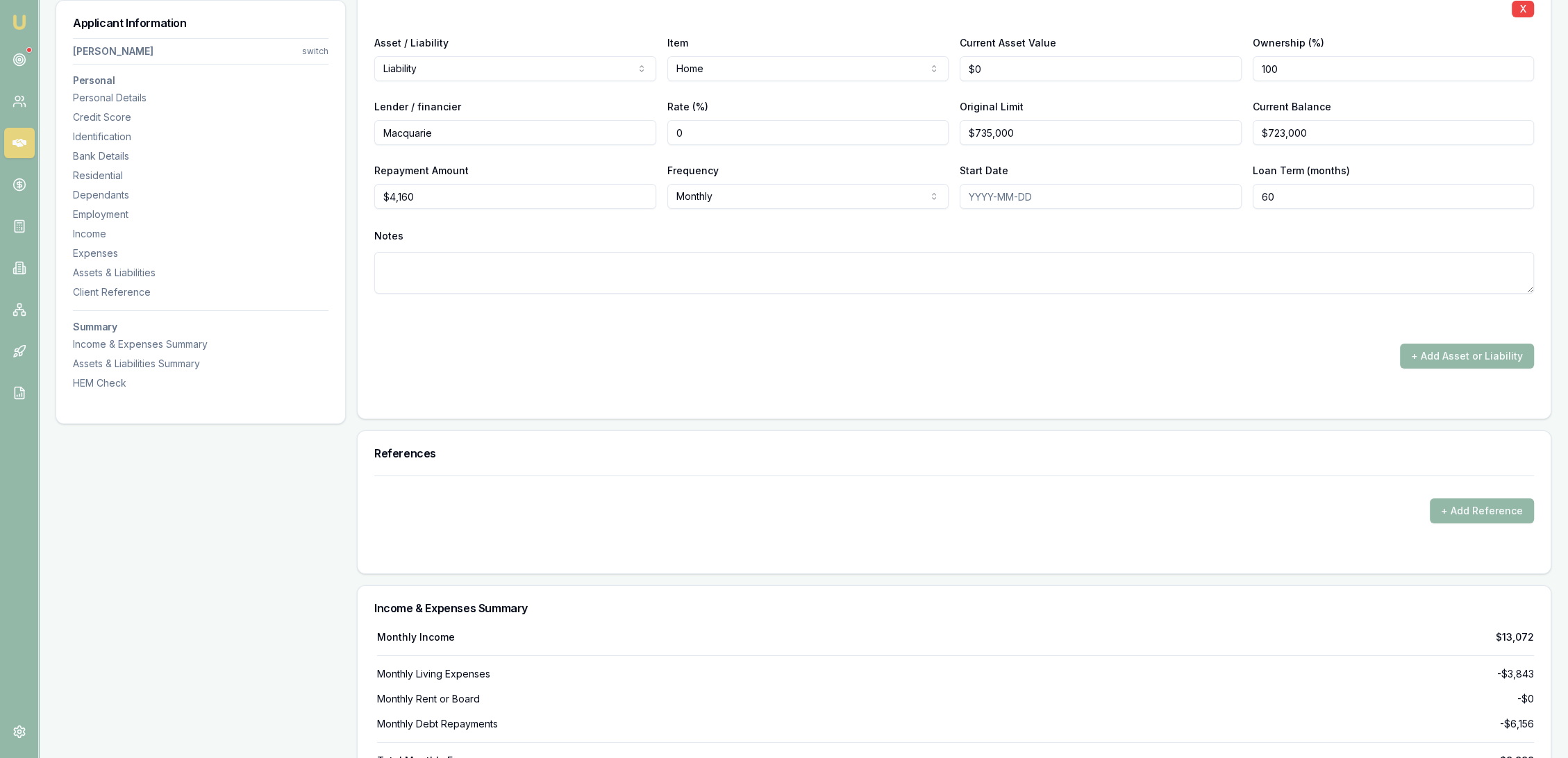
scroll to position [6351, 0]
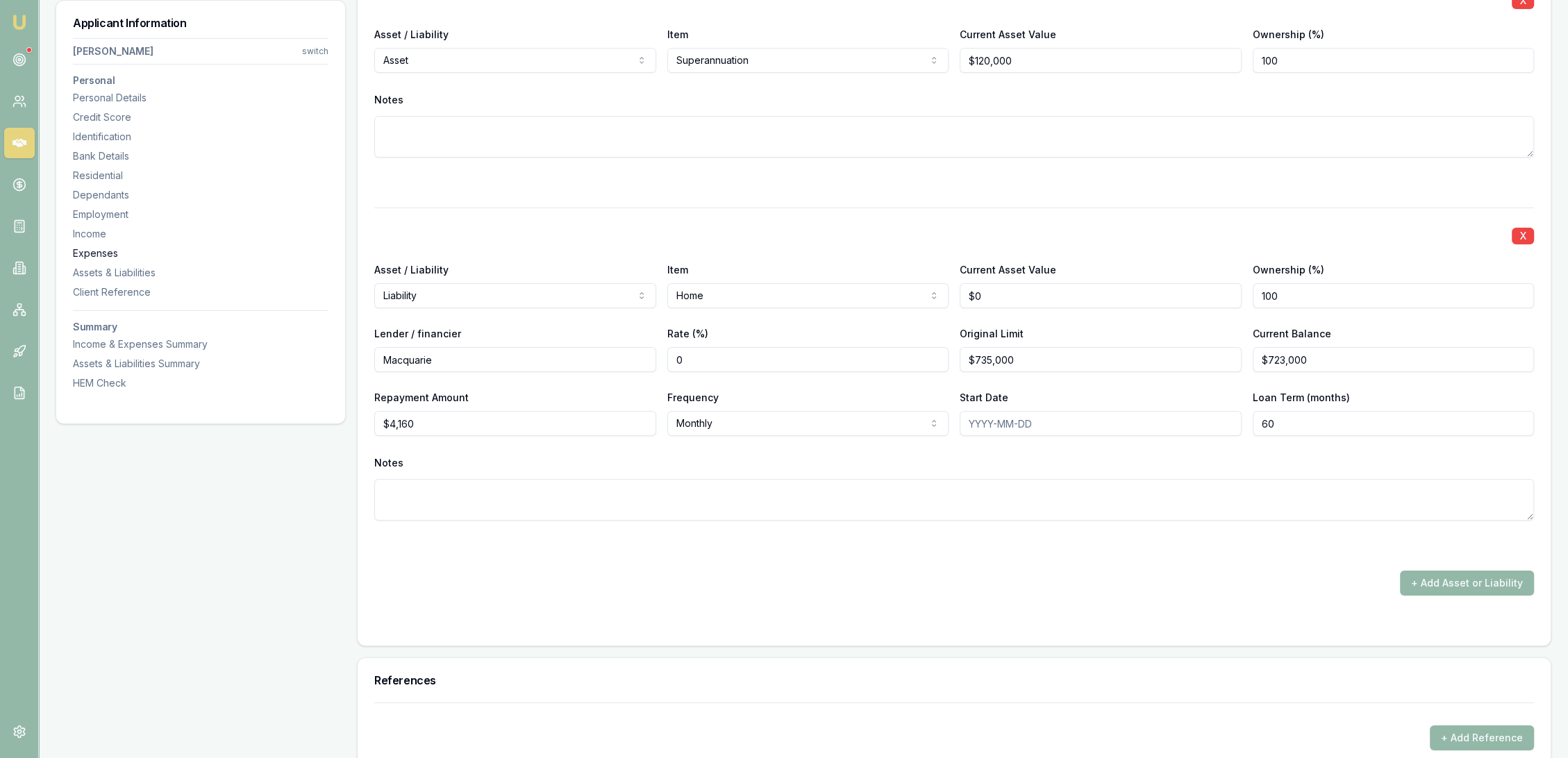
click at [95, 258] on div "Expenses" at bounding box center [200, 253] width 256 height 14
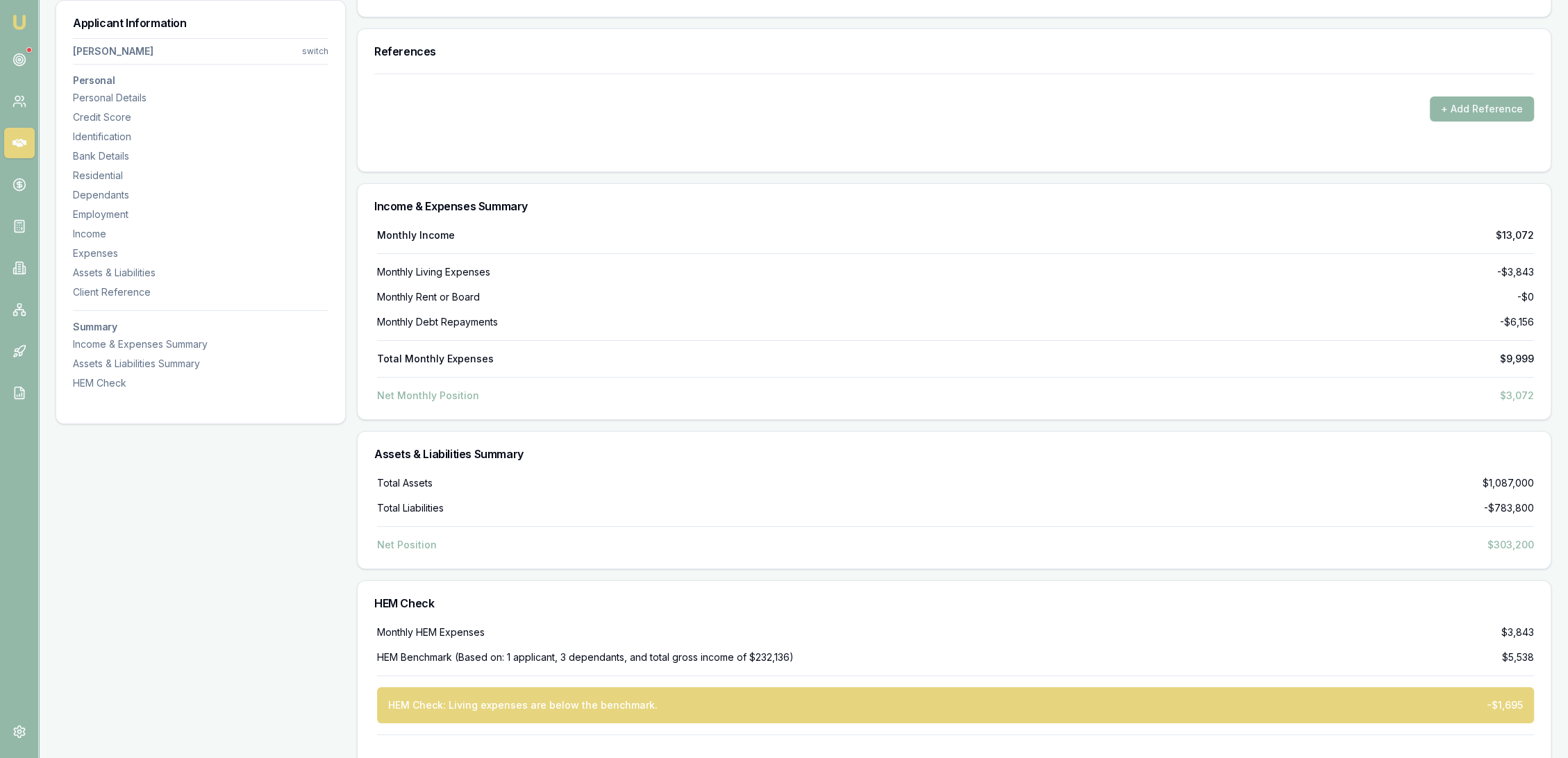
scroll to position [7014, 0]
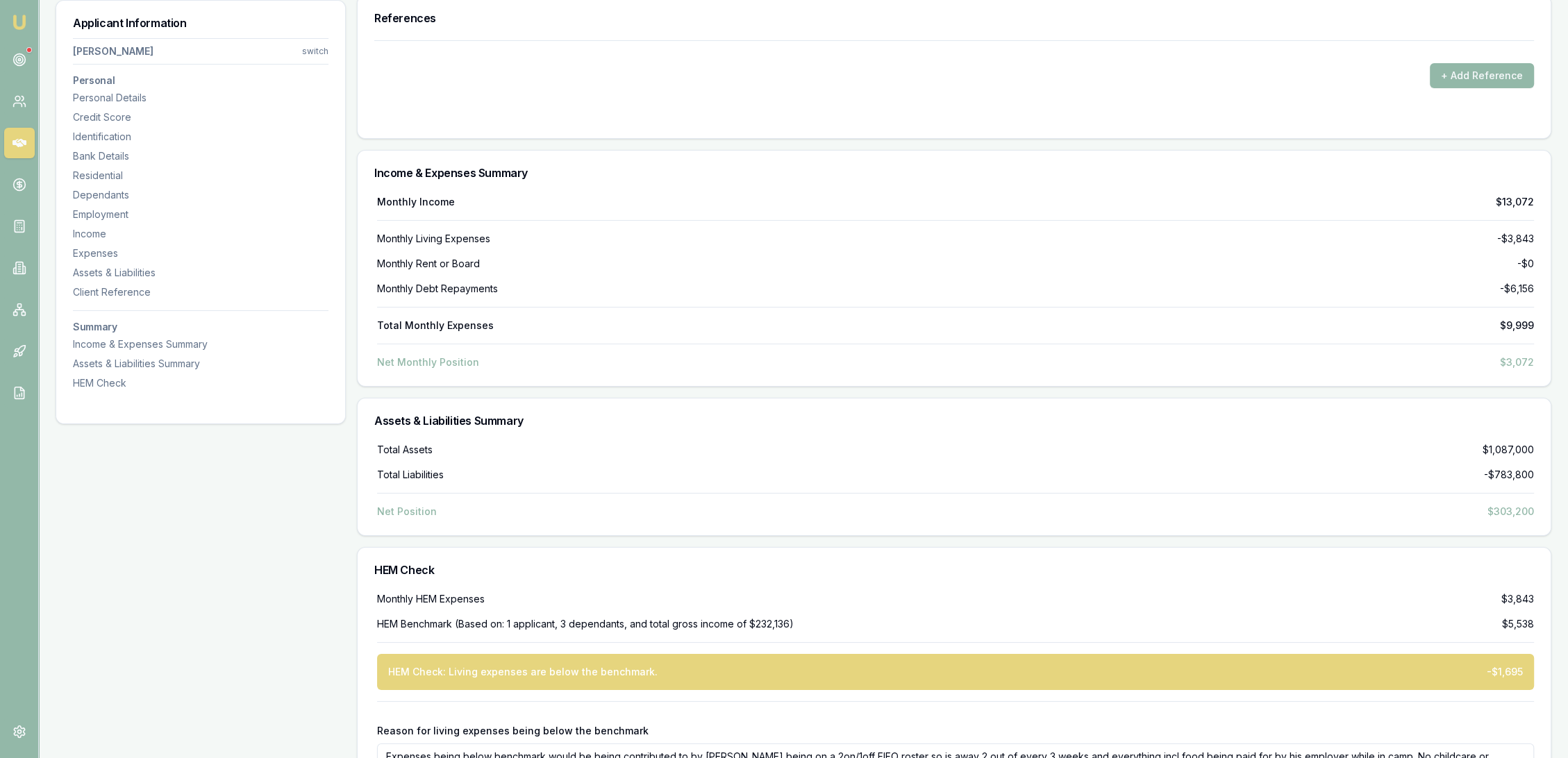
click at [978, 292] on div "Monthly Debt Repayments -$6,156" at bounding box center [955, 288] width 1157 height 14
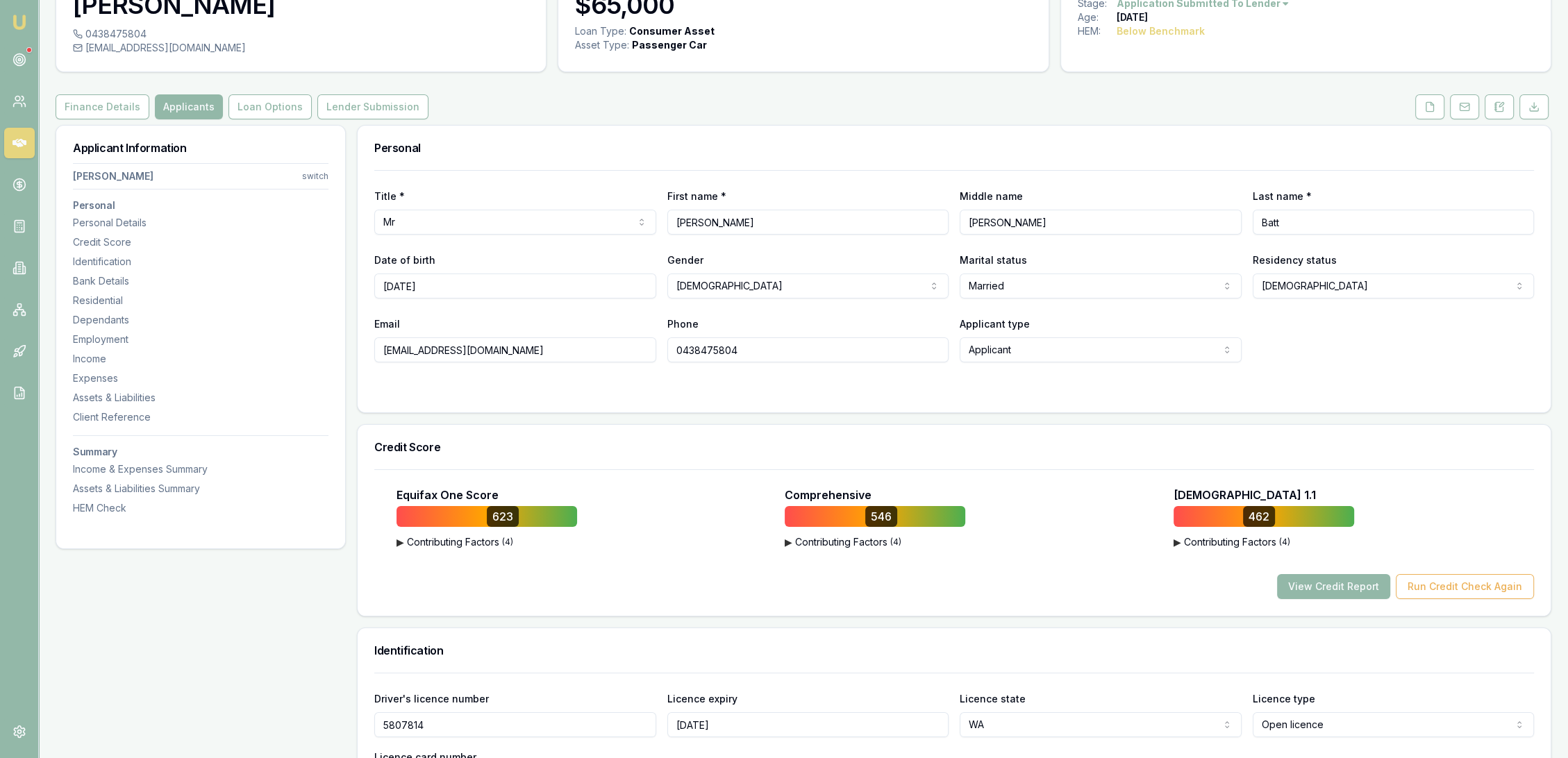
scroll to position [0, 0]
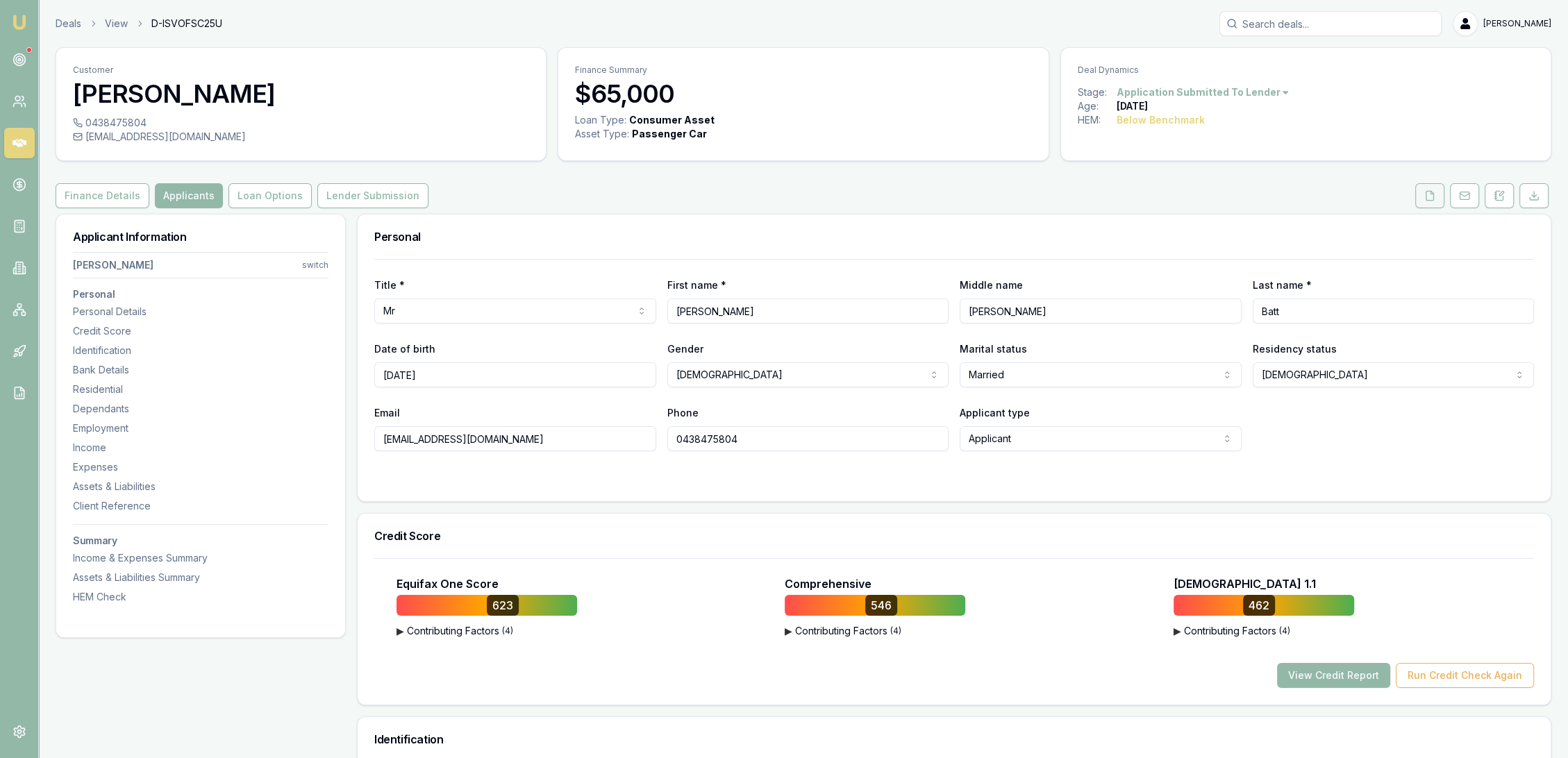
click at [1440, 190] on button at bounding box center [1430, 195] width 29 height 25
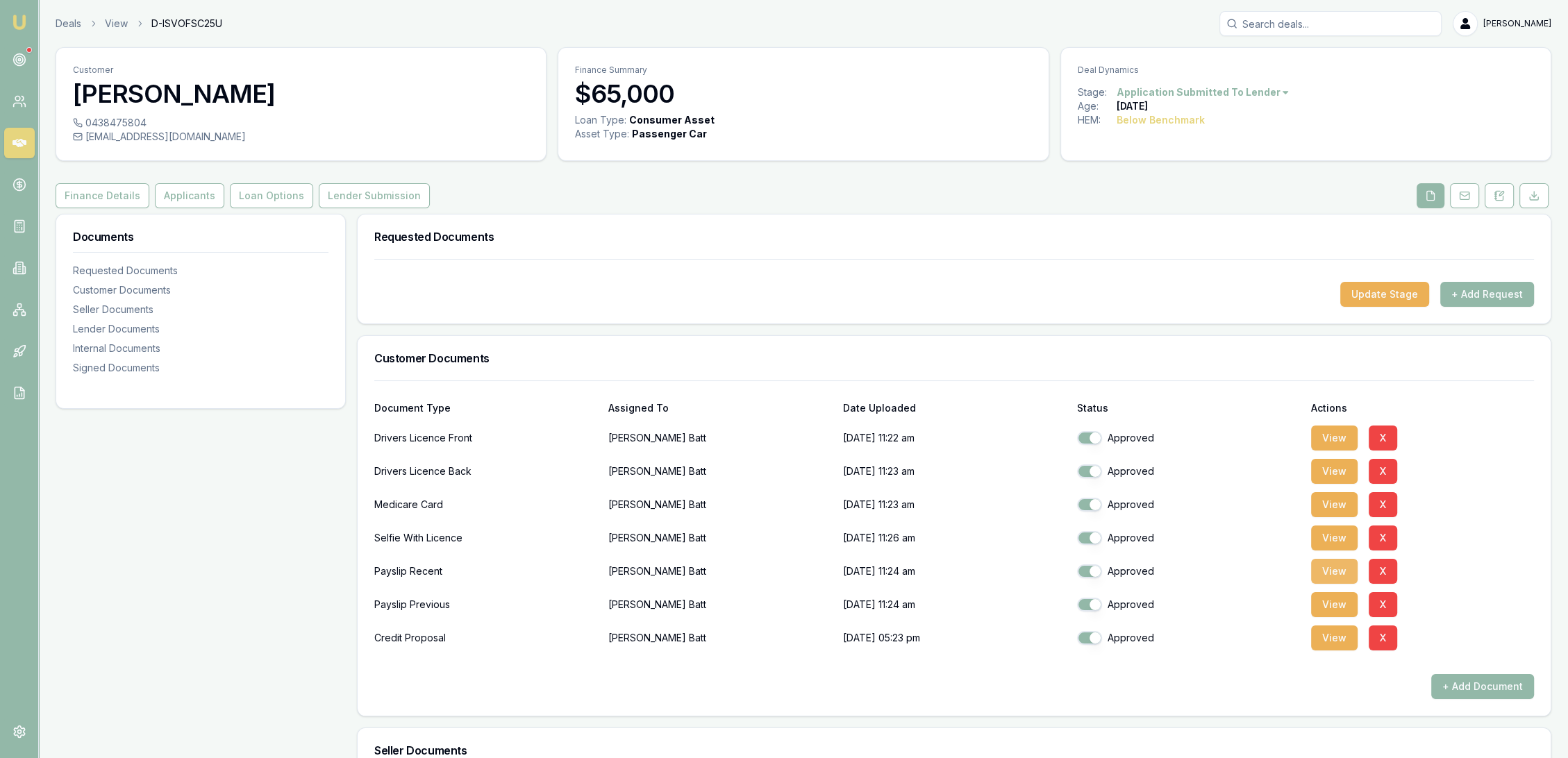
click at [1341, 564] on button "View" at bounding box center [1334, 571] width 46 height 25
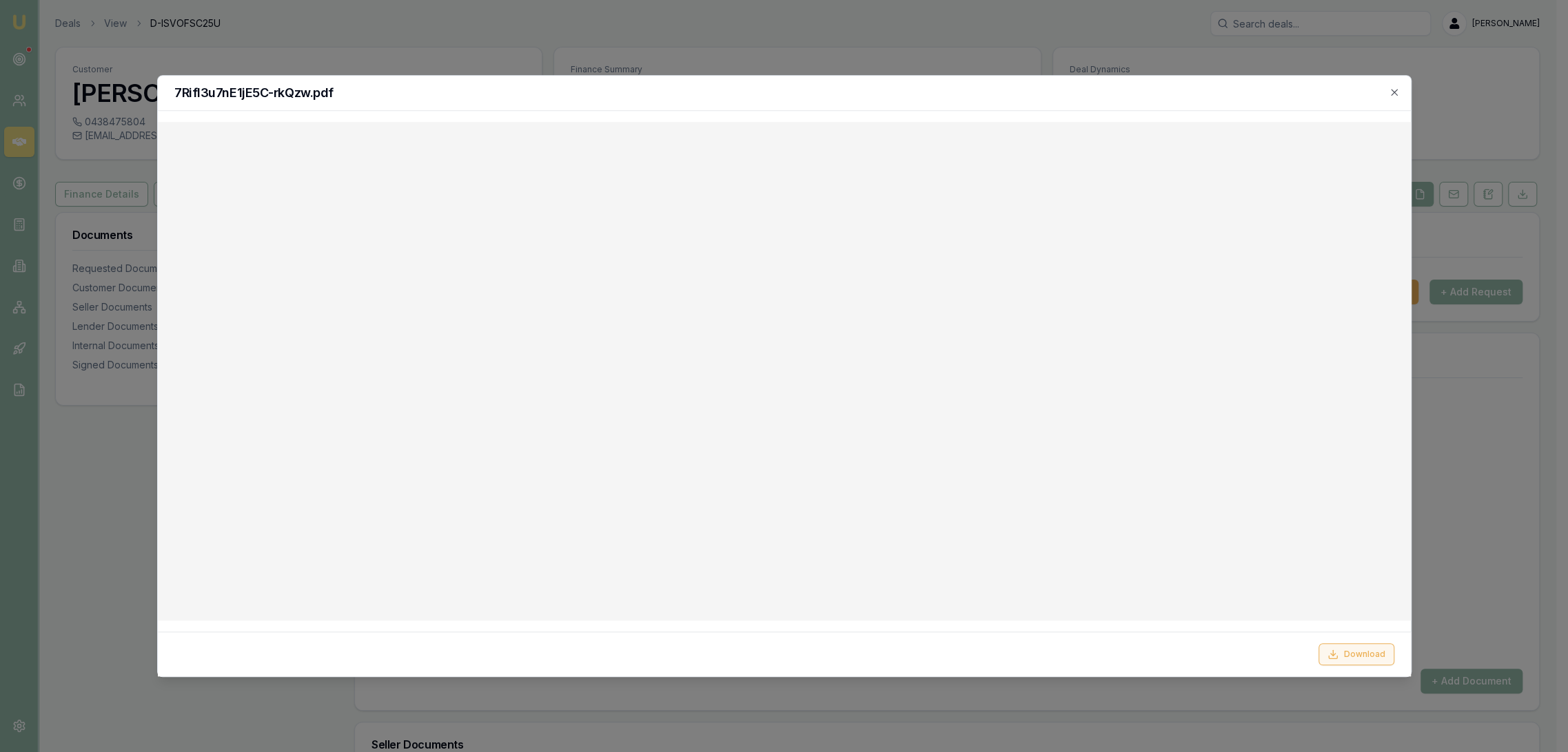
click at [1349, 649] on button "Download" at bounding box center [1357, 655] width 76 height 22
drag, startPoint x: 1120, startPoint y: 90, endPoint x: 1199, endPoint y: 115, distance: 82.9
click at [1120, 90] on h2 "7Rifl3u7nE1jE5C-rkQzw.pdf" at bounding box center [784, 93] width 1220 height 13
click at [1389, 93] on icon "button" at bounding box center [1395, 92] width 11 height 11
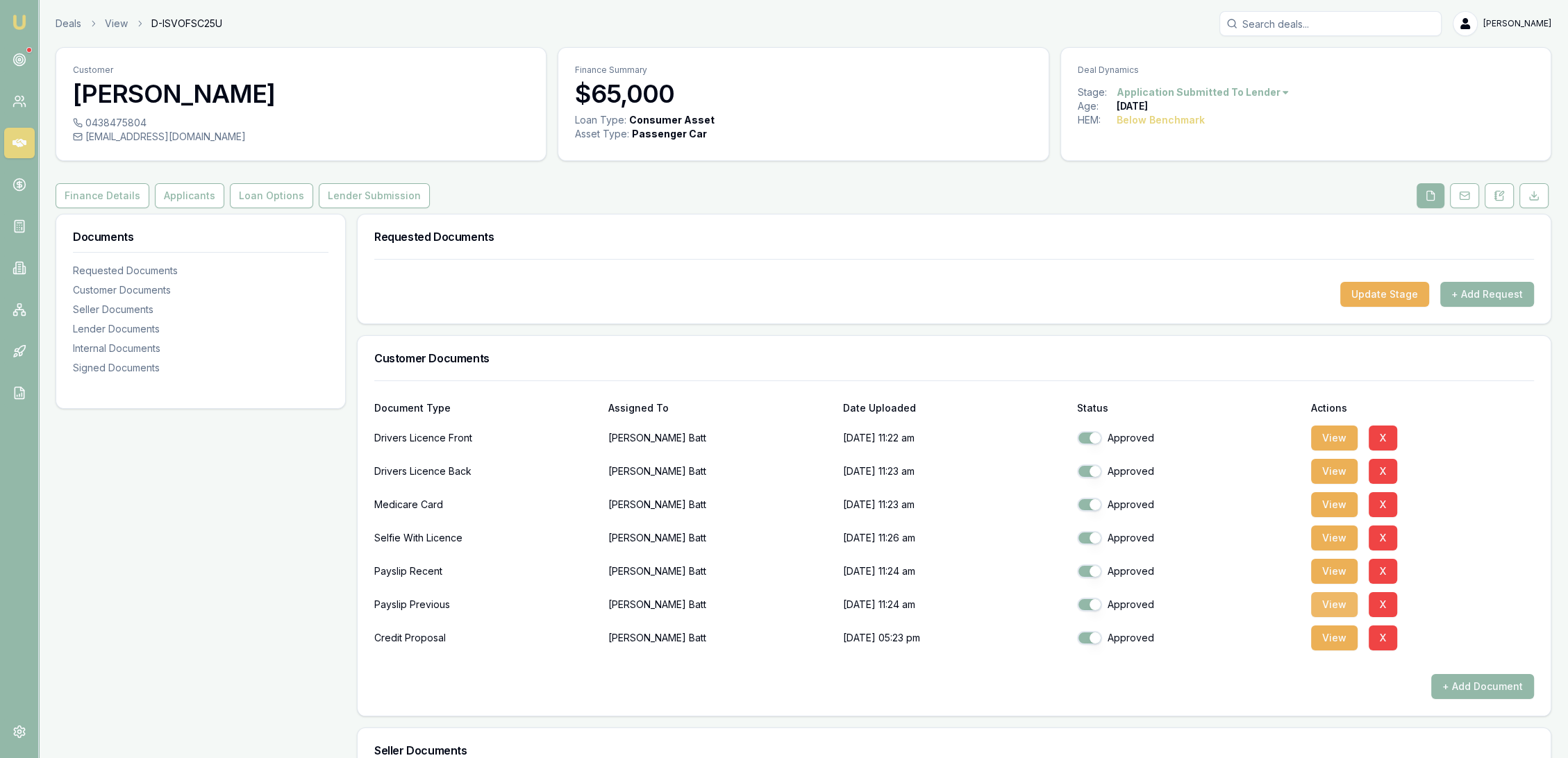
click at [1330, 600] on button "View" at bounding box center [1334, 604] width 46 height 25
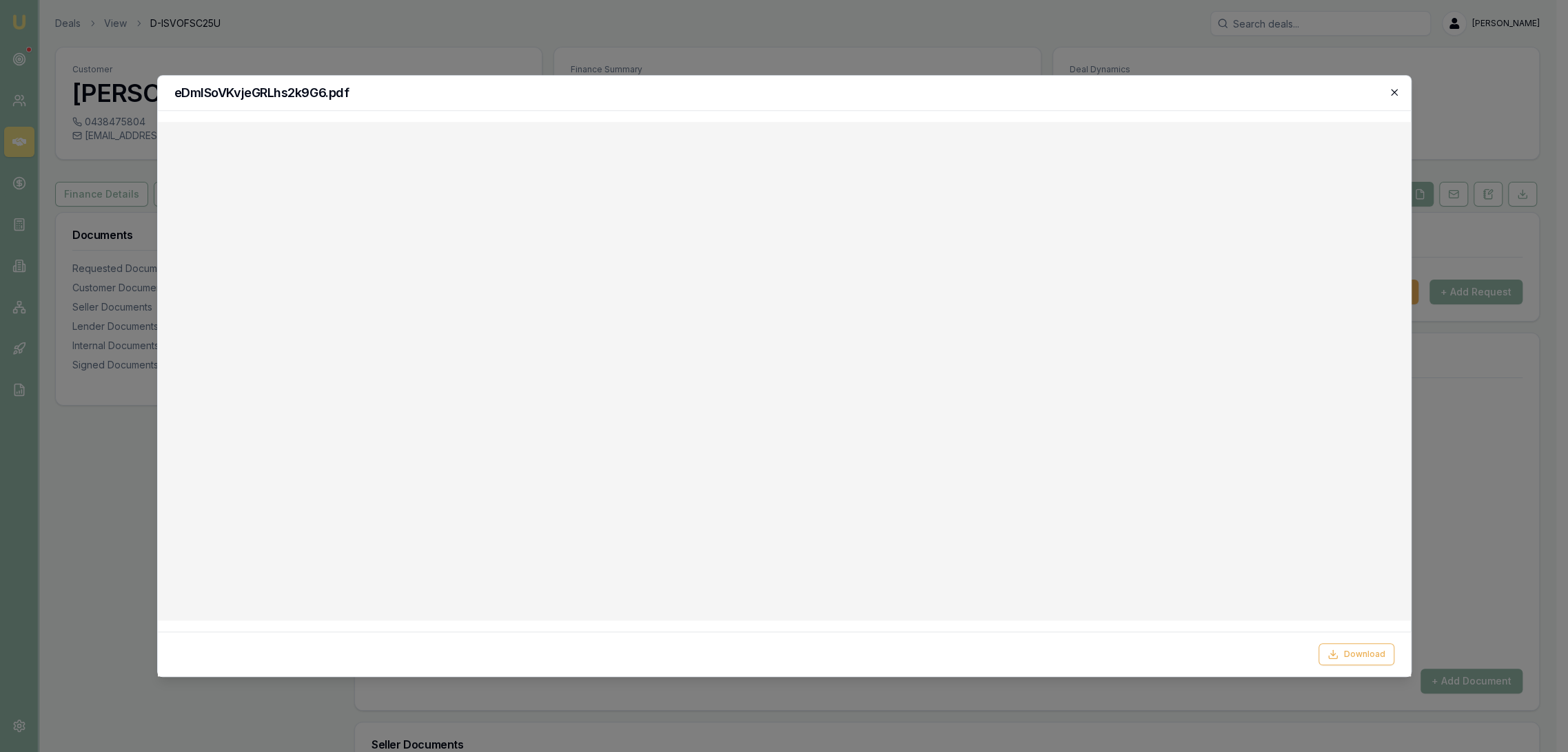
click at [1397, 91] on icon "button" at bounding box center [1395, 92] width 11 height 11
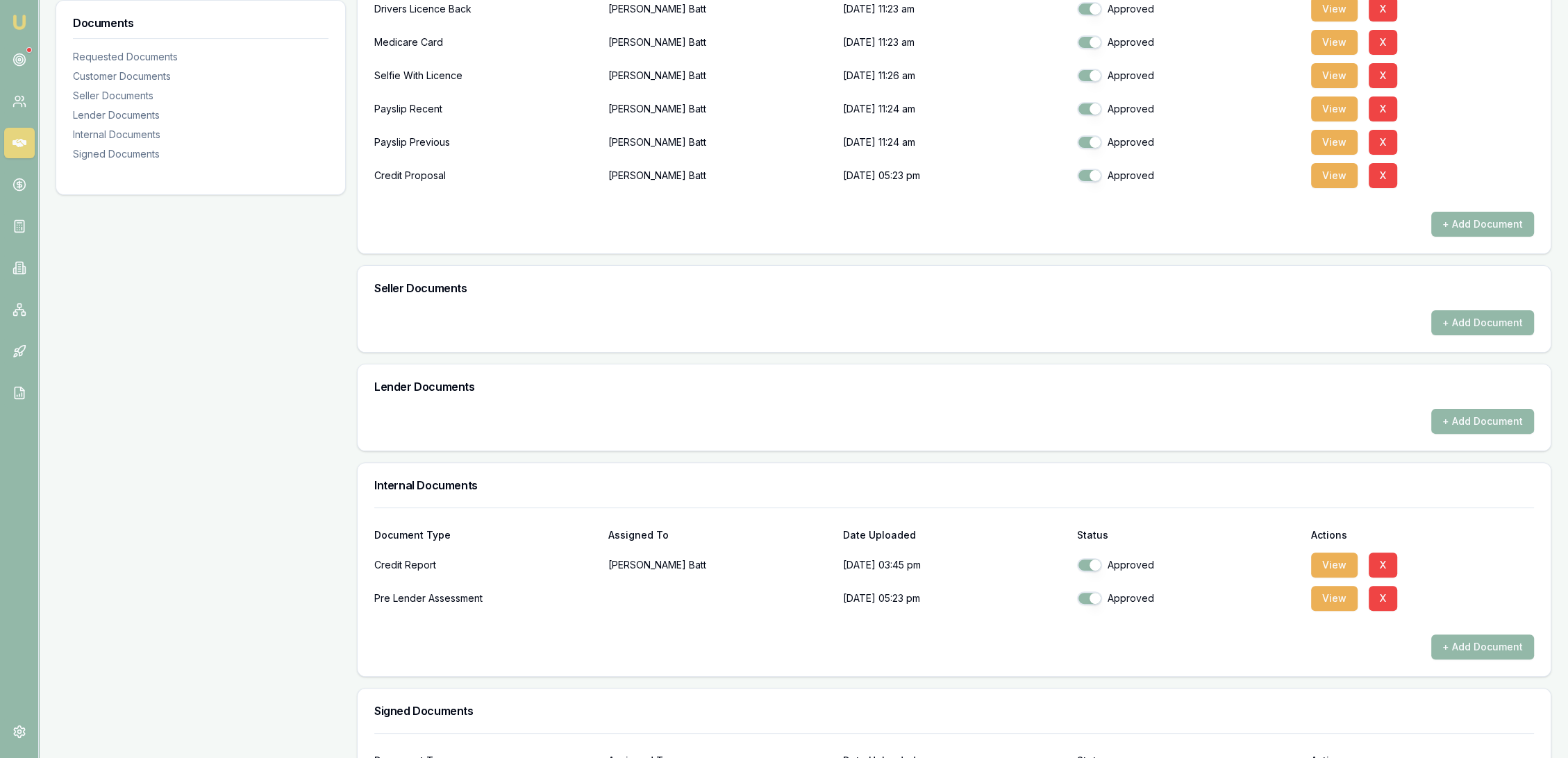
scroll to position [617, 0]
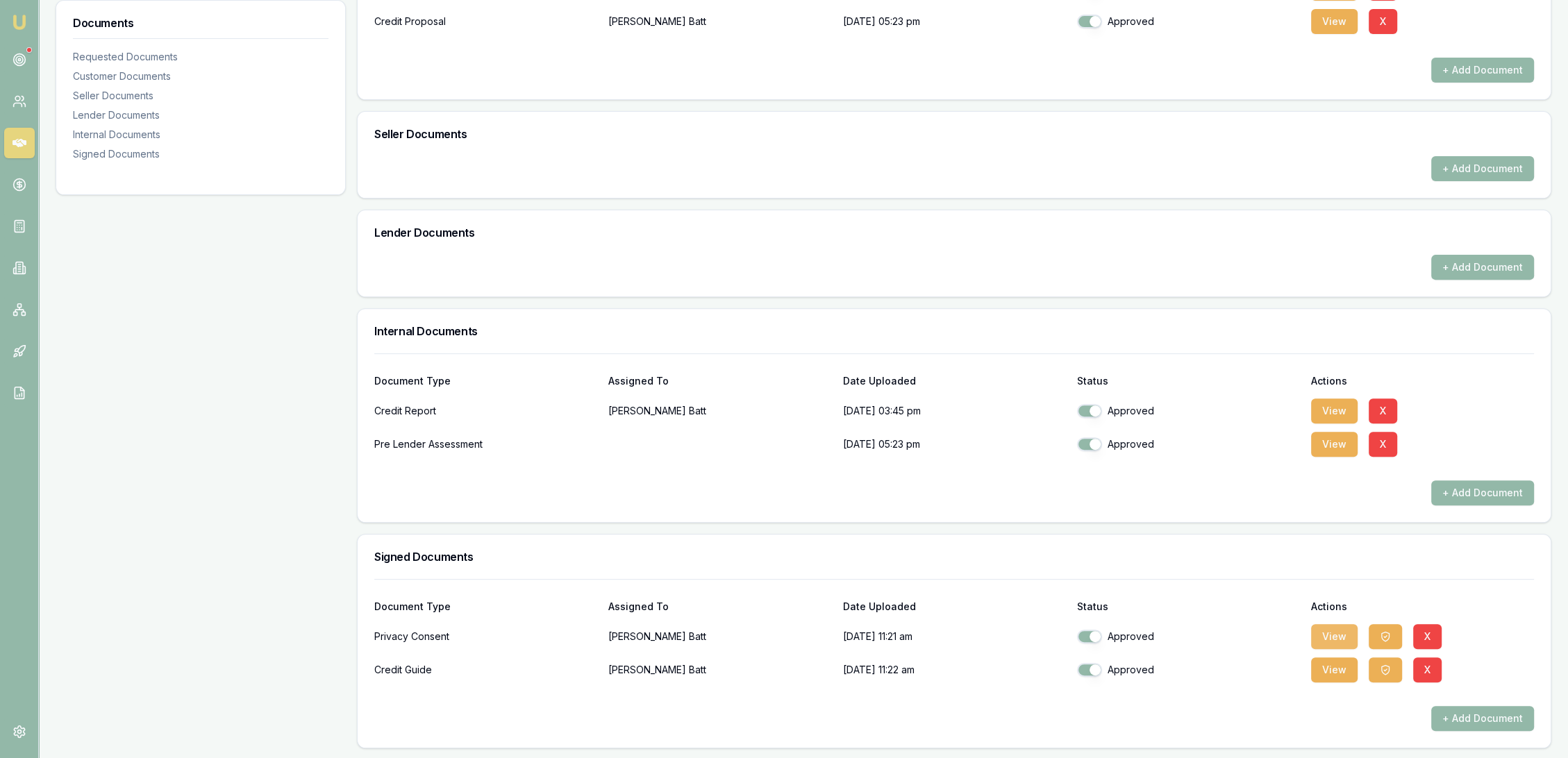
click at [1333, 640] on button "View" at bounding box center [1334, 636] width 46 height 25
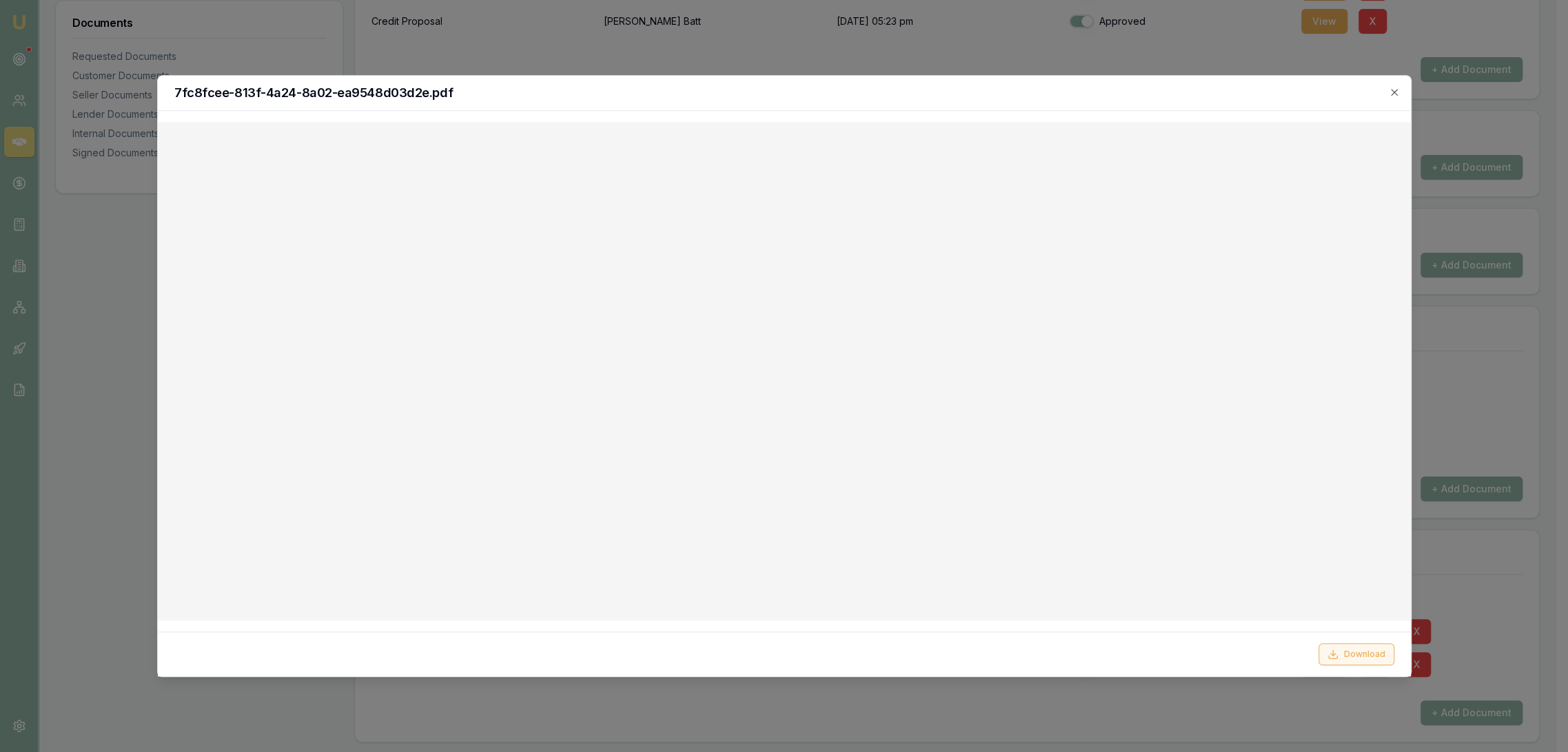
click at [1362, 654] on button "Download" at bounding box center [1357, 655] width 76 height 22
click at [1163, 95] on h2 "7fc8fcee-813f-4a24-8a02-ea9548d03d2e.pdf" at bounding box center [784, 93] width 1220 height 13
click at [1395, 90] on icon "button" at bounding box center [1394, 91] width 6 height 6
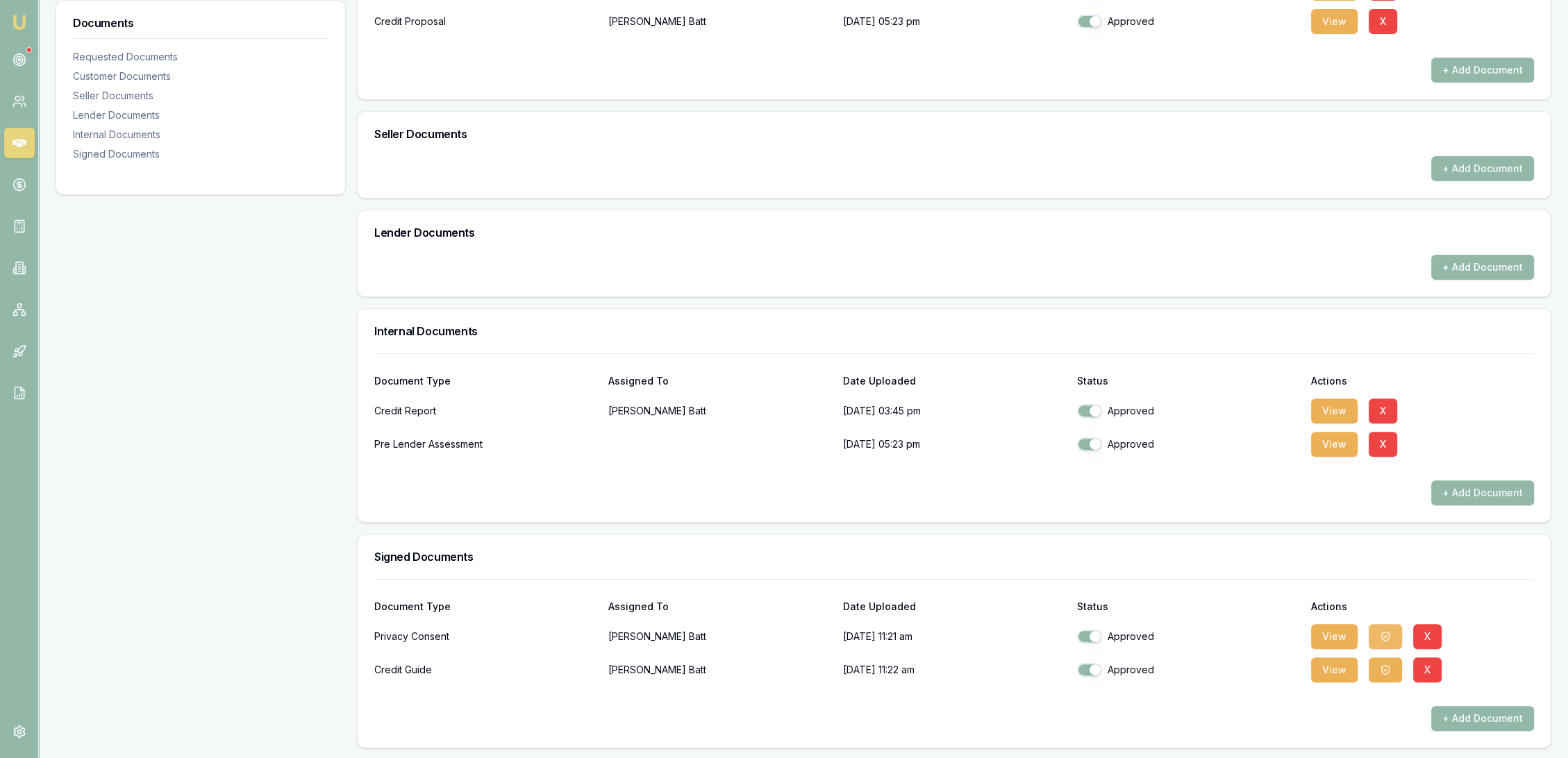
click at [1393, 636] on button "button" at bounding box center [1385, 636] width 34 height 25
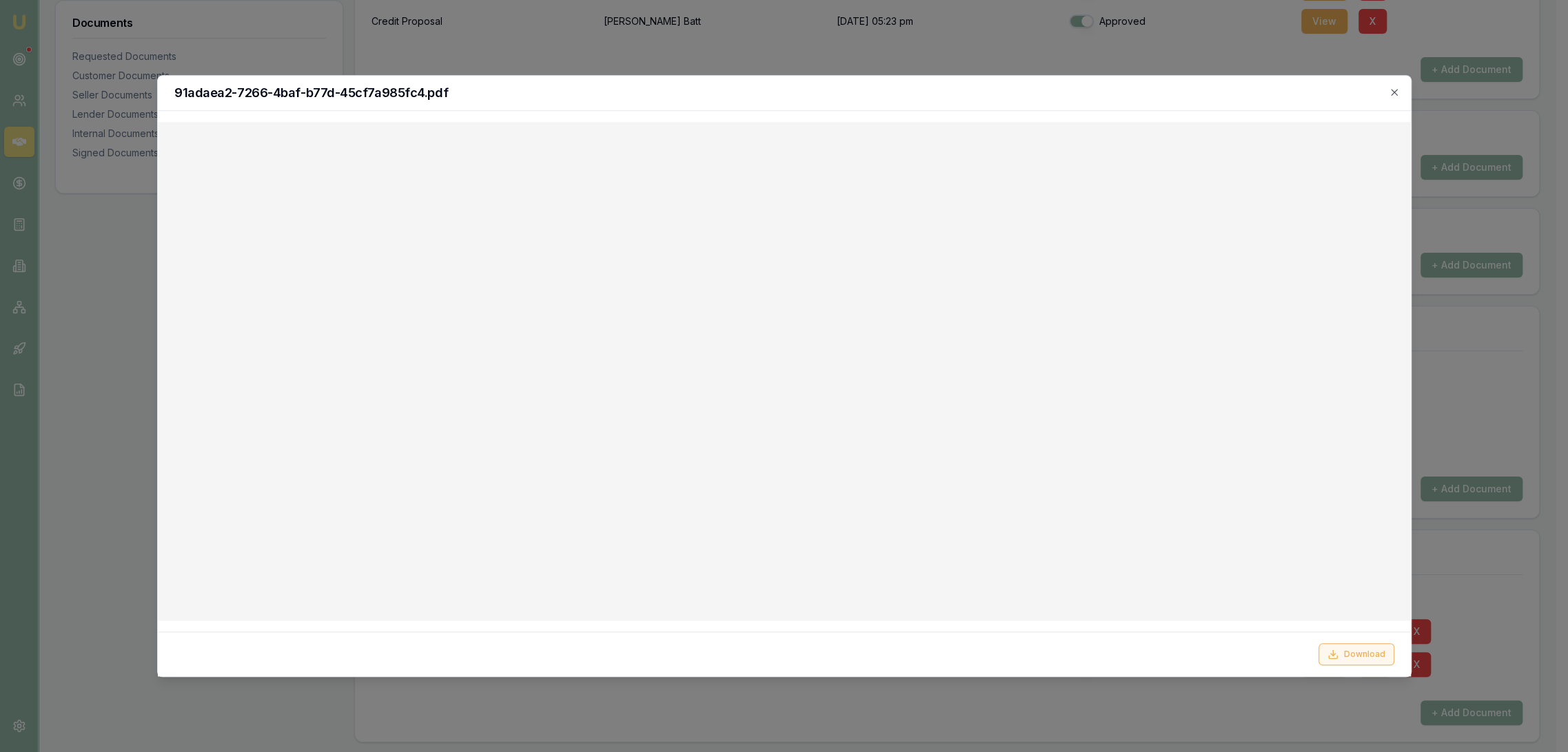
click at [1361, 647] on button "Download" at bounding box center [1357, 655] width 76 height 22
click at [1398, 94] on icon "button" at bounding box center [1395, 92] width 11 height 11
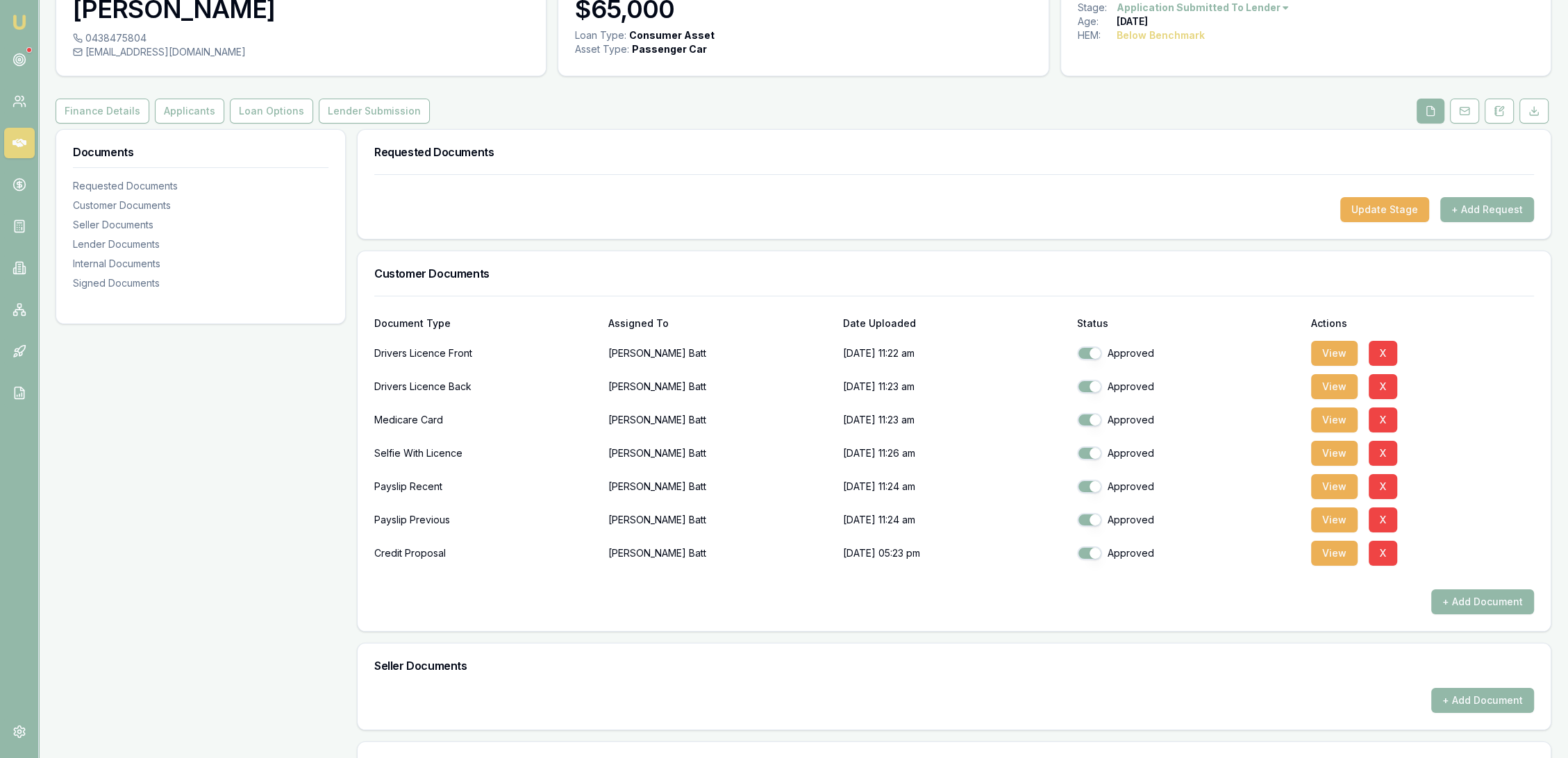
scroll to position [76, 0]
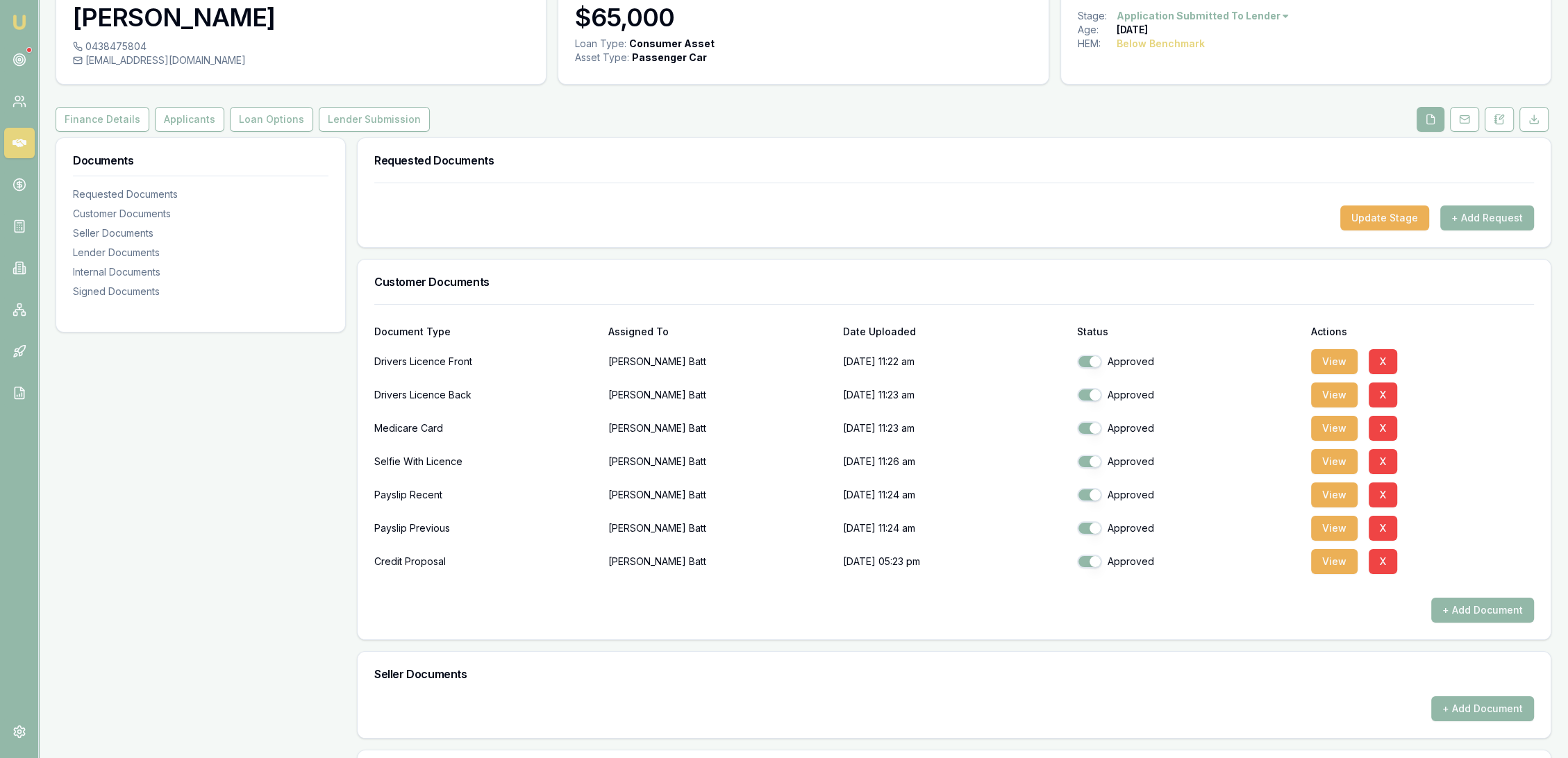
drag, startPoint x: 1322, startPoint y: 359, endPoint x: 1308, endPoint y: 380, distance: 25.2
click at [1322, 359] on button "View" at bounding box center [1334, 361] width 46 height 25
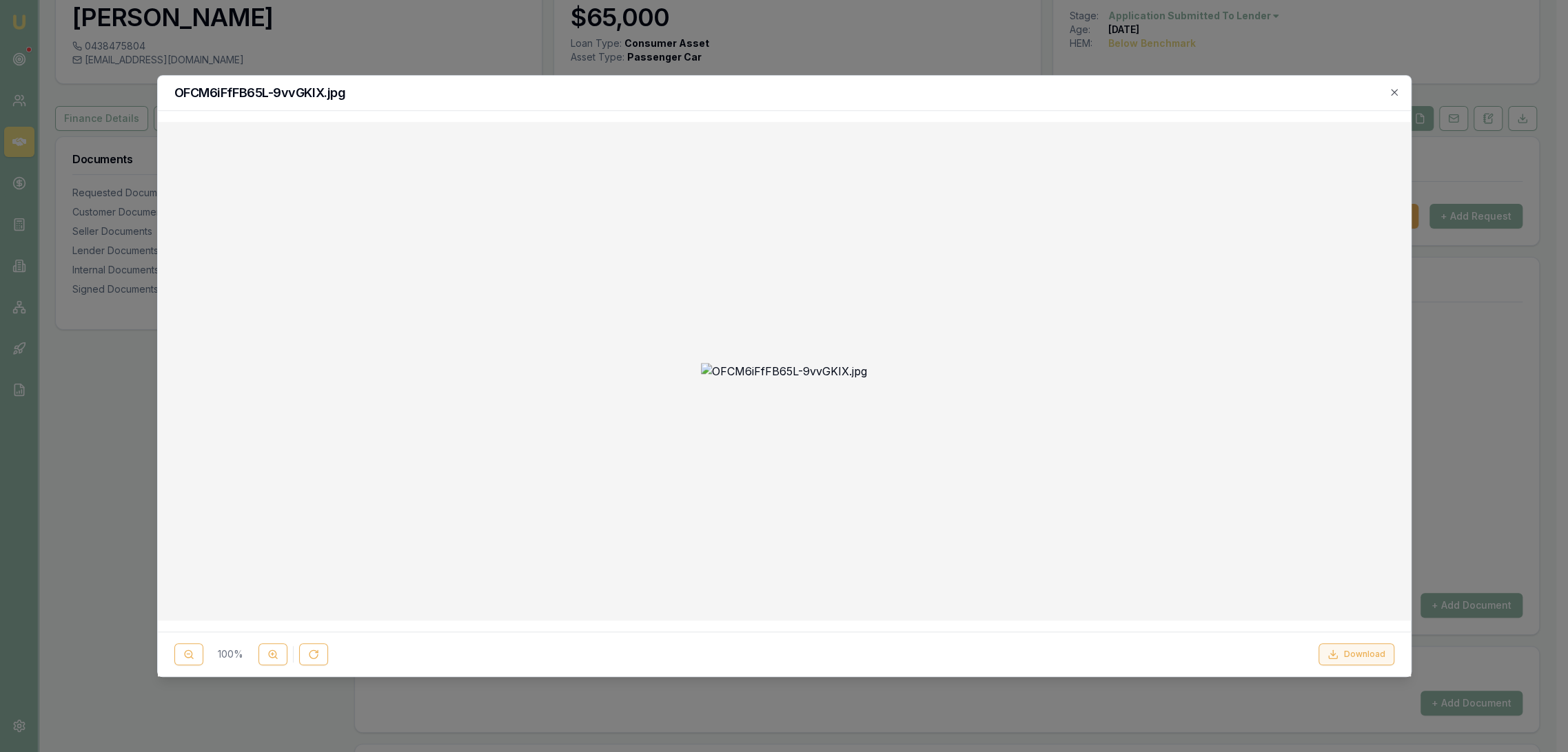
click at [1351, 647] on button "Download" at bounding box center [1357, 655] width 76 height 22
drag, startPoint x: 1177, startPoint y: 93, endPoint x: 1247, endPoint y: 109, distance: 71.8
click at [1177, 93] on h2 "OFCM6iFfFB65L-9vvGKIX.jpg" at bounding box center [784, 93] width 1220 height 13
click at [1395, 88] on icon "button" at bounding box center [1395, 92] width 11 height 11
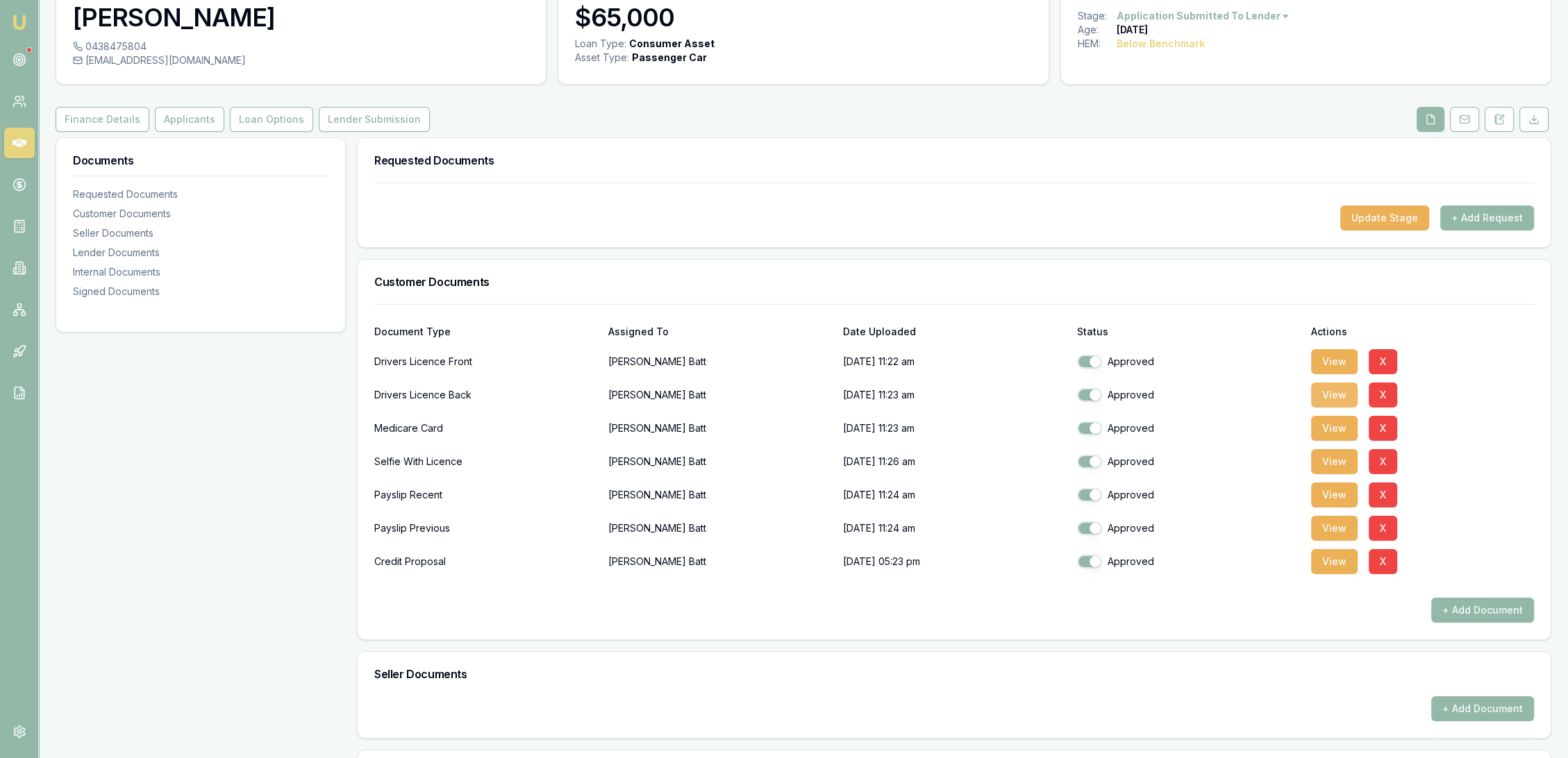
click at [1336, 391] on button "View" at bounding box center [1334, 395] width 46 height 25
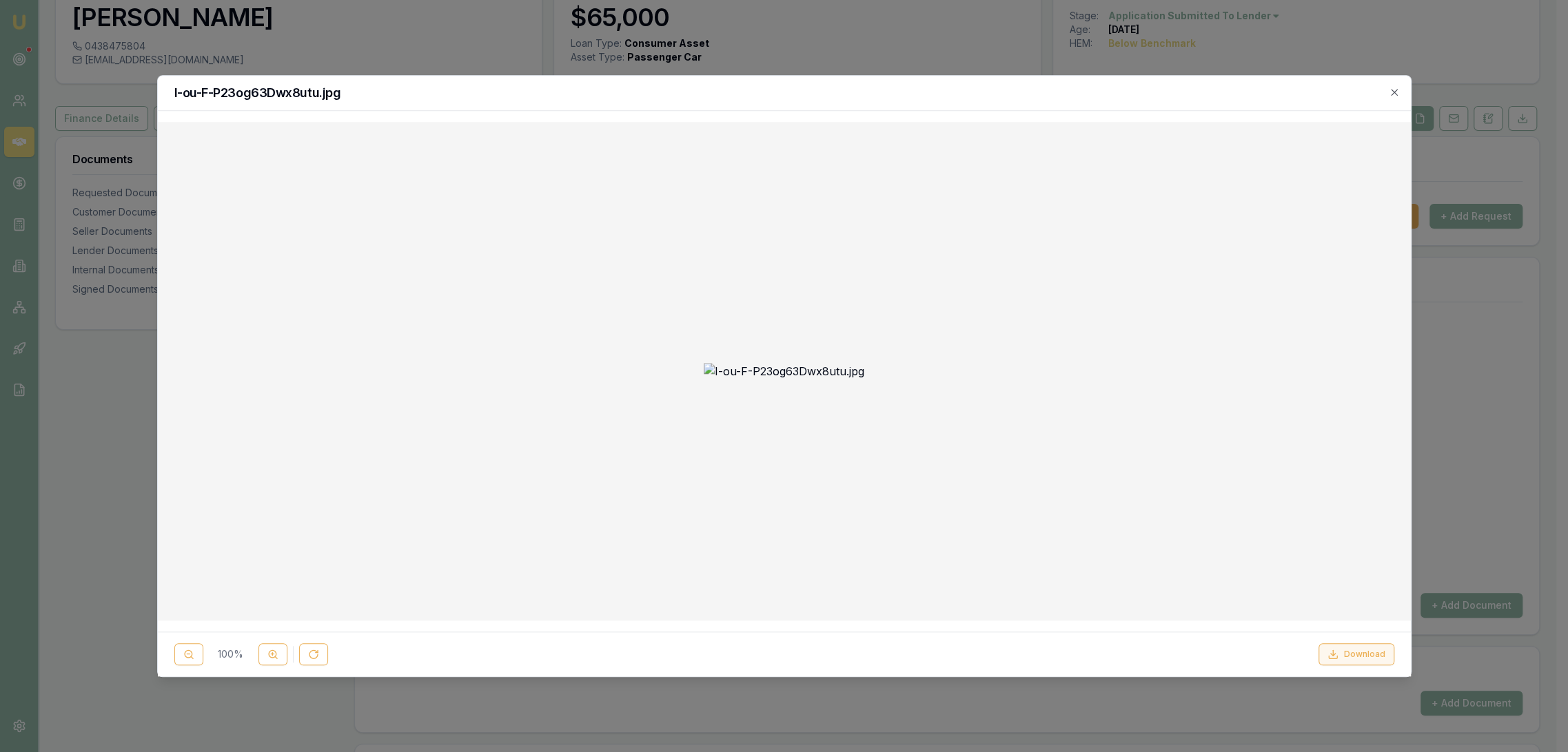
click at [1349, 646] on button "Download" at bounding box center [1357, 655] width 76 height 22
click at [1315, 93] on h2 "I-ou-F-P23og63Dwx8utu.jpg" at bounding box center [784, 93] width 1220 height 13
click at [1393, 92] on icon "button" at bounding box center [1394, 91] width 6 height 6
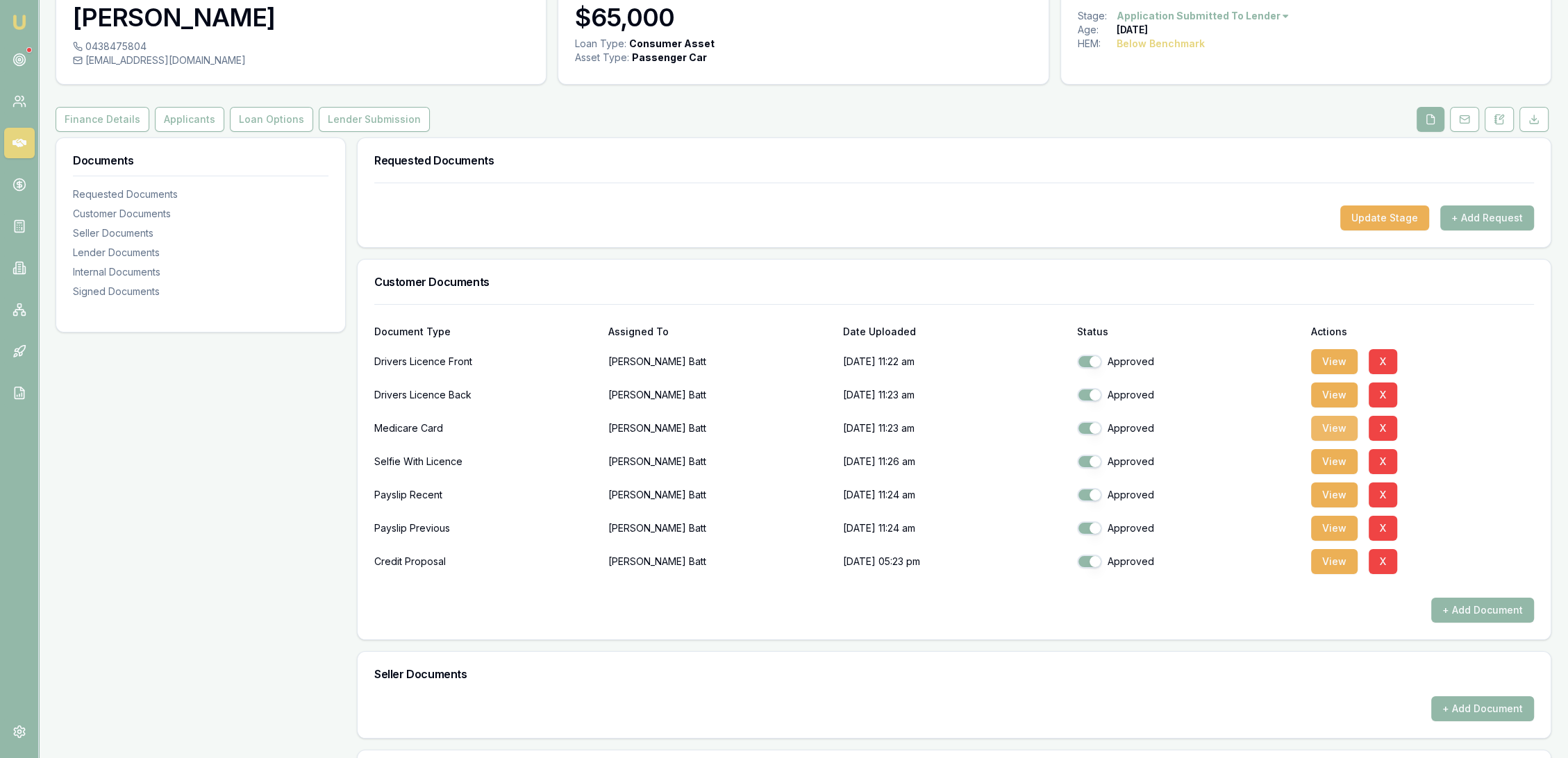
click at [1340, 416] on button "View" at bounding box center [1334, 428] width 46 height 25
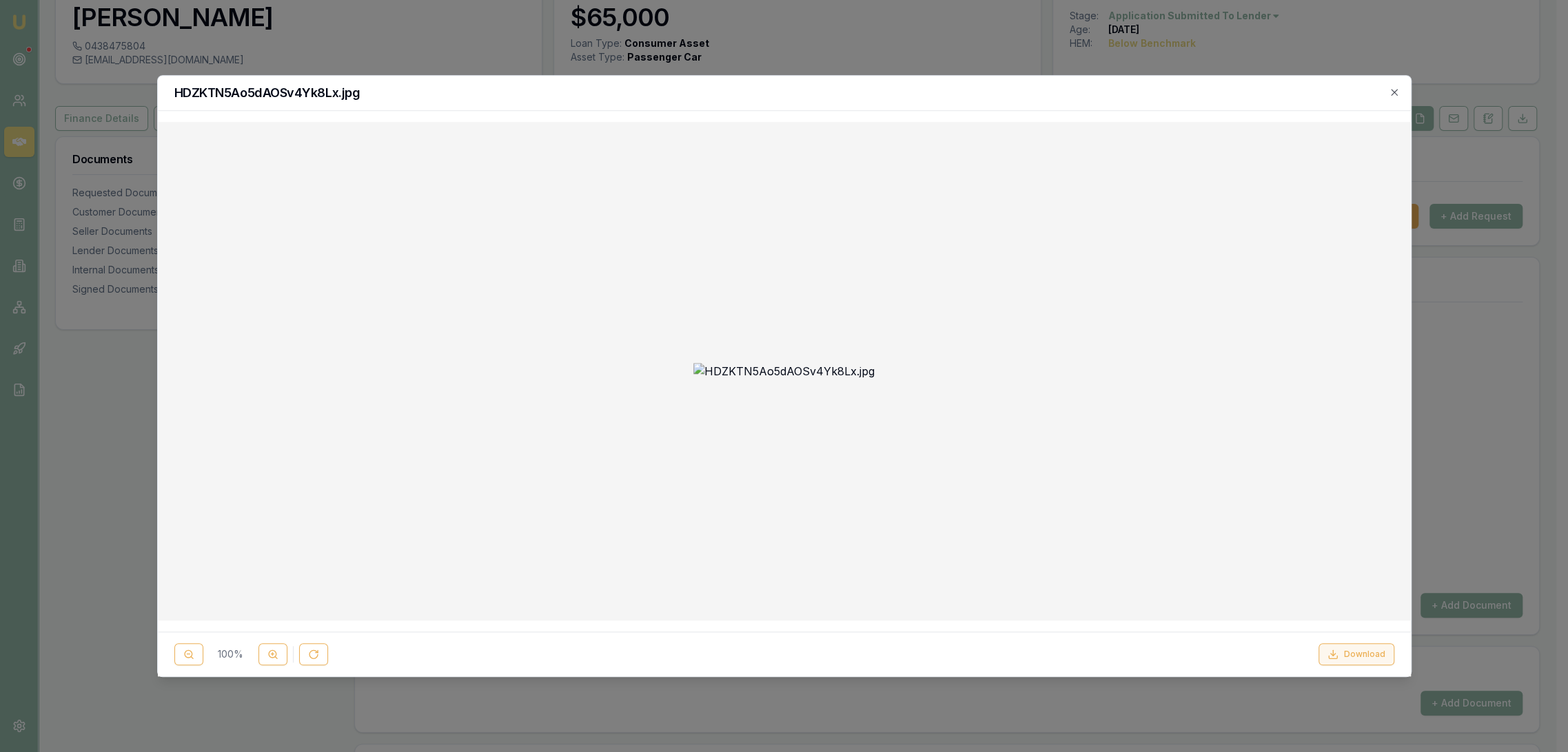
click at [1351, 652] on button "Download" at bounding box center [1357, 655] width 76 height 22
click at [1035, 92] on h2 "HDZKTN5Ao5dAOSv4Yk8Lx.jpg" at bounding box center [784, 93] width 1220 height 13
click at [1393, 92] on icon "button" at bounding box center [1395, 92] width 11 height 11
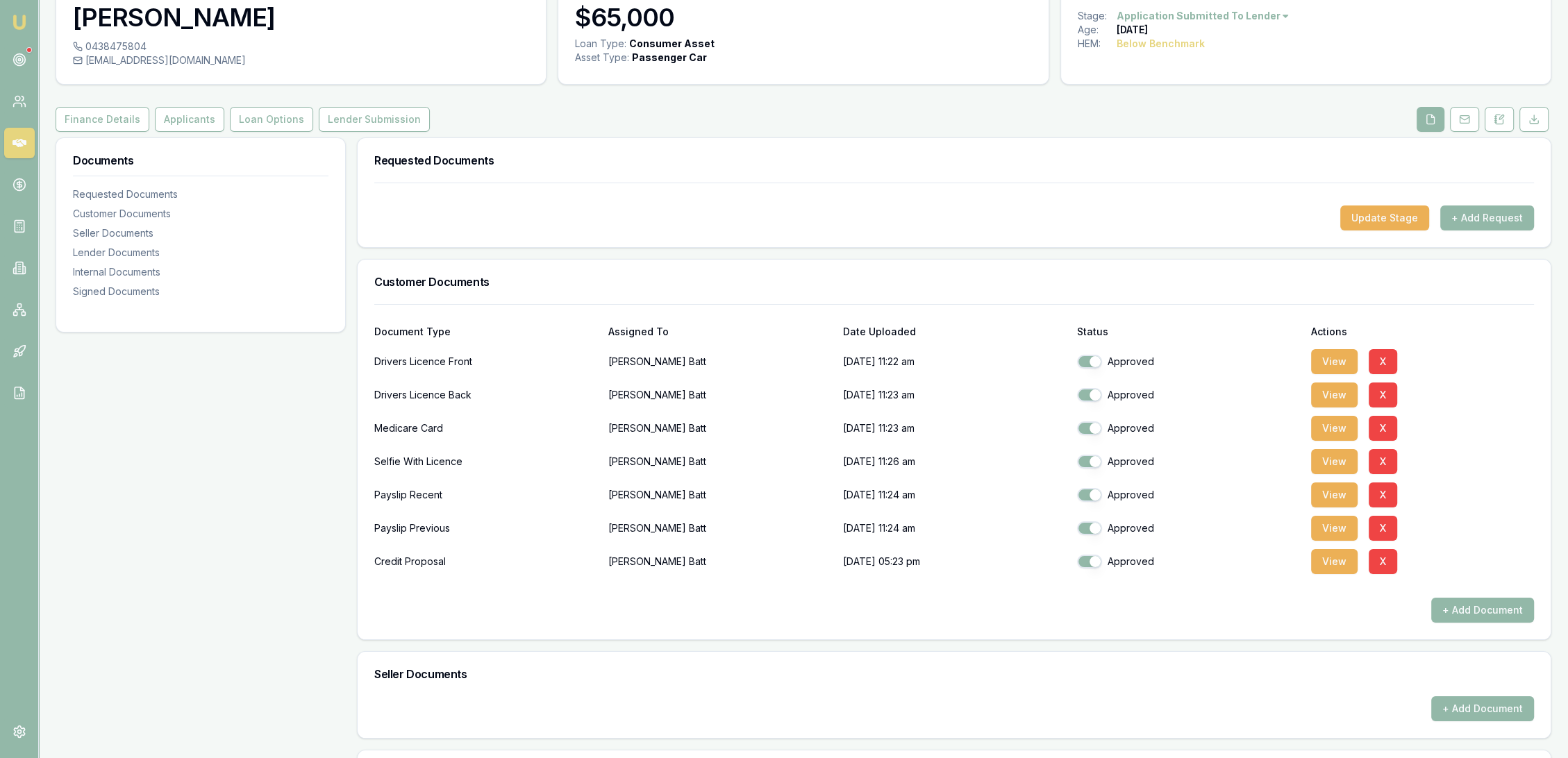
click at [20, 25] on img at bounding box center [19, 22] width 16 height 16
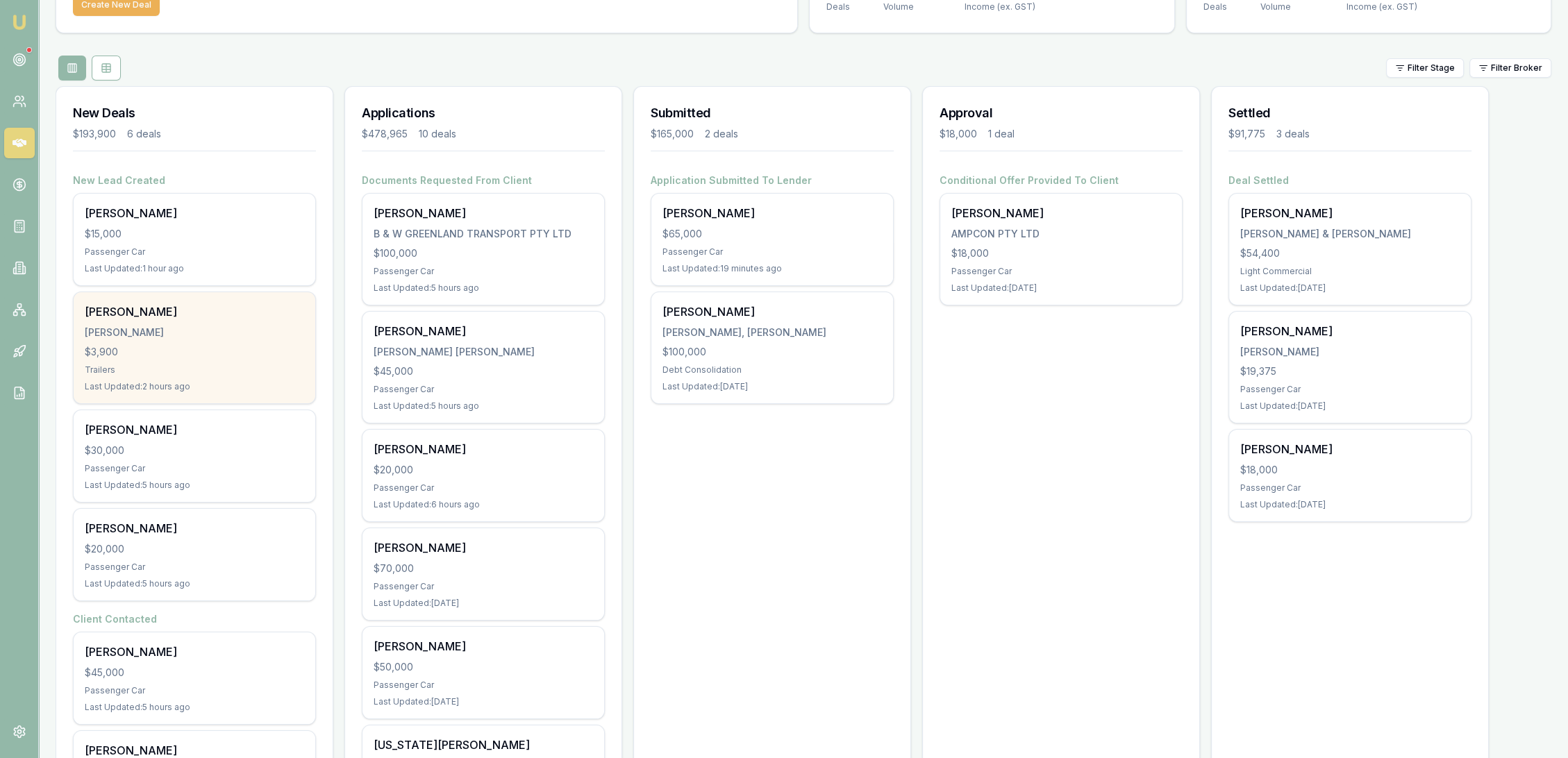
scroll to position [231, 0]
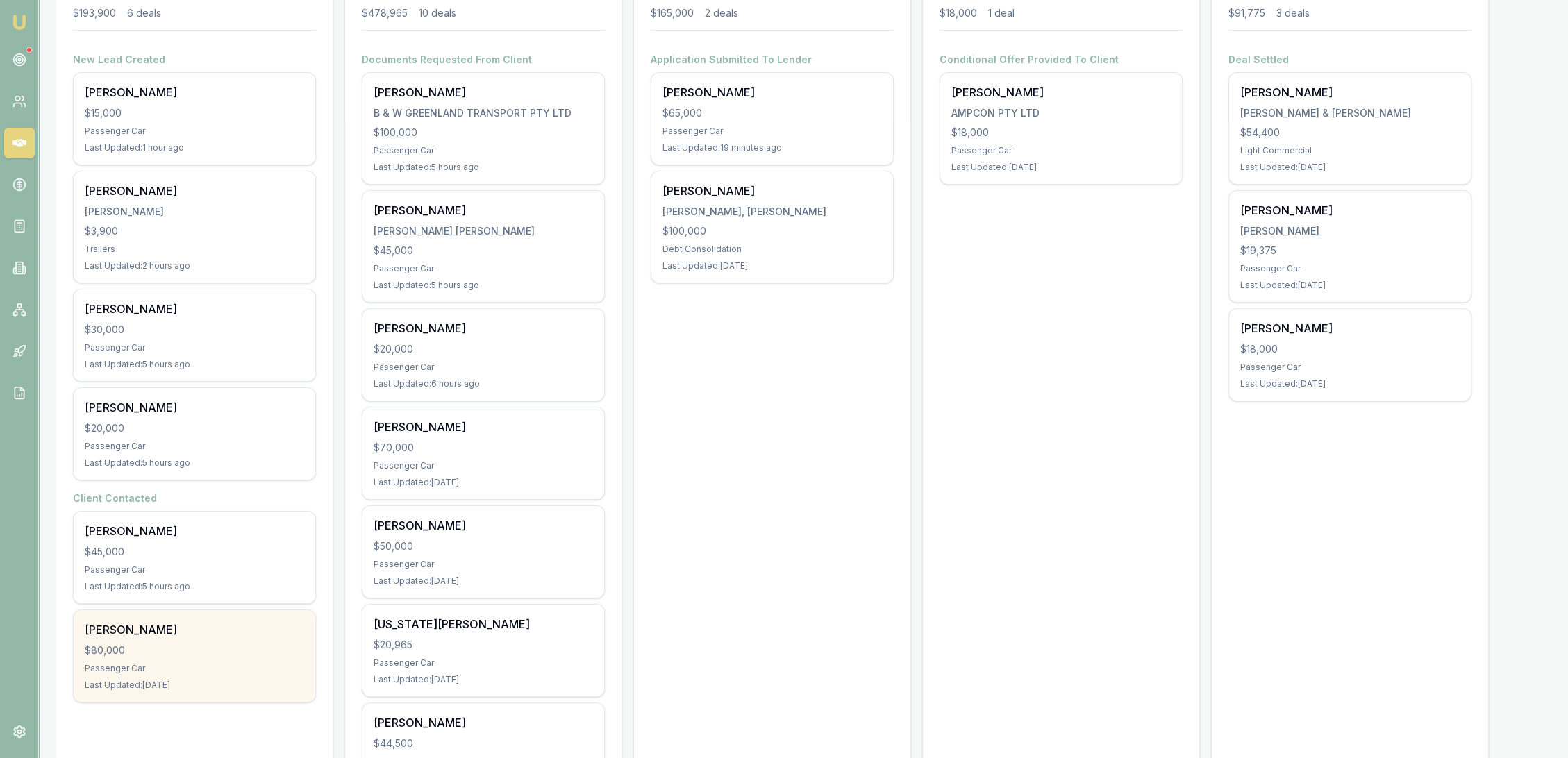
click at [175, 638] on div "Maria De guzman $80,000 Passenger Car Last Updated: 3 days ago" at bounding box center [195, 656] width 242 height 92
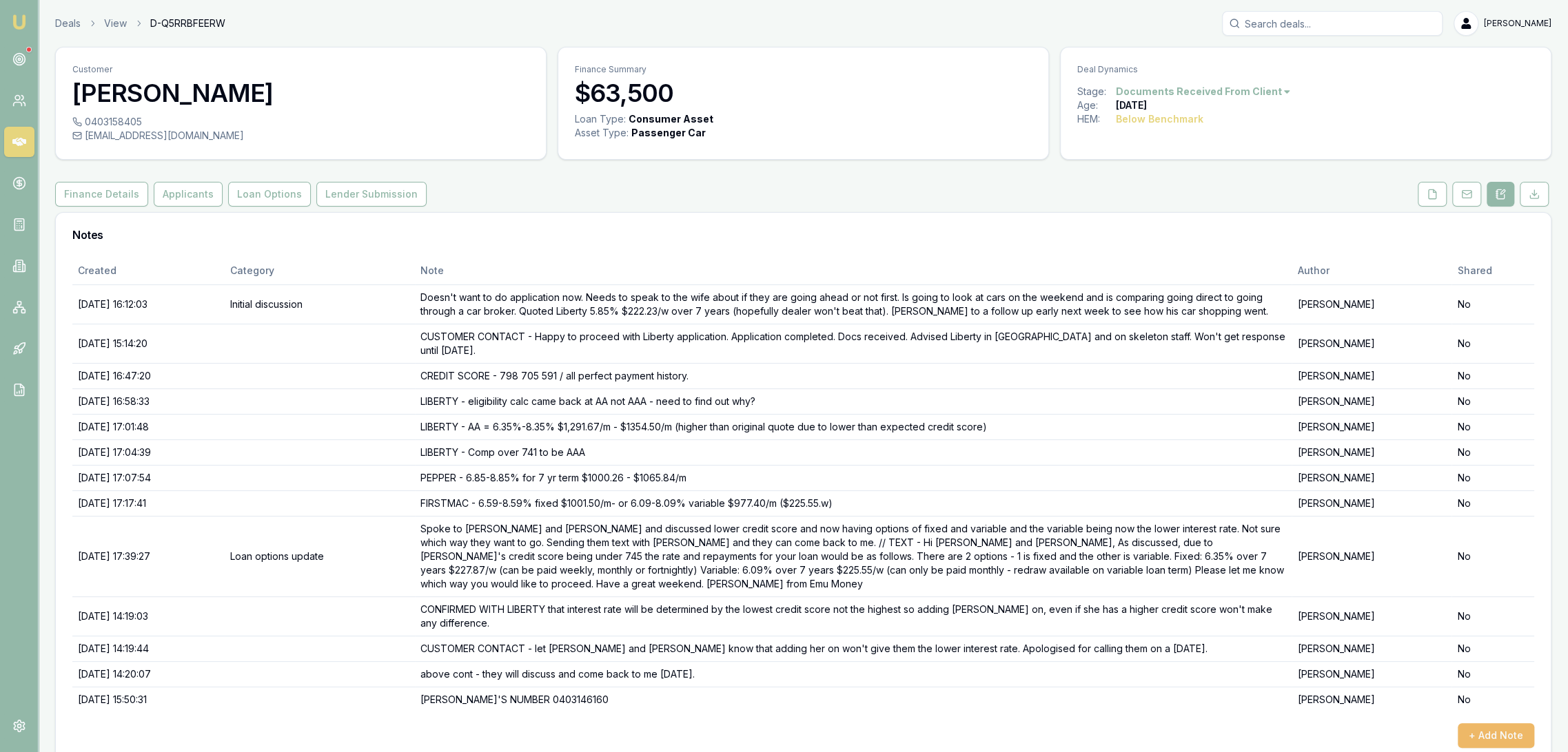
click at [1498, 723] on button "+ Add Note" at bounding box center [1496, 735] width 77 height 24
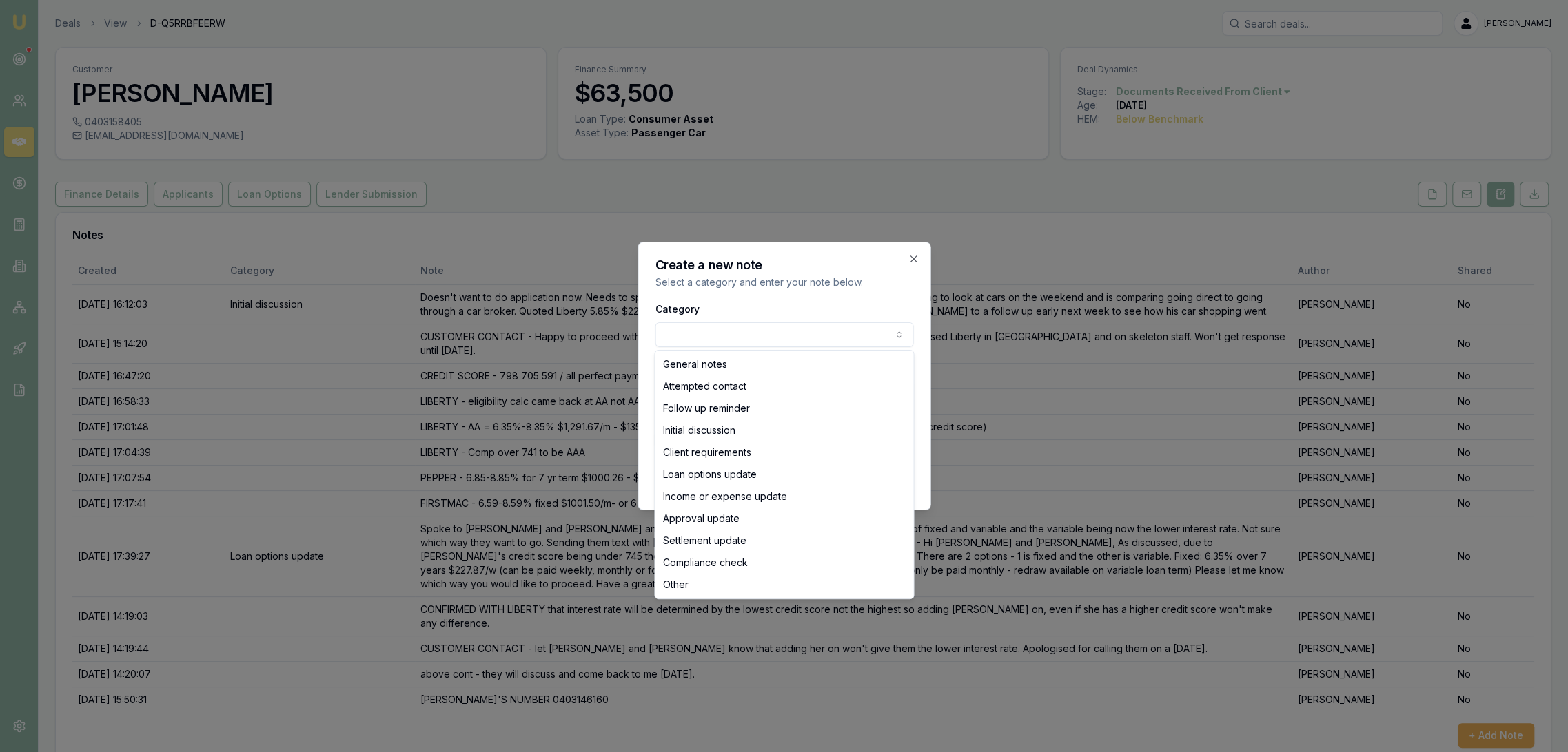
click at [688, 333] on body "Emu Broker Deals View D-Q5RRBFEERW [PERSON_NAME] Toggle Menu Customer [PERSON_N…" at bounding box center [784, 376] width 1568 height 752
select select "LOAN_OPTIONS_UPDATE"
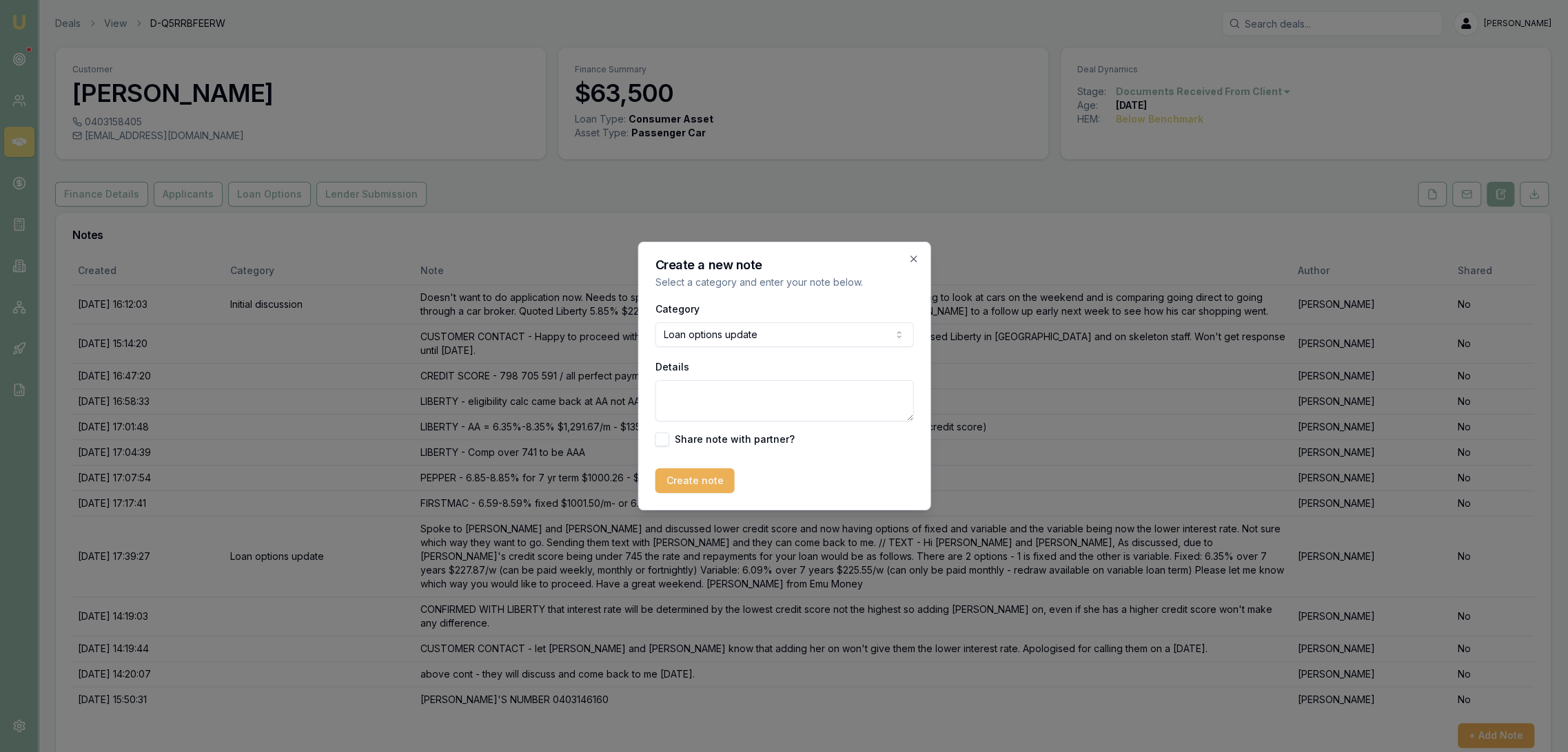
click at [686, 404] on textarea "Details" at bounding box center [784, 401] width 258 height 42
type textarea "Wanting to do fixed interest rate over 7 year loan term."
click at [710, 485] on button "Create note" at bounding box center [695, 480] width 79 height 24
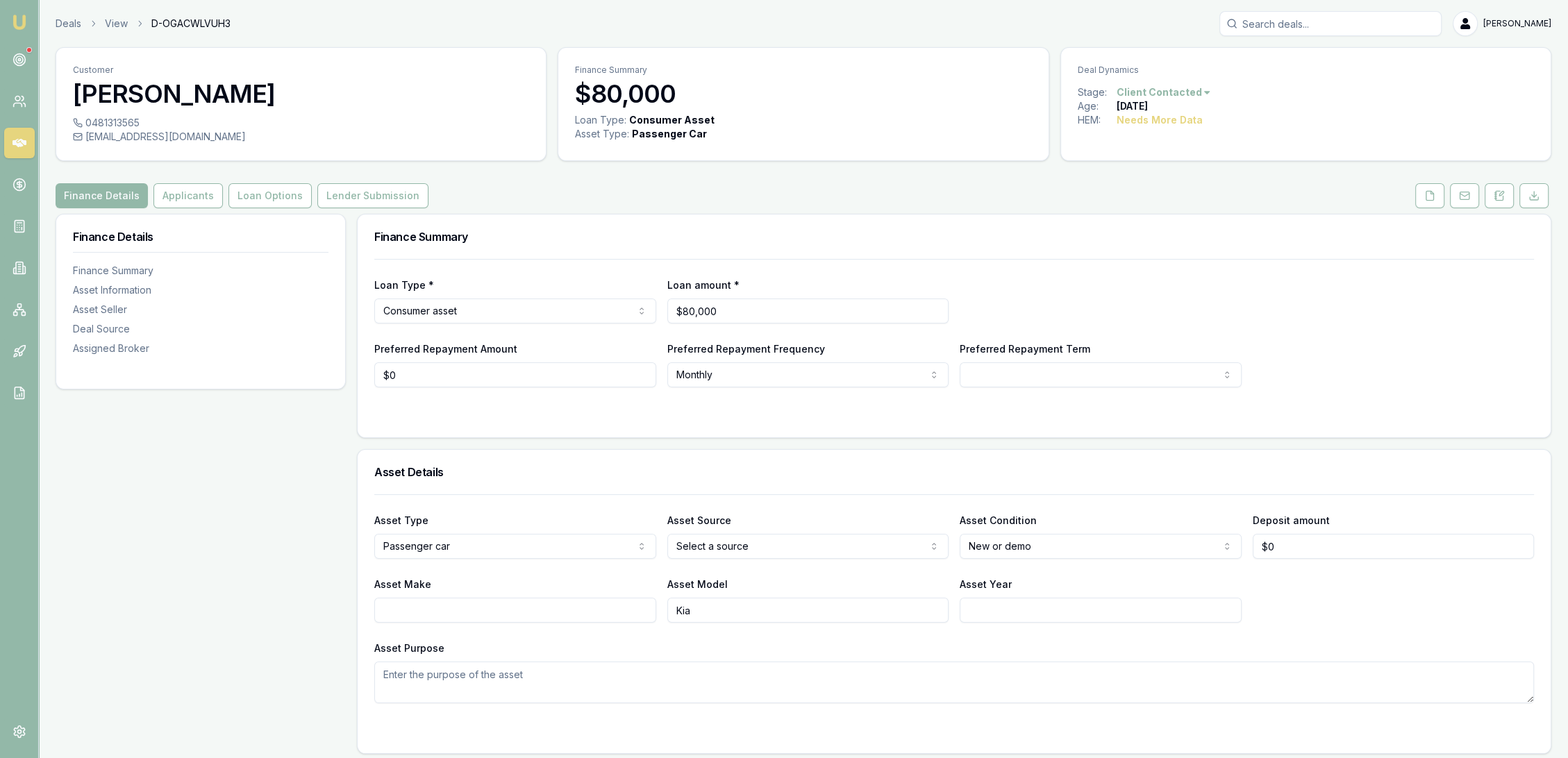
drag, startPoint x: 1501, startPoint y: 192, endPoint x: 1448, endPoint y: 254, distance: 81.6
click at [1501, 192] on icon at bounding box center [1502, 194] width 5 height 5
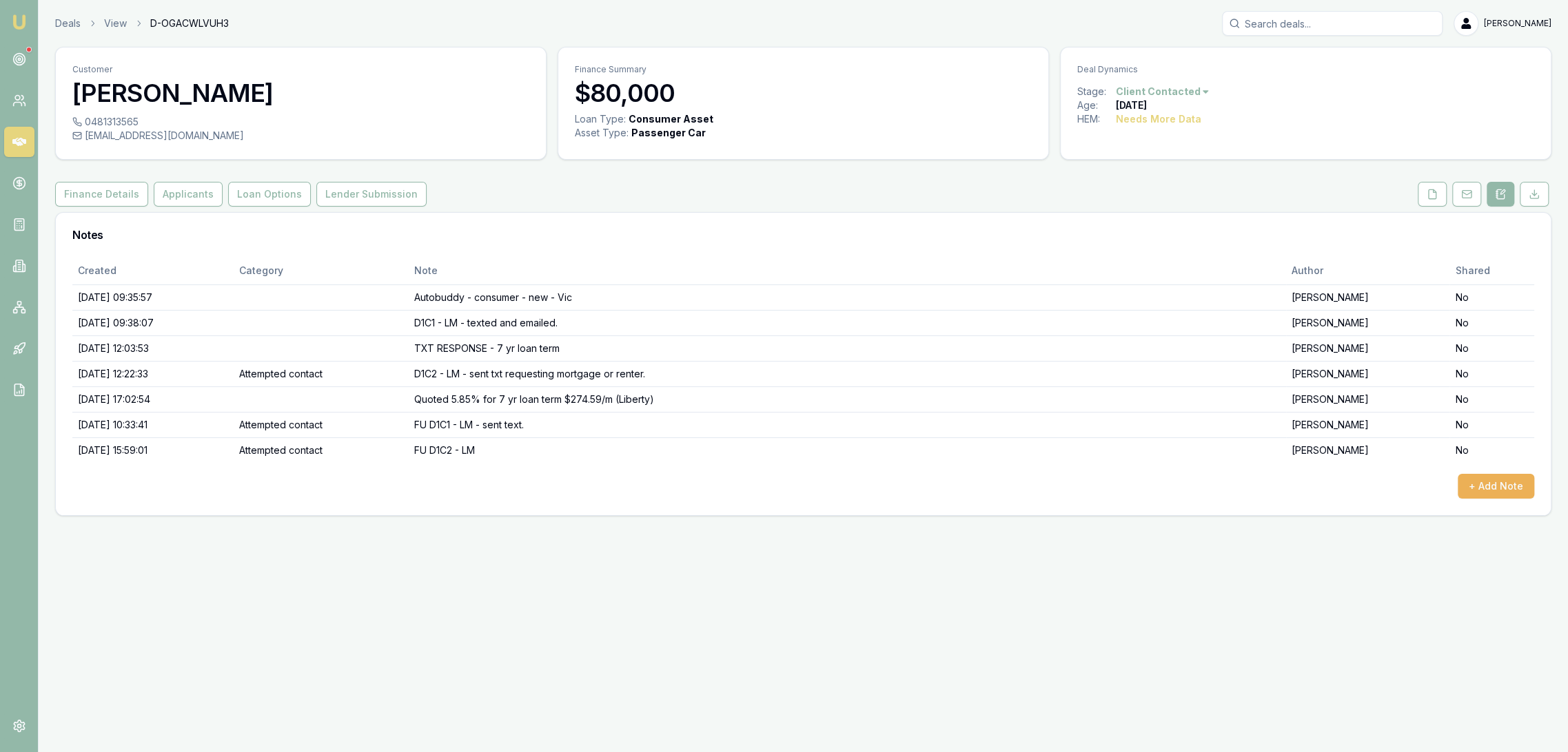
click at [22, 21] on img at bounding box center [19, 22] width 16 height 16
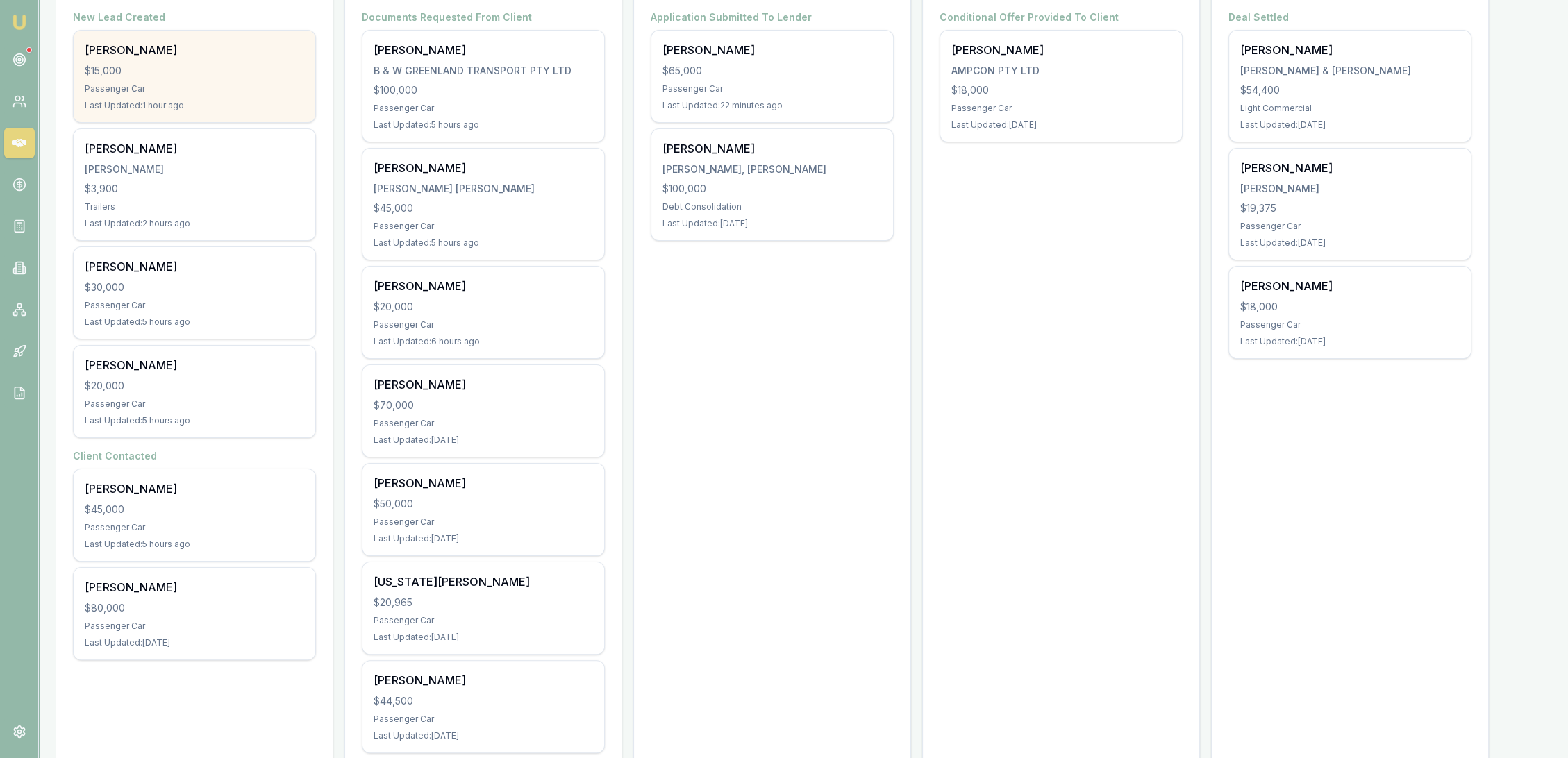
scroll to position [308, 0]
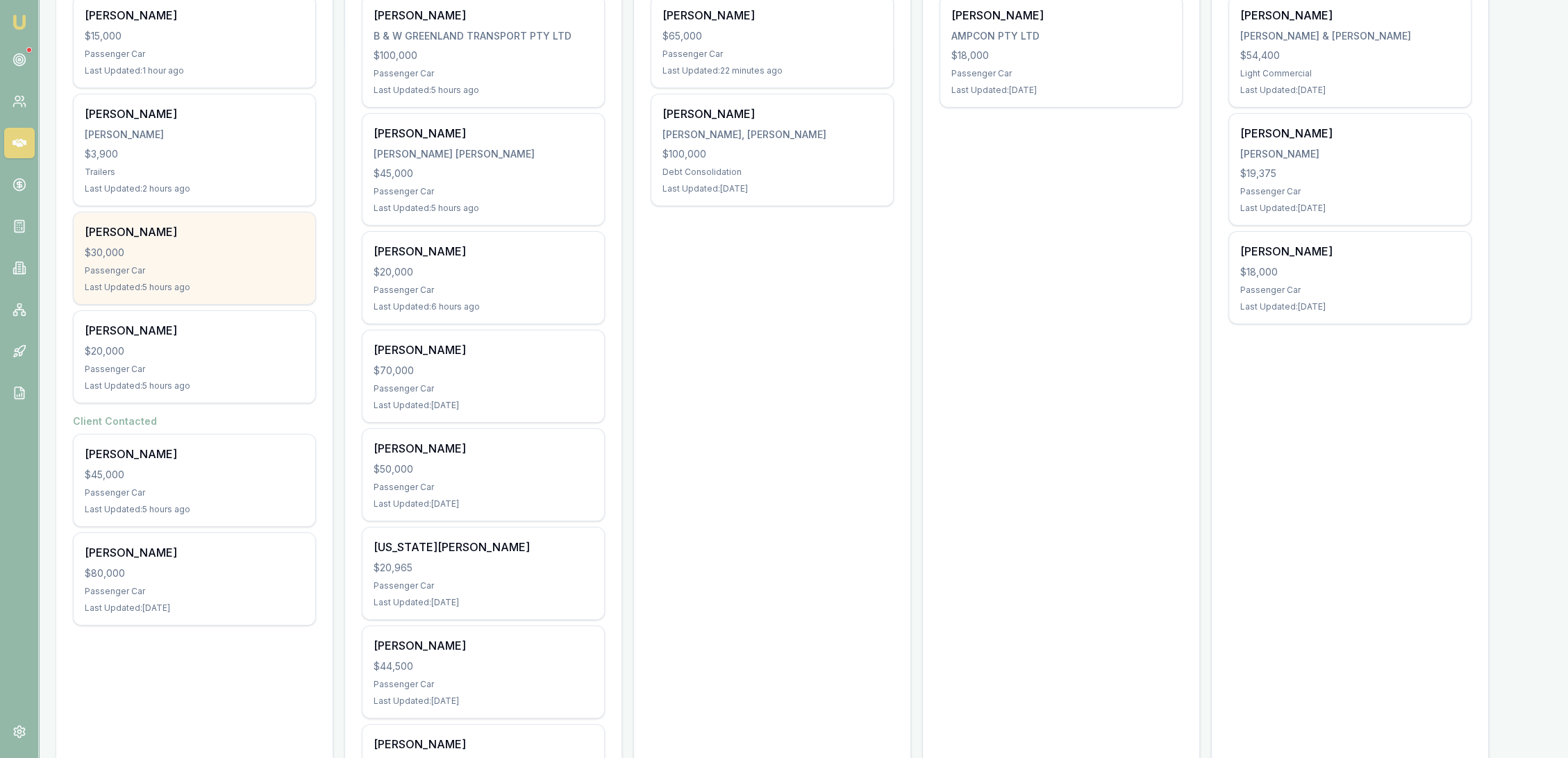
click at [221, 248] on div "$30,000" at bounding box center [194, 252] width 219 height 14
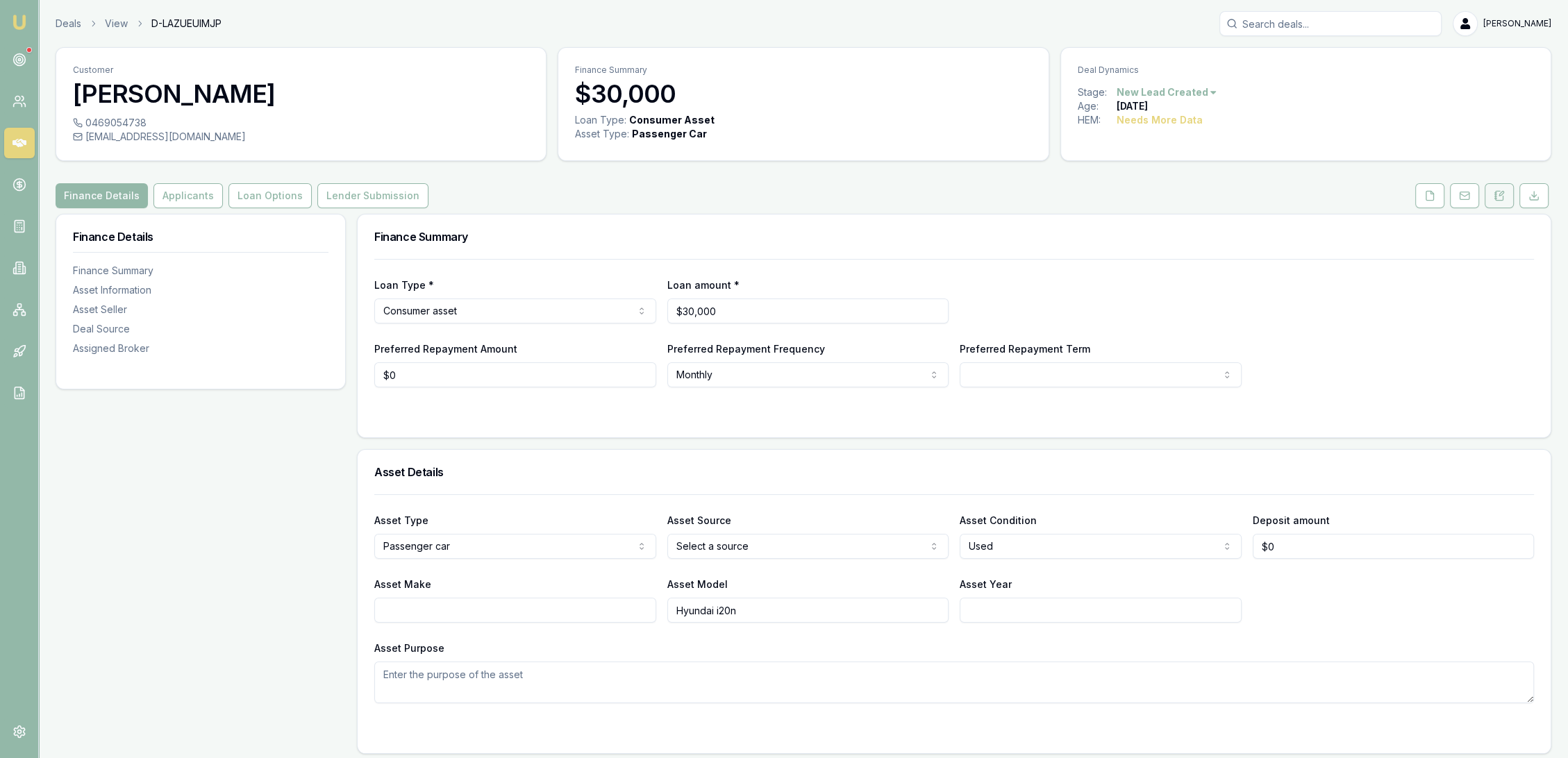
click at [1502, 192] on icon at bounding box center [1502, 194] width 5 height 5
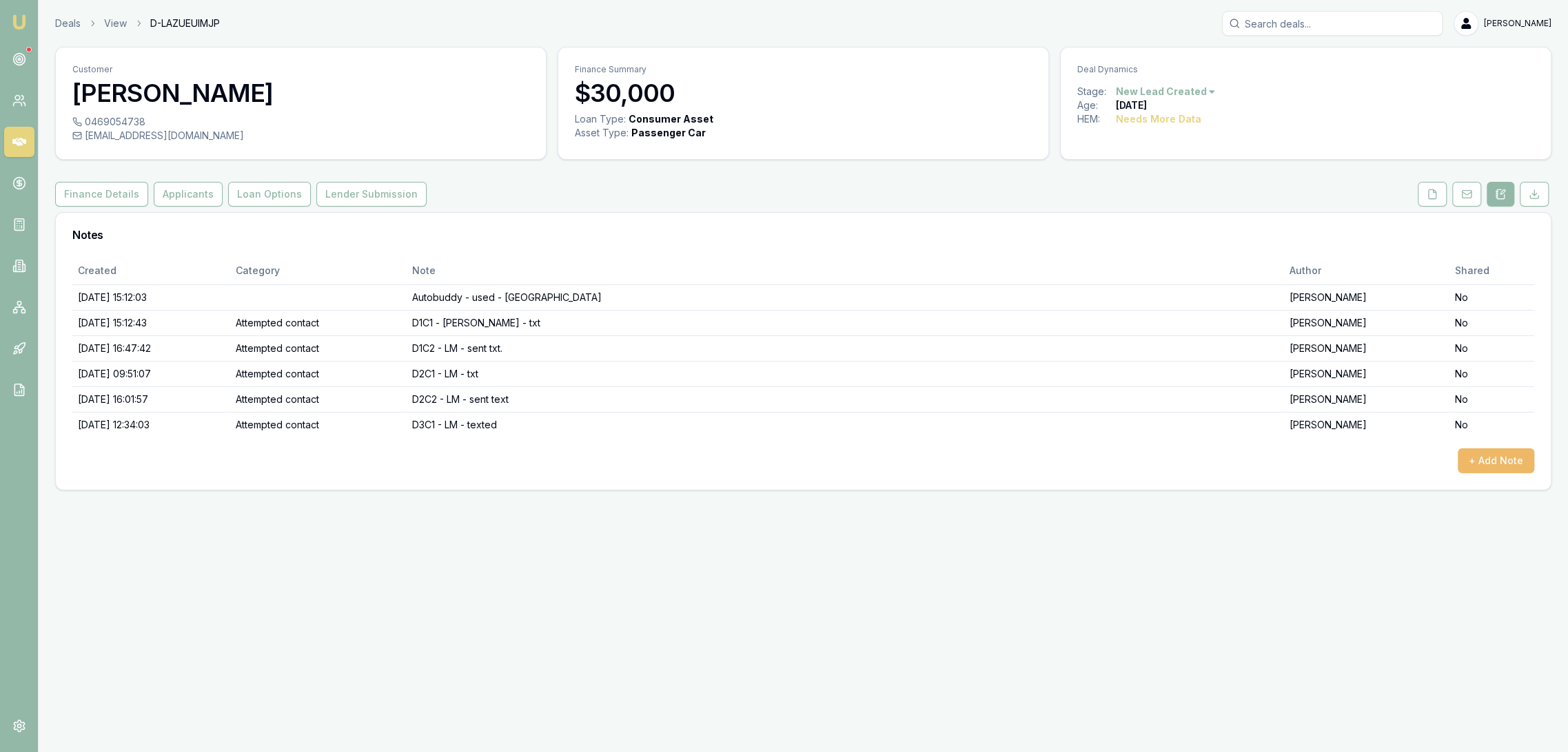
click at [1509, 461] on button "+ Add Note" at bounding box center [1496, 460] width 77 height 24
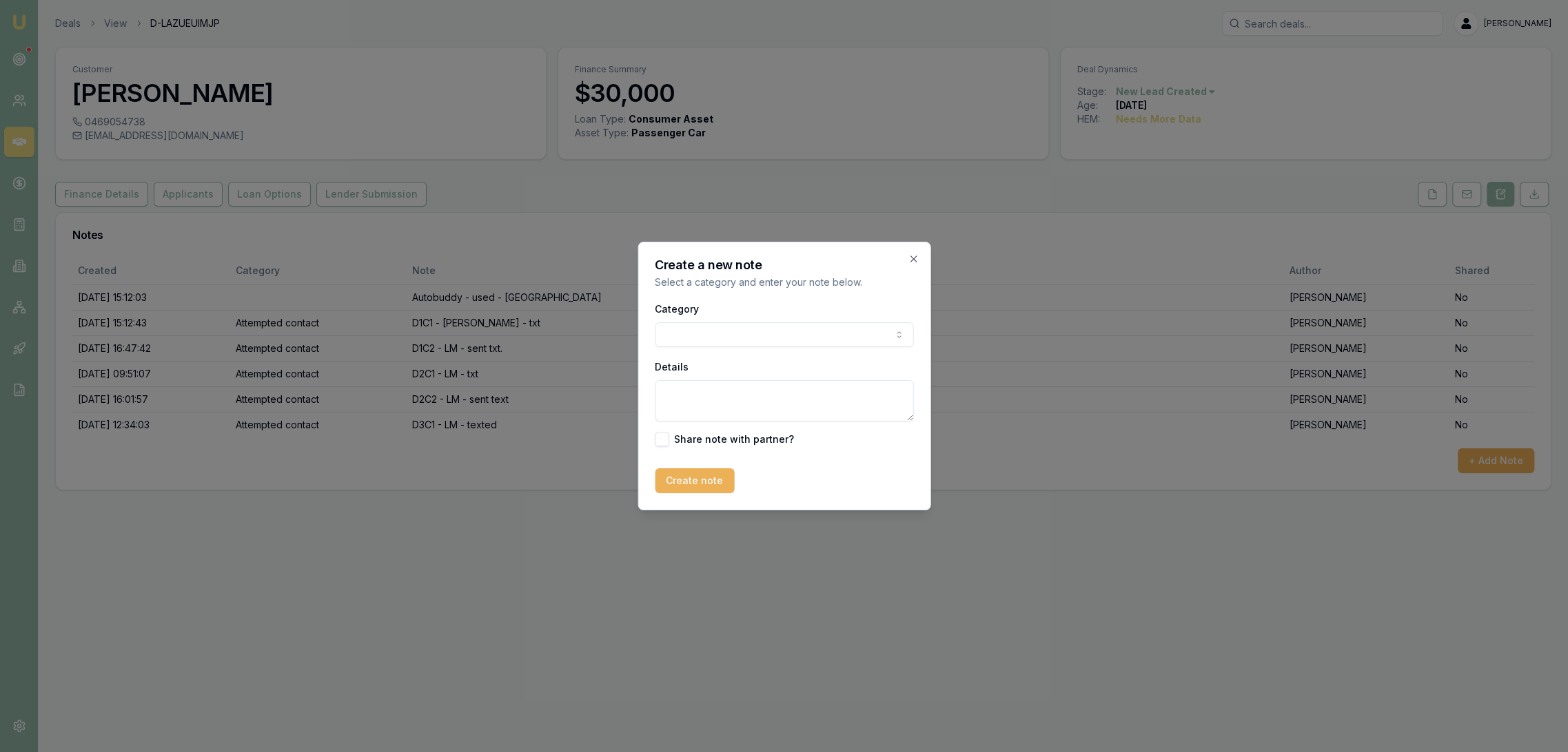
drag, startPoint x: 716, startPoint y: 323, endPoint x: 712, endPoint y: 330, distance: 8.1
click at [714, 328] on div "Category General notes Attempted contact Follow up reminder Initial discussion …" at bounding box center [784, 324] width 258 height 47
click at [712, 330] on body "Emu Broker Deals View D-LAZUEUIMJP [PERSON_NAME] Toggle Menu Customer Ben Sh 04…" at bounding box center [784, 376] width 1568 height 752
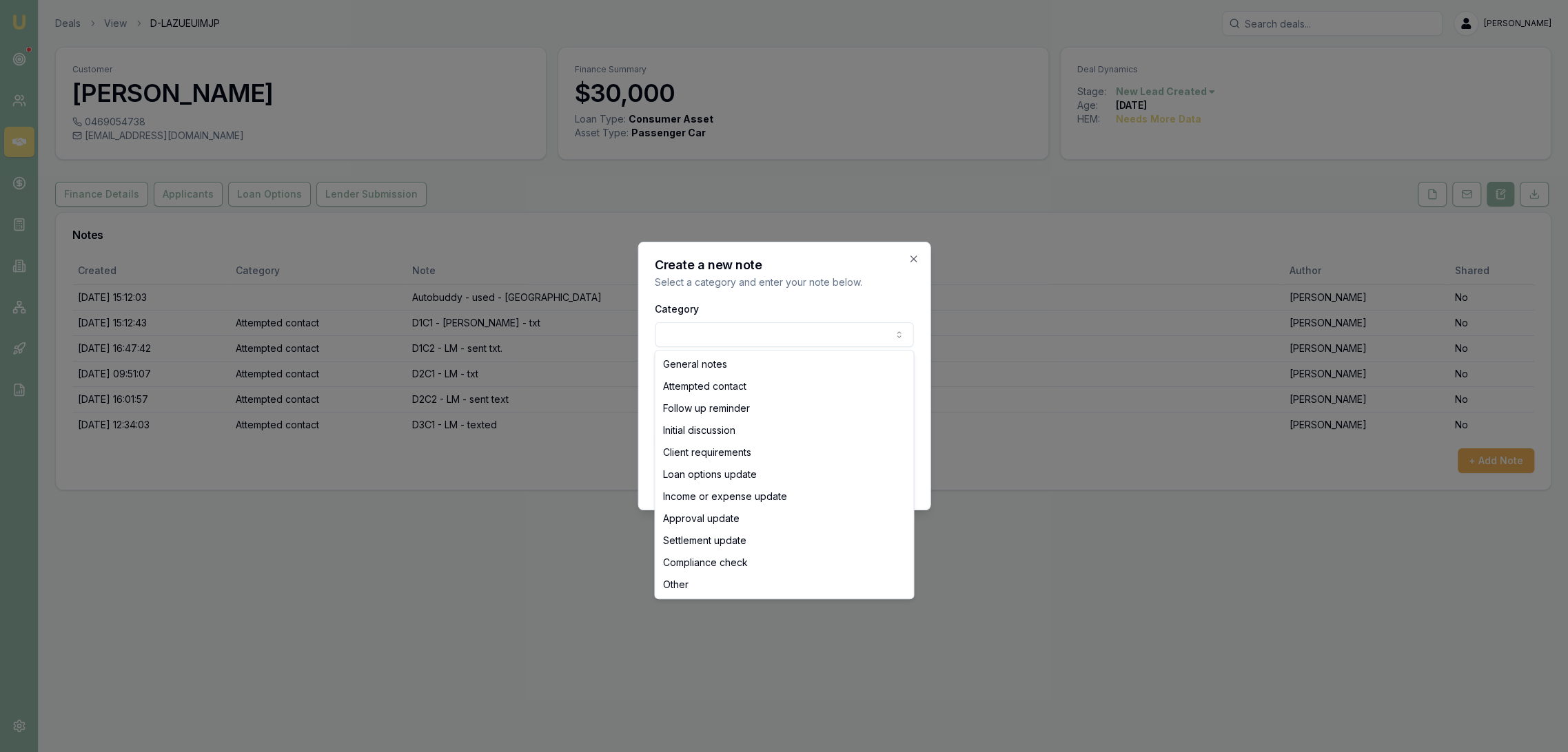
select select "ATTEMPTED_CONTACT"
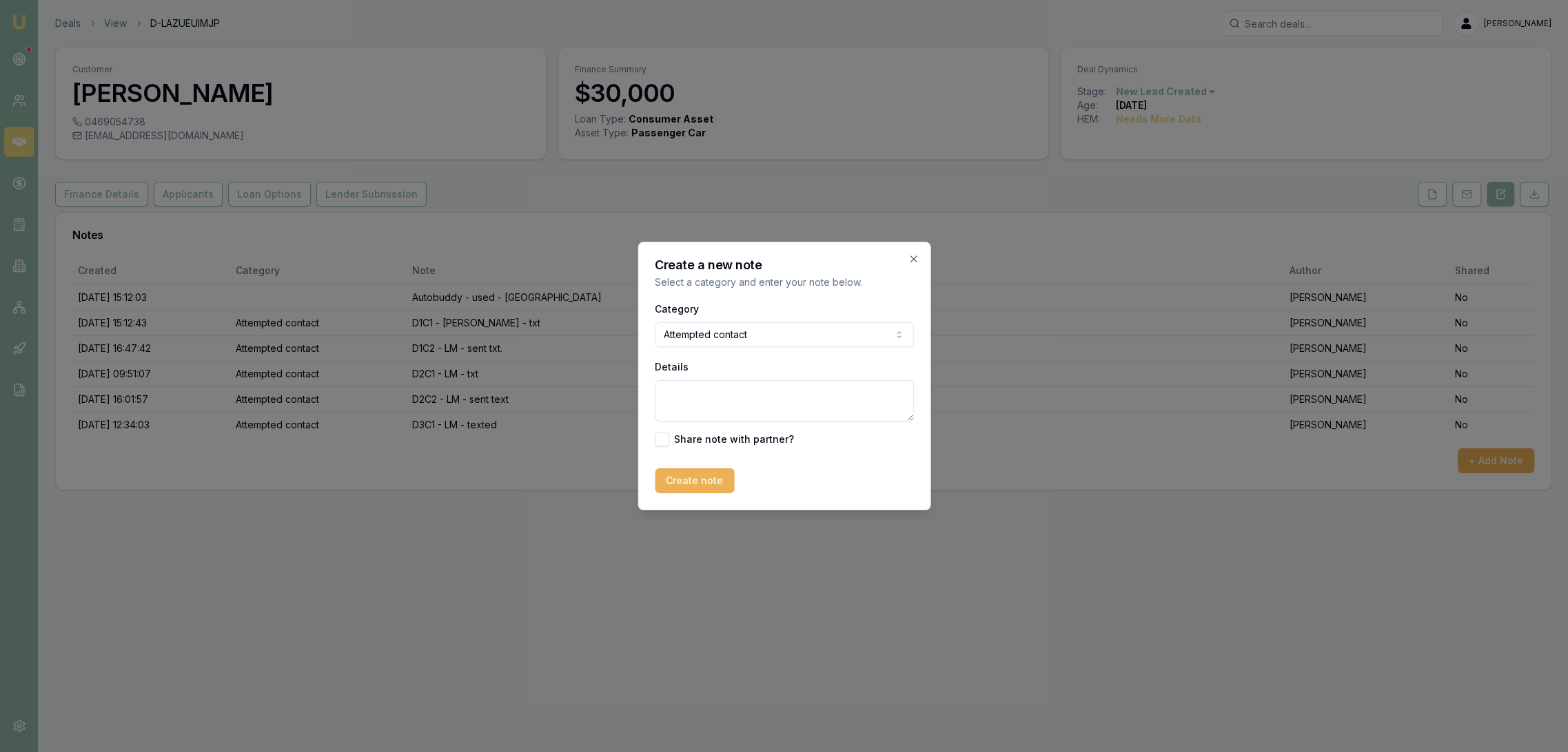
click at [699, 395] on textarea "Details" at bounding box center [784, 401] width 258 height 42
type textarea "D3C3 - LM - text"
click at [690, 490] on button "Create note" at bounding box center [695, 480] width 79 height 24
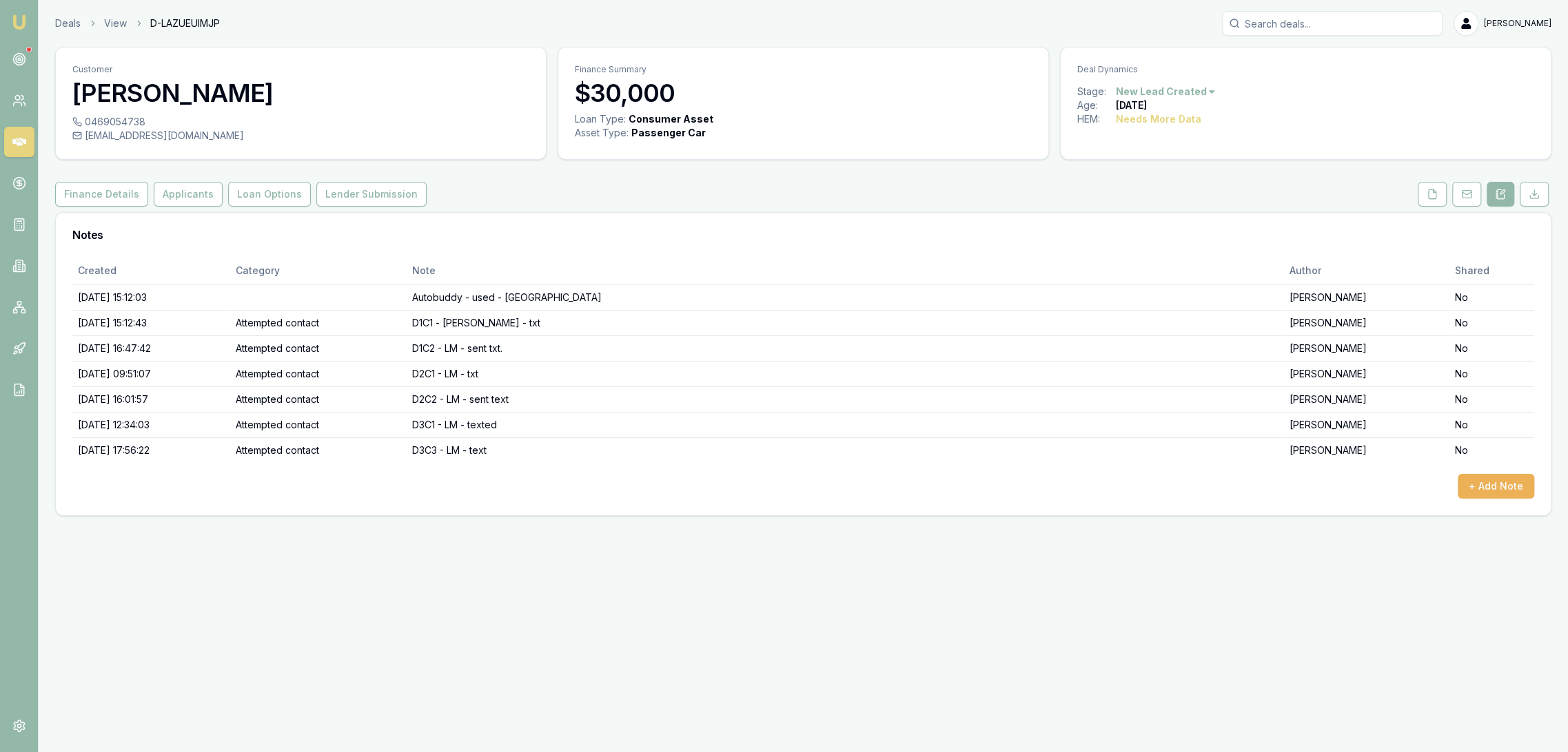
click at [22, 23] on img at bounding box center [19, 22] width 16 height 16
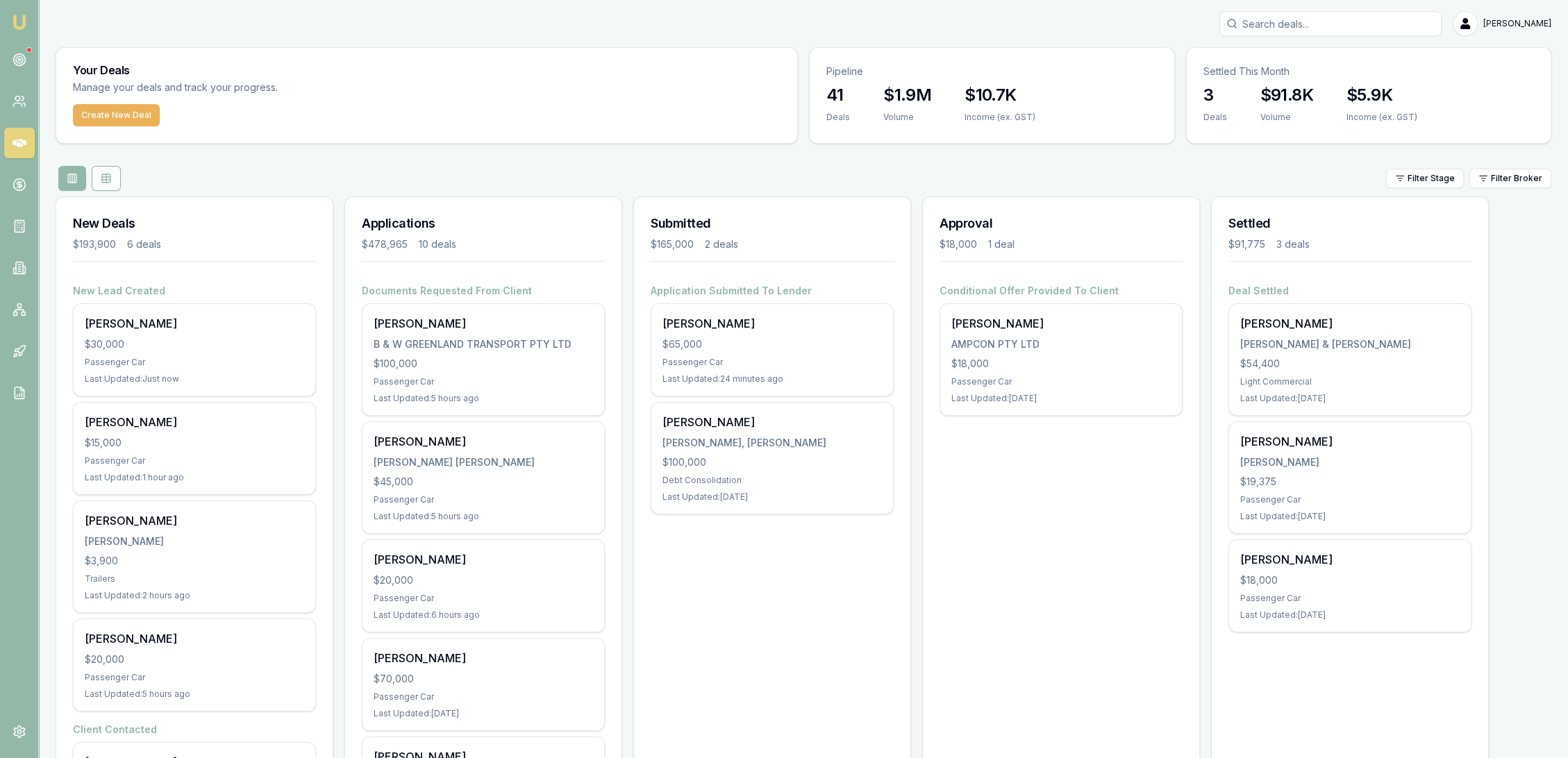
click at [22, 25] on img at bounding box center [19, 22] width 16 height 16
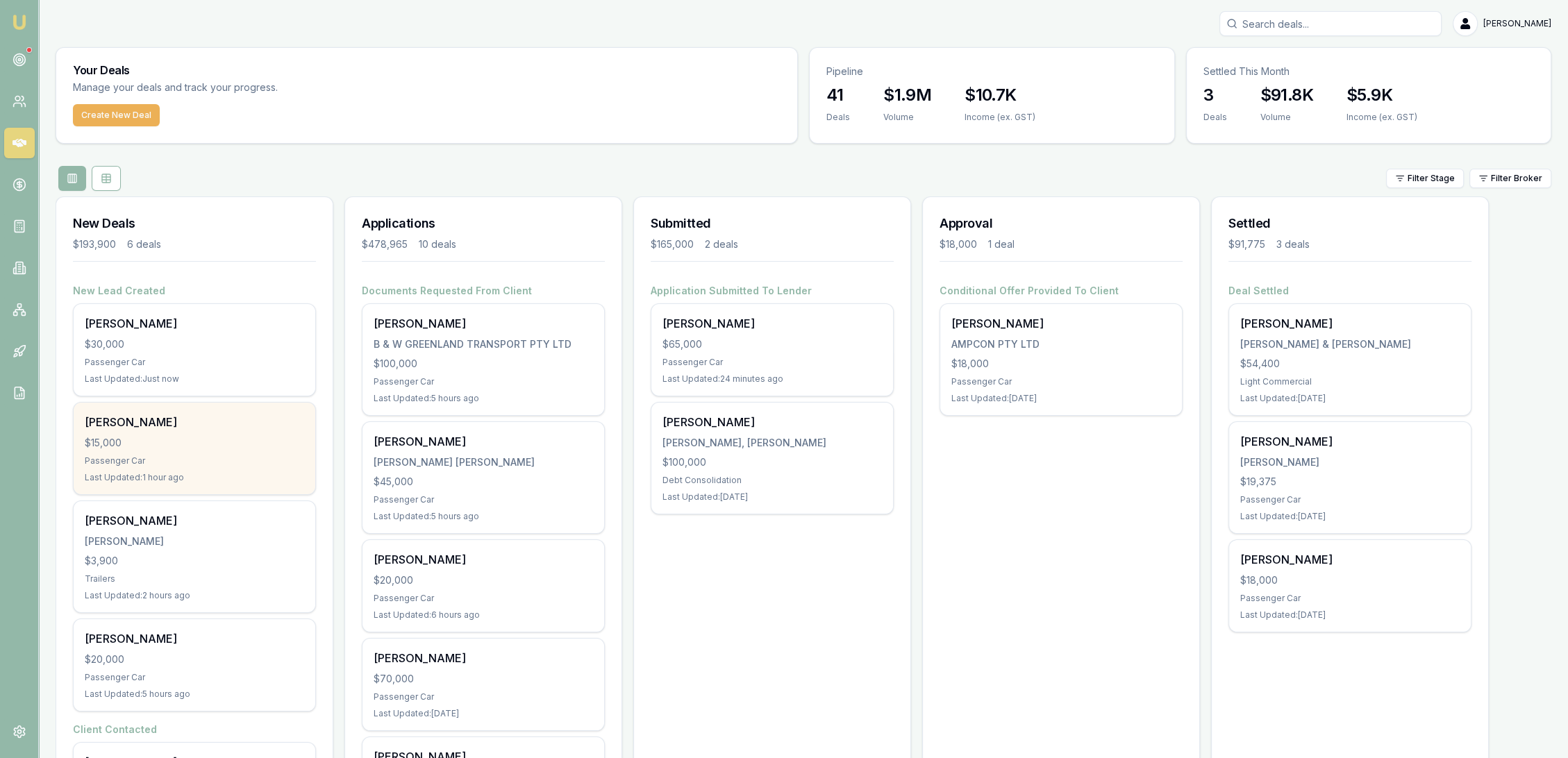
click at [162, 424] on div "[PERSON_NAME]" at bounding box center [194, 422] width 219 height 16
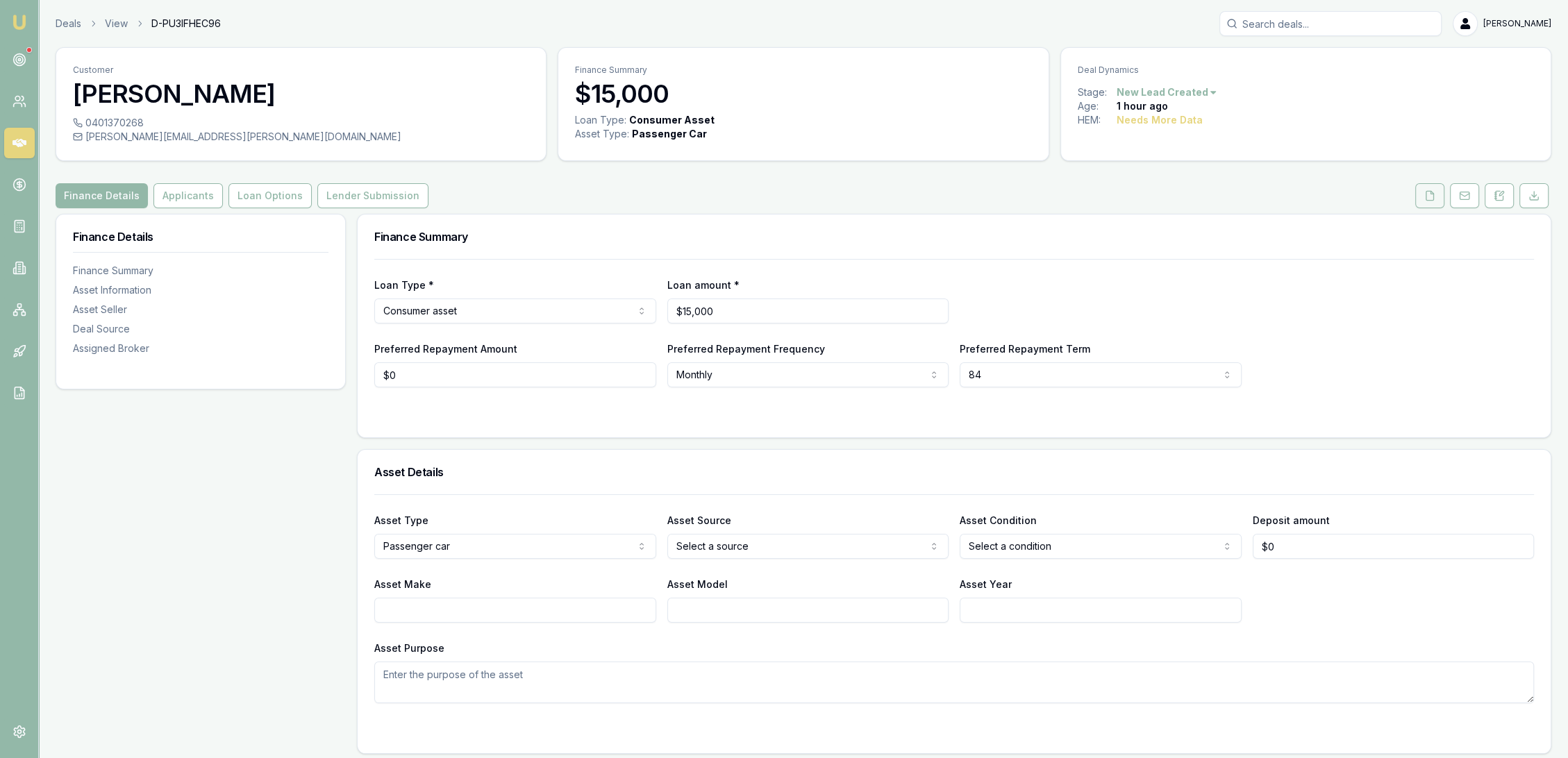
drag, startPoint x: 1430, startPoint y: 196, endPoint x: 1428, endPoint y: 205, distance: 9.2
click at [1430, 196] on icon at bounding box center [1430, 196] width 11 height 11
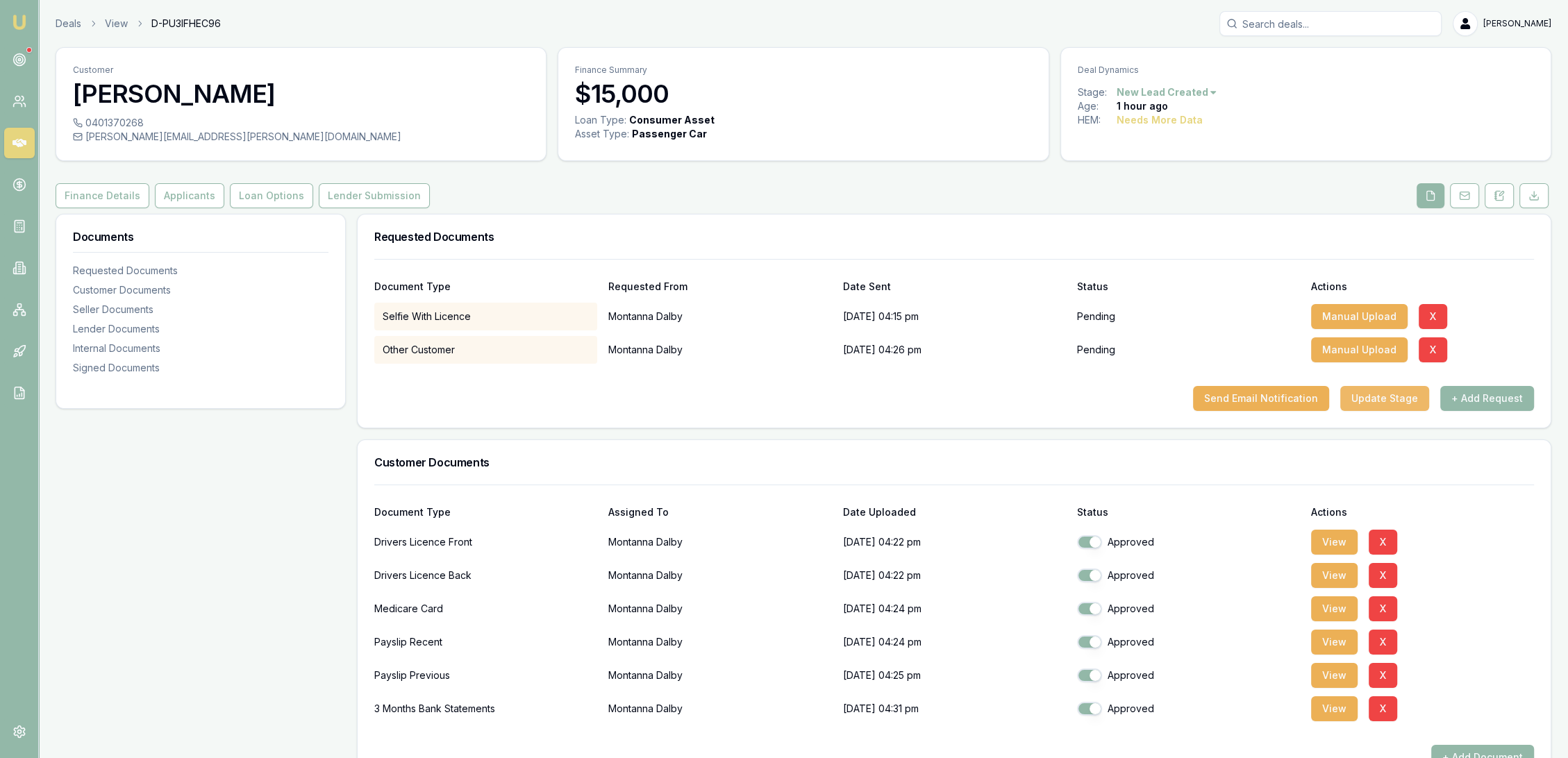
click at [1383, 389] on button "Update Stage" at bounding box center [1385, 398] width 89 height 25
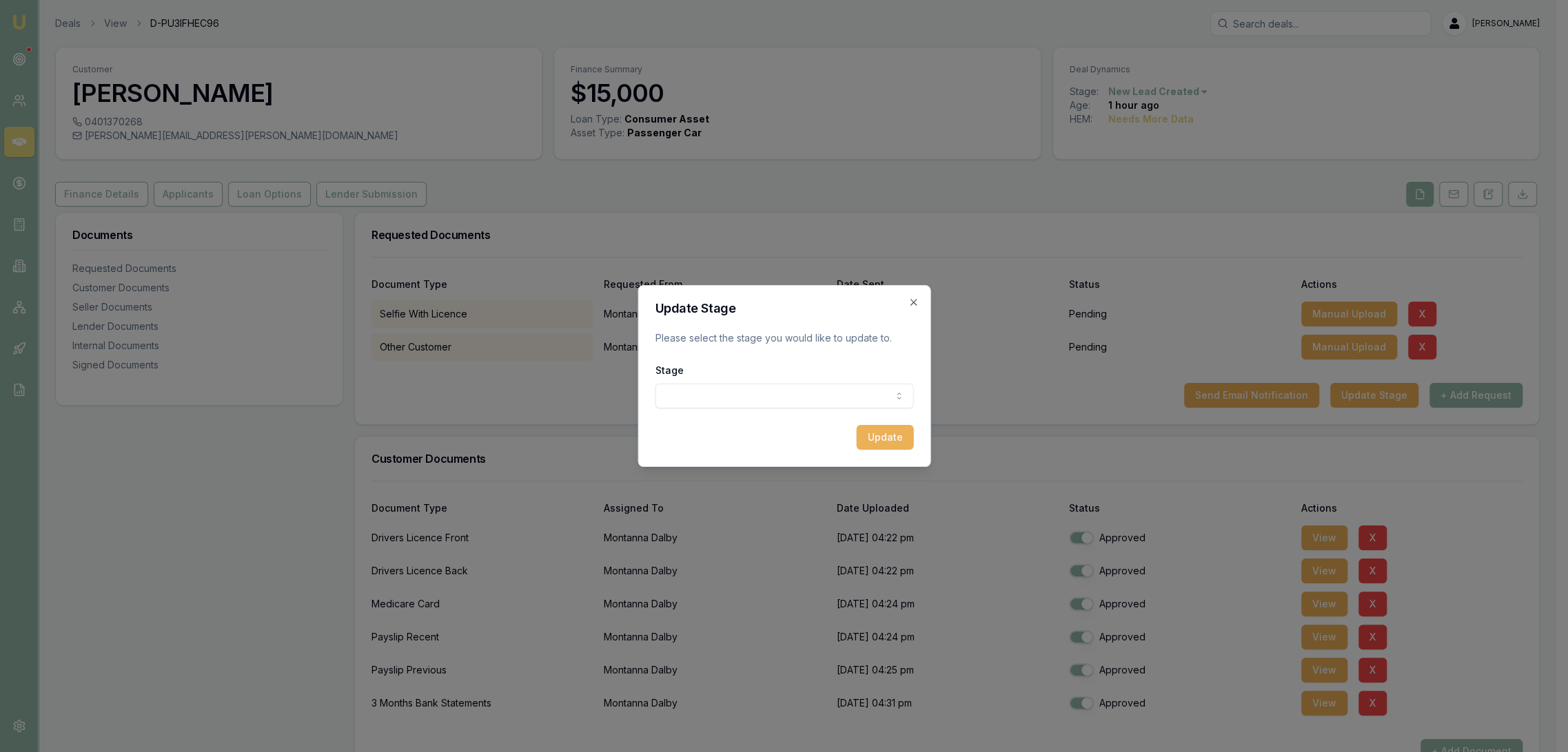
click at [822, 395] on body "Emu Broker Deals View D-PU3IFHEC96 [PERSON_NAME] Toggle Menu Customer [PERSON_N…" at bounding box center [778, 376] width 1556 height 752
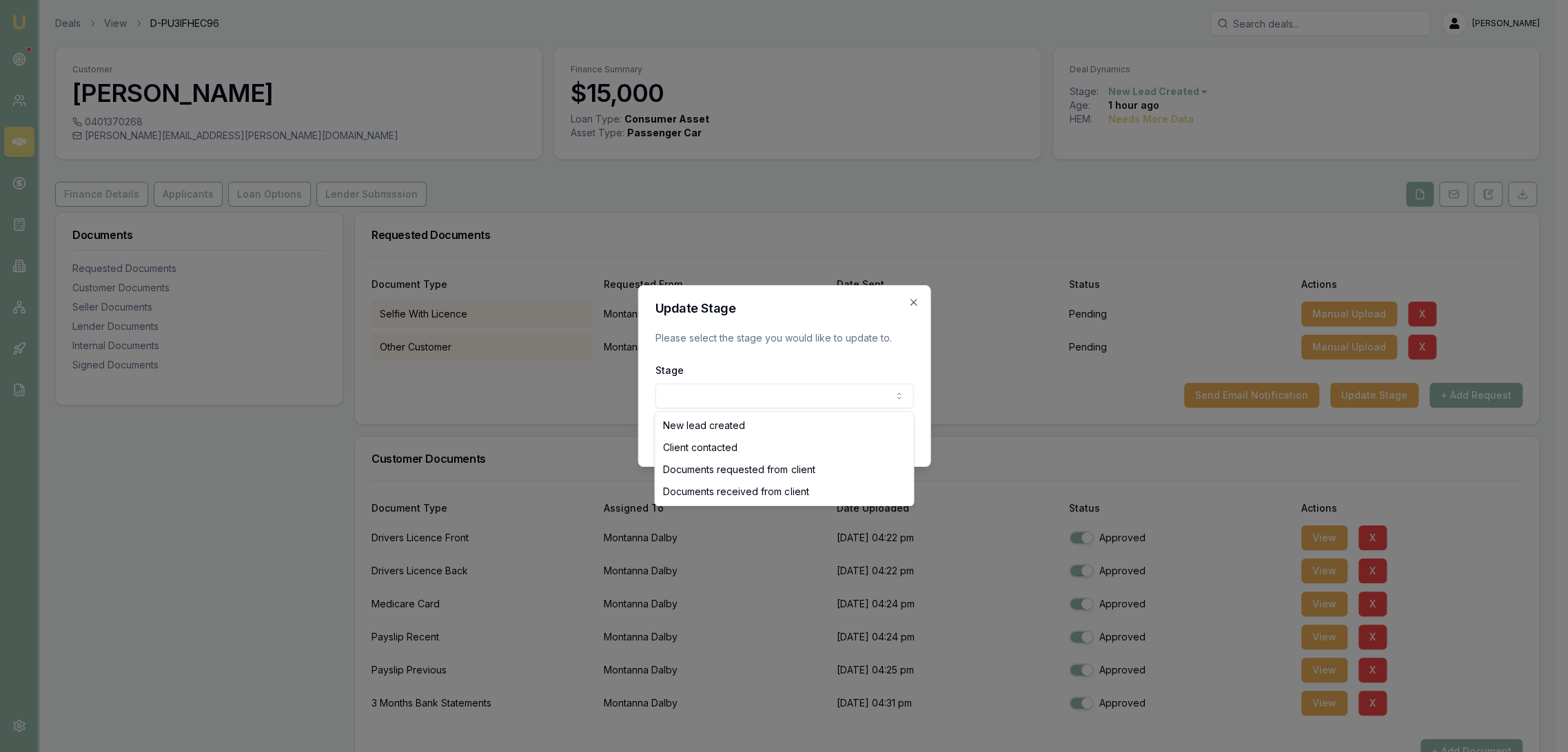
select select "DOCUMENTS_RECEIVED_FROM_CLIENT"
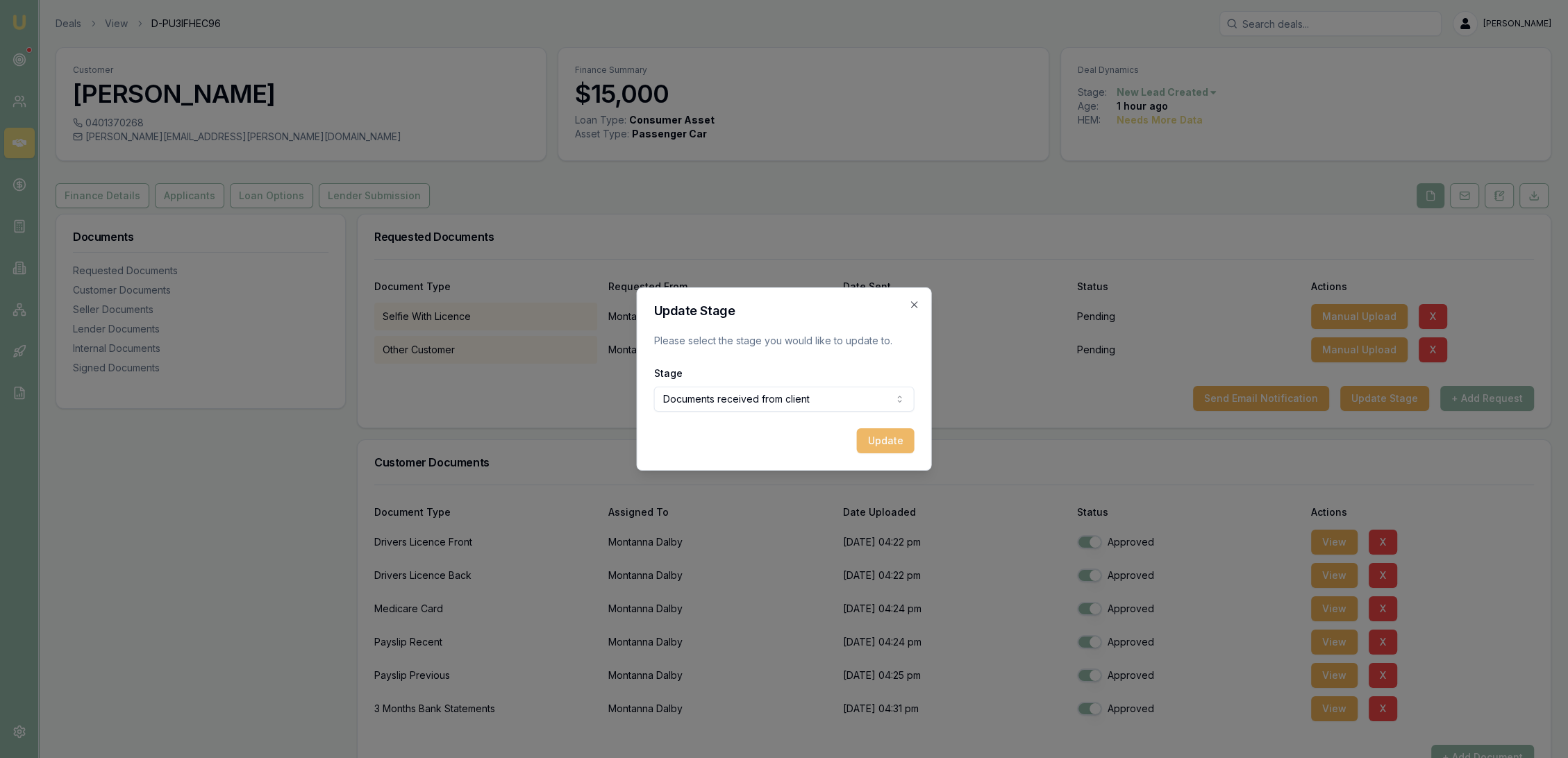
click at [875, 440] on button "Update" at bounding box center [885, 440] width 57 height 25
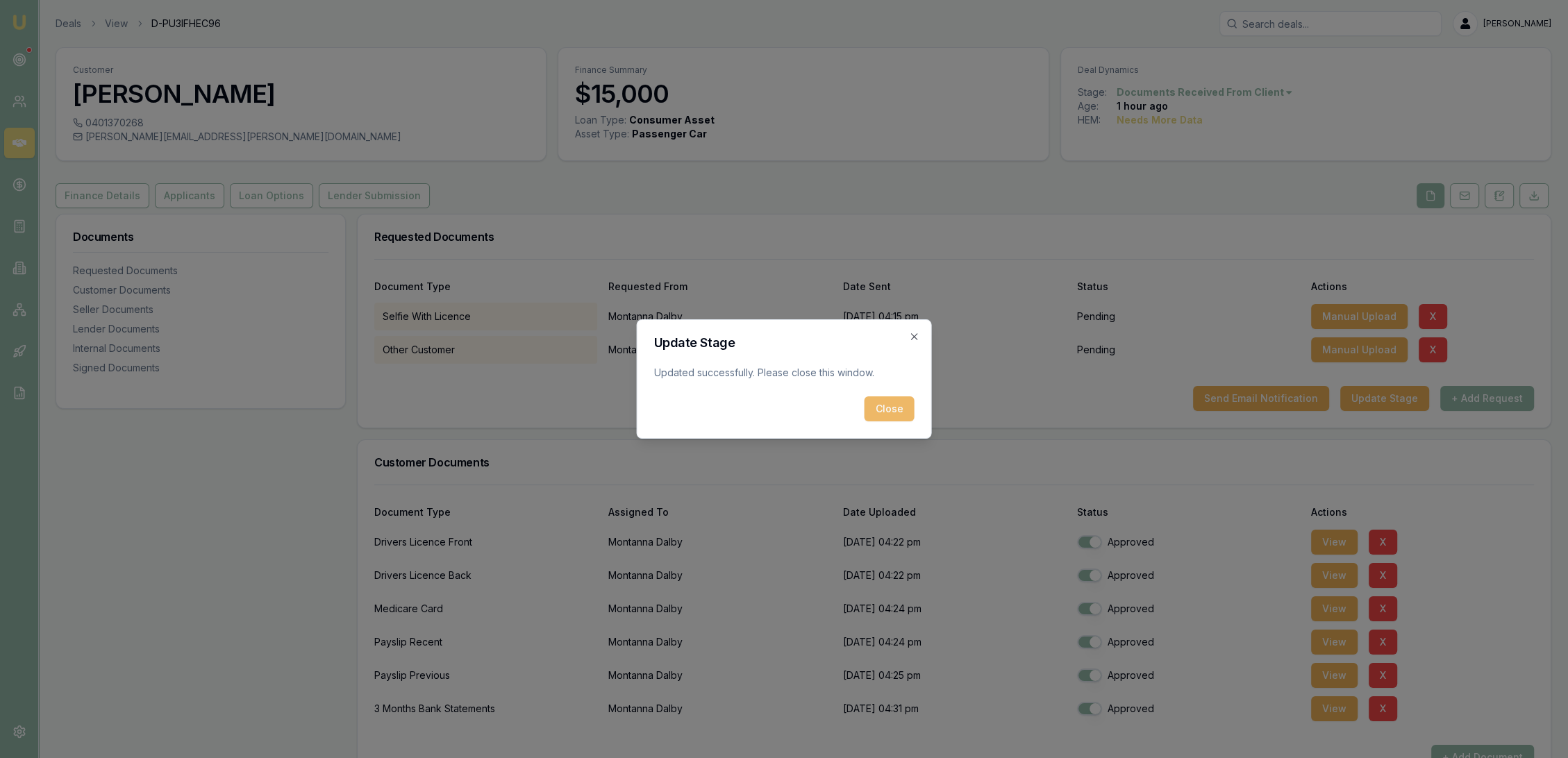
click at [889, 407] on button "Close" at bounding box center [889, 409] width 50 height 25
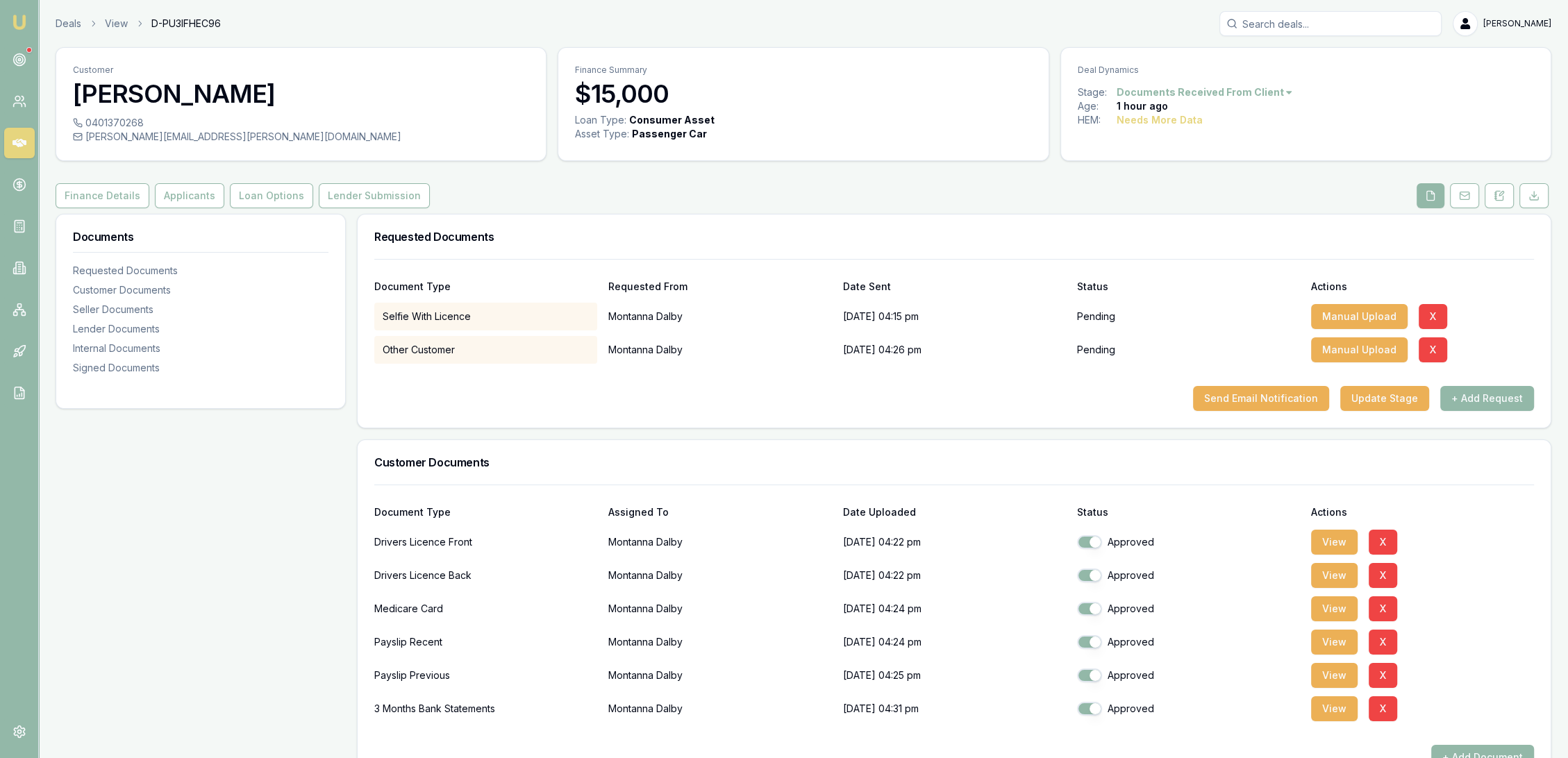
click at [17, 18] on img at bounding box center [19, 22] width 16 height 16
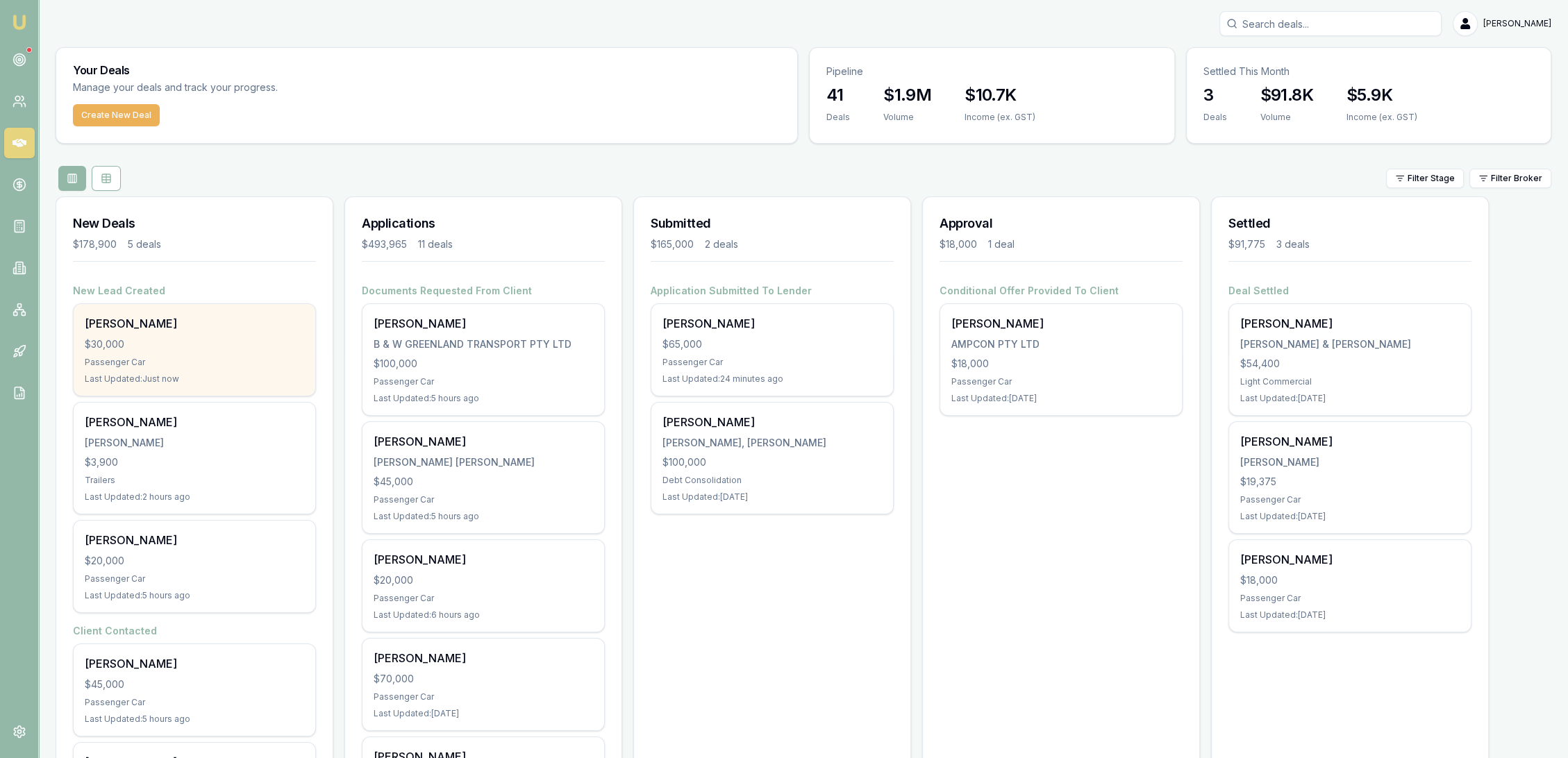
scroll to position [154, 0]
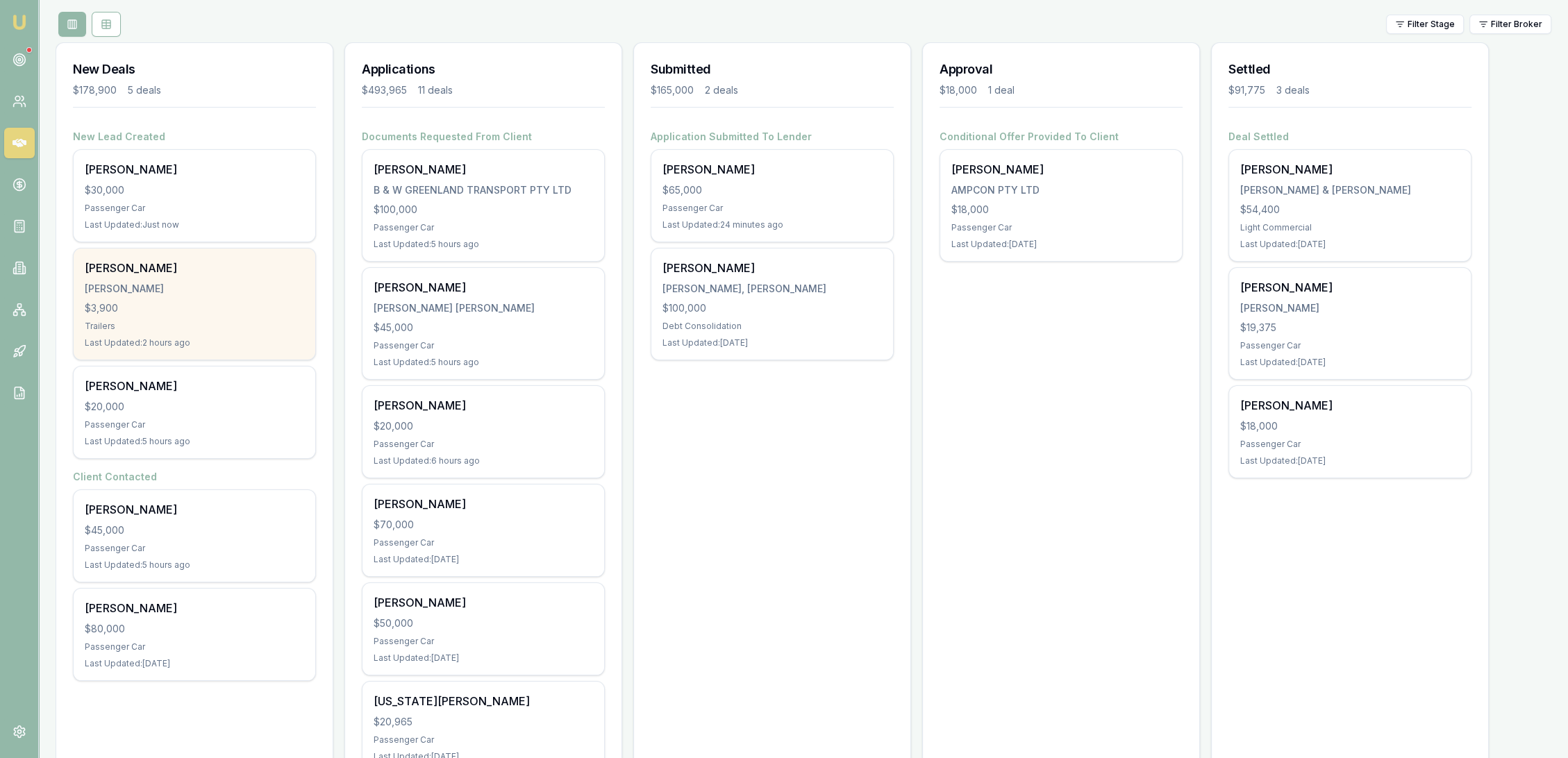
click at [184, 321] on div "Trailers" at bounding box center [194, 327] width 219 height 11
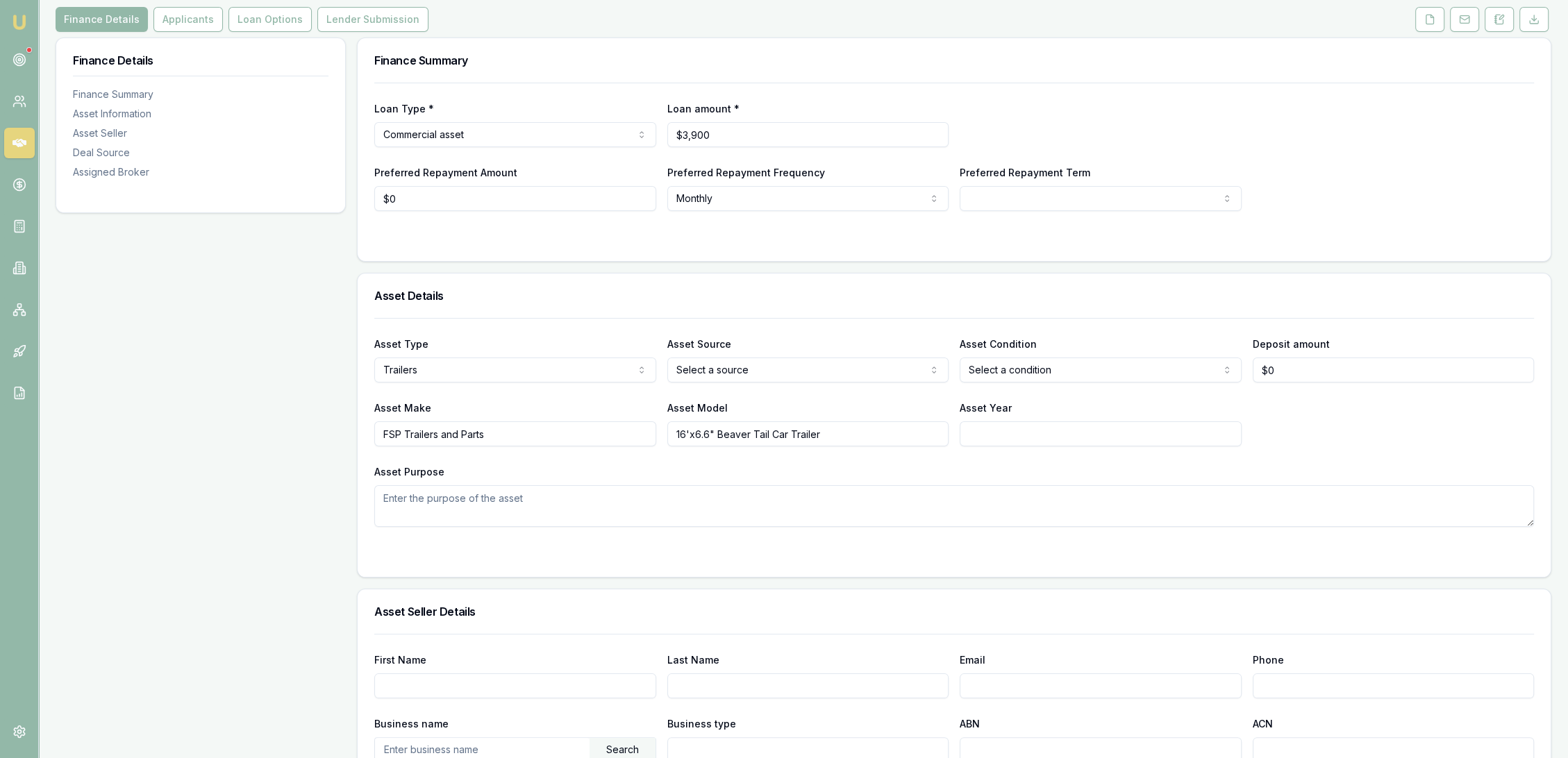
scroll to position [154, 0]
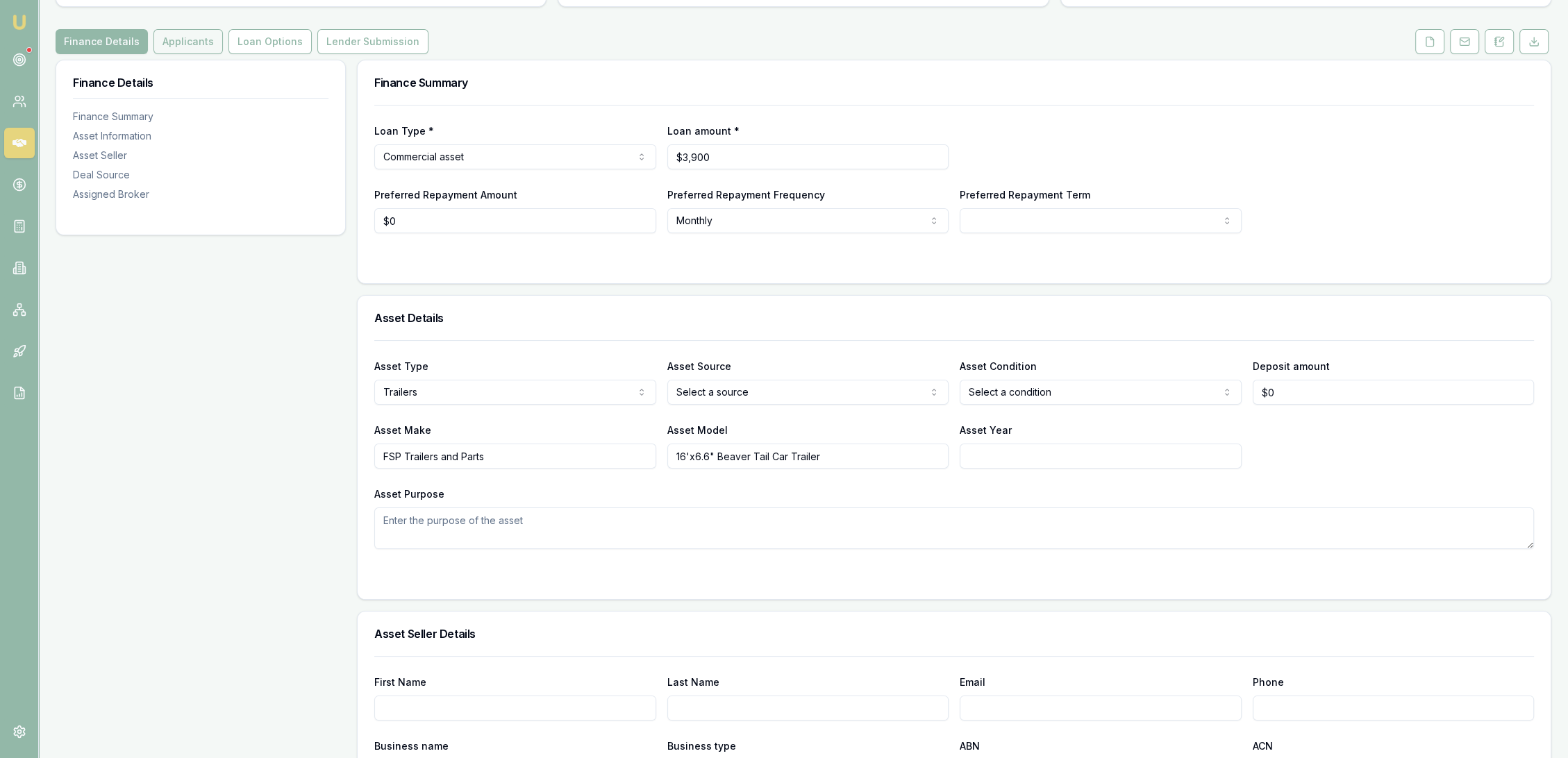
drag, startPoint x: 174, startPoint y: 13, endPoint x: 172, endPoint y: 32, distance: 19.1
click at [173, 18] on div "Customer [PERSON_NAME] 0434637866 [PERSON_NAME][EMAIL_ADDRESS][DOMAIN_NAME] Fin…" at bounding box center [804, 635] width 1496 height 1485
click at [172, 44] on button "Applicants" at bounding box center [188, 41] width 69 height 25
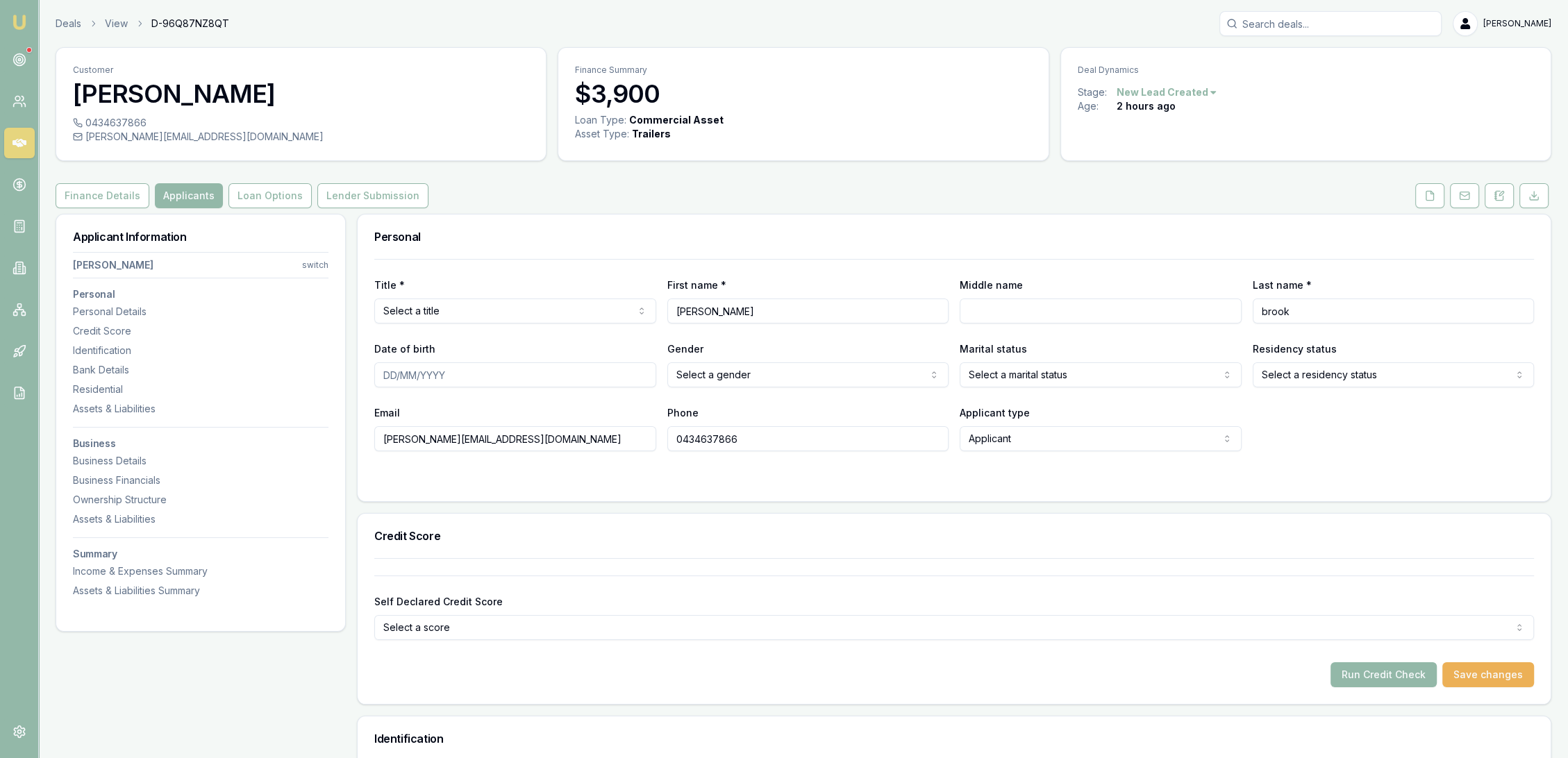
click at [86, 117] on div "0434637866" at bounding box center [300, 122] width 456 height 14
drag, startPoint x: 84, startPoint y: 121, endPoint x: 142, endPoint y: 125, distance: 58.1
click at [142, 125] on div "0434637866" at bounding box center [300, 122] width 456 height 14
copy div "0434637866"
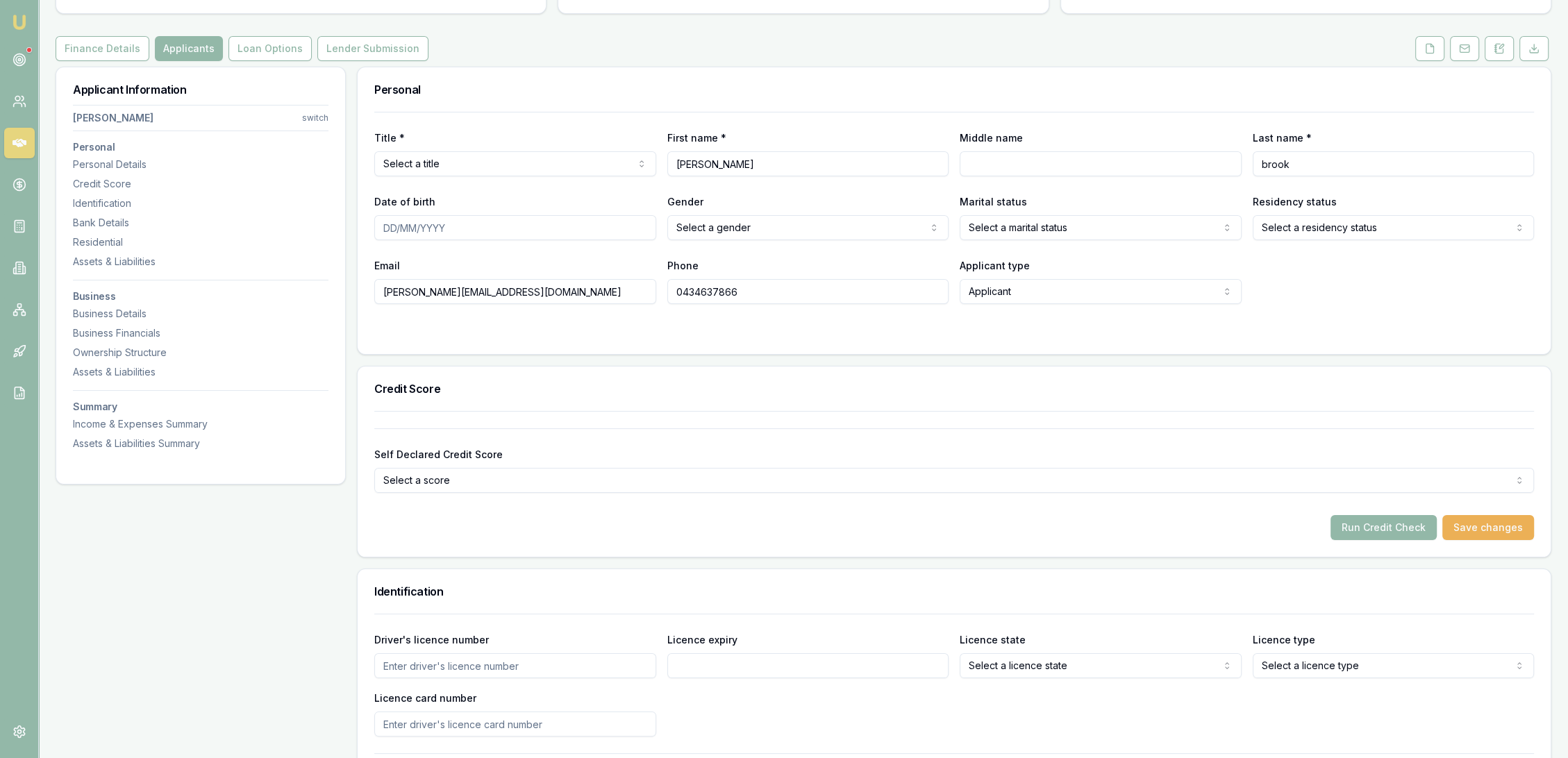
scroll to position [154, 0]
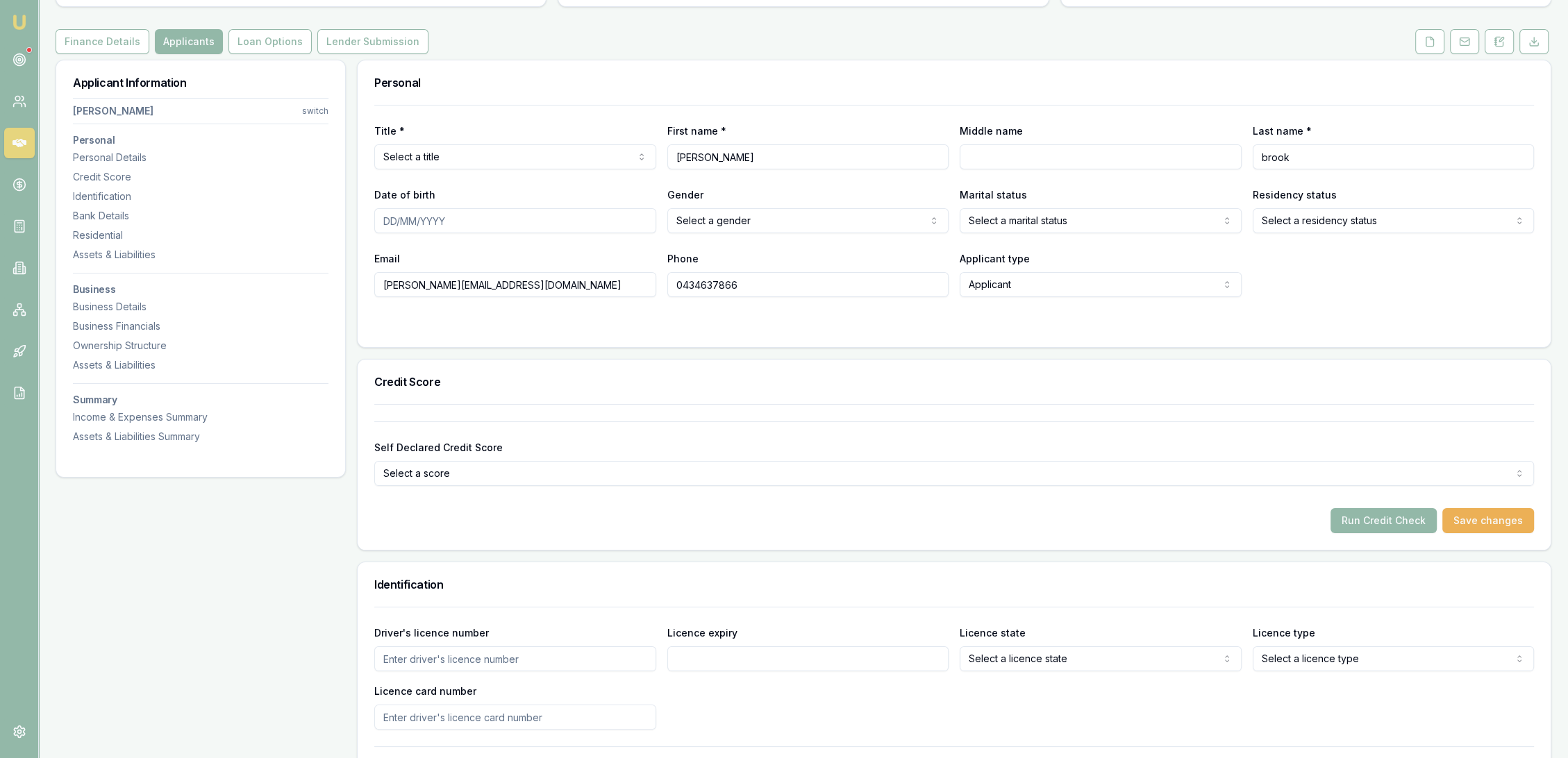
drag, startPoint x: 133, startPoint y: 38, endPoint x: 35, endPoint y: 188, distance: 179.2
click at [133, 38] on button "Finance Details" at bounding box center [102, 41] width 94 height 25
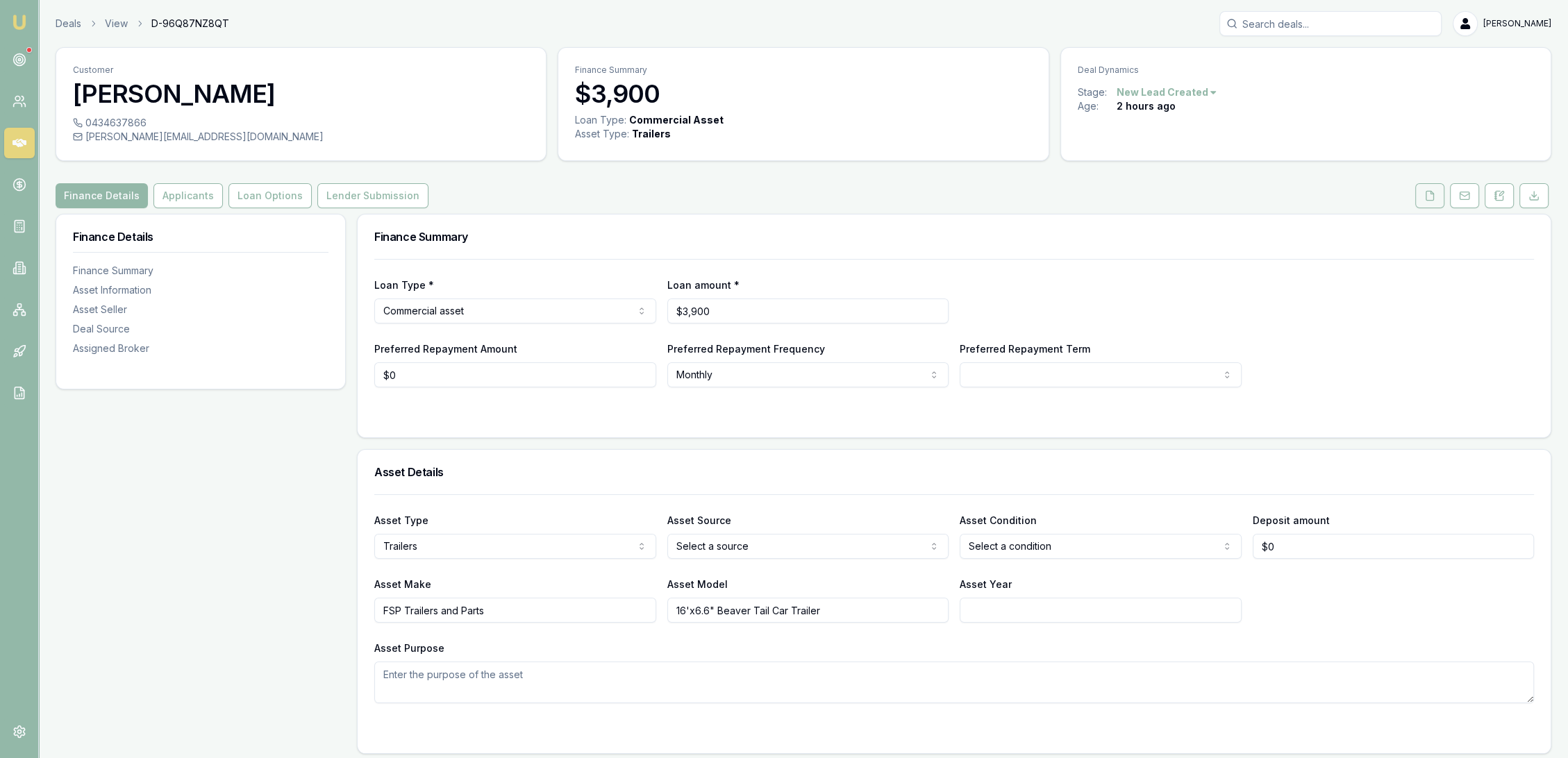
click at [1423, 195] on button at bounding box center [1430, 195] width 29 height 25
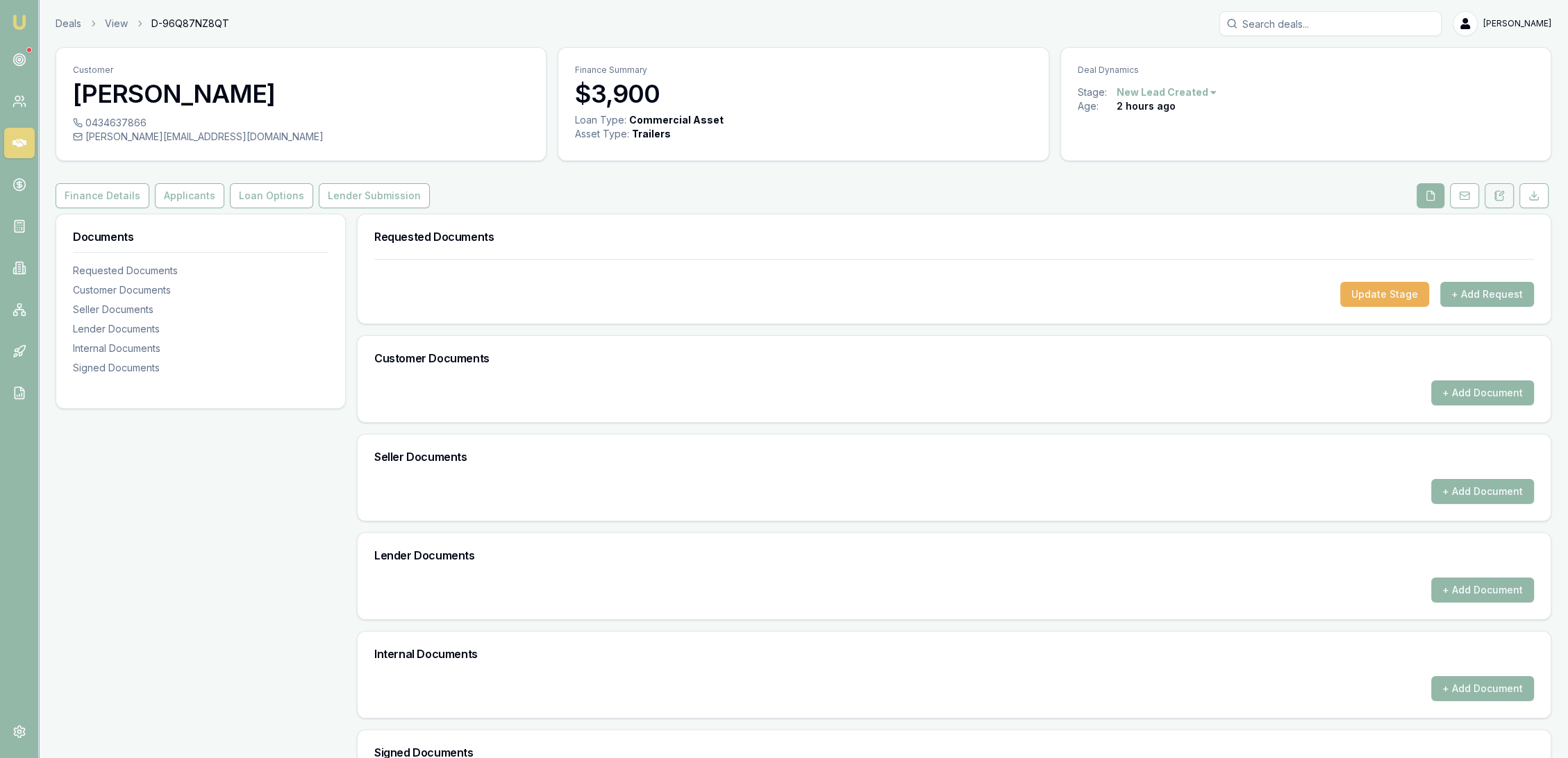
click at [1501, 196] on icon at bounding box center [1500, 196] width 11 height 11
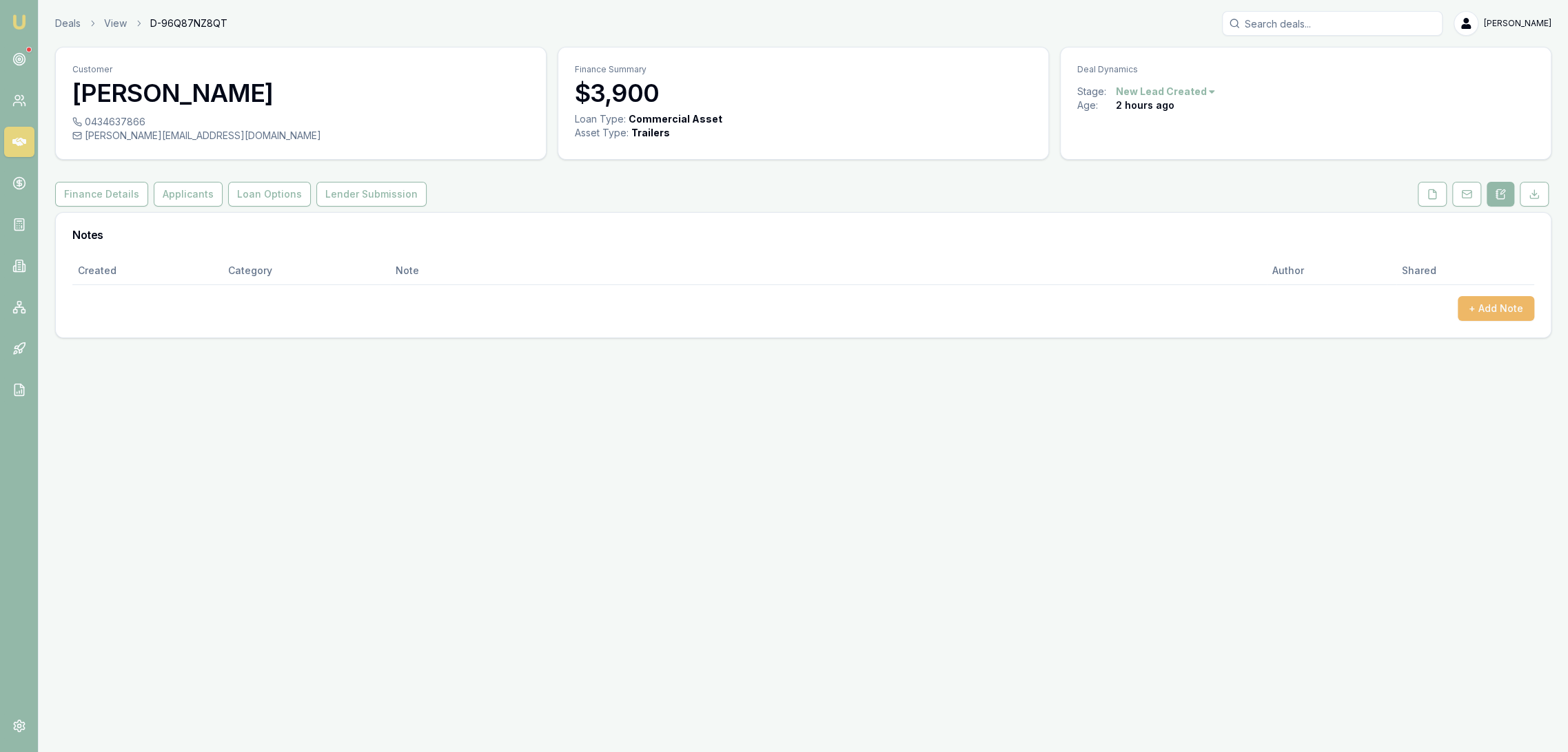
click at [1474, 304] on button "+ Add Note" at bounding box center [1496, 308] width 77 height 24
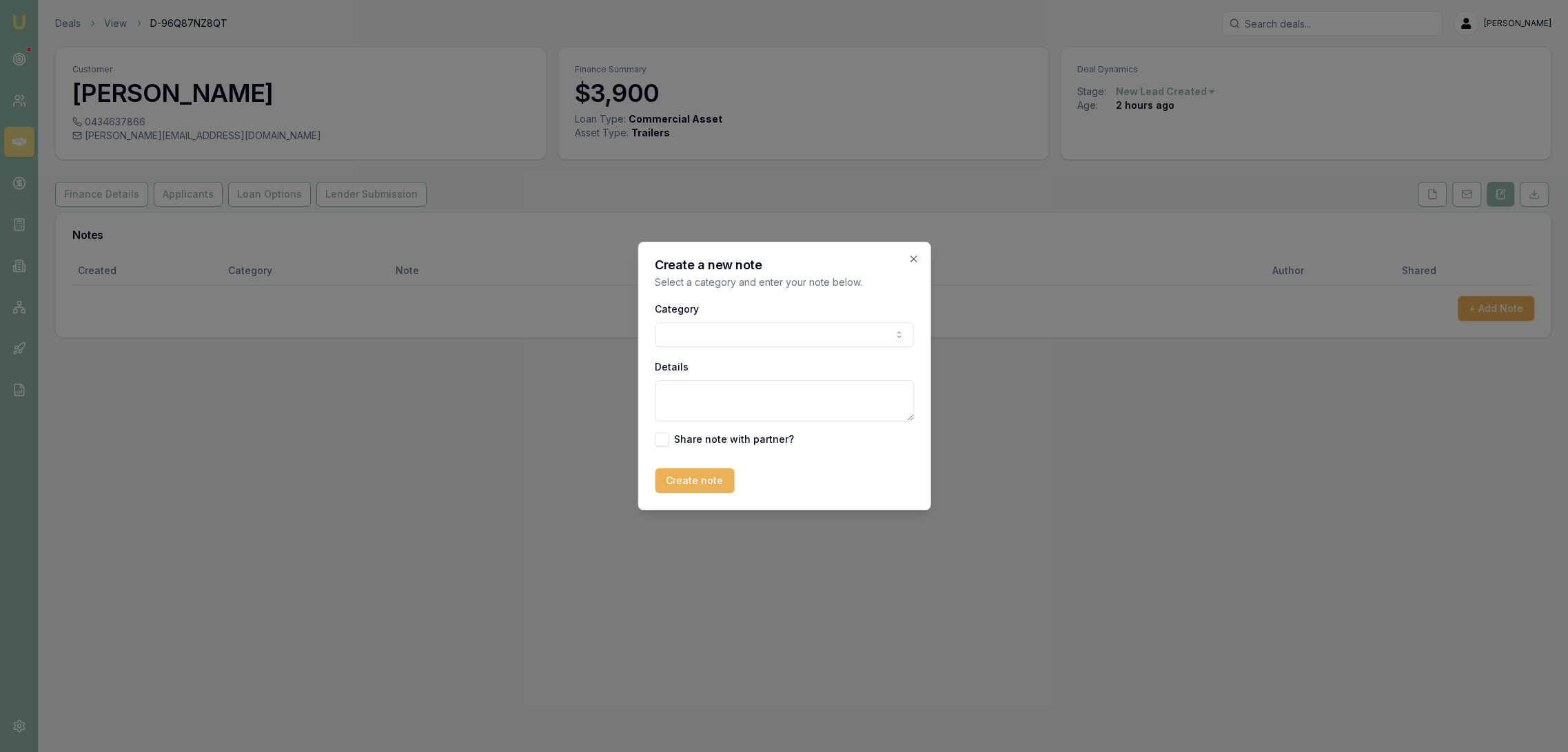
click at [733, 324] on body "Emu Broker Deals View D-96Q87NZ8QT [PERSON_NAME] Toggle Menu Customer [PERSON_N…" at bounding box center [784, 376] width 1568 height 752
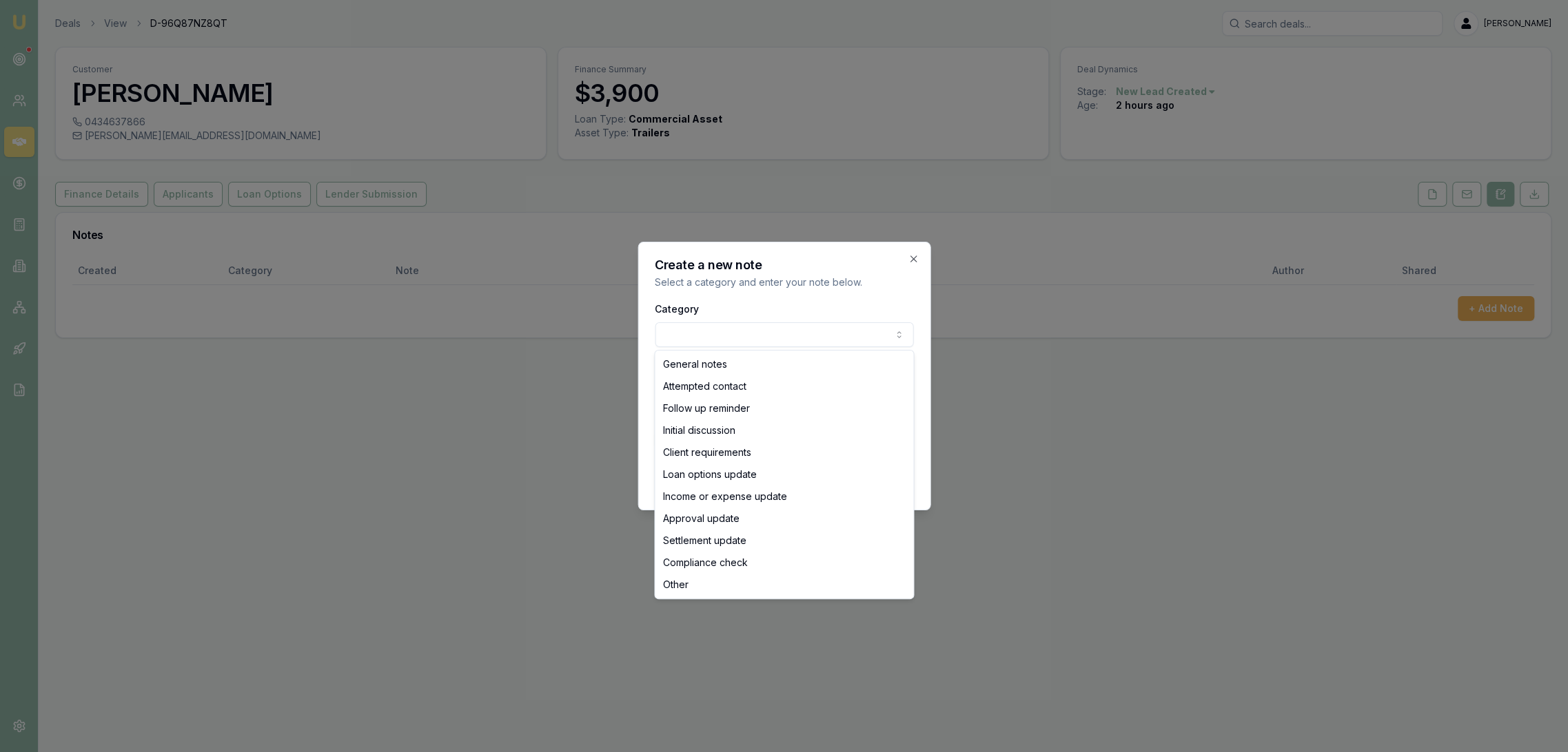
select select "ATTEMPTED_CONTACT"
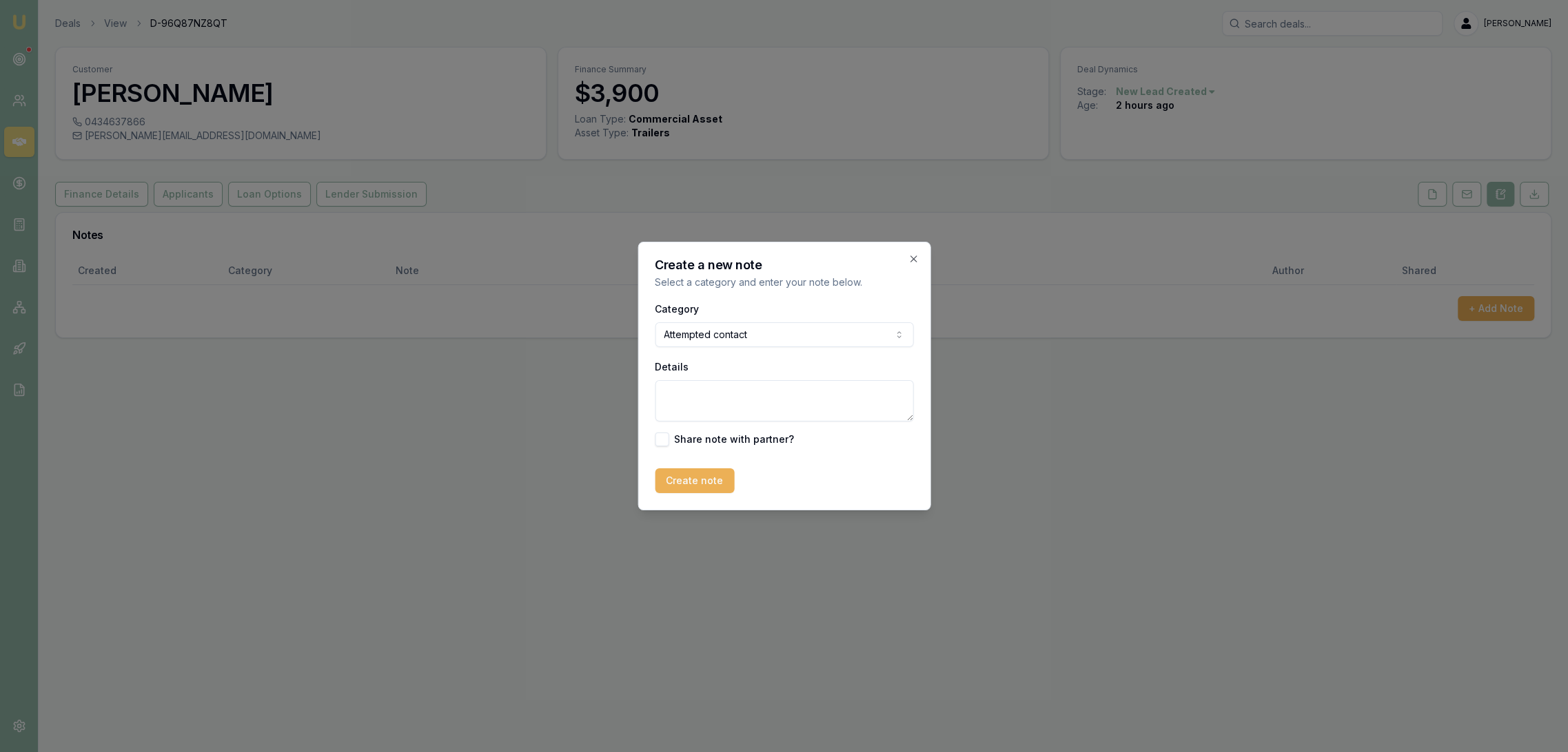
click at [700, 401] on textarea "Details" at bounding box center [784, 401] width 258 height 42
click at [700, 395] on textarea "Trie" at bounding box center [784, 401] width 258 height 42
type textarea "T"
type textarea "LM - sent text."
click at [685, 487] on button "Create note" at bounding box center [695, 480] width 79 height 24
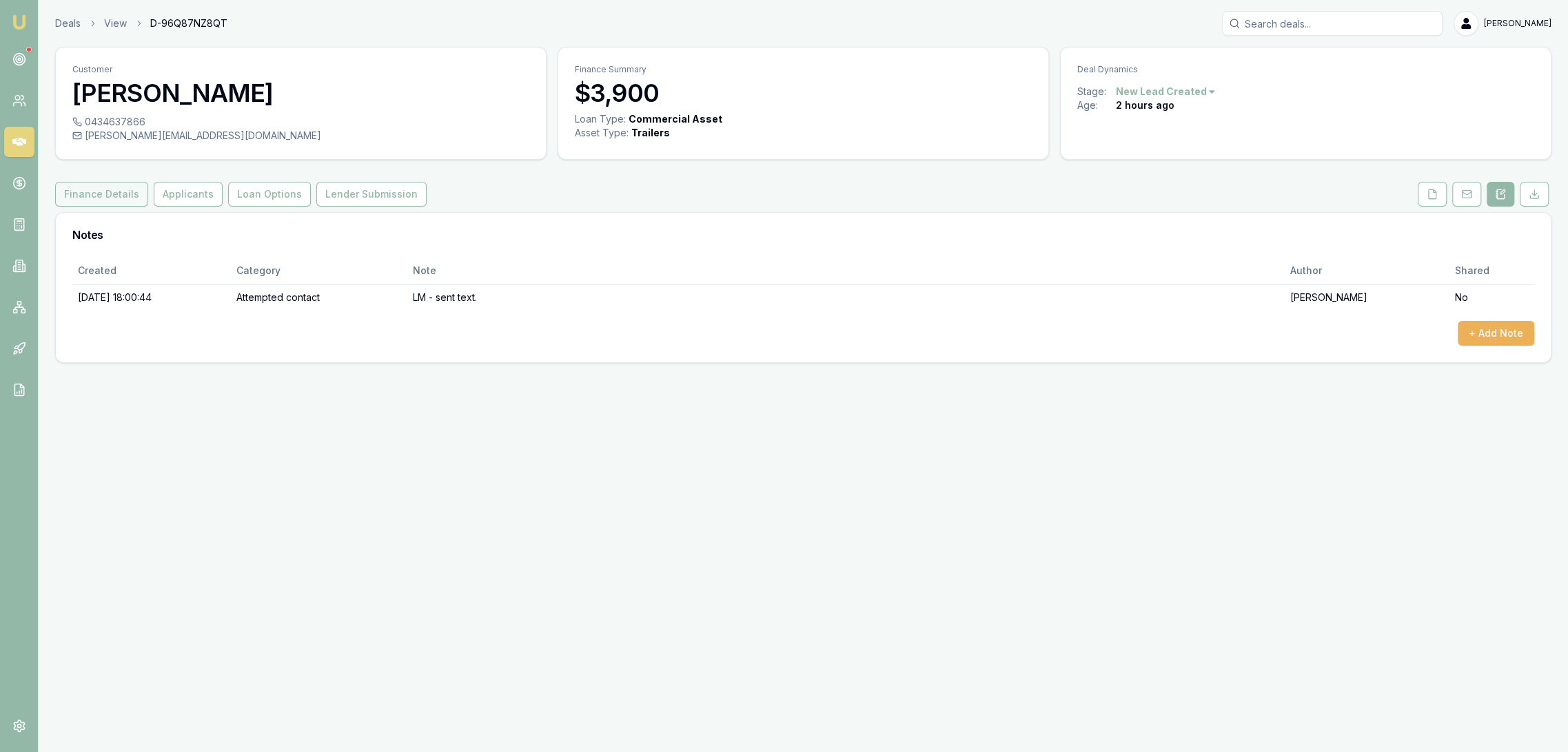
click at [105, 190] on button "Finance Details" at bounding box center [101, 193] width 93 height 24
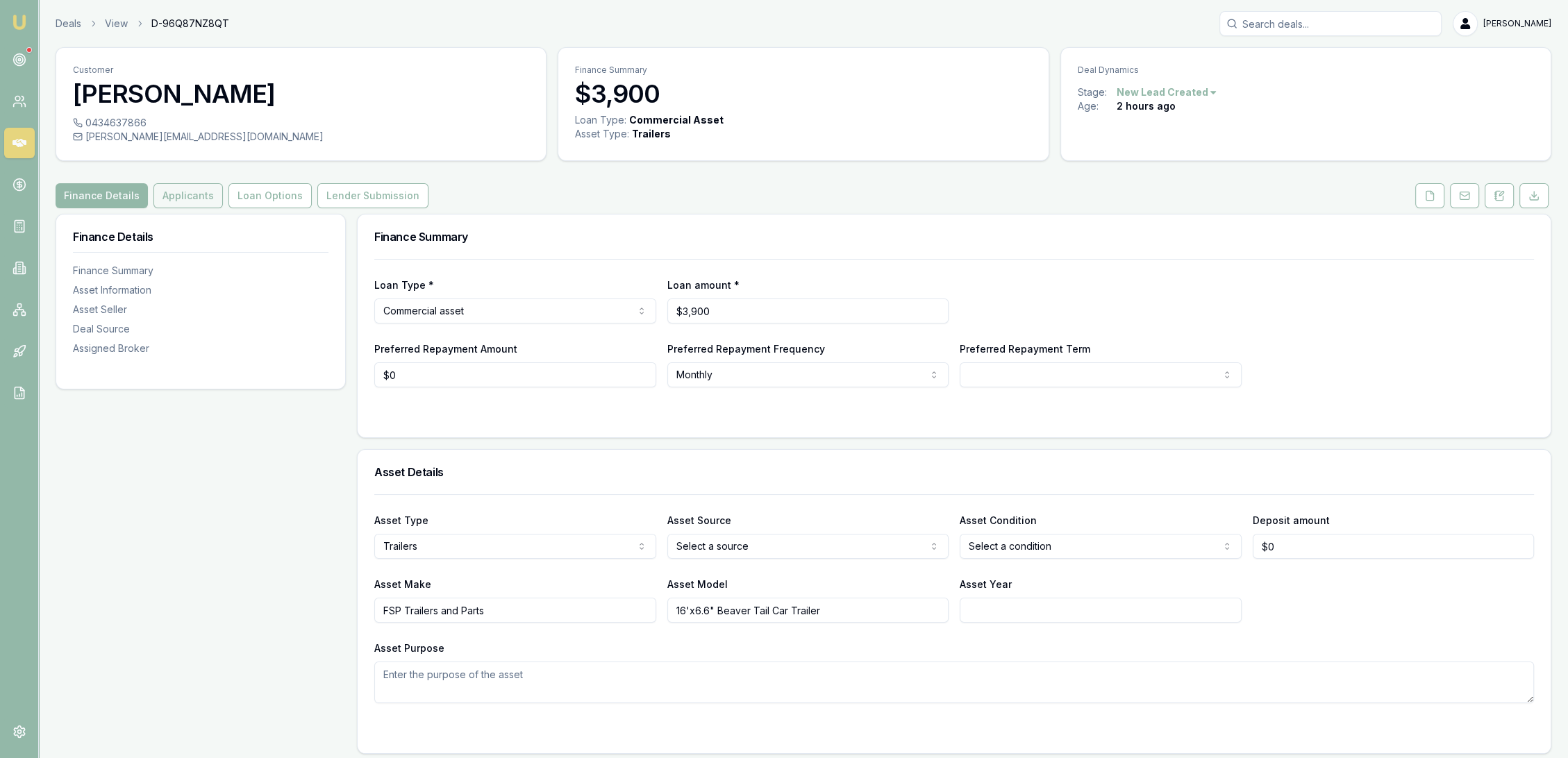
click at [177, 195] on button "Applicants" at bounding box center [188, 195] width 69 height 25
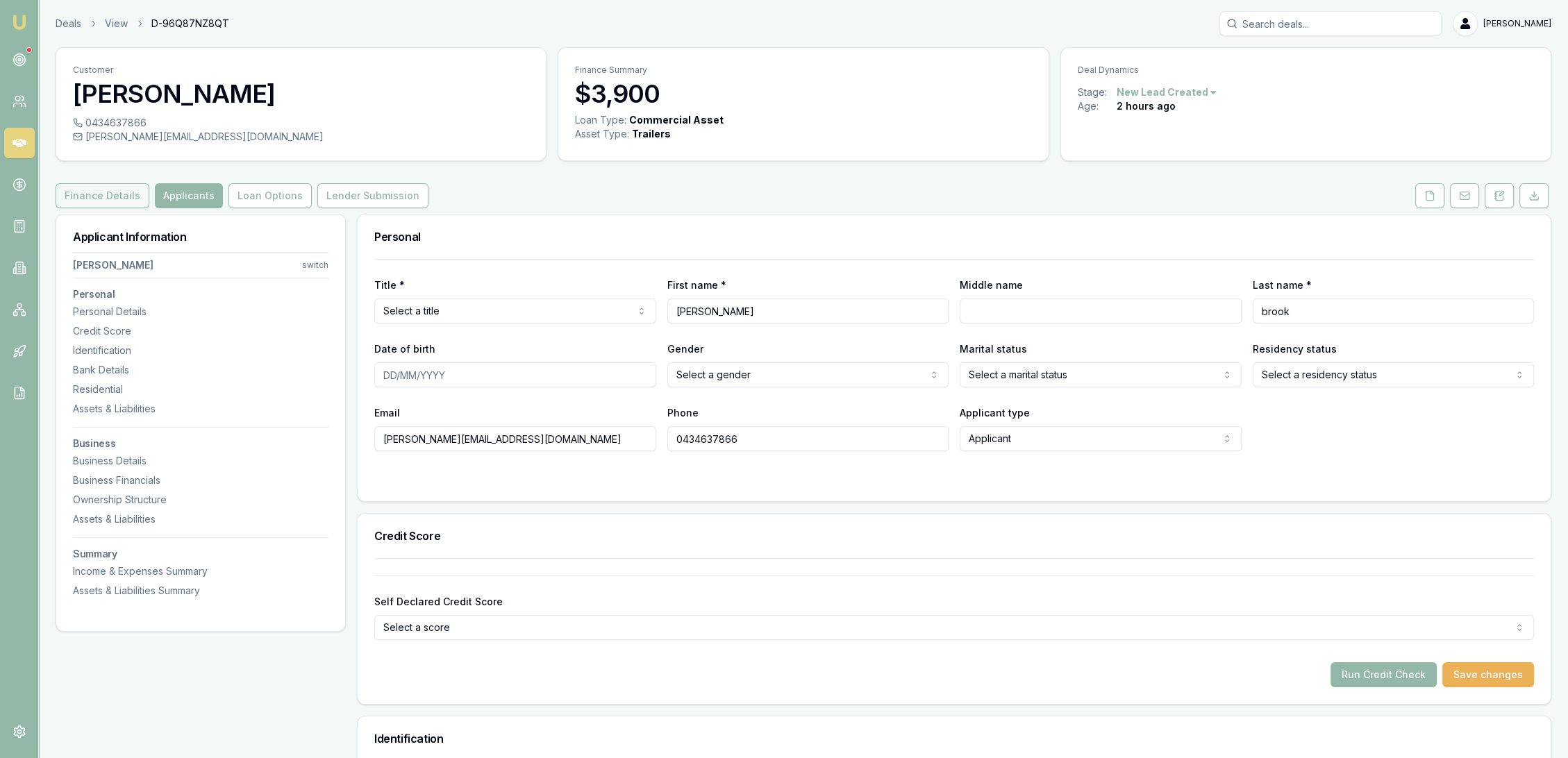
click at [117, 197] on button "Finance Details" at bounding box center [102, 195] width 94 height 25
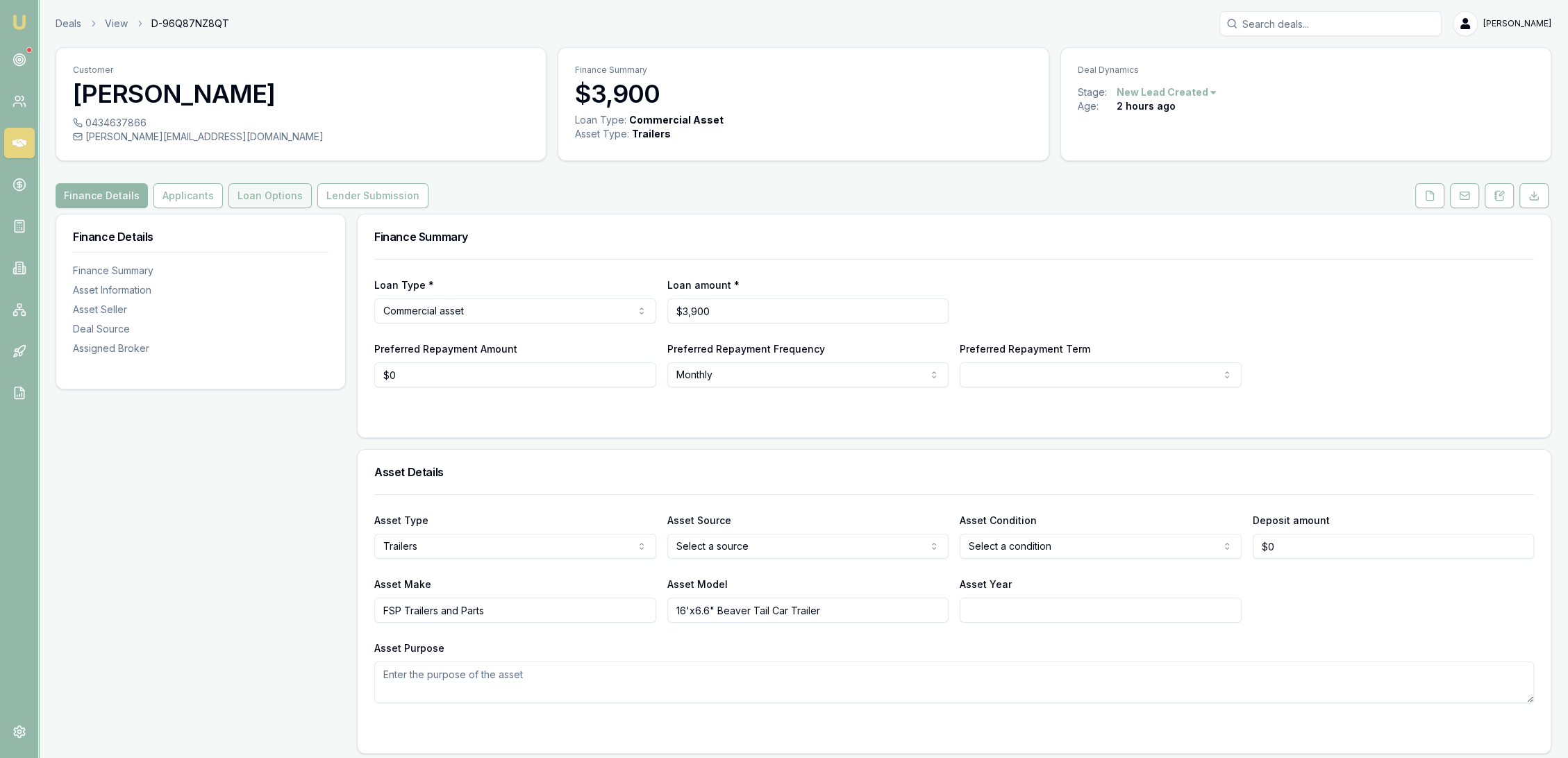
click at [253, 193] on button "Loan Options" at bounding box center [270, 195] width 84 height 25
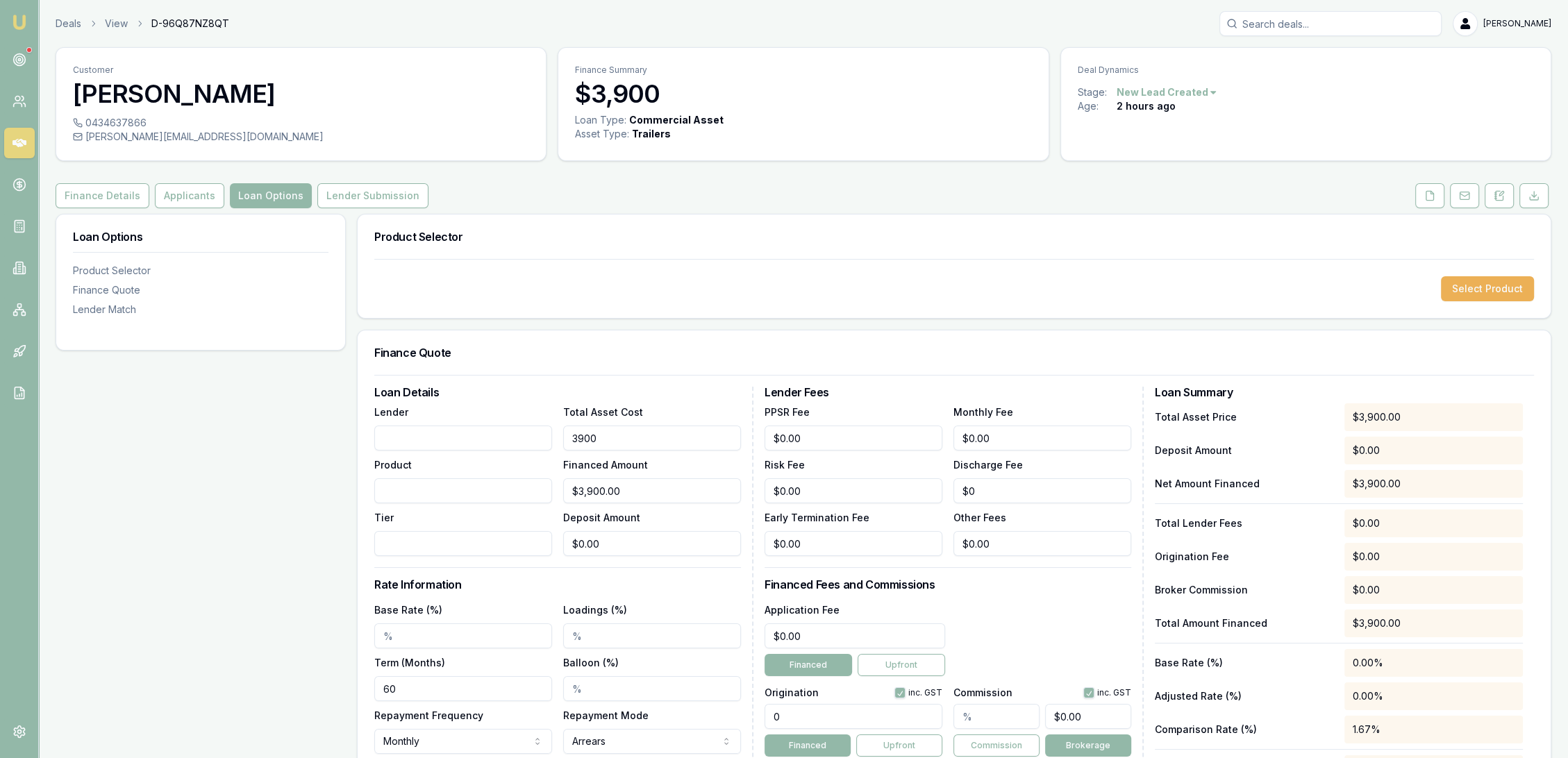
drag, startPoint x: 565, startPoint y: 430, endPoint x: 511, endPoint y: 430, distance: 54.0
click at [511, 430] on div "Lender Product Tier Total Asset Cost 3900 Financed Amount $3,900.00 Deposit Amo…" at bounding box center [557, 480] width 367 height 153
drag, startPoint x: 631, startPoint y: 438, endPoint x: 470, endPoint y: 441, distance: 161.0
click at [470, 441] on div "Lender Product Tier Total Asset Cost 3900 Financed Amount $3,900.00 Deposit Amo…" at bounding box center [557, 480] width 367 height 153
type input "$3,900.00"
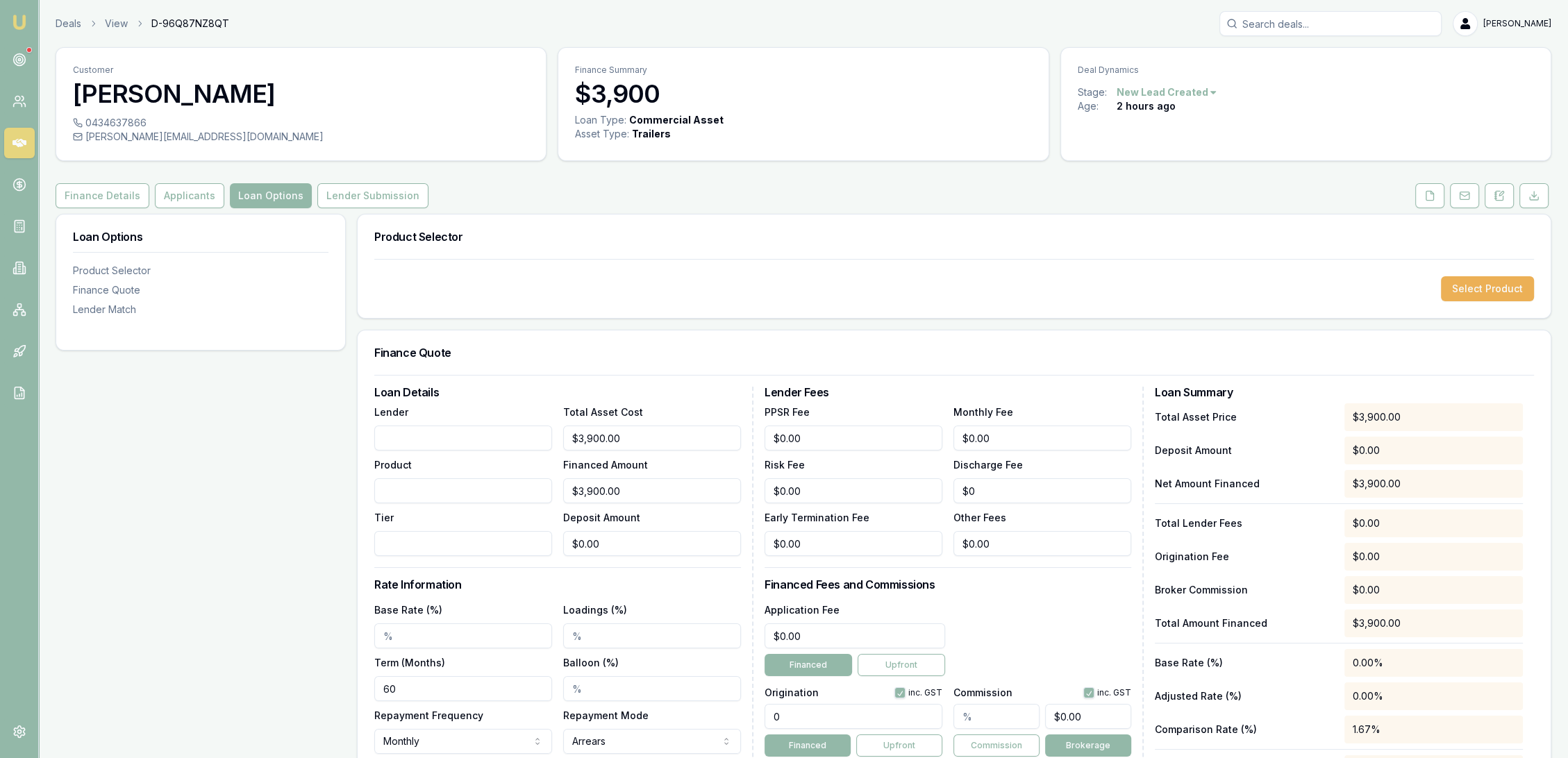
click at [288, 422] on div "Loan Options Product Selector Finance Quote Lender Match" at bounding box center [200, 581] width 290 height 735
click at [198, 197] on button "Applicants" at bounding box center [189, 195] width 69 height 25
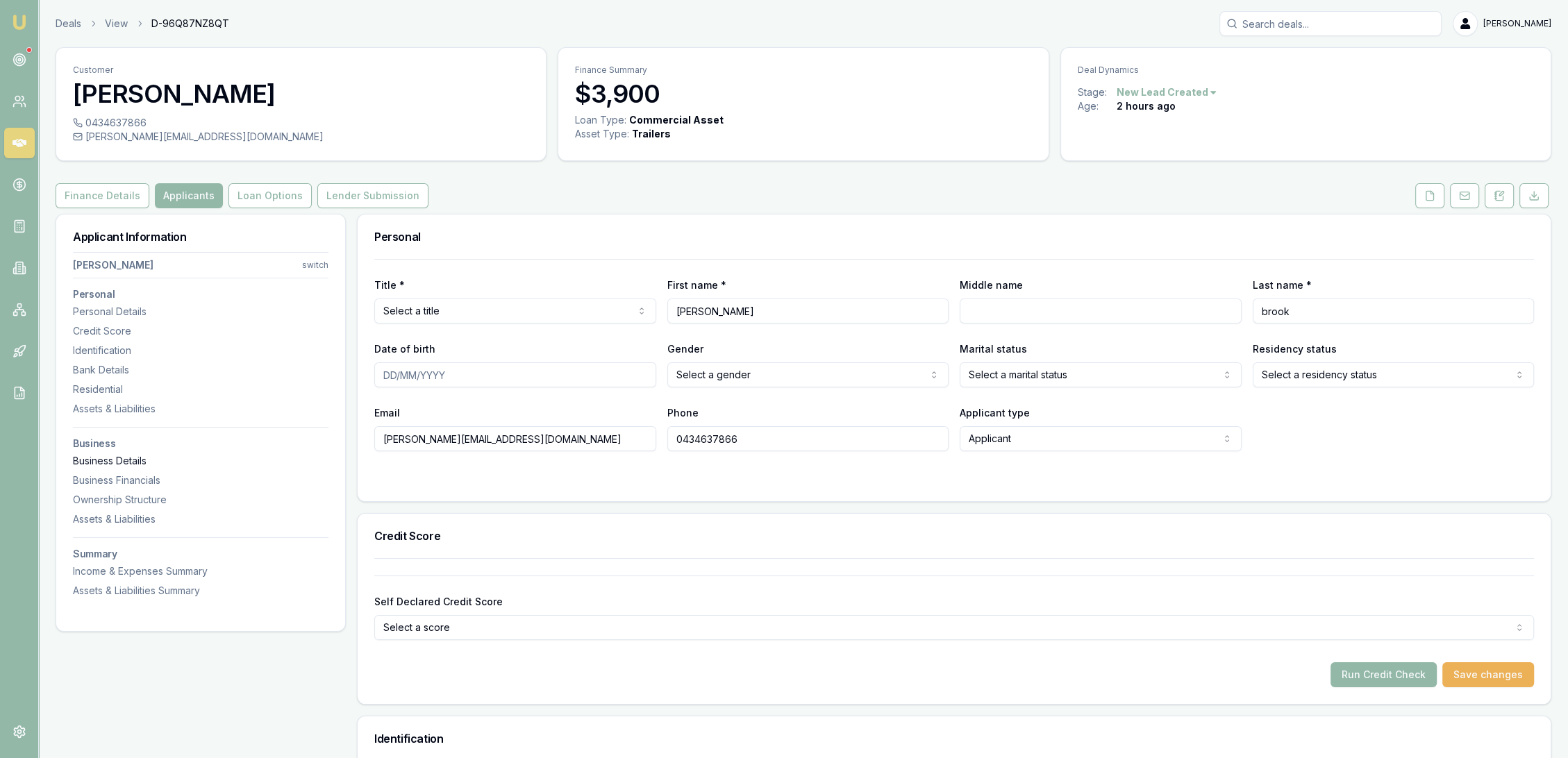
click at [116, 461] on div "Business Details" at bounding box center [200, 460] width 256 height 14
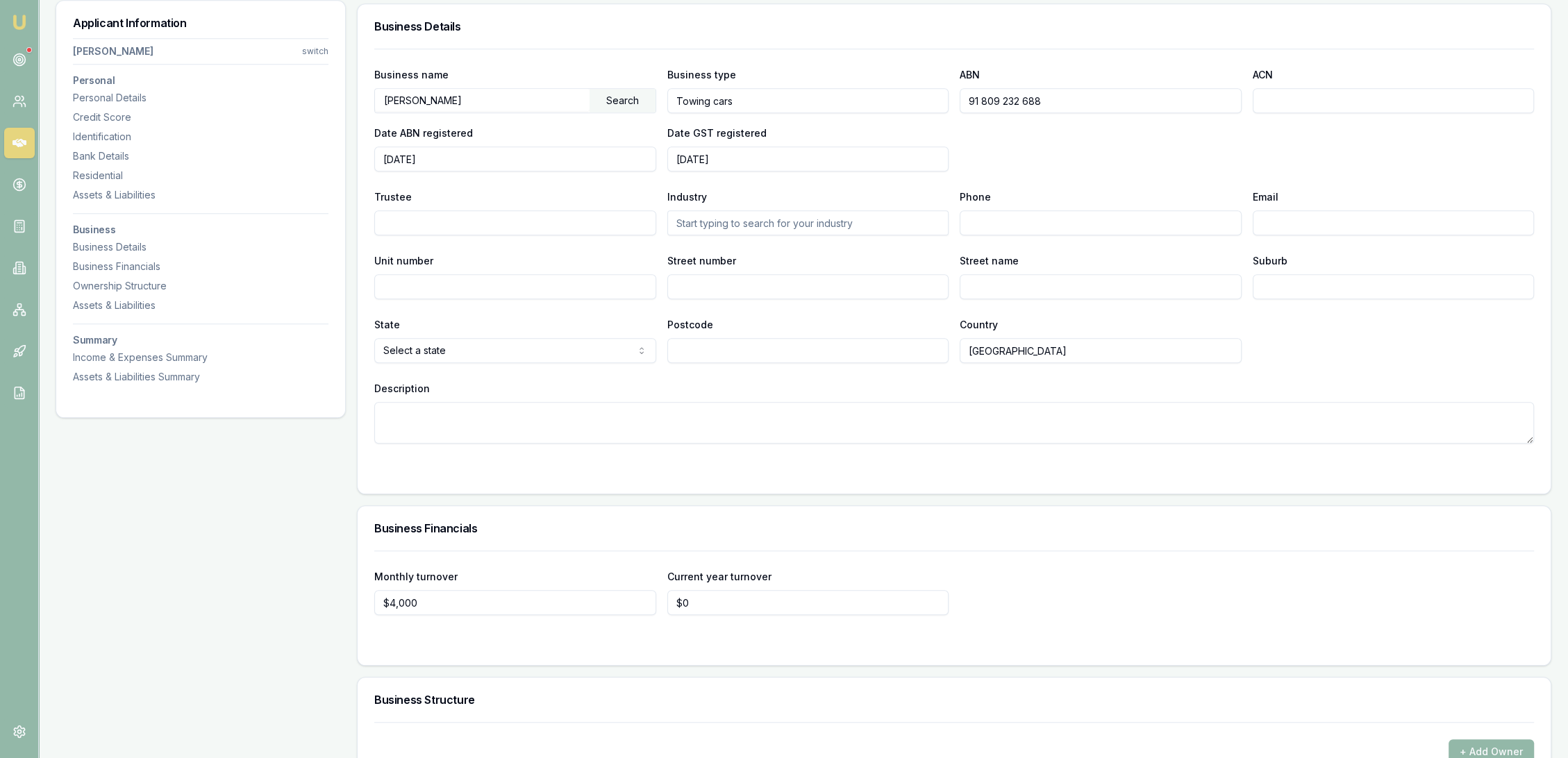
scroll to position [1674, 0]
click at [621, 98] on div "Search" at bounding box center [622, 98] width 66 height 24
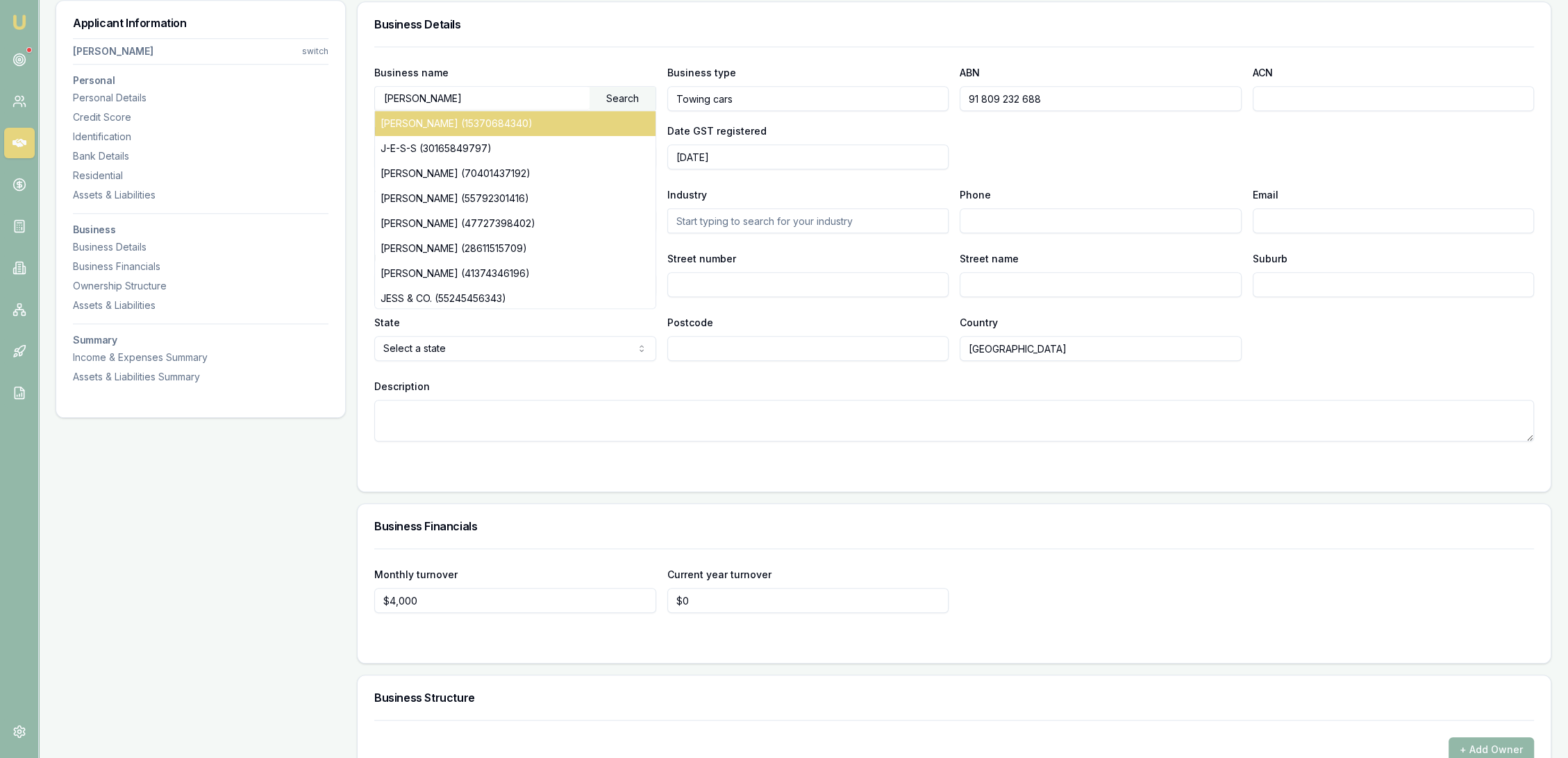
click at [456, 127] on div "[PERSON_NAME] (15370684340)" at bounding box center [515, 123] width 280 height 25
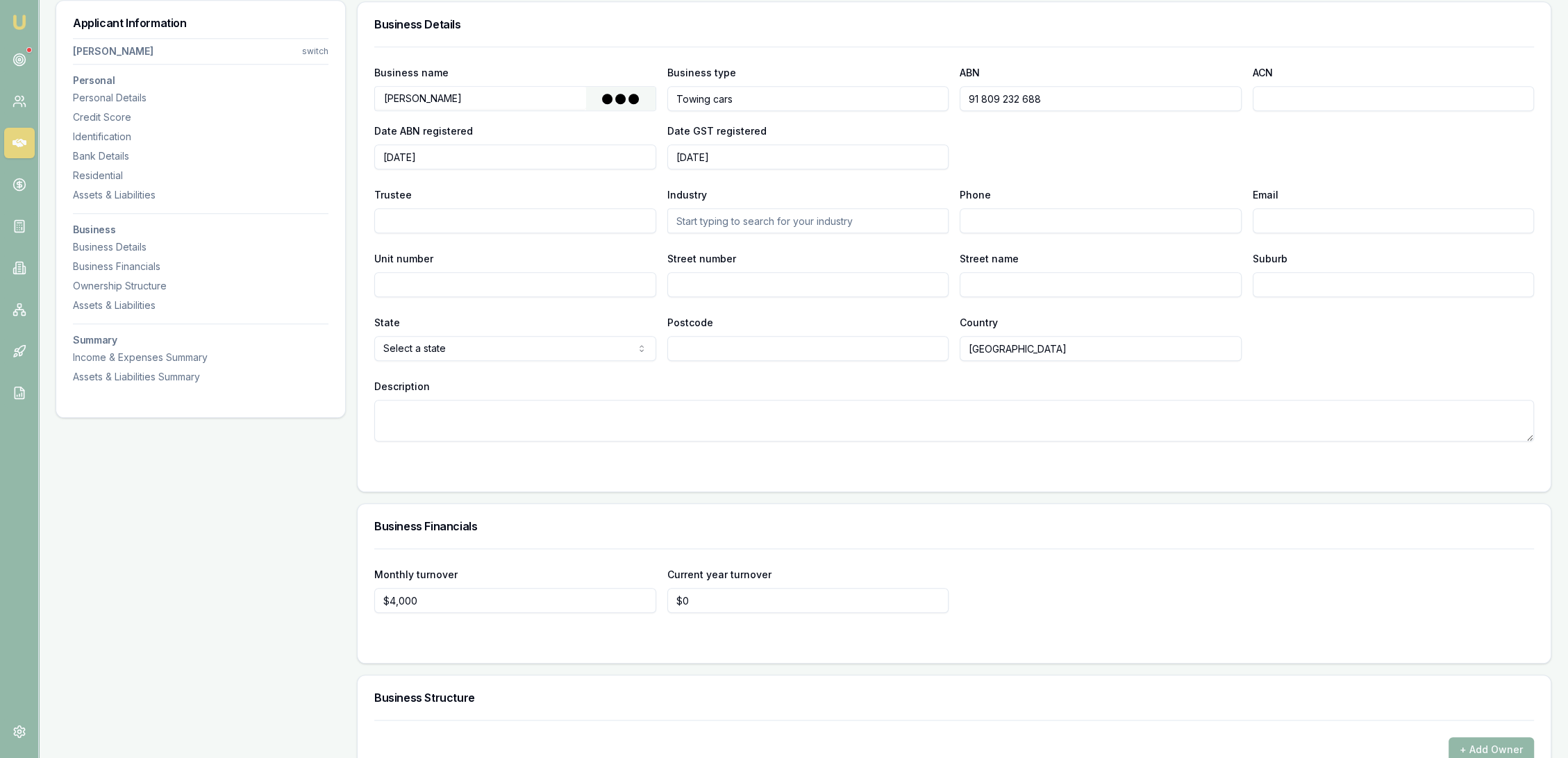
type input "[PERSON_NAME]"
type input "Individual/Sole Trader"
type input "15370684340"
type input "[DATE]"
click at [615, 95] on div "Search" at bounding box center [622, 98] width 66 height 24
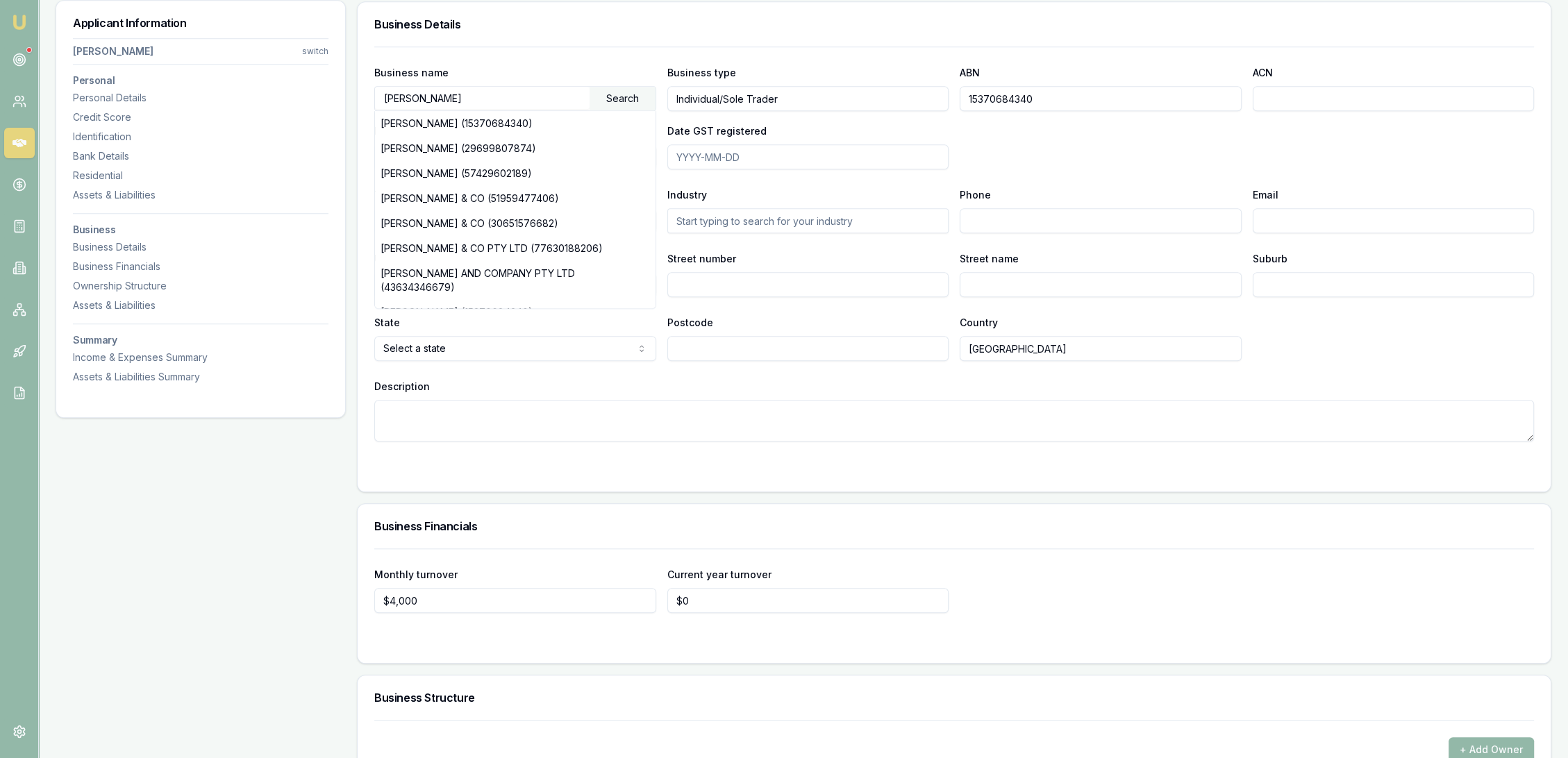
drag, startPoint x: 522, startPoint y: 91, endPoint x: 349, endPoint y: 91, distance: 173.0
click at [349, 91] on div "Applicant Information [PERSON_NAME] switch Personal Personal Details Credit Sco…" at bounding box center [804, 36] width 1496 height 2995
type input "9"
click at [576, 415] on textarea "Description" at bounding box center [954, 421] width 1160 height 42
click at [956, 327] on div "State Select a state [GEOGRAPHIC_DATA] [GEOGRAPHIC_DATA] [GEOGRAPHIC_DATA] [GEO…" at bounding box center [954, 338] width 1160 height 47
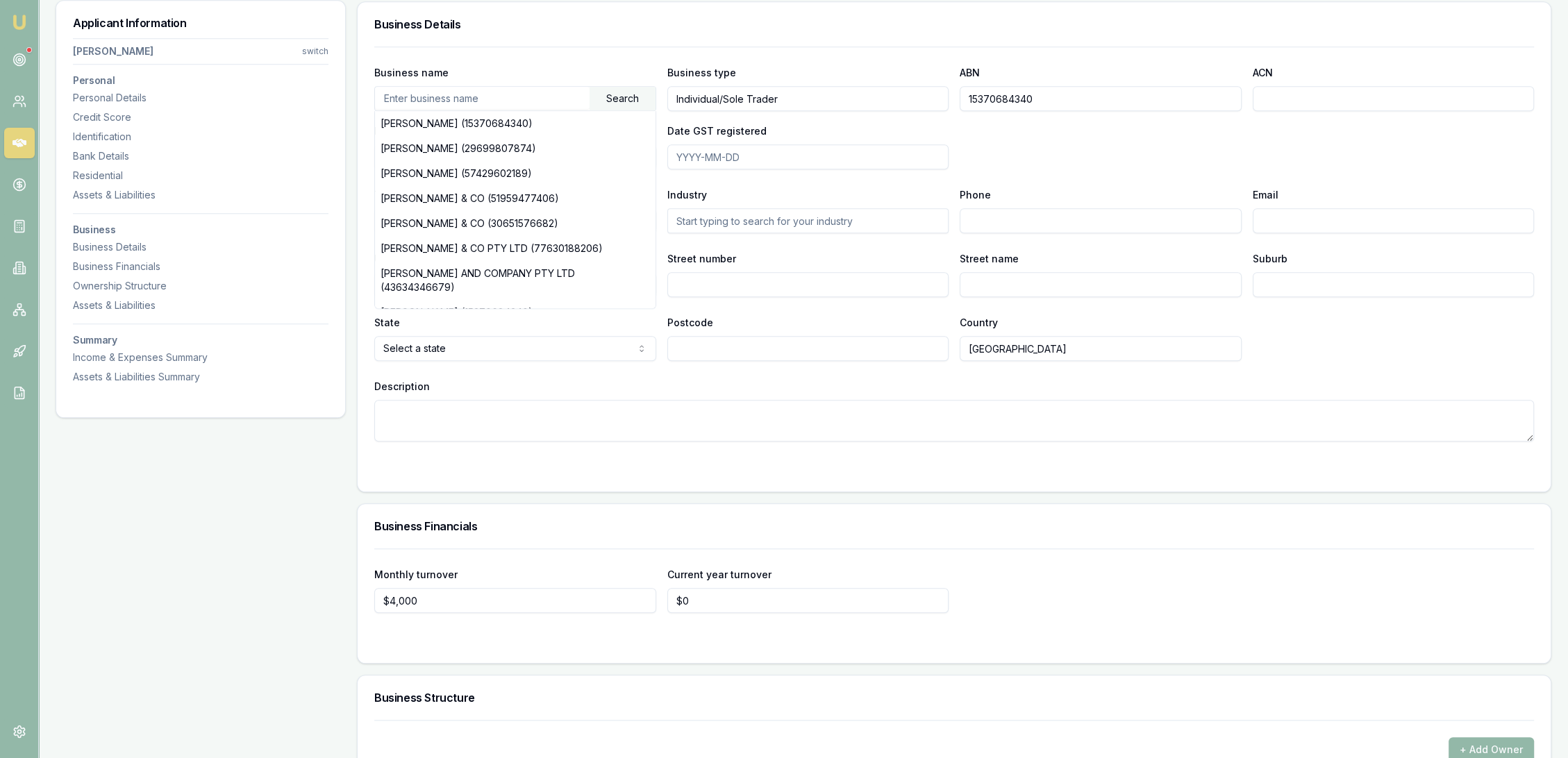
click at [907, 324] on div "Postcode" at bounding box center [808, 338] width 282 height 47
click at [509, 387] on div "Description" at bounding box center [954, 409] width 1160 height 64
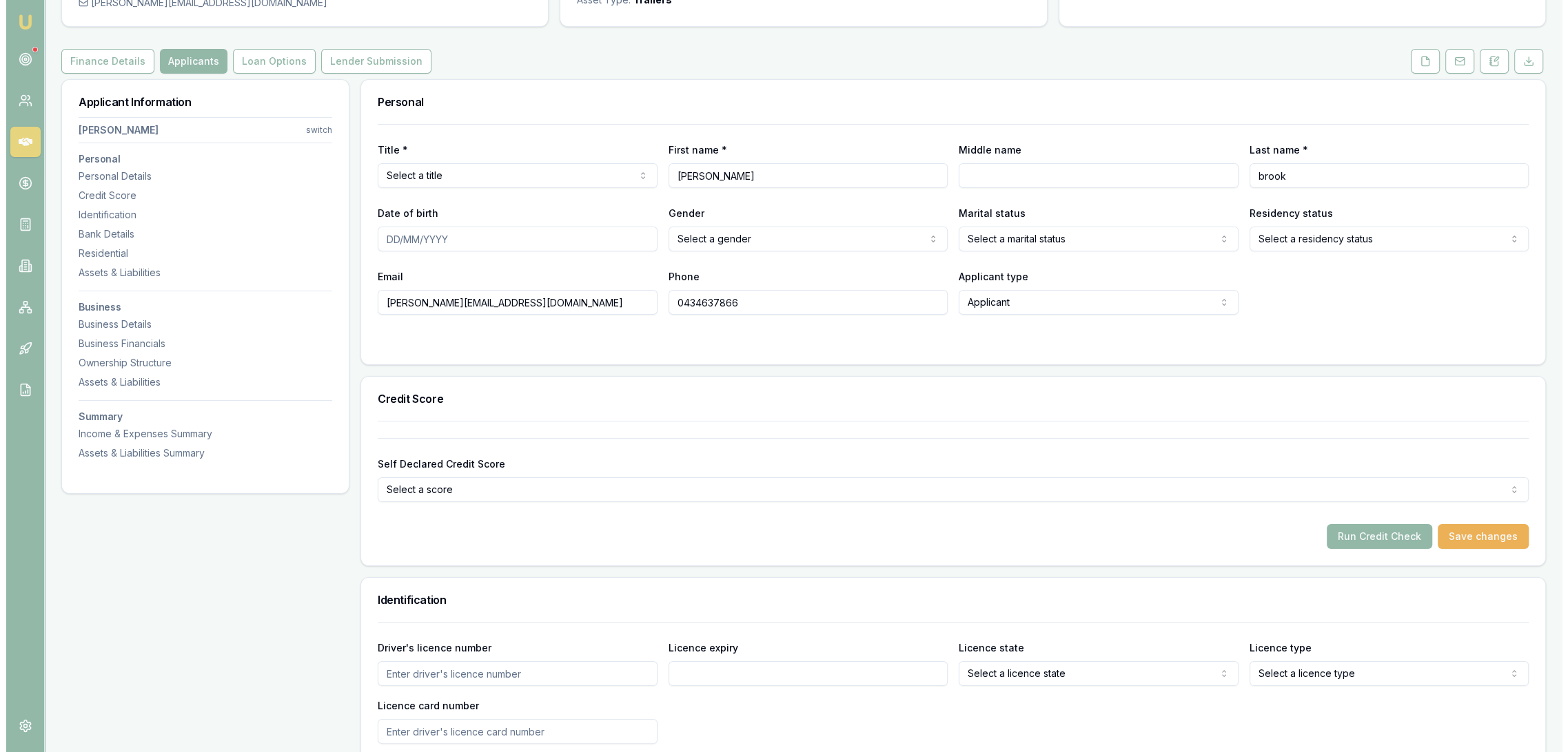
scroll to position [0, 0]
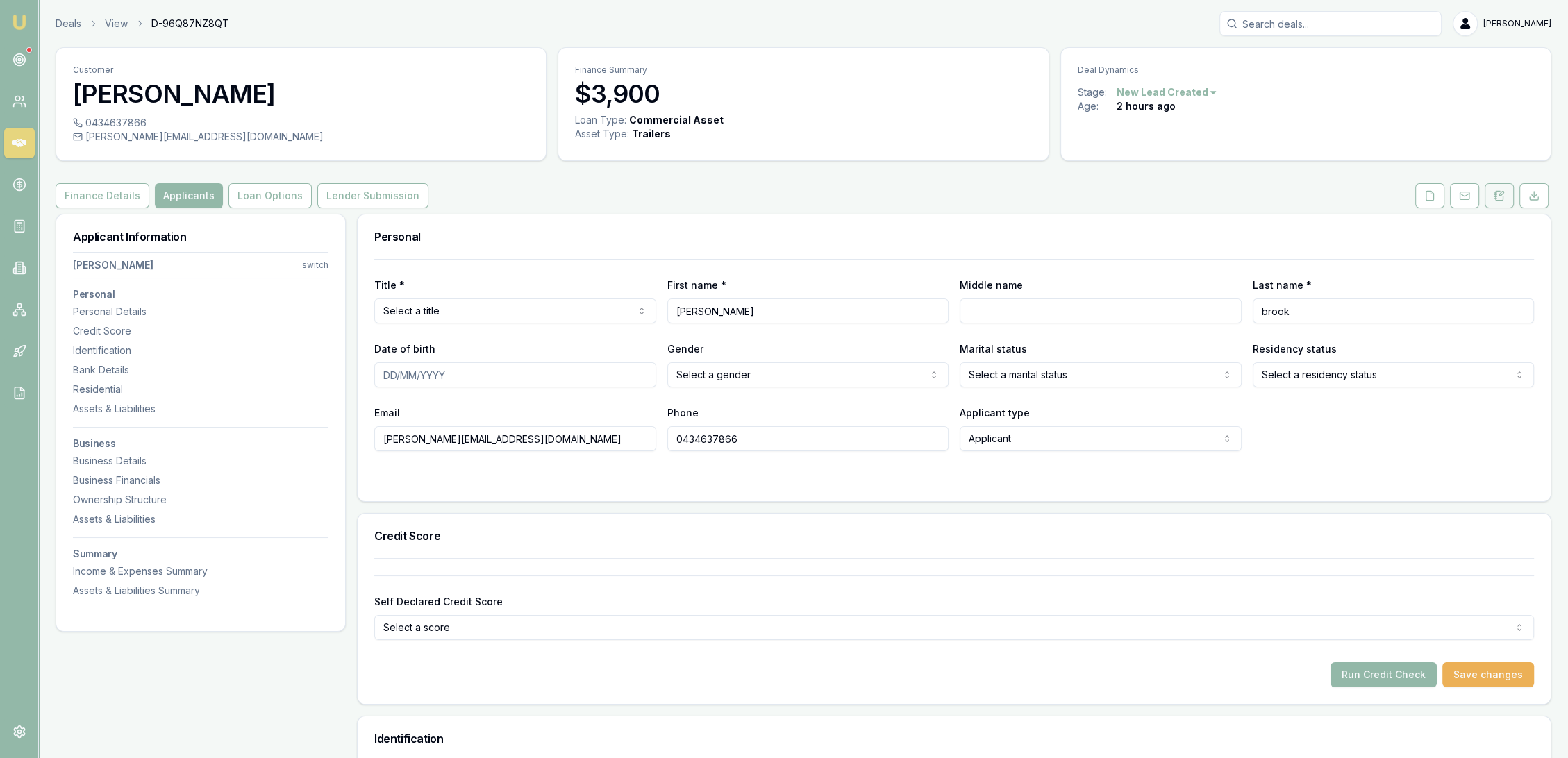
click at [1496, 197] on icon at bounding box center [1495, 197] width 2 height 0
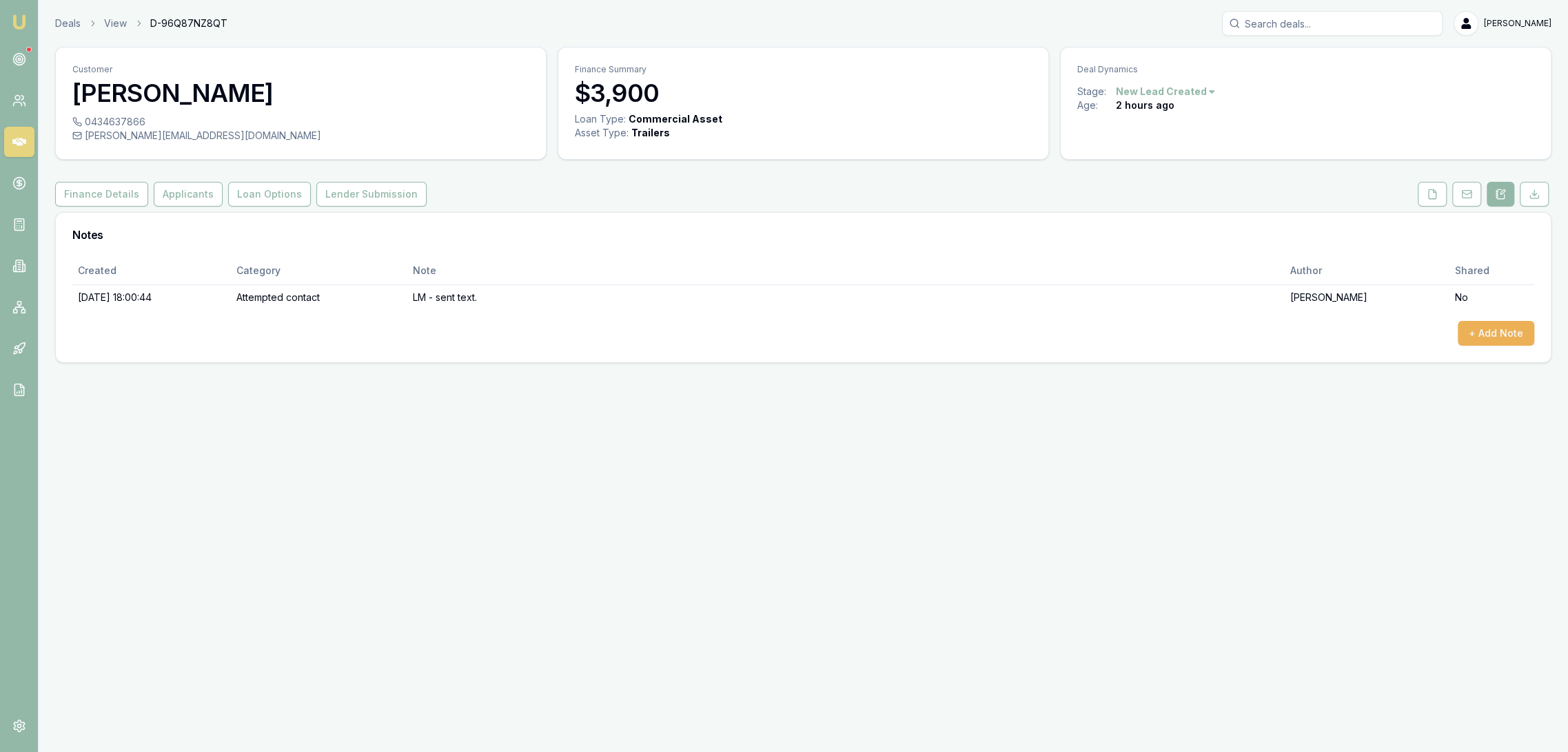
click at [1500, 347] on div "Created Category Note Author Shared [DATE] 18:00:44 Attempted contact LM - sent…" at bounding box center [803, 310] width 1495 height 106
click at [1495, 333] on button "+ Add Note" at bounding box center [1496, 333] width 77 height 24
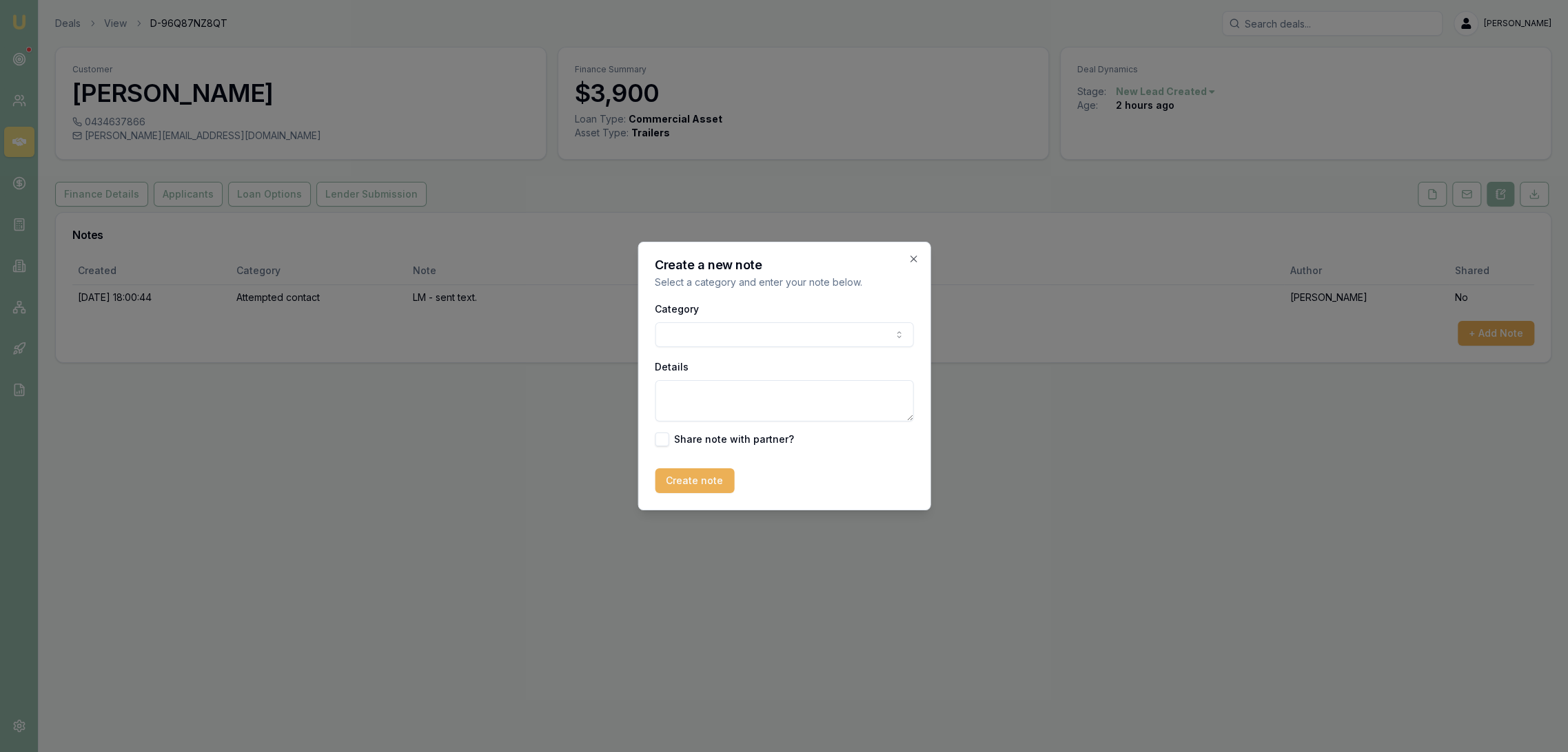
click at [667, 440] on button "button" at bounding box center [661, 439] width 14 height 14
checkbox input "true"
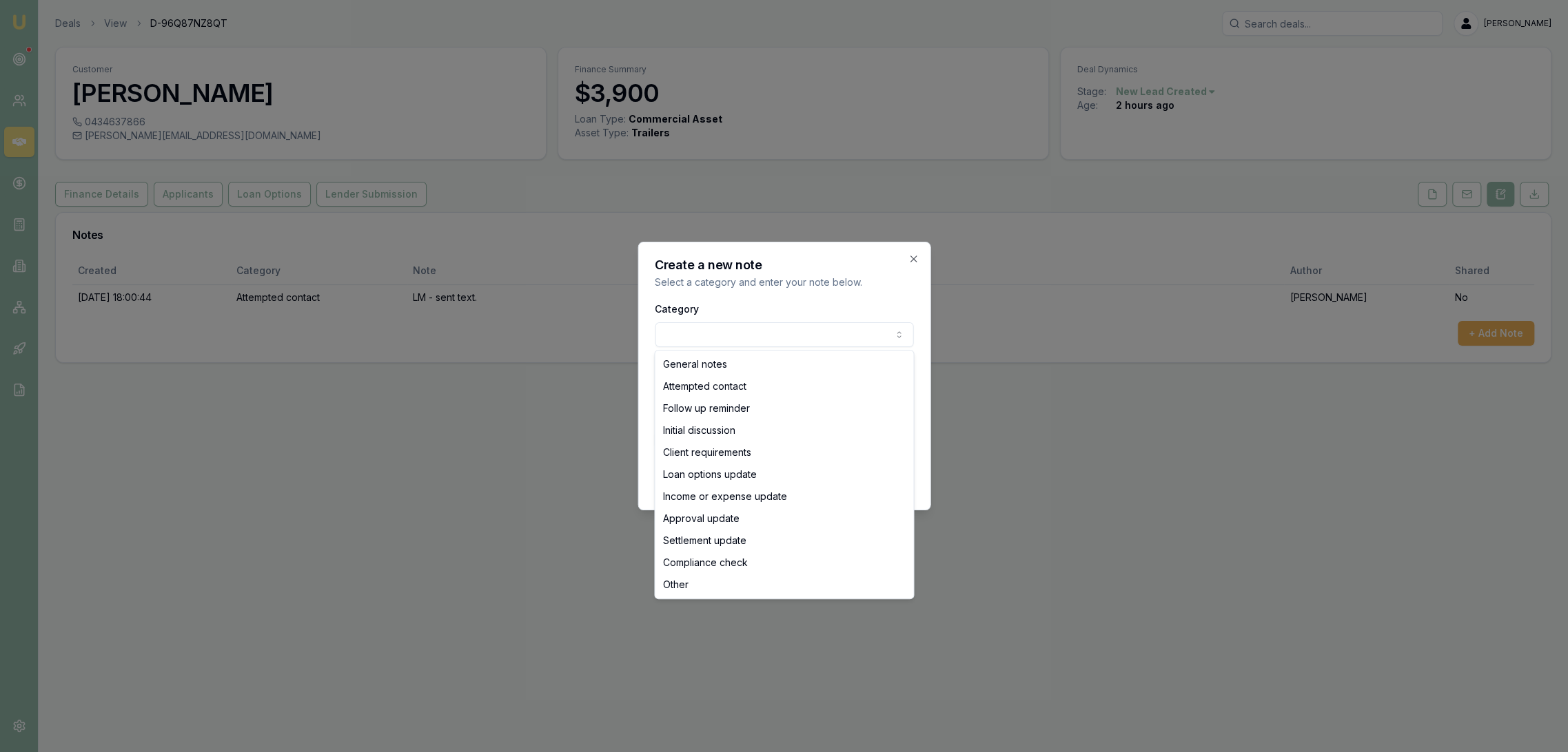
click at [737, 336] on body "Emu Broker Deals View D-96Q87NZ8QT [PERSON_NAME] Toggle Menu Customer [PERSON_N…" at bounding box center [784, 376] width 1568 height 752
select select "FOLLOW_UP_REMINDER"
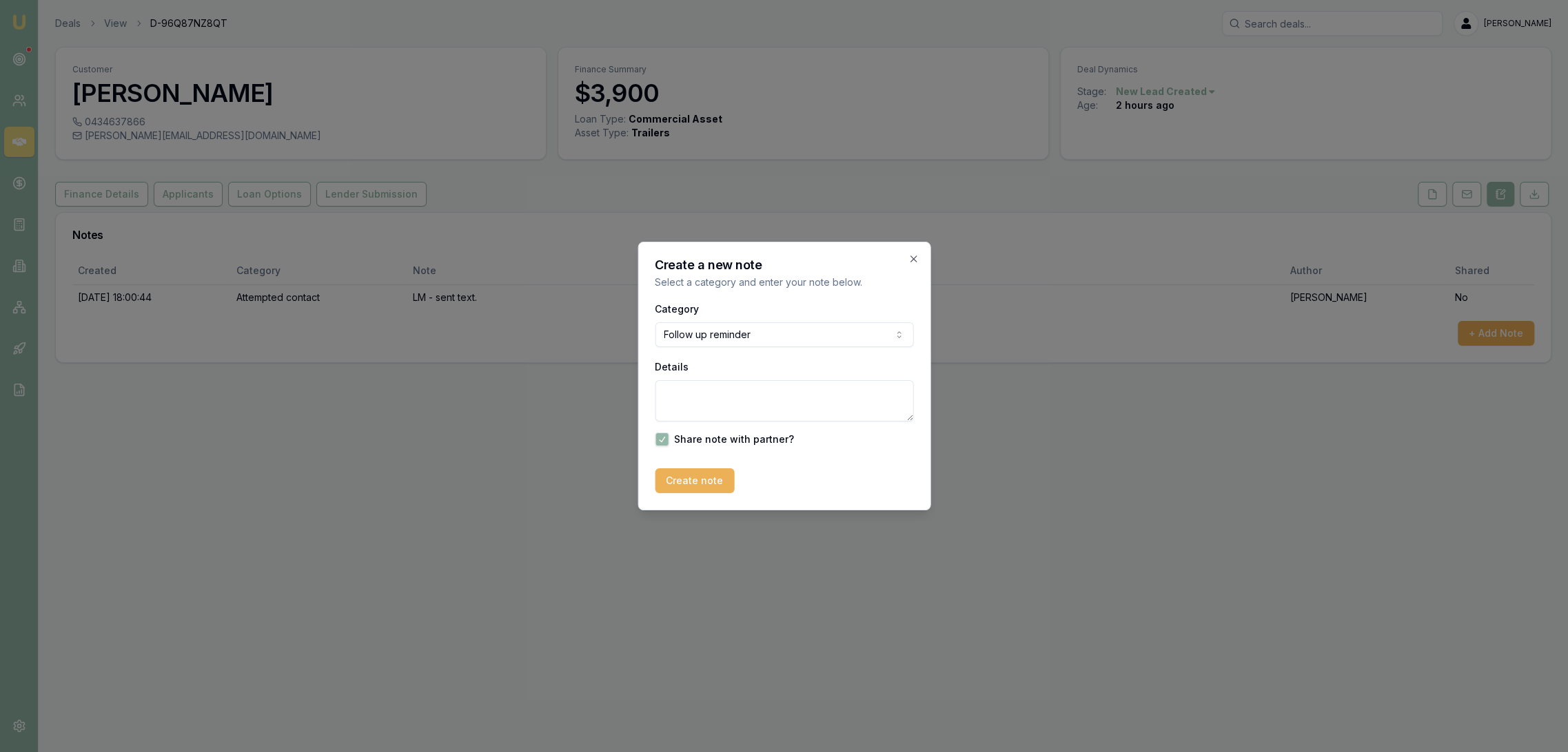
click at [723, 406] on textarea "Details" at bounding box center [784, 401] width 258 height 42
type textarea "H"
type textarea "w"
type textarea "Was speaking to [PERSON_NAME] and her phone dropped out. Tried to call back and…"
click at [740, 342] on body "Emu Broker Deals View D-96Q87NZ8QT [PERSON_NAME] Toggle Menu Customer [PERSON_N…" at bounding box center [784, 376] width 1568 height 752
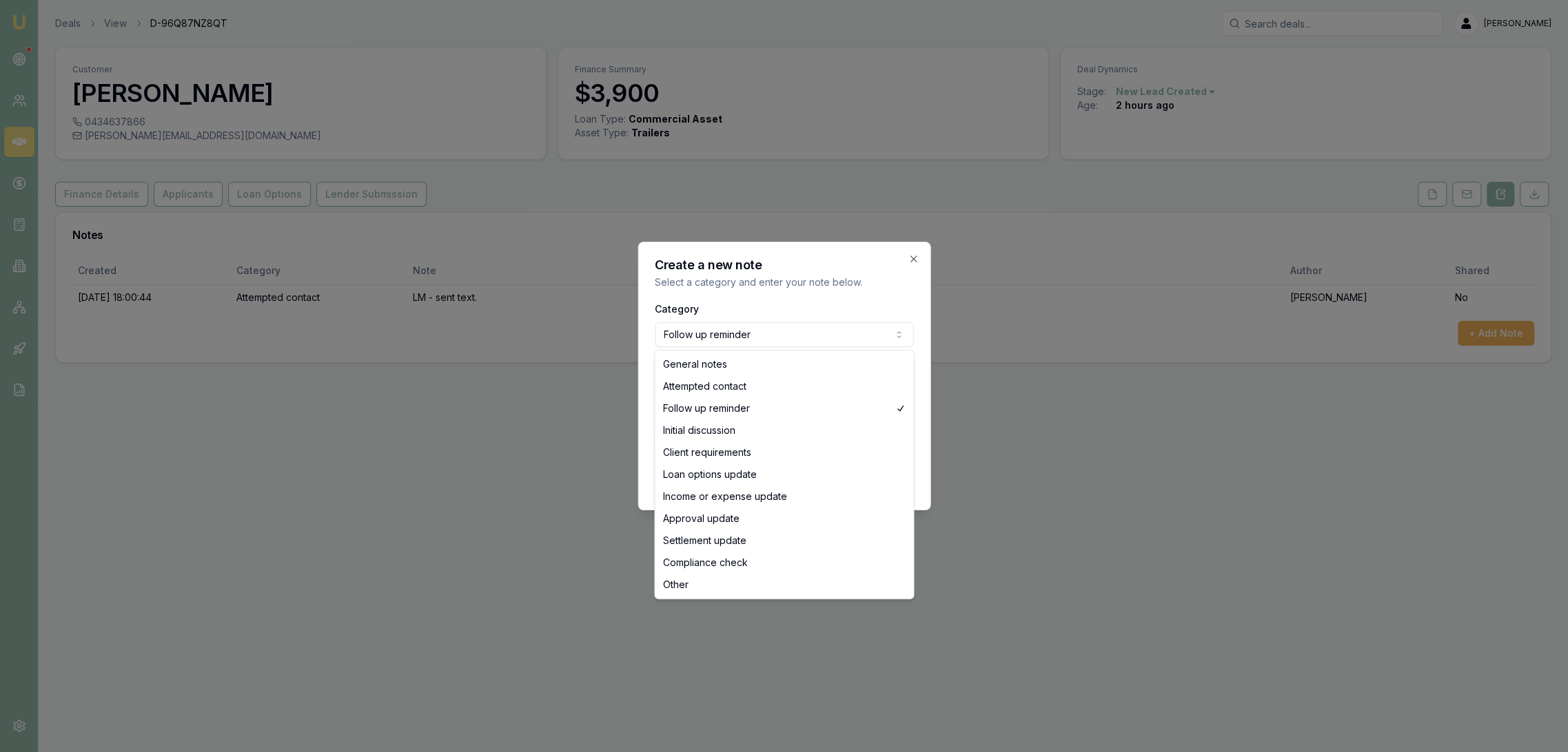
select select "INITIAL_DISCUSSION"
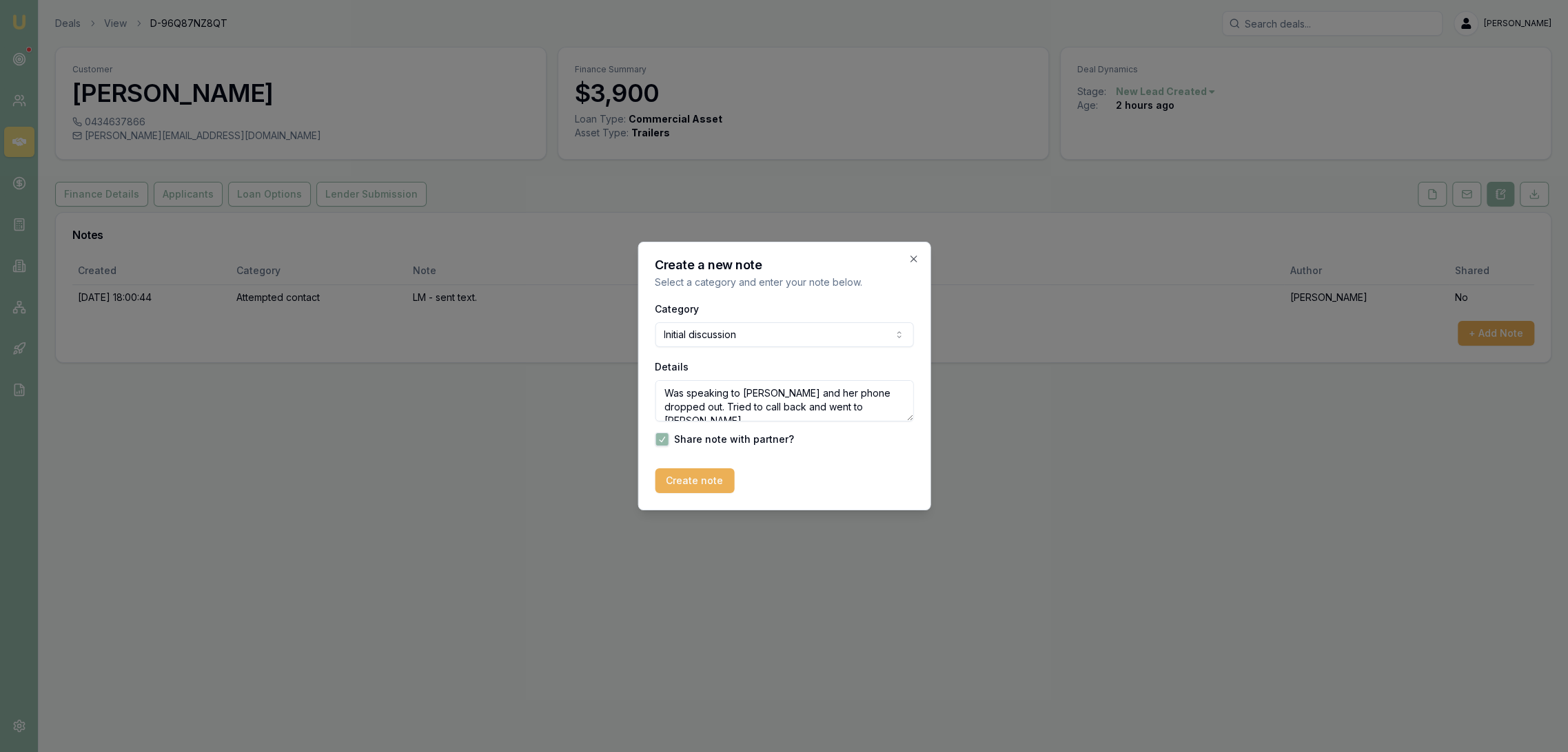
click at [856, 407] on textarea "Was speaking to [PERSON_NAME] and her phone dropped out. Tried to call back and…" at bounding box center [784, 401] width 258 height 42
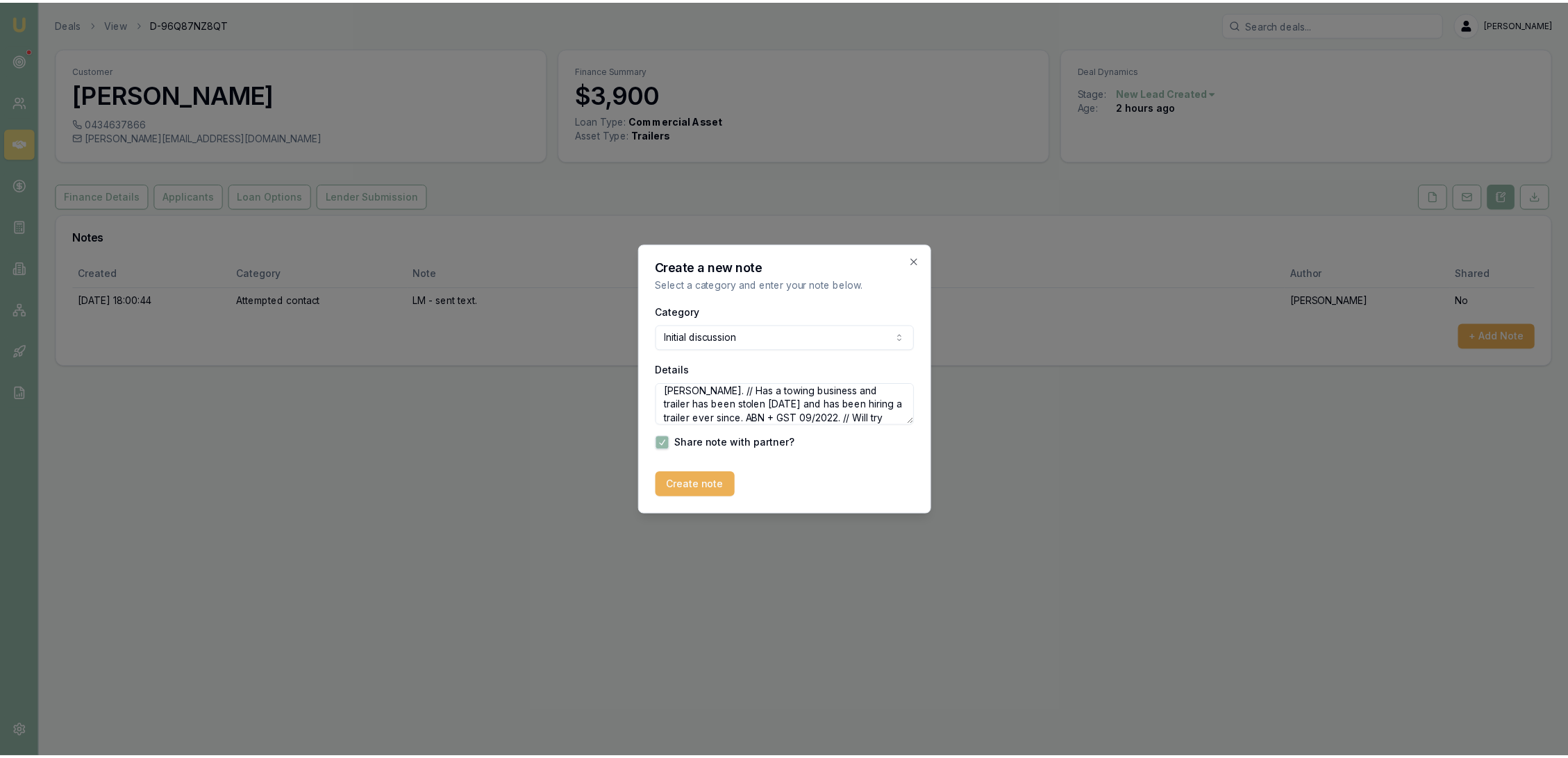
scroll to position [46, 0]
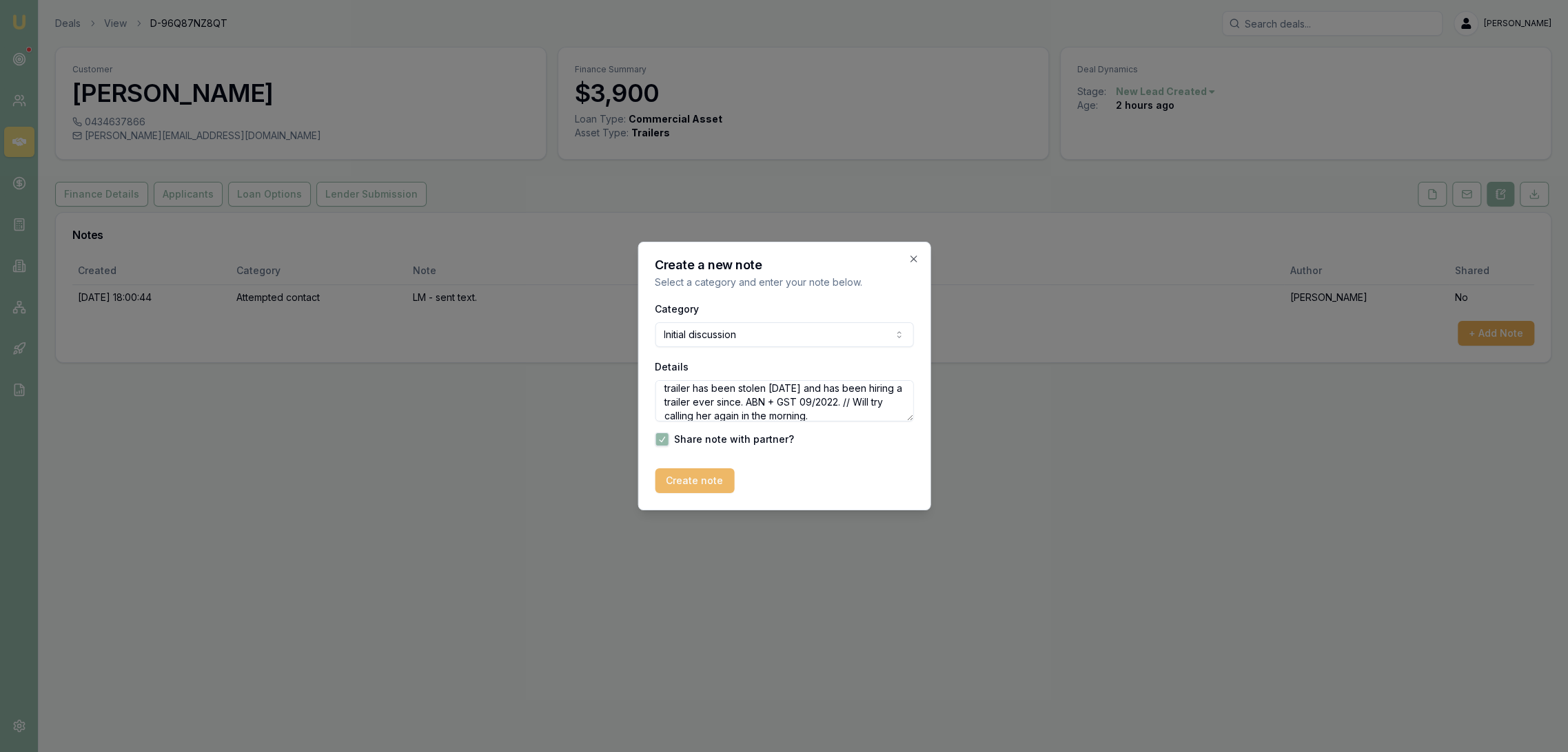
type textarea "Was speaking to [PERSON_NAME] and her phone dropped out. Tried to call back and…"
click at [708, 478] on button "Create note" at bounding box center [695, 480] width 79 height 24
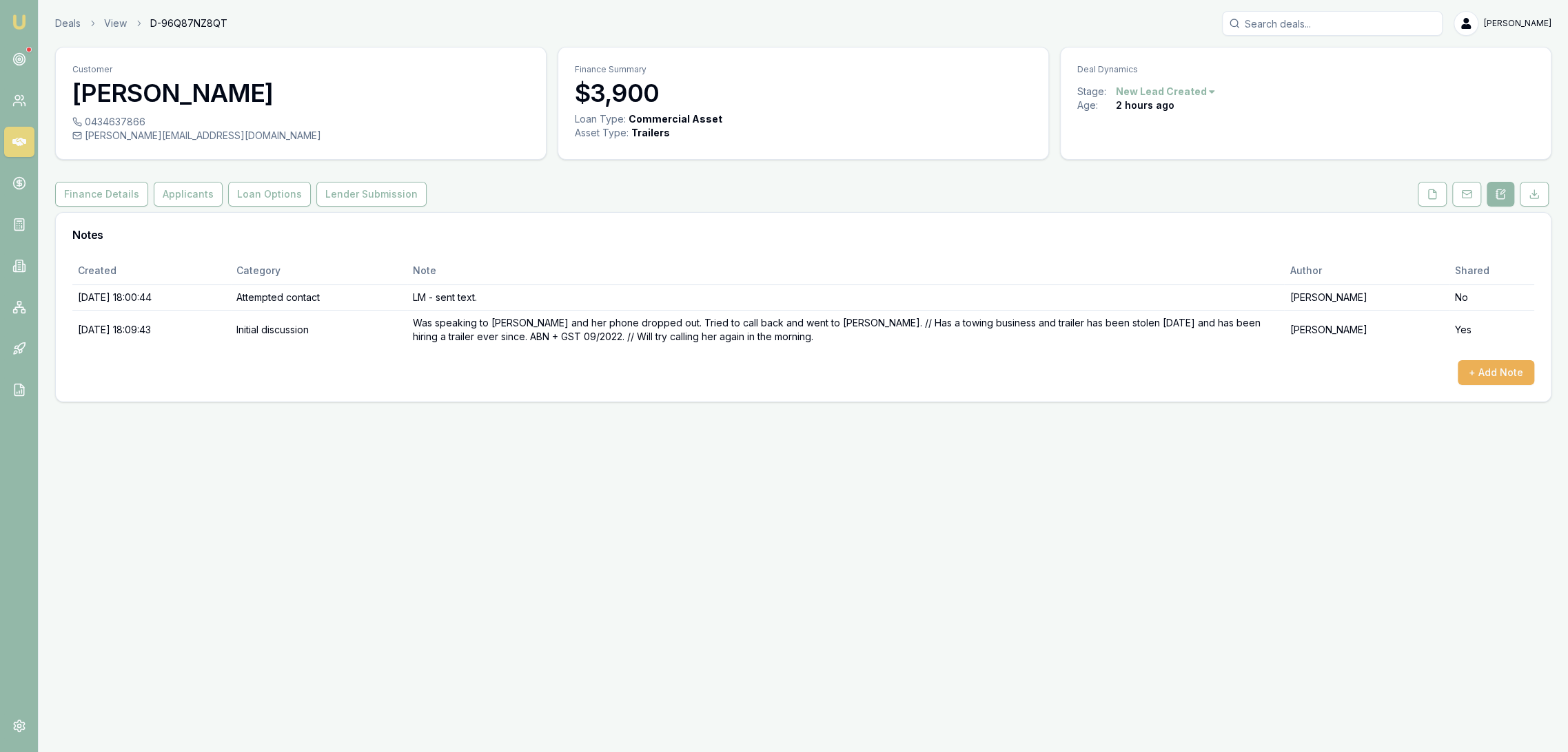
click at [18, 21] on img at bounding box center [19, 22] width 16 height 16
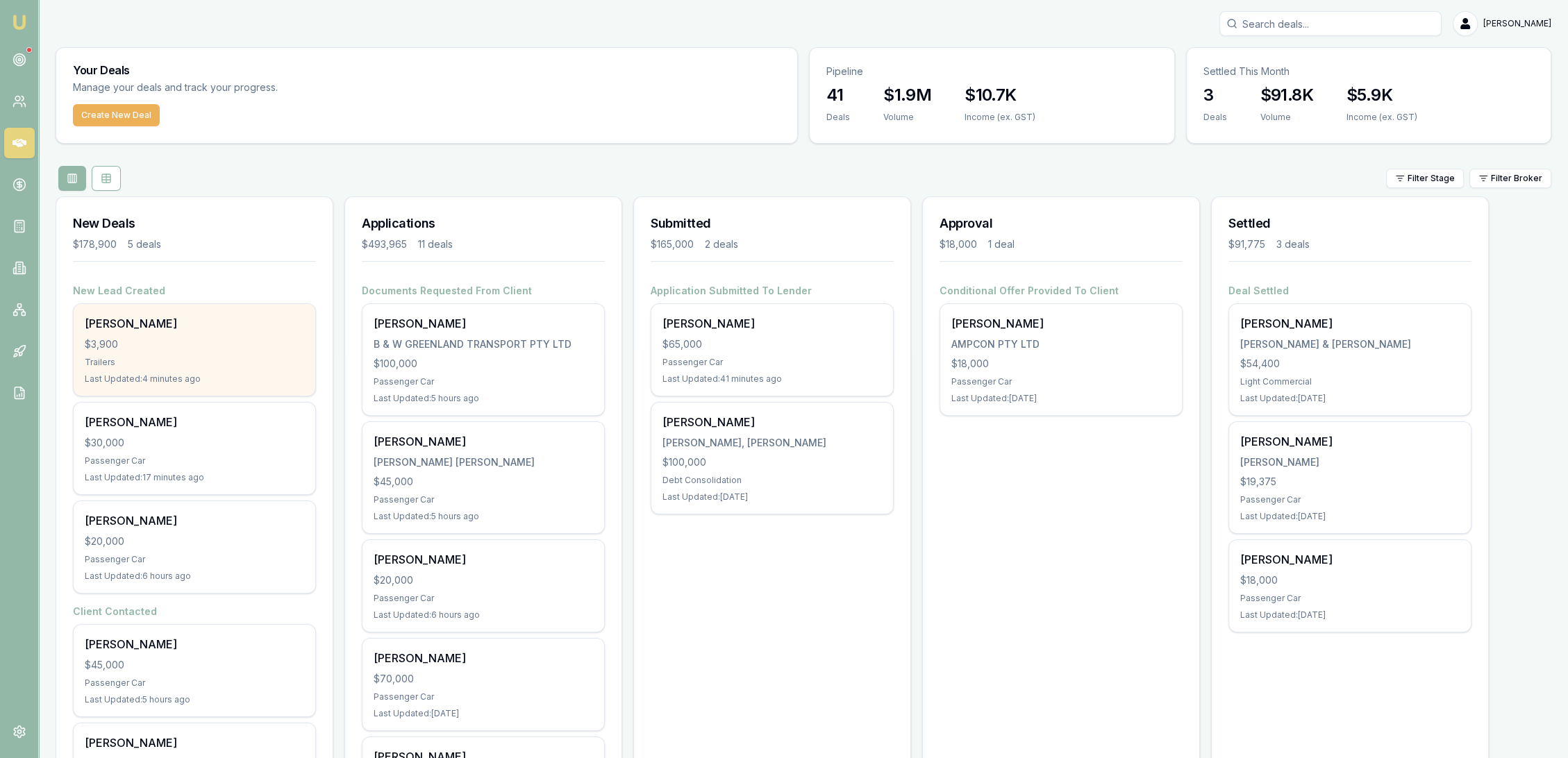
click at [156, 336] on div "[PERSON_NAME] $3,900 Trailers Last Updated: 4 minutes ago" at bounding box center [195, 349] width 242 height 92
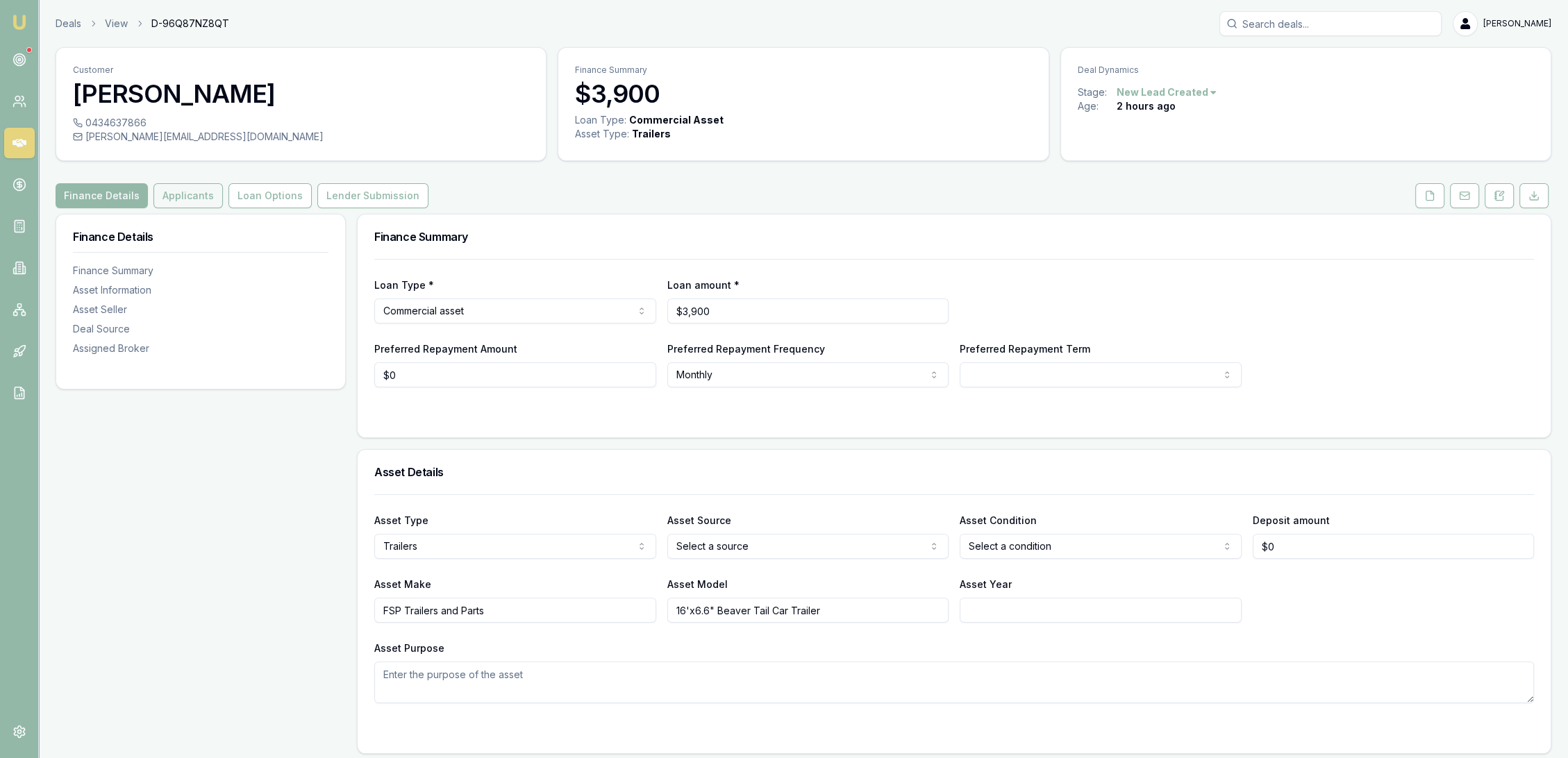
click at [186, 196] on button "Applicants" at bounding box center [188, 195] width 69 height 25
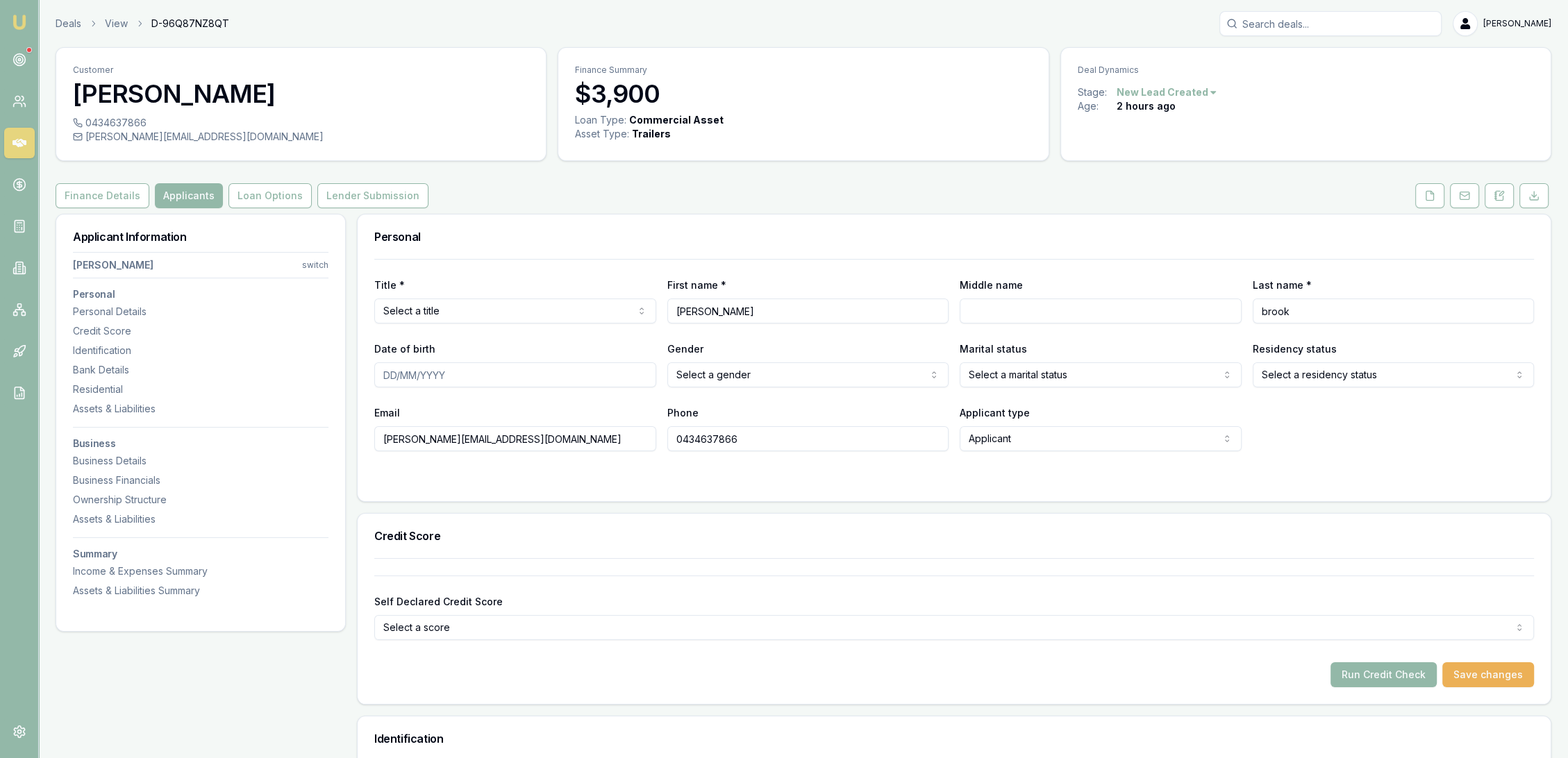
click at [424, 312] on html "Emu Broker Deals View D-96Q87NZ8QT [PERSON_NAME] Toggle Menu Customer [PERSON_N…" at bounding box center [784, 379] width 1568 height 758
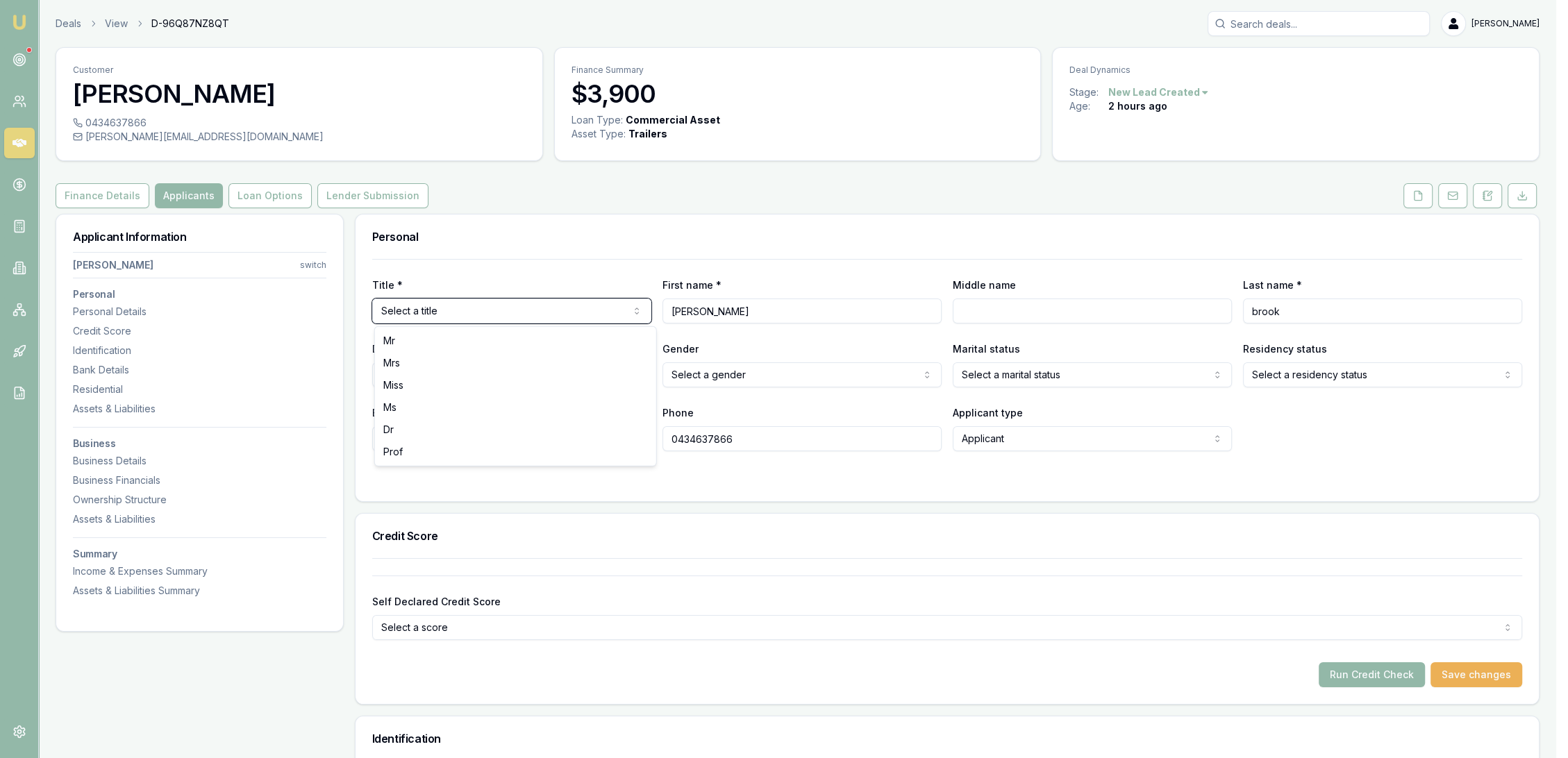
click at [111, 464] on html "Emu Broker Deals View D-96Q87NZ8QT [PERSON_NAME] Toggle Menu Customer [PERSON_N…" at bounding box center [784, 379] width 1568 height 758
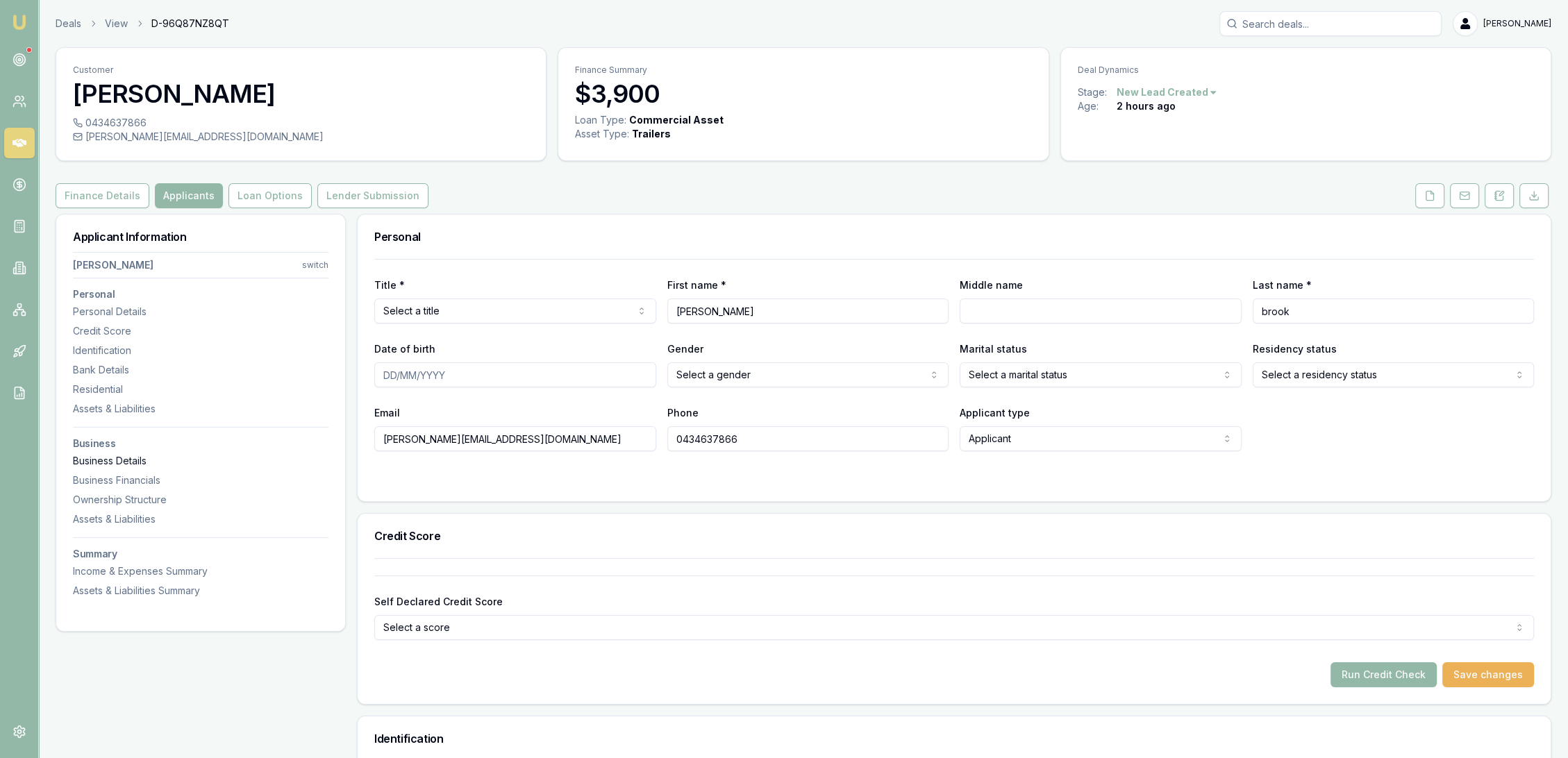
click at [110, 462] on div "Business Details" at bounding box center [200, 460] width 256 height 14
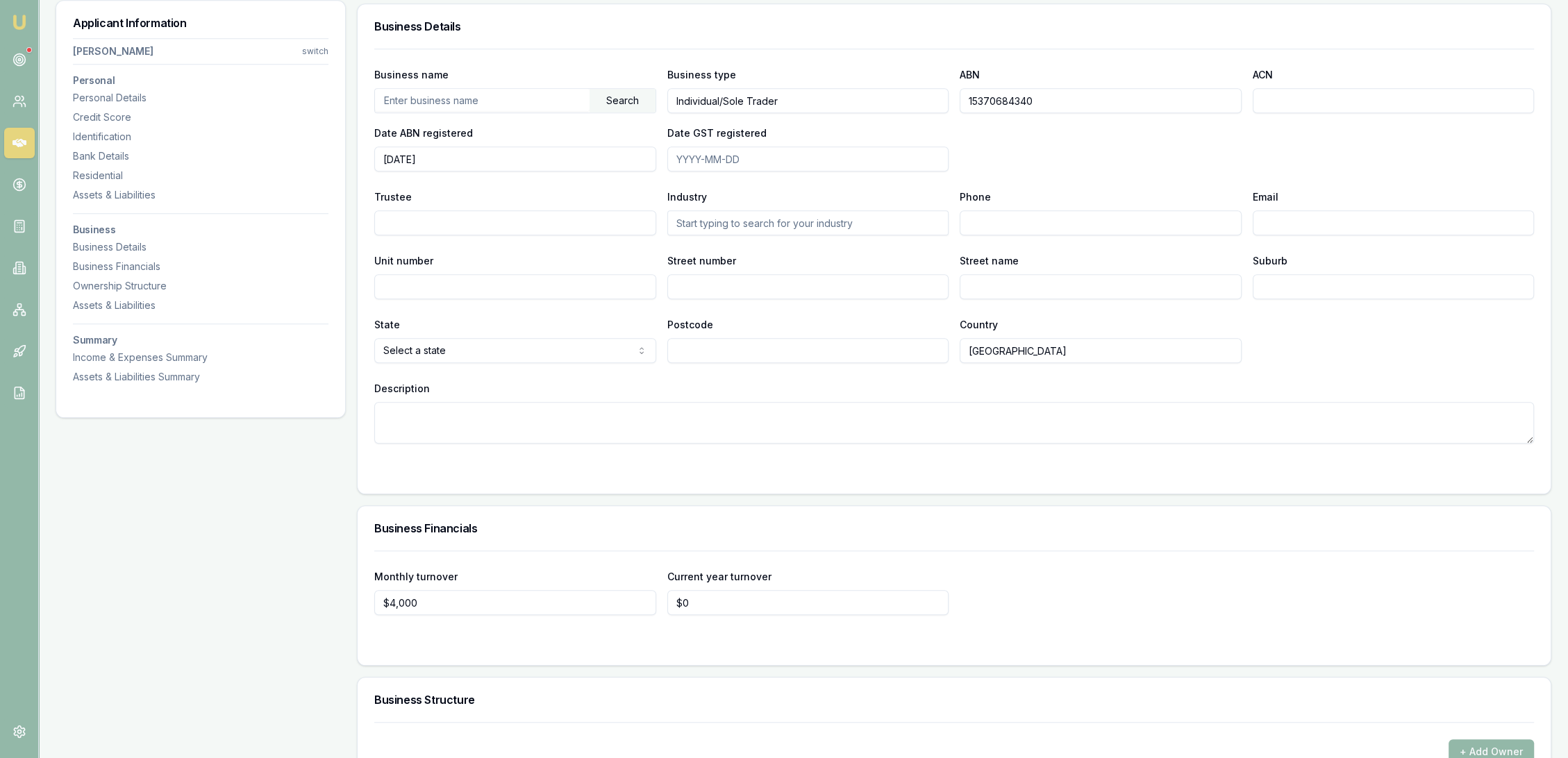
scroll to position [1674, 0]
click at [456, 94] on input "text" at bounding box center [482, 97] width 215 height 22
click at [614, 98] on div "Search" at bounding box center [622, 98] width 66 height 24
click at [508, 126] on div "[PERSON_NAME] (91809232688)" at bounding box center [515, 123] width 280 height 25
type input "BROOK, [PERSON_NAME]"
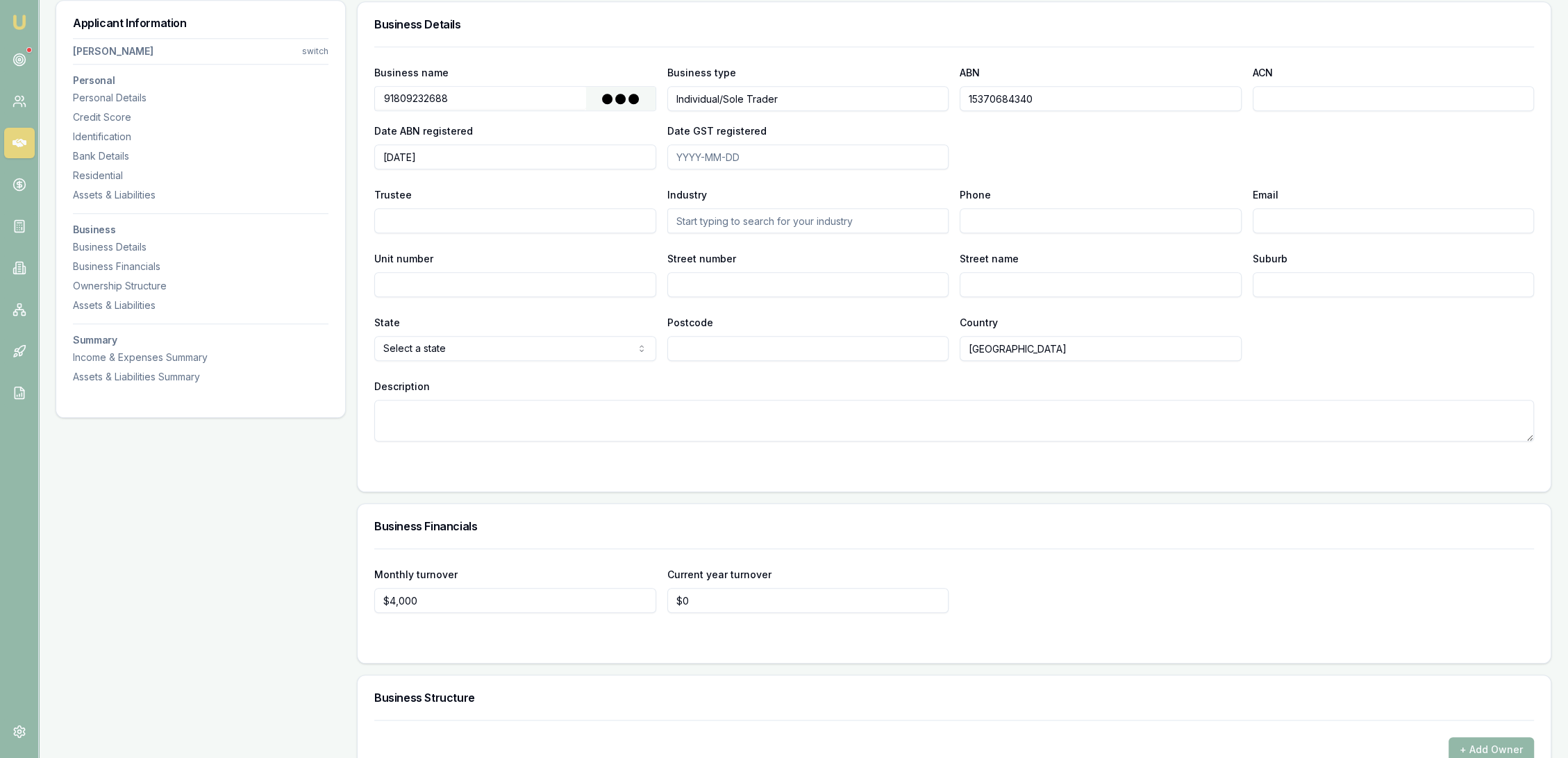
type input "91809232688"
type input "[DATE]"
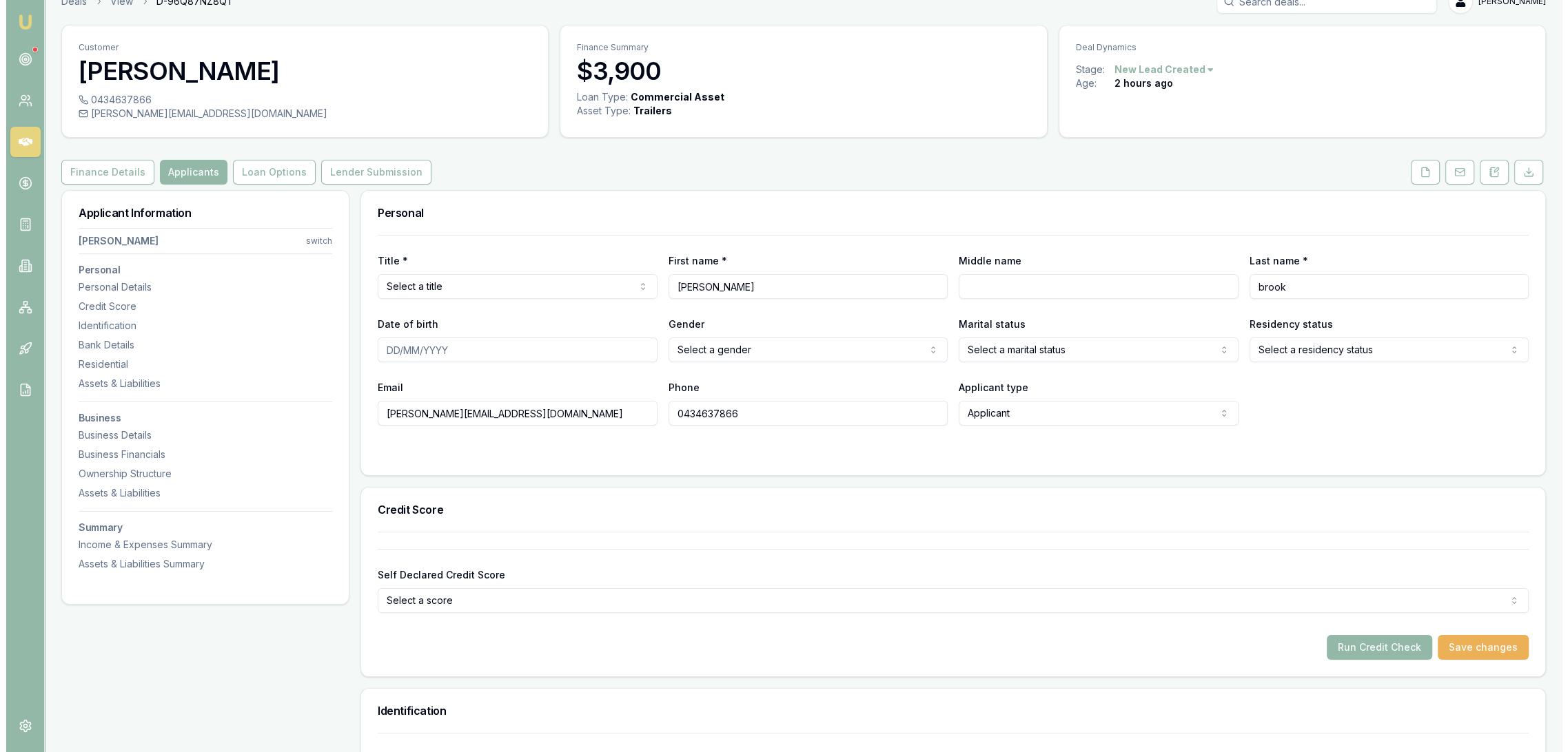
scroll to position [0, 0]
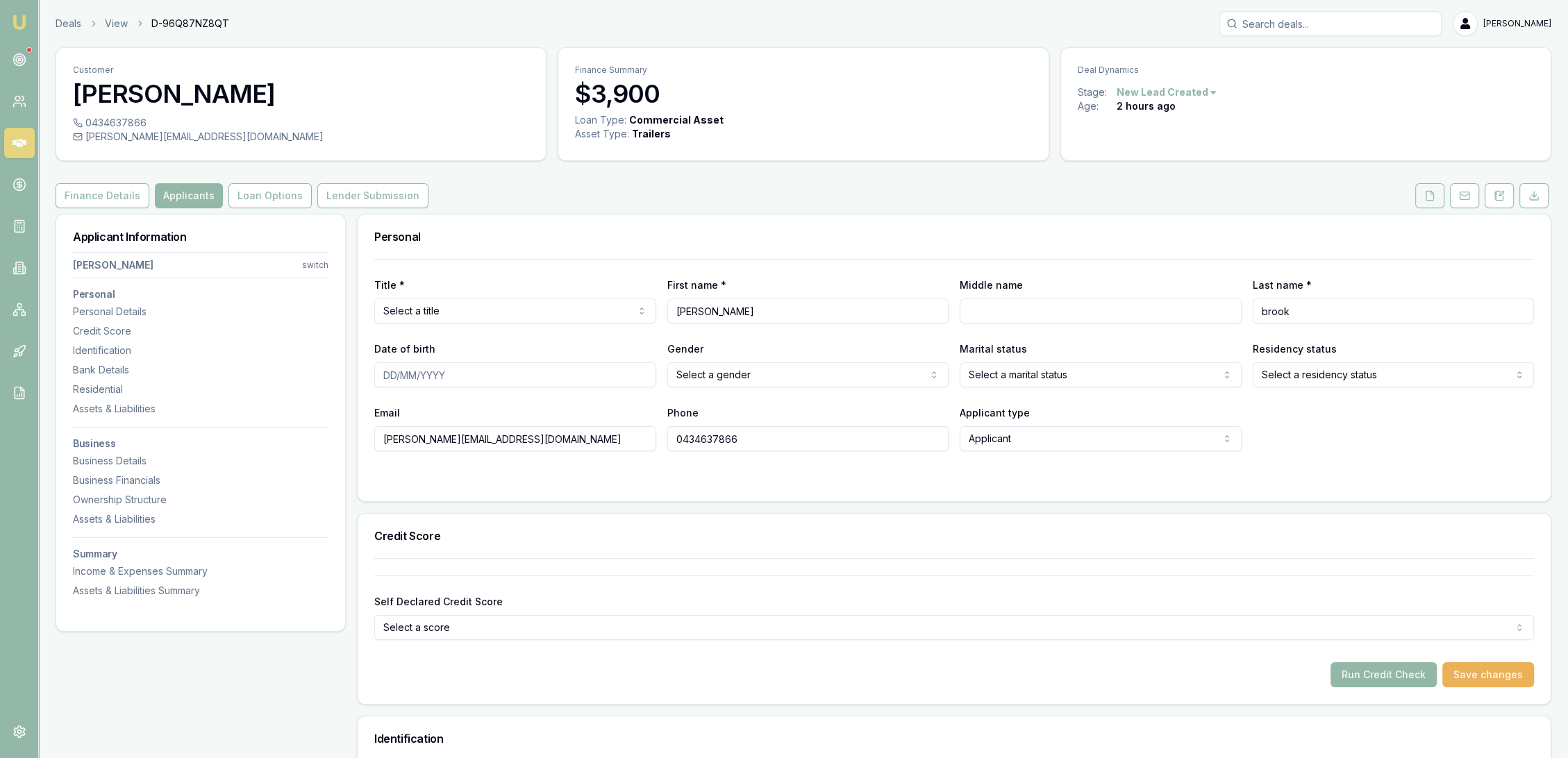
click at [1439, 200] on button at bounding box center [1430, 195] width 29 height 25
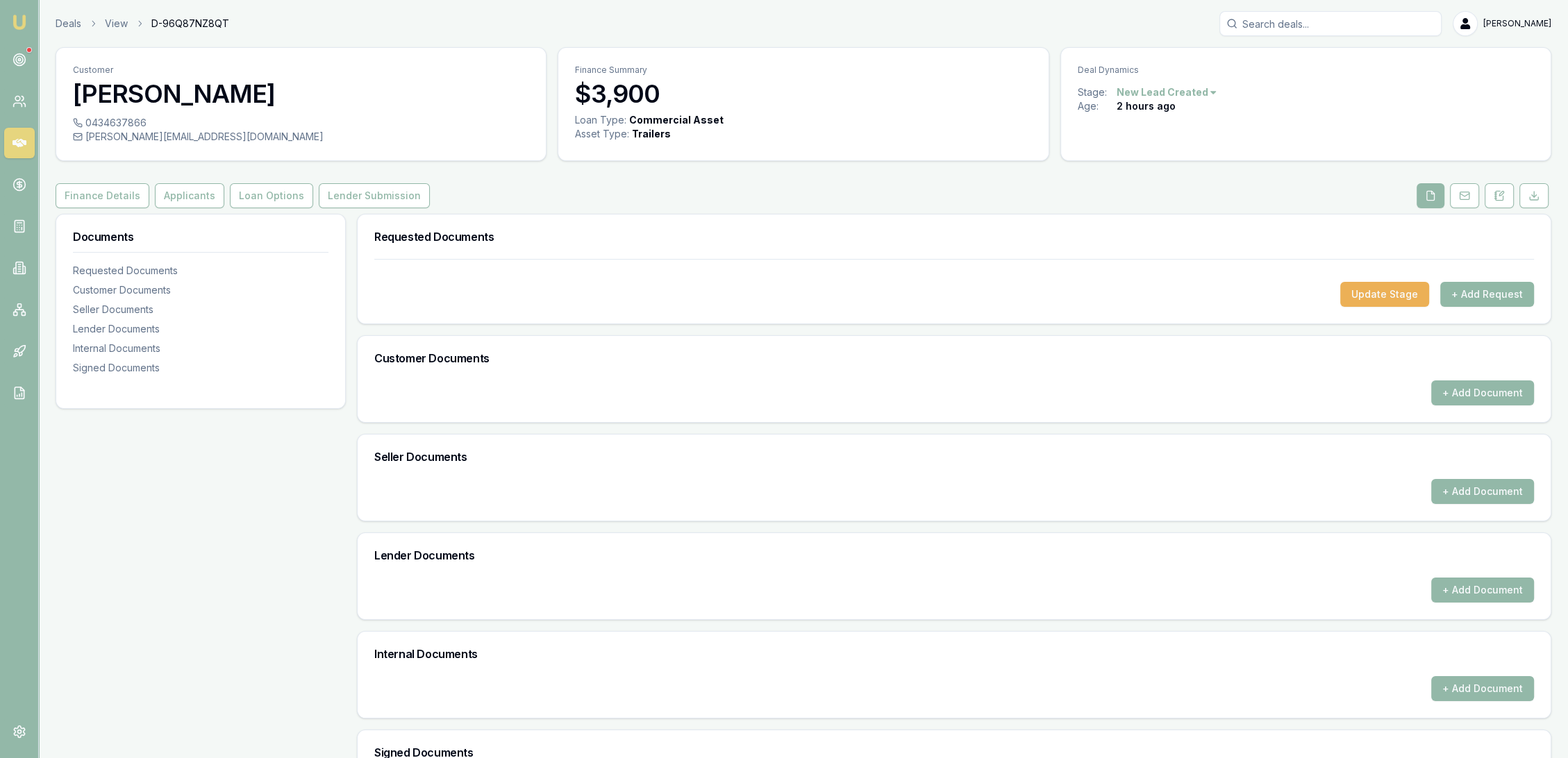
click at [1463, 298] on button "+ Add Request" at bounding box center [1487, 294] width 94 height 25
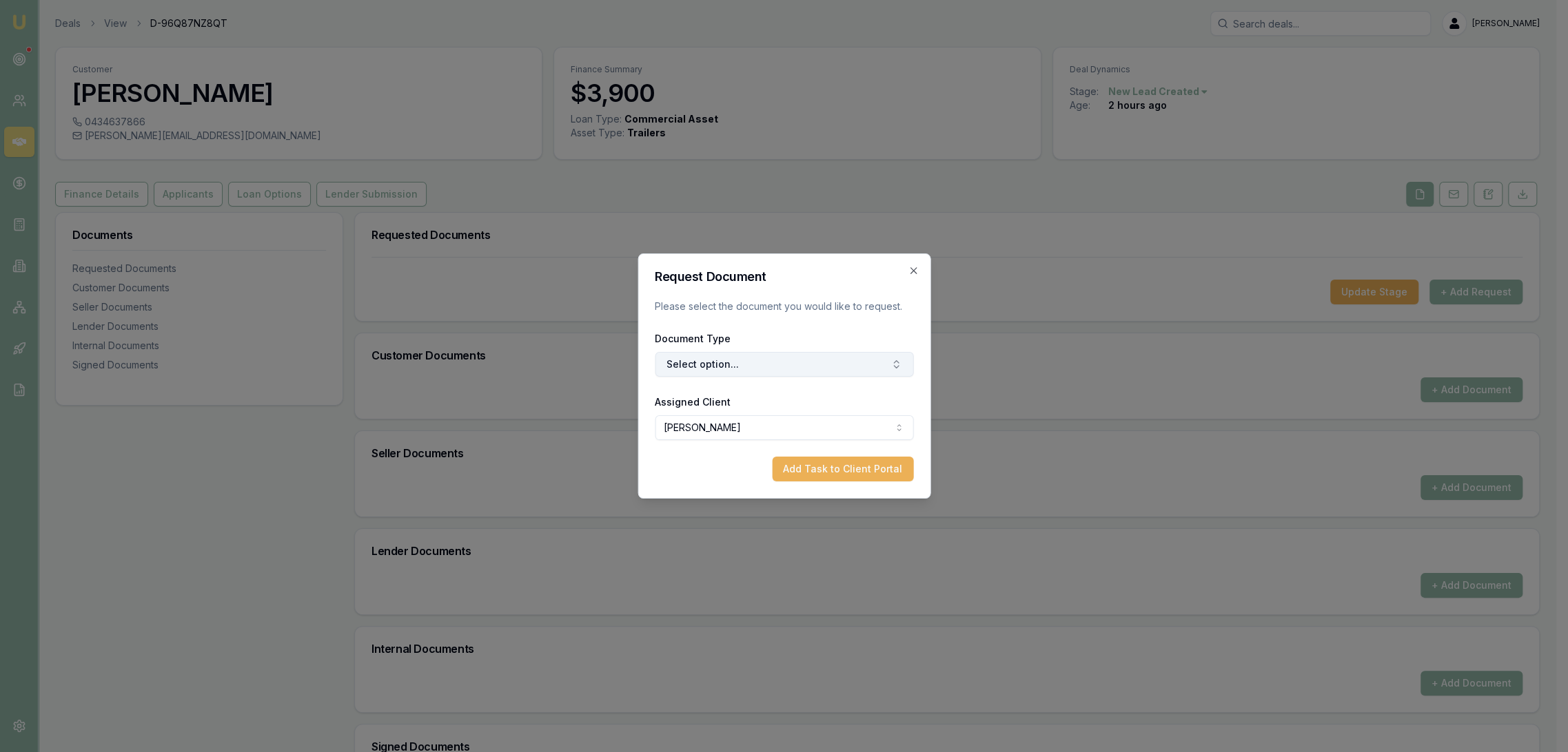
click at [789, 362] on button "Select option..." at bounding box center [784, 364] width 258 height 24
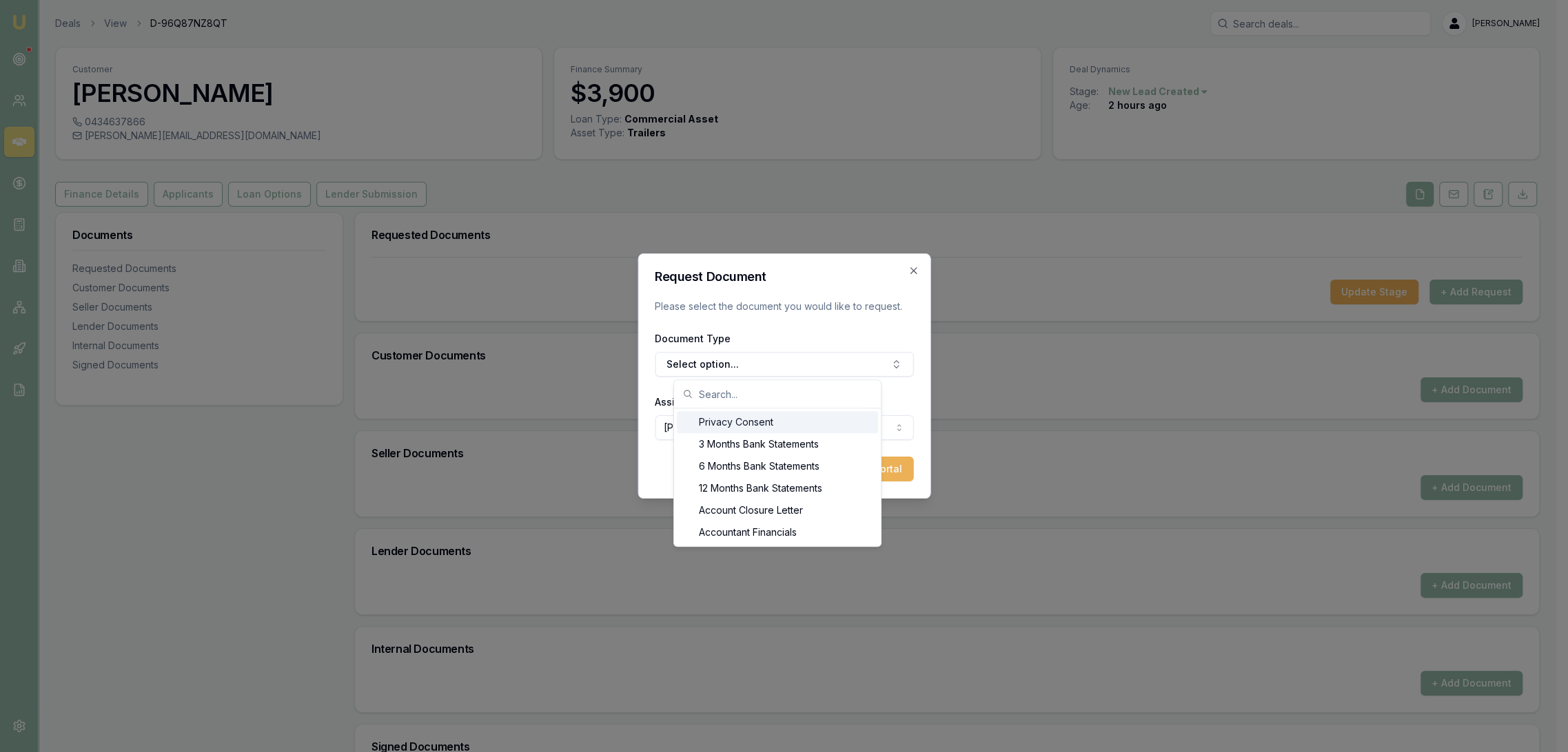
click at [768, 421] on div "Privacy Consent" at bounding box center [777, 422] width 201 height 22
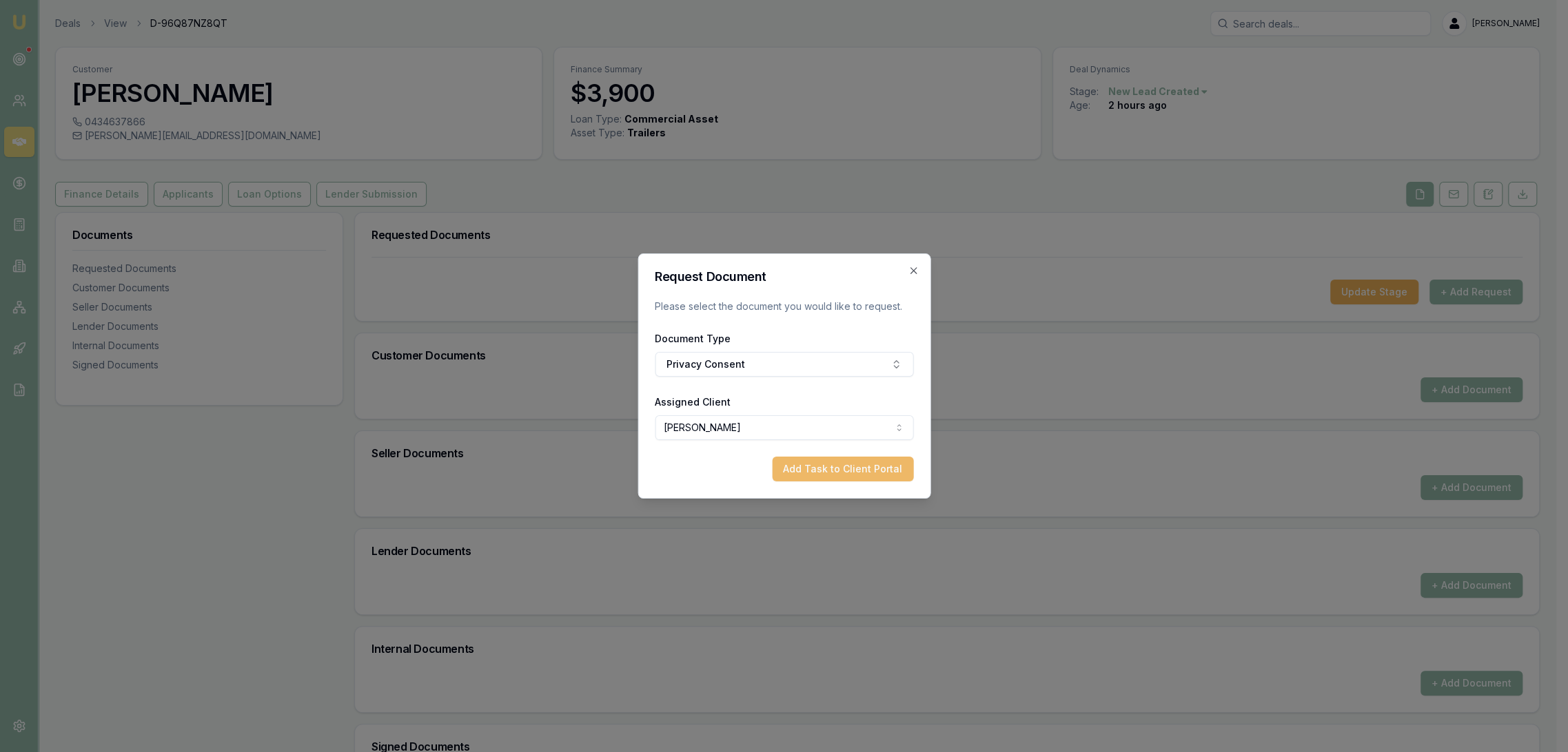
click at [807, 472] on button "Add Task to Client Portal" at bounding box center [843, 469] width 141 height 24
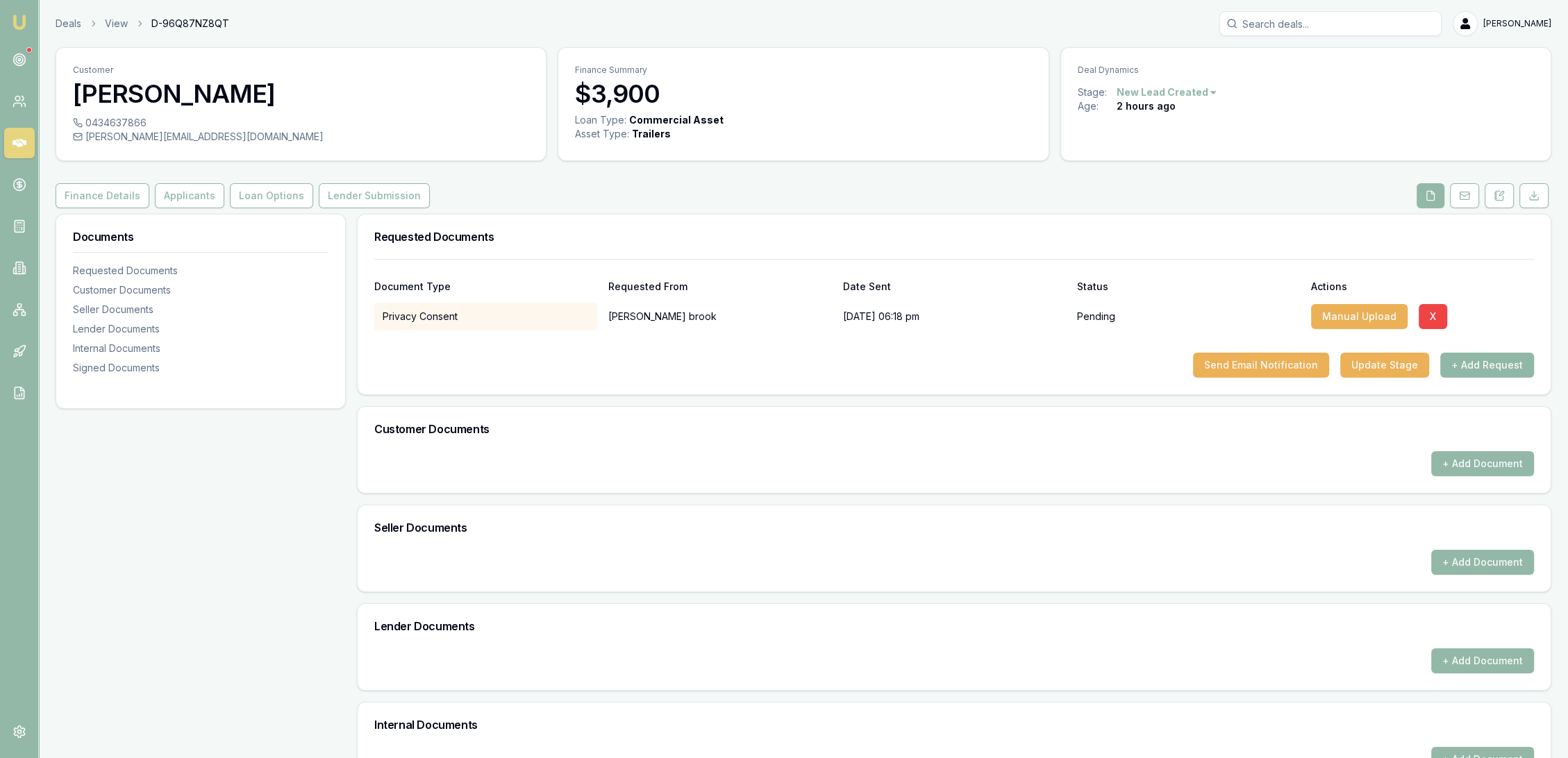
click at [1477, 362] on button "+ Add Request" at bounding box center [1487, 365] width 94 height 25
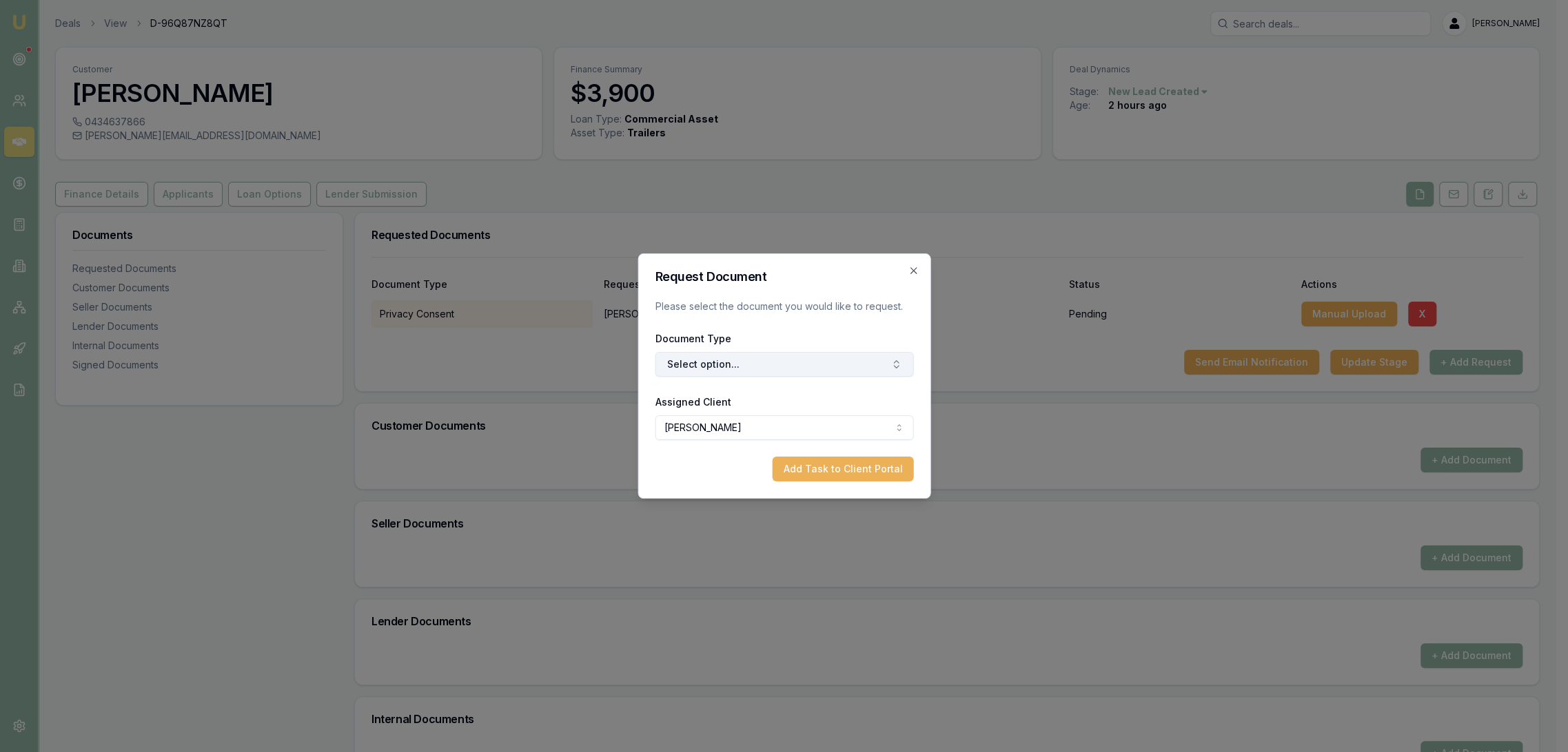
click at [767, 365] on button "Select option..." at bounding box center [784, 364] width 258 height 24
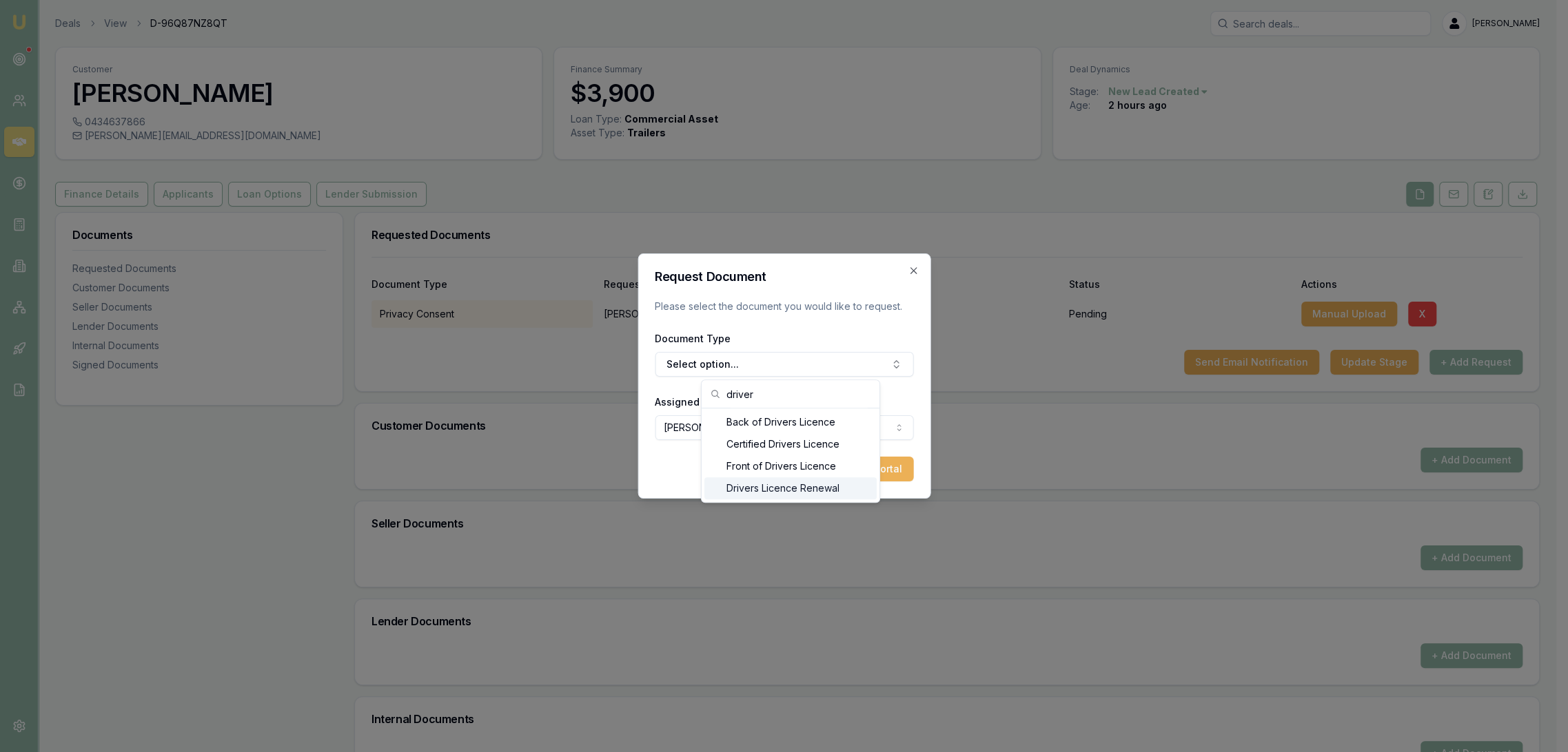
type input "driver"
click at [773, 484] on div "Drivers Licence Renewal" at bounding box center [790, 488] width 173 height 22
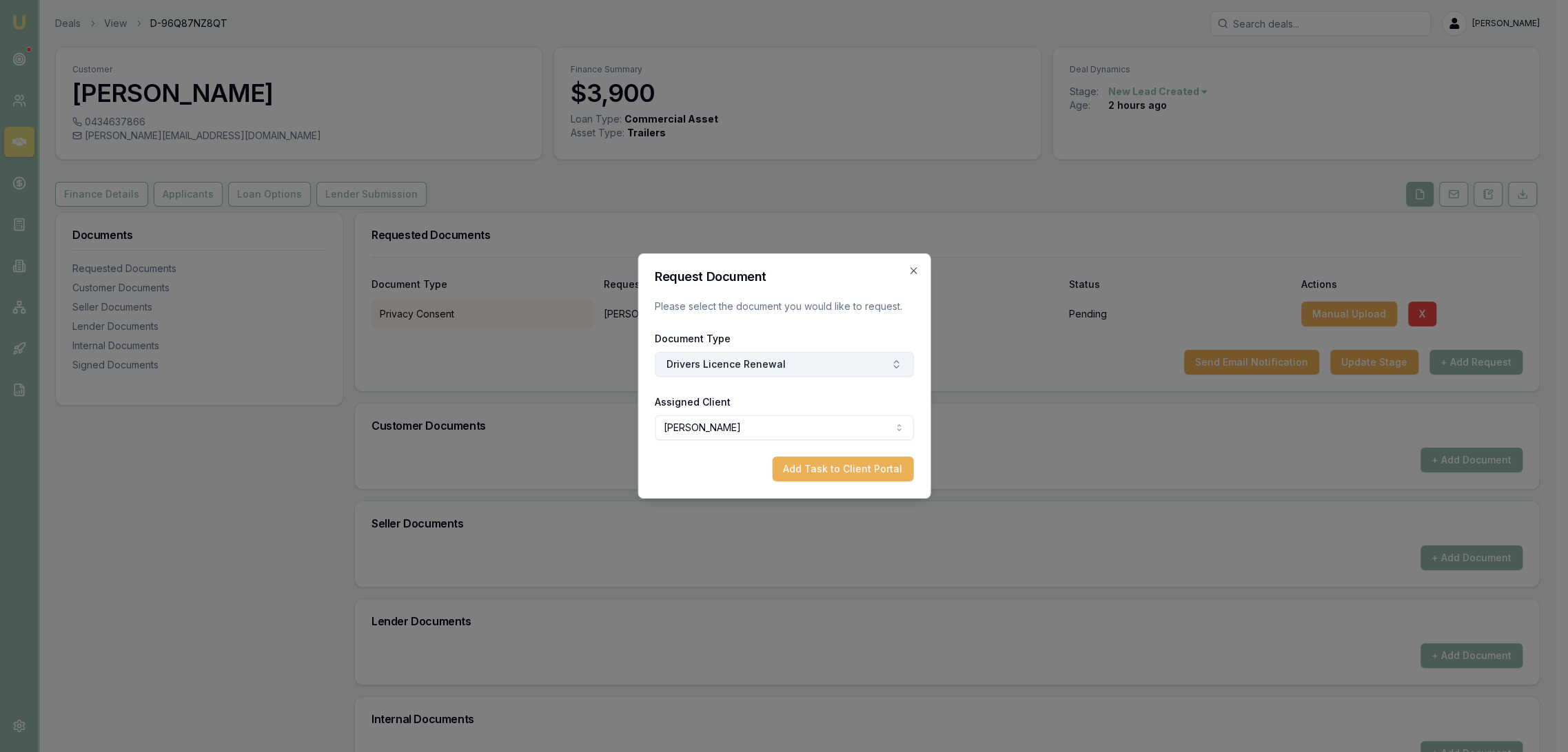
click at [898, 368] on icon "button" at bounding box center [896, 365] width 11 height 11
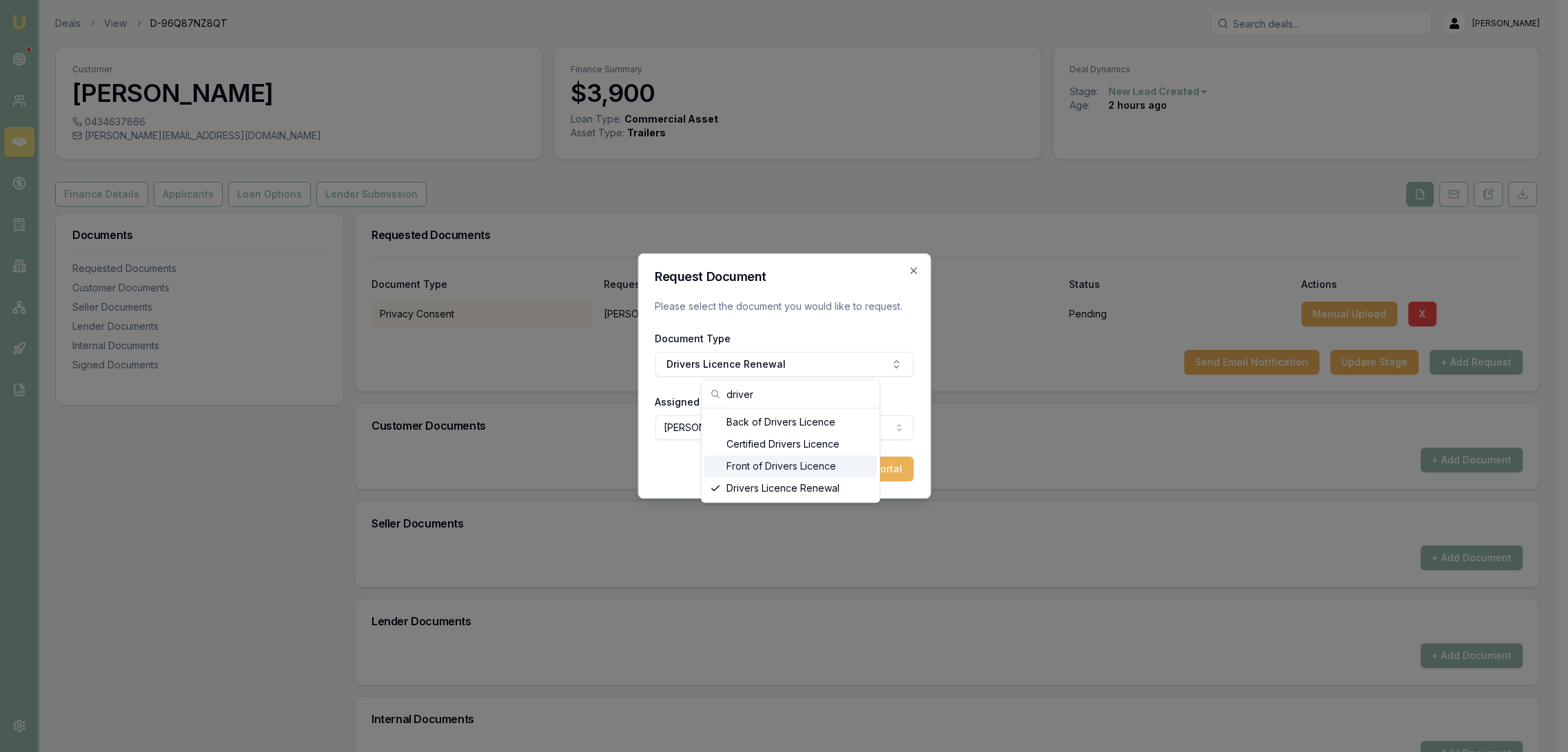
type input "driver"
click at [806, 463] on div "Front of Drivers Licence" at bounding box center [790, 466] width 173 height 22
click at [867, 464] on button "Add Task to Client Portal" at bounding box center [843, 469] width 141 height 24
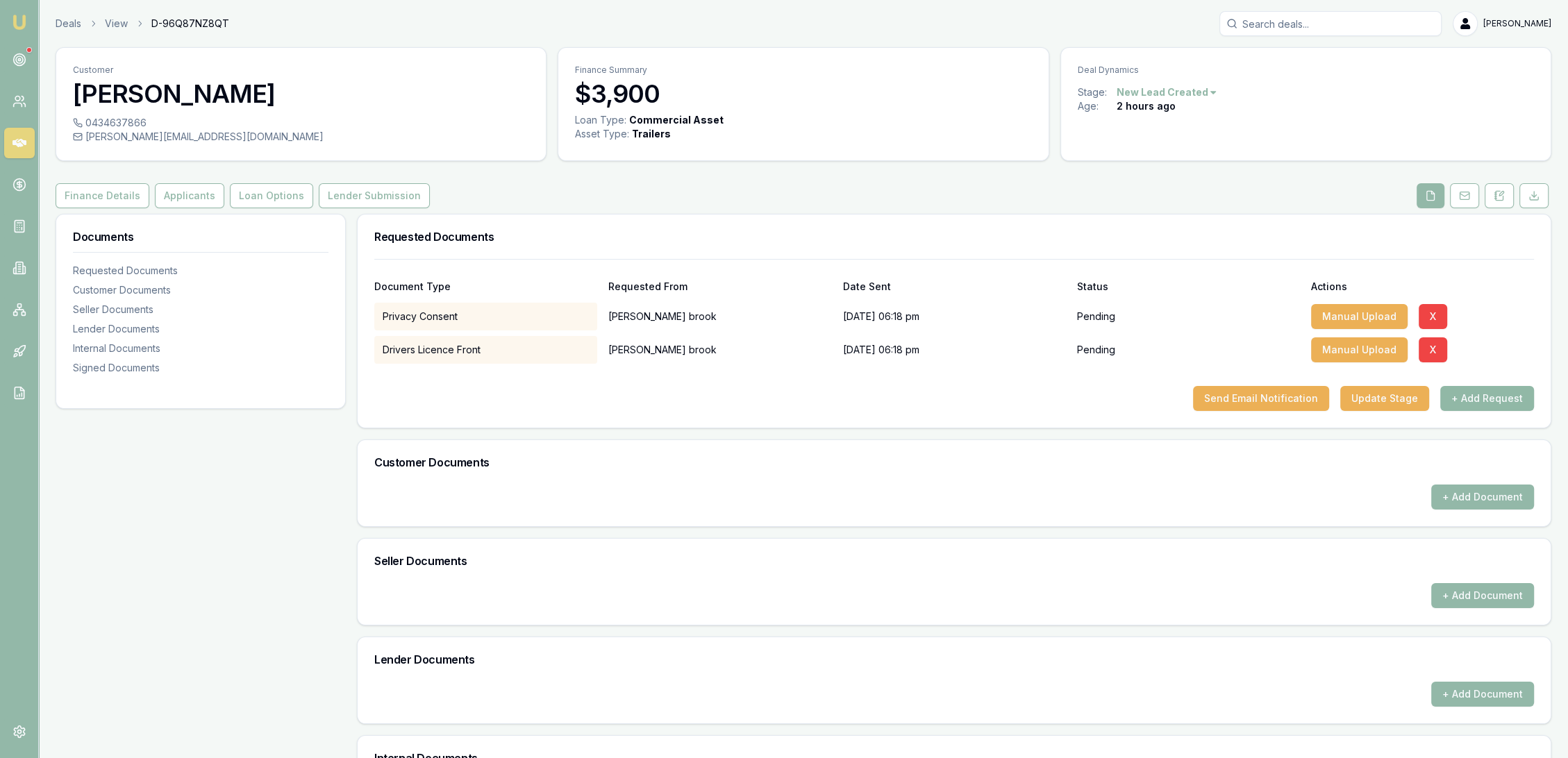
click at [1473, 400] on button "+ Add Request" at bounding box center [1487, 398] width 94 height 25
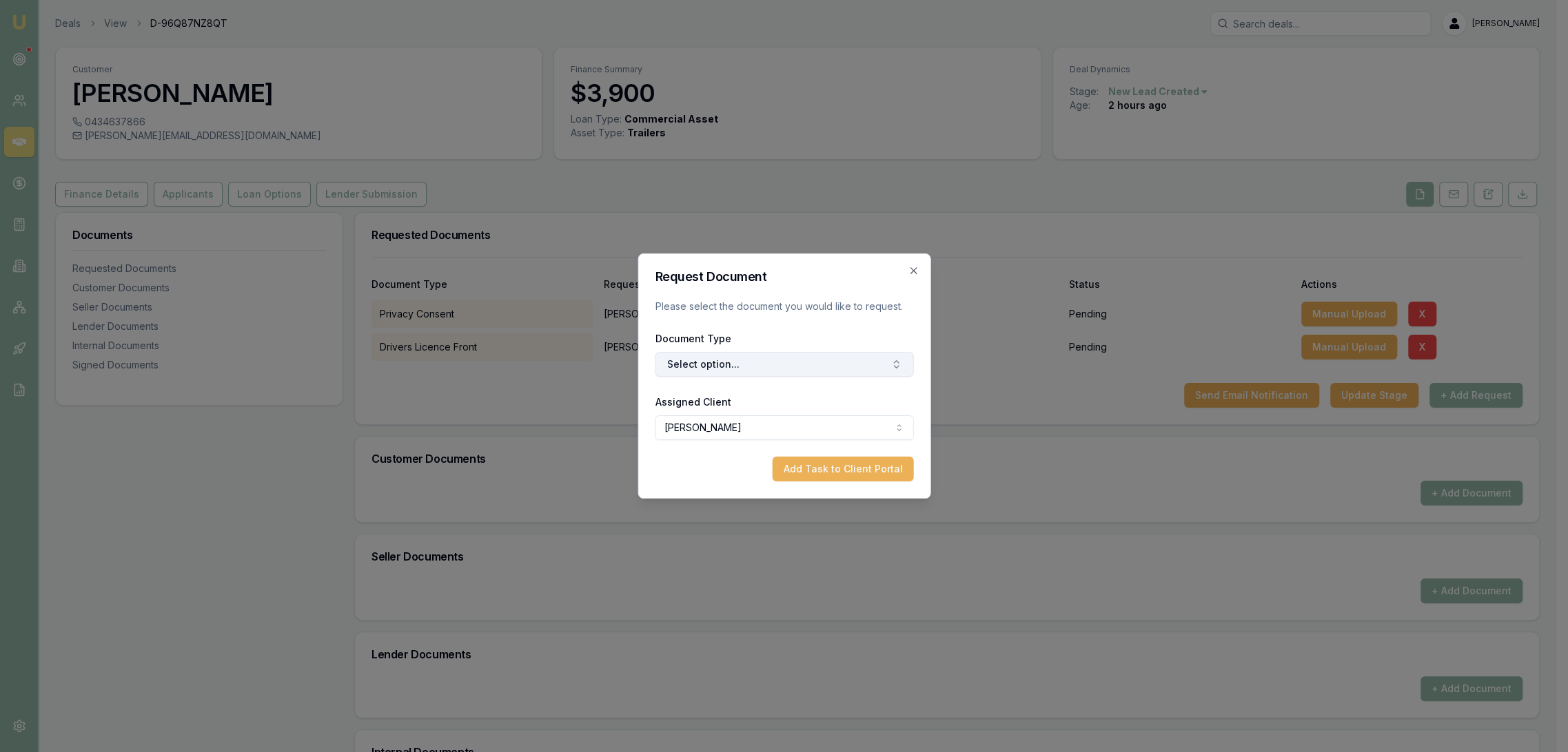
click at [719, 360] on button "Select option..." at bounding box center [784, 364] width 258 height 24
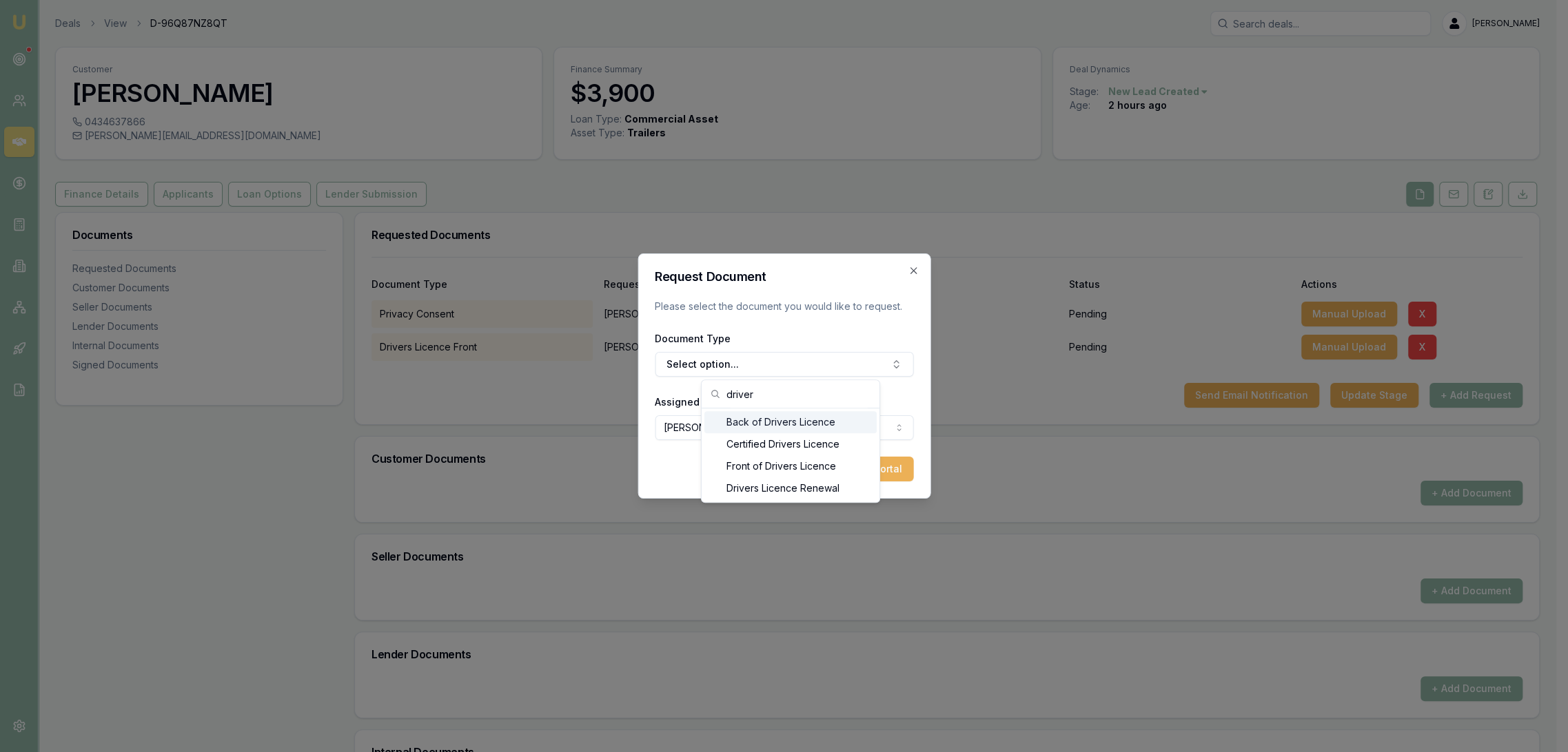
type input "driver"
click at [760, 421] on div "Back of Drivers Licence" at bounding box center [790, 422] width 173 height 22
click at [890, 473] on button "Add Task to Client Portal" at bounding box center [843, 469] width 141 height 24
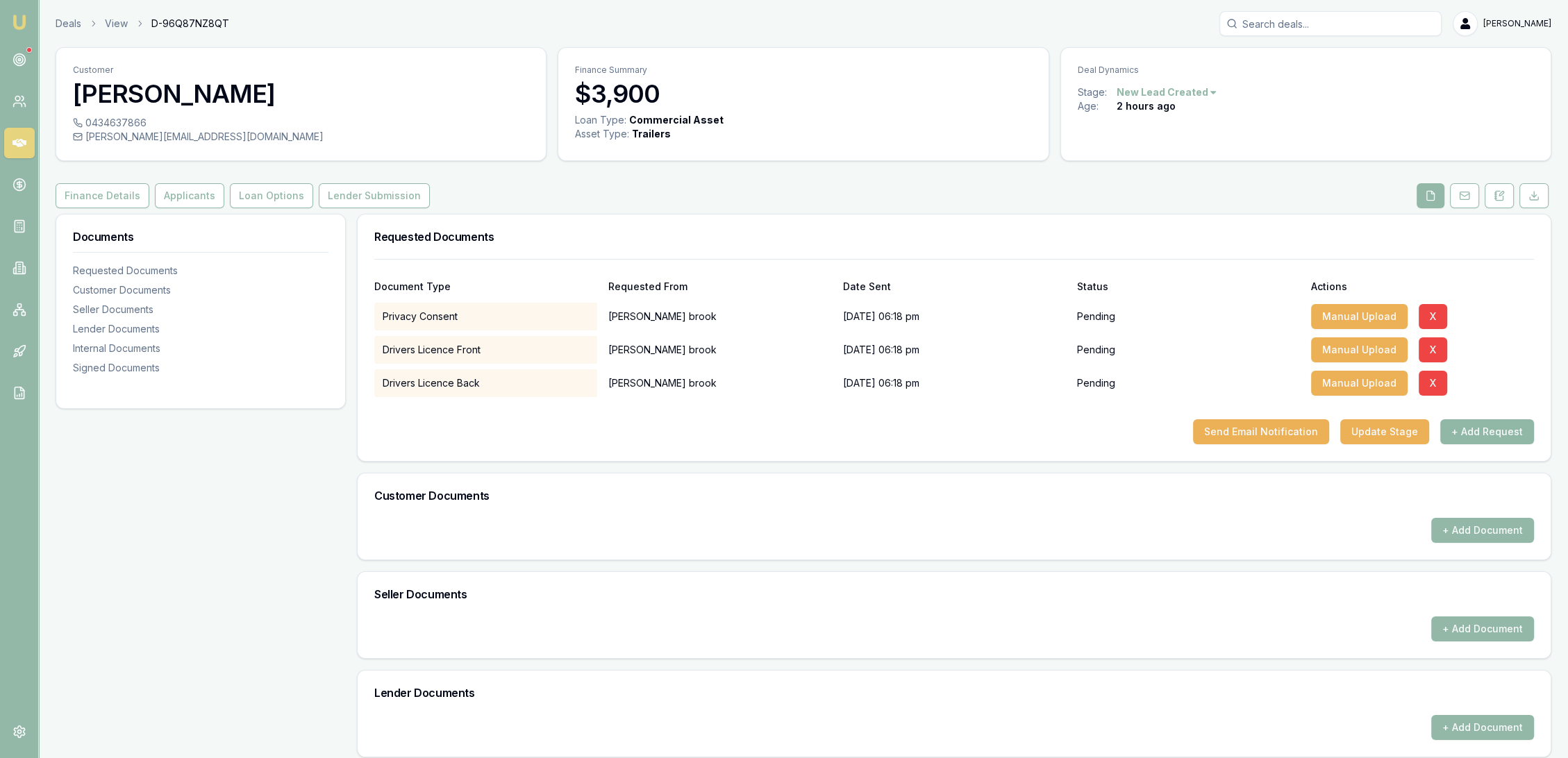
click at [1490, 433] on button "+ Add Request" at bounding box center [1487, 431] width 94 height 25
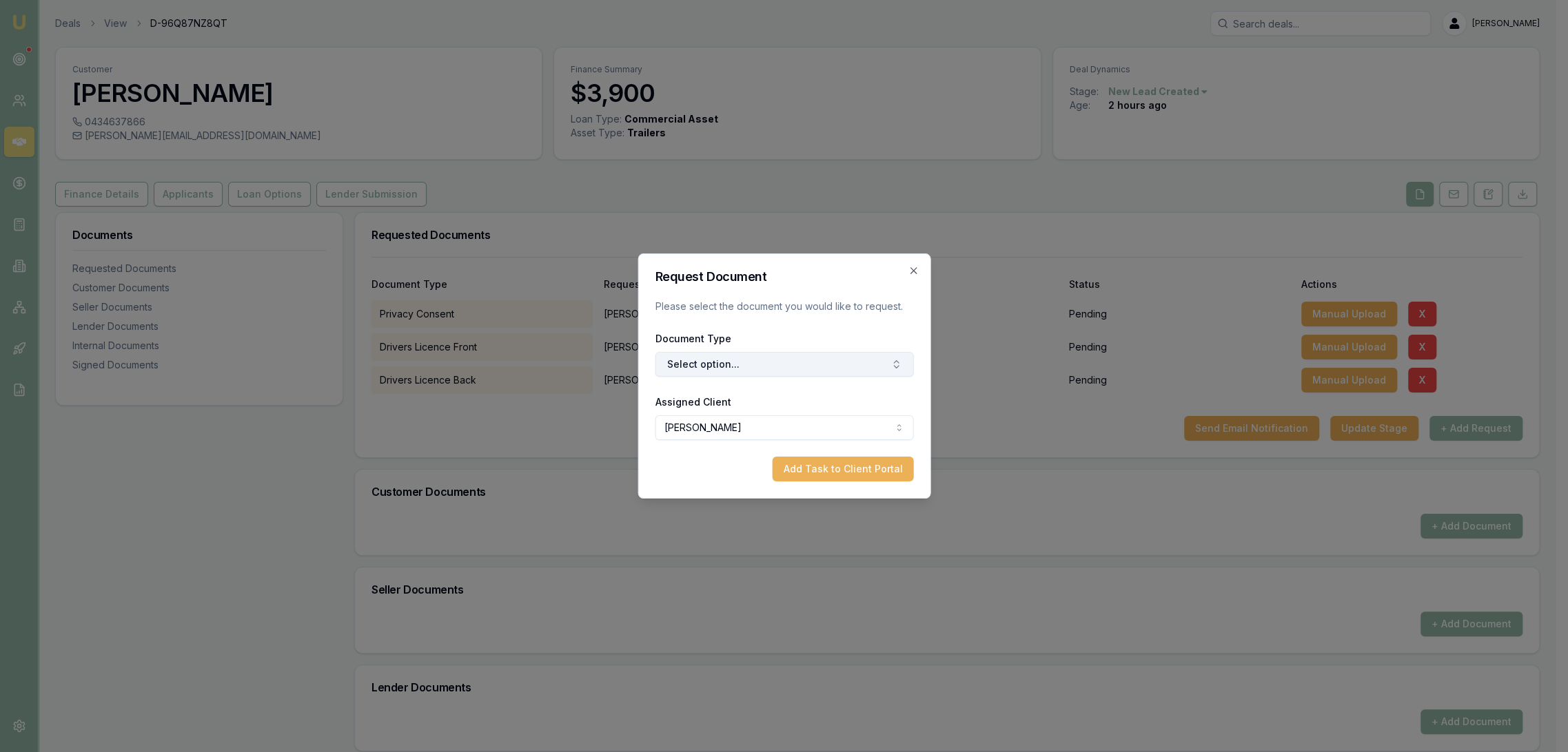
click at [695, 371] on button "Select option..." at bounding box center [784, 364] width 258 height 24
type input "selfie"
click at [791, 409] on div "Selfie with Licence" at bounding box center [790, 422] width 178 height 28
click at [793, 422] on div "Selfie with Licence" at bounding box center [790, 422] width 173 height 22
click at [831, 468] on button "Add Task to Client Portal" at bounding box center [843, 469] width 141 height 24
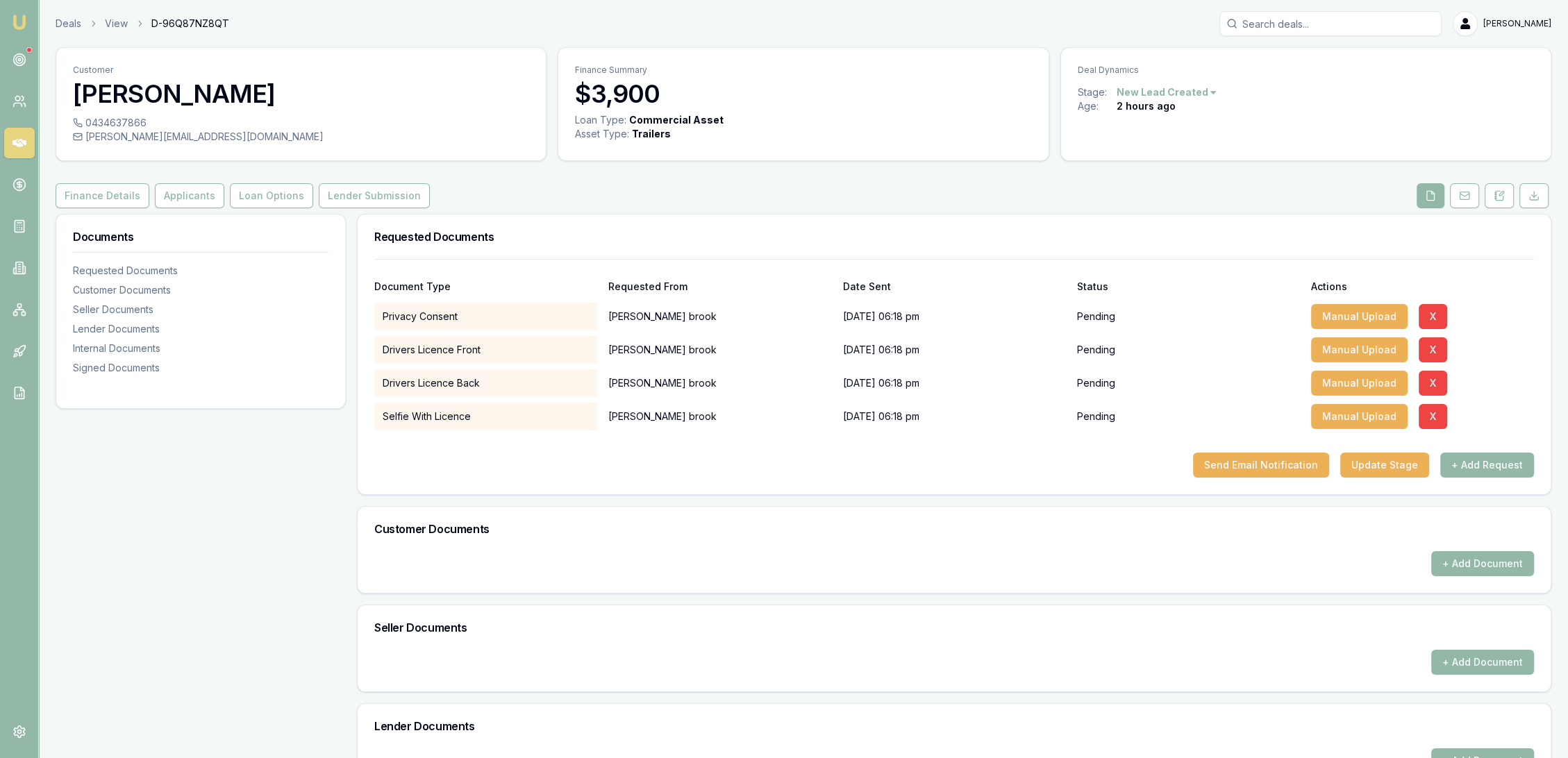
click at [1510, 467] on button "+ Add Request" at bounding box center [1487, 465] width 94 height 25
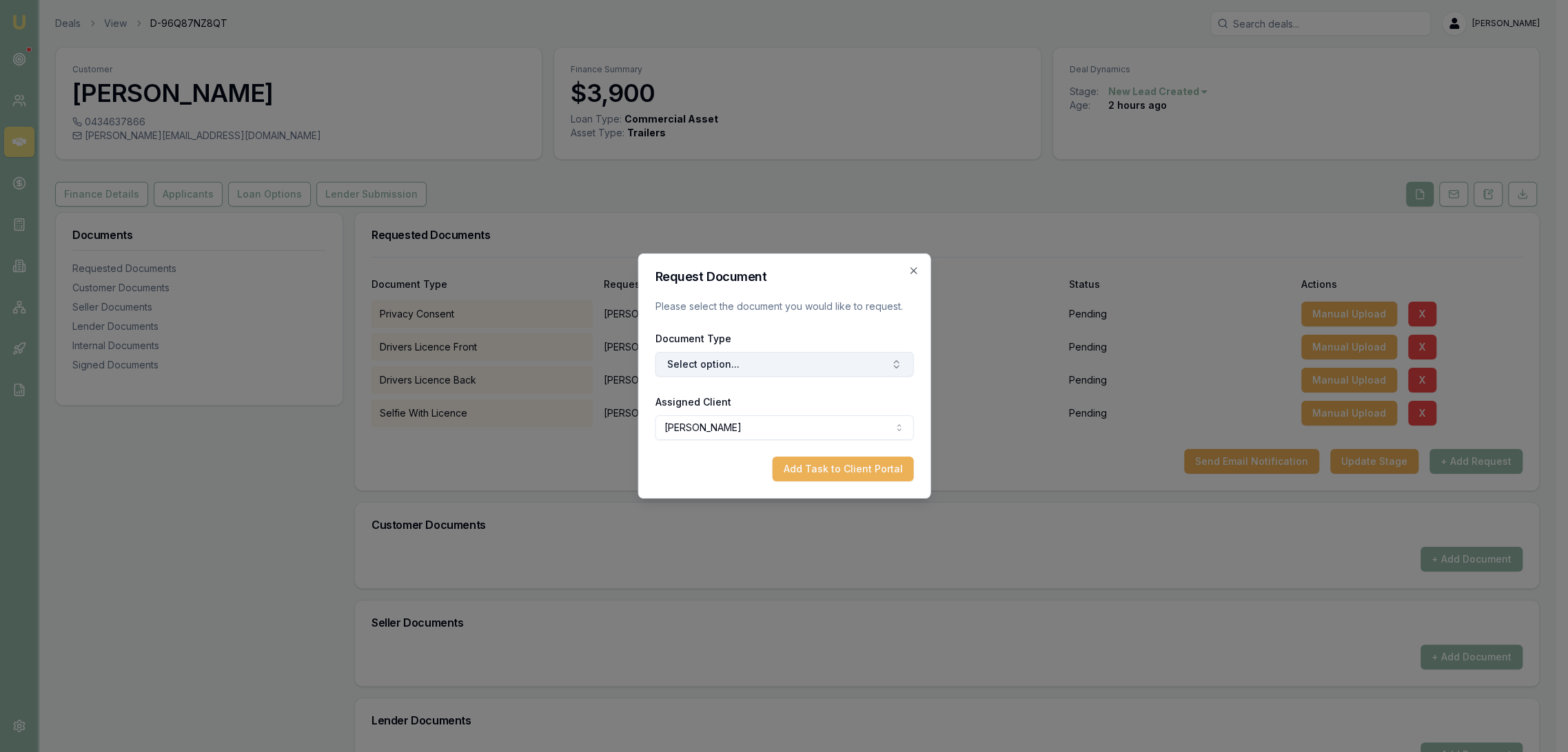
click at [750, 371] on button "Select option..." at bounding box center [784, 364] width 258 height 24
type input "medicare"
click at [742, 423] on div "Medicare Card" at bounding box center [790, 422] width 173 height 22
click at [814, 469] on button "Add Task to Client Portal" at bounding box center [843, 469] width 141 height 24
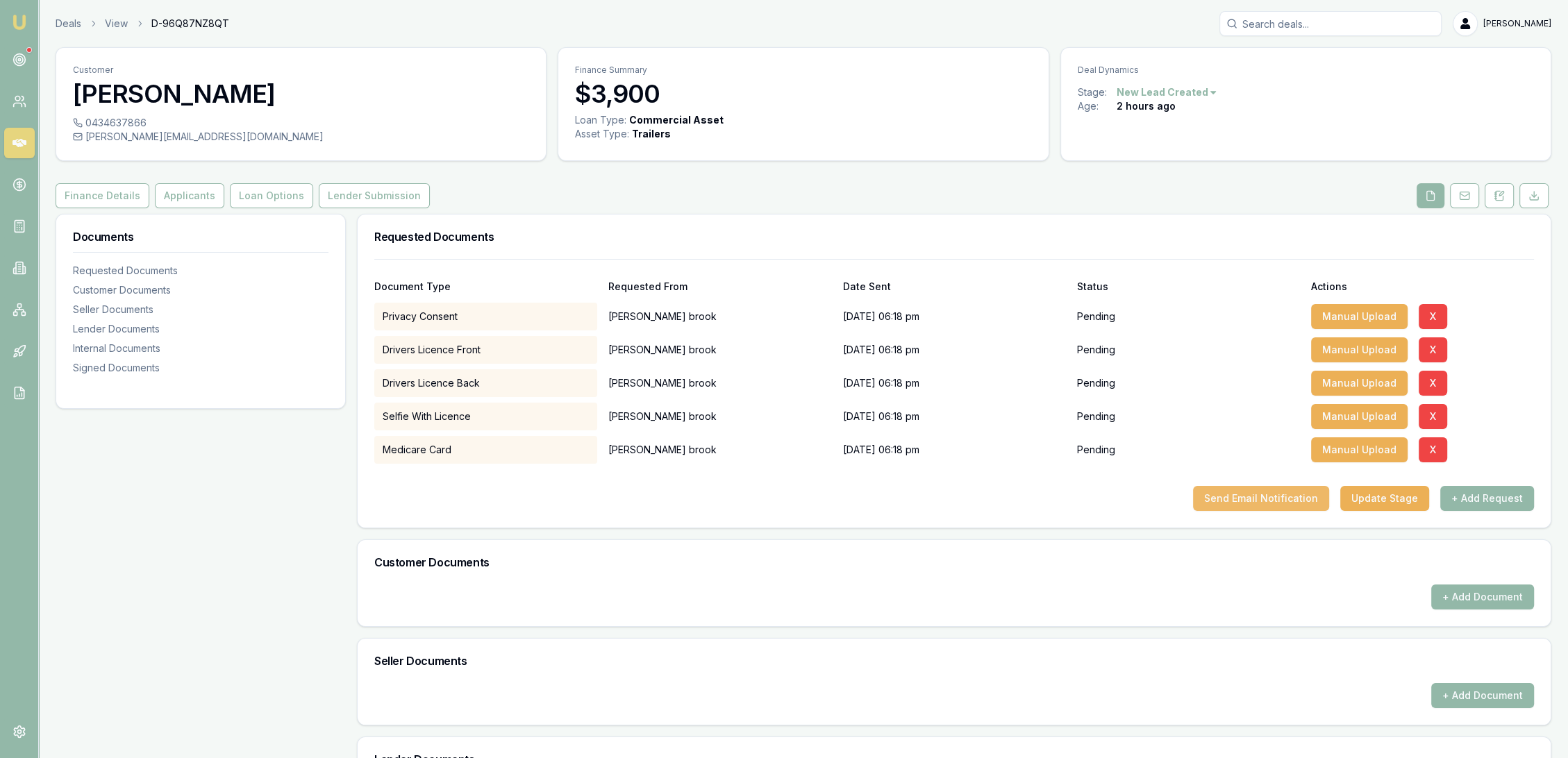
click at [1283, 500] on button "Send Email Notification" at bounding box center [1261, 498] width 137 height 25
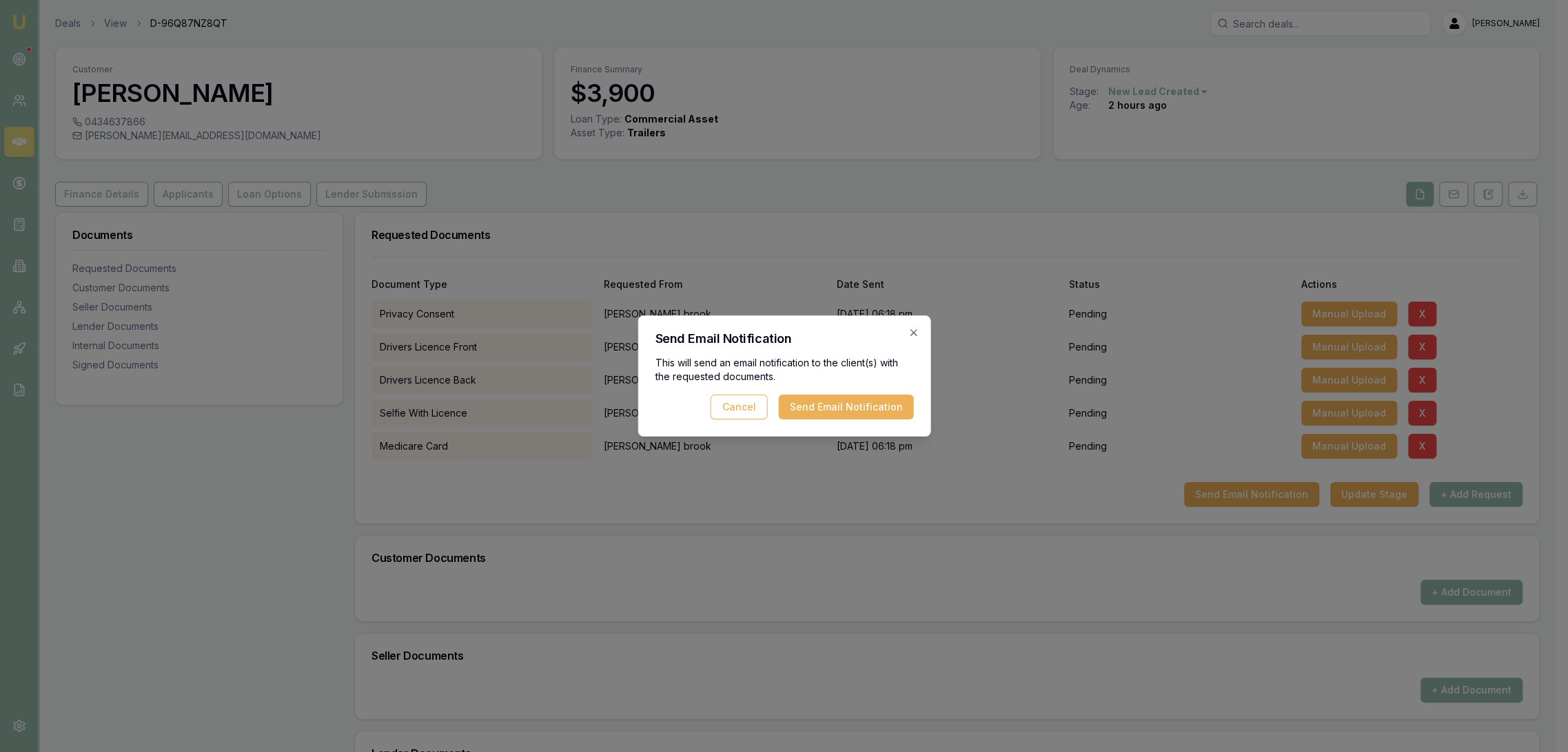
drag, startPoint x: 873, startPoint y: 407, endPoint x: 858, endPoint y: 411, distance: 15.5
click at [873, 406] on button "Send Email Notification" at bounding box center [846, 406] width 135 height 24
